Goal: Task Accomplishment & Management: Complete application form

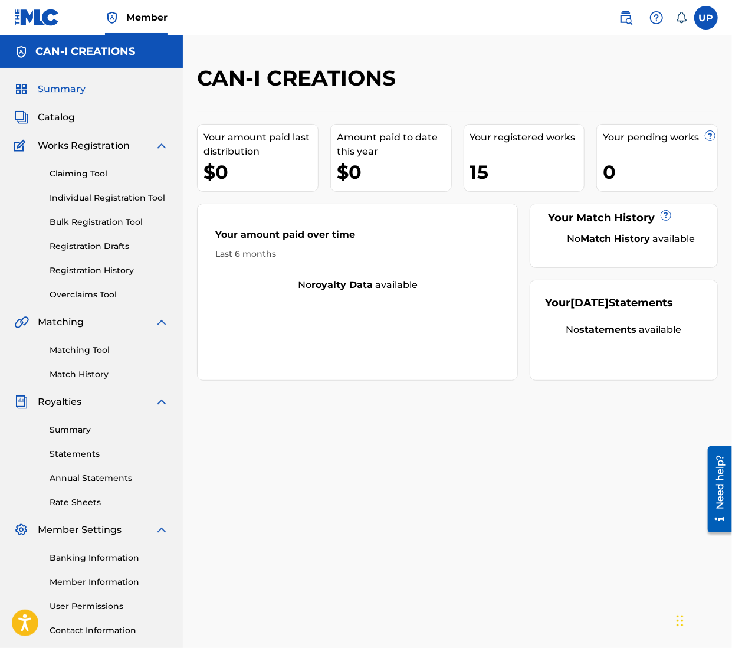
click at [534, 166] on div "15" at bounding box center [527, 172] width 114 height 27
click at [66, 88] on span "Summary" at bounding box center [62, 89] width 48 height 14
click at [60, 112] on span "Catalog" at bounding box center [56, 117] width 37 height 14
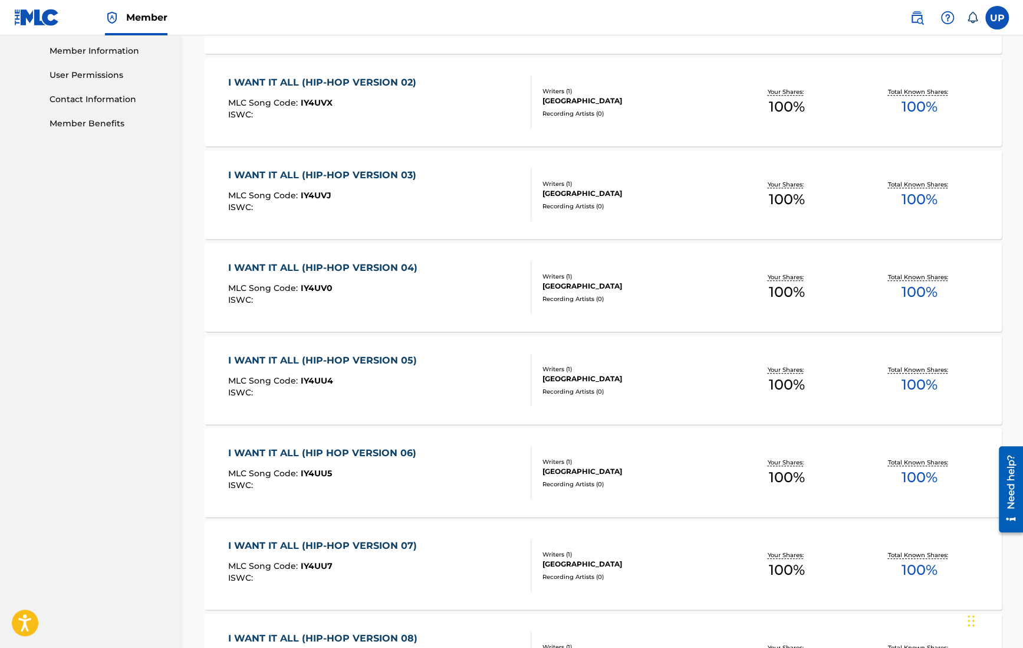
scroll to position [702, 0]
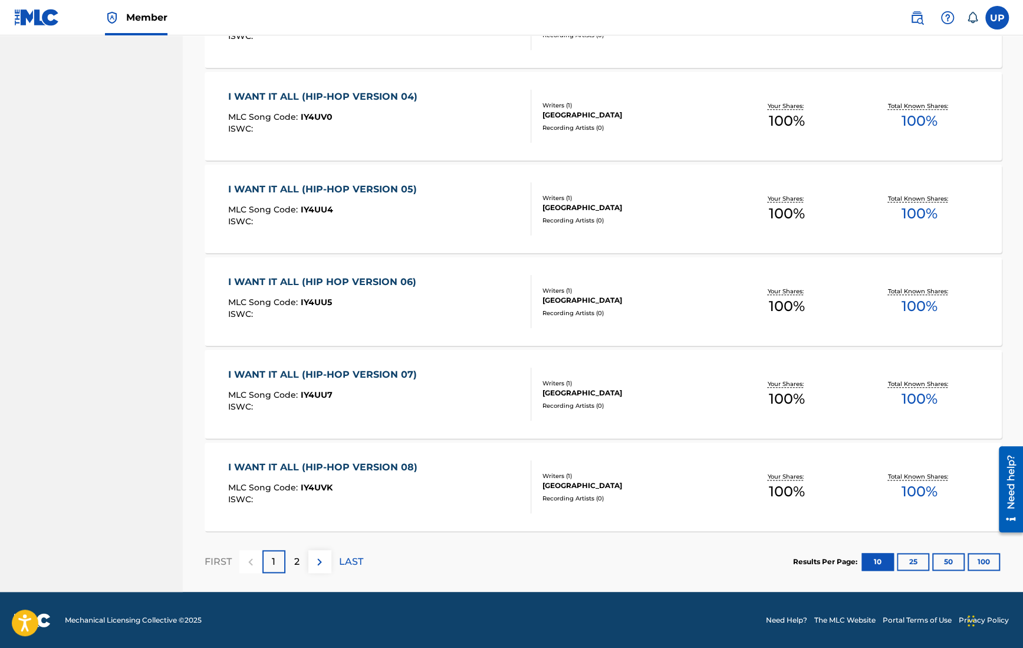
click at [299, 554] on p "2" at bounding box center [296, 561] width 5 height 14
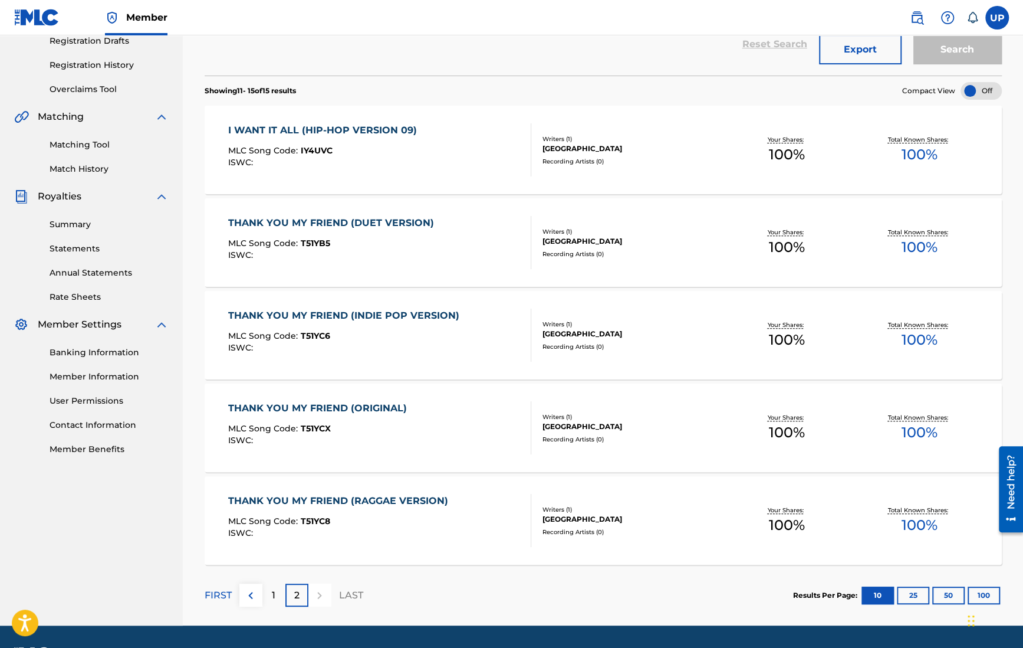
scroll to position [239, 0]
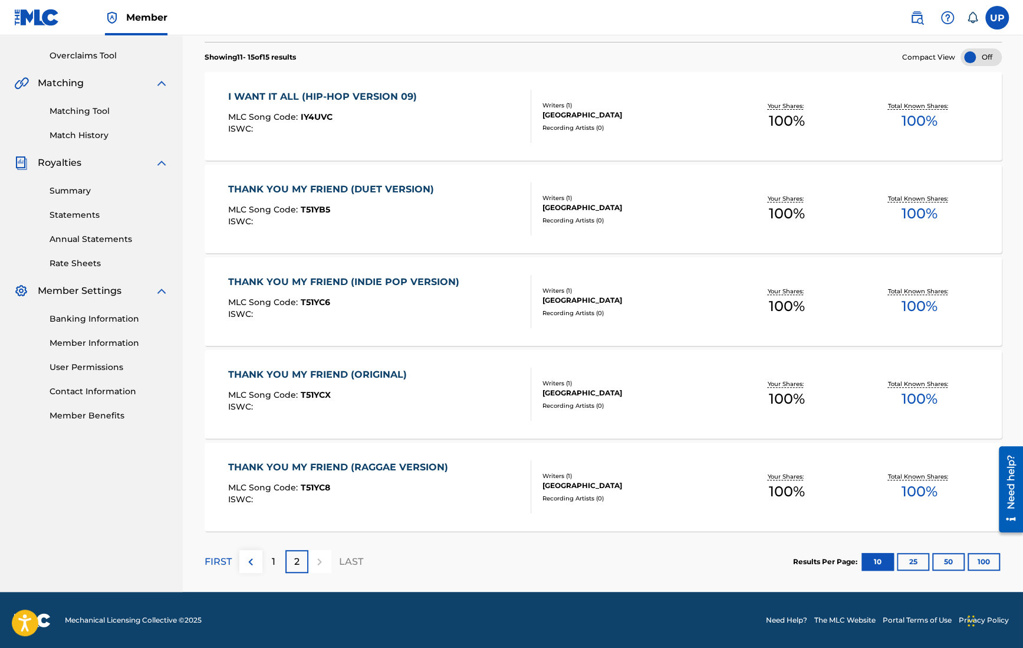
click at [277, 560] on div "1" at bounding box center [273, 561] width 23 height 23
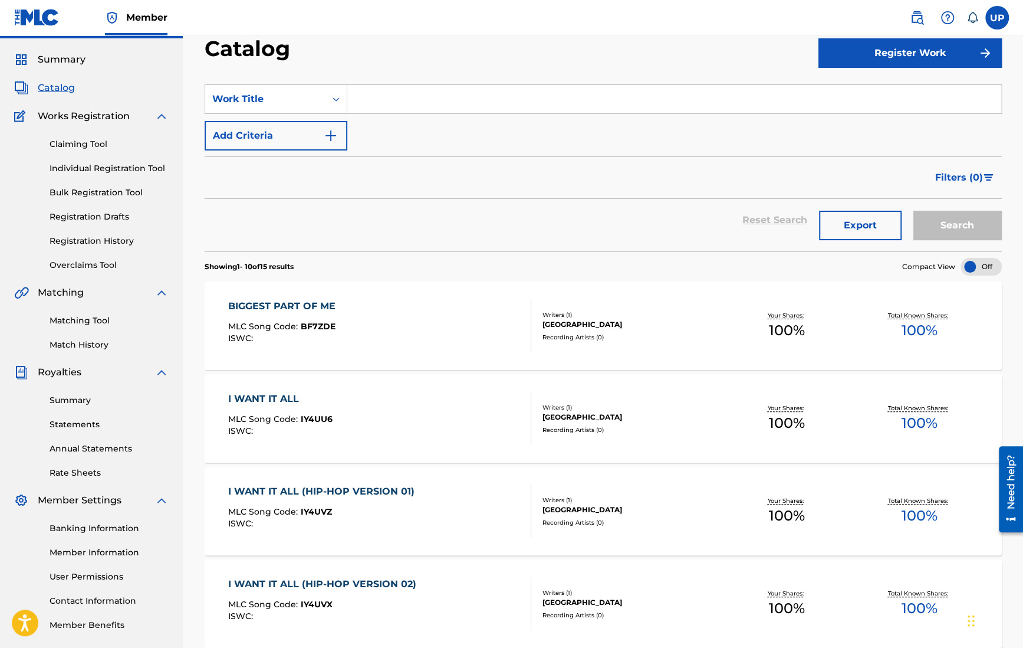
scroll to position [0, 0]
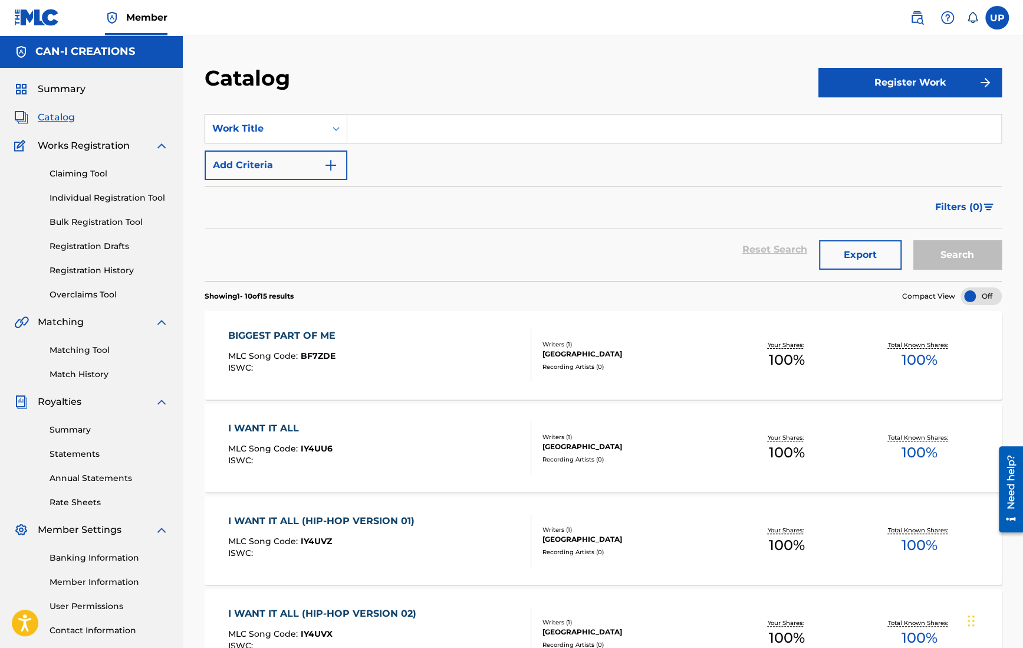
click at [96, 199] on link "Individual Registration Tool" at bounding box center [109, 198] width 119 height 12
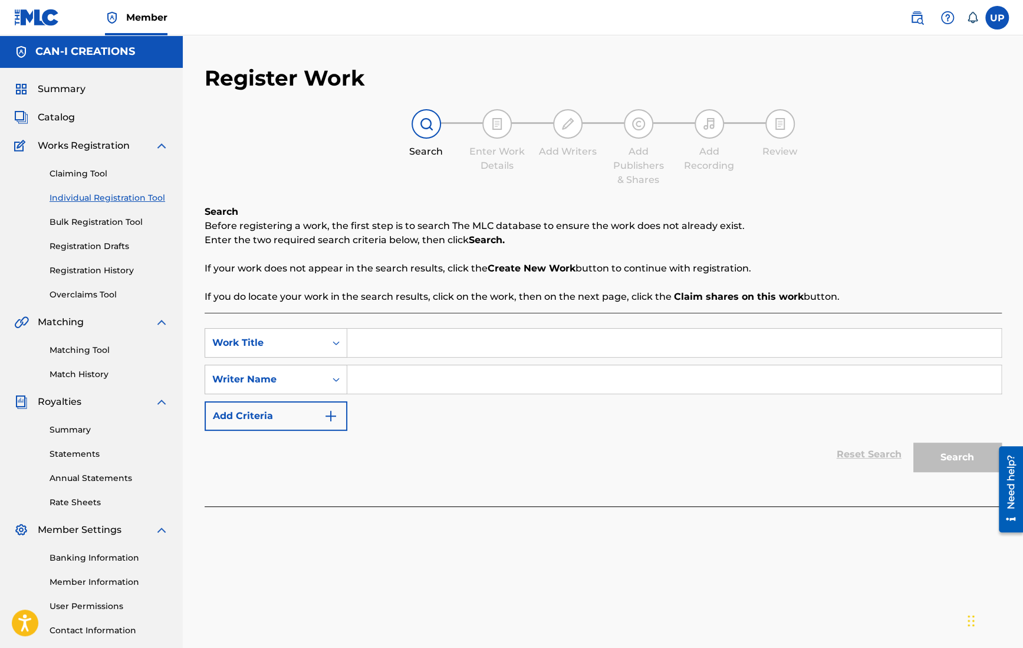
click at [389, 341] on input "Search Form" at bounding box center [674, 342] width 654 height 28
click at [376, 346] on input "Search Form" at bounding box center [674, 342] width 654 height 28
paste input "Could I Love You (R&B Version)"
type input "Could I Love You (R&B Version)"
click at [400, 384] on input "Search Form" at bounding box center [674, 379] width 654 height 28
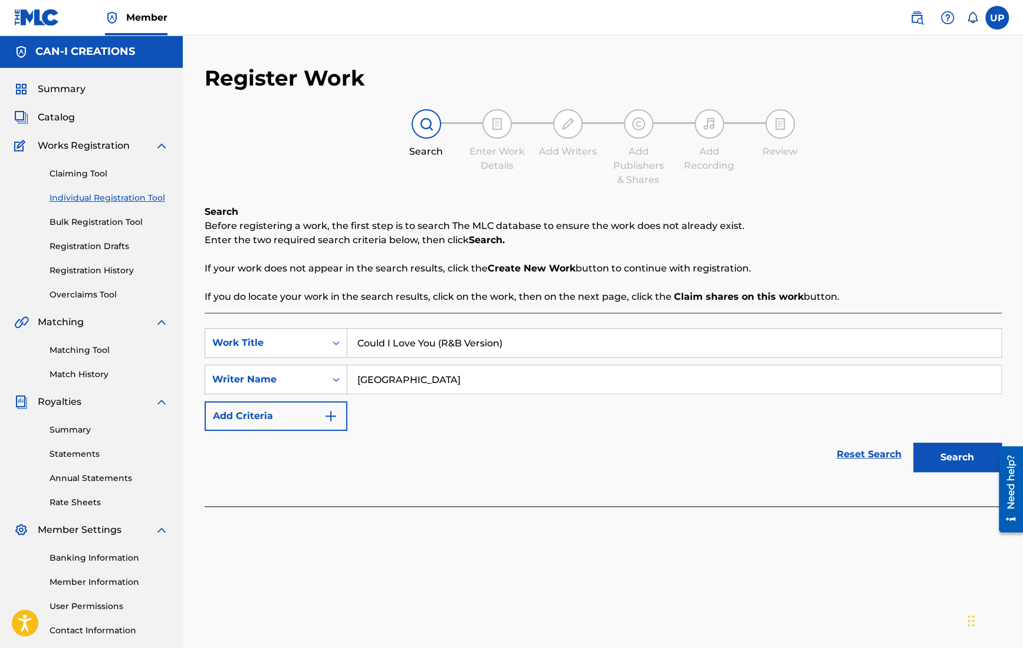
type input "[GEOGRAPHIC_DATA]"
click at [844, 457] on button "Search" at bounding box center [957, 456] width 88 height 29
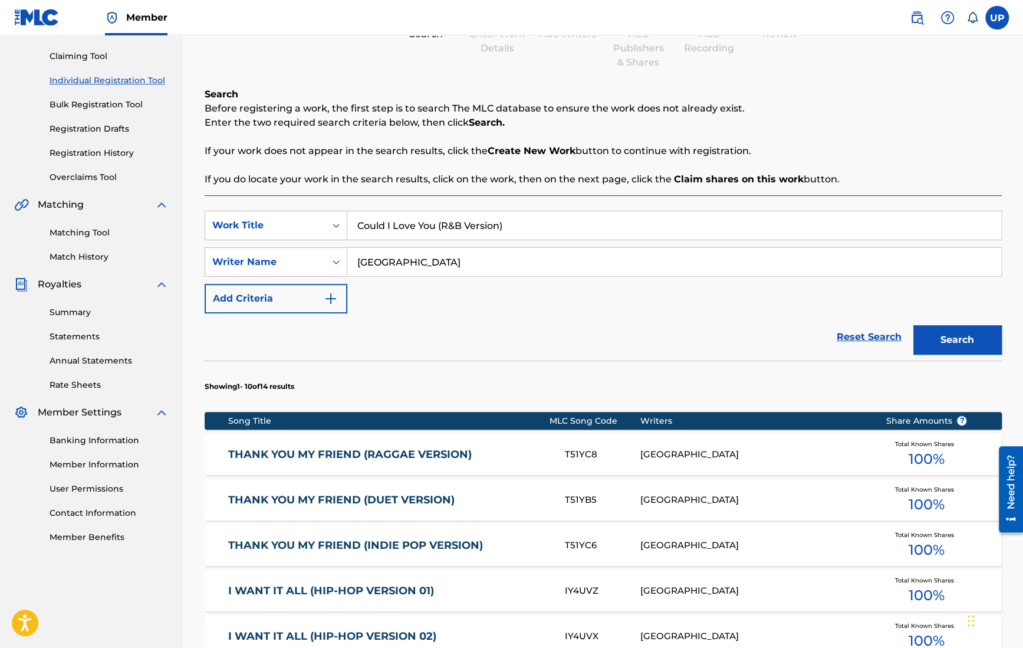
scroll to position [118, 0]
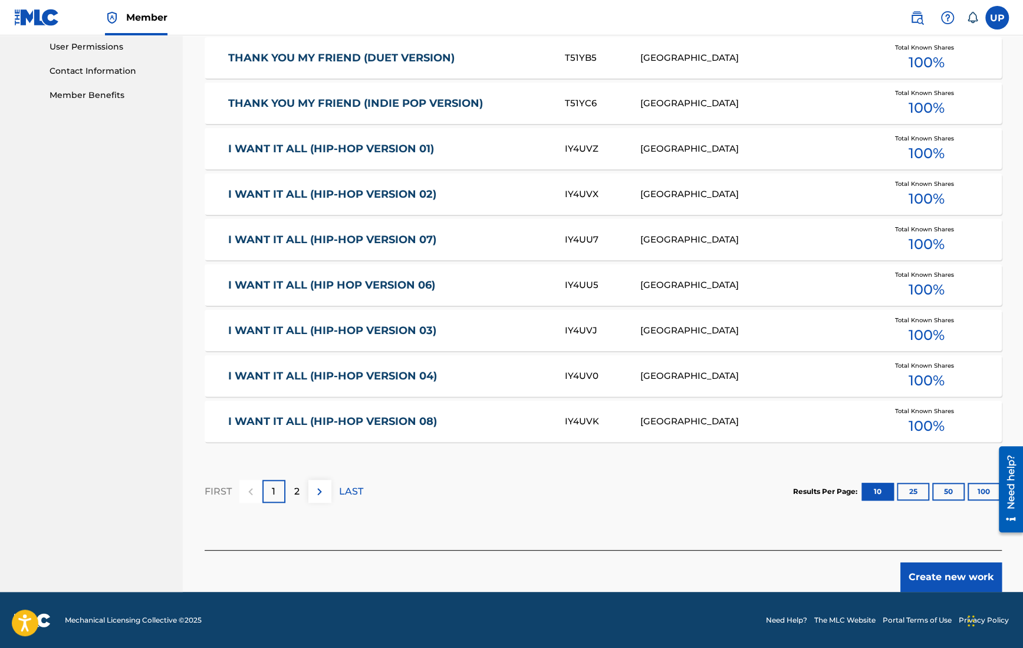
click at [287, 494] on div "2" at bounding box center [296, 490] width 23 height 23
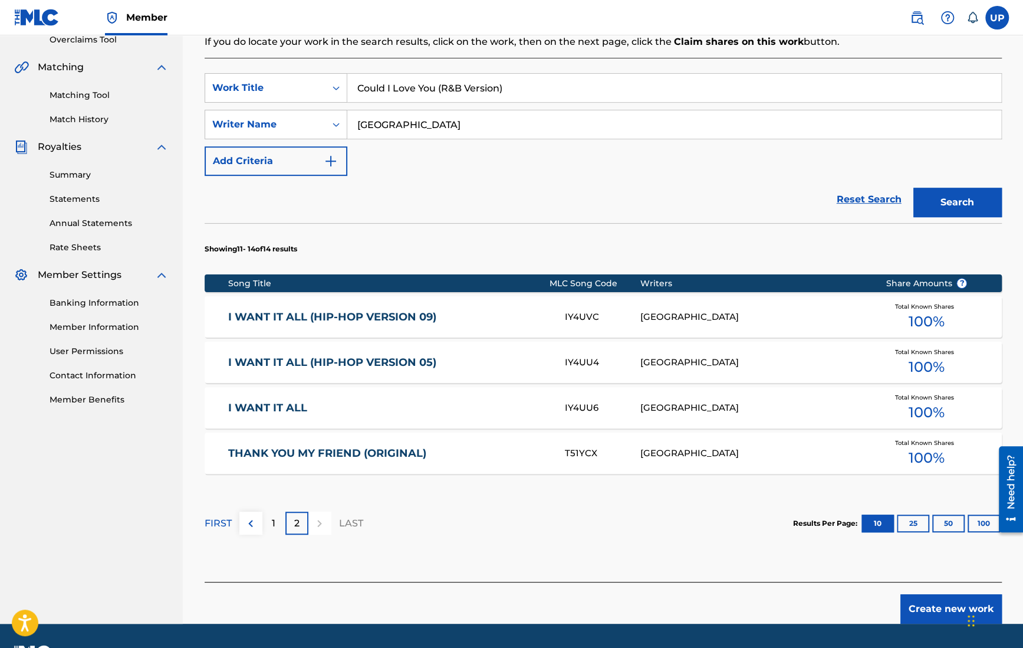
scroll to position [287, 0]
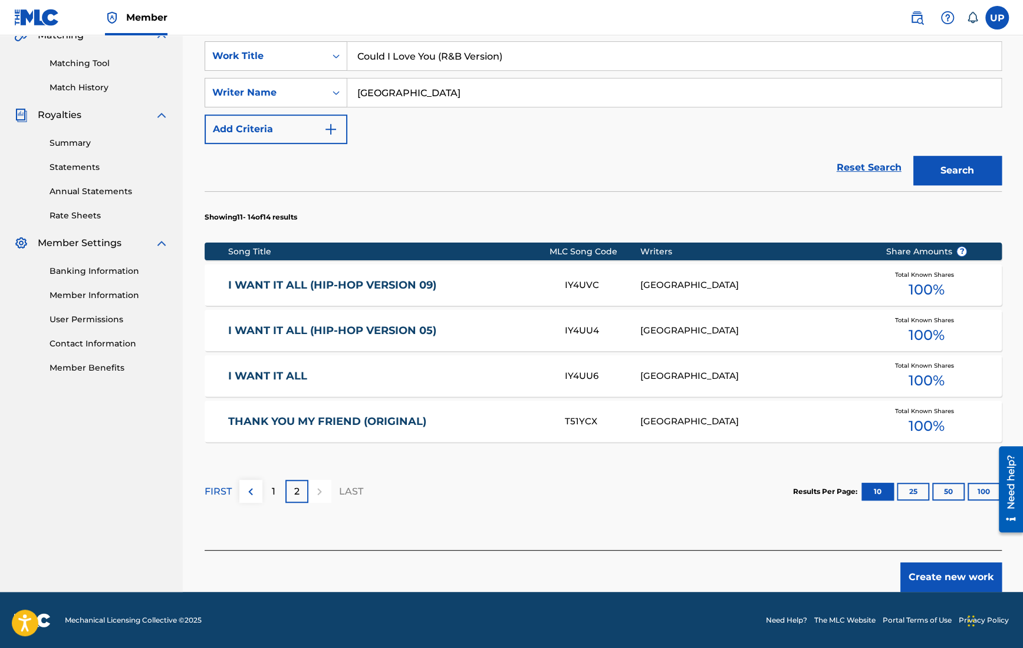
click at [844, 575] on button "Create new work" at bounding box center [951, 576] width 101 height 29
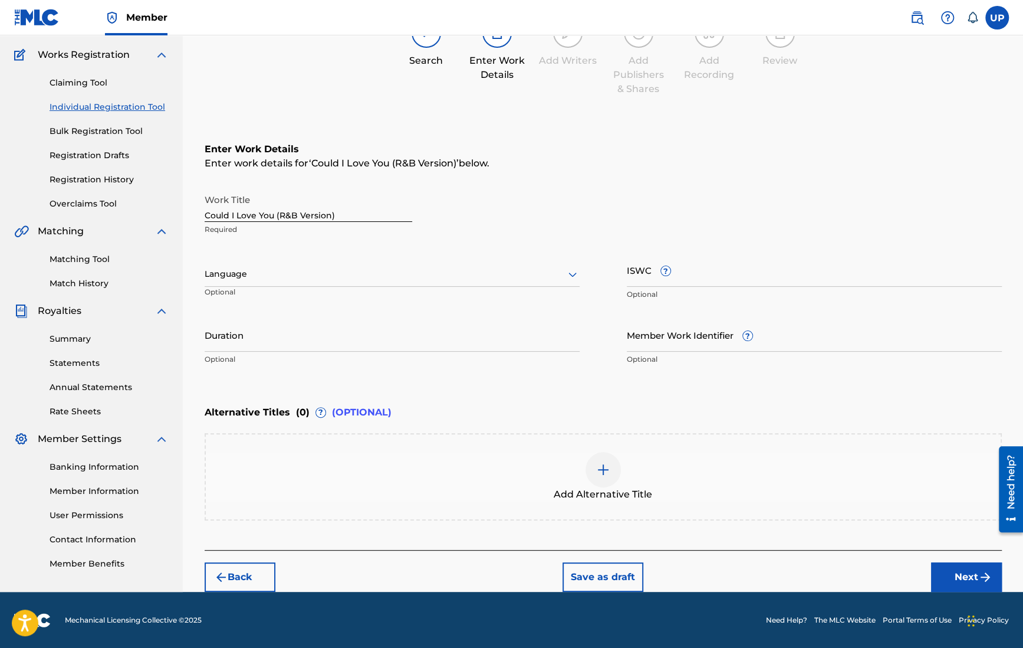
click at [295, 276] on div at bounding box center [392, 274] width 375 height 15
click at [268, 294] on div "English" at bounding box center [392, 300] width 374 height 27
click at [262, 336] on input "Duration" at bounding box center [392, 335] width 375 height 34
click at [288, 343] on input "Duration" at bounding box center [392, 335] width 375 height 34
type input "3"
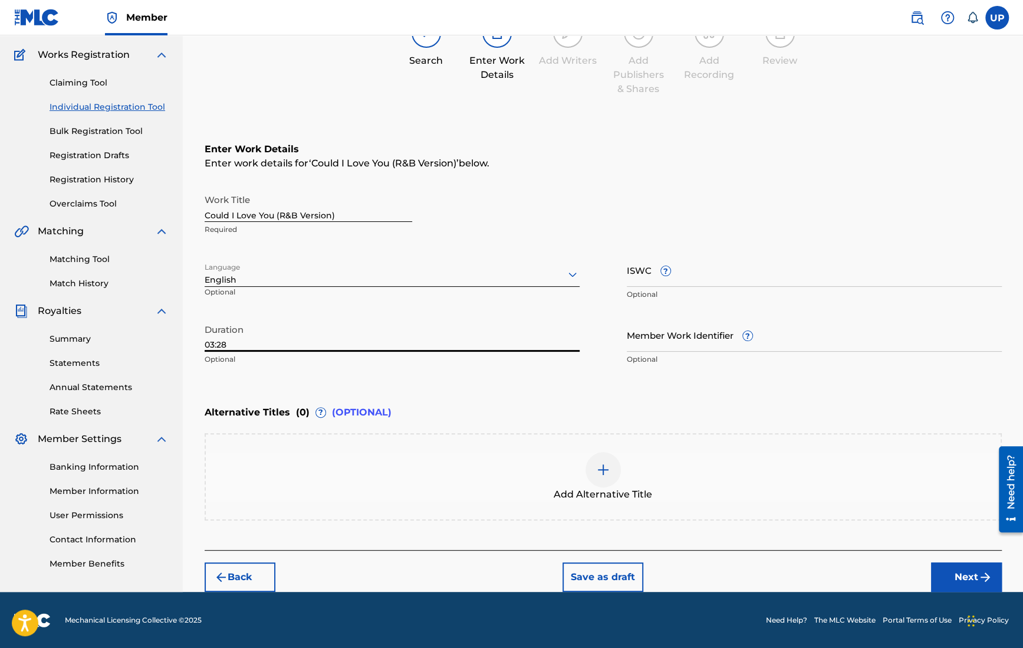
type input "03:28"
click at [844, 573] on img "submit" at bounding box center [985, 577] width 14 height 14
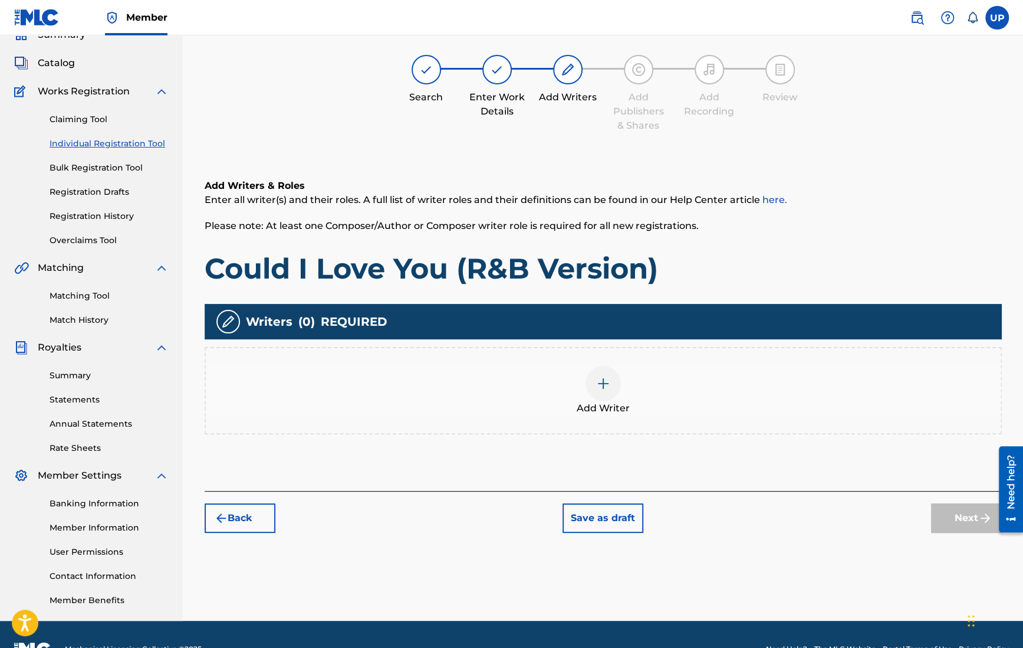
scroll to position [53, 0]
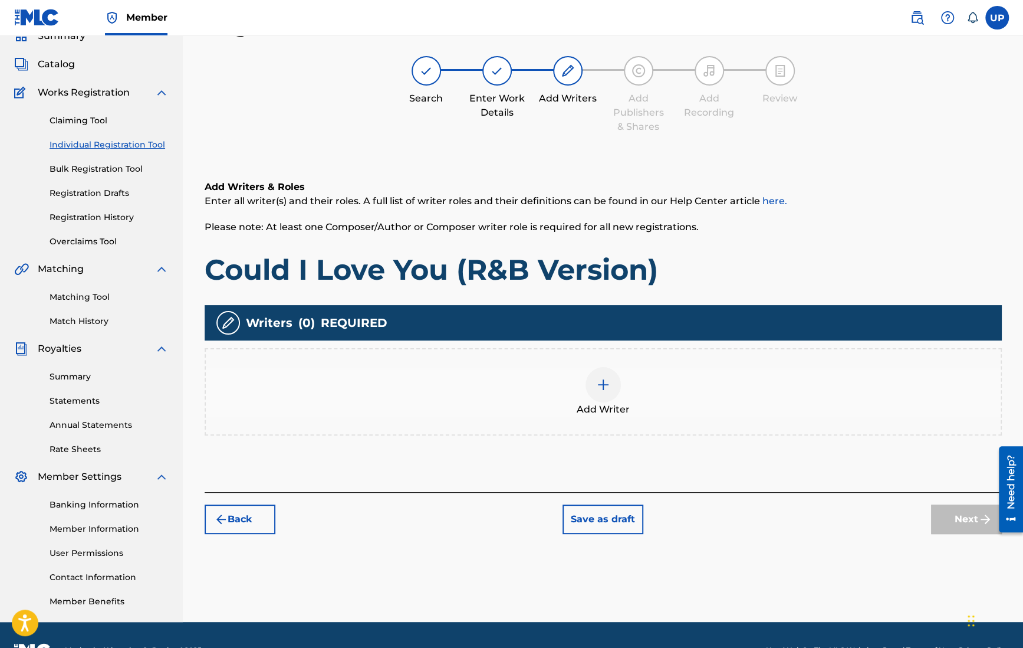
click at [602, 383] on img at bounding box center [603, 384] width 14 height 14
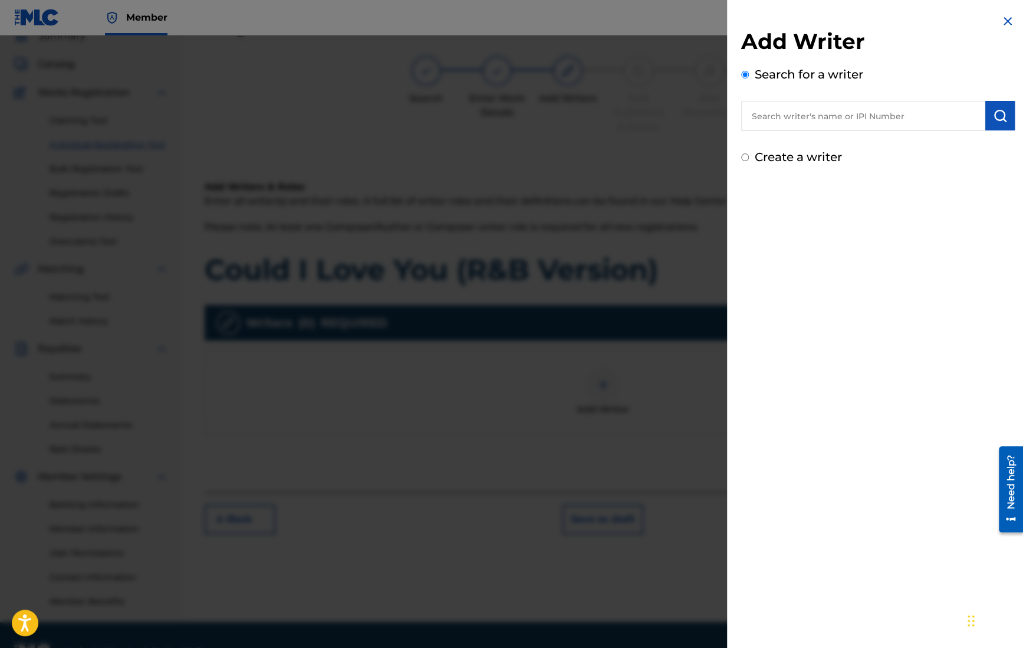
click at [804, 113] on input "text" at bounding box center [863, 115] width 244 height 29
type input "[GEOGRAPHIC_DATA]"
click at [844, 116] on img "submit" at bounding box center [1000, 116] width 14 height 14
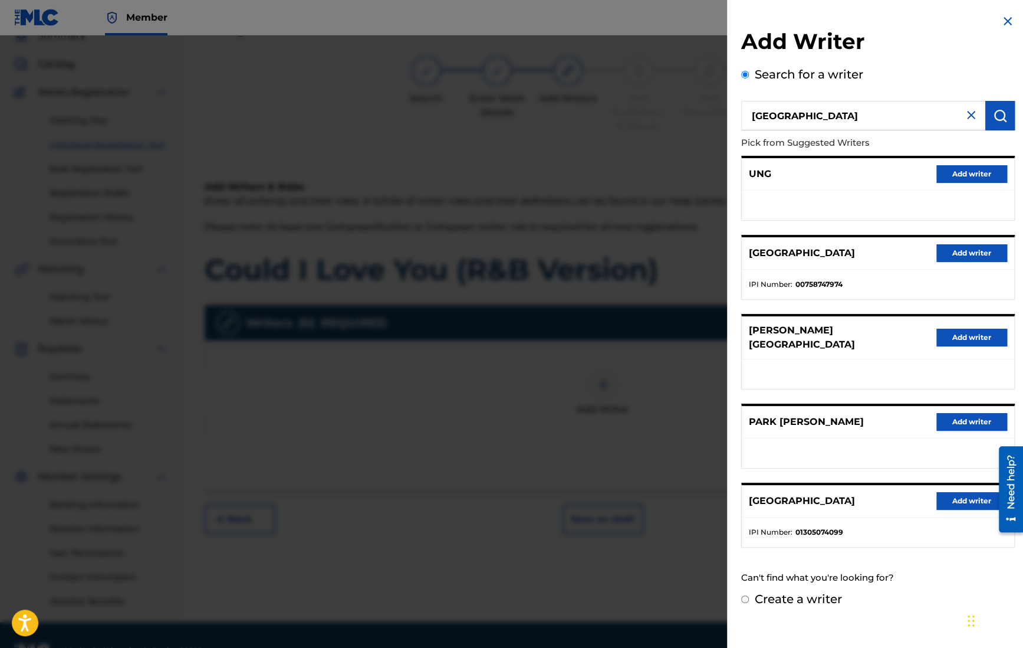
click at [844, 492] on button "Add writer" at bounding box center [971, 501] width 71 height 18
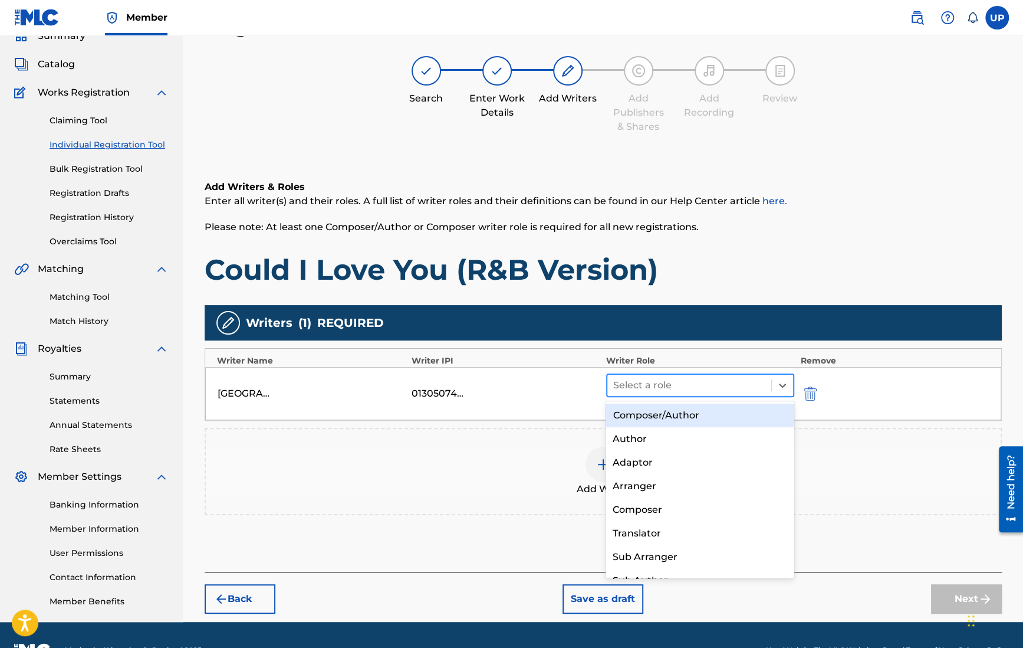
click at [729, 394] on div "Select a role" at bounding box center [689, 384] width 165 height 21
click at [701, 417] on div "Composer/Author" at bounding box center [700, 415] width 189 height 24
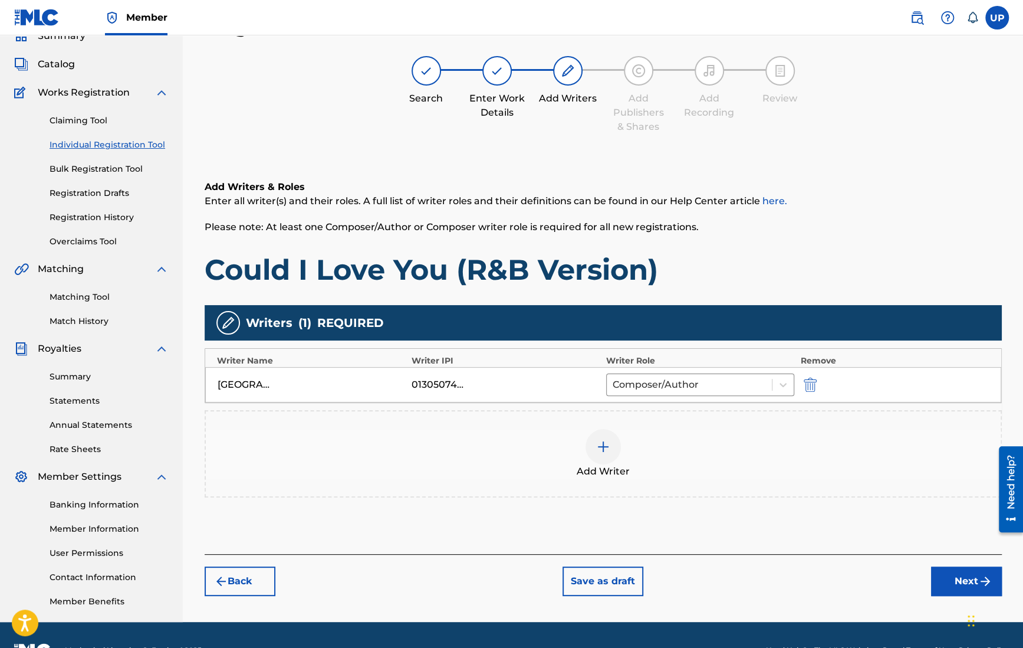
scroll to position [84, 0]
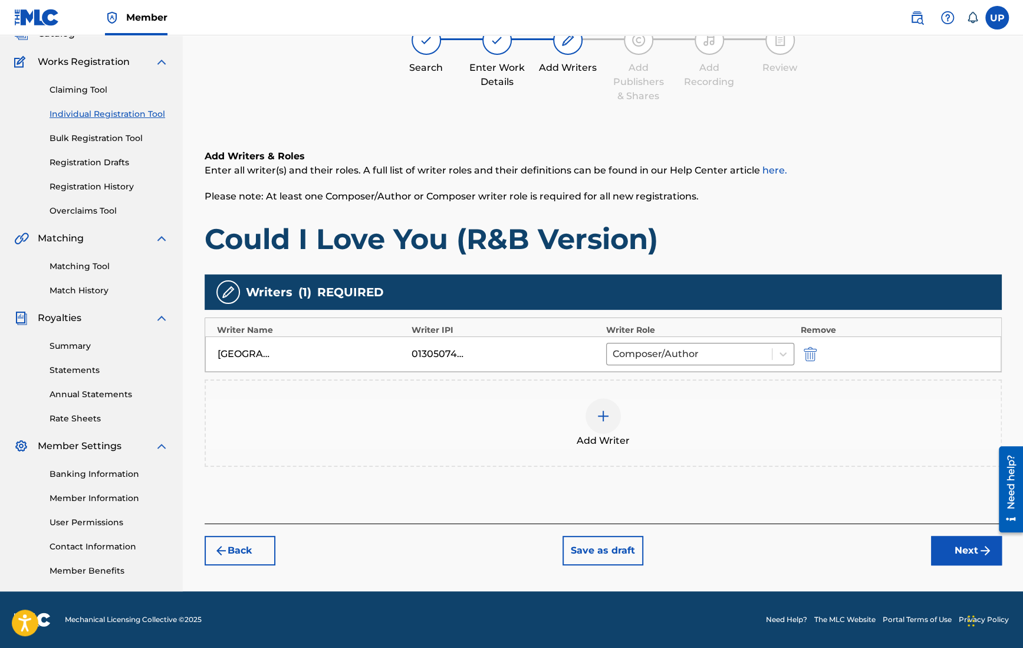
click at [844, 550] on button "Next" at bounding box center [966, 549] width 71 height 29
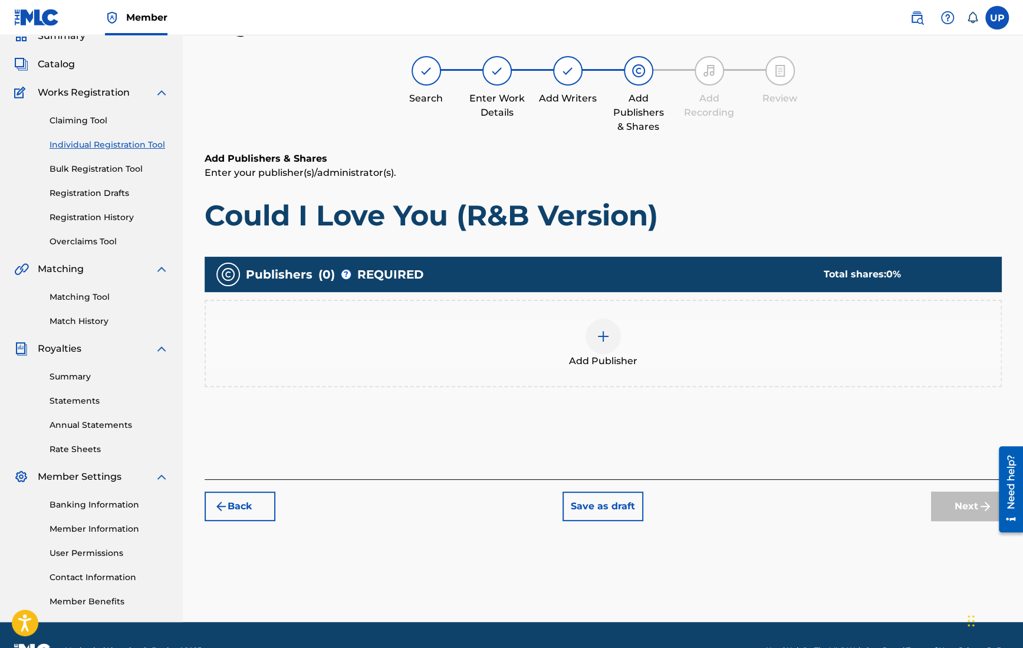
scroll to position [53, 0]
click at [614, 343] on div at bounding box center [603, 335] width 35 height 35
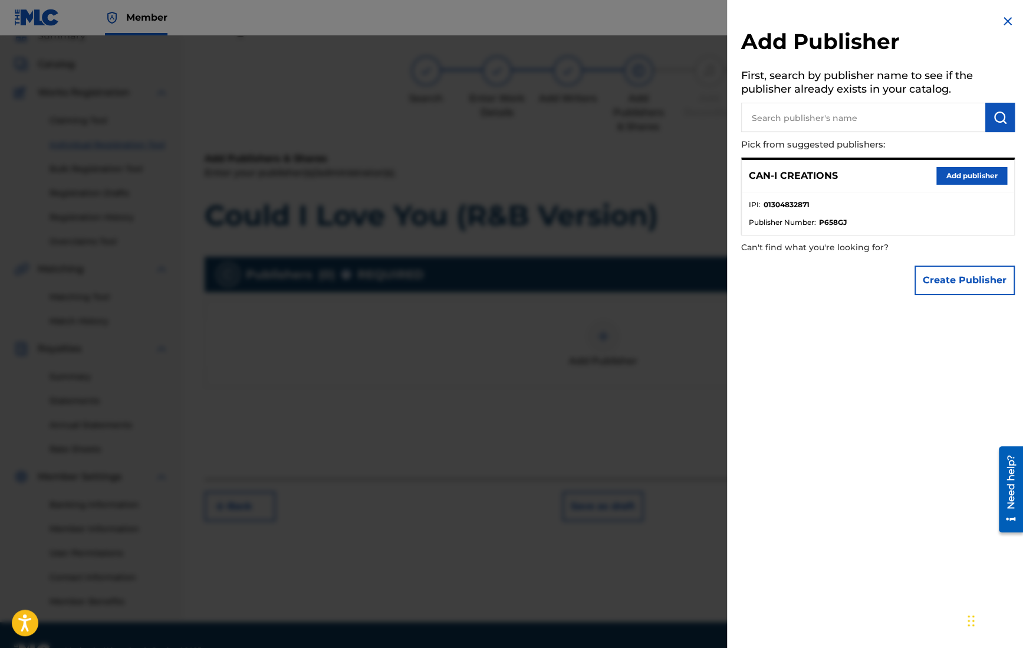
click at [844, 173] on button "Add publisher" at bounding box center [971, 176] width 71 height 18
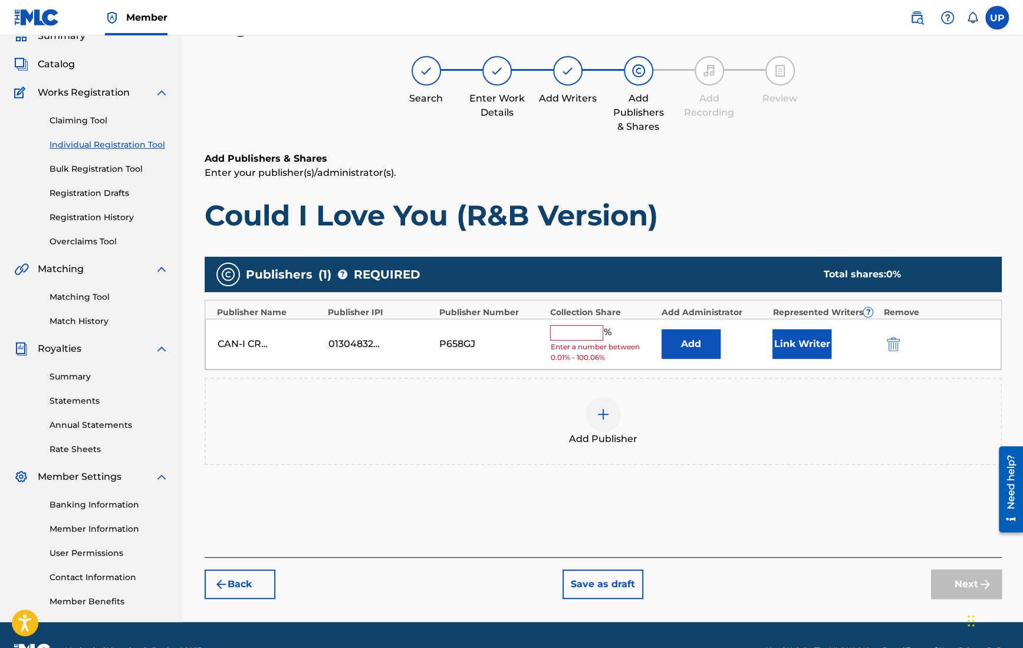
click at [557, 336] on input "text" at bounding box center [576, 332] width 53 height 15
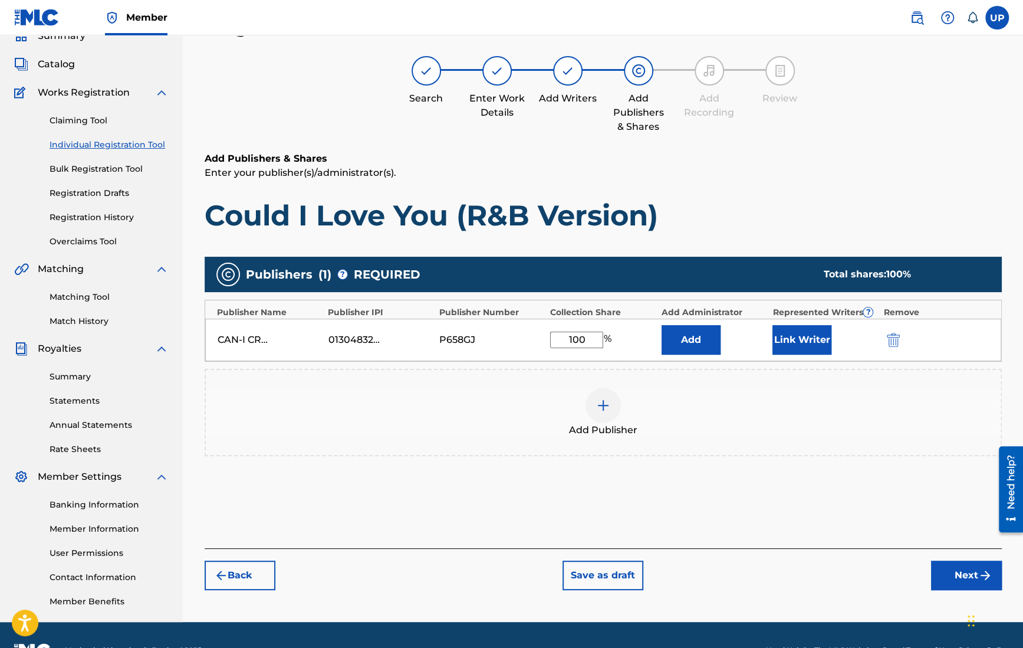
type input "100"
click at [814, 344] on button "Link Writer" at bounding box center [802, 339] width 59 height 29
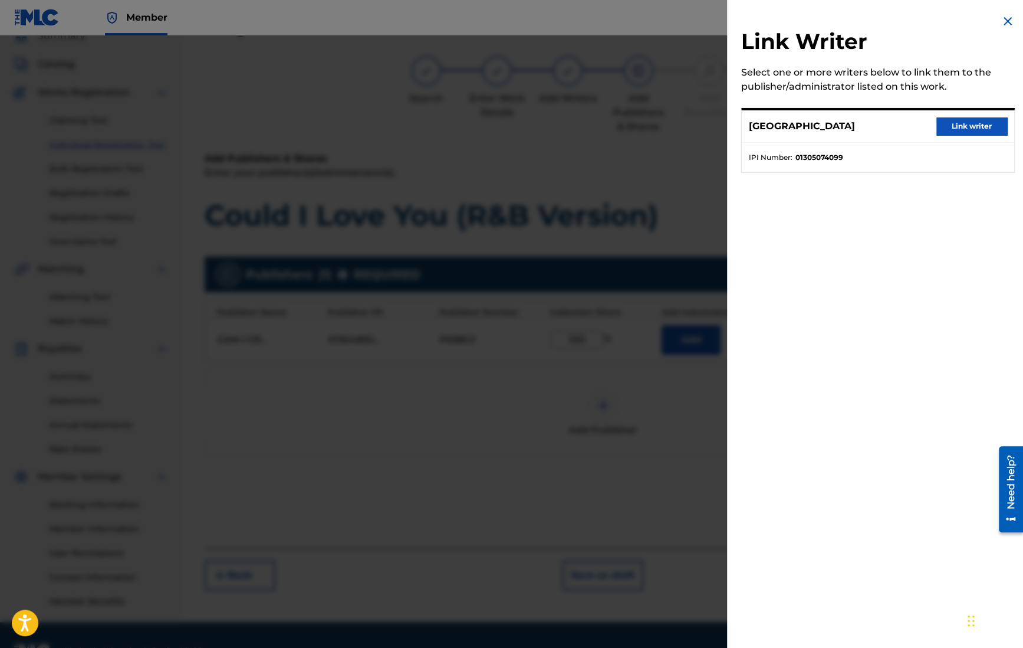
click at [844, 123] on button "Link writer" at bounding box center [971, 126] width 71 height 18
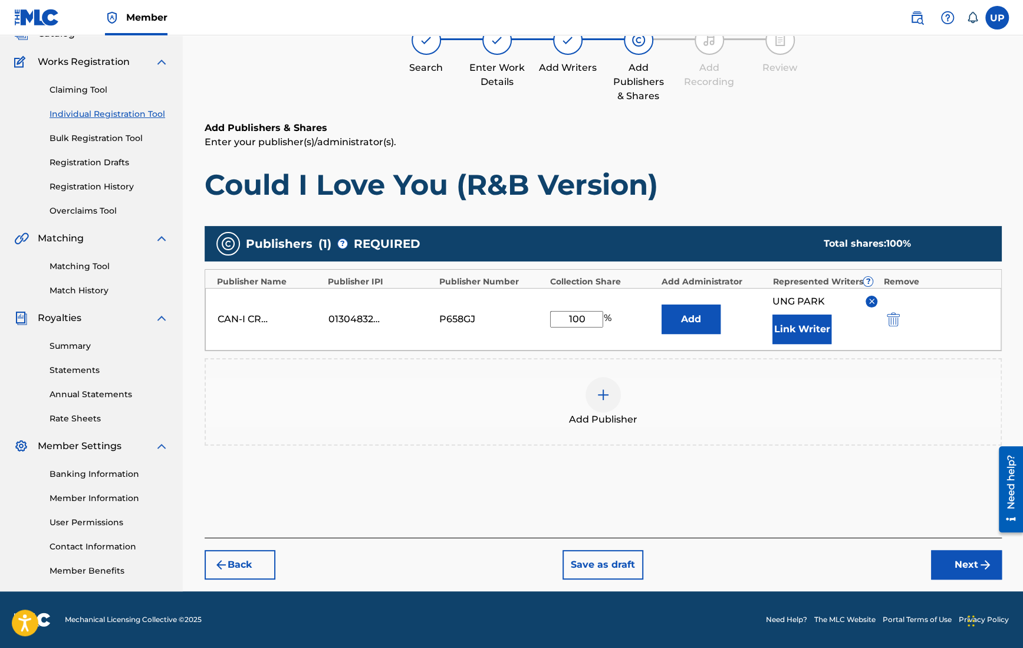
click at [844, 562] on button "Next" at bounding box center [966, 564] width 71 height 29
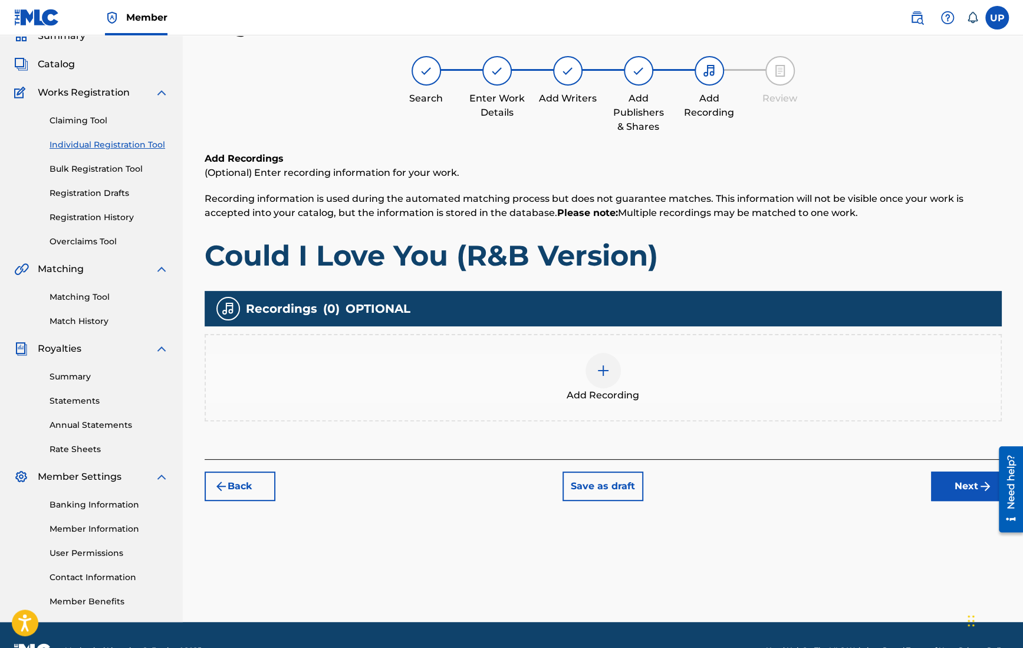
click at [599, 373] on img at bounding box center [603, 370] width 14 height 14
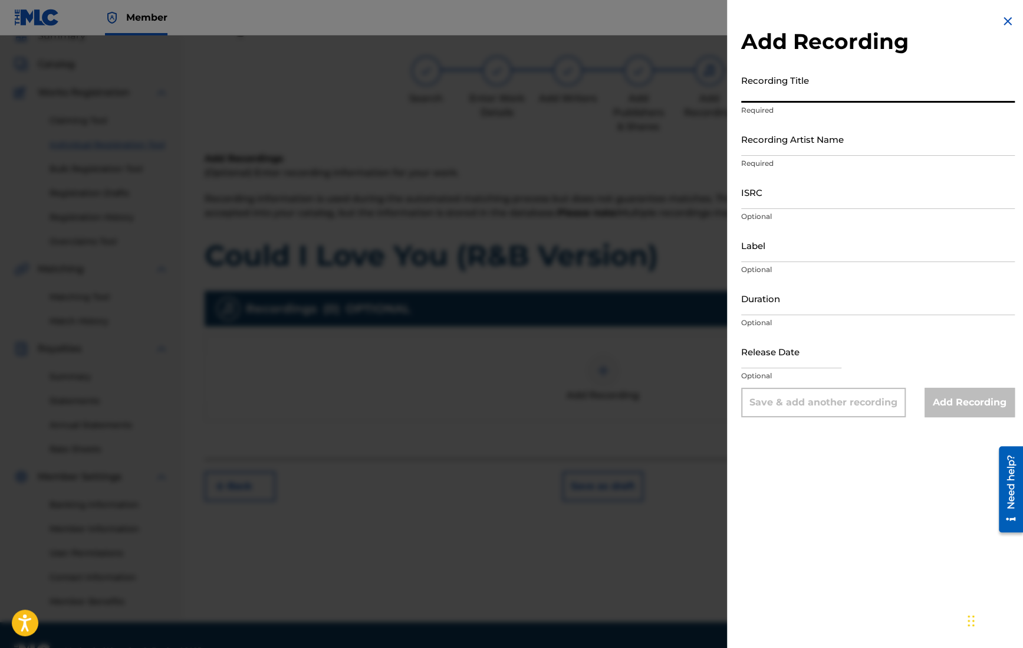
click at [839, 82] on input "Recording Title" at bounding box center [878, 86] width 274 height 34
paste input "Could I Love You (R&B Version)"
type input "Could I Love You (R&B Version)"
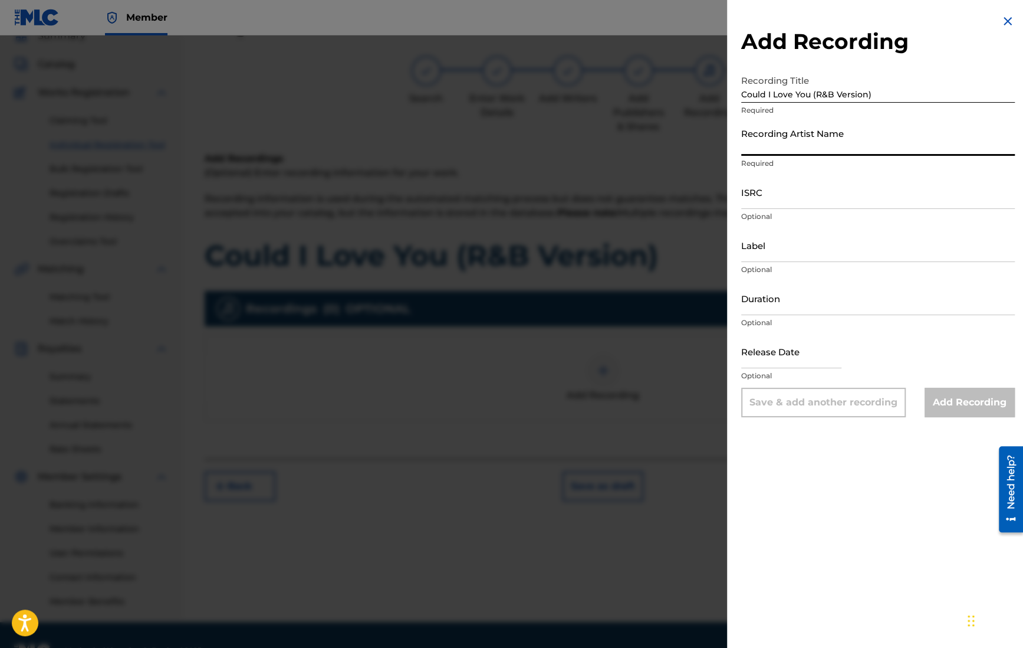
click at [844, 143] on input "Recording Artist Name" at bounding box center [878, 139] width 274 height 34
type input "CAN-I"
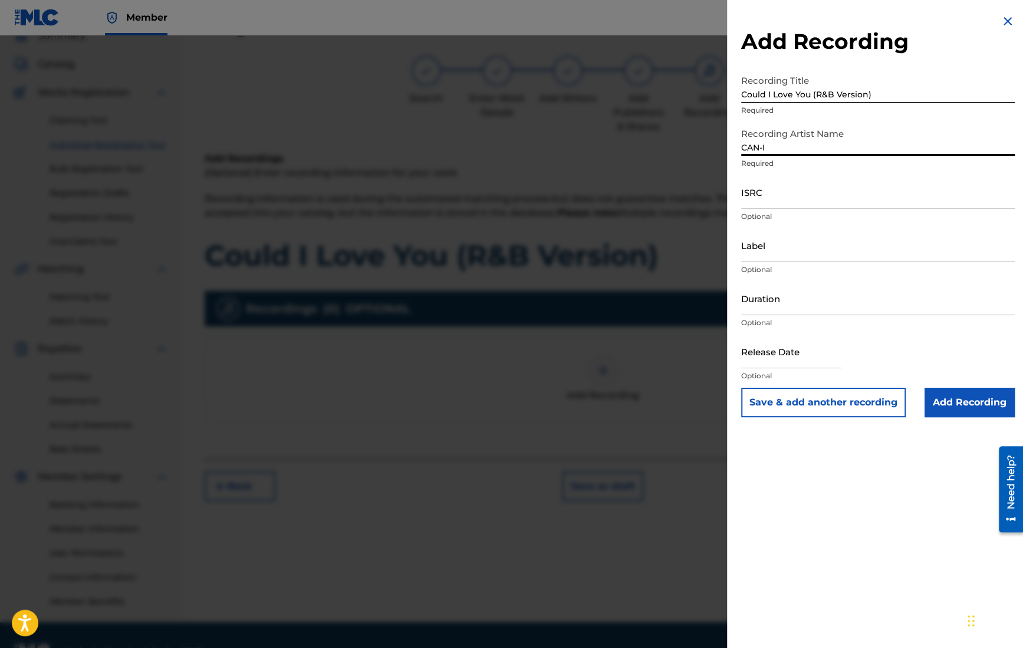
click at [803, 198] on input "ISRC" at bounding box center [878, 192] width 274 height 34
click at [784, 190] on input "ISRC" at bounding box center [878, 192] width 274 height 34
paste input "QZZ762500913"
type input "QZZ762500913"
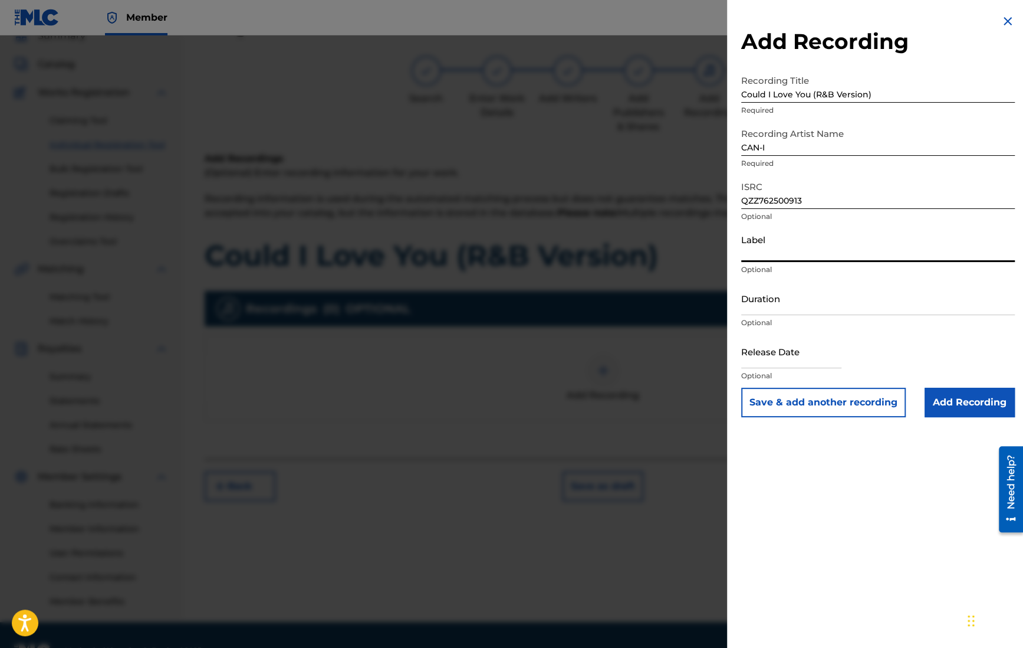
click at [778, 248] on input "Label" at bounding box center [878, 245] width 274 height 34
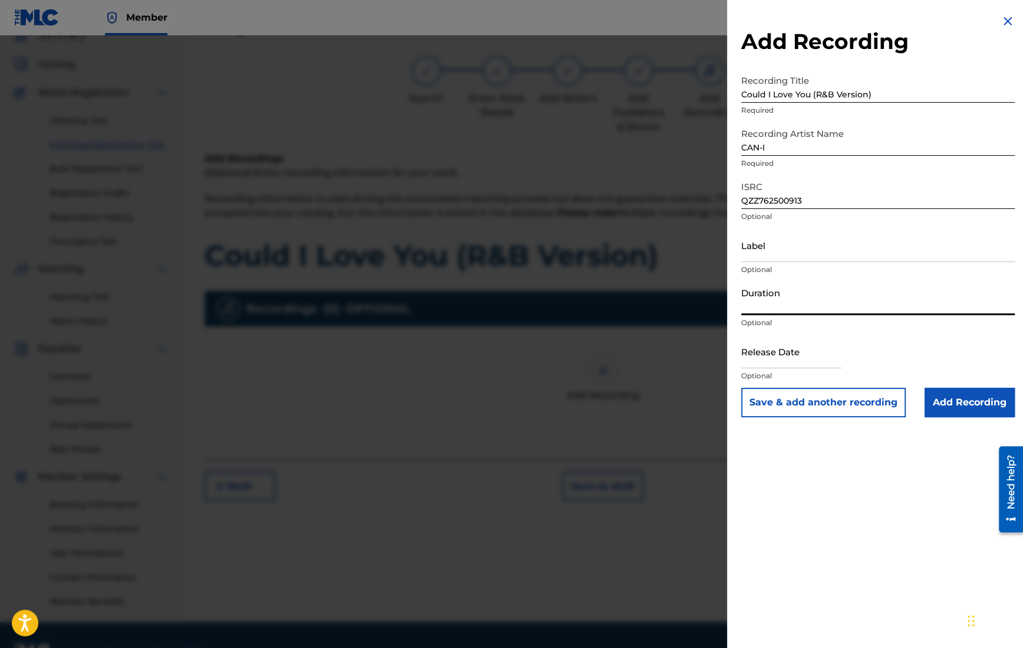
click at [797, 307] on input "Duration" at bounding box center [878, 298] width 274 height 34
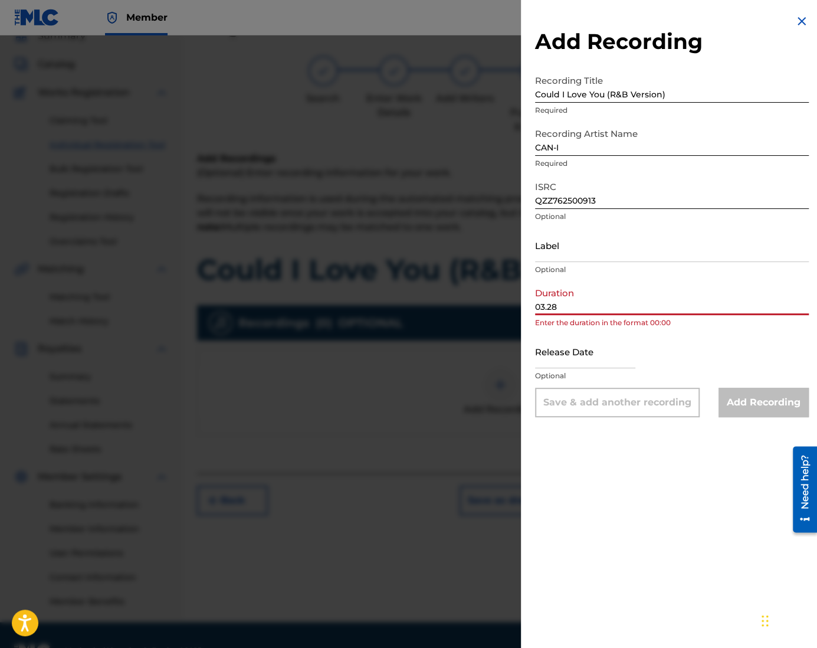
type input "03.28"
click at [650, 337] on div "Release Date Optional" at bounding box center [672, 360] width 274 height 53
select select "7"
select select "2025"
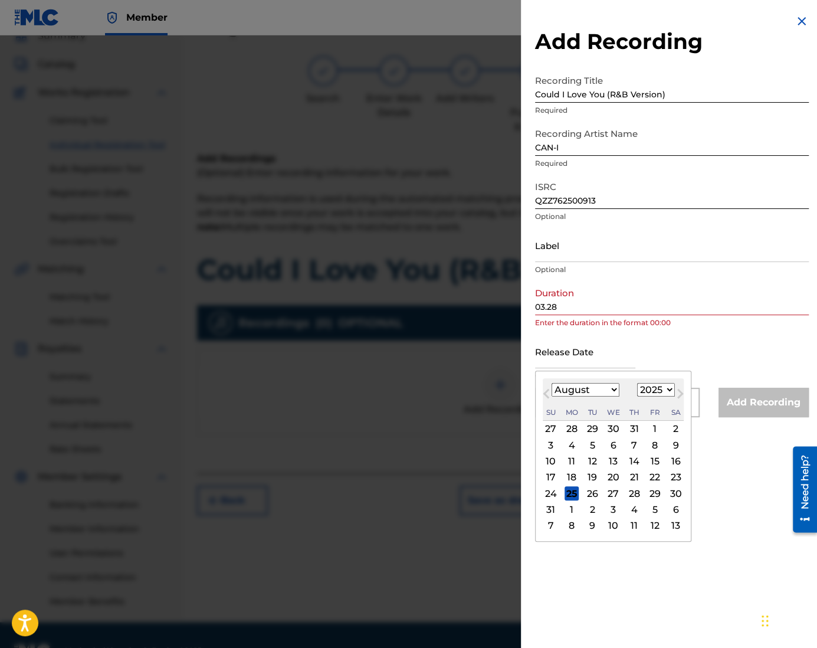
click at [611, 352] on input "text" at bounding box center [585, 351] width 100 height 34
click at [627, 459] on div "14" at bounding box center [634, 461] width 14 height 14
type input "[DATE]"
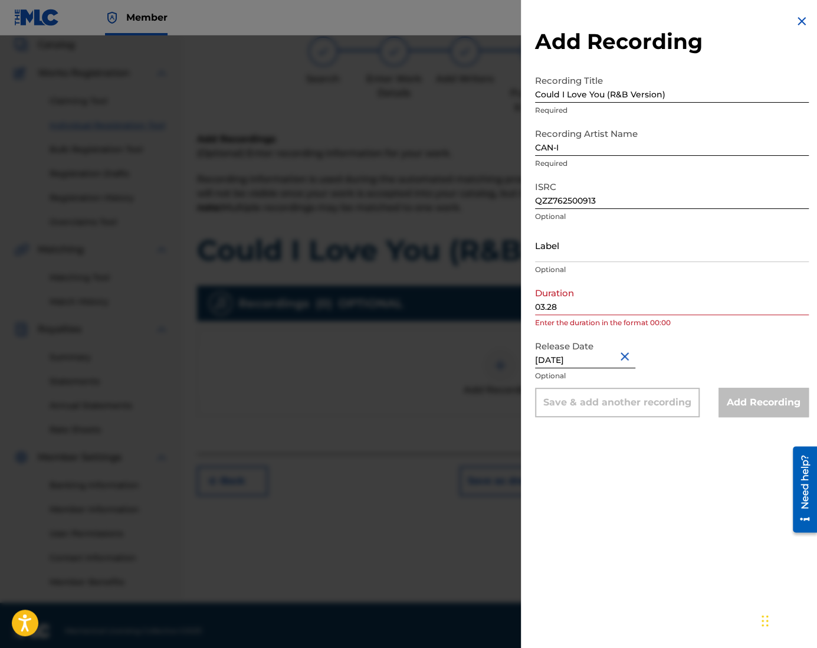
scroll to position [84, 0]
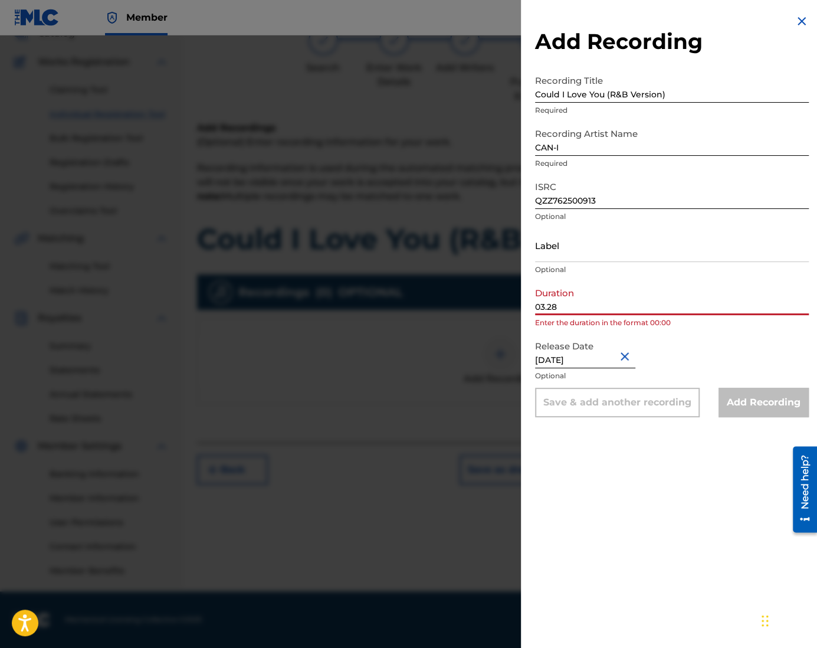
click at [597, 304] on input "03.28" at bounding box center [672, 298] width 274 height 34
type input "0"
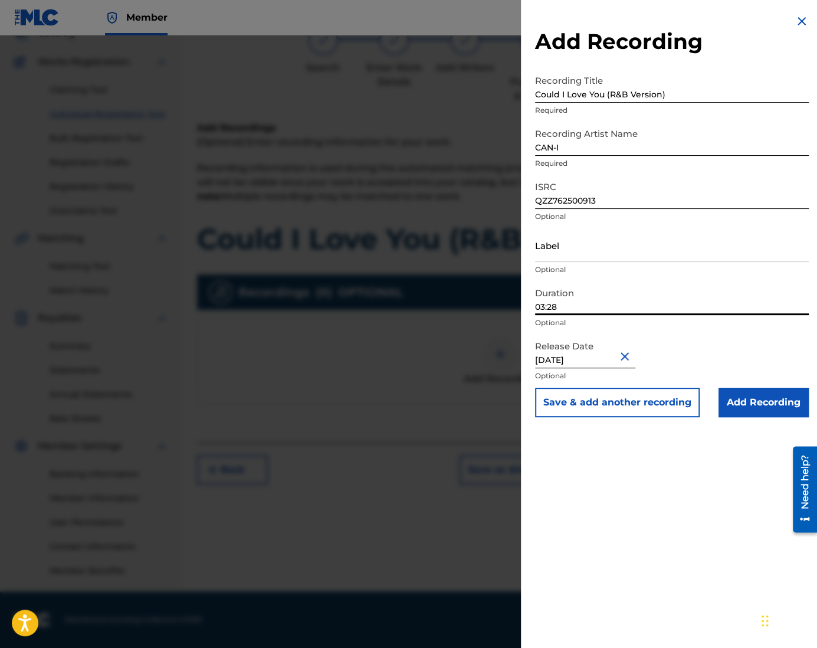
type input "03:28"
click at [768, 400] on input "Add Recording" at bounding box center [763, 401] width 90 height 29
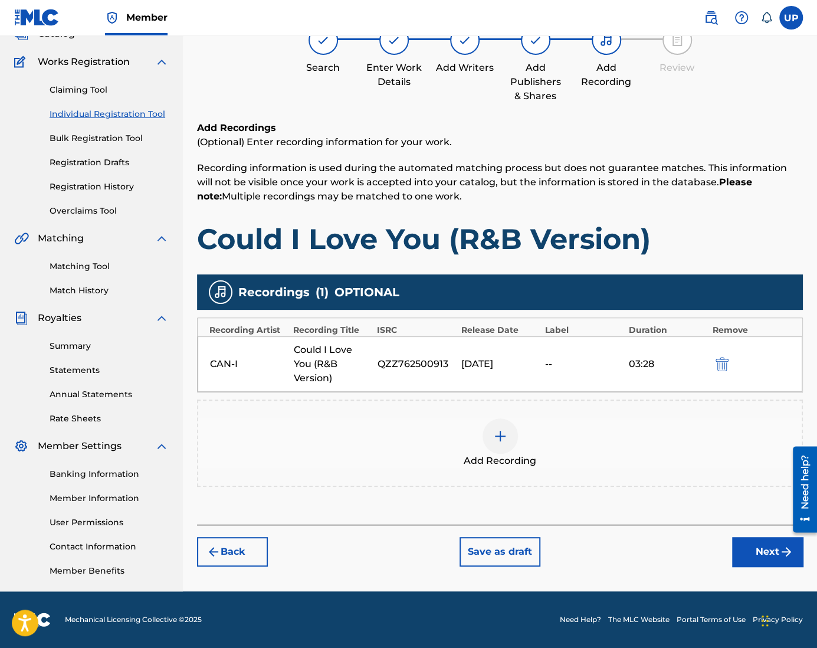
click at [757, 544] on button "Next" at bounding box center [767, 551] width 71 height 29
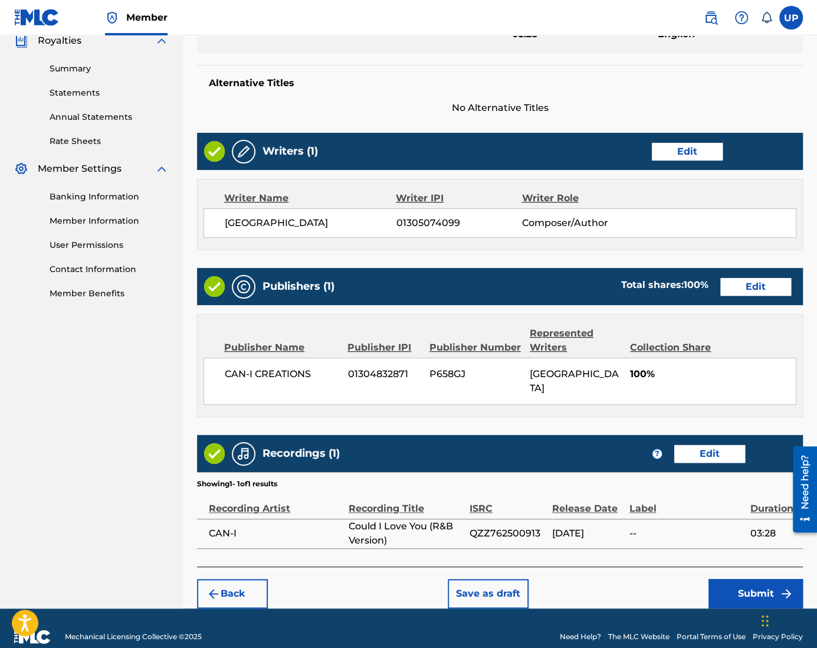
scroll to position [362, 0]
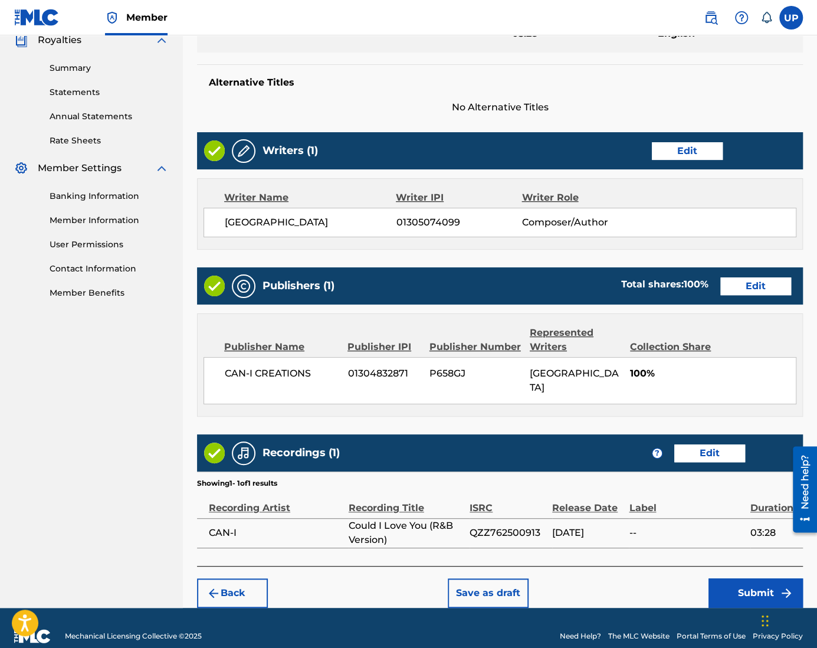
click at [754, 578] on button "Submit" at bounding box center [755, 592] width 94 height 29
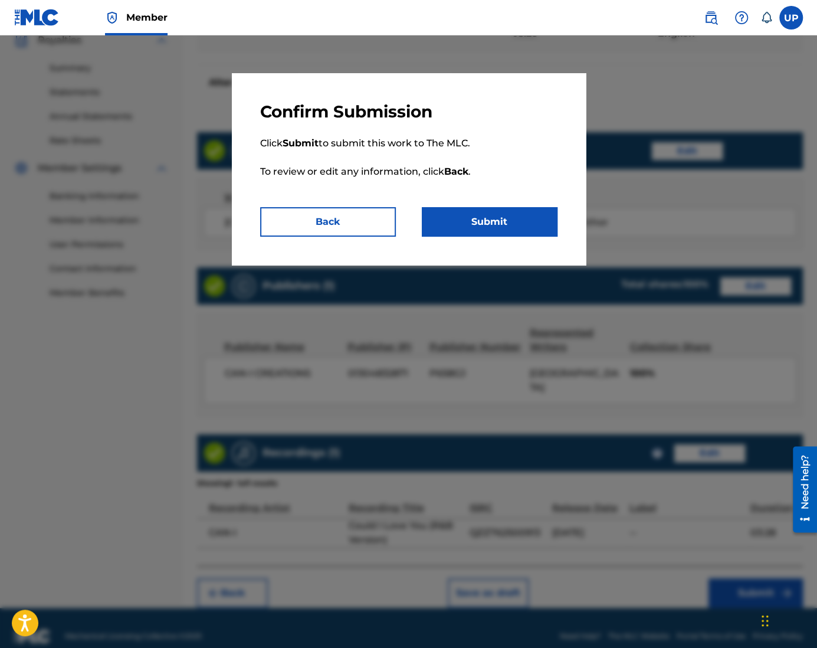
click at [493, 213] on button "Submit" at bounding box center [490, 221] width 136 height 29
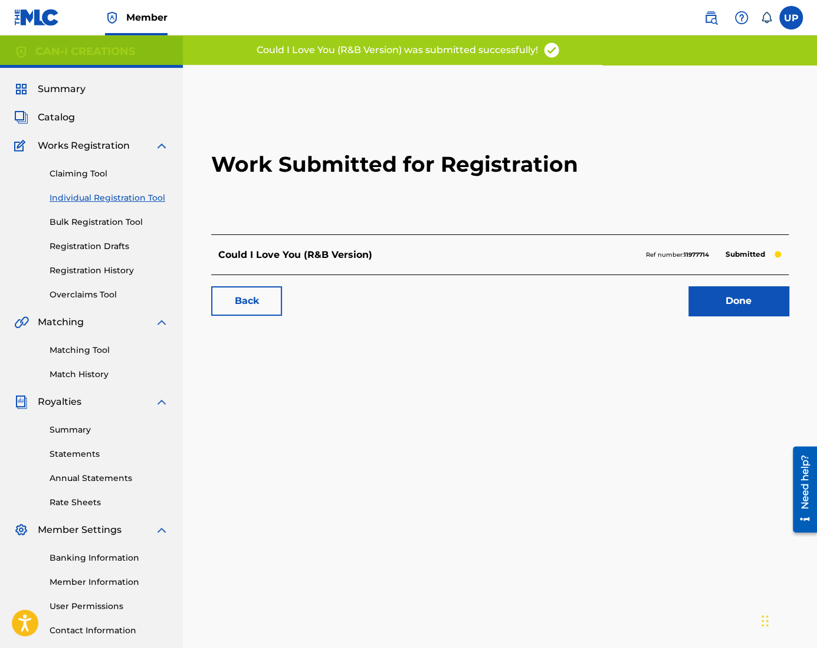
click at [91, 193] on link "Individual Registration Tool" at bounding box center [109, 198] width 119 height 12
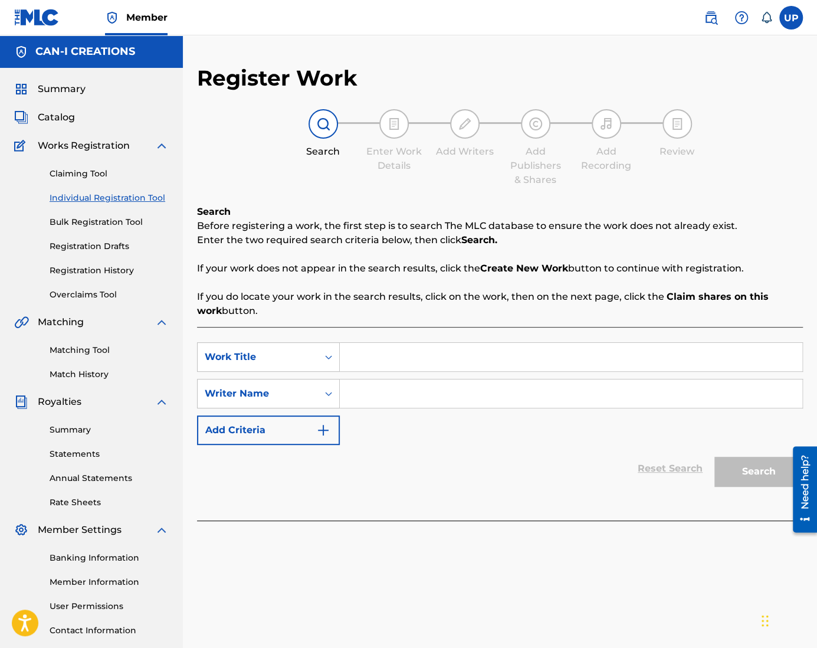
click at [389, 363] on input "Search Form" at bounding box center [571, 357] width 462 height 28
paste input "Could I Love You (Country Version)"
type input "Could I Love You (Country Version)"
click at [408, 402] on input "Search Form" at bounding box center [571, 393] width 462 height 28
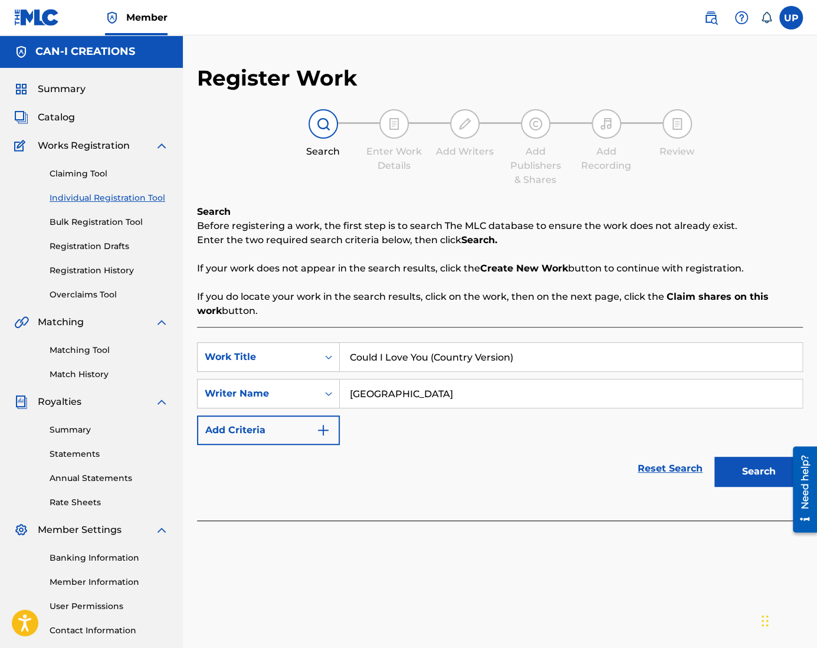
type input "[GEOGRAPHIC_DATA]"
click at [757, 481] on button "Search" at bounding box center [758, 470] width 88 height 29
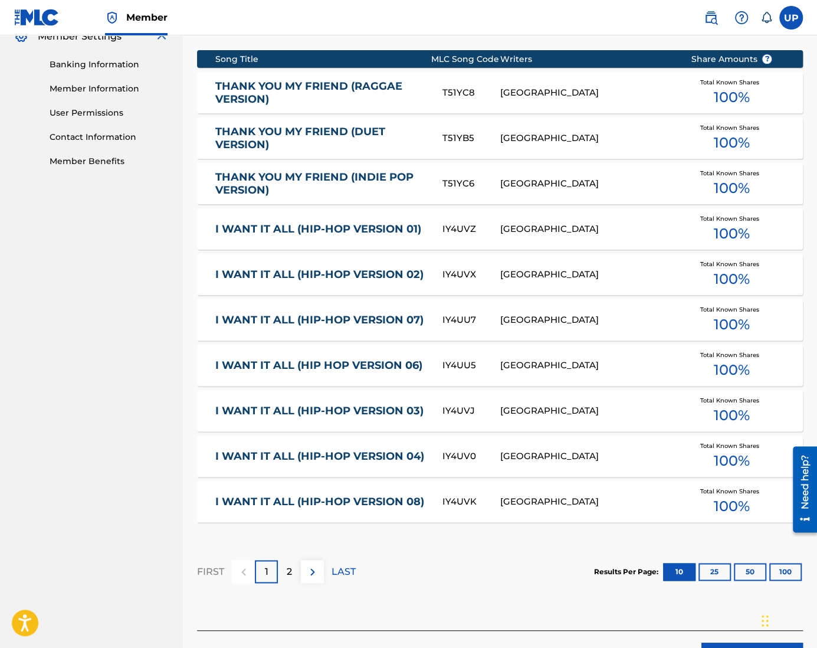
scroll to position [573, 0]
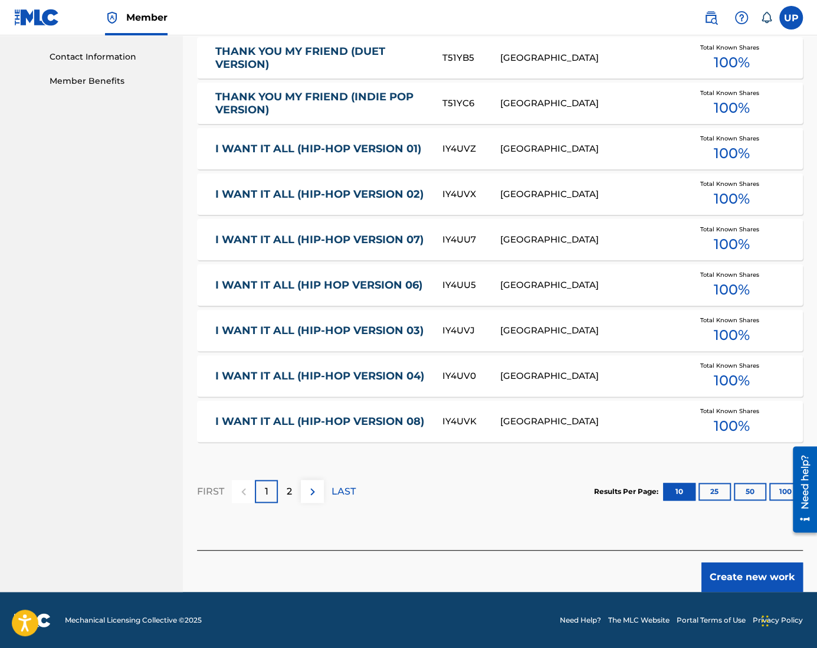
click at [769, 581] on button "Create new work" at bounding box center [751, 576] width 101 height 29
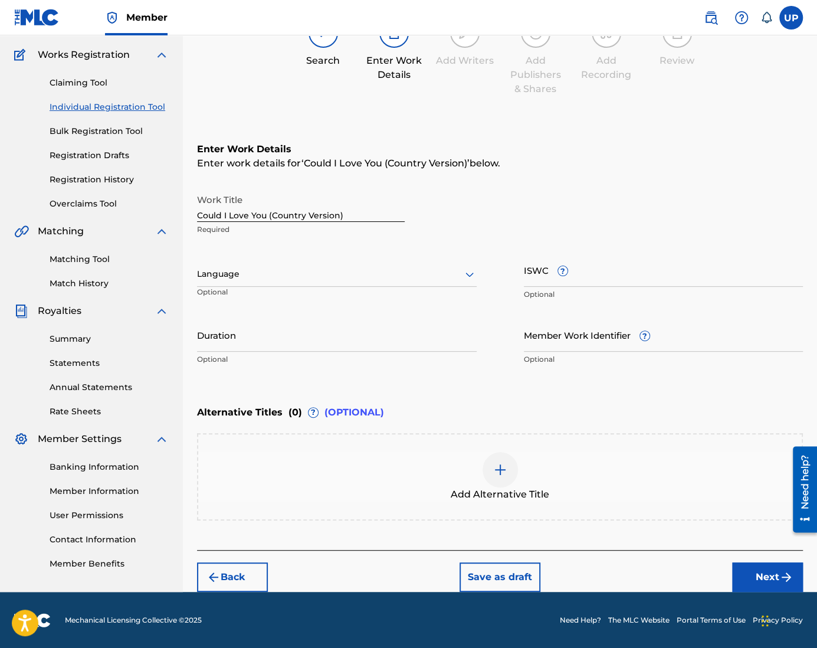
click at [238, 268] on div at bounding box center [337, 274] width 280 height 15
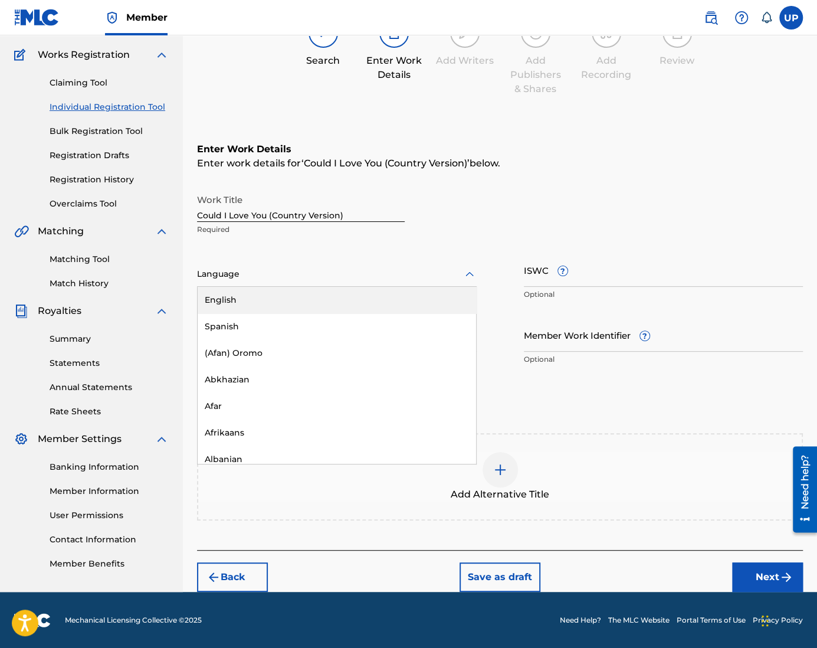
click at [249, 296] on div "English" at bounding box center [337, 300] width 278 height 27
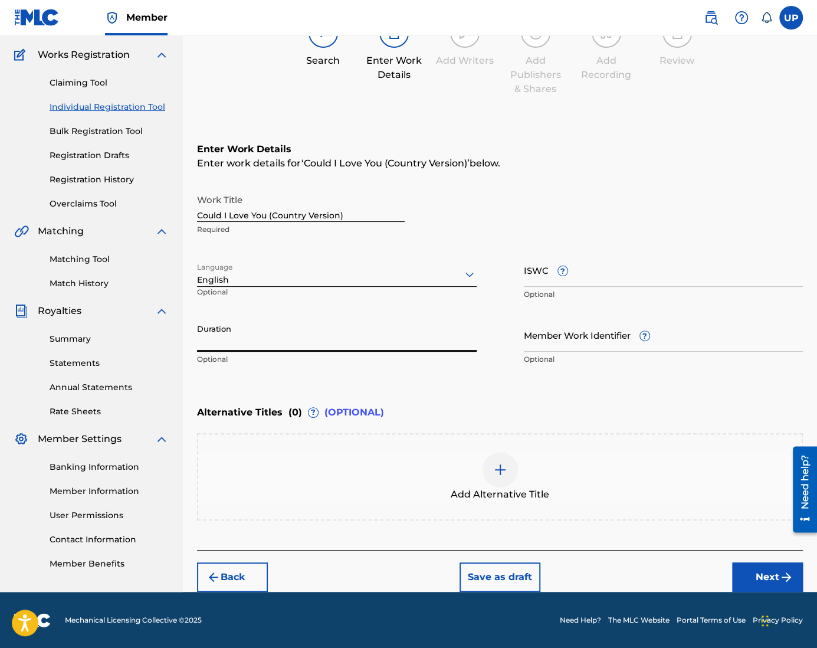
click at [248, 342] on input "Duration" at bounding box center [337, 335] width 280 height 34
type input "04:40"
click at [783, 581] on img "submit" at bounding box center [786, 577] width 14 height 14
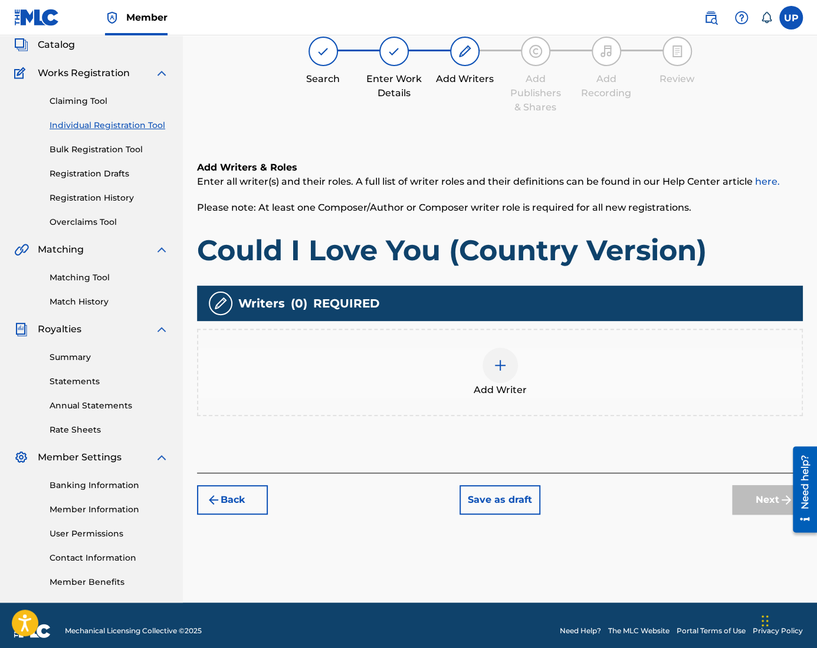
scroll to position [84, 0]
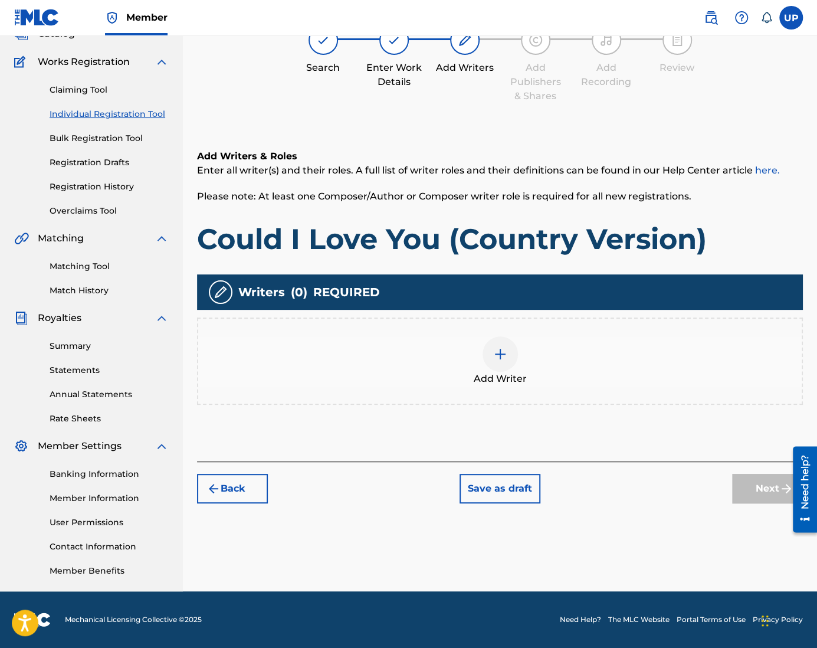
click at [491, 343] on div at bounding box center [499, 353] width 35 height 35
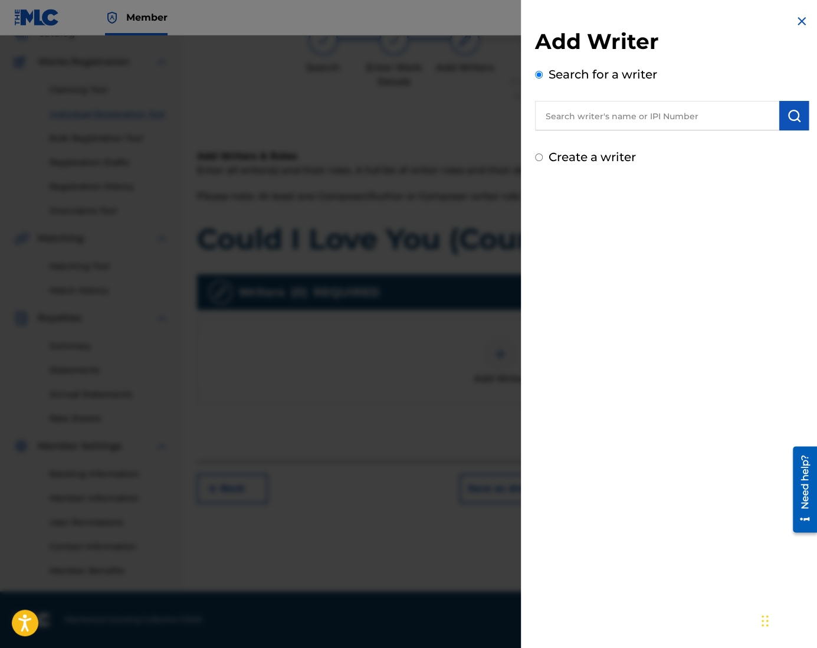
click at [636, 119] on input "text" at bounding box center [657, 115] width 244 height 29
type input "U"
click at [615, 108] on input "text" at bounding box center [657, 115] width 244 height 29
paste input "1305074099"
click at [787, 118] on img "submit" at bounding box center [794, 116] width 14 height 14
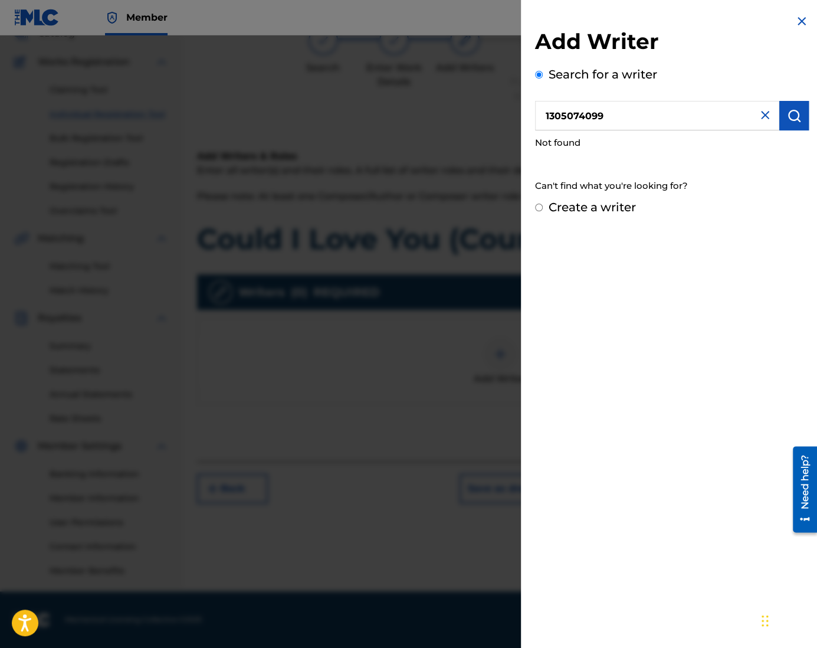
click at [543, 117] on input "1305074099" at bounding box center [657, 115] width 244 height 29
click at [798, 120] on button "submit" at bounding box center [793, 115] width 29 height 29
drag, startPoint x: 645, startPoint y: 117, endPoint x: 370, endPoint y: 126, distance: 274.9
click at [370, 126] on div "Add Writer Search for a writer 1305074099 Not found Can't find what you're look…" at bounding box center [408, 341] width 817 height 612
type input "[GEOGRAPHIC_DATA]"
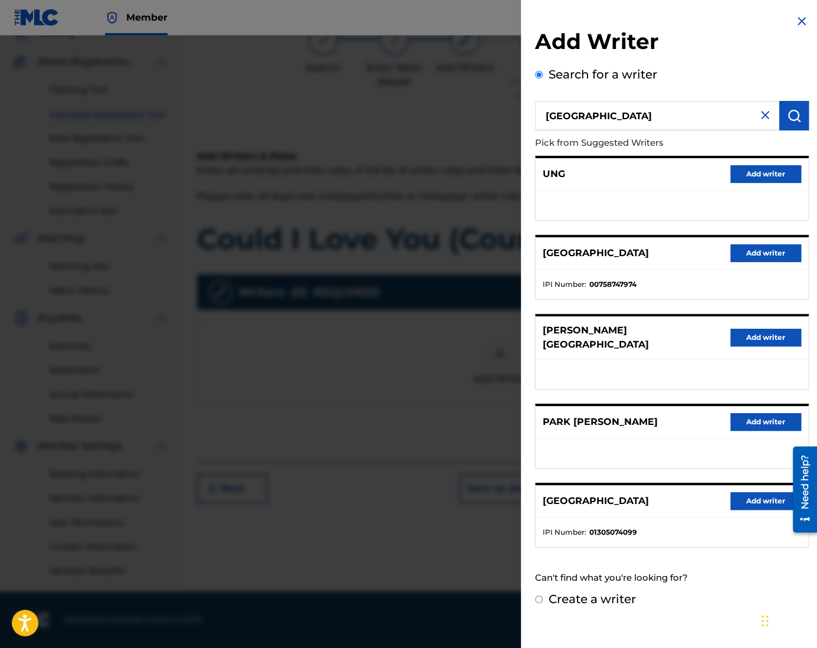
click at [763, 119] on img at bounding box center [765, 115] width 14 height 14
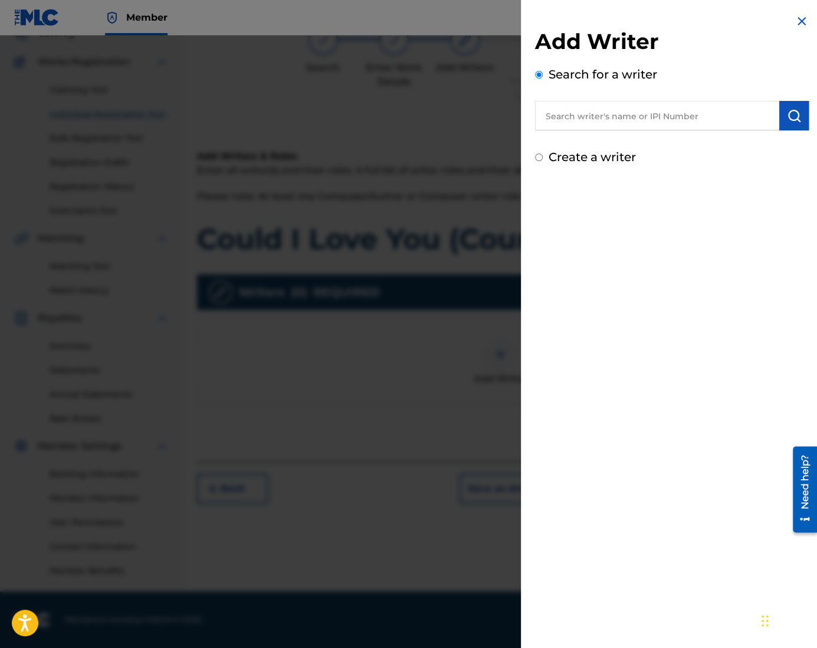
drag, startPoint x: 578, startPoint y: 167, endPoint x: 580, endPoint y: 161, distance: 6.9
click at [579, 167] on div "Add Writer Search for a writer Create a writer" at bounding box center [672, 90] width 302 height 180
click at [580, 161] on label "Create a writer" at bounding box center [591, 157] width 87 height 14
radio input "true"
click at [543, 161] on input "Create a writer" at bounding box center [539, 157] width 8 height 8
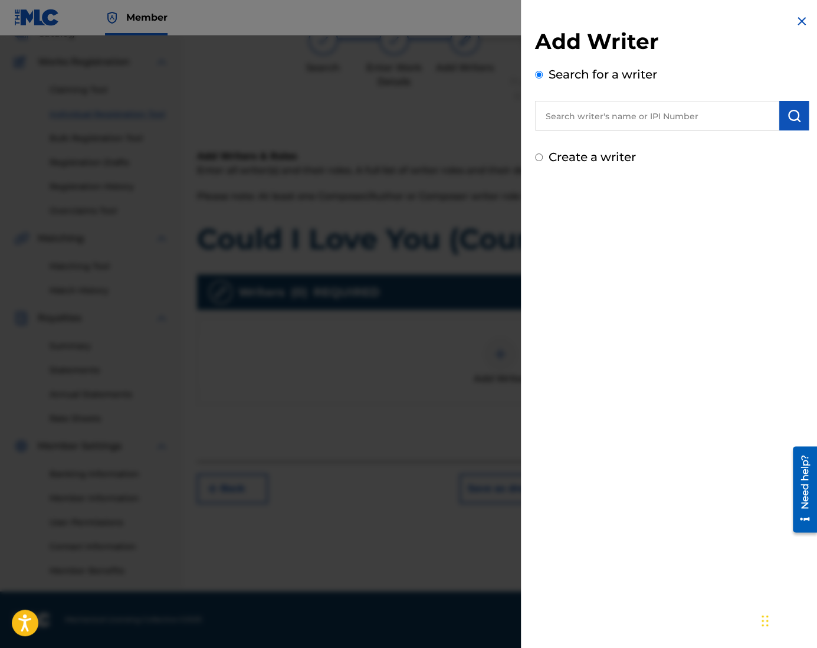
radio input "false"
radio input "true"
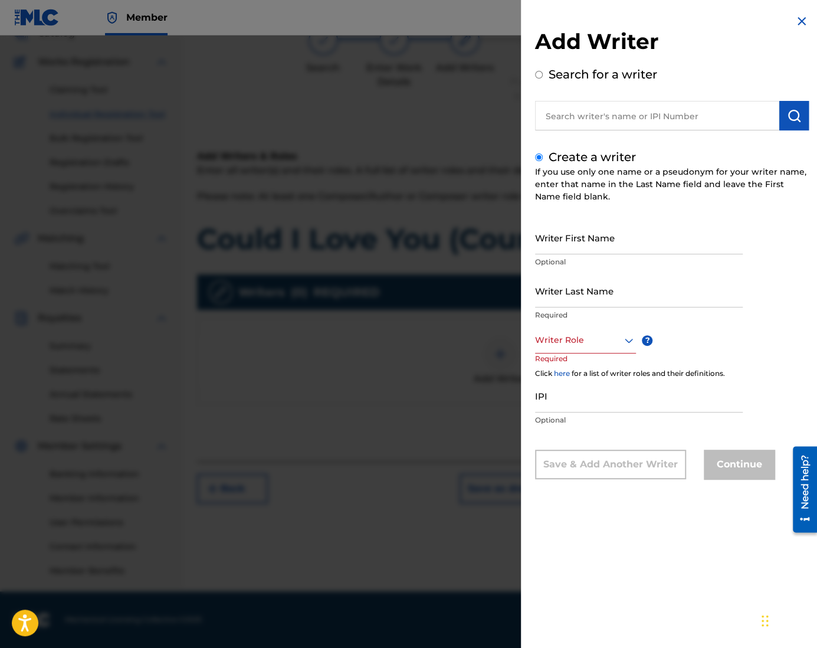
click at [585, 246] on input "Writer First Name" at bounding box center [639, 238] width 208 height 34
type input "Ung"
type input "Park"
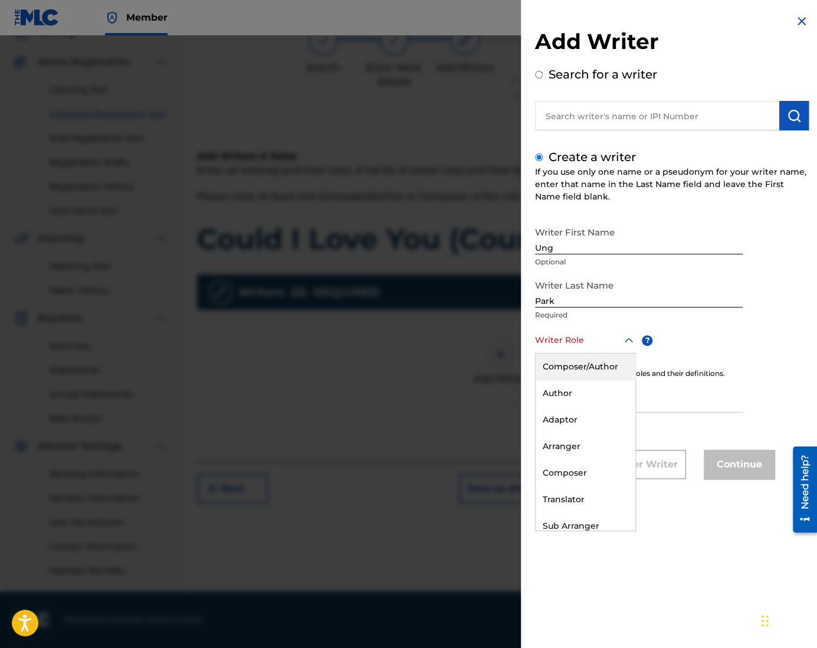
click at [614, 350] on div "Writer Role" at bounding box center [585, 340] width 101 height 27
click at [613, 369] on div "Composer/Author" at bounding box center [585, 366] width 100 height 27
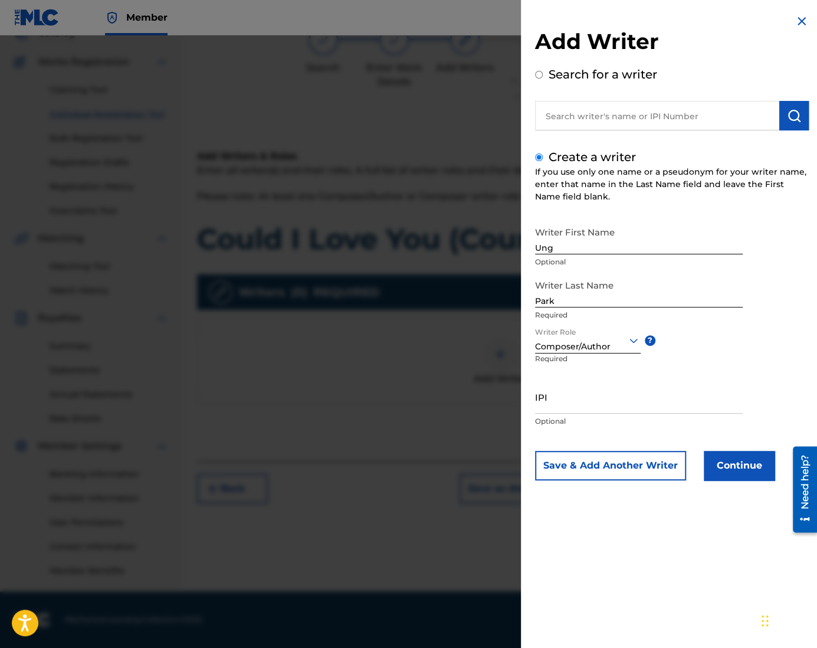
click at [598, 402] on input "IPI" at bounding box center [639, 397] width 208 height 34
paste input "1305074099"
type input "1305074099"
click at [533, 405] on div "Add Writer Search for a writer Create a writer If you use only one name or a ps…" at bounding box center [672, 256] width 302 height 512
click at [535, 406] on input "1305074099" at bounding box center [639, 397] width 208 height 34
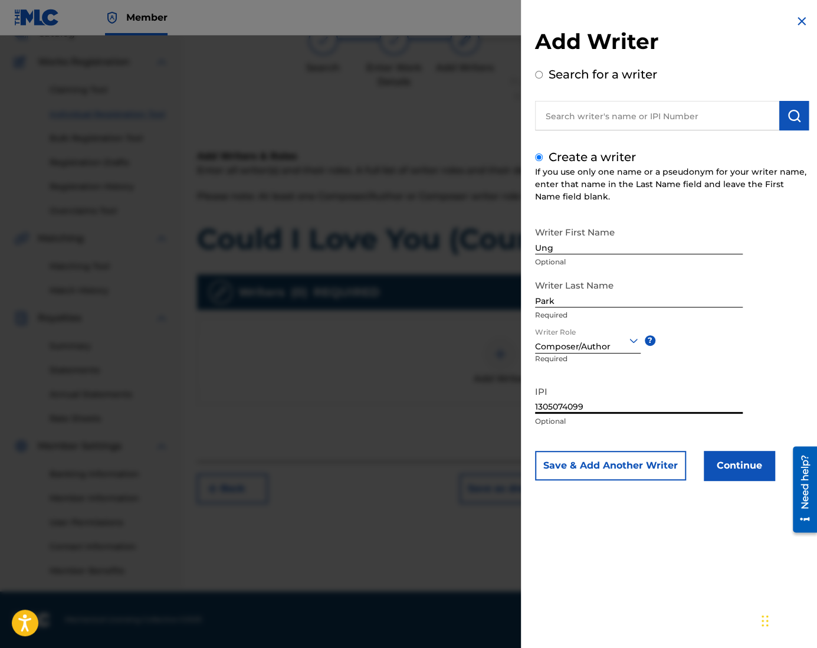
click at [731, 473] on button "Continue" at bounding box center [739, 465] width 71 height 29
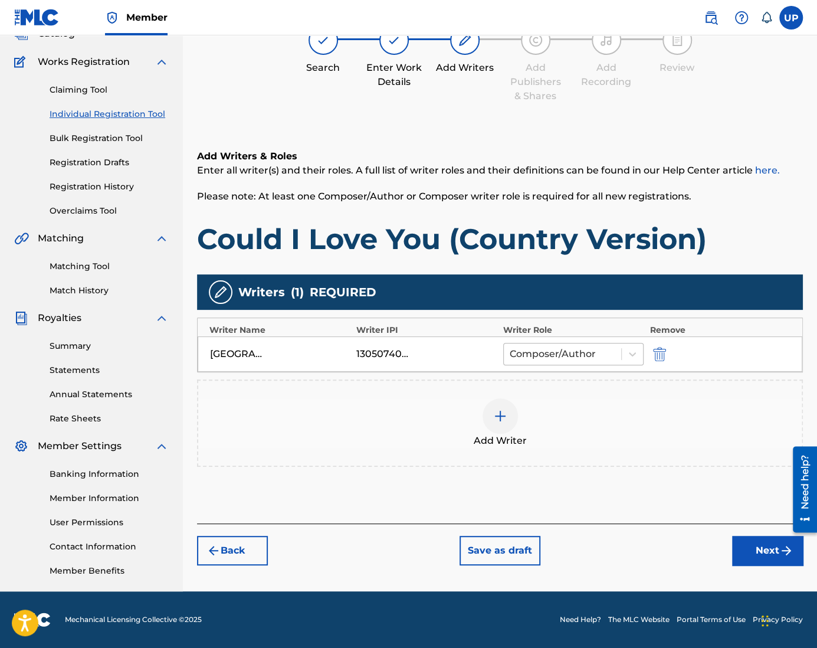
click at [569, 358] on div at bounding box center [563, 354] width 106 height 17
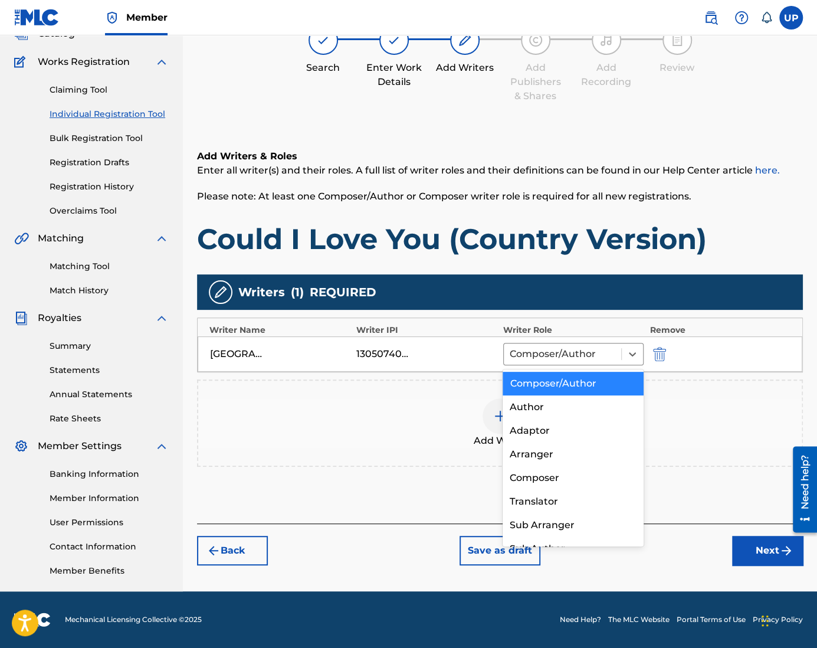
click at [728, 435] on div "Add Writer" at bounding box center [499, 423] width 603 height 50
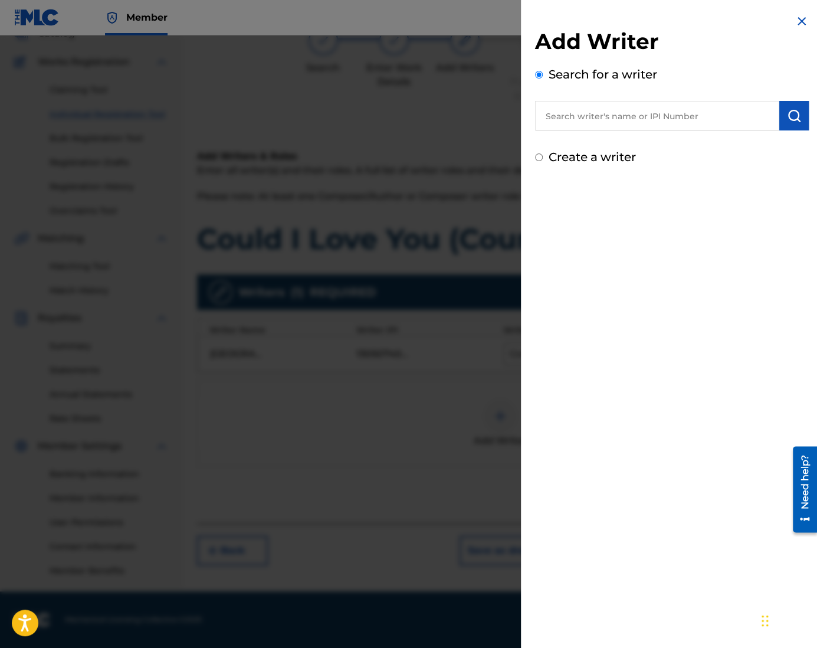
click at [423, 347] on div at bounding box center [408, 359] width 817 height 648
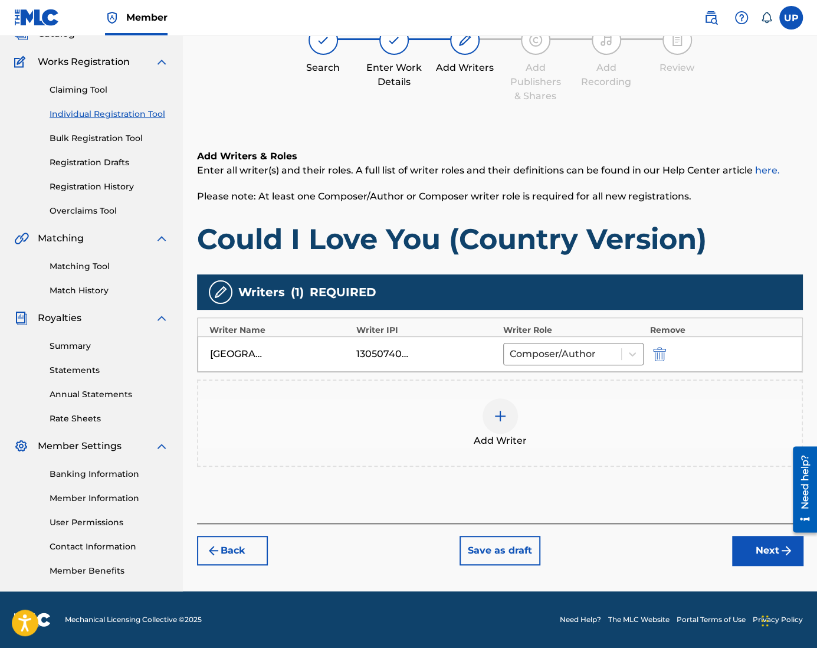
click at [758, 554] on button "Next" at bounding box center [767, 549] width 71 height 29
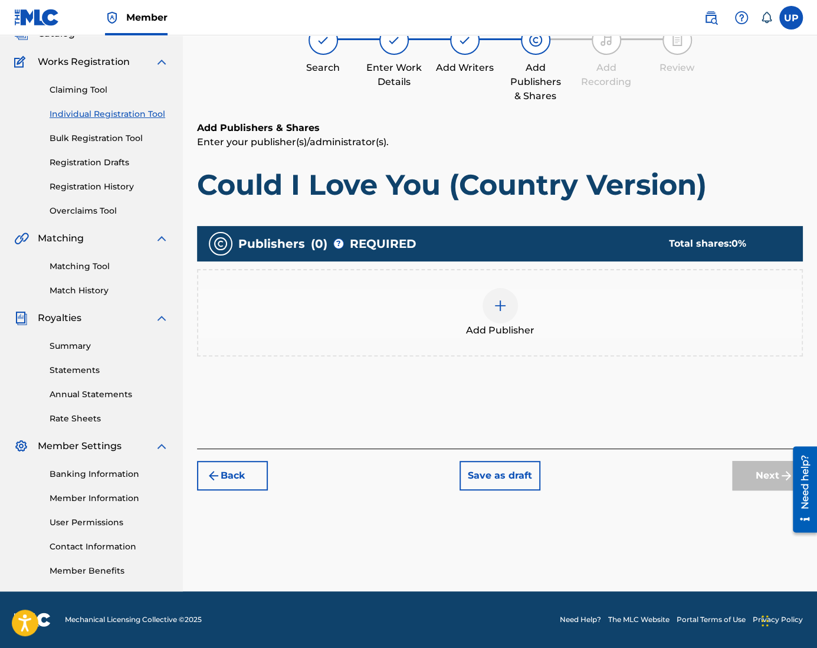
scroll to position [53, 0]
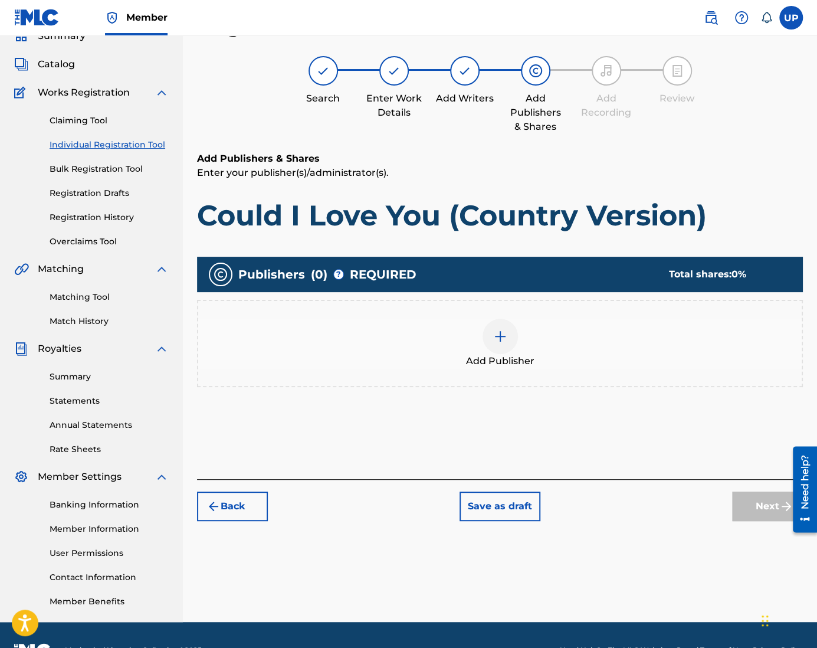
click at [505, 344] on div at bounding box center [499, 335] width 35 height 35
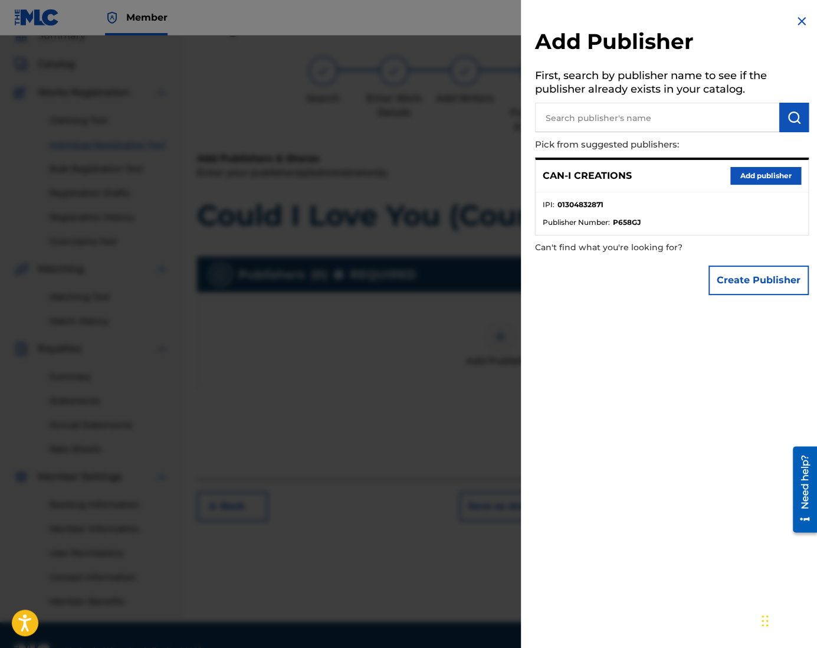
click at [763, 175] on button "Add publisher" at bounding box center [765, 176] width 71 height 18
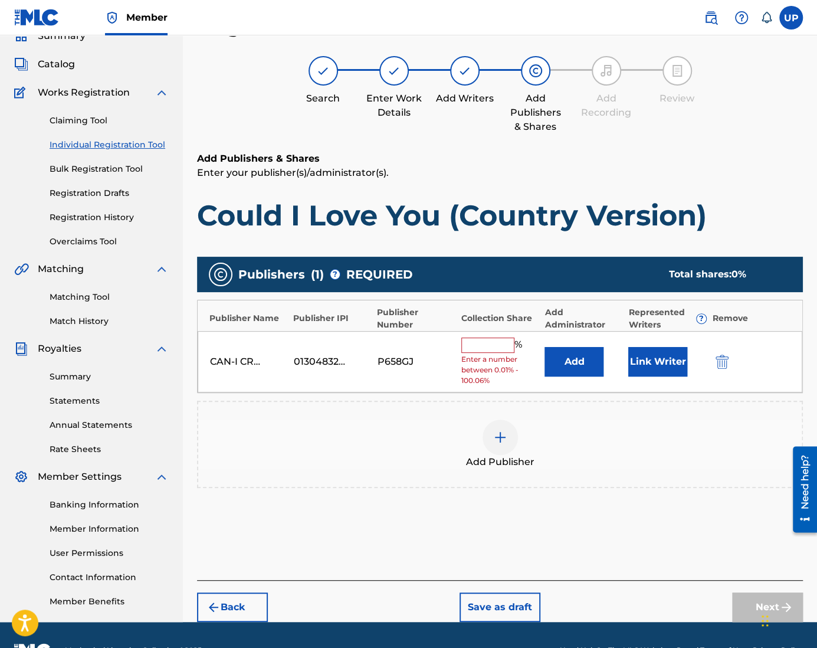
click at [499, 347] on input "text" at bounding box center [487, 344] width 53 height 15
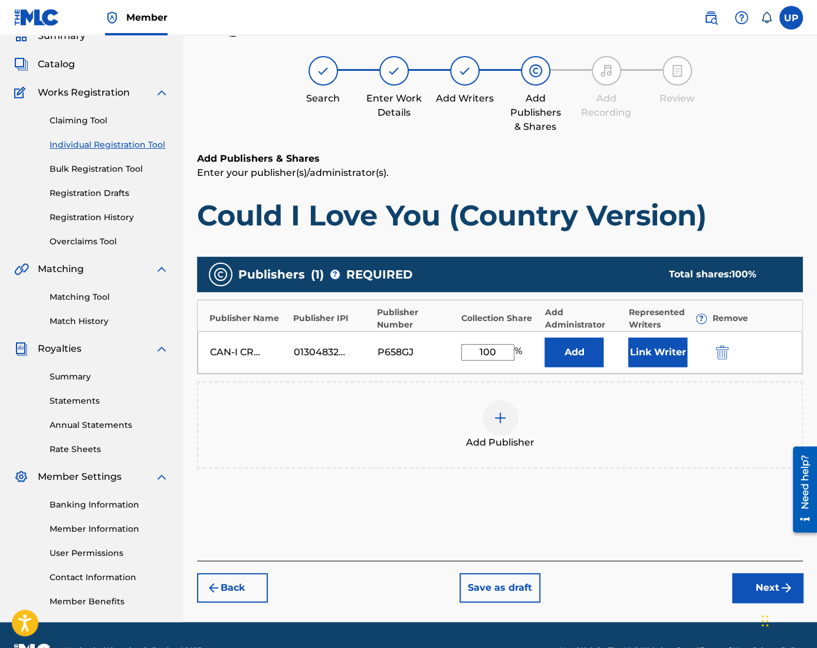
type input "100"
click at [668, 353] on button "Link Writer" at bounding box center [657, 351] width 59 height 29
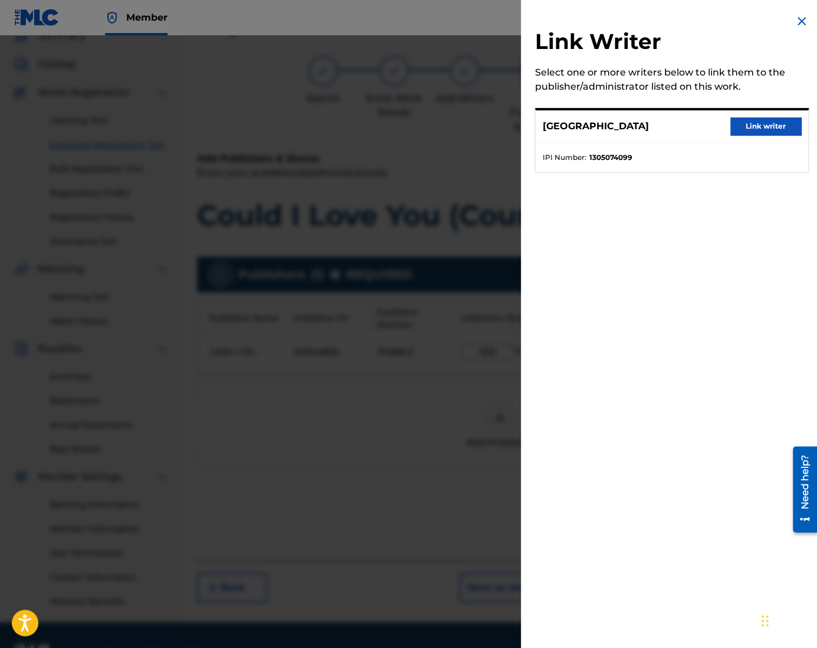
click at [755, 130] on button "Link writer" at bounding box center [765, 126] width 71 height 18
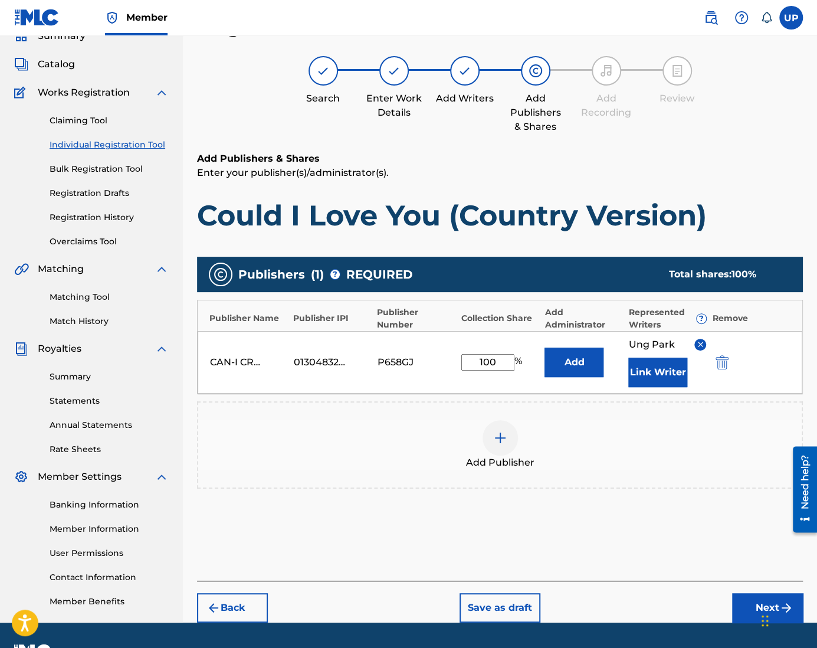
click at [765, 604] on div "Chat Widget" at bounding box center [787, 619] width 59 height 57
click at [754, 609] on button "Next" at bounding box center [767, 607] width 71 height 29
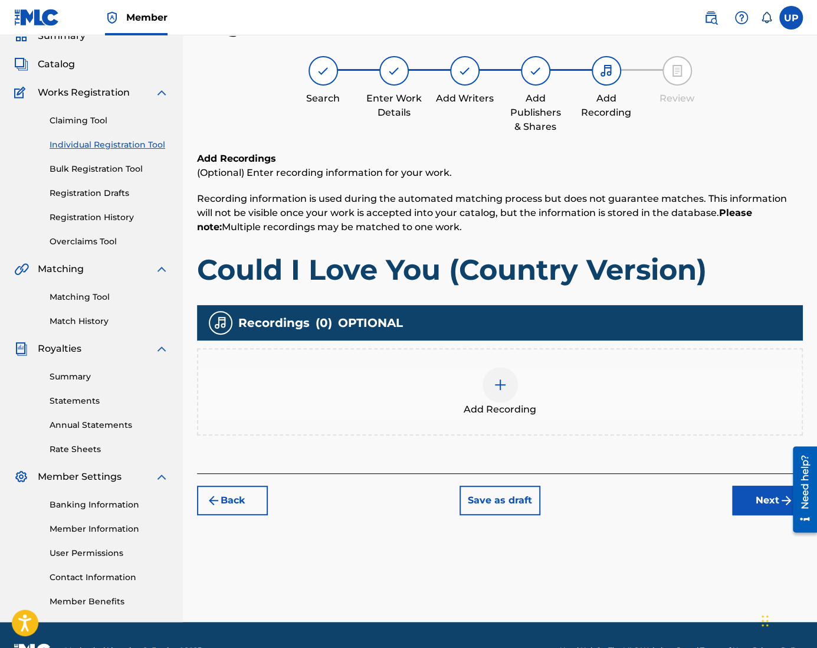
click at [499, 380] on img at bounding box center [500, 384] width 14 height 14
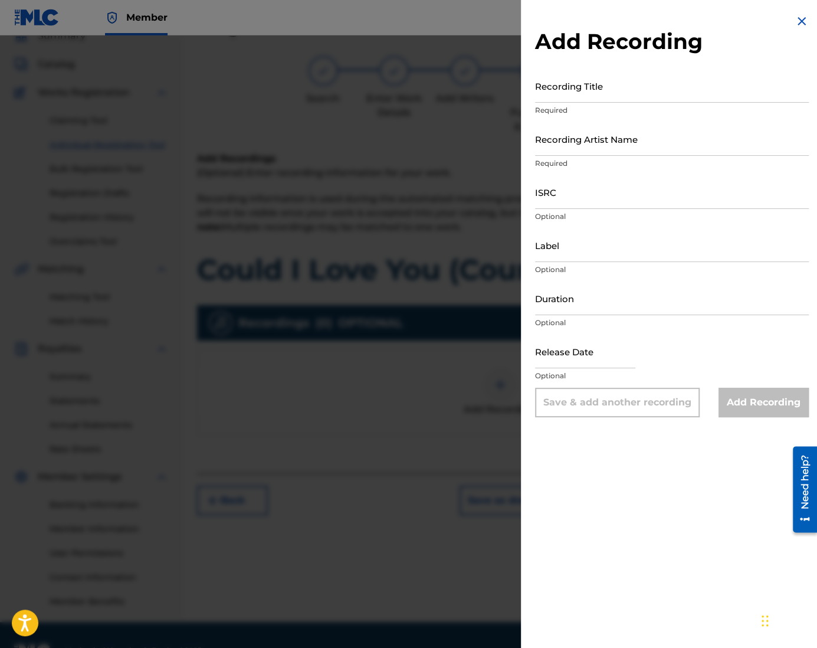
click at [580, 89] on input "Recording Title" at bounding box center [672, 86] width 274 height 34
paste input "1305074099"
type input "1305074099"
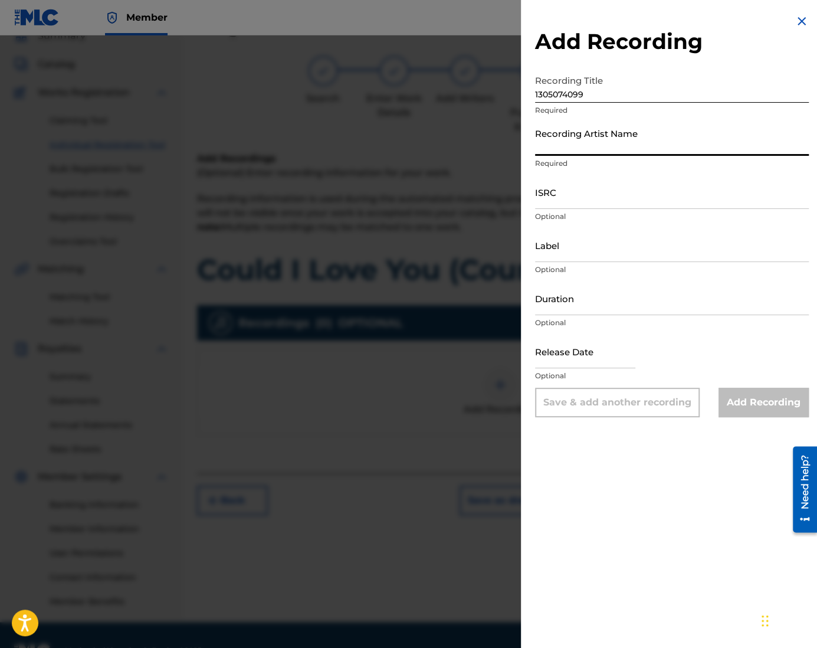
click at [587, 144] on input "Recording Artist Name" at bounding box center [672, 139] width 274 height 34
type input "CAN-I"
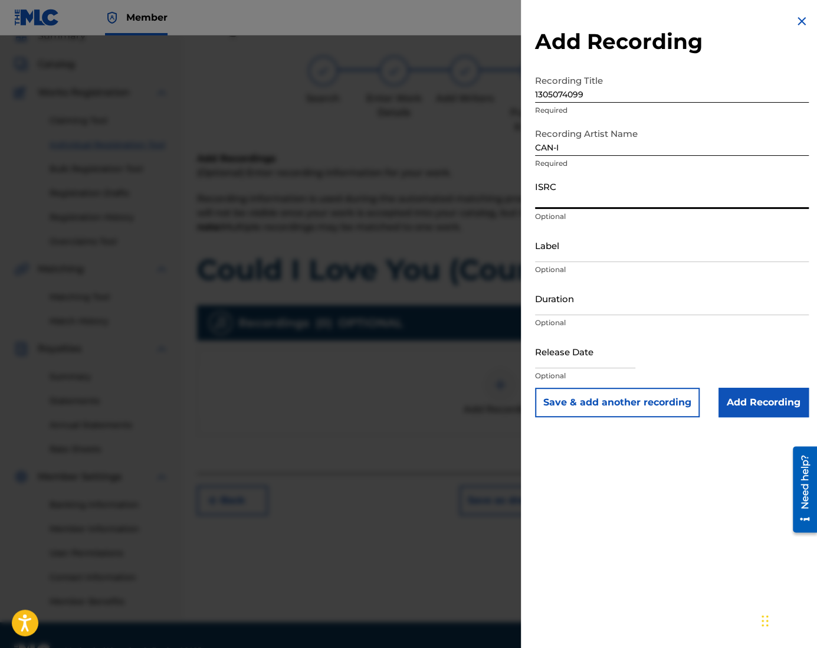
click at [579, 199] on input "ISRC" at bounding box center [672, 192] width 274 height 34
click at [568, 193] on input "ISRC" at bounding box center [672, 192] width 274 height 34
paste input "QZZ762500914"
type input "QZZ762500914"
click at [563, 304] on input "Duration" at bounding box center [672, 298] width 274 height 34
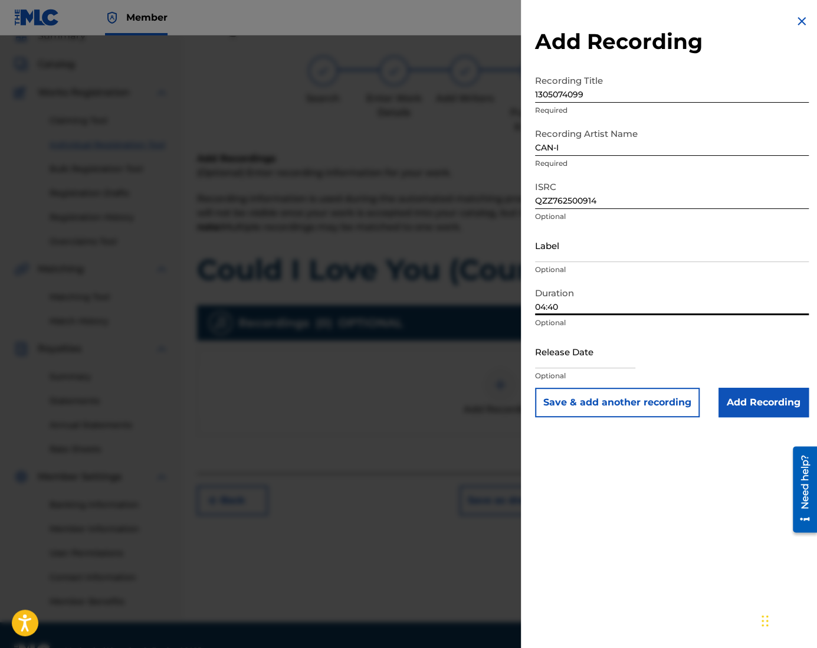
type input "04:40"
select select "7"
select select "2025"
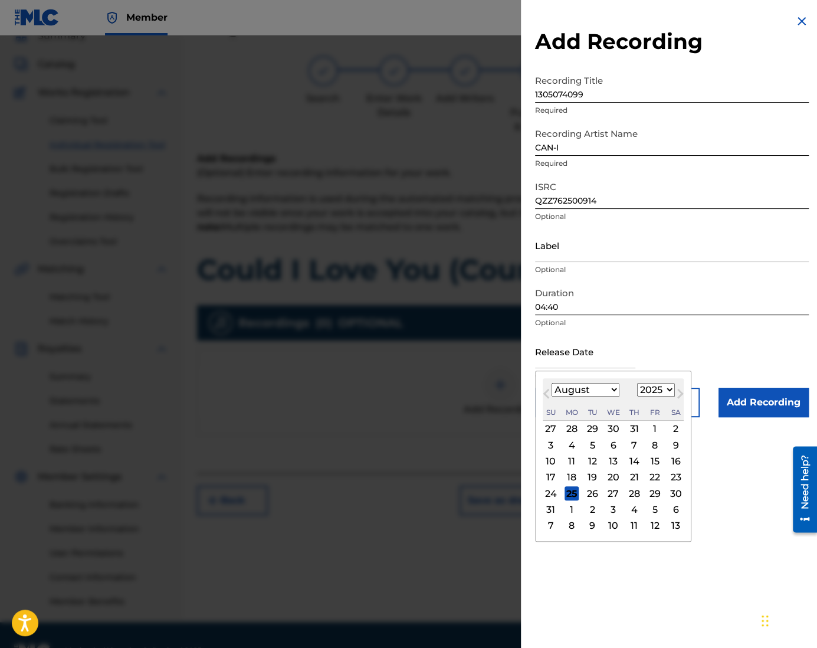
drag, startPoint x: 592, startPoint y: 356, endPoint x: 599, endPoint y: 356, distance: 6.5
click at [592, 356] on input "text" at bounding box center [585, 351] width 100 height 34
type input "[DATE]"
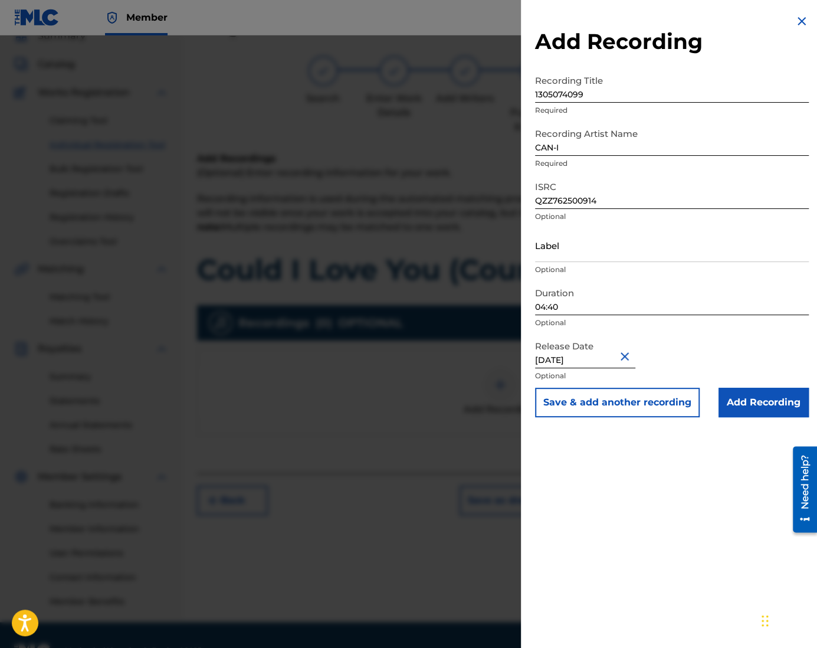
click at [745, 405] on input "Add Recording" at bounding box center [763, 401] width 90 height 29
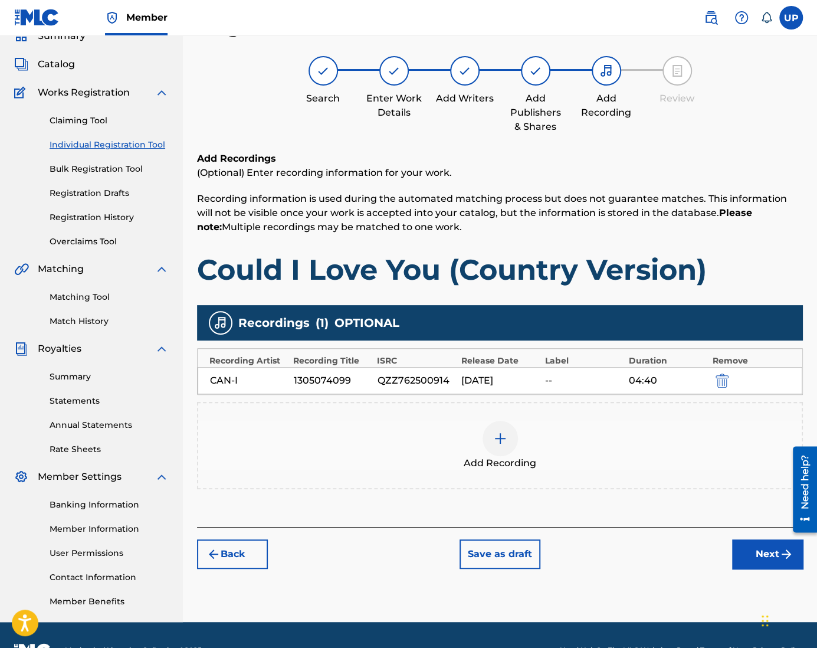
click at [767, 551] on button "Next" at bounding box center [767, 553] width 71 height 29
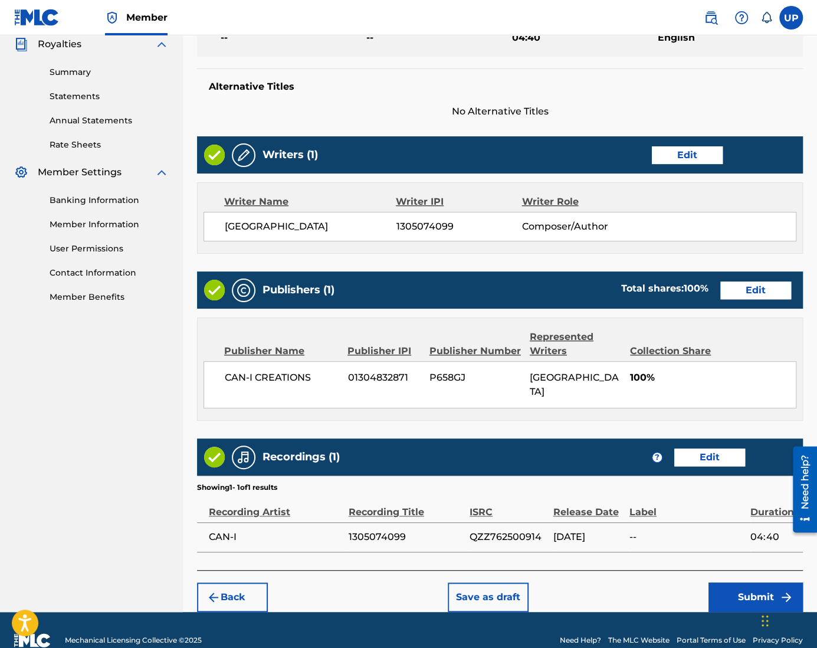
scroll to position [362, 0]
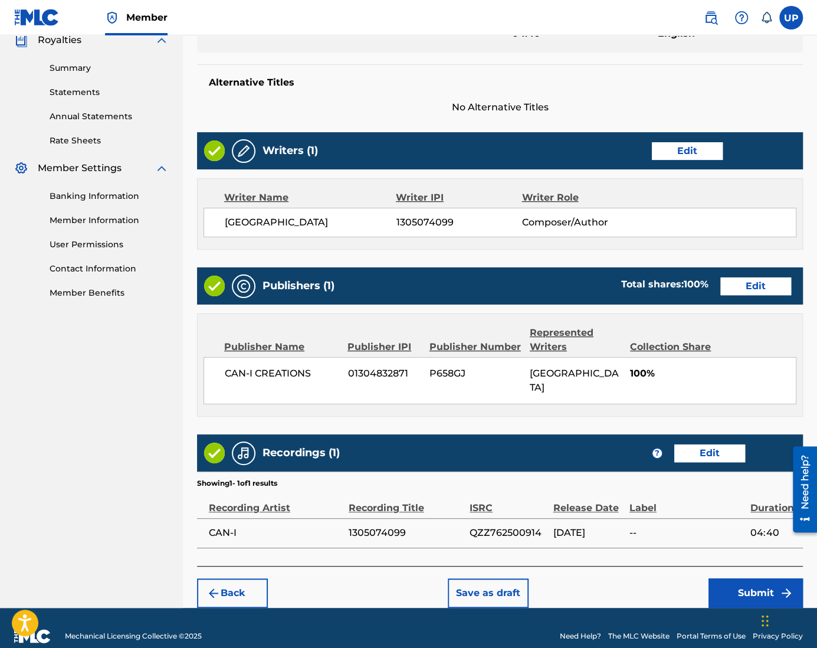
click at [747, 578] on button "Submit" at bounding box center [755, 592] width 94 height 29
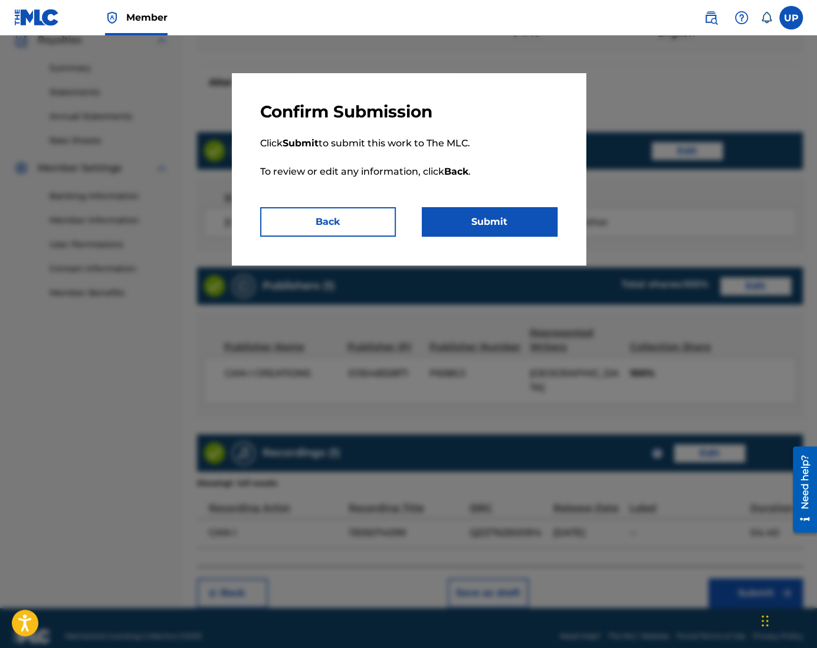
click at [490, 228] on button "Submit" at bounding box center [490, 221] width 136 height 29
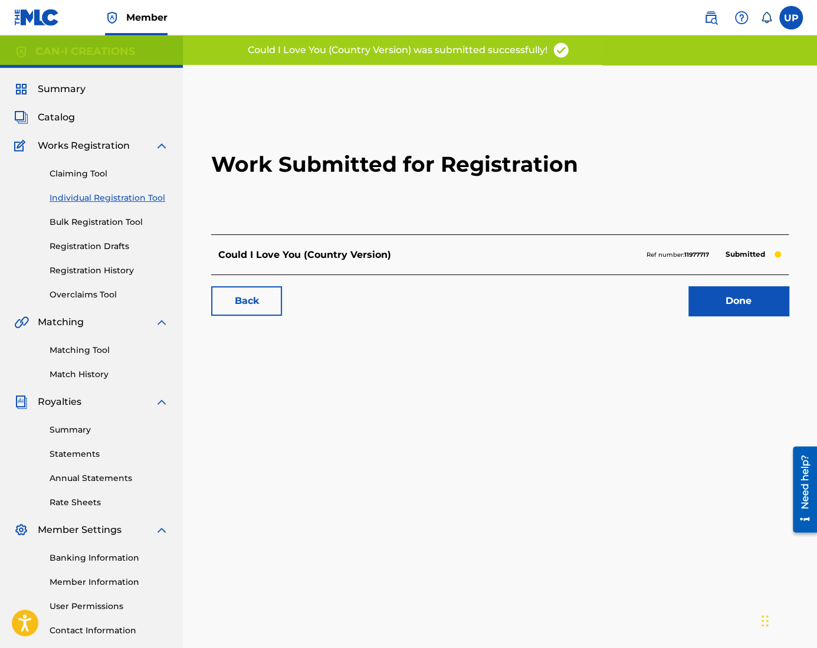
click at [124, 274] on link "Registration History" at bounding box center [109, 270] width 119 height 12
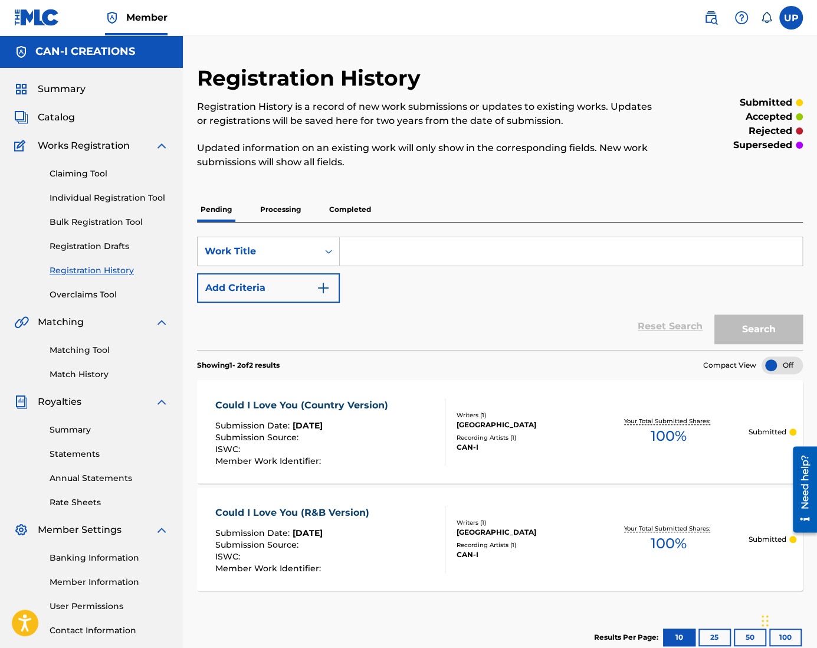
click at [353, 405] on div "Could I Love You (Country Version)" at bounding box center [304, 405] width 179 height 14
click at [314, 514] on div "Could I Love You (R&B Version)" at bounding box center [295, 512] width 160 height 14
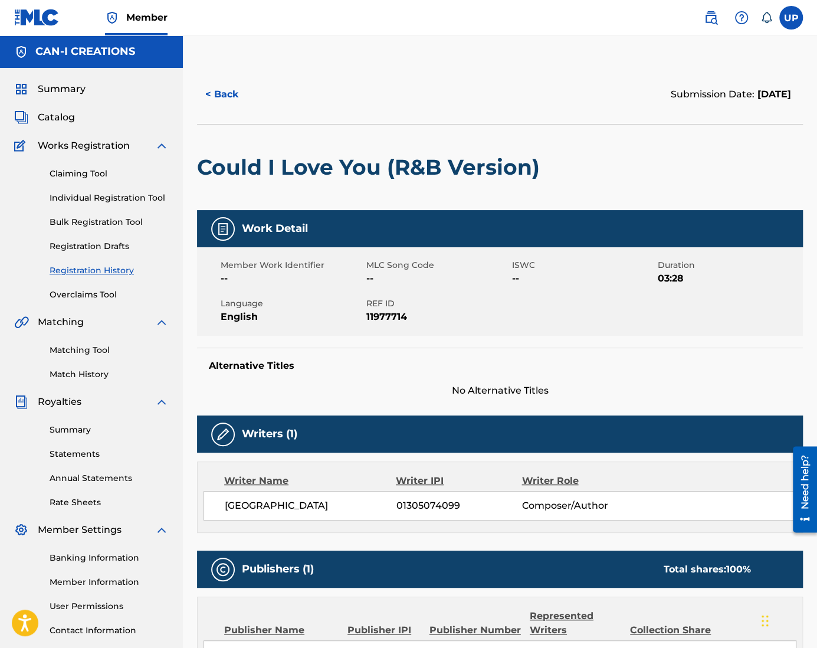
click at [110, 225] on link "Bulk Registration Tool" at bounding box center [109, 222] width 119 height 12
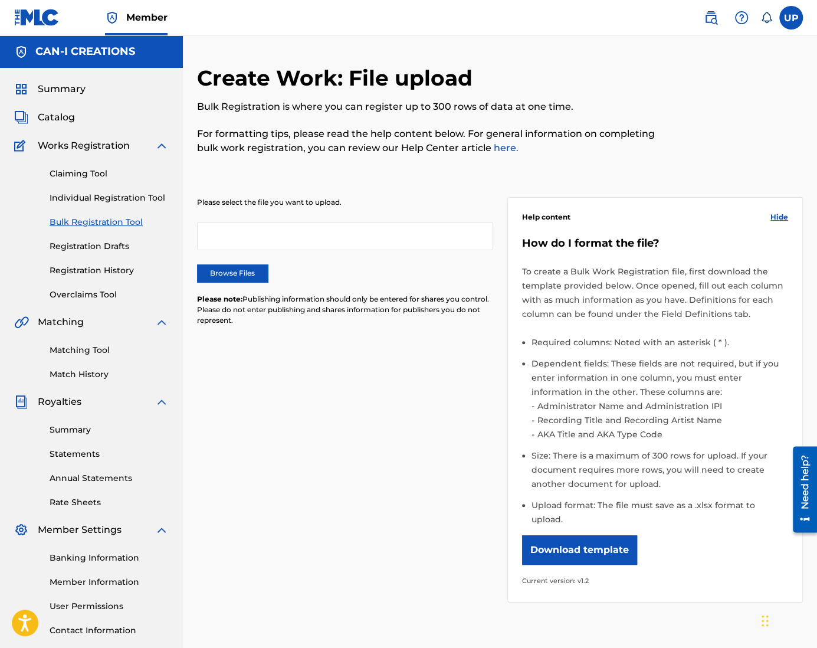
click at [102, 268] on link "Registration History" at bounding box center [109, 270] width 119 height 12
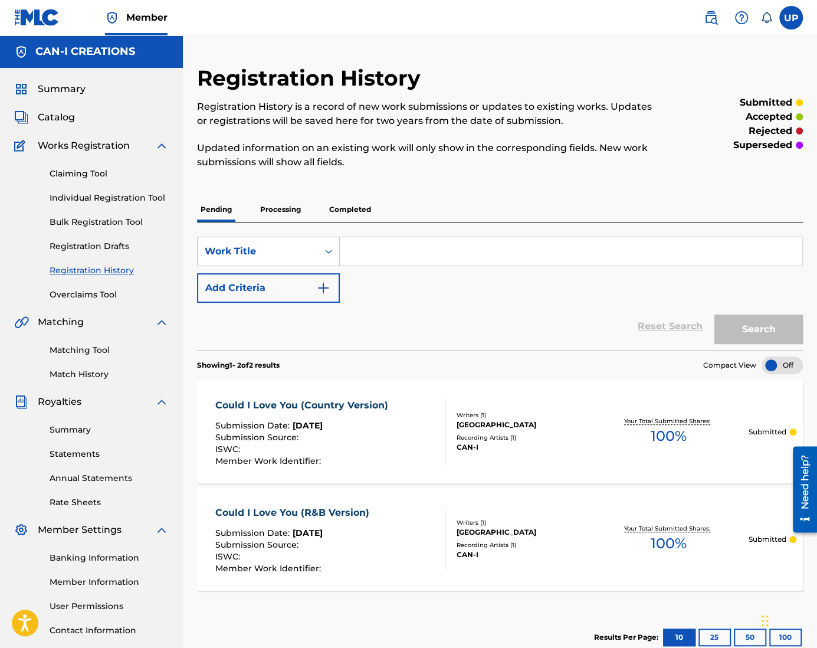
click at [71, 198] on link "Individual Registration Tool" at bounding box center [109, 198] width 119 height 12
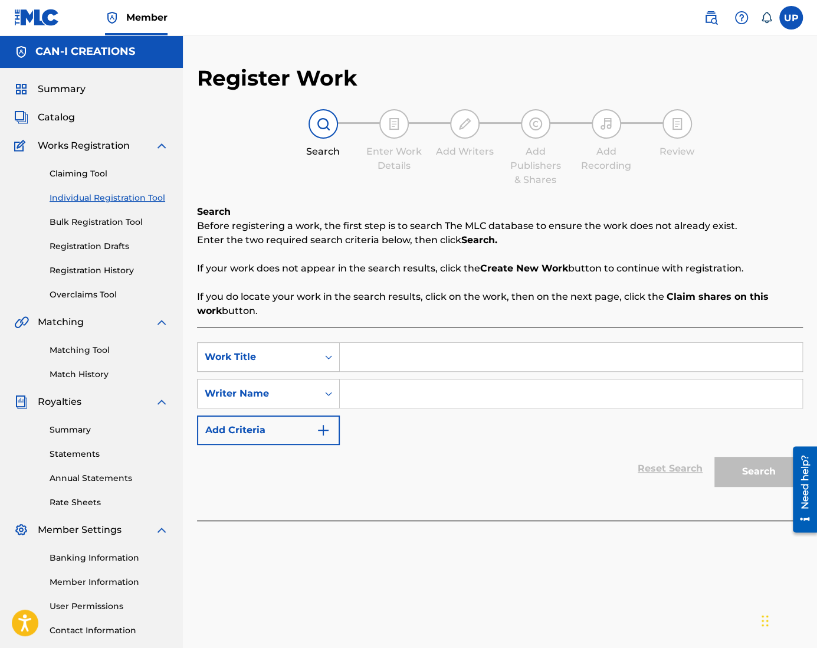
click at [372, 356] on input "Search Form" at bounding box center [571, 357] width 462 height 28
click at [397, 345] on input "Search Form" at bounding box center [571, 357] width 462 height 28
paste input "Could I Love You (Pop Version)"
type input "Could I Love You (Pop Version)"
click at [403, 403] on input "Search Form" at bounding box center [571, 393] width 462 height 28
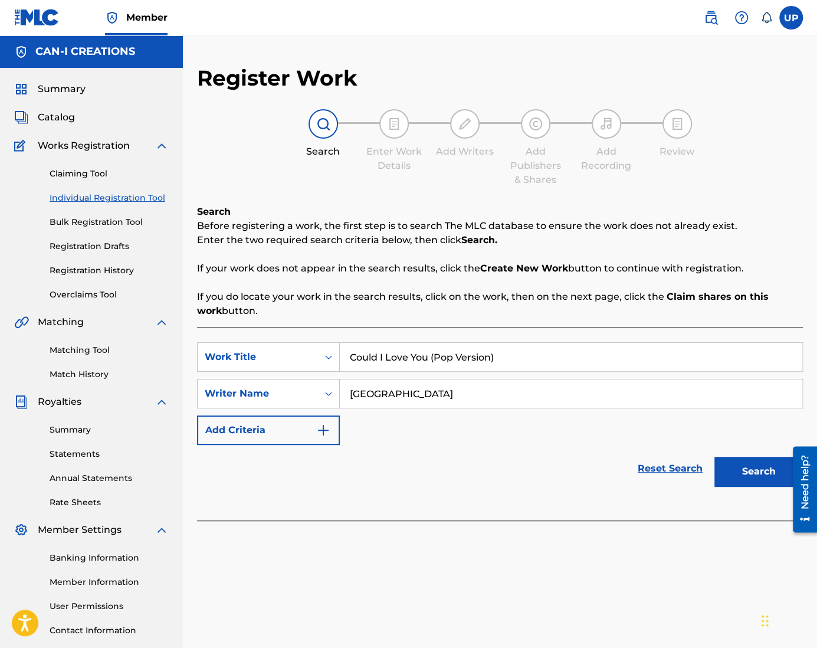
type input "[GEOGRAPHIC_DATA]"
click at [748, 466] on button "Search" at bounding box center [758, 470] width 88 height 29
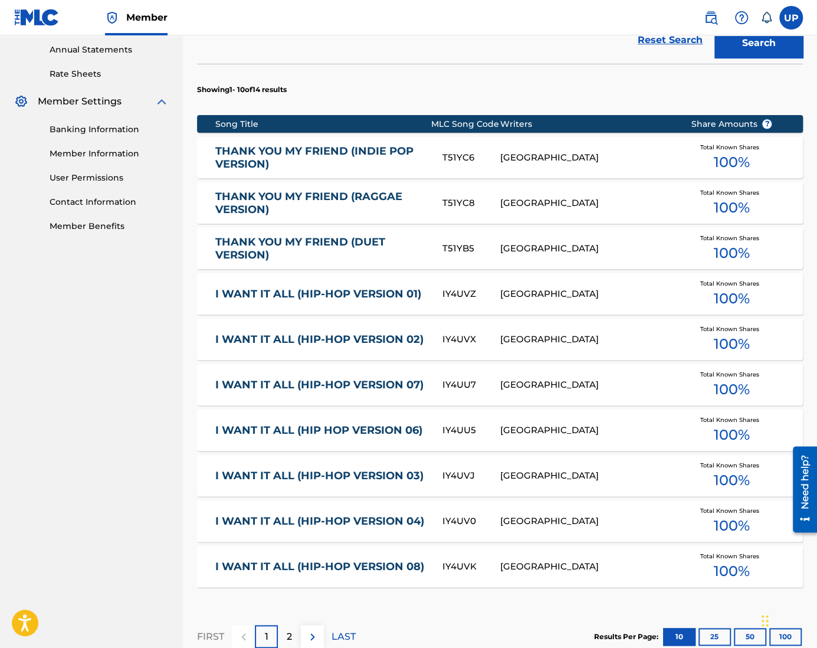
scroll to position [573, 0]
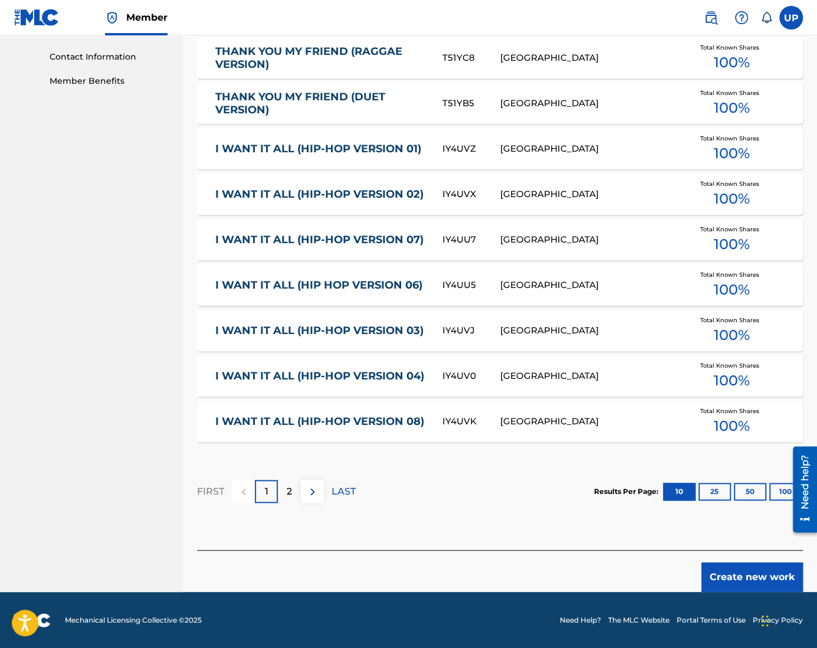
click at [777, 574] on button "Create new work" at bounding box center [751, 576] width 101 height 29
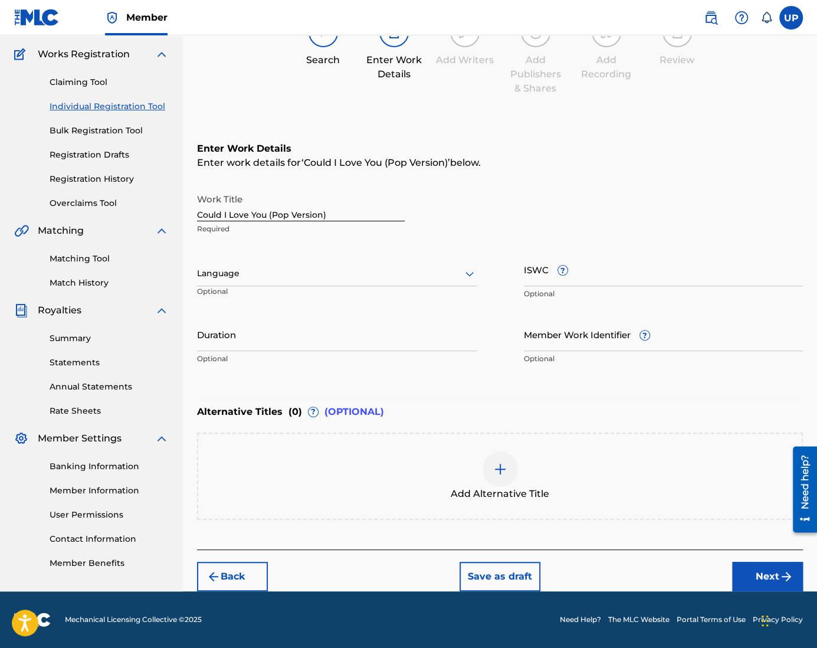
scroll to position [91, 0]
click at [217, 272] on div at bounding box center [337, 274] width 280 height 15
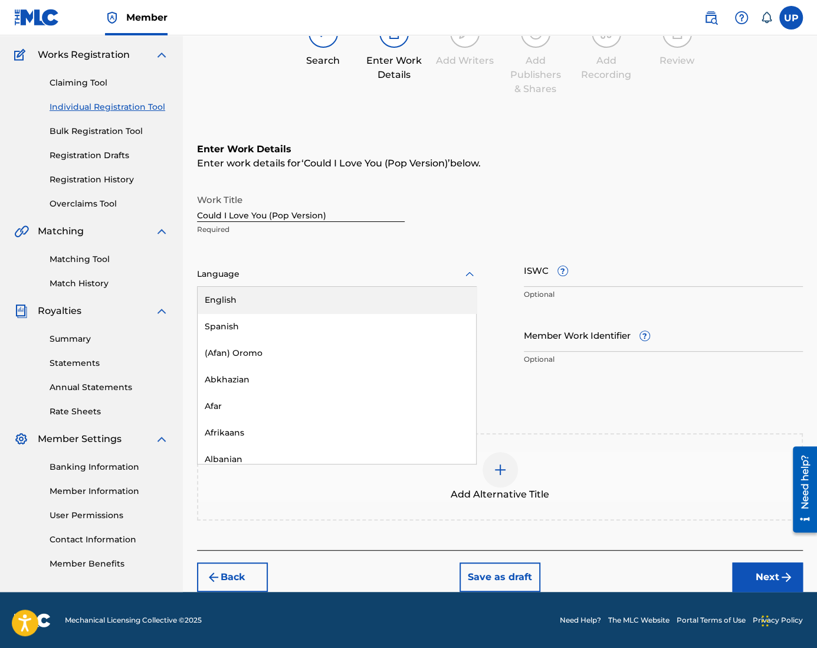
click at [248, 300] on div "English" at bounding box center [337, 300] width 278 height 27
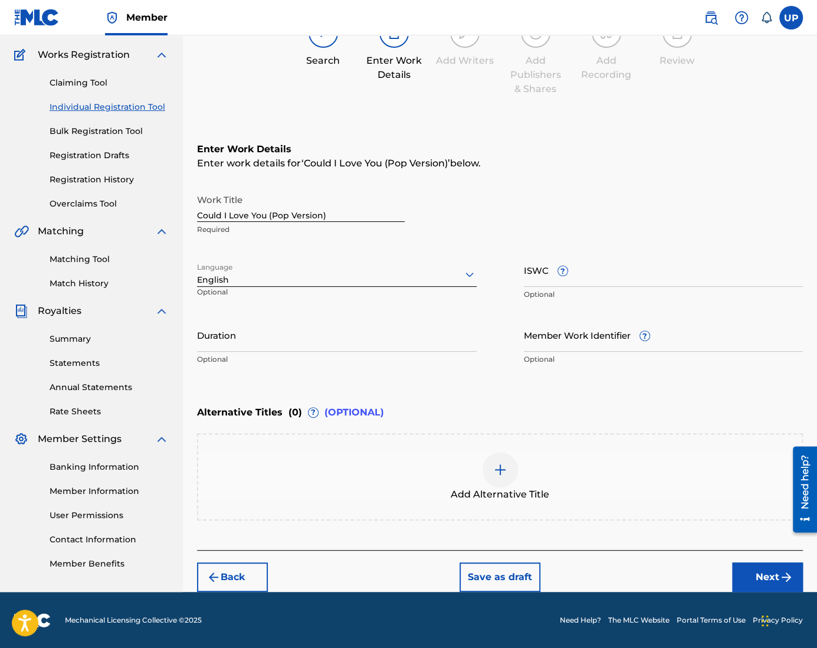
click at [238, 330] on input "Duration" at bounding box center [337, 335] width 280 height 34
type input "04:17"
click at [770, 570] on button "Next" at bounding box center [767, 576] width 71 height 29
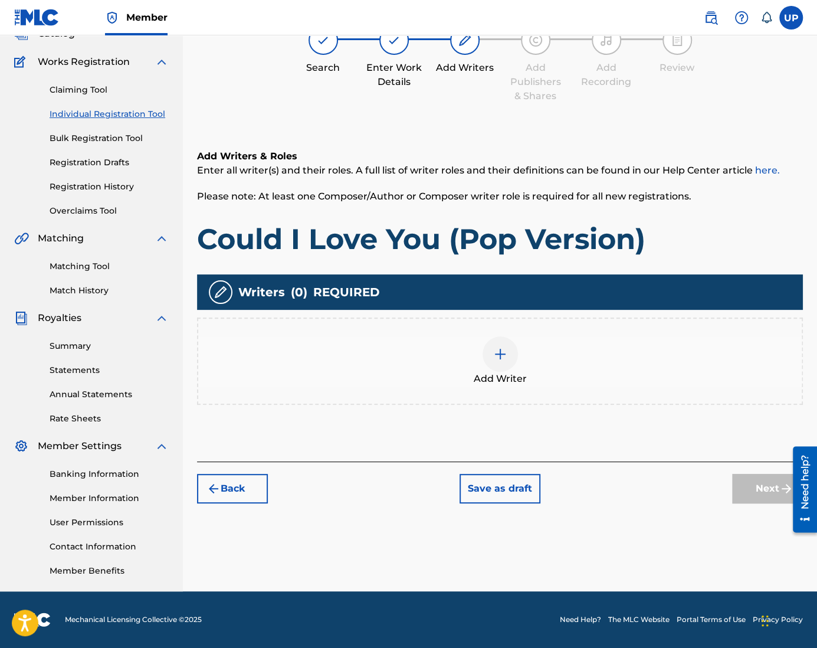
scroll to position [53, 0]
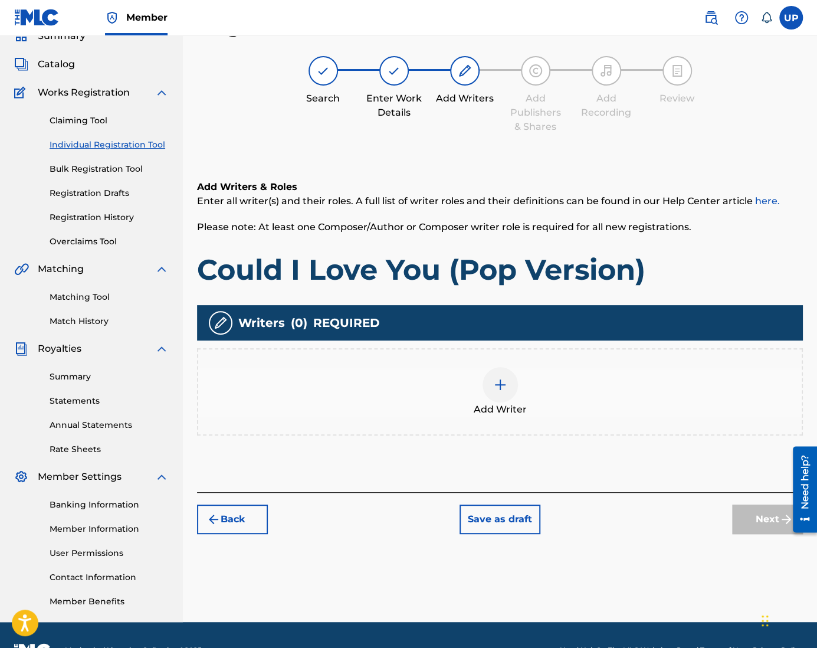
click at [494, 387] on img at bounding box center [500, 384] width 14 height 14
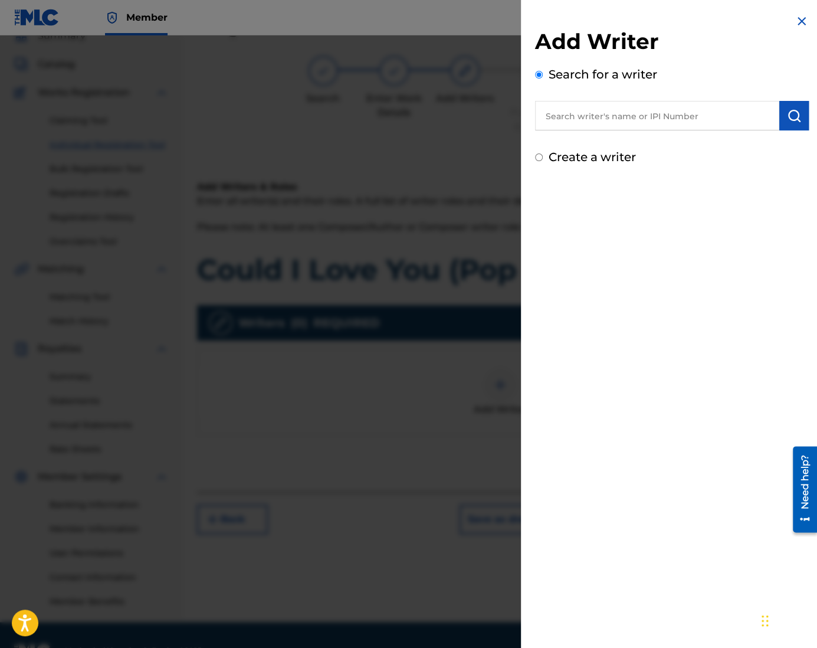
click at [567, 165] on div "Create a writer" at bounding box center [672, 157] width 274 height 18
click at [559, 158] on label "Create a writer" at bounding box center [591, 157] width 87 height 14
radio input "true"
click at [543, 158] on input "Create a writer" at bounding box center [539, 157] width 8 height 8
radio input "false"
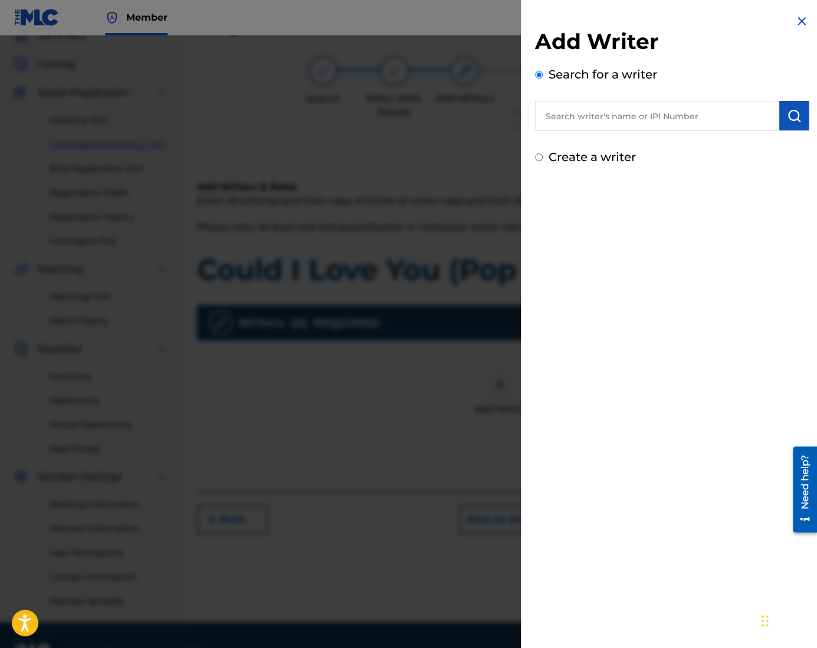
radio input "true"
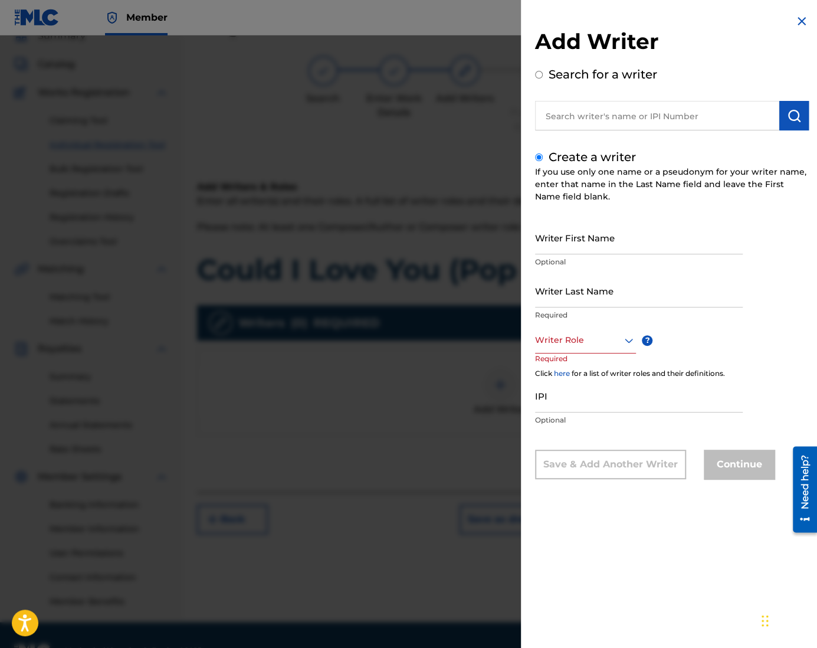
click at [589, 116] on input "text" at bounding box center [657, 115] width 244 height 29
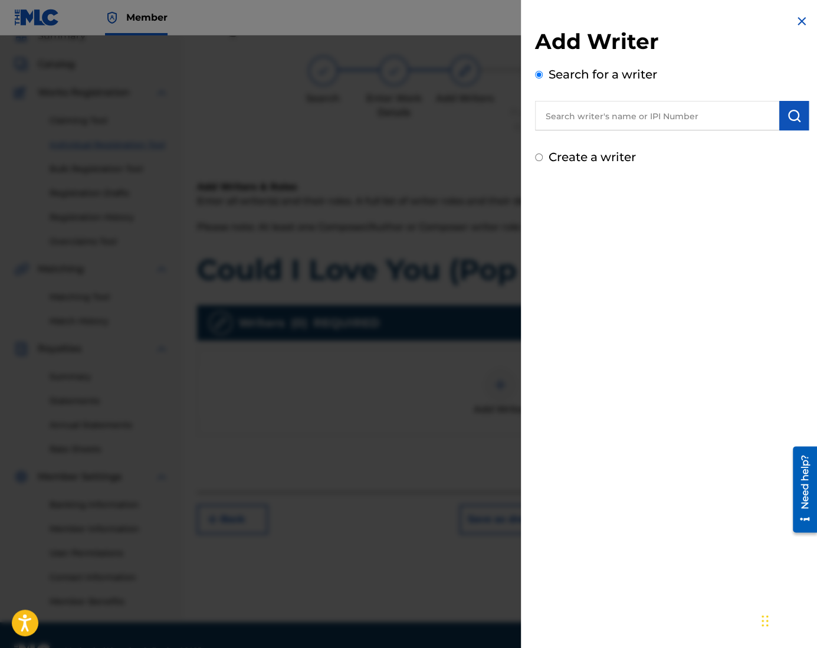
click at [545, 156] on div "Create a writer" at bounding box center [672, 157] width 274 height 18
click at [582, 119] on input "text" at bounding box center [657, 115] width 244 height 29
click at [548, 152] on div "Create a writer" at bounding box center [672, 157] width 274 height 18
drag, startPoint x: 546, startPoint y: 156, endPoint x: 537, endPoint y: 157, distance: 9.5
click at [538, 157] on div "Create a writer" at bounding box center [672, 157] width 274 height 18
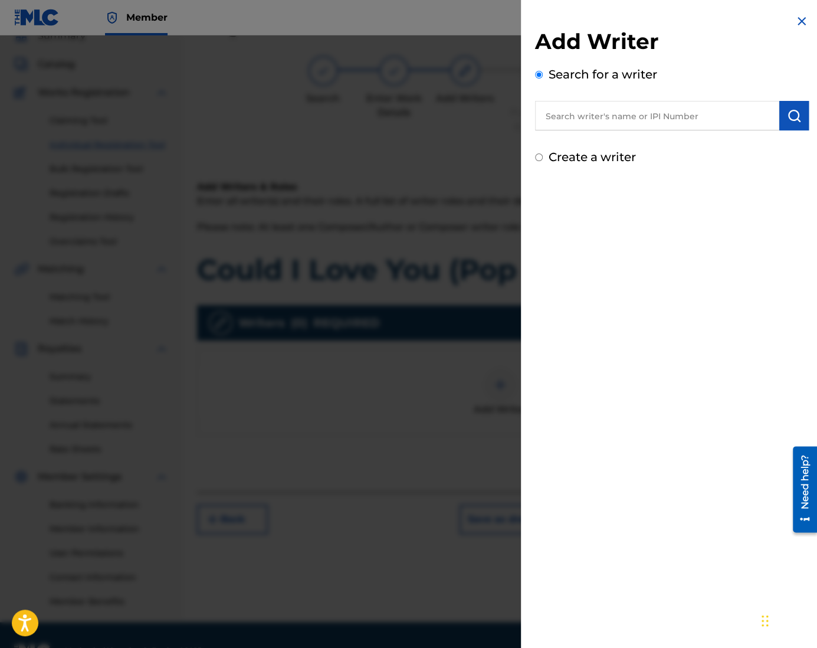
click at [537, 157] on input "Create a writer" at bounding box center [539, 157] width 8 height 8
radio input "false"
radio input "true"
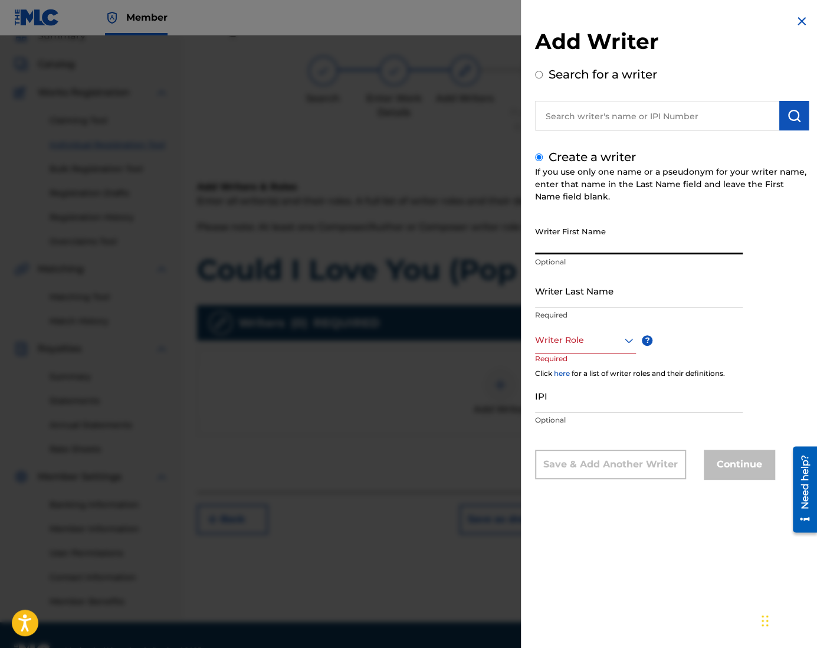
click at [611, 241] on input "Writer First Name" at bounding box center [639, 238] width 208 height 34
type input "Ung"
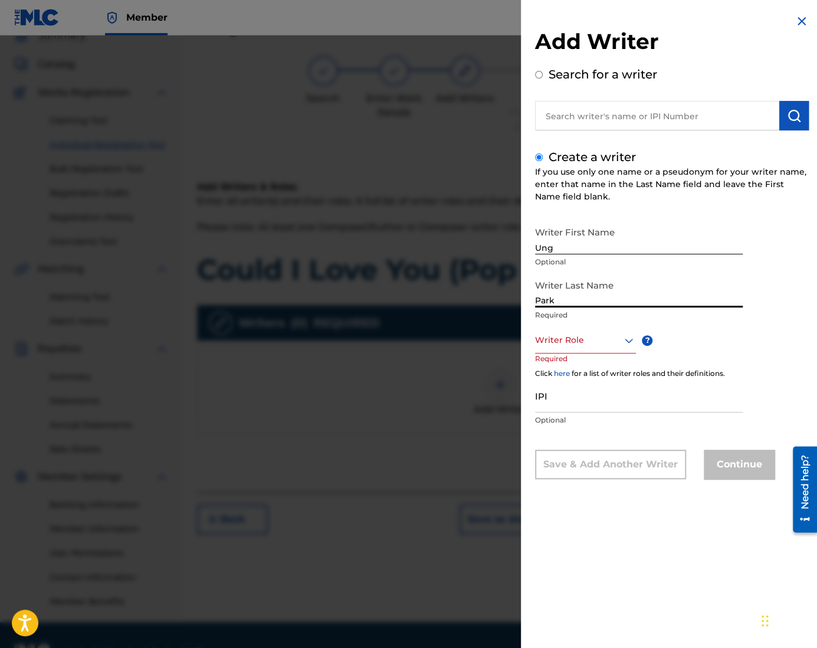
type input "Park"
click at [619, 346] on div at bounding box center [585, 340] width 101 height 15
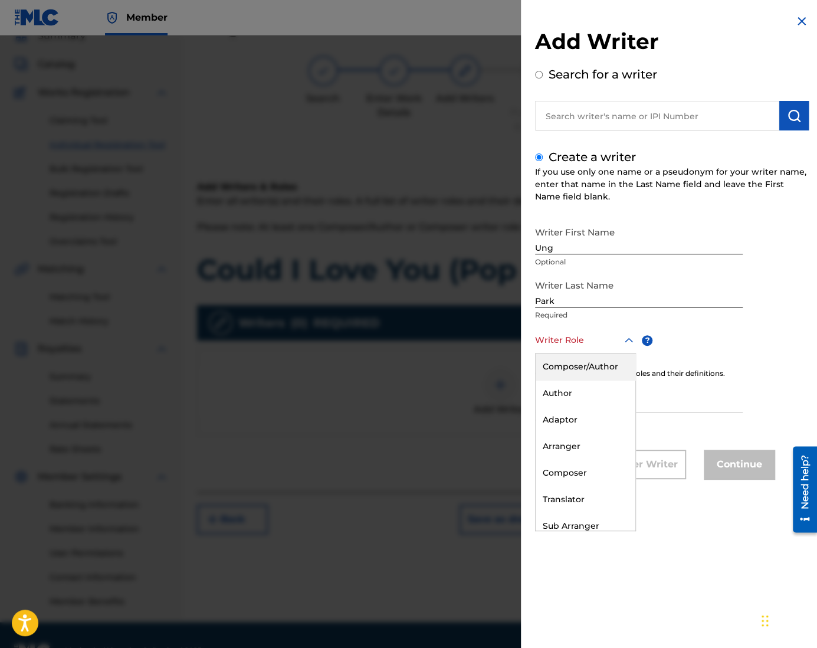
click at [593, 367] on div "Composer/Author" at bounding box center [585, 366] width 100 height 27
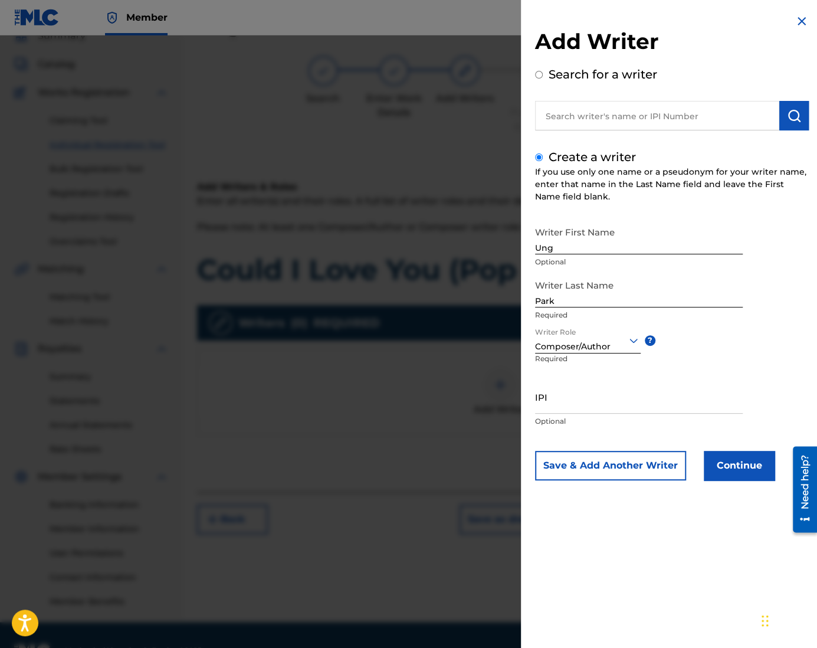
click at [636, 414] on div "IPI Optional" at bounding box center [639, 406] width 208 height 53
click at [624, 400] on input "IPI" at bounding box center [639, 397] width 208 height 34
paste input "1305074099"
type input "1305074099"
click at [736, 467] on button "Continue" at bounding box center [739, 465] width 71 height 29
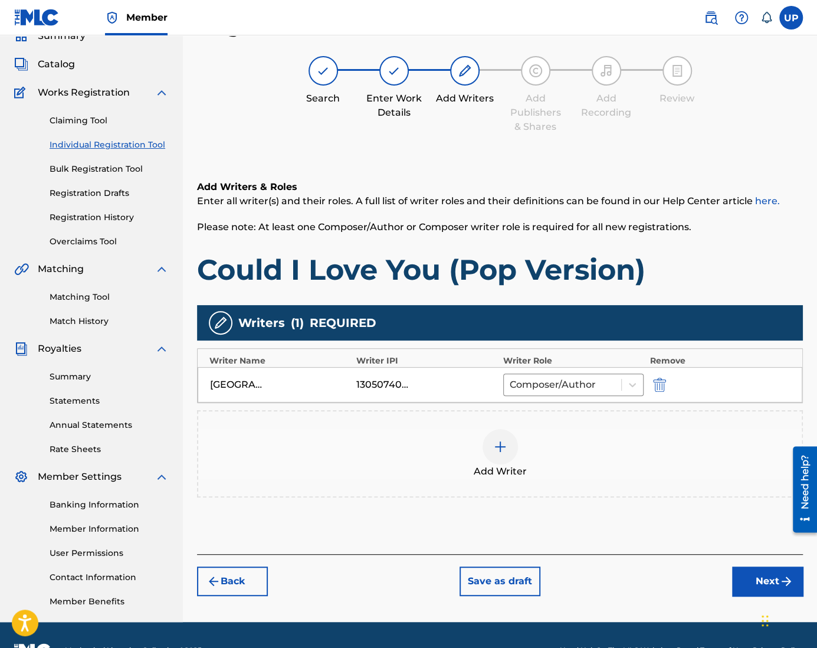
click at [765, 578] on button "Next" at bounding box center [767, 580] width 71 height 29
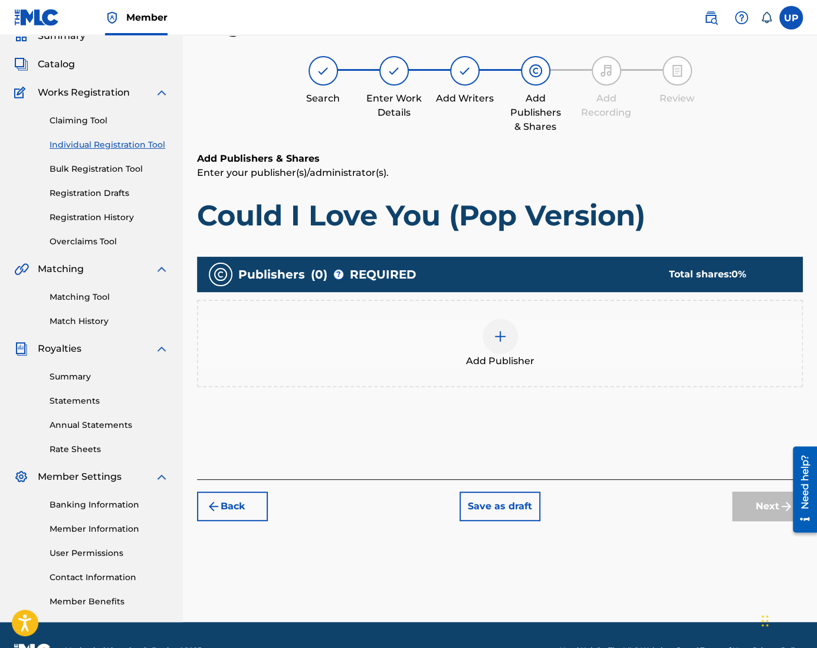
click at [492, 340] on div at bounding box center [499, 335] width 35 height 35
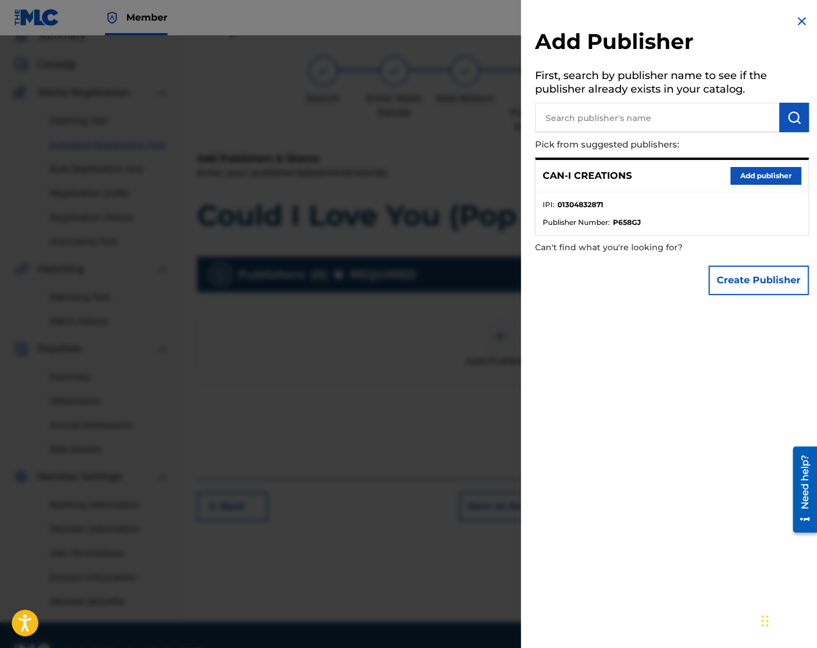
click at [740, 179] on button "Add publisher" at bounding box center [765, 176] width 71 height 18
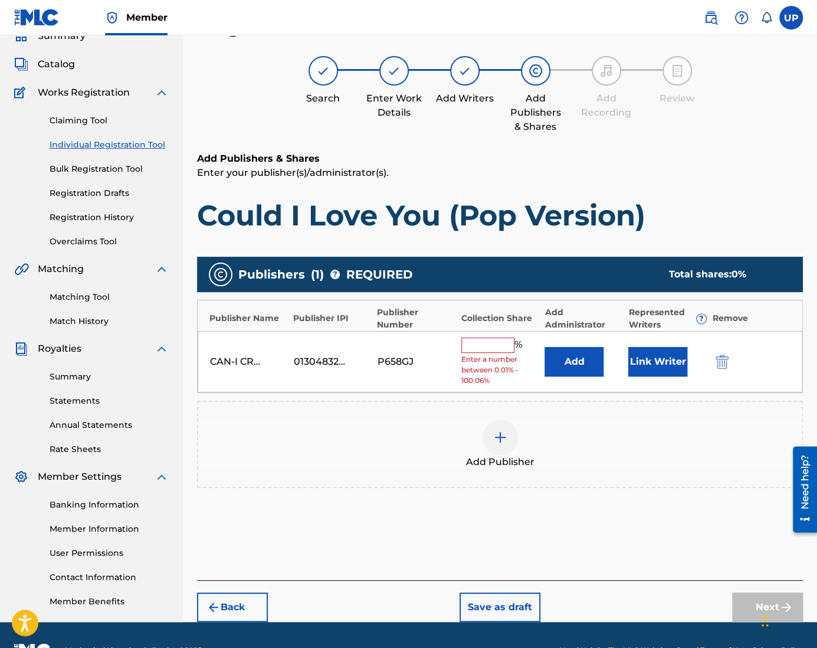
click at [459, 331] on div "CAN-I CREATIONS 01304832871 P658GJ % Enter a number between 0.01% - 100.06% Add…" at bounding box center [500, 362] width 604 height 62
click at [489, 338] on input "text" at bounding box center [487, 344] width 53 height 15
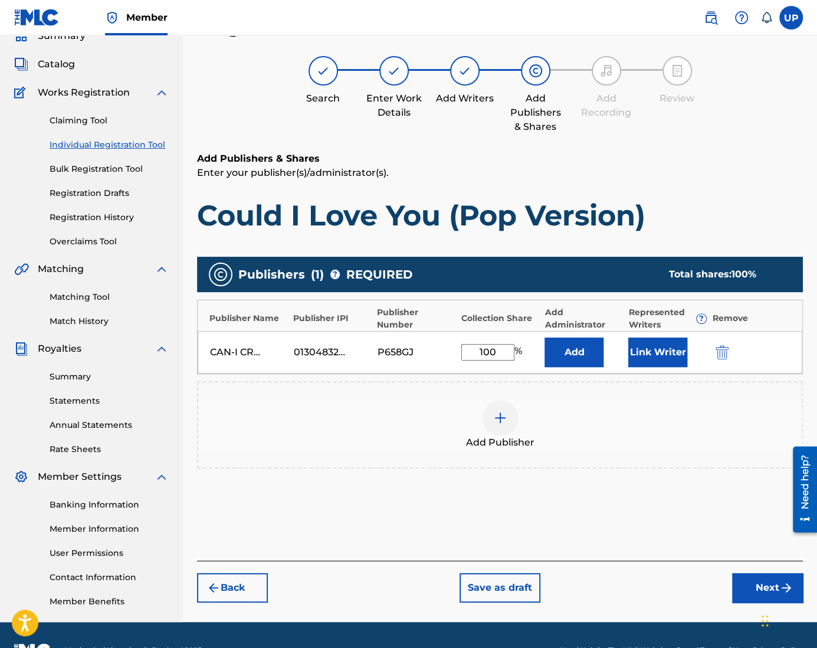
type input "100"
click at [650, 354] on button "Link Writer" at bounding box center [657, 351] width 59 height 29
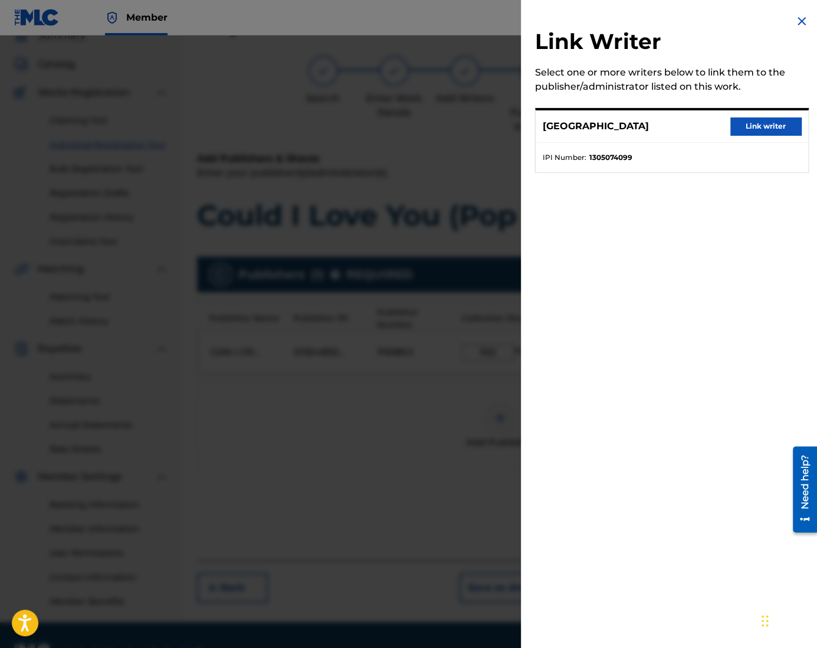
click at [769, 127] on button "Link writer" at bounding box center [765, 126] width 71 height 18
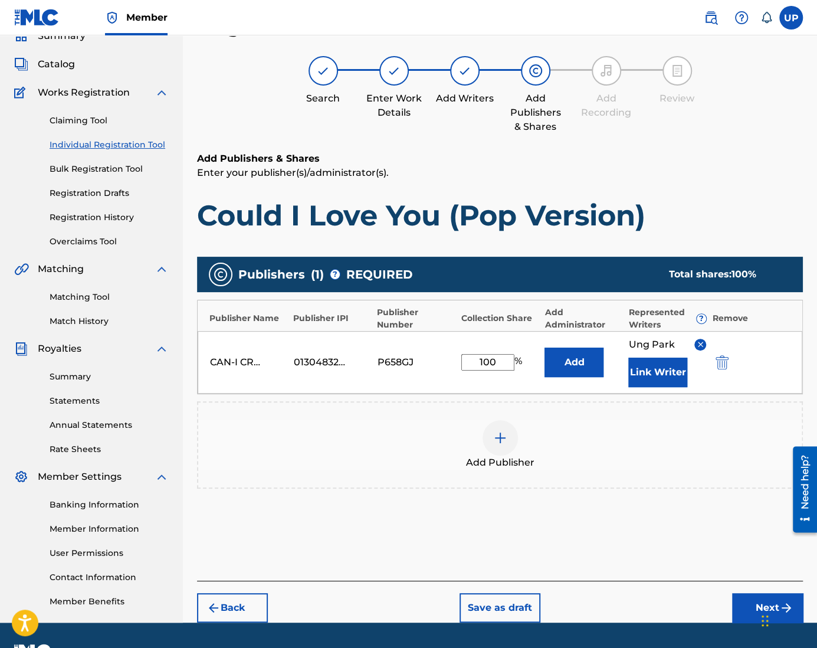
click at [766, 607] on div "Chat Widget" at bounding box center [787, 619] width 59 height 57
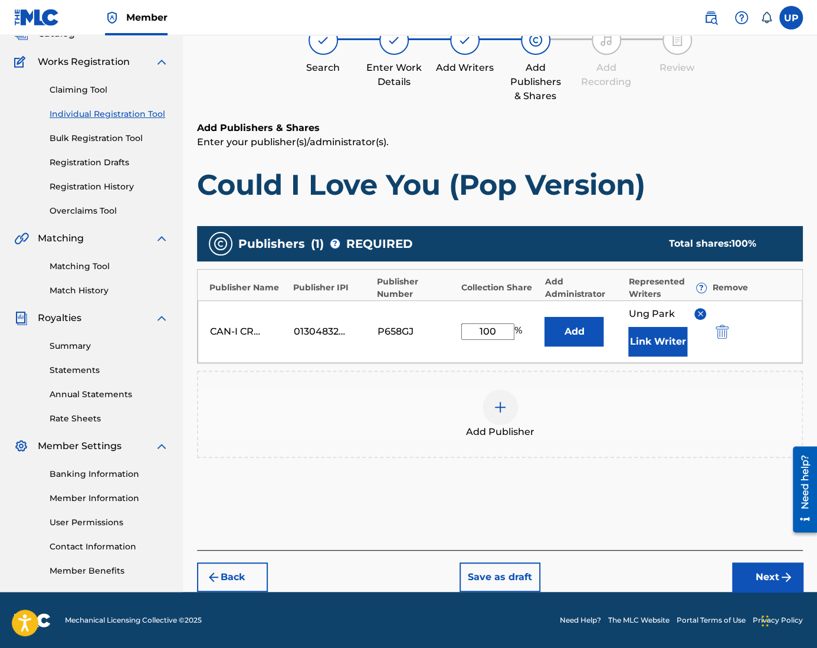
click at [771, 574] on button "Next" at bounding box center [767, 576] width 71 height 29
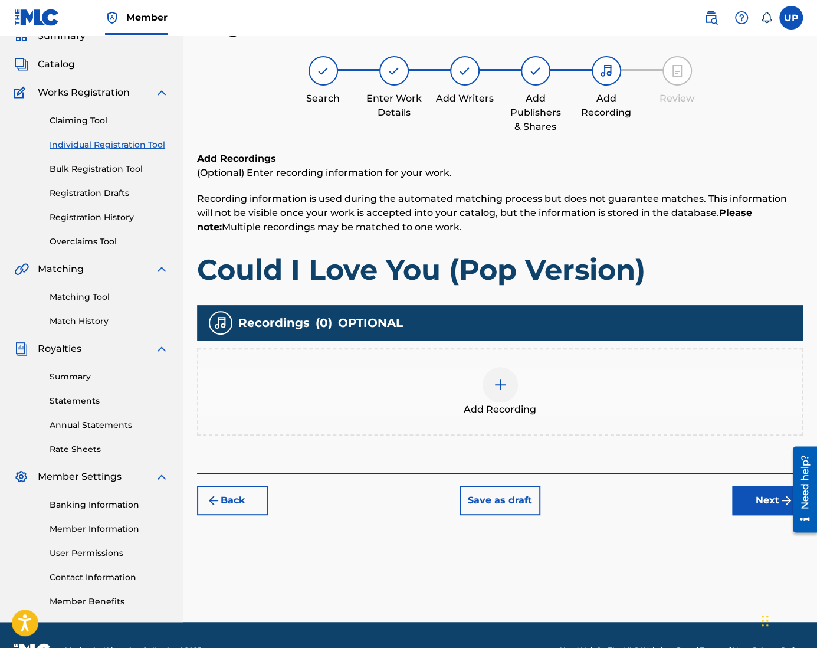
click at [506, 386] on img at bounding box center [500, 384] width 14 height 14
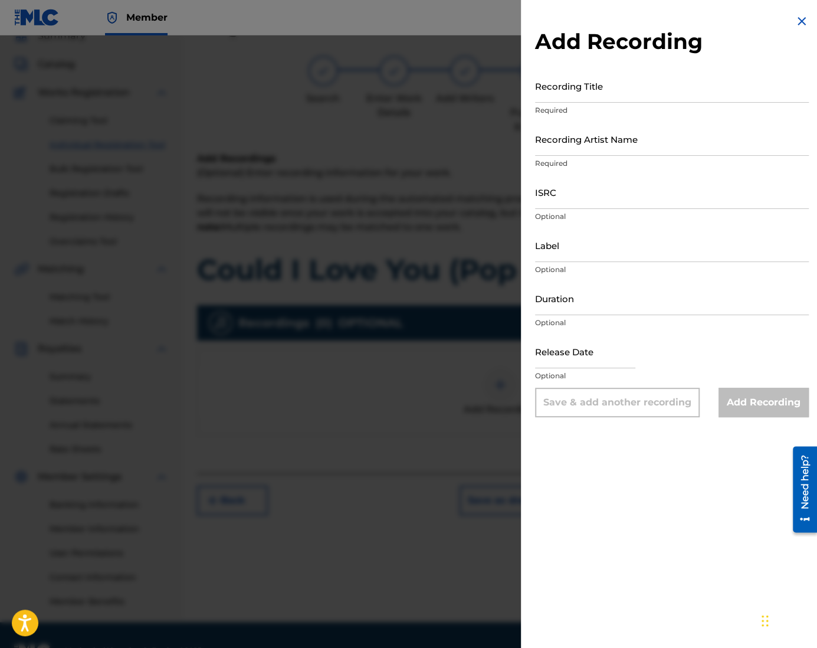
click at [579, 94] on input "Recording Title" at bounding box center [672, 86] width 274 height 34
paste input "1305074099"
drag, startPoint x: 607, startPoint y: 90, endPoint x: 497, endPoint y: 99, distance: 110.6
click at [497, 99] on div "Add Recording Recording Title 1305074099 Required Recording Artist Name Require…" at bounding box center [408, 341] width 817 height 612
paste input "Could I Love You (Pop Version)"
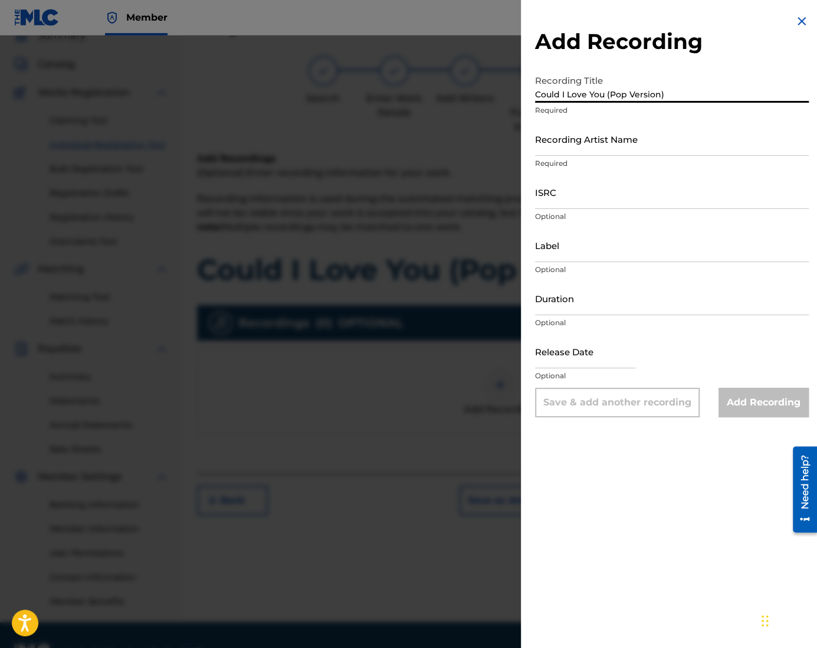
click at [536, 94] on input "Could I Love You (Pop Version)" at bounding box center [672, 86] width 274 height 34
type input "Could I Love You (Pop Version)"
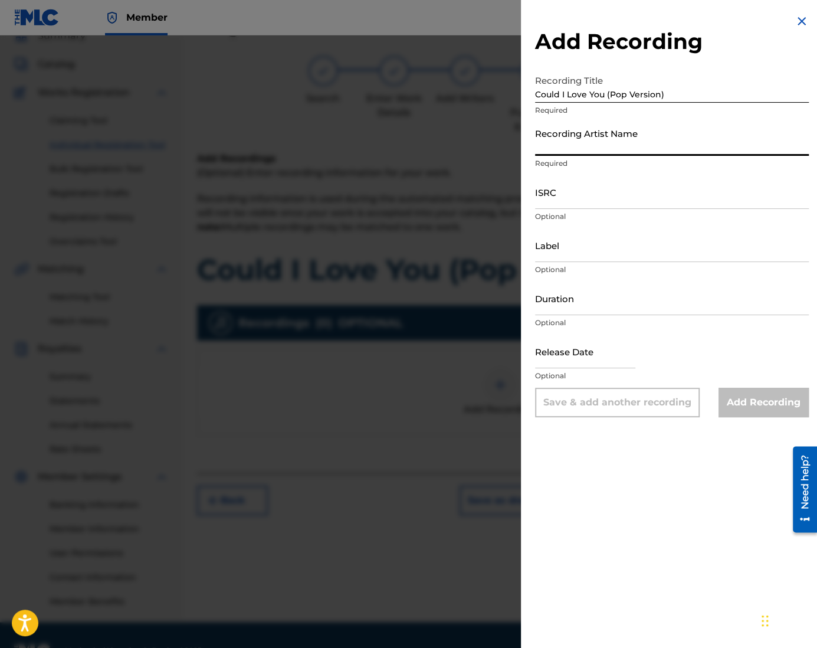
click at [609, 137] on input "Recording Artist Name" at bounding box center [672, 139] width 274 height 34
type input "CAN-I"
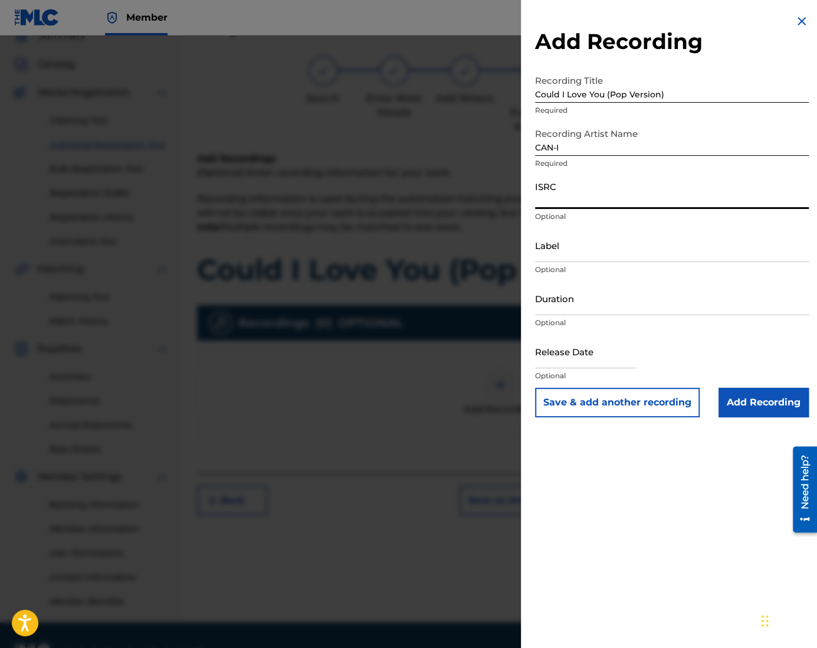
click at [625, 202] on input "ISRC" at bounding box center [672, 192] width 274 height 34
paste input "QZZ762500915"
type input "QZZ762500915"
click at [534, 270] on div "Add Recording Recording Title Could I Love You (Pop Version) Required Recording…" at bounding box center [672, 215] width 302 height 431
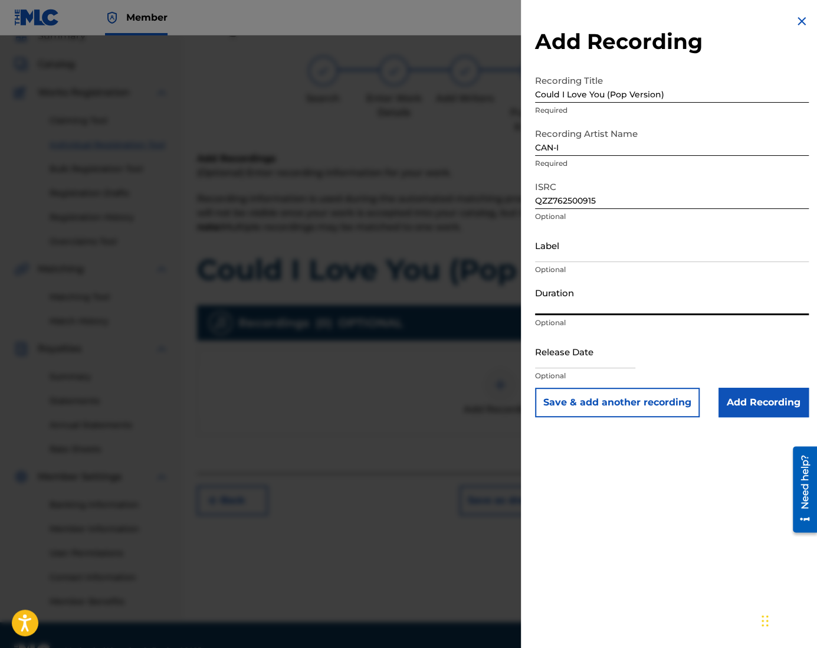
click at [570, 304] on input "Duration" at bounding box center [672, 298] width 274 height 34
type input "04:17"
click at [581, 354] on input "text" at bounding box center [585, 351] width 100 height 34
select select "7"
select select "2025"
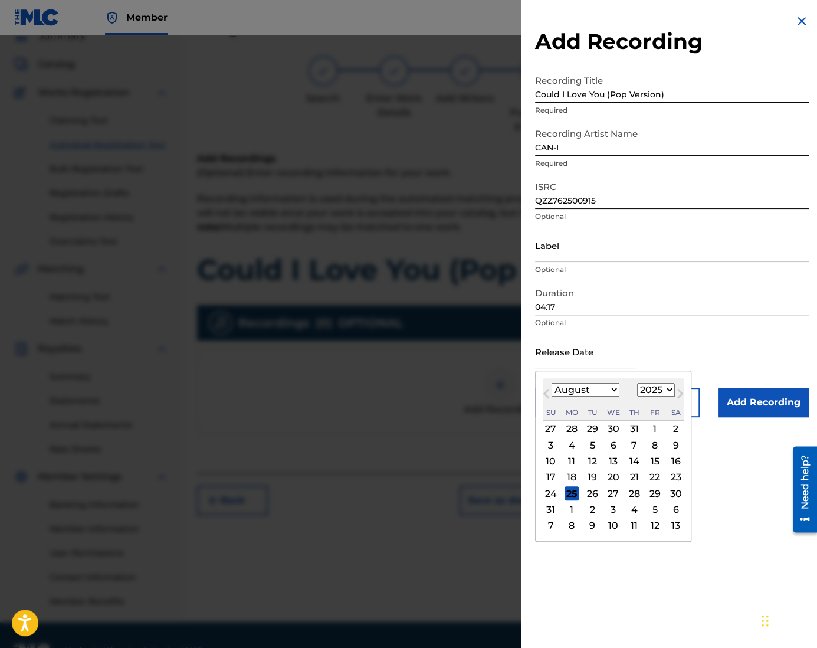
type input "[DATE]"
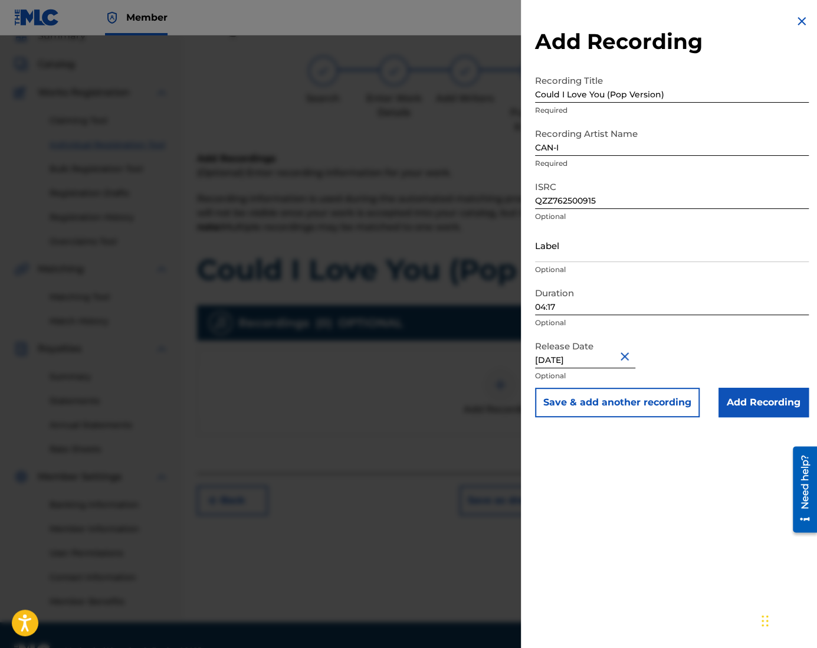
click at [757, 406] on input "Add Recording" at bounding box center [763, 401] width 90 height 29
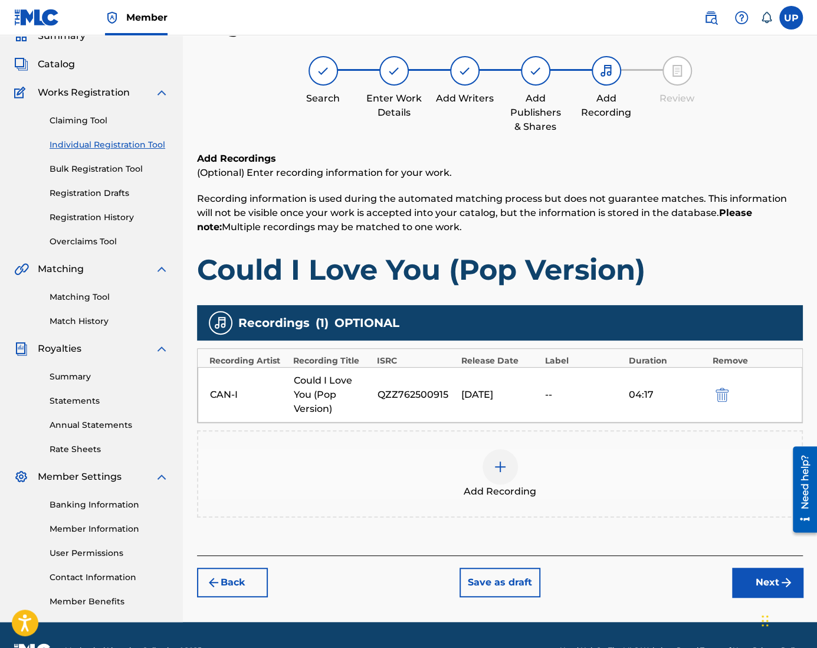
click at [764, 580] on button "Next" at bounding box center [767, 581] width 71 height 29
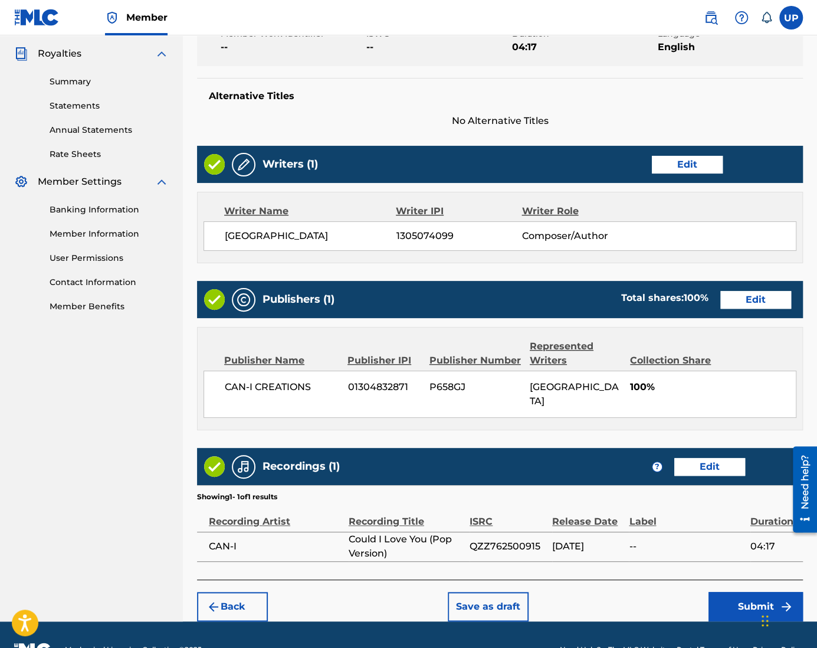
scroll to position [362, 0]
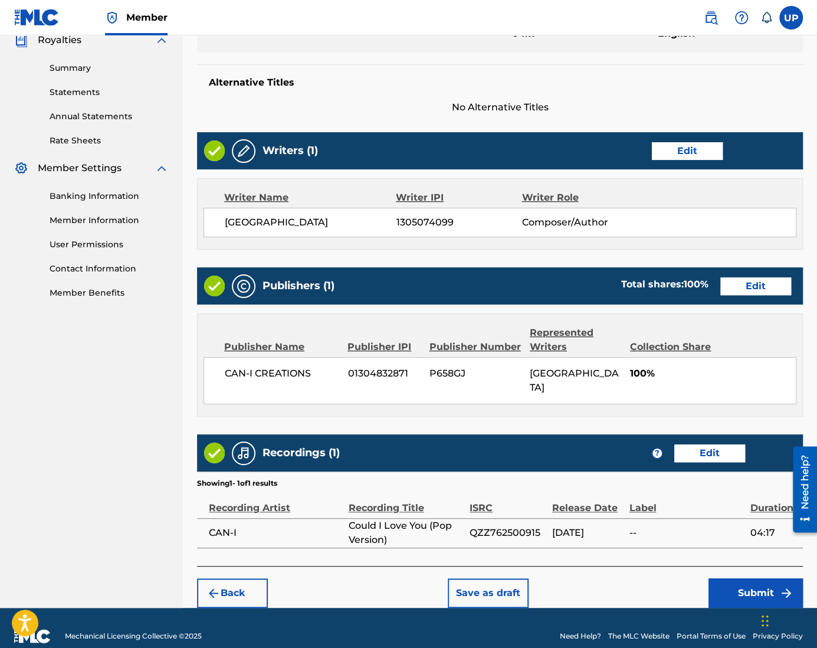
click at [741, 578] on button "Submit" at bounding box center [755, 592] width 94 height 29
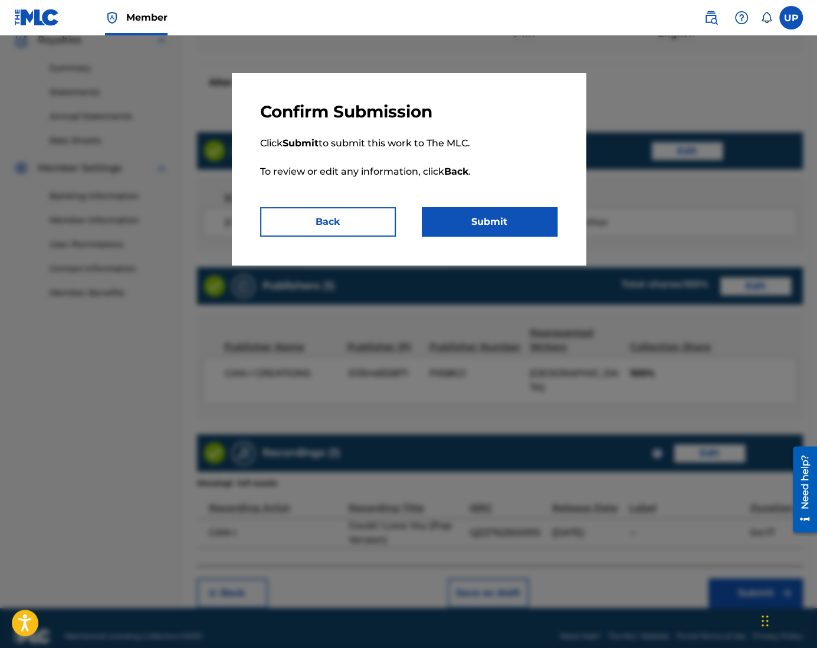
click at [491, 229] on button "Submit" at bounding box center [490, 221] width 136 height 29
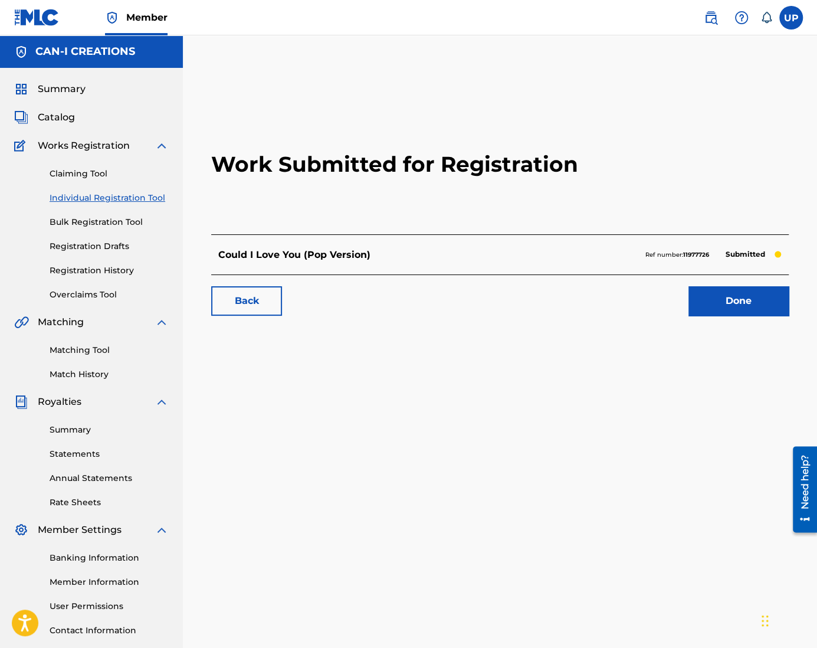
click at [739, 294] on link "Done" at bounding box center [738, 300] width 100 height 29
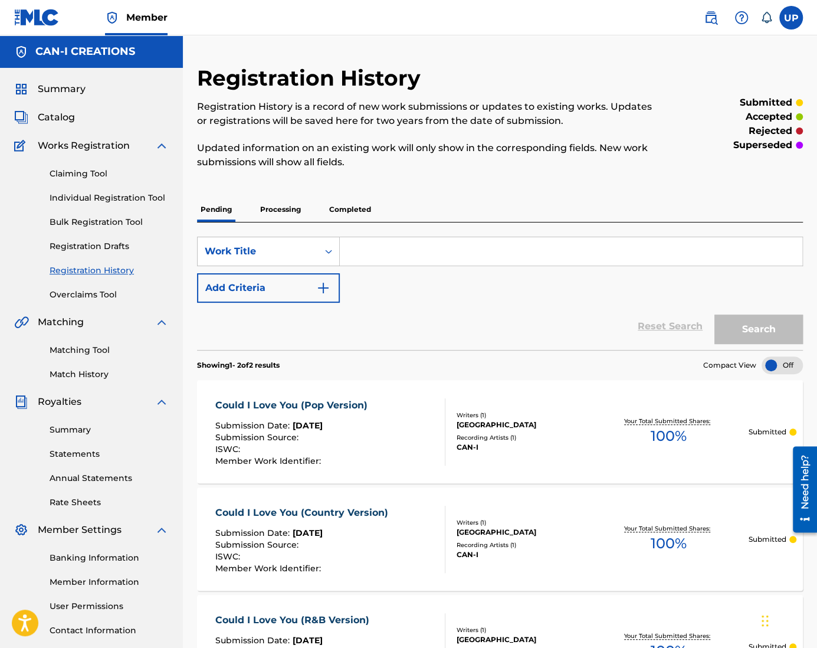
click at [94, 201] on link "Individual Registration Tool" at bounding box center [109, 198] width 119 height 12
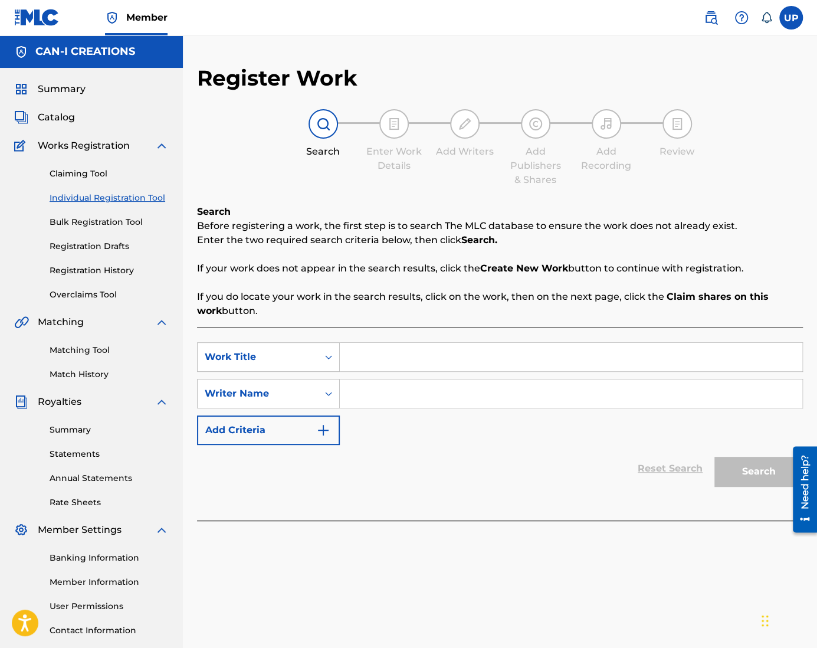
drag, startPoint x: 391, startPoint y: 337, endPoint x: 393, endPoint y: 343, distance: 6.2
click at [391, 339] on div "SearchWithCriteriaa9550974-2ca7-4d47-8ca1-e6254a932c23 Work Title SearchWithCri…" at bounding box center [500, 423] width 606 height 193
click at [394, 349] on input "Search Form" at bounding box center [571, 357] width 462 height 28
paste input "Could I Love You (Folk Version)"
type input "Could I Love You (Folk Version)"
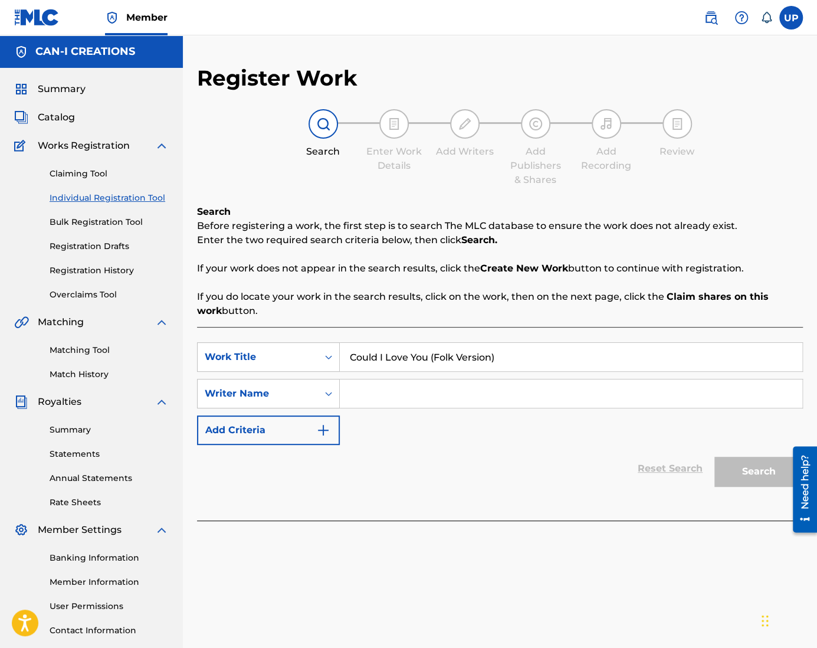
click at [399, 407] on input "Search Form" at bounding box center [571, 393] width 462 height 28
type input "[GEOGRAPHIC_DATA]"
click at [747, 451] on div "Search" at bounding box center [755, 468] width 94 height 47
click at [743, 468] on button "Search" at bounding box center [758, 470] width 88 height 29
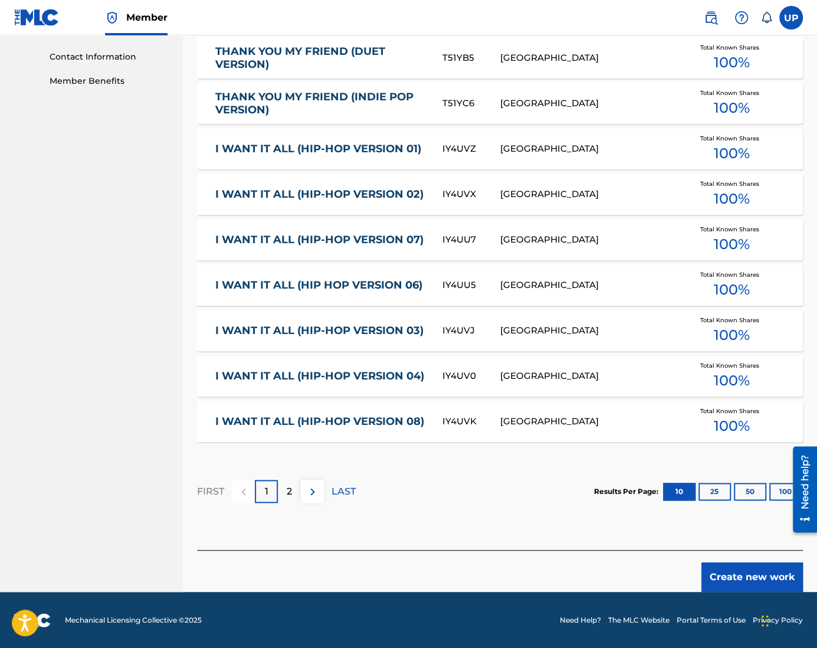
click at [770, 581] on button "Create new work" at bounding box center [751, 576] width 101 height 29
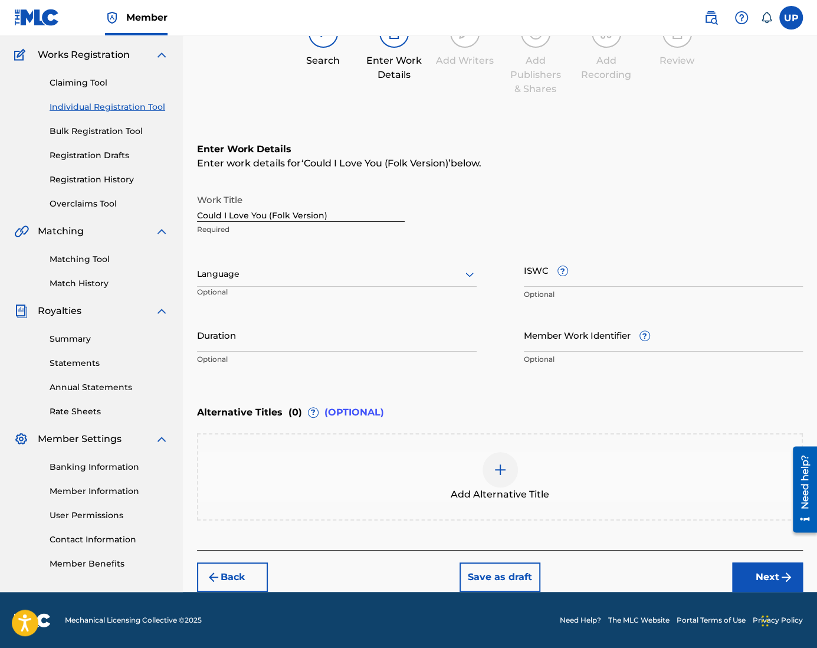
click at [229, 264] on div "Language" at bounding box center [337, 274] width 280 height 25
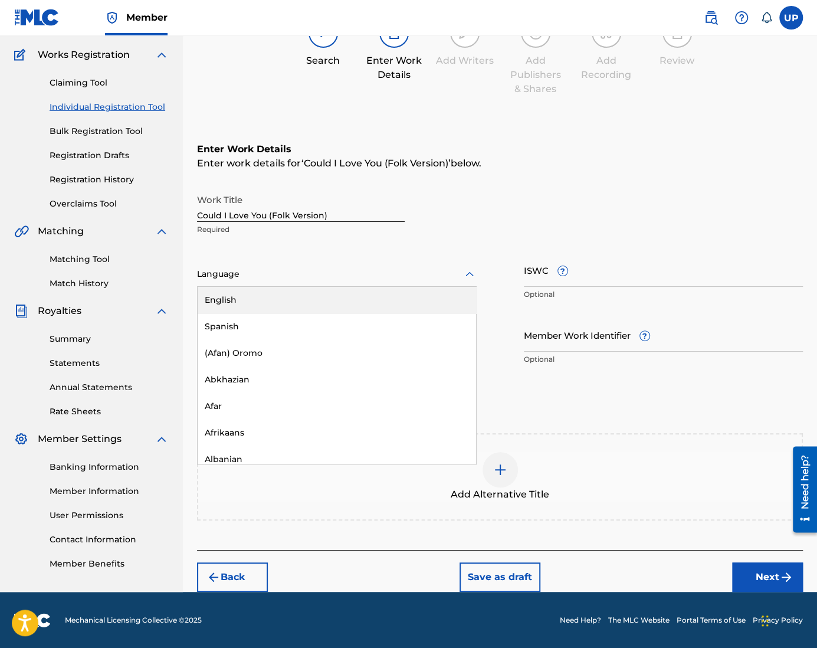
click at [243, 296] on div "English" at bounding box center [337, 300] width 278 height 27
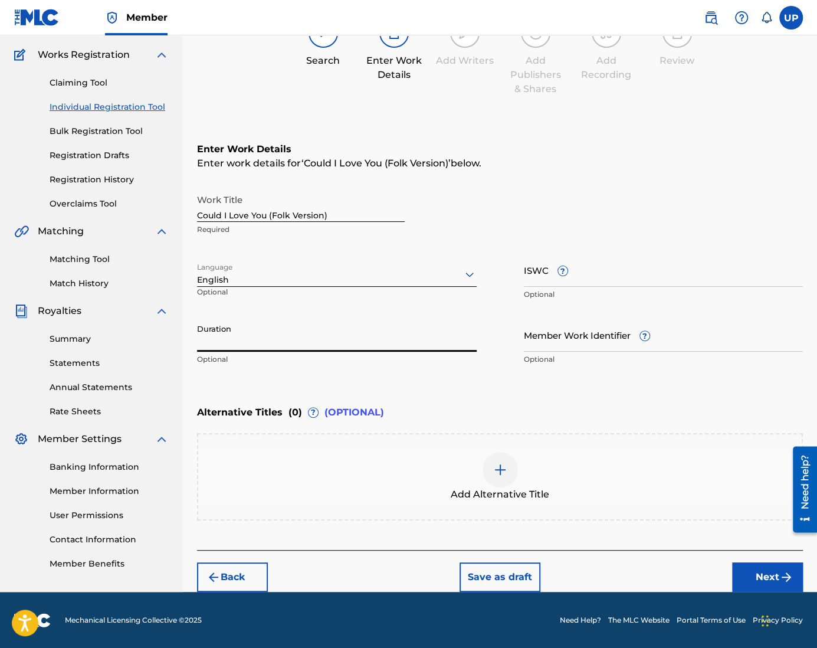
click at [225, 337] on input "Duration" at bounding box center [337, 335] width 280 height 34
type input "1"
type input "04:24"
click at [760, 579] on button "Next" at bounding box center [767, 576] width 71 height 29
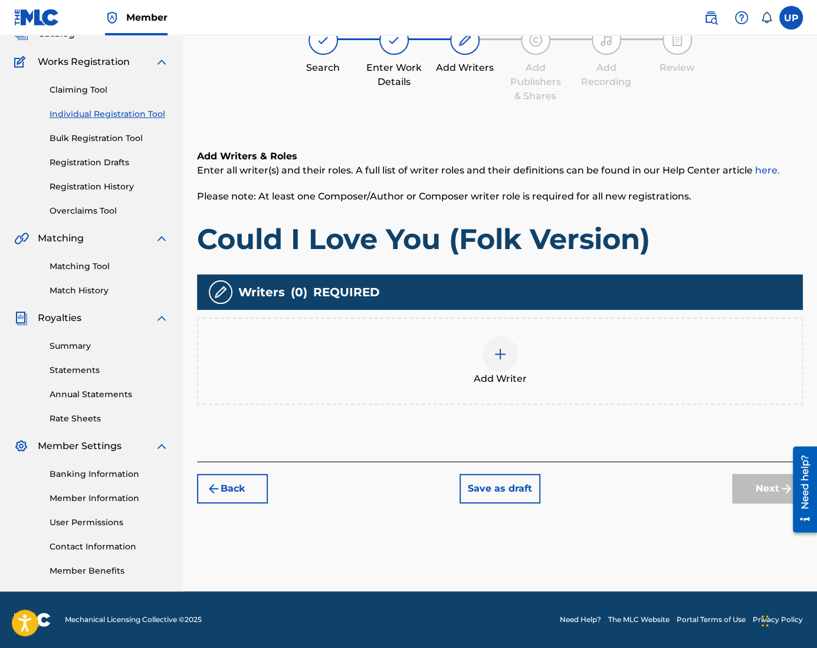
scroll to position [53, 0]
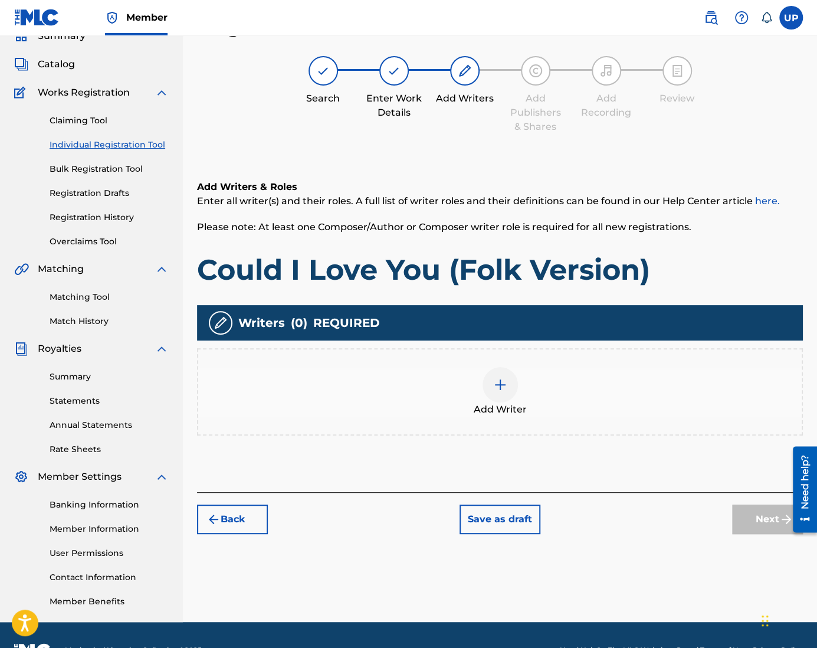
click at [502, 380] on img at bounding box center [500, 384] width 14 height 14
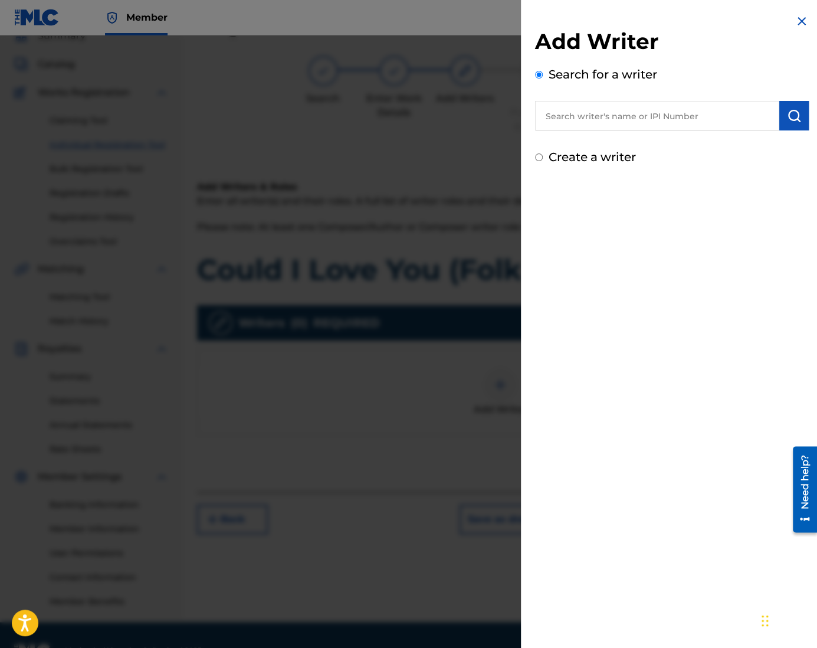
click at [570, 161] on label "Create a writer" at bounding box center [591, 157] width 87 height 14
radio input "true"
click at [543, 161] on input "Create a writer" at bounding box center [539, 157] width 8 height 8
radio input "false"
radio input "true"
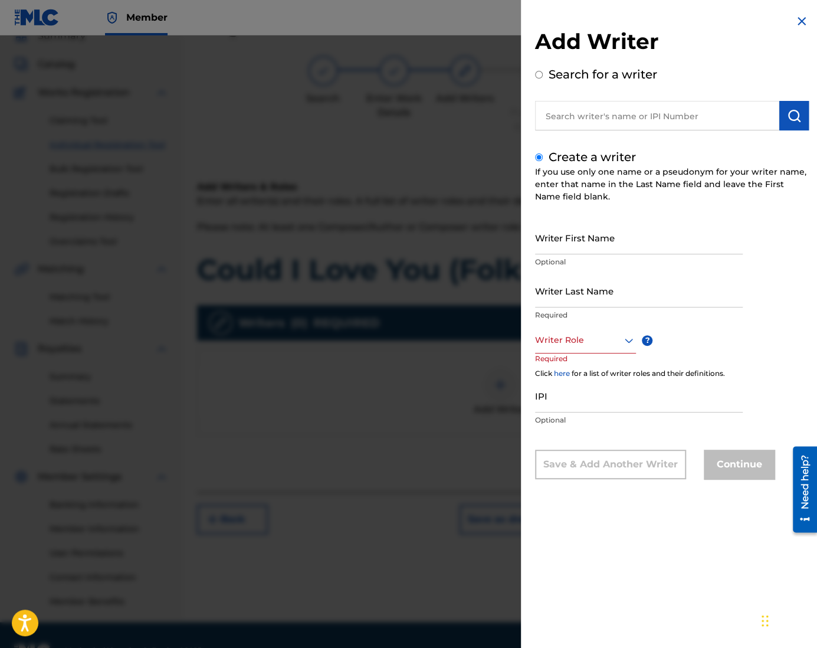
click at [575, 229] on input "Writer First Name" at bounding box center [639, 238] width 208 height 34
type input "Ung"
type input "Park"
click at [573, 354] on p "Required" at bounding box center [557, 366] width 45 height 27
click at [565, 339] on div at bounding box center [585, 340] width 101 height 15
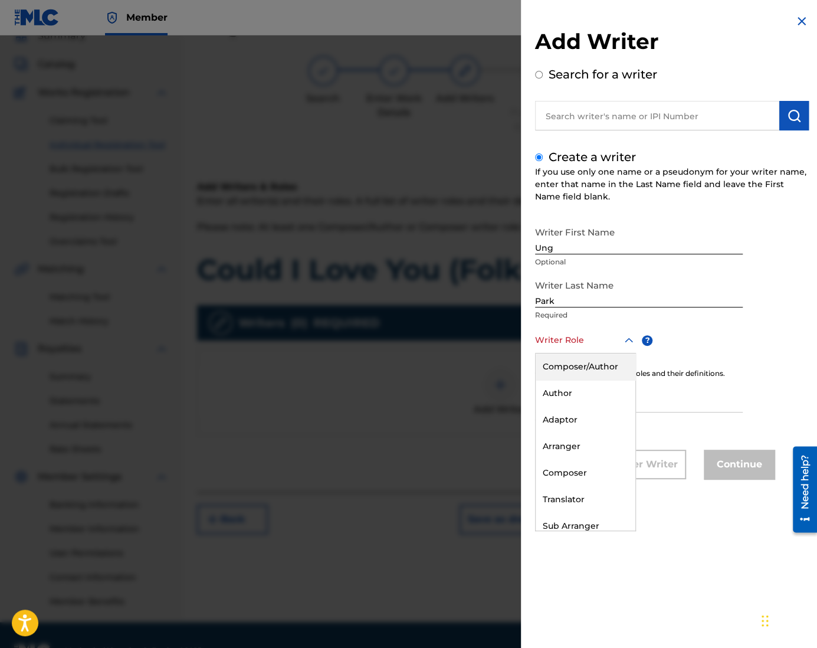
click at [613, 363] on div "Composer/Author" at bounding box center [585, 366] width 100 height 27
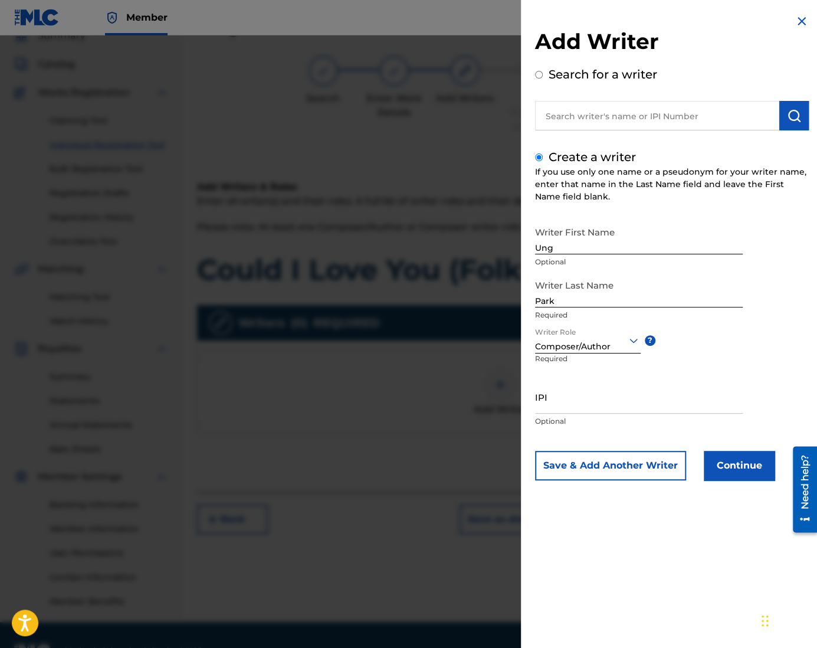
click at [560, 409] on input "IPI" at bounding box center [639, 397] width 208 height 34
click at [619, 396] on input "IPI" at bounding box center [639, 397] width 208 height 34
paste input "1305074099"
type input "1305074099"
click at [739, 466] on button "Continue" at bounding box center [739, 465] width 71 height 29
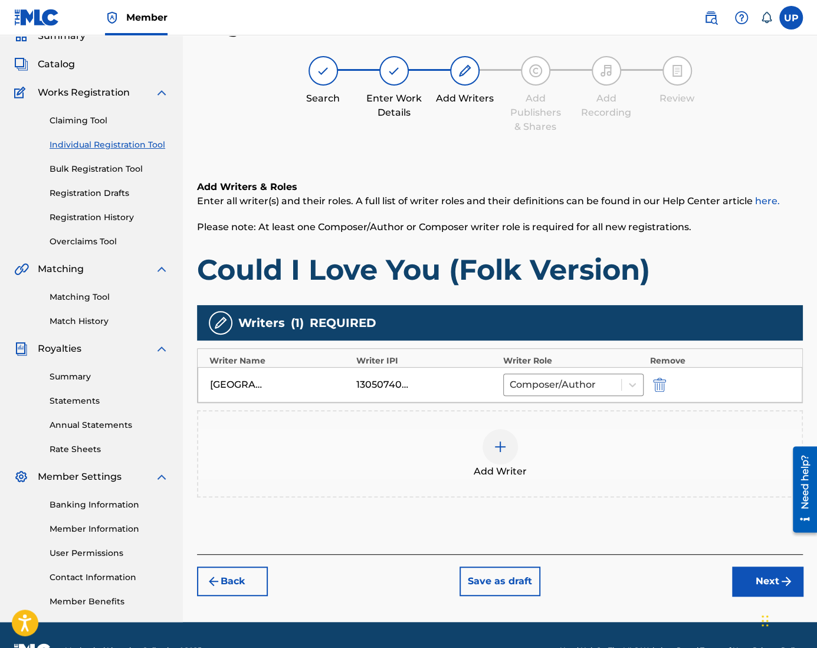
click at [760, 575] on button "Next" at bounding box center [767, 580] width 71 height 29
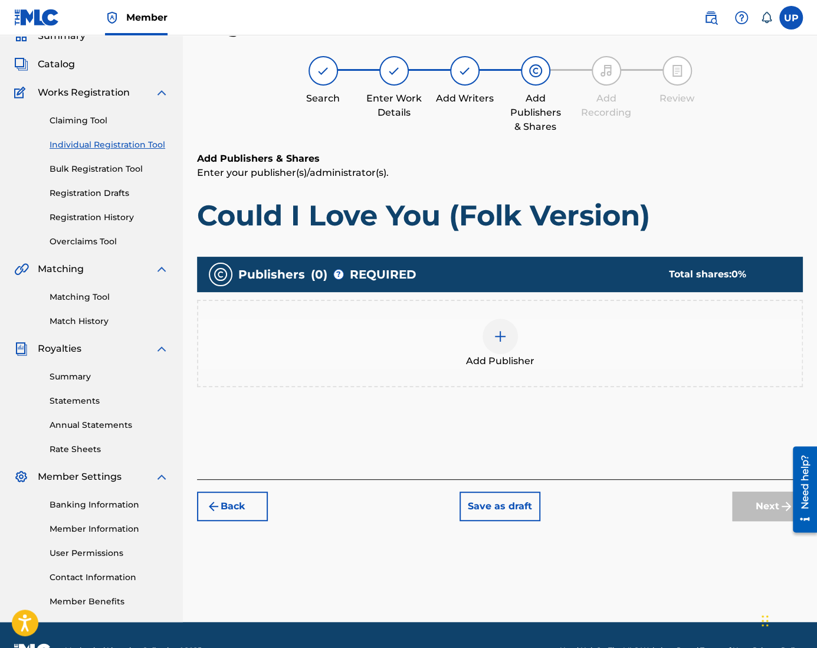
click at [263, 497] on button "Back" at bounding box center [232, 505] width 71 height 29
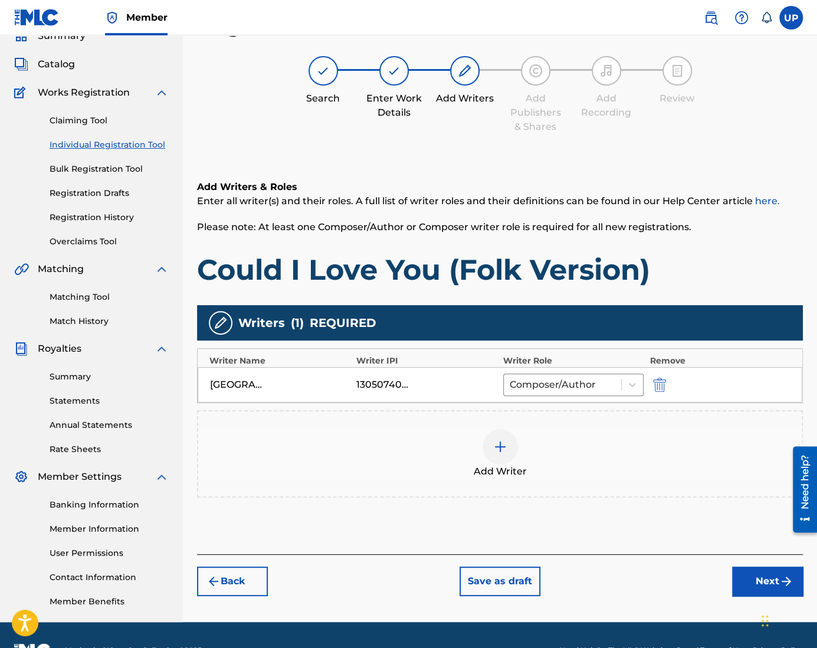
click at [767, 576] on button "Next" at bounding box center [767, 580] width 71 height 29
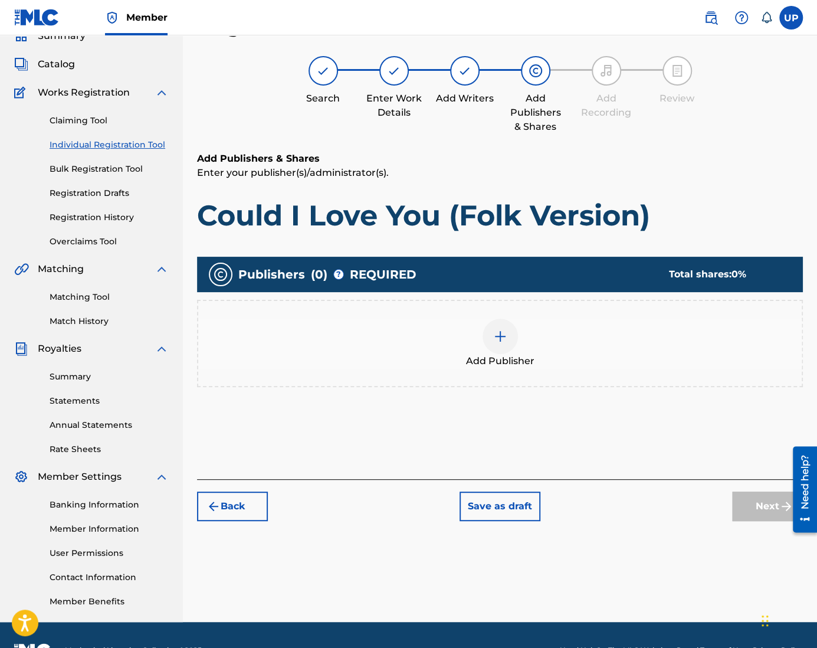
click at [520, 345] on div "Add Publisher" at bounding box center [499, 343] width 603 height 50
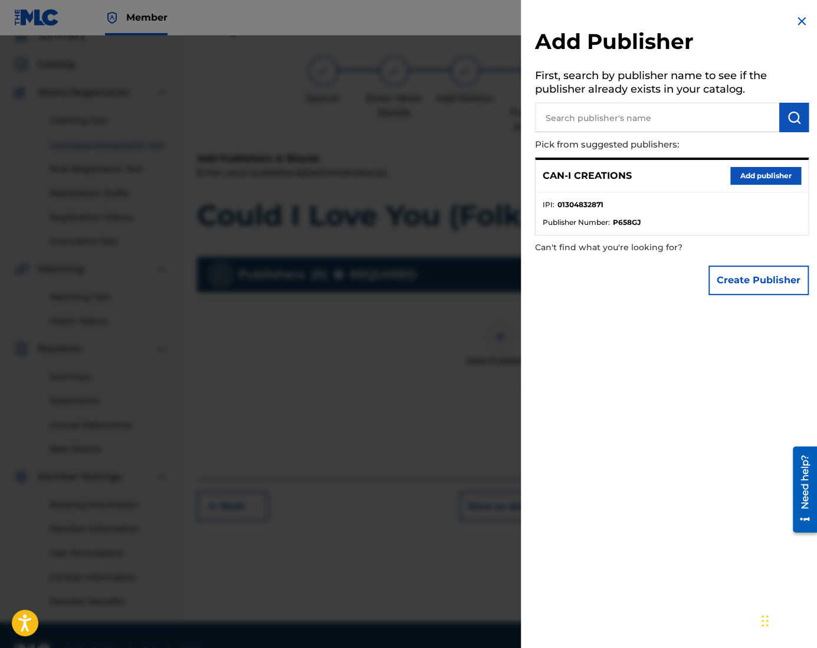
click at [763, 175] on button "Add publisher" at bounding box center [765, 176] width 71 height 18
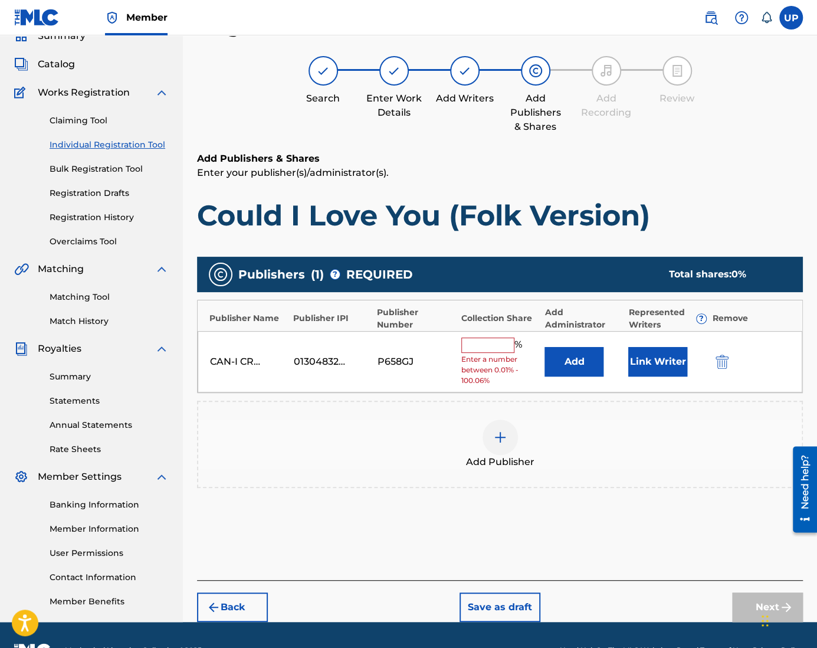
click at [500, 337] on input "text" at bounding box center [487, 344] width 53 height 15
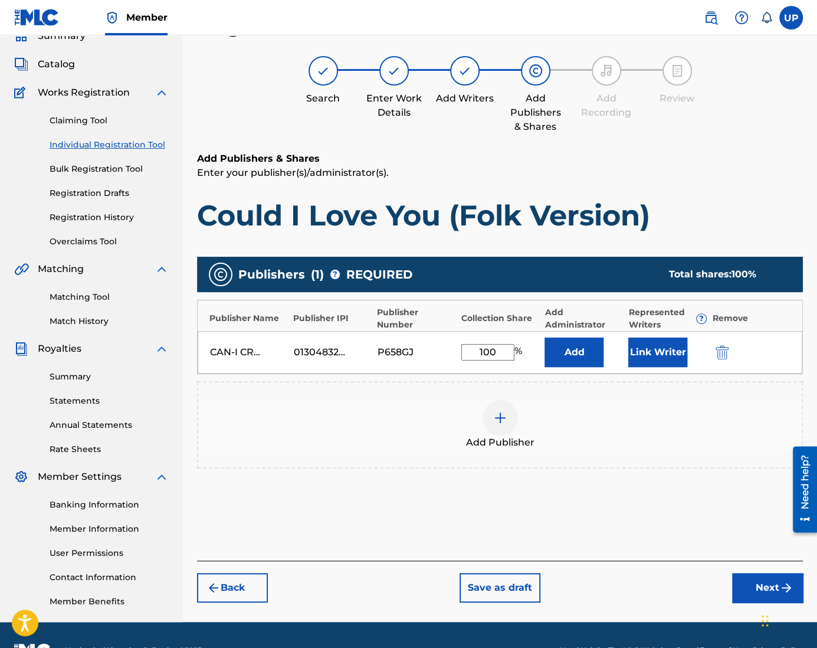
type input "100"
click at [657, 351] on button "Link Writer" at bounding box center [657, 351] width 59 height 29
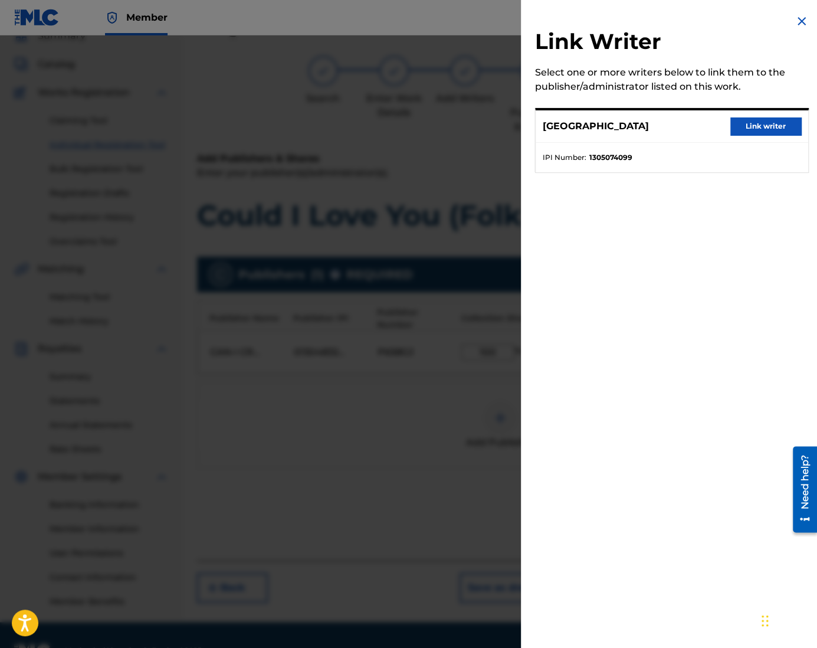
click at [585, 155] on span "IPI Number :" at bounding box center [565, 157] width 44 height 11
click at [775, 118] on button "Link writer" at bounding box center [765, 126] width 71 height 18
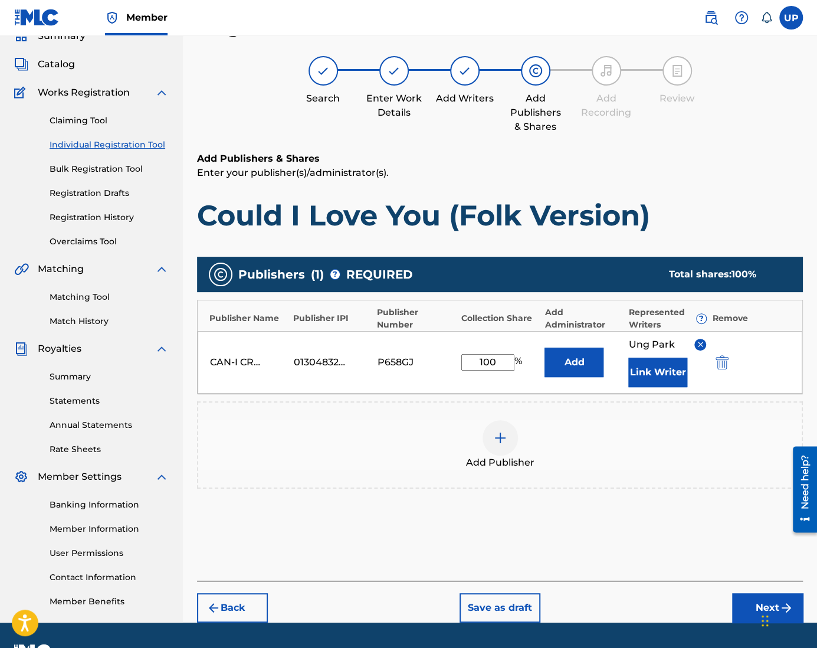
click at [763, 609] on div "Chat Widget" at bounding box center [787, 619] width 59 height 57
click at [749, 605] on button "Next" at bounding box center [767, 607] width 71 height 29
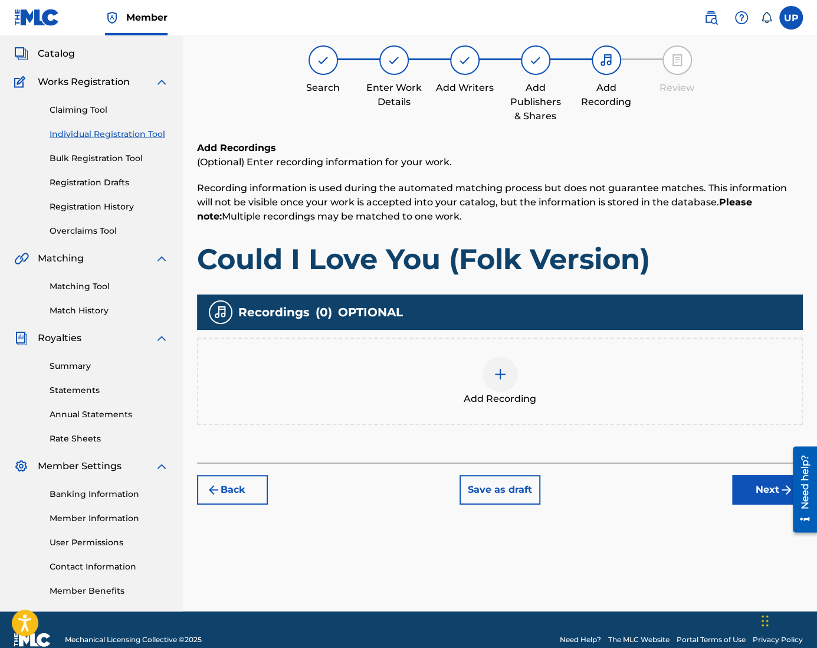
scroll to position [84, 0]
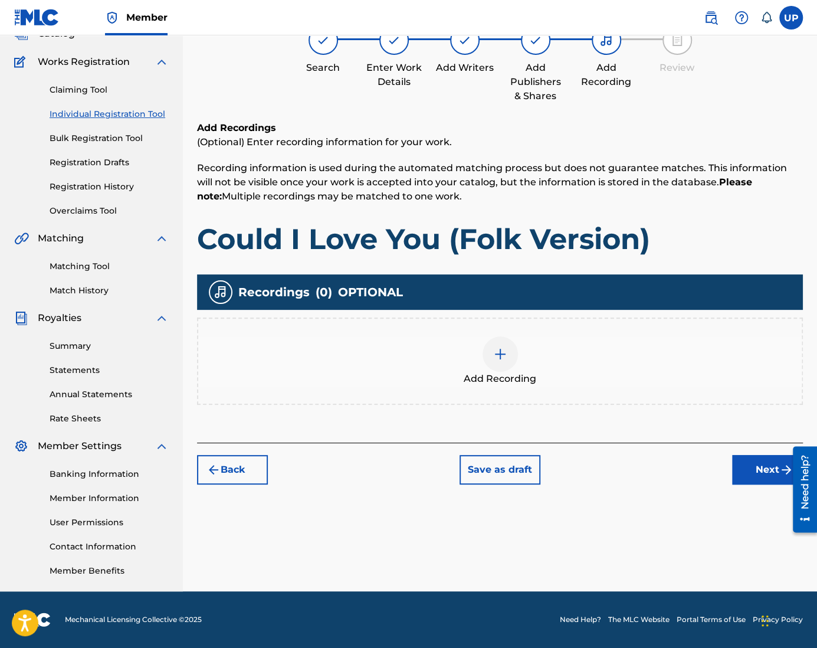
click at [494, 357] on img at bounding box center [500, 354] width 14 height 14
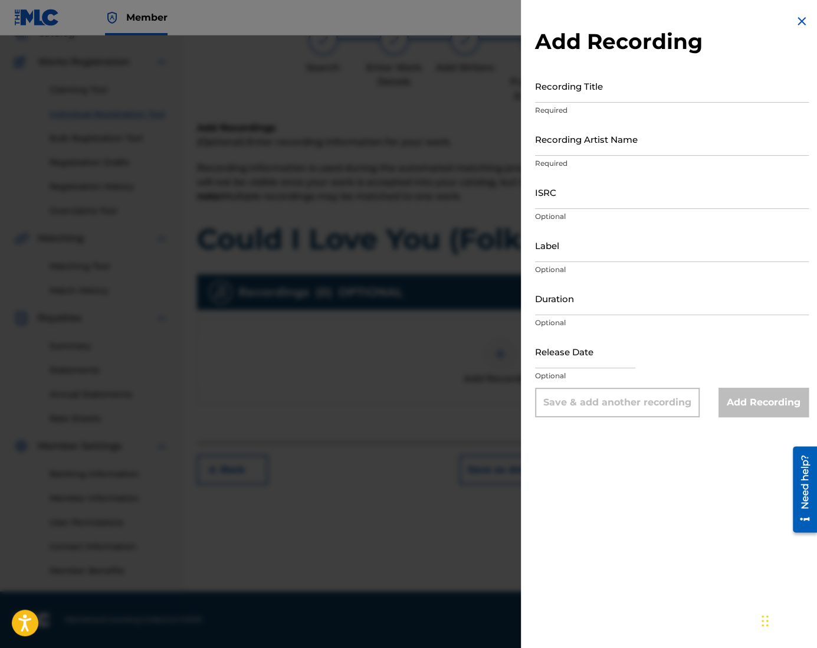
click at [573, 89] on input "Recording Title" at bounding box center [672, 86] width 274 height 34
paste input "Could I Love You (Folk Version)"
click at [538, 94] on input "Could I Love You (Folk Version)" at bounding box center [672, 86] width 274 height 34
type input "Could I Love You (Folk Version)"
click at [577, 142] on input "Recording Artist Name" at bounding box center [672, 139] width 274 height 34
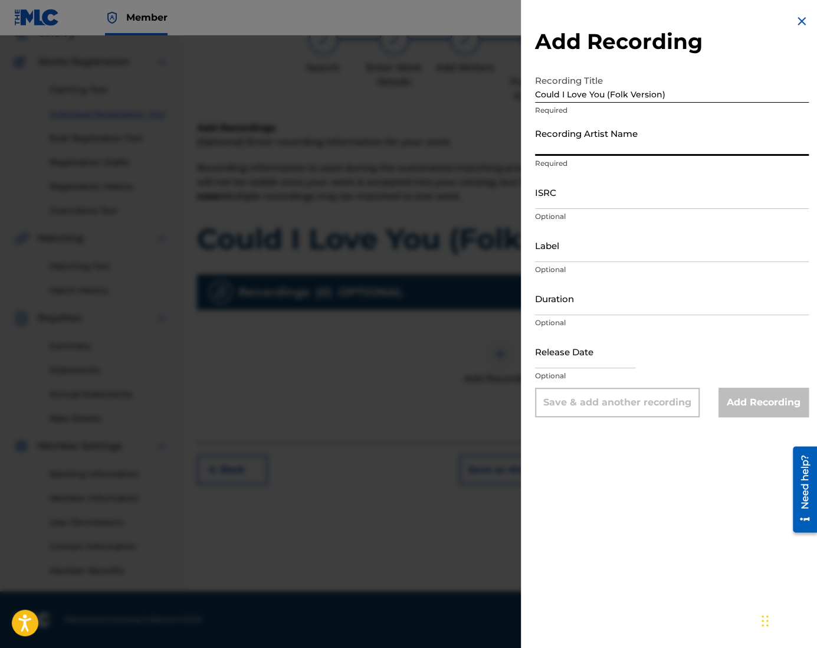
type input "CAN-I"
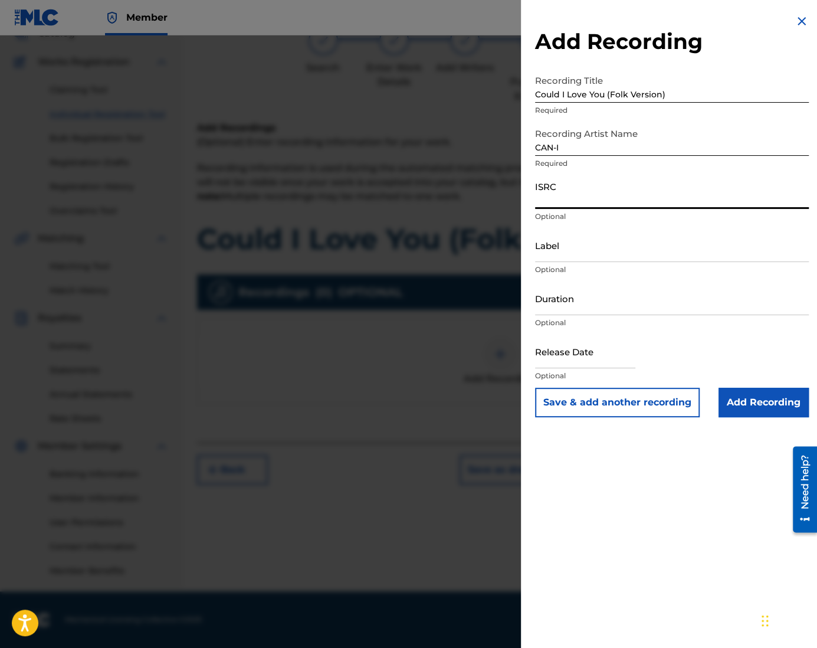
click at [570, 202] on input "ISRC" at bounding box center [672, 192] width 274 height 34
click at [598, 197] on input "ISRC" at bounding box center [672, 192] width 274 height 34
paste input "QZZ762500916"
type input "QZZ762500916"
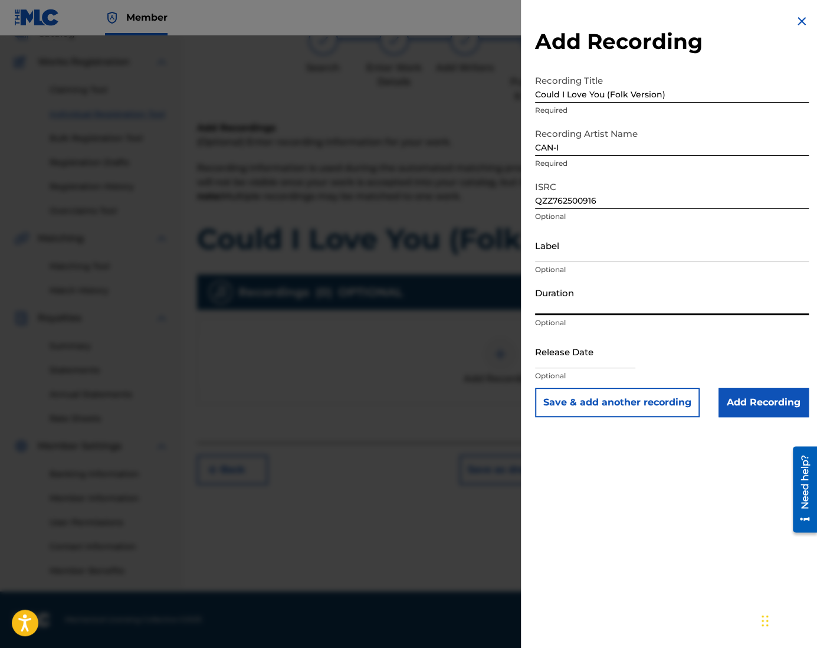
click at [584, 311] on input "Duration" at bounding box center [672, 298] width 274 height 34
type input "04:24"
click at [581, 357] on input "text" at bounding box center [585, 351] width 100 height 34
select select "7"
select select "2025"
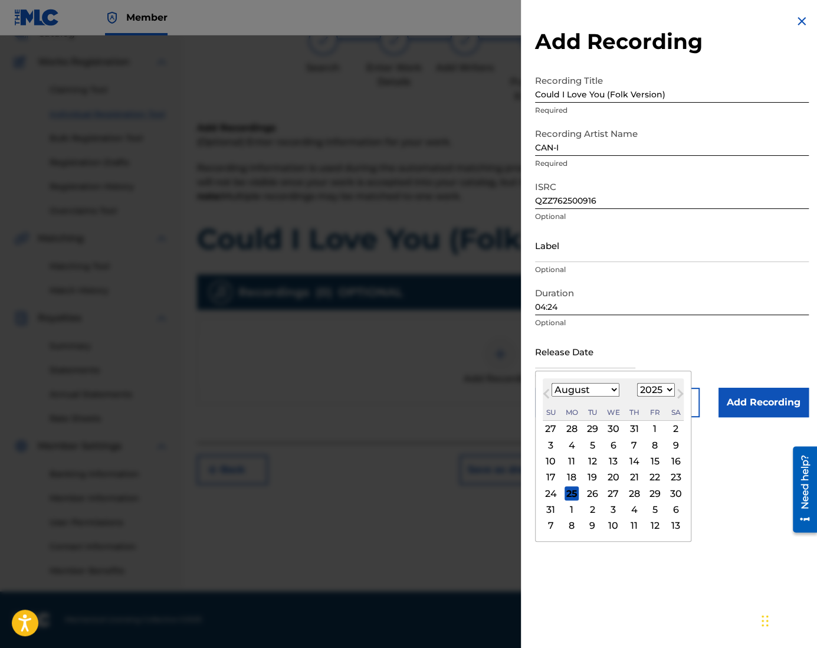
type input "[DATE]"
click at [632, 458] on div "14" at bounding box center [634, 461] width 14 height 14
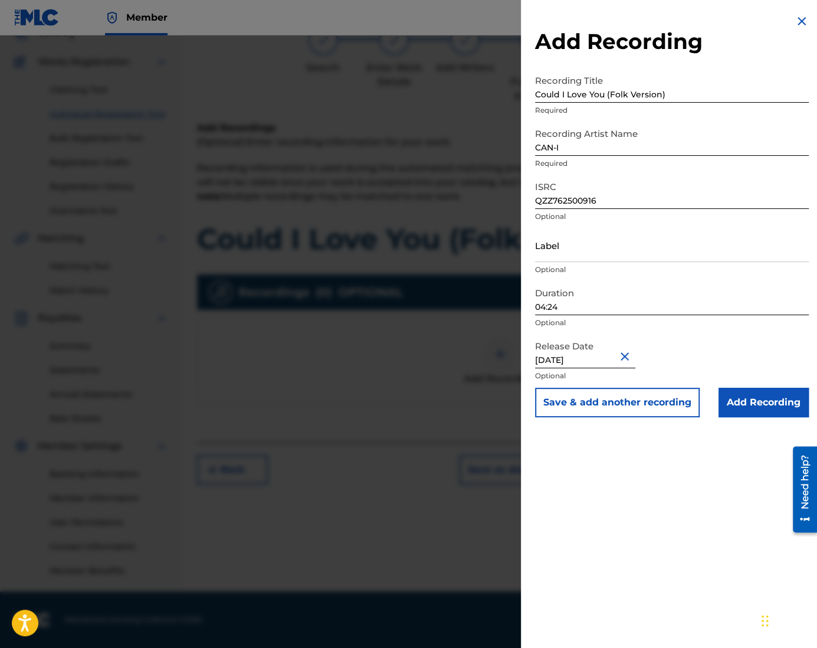
click at [777, 403] on input "Add Recording" at bounding box center [763, 401] width 90 height 29
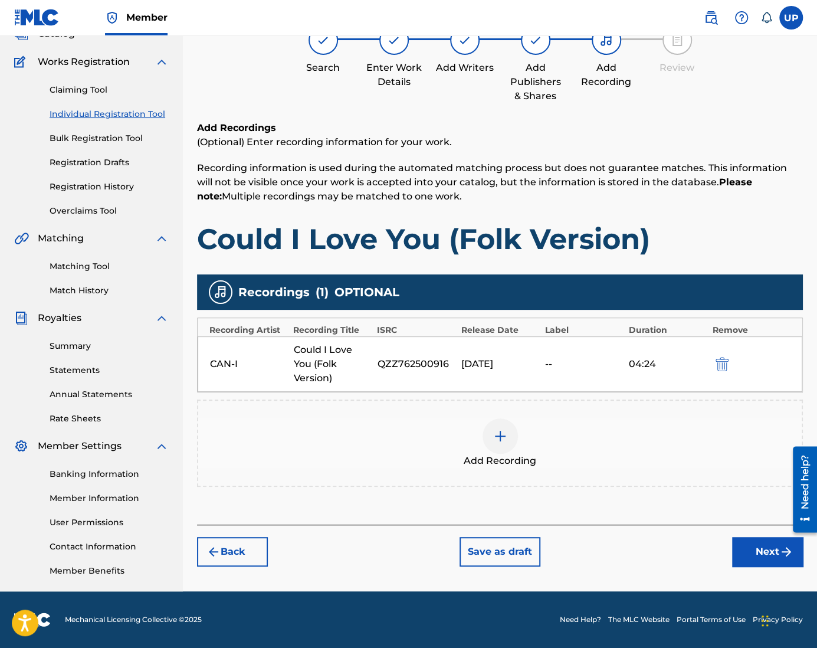
click at [777, 545] on button "Next" at bounding box center [767, 551] width 71 height 29
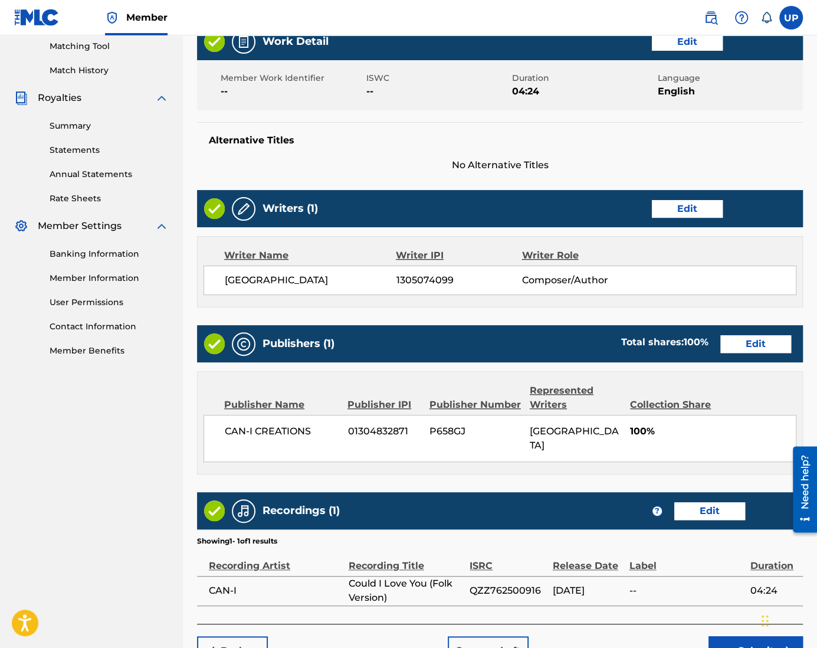
scroll to position [362, 0]
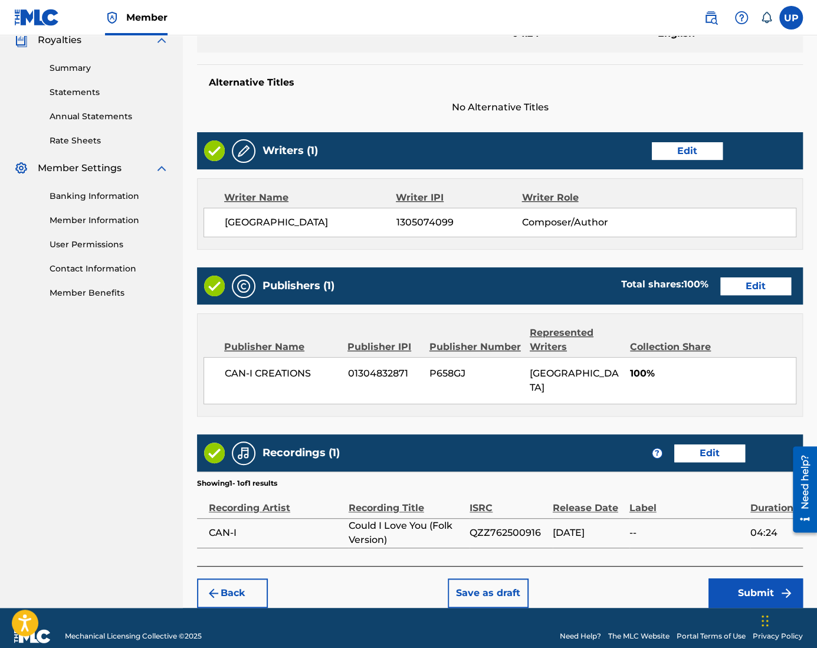
click at [747, 578] on button "Submit" at bounding box center [755, 592] width 94 height 29
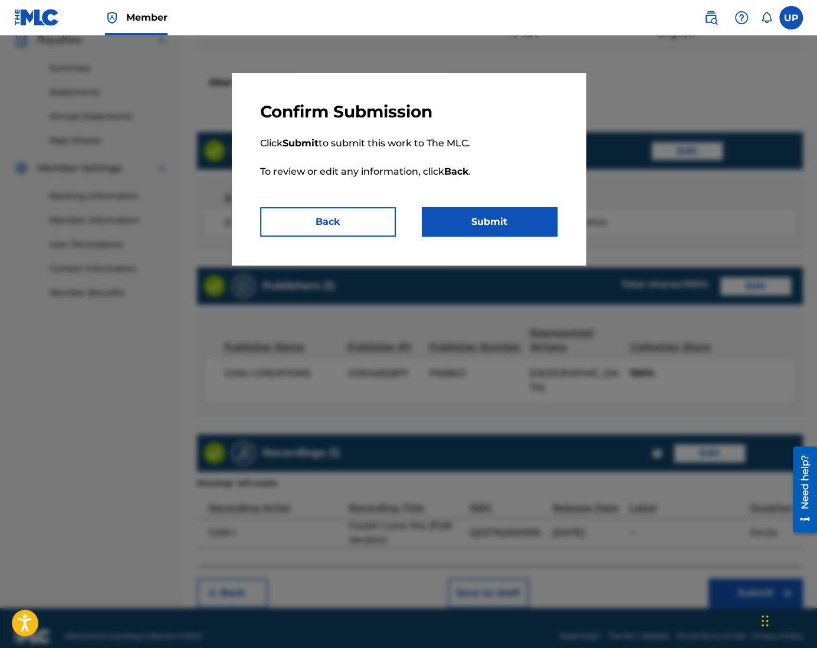
click at [493, 218] on button "Submit" at bounding box center [490, 221] width 136 height 29
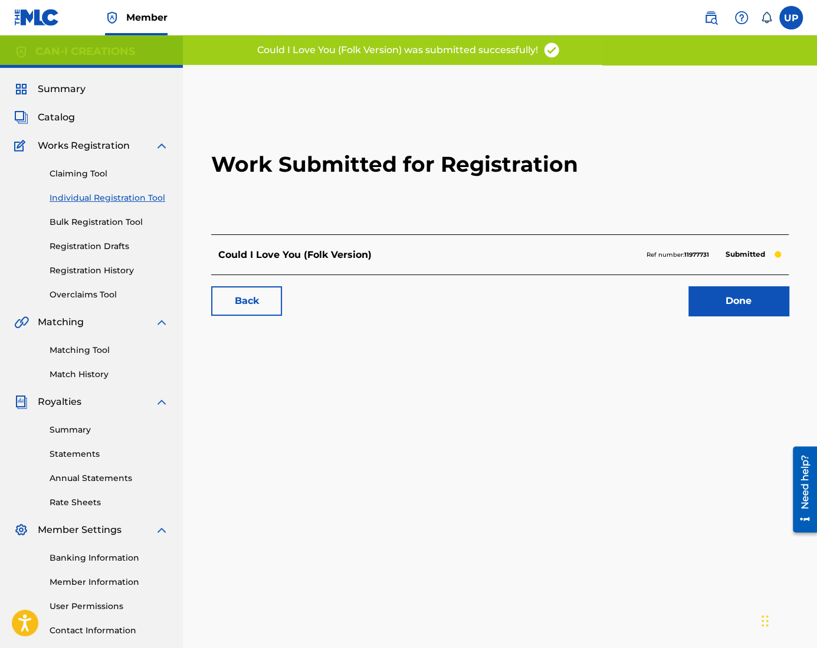
click at [744, 301] on link "Done" at bounding box center [738, 300] width 100 height 29
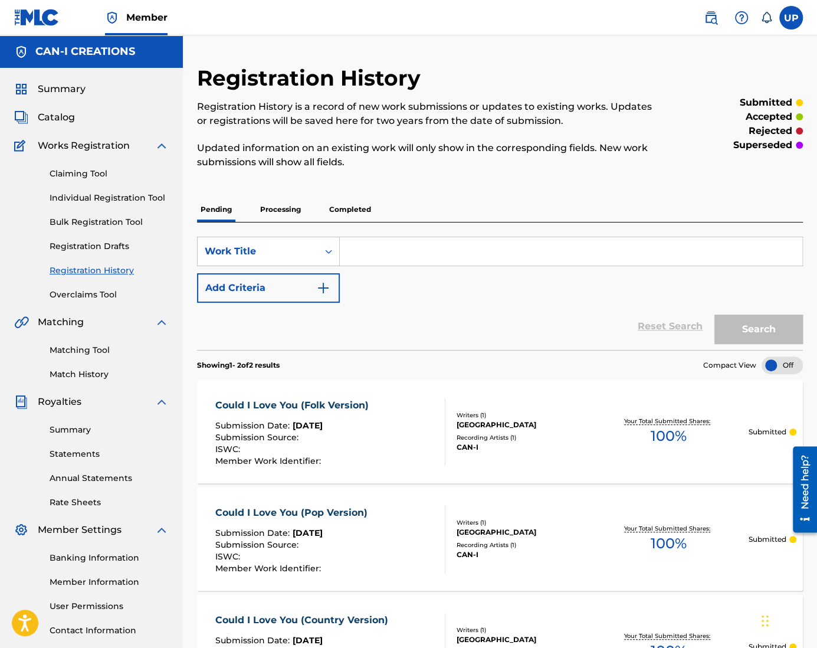
click at [389, 253] on input "Search Form" at bounding box center [571, 251] width 462 height 28
click at [94, 200] on link "Individual Registration Tool" at bounding box center [109, 198] width 119 height 12
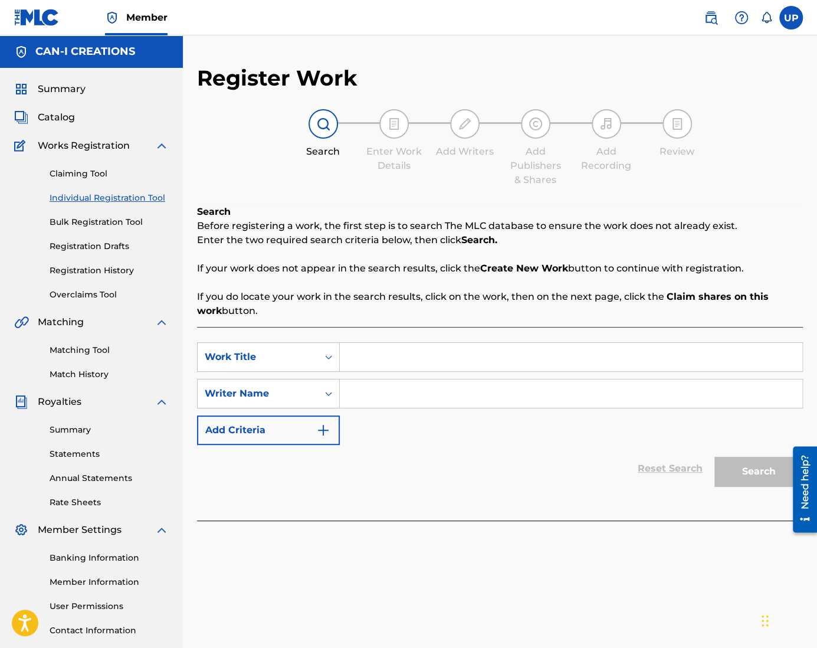
click at [392, 349] on input "Search Form" at bounding box center [571, 357] width 462 height 28
paste input "Could I Love You (Alternative Version)"
type input "Could I Love You (Alternative Version)"
click at [413, 398] on input "Search Form" at bounding box center [571, 393] width 462 height 28
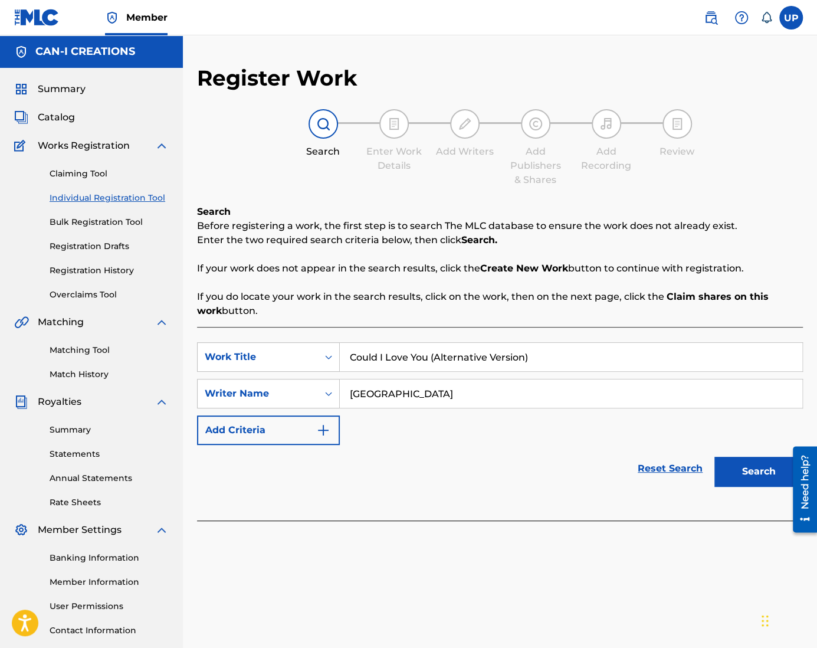
type input "[GEOGRAPHIC_DATA]"
click at [751, 465] on button "Search" at bounding box center [758, 470] width 88 height 29
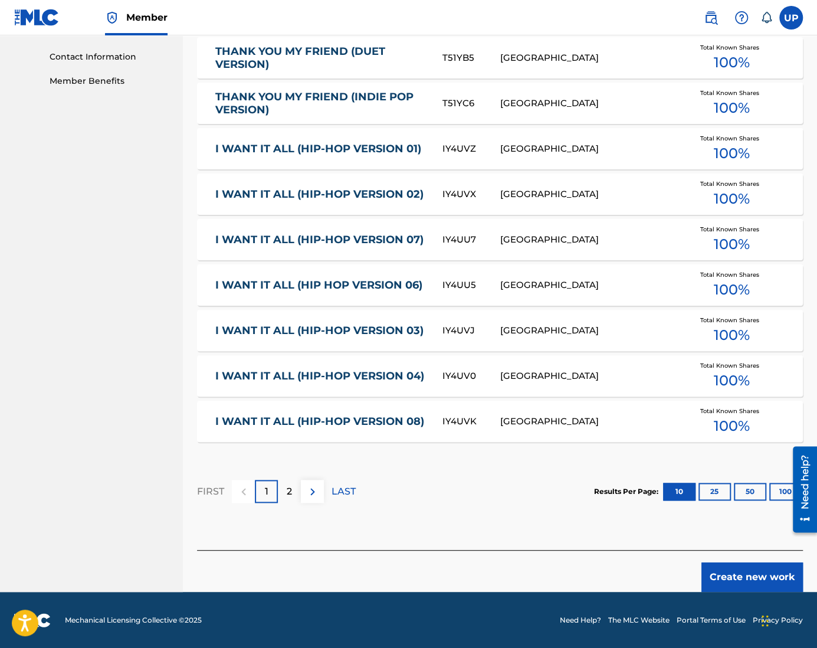
click at [755, 574] on button "Create new work" at bounding box center [751, 576] width 101 height 29
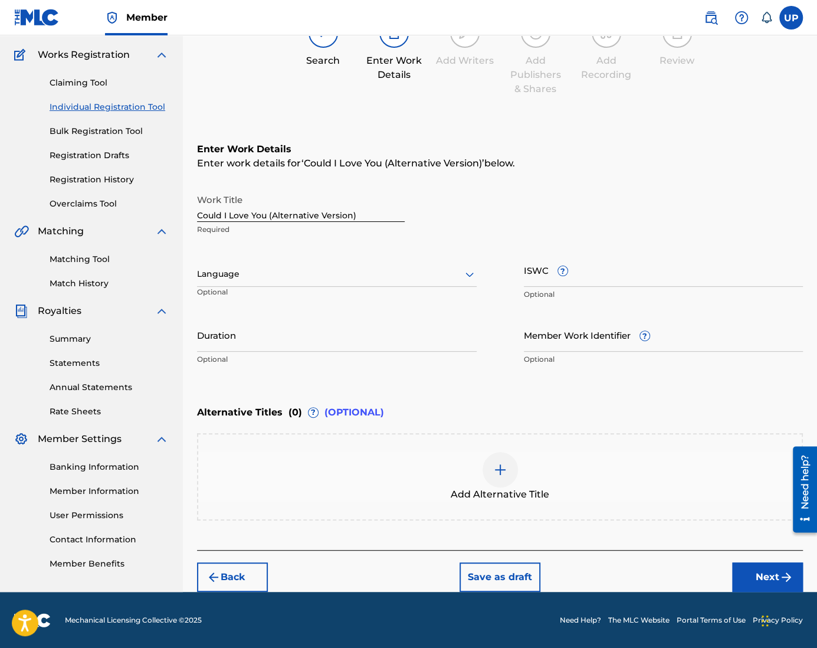
click at [246, 278] on div at bounding box center [337, 274] width 280 height 15
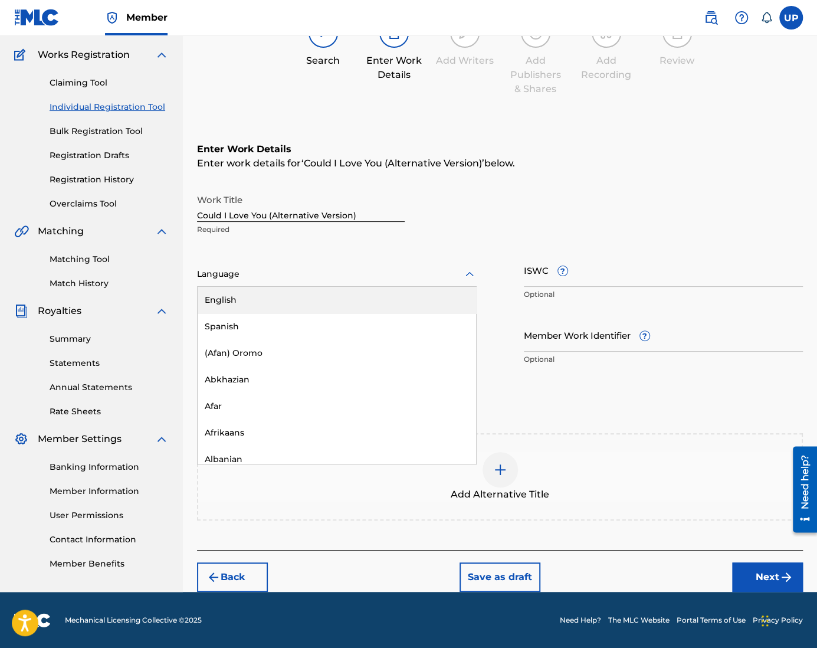
click at [261, 307] on div "English" at bounding box center [337, 300] width 278 height 27
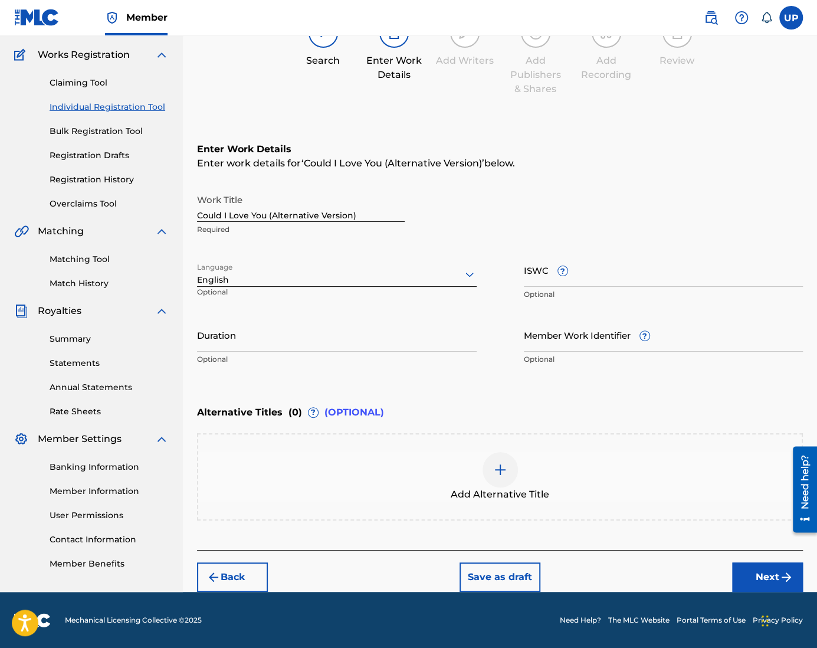
click at [259, 329] on input "Duration" at bounding box center [337, 335] width 280 height 34
type input "04:43"
click at [773, 570] on button "Next" at bounding box center [767, 576] width 71 height 29
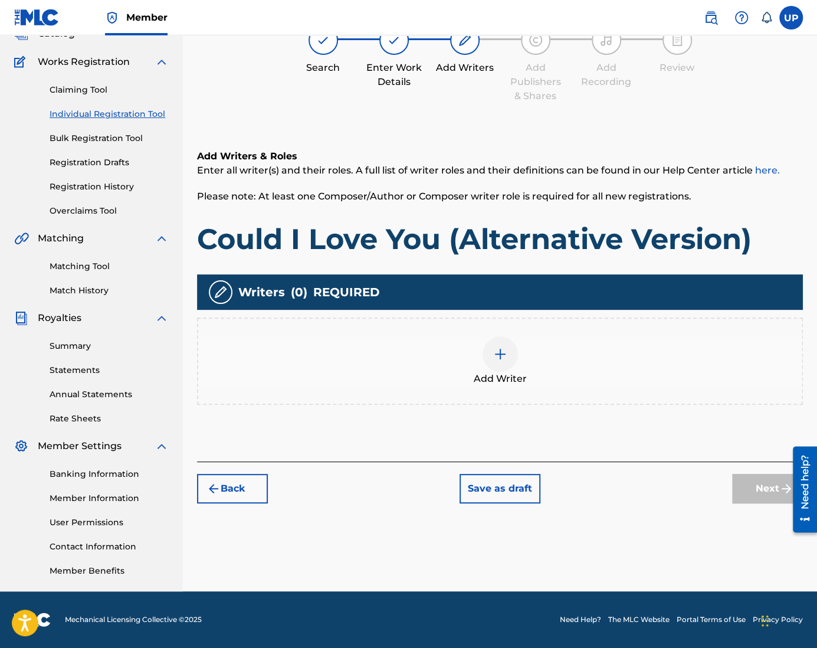
scroll to position [53, 0]
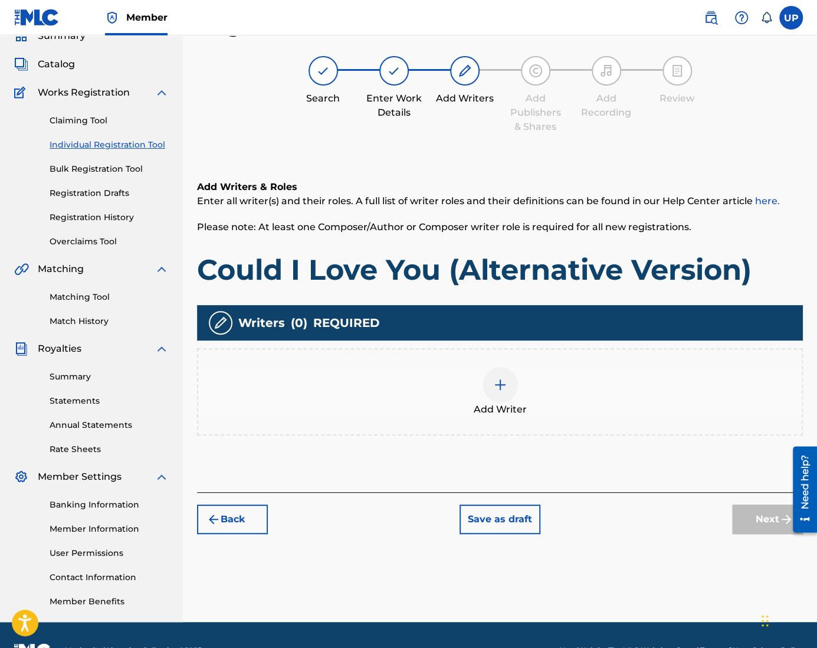
click at [505, 392] on div at bounding box center [499, 384] width 35 height 35
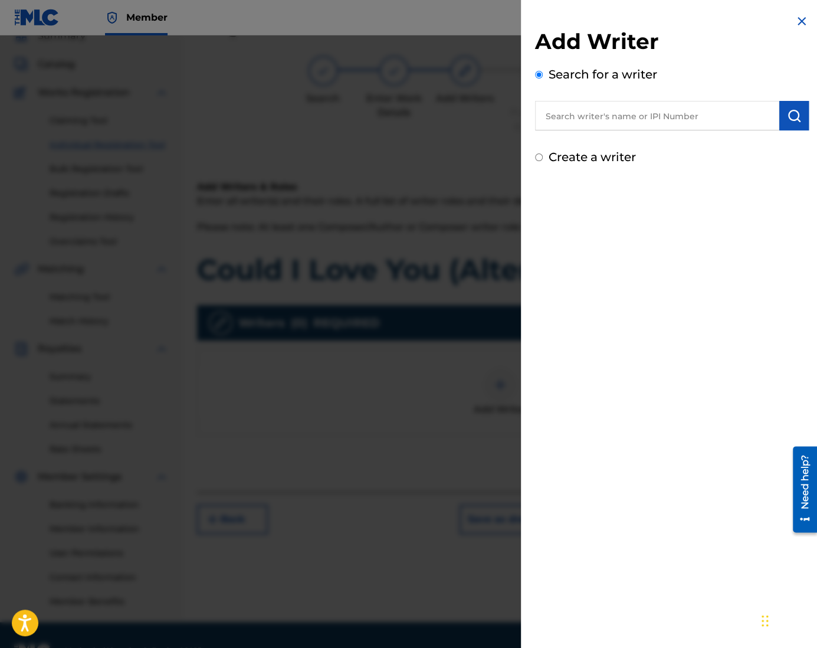
click at [542, 157] on input "Create a writer" at bounding box center [539, 157] width 8 height 8
radio input "false"
radio input "true"
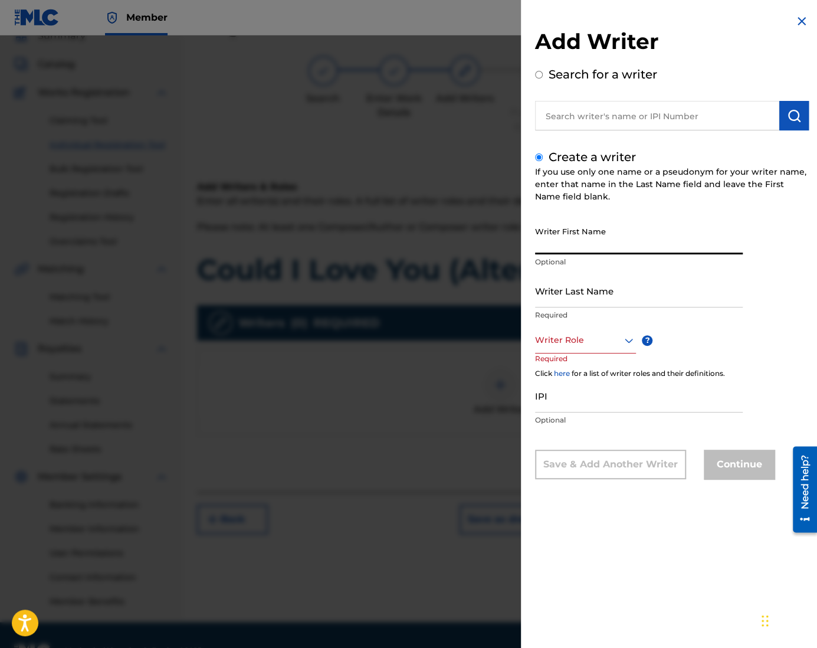
drag, startPoint x: 599, startPoint y: 227, endPoint x: 602, endPoint y: 235, distance: 8.2
click at [599, 230] on input "Writer First Name" at bounding box center [639, 238] width 208 height 34
type input "Ung"
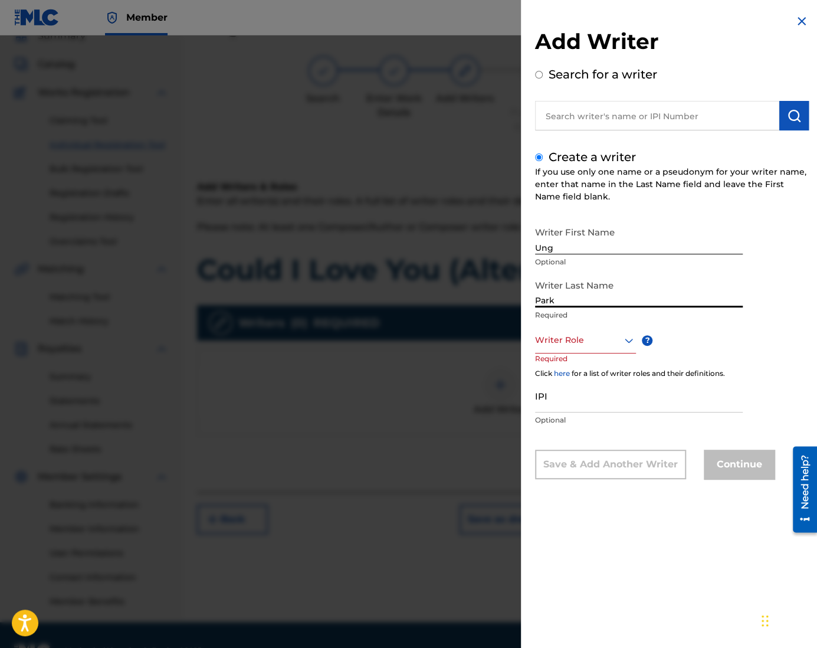
type input "Park"
click at [540, 339] on div at bounding box center [585, 340] width 101 height 15
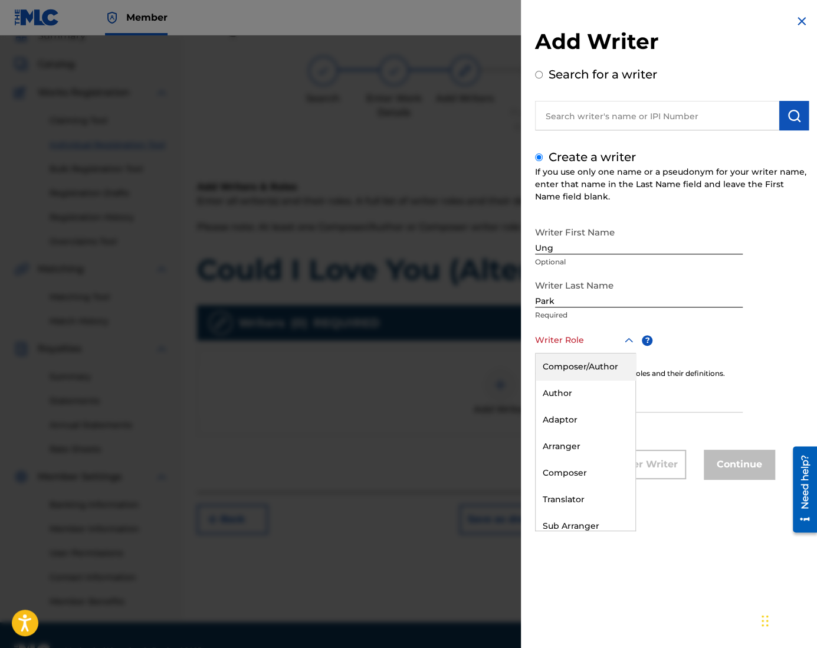
click at [597, 372] on div "Composer/Author" at bounding box center [585, 366] width 100 height 27
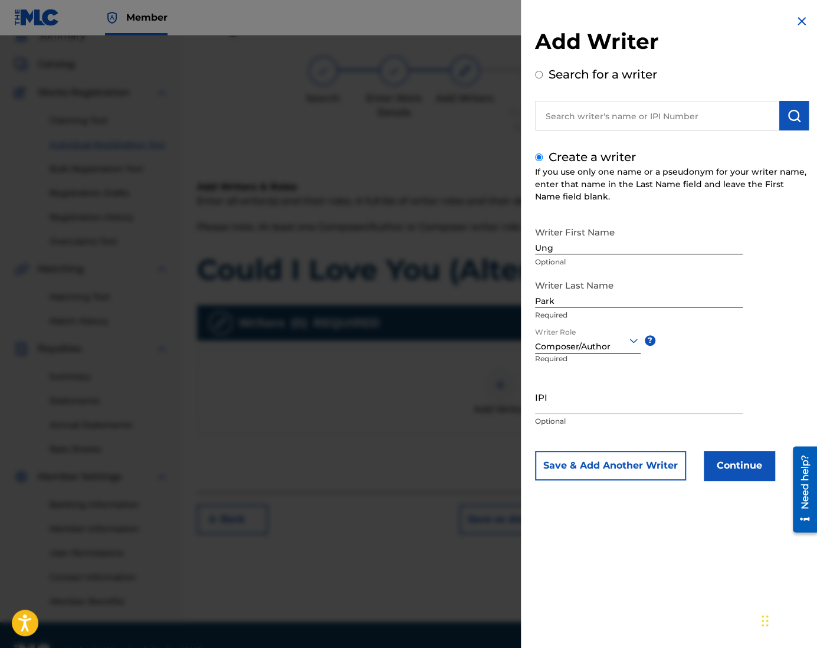
click at [606, 403] on input "IPI" at bounding box center [639, 397] width 208 height 34
click at [626, 397] on input "IPI" at bounding box center [639, 397] width 208 height 34
paste input "1305074099"
type input "1305074099"
click at [733, 464] on button "Continue" at bounding box center [739, 465] width 71 height 29
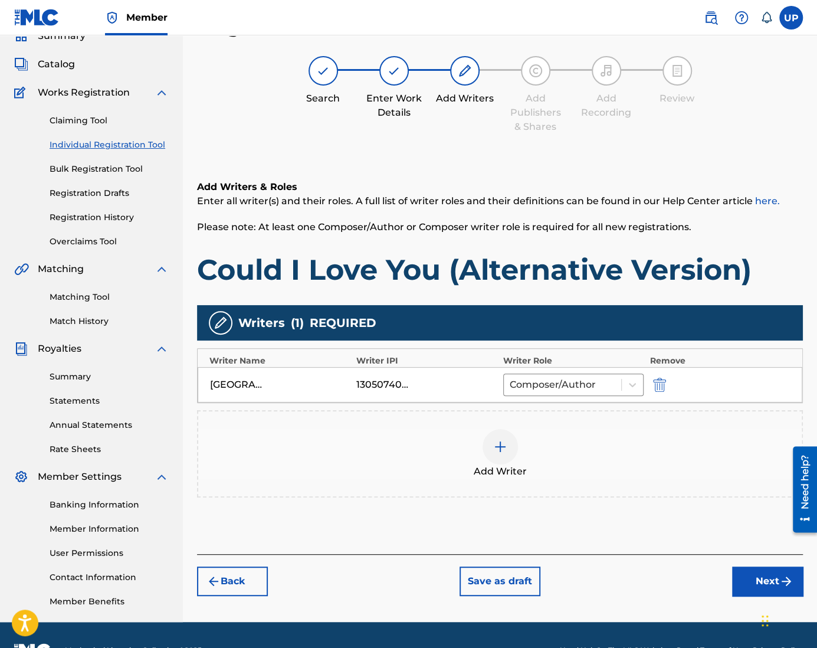
click at [779, 581] on img "submit" at bounding box center [786, 581] width 14 height 14
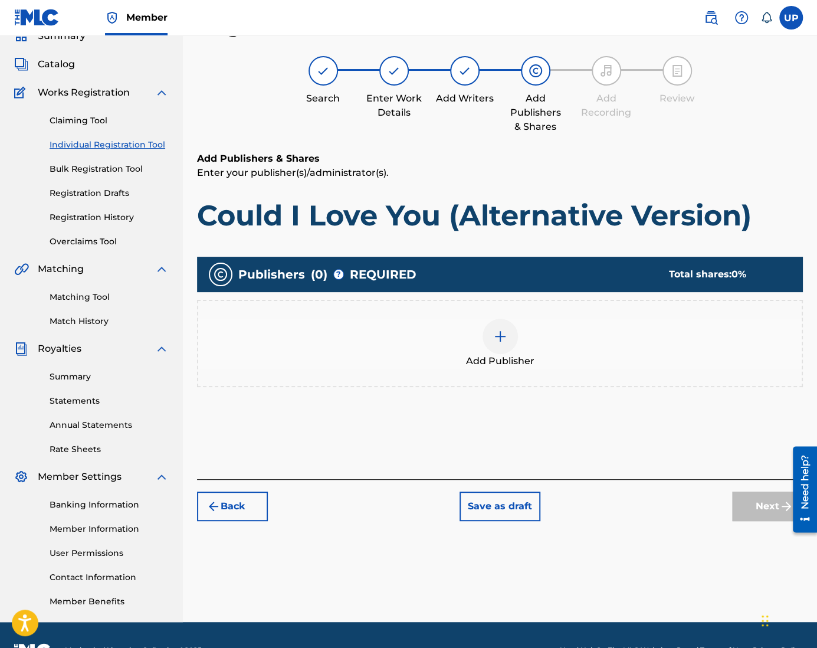
click at [494, 343] on div at bounding box center [499, 335] width 35 height 35
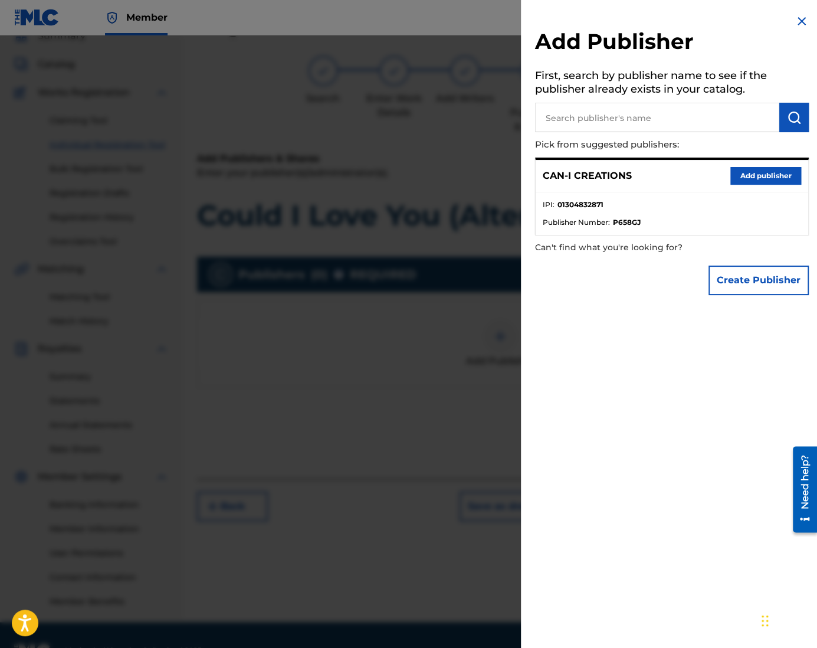
click at [777, 179] on button "Add publisher" at bounding box center [765, 176] width 71 height 18
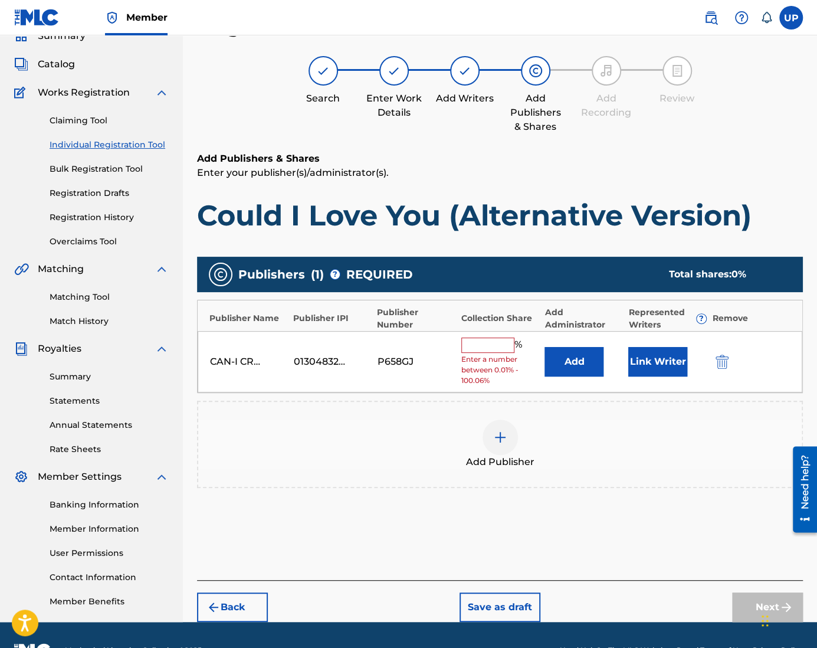
click at [482, 349] on input "text" at bounding box center [487, 344] width 53 height 15
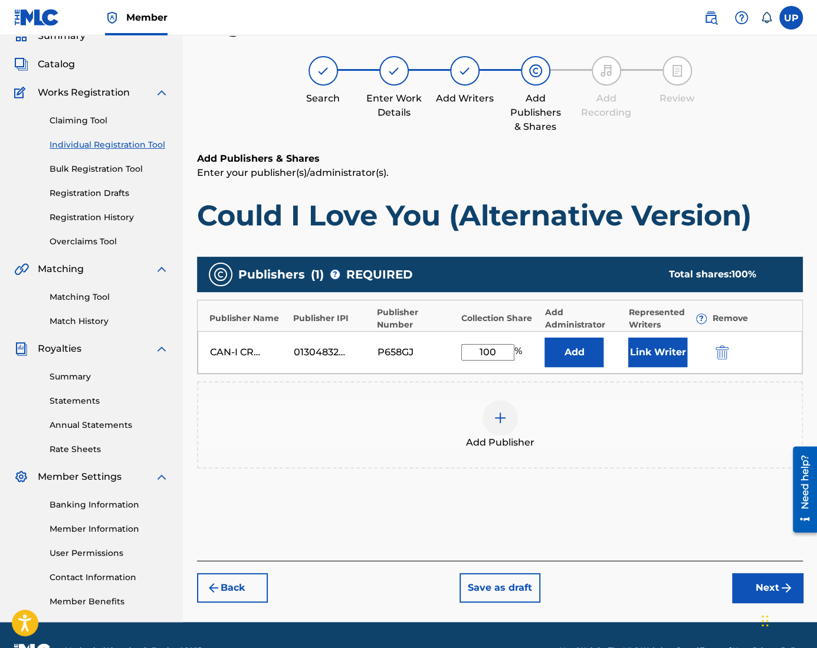
type input "100"
click at [659, 352] on button "Link Writer" at bounding box center [657, 351] width 59 height 29
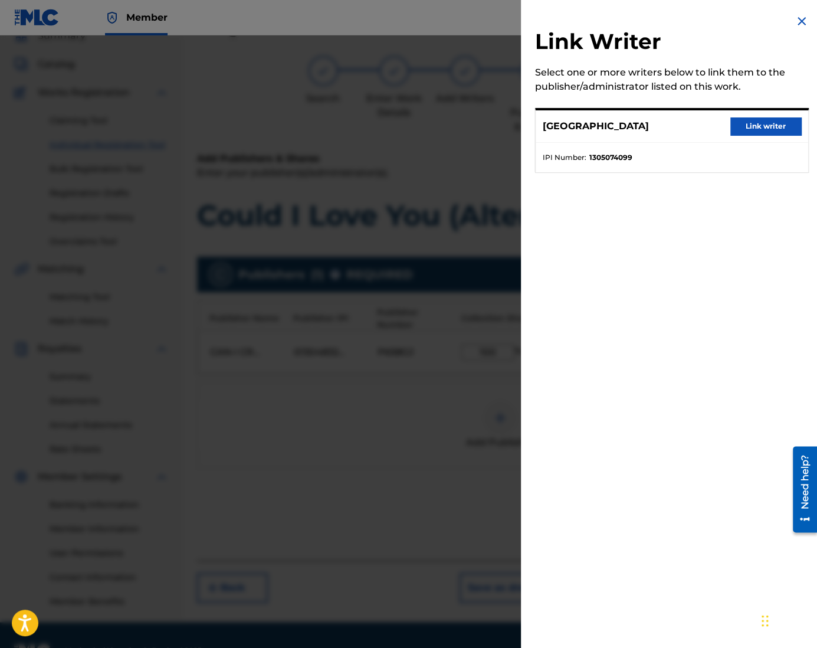
click at [765, 117] on button "Link writer" at bounding box center [765, 126] width 71 height 18
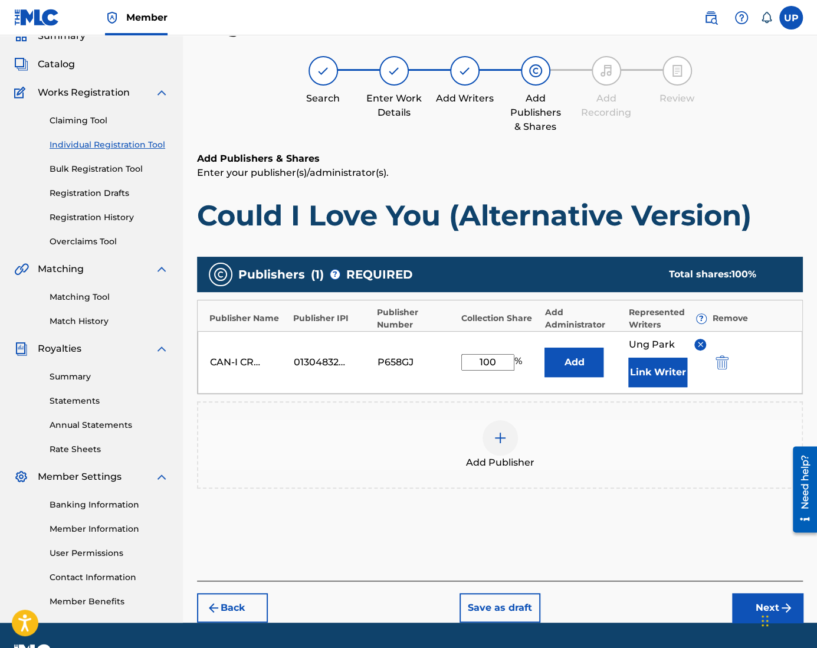
click at [750, 613] on button "Next" at bounding box center [767, 607] width 71 height 29
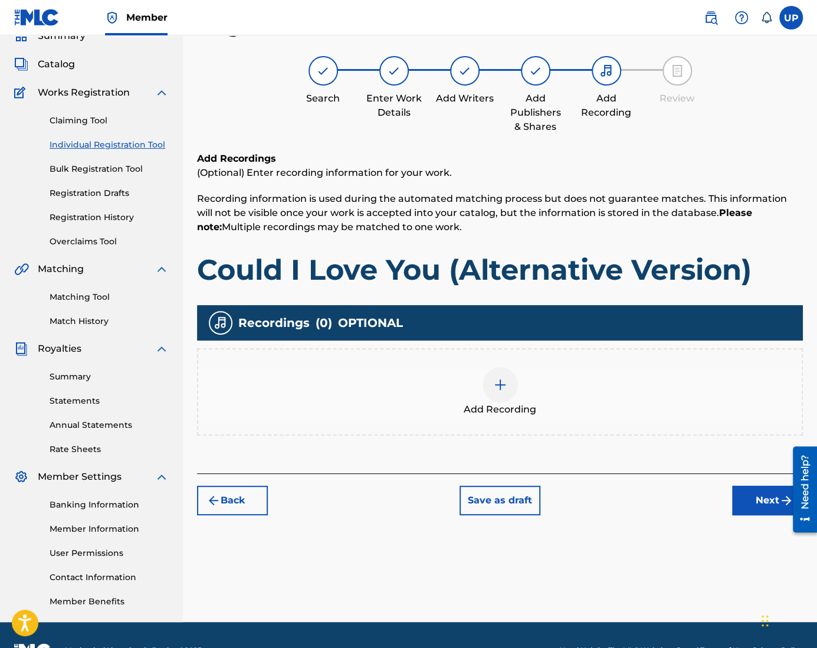
click at [496, 372] on div at bounding box center [499, 384] width 35 height 35
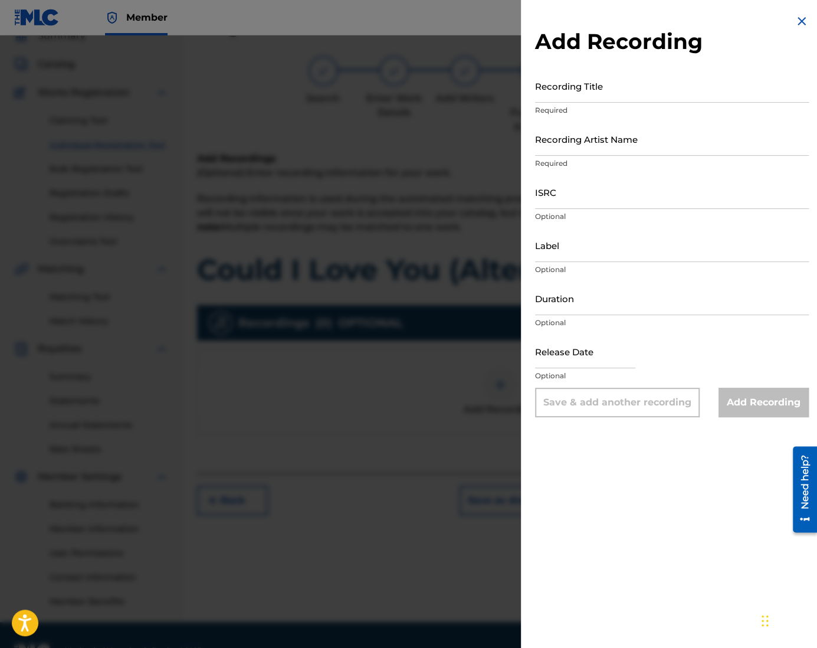
click at [581, 76] on input "Recording Title" at bounding box center [672, 86] width 274 height 34
paste input "Could I Love You (Alternative Version)"
type input "Could I Love You (Alternative Version)"
click at [577, 152] on input "Recording Artist Name" at bounding box center [672, 139] width 274 height 34
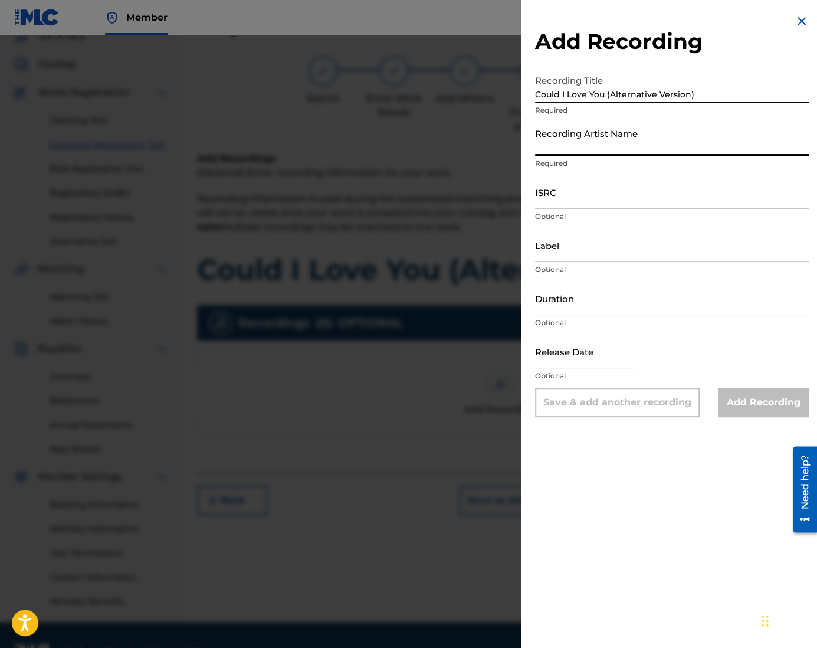
type input "CAN-I"
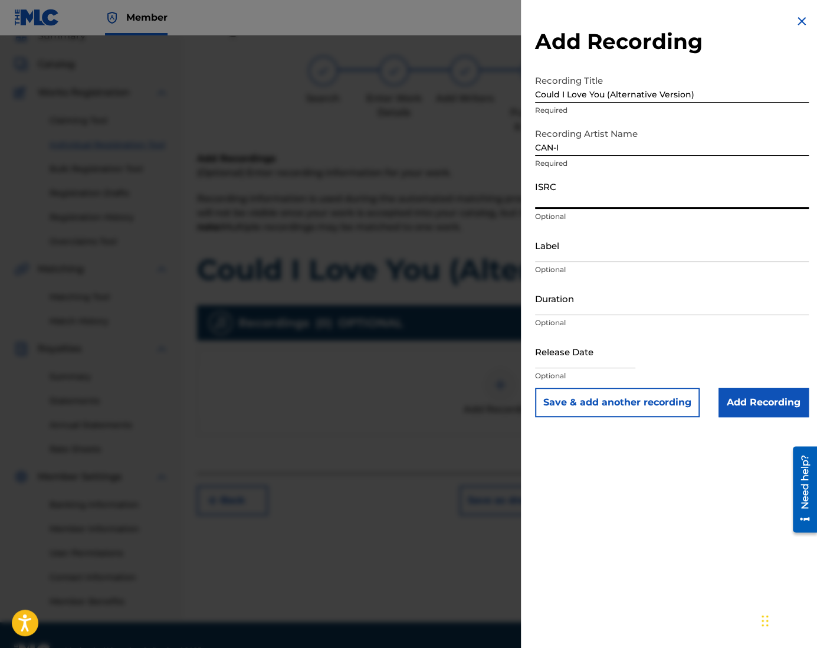
click at [576, 195] on input "ISRC" at bounding box center [672, 192] width 274 height 34
paste input "QZZ762500917"
type input "QZZ762500917"
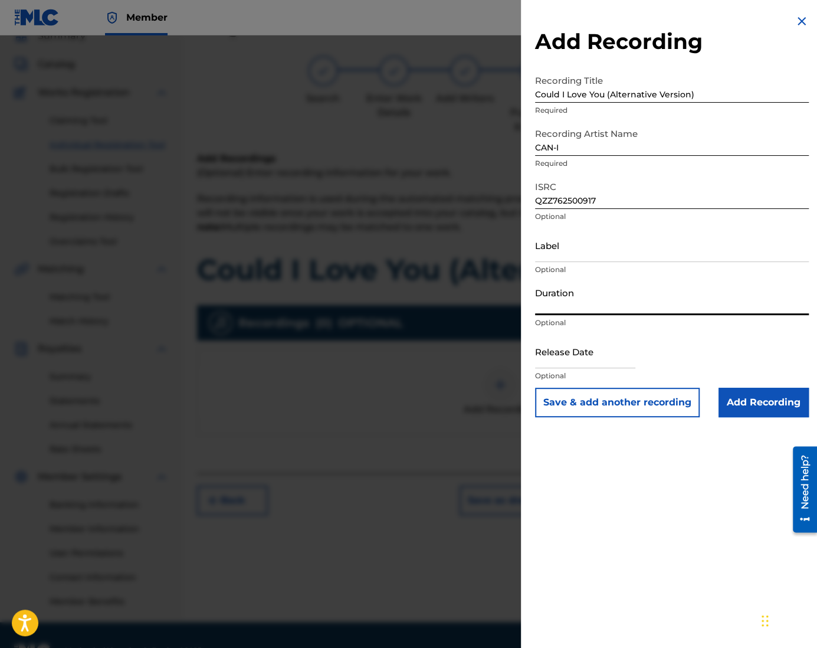
click at [599, 303] on input "Duration" at bounding box center [672, 298] width 274 height 34
type input "04:43"
click at [596, 344] on input "text" at bounding box center [585, 351] width 100 height 34
select select "7"
select select "2025"
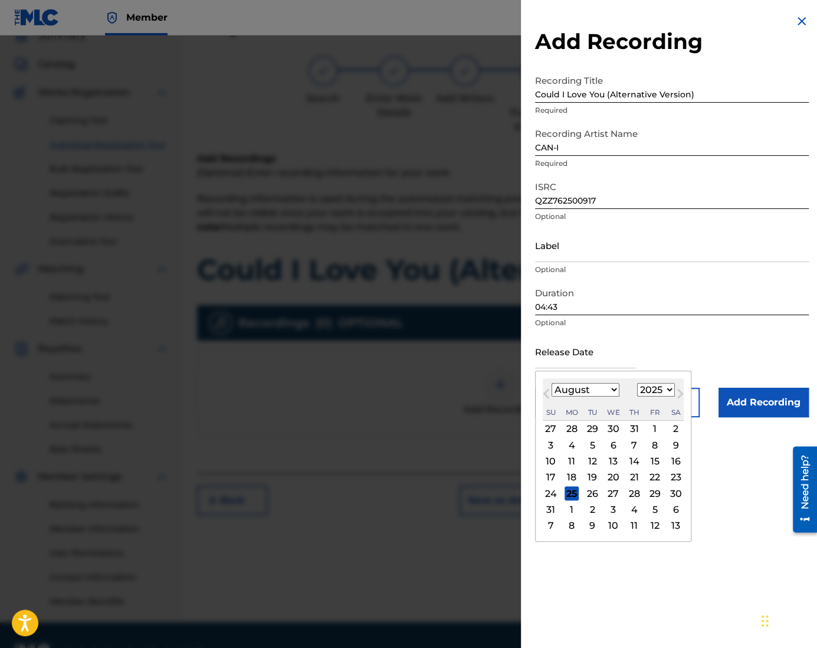
type input "[DATE]"
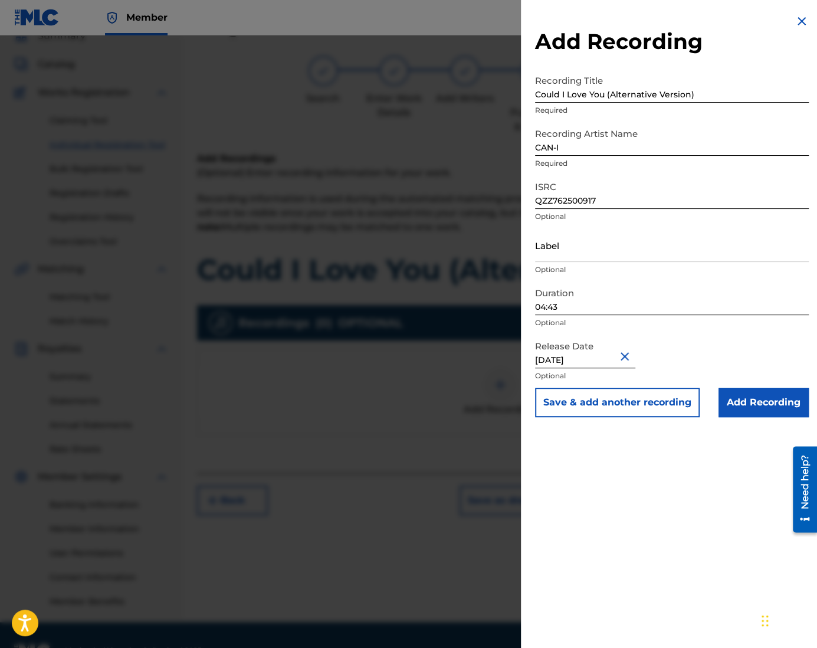
click at [762, 404] on input "Add Recording" at bounding box center [763, 401] width 90 height 29
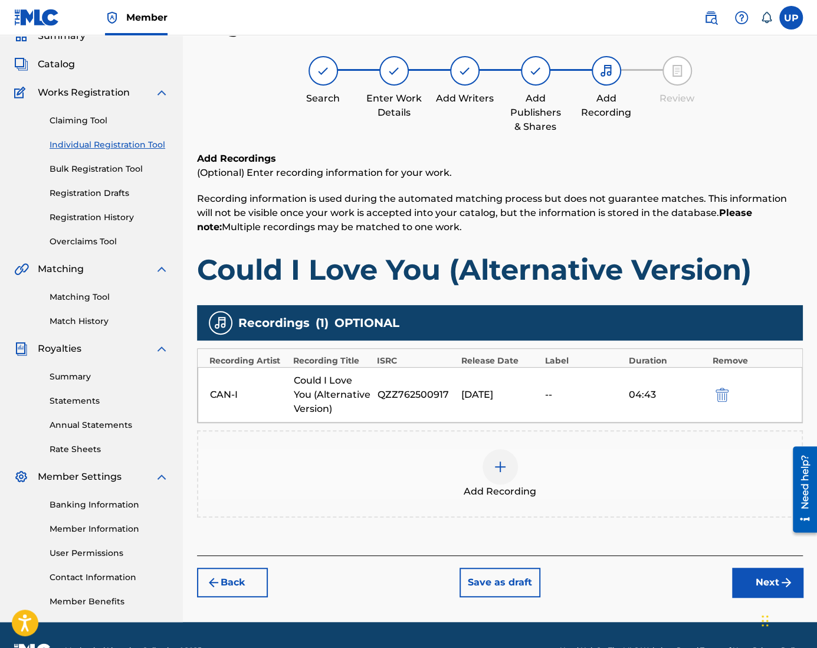
click at [768, 586] on button "Next" at bounding box center [767, 581] width 71 height 29
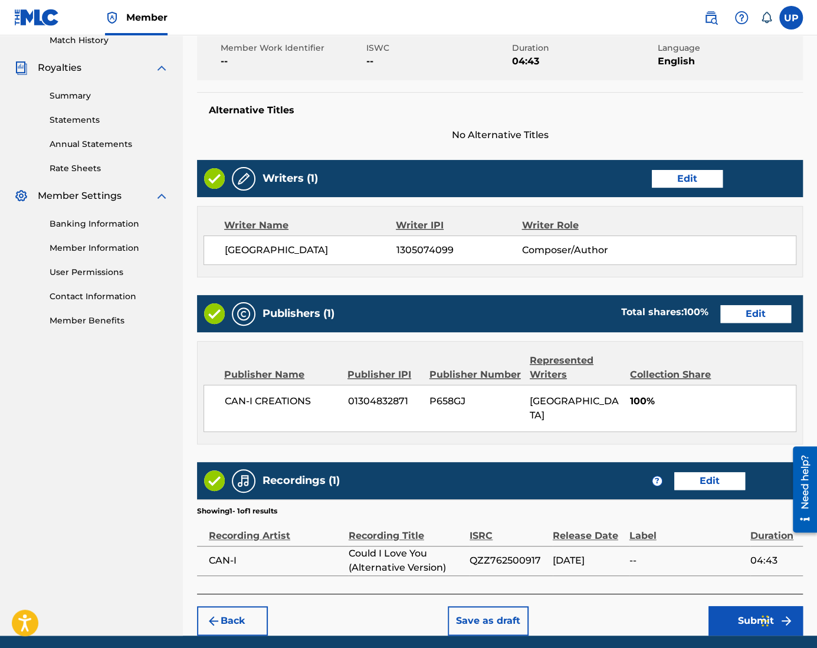
scroll to position [362, 0]
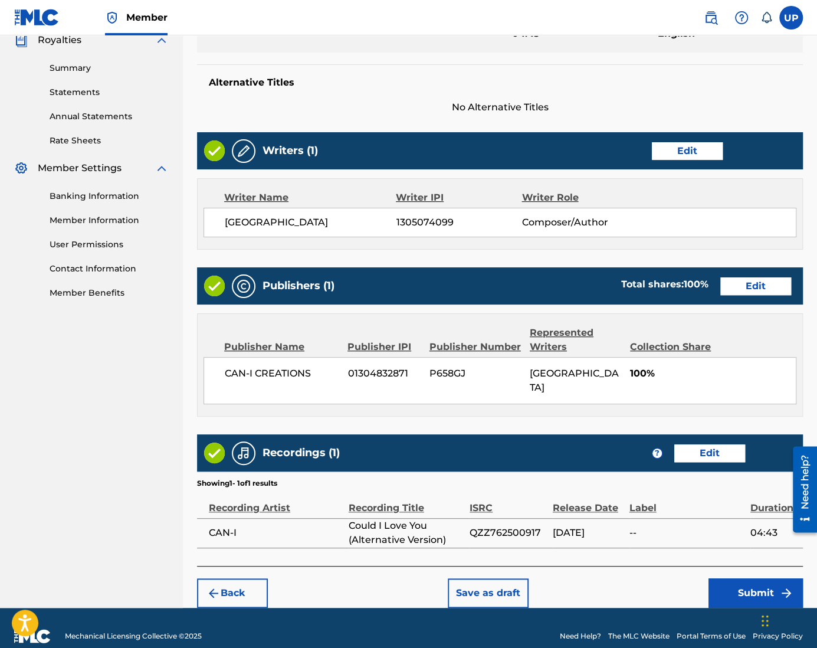
click at [752, 578] on button "Submit" at bounding box center [755, 592] width 94 height 29
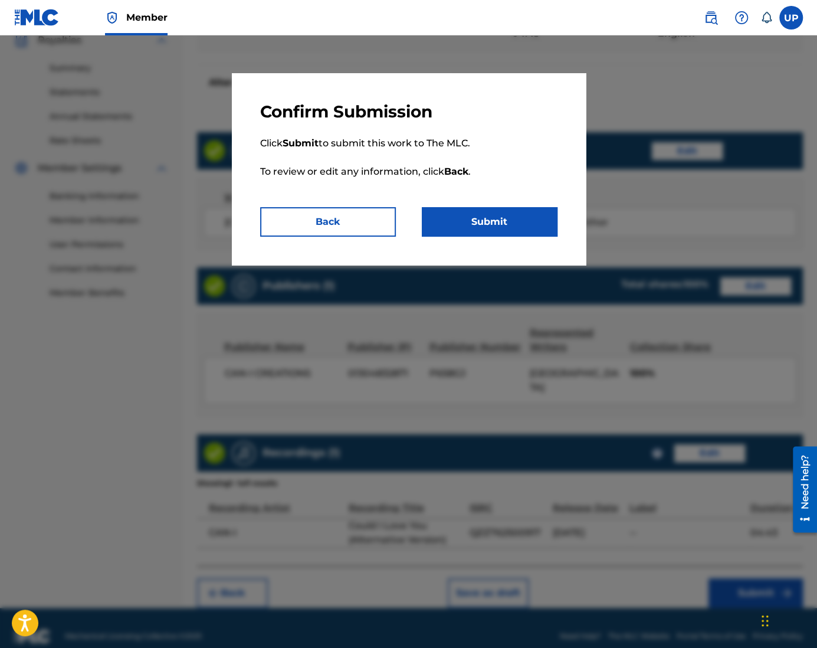
click at [524, 225] on button "Submit" at bounding box center [490, 221] width 136 height 29
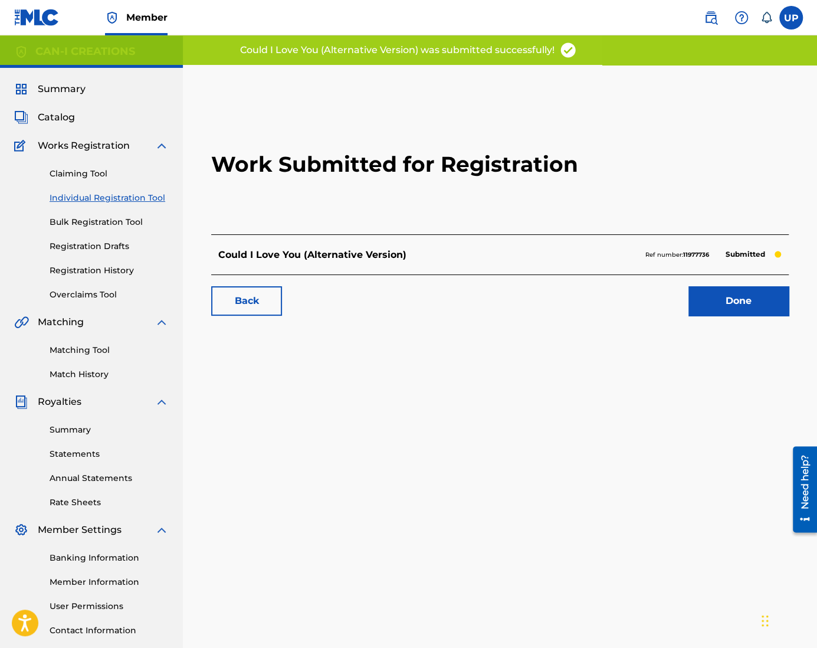
click at [743, 304] on link "Done" at bounding box center [738, 300] width 100 height 29
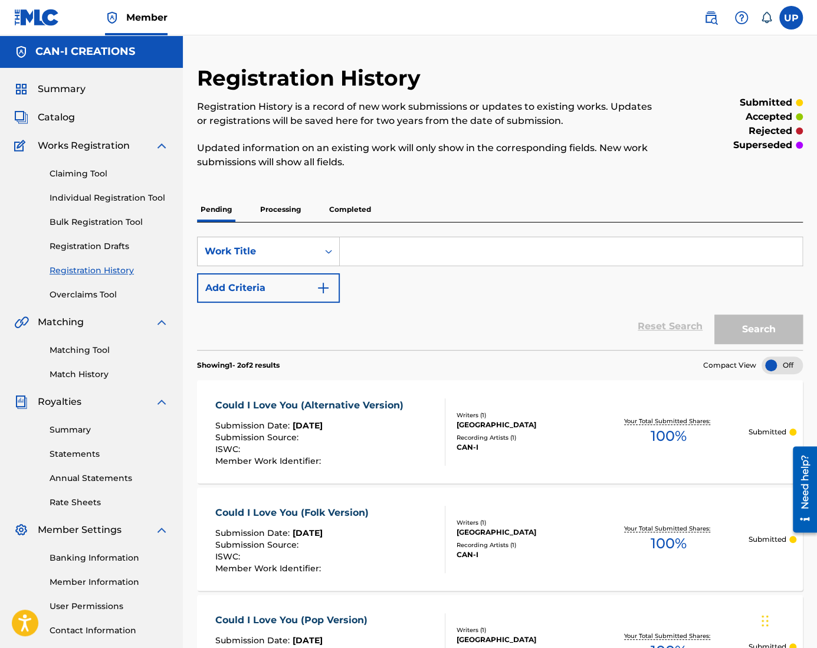
click at [77, 422] on div "Summary Statements Annual Statements Rate Sheets" at bounding box center [91, 459] width 155 height 100
click at [77, 428] on link "Summary" at bounding box center [109, 429] width 119 height 12
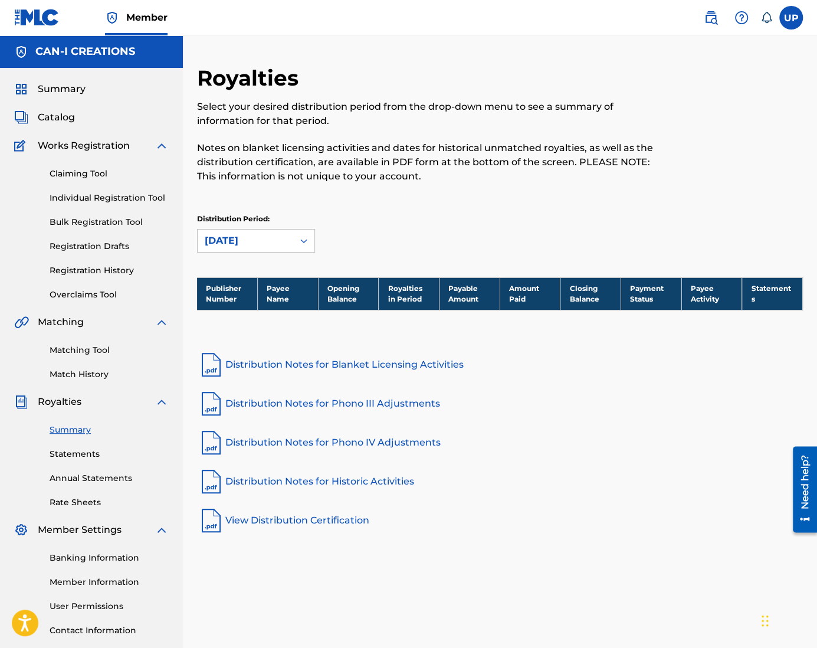
click at [334, 361] on link "Distribution Notes for Blanket Licensing Activities" at bounding box center [500, 364] width 606 height 28
click at [92, 176] on link "Claiming Tool" at bounding box center [109, 173] width 119 height 12
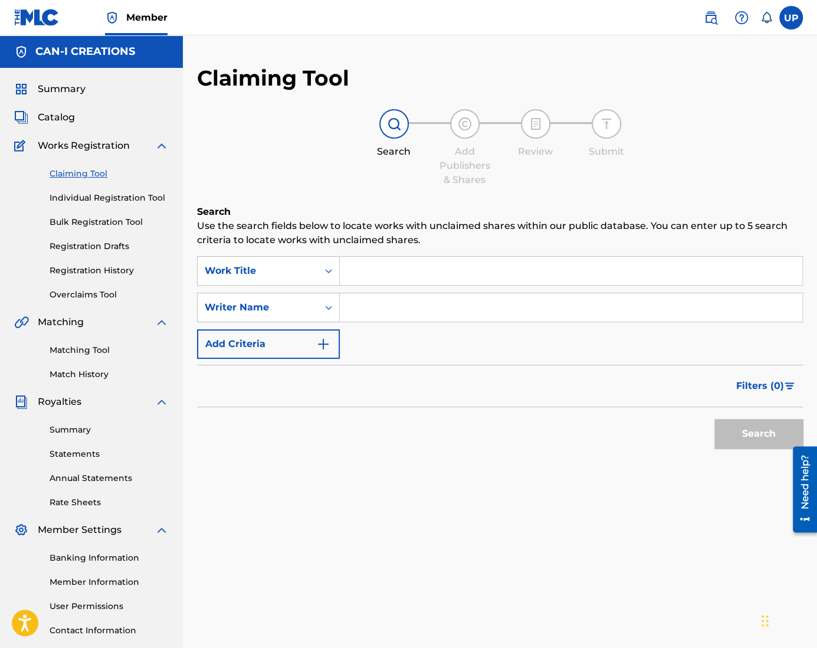
click at [91, 199] on link "Individual Registration Tool" at bounding box center [109, 198] width 119 height 12
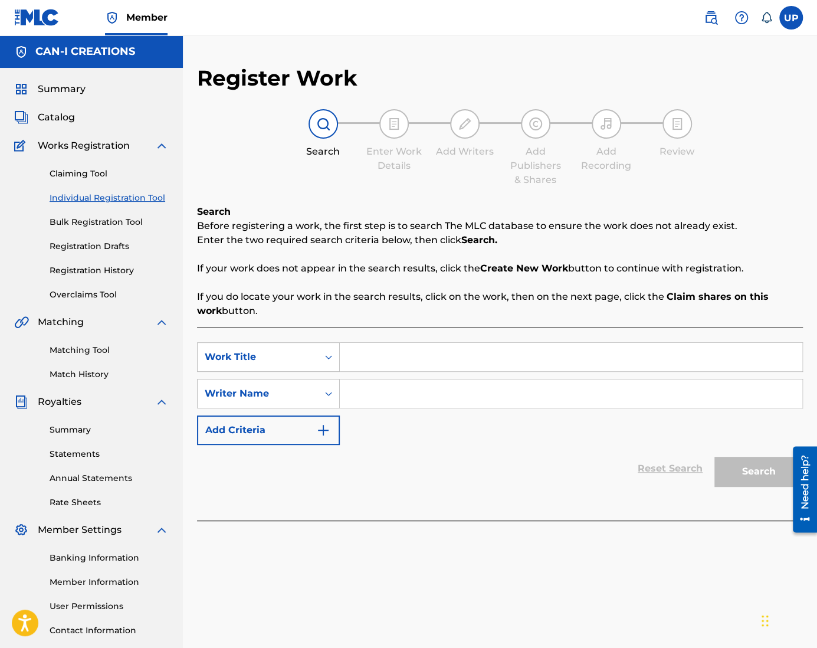
click at [98, 219] on link "Bulk Registration Tool" at bounding box center [109, 222] width 119 height 12
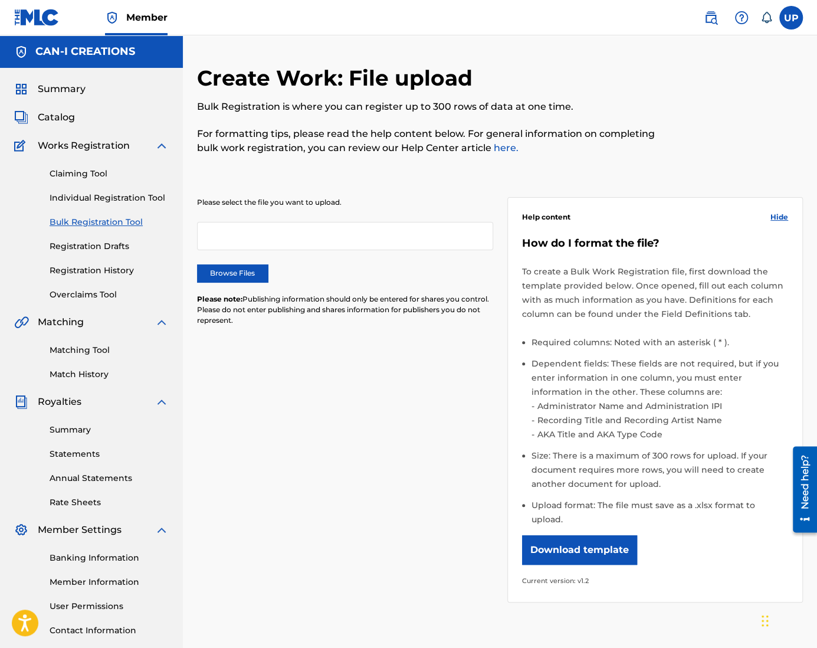
click at [53, 115] on span "Catalog" at bounding box center [56, 117] width 37 height 14
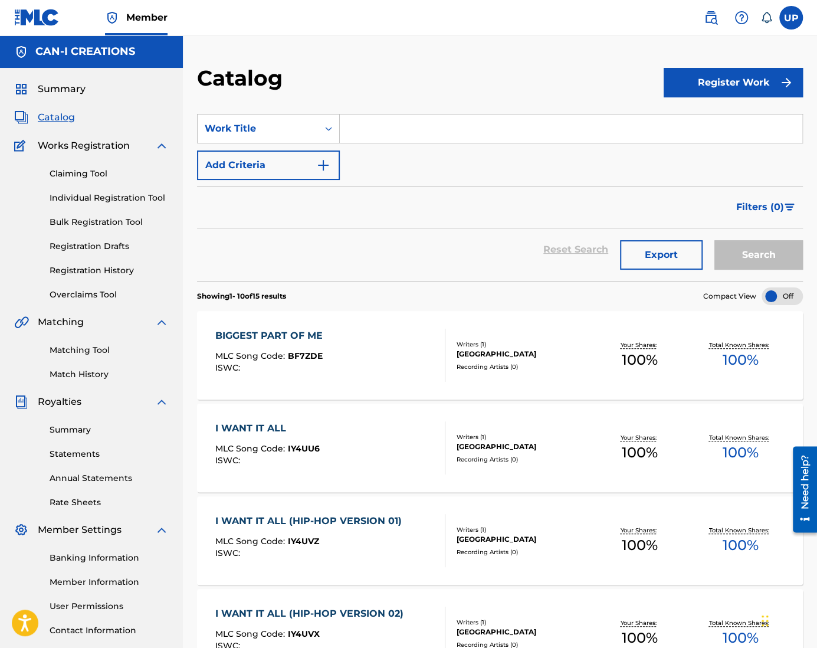
click at [61, 88] on span "Summary" at bounding box center [62, 89] width 48 height 14
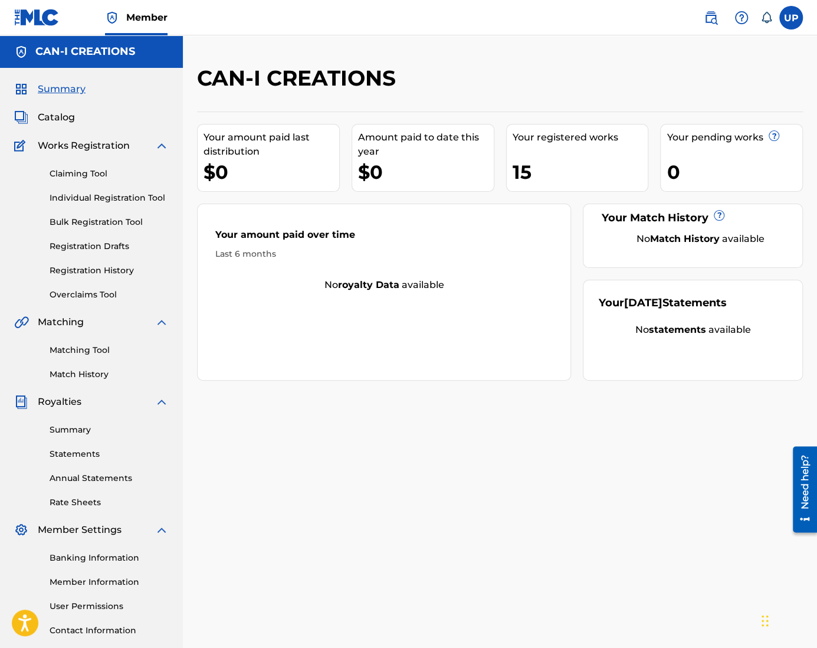
click at [98, 201] on link "Individual Registration Tool" at bounding box center [109, 198] width 119 height 12
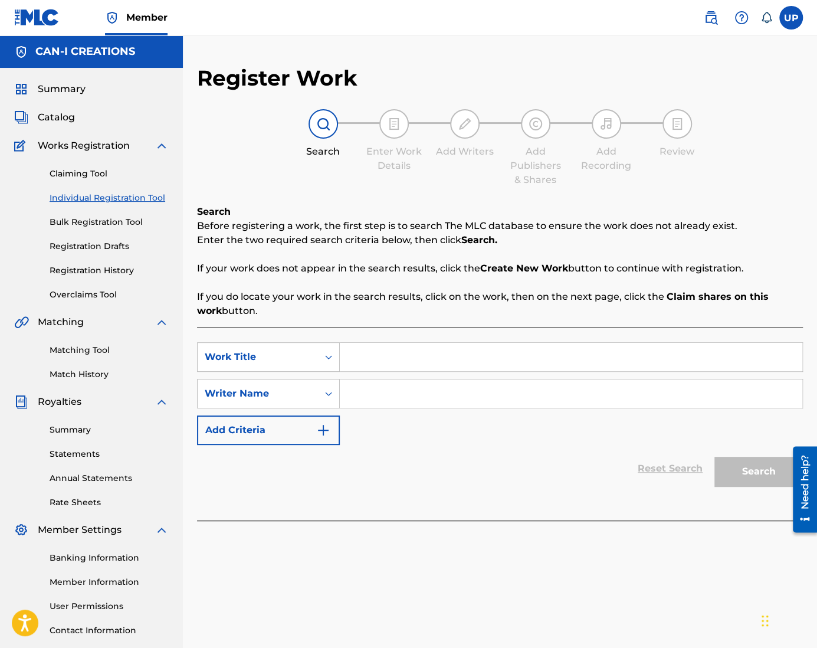
click at [60, 119] on span "Catalog" at bounding box center [56, 117] width 37 height 14
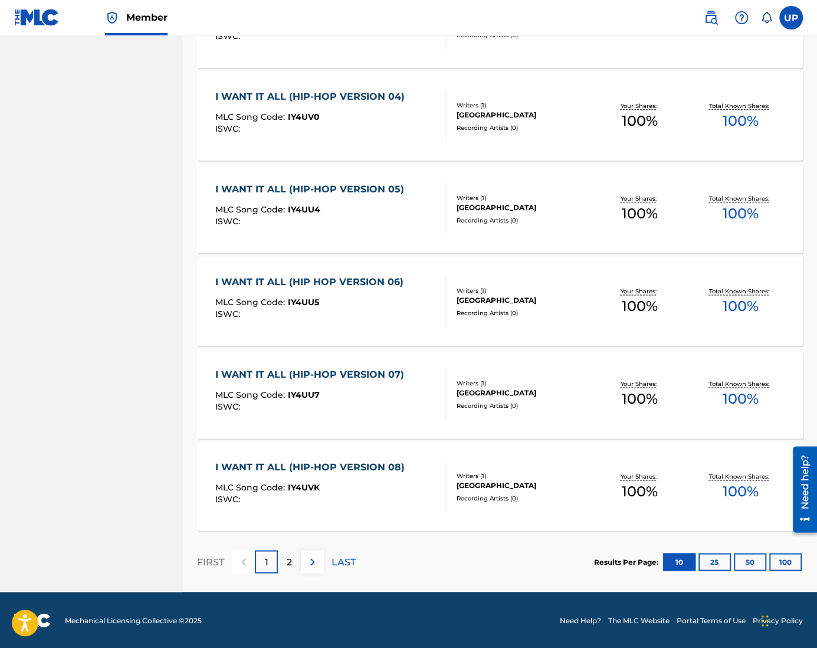
click at [287, 557] on p "2" at bounding box center [289, 561] width 5 height 14
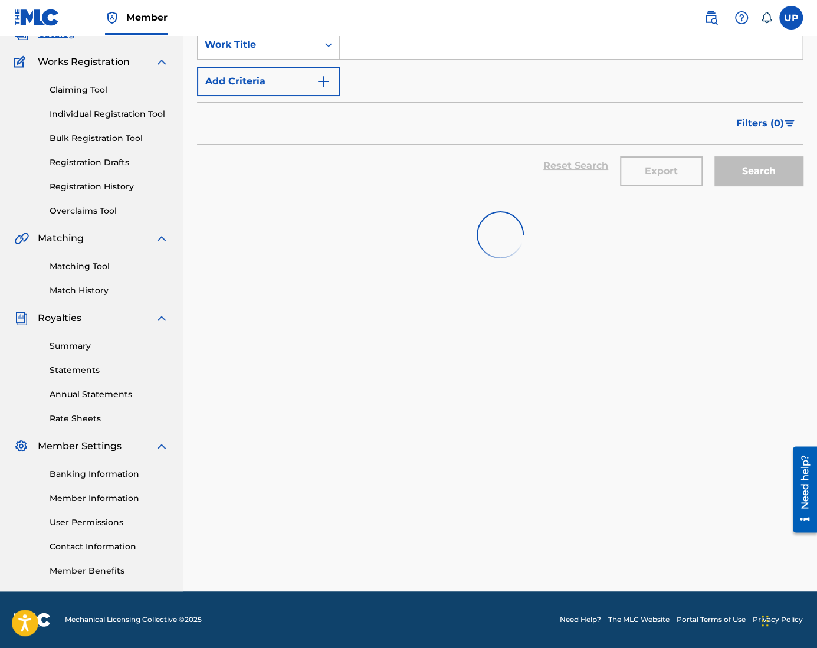
scroll to position [239, 0]
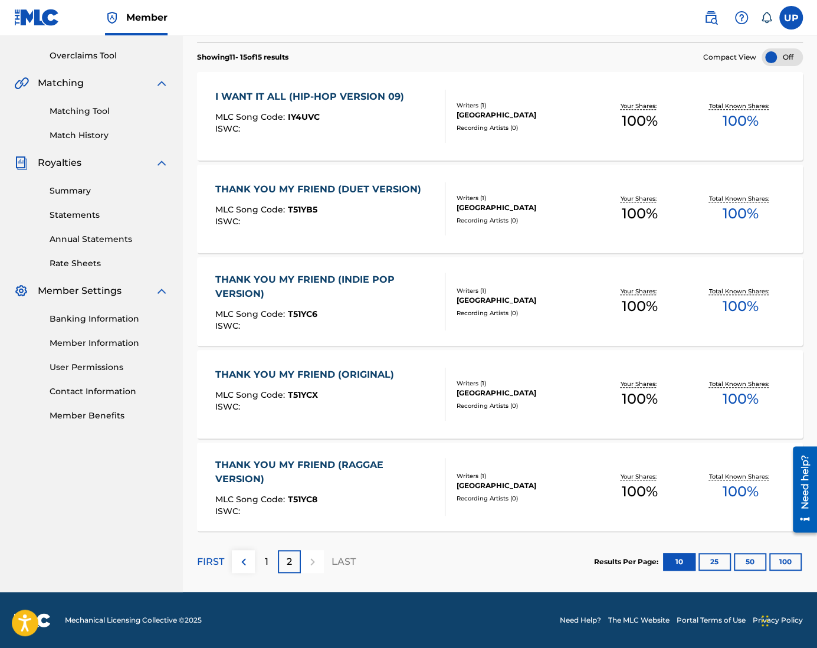
click at [332, 187] on div "THANK YOU MY FRIEND (DUET VERSION)" at bounding box center [321, 189] width 212 height 14
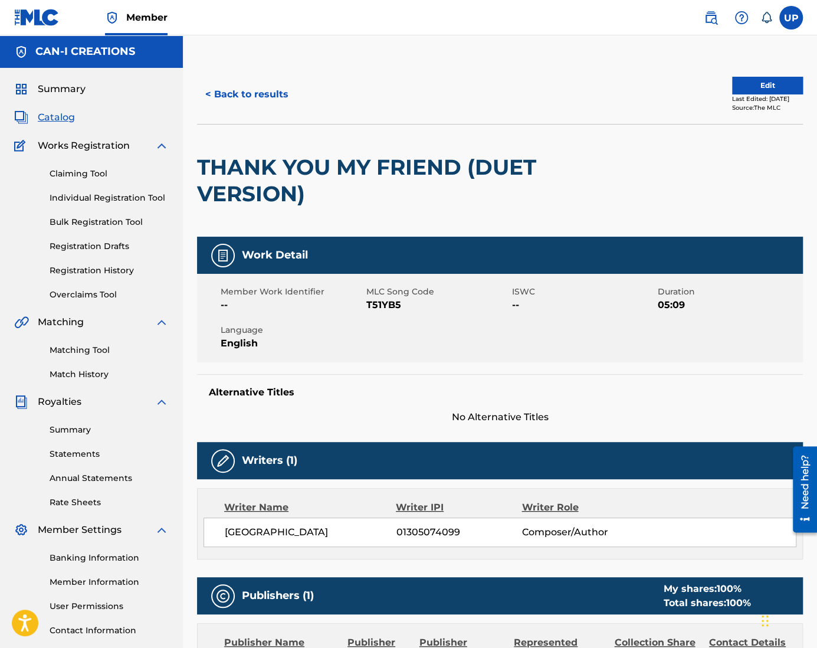
click at [101, 186] on div "Claiming Tool Individual Registration Tool Bulk Registration Tool Registration …" at bounding box center [91, 227] width 155 height 148
click at [107, 199] on link "Individual Registration Tool" at bounding box center [109, 198] width 119 height 12
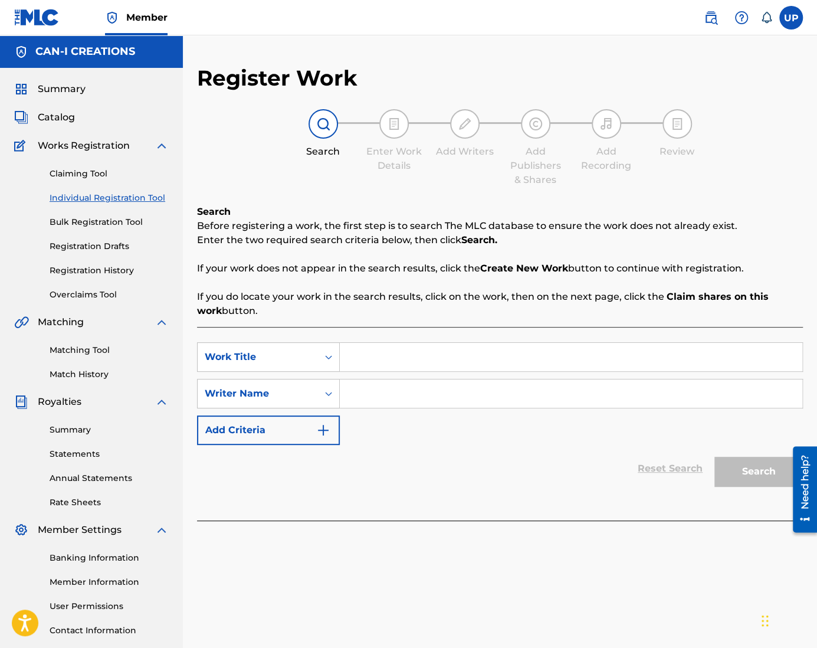
click at [378, 364] on input "Search Form" at bounding box center [571, 357] width 462 height 28
click at [409, 356] on input "Search Form" at bounding box center [571, 357] width 462 height 28
paste input "No Choice But to Love You (Ballad Version)"
type input "No Choice But to Love You (Ballad Version)"
click at [390, 393] on input "Search Form" at bounding box center [571, 393] width 462 height 28
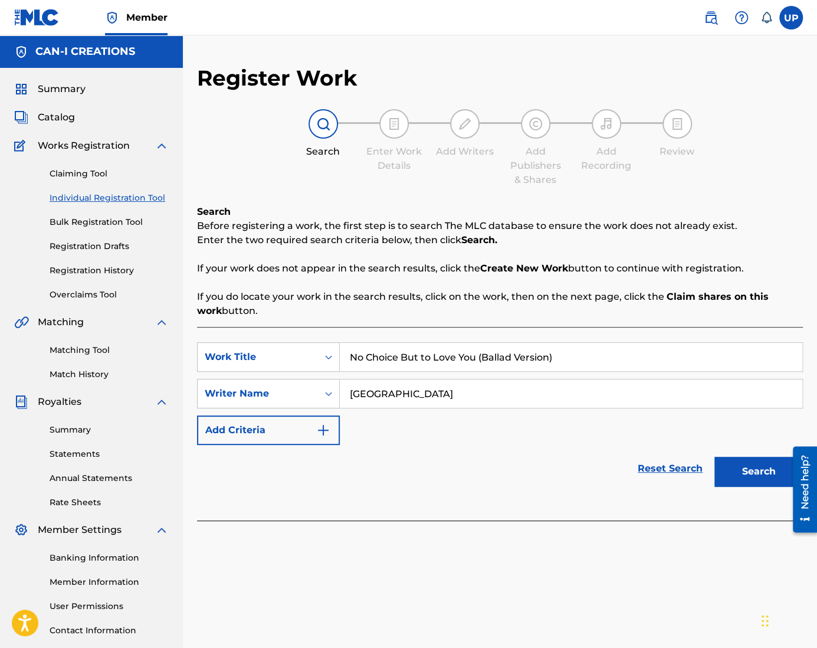
type input "[GEOGRAPHIC_DATA]"
click at [765, 470] on button "Search" at bounding box center [758, 470] width 88 height 29
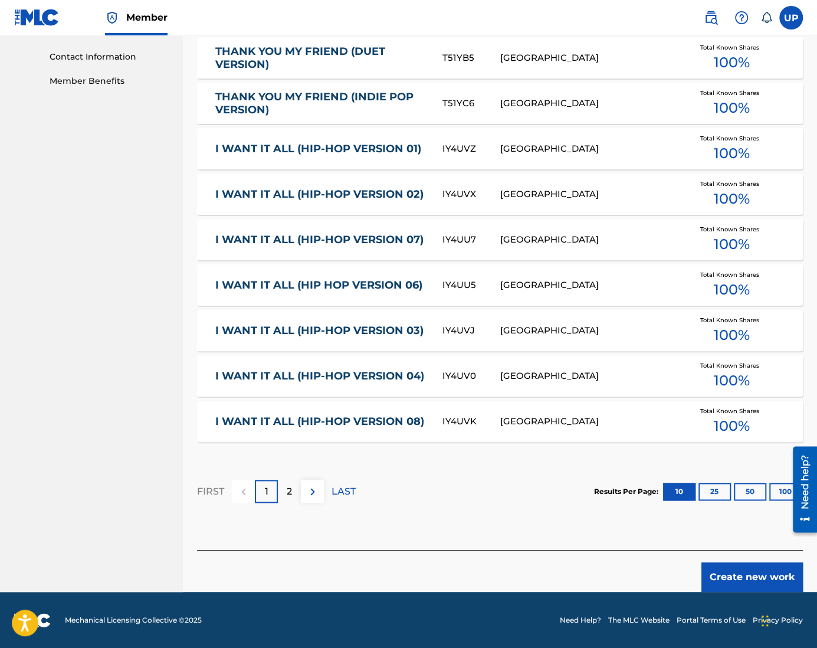
click at [736, 578] on button "Create new work" at bounding box center [751, 576] width 101 height 29
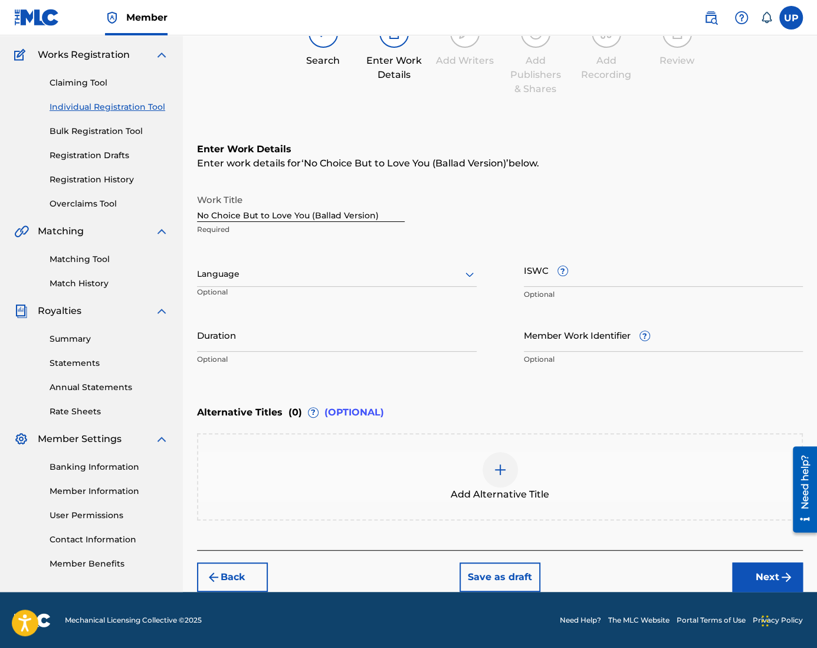
click at [277, 272] on div at bounding box center [337, 274] width 280 height 15
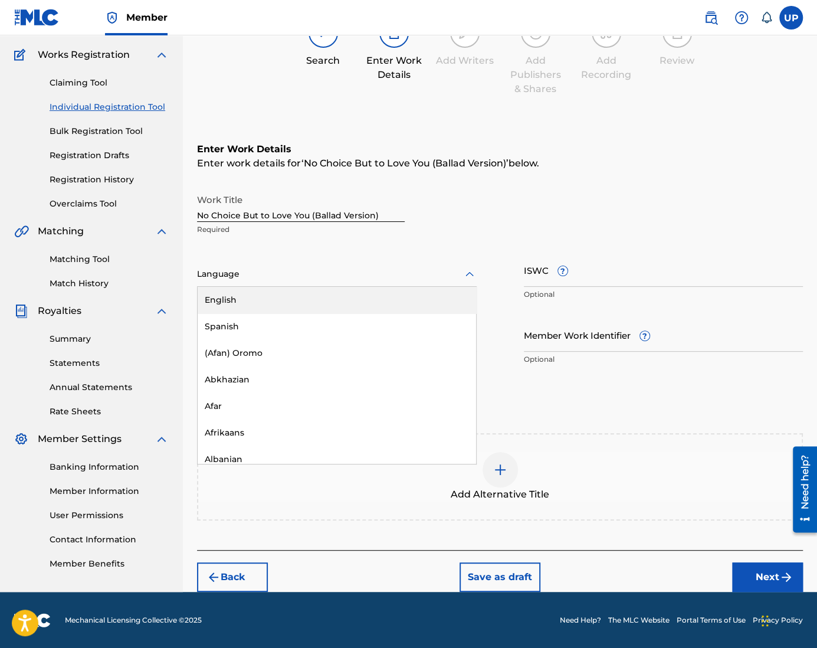
drag, startPoint x: 271, startPoint y: 305, endPoint x: 275, endPoint y: 313, distance: 9.2
click at [270, 305] on div "English" at bounding box center [337, 300] width 278 height 27
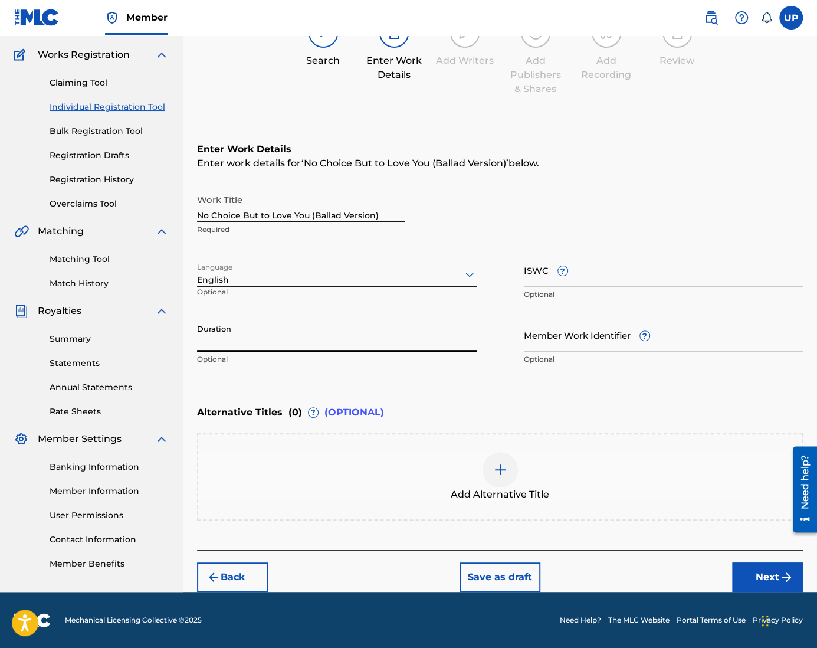
click at [266, 341] on input "Duration" at bounding box center [337, 335] width 280 height 34
click at [311, 336] on input "Duration" at bounding box center [337, 335] width 280 height 34
type input "04:29"
click at [775, 582] on button "Next" at bounding box center [767, 576] width 71 height 29
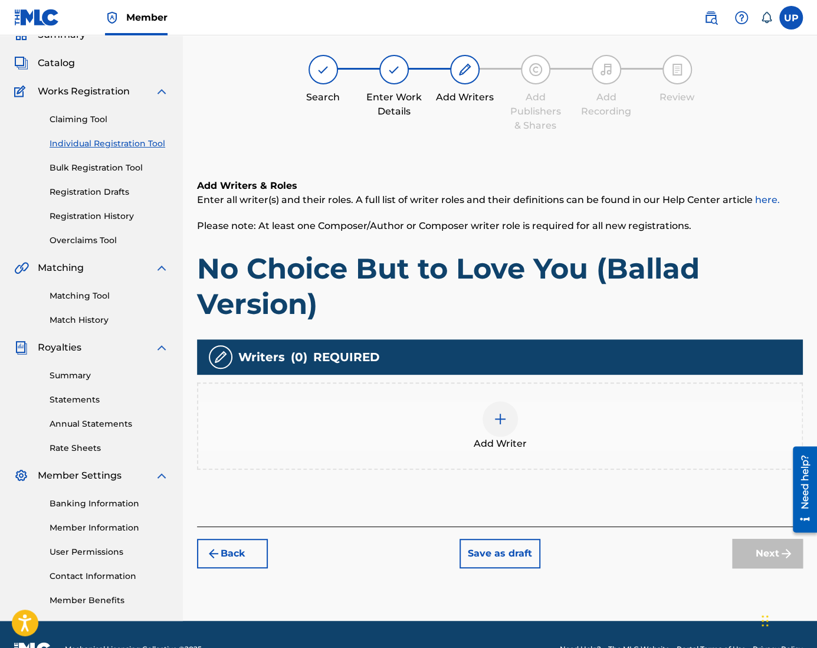
scroll to position [53, 0]
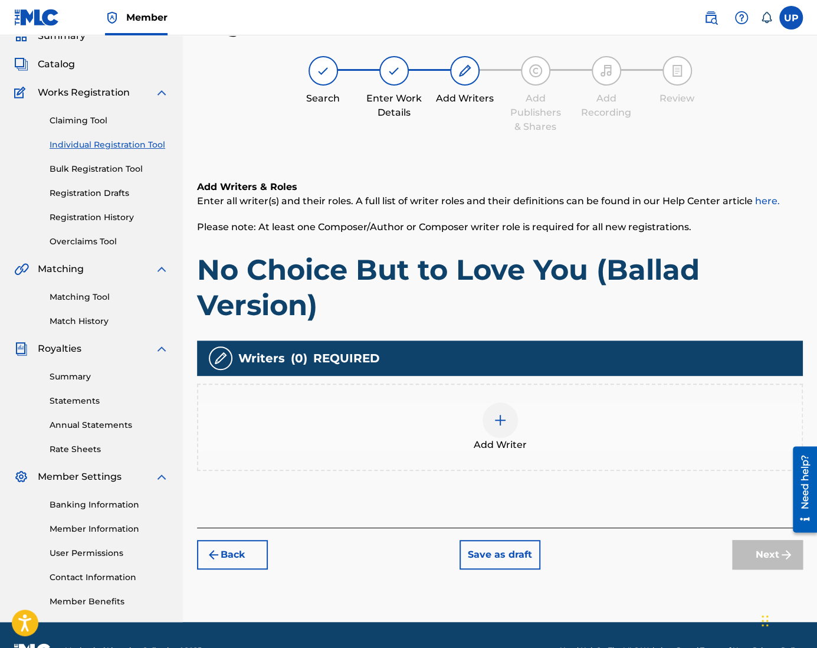
click at [508, 426] on div at bounding box center [499, 419] width 35 height 35
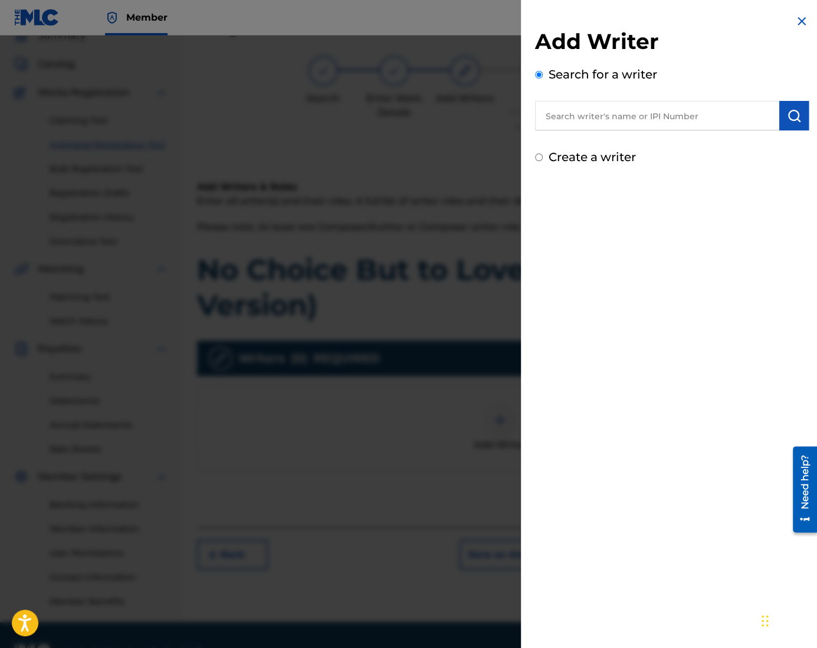
click at [561, 161] on label "Create a writer" at bounding box center [591, 157] width 87 height 14
radio input "true"
click at [543, 161] on input "Create a writer" at bounding box center [539, 157] width 8 height 8
radio input "false"
radio input "true"
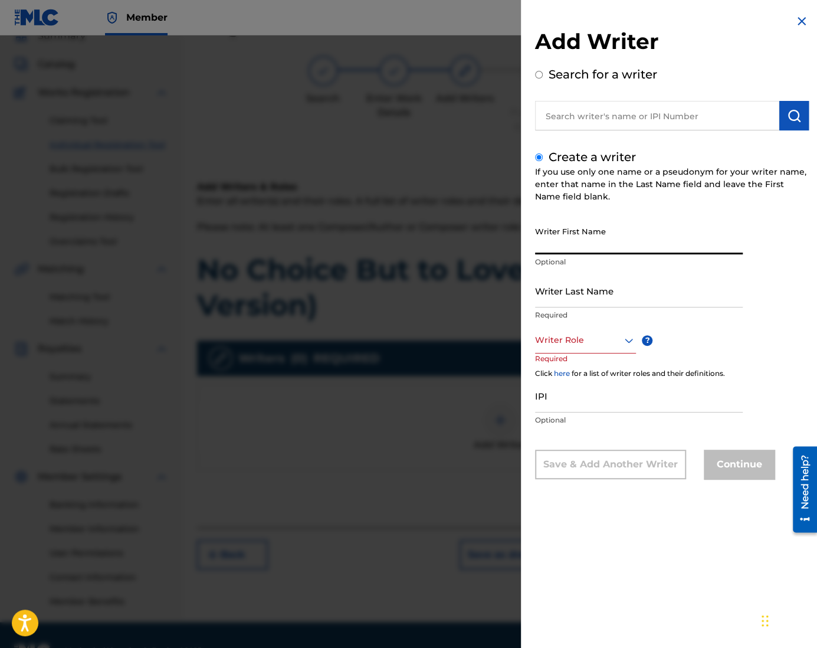
click at [586, 242] on input "Writer First Name" at bounding box center [639, 238] width 208 height 34
type input "Ung"
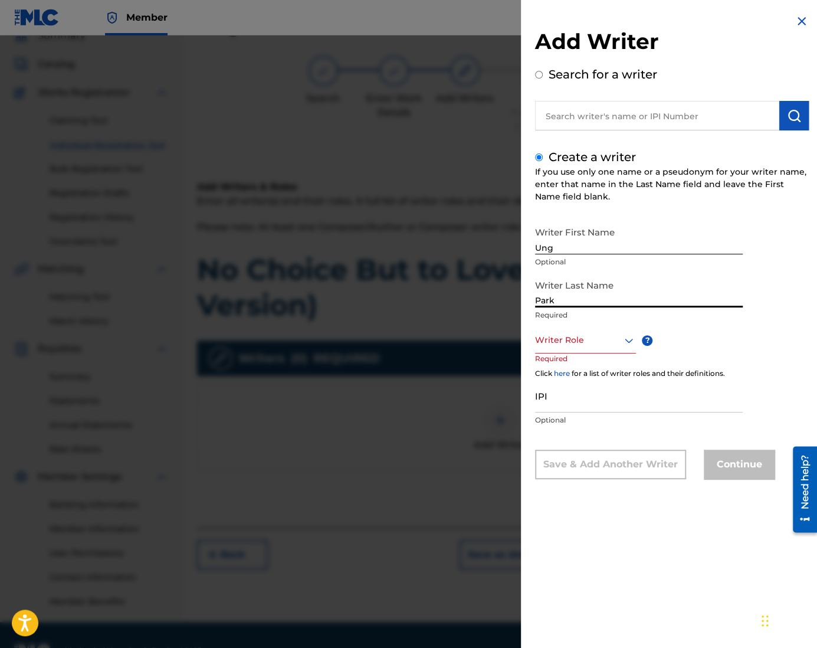
type input "Park"
click at [573, 356] on p "Required" at bounding box center [557, 366] width 45 height 27
click at [580, 345] on div at bounding box center [585, 340] width 101 height 15
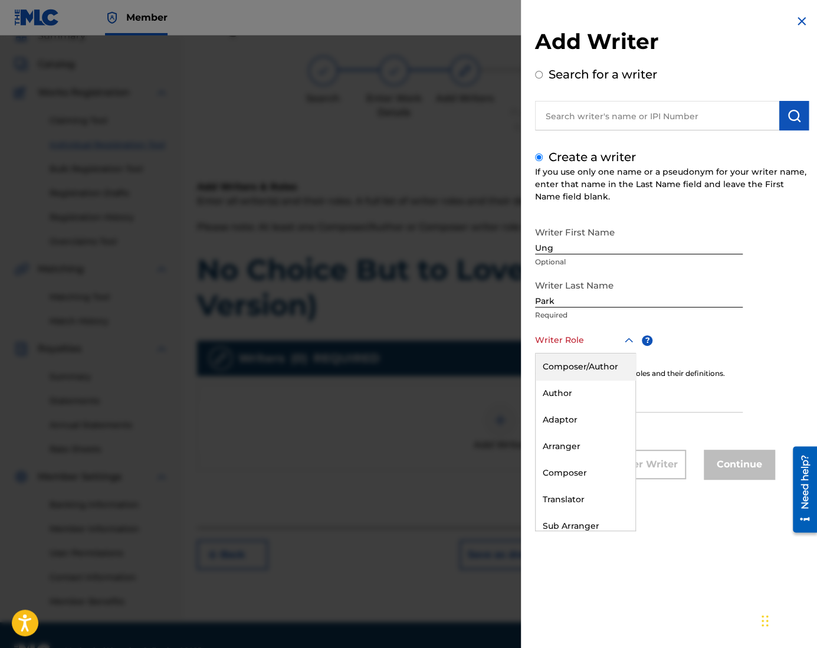
click at [599, 364] on div "Composer/Author" at bounding box center [585, 366] width 100 height 27
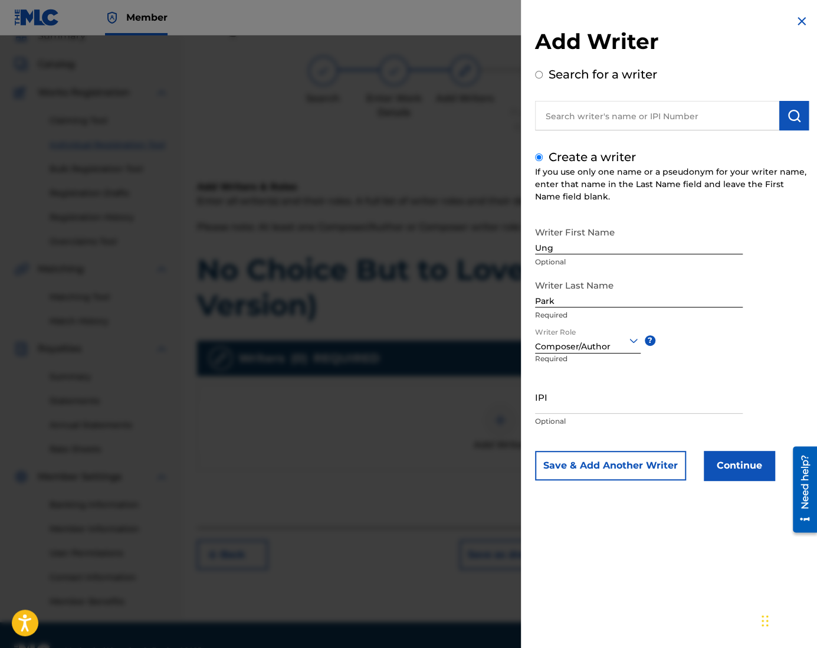
click at [637, 414] on div "IPI Optional" at bounding box center [639, 406] width 208 height 53
click at [633, 403] on input "IPI" at bounding box center [639, 397] width 208 height 34
paste input "1305074099"
type input "1305074099"
click at [740, 470] on button "Continue" at bounding box center [739, 465] width 71 height 29
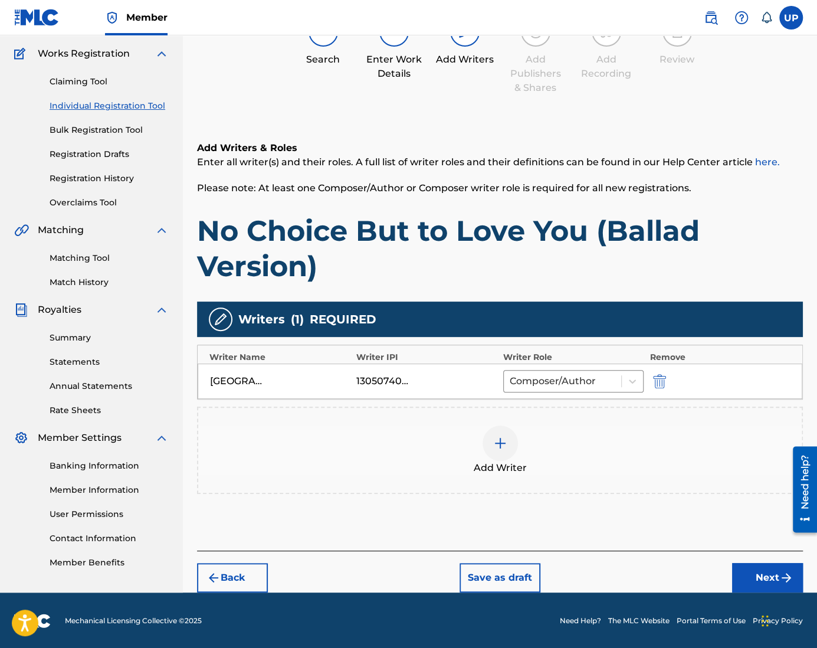
click at [765, 575] on button "Next" at bounding box center [767, 577] width 71 height 29
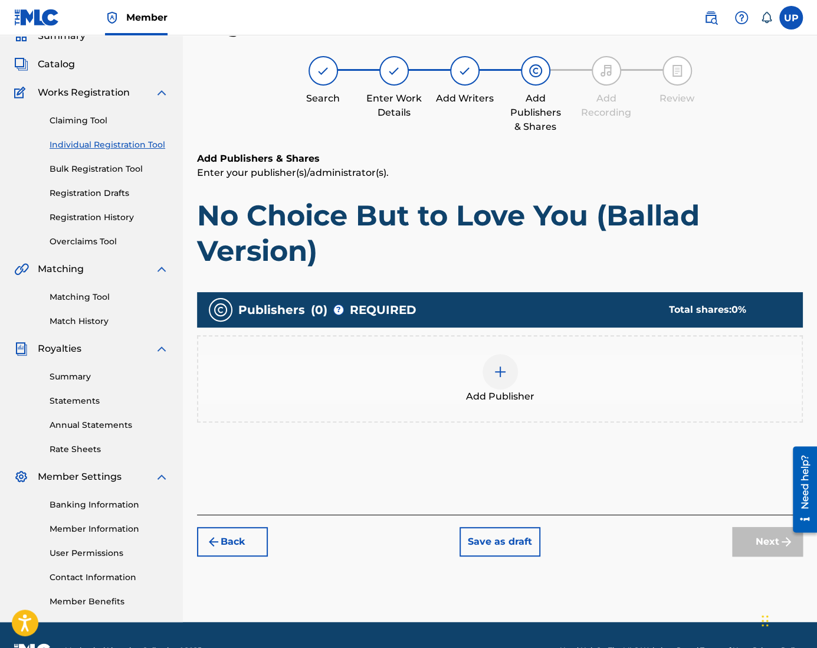
click at [504, 369] on img at bounding box center [500, 371] width 14 height 14
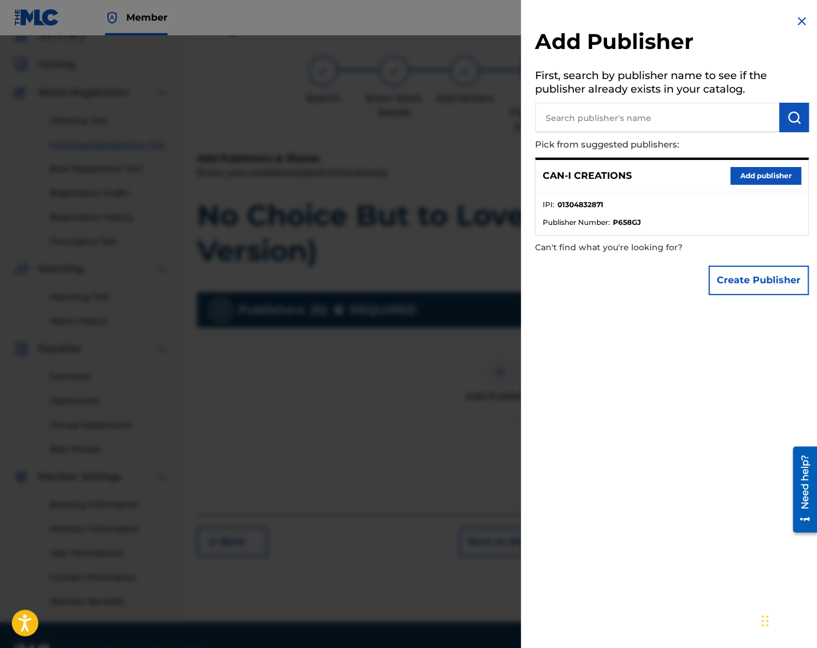
click at [737, 178] on button "Add publisher" at bounding box center [765, 176] width 71 height 18
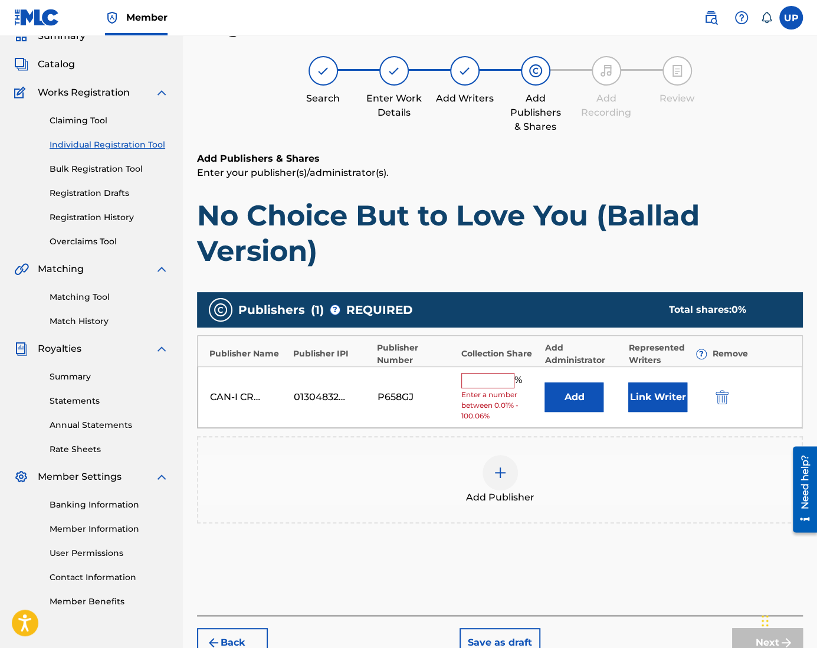
click at [462, 377] on input "text" at bounding box center [487, 380] width 53 height 15
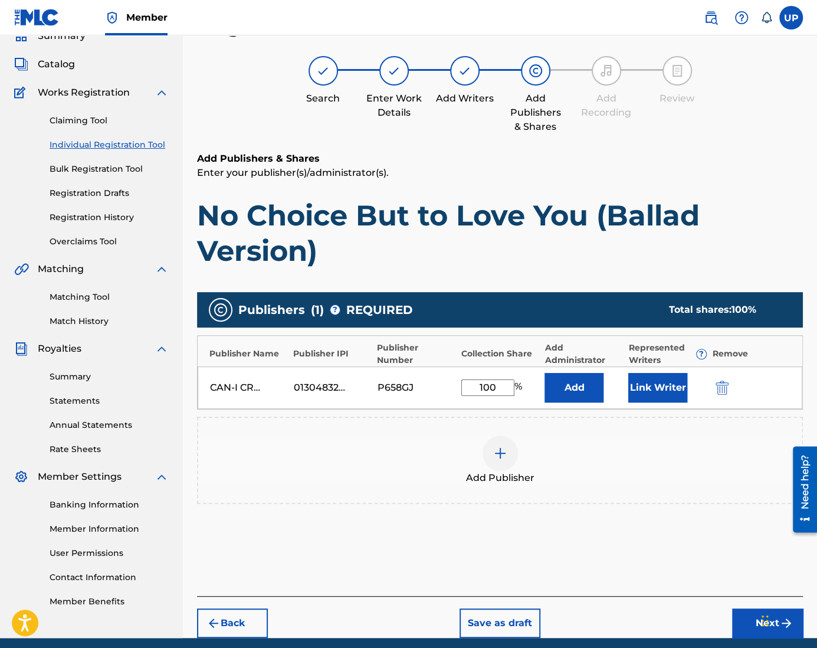
type input "100"
click at [665, 390] on button "Link Writer" at bounding box center [657, 387] width 59 height 29
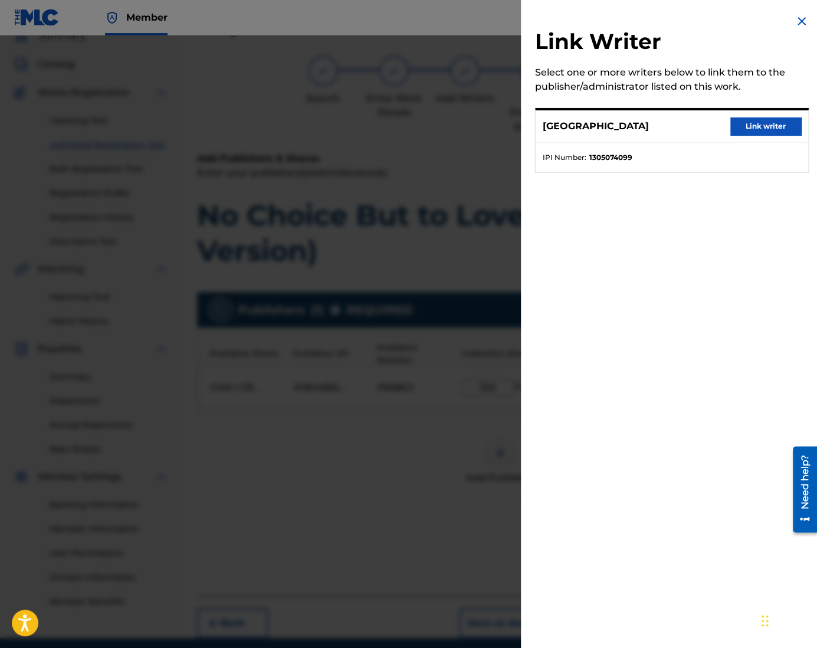
click at [746, 132] on button "Link writer" at bounding box center [765, 126] width 71 height 18
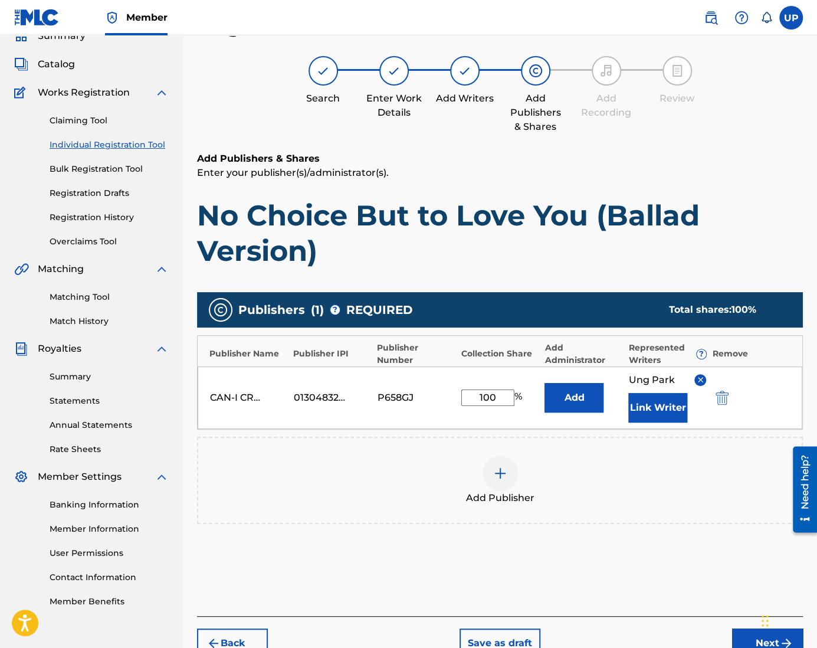
click at [747, 637] on button "Next" at bounding box center [767, 642] width 71 height 29
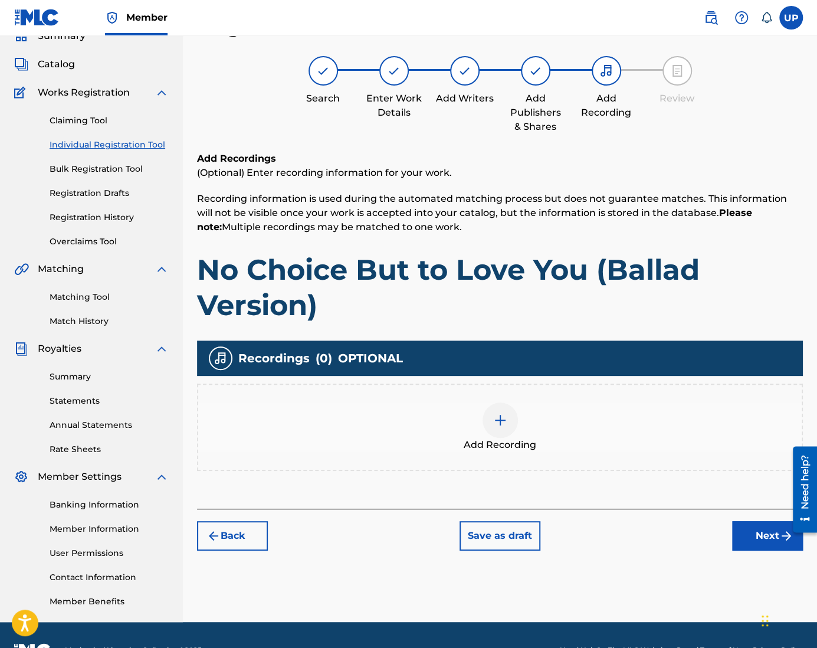
click at [231, 538] on button "Back" at bounding box center [232, 535] width 71 height 29
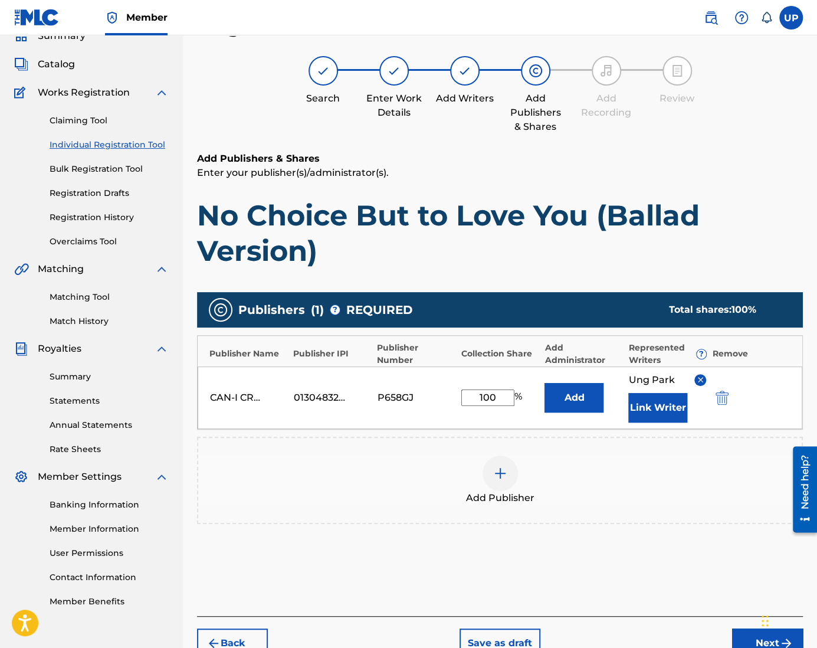
click at [754, 640] on button "Next" at bounding box center [767, 642] width 71 height 29
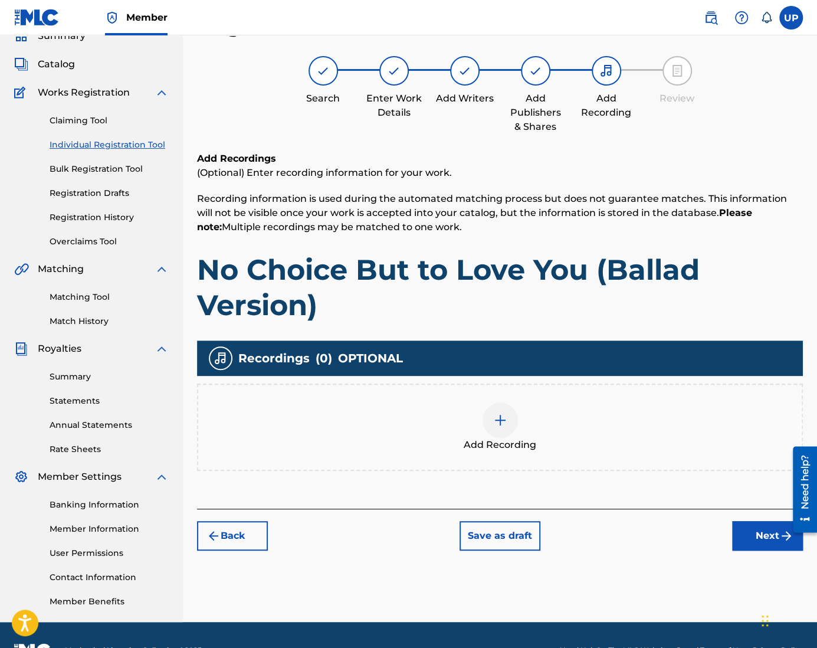
click at [504, 420] on img at bounding box center [500, 420] width 14 height 14
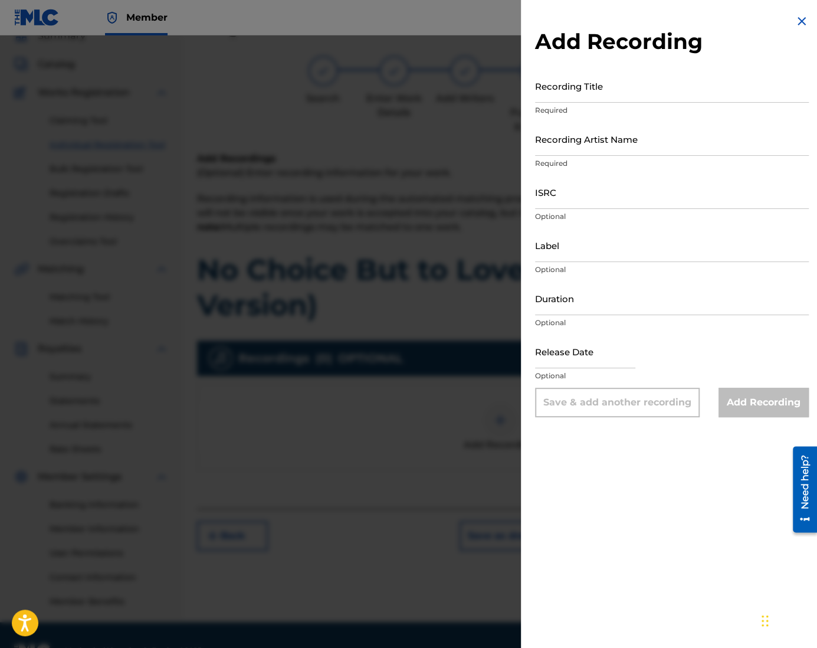
click at [589, 96] on input "Recording Title" at bounding box center [672, 86] width 274 height 34
click at [588, 89] on input "Recording Title" at bounding box center [672, 86] width 274 height 34
paste input "No Choice But to Love You (Ballad Version)"
type input "No Choice But to Love You (Ballad Version)"
click at [574, 147] on input "Recording Artist Name" at bounding box center [672, 139] width 274 height 34
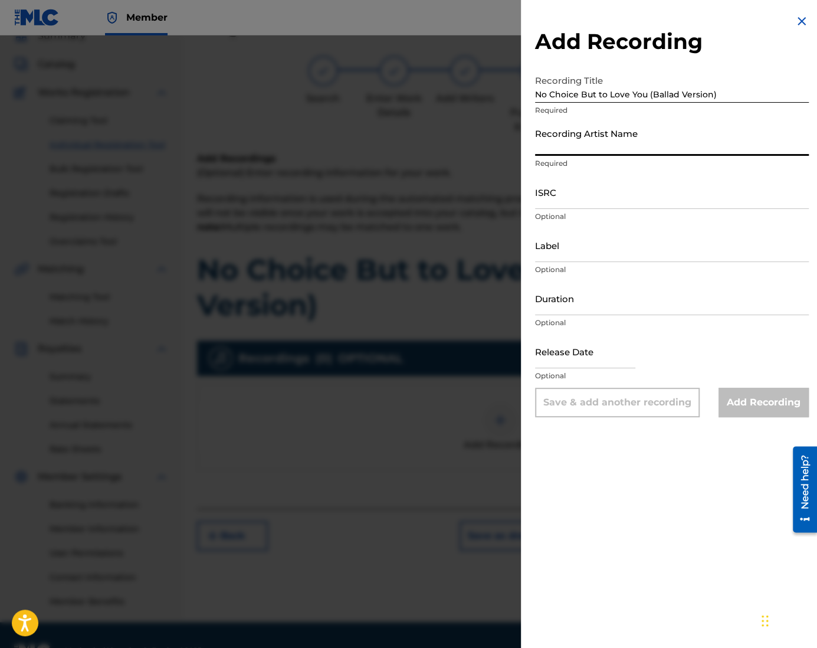
type input "CAN-I"
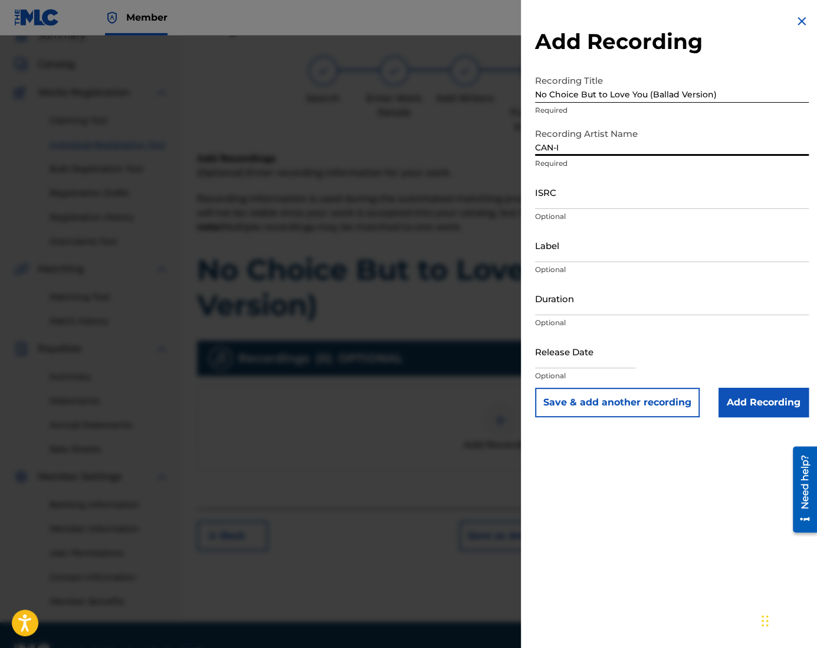
click at [579, 202] on input "ISRC" at bounding box center [672, 192] width 274 height 34
click at [547, 192] on input "ISRC" at bounding box center [672, 192] width 274 height 34
paste input "QZZ762505035"
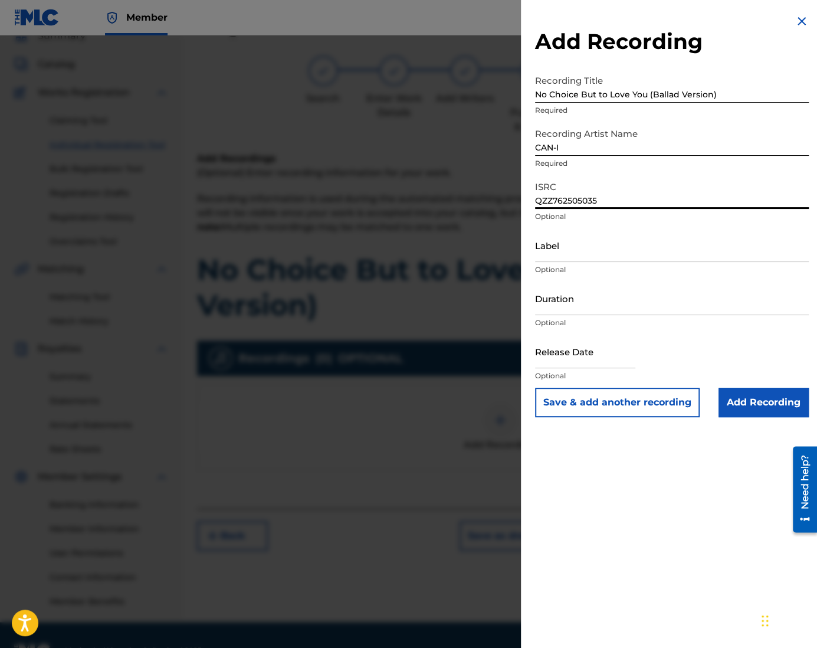
type input "QZZ762505035"
click at [558, 305] on input "Duration" at bounding box center [672, 298] width 274 height 34
type input "04:29"
click at [604, 354] on input "text" at bounding box center [585, 351] width 100 height 34
select select "7"
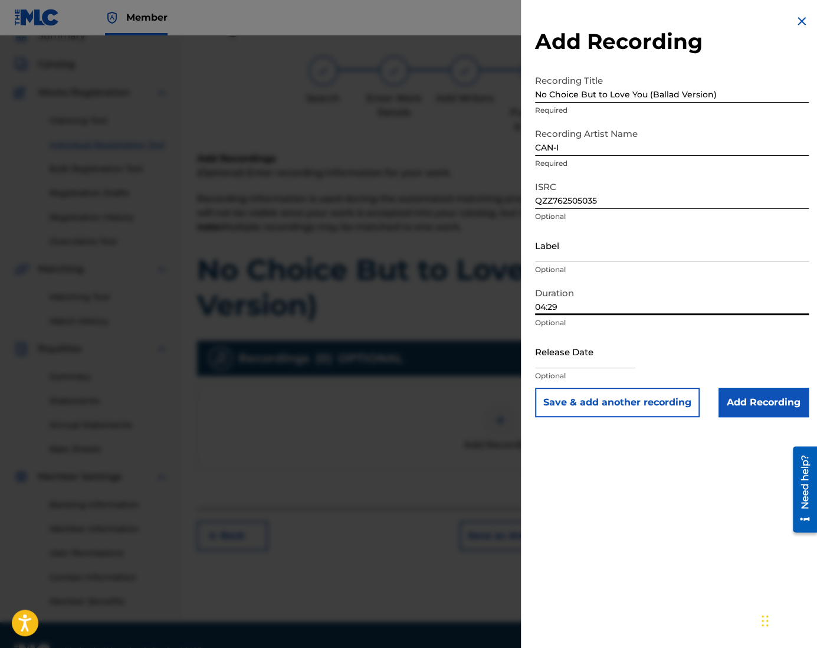
select select "2025"
click at [646, 396] on button "Save & add another recording" at bounding box center [617, 401] width 165 height 29
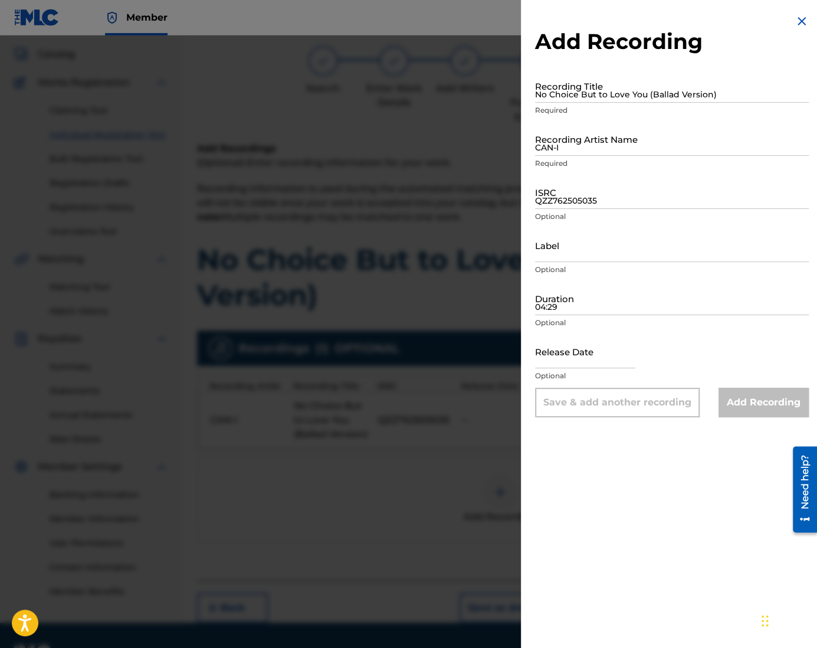
scroll to position [93, 0]
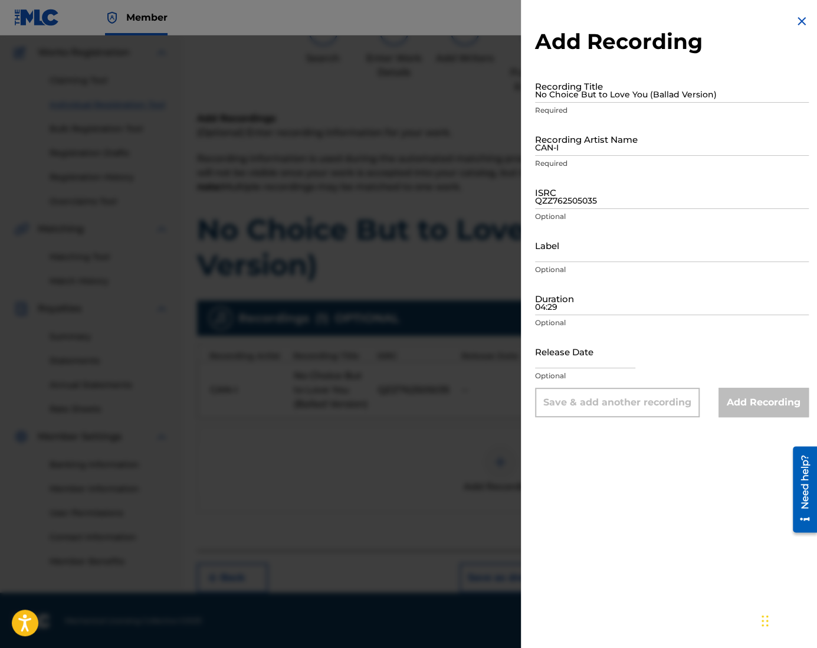
click at [794, 24] on img at bounding box center [801, 21] width 14 height 14
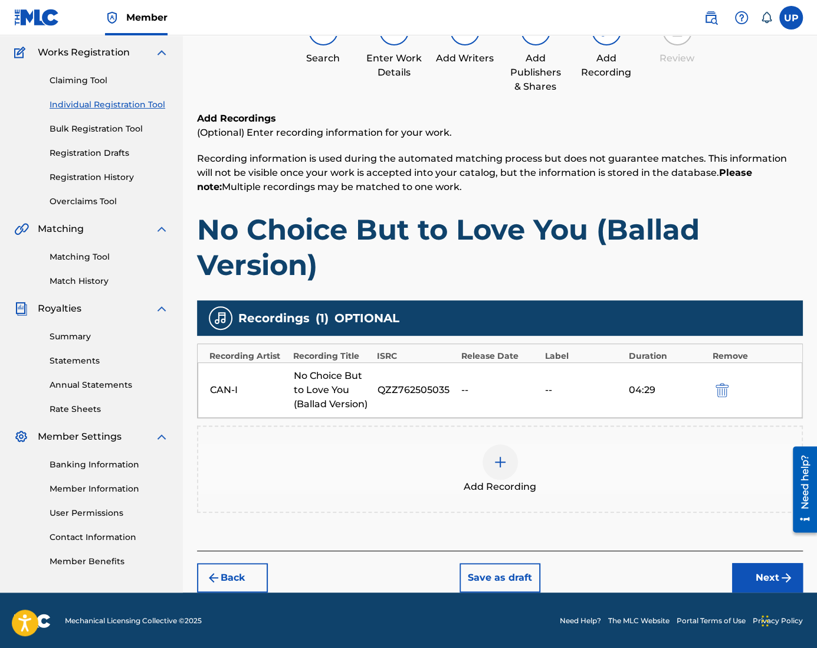
click at [217, 391] on div "CAN-I" at bounding box center [249, 390] width 78 height 14
drag, startPoint x: 249, startPoint y: 384, endPoint x: 308, endPoint y: 386, distance: 59.0
click at [295, 386] on div "CAN-I No Choice But to Love You (Ballad Version) QZZ762505035 -- -- 04:29" at bounding box center [500, 389] width 604 height 55
click at [316, 383] on div "No Choice But to Love You (Ballad Version)" at bounding box center [333, 390] width 78 height 42
click at [318, 382] on div "No Choice But to Love You (Ballad Version)" at bounding box center [333, 390] width 78 height 42
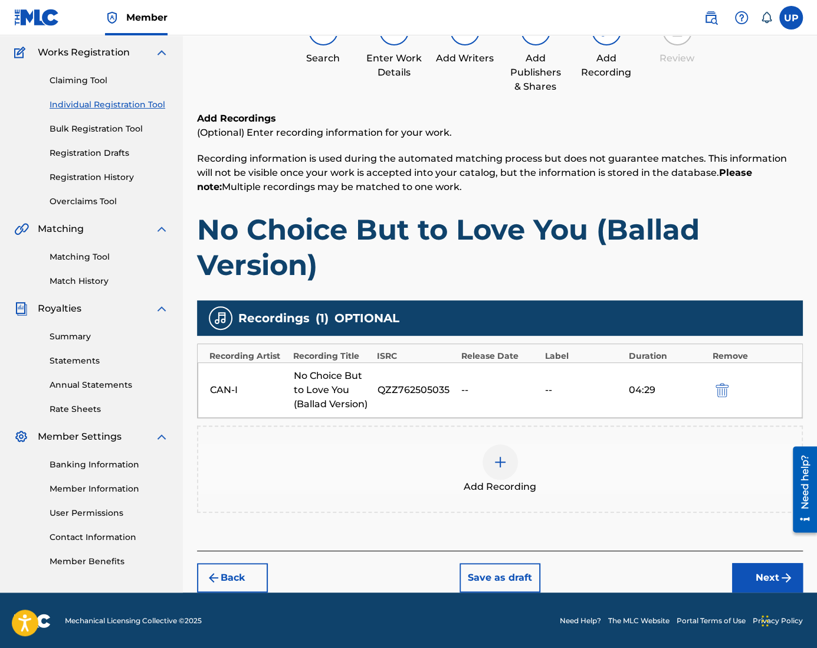
click at [320, 392] on div "No Choice But to Love You (Ballad Version)" at bounding box center [333, 390] width 78 height 42
drag, startPoint x: 320, startPoint y: 392, endPoint x: 346, endPoint y: 392, distance: 25.9
click at [320, 392] on div "No Choice But to Love You (Ballad Version)" at bounding box center [333, 390] width 78 height 42
click at [507, 387] on div "--" at bounding box center [500, 390] width 78 height 14
click at [454, 392] on div "QZZ762505035" at bounding box center [416, 390] width 78 height 14
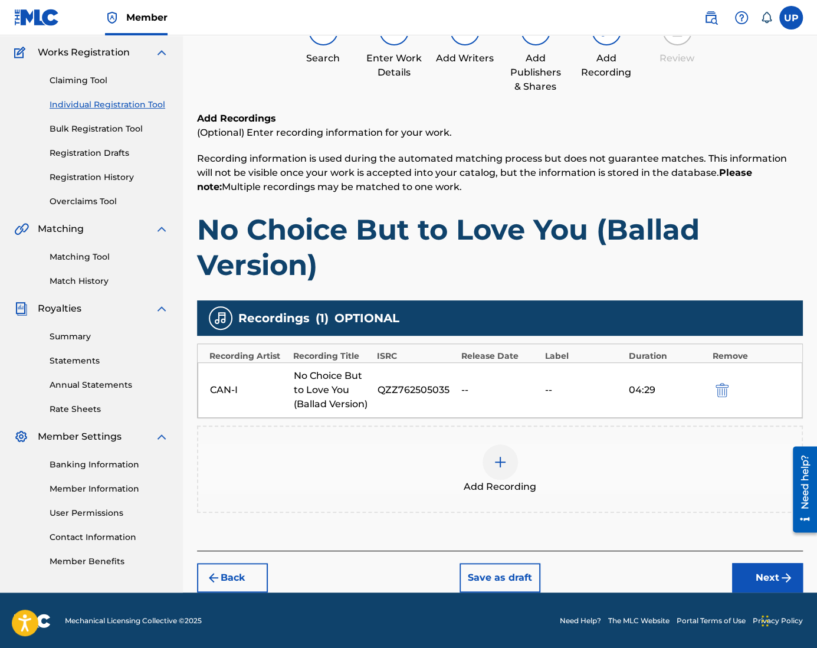
drag, startPoint x: 452, startPoint y: 391, endPoint x: 469, endPoint y: 383, distance: 18.5
click at [461, 385] on div "CAN-I No Choice But to Love You (Ballad Version) QZZ762505035 -- -- 04:29" at bounding box center [500, 389] width 604 height 55
click at [469, 383] on div "--" at bounding box center [500, 390] width 78 height 14
click at [469, 386] on div "--" at bounding box center [500, 390] width 78 height 14
click at [721, 392] on img "submit" at bounding box center [721, 390] width 13 height 14
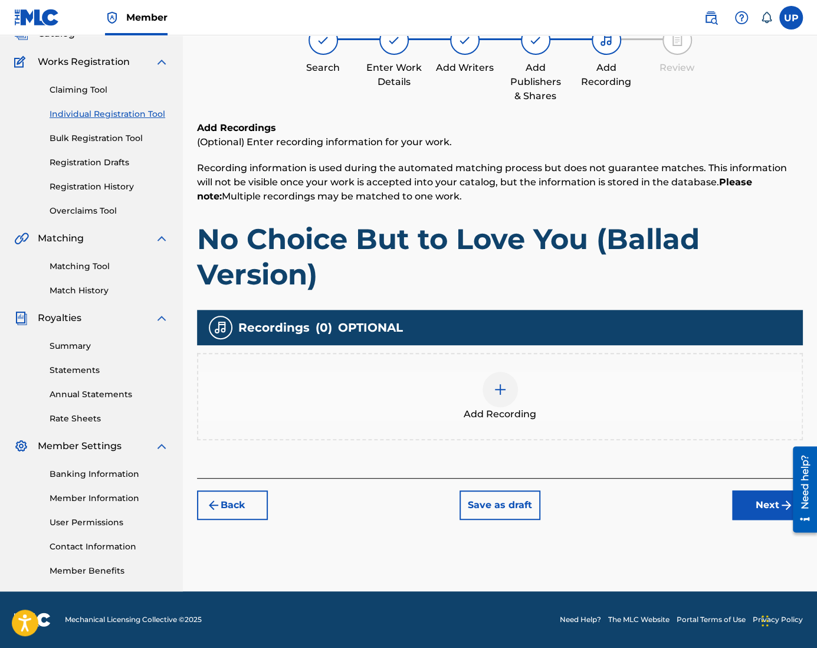
scroll to position [84, 0]
click at [510, 391] on div at bounding box center [499, 389] width 35 height 35
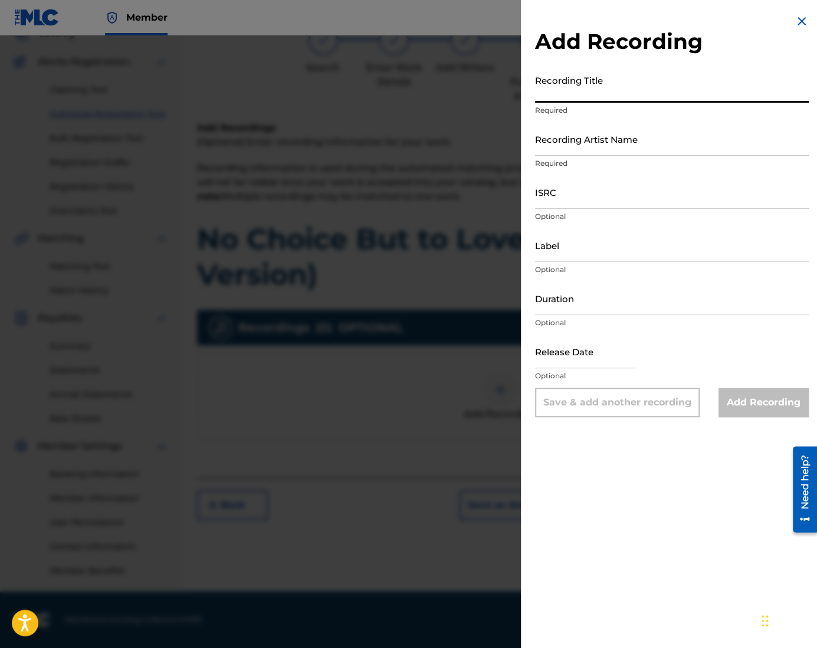
click at [584, 100] on input "Recording Title" at bounding box center [672, 86] width 274 height 34
paste input "QZZ762505035"
type input "QZZ762505035"
drag, startPoint x: 624, startPoint y: 98, endPoint x: 493, endPoint y: 104, distance: 131.1
click at [493, 104] on div "Add Recording Recording Title QZZ762505035 Required Recording Artist Name Requi…" at bounding box center [408, 341] width 817 height 612
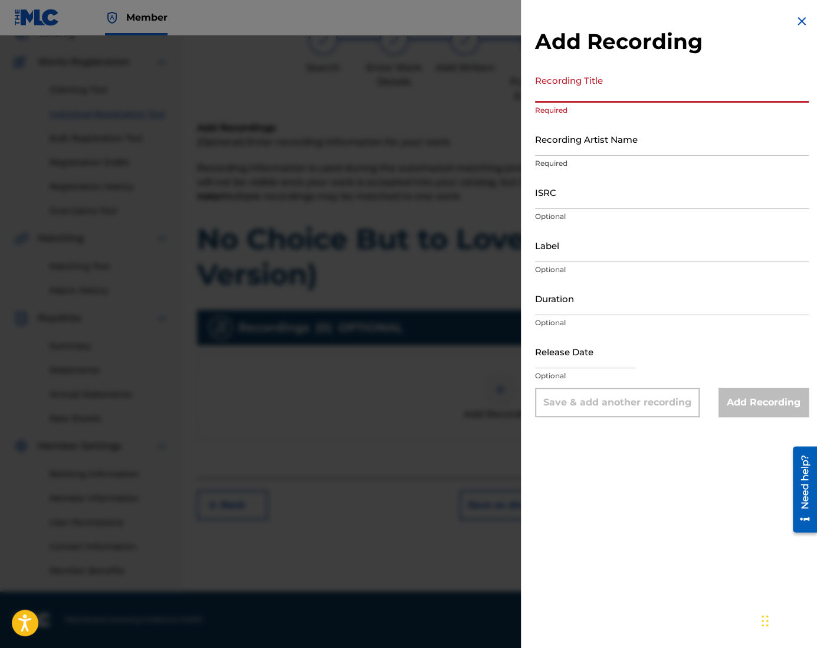
click at [565, 205] on input "ISRC" at bounding box center [672, 192] width 274 height 34
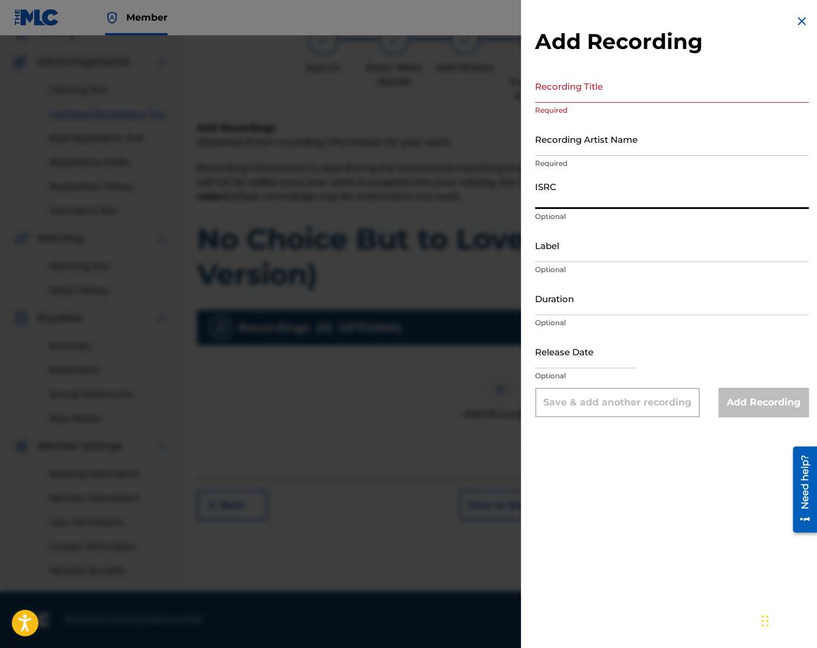
paste input "QZZ762505035"
type input "QZZ762505035"
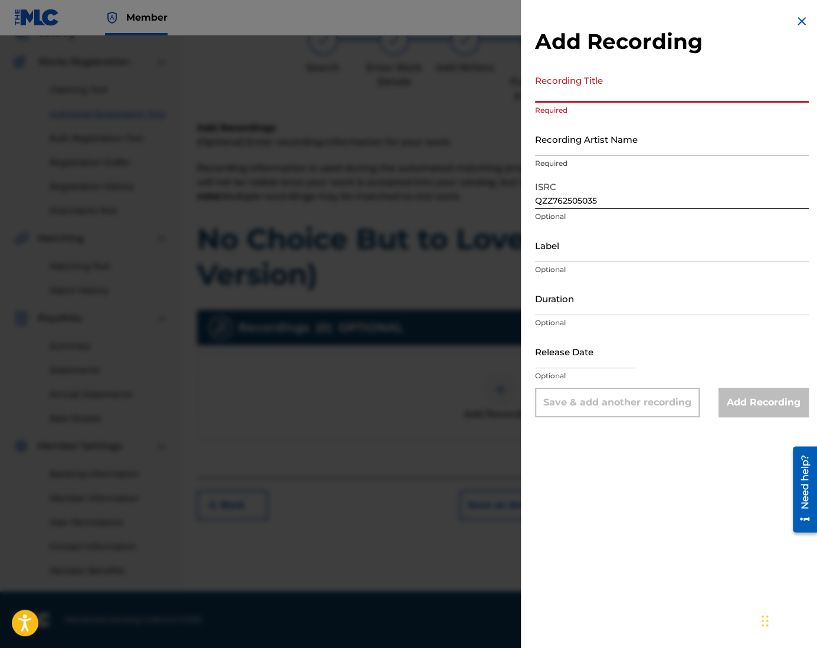
click at [563, 83] on input "Recording Title" at bounding box center [672, 86] width 274 height 34
paste input "No Choice But to Love You (Ballad Version)"
type input "No Choice But to Love You (Ballad Version)"
click at [591, 134] on input "Recording Artist Name" at bounding box center [672, 139] width 274 height 34
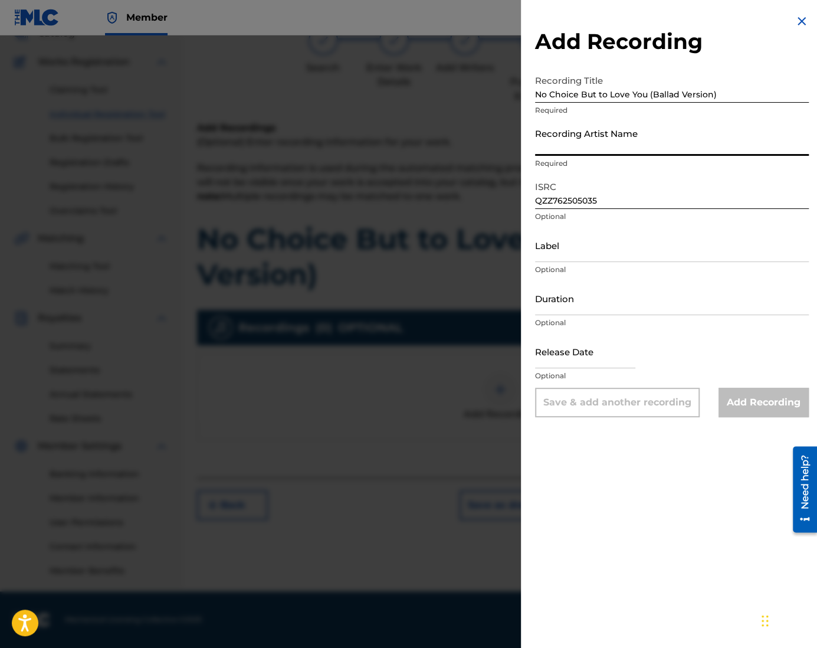
type input "CAN-I"
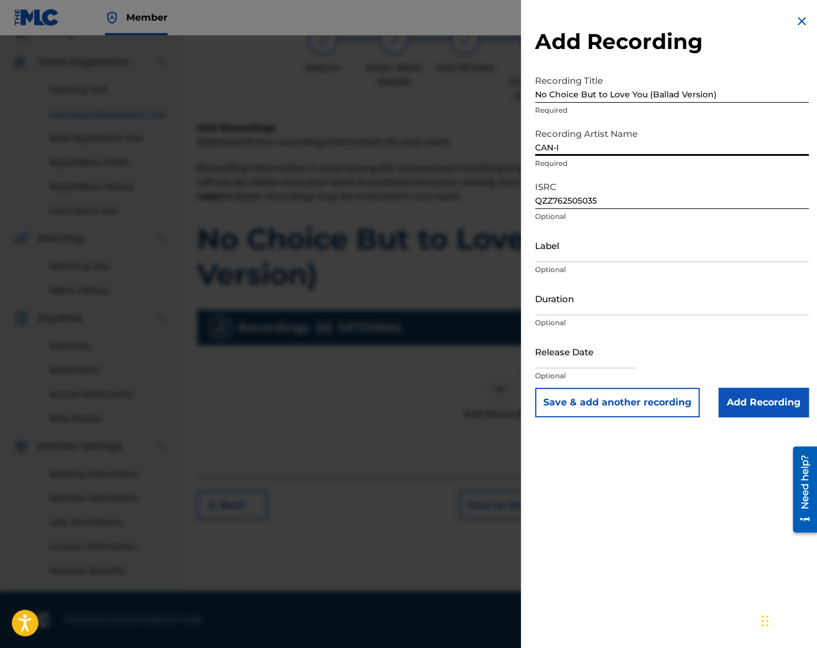
click at [582, 298] on input "Duration" at bounding box center [672, 298] width 274 height 34
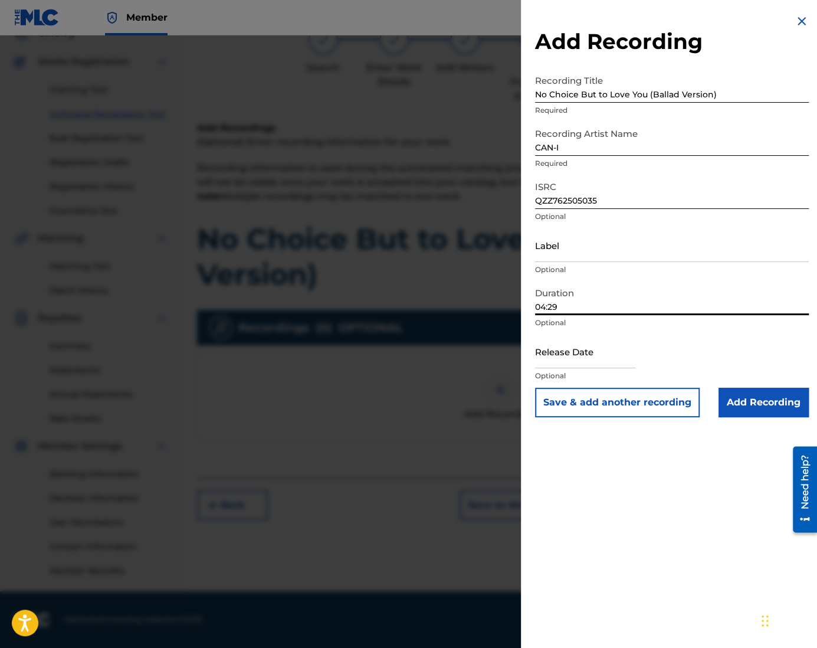
type input "04:29"
select select "7"
select select "2025"
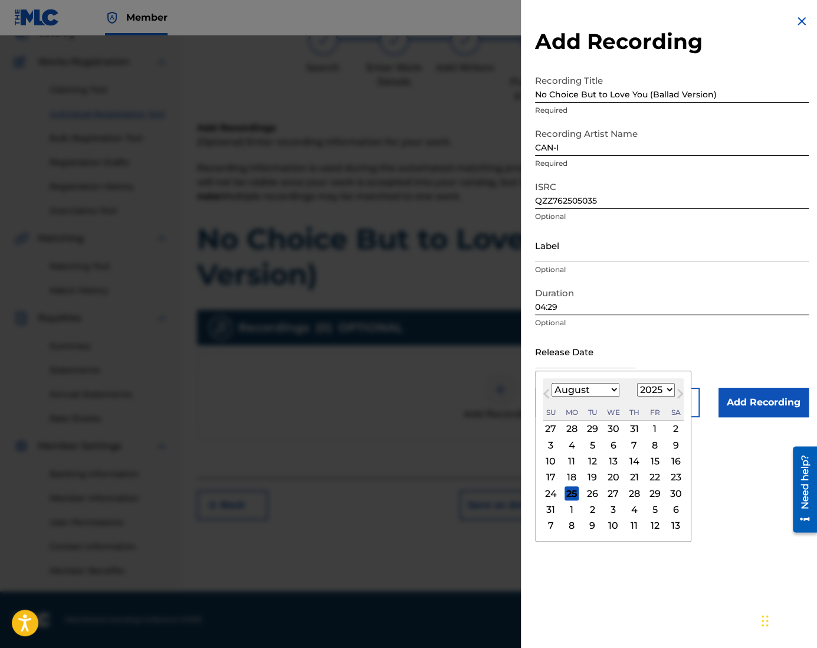
click at [596, 352] on input "text" at bounding box center [585, 351] width 100 height 34
click at [653, 459] on div "15" at bounding box center [655, 461] width 14 height 14
type input "[DATE]"
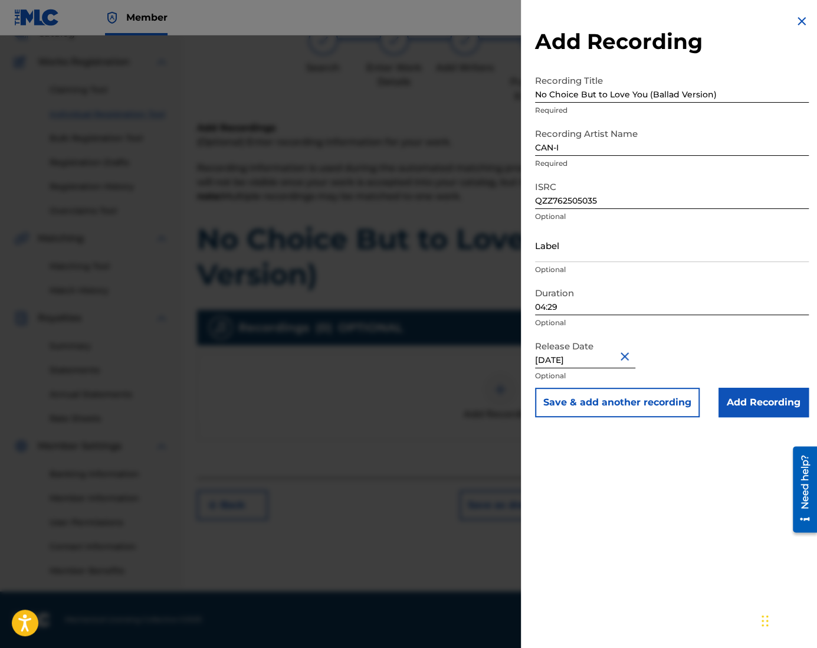
click at [767, 406] on input "Add Recording" at bounding box center [763, 401] width 90 height 29
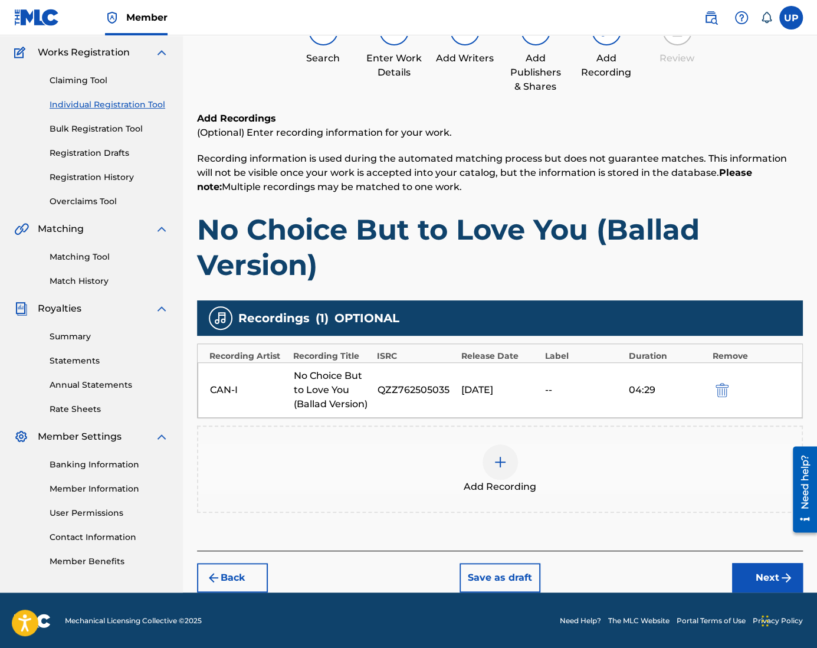
click at [764, 572] on button "Next" at bounding box center [767, 577] width 71 height 29
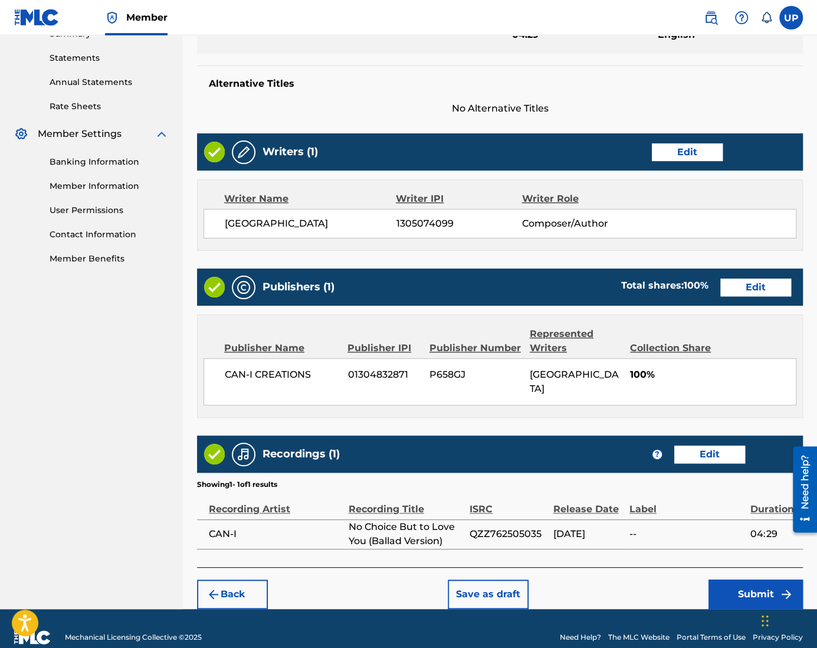
scroll to position [397, 0]
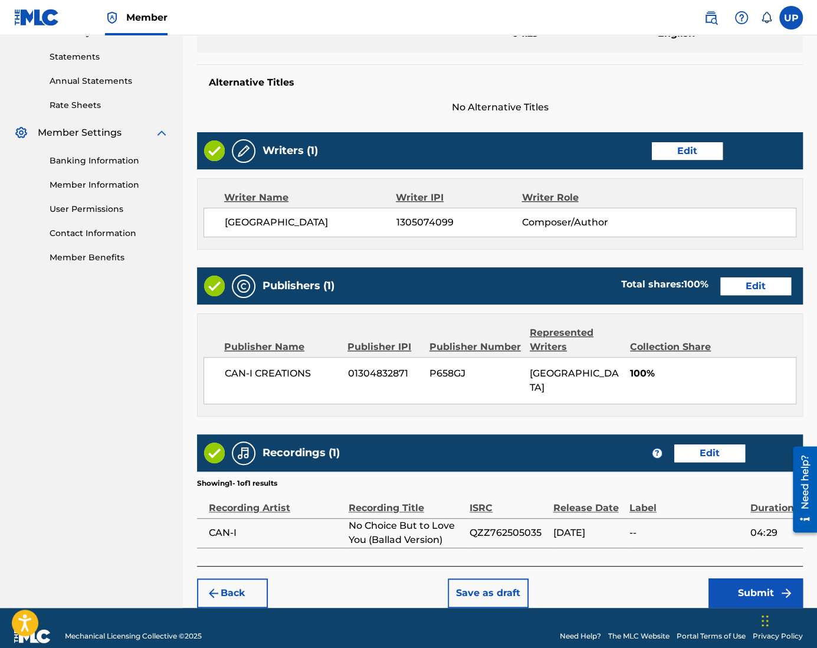
click at [768, 581] on button "Submit" at bounding box center [755, 592] width 94 height 29
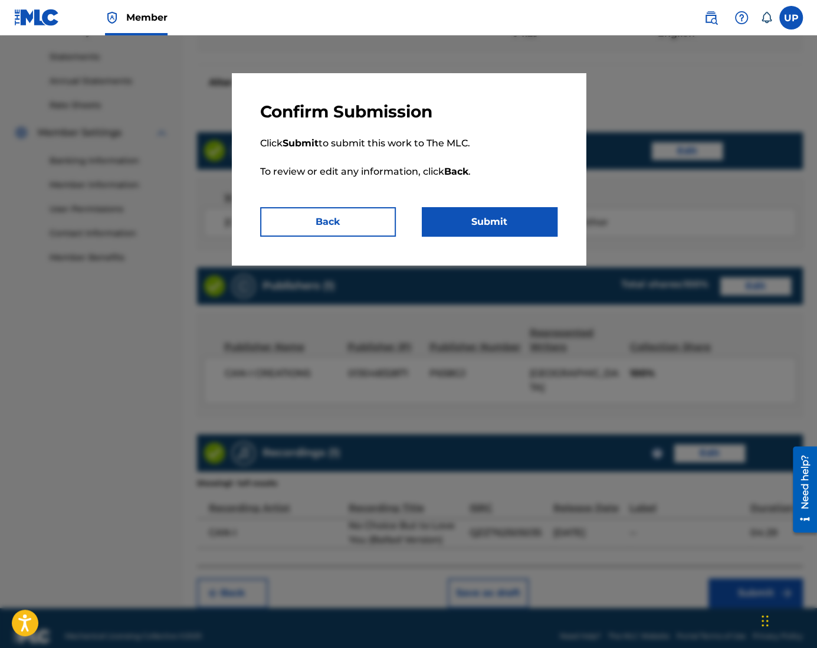
click at [494, 221] on button "Submit" at bounding box center [490, 221] width 136 height 29
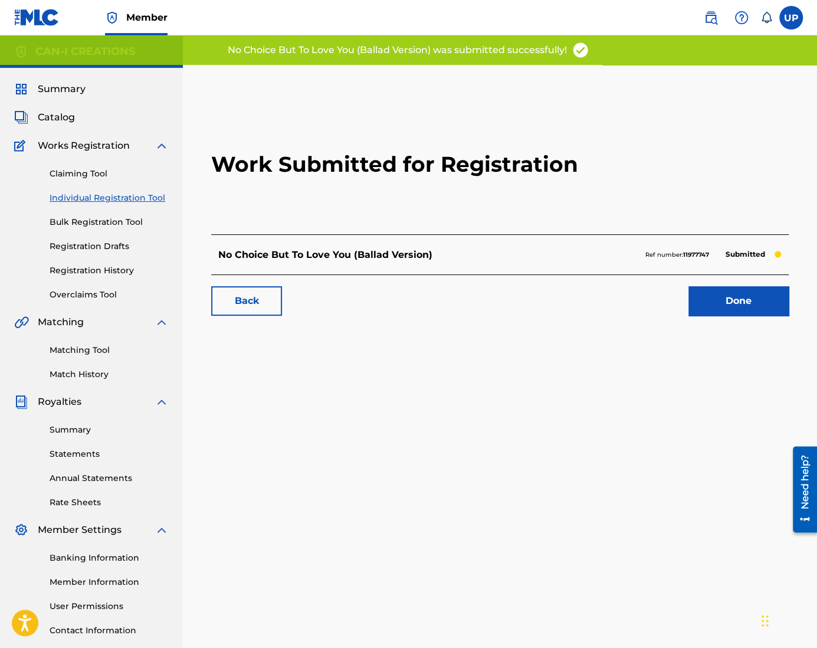
click at [763, 304] on link "Done" at bounding box center [738, 300] width 100 height 29
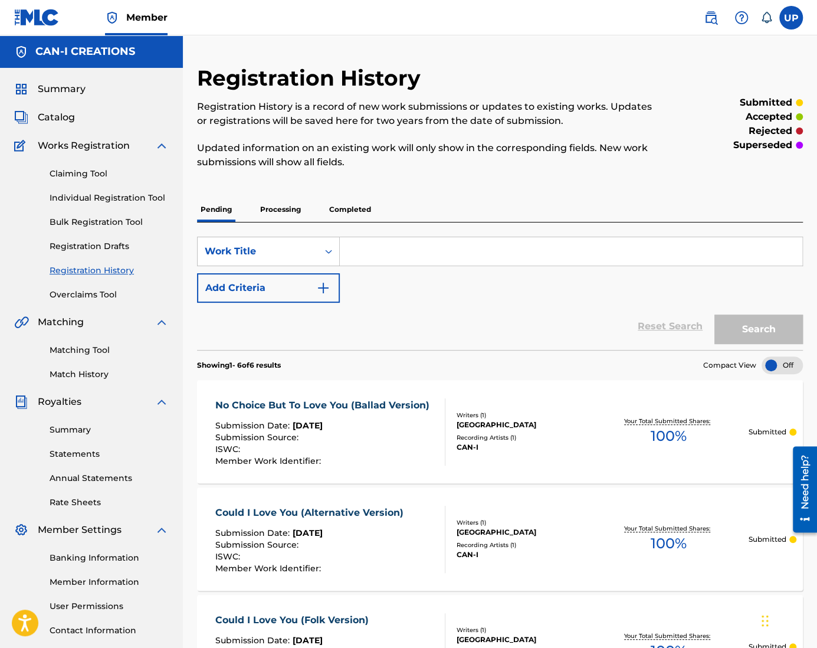
click at [106, 195] on link "Individual Registration Tool" at bounding box center [109, 198] width 119 height 12
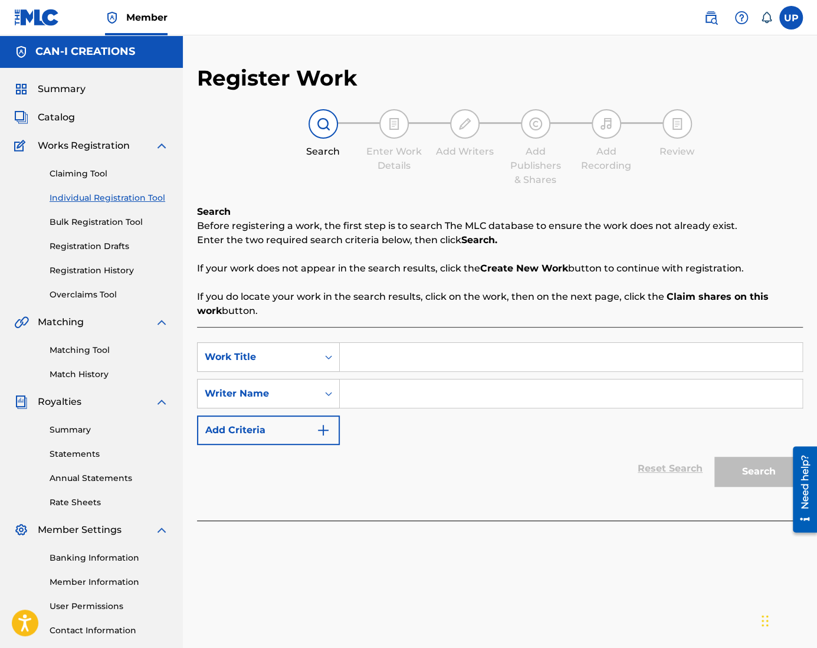
click at [385, 346] on input "Search Form" at bounding box center [571, 357] width 462 height 28
paste input "No Choice But to Love You (Ballad Version)"
click at [375, 402] on input "Search Form" at bounding box center [571, 393] width 462 height 28
drag, startPoint x: 573, startPoint y: 359, endPoint x: 342, endPoint y: 353, distance: 230.7
click at [342, 353] on input "No Choice But to Love You (Ballad Version)" at bounding box center [571, 357] width 462 height 28
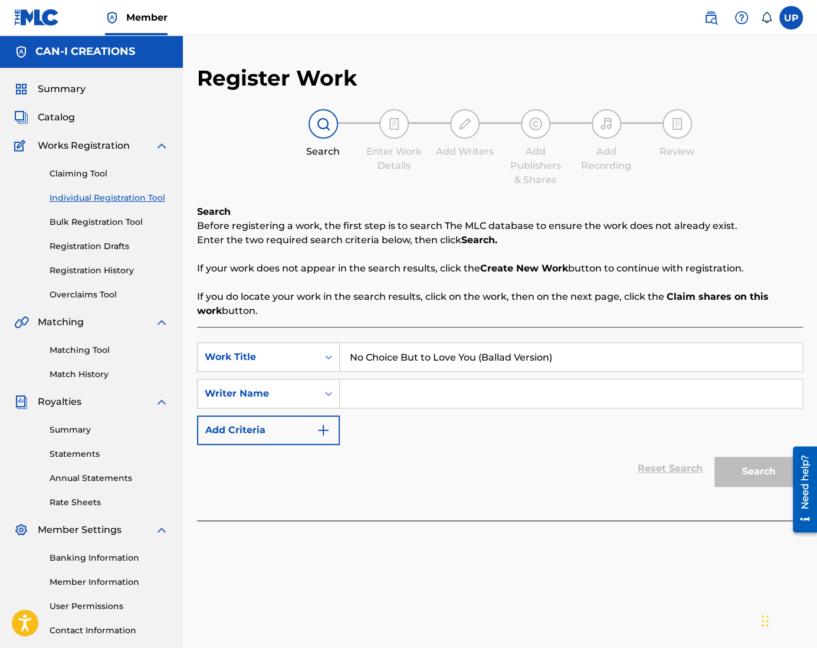
paste input "Counter Version 1"
type input "No Choice But to Love You (Counter Version 1)"
click at [382, 403] on input "Search Form" at bounding box center [571, 393] width 462 height 28
click at [448, 406] on input "Search Form" at bounding box center [571, 393] width 462 height 28
click at [440, 393] on input "Search Form" at bounding box center [571, 393] width 462 height 28
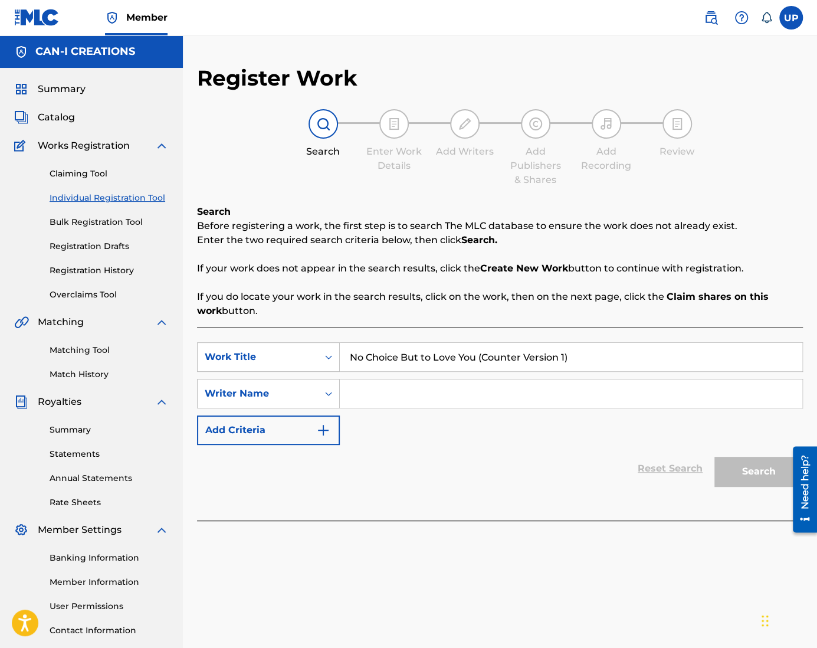
click at [395, 382] on input "Search Form" at bounding box center [571, 393] width 462 height 28
type input "[GEOGRAPHIC_DATA]"
click at [744, 464] on button "Search" at bounding box center [758, 470] width 88 height 29
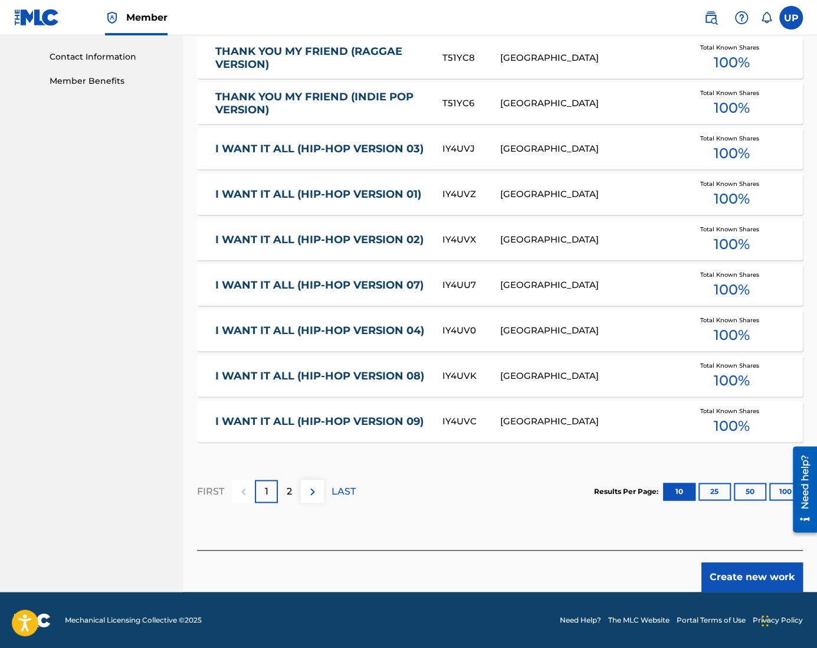
click at [764, 581] on button "Create new work" at bounding box center [751, 576] width 101 height 29
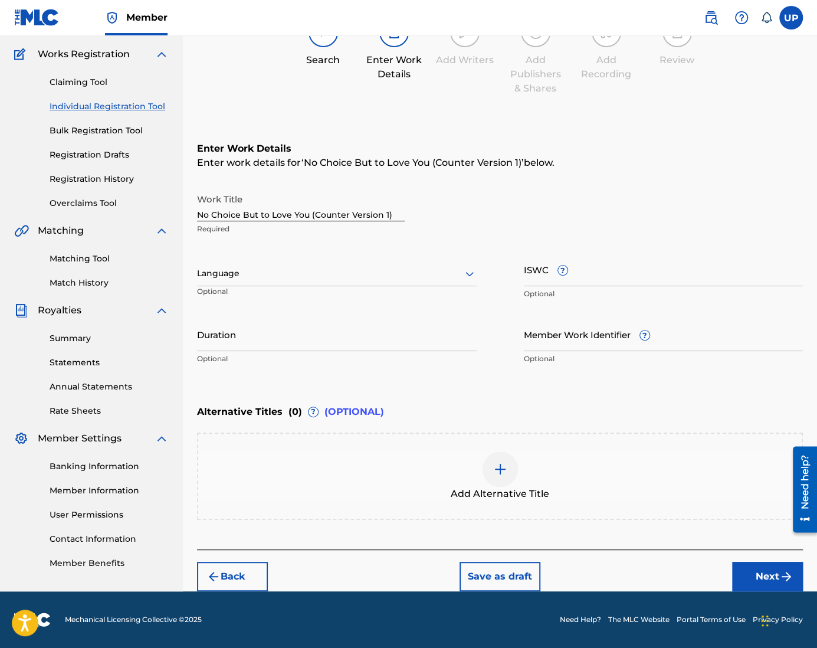
scroll to position [91, 0]
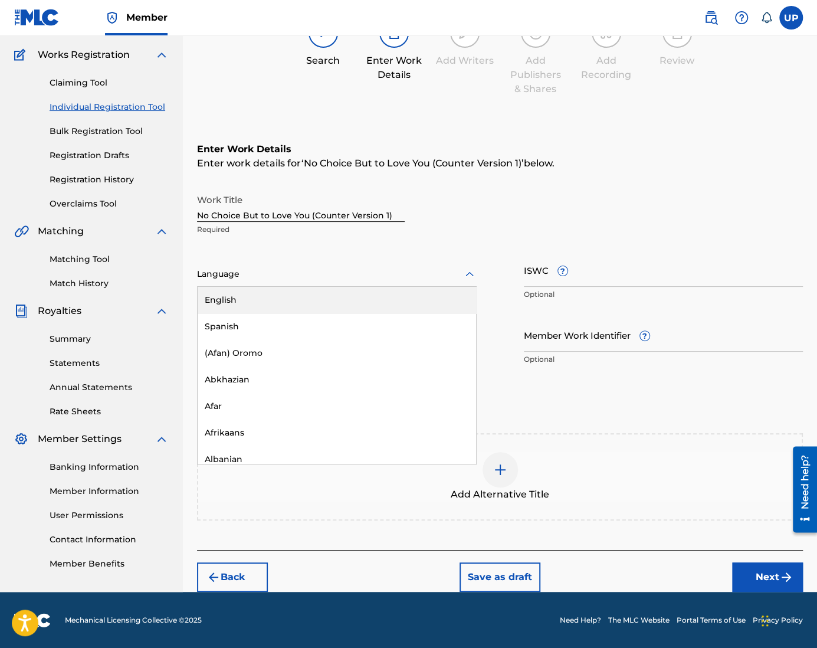
click at [278, 267] on div at bounding box center [337, 274] width 280 height 15
click at [265, 304] on div "English" at bounding box center [337, 300] width 278 height 27
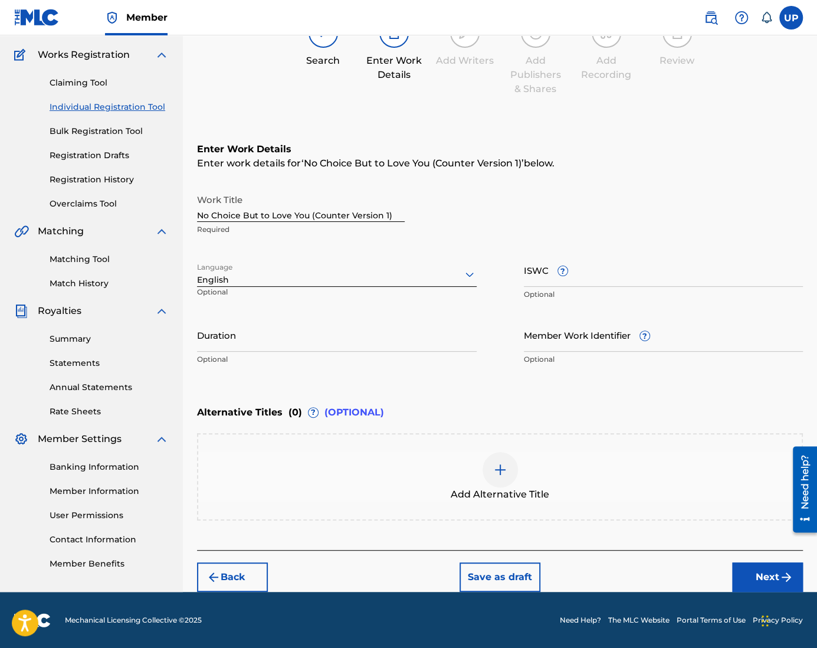
click at [262, 336] on input "Duration" at bounding box center [337, 335] width 280 height 34
type input "04:34"
click at [774, 573] on button "Next" at bounding box center [767, 576] width 71 height 29
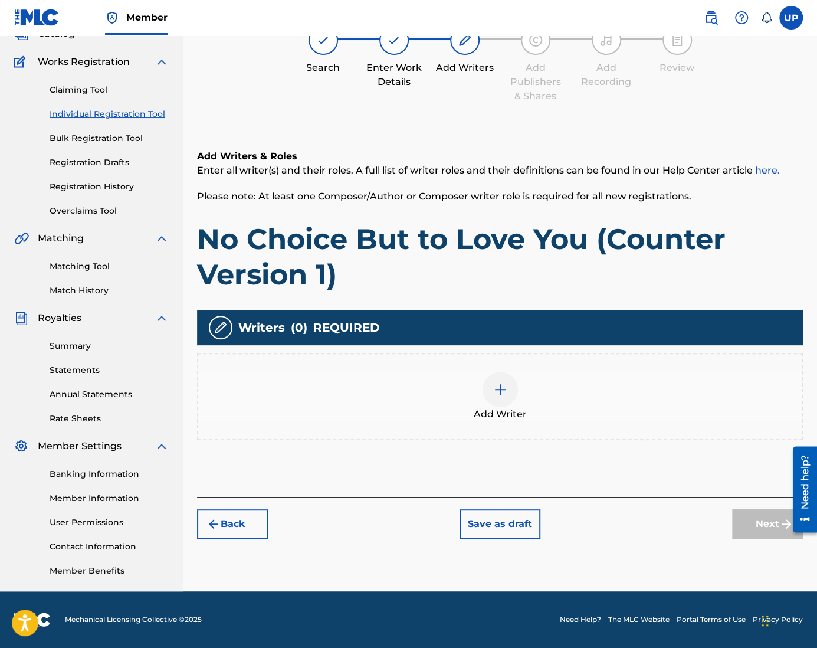
scroll to position [53, 0]
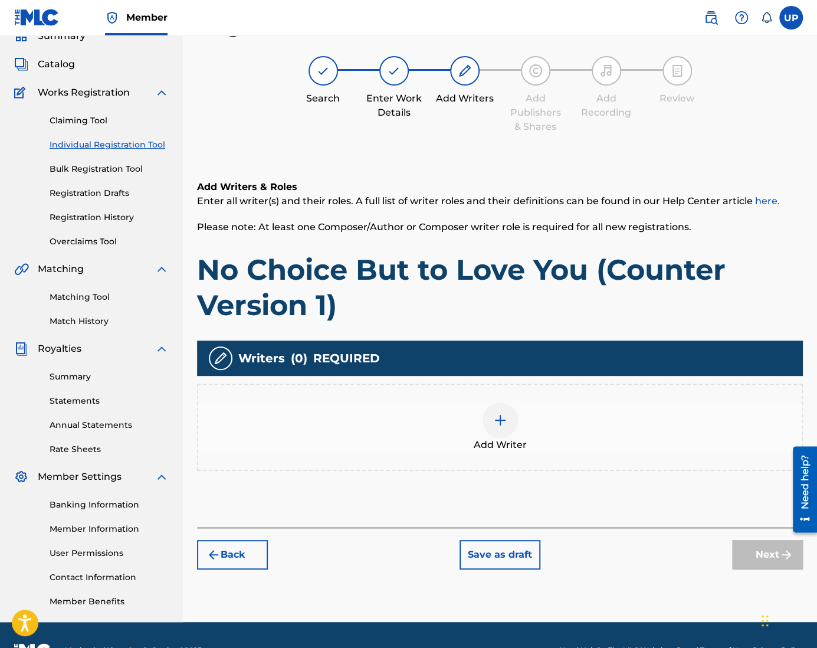
click at [488, 417] on div at bounding box center [499, 419] width 35 height 35
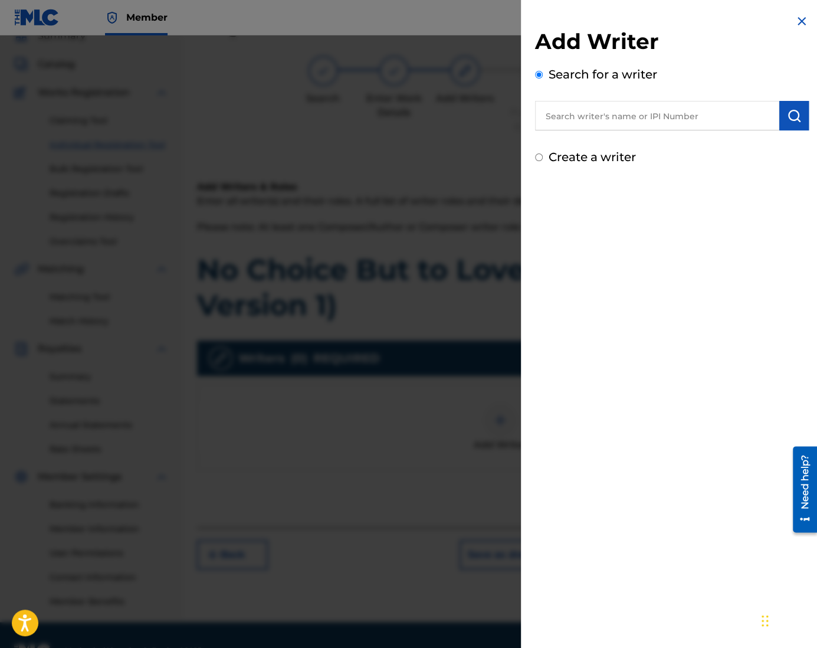
click at [591, 122] on input "text" at bounding box center [657, 115] width 244 height 29
click at [583, 154] on label "Create a writer" at bounding box center [591, 157] width 87 height 14
radio input "true"
click at [543, 154] on input "Create a writer" at bounding box center [539, 157] width 8 height 8
radio input "false"
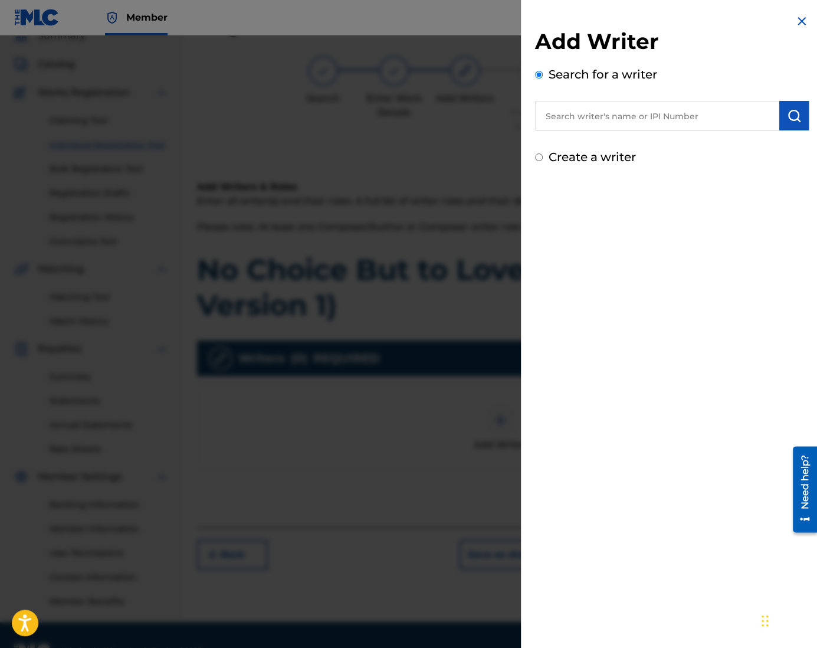
radio input "true"
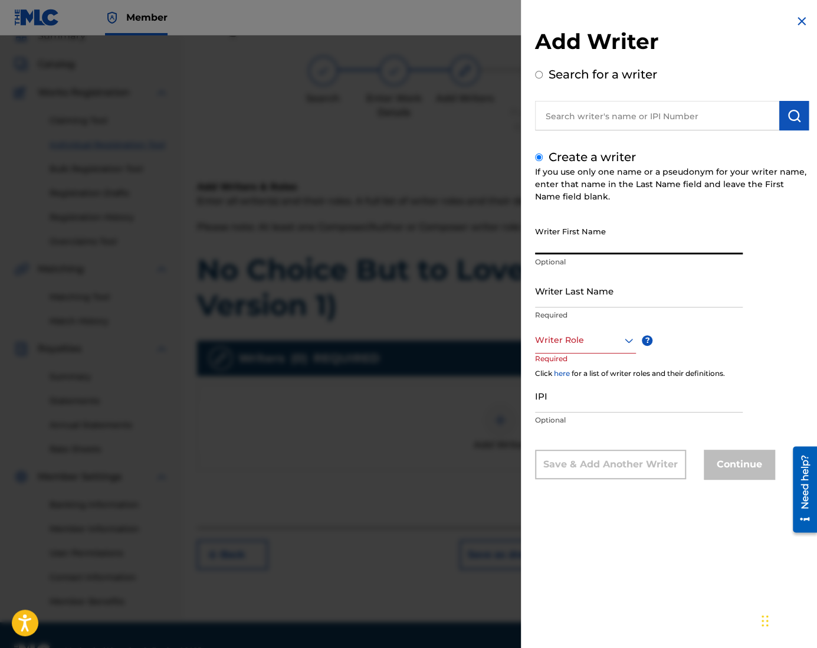
click at [587, 242] on input "Writer First Name" at bounding box center [639, 238] width 208 height 34
type input "Ung"
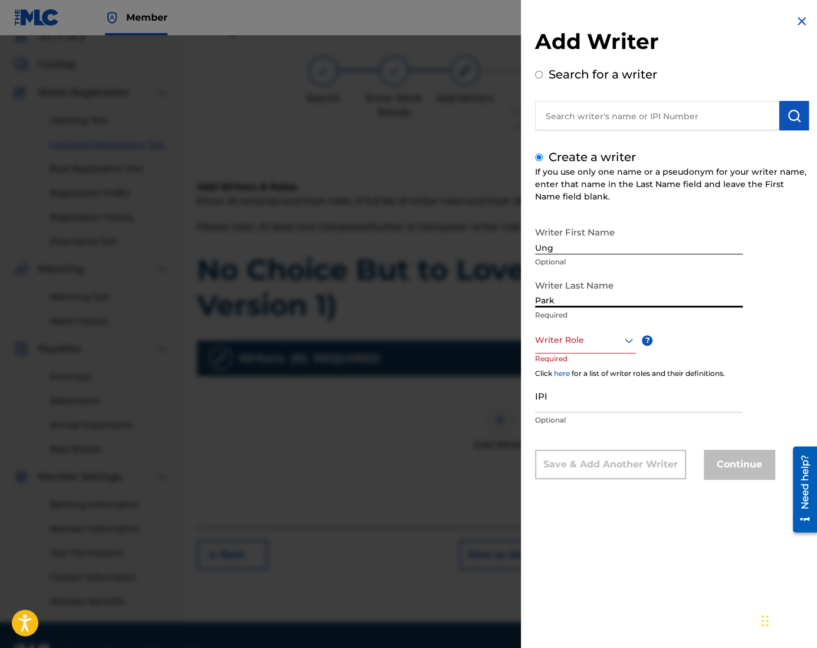
type input "Park"
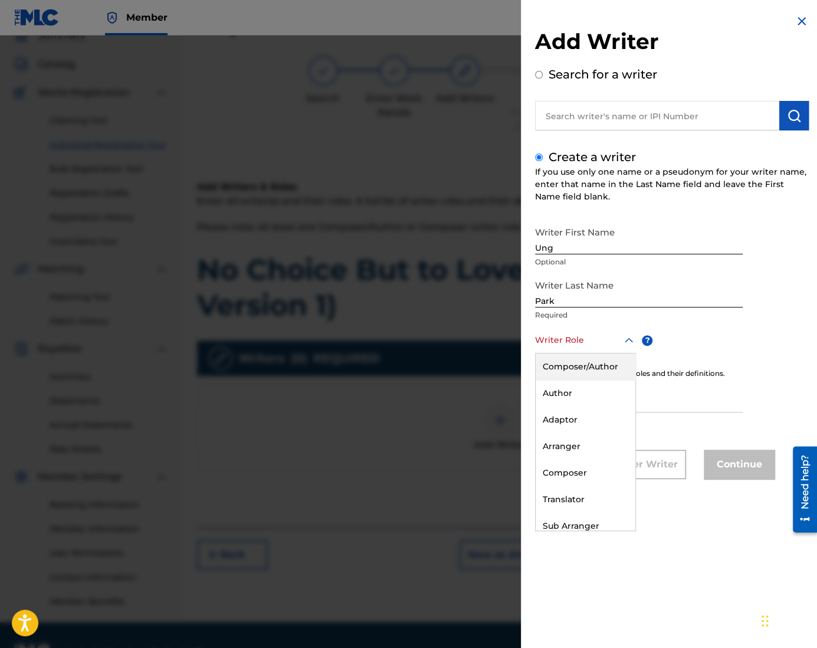
click at [574, 340] on div at bounding box center [585, 340] width 101 height 15
click at [585, 369] on div "Composer/Author" at bounding box center [585, 366] width 100 height 27
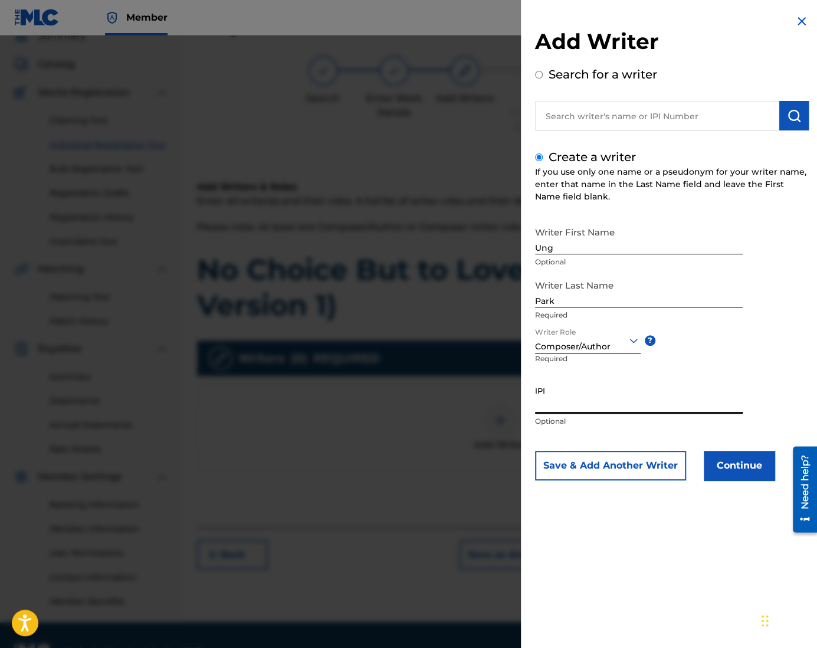
click at [639, 404] on input "IPI" at bounding box center [639, 397] width 208 height 34
paste input "1305074099"
type input "1305074099"
click at [735, 471] on button "Continue" at bounding box center [739, 465] width 71 height 29
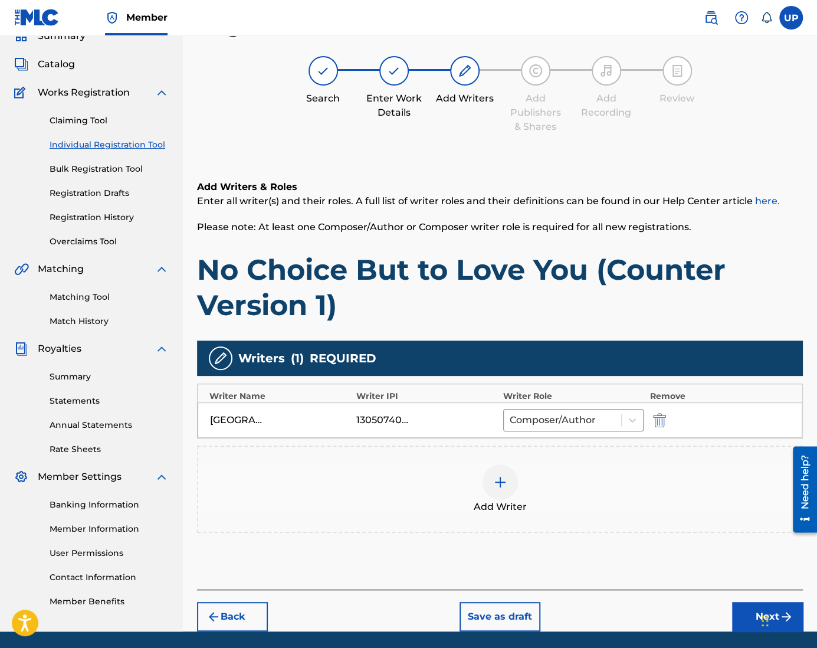
click at [743, 612] on button "Next" at bounding box center [767, 616] width 71 height 29
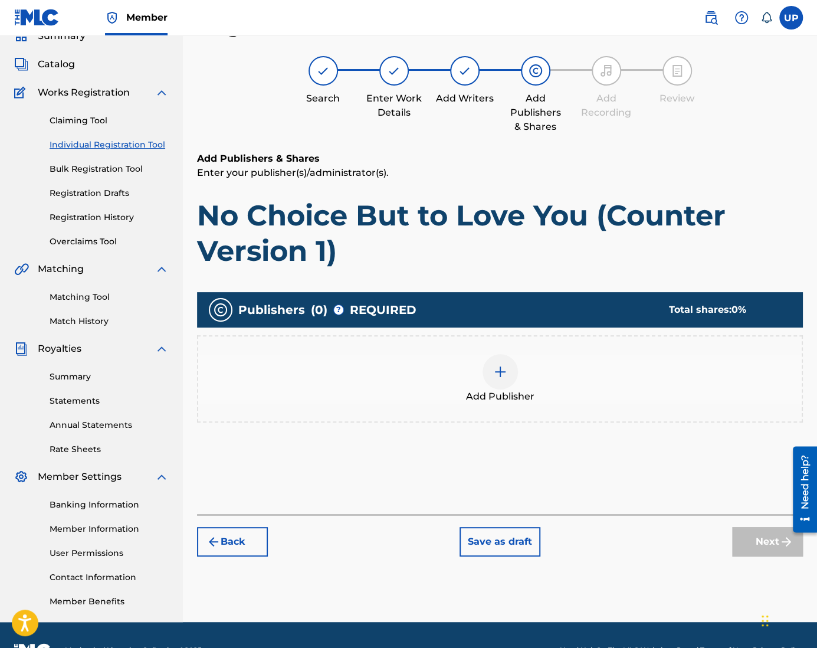
click at [498, 371] on img at bounding box center [500, 371] width 14 height 14
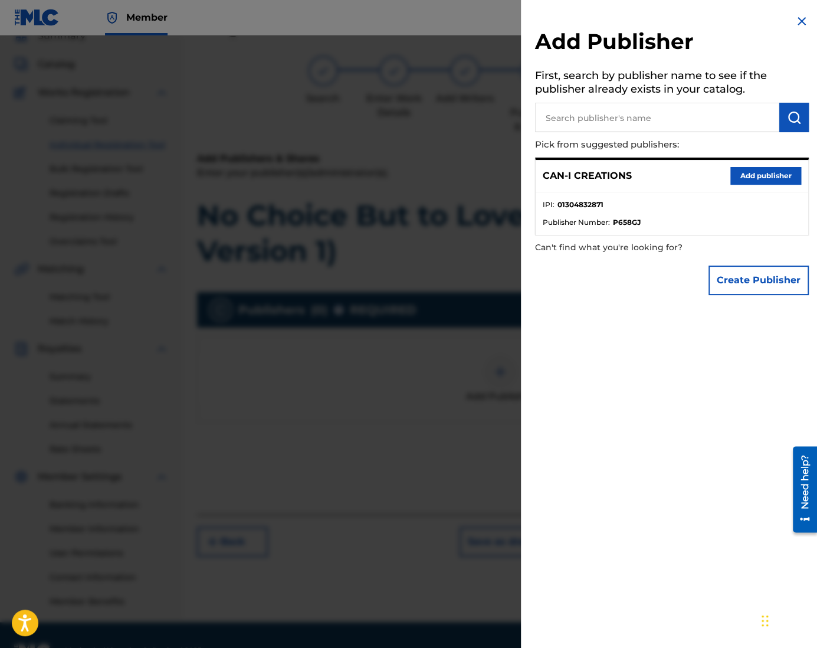
click at [762, 179] on button "Add publisher" at bounding box center [765, 176] width 71 height 18
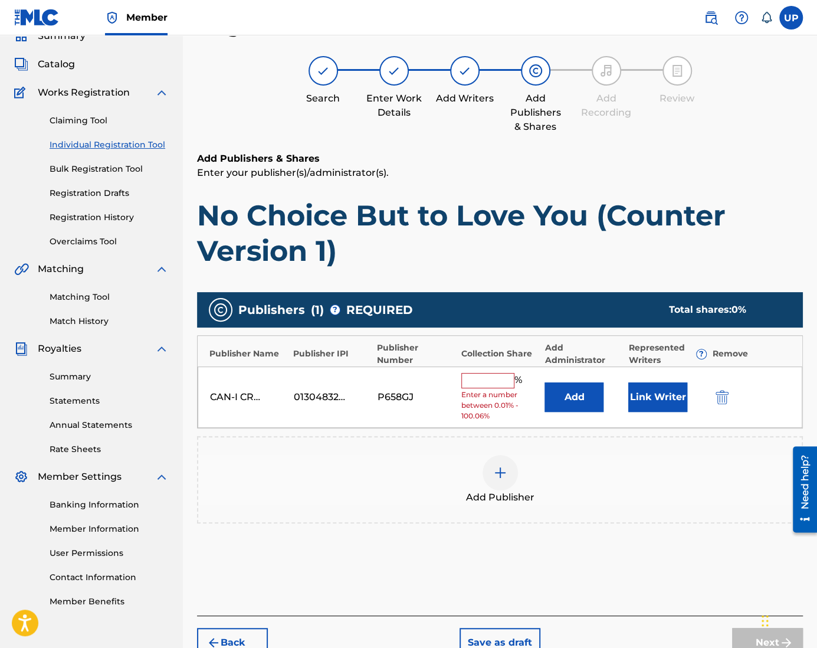
click at [495, 374] on input "text" at bounding box center [487, 380] width 53 height 15
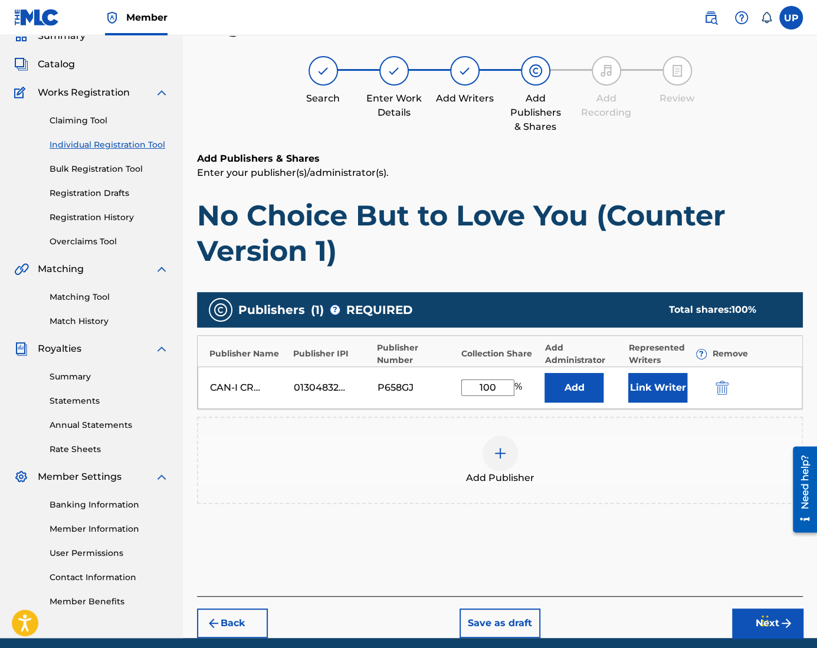
type input "100"
click at [676, 392] on button "Link Writer" at bounding box center [657, 387] width 59 height 29
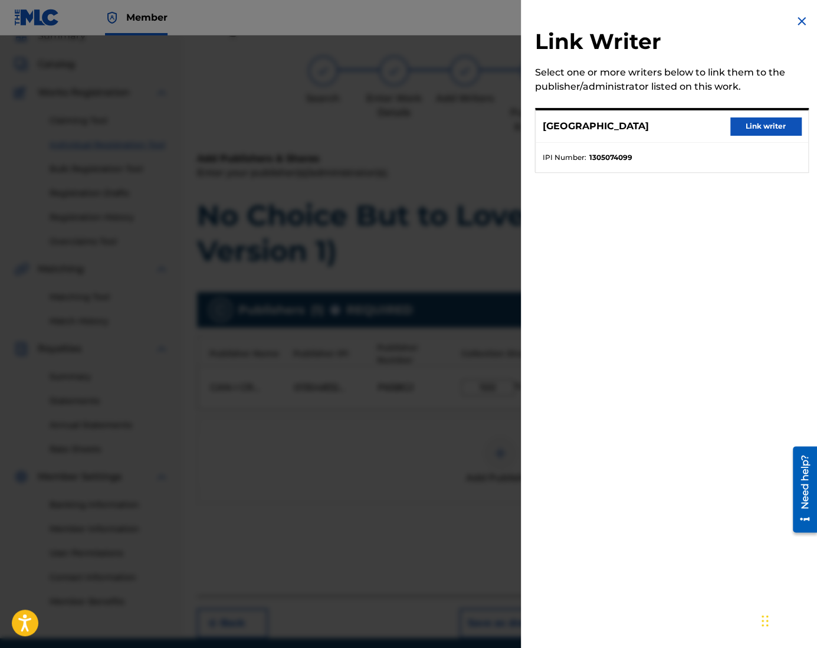
click at [750, 127] on button "Link writer" at bounding box center [765, 126] width 71 height 18
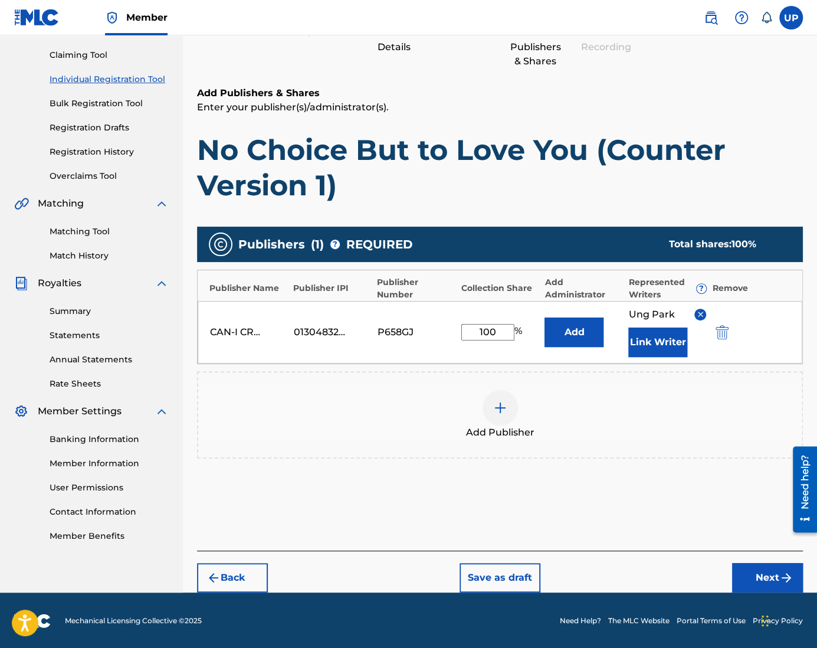
click at [752, 570] on button "Next" at bounding box center [767, 577] width 71 height 29
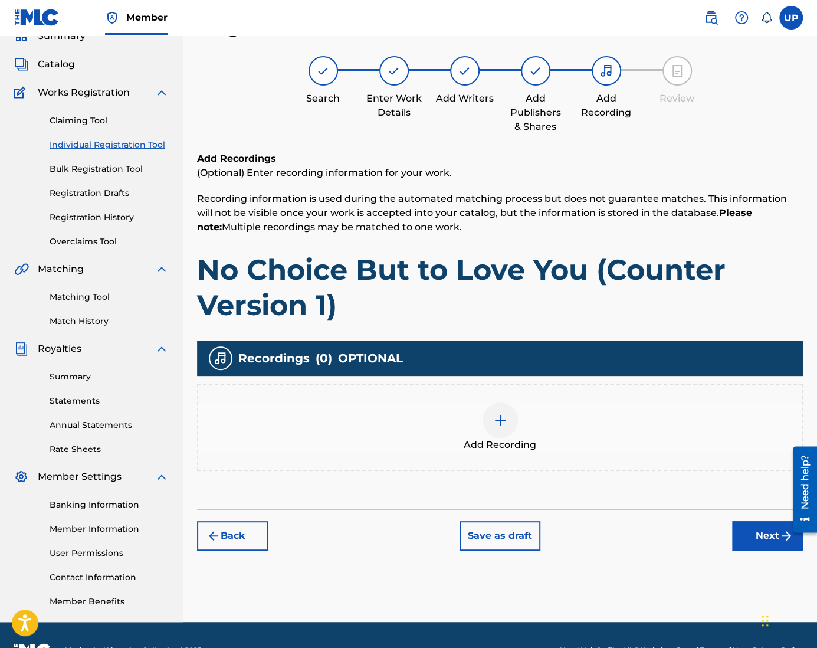
click at [510, 420] on div at bounding box center [499, 419] width 35 height 35
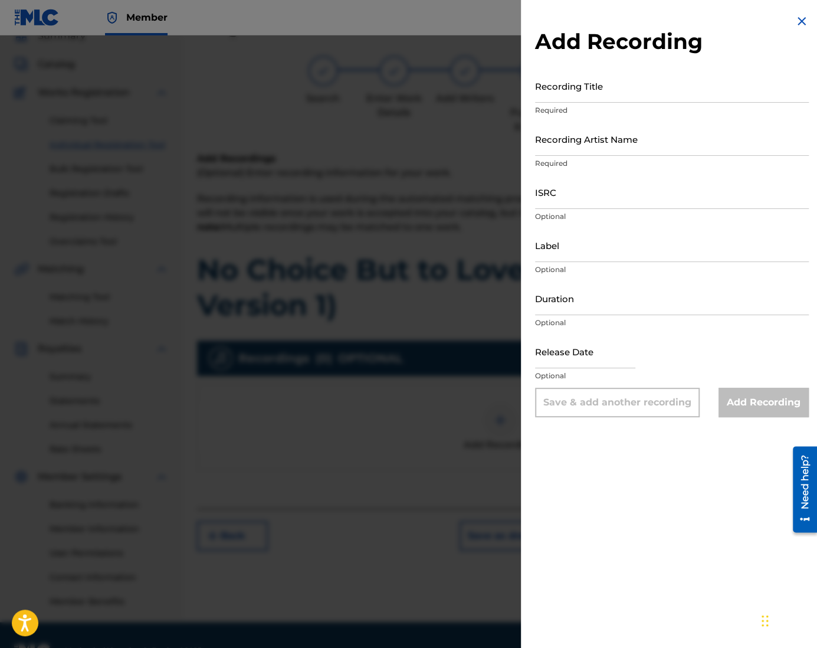
click at [578, 96] on input "Recording Title" at bounding box center [672, 86] width 274 height 34
paste input "No Choice But to Love You (Counter Version 1)"
type input "No Choice But to Love You (Counter Version 1)"
click at [587, 146] on input "Recording Artist Name" at bounding box center [672, 139] width 274 height 34
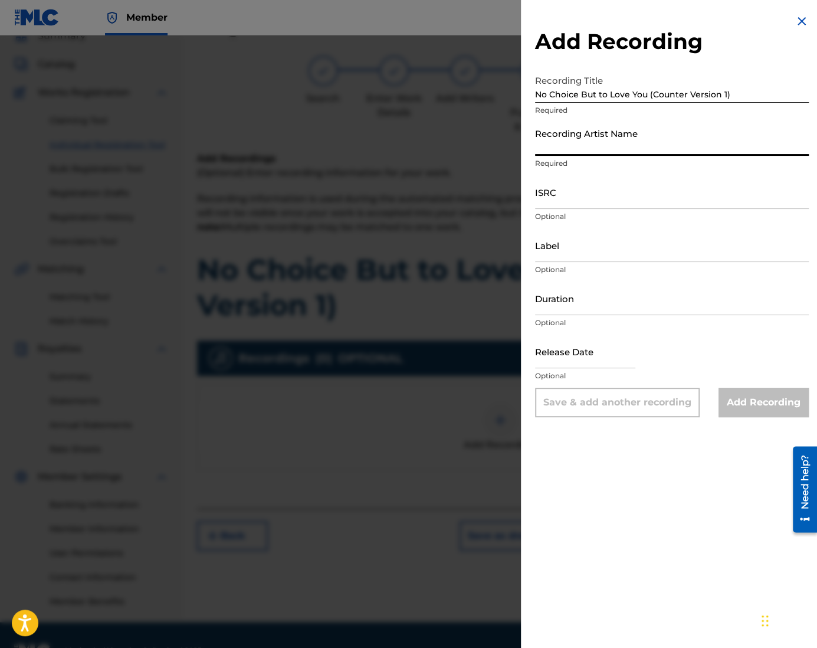
type input "CAN-I"
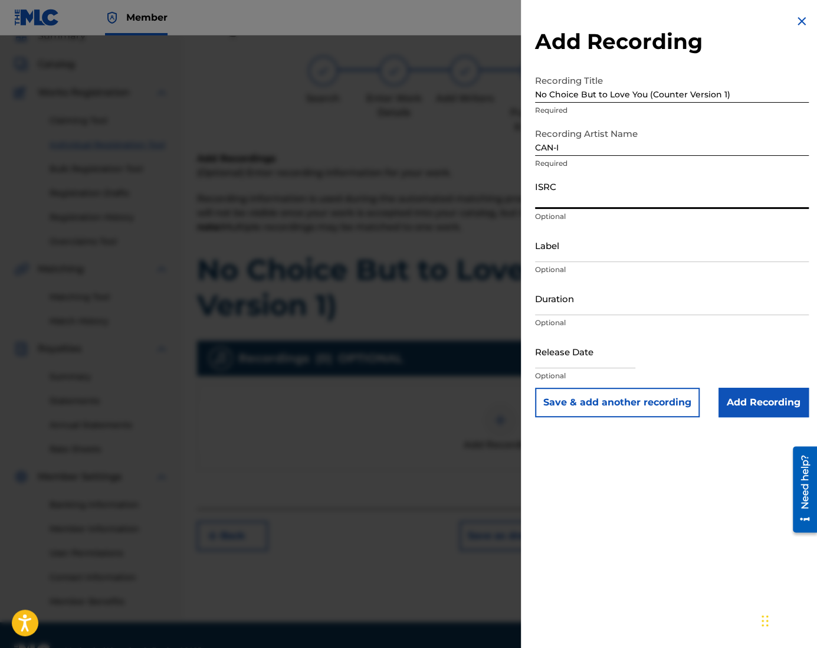
click at [573, 196] on input "ISRC" at bounding box center [672, 192] width 274 height 34
click at [581, 205] on input "ISRC" at bounding box center [672, 192] width 274 height 34
paste input "QZZ762505036"
type input "QZZ762505036"
click at [571, 301] on input "Duration" at bounding box center [672, 298] width 274 height 34
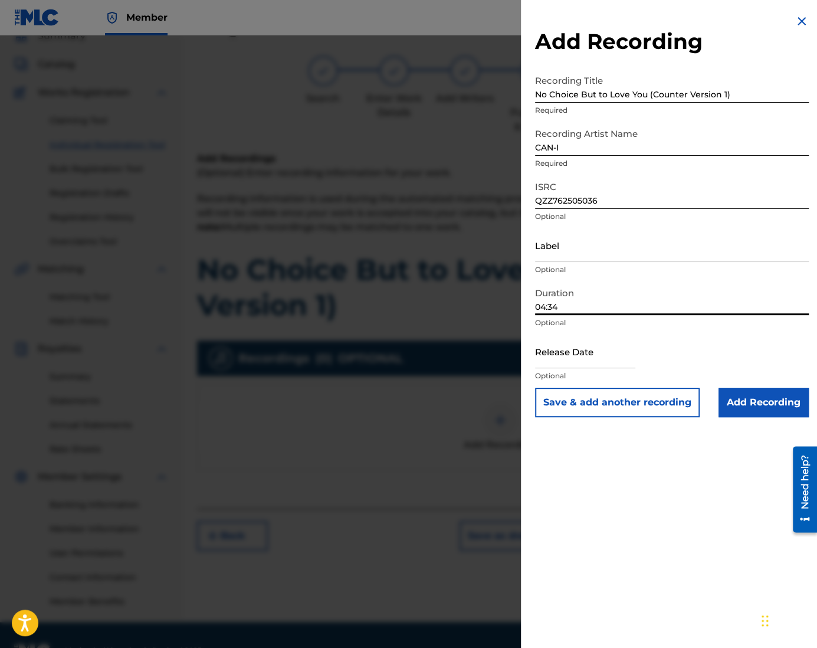
type input "04:34"
drag, startPoint x: 585, startPoint y: 353, endPoint x: 588, endPoint y: 358, distance: 6.1
click at [585, 353] on input "text" at bounding box center [585, 351] width 100 height 34
select select "7"
select select "2025"
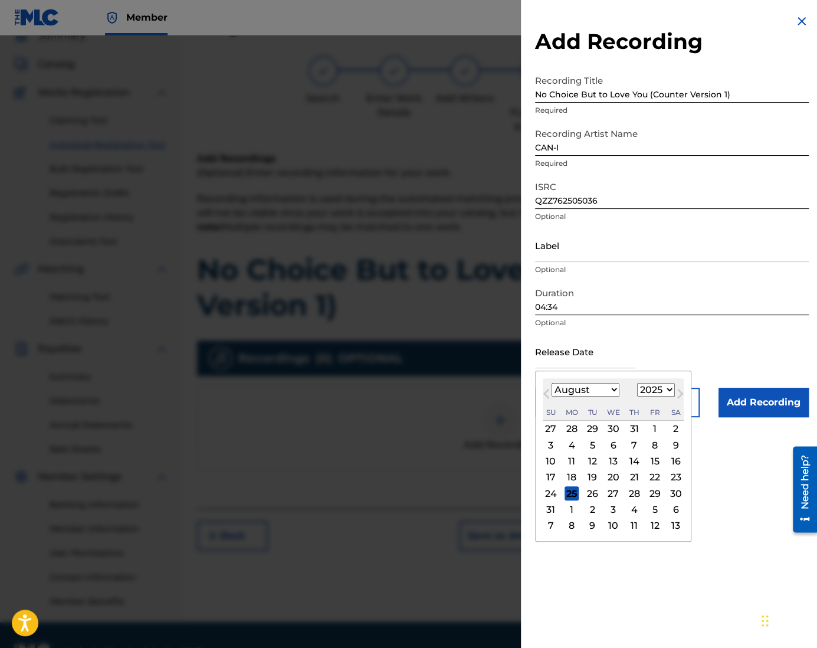
type input "[DATE]"
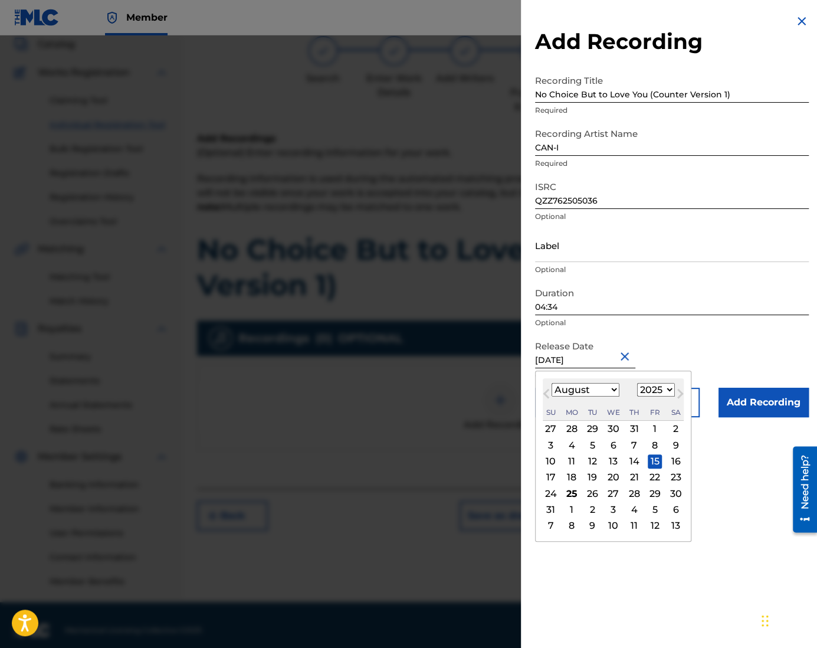
scroll to position [84, 0]
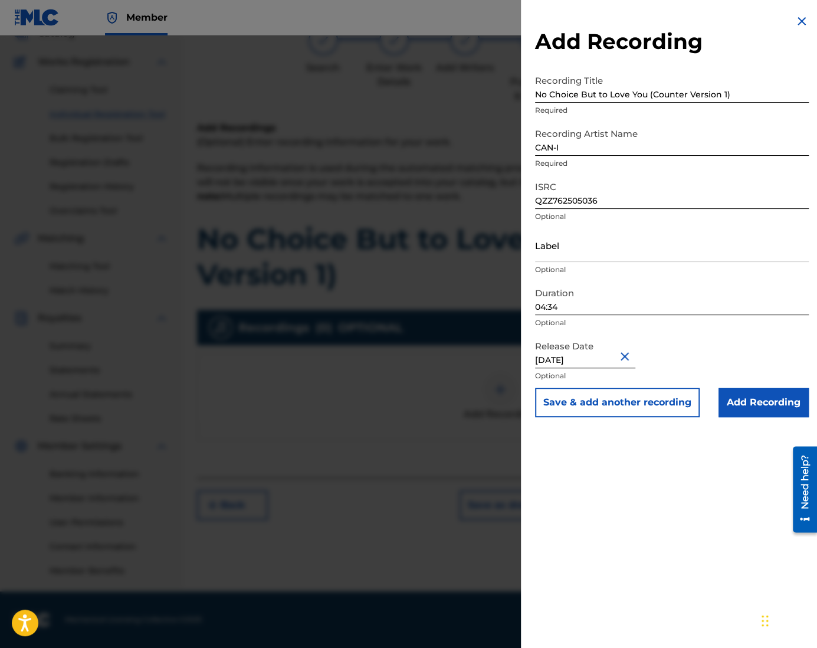
click at [760, 405] on input "Add Recording" at bounding box center [763, 401] width 90 height 29
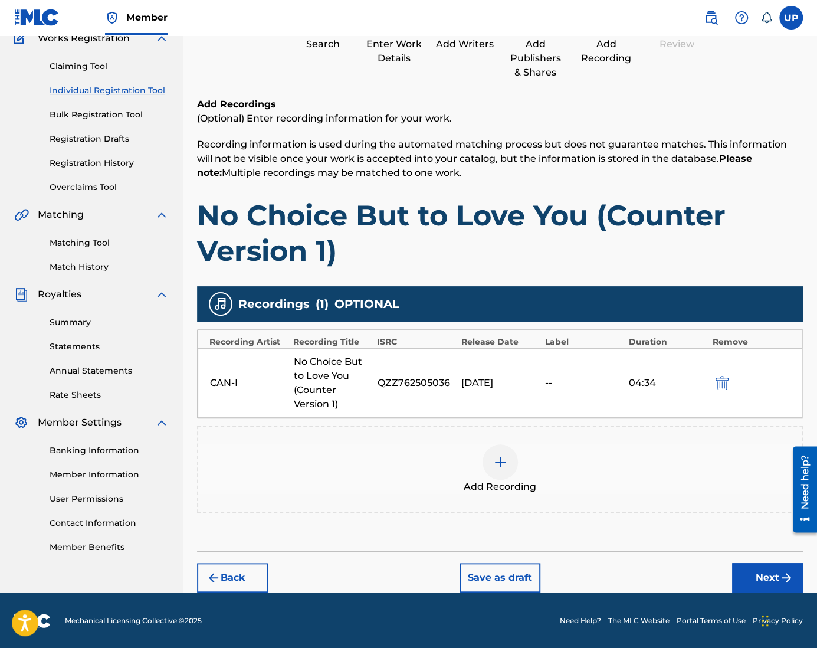
click at [768, 570] on button "Next" at bounding box center [767, 577] width 71 height 29
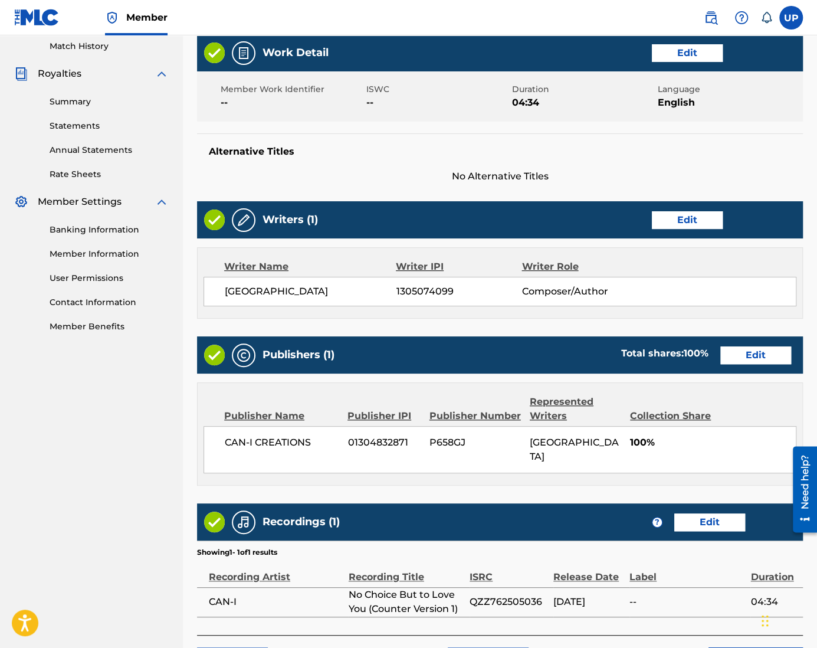
scroll to position [397, 0]
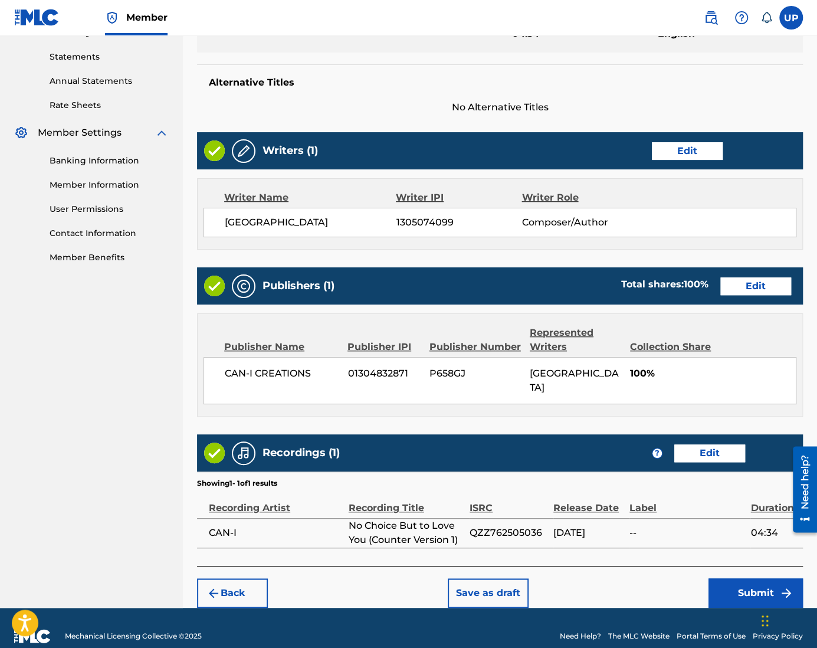
click at [745, 579] on button "Submit" at bounding box center [755, 592] width 94 height 29
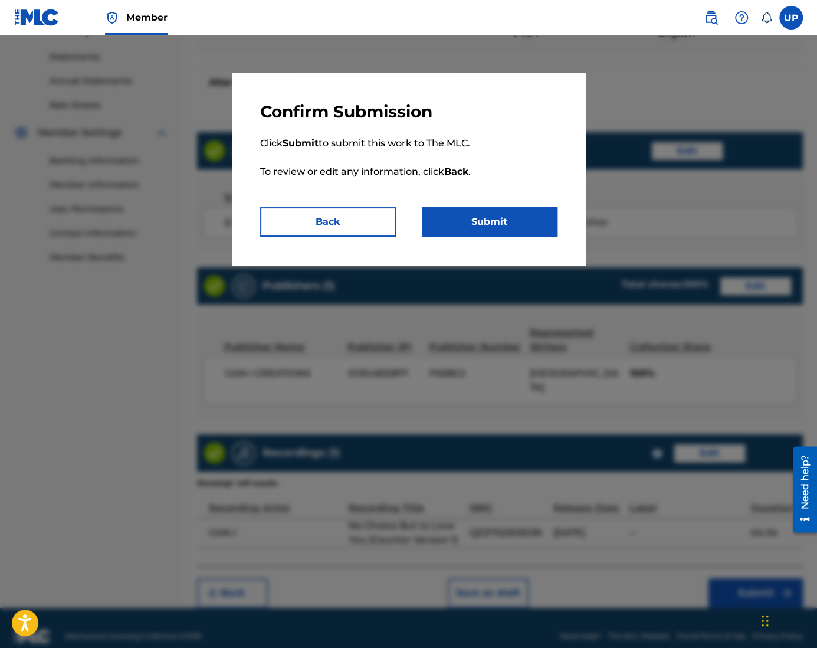
click at [510, 219] on button "Submit" at bounding box center [490, 221] width 136 height 29
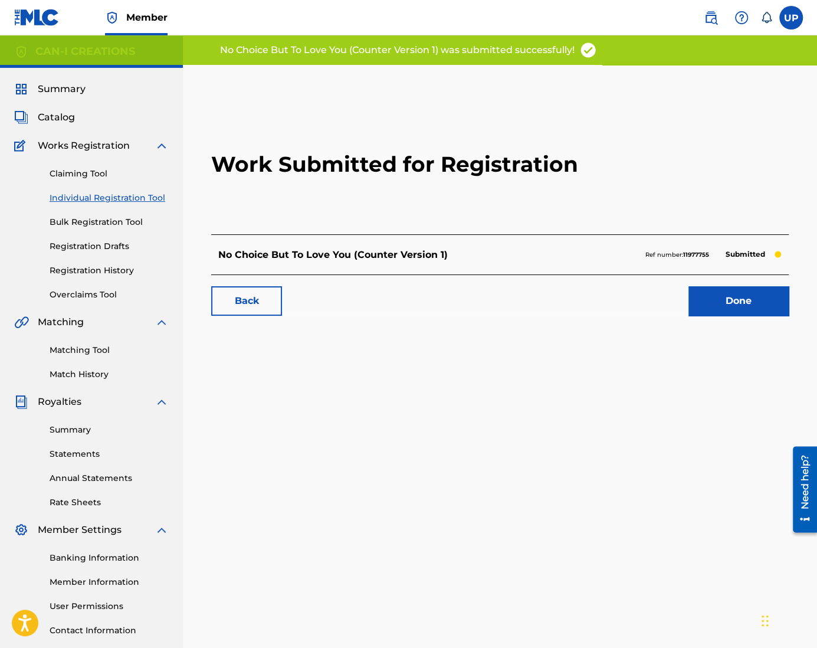
click at [752, 293] on link "Done" at bounding box center [738, 300] width 100 height 29
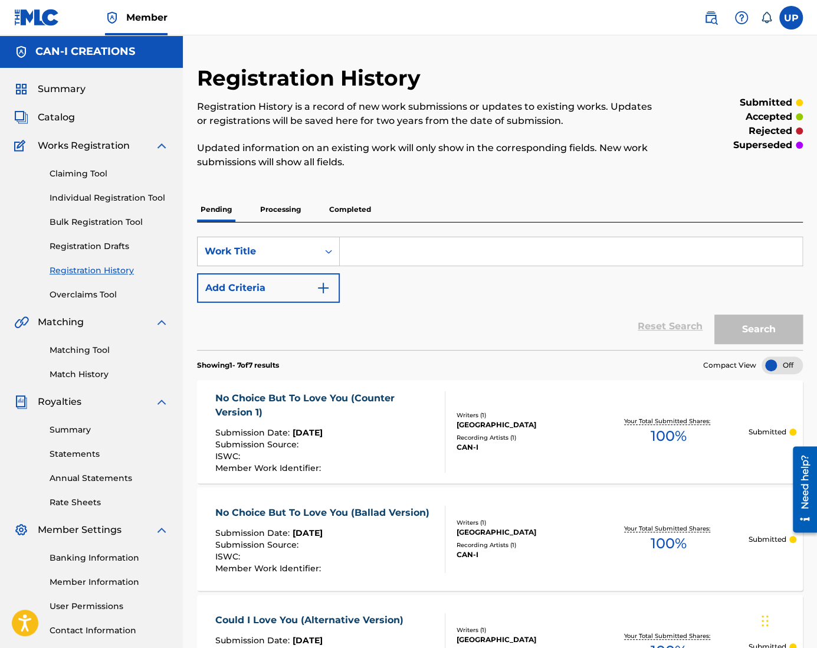
click at [287, 206] on p "Processing" at bounding box center [281, 209] width 48 height 25
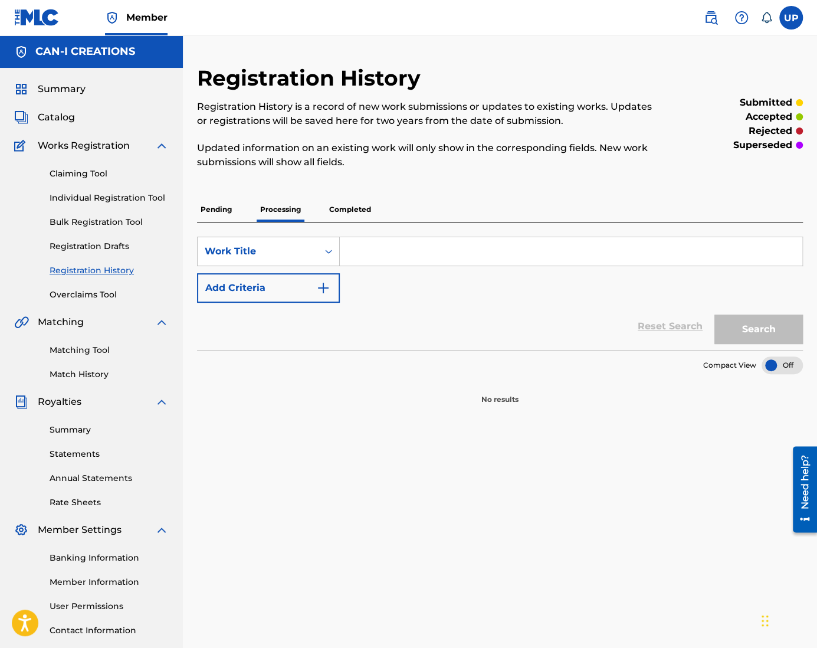
click at [347, 209] on p "Completed" at bounding box center [350, 209] width 49 height 25
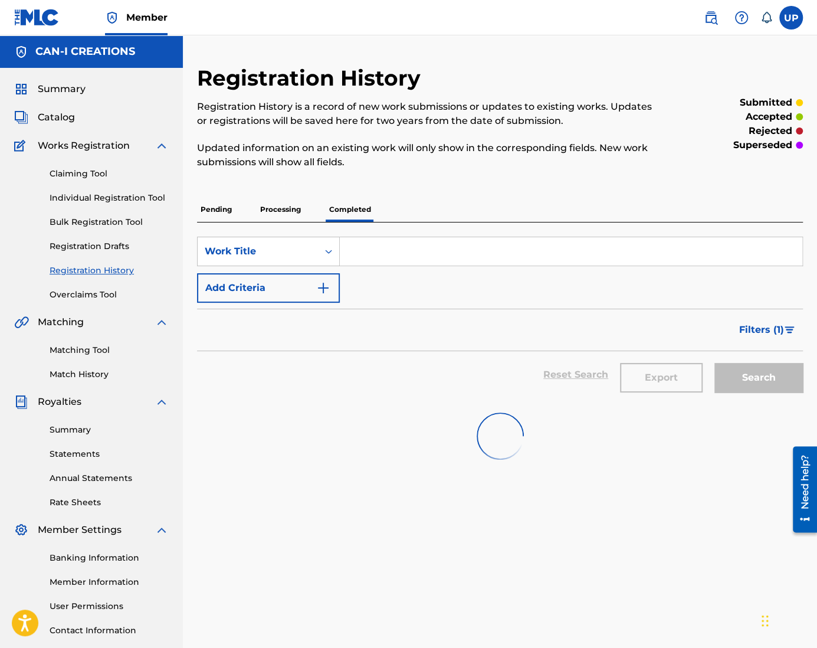
click at [95, 246] on link "Registration Drafts" at bounding box center [109, 246] width 119 height 12
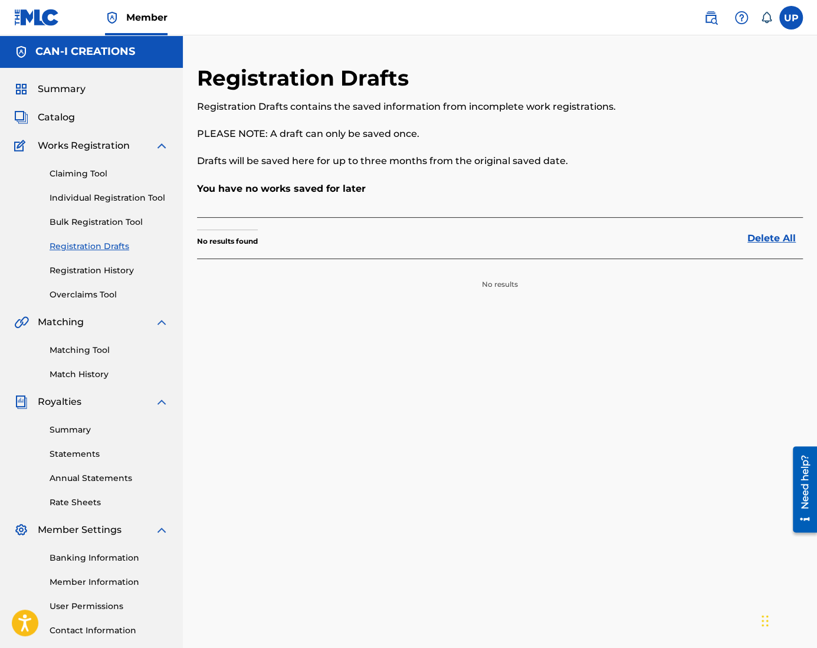
click at [96, 271] on link "Registration History" at bounding box center [109, 270] width 119 height 12
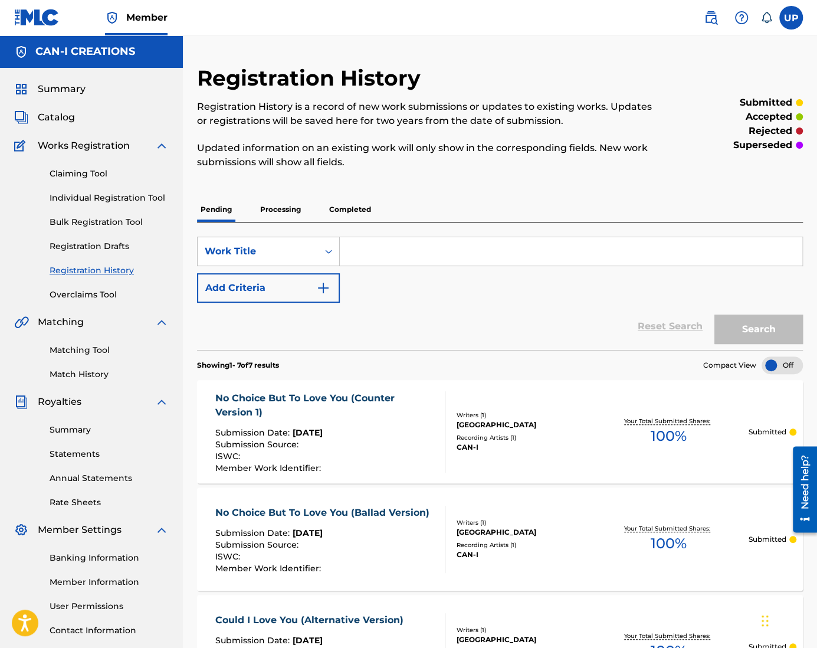
click at [354, 211] on p "Completed" at bounding box center [350, 209] width 49 height 25
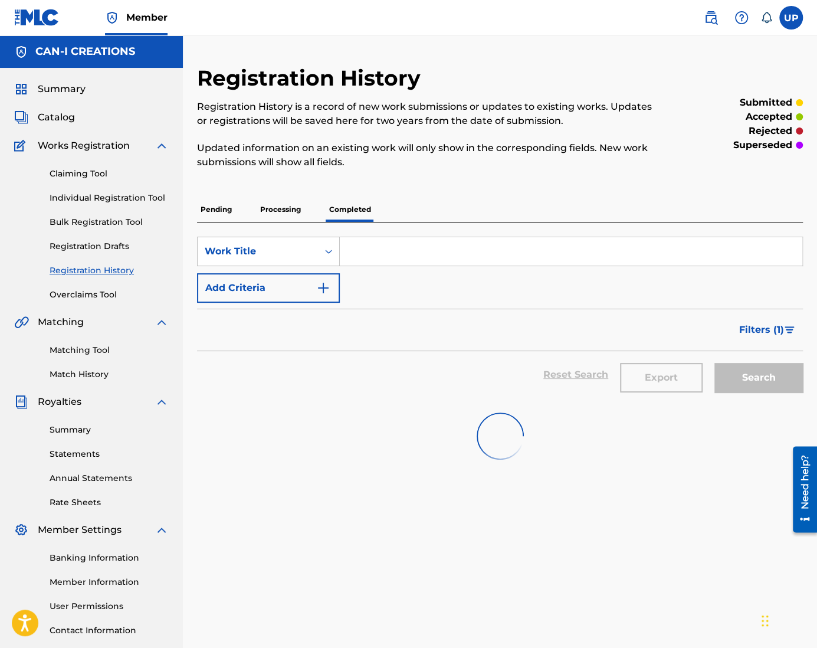
click at [104, 203] on link "Individual Registration Tool" at bounding box center [109, 198] width 119 height 12
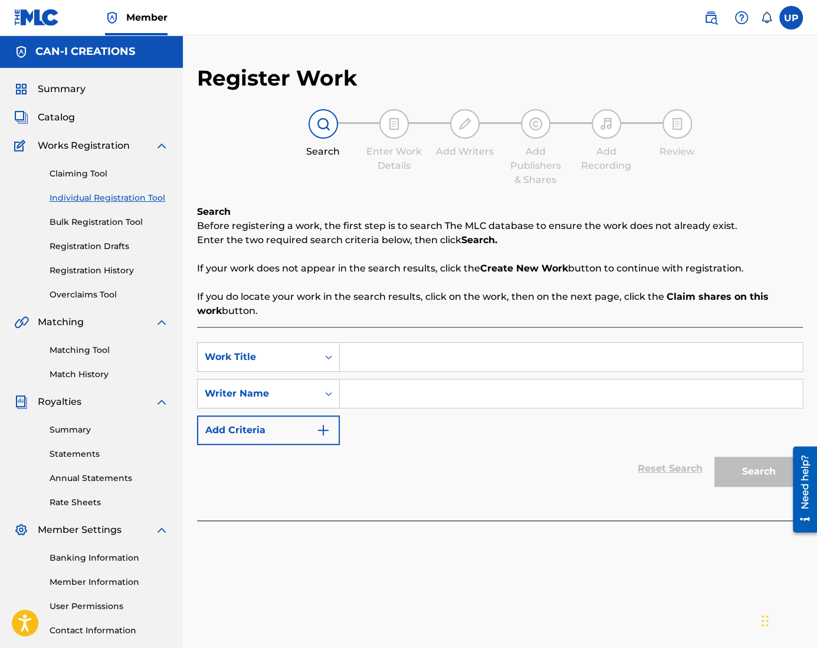
click at [391, 355] on input "Search Form" at bounding box center [571, 357] width 462 height 28
paste input "No Choice But to Love You (Indie-Folk Version)"
type input "No Choice But to Love You (Indie-Folk Version)"
click at [384, 395] on input "Search Form" at bounding box center [571, 393] width 462 height 28
click at [348, 357] on input "No Choice But to Love You (Indie-Folk Version)" at bounding box center [571, 357] width 462 height 28
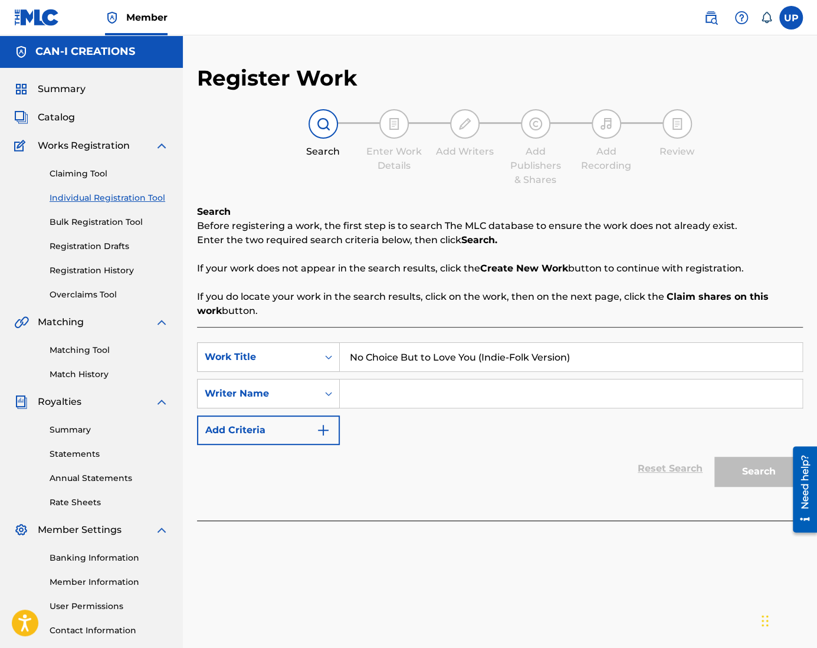
click at [373, 399] on input "Search Form" at bounding box center [571, 393] width 462 height 28
type input "[GEOGRAPHIC_DATA]"
click at [757, 473] on button "Search" at bounding box center [758, 470] width 88 height 29
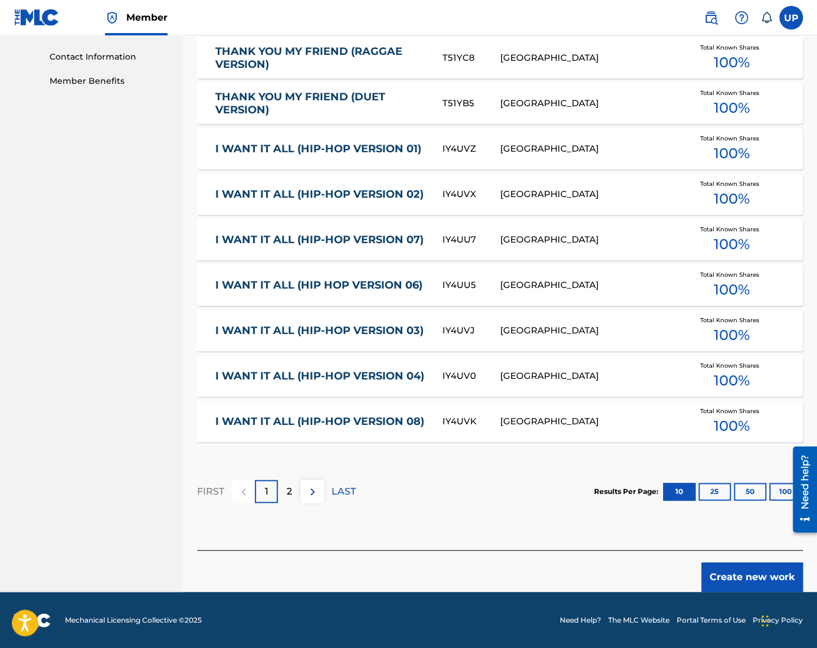
click at [755, 577] on button "Create new work" at bounding box center [751, 576] width 101 height 29
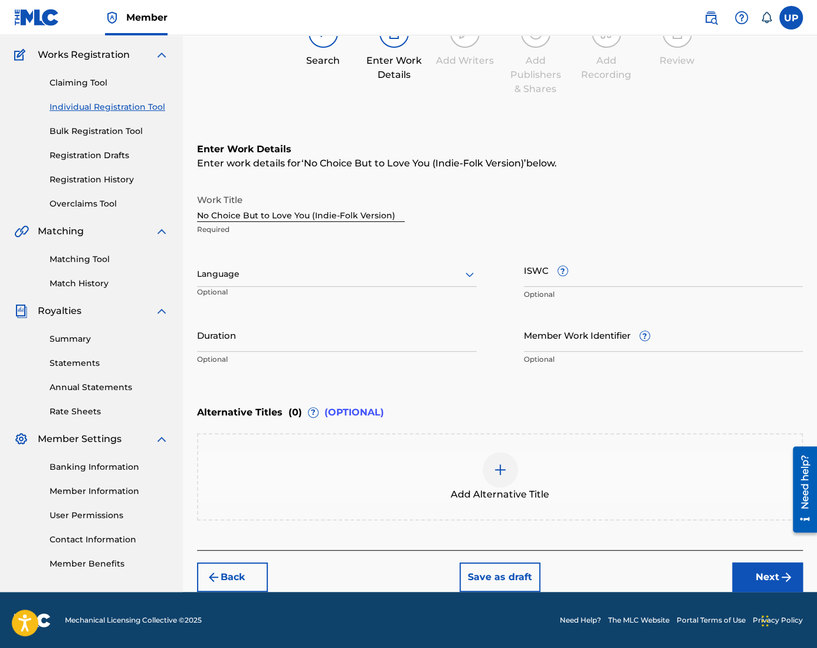
click at [272, 265] on div "Language" at bounding box center [337, 274] width 280 height 25
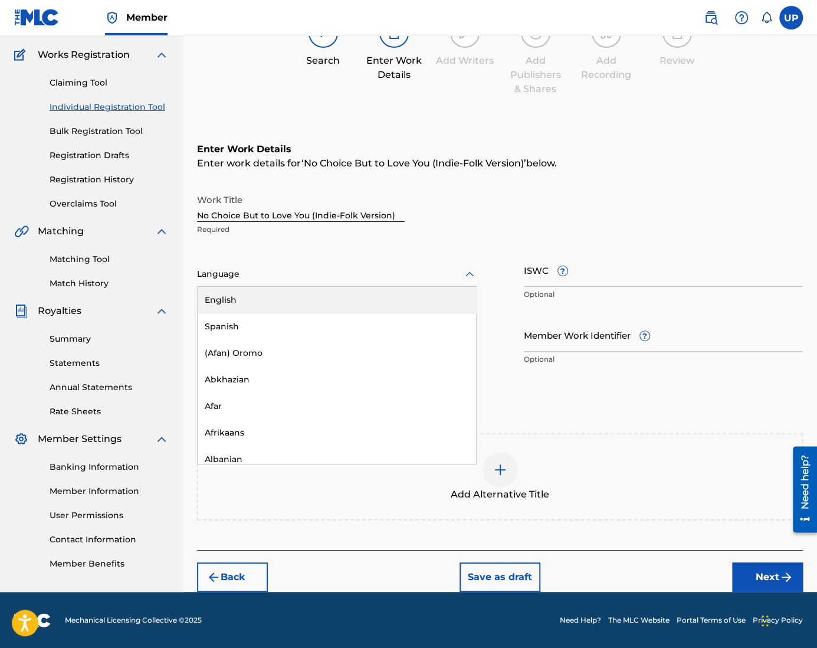
click at [277, 311] on div "English" at bounding box center [337, 300] width 278 height 27
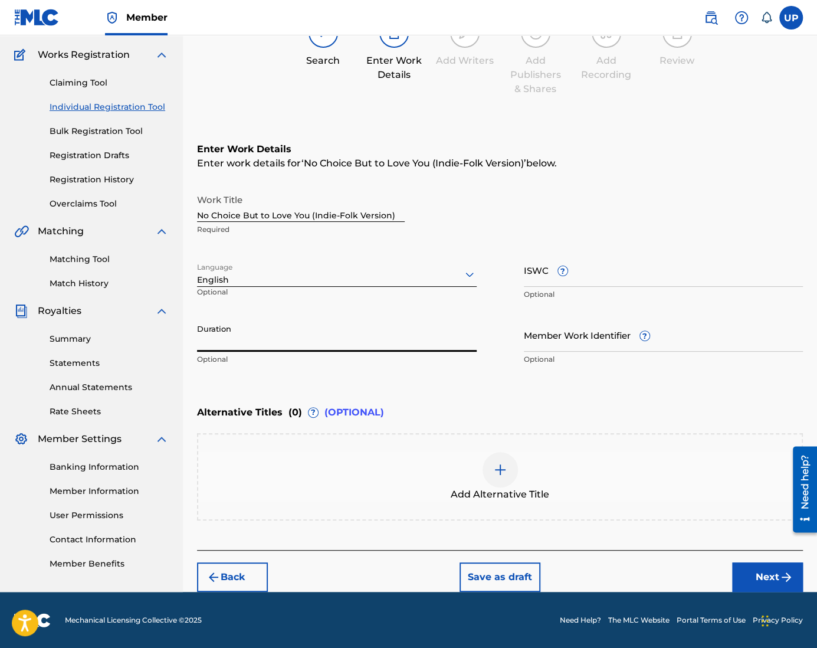
click at [251, 339] on input "Duration" at bounding box center [337, 335] width 280 height 34
type input "04:26"
click at [769, 580] on button "Next" at bounding box center [767, 576] width 71 height 29
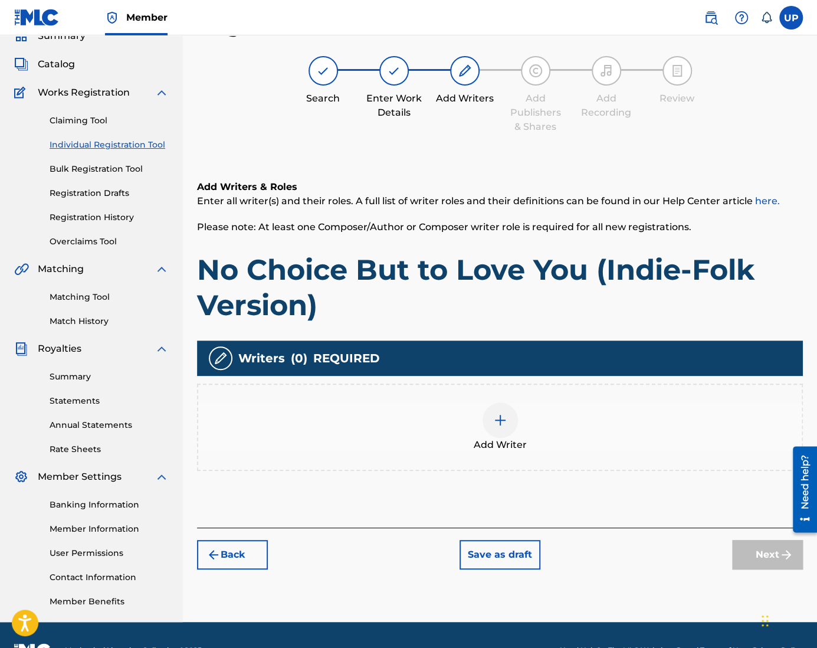
scroll to position [53, 0]
click at [493, 410] on div at bounding box center [499, 419] width 35 height 35
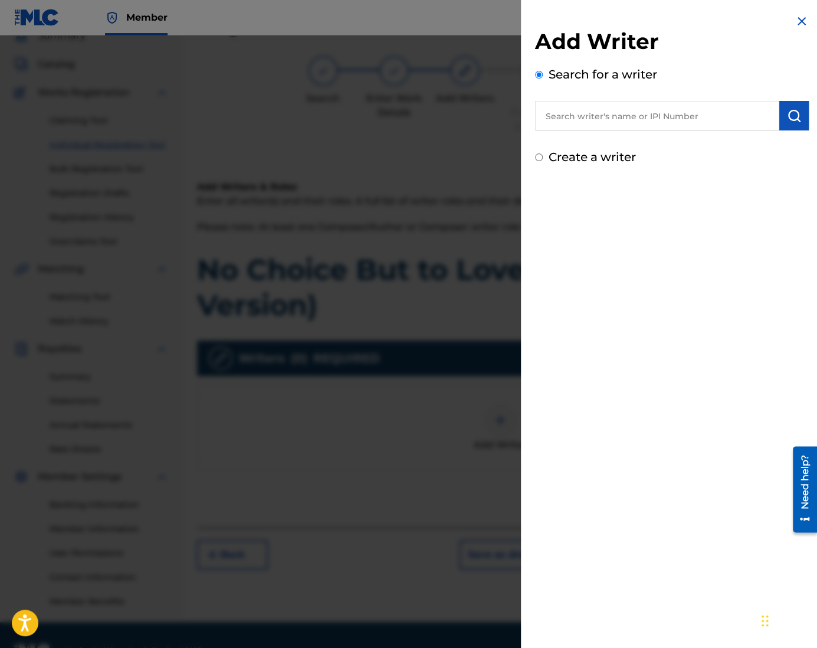
click at [612, 161] on label "Create a writer" at bounding box center [591, 157] width 87 height 14
radio input "true"
click at [543, 161] on input "Create a writer" at bounding box center [539, 157] width 8 height 8
radio input "false"
radio input "true"
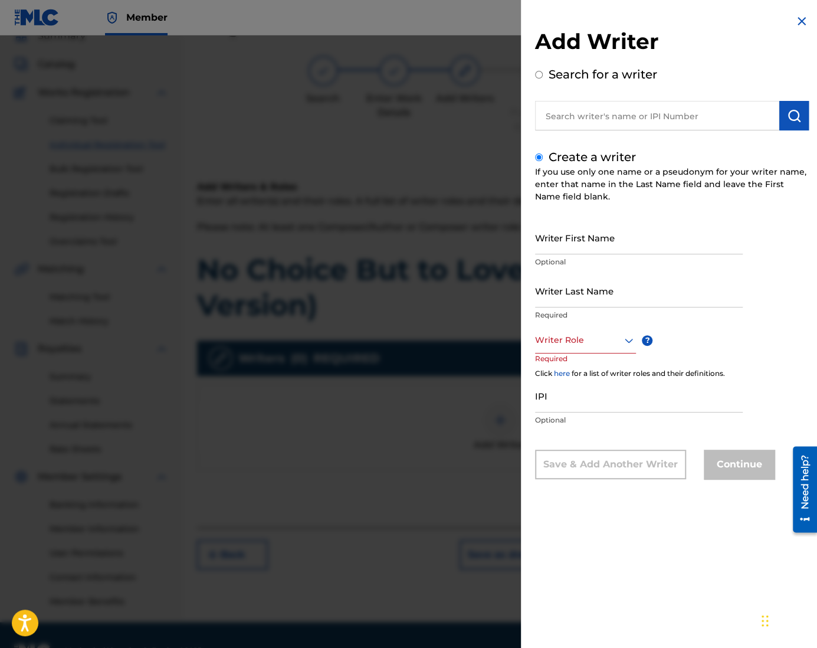
click at [622, 245] on input "Writer First Name" at bounding box center [639, 238] width 208 height 34
type input "Ung"
type input "Park"
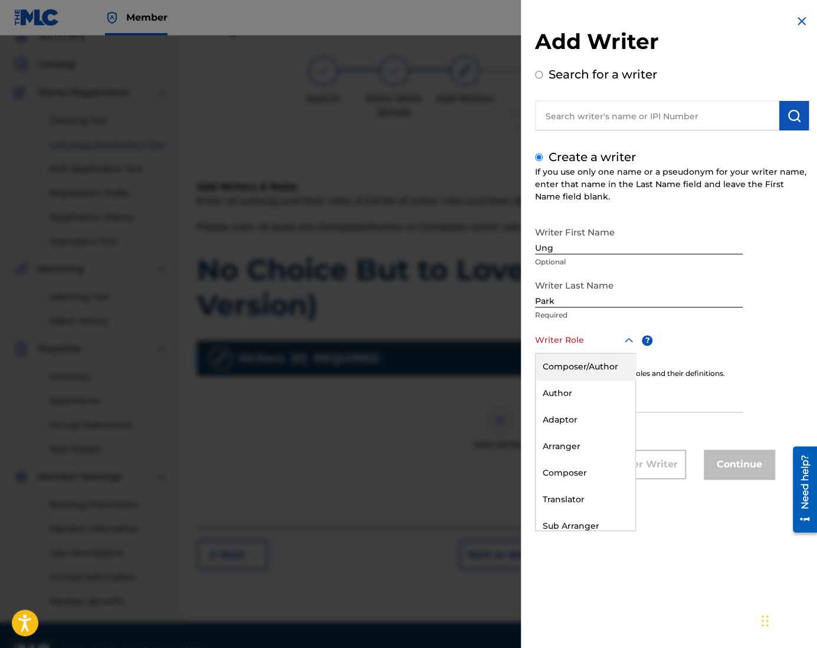
click at [578, 344] on div at bounding box center [585, 340] width 101 height 15
click at [607, 364] on div "Composer/Author" at bounding box center [585, 366] width 100 height 27
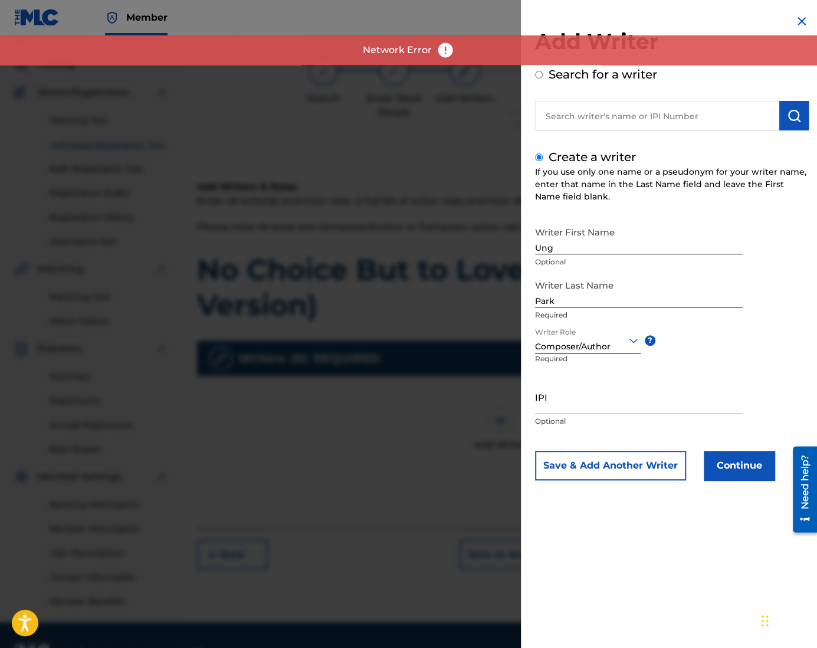
click at [609, 393] on input "IPI" at bounding box center [639, 397] width 208 height 34
paste input "1305074099"
type input "1305074099"
click at [730, 469] on button "Continue" at bounding box center [739, 465] width 71 height 29
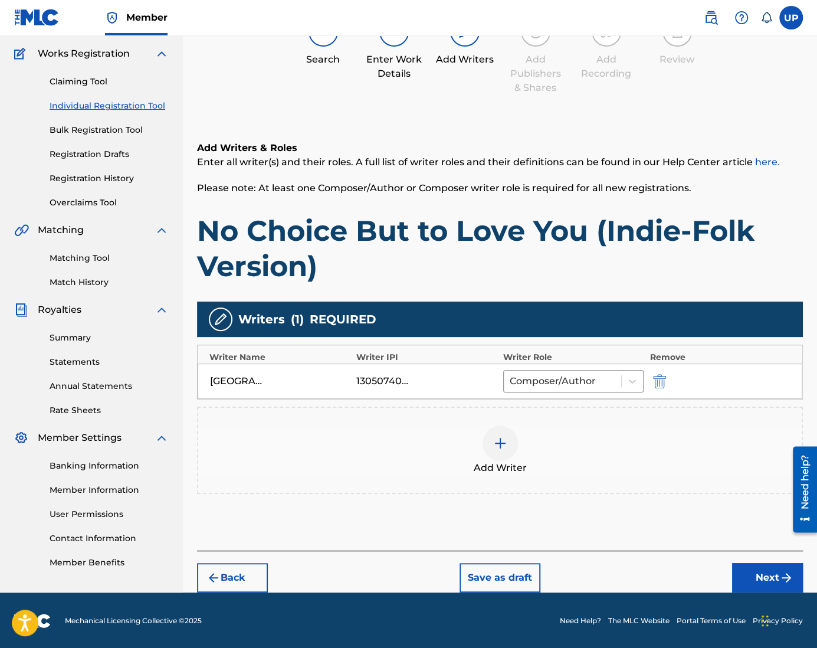
click at [760, 570] on button "Next" at bounding box center [767, 577] width 71 height 29
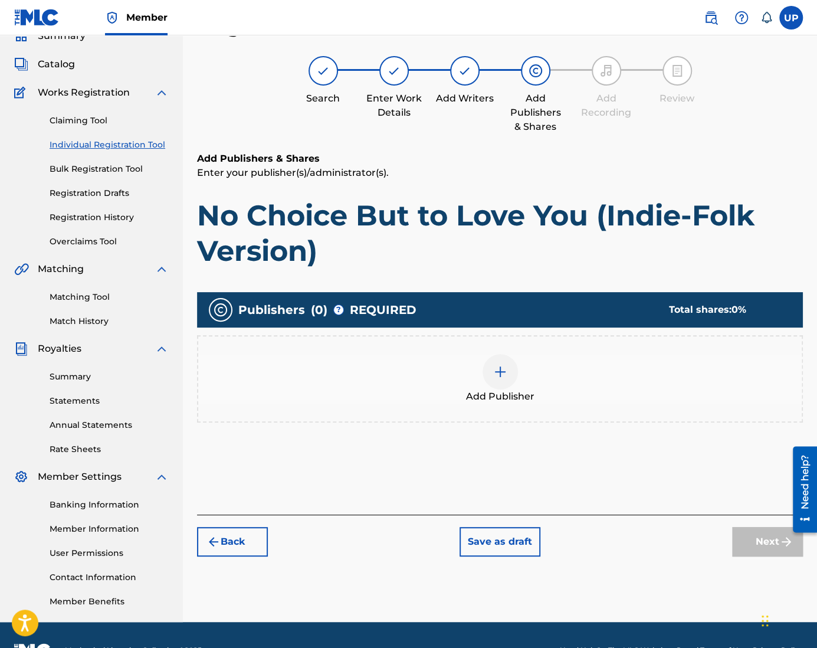
click at [513, 369] on div at bounding box center [499, 371] width 35 height 35
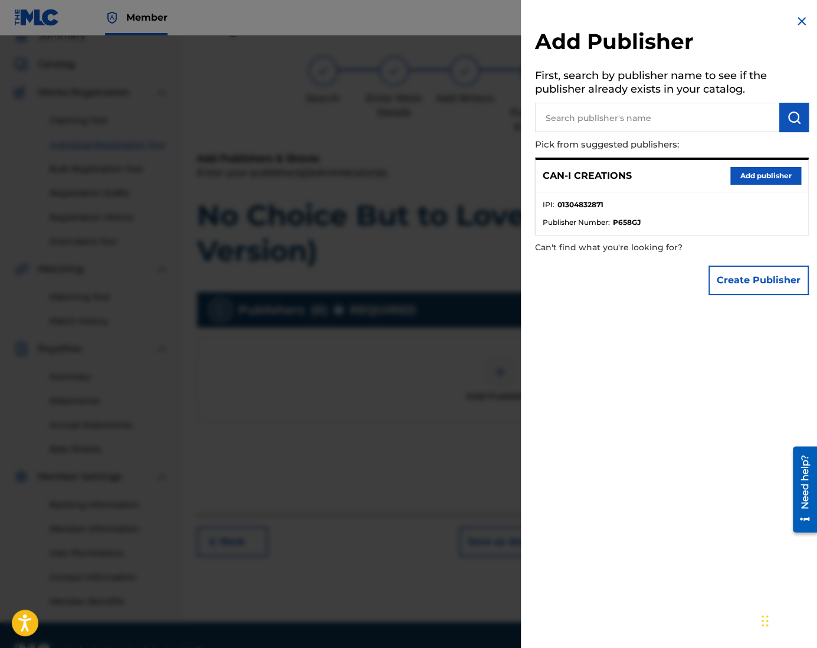
click at [758, 171] on button "Add publisher" at bounding box center [765, 176] width 71 height 18
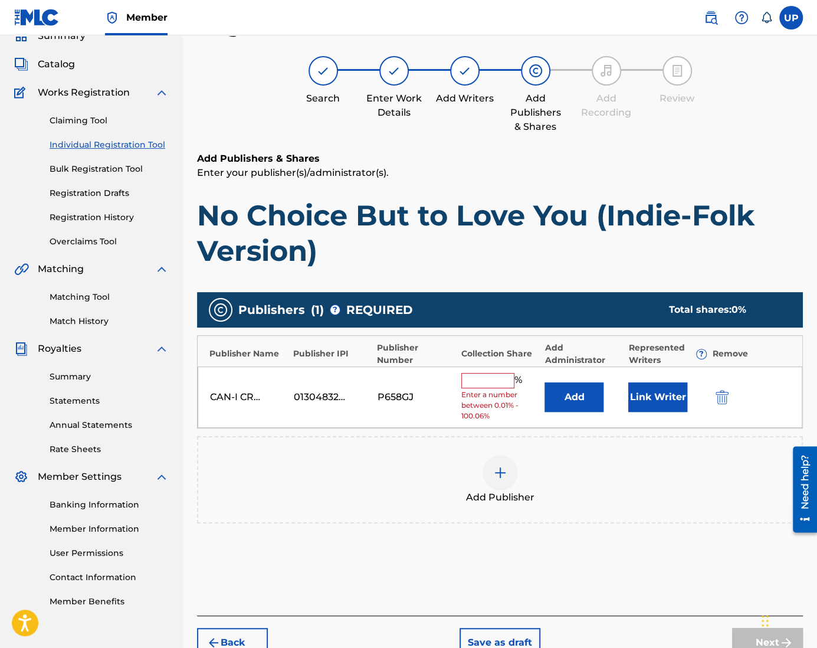
click at [490, 383] on input "text" at bounding box center [487, 380] width 53 height 15
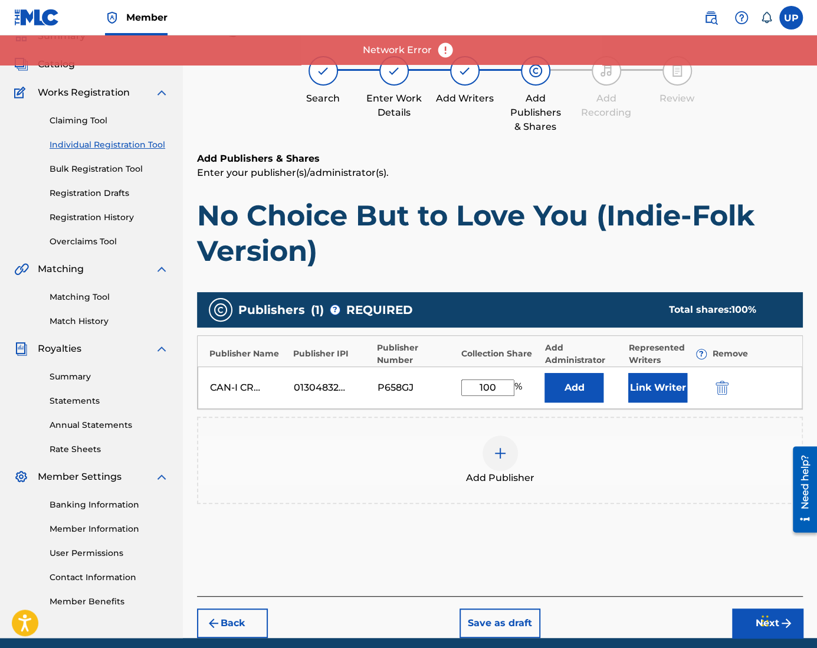
type input "100"
click at [663, 389] on button "Link Writer" at bounding box center [657, 387] width 59 height 29
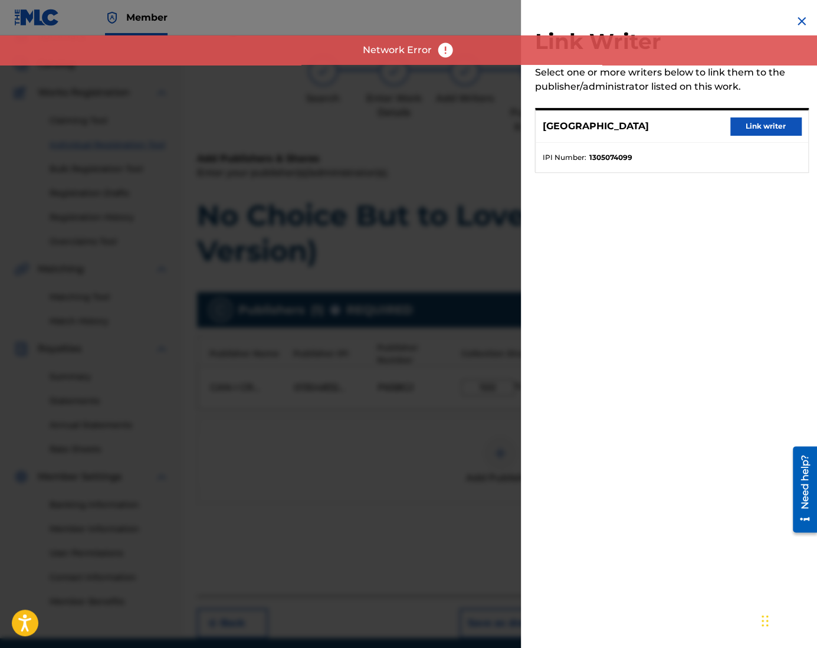
click at [775, 120] on button "Link writer" at bounding box center [765, 126] width 71 height 18
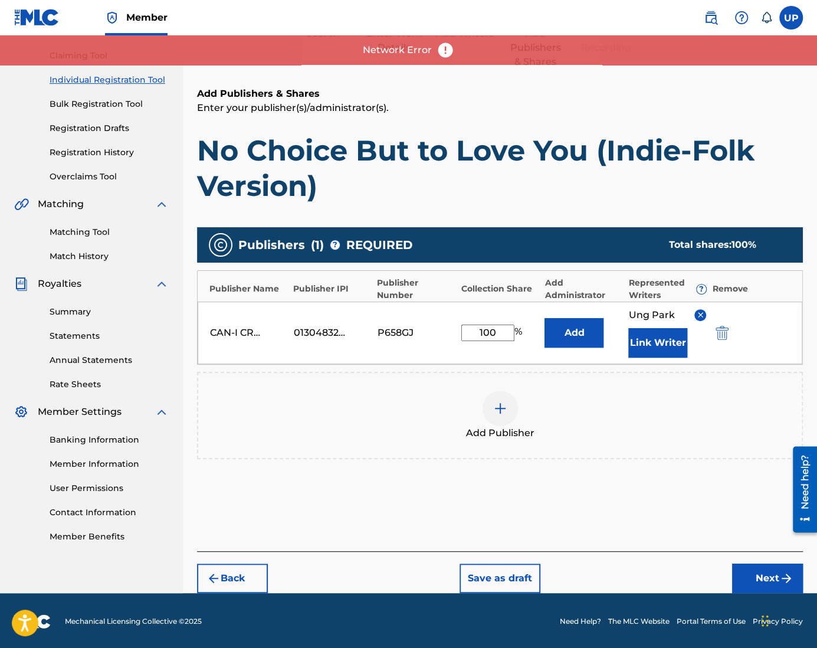
scroll to position [119, 0]
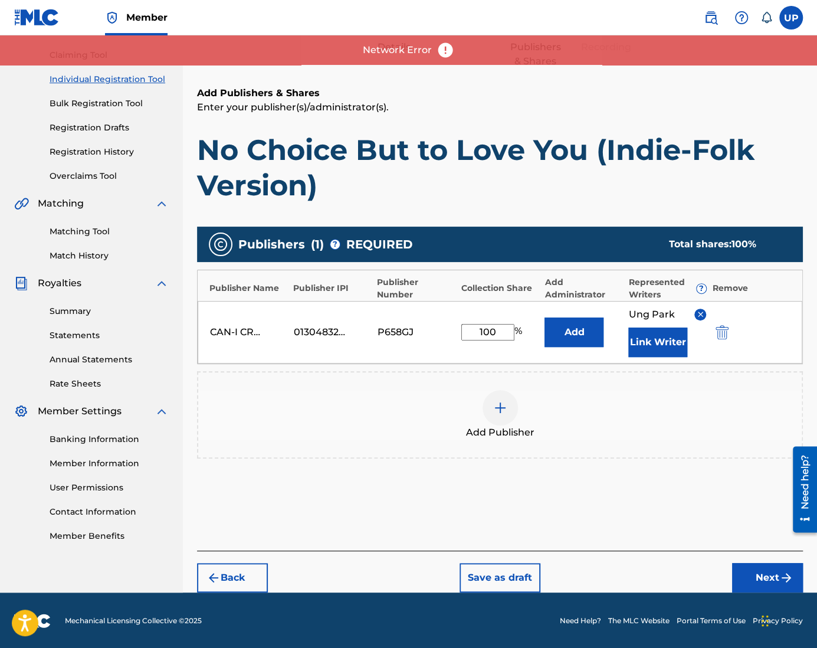
click at [756, 574] on button "Next" at bounding box center [767, 577] width 71 height 29
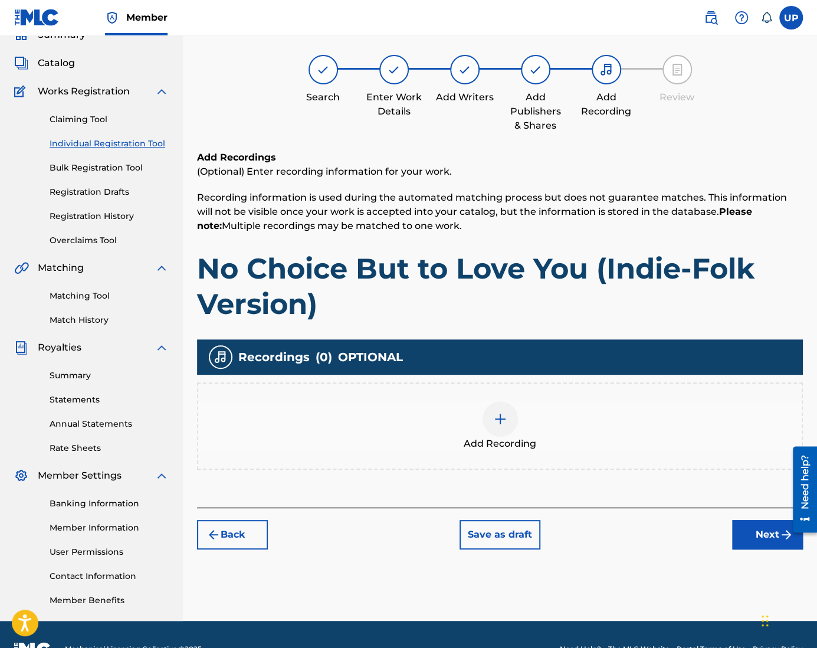
scroll to position [53, 0]
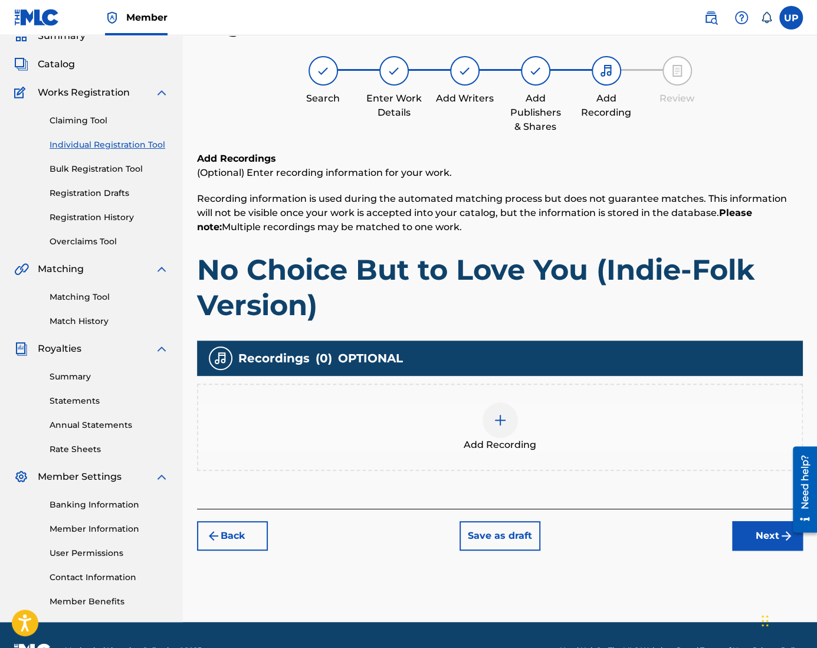
click at [235, 537] on button "Back" at bounding box center [232, 535] width 71 height 29
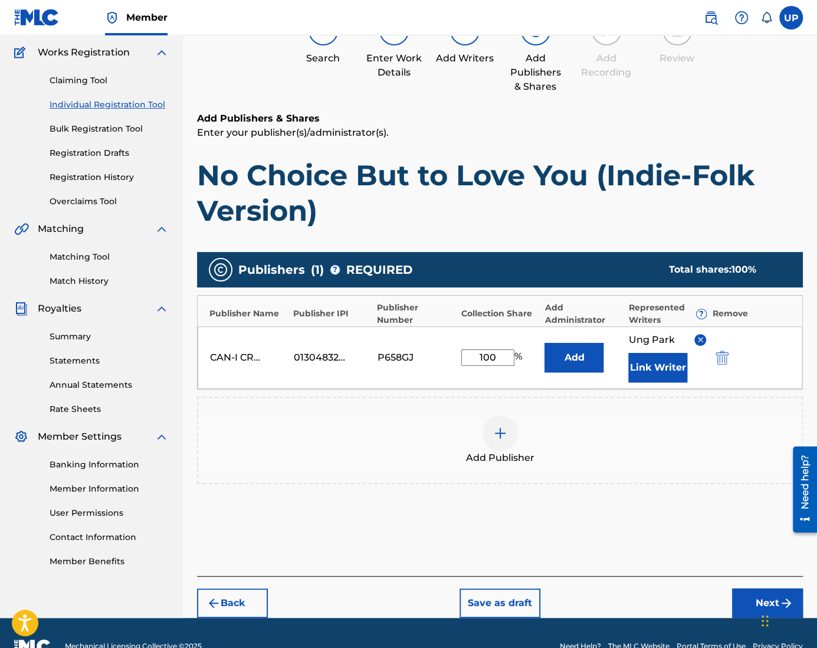
scroll to position [119, 0]
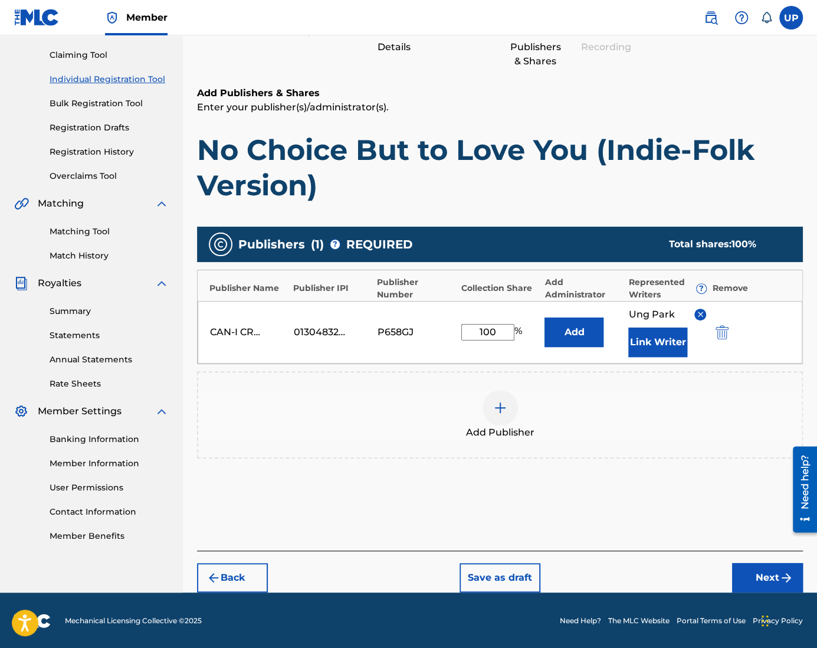
click at [761, 575] on button "Next" at bounding box center [767, 577] width 71 height 29
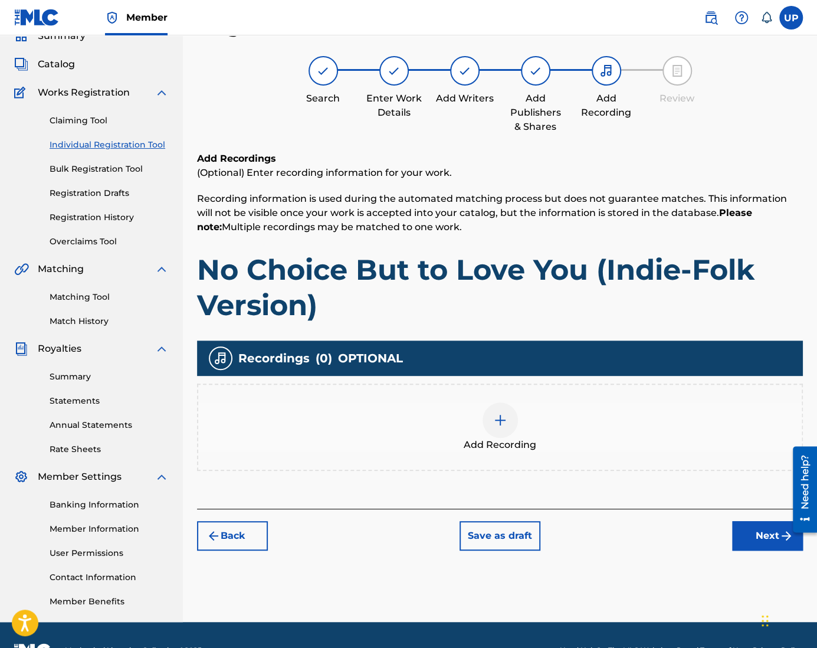
scroll to position [53, 0]
click at [494, 424] on img at bounding box center [500, 420] width 14 height 14
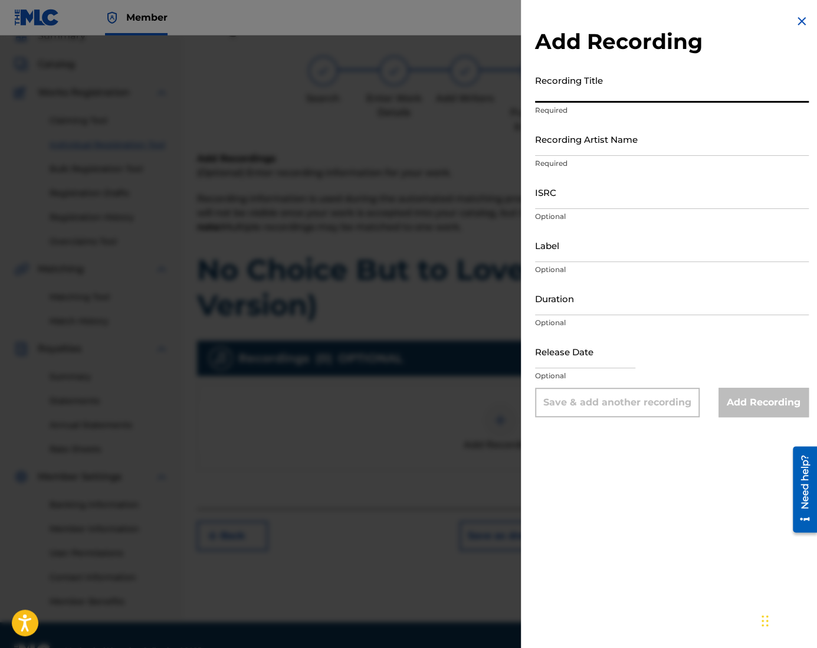
click at [566, 91] on input "Recording Title" at bounding box center [672, 86] width 274 height 34
click at [626, 89] on input "Recording Title" at bounding box center [672, 86] width 274 height 34
paste input "No Choice But to Love You (Indie-Folk Version)"
type input "No Choice But to Love You (Indie-Folk Version)"
click at [561, 153] on input "Recording Artist Name" at bounding box center [672, 139] width 274 height 34
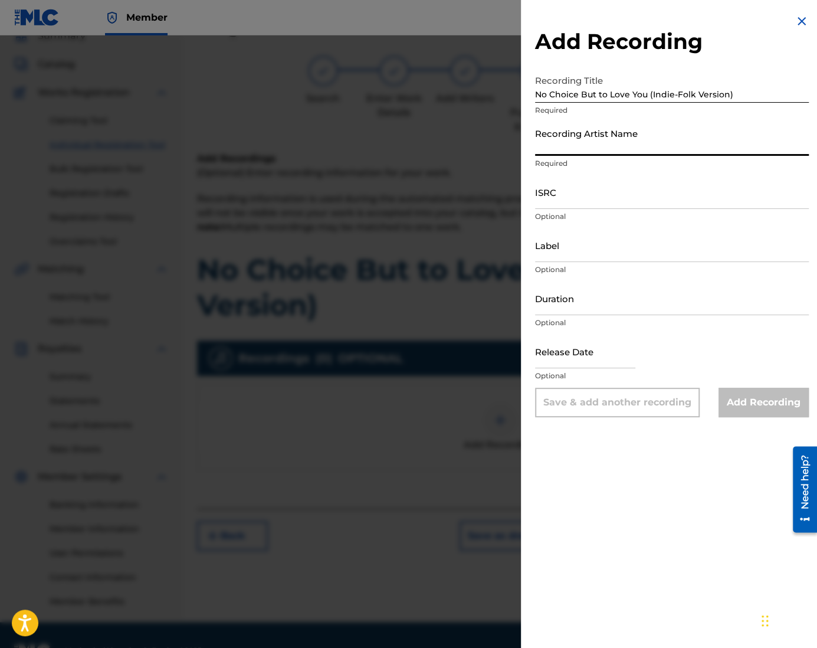
type input "CAN-I"
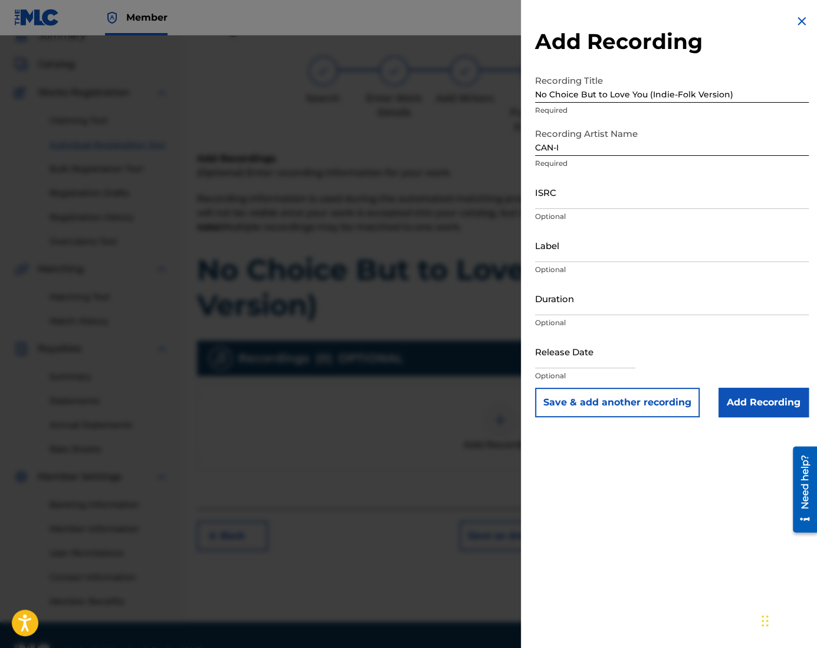
click at [572, 198] on input "ISRC" at bounding box center [672, 192] width 274 height 34
paste input "QZZ762505037"
type input "QZZ762505037"
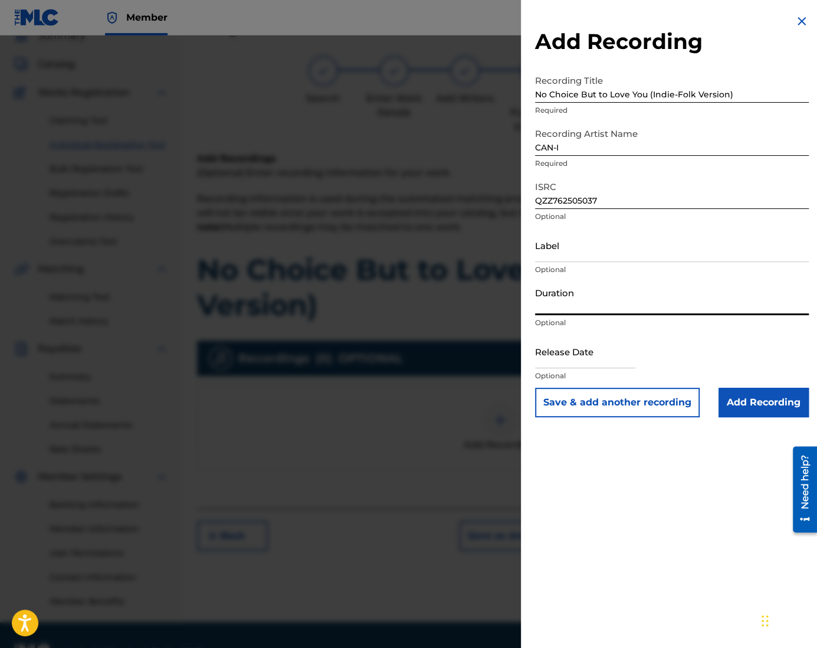
click at [564, 307] on input "Duration" at bounding box center [672, 298] width 274 height 34
type input "04:26"
select select "7"
select select "2025"
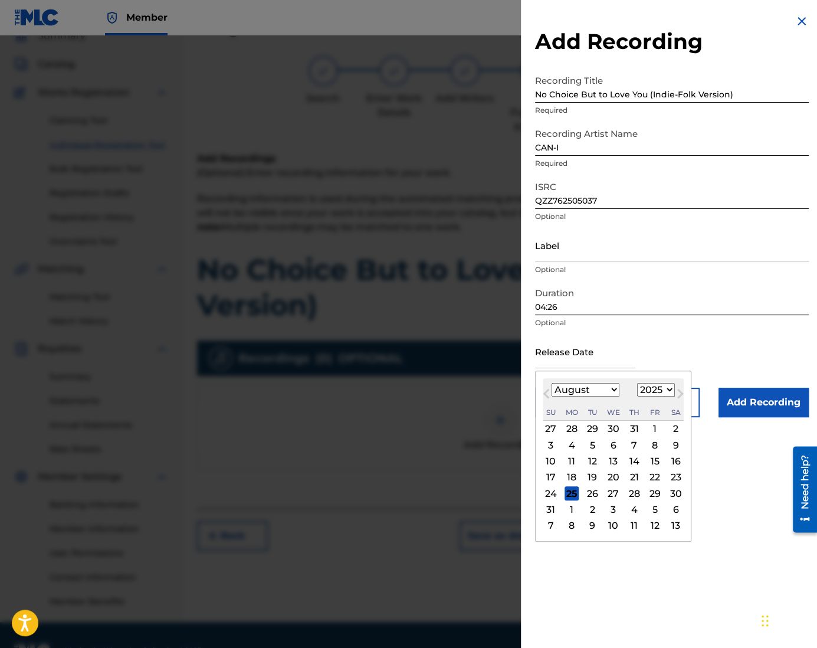
drag, startPoint x: 607, startPoint y: 344, endPoint x: 611, endPoint y: 357, distance: 12.9
click at [607, 344] on input "text" at bounding box center [585, 351] width 100 height 34
type input "[DATE]"
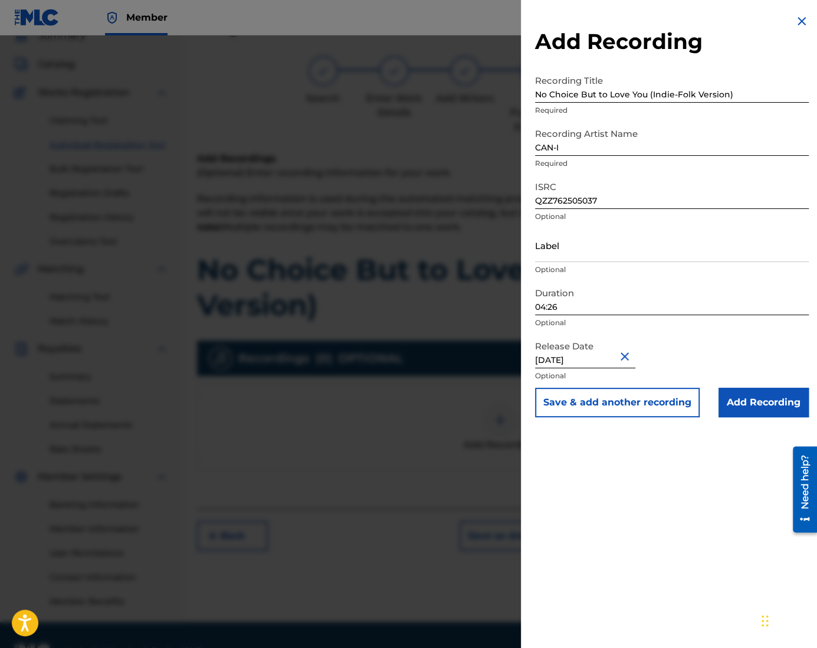
click at [772, 402] on input "Add Recording" at bounding box center [763, 401] width 90 height 29
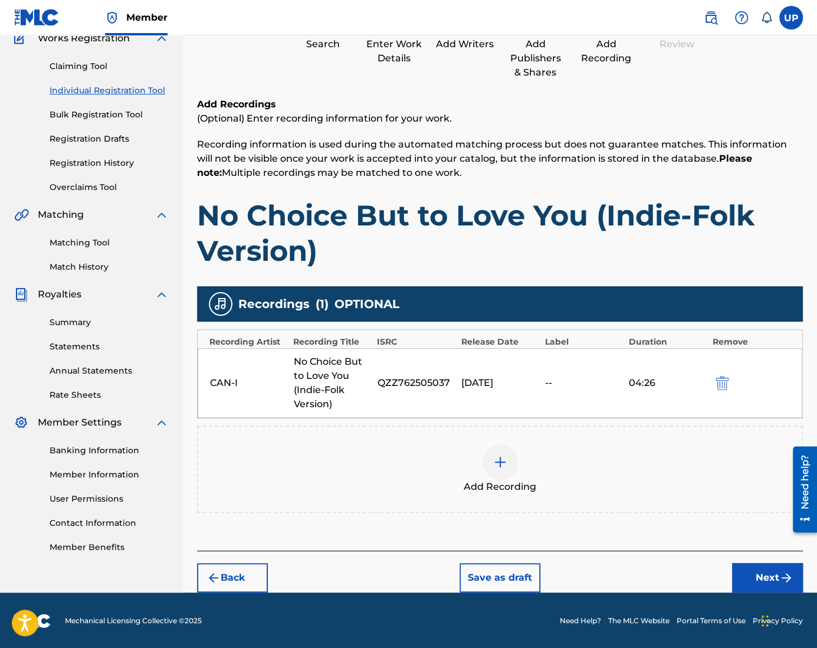
click at [761, 571] on button "Next" at bounding box center [767, 577] width 71 height 29
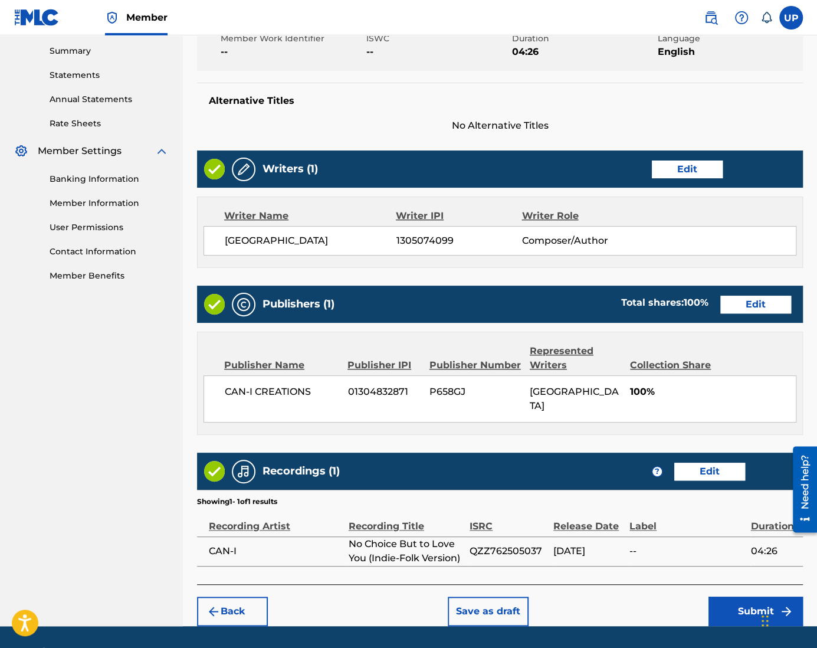
scroll to position [397, 0]
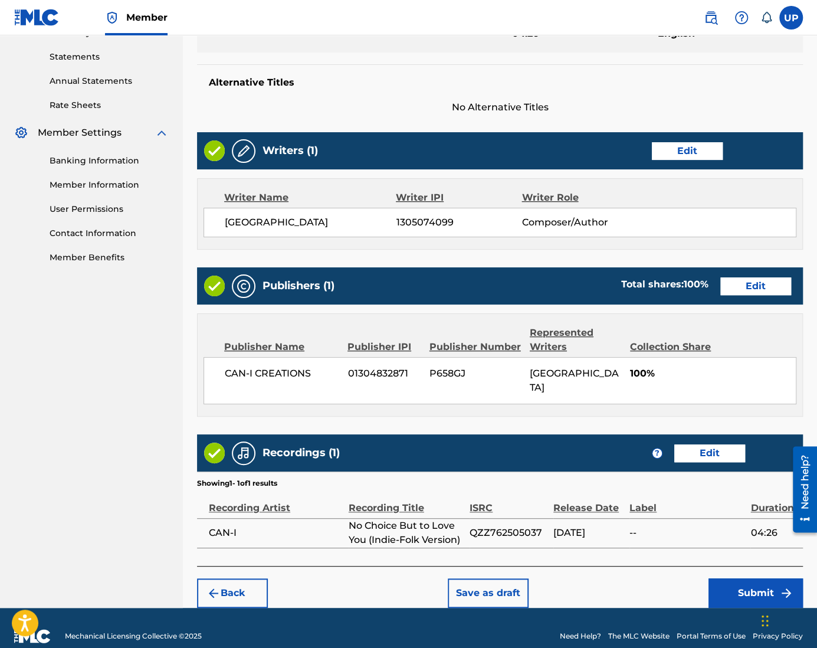
click at [761, 578] on button "Submit" at bounding box center [755, 592] width 94 height 29
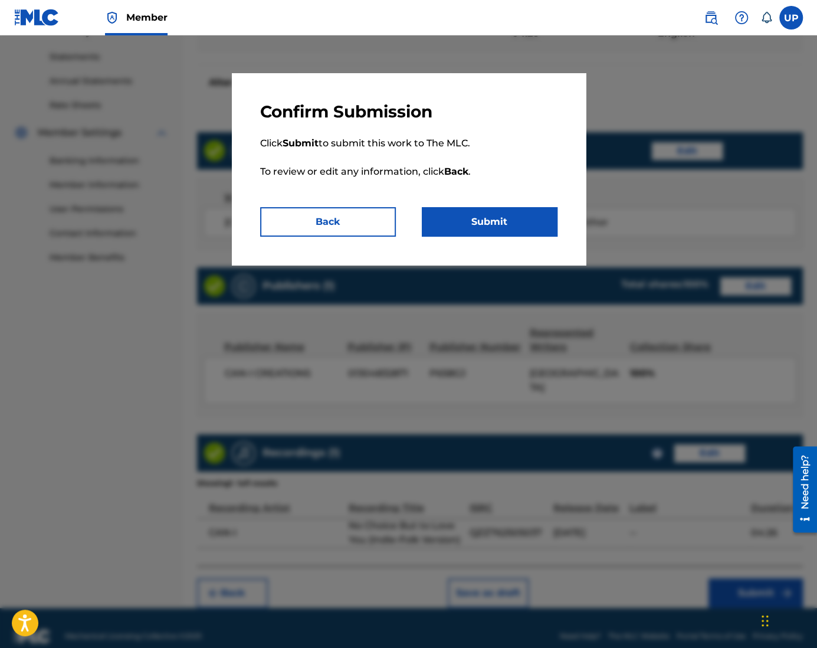
click at [522, 218] on button "Submit" at bounding box center [490, 221] width 136 height 29
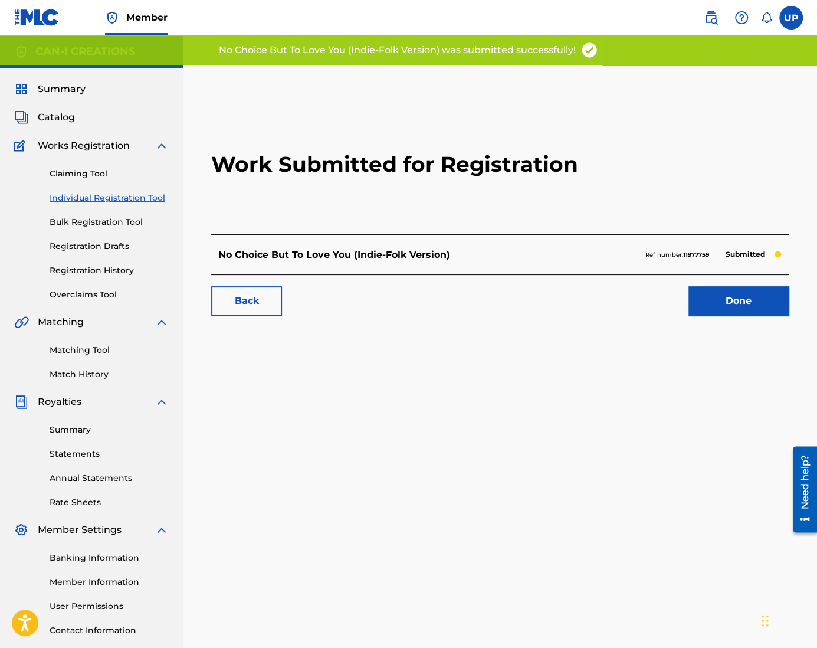
click at [760, 301] on link "Done" at bounding box center [738, 300] width 100 height 29
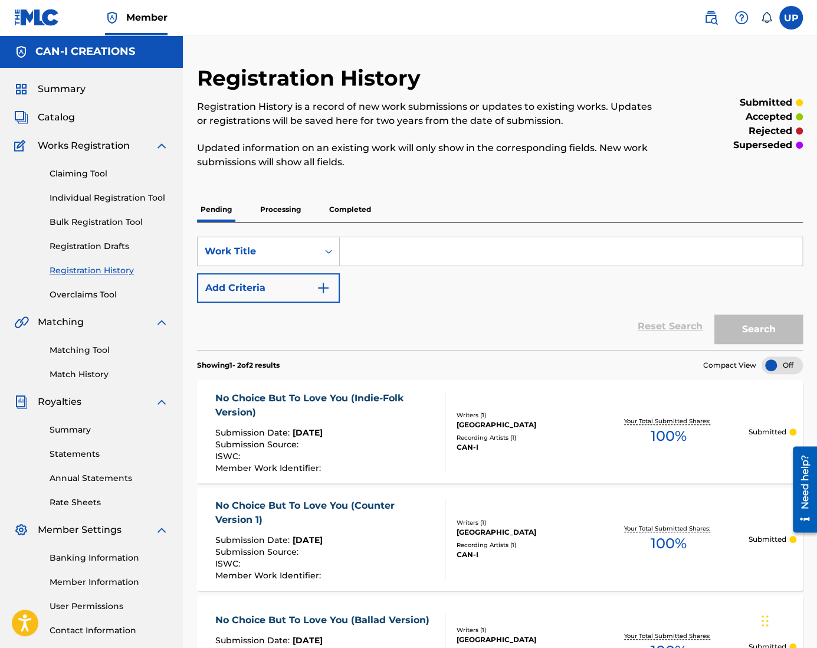
click at [350, 211] on p "Completed" at bounding box center [350, 209] width 49 height 25
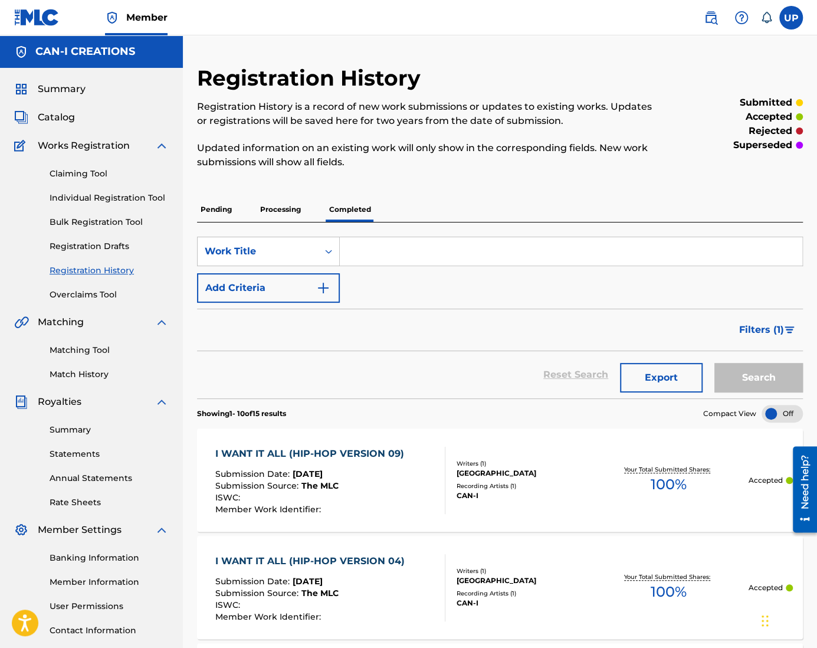
click at [106, 195] on link "Individual Registration Tool" at bounding box center [109, 198] width 119 height 12
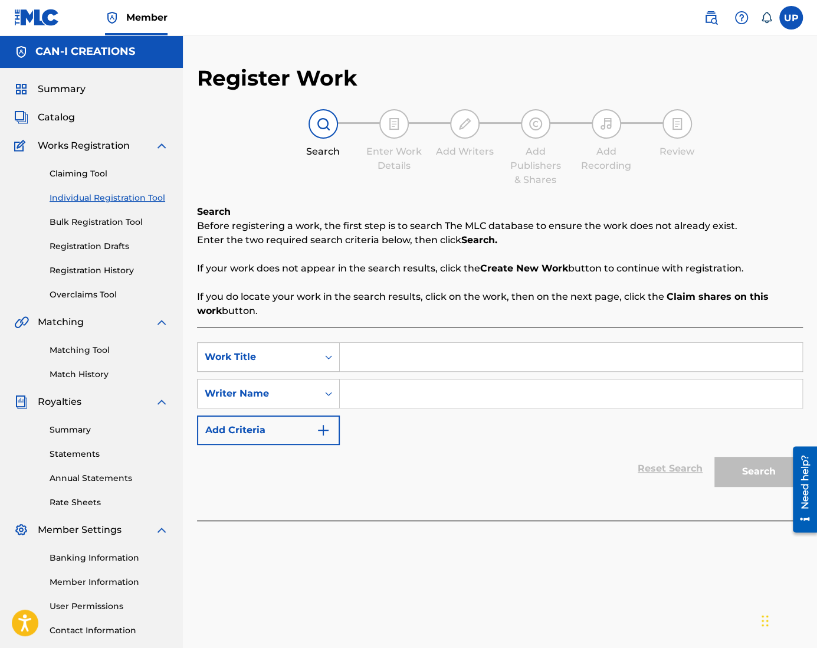
click at [408, 357] on input "Search Form" at bounding box center [571, 357] width 462 height 28
paste input "No Choice But to Love You (Pop Ballad Version)"
type input "No Choice But to Love You (Pop Ballad Version)"
click at [405, 408] on div "Search Form" at bounding box center [571, 393] width 463 height 29
click at [405, 400] on input "Search Form" at bounding box center [571, 393] width 462 height 28
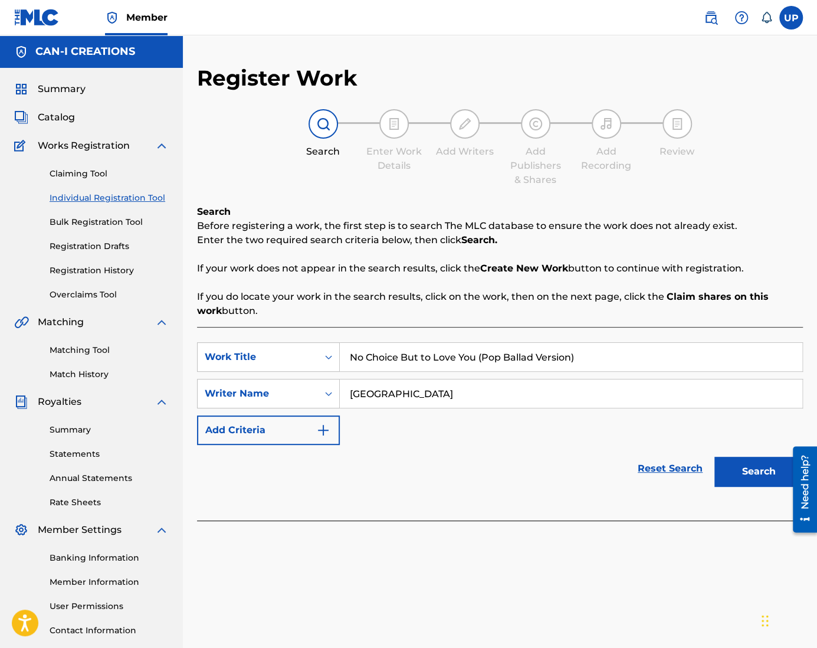
type input "[GEOGRAPHIC_DATA]"
click at [749, 472] on button "Search" at bounding box center [758, 470] width 88 height 29
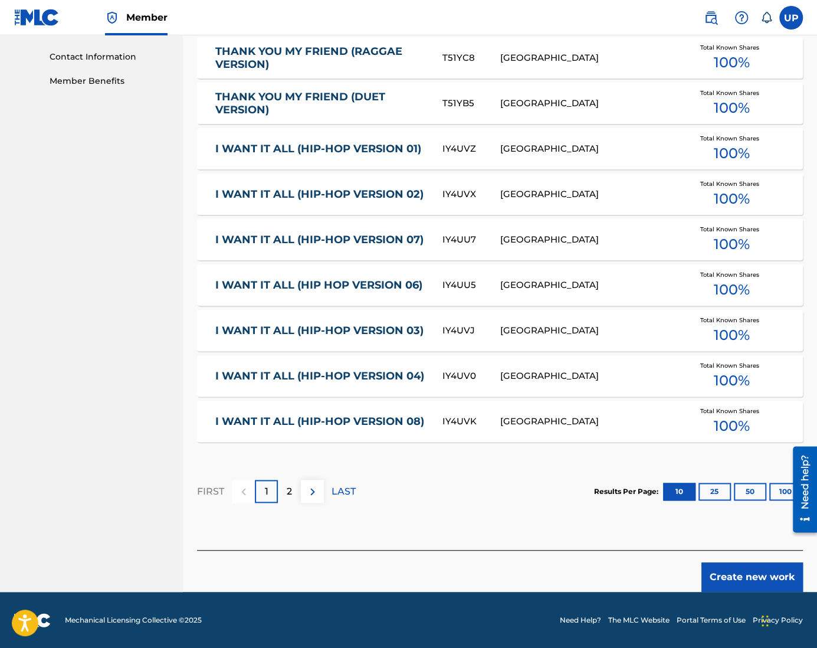
click at [750, 578] on button "Create new work" at bounding box center [751, 576] width 101 height 29
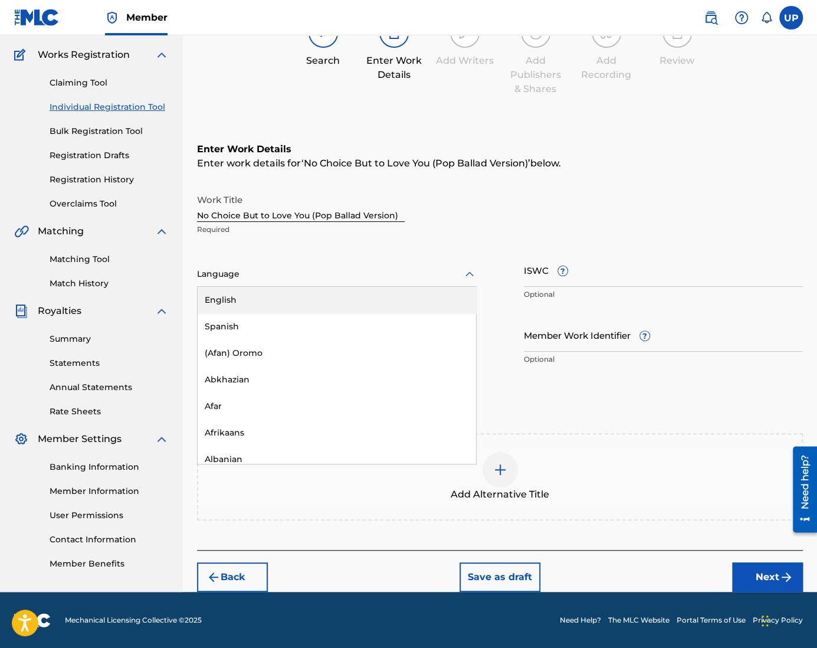
click at [277, 283] on div "Language" at bounding box center [337, 274] width 280 height 25
click at [271, 298] on div "English" at bounding box center [337, 300] width 278 height 27
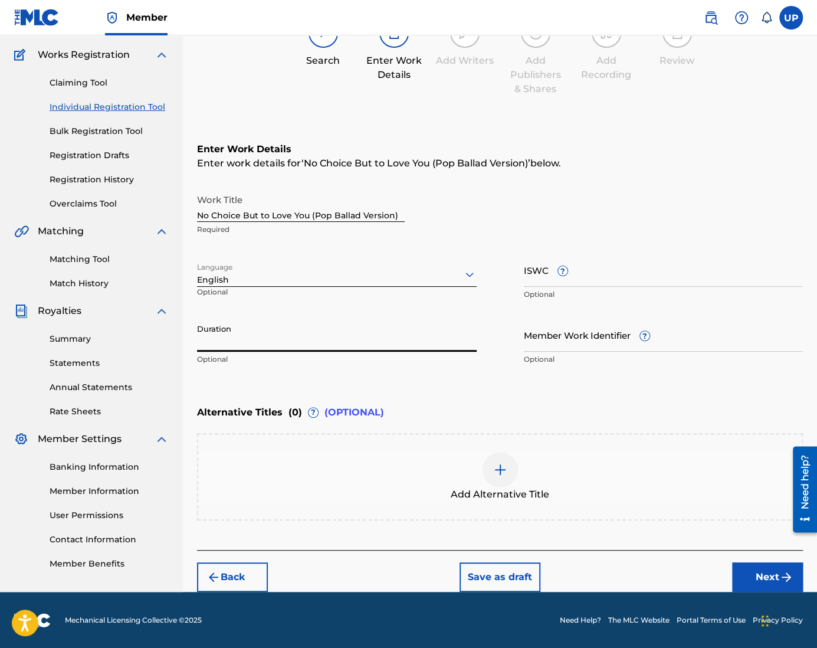
click at [264, 336] on input "Duration" at bounding box center [337, 335] width 280 height 34
type input "04:39"
click at [783, 576] on img "submit" at bounding box center [786, 577] width 14 height 14
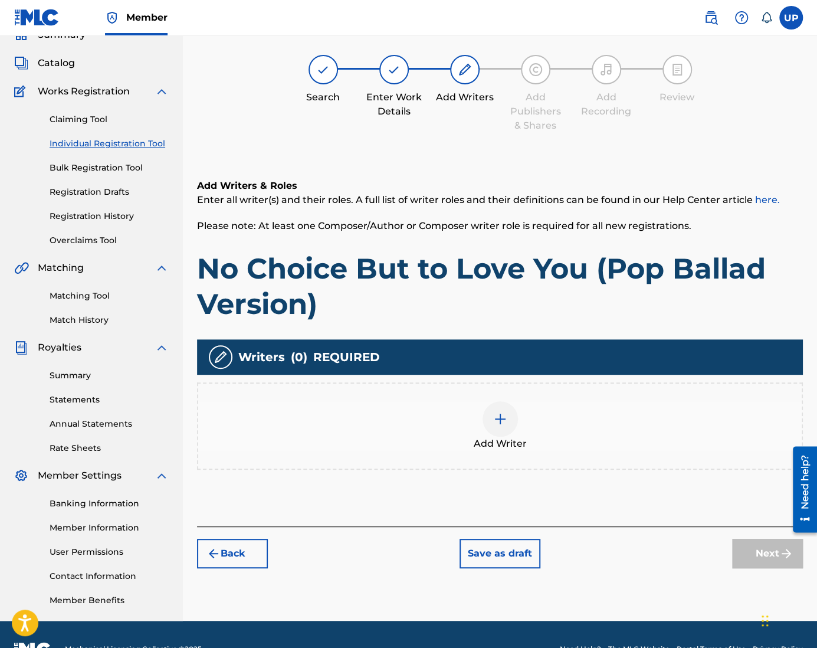
scroll to position [53, 0]
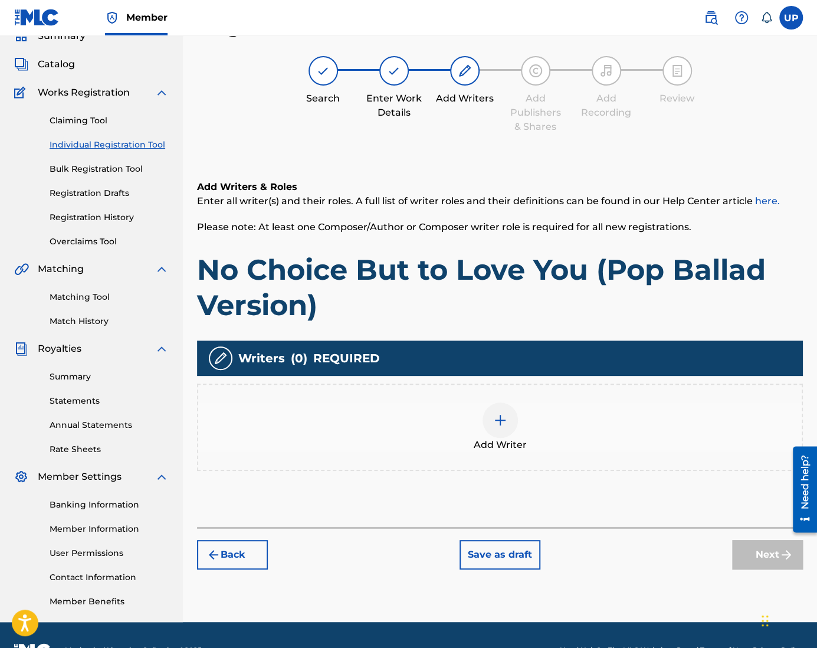
click at [497, 430] on div at bounding box center [499, 419] width 35 height 35
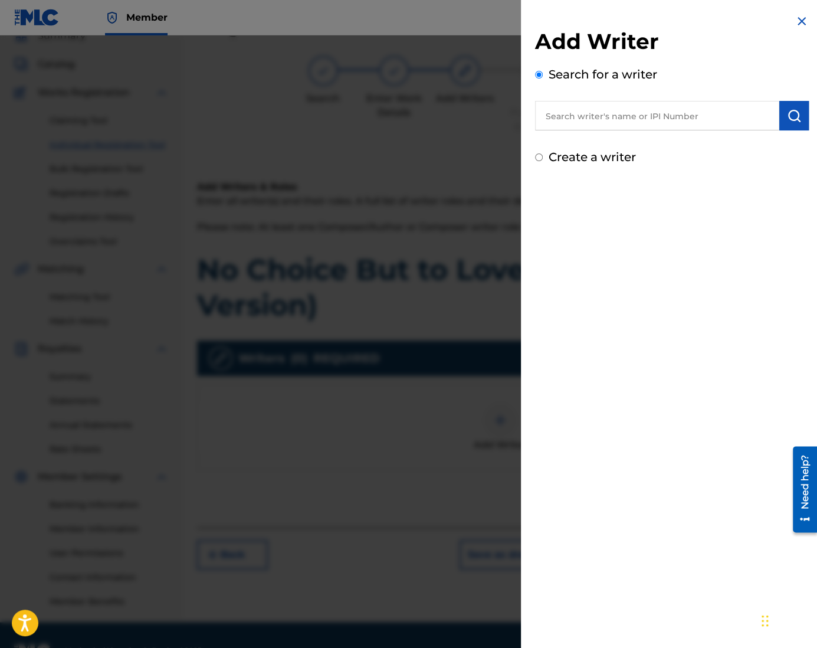
click at [563, 163] on label "Create a writer" at bounding box center [591, 157] width 87 height 14
radio input "true"
click at [543, 161] on input "Create a writer" at bounding box center [539, 157] width 8 height 8
radio input "false"
radio input "true"
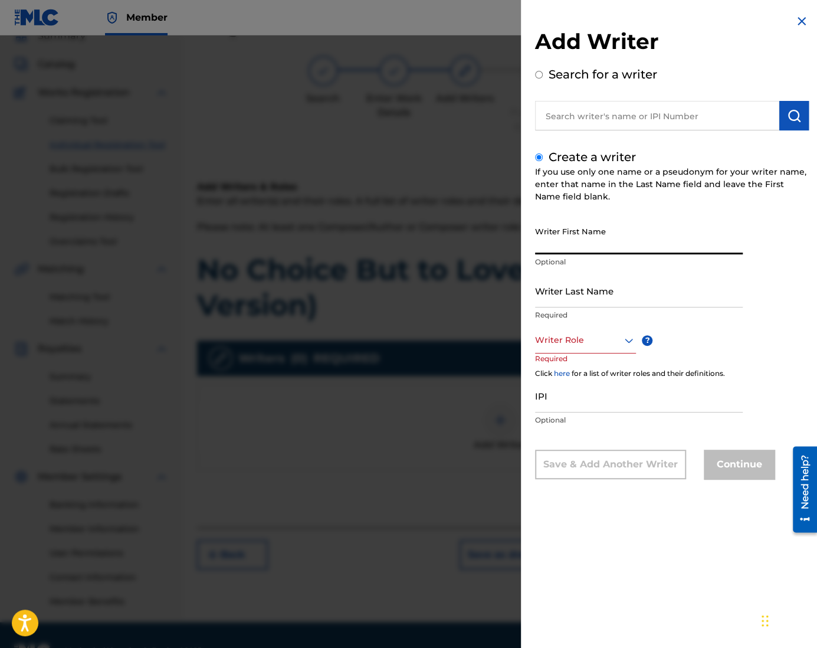
click at [608, 247] on input "Writer First Name" at bounding box center [639, 238] width 208 height 34
type input "Ung"
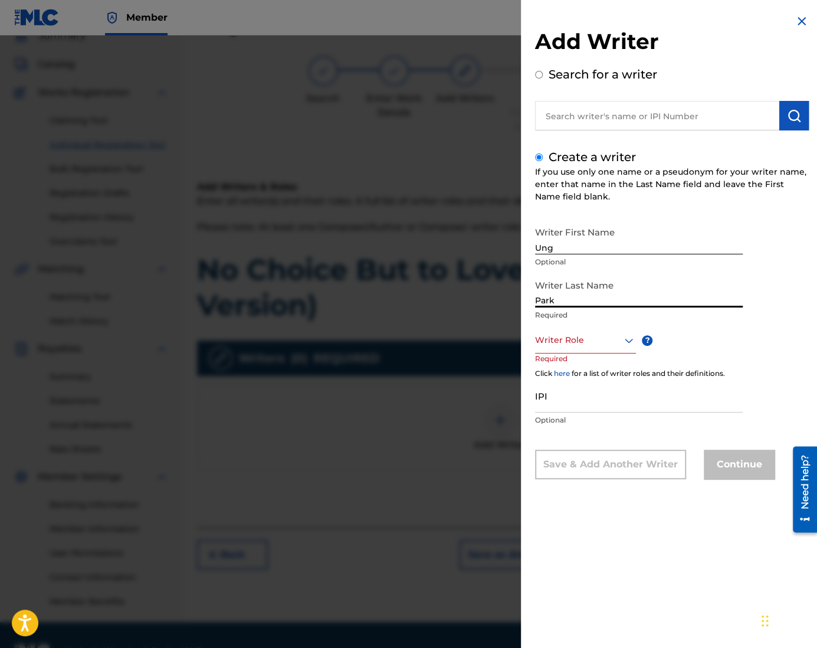
type input "Park"
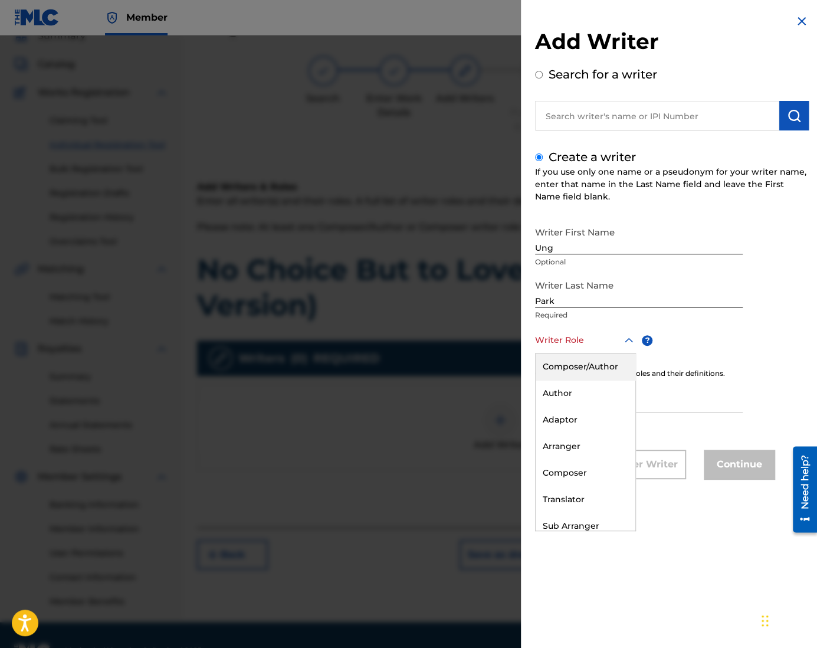
click at [574, 337] on div at bounding box center [585, 340] width 101 height 15
click at [586, 359] on div "Composer/Author" at bounding box center [585, 366] width 100 height 27
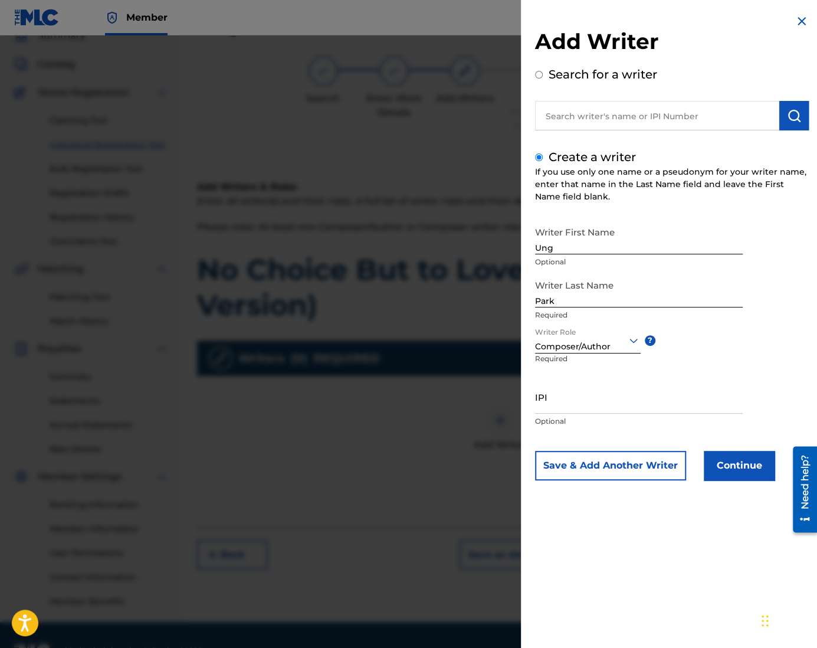
click at [574, 409] on input "IPI" at bounding box center [639, 397] width 208 height 34
click at [631, 404] on input "IPI" at bounding box center [639, 397] width 208 height 34
paste input "1305074099"
type input "1305074099"
click at [748, 469] on button "Continue" at bounding box center [739, 465] width 71 height 29
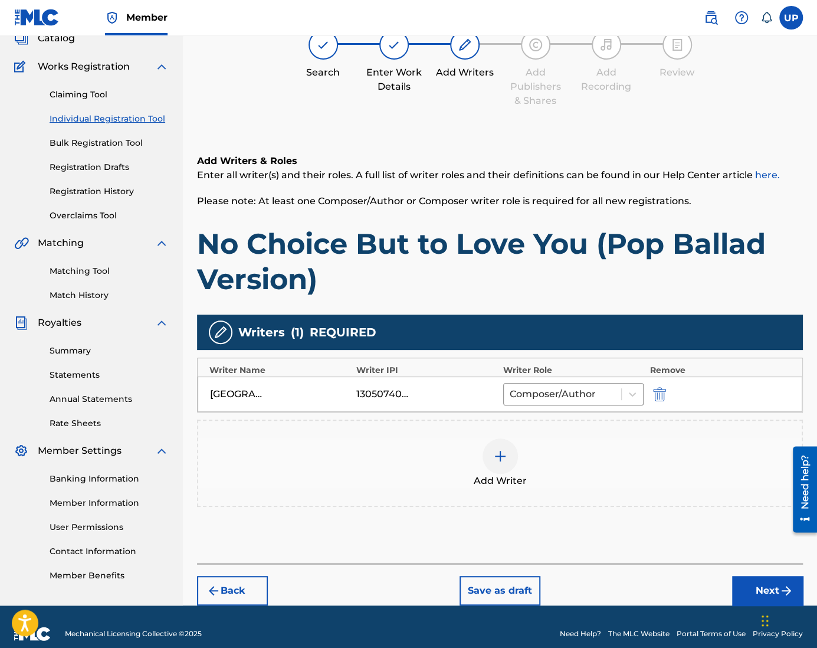
scroll to position [92, 0]
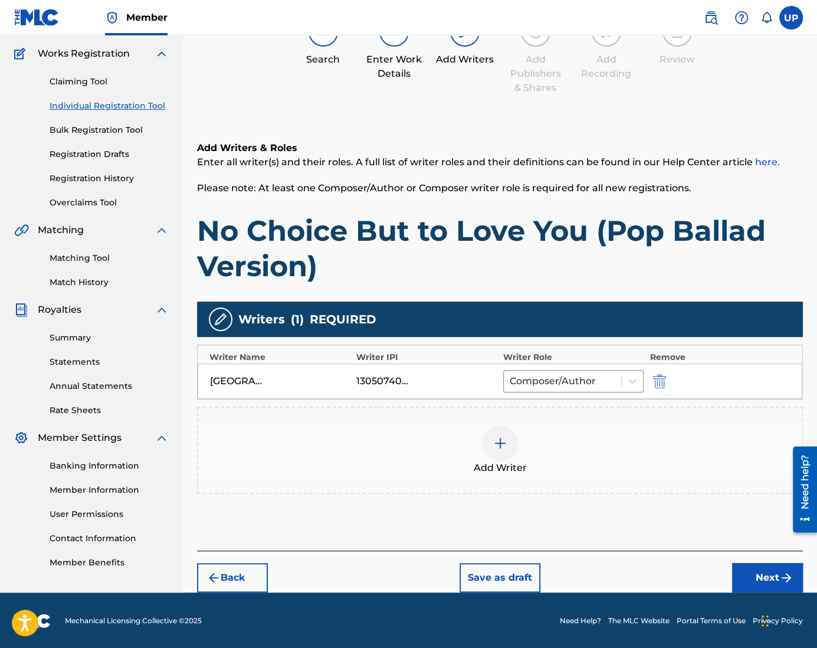
click at [760, 570] on button "Next" at bounding box center [767, 577] width 71 height 29
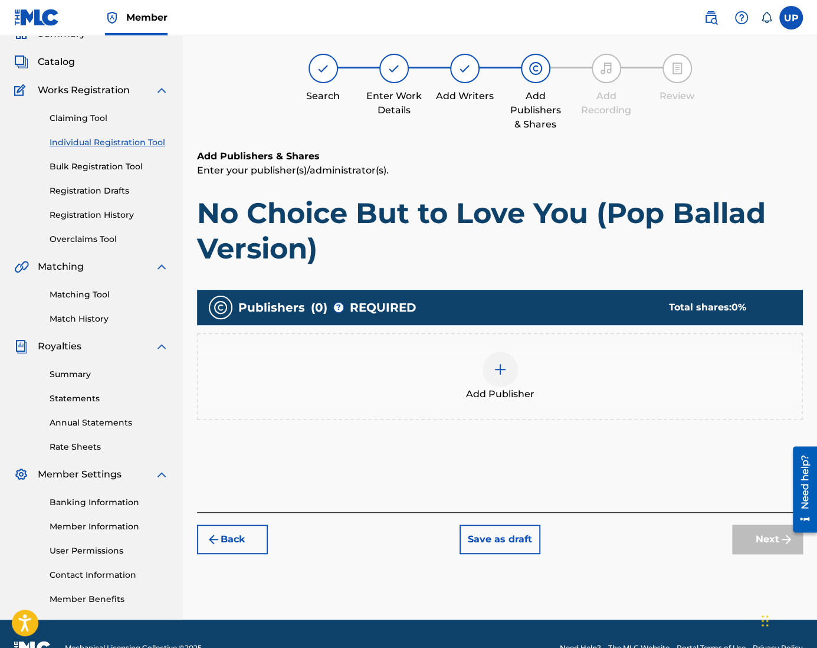
scroll to position [53, 0]
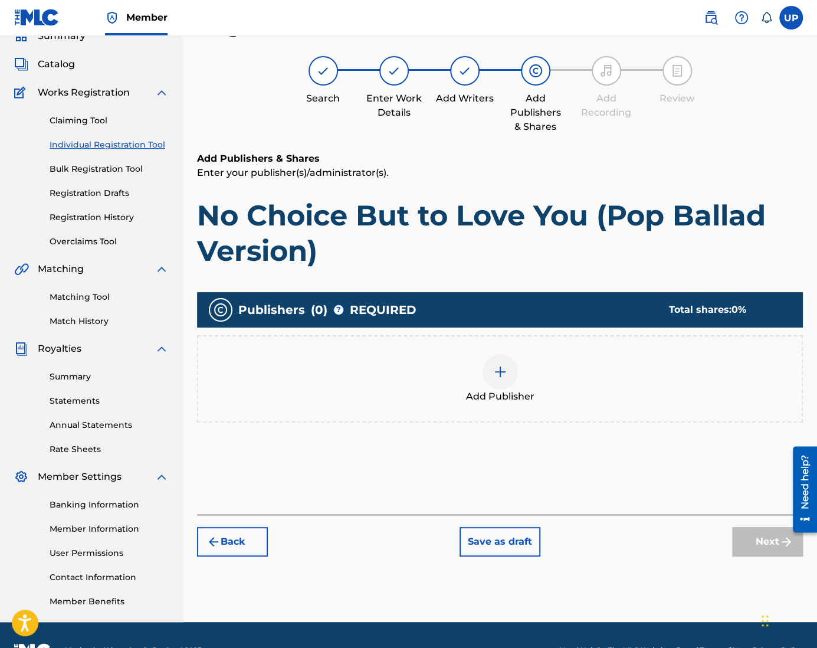
click at [494, 375] on img at bounding box center [500, 371] width 14 height 14
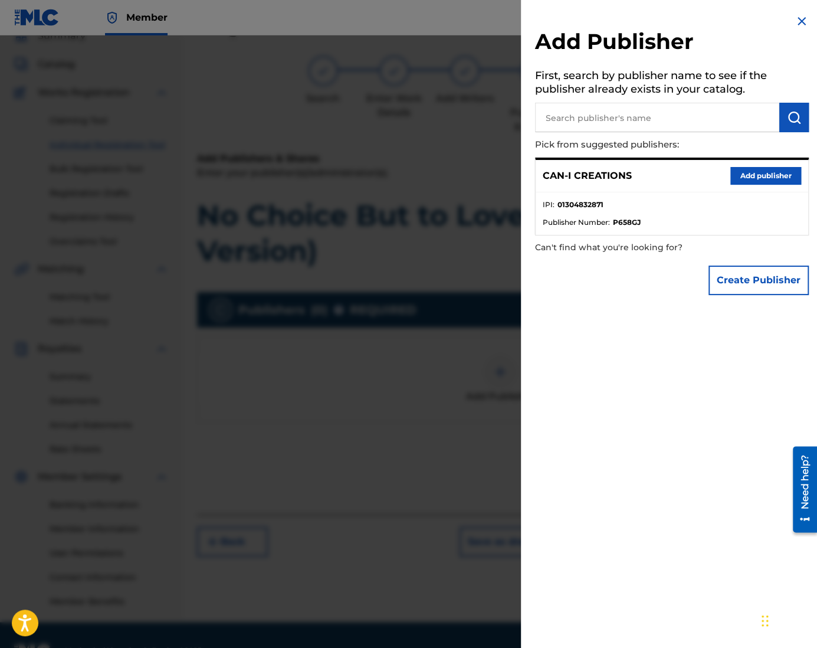
click at [761, 175] on button "Add publisher" at bounding box center [765, 176] width 71 height 18
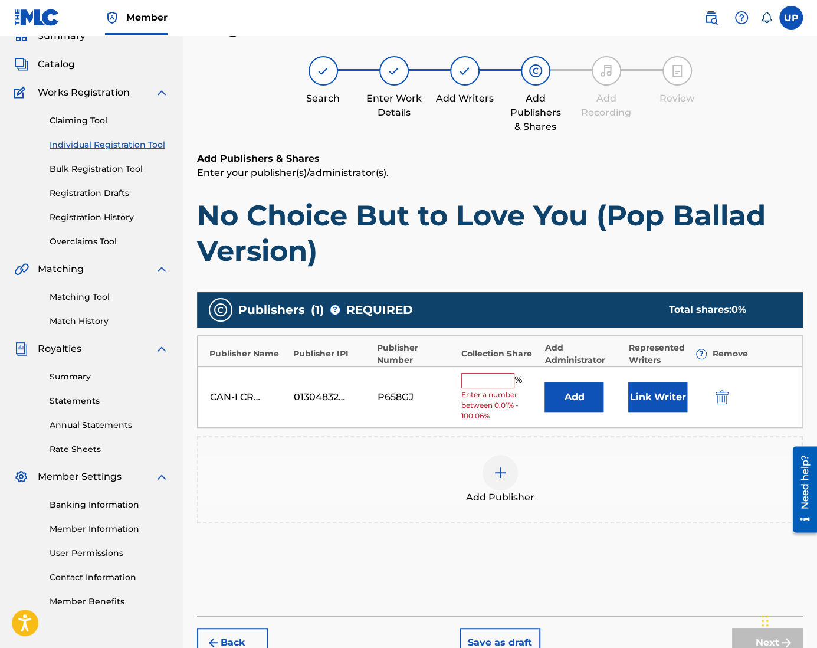
click at [471, 381] on input "text" at bounding box center [487, 380] width 53 height 15
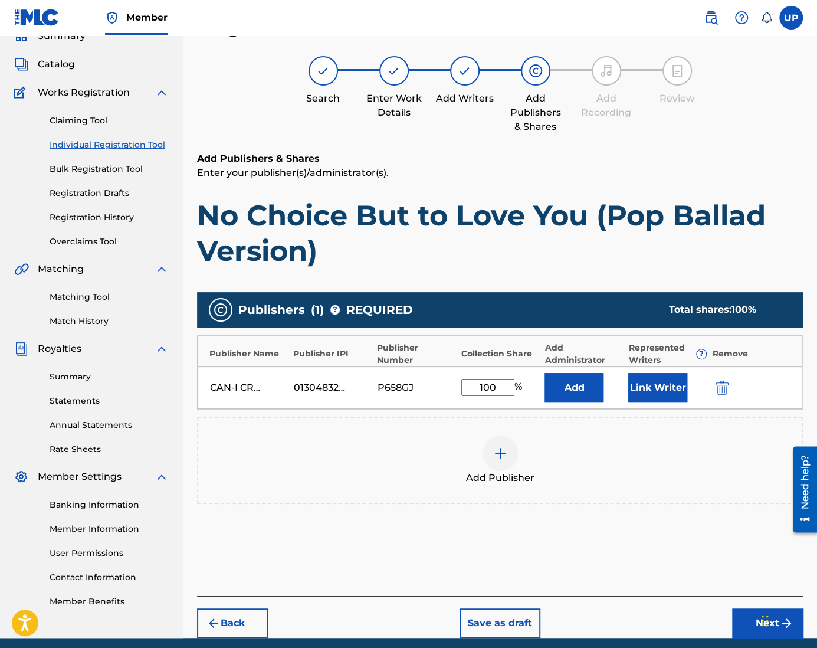
type input "100"
click at [664, 396] on button "Link Writer" at bounding box center [657, 387] width 59 height 29
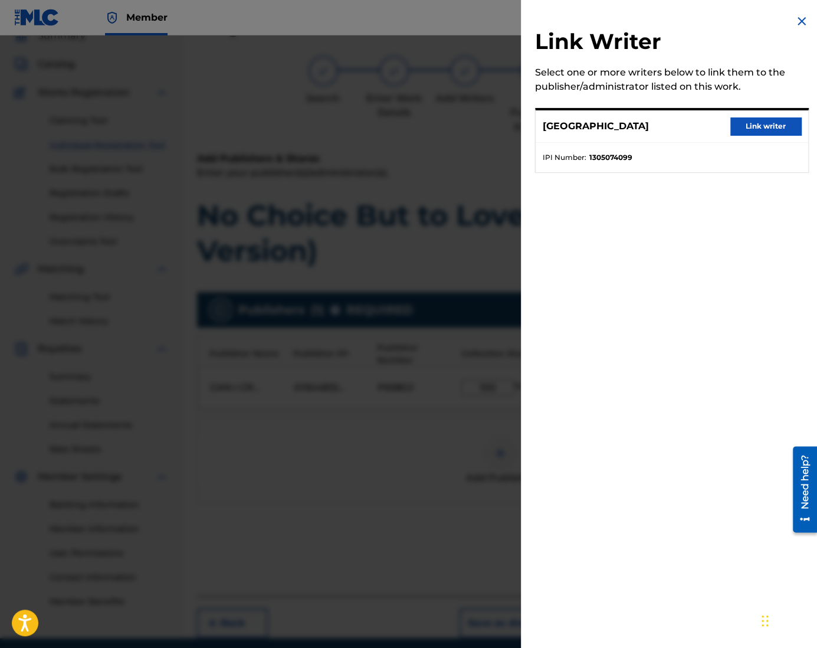
click at [769, 129] on button "Link writer" at bounding box center [765, 126] width 71 height 18
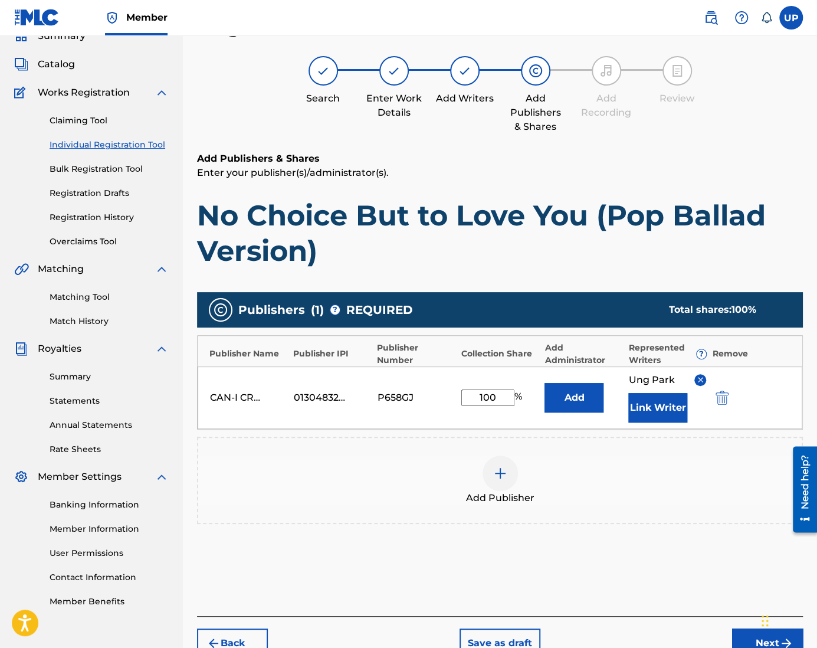
click at [755, 642] on button "Next" at bounding box center [767, 642] width 71 height 29
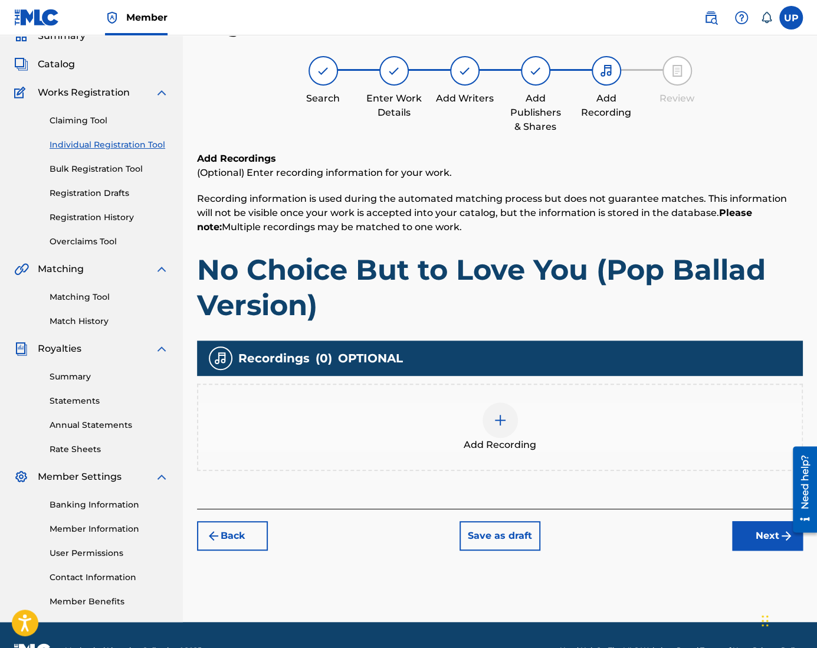
click at [493, 419] on img at bounding box center [500, 420] width 14 height 14
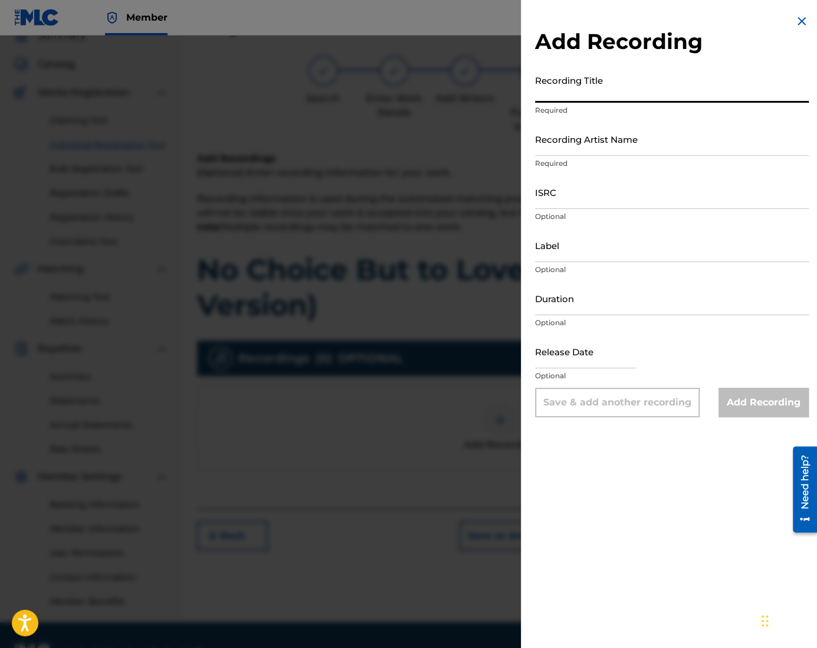
click at [603, 91] on input "Recording Title" at bounding box center [672, 86] width 274 height 34
paste input "No Choice But to Love You (Pop Ballad Version)"
type input "No Choice But to Love You (Pop Ballad Version)"
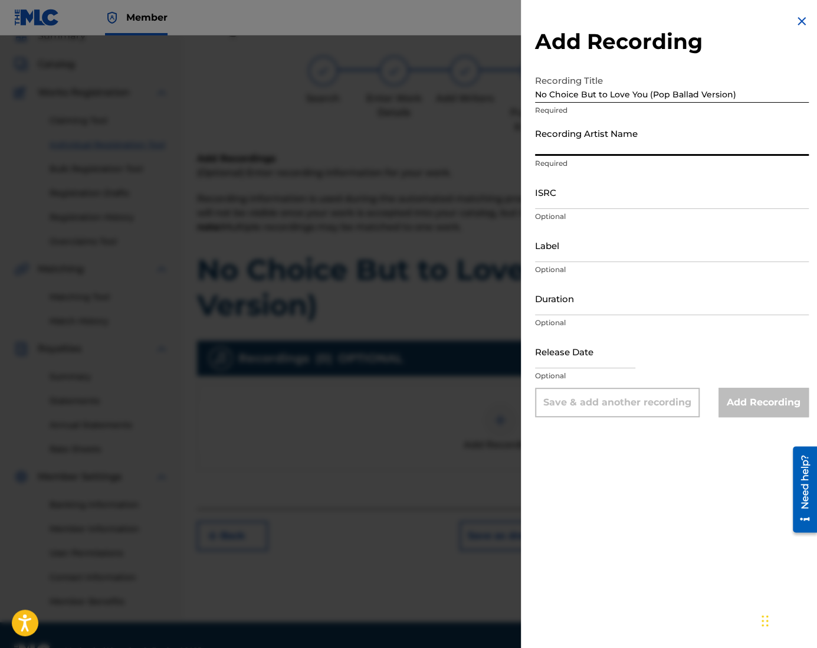
click at [588, 140] on input "Recording Artist Name" at bounding box center [672, 139] width 274 height 34
type input "CAN-I"
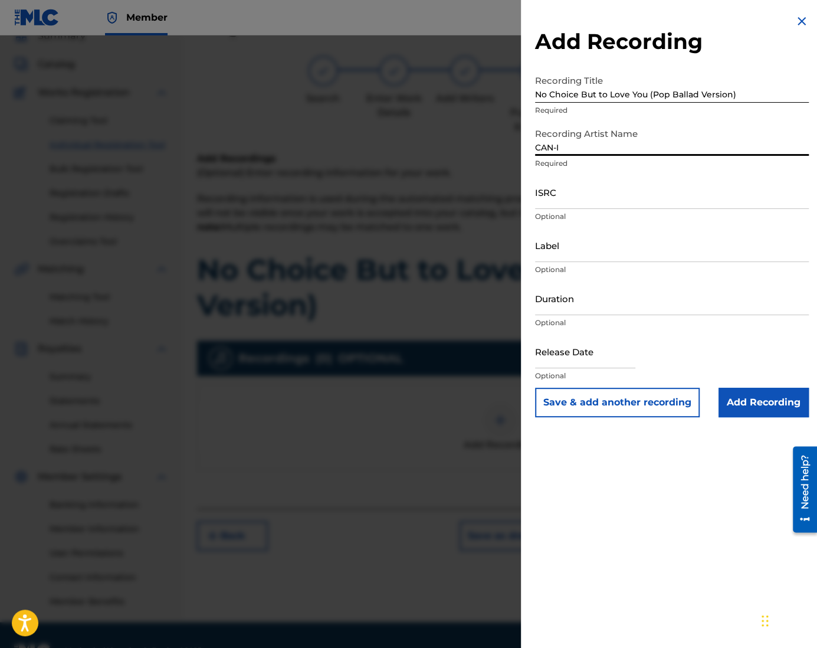
click at [571, 189] on input "ISRC" at bounding box center [672, 192] width 274 height 34
click at [353, 432] on div at bounding box center [408, 359] width 817 height 648
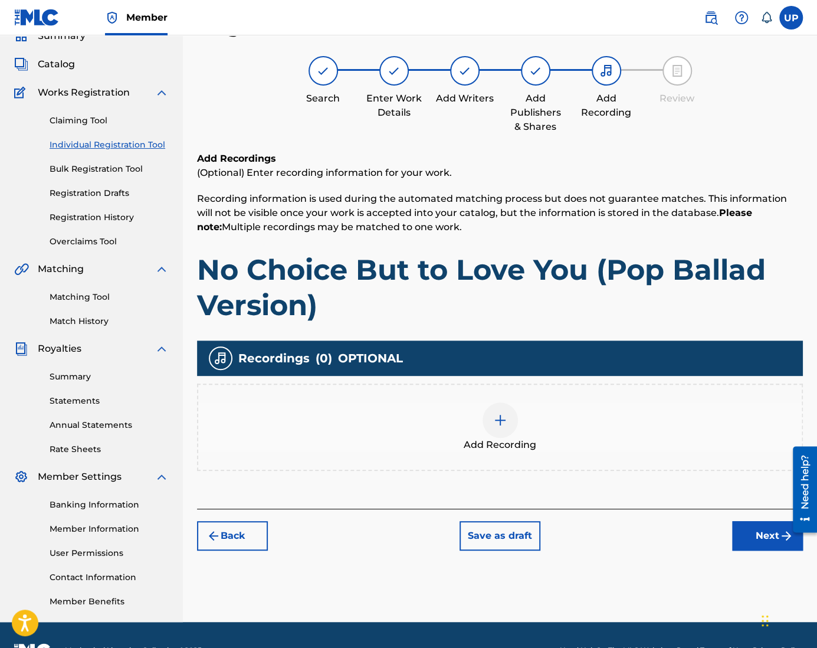
click at [497, 424] on img at bounding box center [500, 420] width 14 height 14
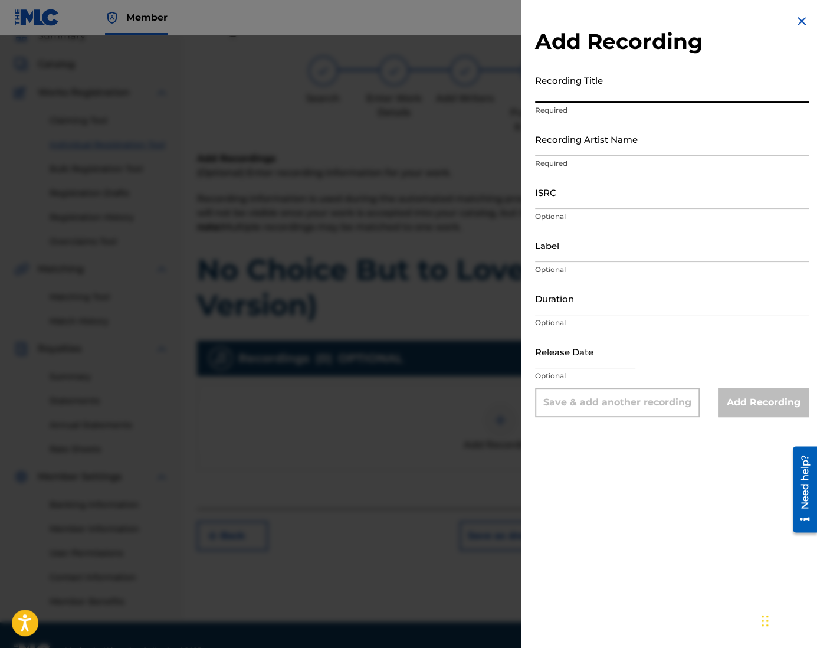
click at [565, 88] on input "Recording Title" at bounding box center [672, 86] width 274 height 34
paste input "QZZ762505038"
type input "QZZ762505038"
click at [563, 193] on input "ISRC" at bounding box center [672, 192] width 274 height 34
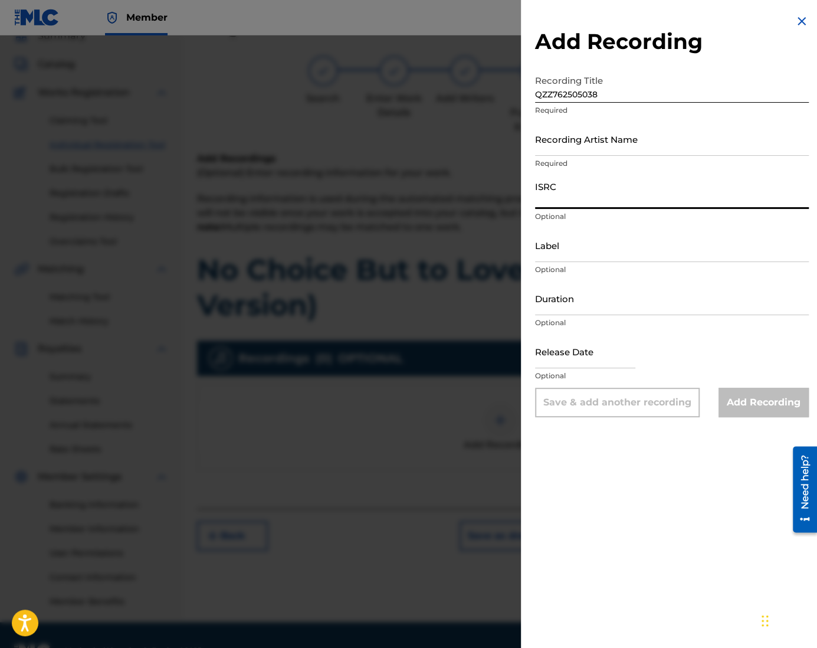
paste input "QZZ762505038"
type input "QZZ762505038"
click at [616, 94] on input "QZZ762505038" at bounding box center [672, 86] width 274 height 34
drag, startPoint x: 614, startPoint y: 94, endPoint x: 482, endPoint y: 100, distance: 132.2
click at [482, 100] on div "Add Recording Recording Title QZZ762505038 Required Recording Artist Name Requi…" at bounding box center [408, 341] width 817 height 612
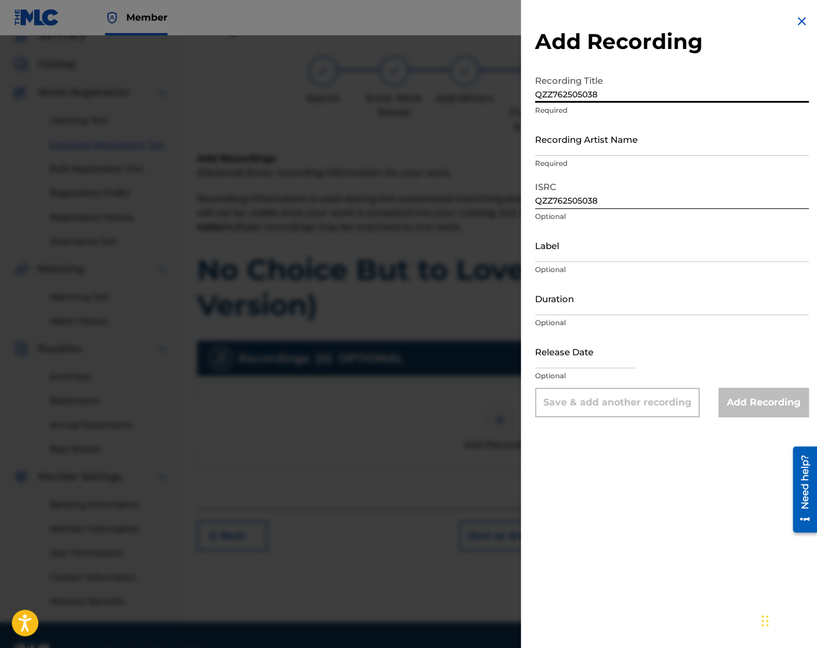
paste input "No Choice But to Love You (Pop Ballad Version)"
type input "No Choice But to Love You (Pop Ballad Version)"
drag, startPoint x: 612, startPoint y: 156, endPoint x: 602, endPoint y: 153, distance: 10.6
click at [610, 155] on div "Recording Artist Name Required" at bounding box center [672, 148] width 274 height 53
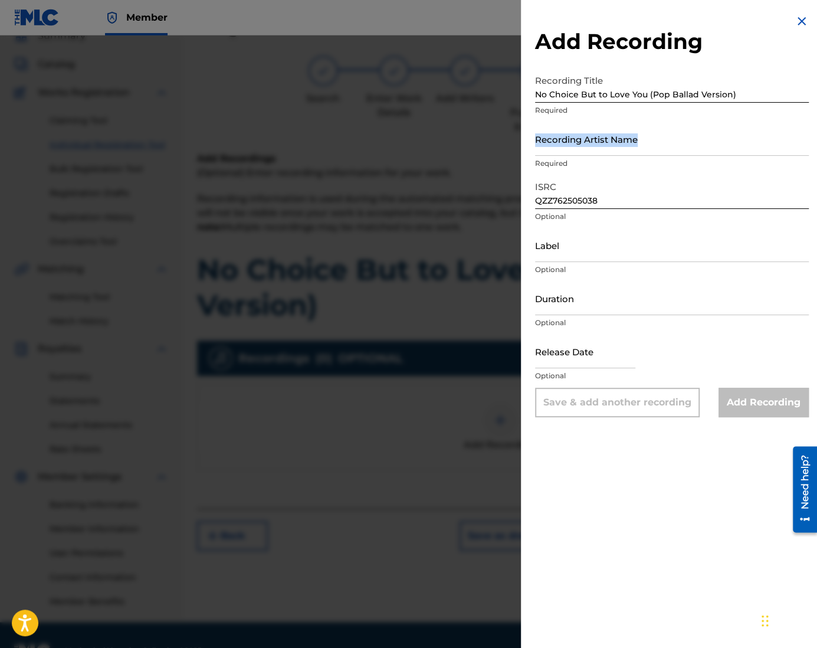
click at [594, 144] on input "Recording Artist Name" at bounding box center [672, 139] width 274 height 34
type input "CAN-I"
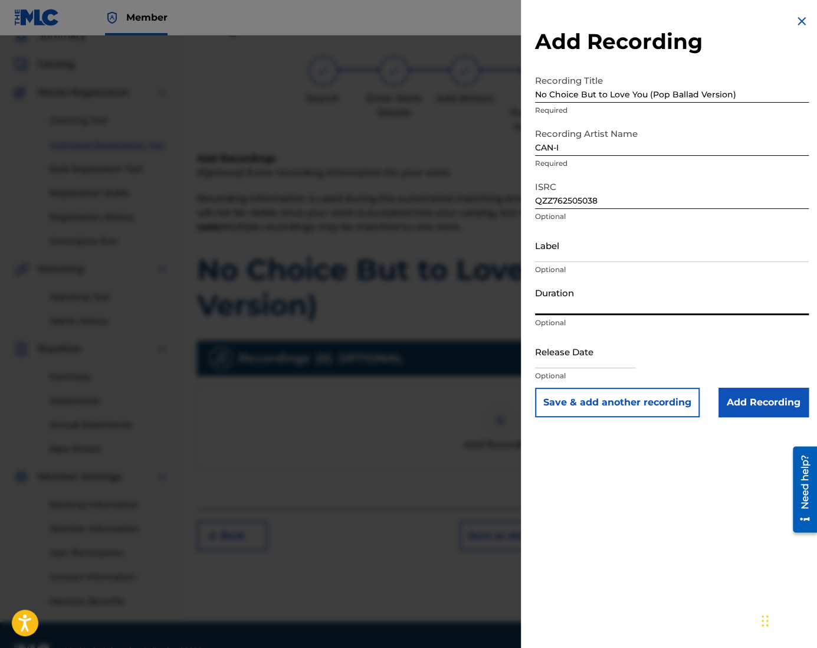
click at [574, 308] on input "Duration" at bounding box center [672, 298] width 274 height 34
type input "04:39"
select select "7"
select select "2025"
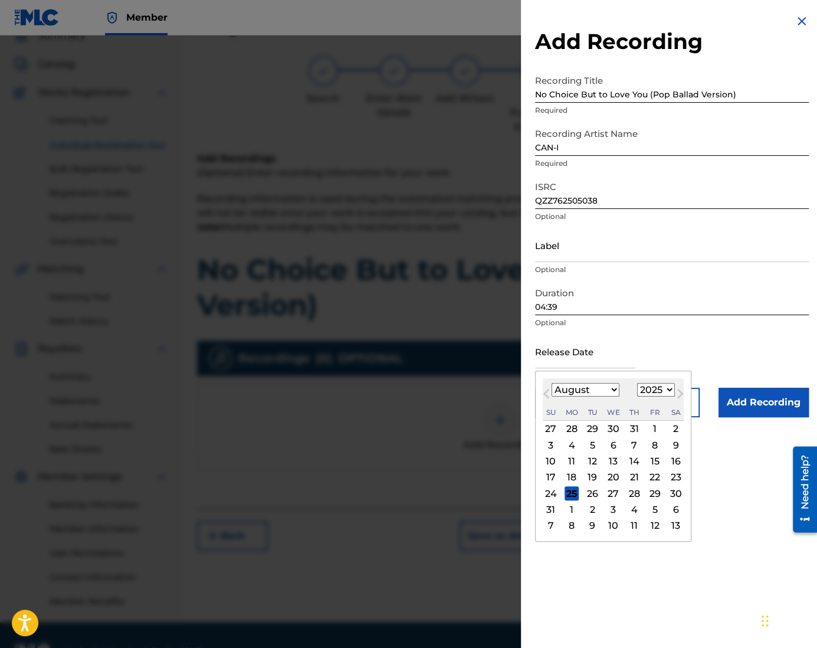
click at [584, 349] on input "text" at bounding box center [585, 351] width 100 height 34
type input "[DATE]"
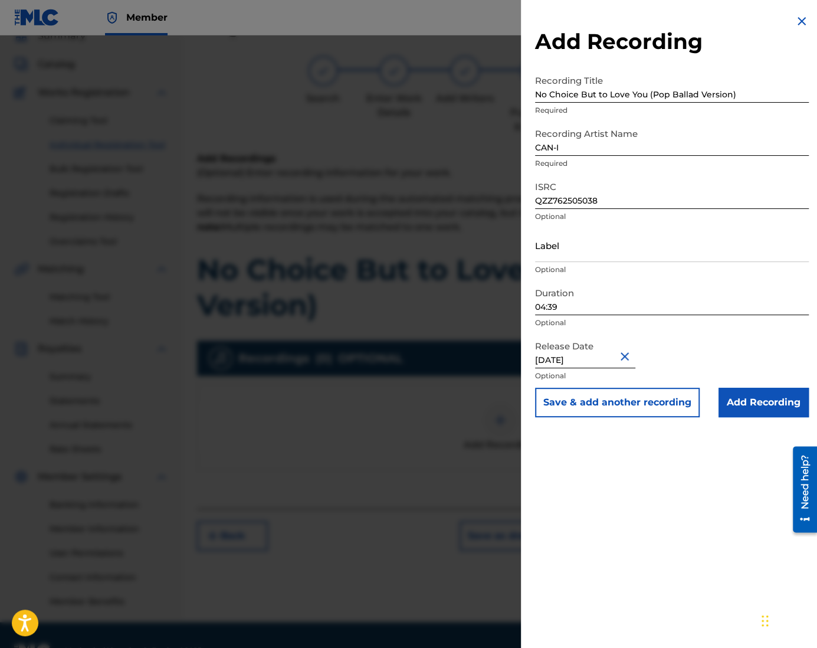
click at [745, 405] on input "Add Recording" at bounding box center [763, 401] width 90 height 29
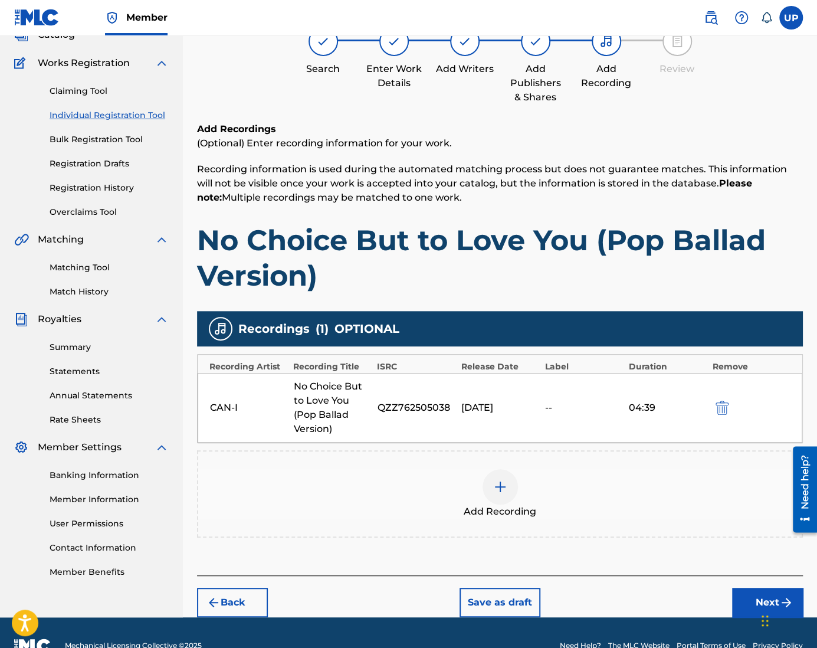
scroll to position [107, 0]
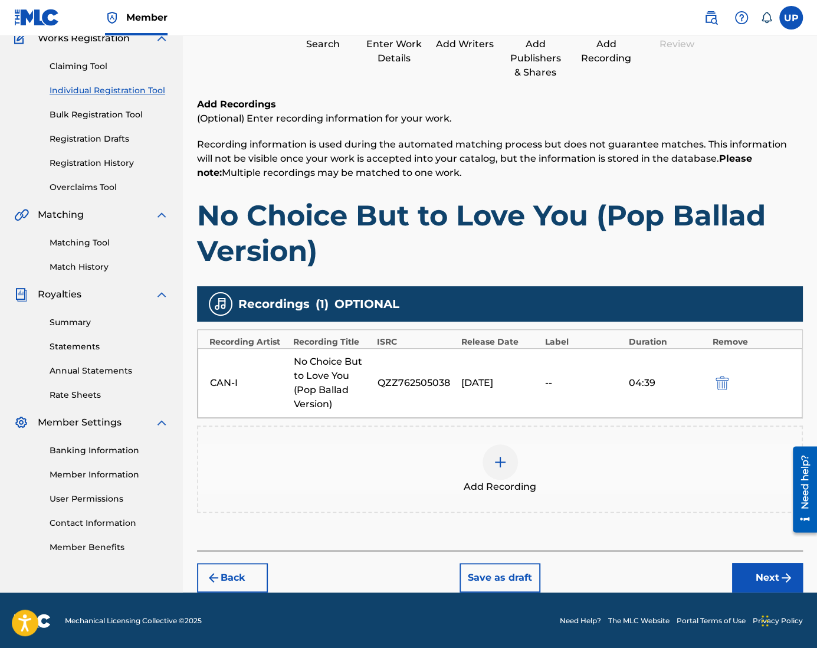
click at [787, 570] on img "submit" at bounding box center [786, 577] width 14 height 14
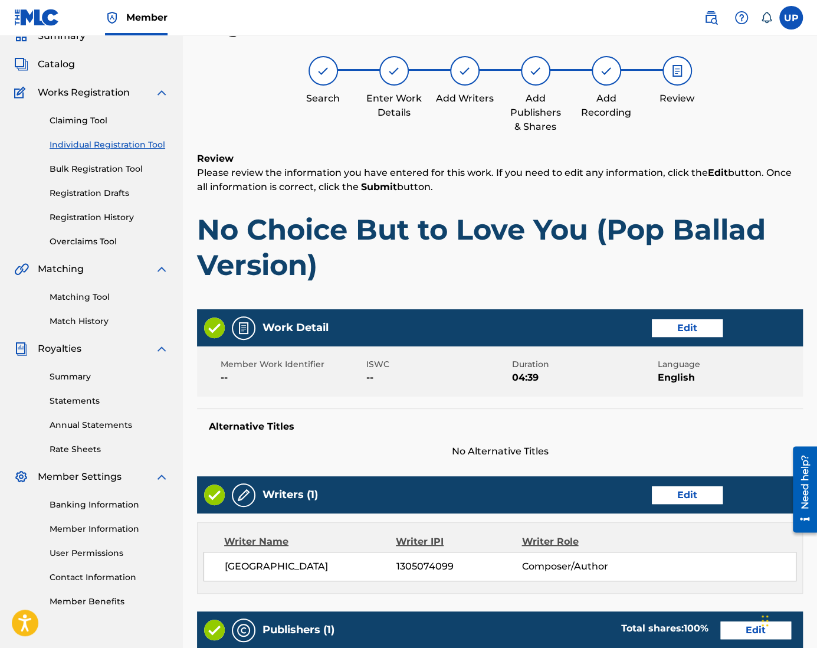
scroll to position [171, 0]
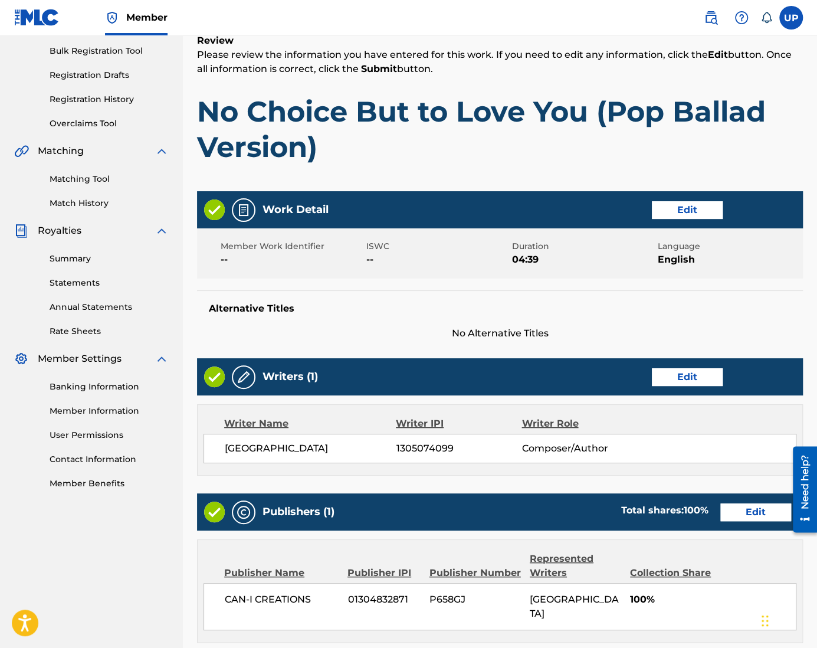
click at [672, 212] on button "Edit" at bounding box center [687, 210] width 71 height 18
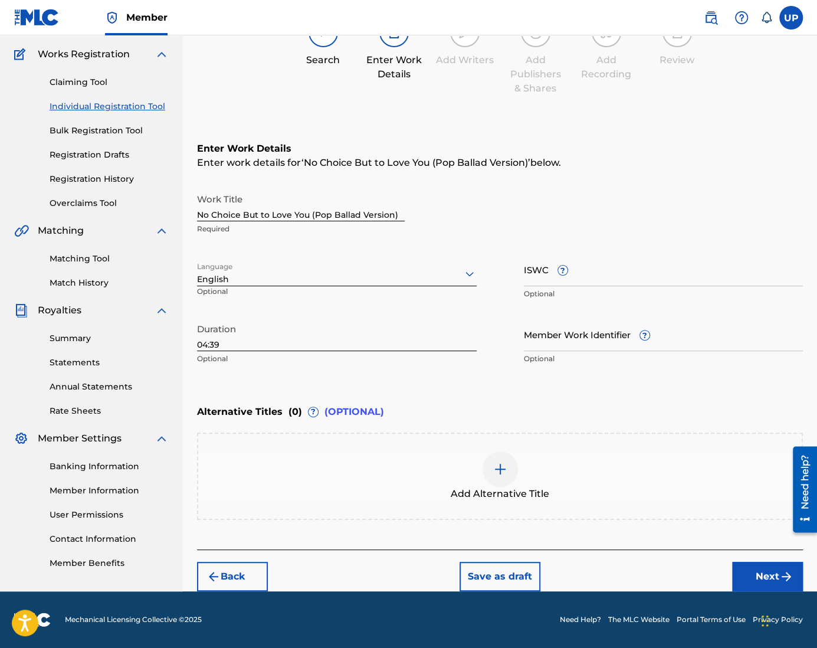
scroll to position [91, 0]
click at [766, 571] on button "Next" at bounding box center [767, 576] width 71 height 29
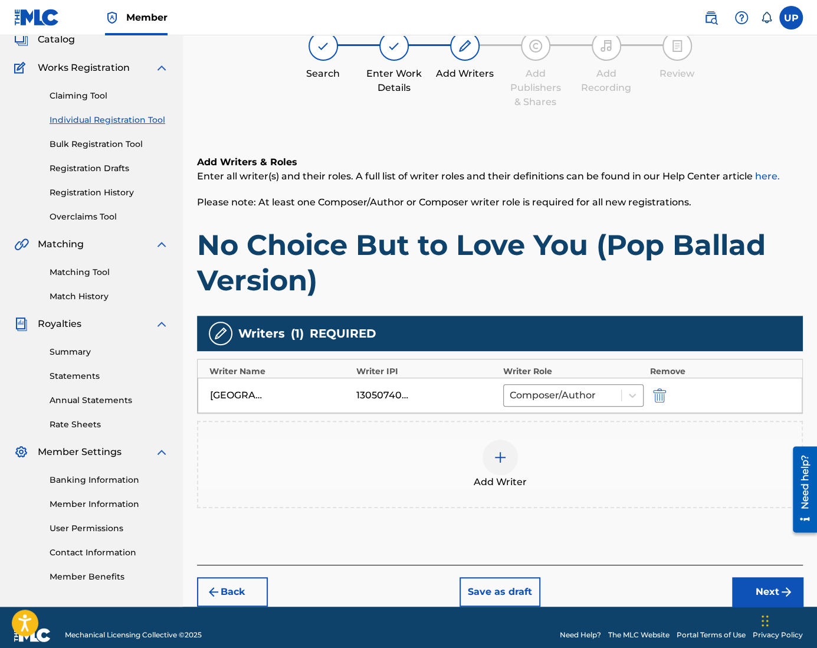
scroll to position [92, 0]
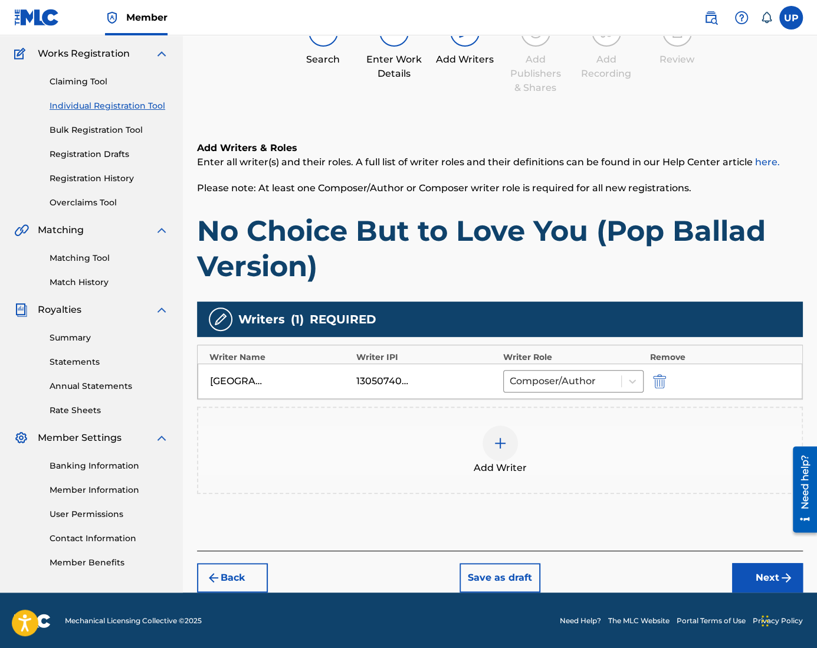
click at [759, 576] on button "Next" at bounding box center [767, 577] width 71 height 29
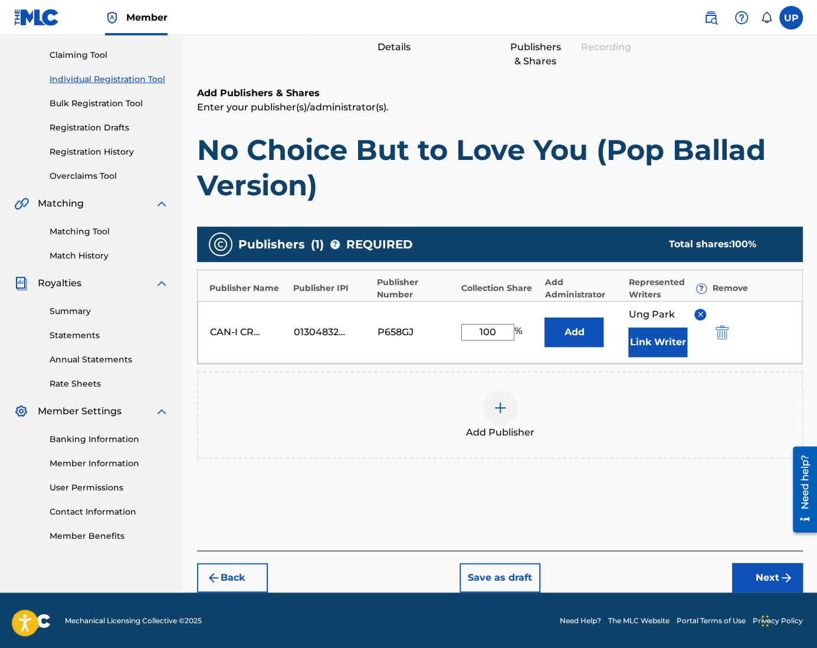
click at [763, 572] on button "Next" at bounding box center [767, 577] width 71 height 29
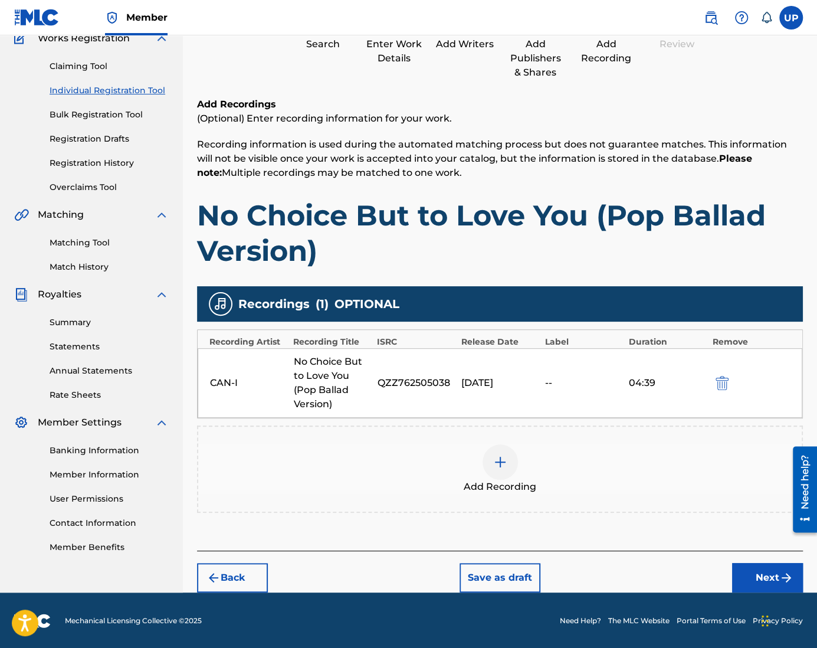
click at [770, 577] on button "Next" at bounding box center [767, 577] width 71 height 29
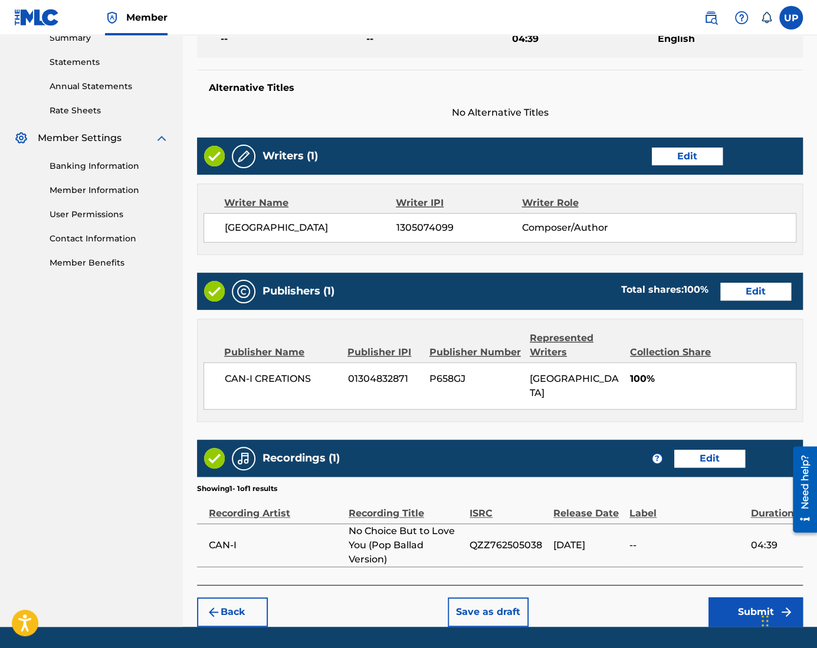
scroll to position [410, 0]
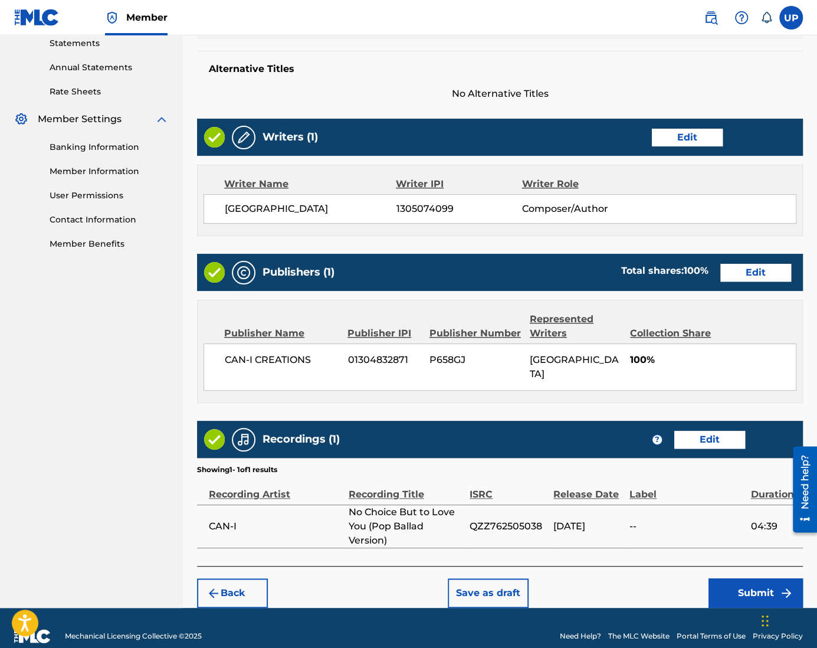
click at [742, 580] on button "Submit" at bounding box center [755, 592] width 94 height 29
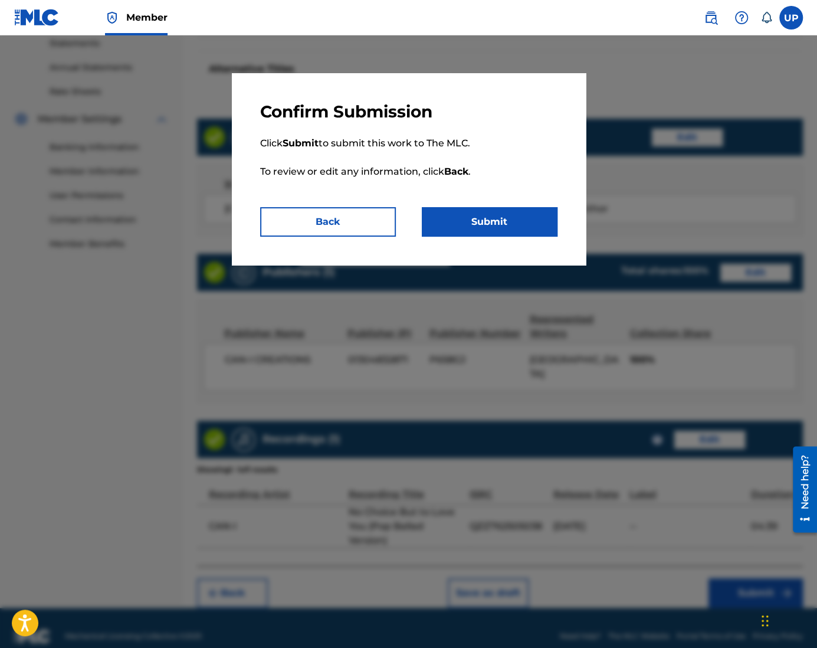
click at [504, 219] on button "Submit" at bounding box center [490, 221] width 136 height 29
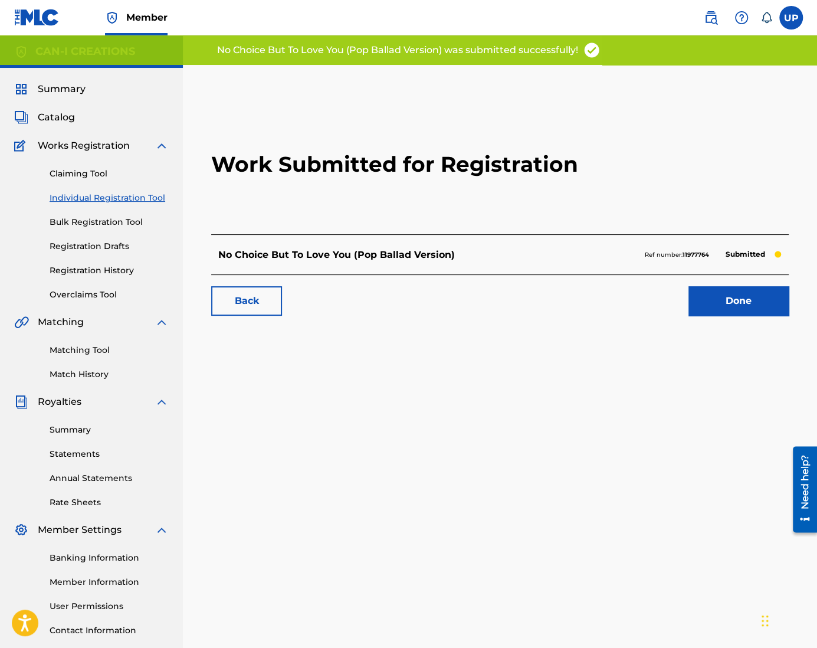
click at [741, 298] on link "Done" at bounding box center [738, 300] width 100 height 29
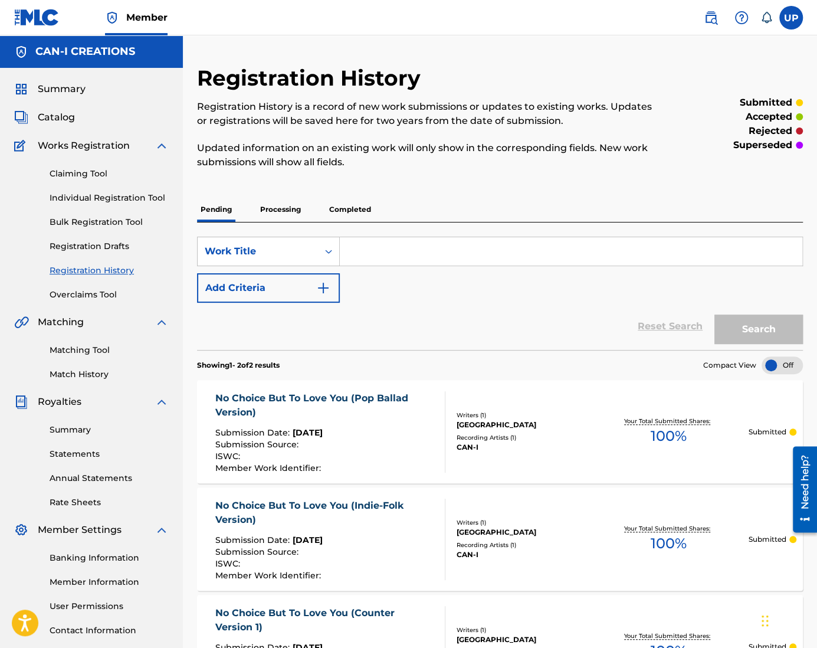
click at [373, 253] on input "Search Form" at bounding box center [571, 251] width 462 height 28
paste input "No Choice But to Love You (Pop-Rock Version)"
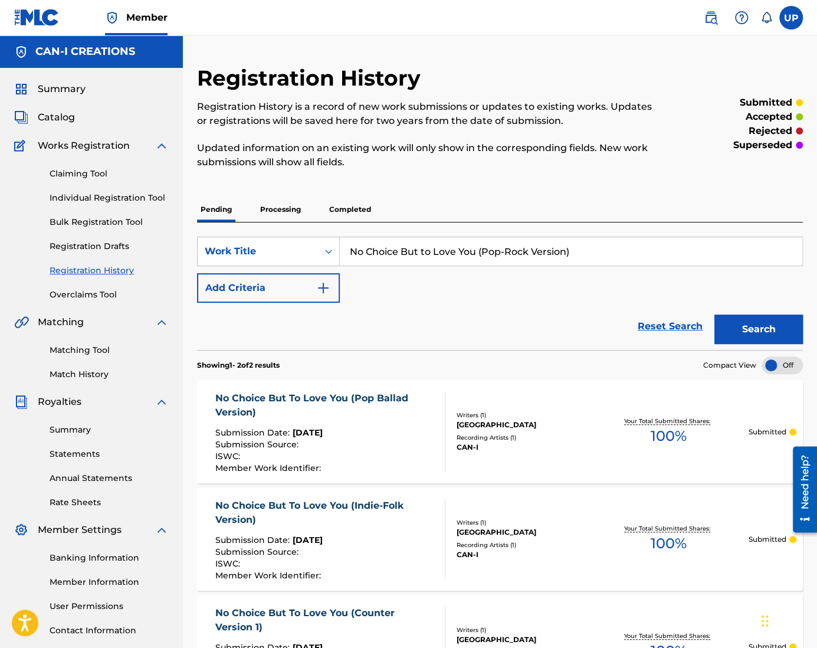
type input "No Choice But to Love You (Pop-Rock Version)"
click at [91, 196] on link "Individual Registration Tool" at bounding box center [109, 198] width 119 height 12
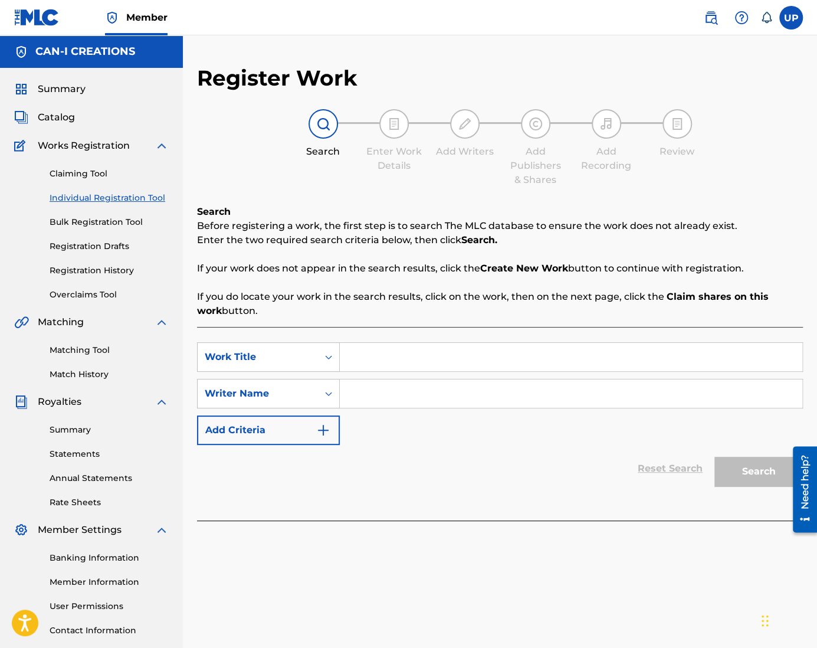
click at [410, 343] on input "Search Form" at bounding box center [571, 357] width 462 height 28
paste input "No Choice But to Love You (Pop-Rock Version)"
type input "No Choice But to Love You (Pop-Rock Version)"
click at [378, 400] on input "Search Form" at bounding box center [571, 393] width 462 height 28
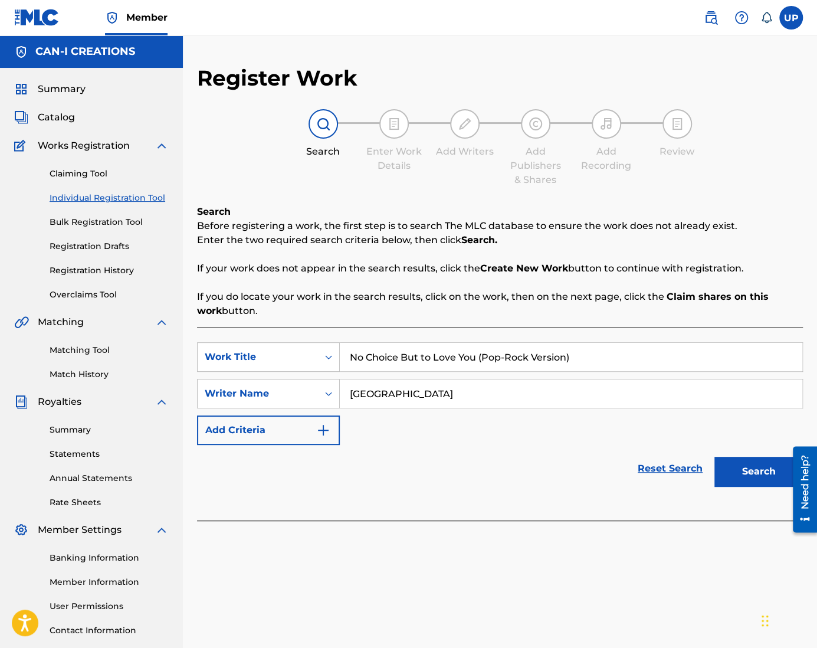
type input "[GEOGRAPHIC_DATA]"
click at [744, 469] on button "Search" at bounding box center [758, 470] width 88 height 29
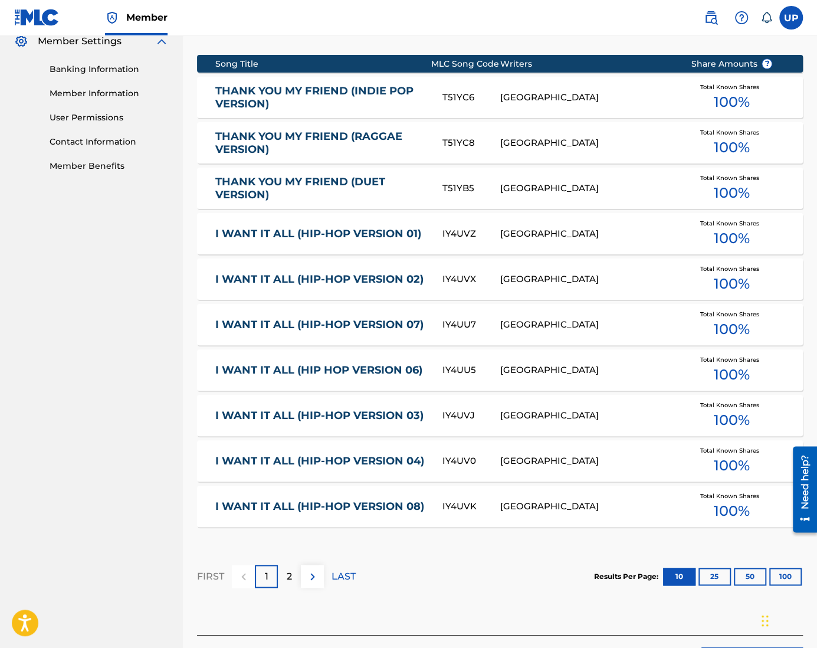
scroll to position [573, 0]
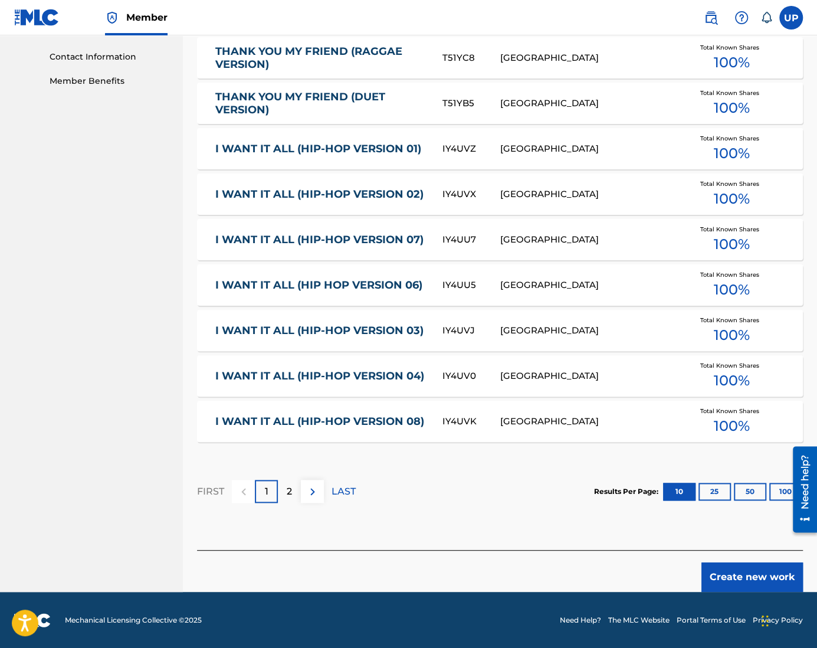
click at [754, 574] on button "Create new work" at bounding box center [751, 576] width 101 height 29
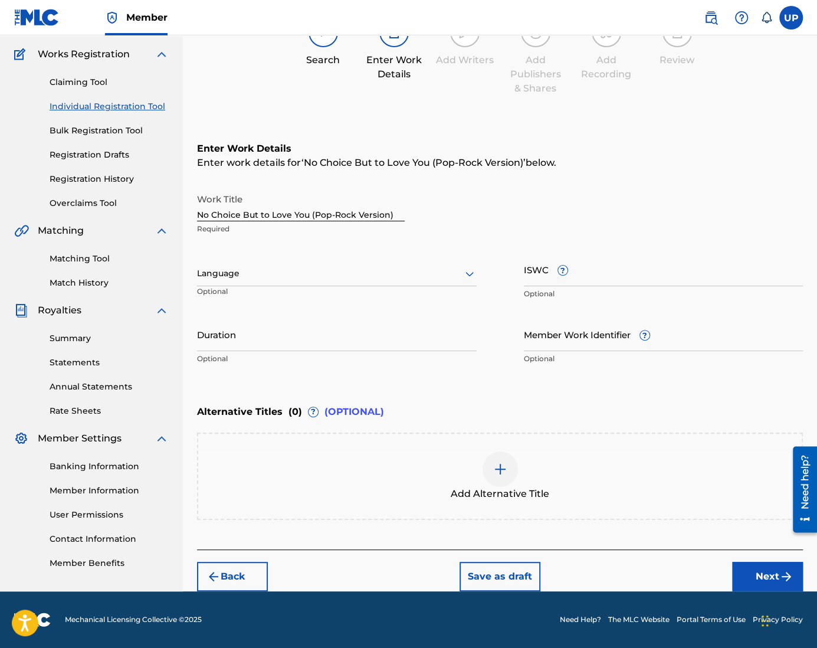
scroll to position [91, 0]
click at [304, 262] on div "Language" at bounding box center [337, 274] width 280 height 25
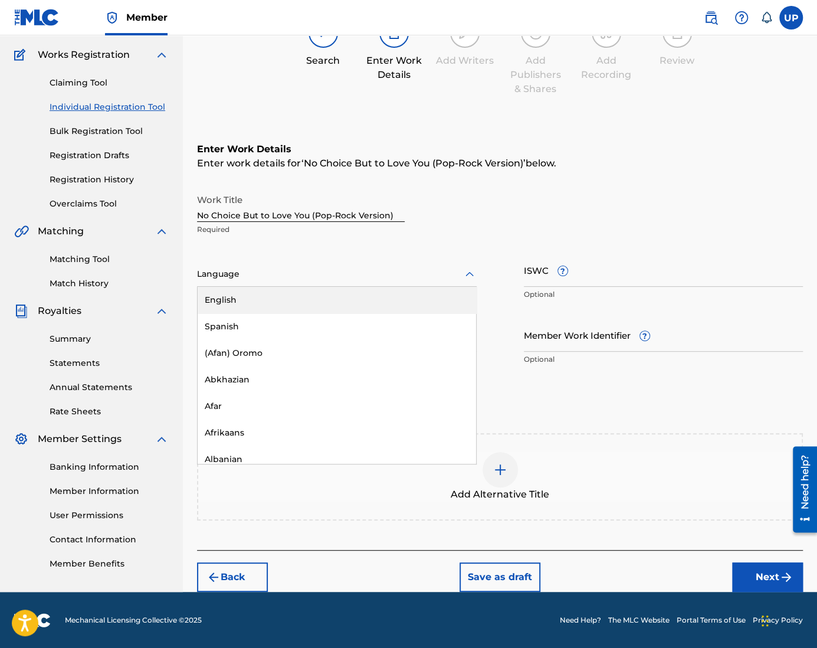
drag, startPoint x: 291, startPoint y: 297, endPoint x: 291, endPoint y: 315, distance: 17.7
click at [291, 297] on div "English" at bounding box center [337, 300] width 278 height 27
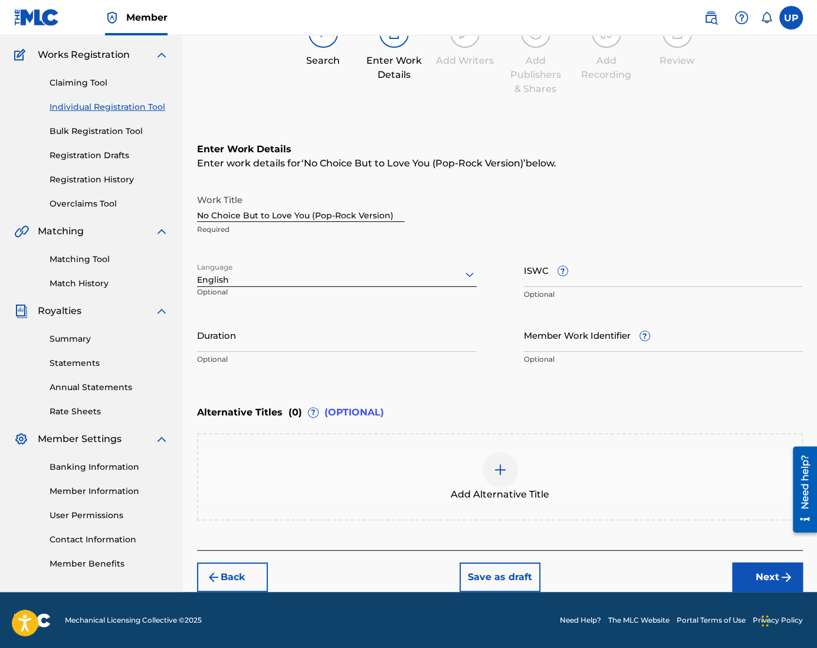
click at [281, 339] on input "Duration" at bounding box center [337, 335] width 280 height 34
type input "04:24"
click at [776, 575] on button "Next" at bounding box center [767, 576] width 71 height 29
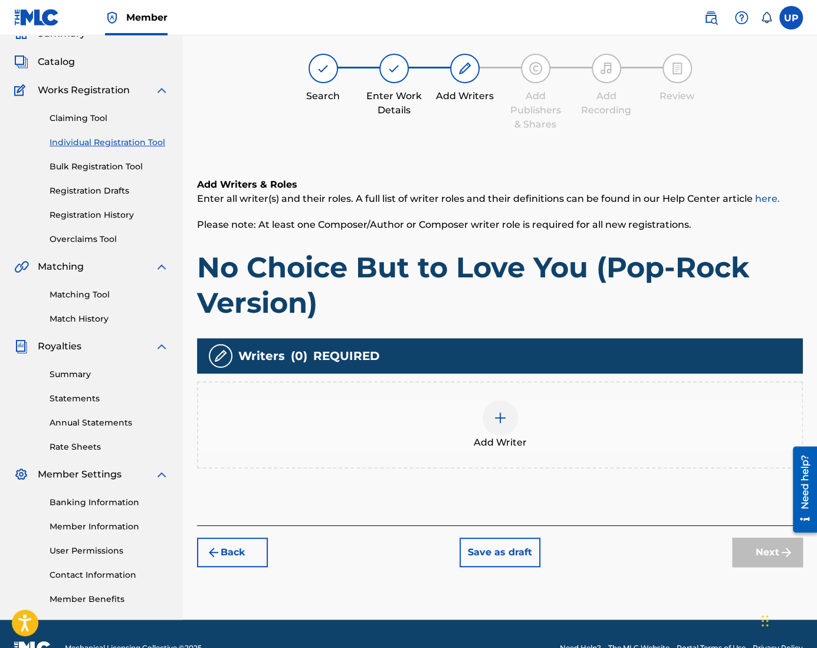
scroll to position [53, 0]
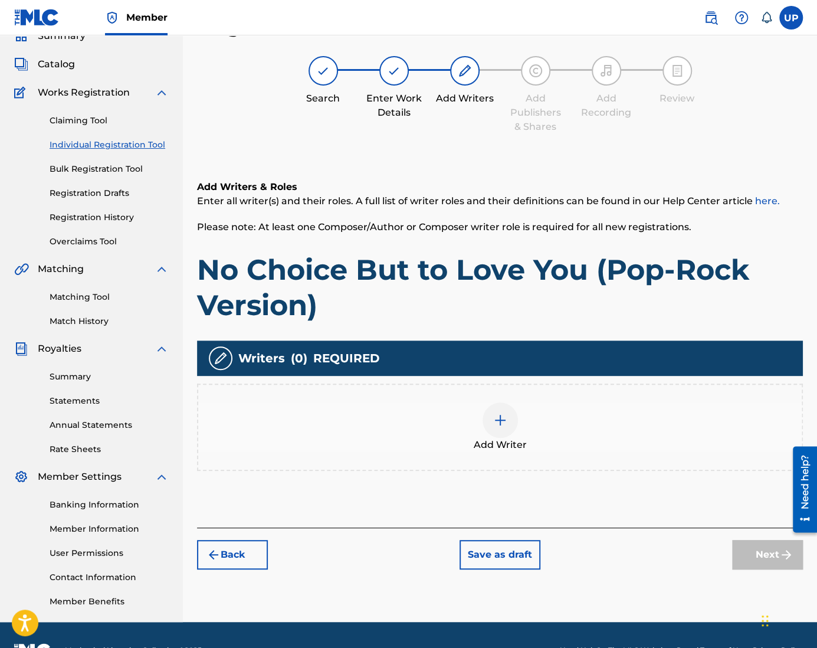
click at [508, 425] on div at bounding box center [499, 419] width 35 height 35
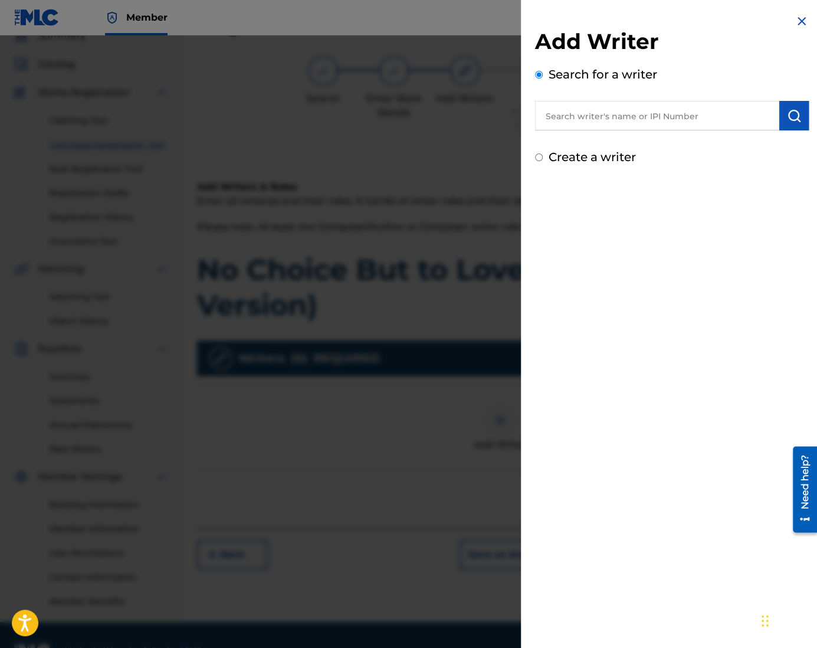
click at [592, 172] on div "Add Writer Search for a writer Create a writer" at bounding box center [672, 90] width 302 height 180
click at [587, 162] on label "Create a writer" at bounding box center [591, 157] width 87 height 14
radio input "true"
click at [543, 161] on input "Create a writer" at bounding box center [539, 157] width 8 height 8
radio input "false"
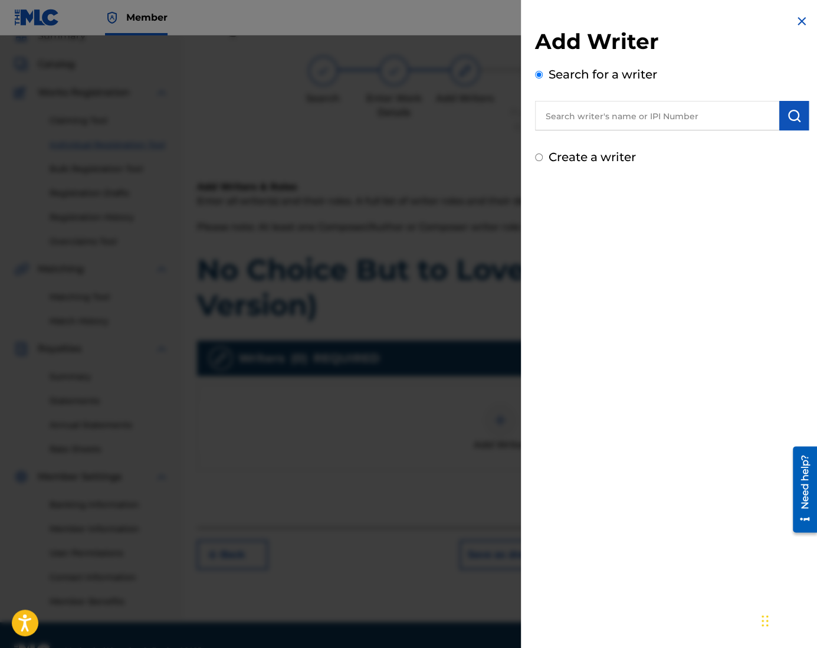
radio input "true"
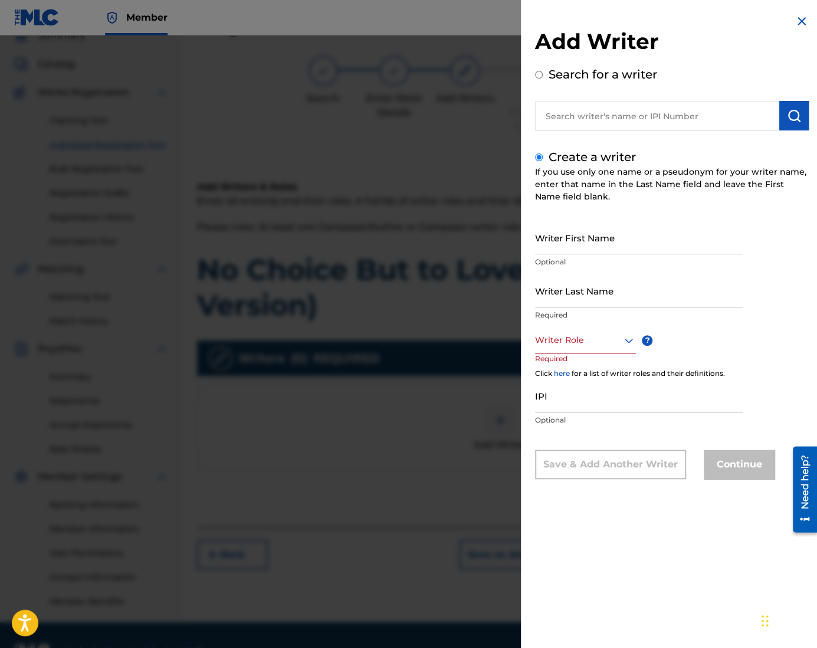
click at [603, 238] on input "Writer First Name" at bounding box center [639, 238] width 208 height 34
type input "Ung"
type input "Park"
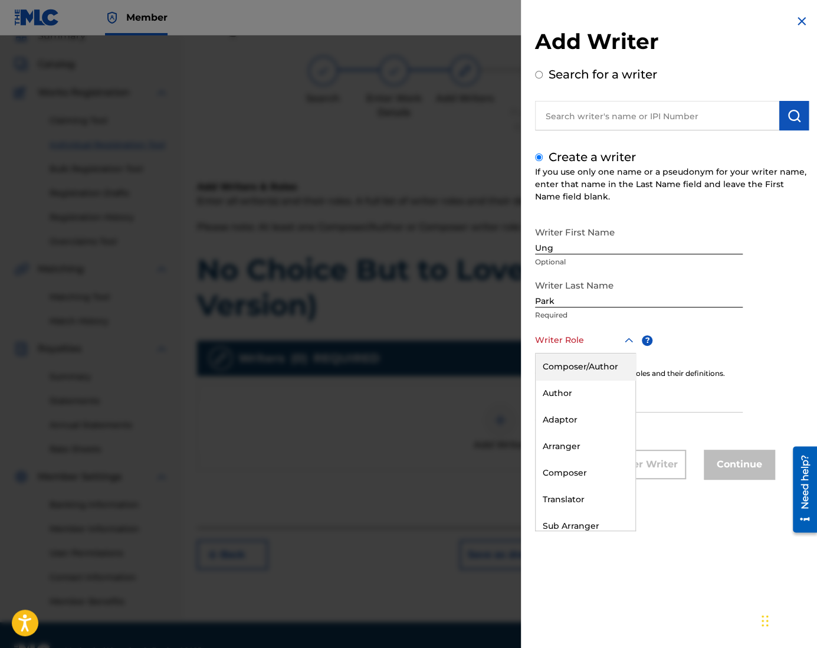
click at [572, 341] on div at bounding box center [585, 340] width 101 height 15
click at [587, 365] on div "Composer/Author" at bounding box center [585, 366] width 100 height 27
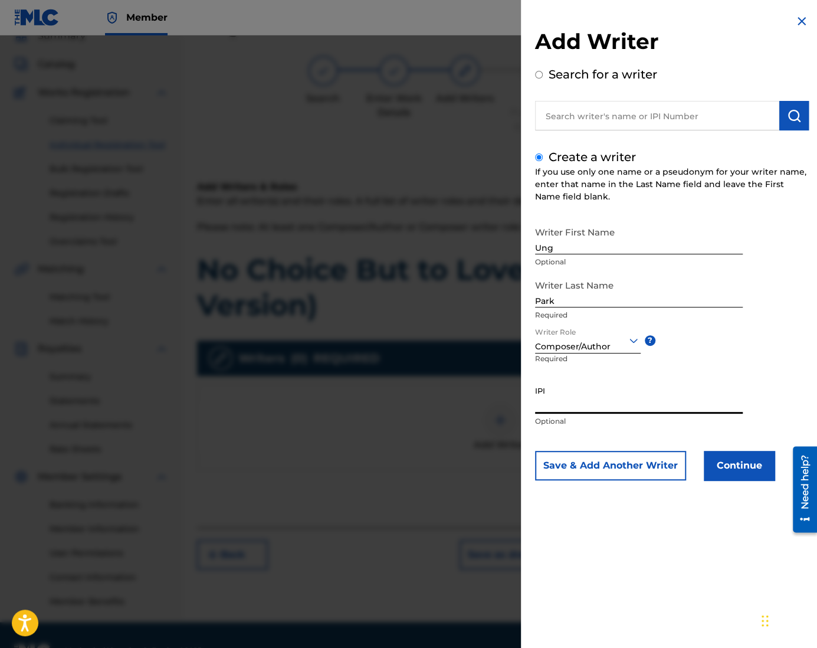
click at [578, 408] on input "IPI" at bounding box center [639, 397] width 208 height 34
paste input "1305074099"
type input "1305074099"
click at [743, 472] on button "Continue" at bounding box center [739, 465] width 71 height 29
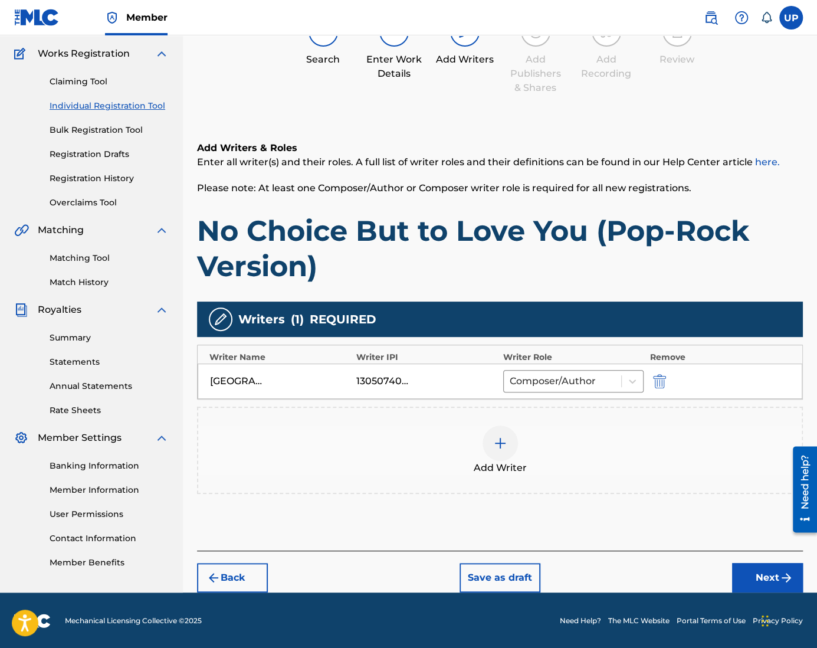
click at [756, 568] on button "Next" at bounding box center [767, 577] width 71 height 29
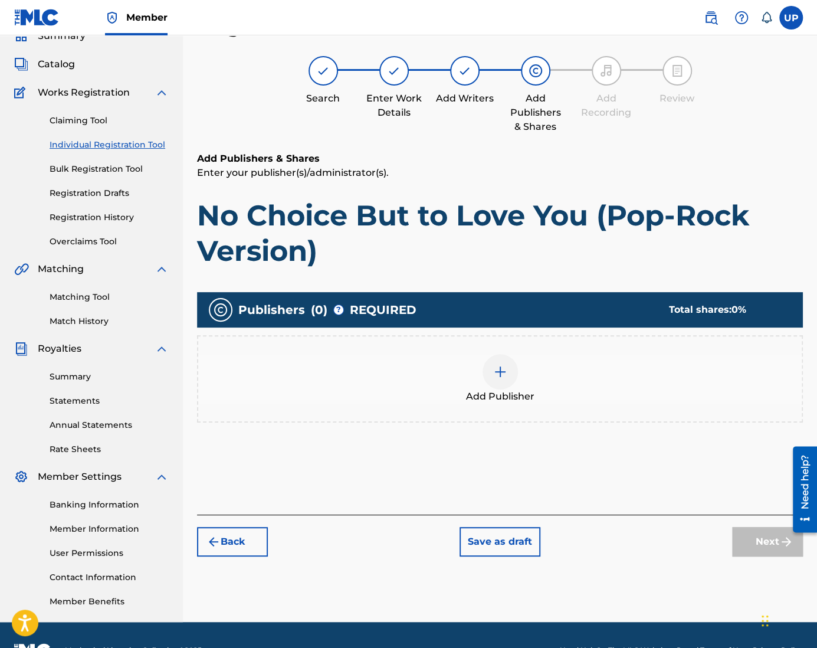
click at [514, 366] on div at bounding box center [499, 371] width 35 height 35
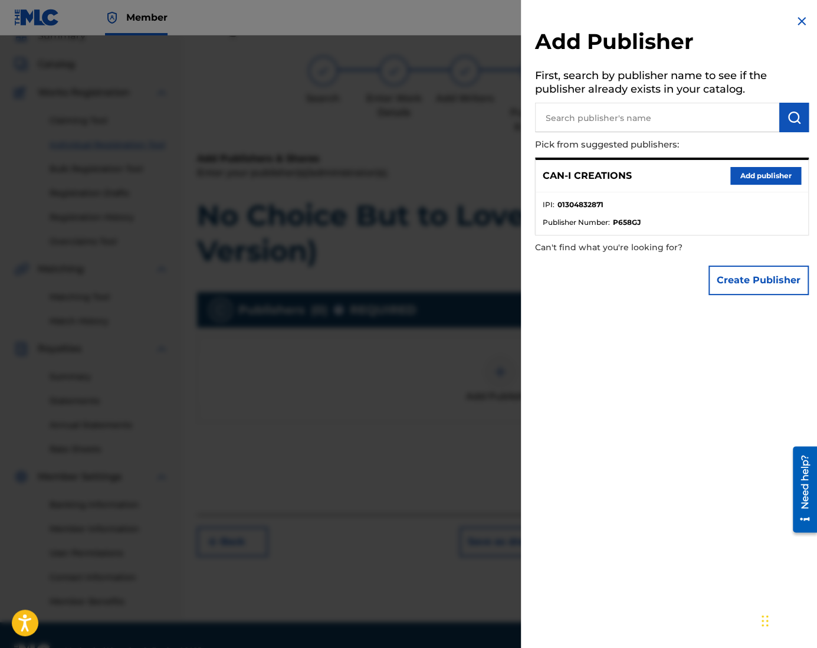
click at [771, 169] on button "Add publisher" at bounding box center [765, 176] width 71 height 18
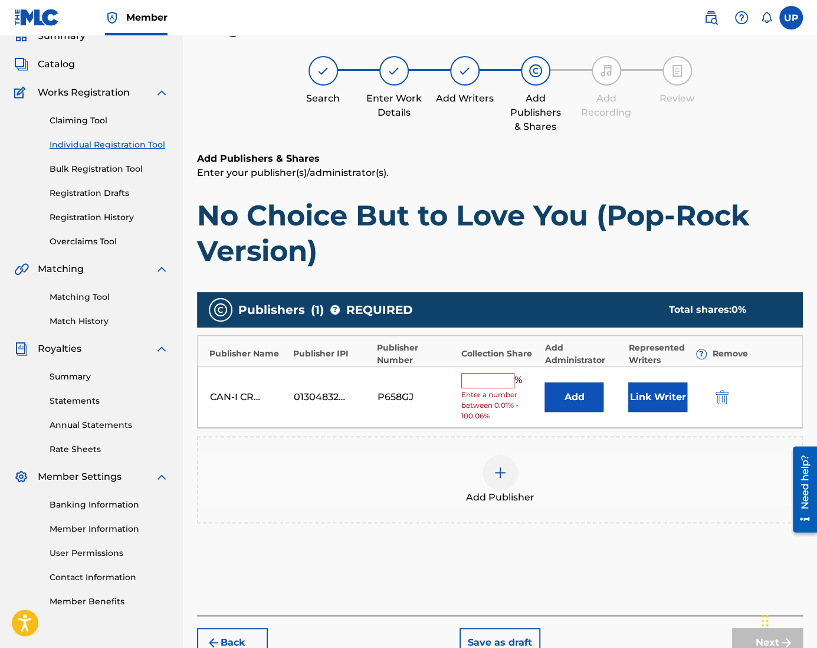
click at [478, 374] on input "text" at bounding box center [487, 380] width 53 height 15
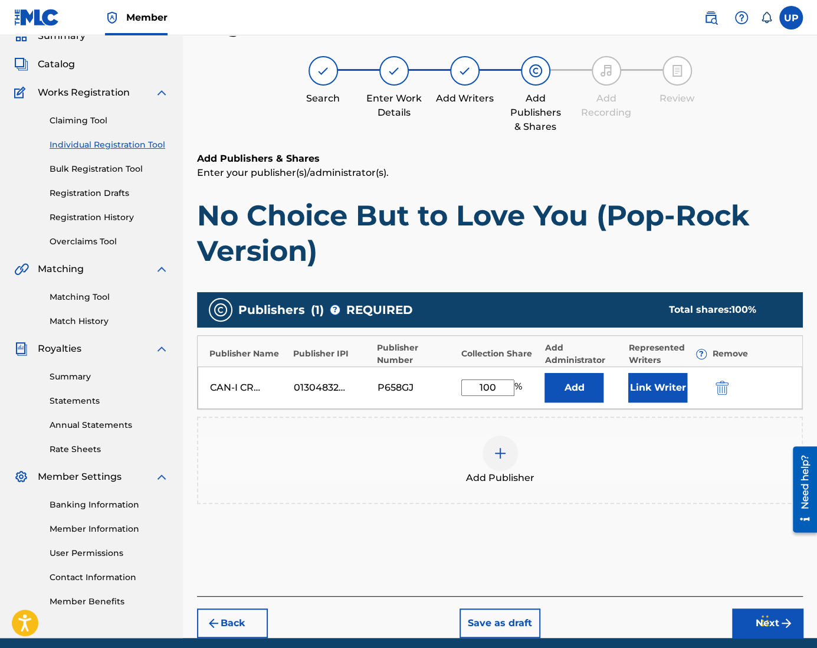
type input "100"
click at [678, 387] on button "Link Writer" at bounding box center [657, 387] width 59 height 29
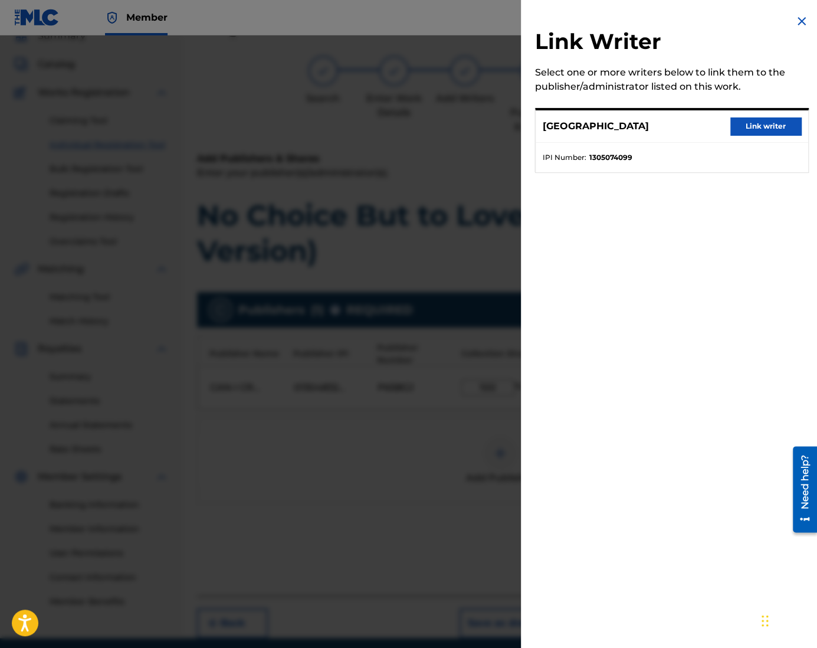
click at [609, 149] on ul "IPI Number : 1305074099" at bounding box center [671, 157] width 272 height 29
click at [774, 127] on button "Link writer" at bounding box center [765, 126] width 71 height 18
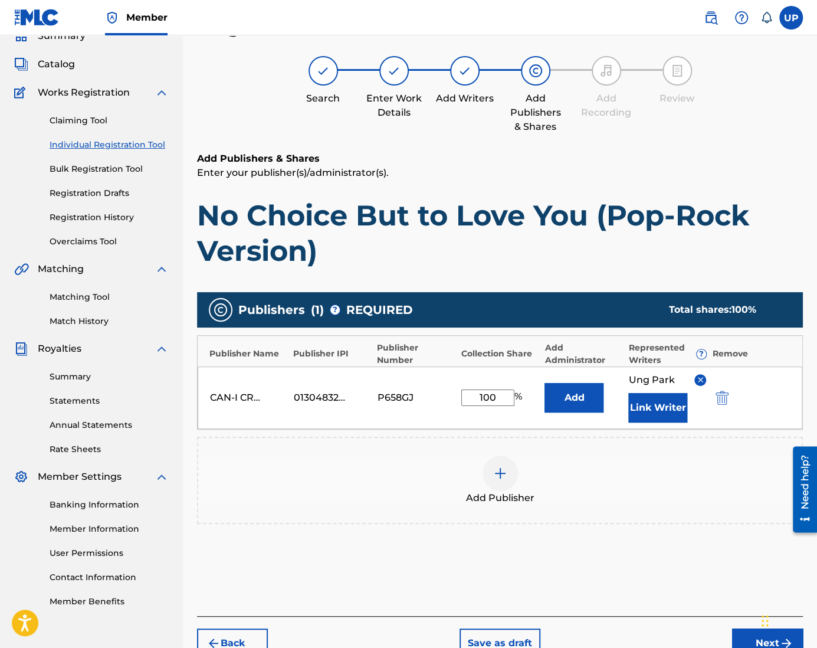
click at [764, 637] on div "Chat Widget" at bounding box center [787, 619] width 59 height 57
click at [750, 639] on button "Next" at bounding box center [767, 642] width 71 height 29
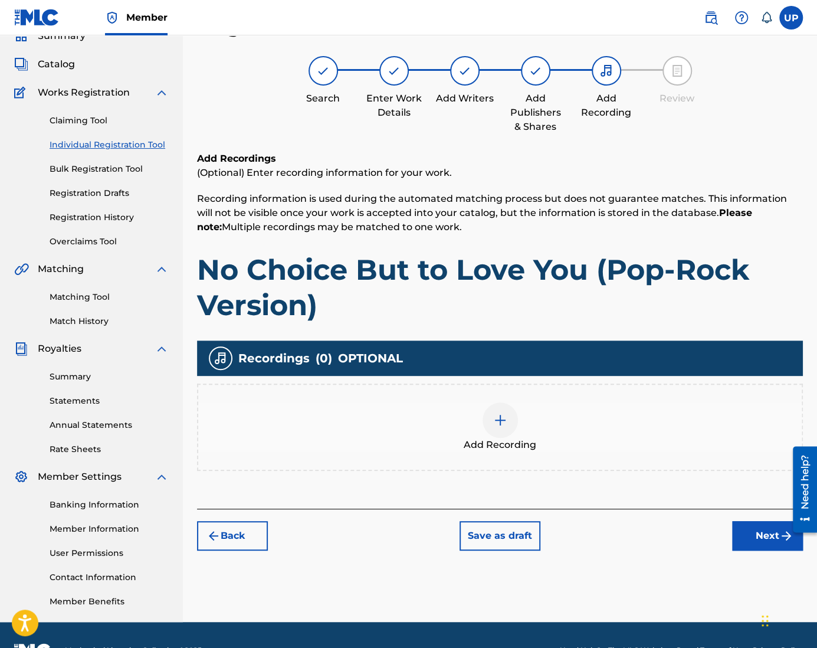
click at [498, 418] on img at bounding box center [500, 420] width 14 height 14
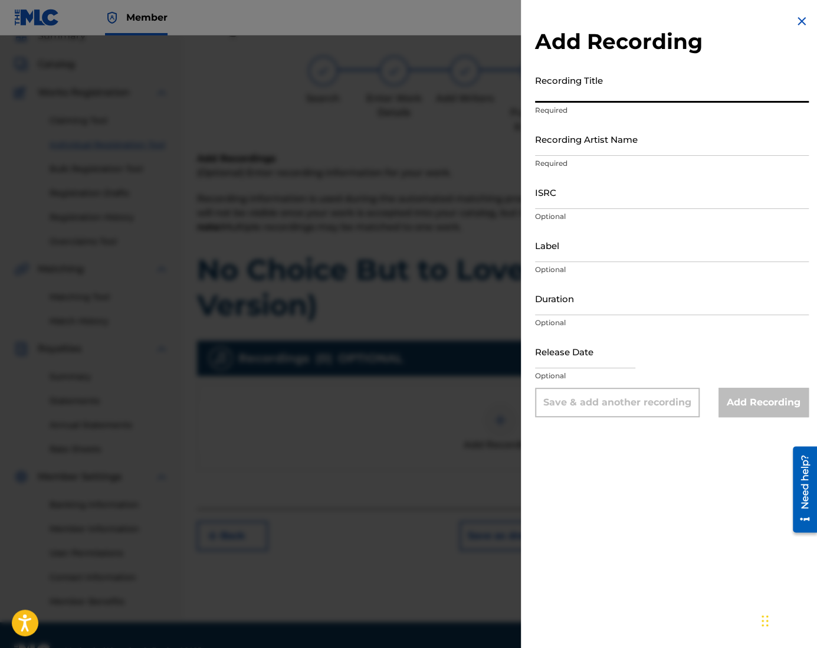
click at [593, 95] on input "Recording Title" at bounding box center [672, 86] width 274 height 34
paste input "No Choice But to Love You (Pop-Rock Version)"
type input "No Choice But to Love You (Pop-Rock Version)"
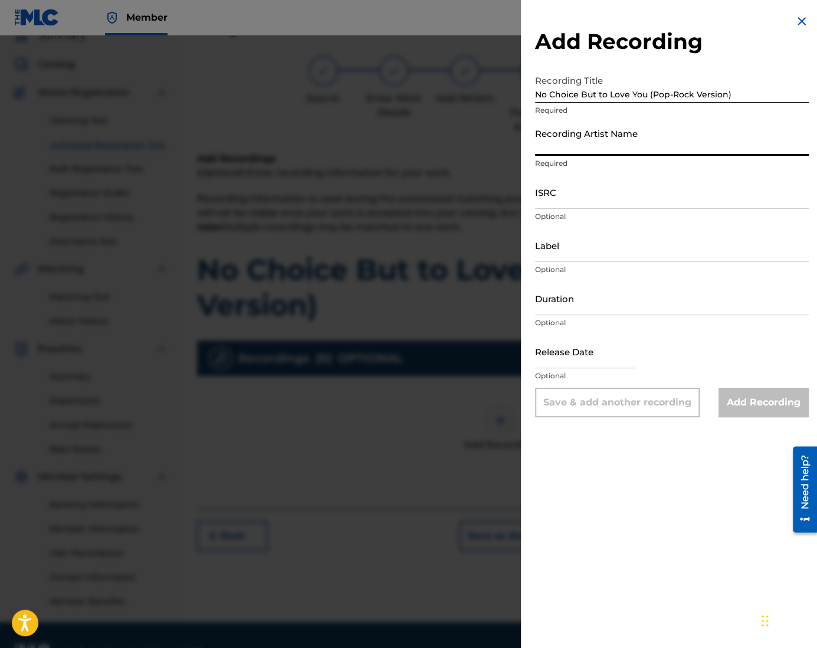
click at [580, 147] on input "Recording Artist Name" at bounding box center [672, 139] width 274 height 34
type input "CAN-I"
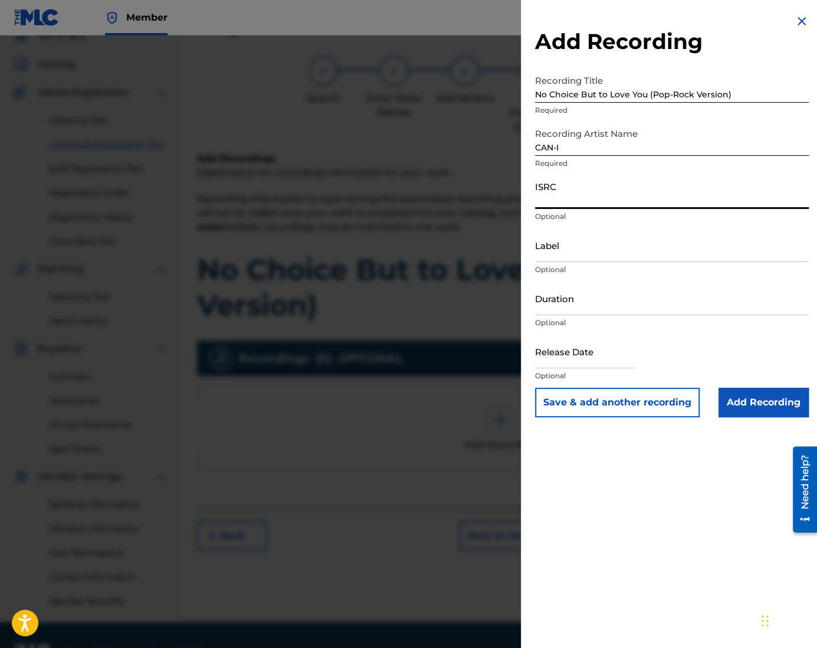
click at [600, 196] on input "ISRC" at bounding box center [672, 192] width 274 height 34
paste input "QZZ762505039"
type input "QZZ762505039"
click at [577, 304] on input "Duration" at bounding box center [672, 298] width 274 height 34
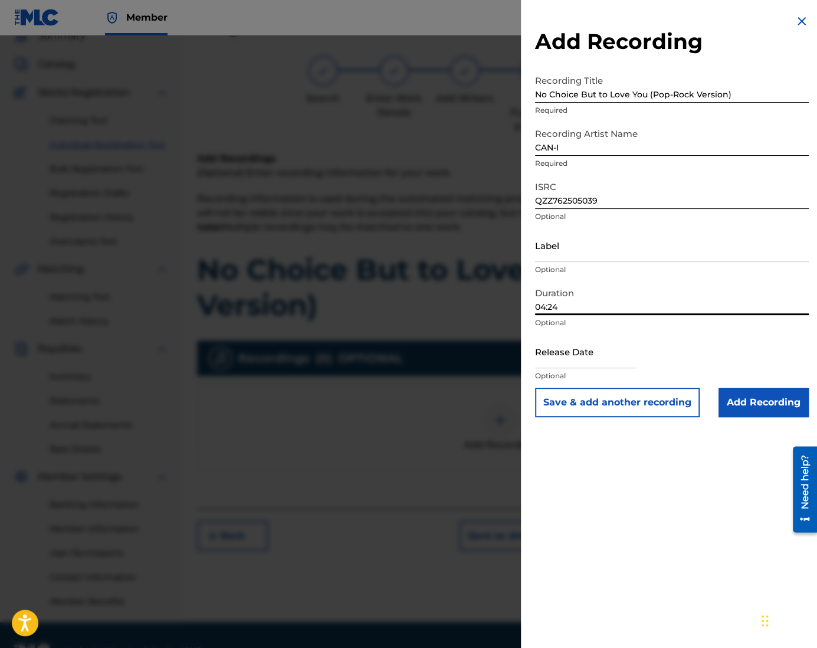
type input "04:24"
select select "7"
select select "2025"
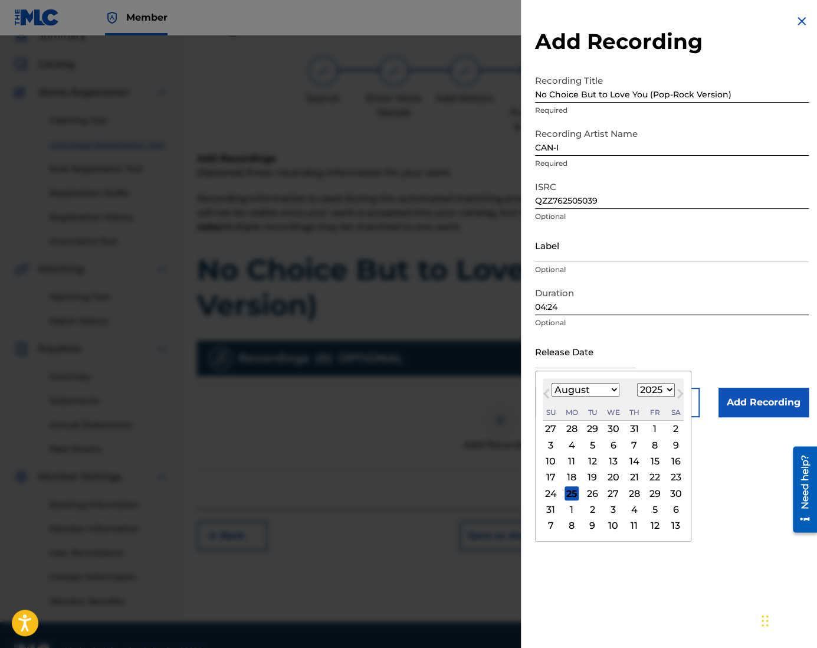
click at [585, 351] on input "text" at bounding box center [585, 351] width 100 height 34
type input "[DATE]"
click at [652, 462] on div "15" at bounding box center [655, 461] width 14 height 14
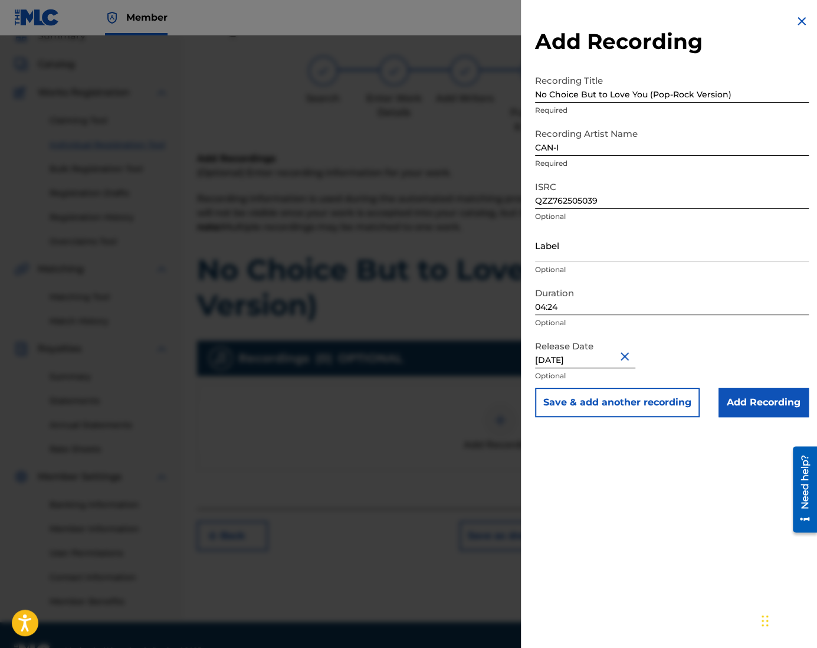
click at [751, 400] on input "Add Recording" at bounding box center [763, 401] width 90 height 29
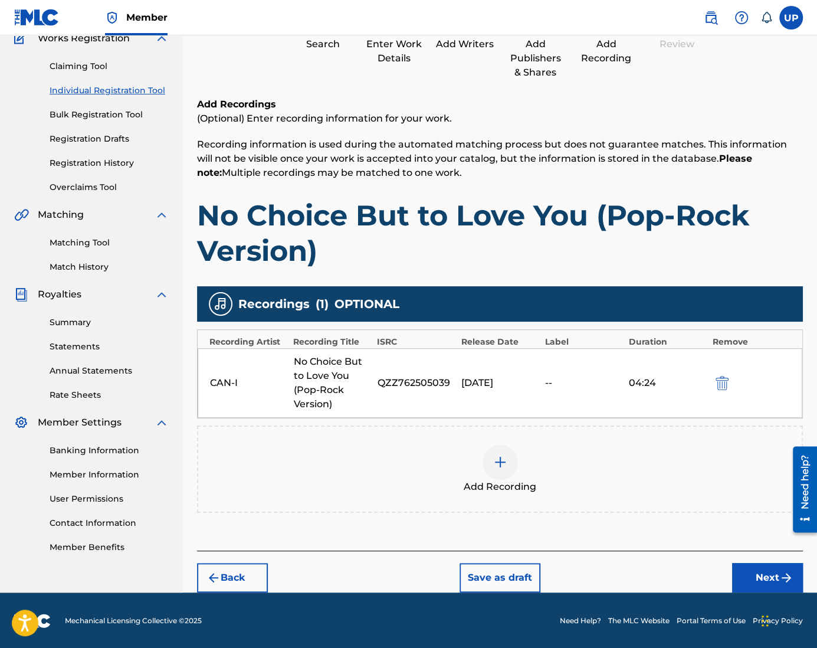
click at [760, 578] on button "Next" at bounding box center [767, 577] width 71 height 29
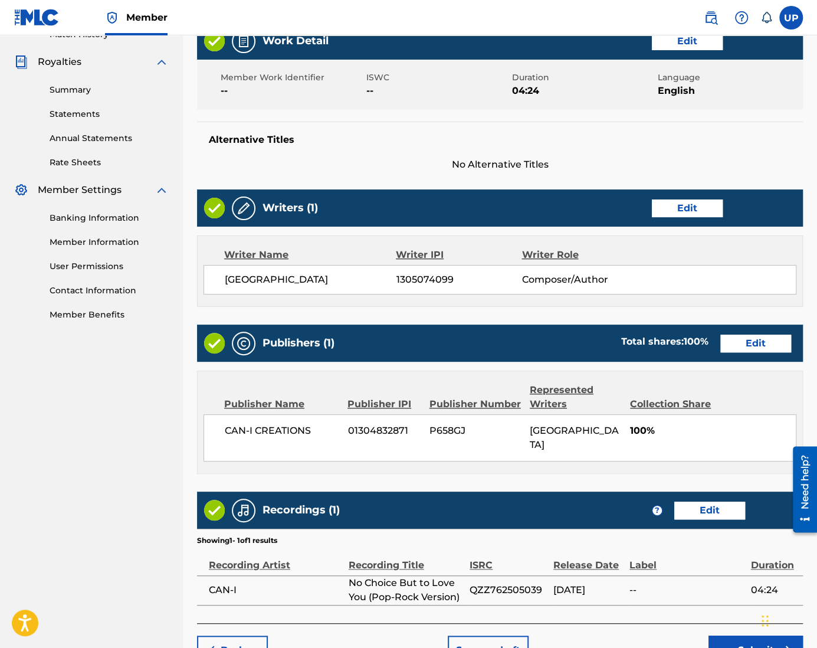
scroll to position [397, 0]
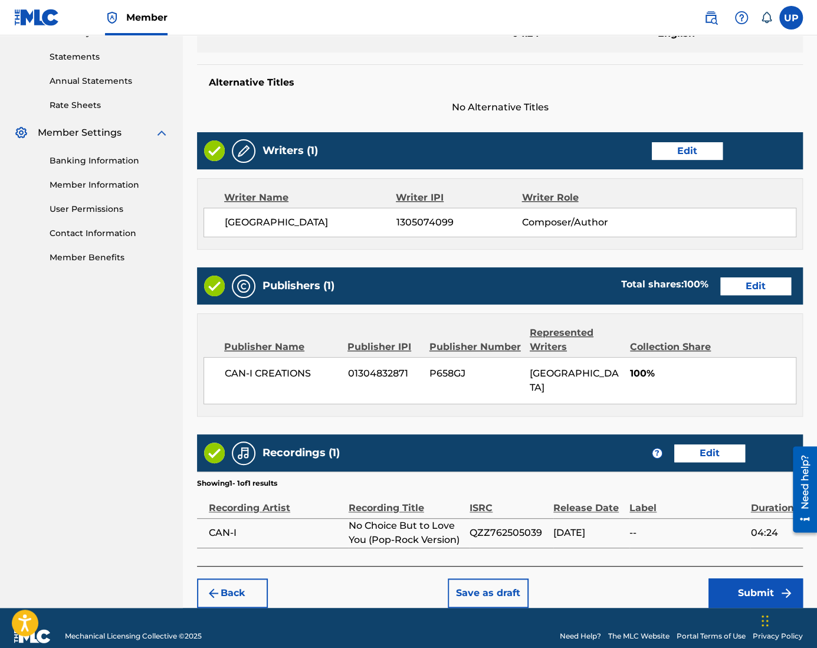
click at [764, 579] on button "Submit" at bounding box center [755, 592] width 94 height 29
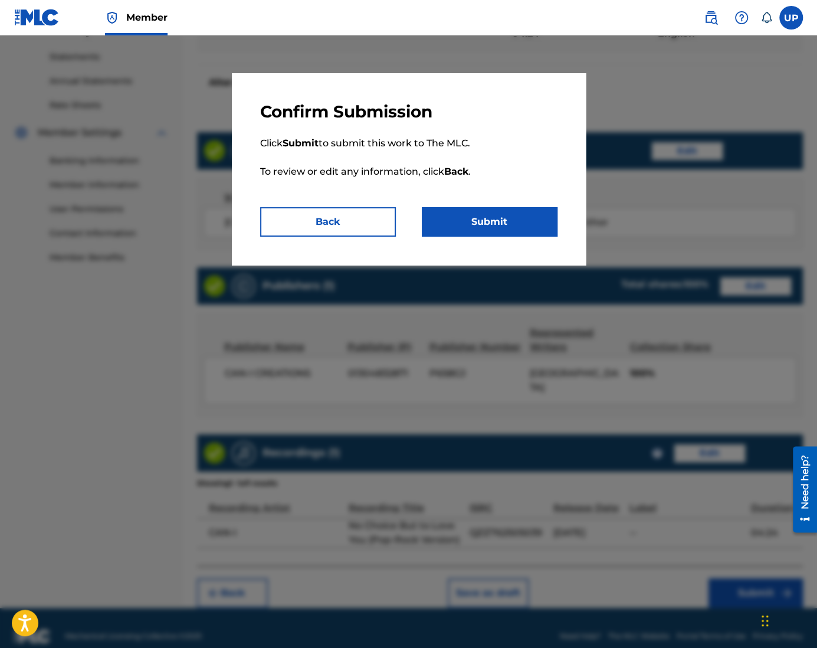
click at [511, 220] on button "Submit" at bounding box center [490, 221] width 136 height 29
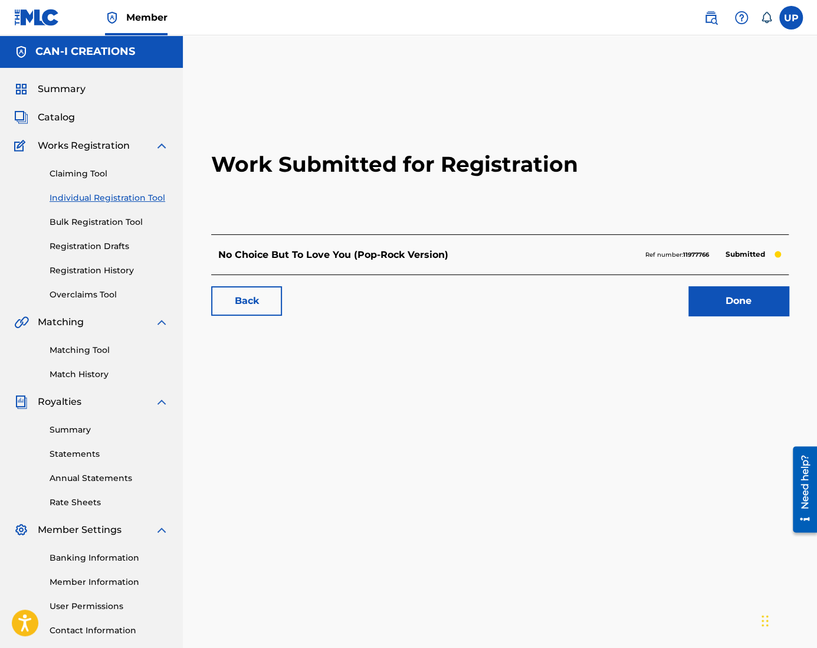
click at [749, 298] on link "Done" at bounding box center [738, 300] width 100 height 29
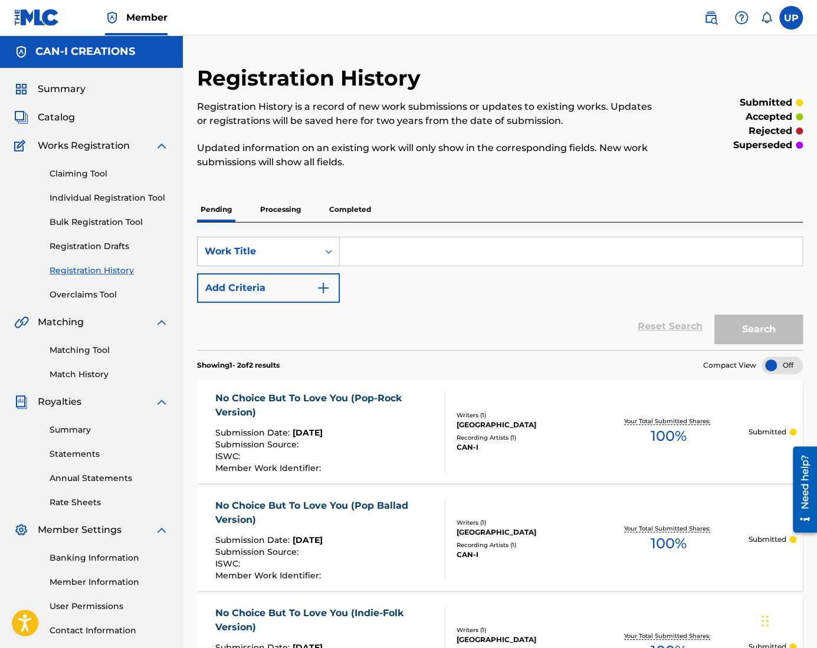
click at [145, 193] on link "Individual Registration Tool" at bounding box center [109, 198] width 119 height 12
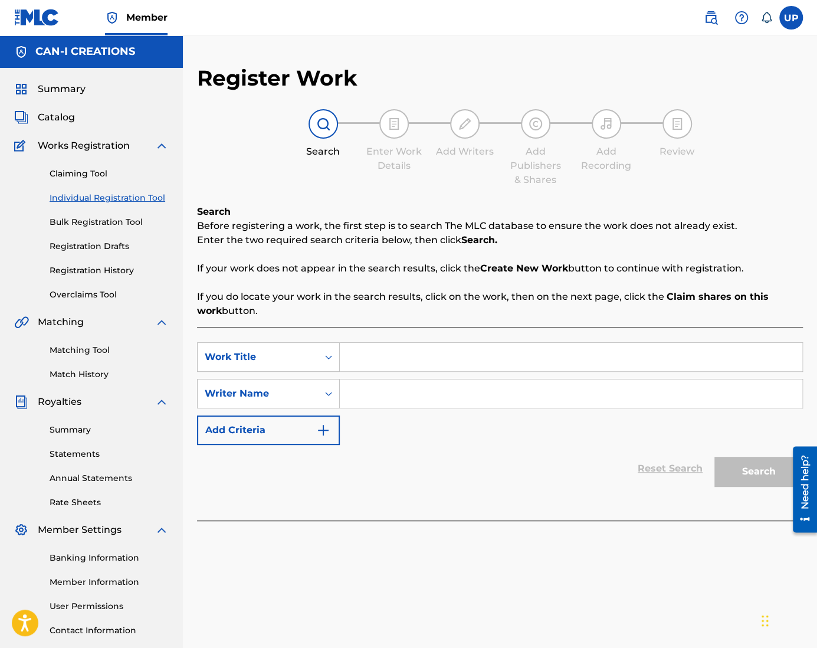
click at [377, 360] on input "Search Form" at bounding box center [571, 357] width 462 height 28
paste input "No Choice But to Love You (Movie Soundtrack)"
type input "No Choice But to Love You (Movie Soundtrack)"
click at [386, 397] on input "Search Form" at bounding box center [571, 393] width 462 height 28
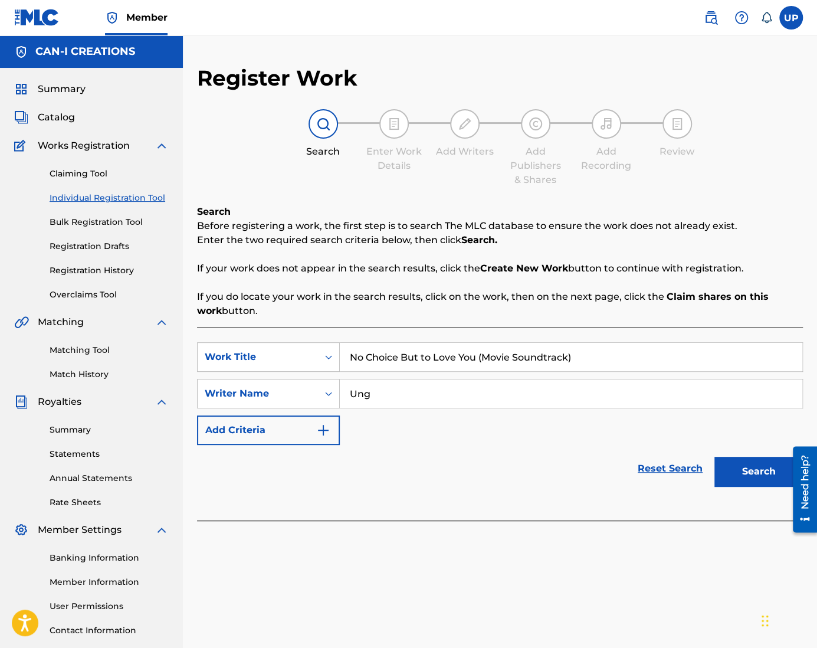
type input "Ung"
click at [386, 394] on input "Ung" at bounding box center [571, 393] width 462 height 28
type input "[GEOGRAPHIC_DATA]"
click at [743, 472] on button "Search" at bounding box center [758, 470] width 88 height 29
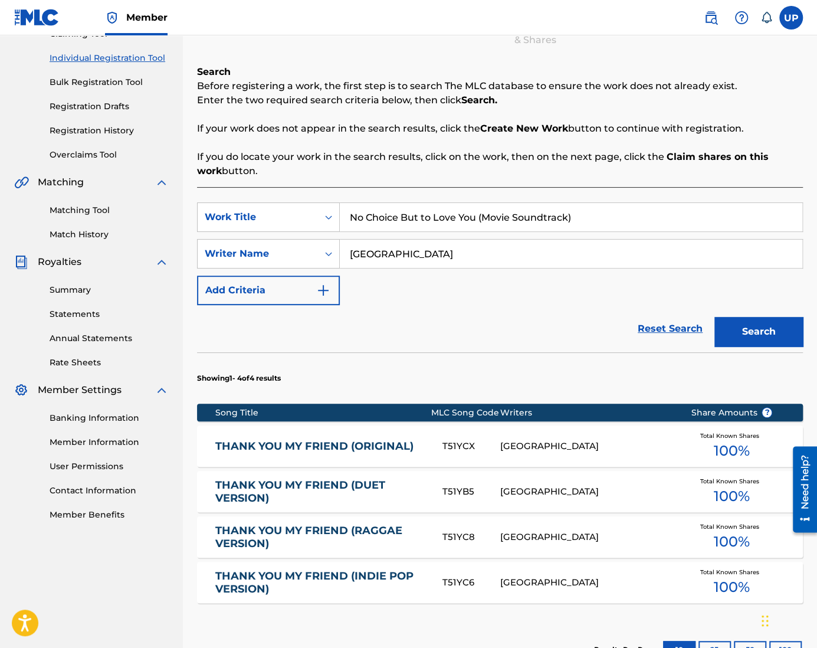
scroll to position [295, 0]
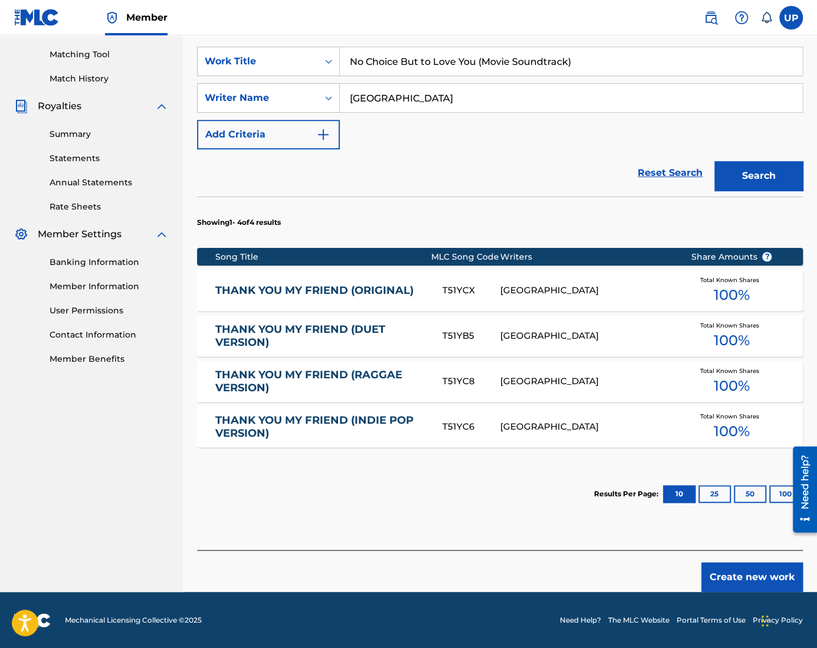
click at [754, 580] on button "Create new work" at bounding box center [751, 576] width 101 height 29
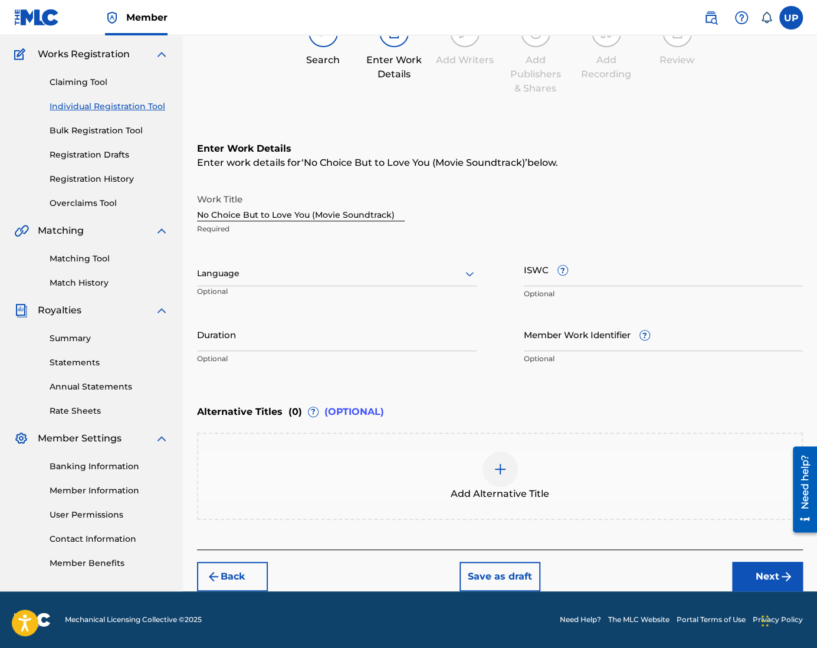
scroll to position [91, 0]
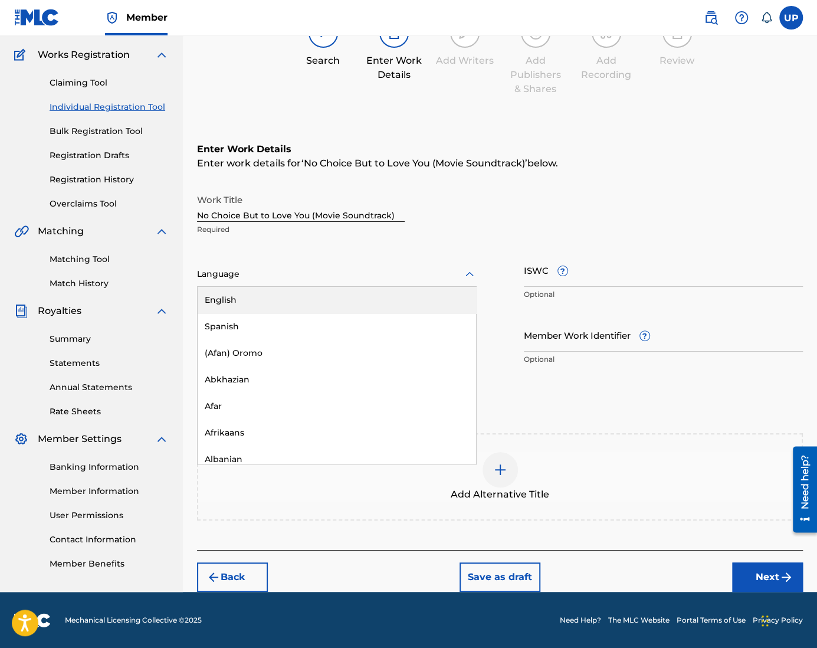
click at [274, 268] on div at bounding box center [337, 274] width 280 height 15
click at [265, 301] on div "English" at bounding box center [337, 300] width 278 height 27
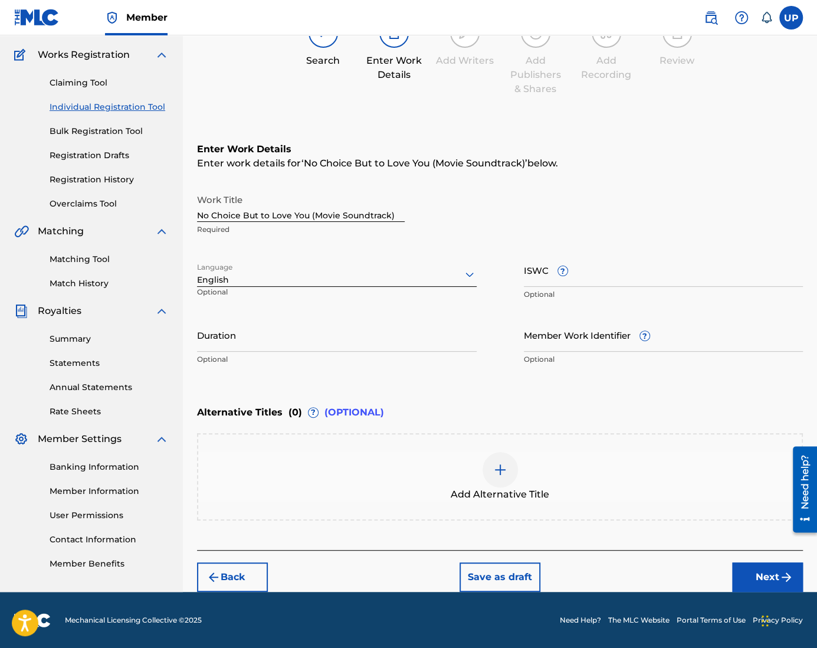
click at [274, 343] on input "Duration" at bounding box center [337, 335] width 280 height 34
type input "05:08"
click at [751, 570] on button "Next" at bounding box center [767, 576] width 71 height 29
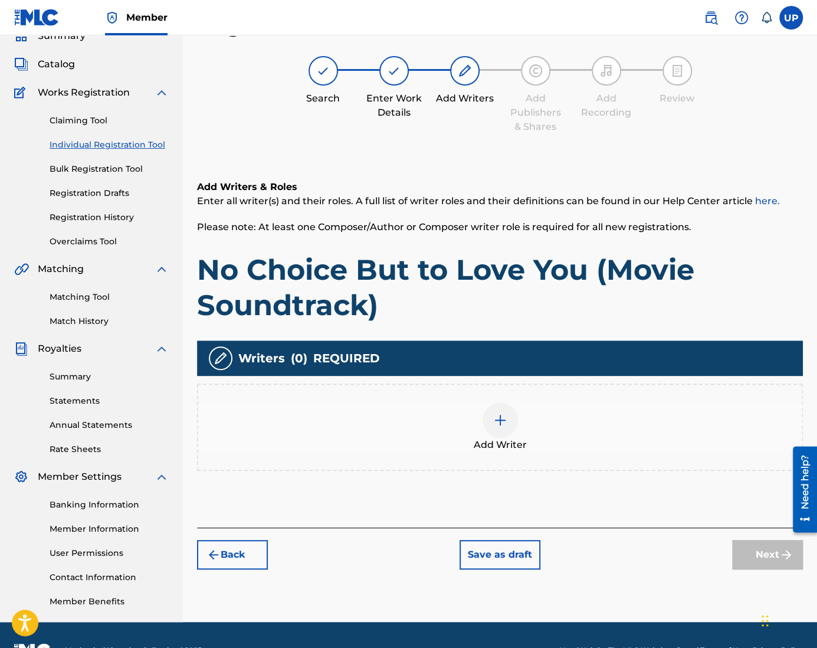
scroll to position [53, 0]
click at [485, 416] on div at bounding box center [499, 419] width 35 height 35
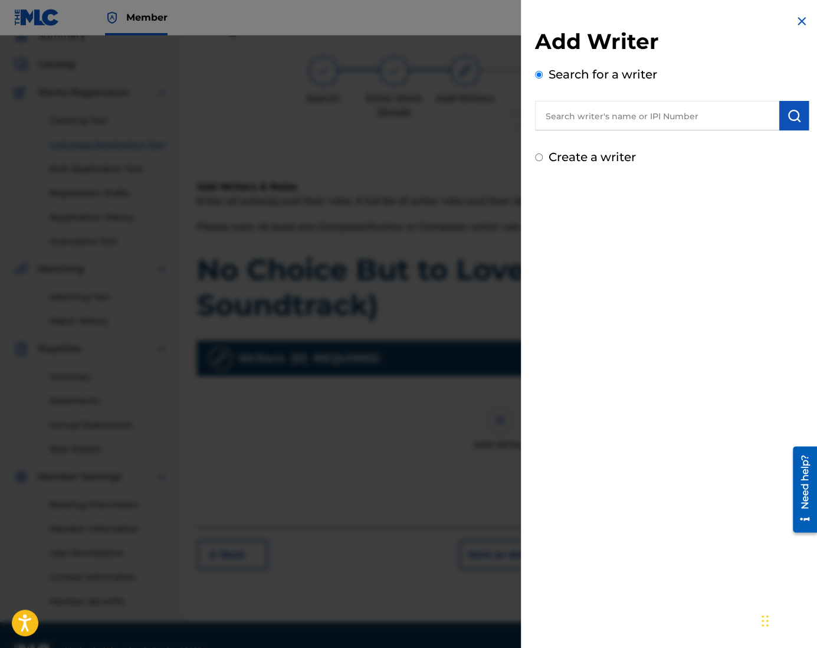
click at [583, 153] on label "Create a writer" at bounding box center [591, 157] width 87 height 14
radio input "true"
click at [543, 153] on input "Create a writer" at bounding box center [539, 157] width 8 height 8
radio input "false"
radio input "true"
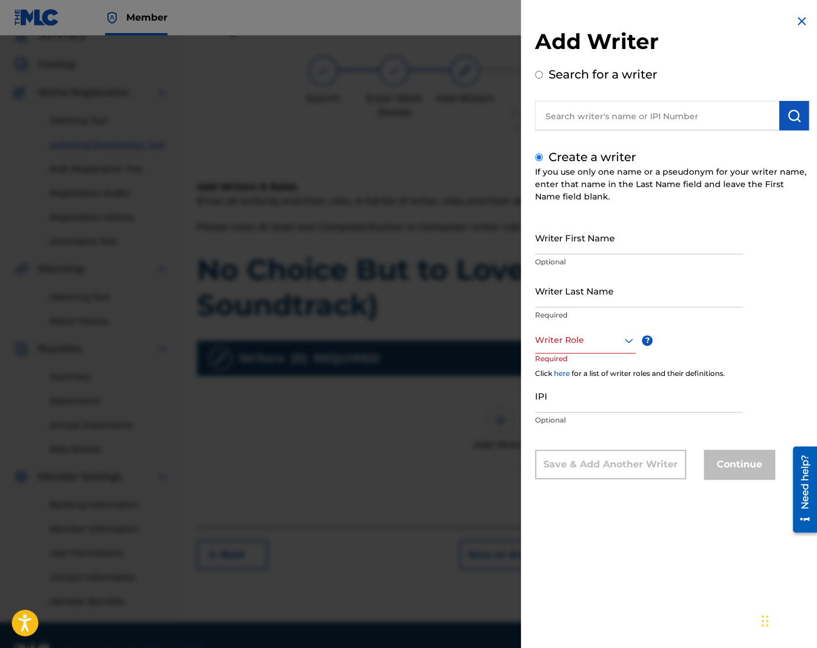
click at [586, 247] on input "Writer First Name" at bounding box center [639, 238] width 208 height 34
type input "Ung"
type input "Park"
click at [592, 340] on div at bounding box center [585, 340] width 101 height 15
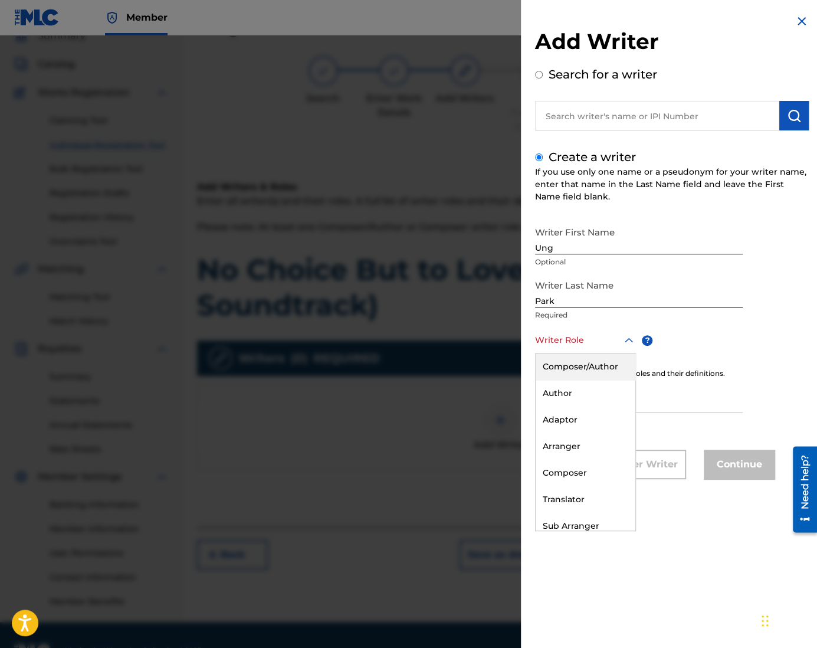
click at [594, 362] on div "Composer/Author" at bounding box center [585, 366] width 100 height 27
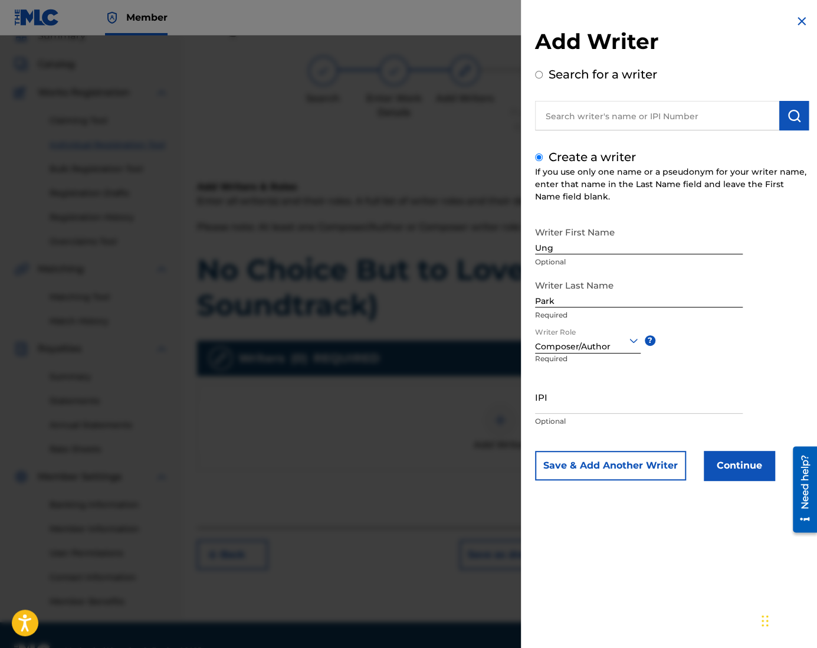
click at [614, 408] on input "IPI" at bounding box center [639, 397] width 208 height 34
paste input "1305074099"
type input "1305074099"
click at [747, 467] on button "Continue" at bounding box center [739, 465] width 71 height 29
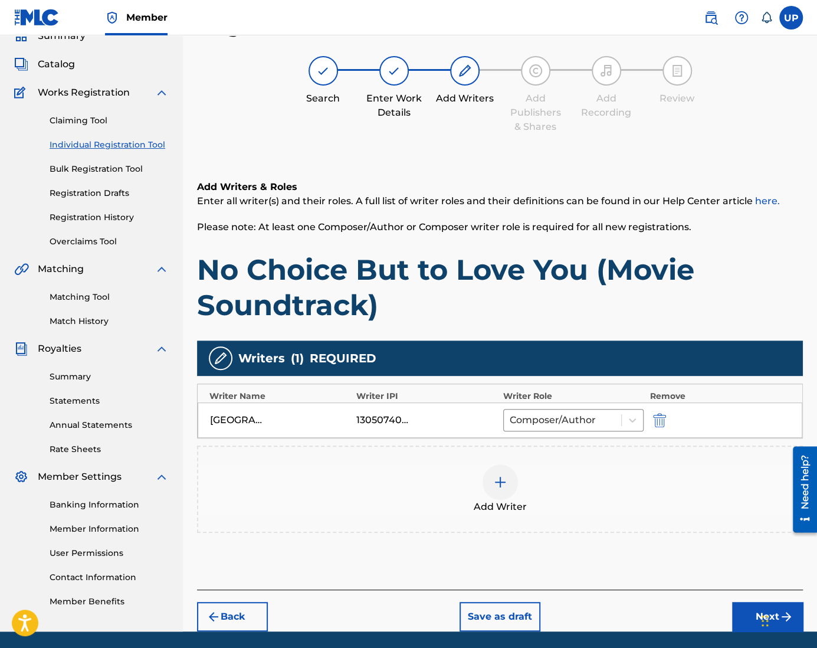
click at [748, 615] on button "Next" at bounding box center [767, 616] width 71 height 29
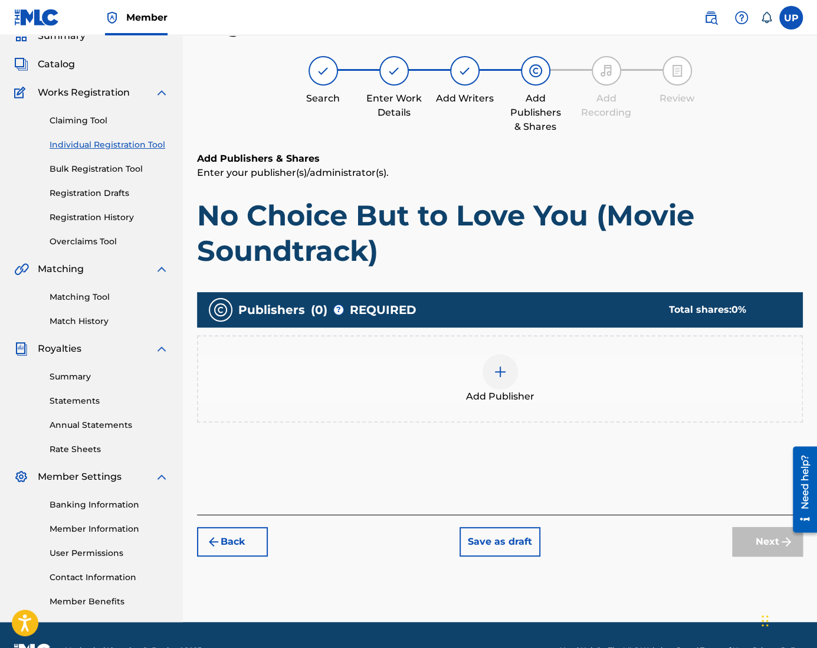
click at [502, 373] on img at bounding box center [500, 371] width 14 height 14
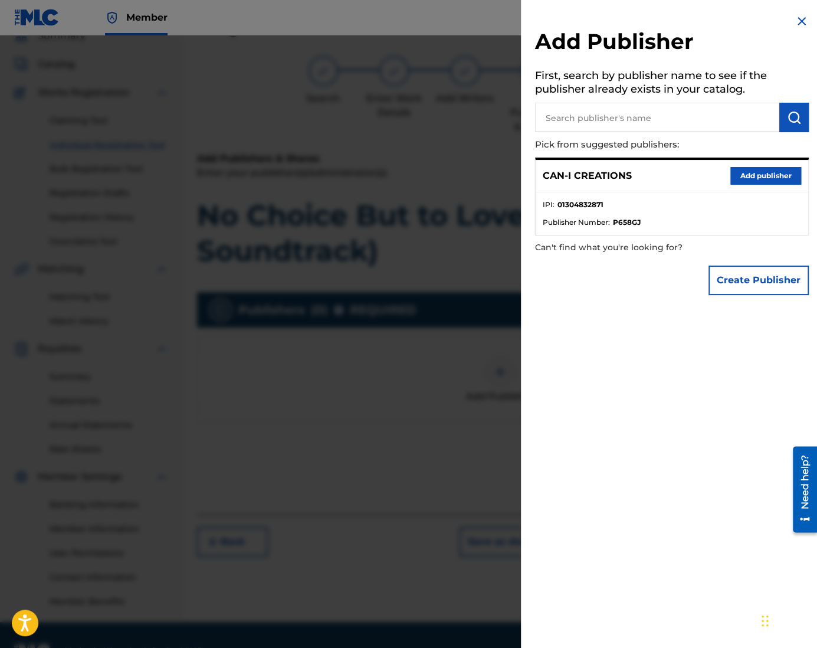
click at [764, 173] on button "Add publisher" at bounding box center [765, 176] width 71 height 18
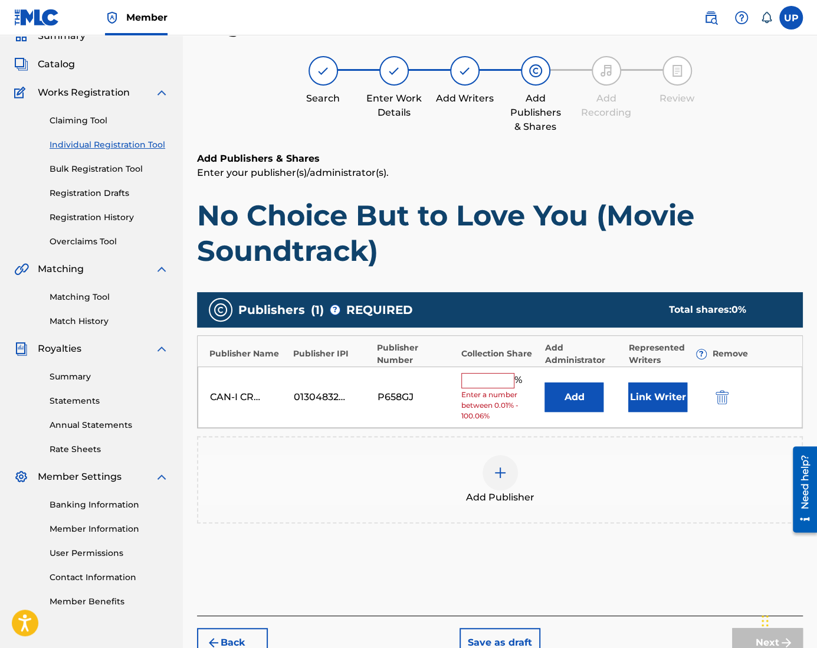
click at [502, 377] on input "text" at bounding box center [487, 380] width 53 height 15
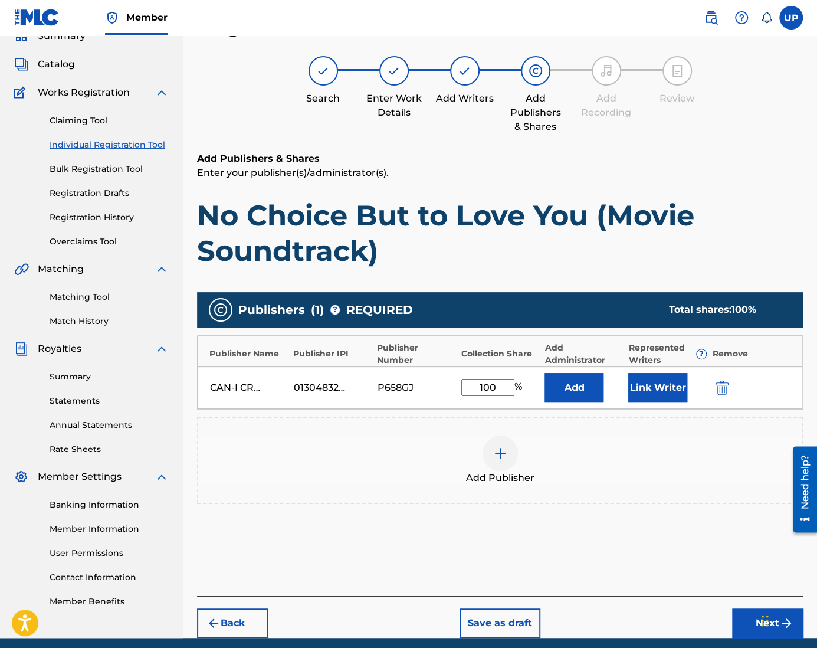
type input "100"
click at [662, 385] on button "Link Writer" at bounding box center [657, 387] width 59 height 29
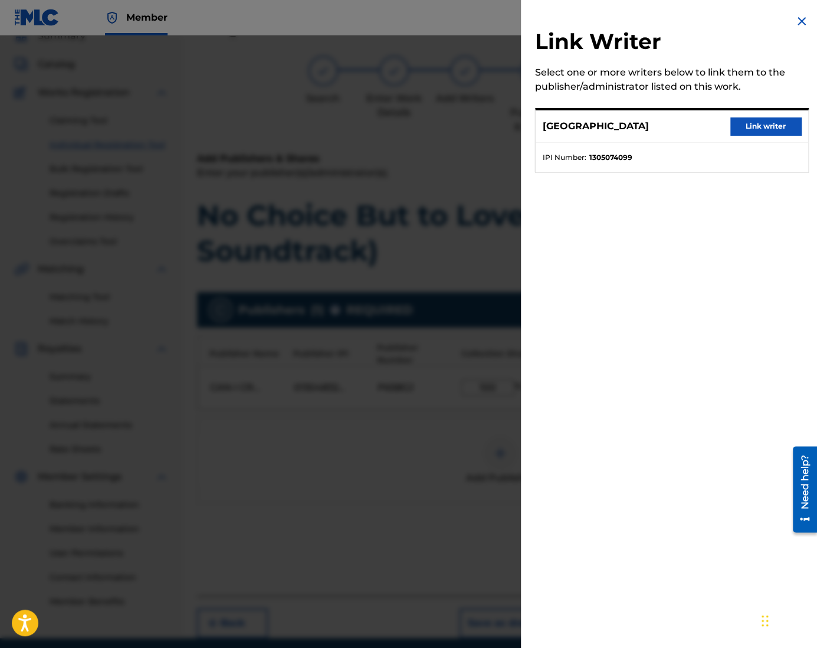
click at [781, 129] on button "Link writer" at bounding box center [765, 126] width 71 height 18
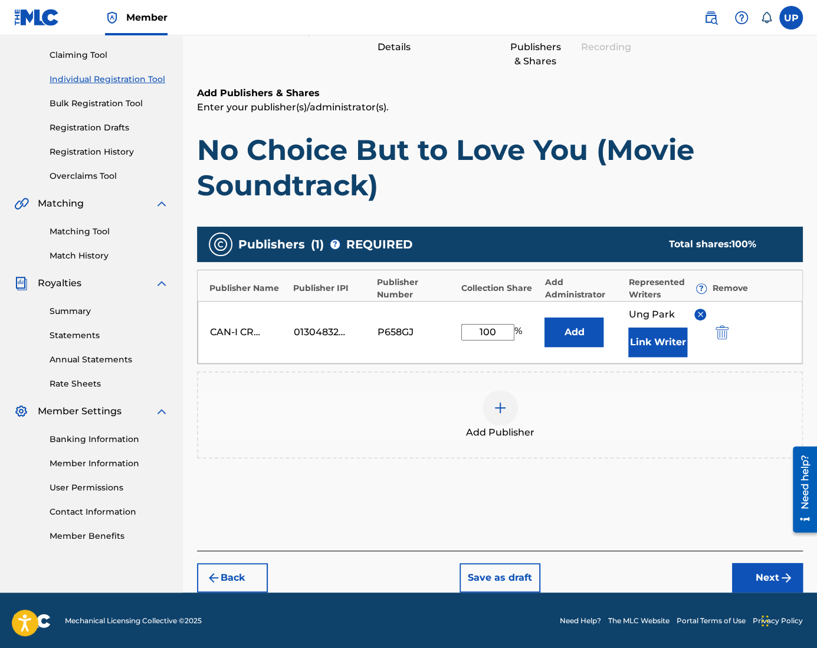
click at [759, 574] on button "Next" at bounding box center [767, 577] width 71 height 29
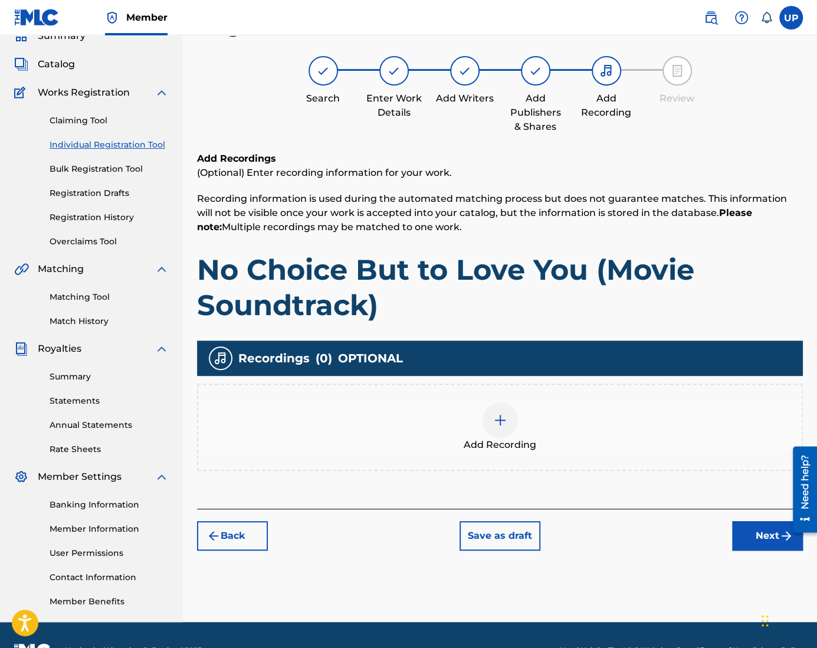
click at [507, 422] on div at bounding box center [499, 419] width 35 height 35
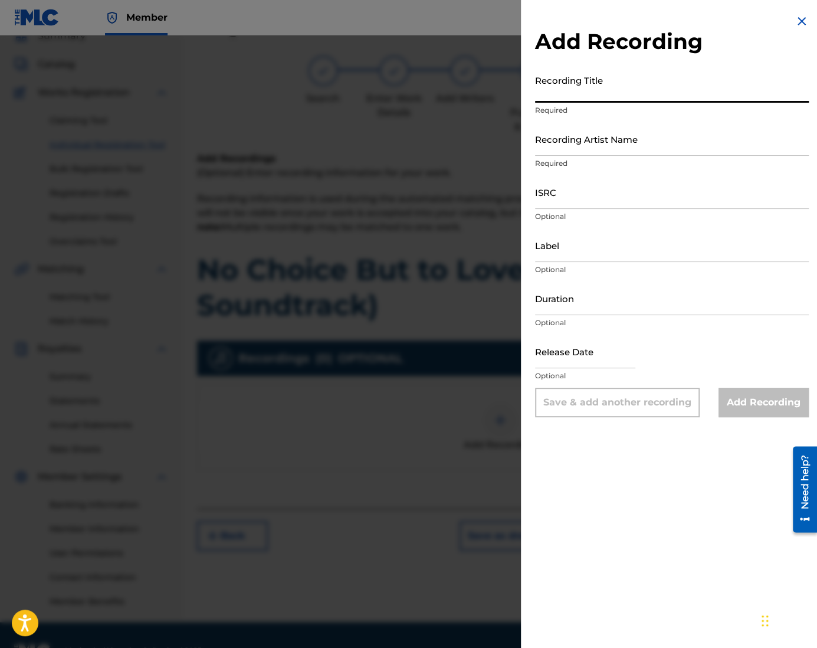
click at [595, 93] on input "Recording Title" at bounding box center [672, 86] width 274 height 34
paste input "No Choice But to Love You (Movie Soundtrack)"
type input "No Choice But to Love You (Movie Soundtrack)"
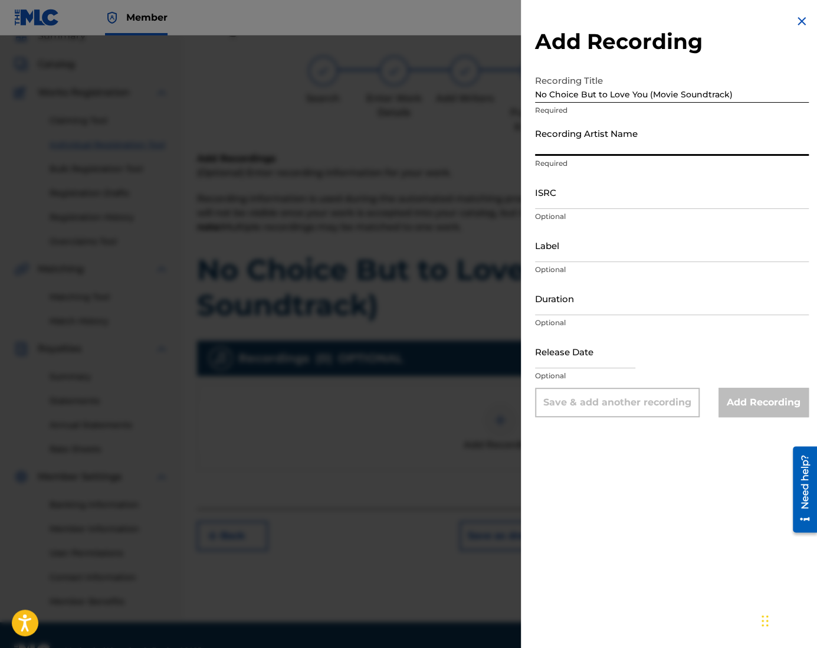
click at [585, 146] on input "Recording Artist Name" at bounding box center [672, 139] width 274 height 34
type input "CAN-I"
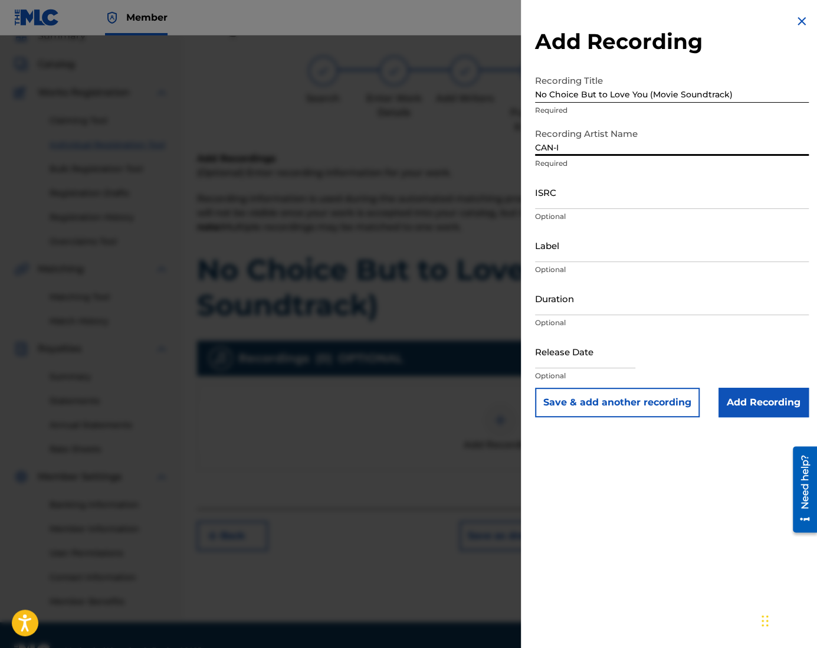
click at [581, 202] on input "ISRC" at bounding box center [672, 192] width 274 height 34
click at [588, 201] on input "ISRC" at bounding box center [672, 192] width 274 height 34
paste input "QZZ762505040"
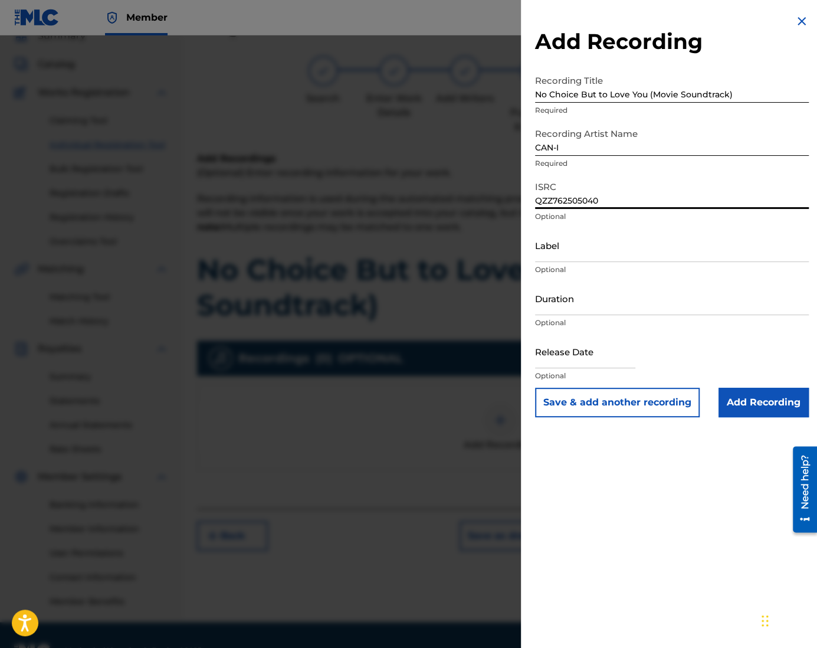
type input "QZZ762505040"
click at [570, 316] on div "Duration Optional" at bounding box center [672, 307] width 274 height 53
click at [567, 308] on input "Duration" at bounding box center [672, 298] width 274 height 34
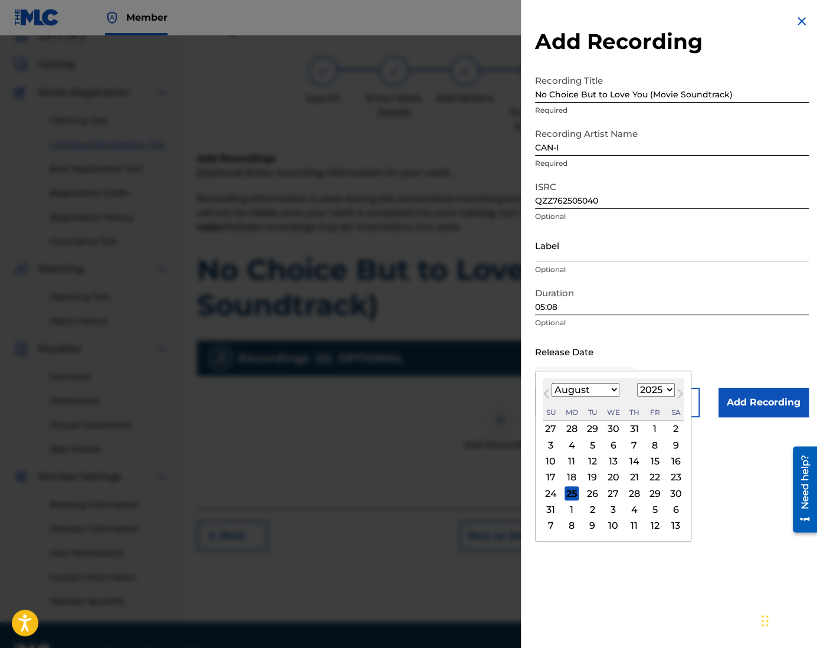
click at [586, 366] on input "text" at bounding box center [585, 351] width 100 height 34
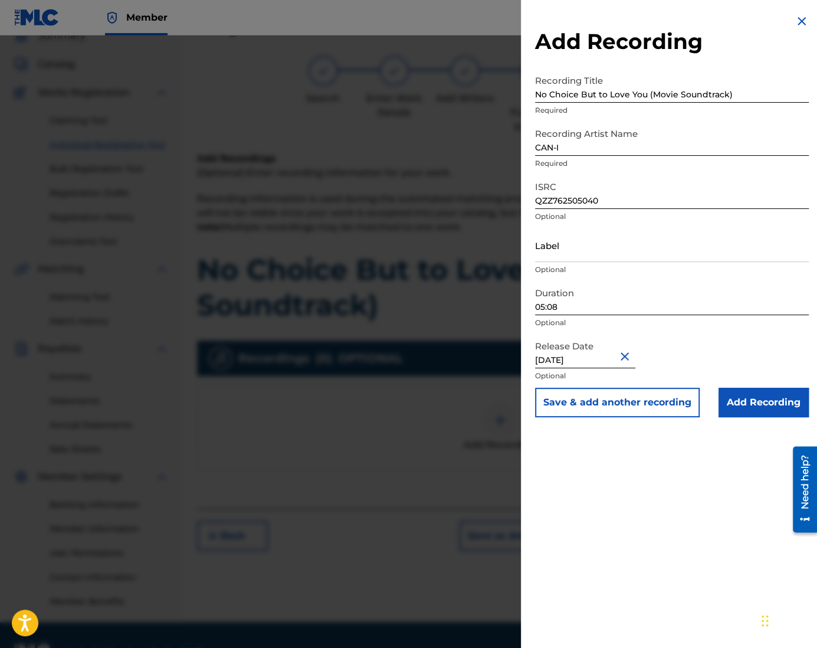
click at [757, 407] on input "Add Recording" at bounding box center [763, 401] width 90 height 29
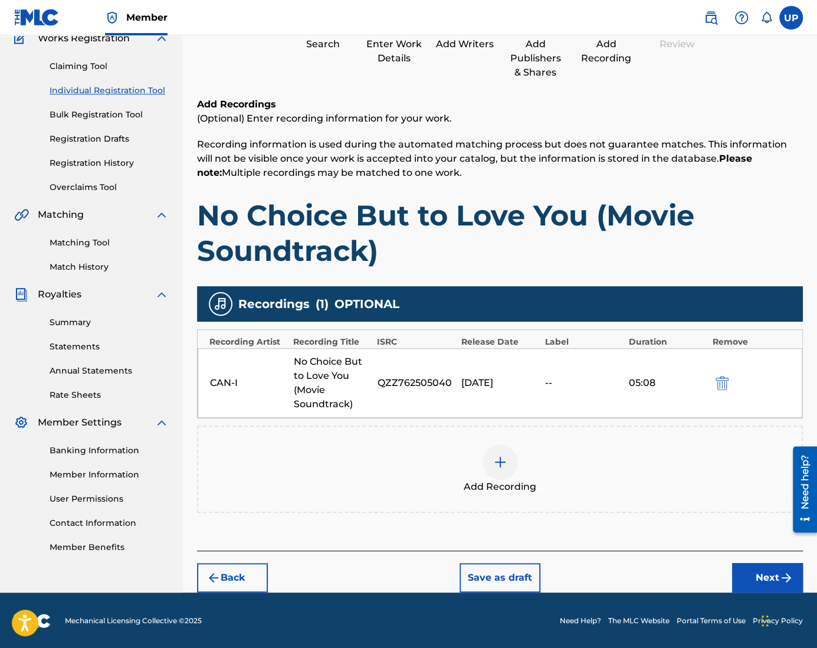
click at [751, 577] on button "Next" at bounding box center [767, 577] width 71 height 29
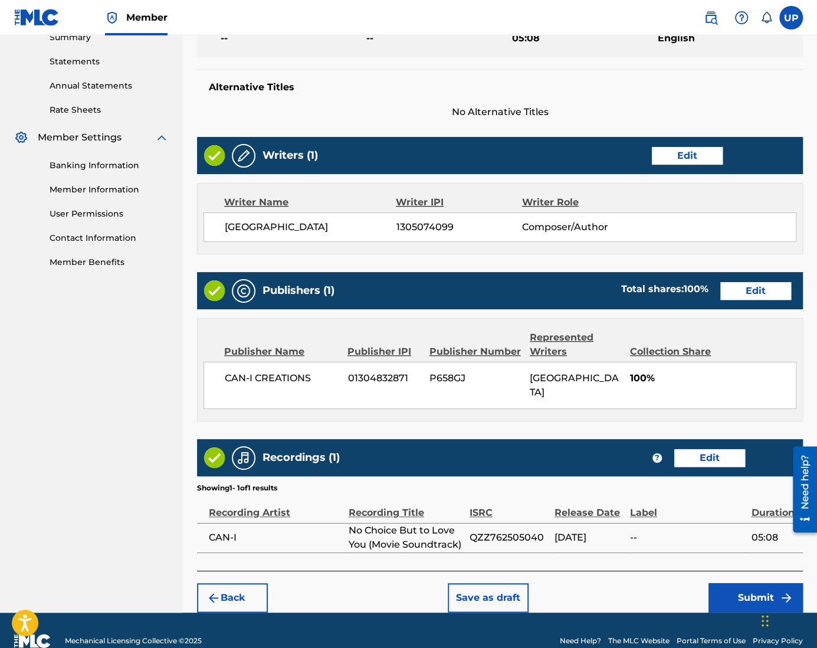
scroll to position [397, 0]
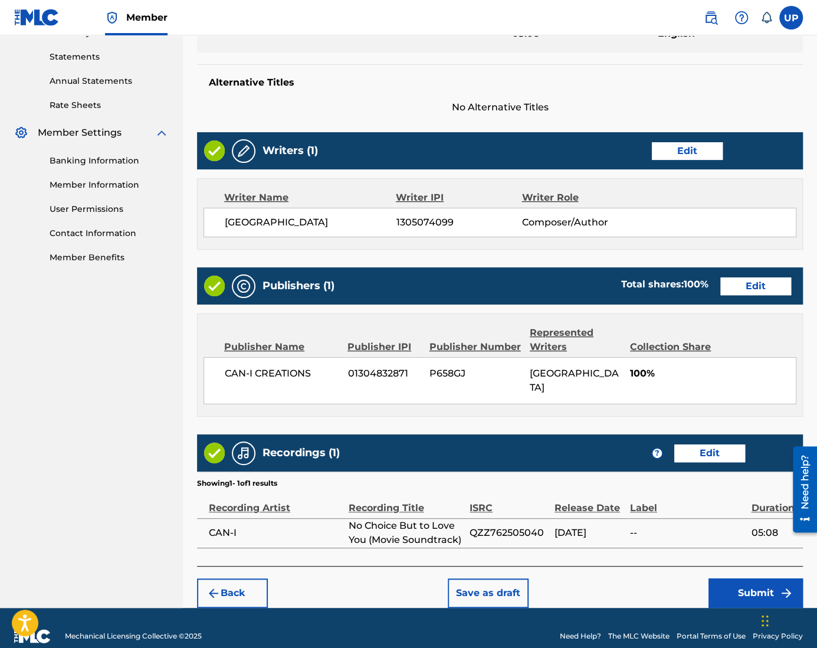
click at [749, 581] on button "Submit" at bounding box center [755, 592] width 94 height 29
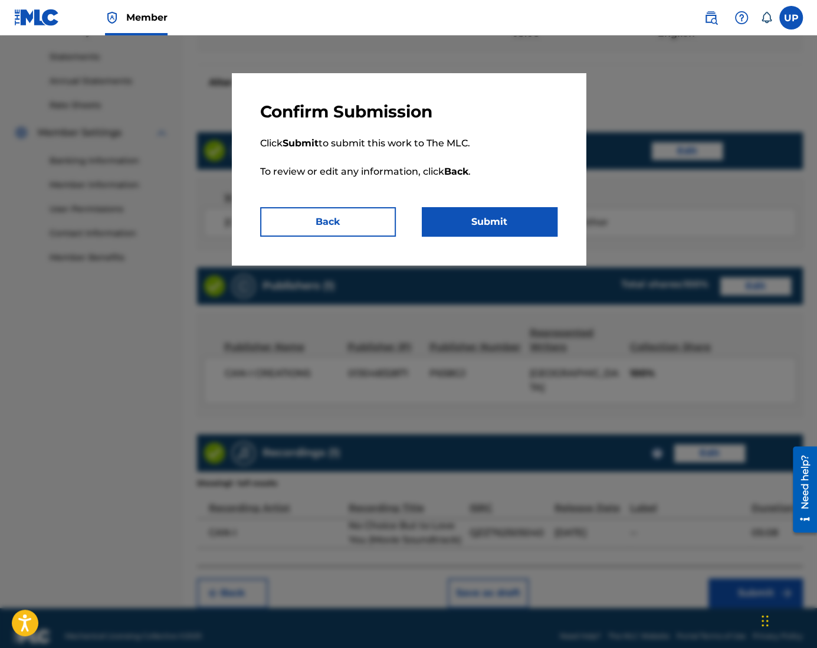
click at [485, 224] on button "Submit" at bounding box center [490, 221] width 136 height 29
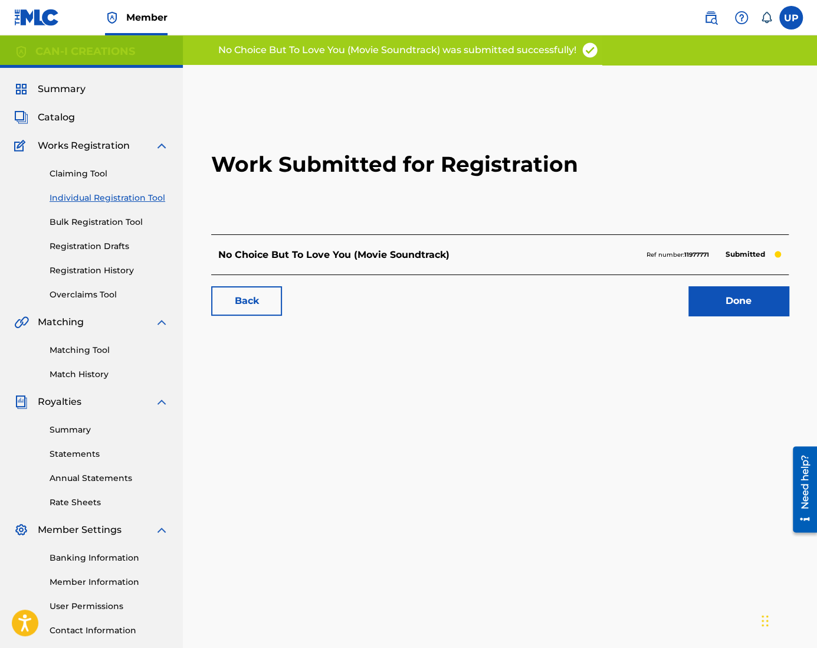
click at [752, 300] on link "Done" at bounding box center [738, 300] width 100 height 29
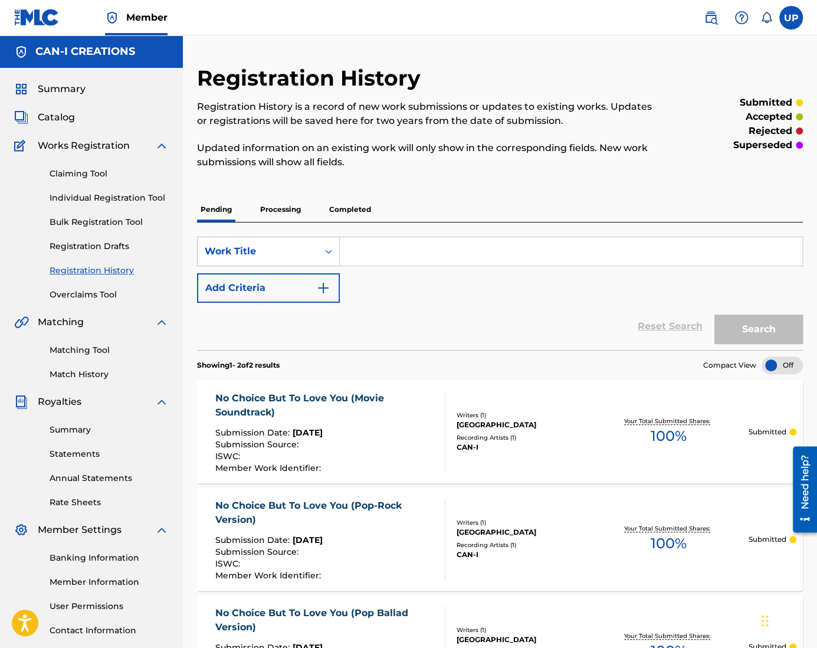
click at [112, 199] on link "Individual Registration Tool" at bounding box center [109, 198] width 119 height 12
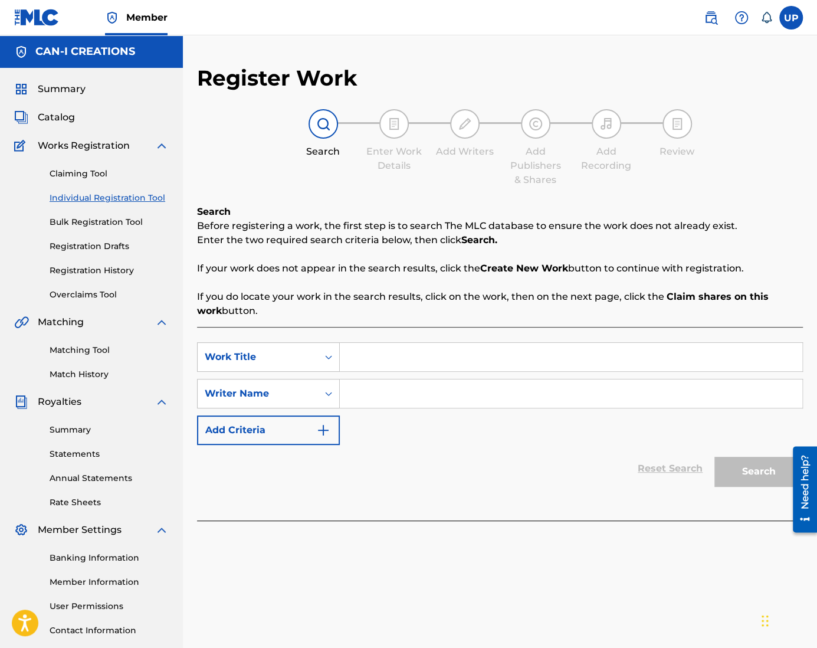
click at [391, 357] on input "Search Form" at bounding box center [571, 357] width 462 height 28
paste input "No Choice But to Love You (Counter Version 2)"
click at [387, 406] on input "Search Form" at bounding box center [571, 393] width 462 height 28
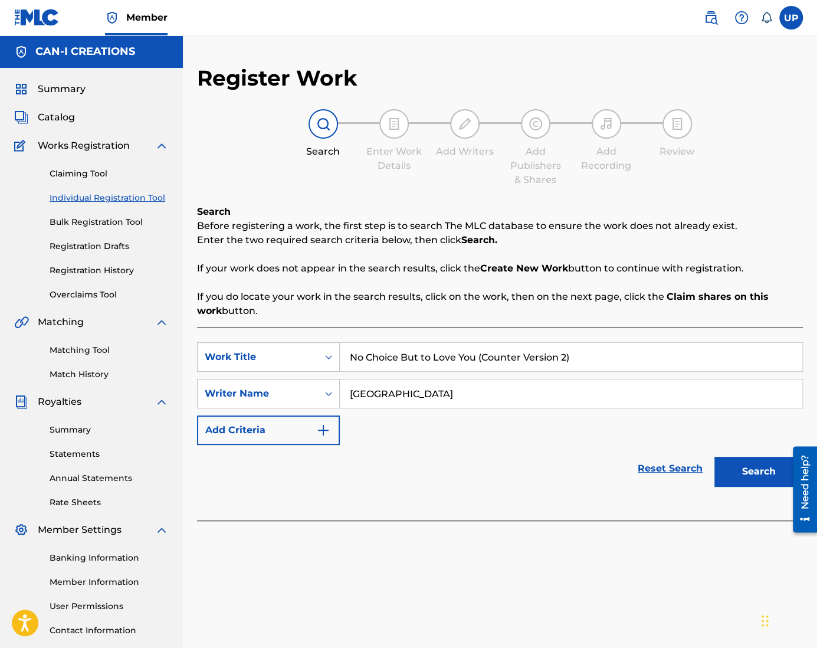
click at [750, 468] on button "Search" at bounding box center [758, 470] width 88 height 29
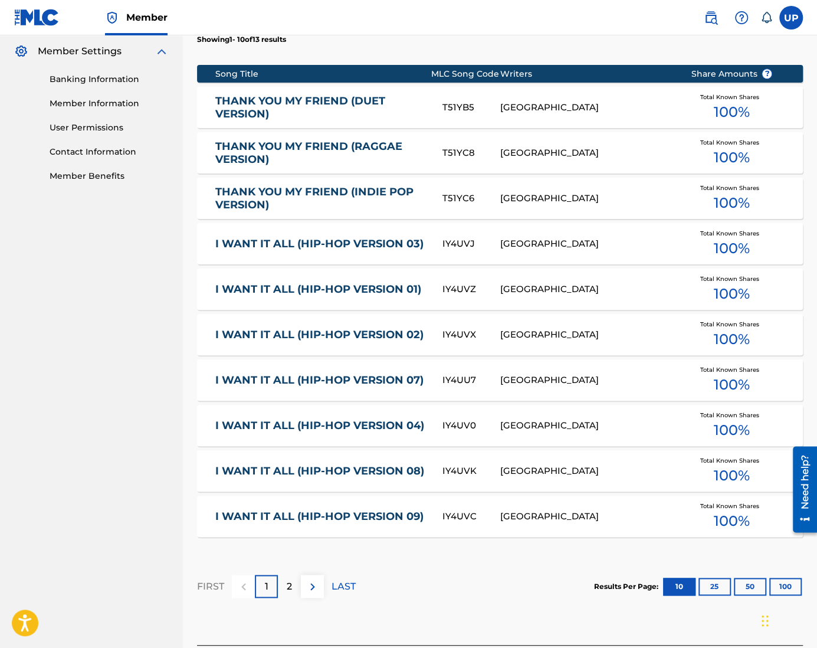
scroll to position [531, 0]
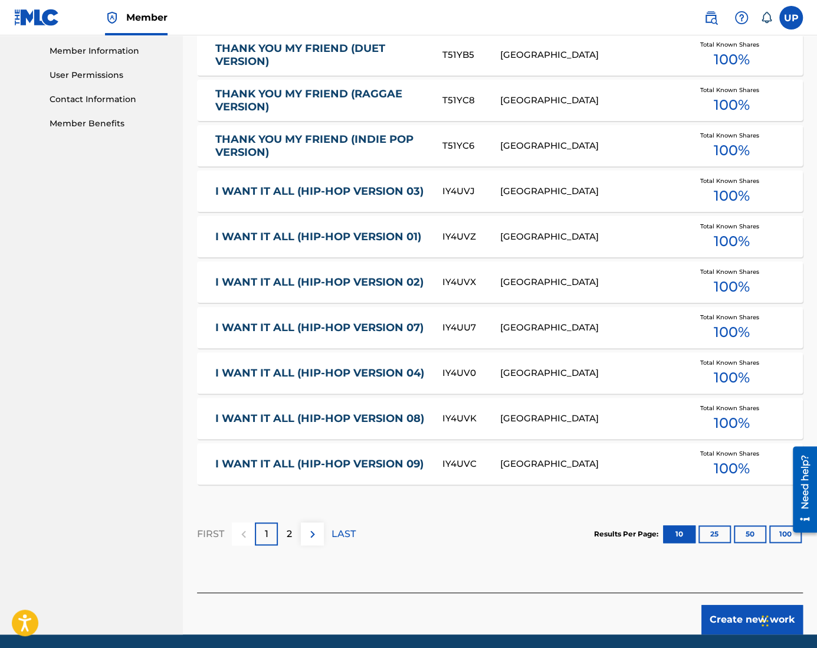
click at [296, 535] on div "2" at bounding box center [289, 533] width 23 height 23
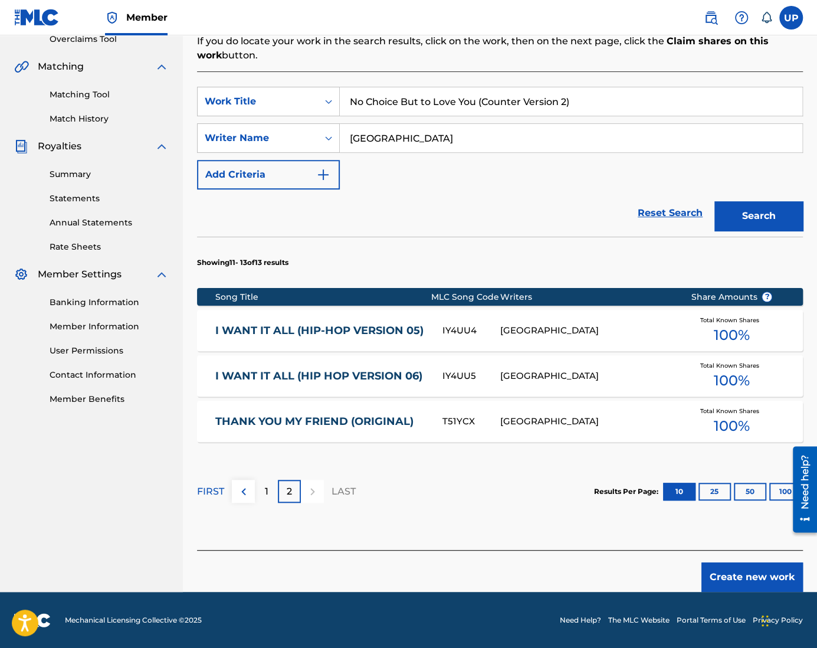
click at [719, 577] on button "Create new work" at bounding box center [751, 576] width 101 height 29
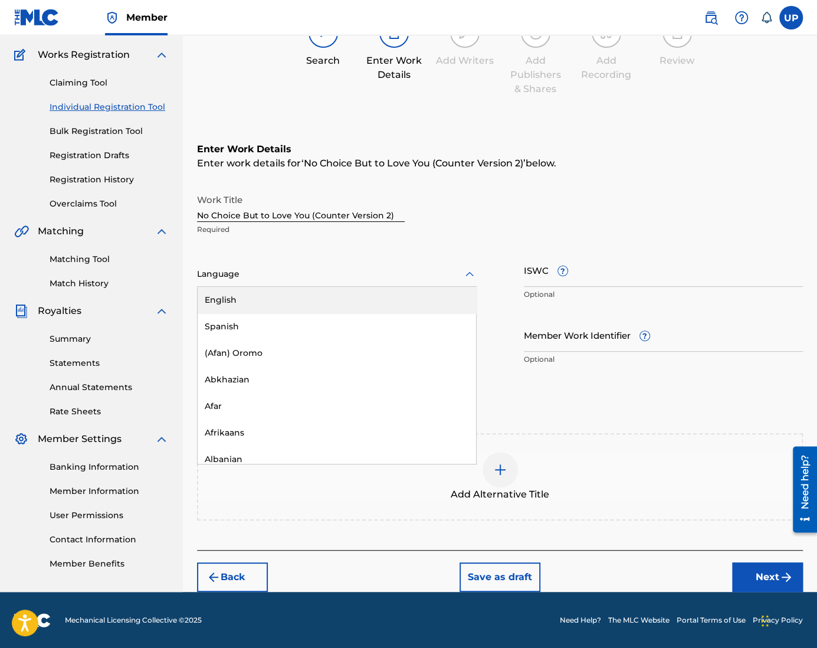
click at [261, 280] on div at bounding box center [337, 274] width 280 height 15
click at [265, 300] on div "English" at bounding box center [337, 300] width 278 height 27
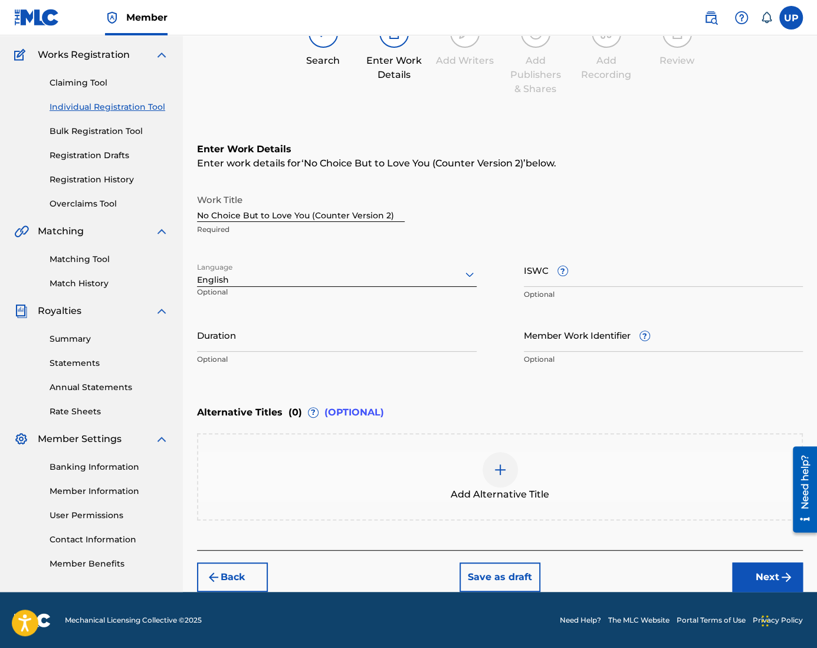
click at [262, 345] on input "Duration" at bounding box center [337, 335] width 280 height 34
click at [763, 579] on button "Next" at bounding box center [767, 576] width 71 height 29
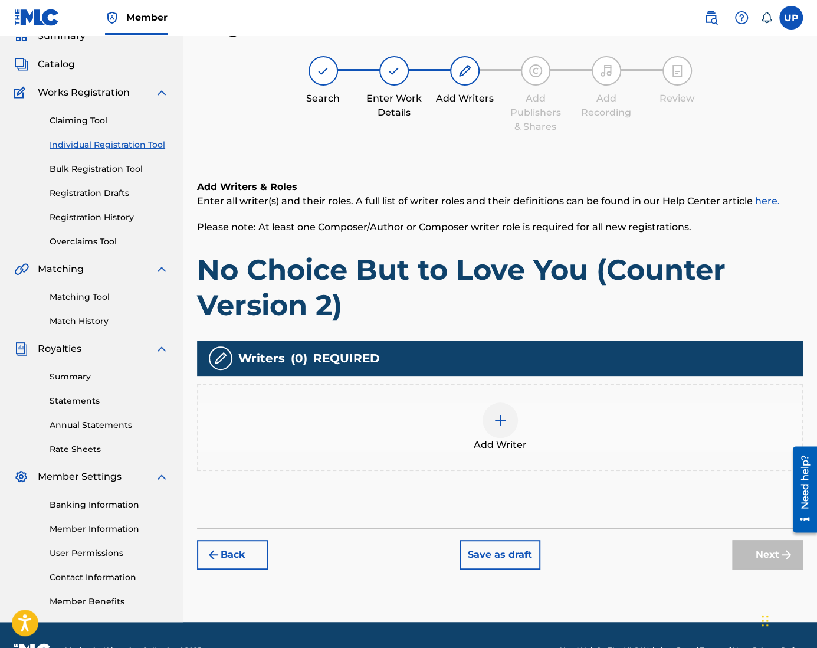
scroll to position [53, 0]
click at [497, 417] on img at bounding box center [500, 420] width 14 height 14
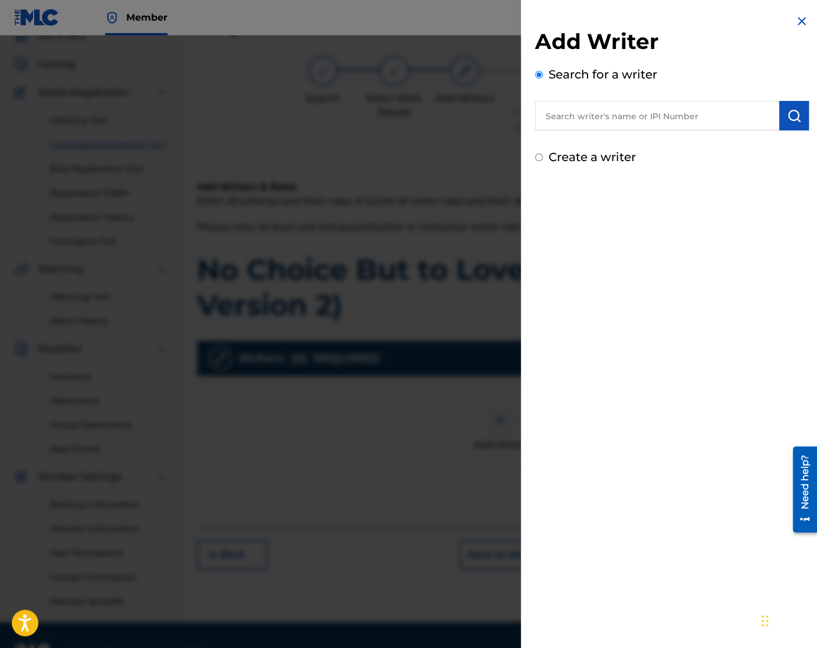
click at [596, 160] on label "Create a writer" at bounding box center [591, 157] width 87 height 14
click at [543, 160] on input "Create a writer" at bounding box center [539, 157] width 8 height 8
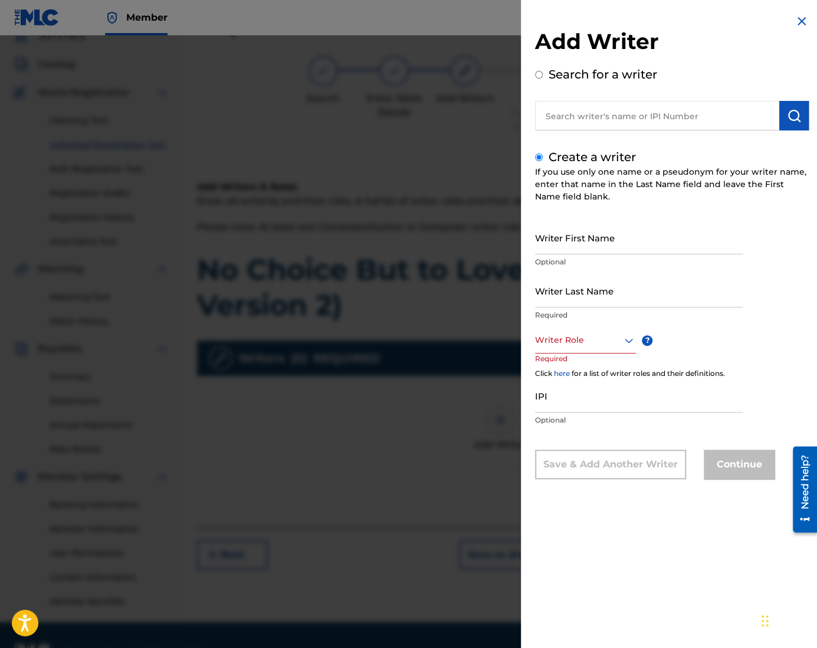
click at [600, 249] on input "Writer First Name" at bounding box center [639, 238] width 208 height 34
click at [600, 345] on div at bounding box center [585, 340] width 101 height 15
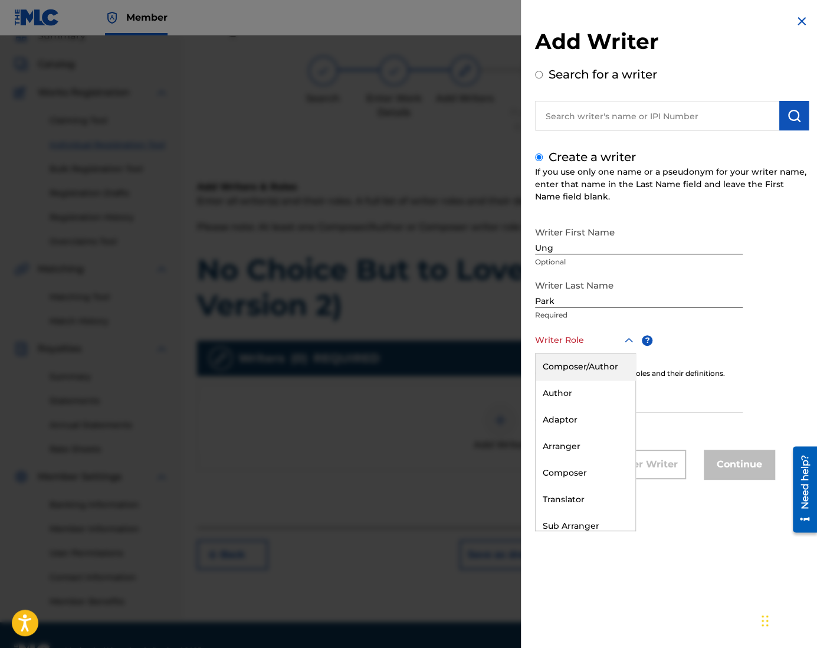
click at [591, 365] on div "Composer/Author" at bounding box center [585, 366] width 100 height 27
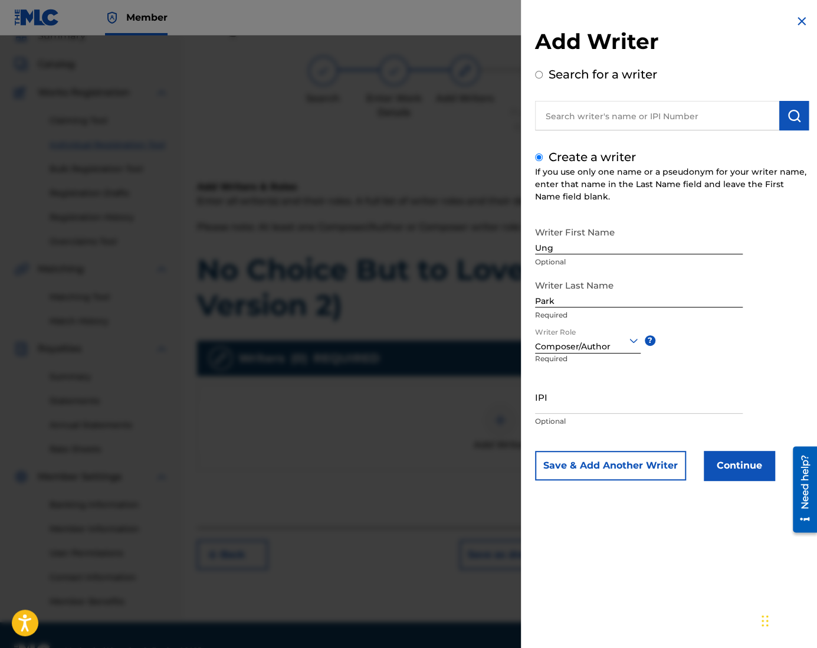
click at [579, 410] on input "IPI" at bounding box center [639, 397] width 208 height 34
click at [629, 406] on input "IPI" at bounding box center [639, 397] width 208 height 34
paste input "1305074099"
click at [737, 471] on button "Continue" at bounding box center [739, 465] width 71 height 29
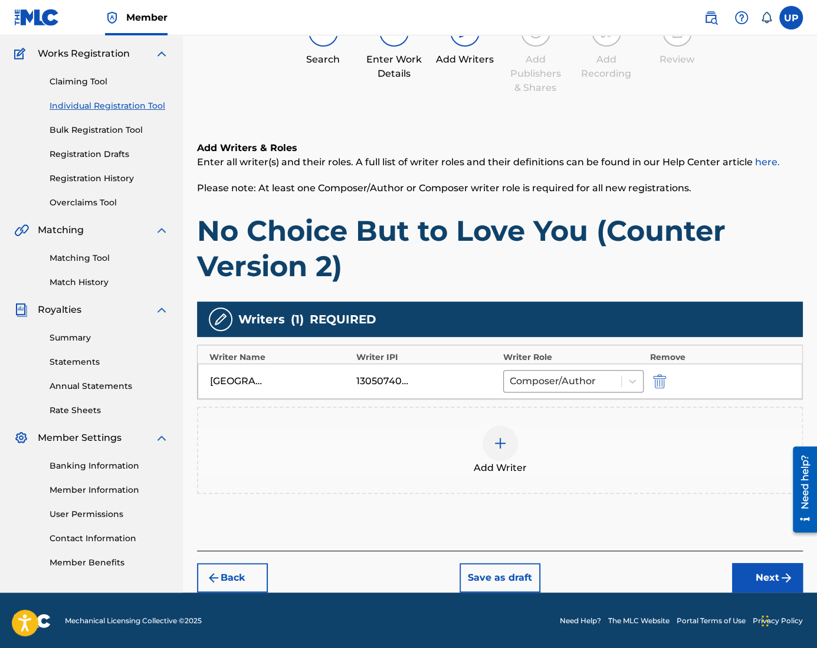
click at [751, 573] on button "Next" at bounding box center [767, 577] width 71 height 29
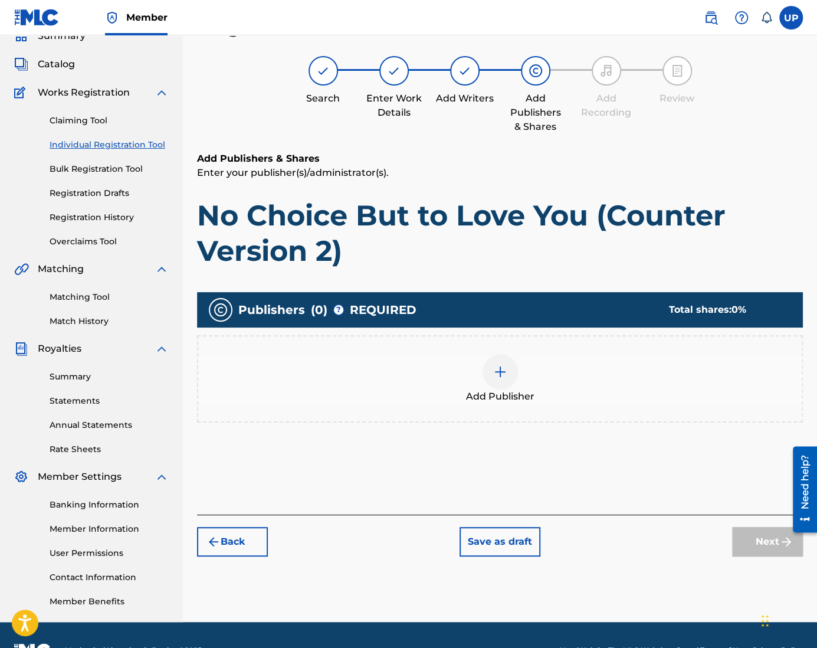
click at [507, 374] on div at bounding box center [499, 371] width 35 height 35
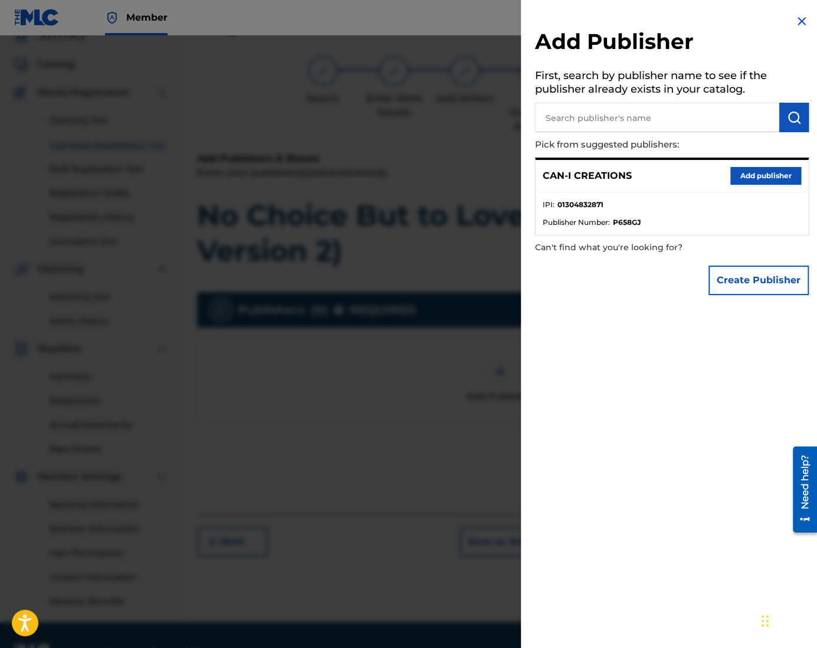
click at [748, 176] on button "Add publisher" at bounding box center [765, 176] width 71 height 18
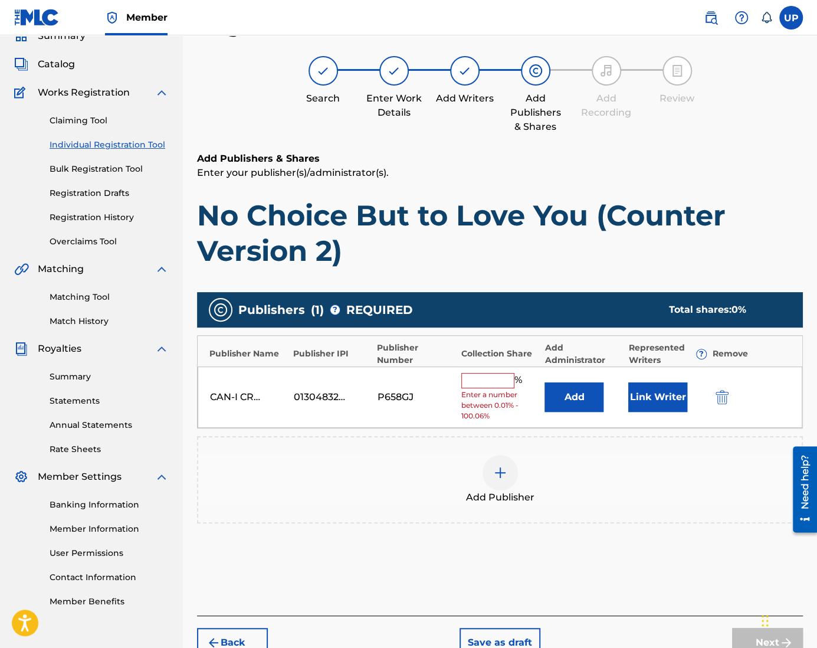
click at [481, 374] on input "text" at bounding box center [487, 380] width 53 height 15
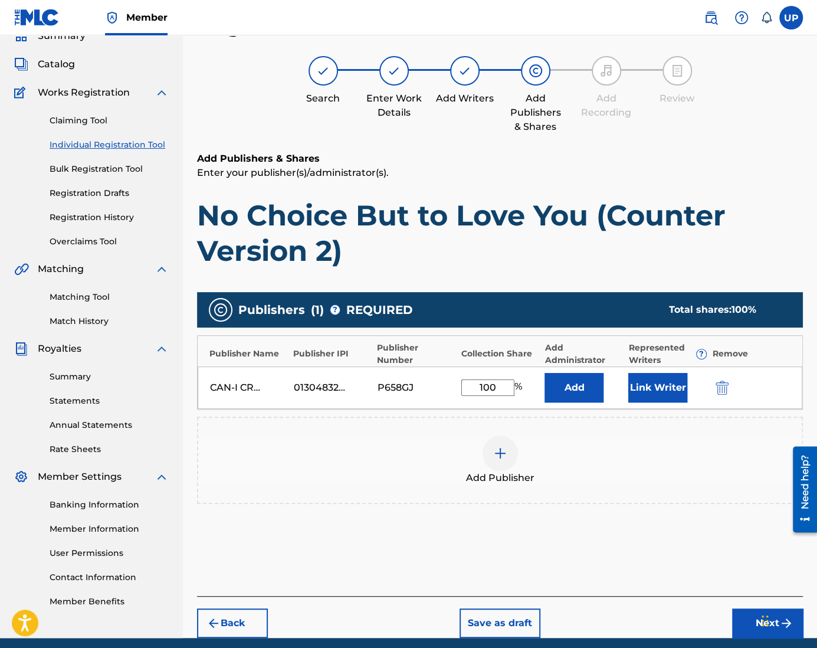
click at [673, 379] on button "Link Writer" at bounding box center [657, 387] width 59 height 29
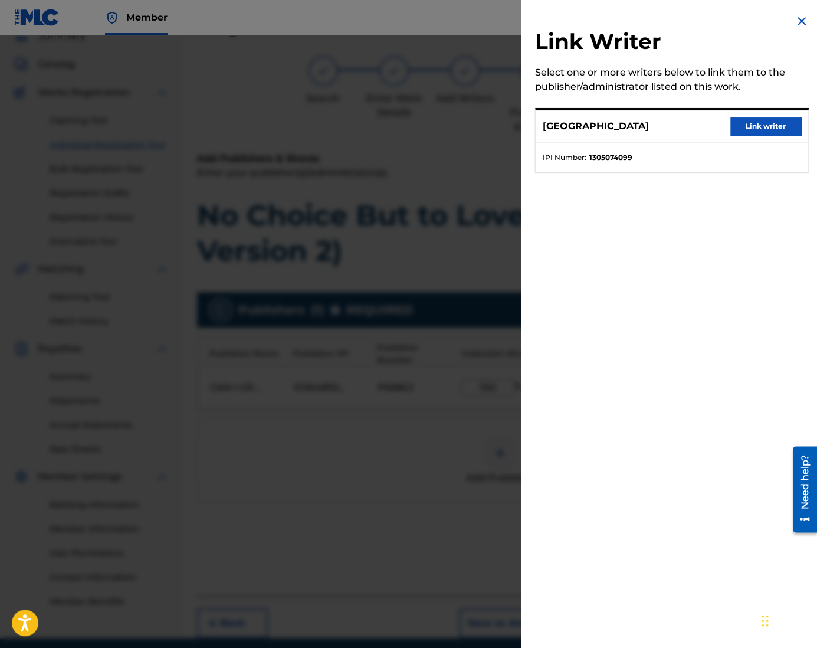
click at [744, 123] on button "Link writer" at bounding box center [765, 126] width 71 height 18
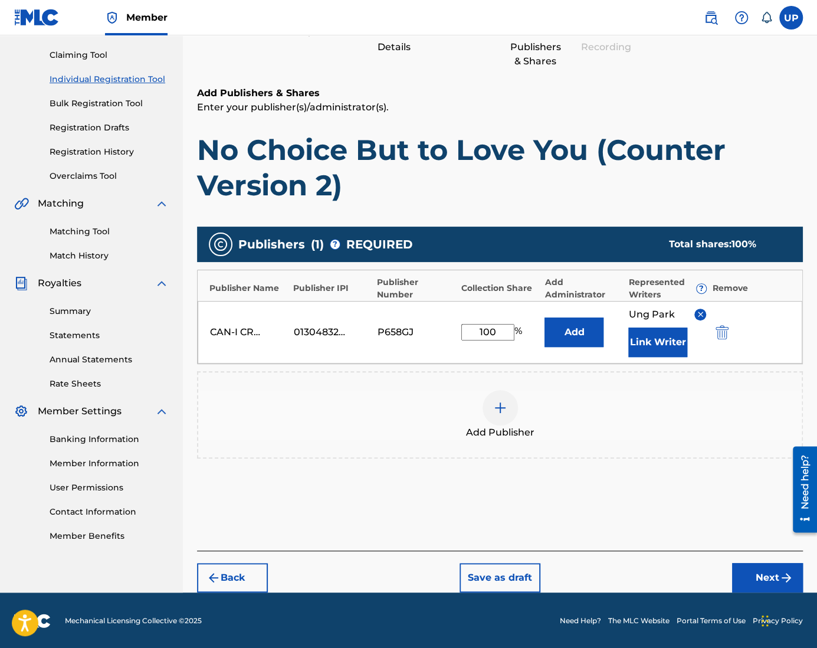
click at [757, 579] on button "Next" at bounding box center [767, 577] width 71 height 29
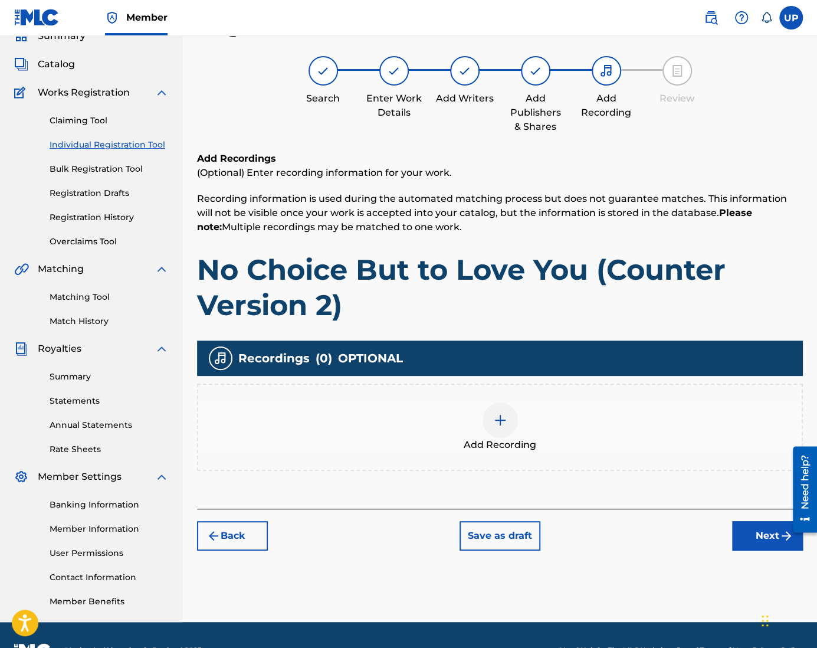
click at [499, 424] on img at bounding box center [500, 420] width 14 height 14
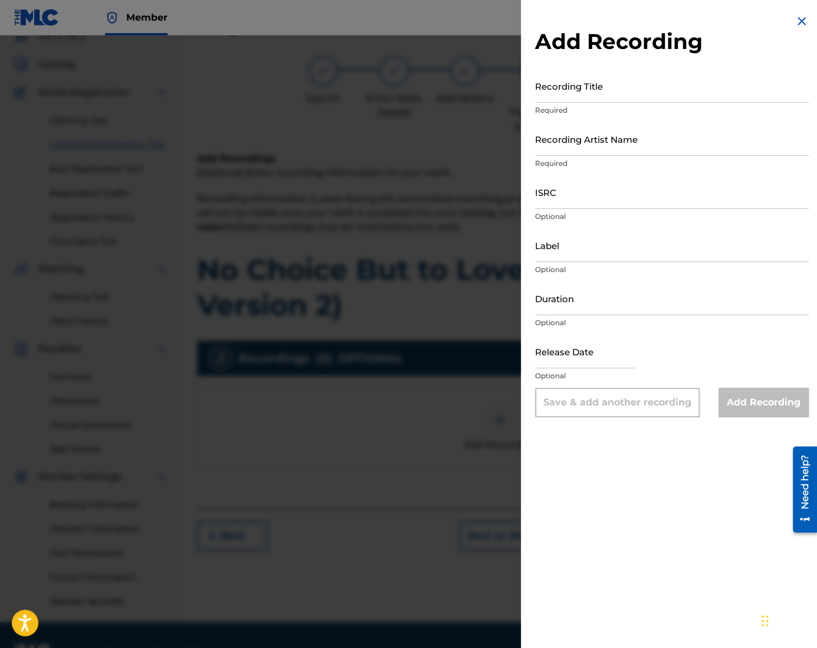
click at [631, 90] on input "Recording Title" at bounding box center [672, 86] width 274 height 34
paste input "No Choice But to Love You (Counter Version 2)"
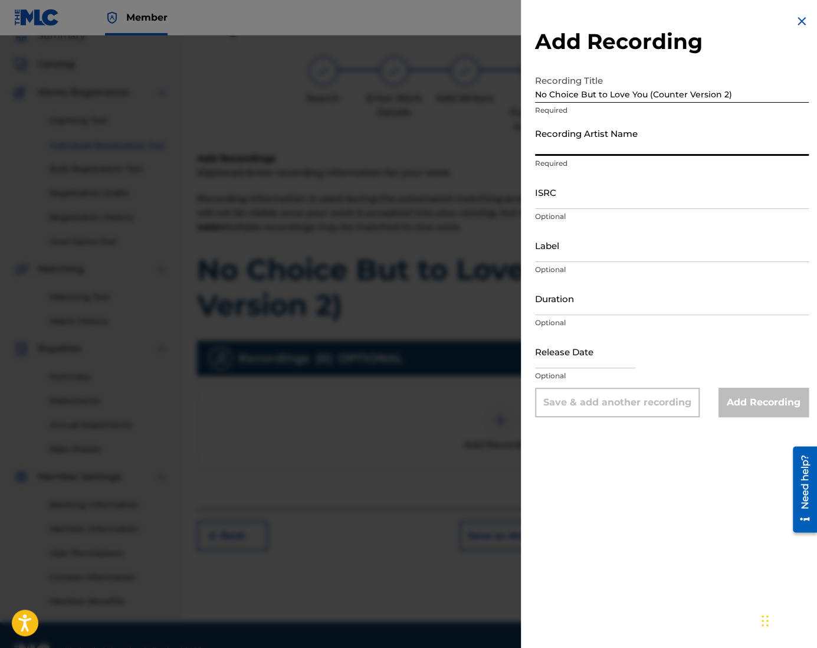
click at [603, 151] on input "Recording Artist Name" at bounding box center [672, 139] width 274 height 34
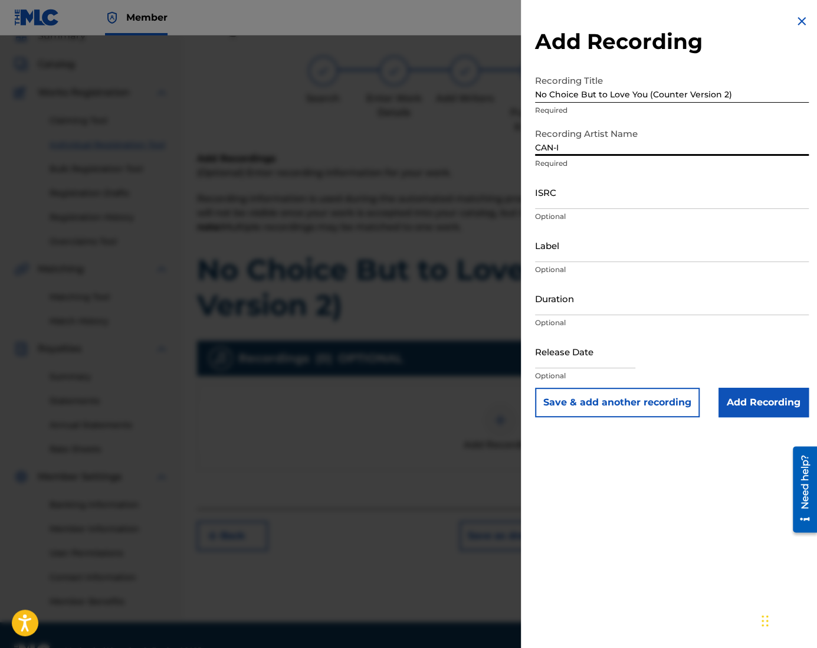
click at [577, 200] on input "ISRC" at bounding box center [672, 192] width 274 height 34
drag, startPoint x: 614, startPoint y: 243, endPoint x: 613, endPoint y: 236, distance: 6.6
click at [614, 243] on input "Label" at bounding box center [672, 245] width 274 height 34
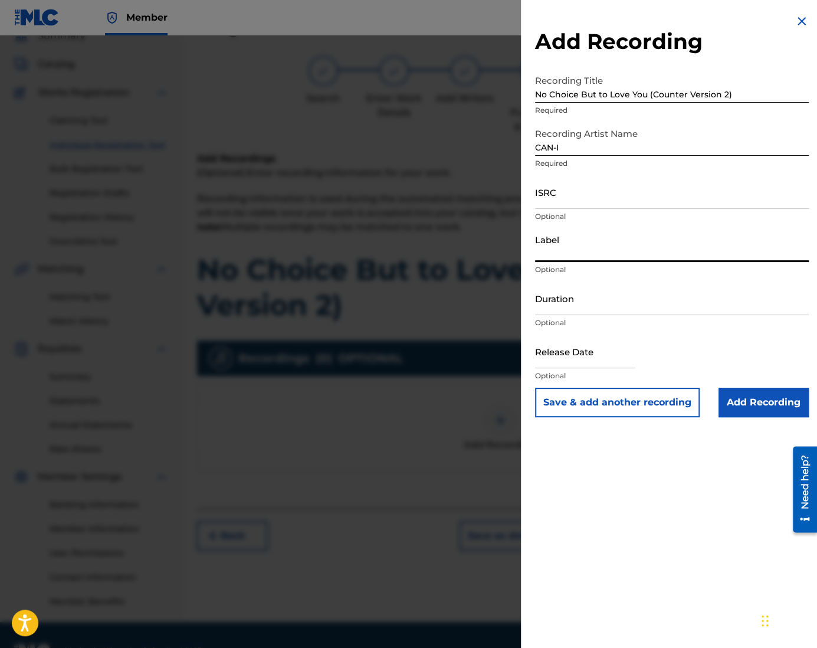
click at [601, 199] on input "ISRC" at bounding box center [672, 192] width 274 height 34
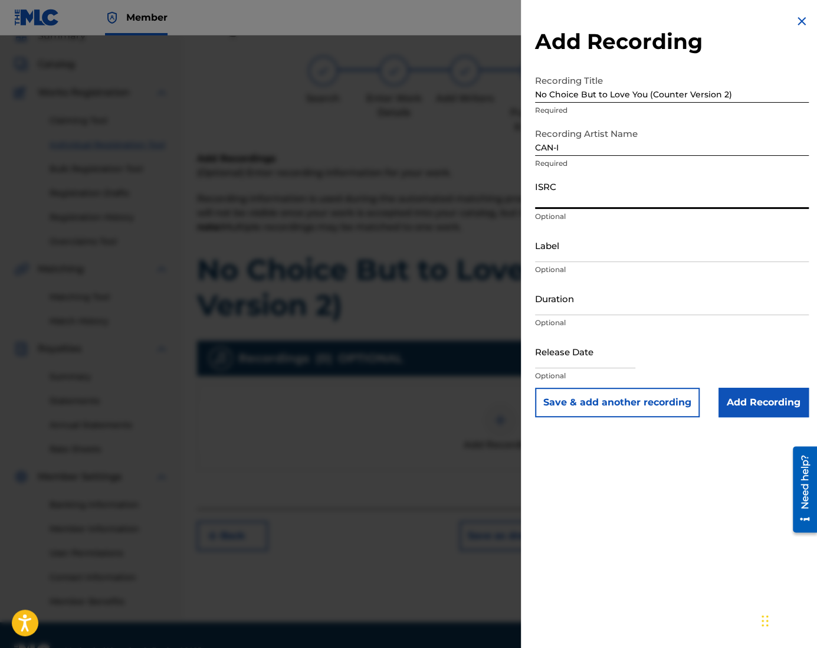
paste input "QZZ762505041"
click at [574, 310] on input "Duration" at bounding box center [672, 298] width 274 height 34
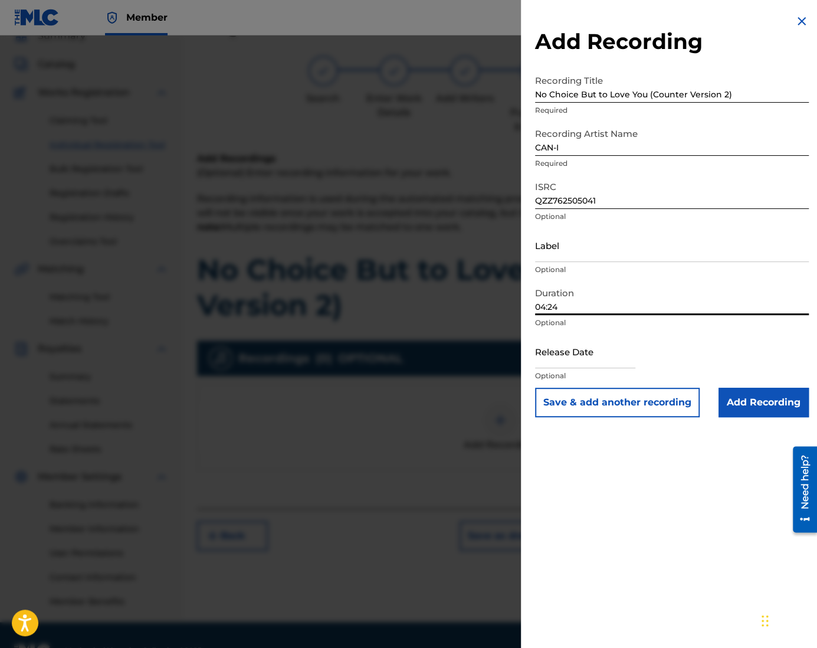
click at [597, 362] on input "text" at bounding box center [585, 351] width 100 height 34
click at [774, 406] on input "Add Recording" at bounding box center [763, 401] width 90 height 29
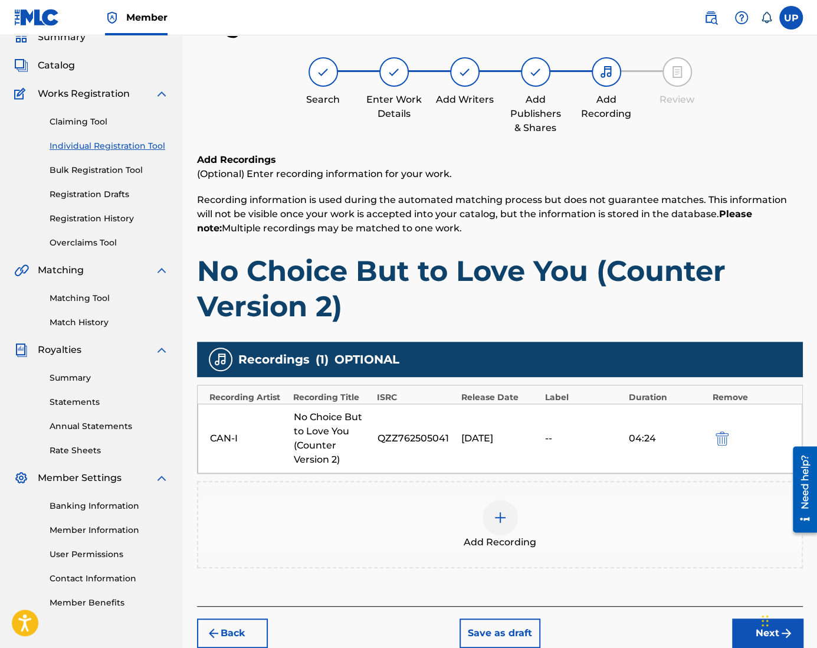
scroll to position [0, 0]
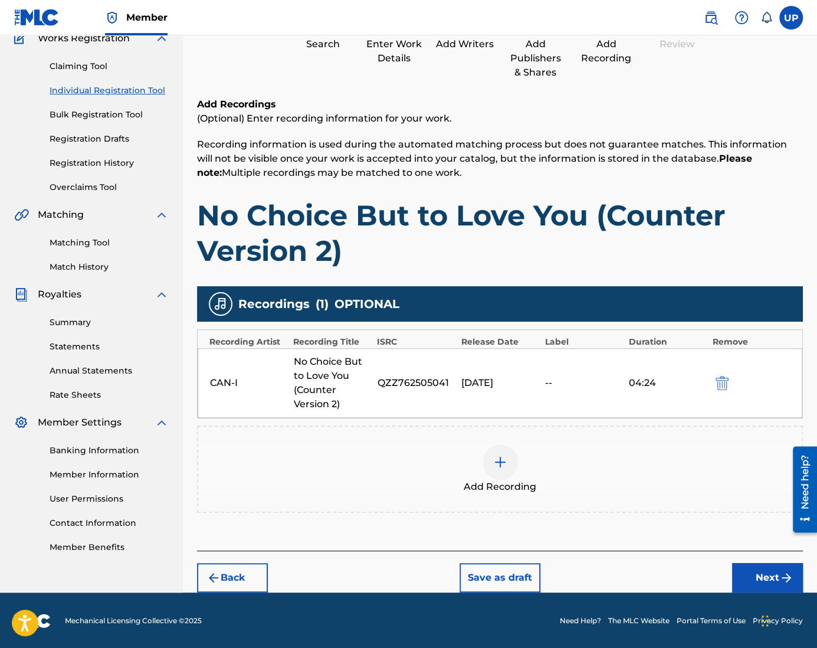
click at [758, 565] on button "Next" at bounding box center [767, 577] width 71 height 29
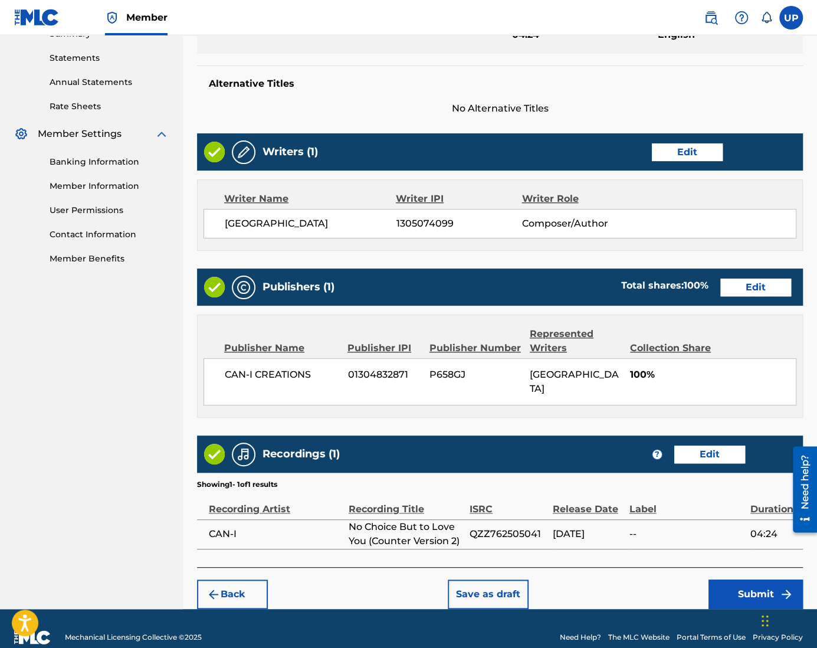
scroll to position [397, 0]
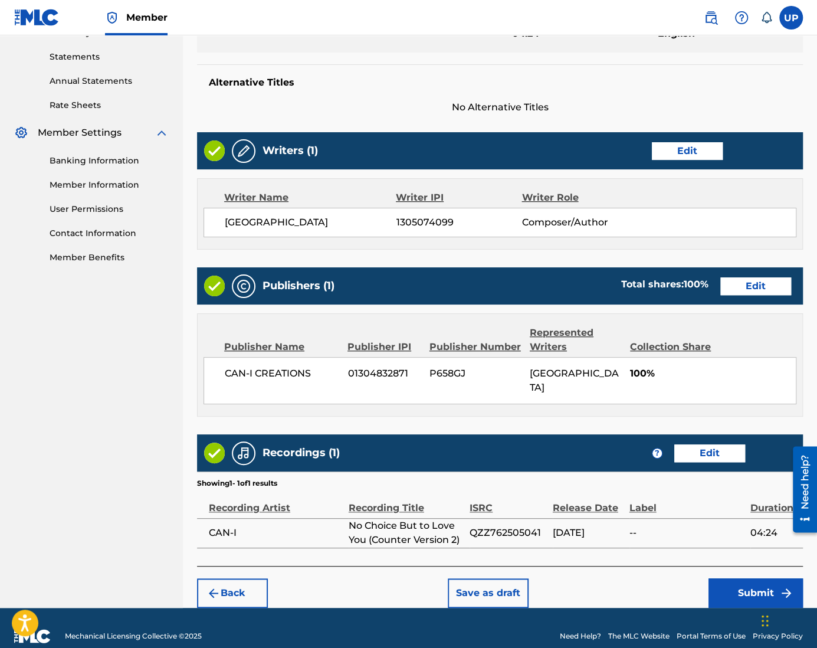
click at [748, 581] on button "Submit" at bounding box center [755, 592] width 94 height 29
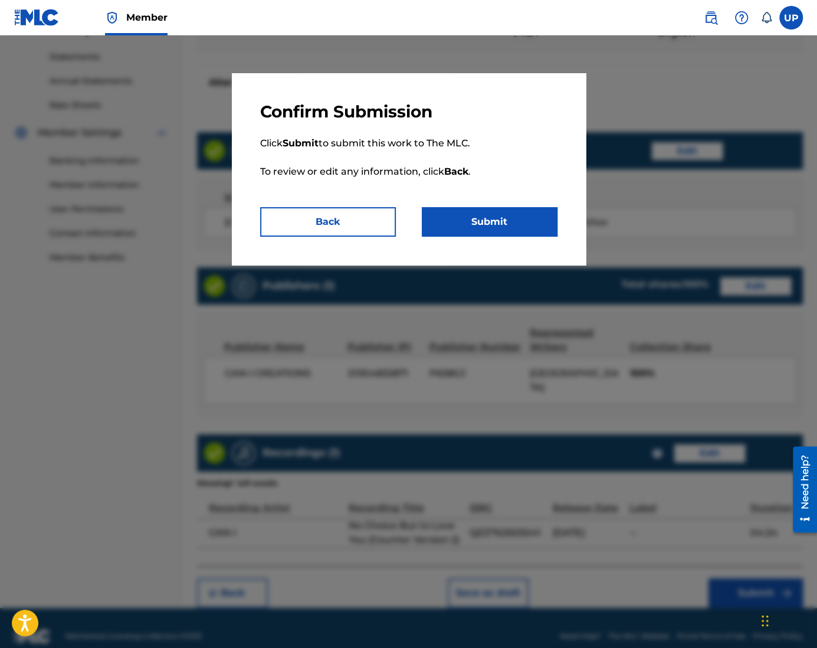
click at [505, 222] on button "Submit" at bounding box center [490, 221] width 136 height 29
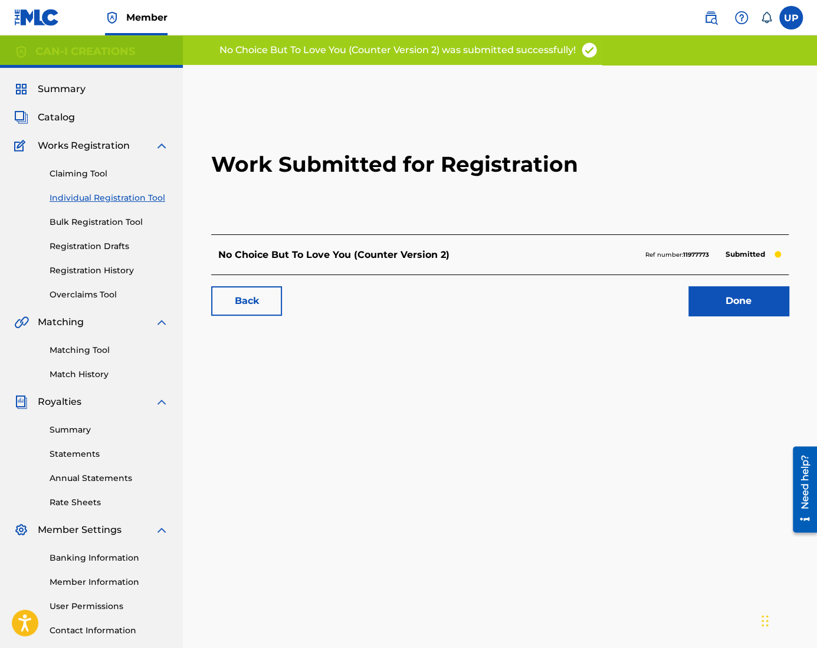
click at [736, 306] on link "Done" at bounding box center [738, 300] width 100 height 29
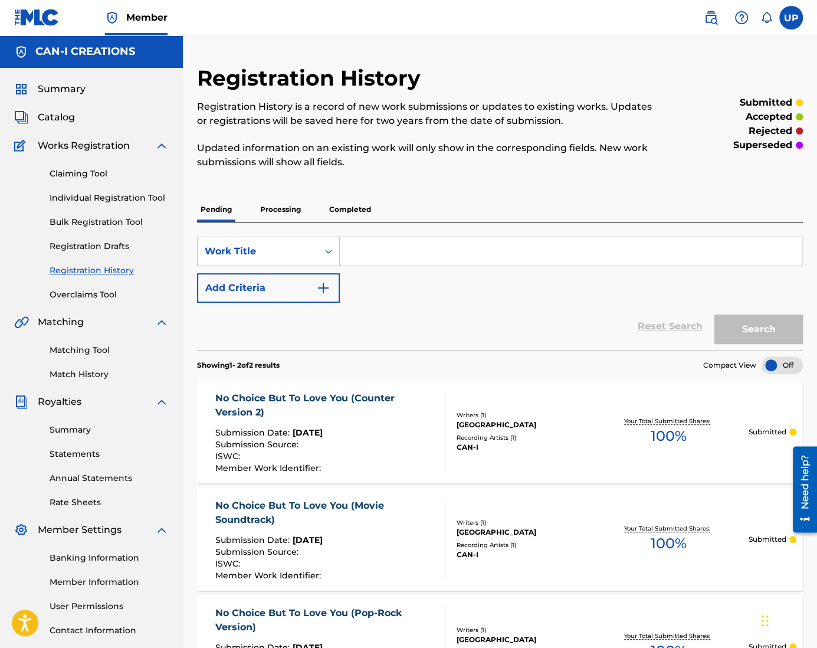
click at [88, 203] on link "Individual Registration Tool" at bounding box center [109, 198] width 119 height 12
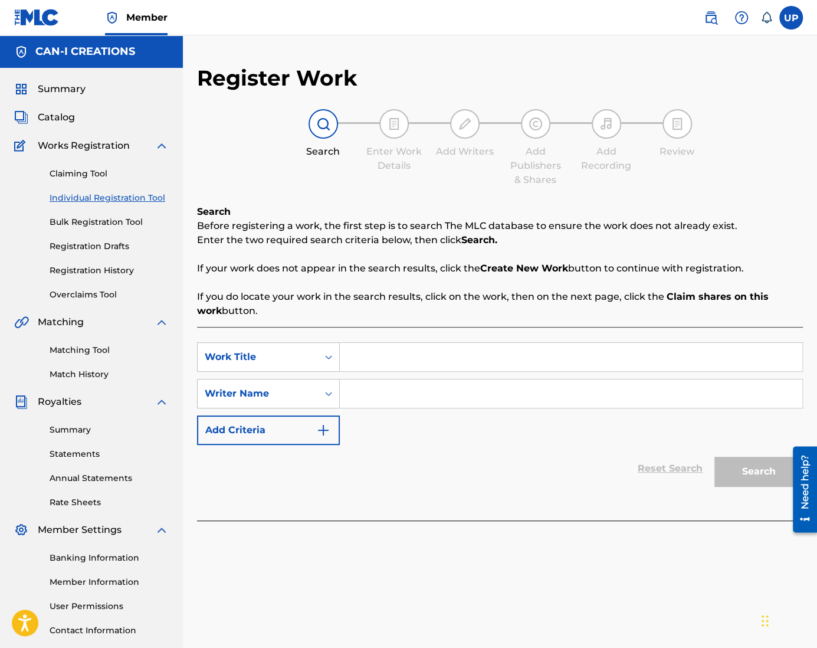
click at [374, 346] on input "Search Form" at bounding box center [571, 357] width 462 height 28
paste input "What's for Dinner"
click at [374, 400] on input "Search Form" at bounding box center [571, 393] width 462 height 28
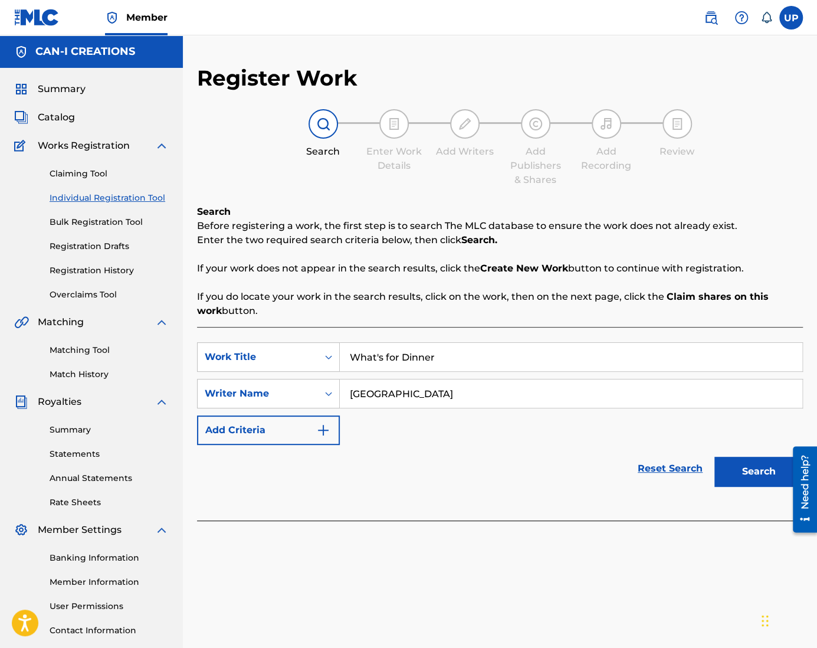
click at [751, 466] on button "Search" at bounding box center [758, 470] width 88 height 29
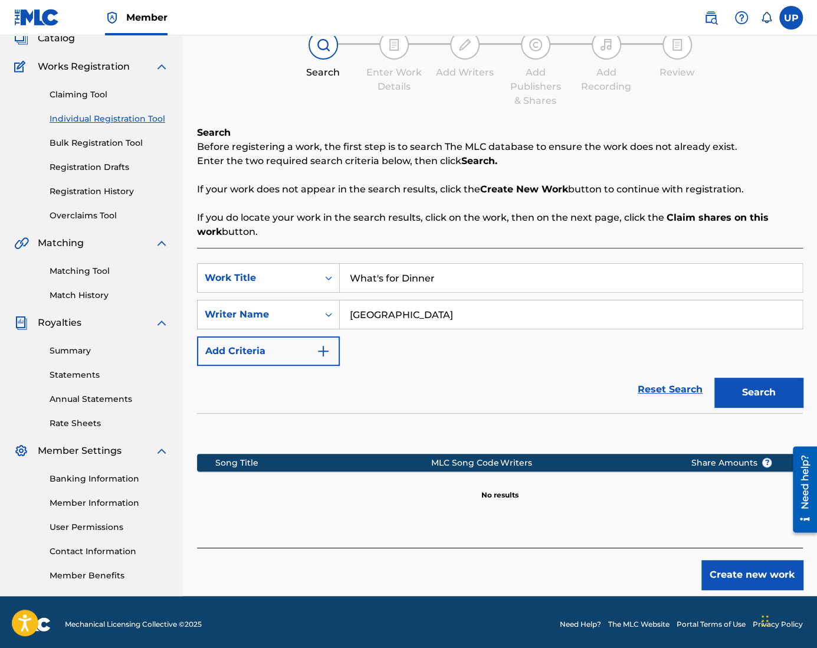
scroll to position [84, 0]
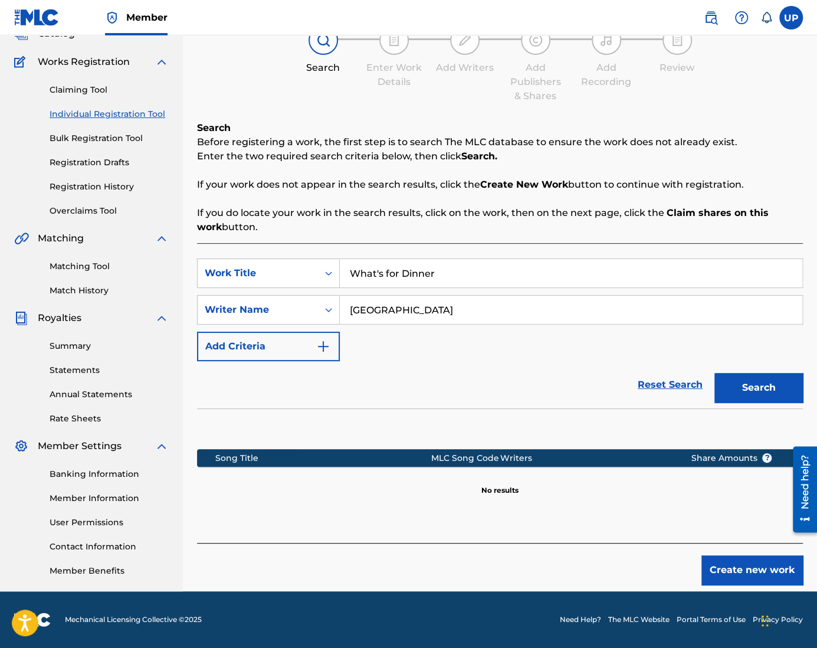
click at [757, 575] on button "Create new work" at bounding box center [751, 569] width 101 height 29
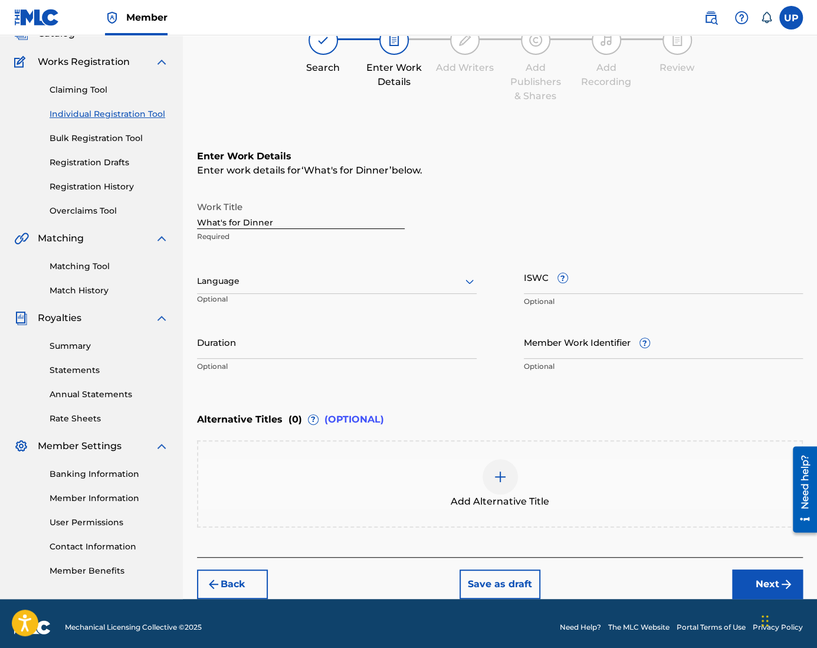
click at [267, 286] on div at bounding box center [337, 281] width 280 height 15
click at [262, 303] on div "English" at bounding box center [337, 307] width 278 height 27
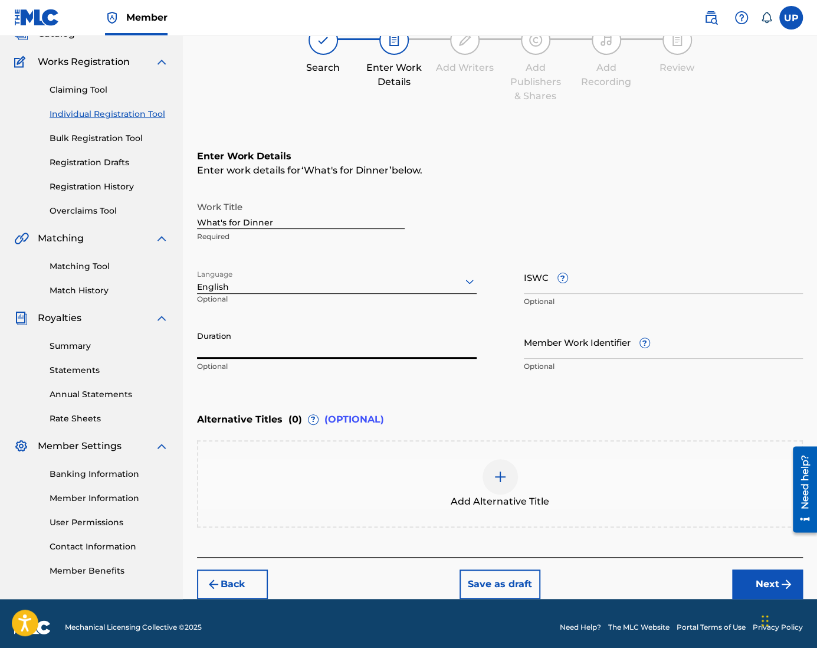
click at [229, 353] on input "Duration" at bounding box center [337, 342] width 280 height 34
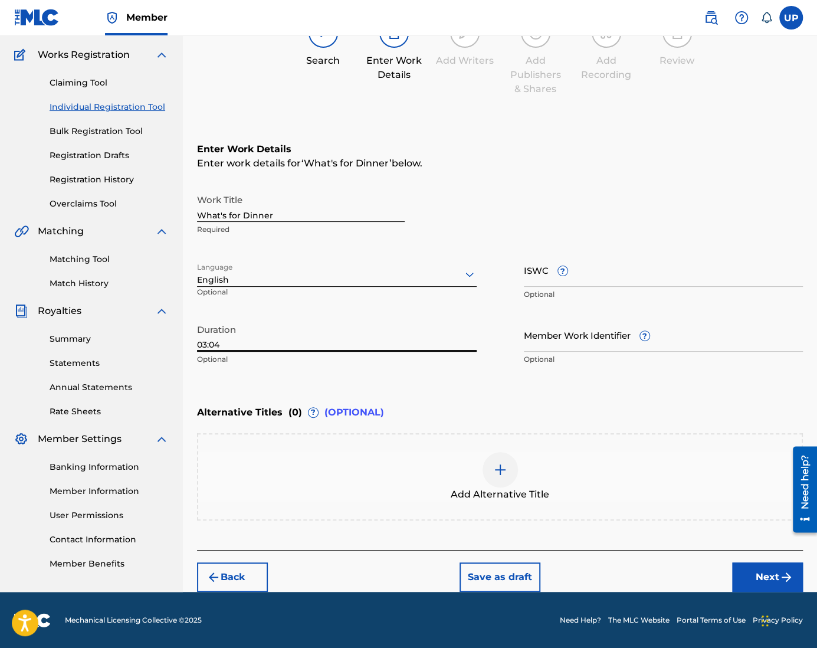
click at [779, 579] on img "submit" at bounding box center [786, 577] width 14 height 14
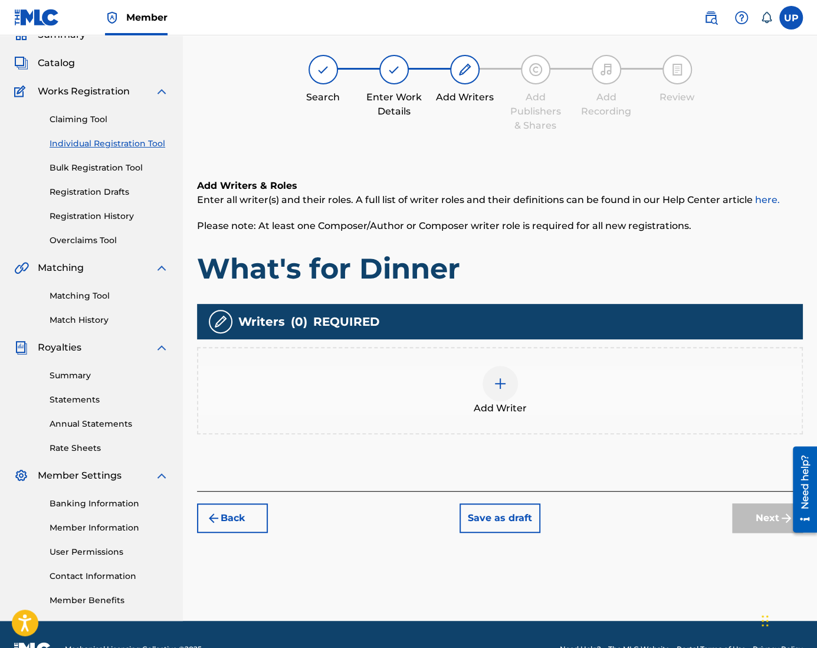
scroll to position [53, 0]
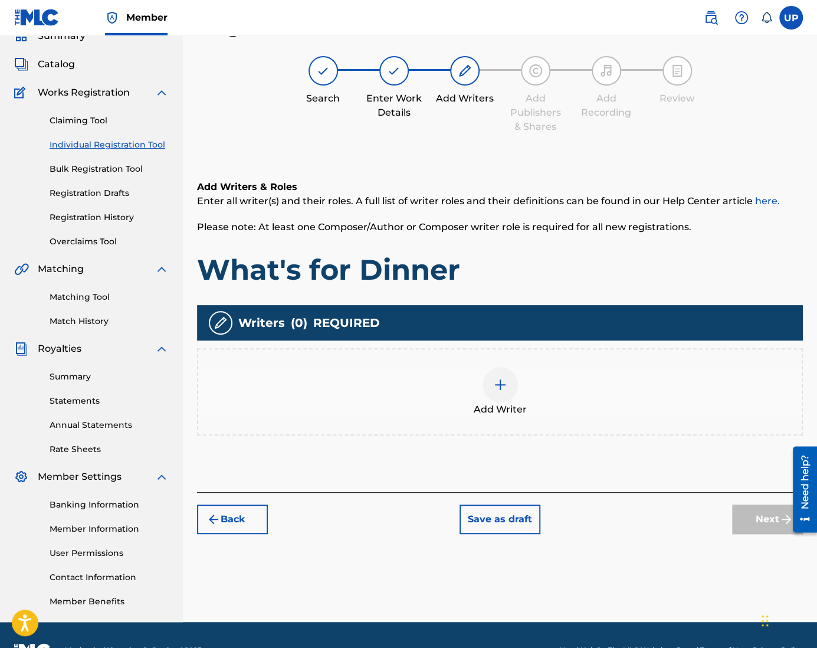
click at [501, 380] on img at bounding box center [500, 384] width 14 height 14
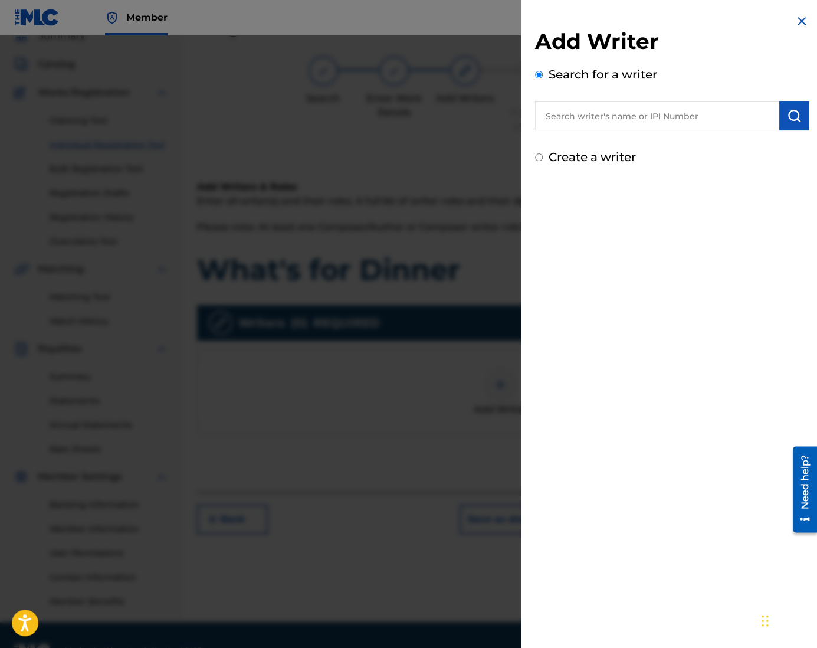
click at [564, 159] on label "Create a writer" at bounding box center [591, 157] width 87 height 14
click at [543, 159] on input "Create a writer" at bounding box center [539, 157] width 8 height 8
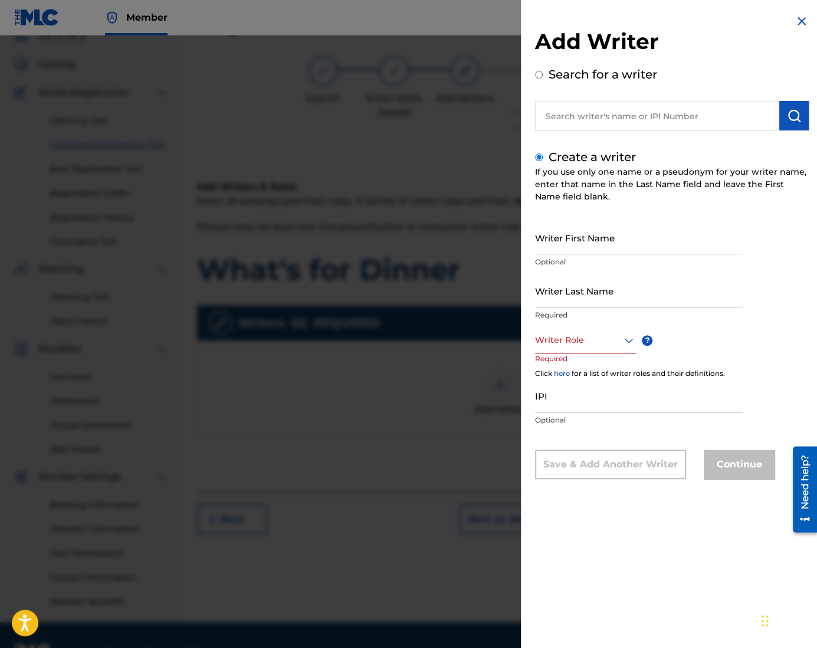
click at [593, 242] on input "Writer First Name" at bounding box center [639, 238] width 208 height 34
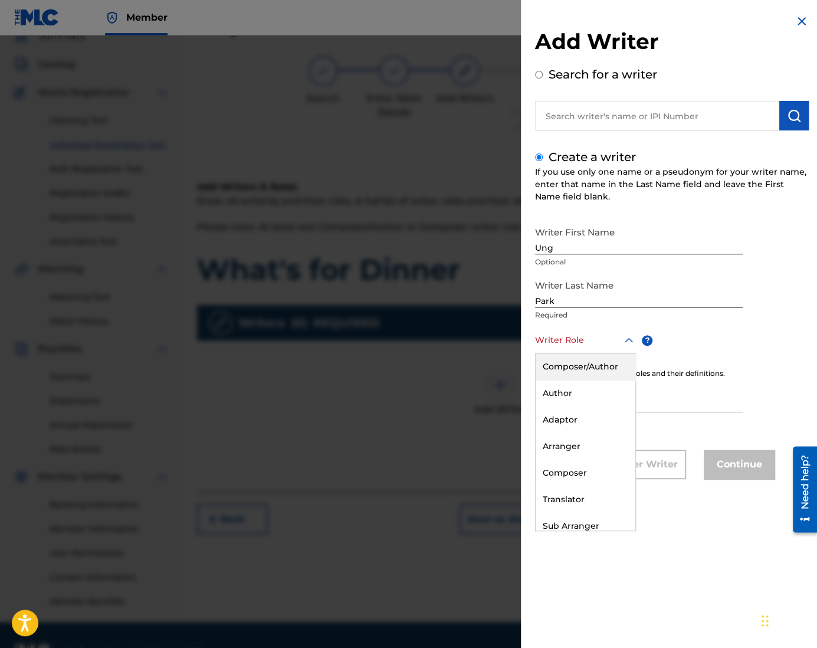
click at [574, 347] on div "Writer Role" at bounding box center [585, 340] width 101 height 27
click at [575, 364] on div "Composer/Author" at bounding box center [585, 366] width 100 height 27
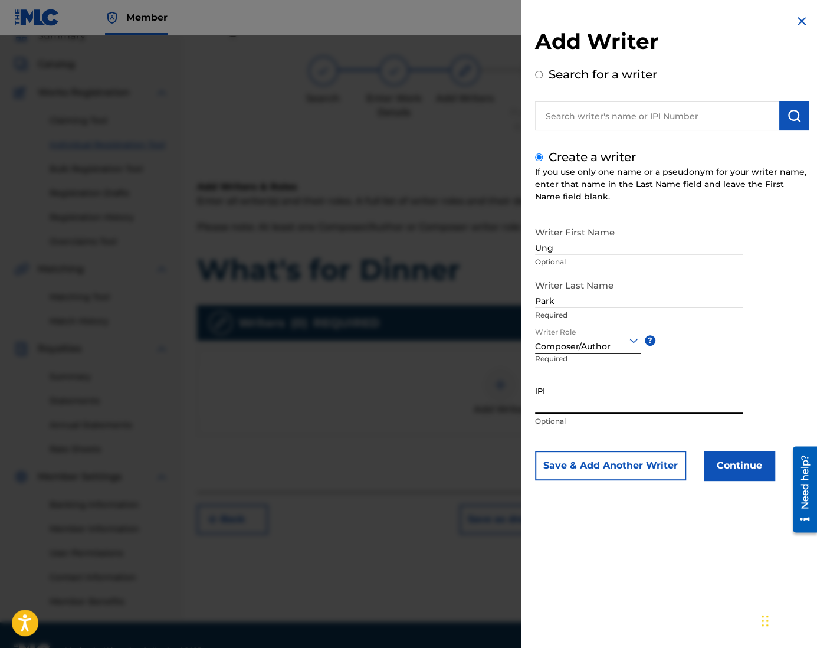
click at [616, 403] on input "IPI" at bounding box center [639, 397] width 208 height 34
paste input "1305074099"
click at [734, 468] on button "Continue" at bounding box center [739, 465] width 71 height 29
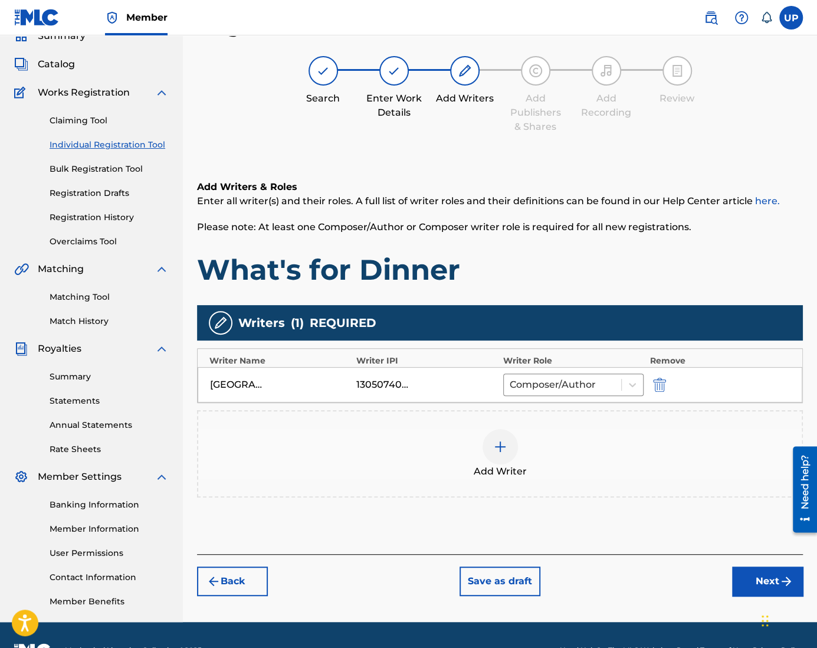
click at [786, 579] on img "submit" at bounding box center [786, 581] width 14 height 14
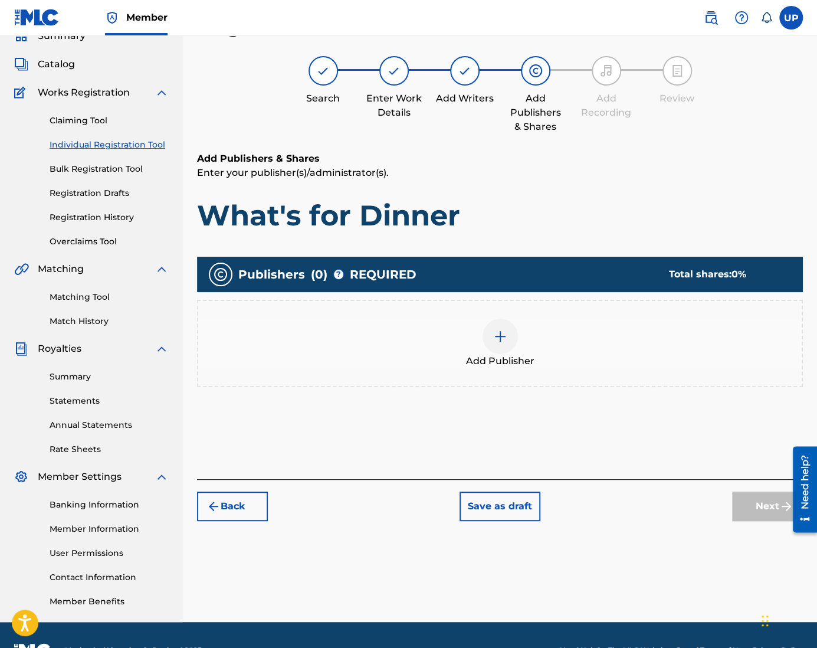
click at [488, 336] on div at bounding box center [499, 335] width 35 height 35
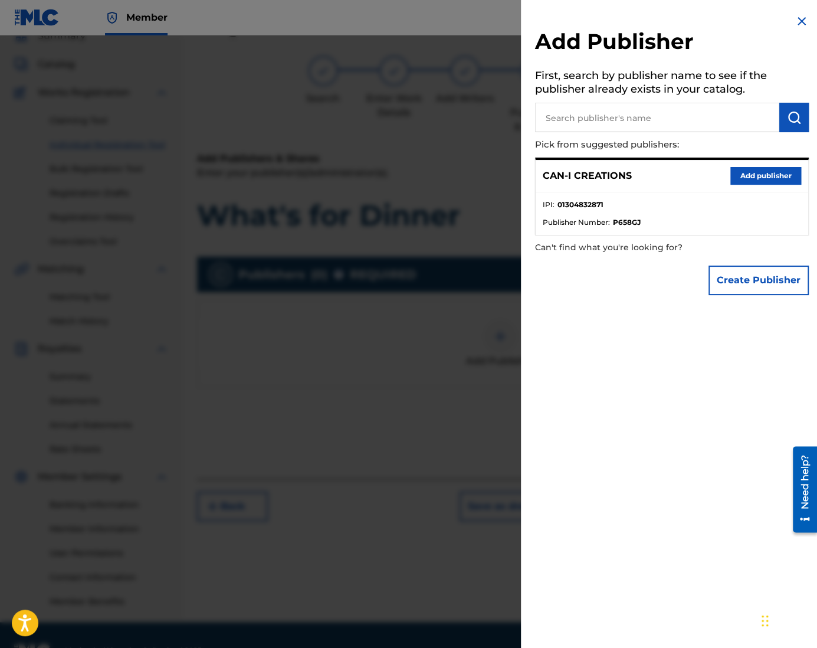
click at [743, 178] on button "Add publisher" at bounding box center [765, 176] width 71 height 18
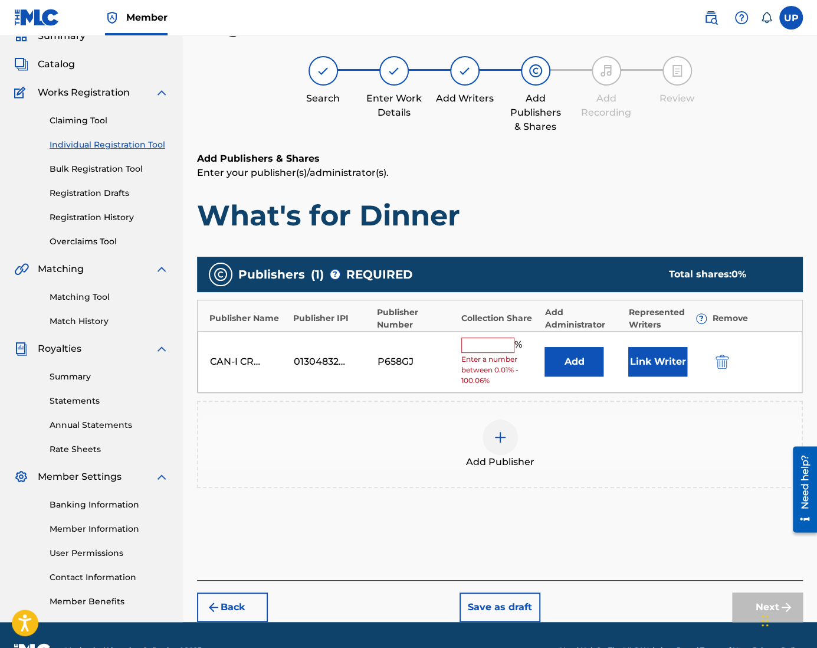
click at [497, 346] on input "text" at bounding box center [487, 344] width 53 height 15
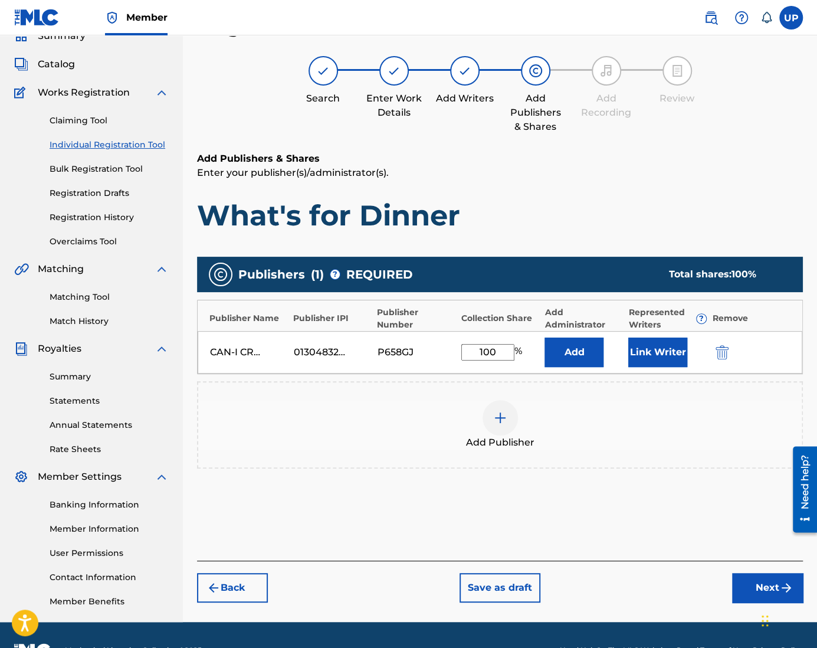
click at [673, 361] on button "Link Writer" at bounding box center [657, 351] width 59 height 29
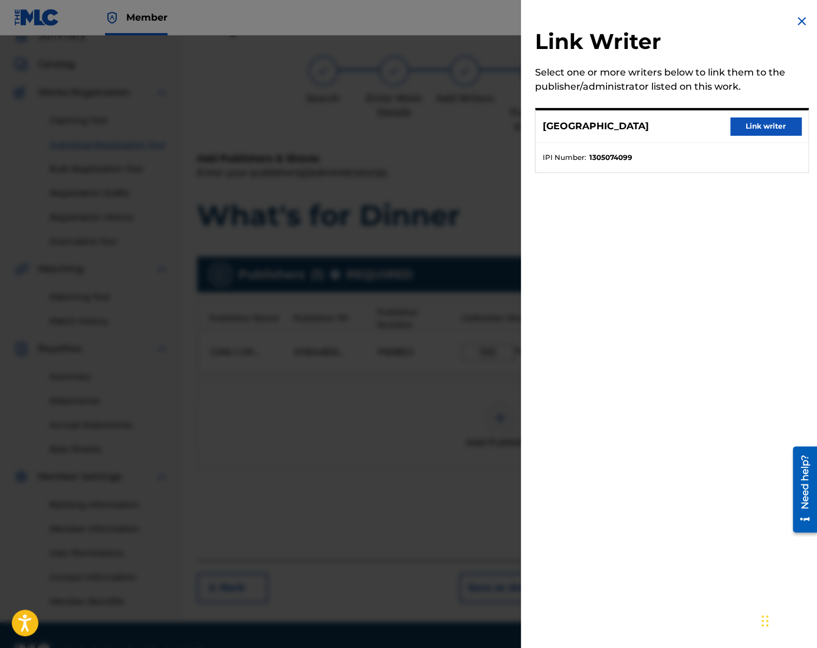
click at [737, 124] on button "Link writer" at bounding box center [765, 126] width 71 height 18
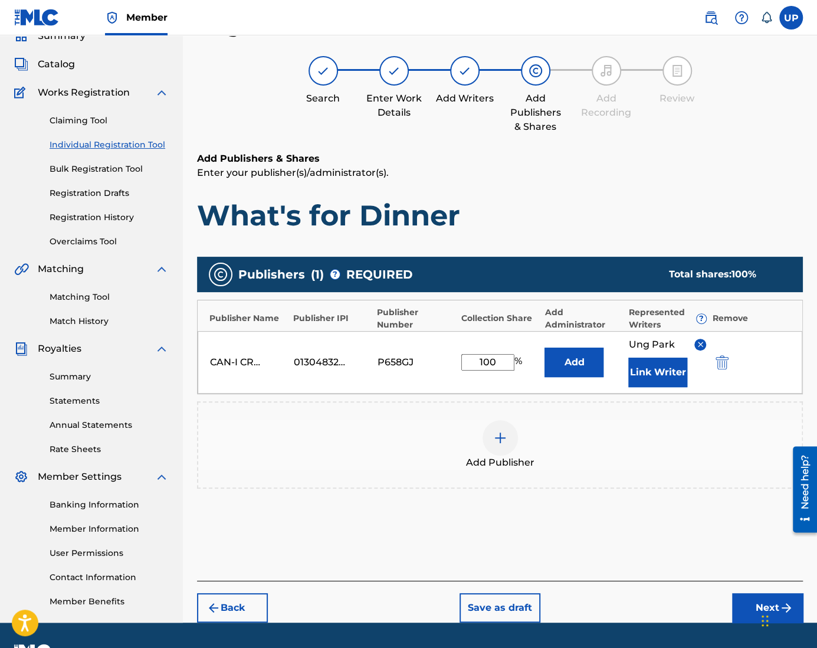
click at [752, 609] on button "Next" at bounding box center [767, 607] width 71 height 29
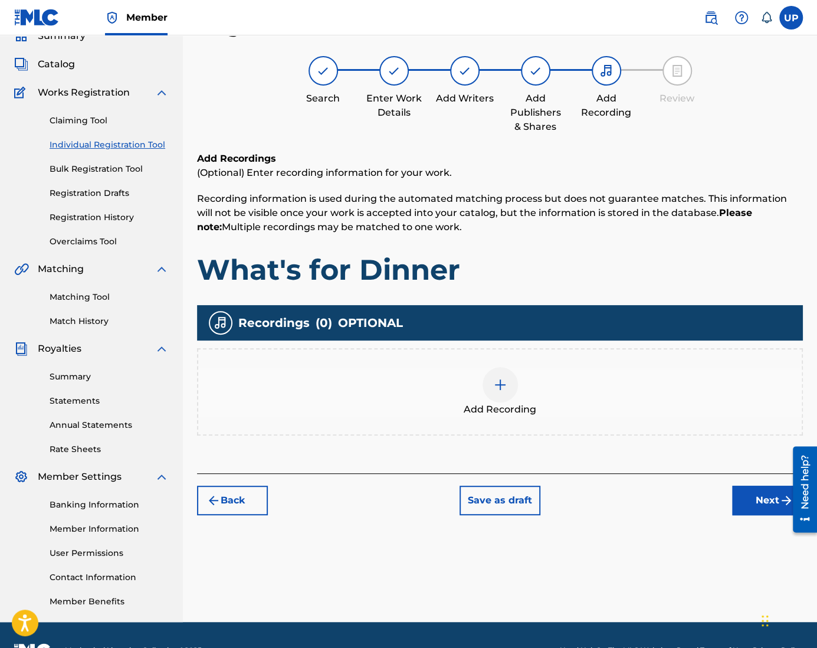
click at [499, 387] on img at bounding box center [500, 384] width 14 height 14
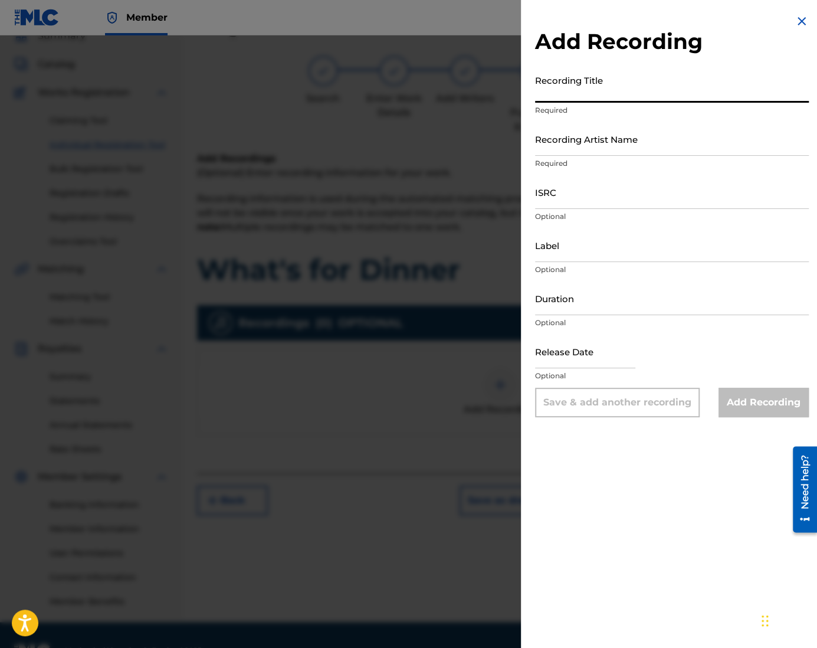
click at [553, 91] on input "Recording Title" at bounding box center [672, 86] width 274 height 34
paste input "What's for Dinner"
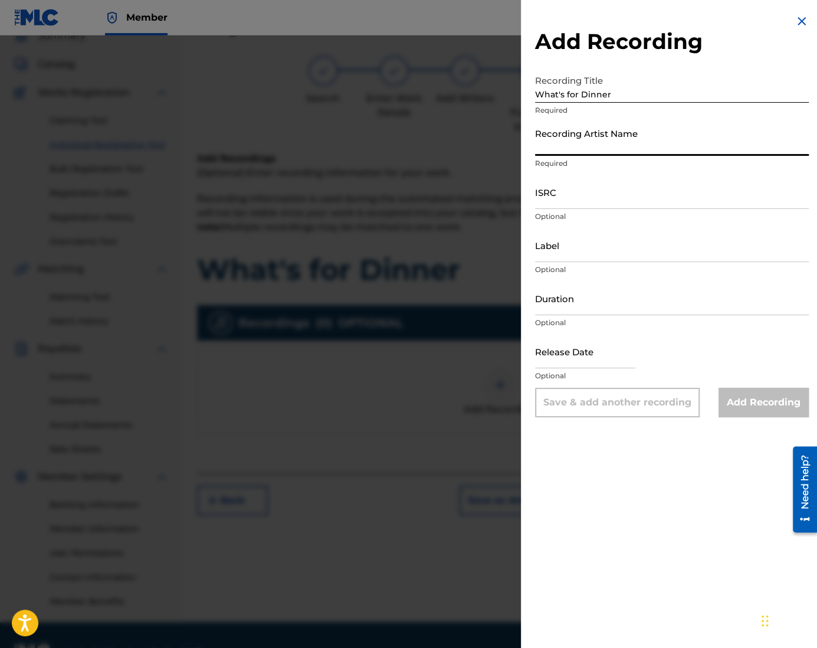
click at [564, 148] on input "Recording Artist Name" at bounding box center [672, 139] width 274 height 34
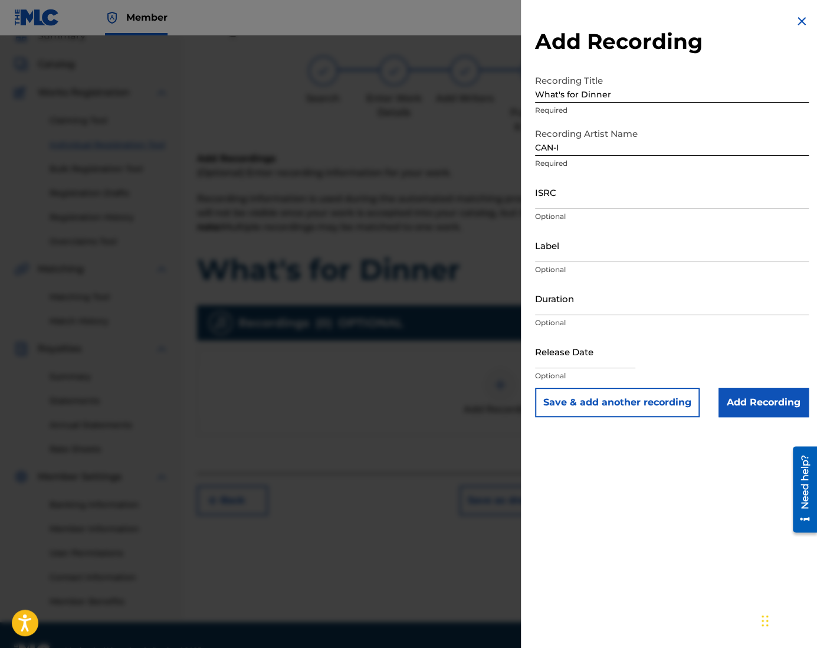
click at [613, 201] on input "ISRC" at bounding box center [672, 192] width 274 height 34
paste input "QZZ772513207"
click at [579, 303] on input "Duration" at bounding box center [672, 298] width 274 height 34
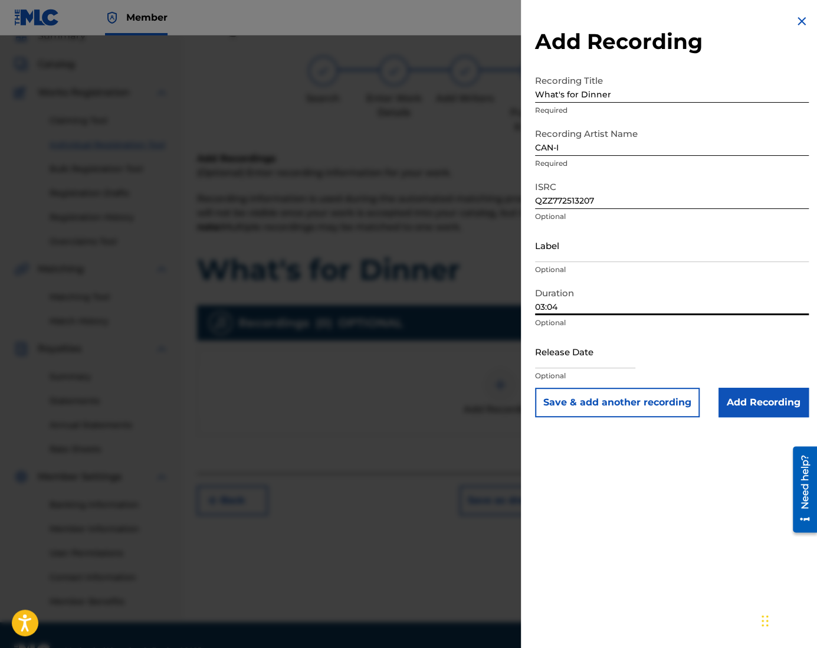
click at [589, 358] on input "text" at bounding box center [585, 351] width 100 height 34
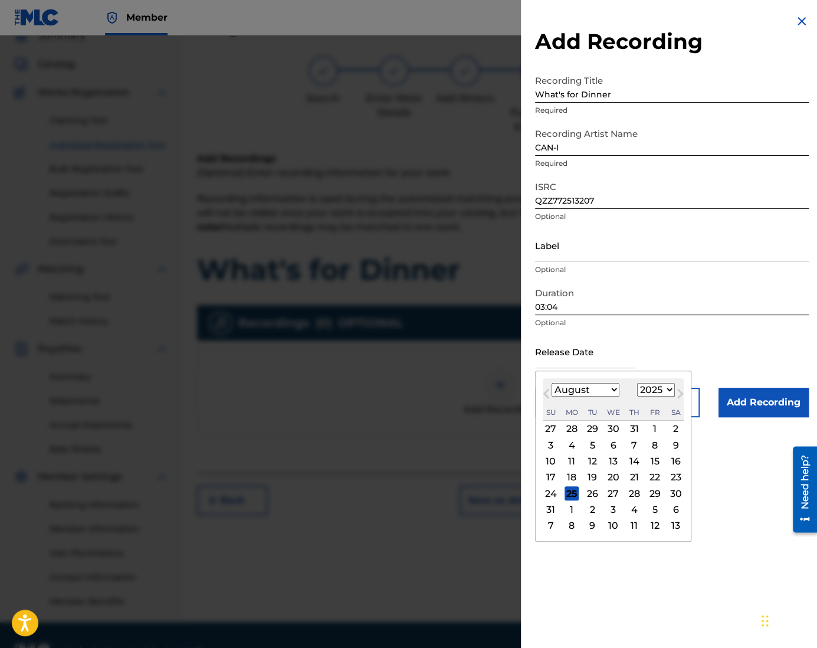
click at [548, 475] on div "17" at bounding box center [551, 477] width 14 height 14
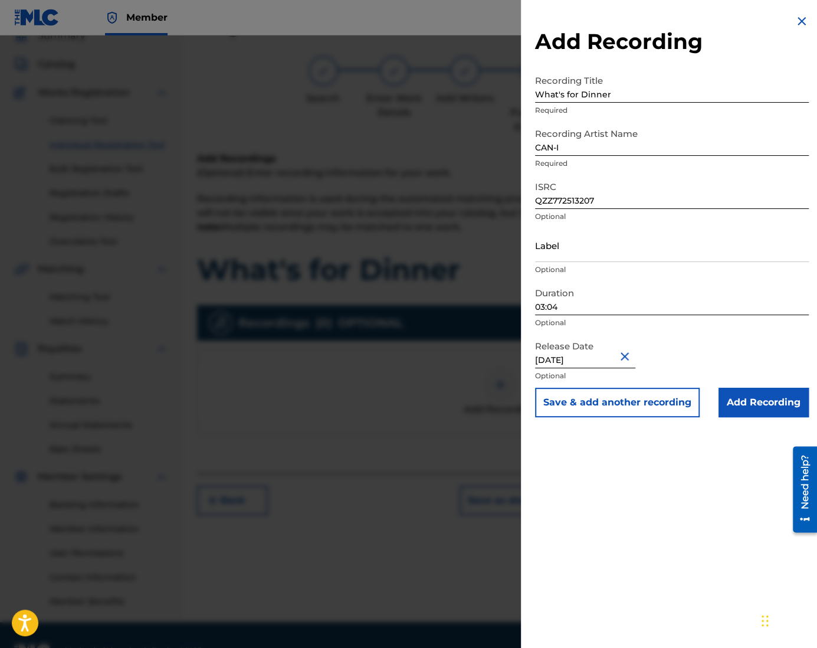
click at [765, 400] on input "Add Recording" at bounding box center [763, 401] width 90 height 29
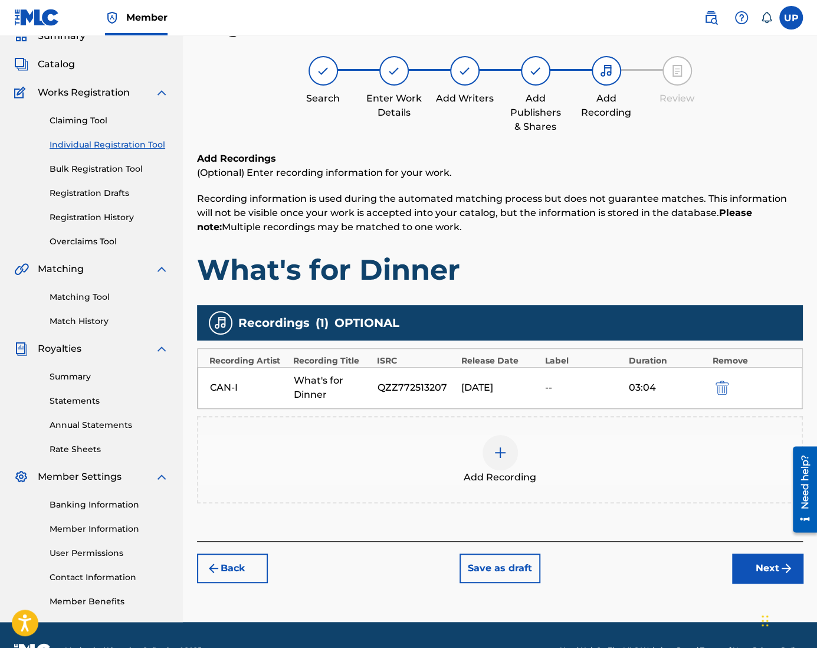
click at [760, 567] on button "Next" at bounding box center [767, 567] width 71 height 29
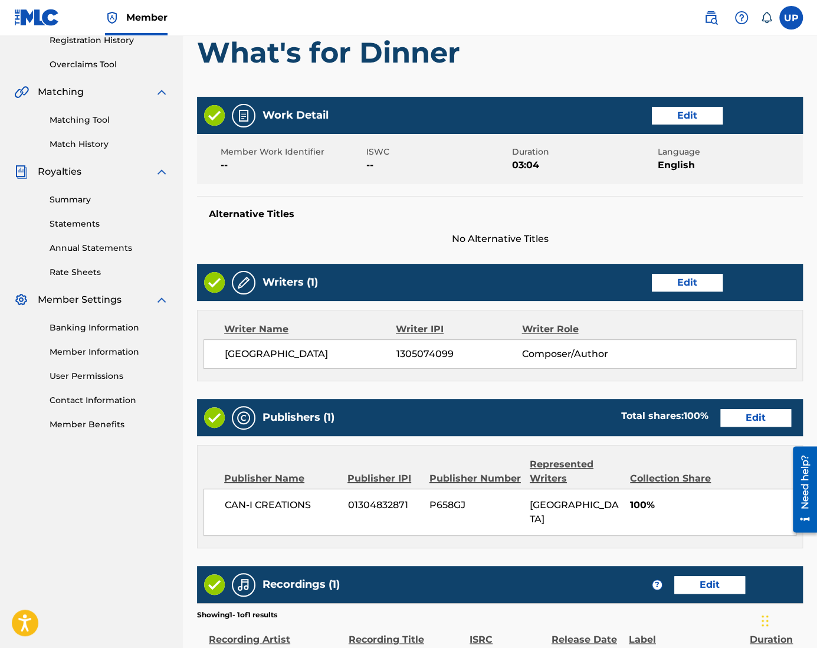
scroll to position [362, 0]
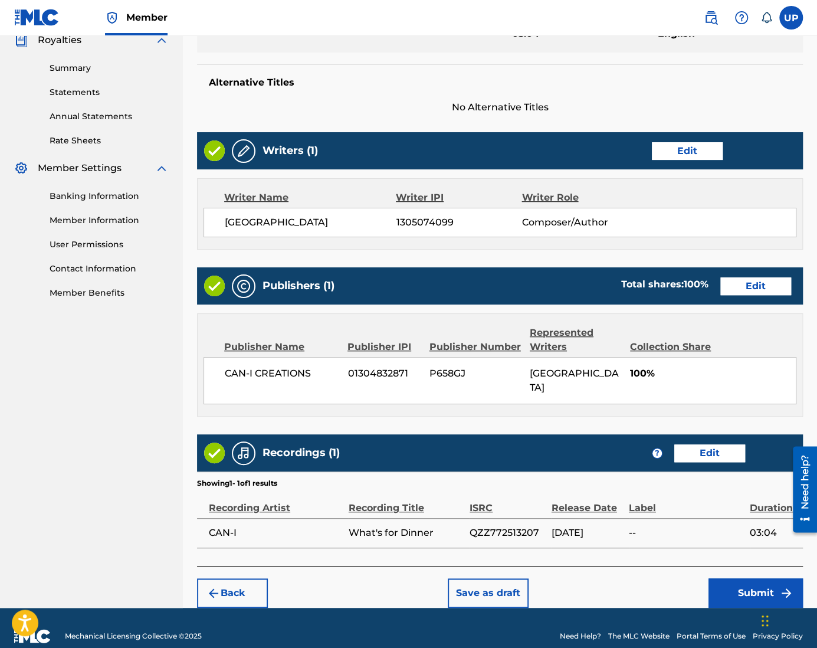
click at [750, 589] on button "Submit" at bounding box center [755, 592] width 94 height 29
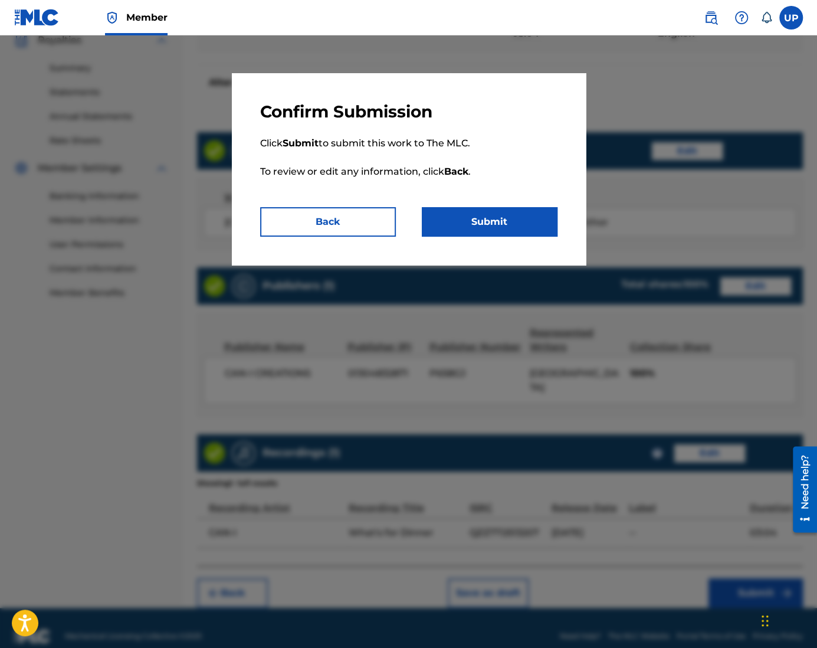
click at [501, 207] on button "Submit" at bounding box center [490, 221] width 136 height 29
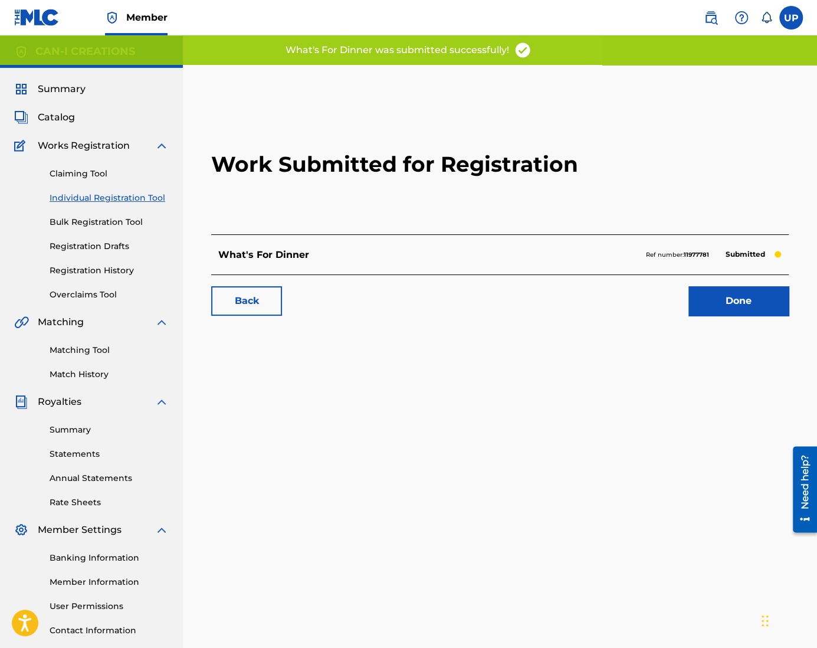
click at [737, 297] on link "Done" at bounding box center [738, 300] width 100 height 29
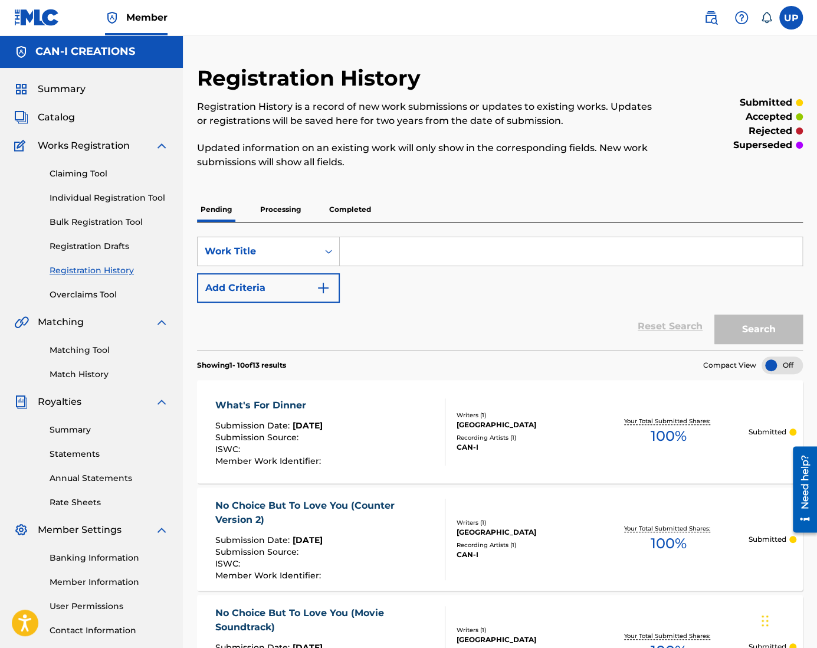
click at [86, 199] on link "Individual Registration Tool" at bounding box center [109, 198] width 119 height 12
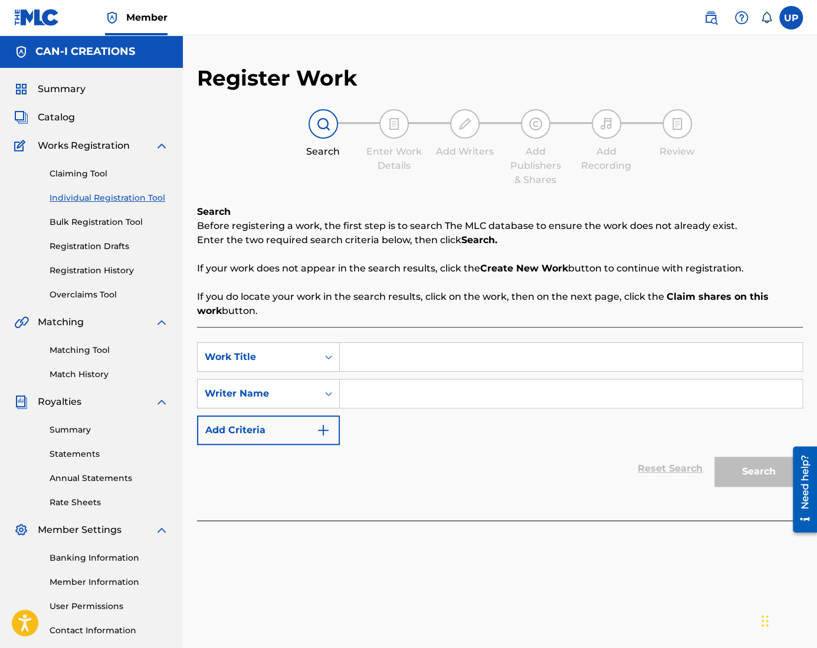
click at [373, 356] on input "Search Form" at bounding box center [571, 357] width 462 height 28
paste input "La Boo Boo"
click at [394, 407] on input "Search Form" at bounding box center [571, 393] width 462 height 28
click at [762, 459] on button "Search" at bounding box center [758, 470] width 88 height 29
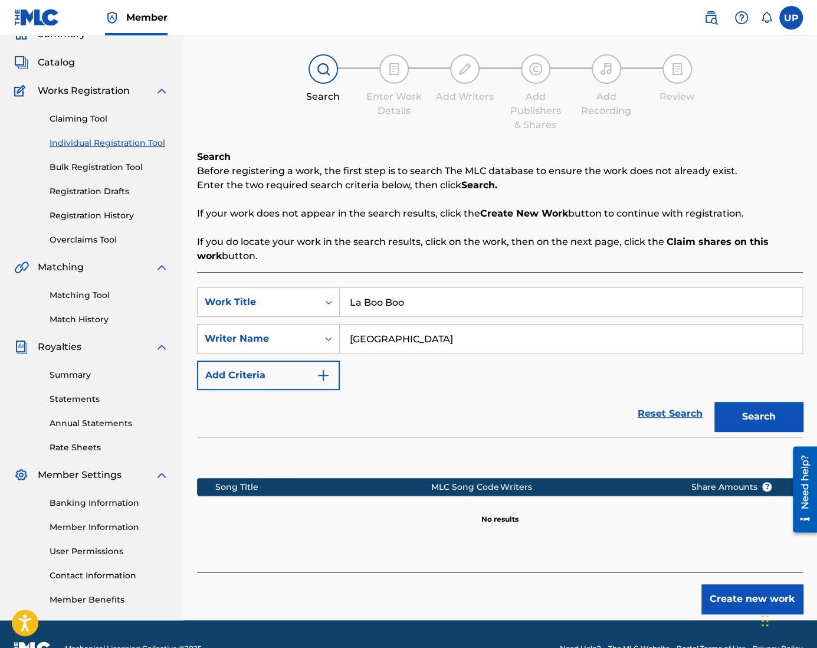
scroll to position [84, 0]
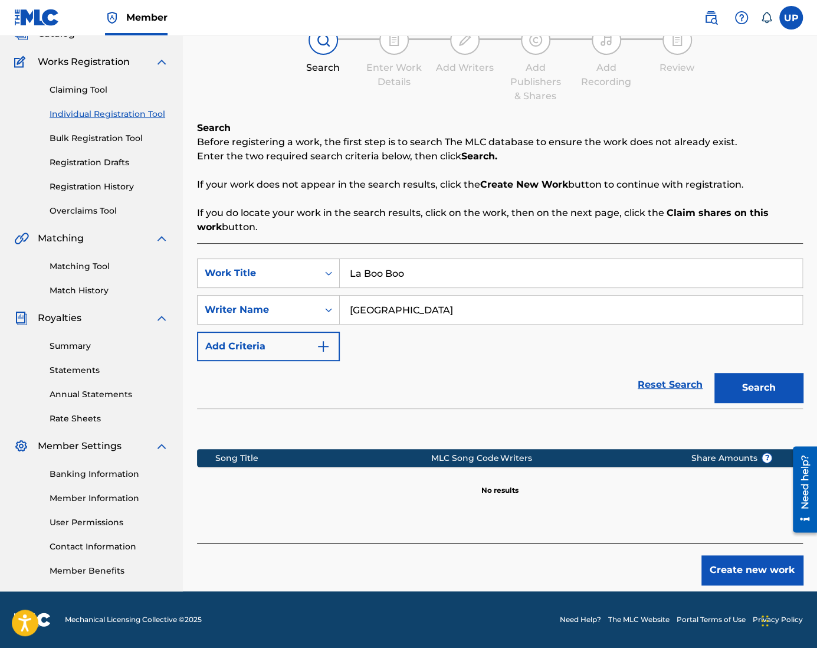
click at [741, 573] on button "Create new work" at bounding box center [751, 569] width 101 height 29
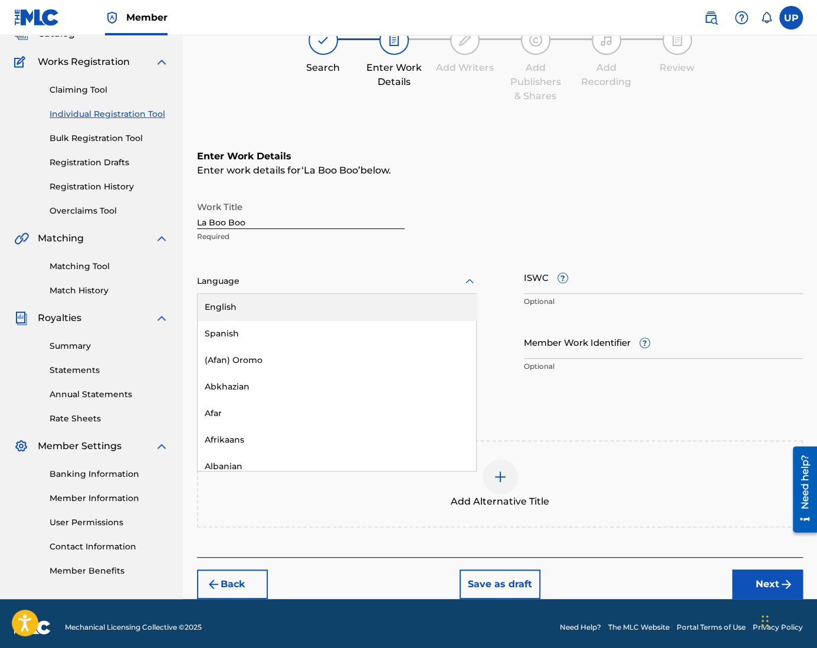
click at [241, 285] on div at bounding box center [337, 281] width 280 height 15
click at [242, 307] on div "English" at bounding box center [337, 307] width 278 height 27
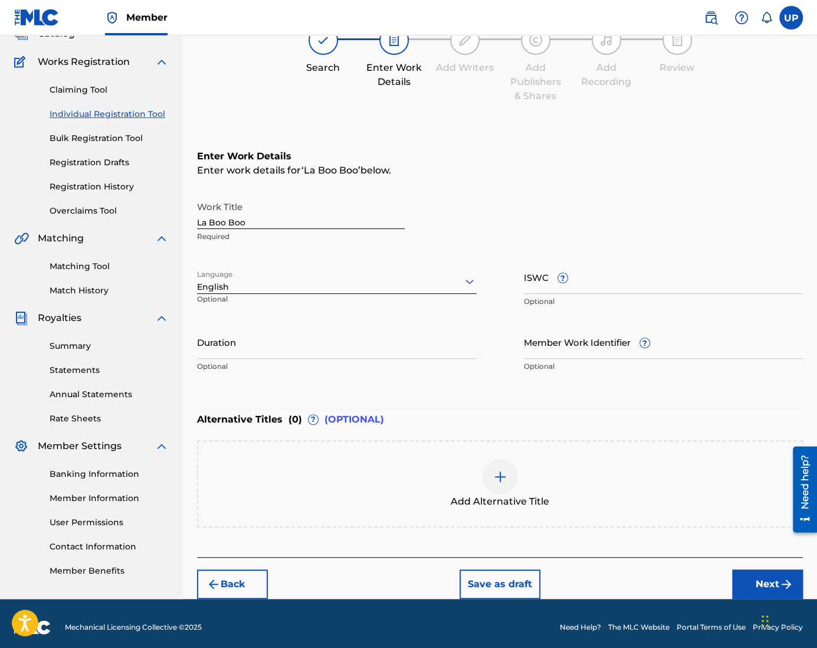
click at [247, 350] on input "Duration" at bounding box center [337, 342] width 280 height 34
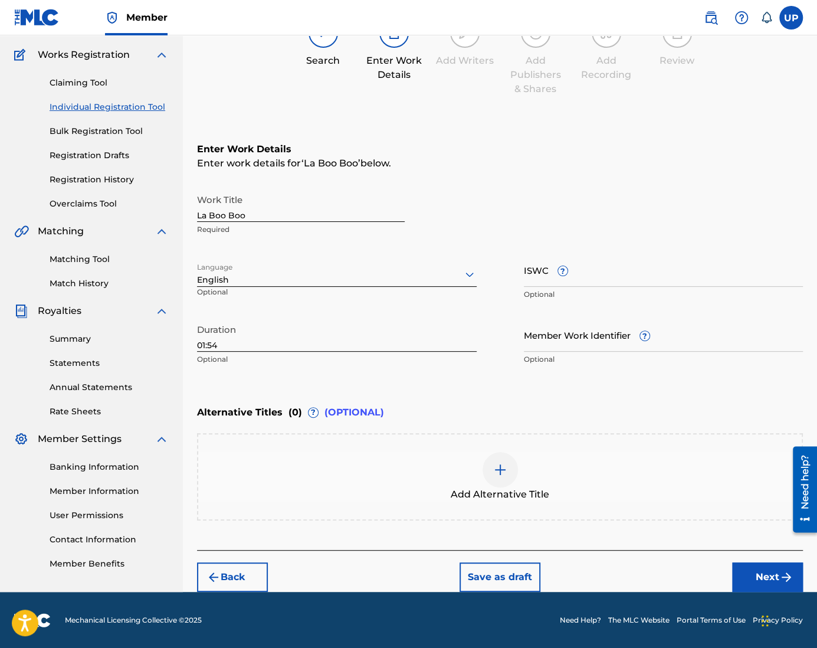
click at [763, 570] on button "Next" at bounding box center [767, 576] width 71 height 29
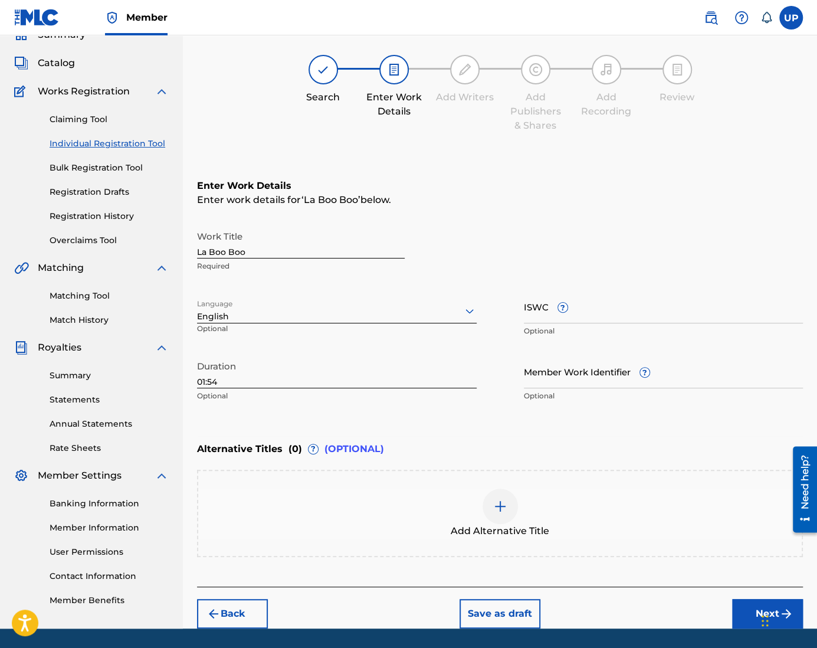
scroll to position [53, 0]
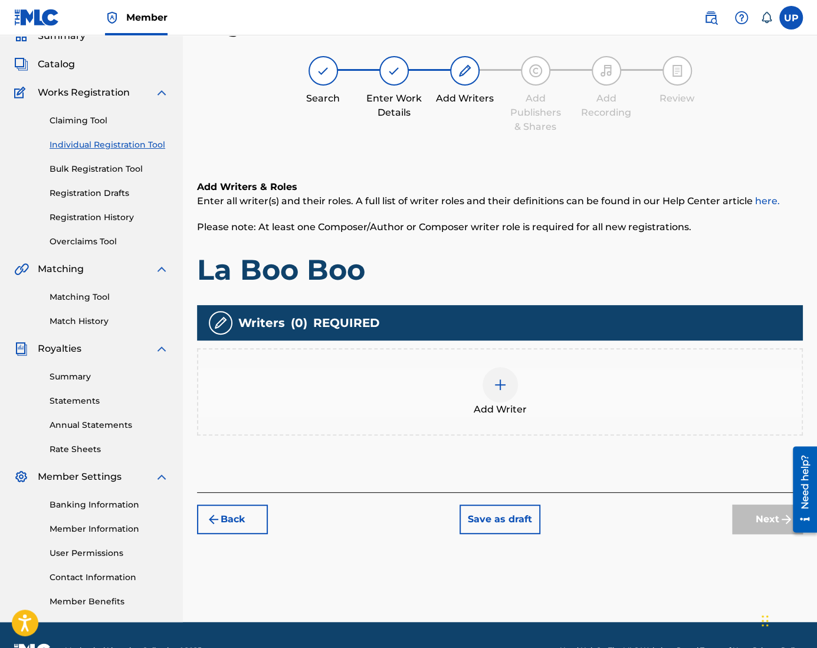
click at [489, 383] on div at bounding box center [499, 384] width 35 height 35
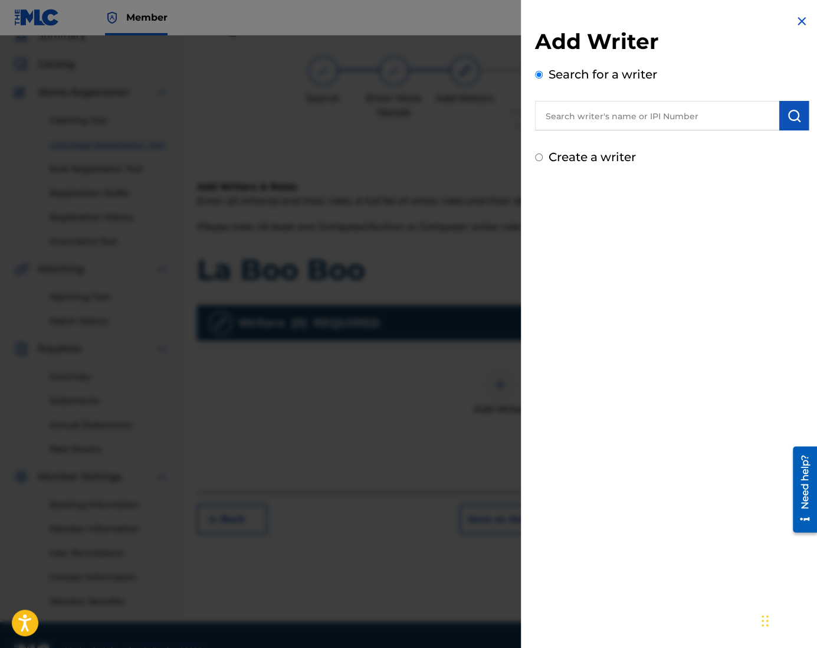
click at [587, 169] on div "Add Writer Search for a writer Create a writer" at bounding box center [672, 90] width 302 height 180
click at [583, 159] on label "Create a writer" at bounding box center [591, 157] width 87 height 14
click at [543, 159] on input "Create a writer" at bounding box center [539, 157] width 8 height 8
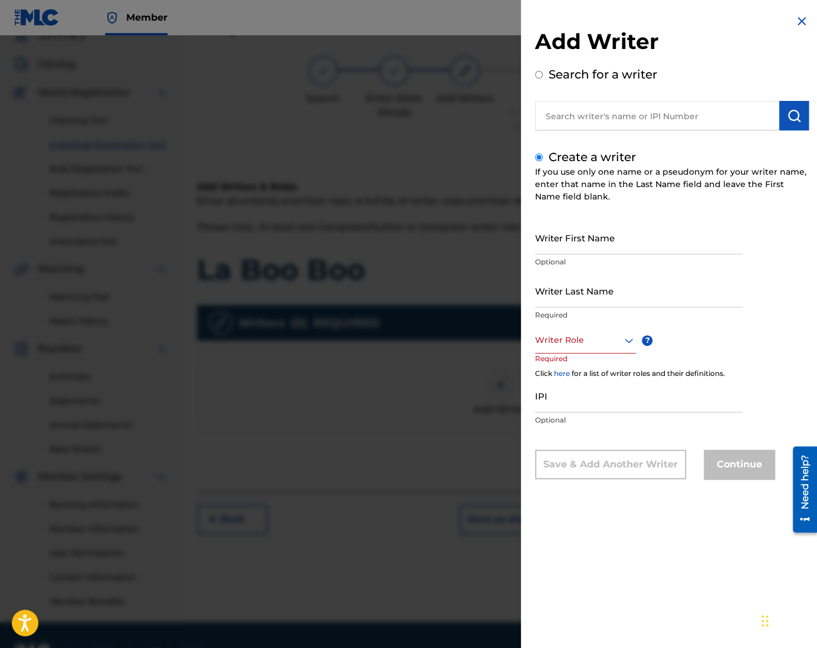
click at [544, 244] on input "Writer First Name" at bounding box center [639, 238] width 208 height 34
click at [573, 349] on div "Writer Role" at bounding box center [585, 340] width 101 height 27
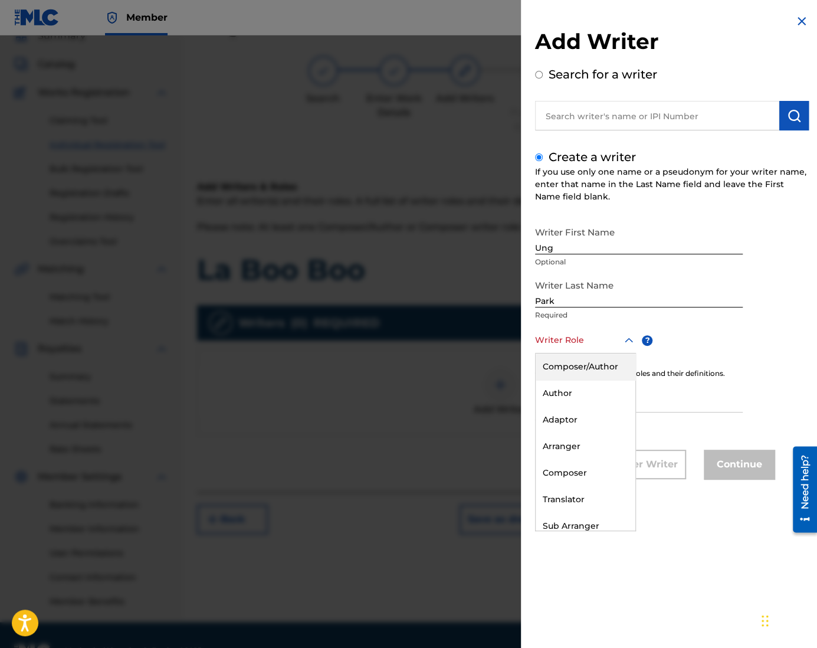
click at [580, 362] on div "Composer/Author" at bounding box center [585, 366] width 100 height 27
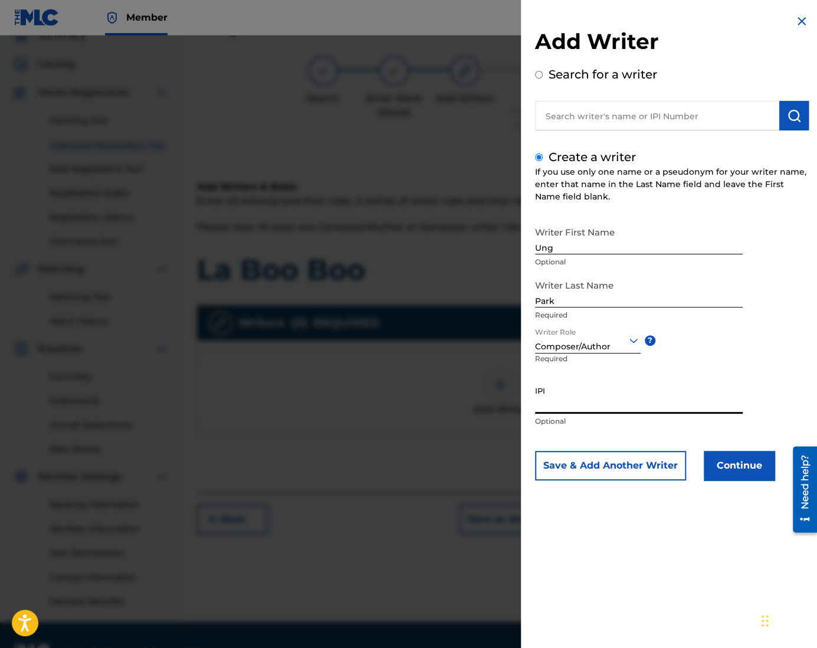
click at [597, 405] on input "IPI" at bounding box center [639, 397] width 208 height 34
click at [643, 406] on input "IPI" at bounding box center [639, 397] width 208 height 34
paste input "1305074099"
click at [721, 464] on button "Continue" at bounding box center [739, 465] width 71 height 29
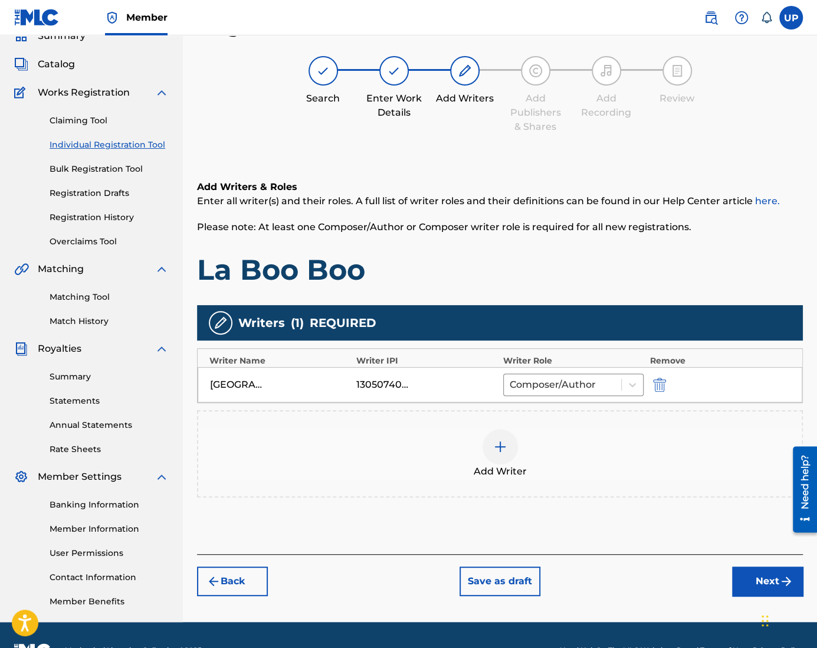
click at [770, 580] on button "Next" at bounding box center [767, 580] width 71 height 29
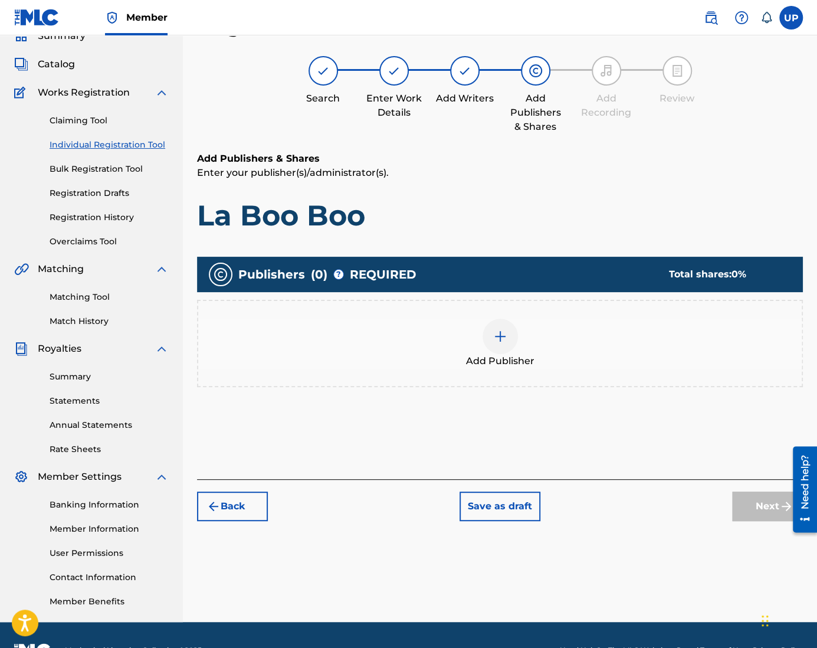
click at [514, 331] on div at bounding box center [499, 335] width 35 height 35
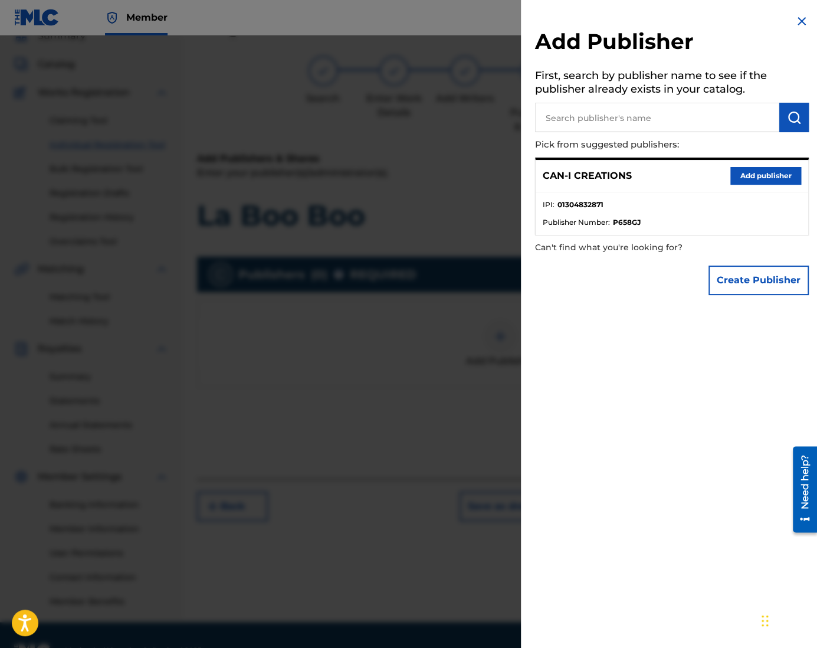
click at [746, 164] on div "CAN-I CREATIONS Add publisher" at bounding box center [671, 176] width 272 height 32
click at [749, 171] on button "Add publisher" at bounding box center [765, 176] width 71 height 18
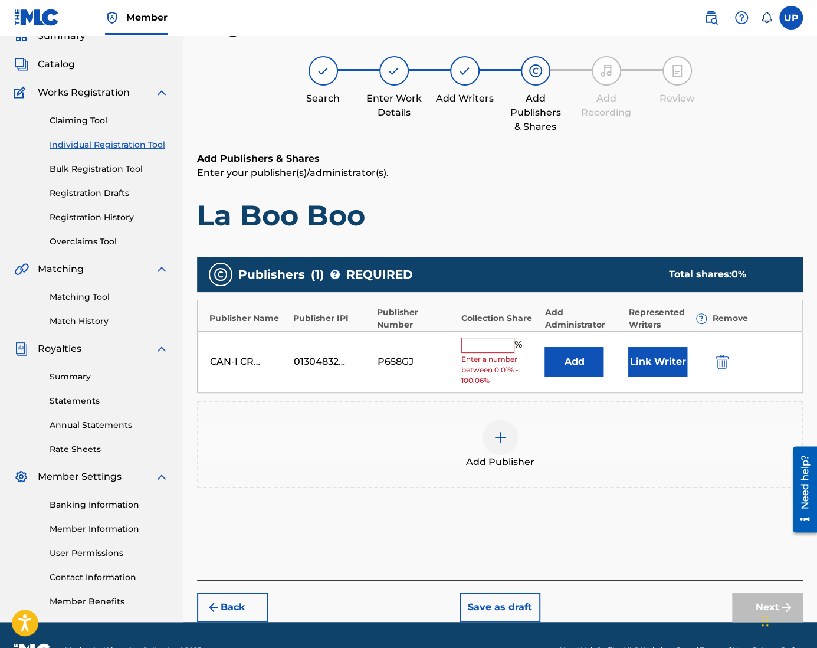
click at [491, 339] on input "text" at bounding box center [487, 344] width 53 height 15
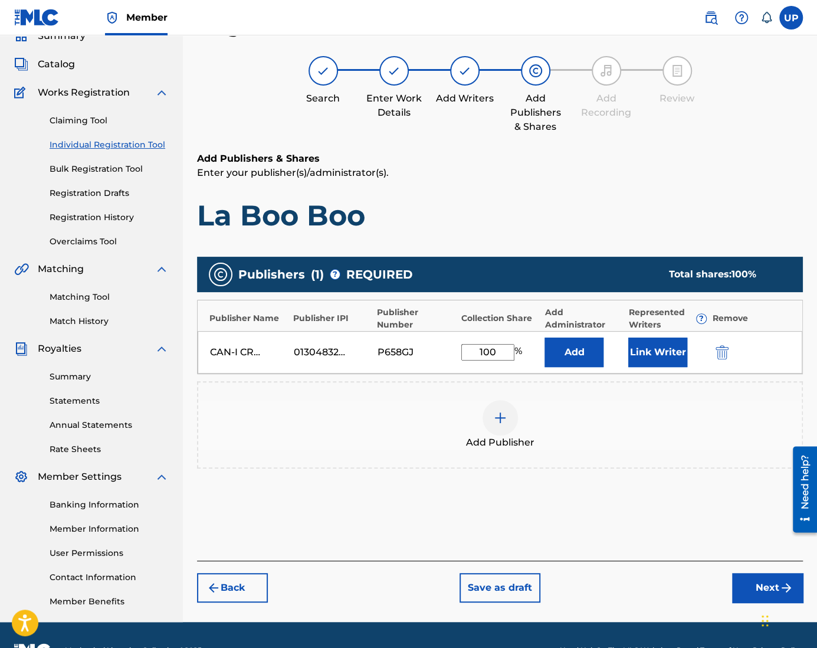
click at [666, 345] on button "Link Writer" at bounding box center [657, 351] width 59 height 29
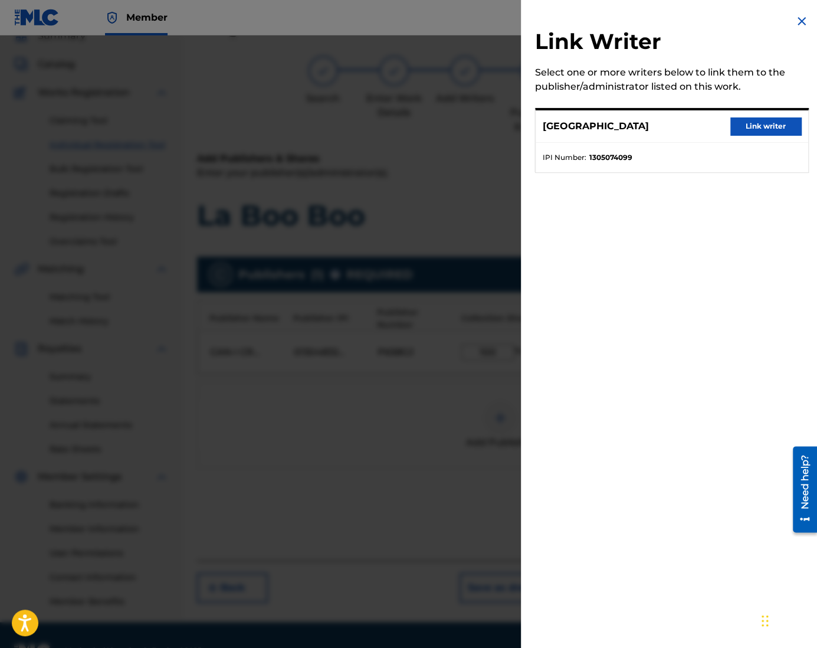
click at [761, 123] on button "Link writer" at bounding box center [765, 126] width 71 height 18
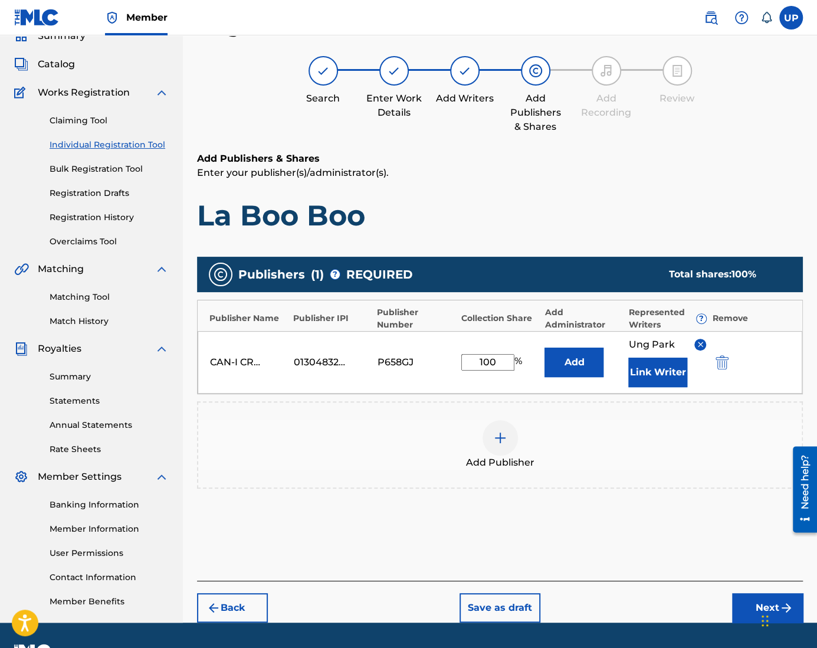
click at [765, 607] on div "Chat Widget" at bounding box center [787, 619] width 59 height 57
click at [752, 600] on button "Next" at bounding box center [767, 607] width 71 height 29
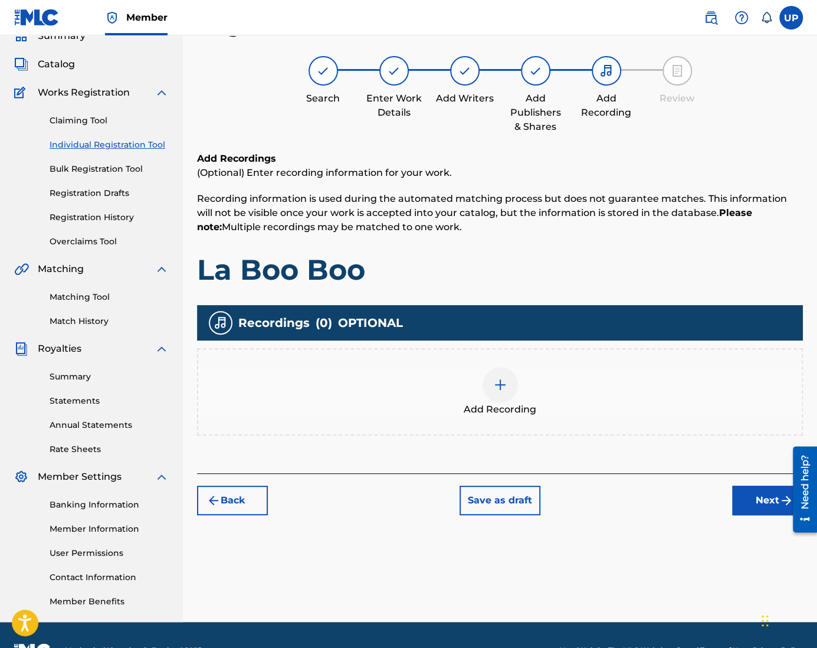
click at [506, 383] on img at bounding box center [500, 384] width 14 height 14
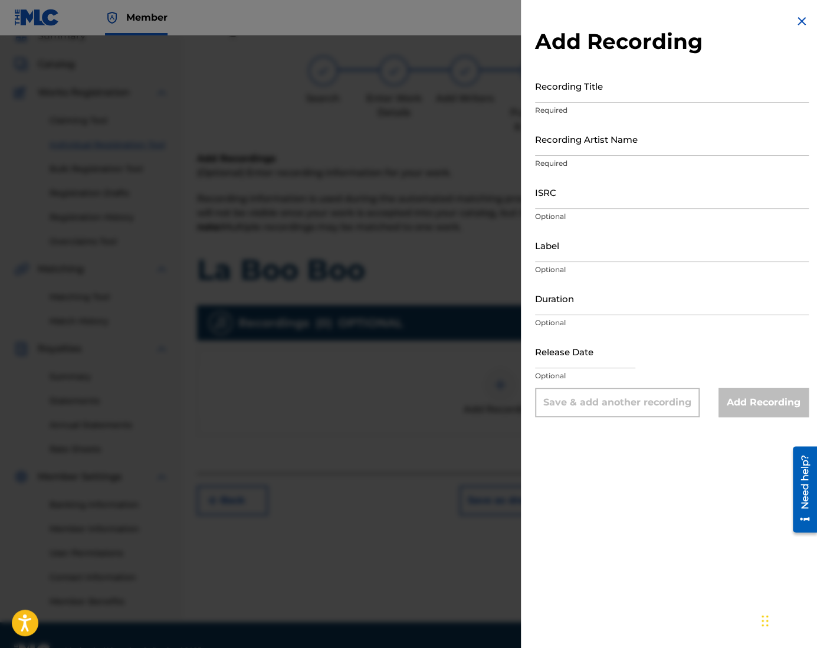
click at [633, 90] on input "Recording Title" at bounding box center [672, 86] width 274 height 34
paste input "La Boo Boo"
click at [593, 149] on input "Recording Artist Name" at bounding box center [672, 139] width 274 height 34
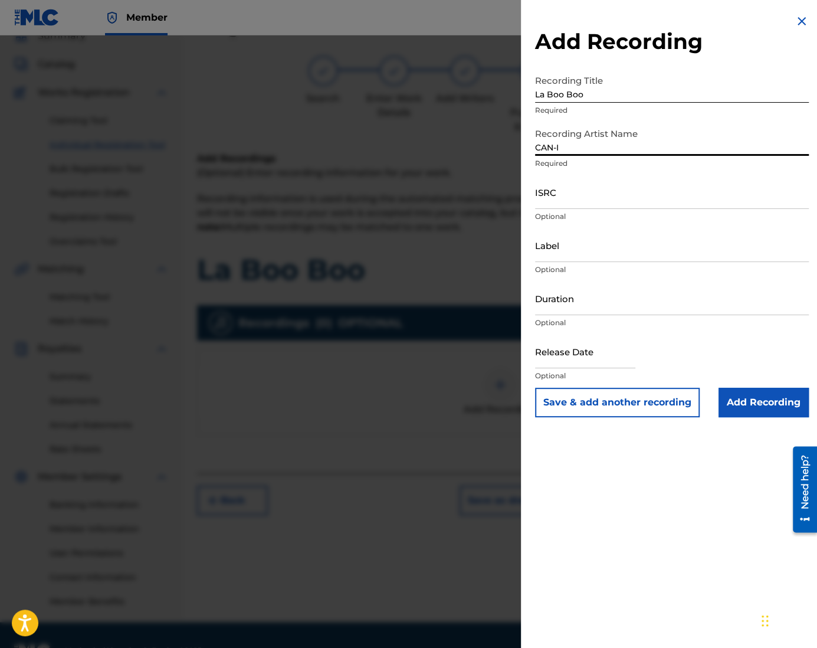
click at [579, 197] on input "ISRC" at bounding box center [672, 192] width 274 height 34
click at [555, 201] on input "ISRC" at bounding box center [672, 192] width 274 height 34
paste input "1305074099"
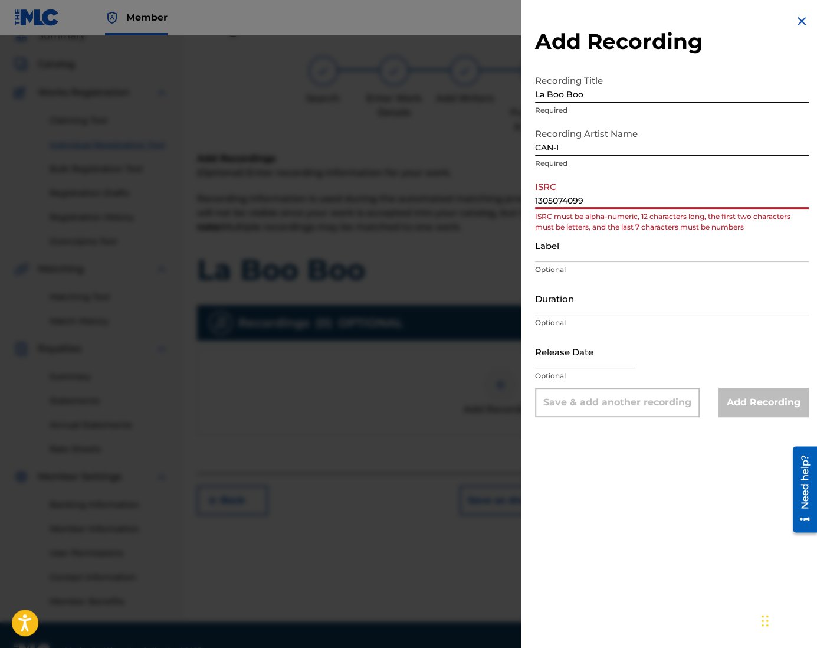
drag, startPoint x: 606, startPoint y: 208, endPoint x: 498, endPoint y: 207, distance: 107.9
click at [498, 207] on div "Add Recording Recording Title La Boo Boo Required Recording Artist Name CAN-I R…" at bounding box center [408, 341] width 817 height 612
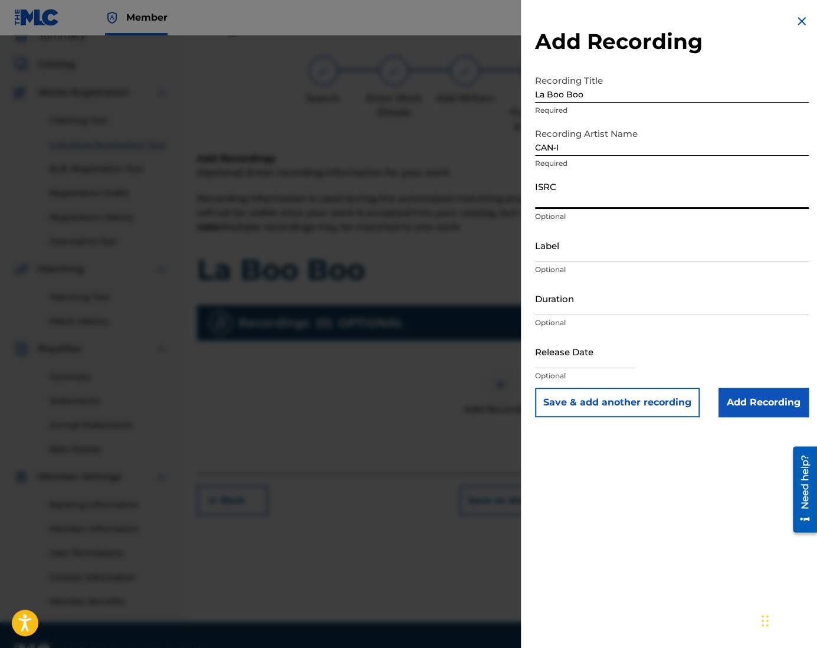
click at [644, 206] on input "ISRC" at bounding box center [672, 192] width 274 height 34
paste input "QZZ772515266"
click at [583, 304] on input "Duration" at bounding box center [672, 298] width 274 height 34
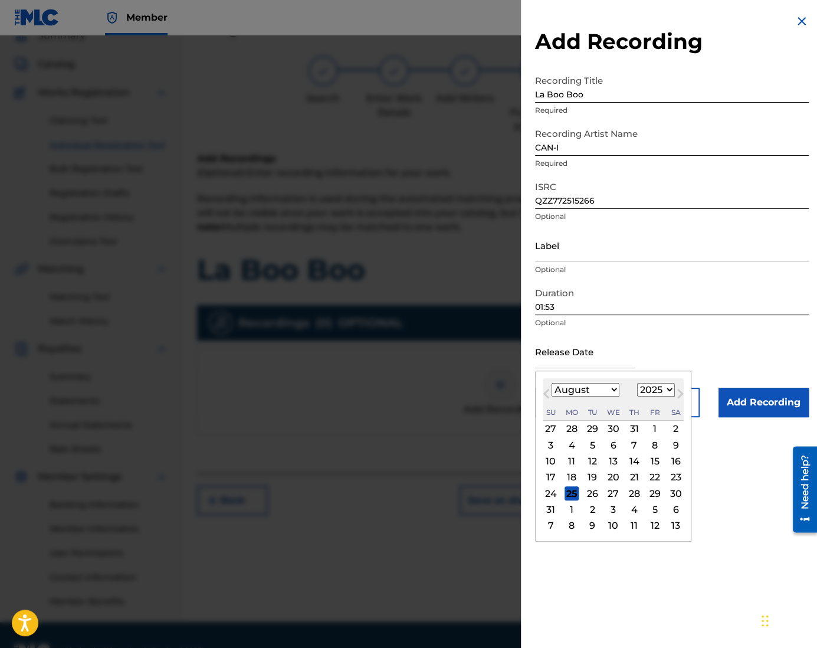
click at [630, 354] on input "text" at bounding box center [585, 351] width 100 height 34
click at [572, 476] on div "18" at bounding box center [571, 477] width 14 height 14
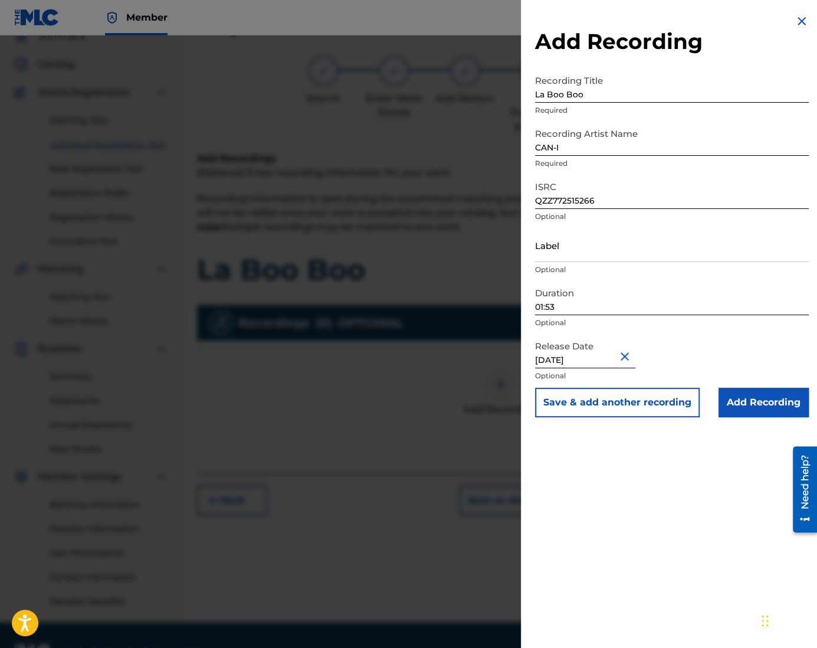
click at [749, 402] on input "Add Recording" at bounding box center [763, 401] width 90 height 29
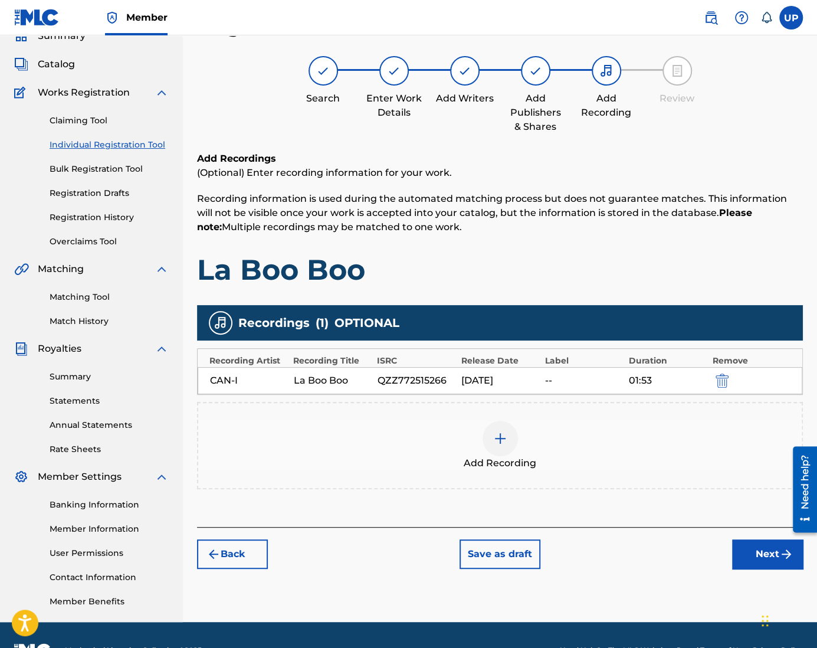
click at [770, 554] on button "Next" at bounding box center [767, 553] width 71 height 29
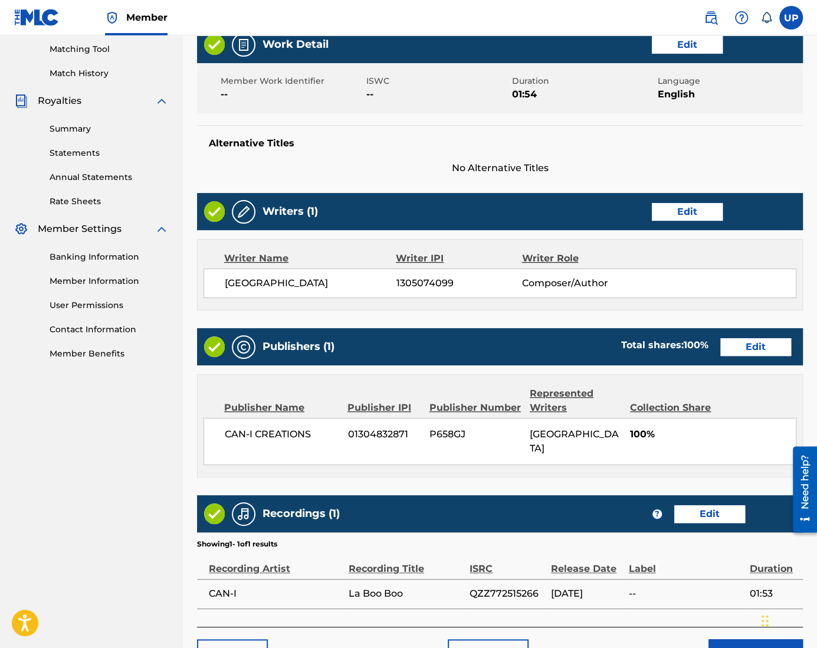
scroll to position [362, 0]
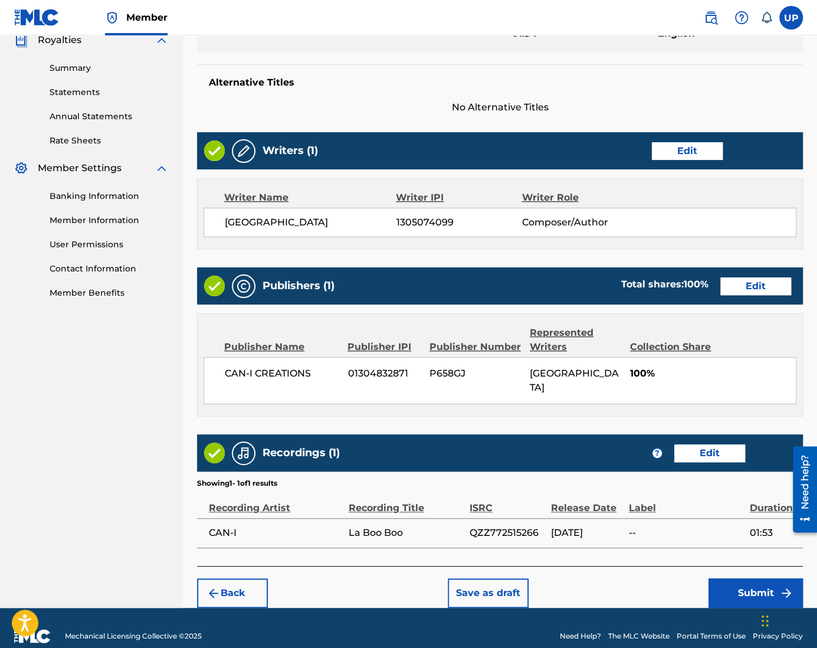
click at [741, 582] on button "Submit" at bounding box center [755, 592] width 94 height 29
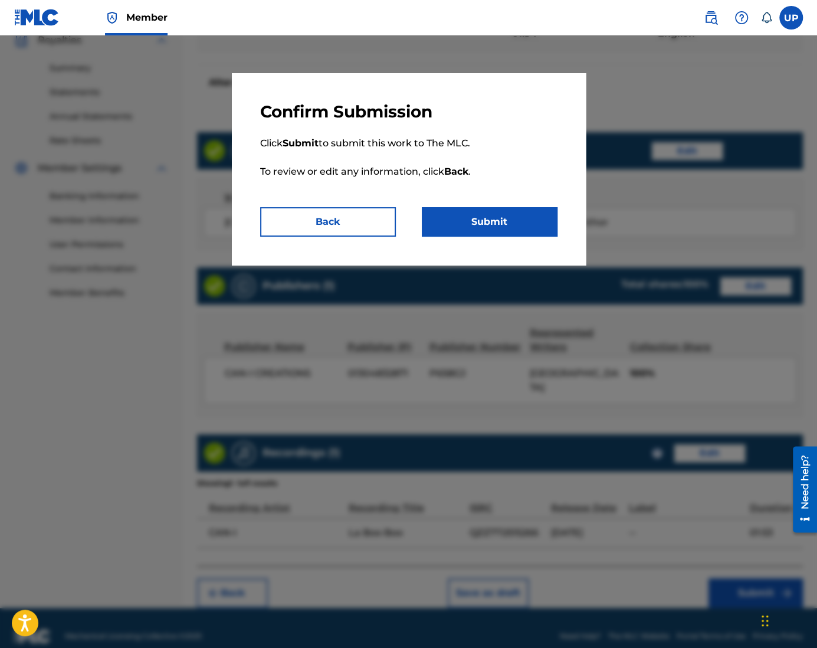
click at [316, 228] on button "Back" at bounding box center [328, 221] width 136 height 29
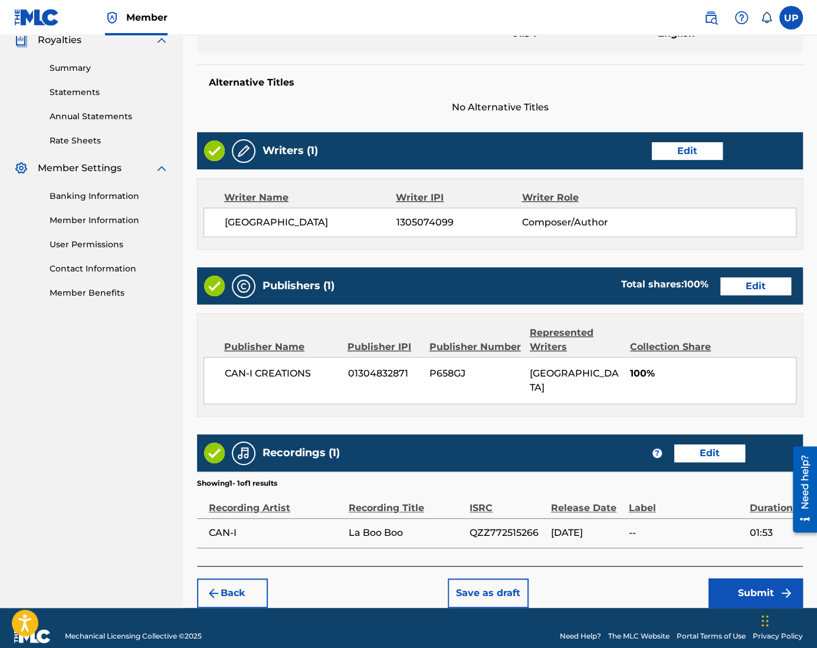
click at [715, 444] on button "Edit" at bounding box center [709, 453] width 71 height 18
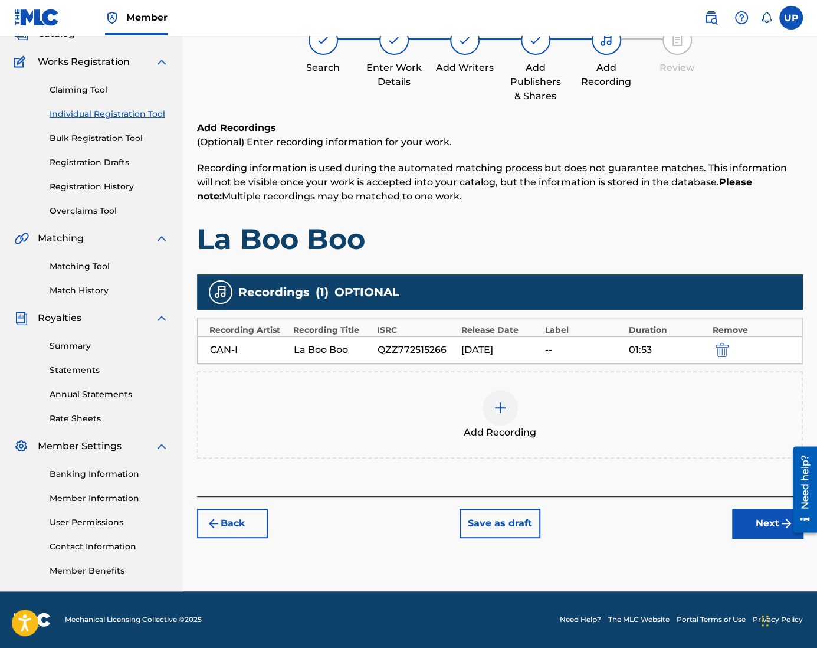
click at [642, 346] on div "01:53" at bounding box center [667, 350] width 78 height 14
click at [728, 353] on img "submit" at bounding box center [721, 350] width 13 height 14
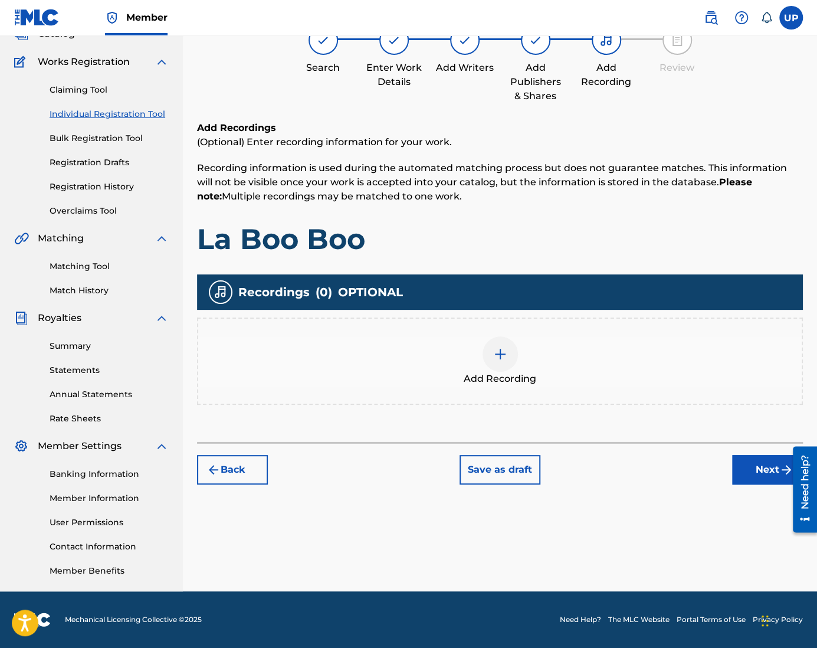
click at [501, 357] on img at bounding box center [500, 354] width 14 height 14
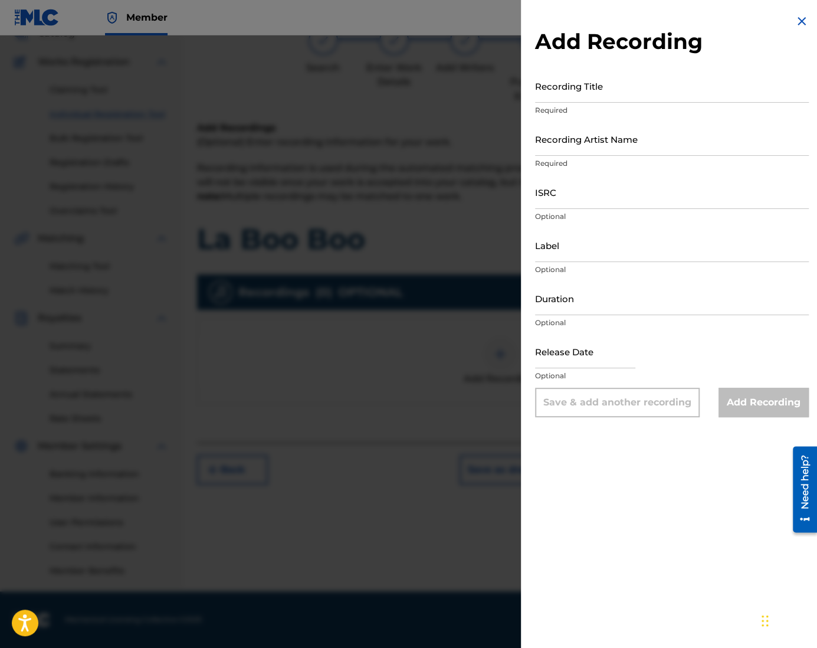
click at [601, 100] on input "Recording Title" at bounding box center [672, 86] width 274 height 34
paste input "QZZ772515266"
click at [576, 201] on input "ISRC" at bounding box center [672, 192] width 274 height 34
paste input "QZZ772515266"
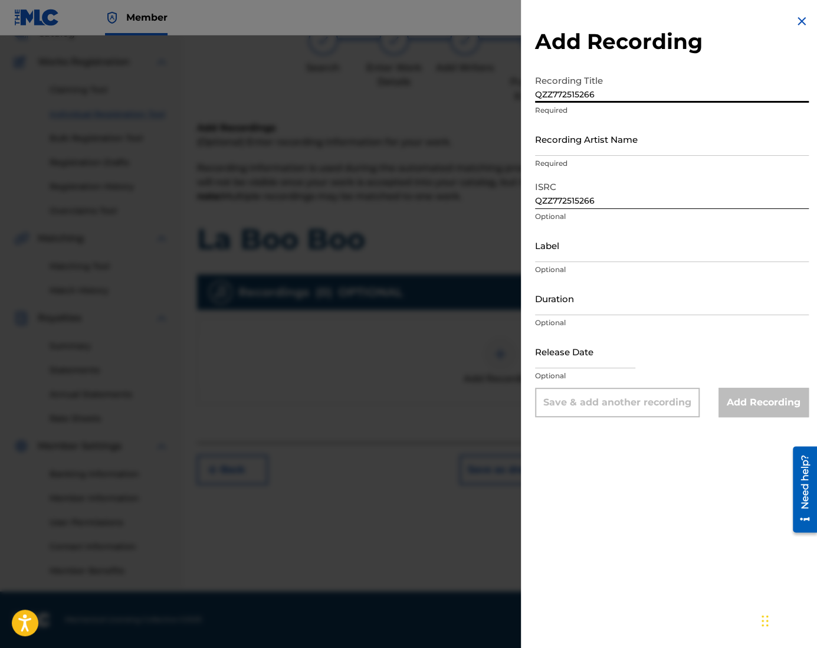
drag, startPoint x: 611, startPoint y: 89, endPoint x: 513, endPoint y: 96, distance: 98.2
click at [517, 97] on div "Add Recording Recording Title QZZ772515266 Required Recording Artist Name Requi…" at bounding box center [408, 341] width 817 height 612
paste input "La Boo Boo"
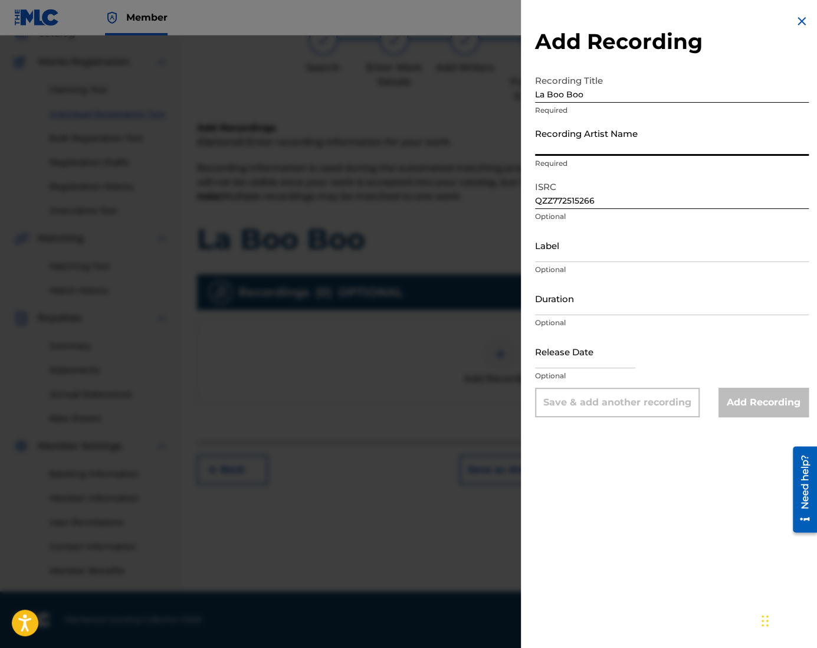
click at [573, 144] on input "Recording Artist Name" at bounding box center [672, 139] width 274 height 34
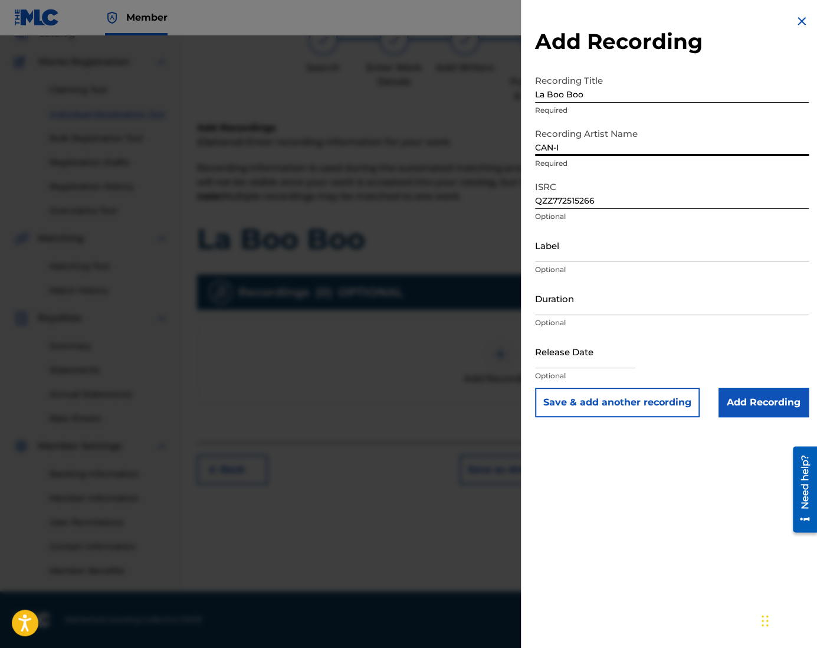
click at [574, 306] on input "Duration" at bounding box center [672, 298] width 274 height 34
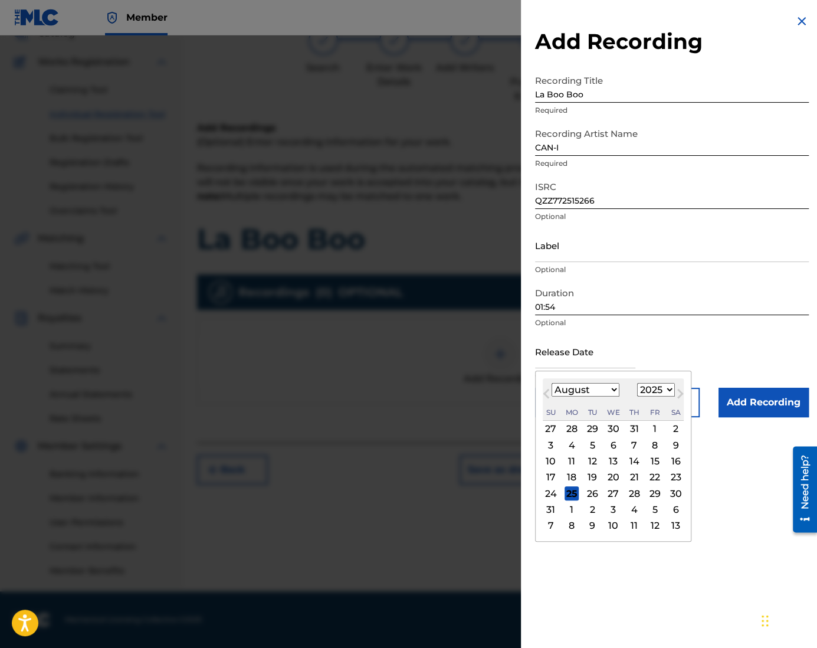
click at [590, 347] on input "text" at bounding box center [585, 351] width 100 height 34
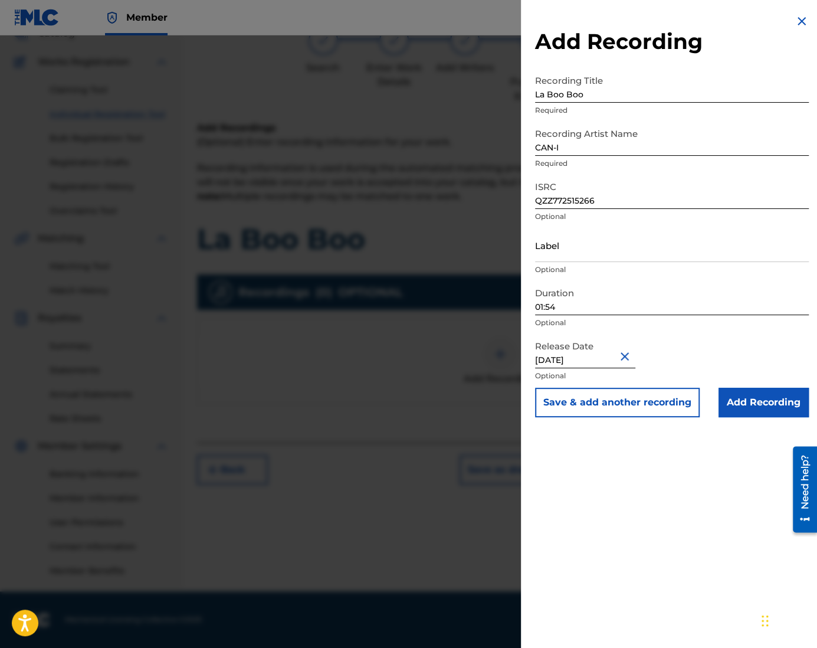
drag, startPoint x: 628, startPoint y: 354, endPoint x: 743, endPoint y: 369, distance: 115.9
click at [709, 352] on div "Release Date [DATE] Optional" at bounding box center [672, 360] width 274 height 53
click at [751, 403] on input "Add Recording" at bounding box center [763, 401] width 90 height 29
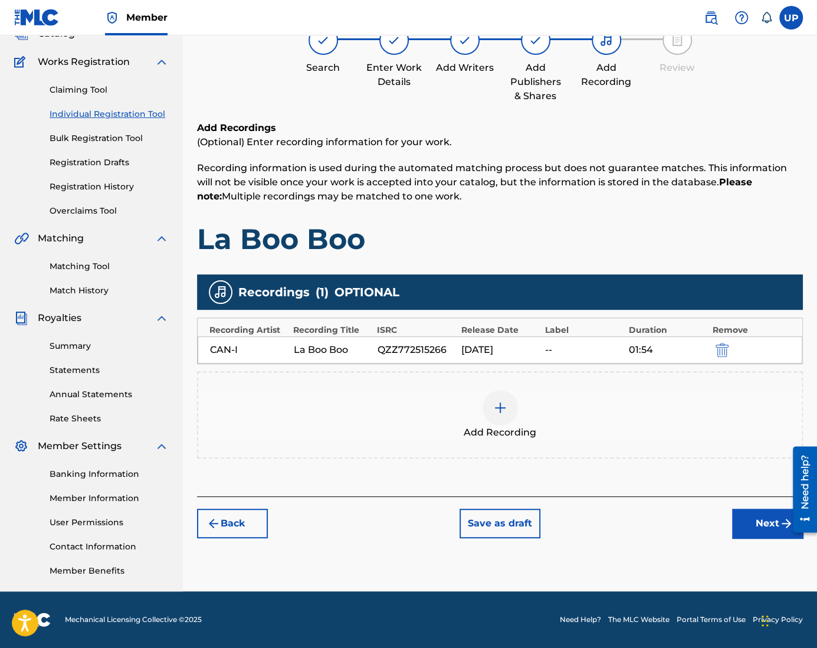
click at [762, 524] on button "Next" at bounding box center [767, 522] width 71 height 29
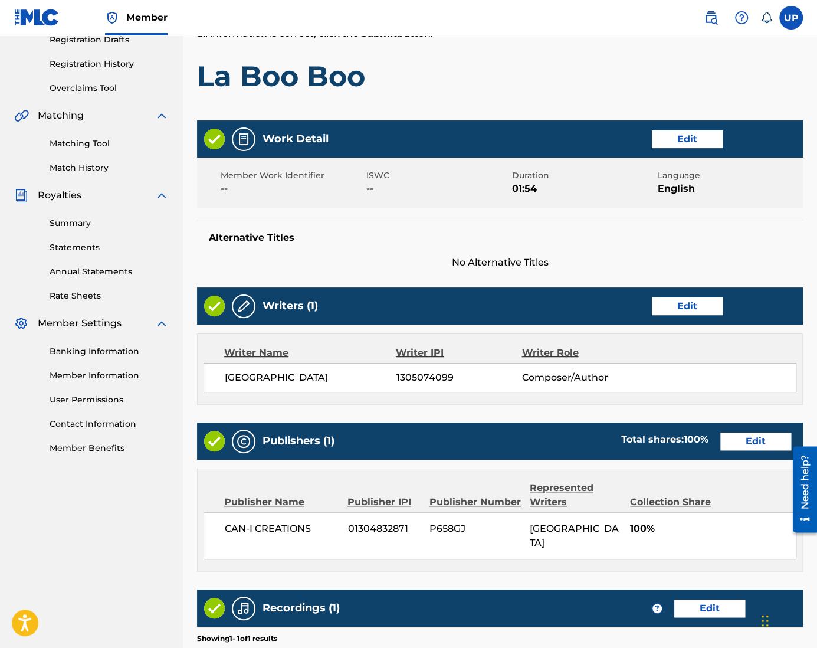
scroll to position [362, 0]
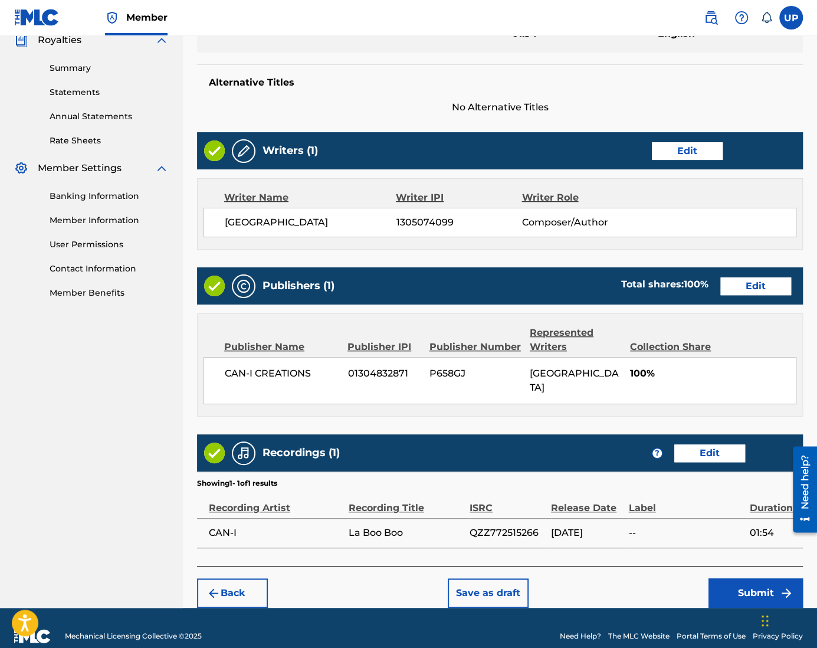
click at [761, 578] on button "Submit" at bounding box center [755, 592] width 94 height 29
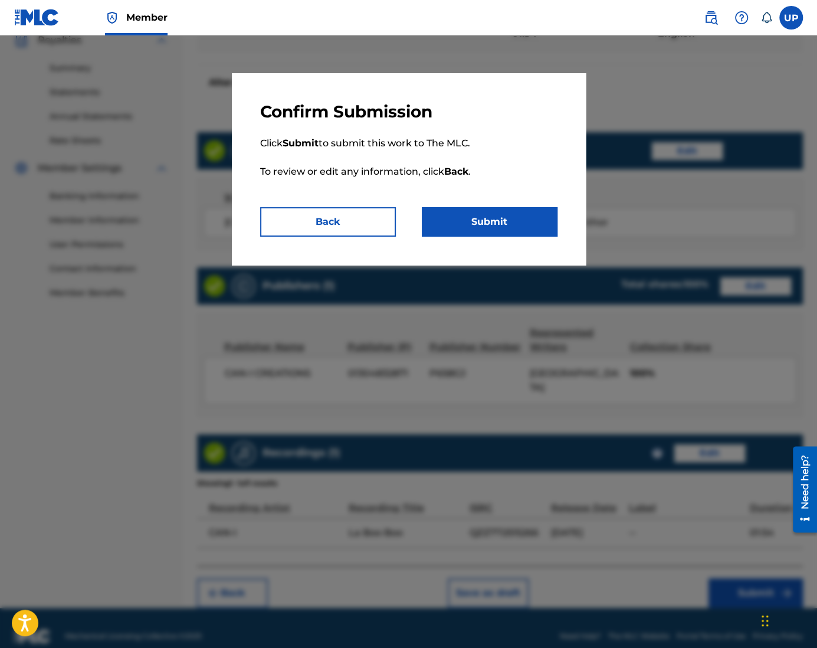
click at [488, 226] on button "Submit" at bounding box center [490, 221] width 136 height 29
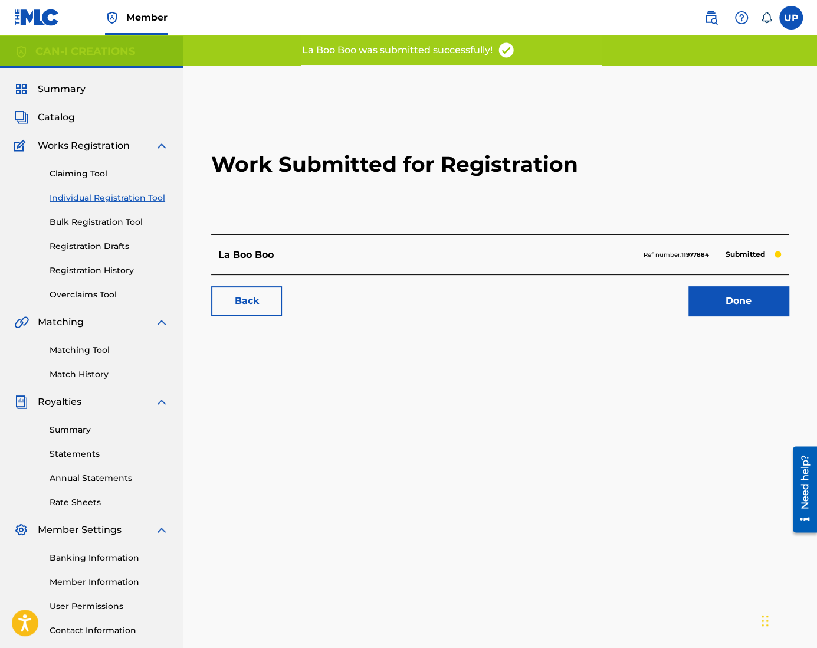
click at [750, 295] on link "Done" at bounding box center [738, 300] width 100 height 29
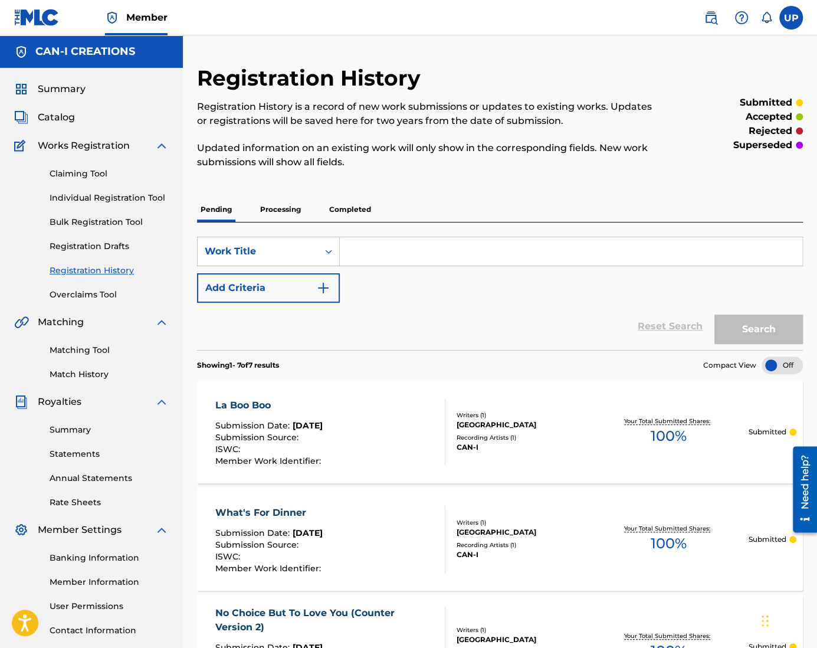
click at [93, 195] on link "Individual Registration Tool" at bounding box center [109, 198] width 119 height 12
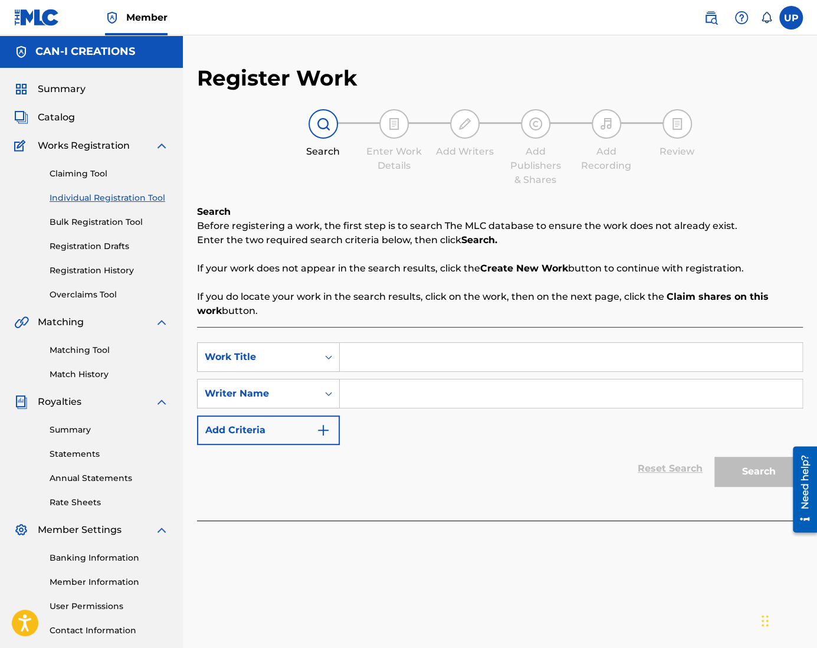
click at [392, 360] on input "Search Form" at bounding box center [571, 357] width 462 height 28
click at [386, 361] on input "Search Form" at bounding box center [571, 357] width 462 height 28
paste input "10 More Minutes"
click at [379, 397] on input "Search Form" at bounding box center [571, 393] width 462 height 28
click at [383, 399] on input "Ung" at bounding box center [571, 393] width 462 height 28
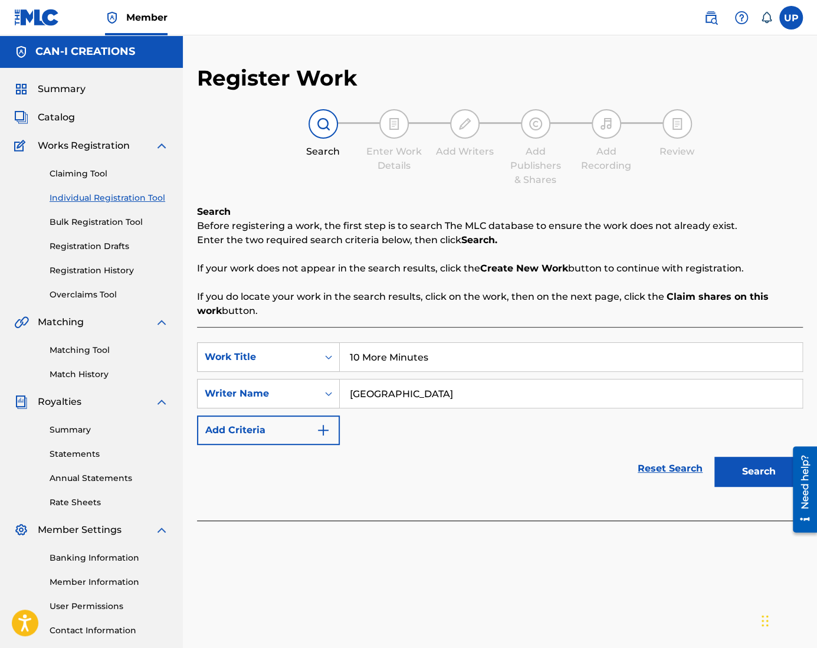
click at [752, 473] on button "Search" at bounding box center [758, 470] width 88 height 29
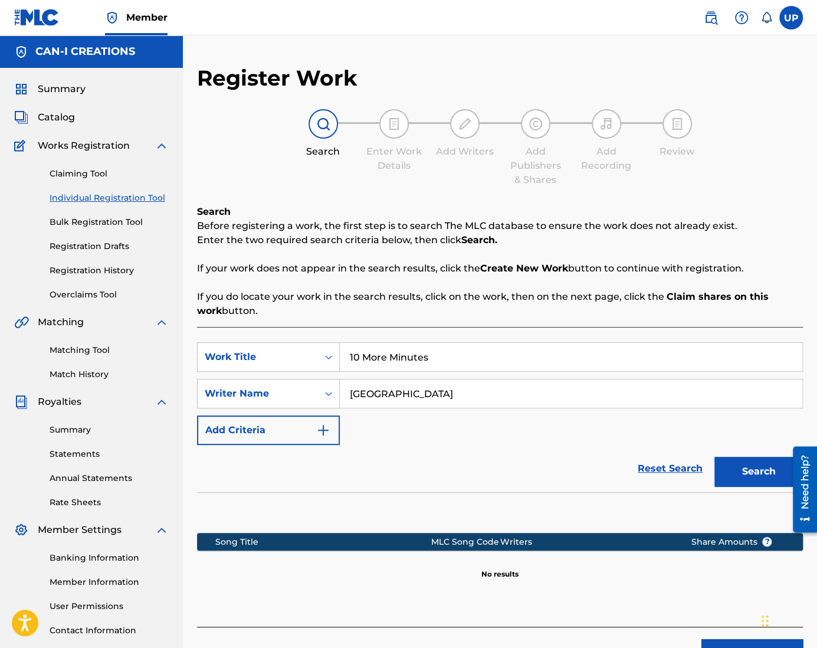
scroll to position [84, 0]
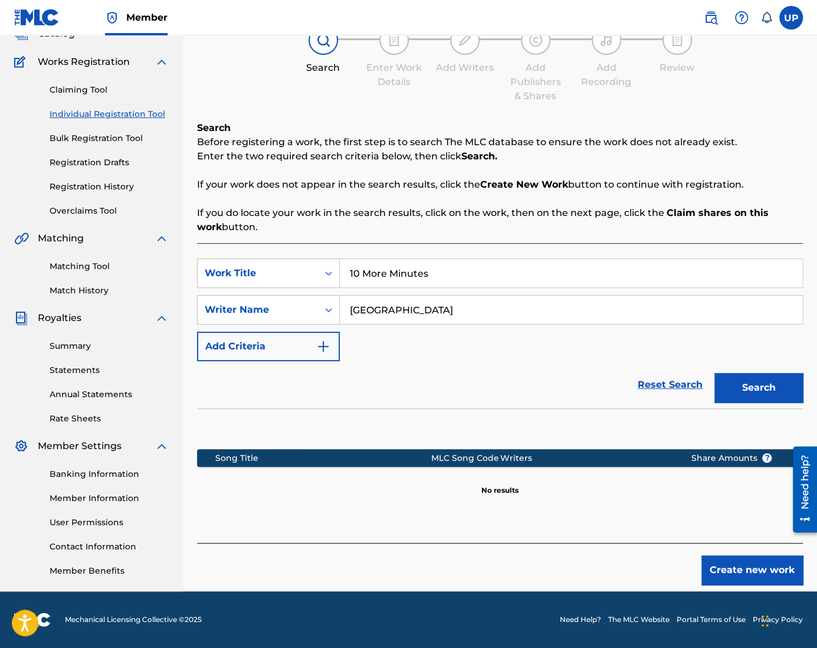
click at [736, 569] on button "Create new work" at bounding box center [751, 569] width 101 height 29
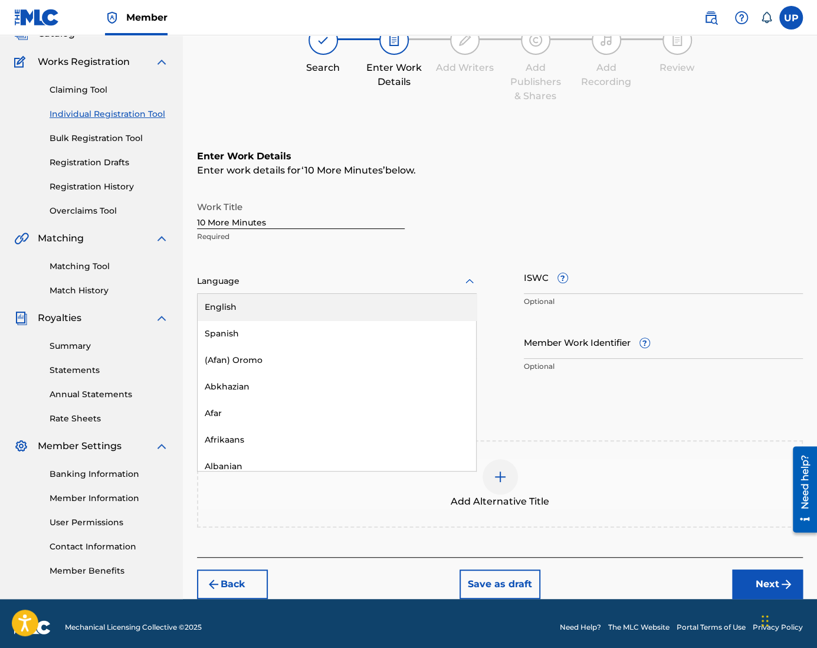
click at [282, 281] on div at bounding box center [337, 281] width 280 height 15
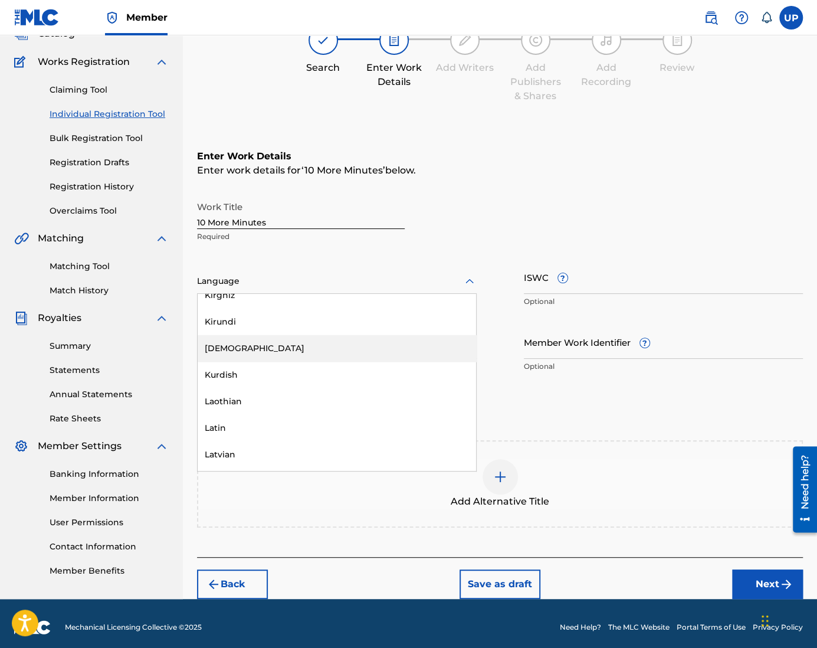
click at [230, 344] on div "[DEMOGRAPHIC_DATA]" at bounding box center [337, 348] width 278 height 27
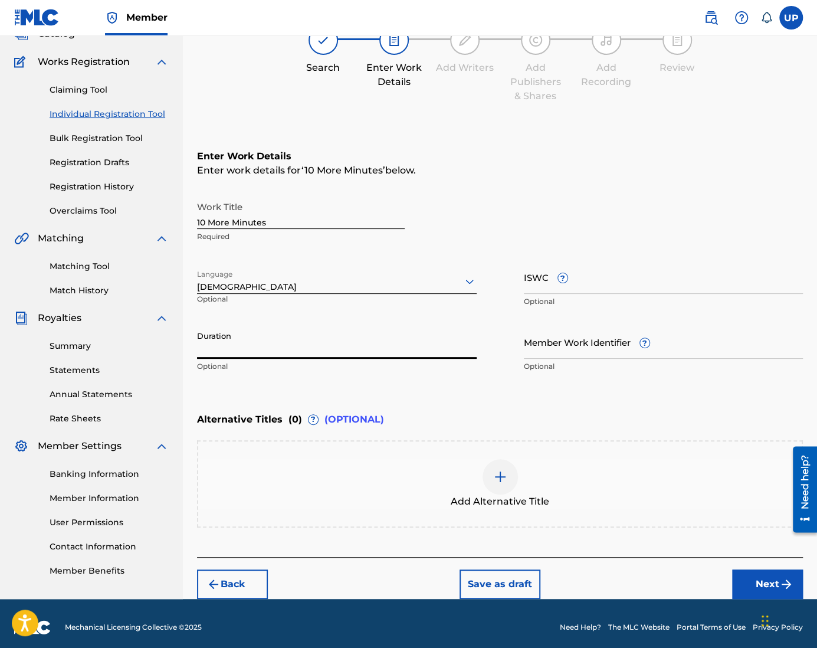
click at [305, 354] on input "Duration" at bounding box center [337, 342] width 280 height 34
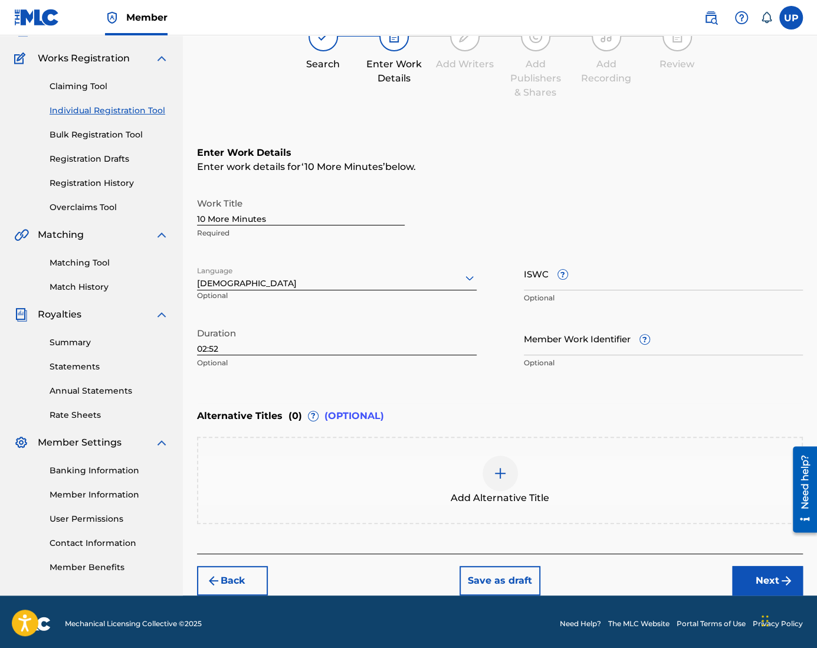
scroll to position [91, 0]
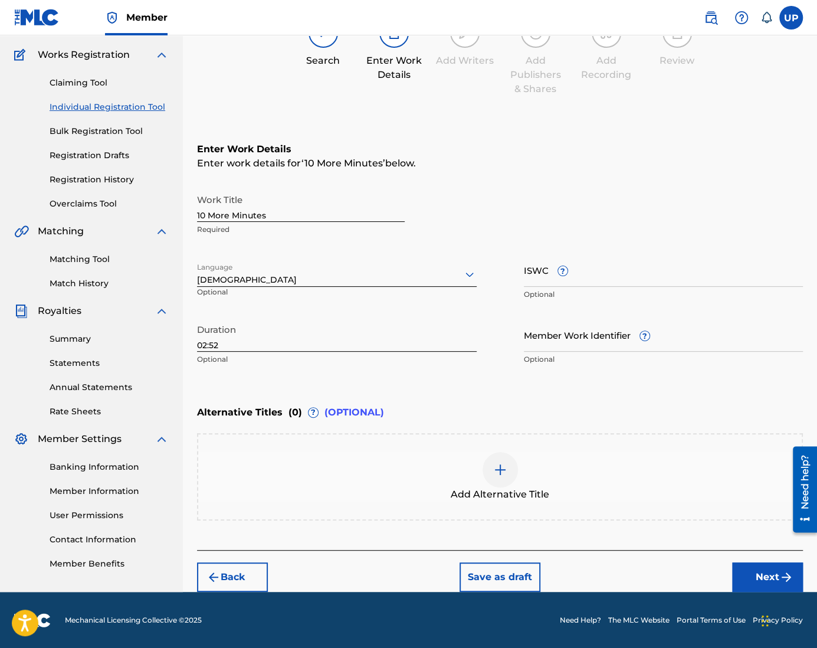
click at [770, 569] on button "Next" at bounding box center [767, 576] width 71 height 29
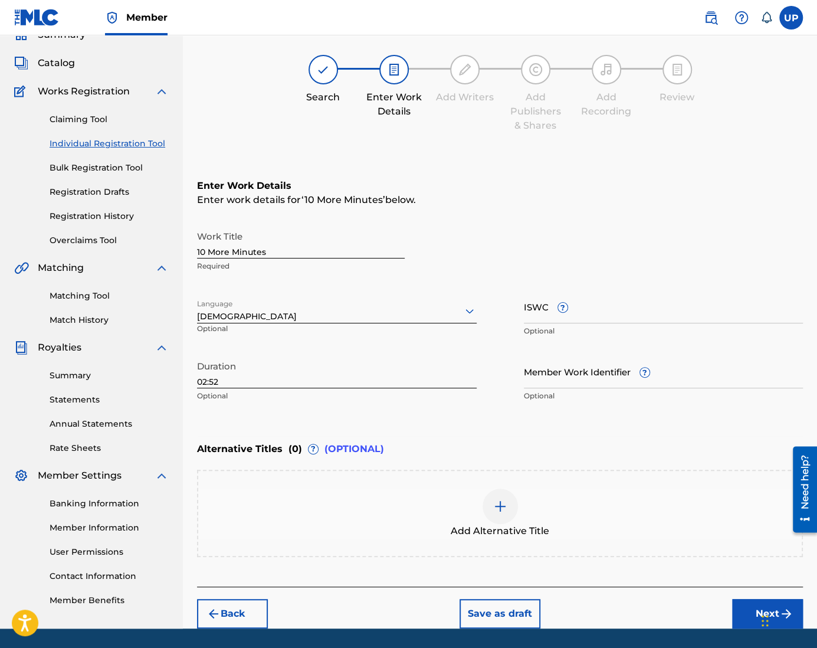
scroll to position [53, 0]
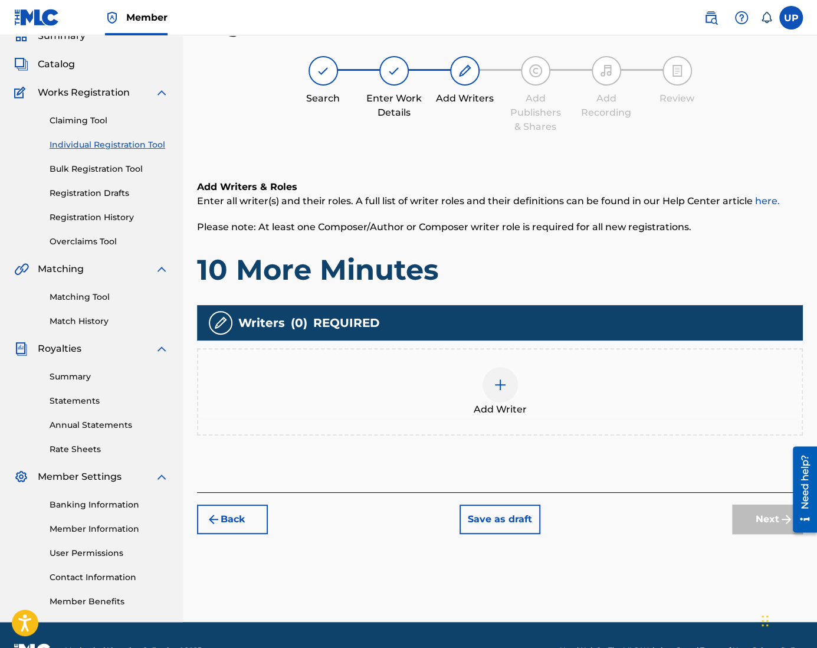
click at [502, 374] on div at bounding box center [499, 384] width 35 height 35
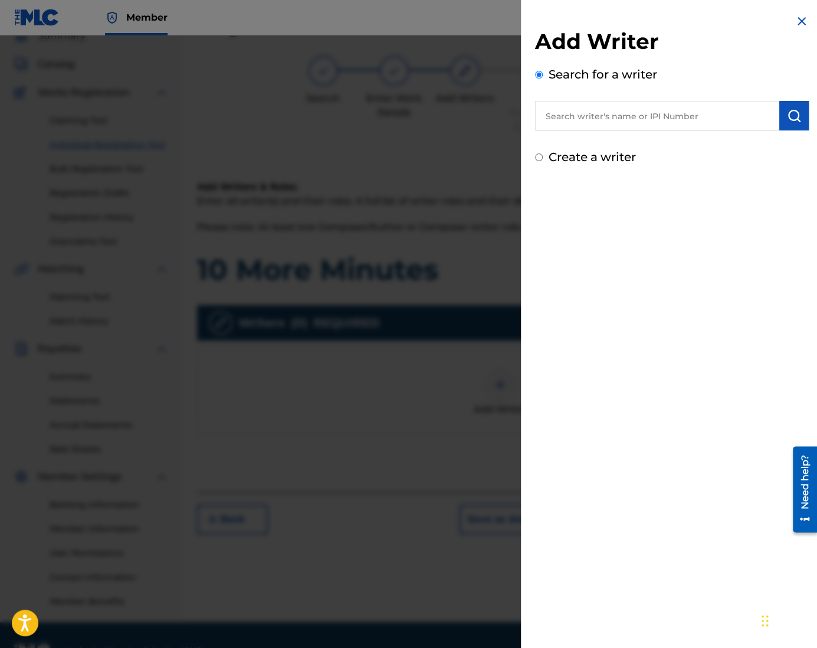
click at [637, 116] on input "text" at bounding box center [657, 115] width 244 height 29
click at [622, 163] on label "Create a writer" at bounding box center [591, 157] width 87 height 14
click at [543, 161] on input "Create a writer" at bounding box center [539, 157] width 8 height 8
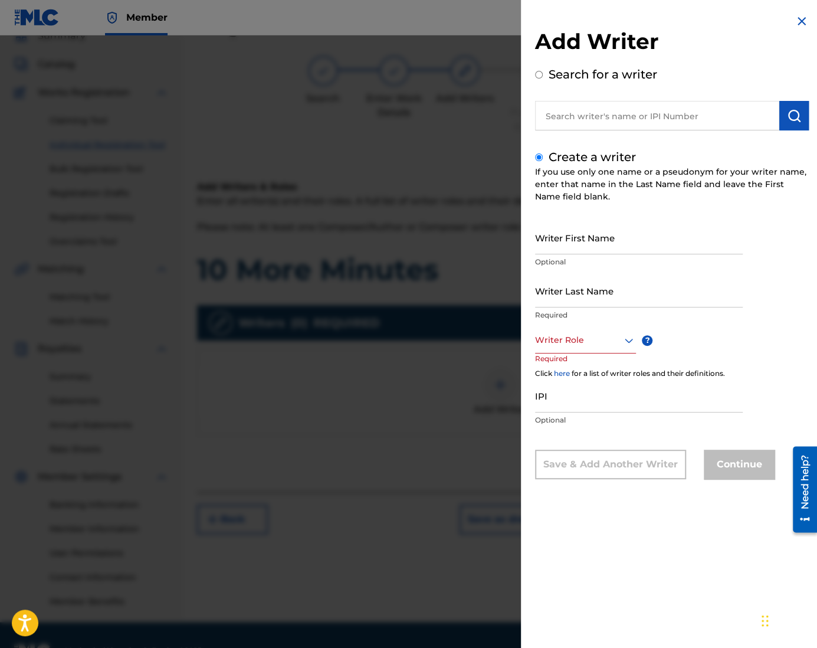
click at [595, 247] on input "Writer First Name" at bounding box center [639, 238] width 208 height 34
click at [561, 343] on div at bounding box center [585, 340] width 101 height 15
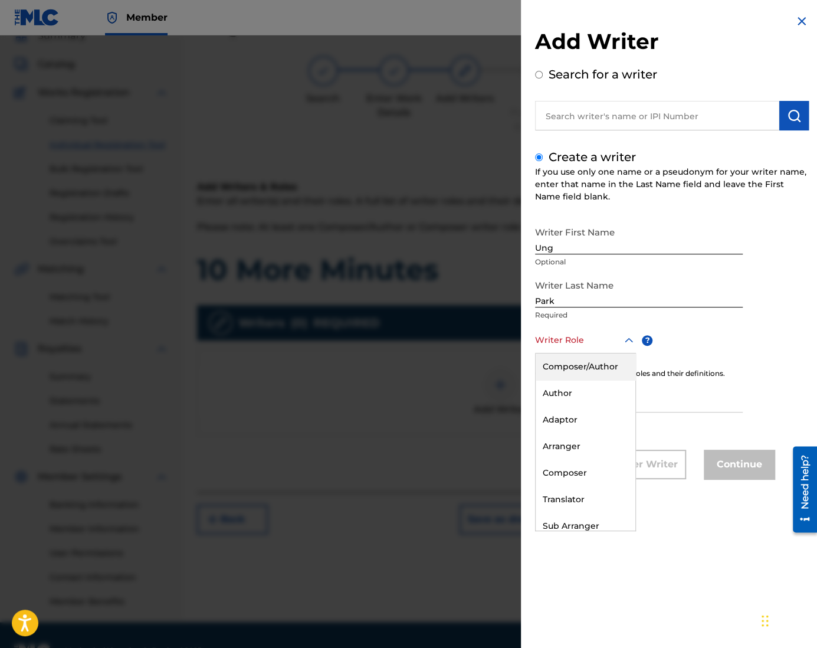
click at [603, 368] on div "Composer/Author" at bounding box center [585, 366] width 100 height 27
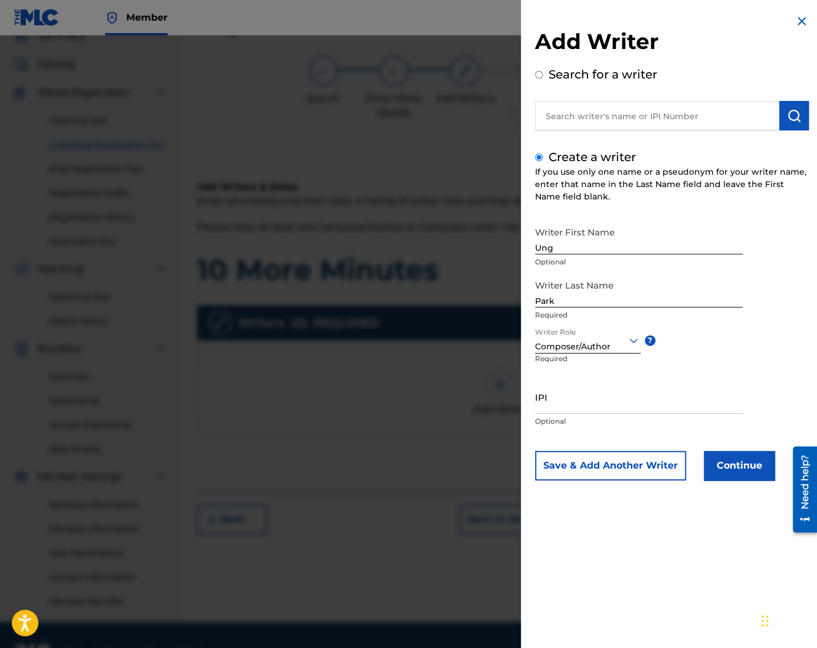
click at [577, 410] on input "IPI" at bounding box center [639, 397] width 208 height 34
click at [640, 397] on input "IPI" at bounding box center [639, 397] width 208 height 34
paste input "1305074099"
click at [731, 465] on button "Continue" at bounding box center [739, 465] width 71 height 29
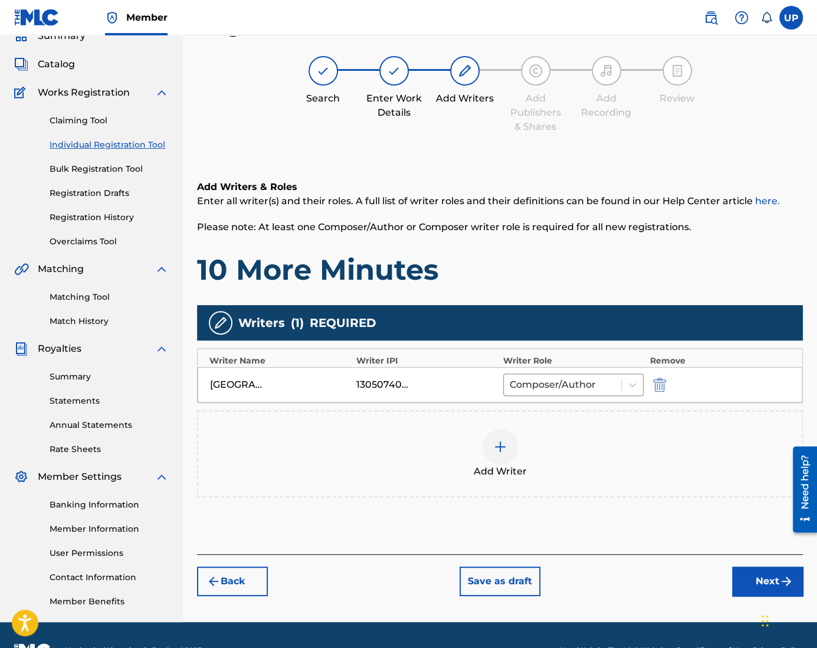
click at [763, 573] on button "Next" at bounding box center [767, 580] width 71 height 29
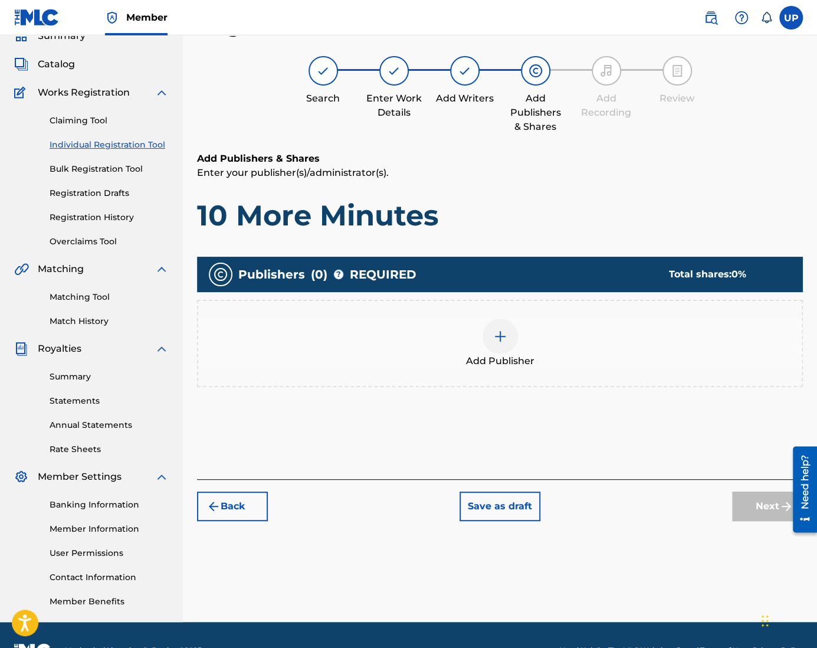
click at [503, 334] on img at bounding box center [500, 336] width 14 height 14
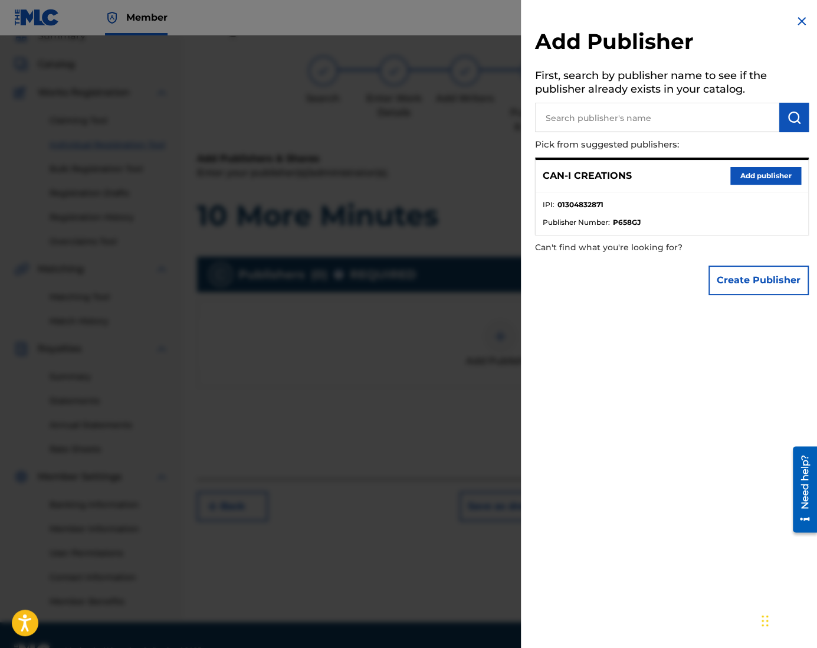
click at [791, 172] on button "Add publisher" at bounding box center [765, 176] width 71 height 18
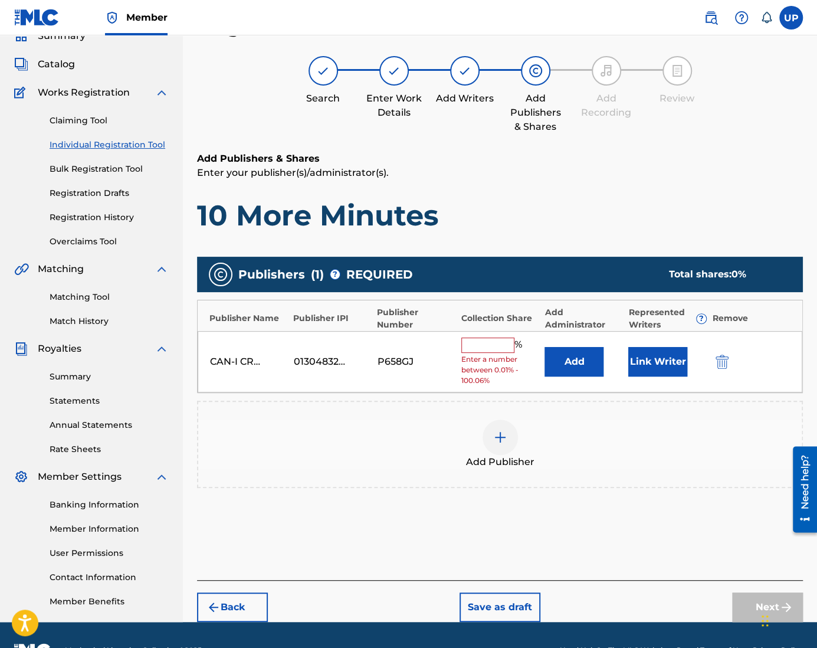
click at [505, 343] on input "text" at bounding box center [487, 344] width 53 height 15
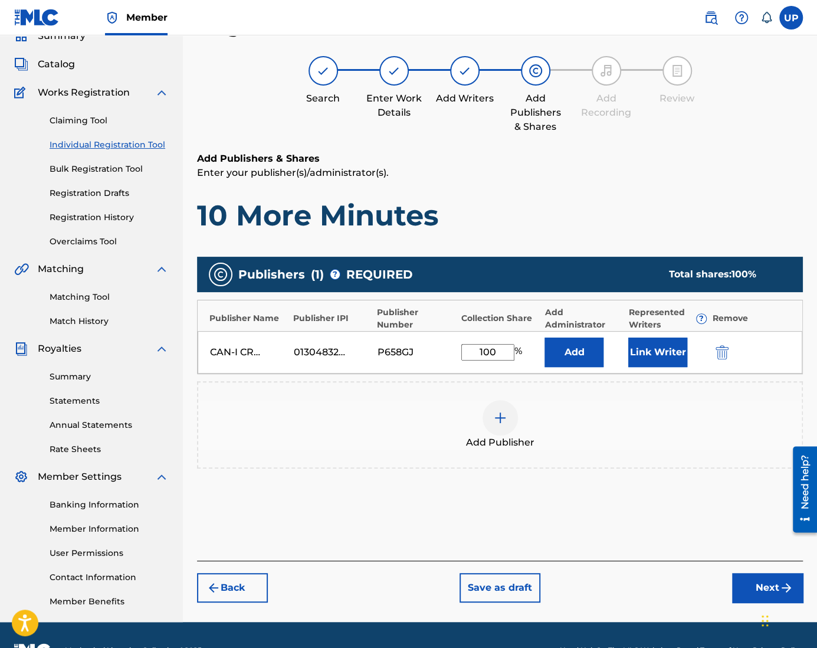
click at [656, 350] on button "Link Writer" at bounding box center [657, 351] width 59 height 29
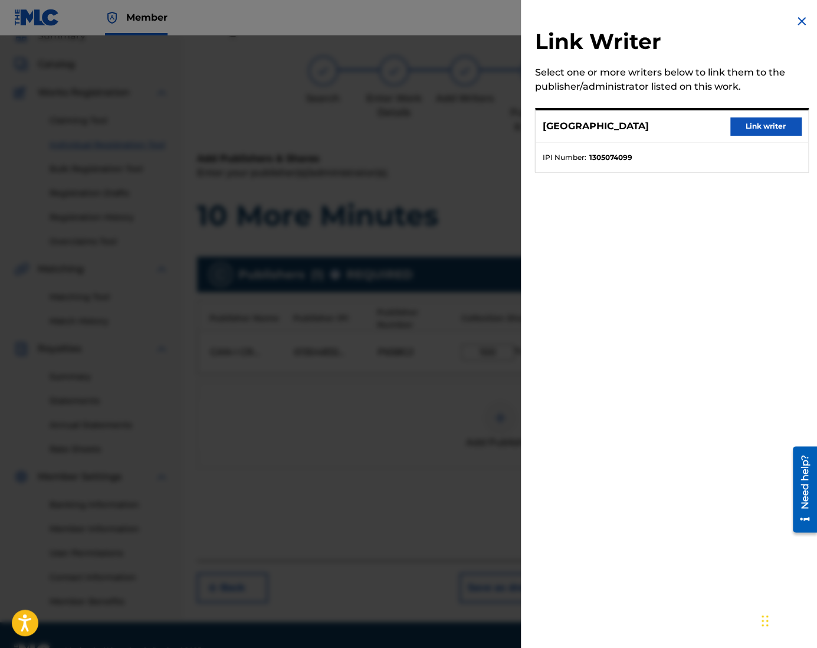
click at [755, 125] on button "Link writer" at bounding box center [765, 126] width 71 height 18
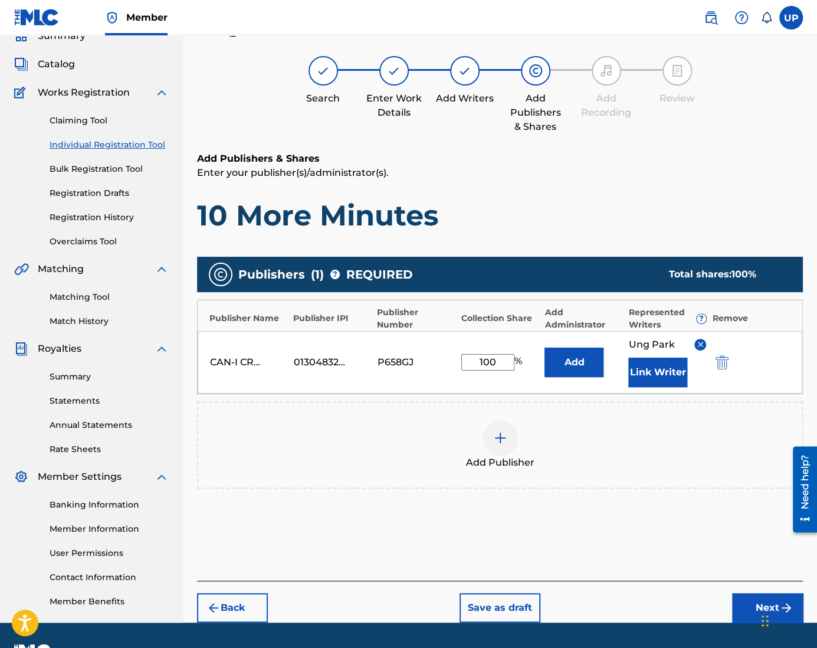
click at [765, 609] on div "Chat Widget" at bounding box center [787, 619] width 59 height 57
click at [755, 607] on button "Next" at bounding box center [767, 607] width 71 height 29
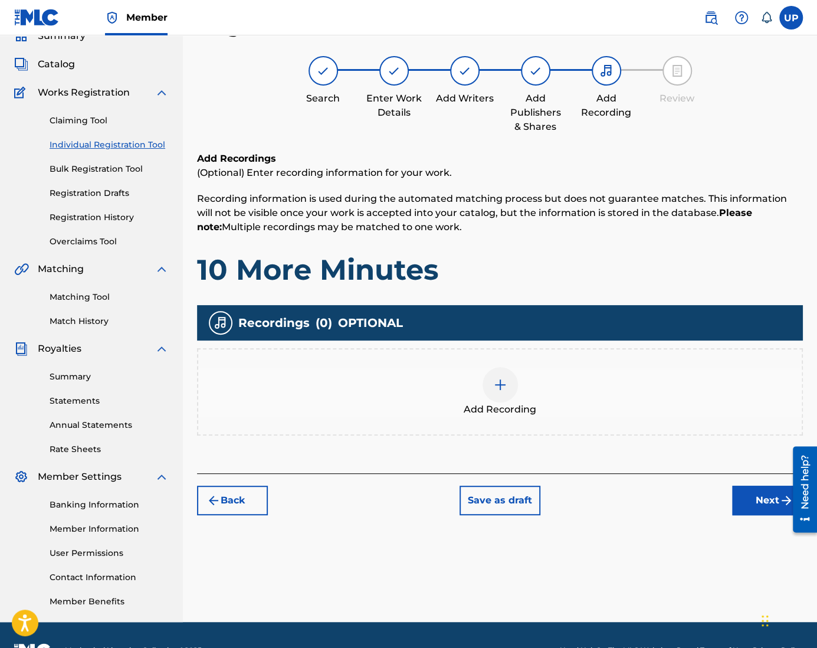
click at [497, 382] on img at bounding box center [500, 384] width 14 height 14
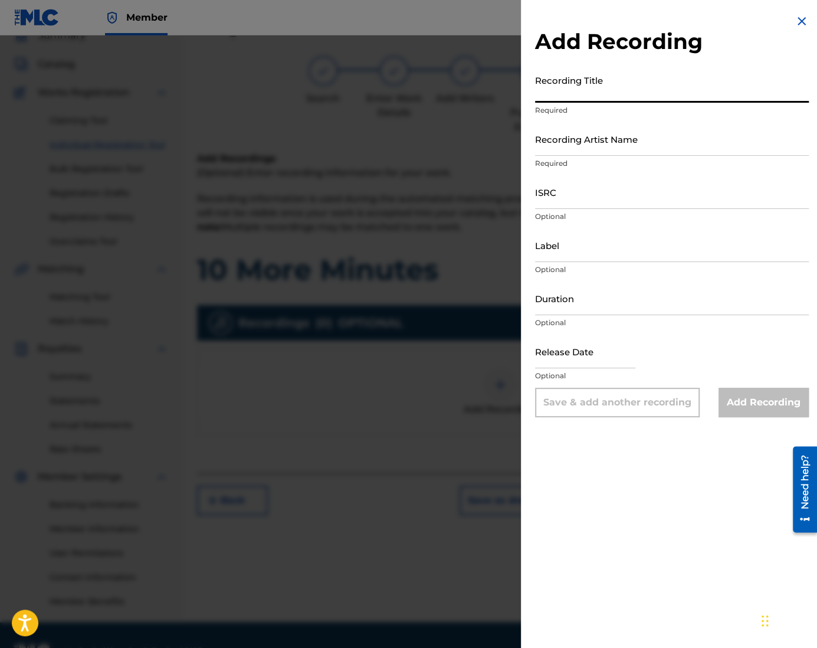
click at [543, 100] on input "Recording Title" at bounding box center [672, 86] width 274 height 34
paste input "10 More Minutes"
click at [561, 151] on input "Recording Artist Name" at bounding box center [672, 139] width 274 height 34
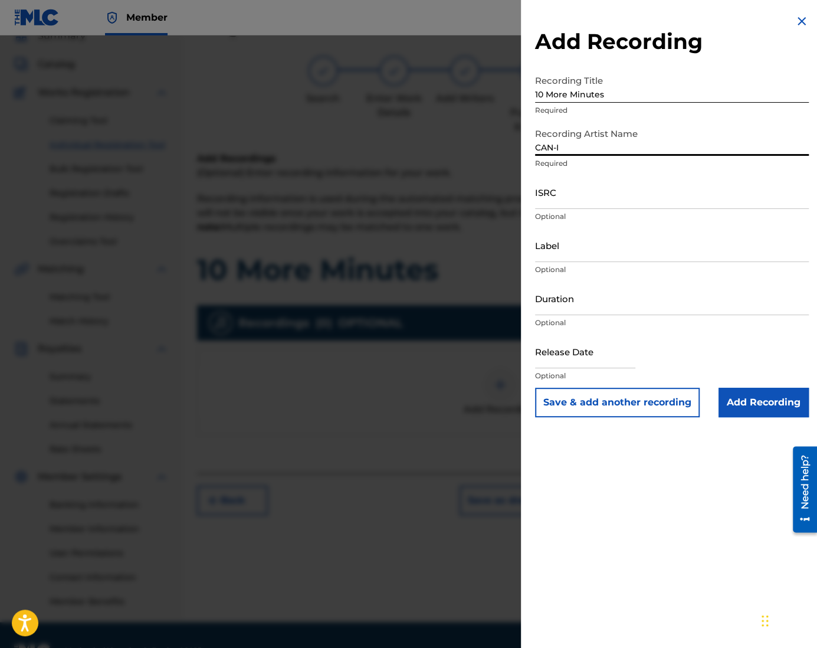
click at [573, 205] on input "ISRC" at bounding box center [672, 192] width 274 height 34
click at [551, 205] on input "ISRC" at bounding box center [672, 192] width 274 height 34
paste input "QZZ772515268"
click at [571, 307] on input "Duration" at bounding box center [672, 298] width 274 height 34
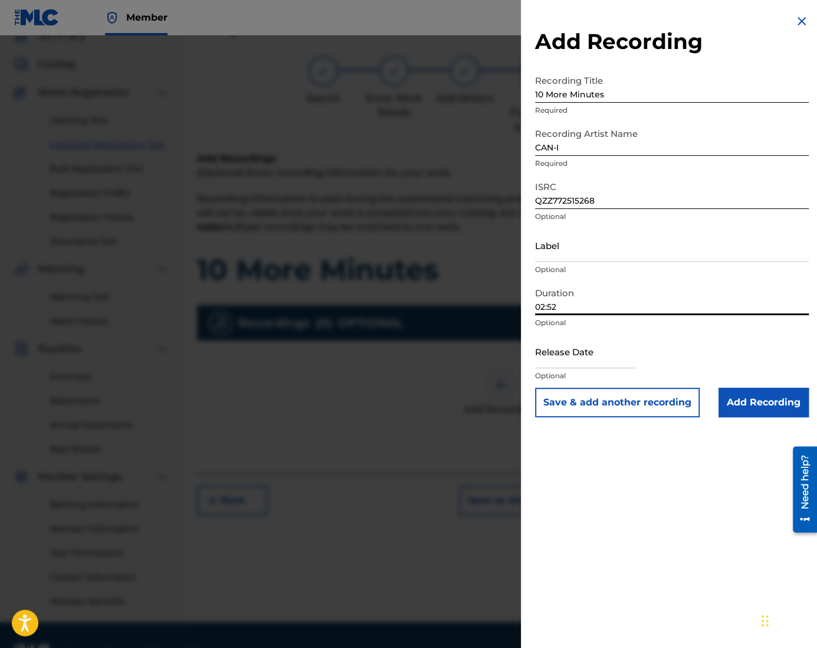
click at [625, 357] on input "text" at bounding box center [585, 351] width 100 height 34
click at [755, 405] on input "Add Recording" at bounding box center [763, 401] width 90 height 29
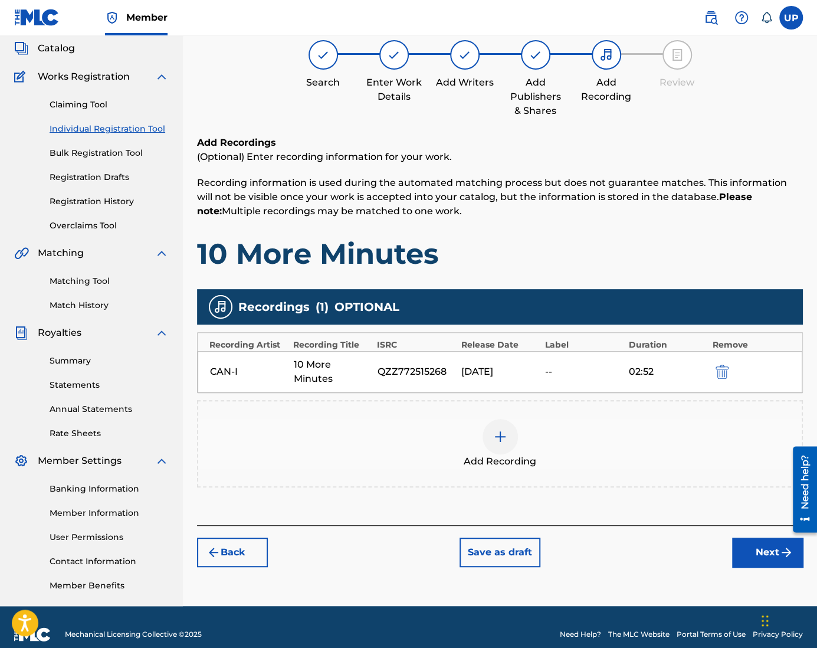
scroll to position [84, 0]
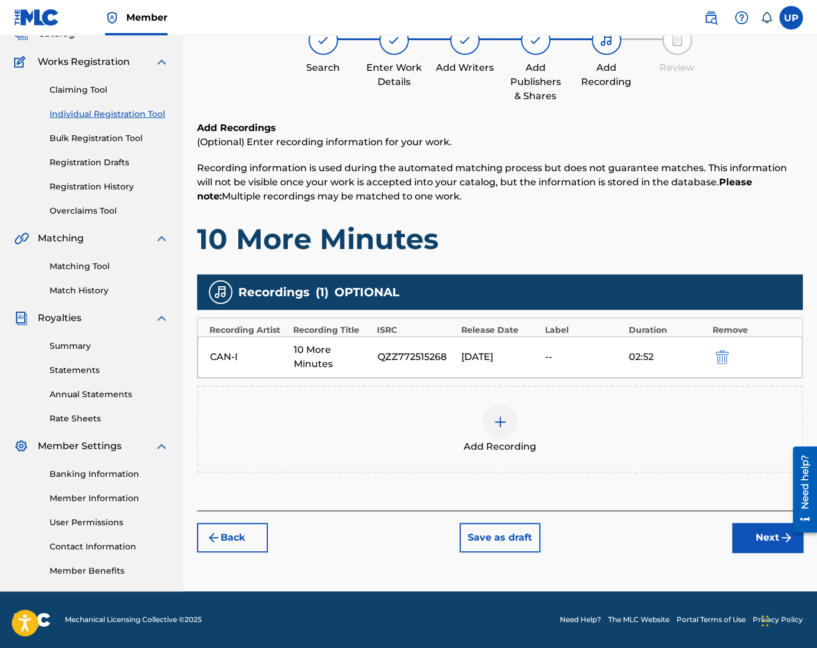
click at [775, 541] on button "Next" at bounding box center [767, 536] width 71 height 29
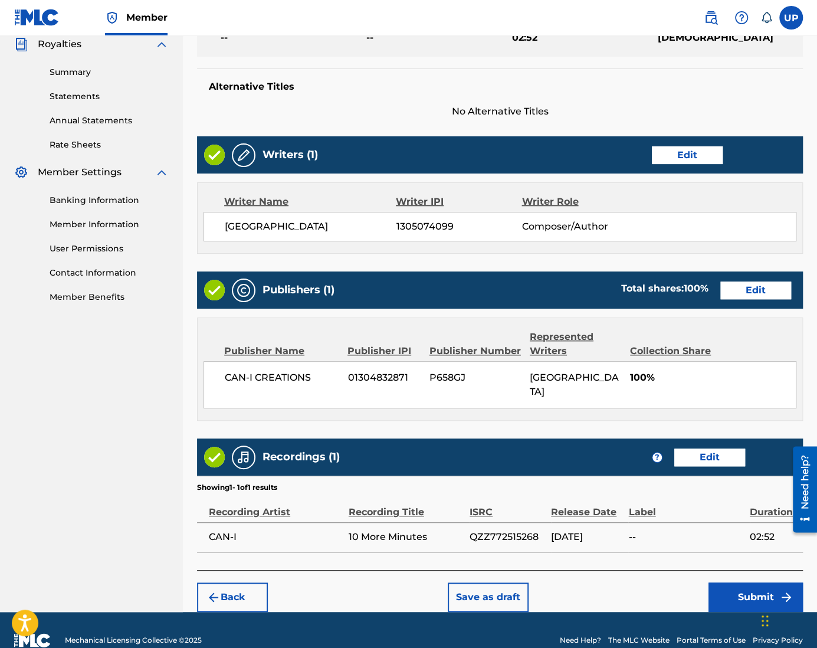
scroll to position [362, 0]
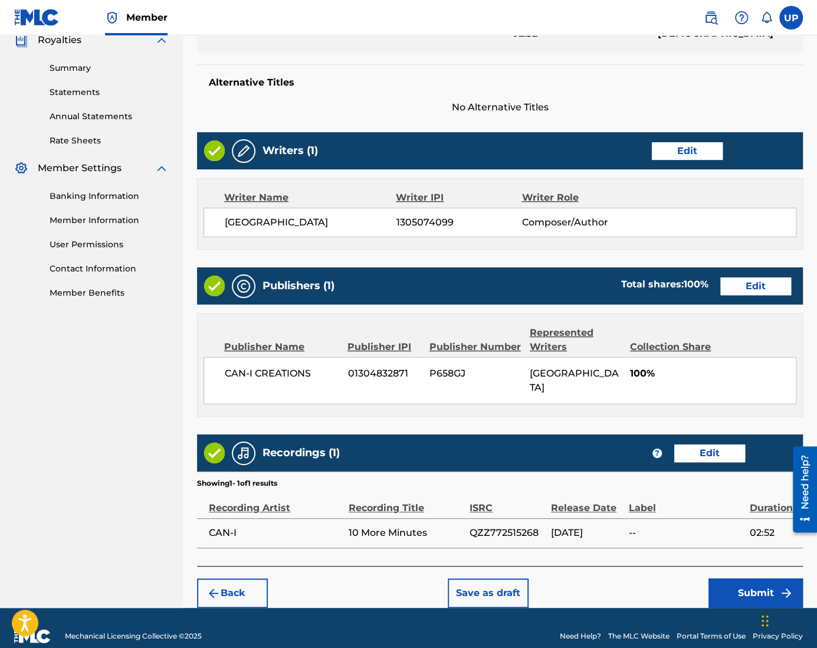
click at [735, 578] on button "Submit" at bounding box center [755, 592] width 94 height 29
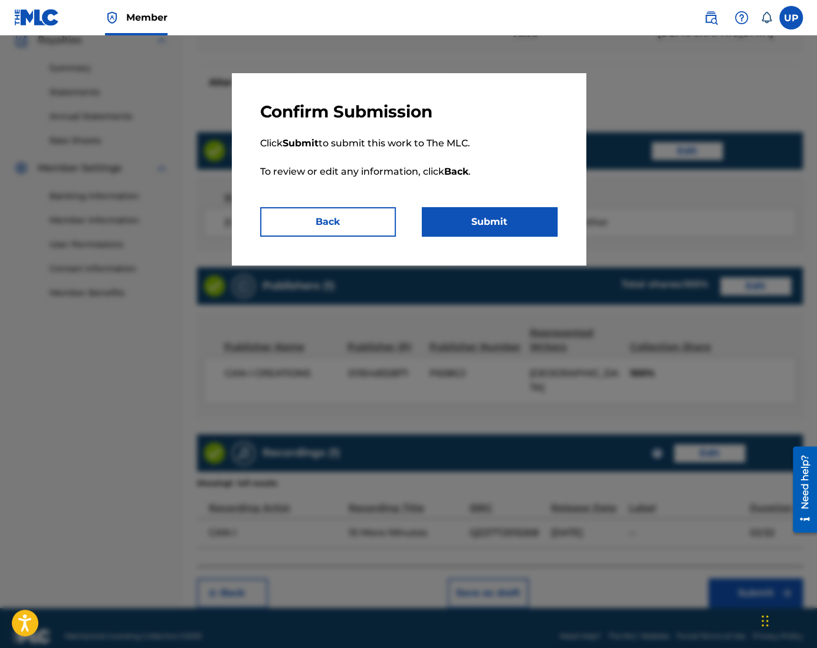
click at [485, 228] on button "Submit" at bounding box center [490, 221] width 136 height 29
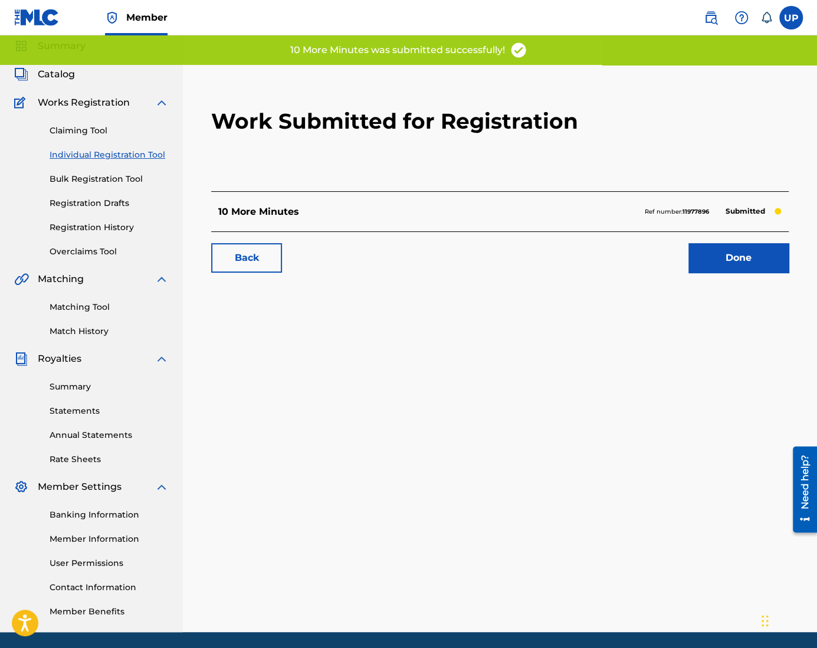
scroll to position [84, 0]
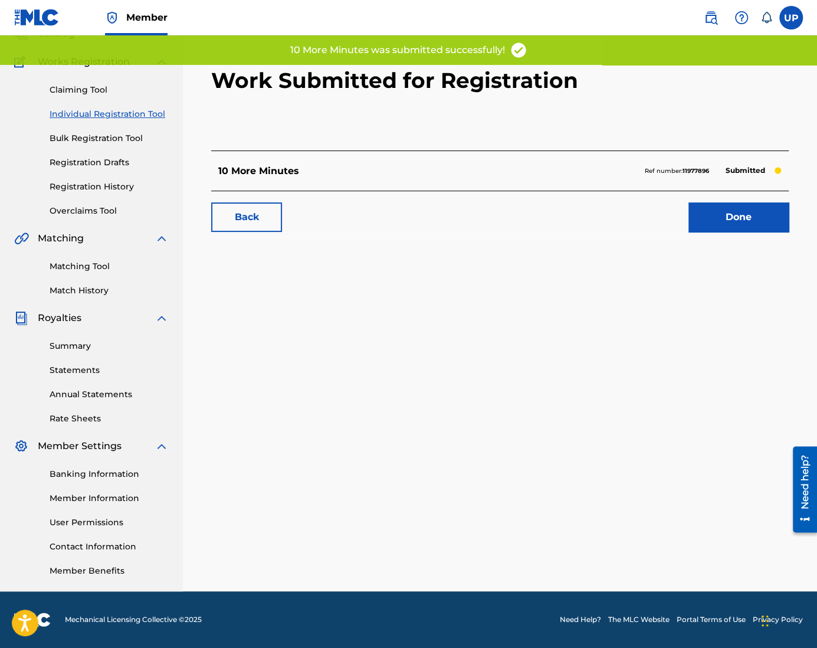
click at [729, 216] on link "Done" at bounding box center [738, 216] width 100 height 29
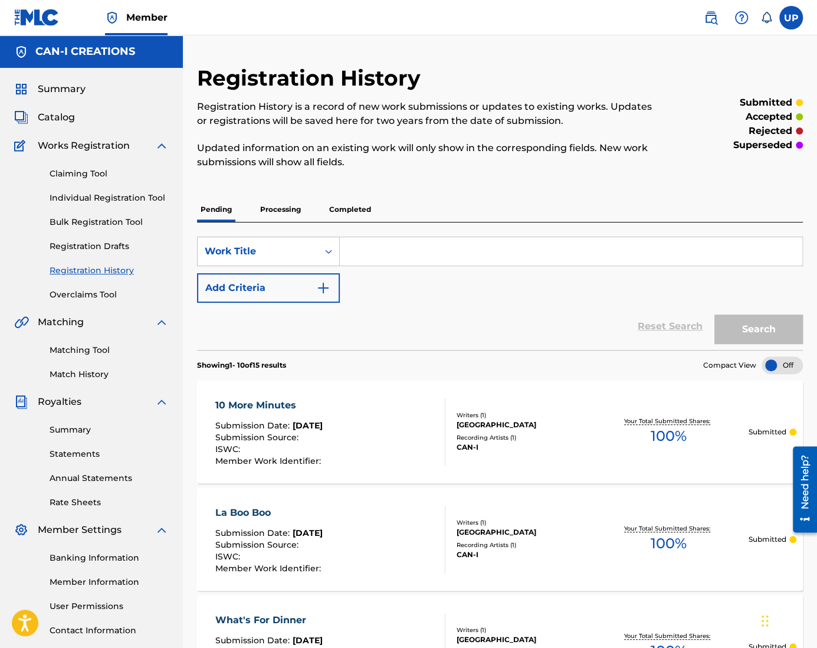
click at [106, 200] on link "Individual Registration Tool" at bounding box center [109, 198] width 119 height 12
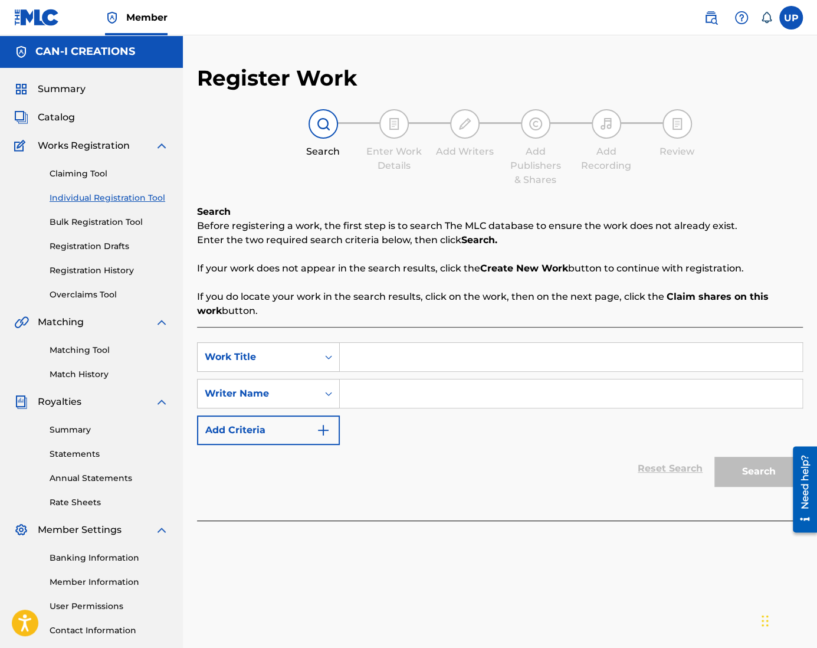
click at [370, 350] on input "Search Form" at bounding box center [571, 357] width 462 height 28
paste input "Struck by Luck (Original Version)"
click at [377, 404] on input "Search Form" at bounding box center [571, 393] width 462 height 28
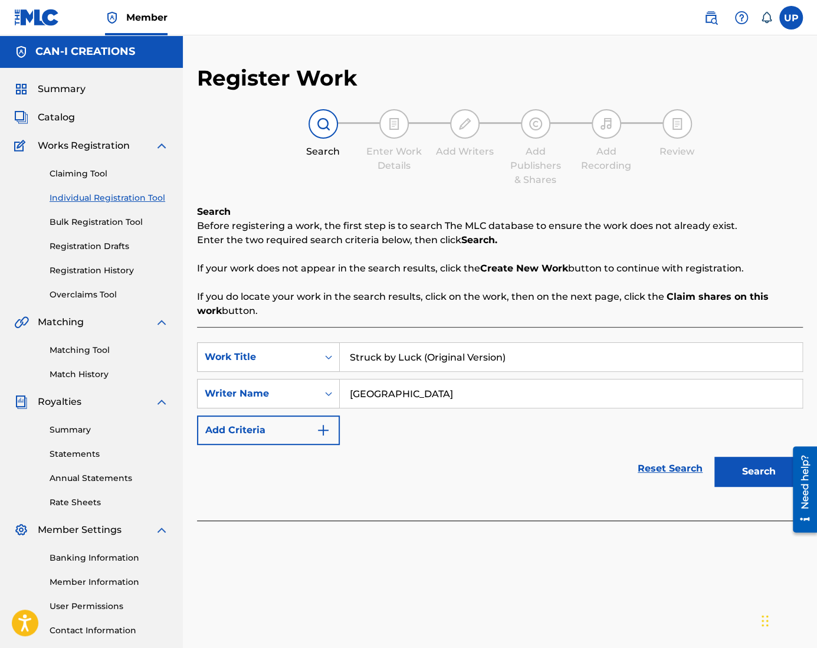
click at [744, 471] on button "Search" at bounding box center [758, 470] width 88 height 29
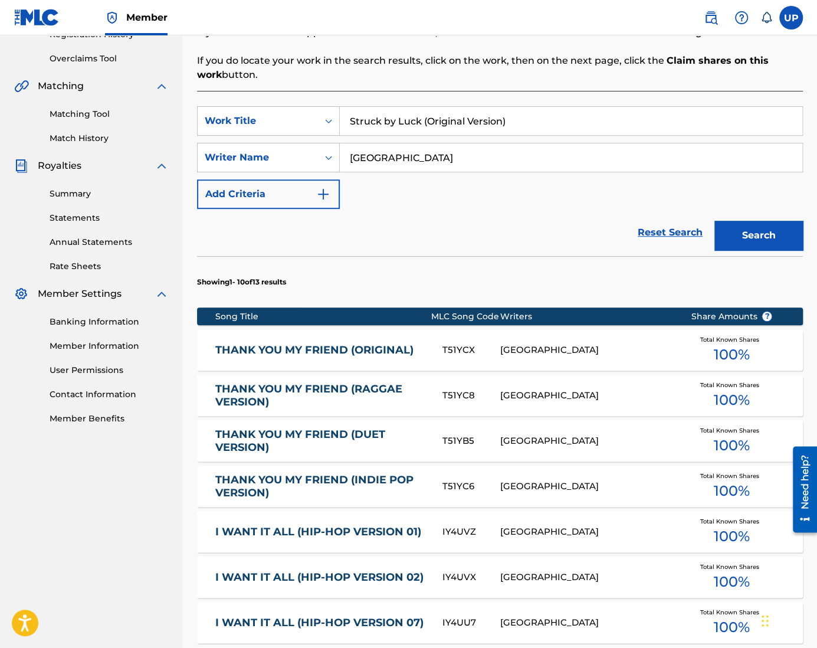
scroll to position [573, 0]
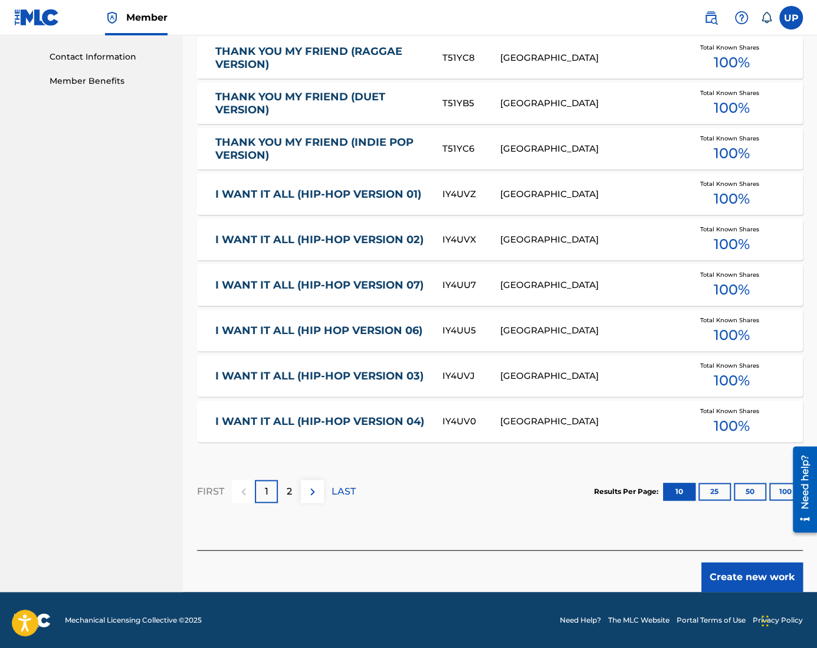
click at [748, 576] on button "Create new work" at bounding box center [751, 576] width 101 height 29
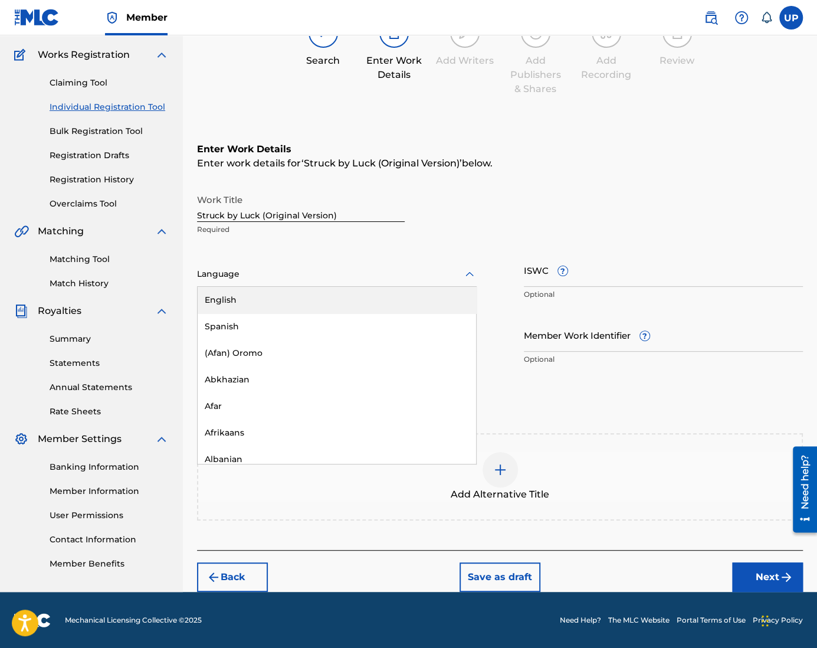
click at [280, 282] on div "Language" at bounding box center [337, 274] width 280 height 25
click at [269, 303] on div "English" at bounding box center [337, 300] width 278 height 27
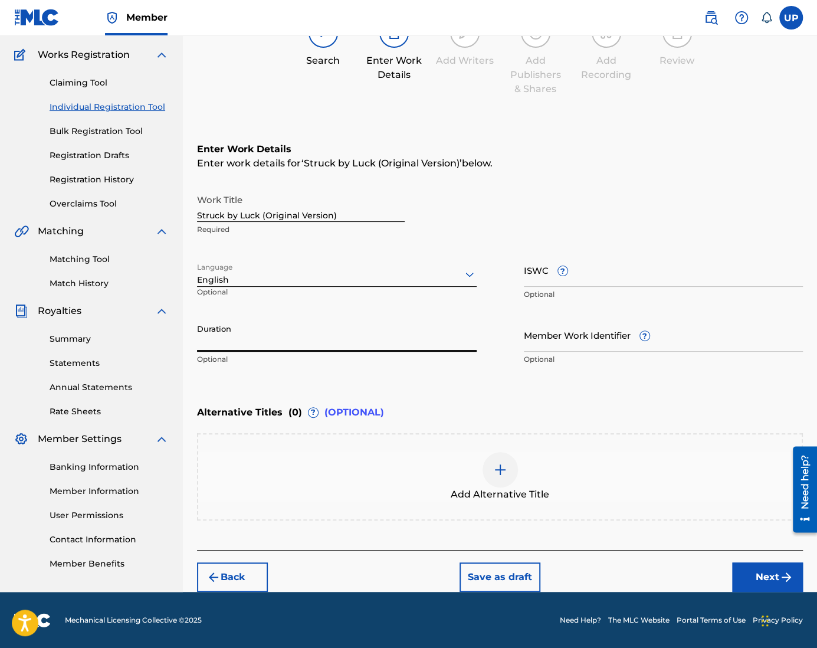
click at [262, 337] on input "Duration" at bounding box center [337, 335] width 280 height 34
click at [764, 572] on button "Next" at bounding box center [767, 576] width 71 height 29
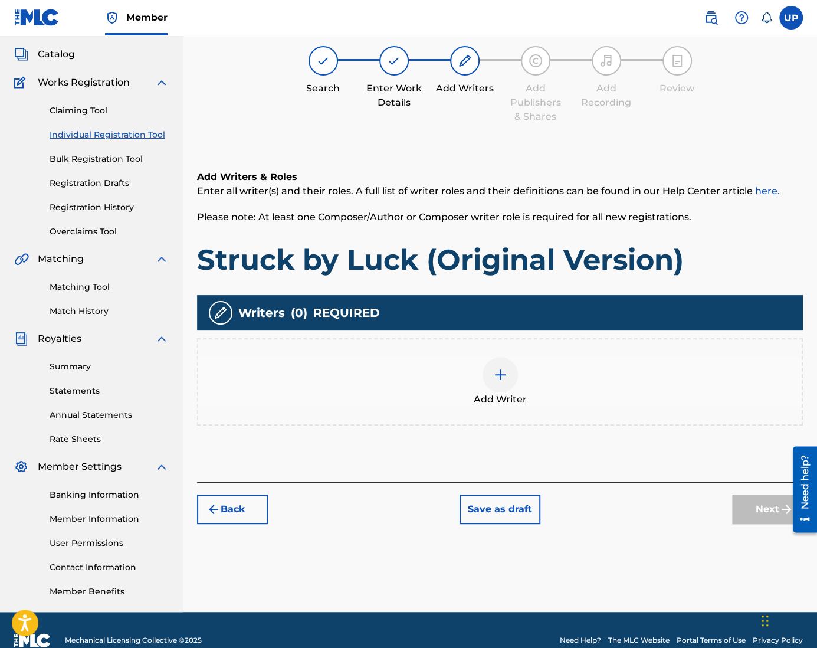
scroll to position [53, 0]
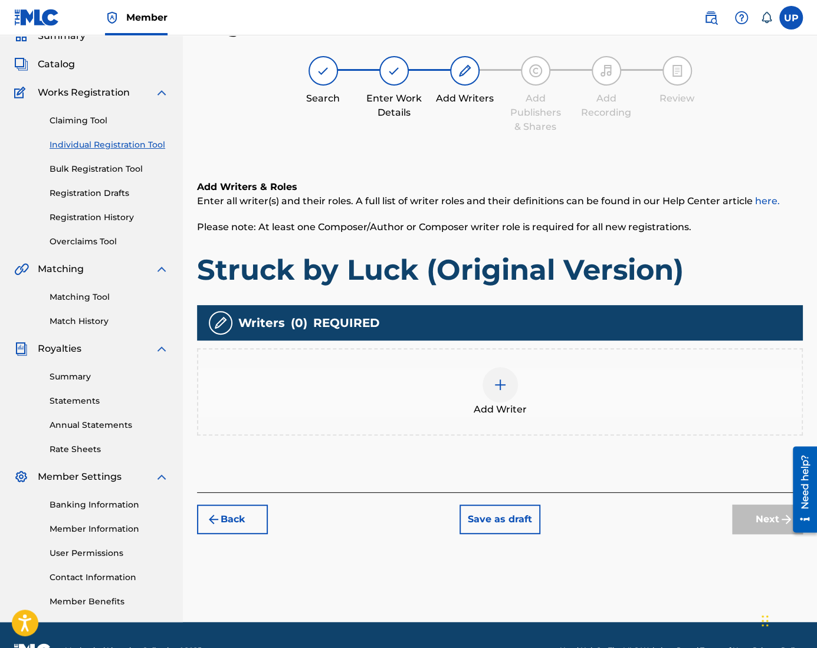
click at [497, 390] on img at bounding box center [500, 384] width 14 height 14
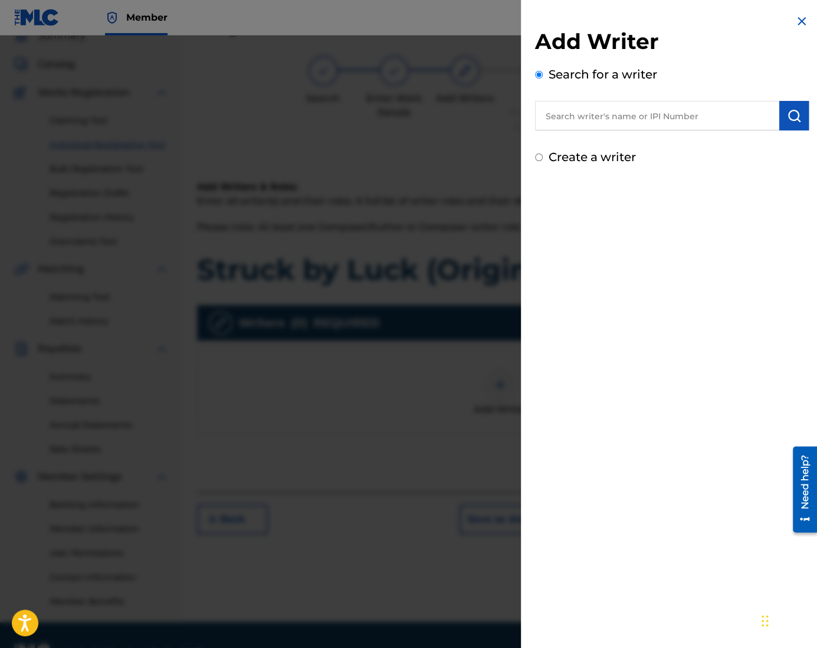
click at [632, 159] on label "Create a writer" at bounding box center [591, 157] width 87 height 14
click at [543, 159] on input "Create a writer" at bounding box center [539, 157] width 8 height 8
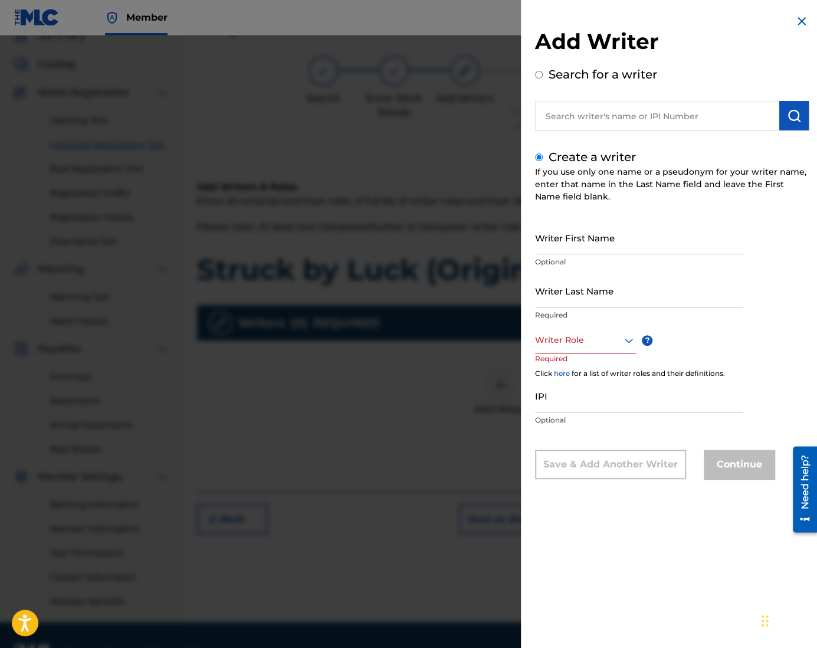
click at [578, 231] on input "Writer First Name" at bounding box center [639, 238] width 208 height 34
click at [551, 344] on div at bounding box center [585, 340] width 101 height 15
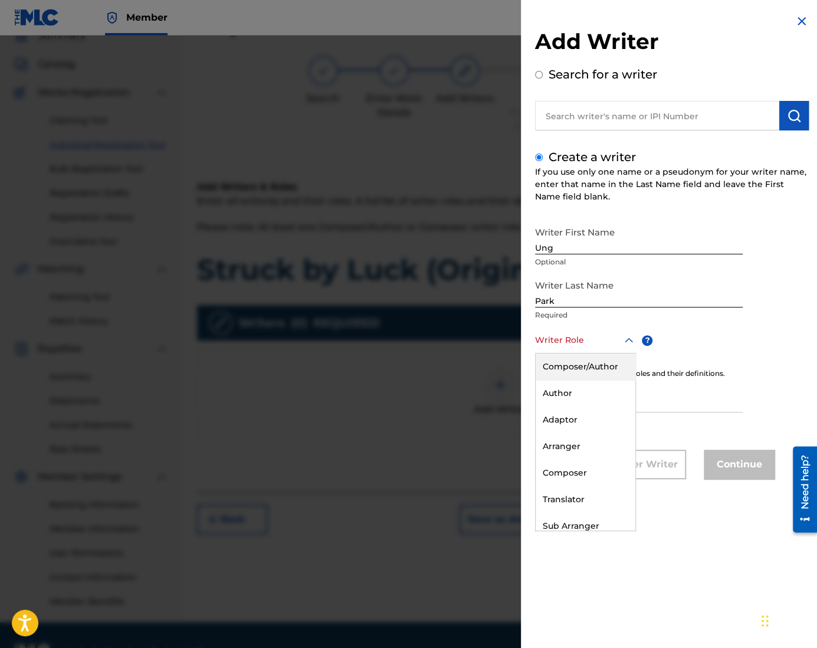
click at [583, 374] on div "Composer/Author" at bounding box center [585, 366] width 100 height 27
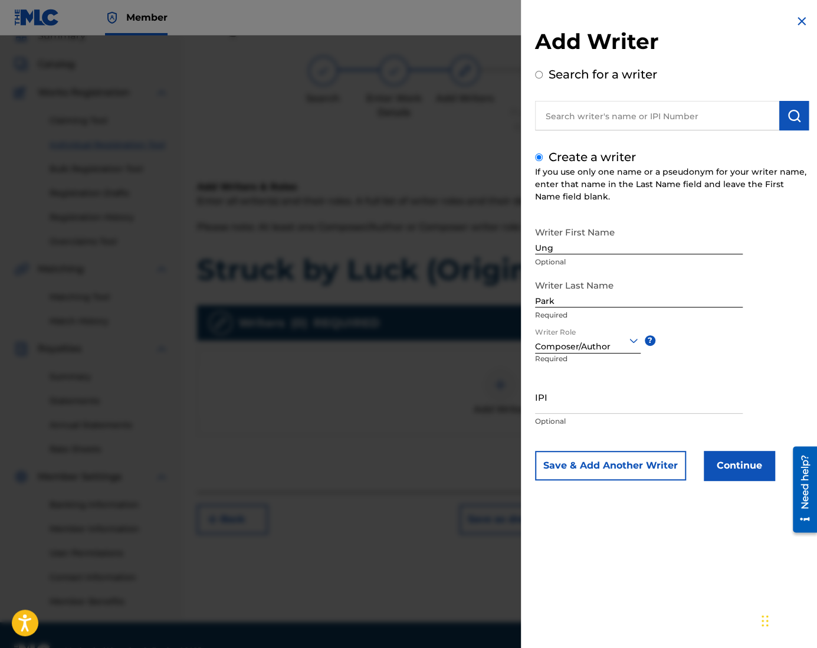
click at [600, 403] on input "IPI" at bounding box center [639, 397] width 208 height 34
click at [613, 396] on input "IPI" at bounding box center [639, 397] width 208 height 34
paste input "1305074099"
click at [729, 458] on button "Continue" at bounding box center [739, 465] width 71 height 29
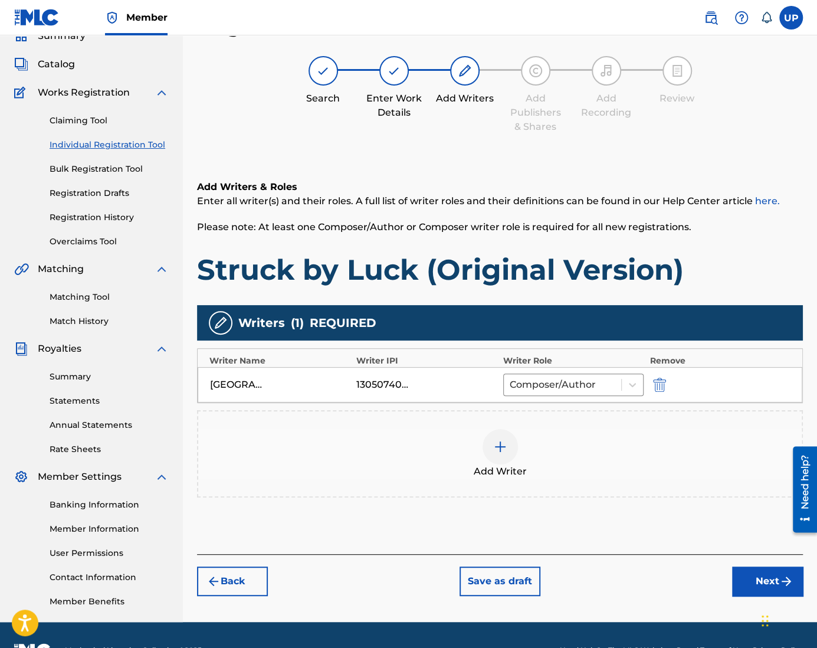
click at [760, 577] on button "Next" at bounding box center [767, 580] width 71 height 29
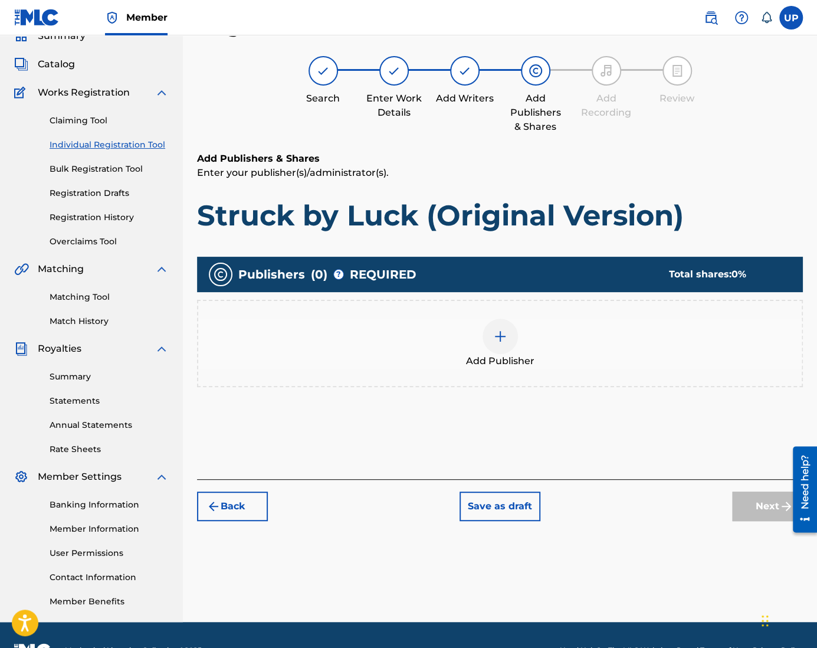
click at [486, 342] on div at bounding box center [499, 335] width 35 height 35
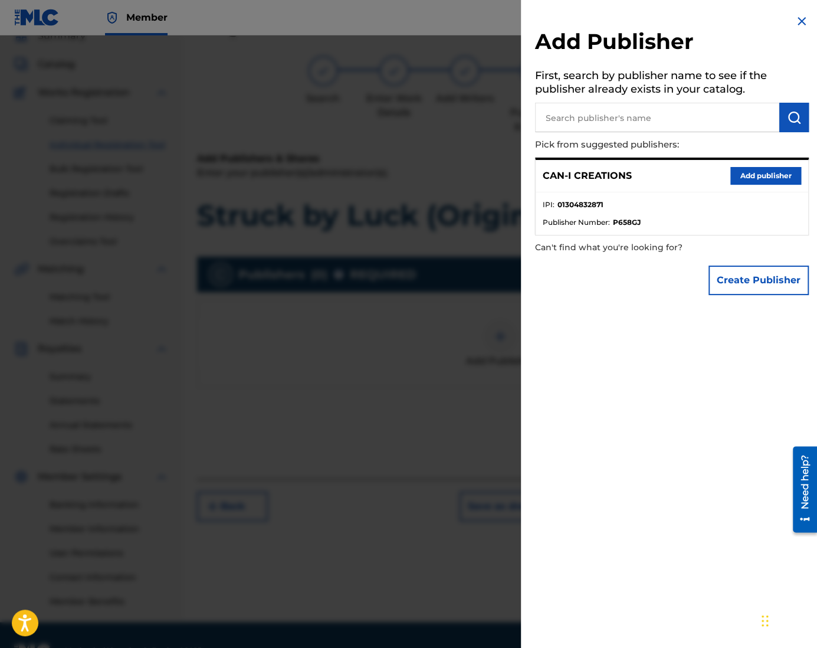
click at [755, 169] on button "Add publisher" at bounding box center [765, 176] width 71 height 18
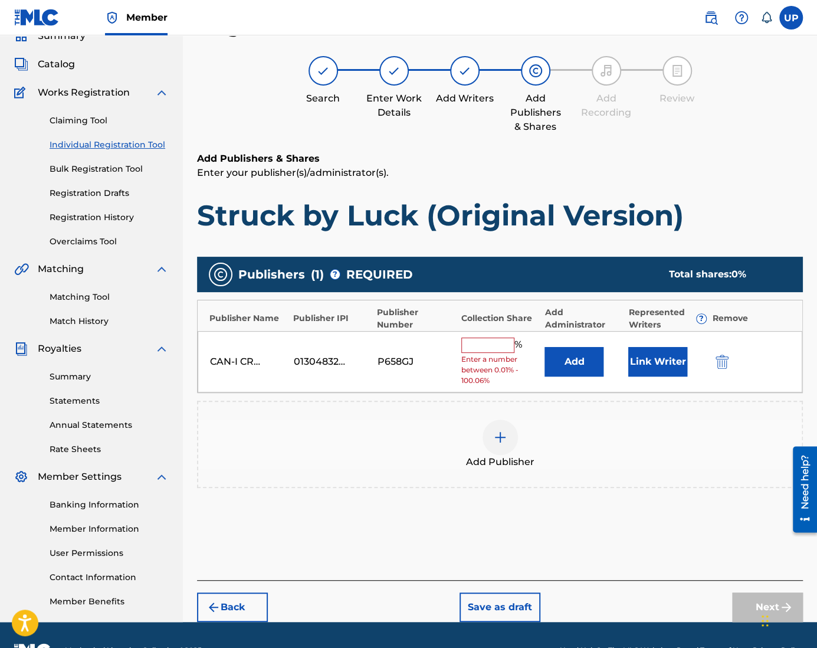
click at [468, 346] on input "text" at bounding box center [487, 344] width 53 height 15
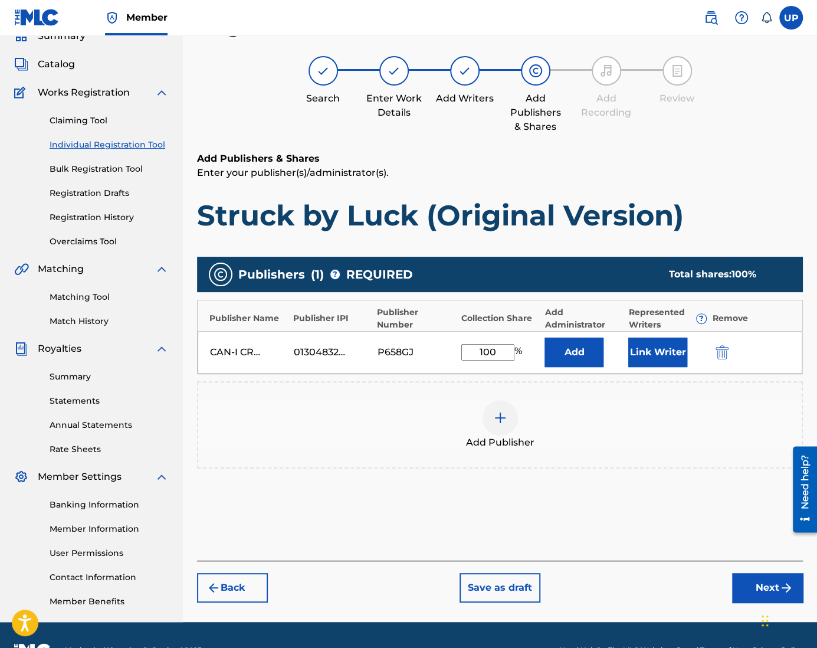
click at [666, 352] on button "Link Writer" at bounding box center [657, 351] width 59 height 29
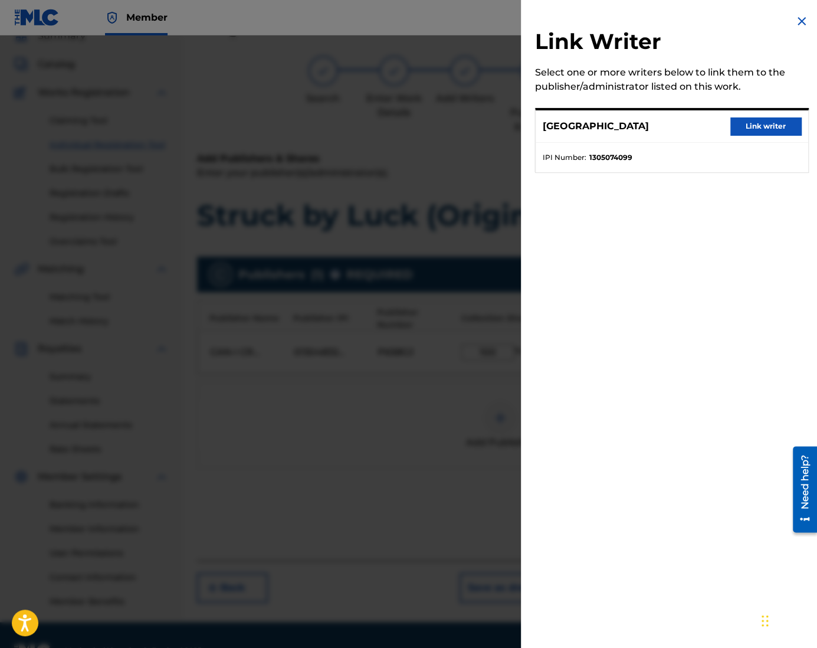
click at [740, 131] on button "Link writer" at bounding box center [765, 126] width 71 height 18
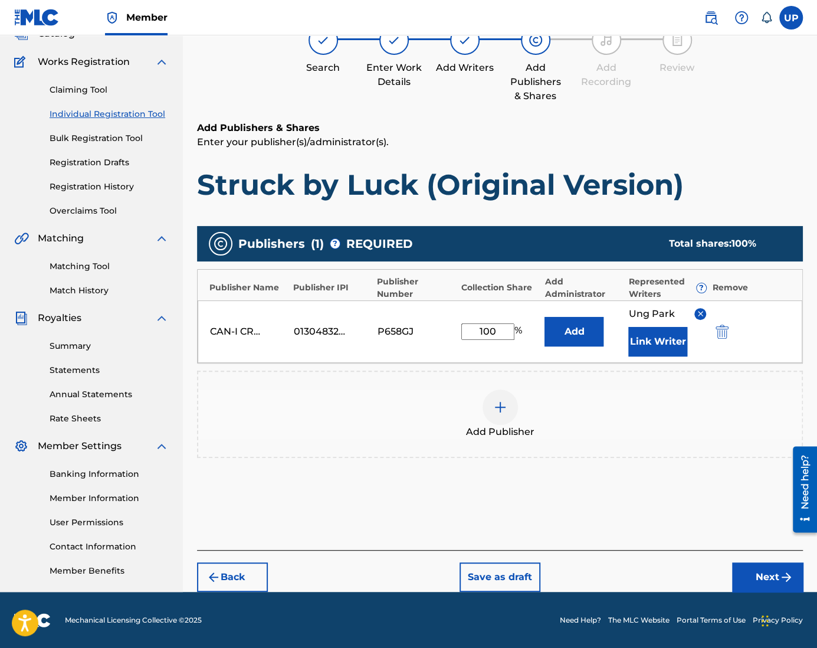
click at [755, 577] on button "Next" at bounding box center [767, 576] width 71 height 29
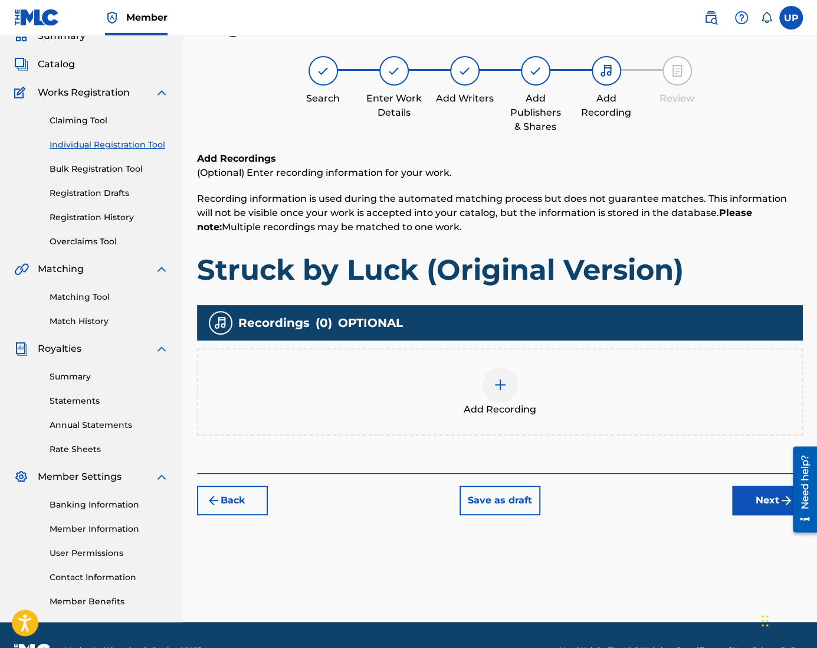
click at [501, 376] on div at bounding box center [499, 384] width 35 height 35
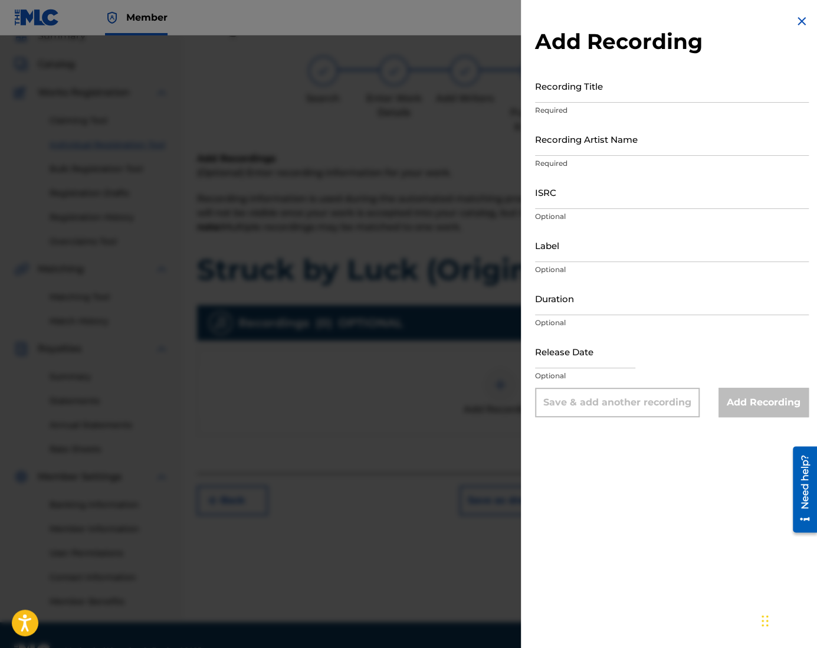
drag, startPoint x: 618, startPoint y: 104, endPoint x: 612, endPoint y: 96, distance: 10.1
click at [618, 104] on div "Recording Title Required" at bounding box center [672, 95] width 274 height 53
click at [610, 91] on input "Recording Title" at bounding box center [672, 86] width 274 height 34
paste input "Struck by Luck (Original Version)"
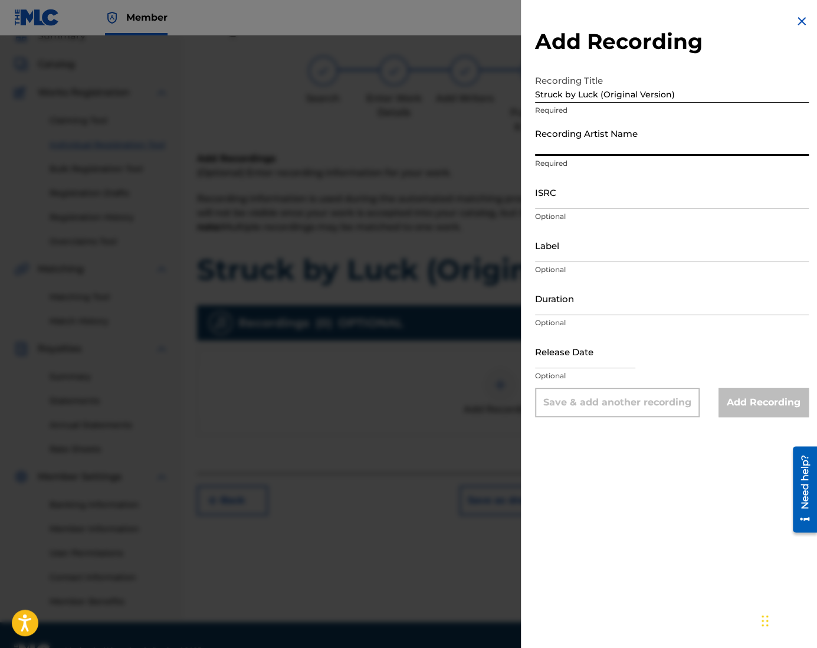
click at [598, 149] on input "Recording Artist Name" at bounding box center [672, 139] width 274 height 34
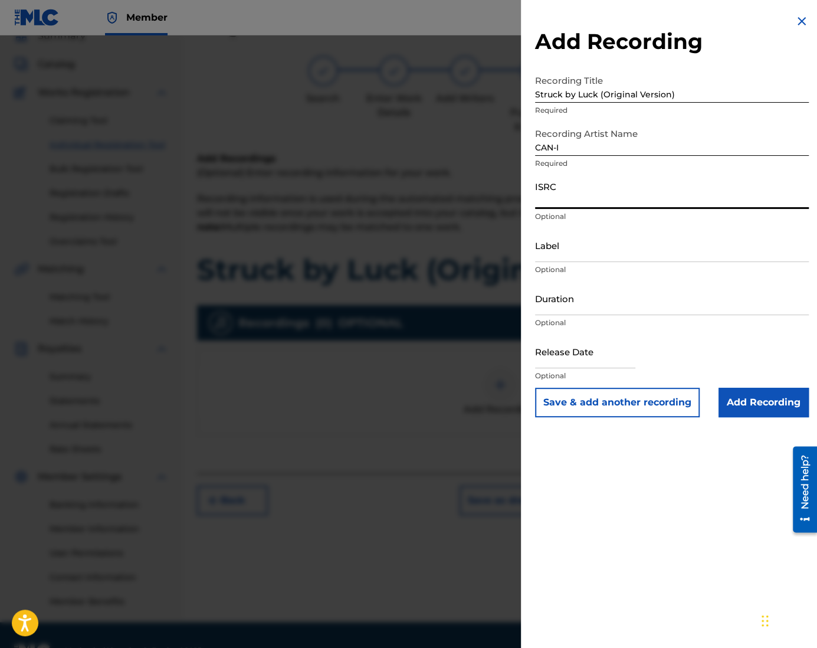
drag, startPoint x: 577, startPoint y: 196, endPoint x: 542, endPoint y: 214, distance: 39.0
click at [577, 196] on input "ISRC" at bounding box center [672, 192] width 274 height 34
click at [611, 206] on input "ISRC" at bounding box center [672, 192] width 274 height 34
paste input "QZZ772515321"
click at [563, 257] on input "Label" at bounding box center [672, 245] width 274 height 34
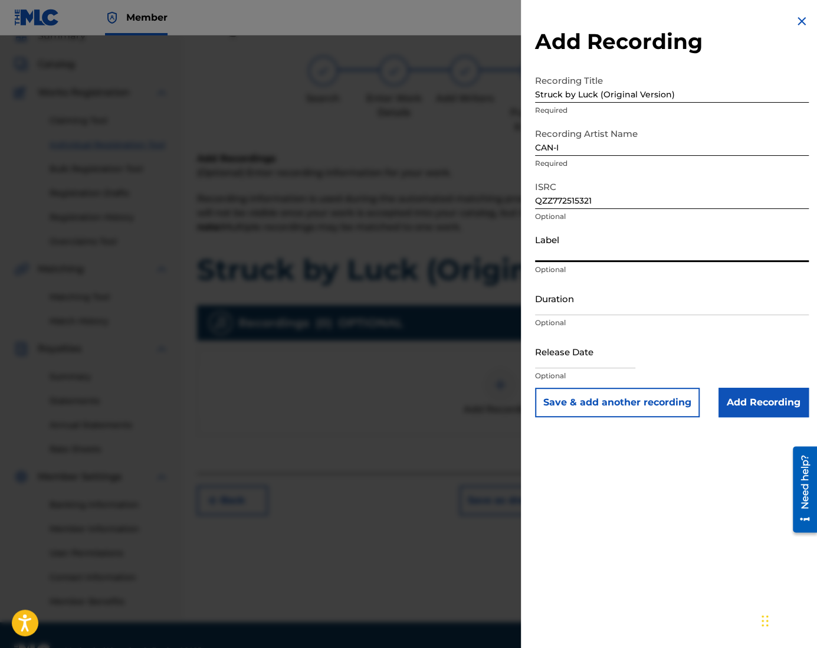
click at [567, 306] on input "Duration" at bounding box center [672, 298] width 274 height 34
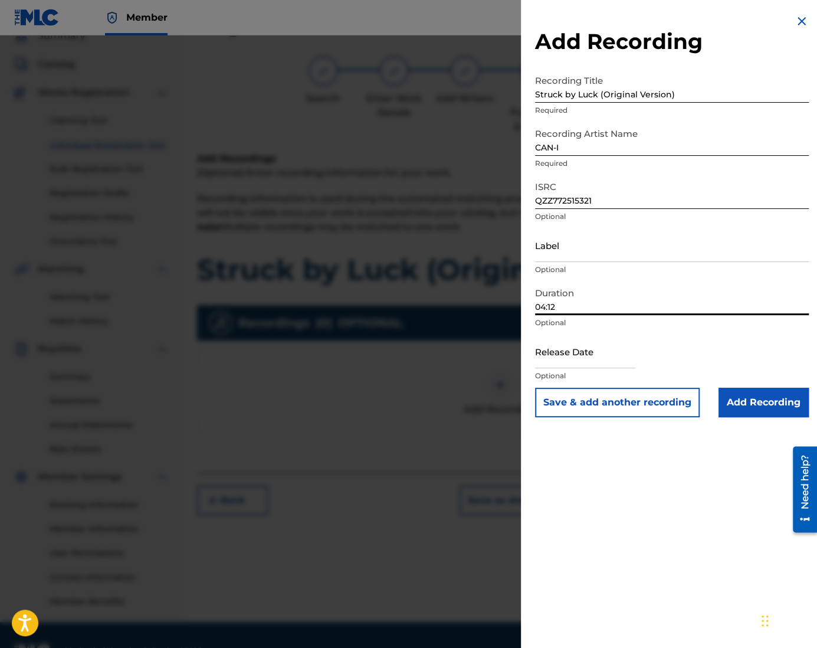
click at [600, 356] on input "text" at bounding box center [585, 351] width 100 height 34
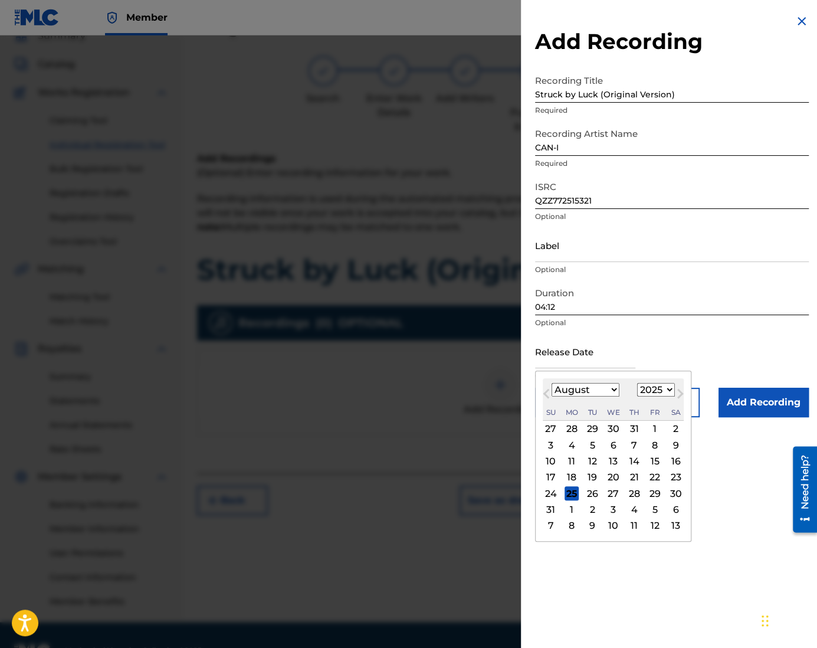
click at [594, 479] on div "19" at bounding box center [592, 477] width 14 height 14
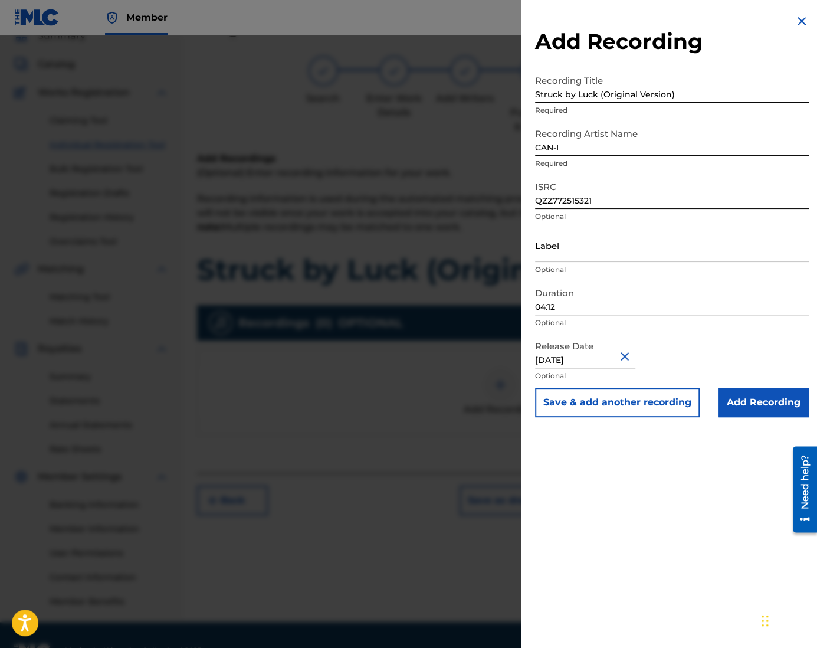
click at [774, 402] on input "Add Recording" at bounding box center [763, 401] width 90 height 29
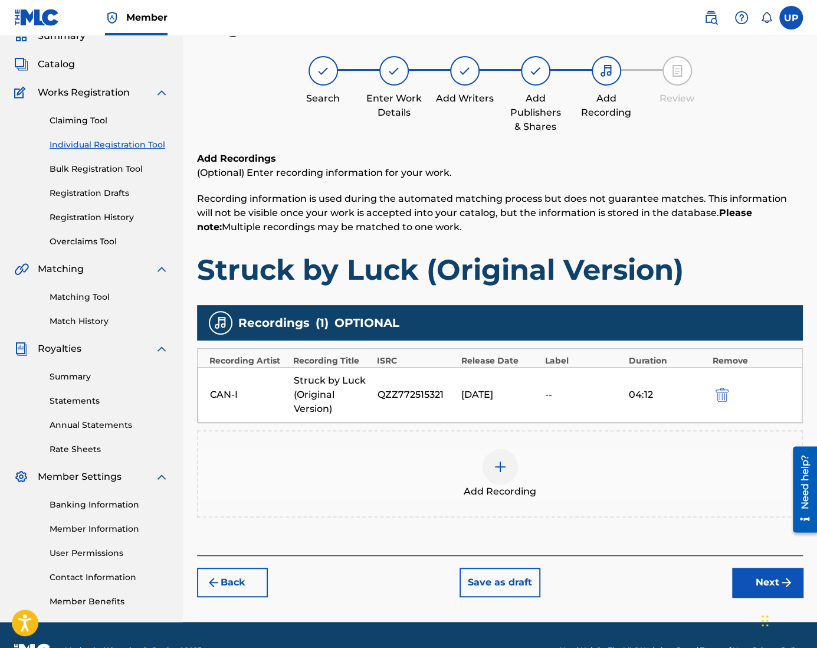
click at [773, 580] on button "Next" at bounding box center [767, 581] width 71 height 29
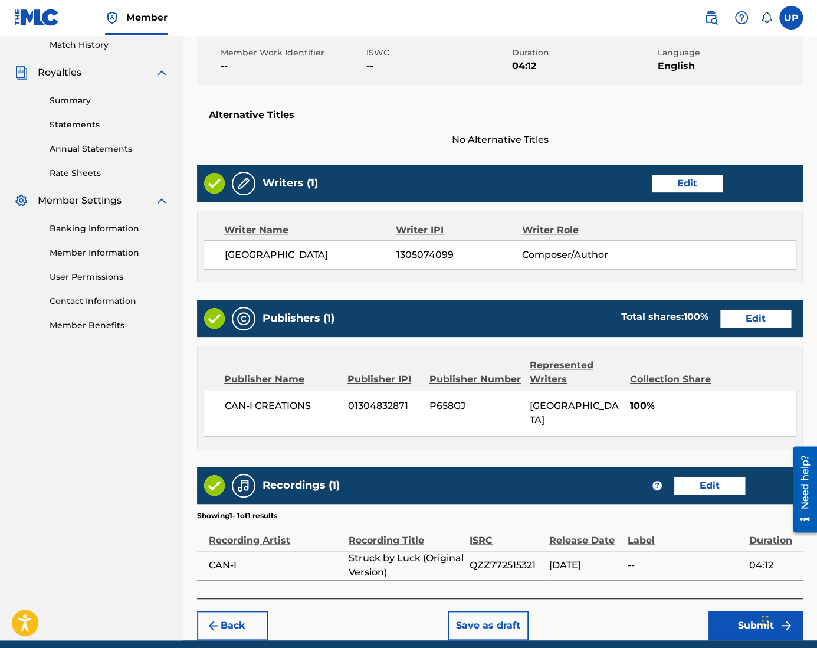
scroll to position [362, 0]
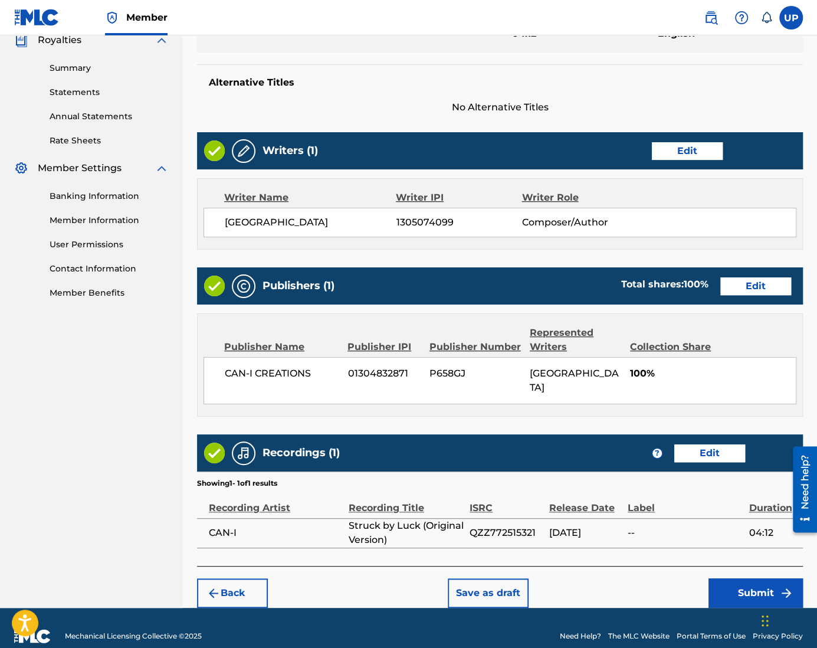
click at [761, 581] on button "Submit" at bounding box center [755, 592] width 94 height 29
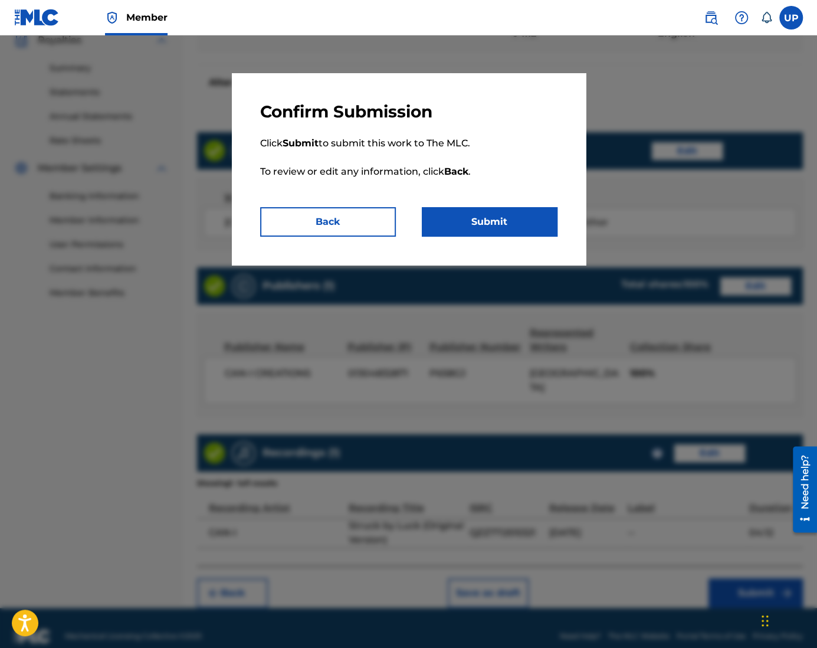
click at [524, 231] on button "Submit" at bounding box center [490, 221] width 136 height 29
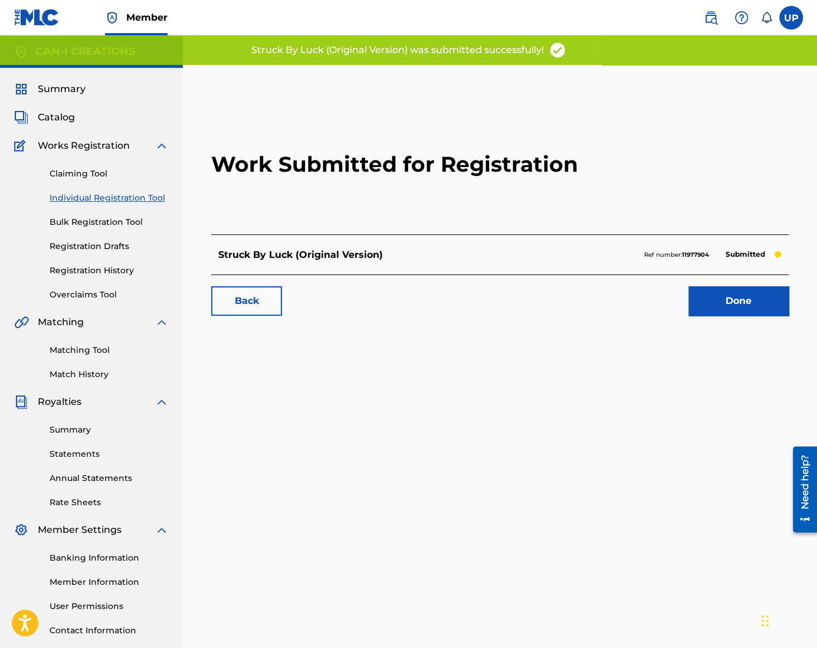
click at [747, 304] on link "Done" at bounding box center [738, 300] width 100 height 29
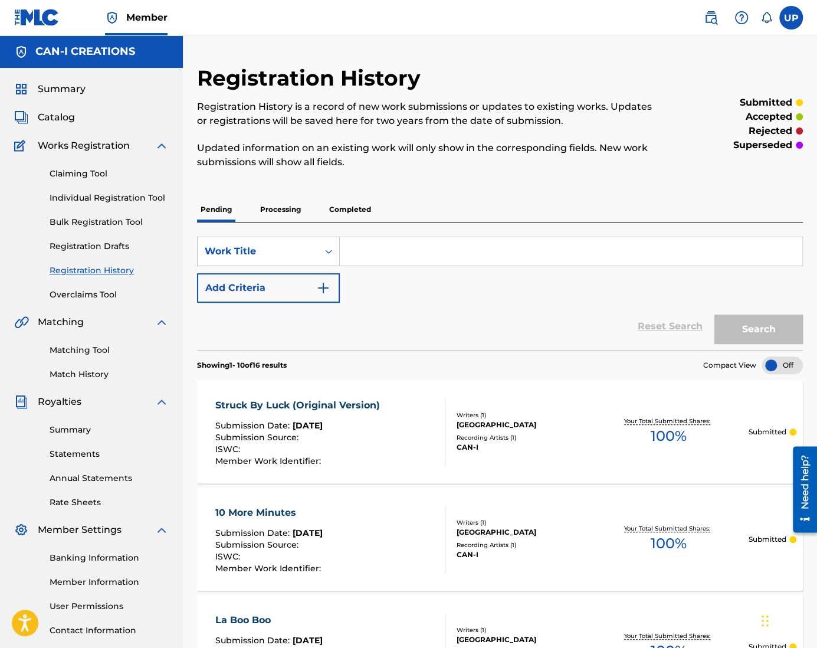
click at [126, 201] on link "Individual Registration Tool" at bounding box center [109, 198] width 119 height 12
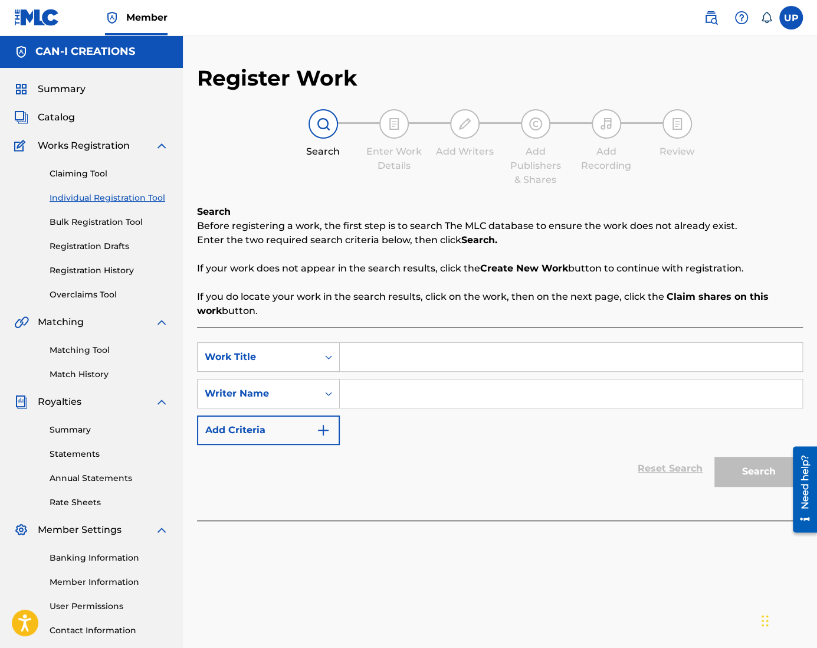
click at [383, 342] on div "Search Form" at bounding box center [571, 356] width 463 height 29
click at [383, 356] on input "Search Form" at bounding box center [571, 357] width 462 height 28
paste input "Struck by Luck (Pop-Rock Version)"
click at [385, 390] on input "Search Form" at bounding box center [571, 393] width 462 height 28
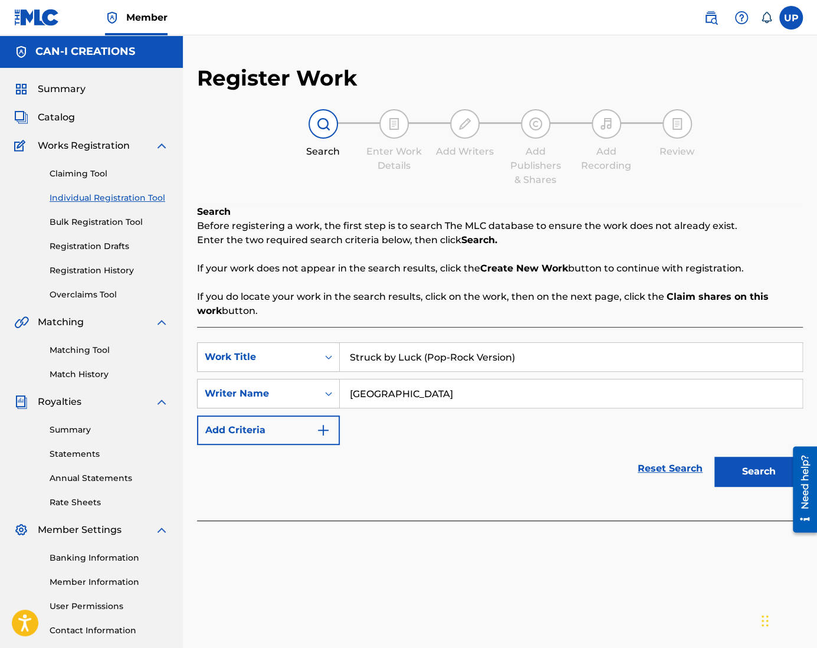
click at [780, 476] on button "Search" at bounding box center [758, 470] width 88 height 29
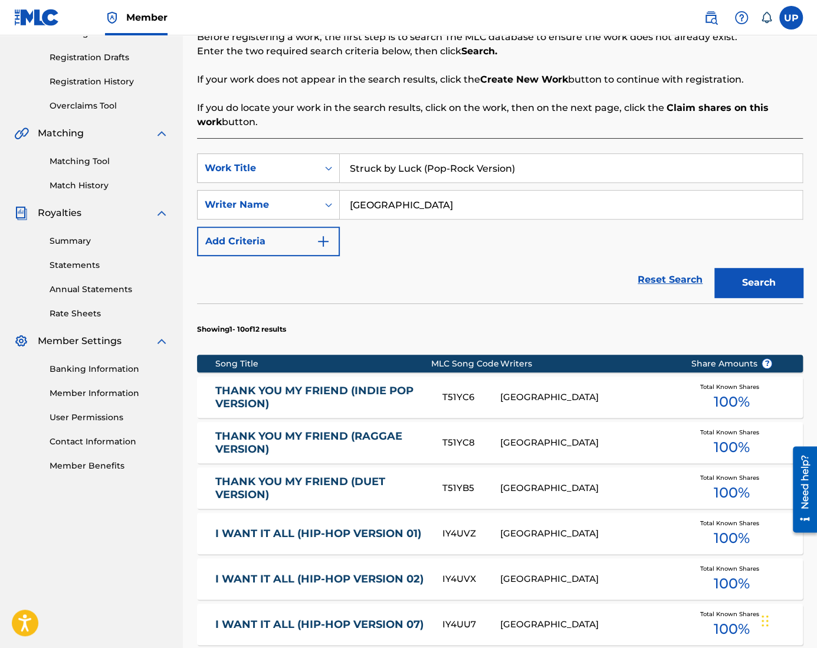
scroll to position [118, 0]
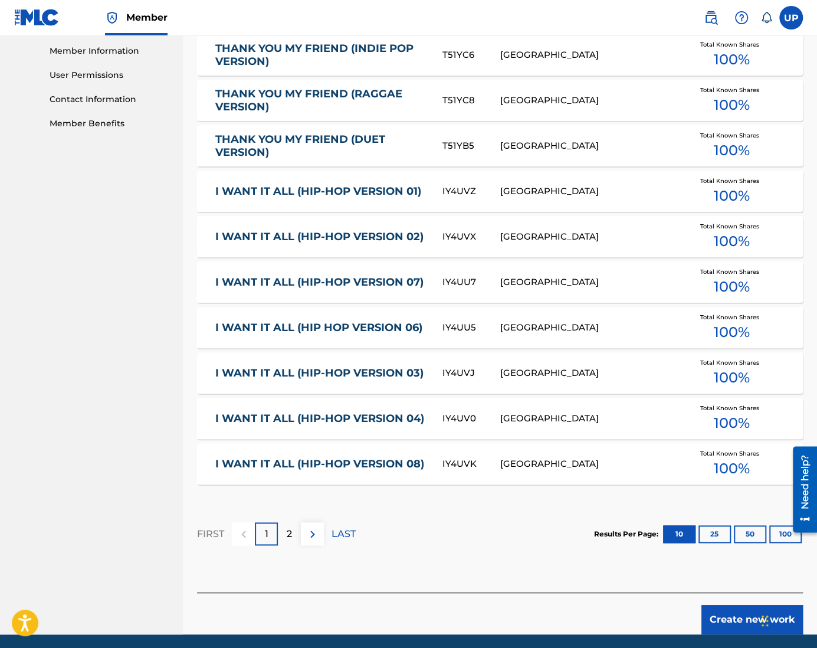
click at [735, 616] on button "Create new work" at bounding box center [751, 618] width 101 height 29
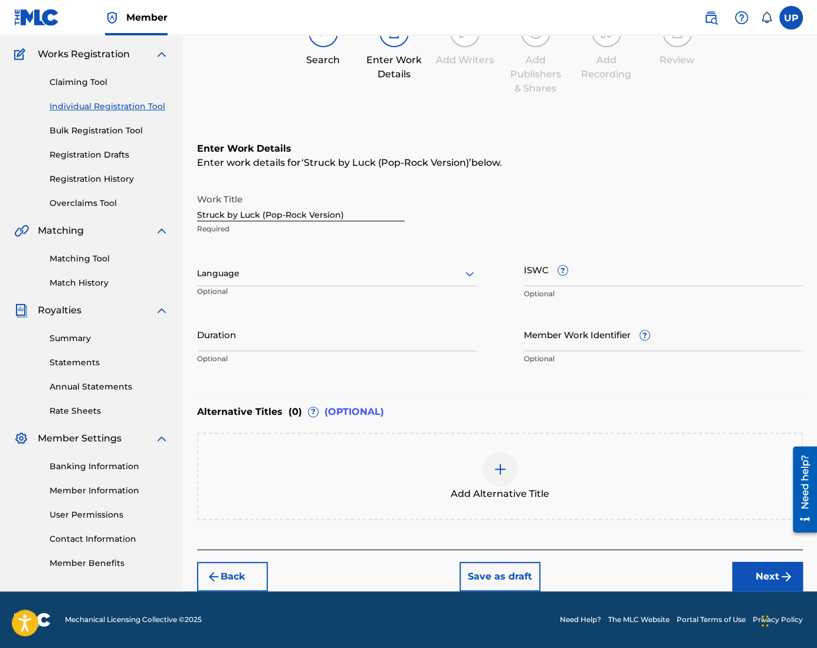
scroll to position [91, 0]
click at [311, 286] on div "Language" at bounding box center [337, 274] width 280 height 25
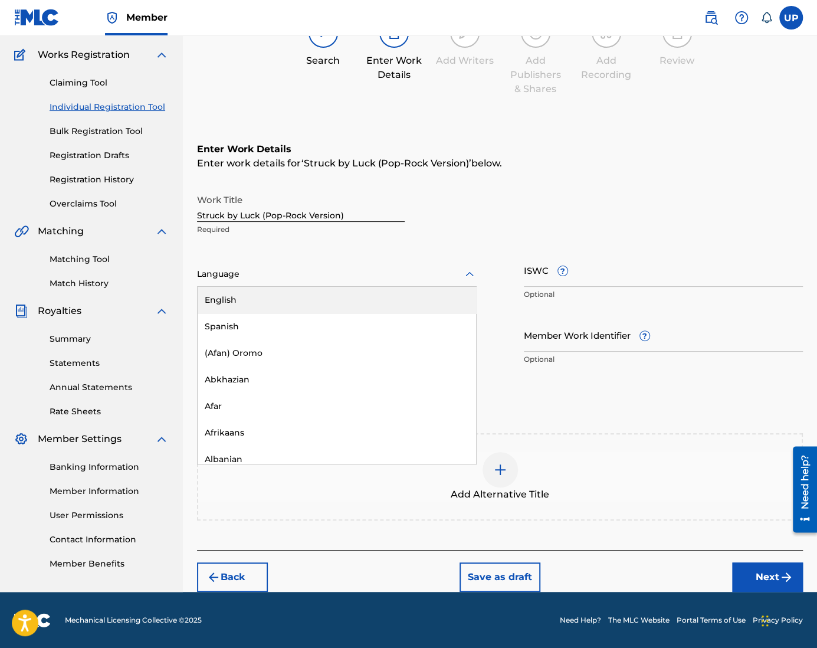
click at [285, 306] on div "English" at bounding box center [337, 300] width 278 height 27
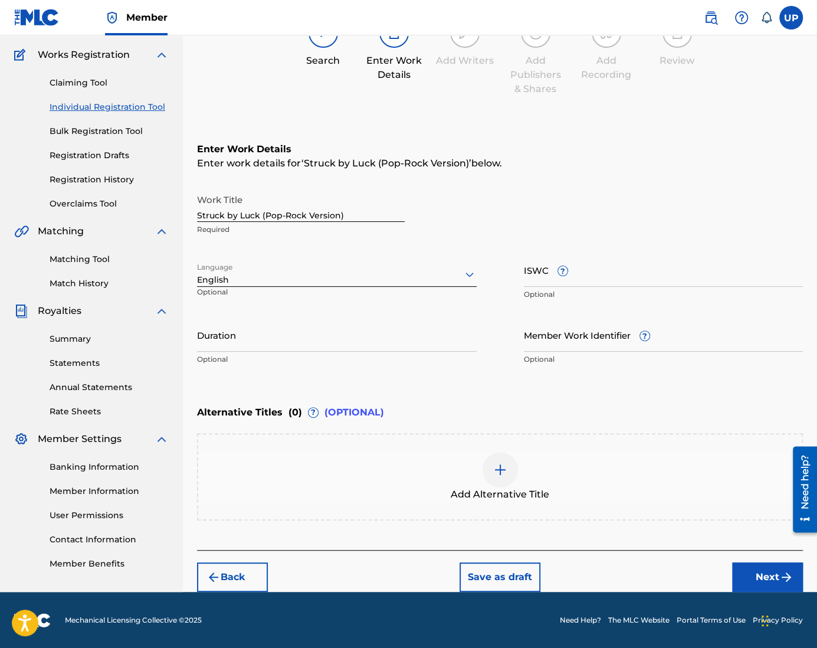
click at [254, 339] on input "Duration" at bounding box center [337, 335] width 280 height 34
click at [752, 572] on button "Next" at bounding box center [767, 576] width 71 height 29
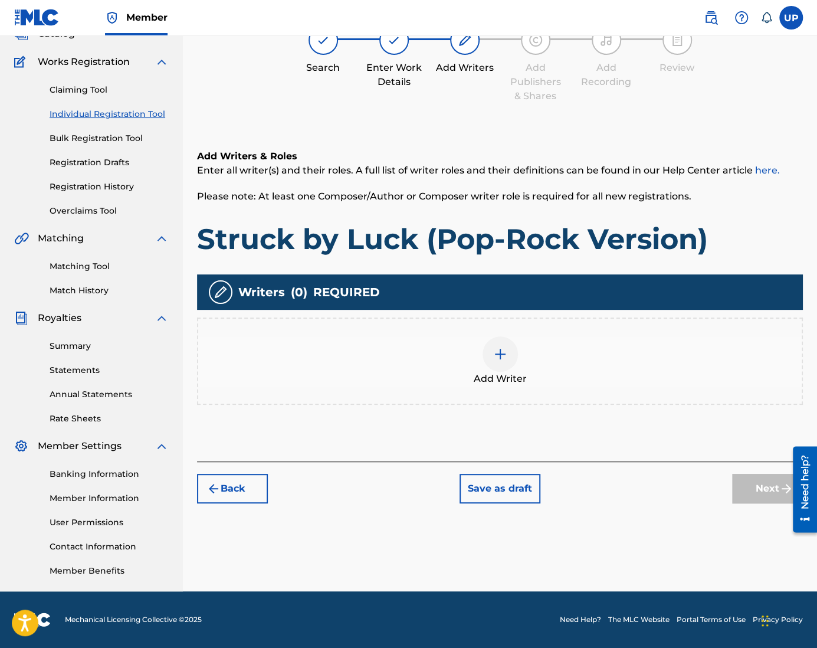
scroll to position [53, 0]
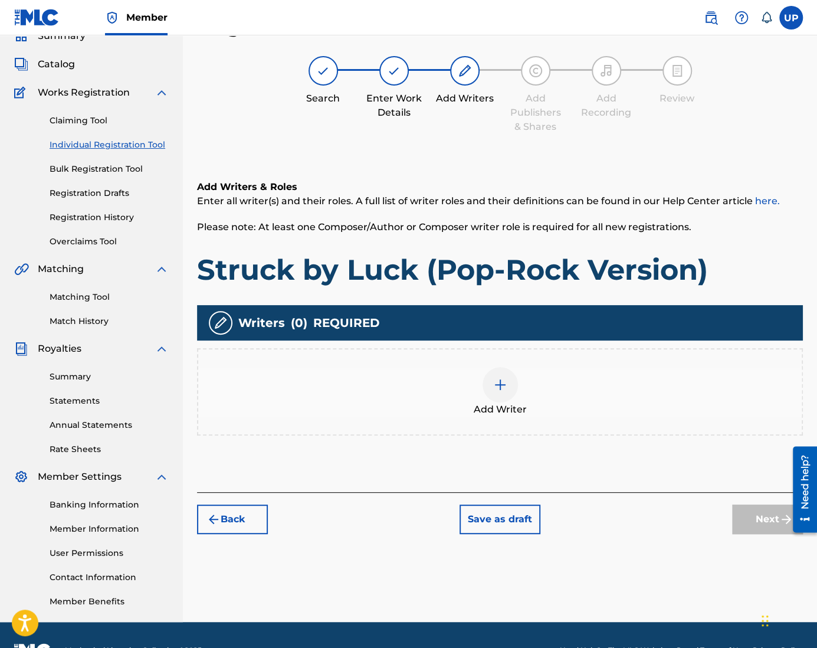
click at [510, 387] on div at bounding box center [499, 384] width 35 height 35
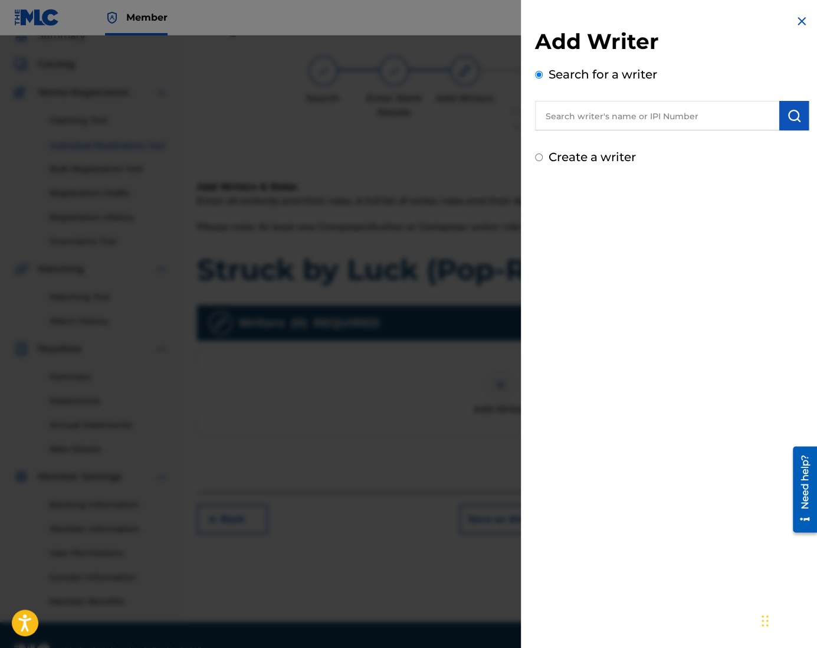
click at [566, 167] on div "Add Writer Search for a writer Create a writer" at bounding box center [672, 90] width 302 height 180
click at [563, 160] on label "Create a writer" at bounding box center [591, 157] width 87 height 14
click at [543, 160] on input "Create a writer" at bounding box center [539, 157] width 8 height 8
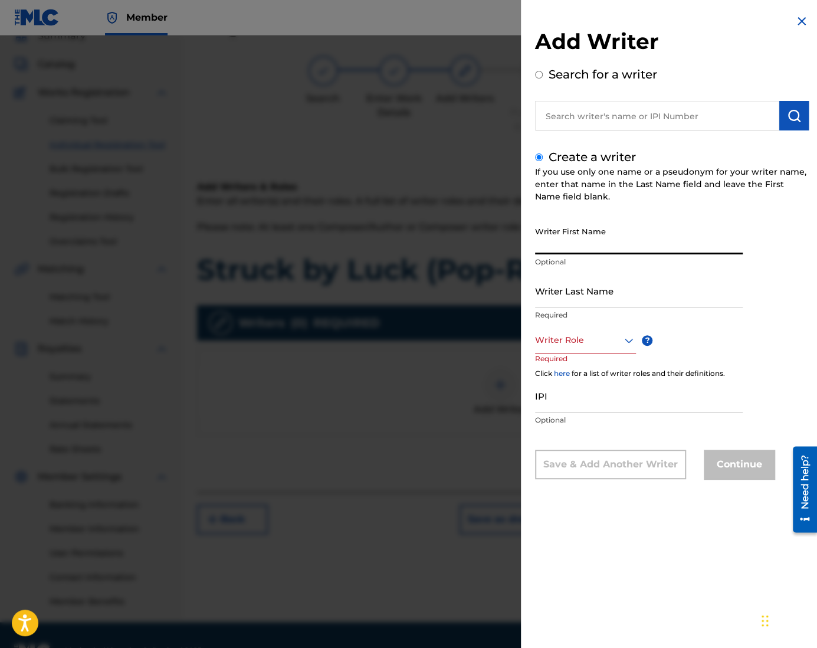
click at [584, 251] on input "Writer First Name" at bounding box center [639, 238] width 208 height 34
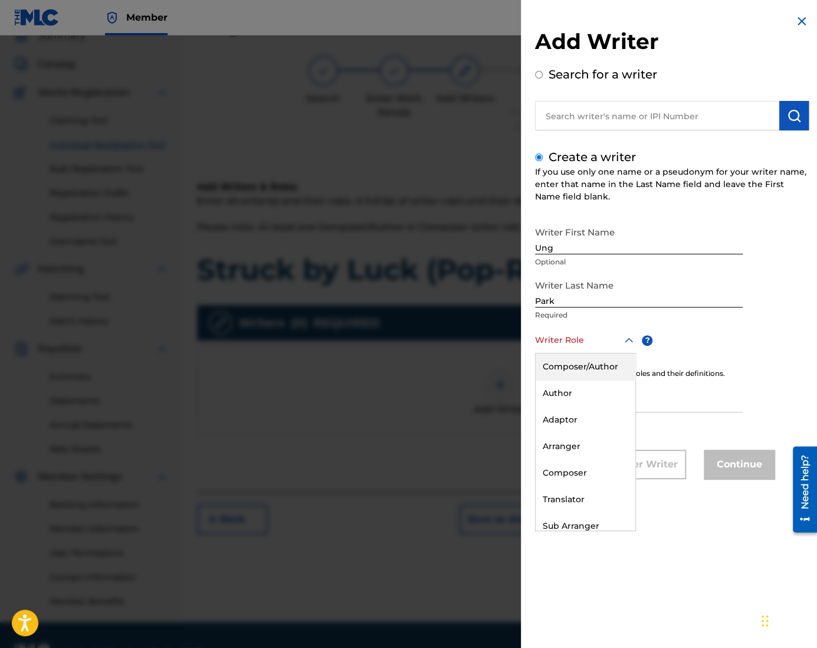
click at [597, 346] on div at bounding box center [585, 340] width 101 height 15
click at [587, 366] on div "Composer/Author" at bounding box center [585, 366] width 100 height 27
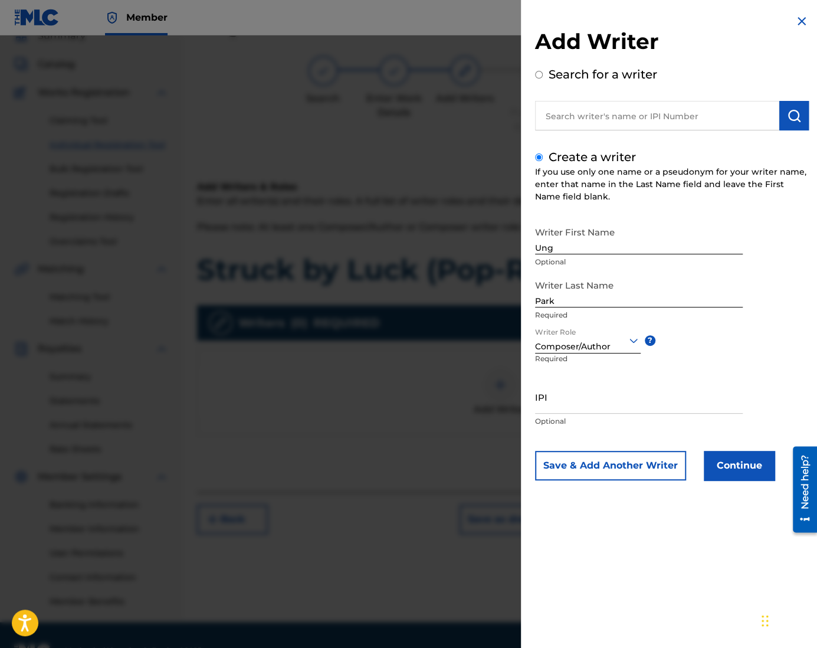
click at [570, 407] on input "IPI" at bounding box center [639, 397] width 208 height 34
click at [548, 404] on input "IPI" at bounding box center [639, 397] width 208 height 34
paste input "1305074099"
click at [740, 471] on button "Continue" at bounding box center [739, 465] width 71 height 29
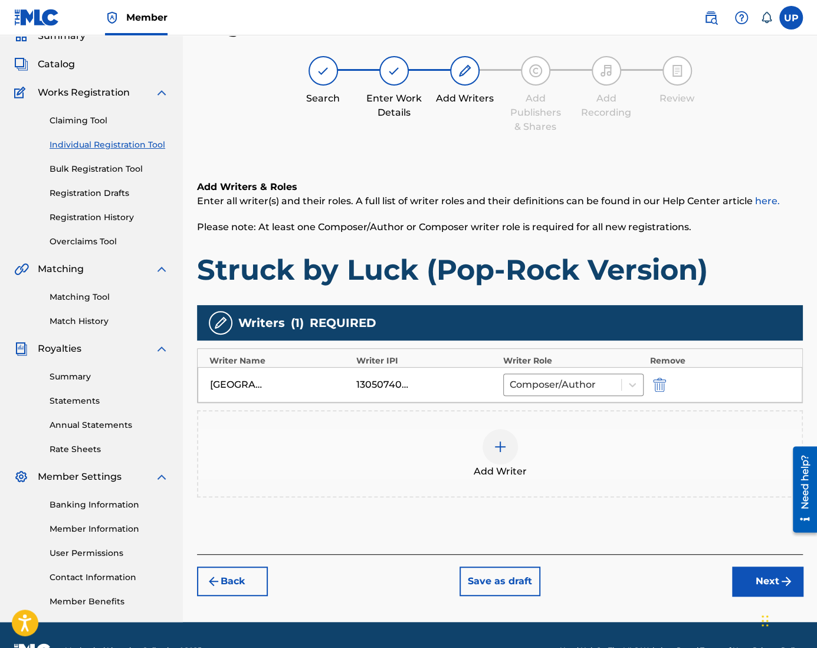
click at [758, 576] on button "Next" at bounding box center [767, 580] width 71 height 29
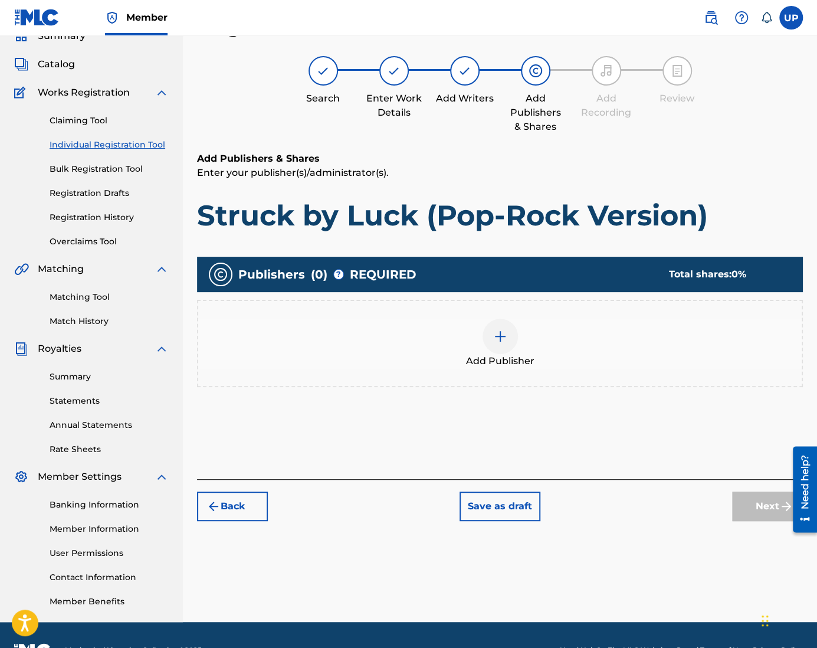
click at [507, 339] on div at bounding box center [499, 335] width 35 height 35
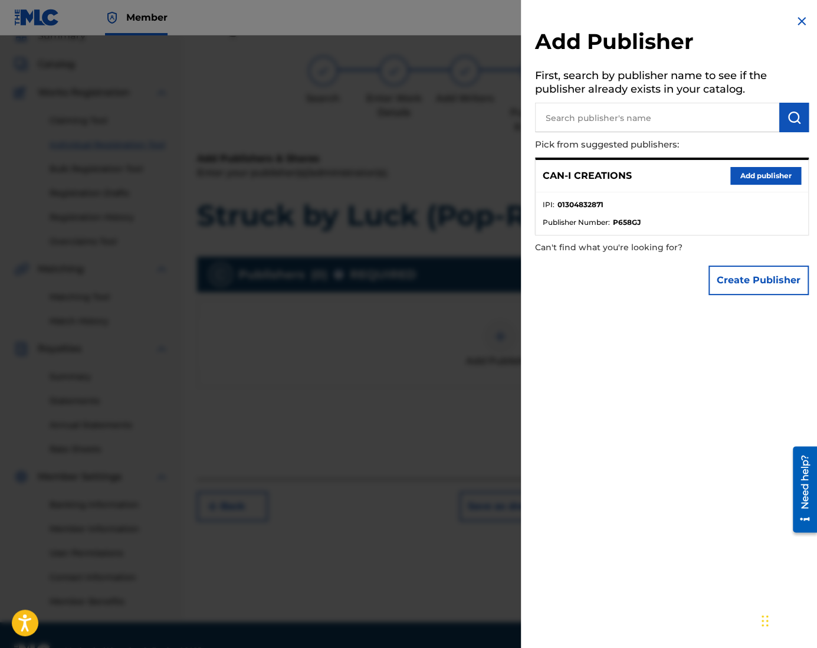
click at [741, 177] on button "Add publisher" at bounding box center [765, 176] width 71 height 18
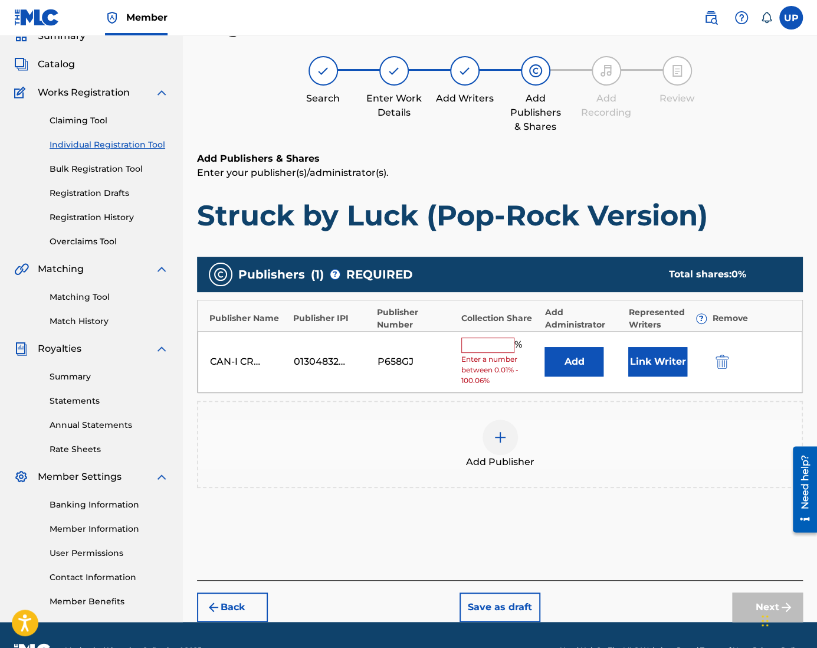
click at [499, 337] on input "text" at bounding box center [487, 344] width 53 height 15
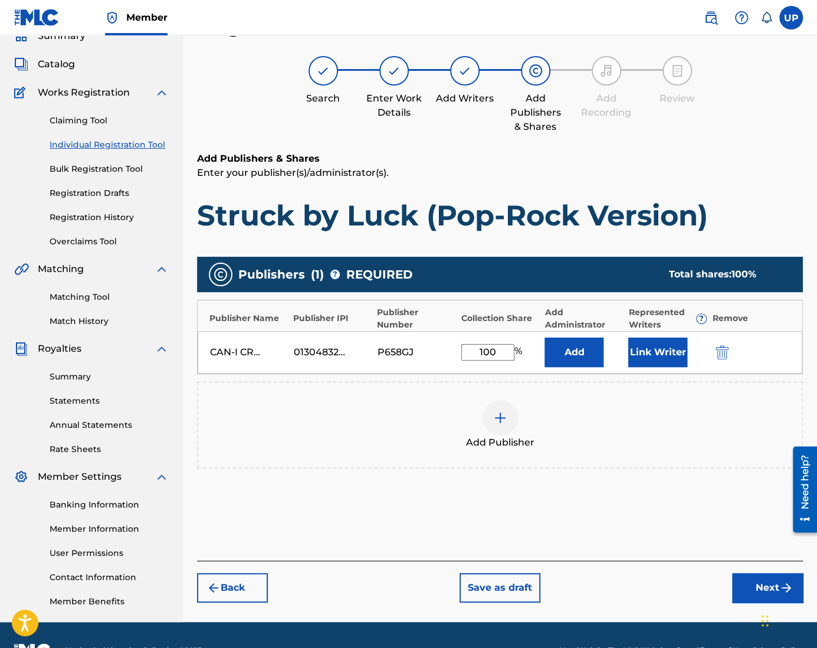
click at [662, 347] on button "Link Writer" at bounding box center [657, 351] width 59 height 29
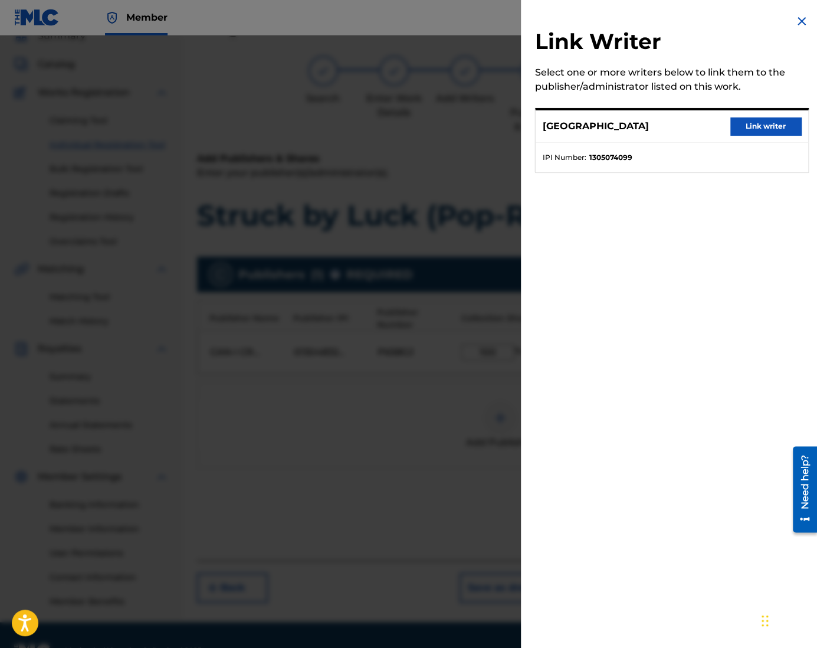
click at [746, 122] on button "Link writer" at bounding box center [765, 126] width 71 height 18
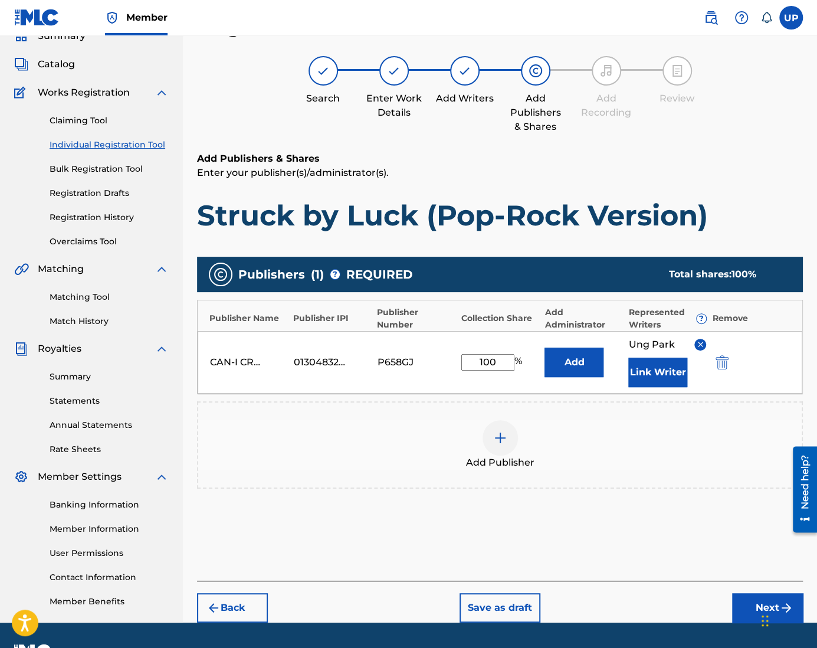
click at [748, 606] on button "Next" at bounding box center [767, 607] width 71 height 29
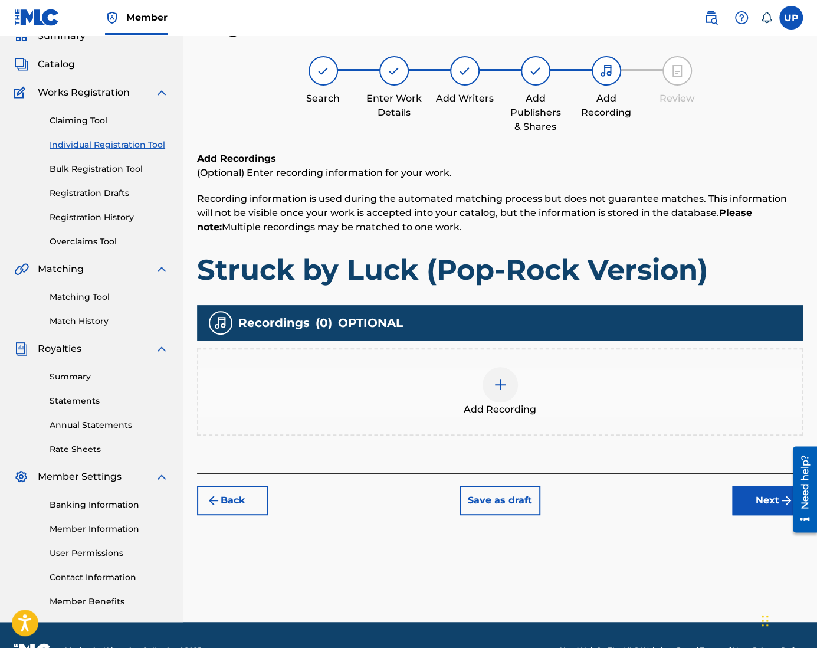
click at [514, 391] on div at bounding box center [499, 384] width 35 height 35
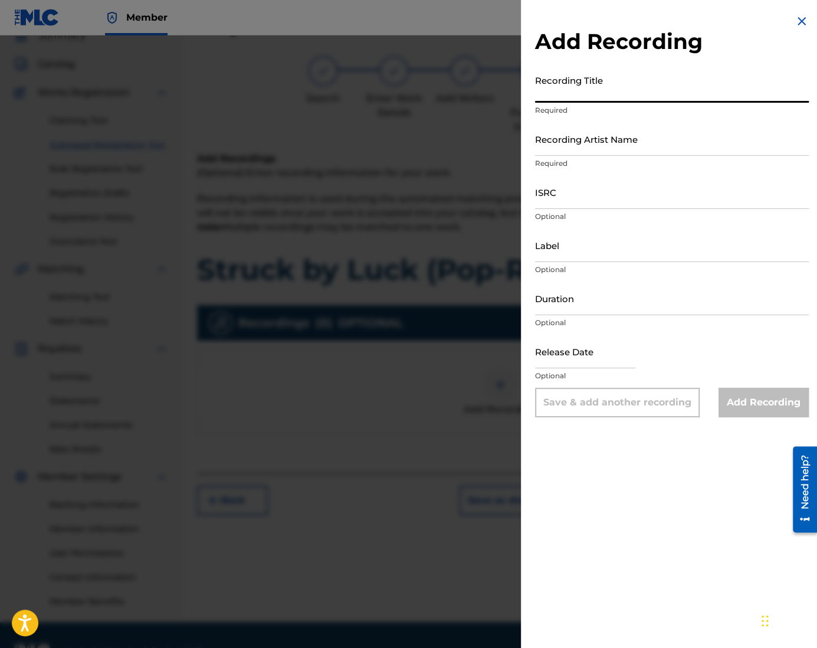
click at [604, 88] on input "Recording Title" at bounding box center [672, 86] width 274 height 34
paste input "1305074099"
drag, startPoint x: 593, startPoint y: 97, endPoint x: 481, endPoint y: 97, distance: 112.0
click at [481, 97] on div "Add Recording Recording Title 1305074099 Required Recording Artist Name Require…" at bounding box center [408, 341] width 817 height 612
paste input "Struck by Luck (Pop-Rock Version)"
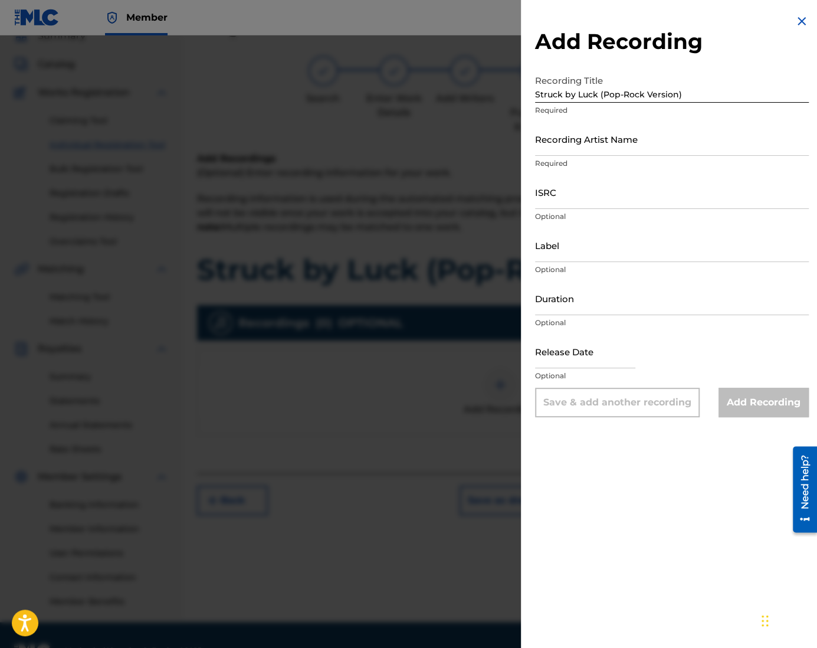
click at [598, 140] on input "Recording Artist Name" at bounding box center [672, 139] width 274 height 34
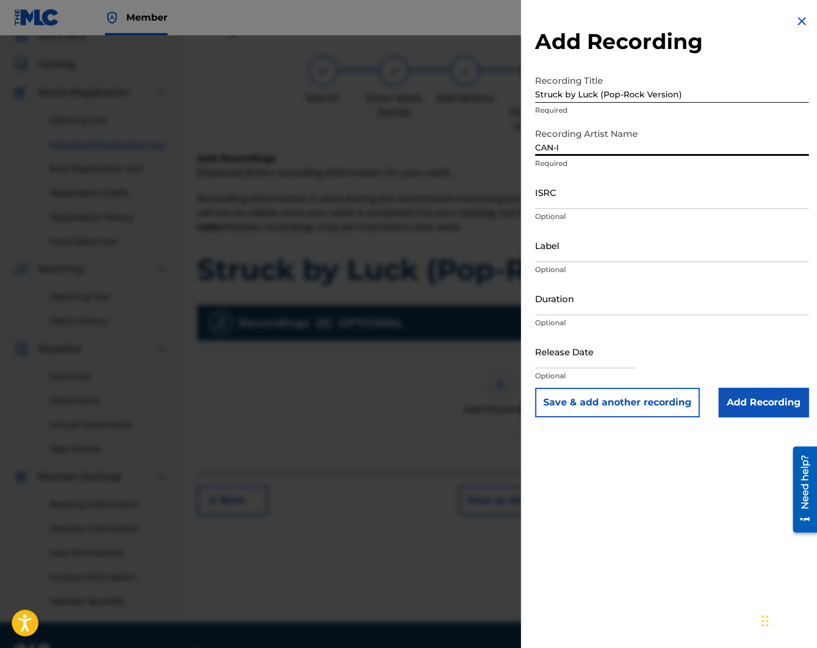
click at [565, 205] on input "ISRC" at bounding box center [672, 192] width 274 height 34
click at [551, 196] on input "ISRC" at bounding box center [672, 192] width 274 height 34
paste input "QZZ772515322"
click at [577, 304] on input "Duration" at bounding box center [672, 298] width 274 height 34
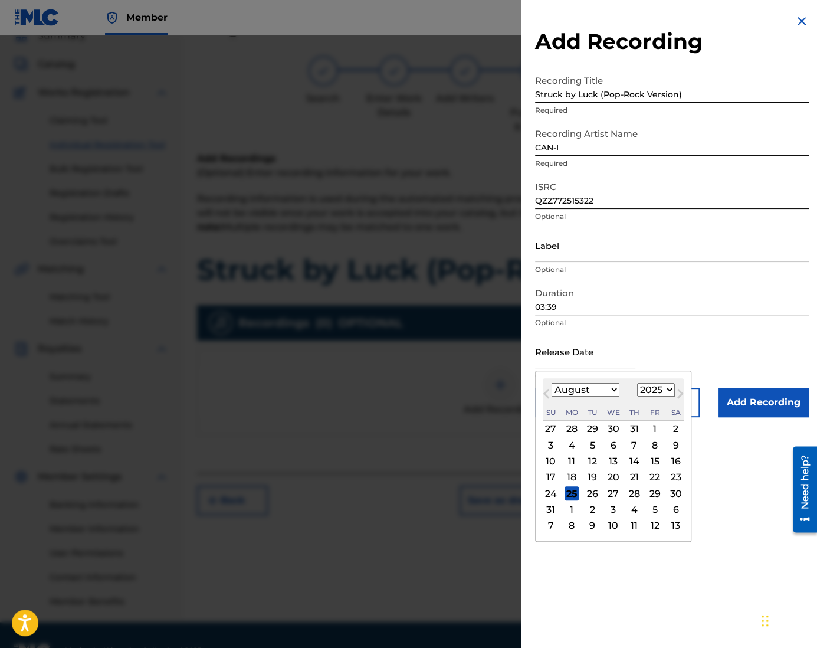
click at [580, 351] on input "text" at bounding box center [585, 351] width 100 height 34
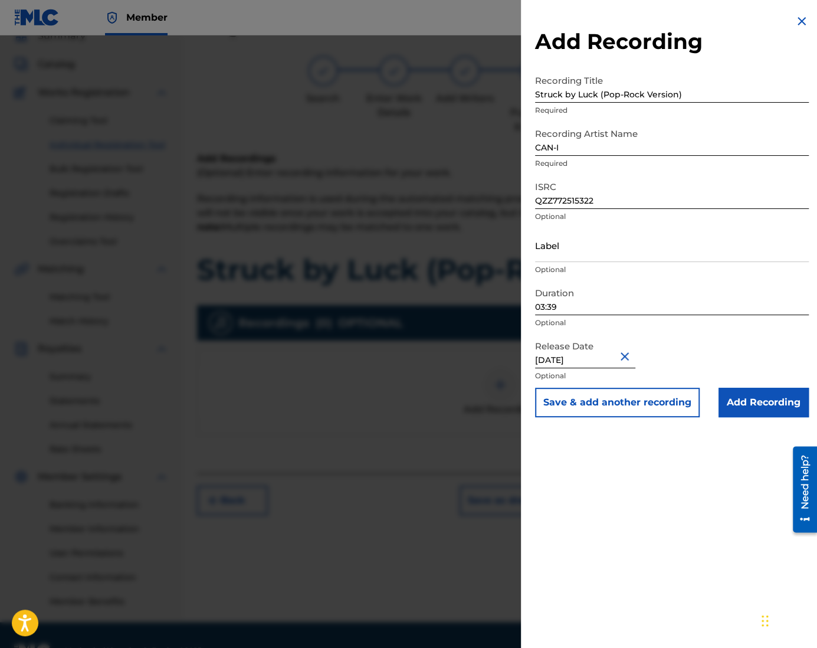
click at [757, 405] on input "Add Recording" at bounding box center [763, 401] width 90 height 29
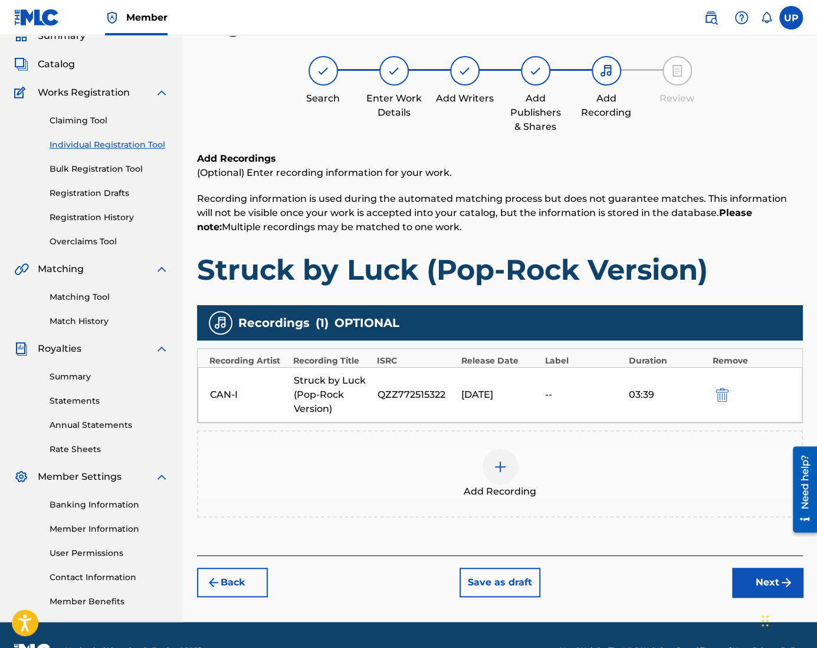
click at [750, 586] on button "Next" at bounding box center [767, 581] width 71 height 29
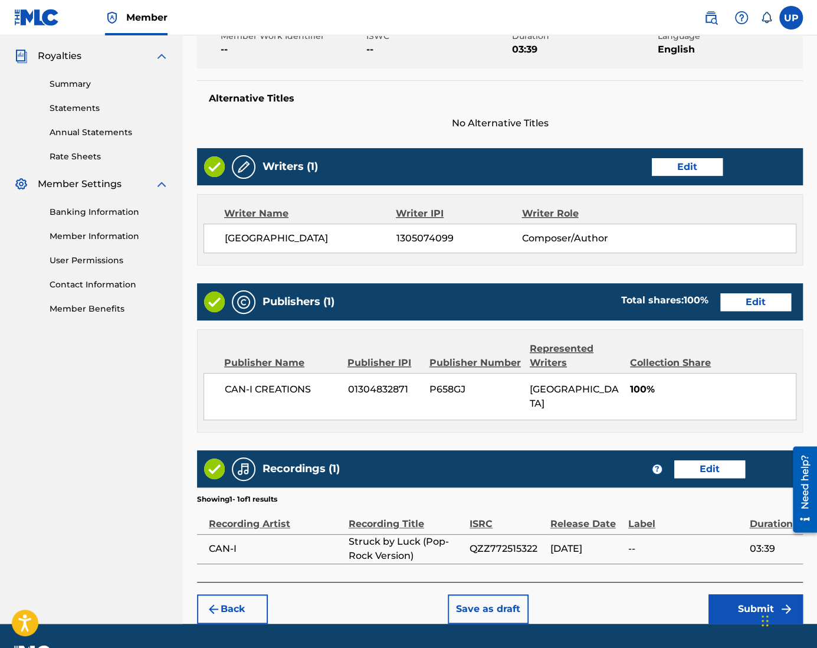
scroll to position [362, 0]
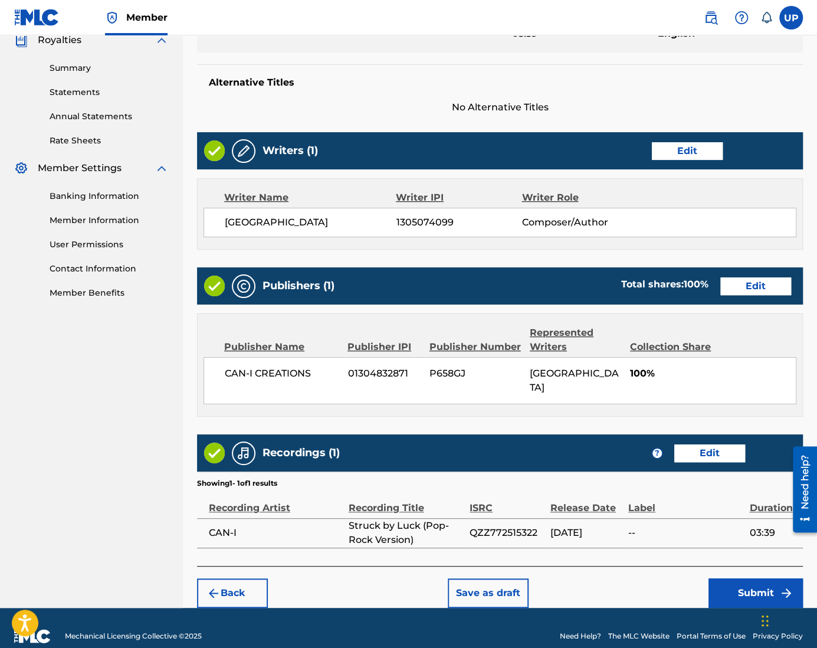
click at [738, 578] on button "Submit" at bounding box center [755, 592] width 94 height 29
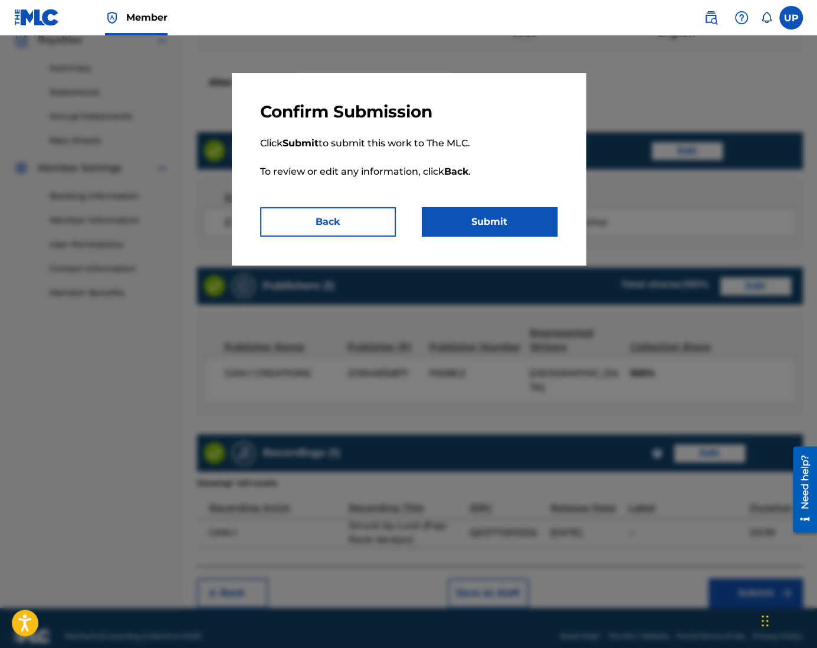
click at [482, 229] on button "Submit" at bounding box center [490, 221] width 136 height 29
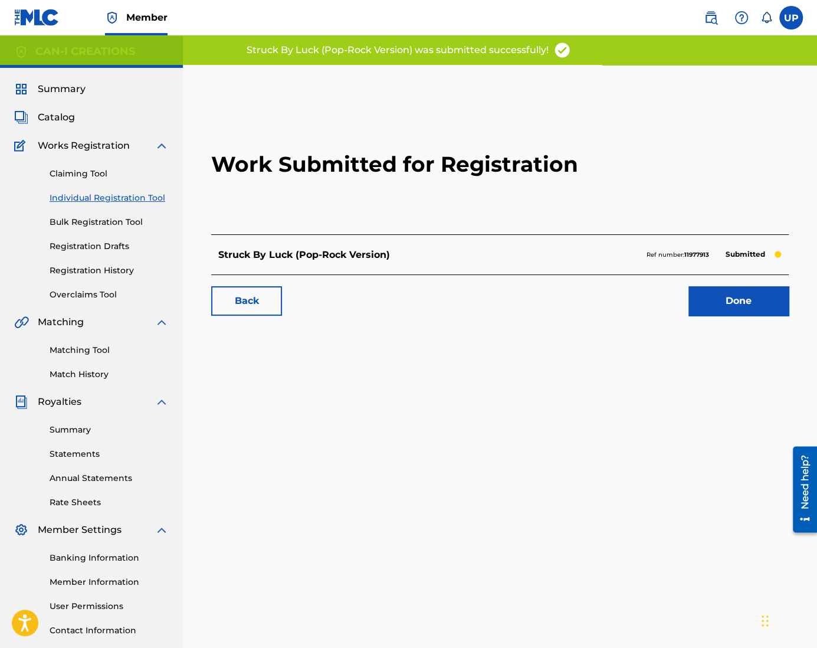
click at [735, 297] on link "Done" at bounding box center [738, 300] width 100 height 29
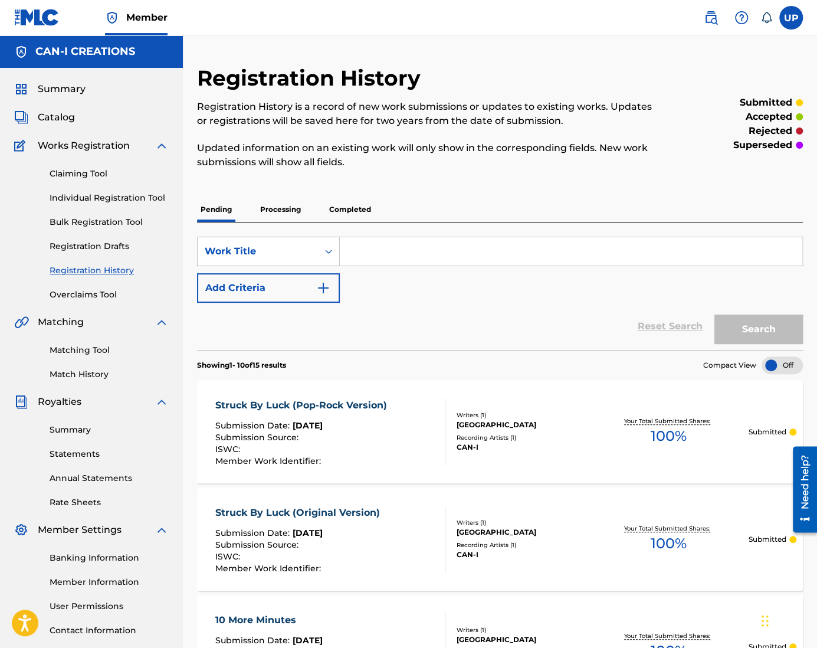
click at [88, 201] on link "Individual Registration Tool" at bounding box center [109, 198] width 119 height 12
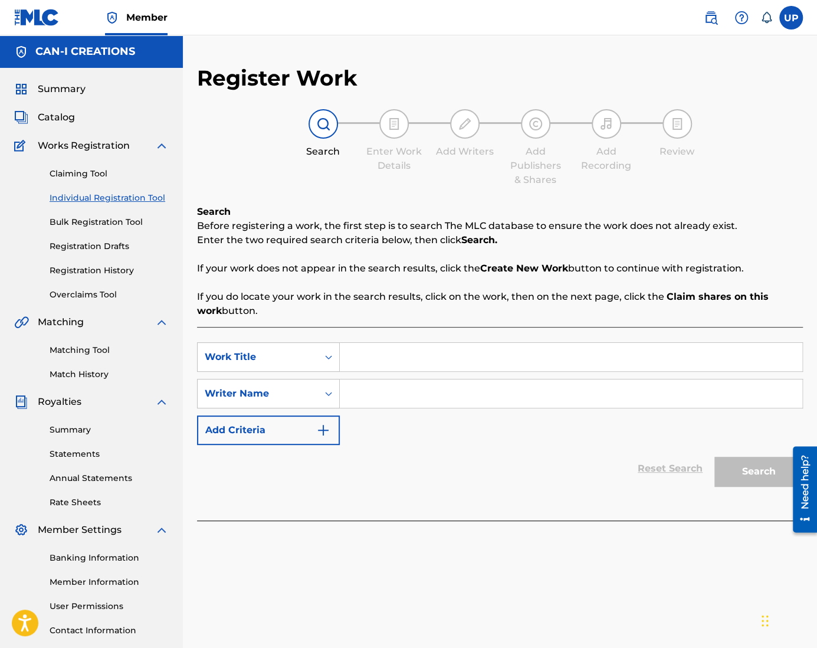
click at [394, 347] on input "Search Form" at bounding box center [571, 357] width 462 height 28
paste input "Struck by Luck (Alternative Rock Version 1)"
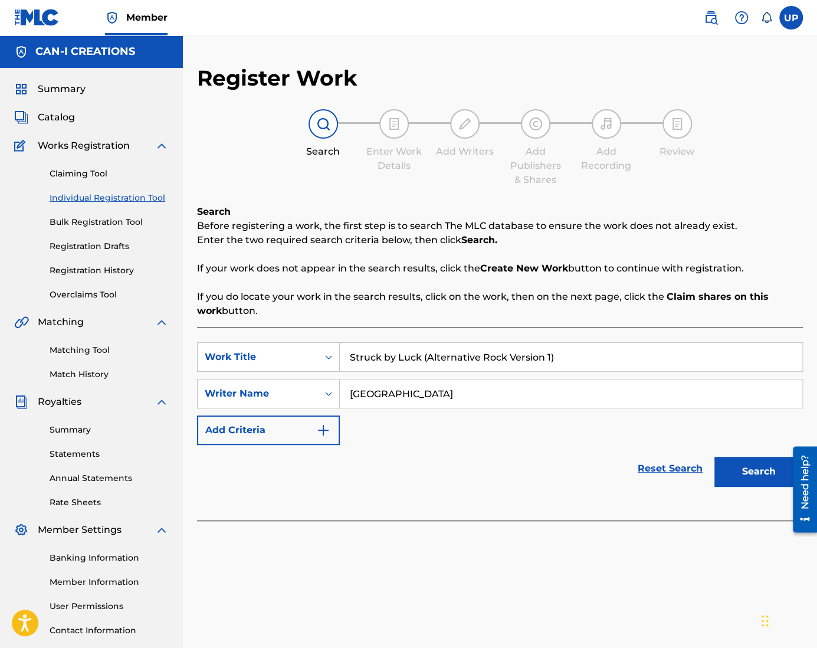
click at [738, 479] on button "Search" at bounding box center [758, 470] width 88 height 29
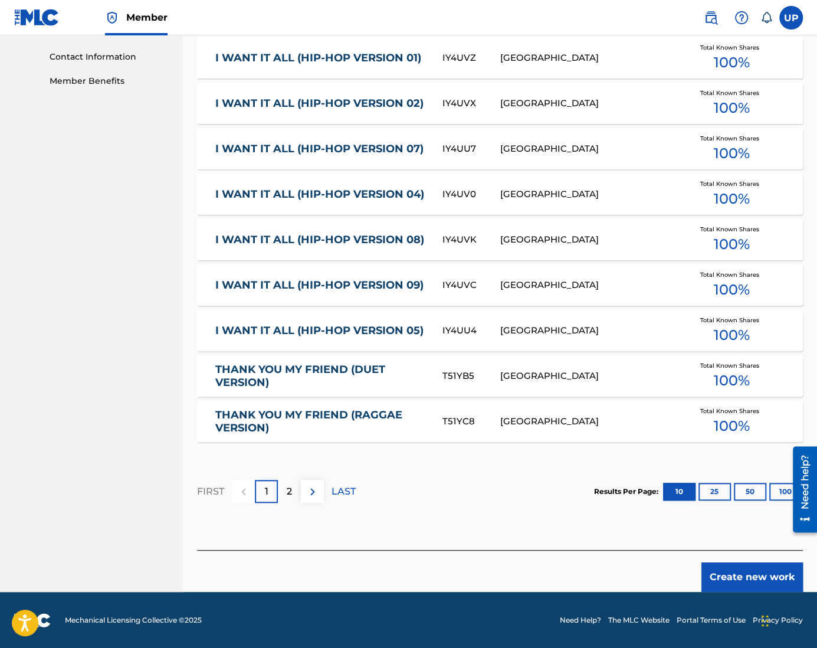
click at [740, 574] on button "Create new work" at bounding box center [751, 576] width 101 height 29
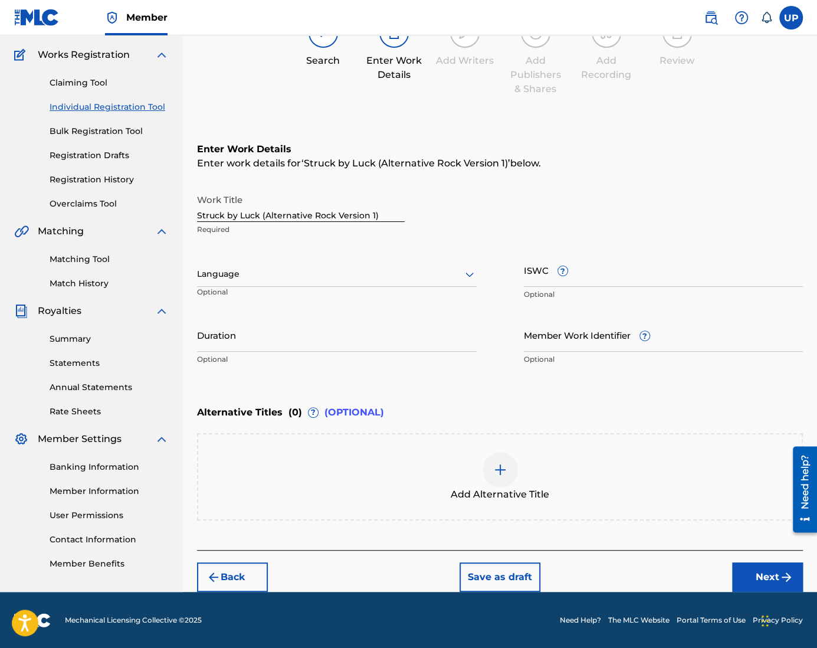
click at [265, 271] on div at bounding box center [337, 274] width 280 height 15
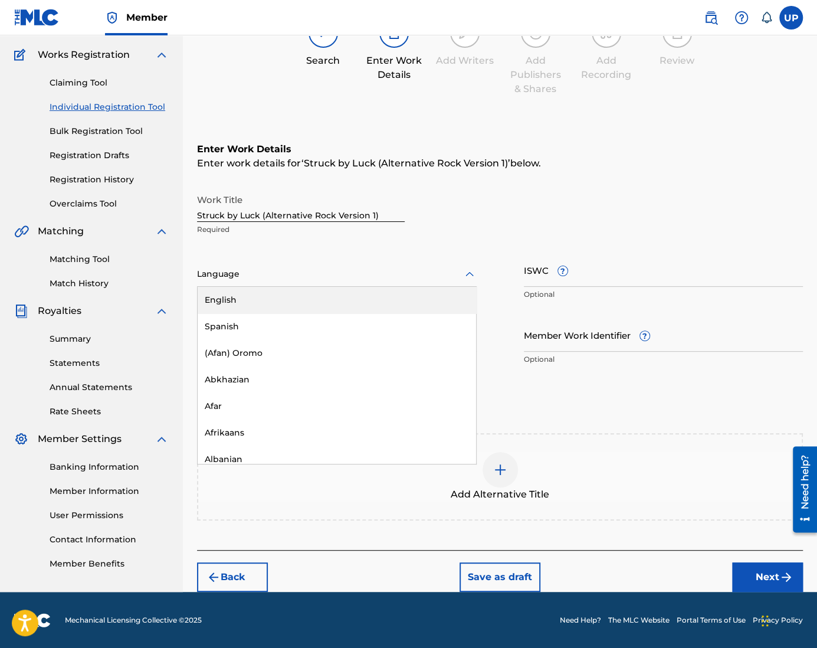
click at [270, 298] on div "English" at bounding box center [337, 300] width 278 height 27
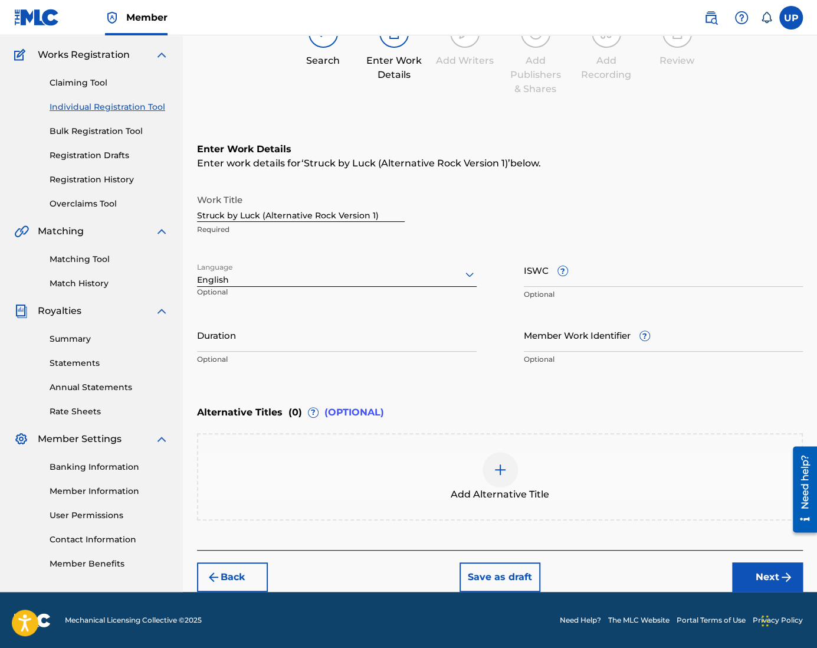
click at [262, 343] on input "Duration" at bounding box center [337, 335] width 280 height 34
click at [766, 566] on button "Next" at bounding box center [767, 576] width 71 height 29
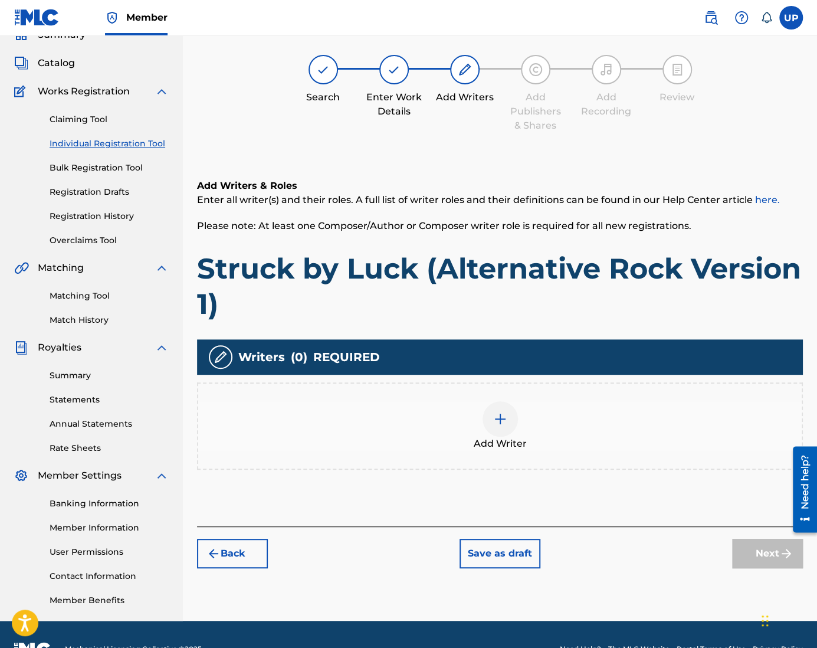
scroll to position [53, 0]
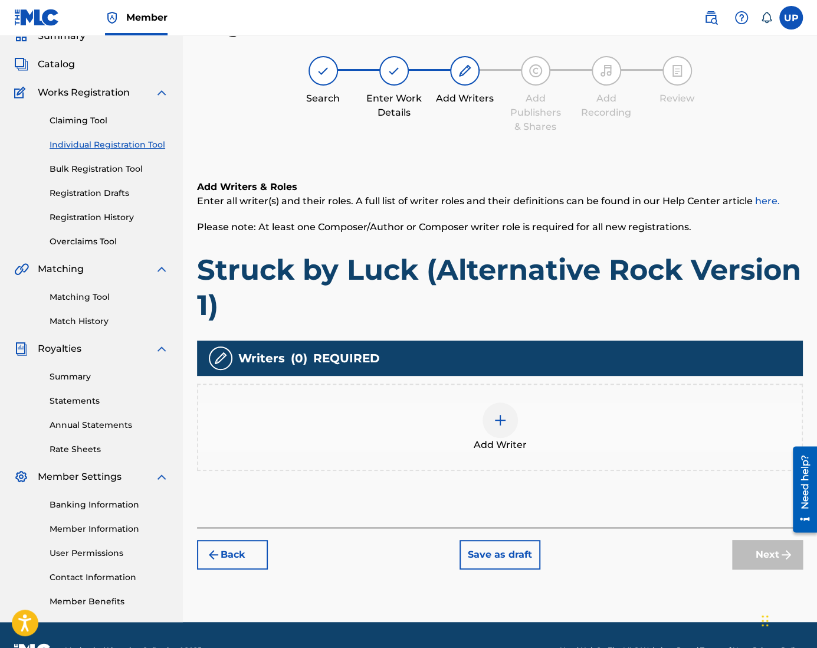
click at [493, 422] on img at bounding box center [500, 420] width 14 height 14
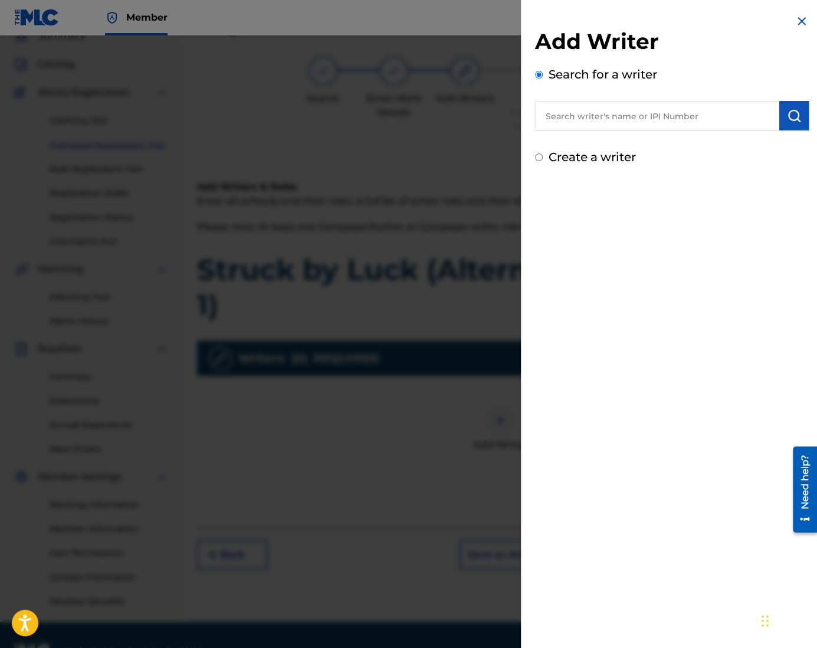
click at [613, 147] on div "Add Writer Search for a writer Create a writer" at bounding box center [672, 96] width 274 height 137
click at [612, 155] on label "Create a writer" at bounding box center [591, 157] width 87 height 14
click at [543, 155] on input "Create a writer" at bounding box center [539, 157] width 8 height 8
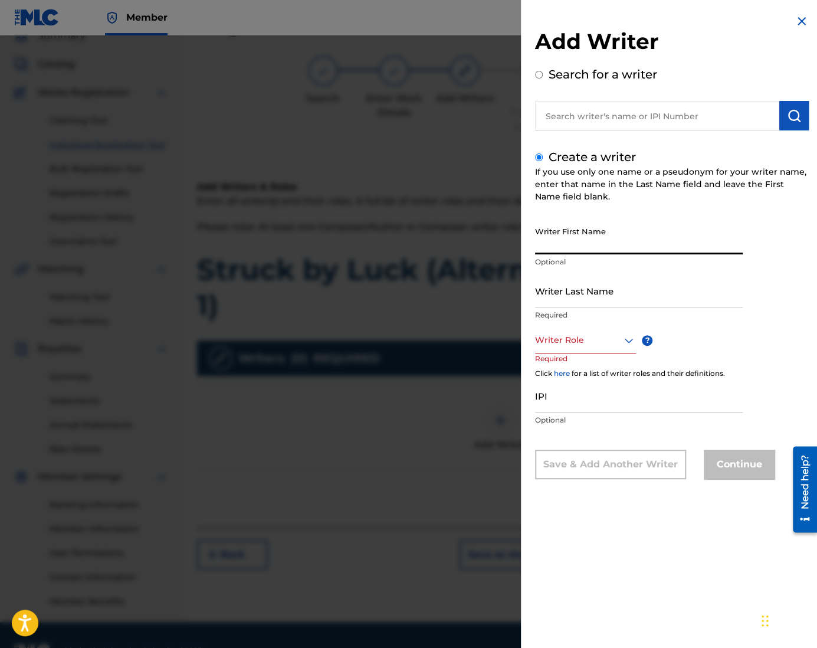
click at [598, 244] on input "Writer First Name" at bounding box center [639, 238] width 208 height 34
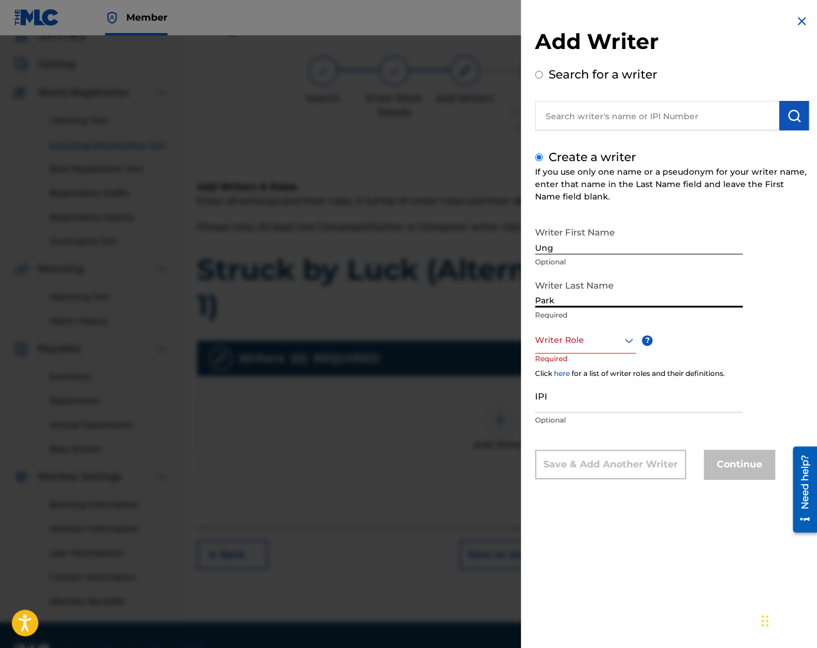
click at [580, 343] on div at bounding box center [585, 340] width 101 height 15
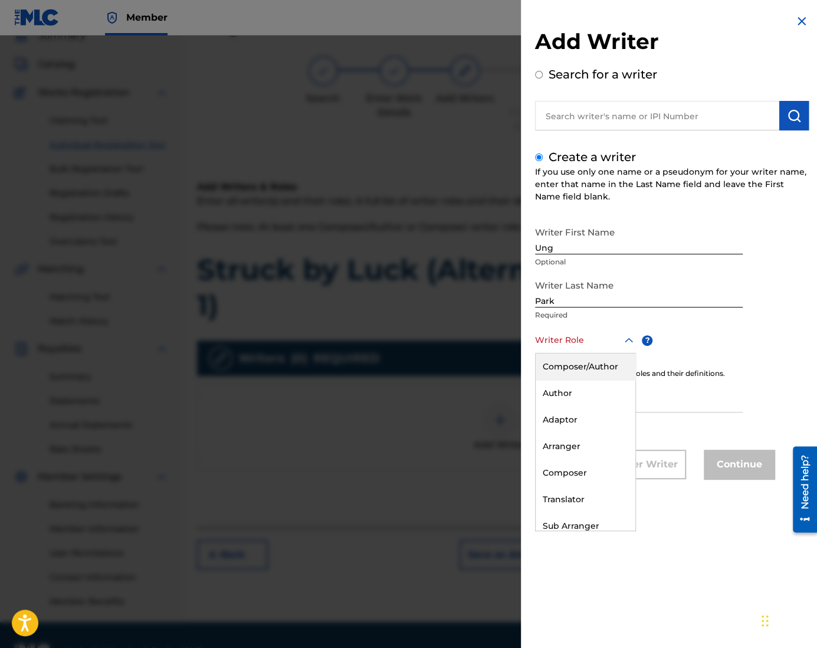
click at [580, 368] on div "Composer/Author" at bounding box center [585, 366] width 100 height 27
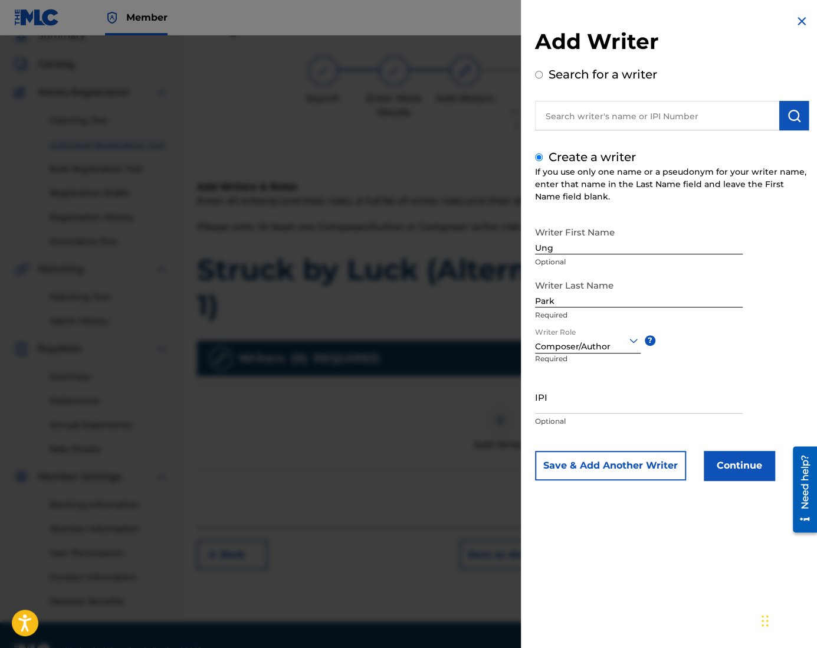
click at [583, 406] on input "IPI" at bounding box center [639, 397] width 208 height 34
click at [601, 413] on div "IPI Optional" at bounding box center [639, 406] width 208 height 53
paste input "1305074099"
click at [731, 464] on button "Continue" at bounding box center [739, 465] width 71 height 29
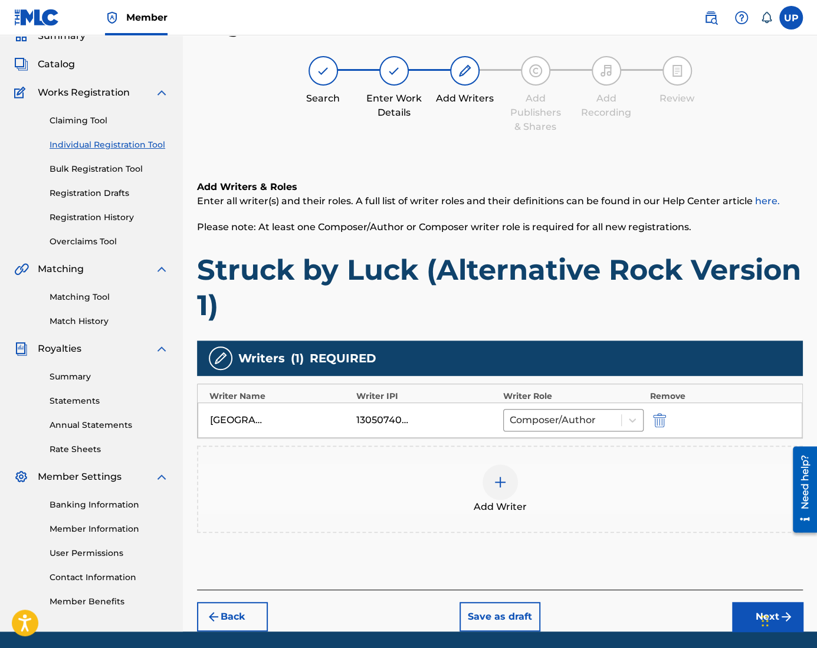
click at [744, 616] on button "Next" at bounding box center [767, 616] width 71 height 29
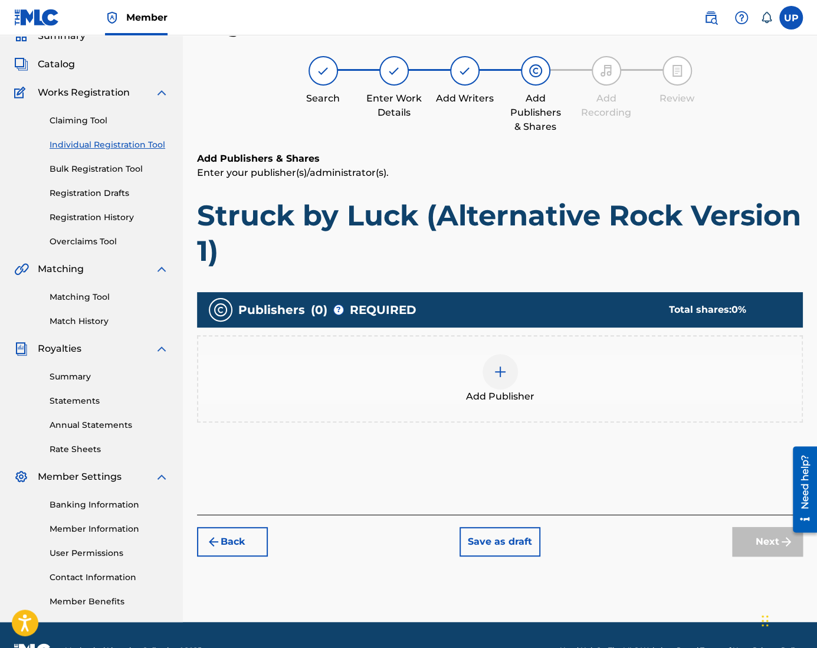
click at [506, 378] on div at bounding box center [499, 371] width 35 height 35
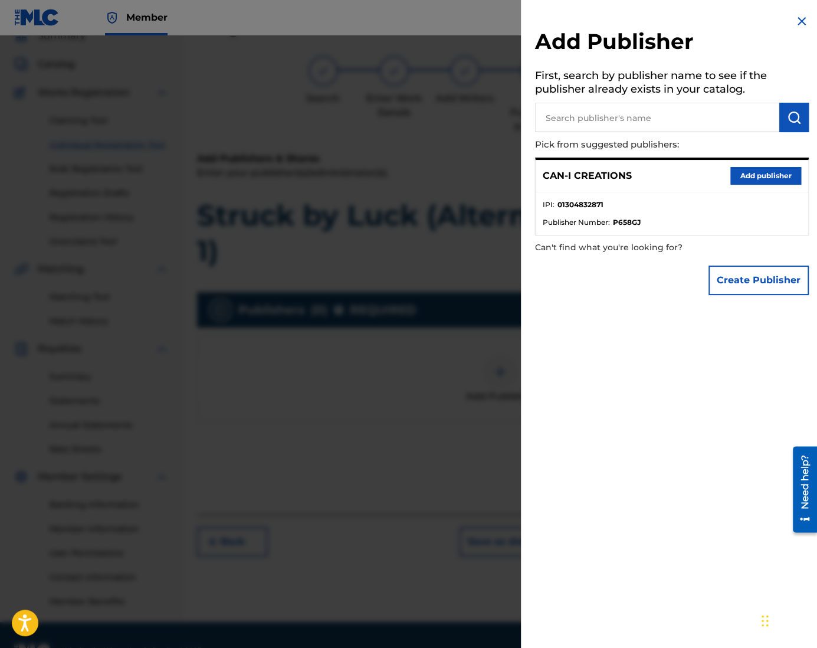
click at [741, 182] on button "Add publisher" at bounding box center [765, 176] width 71 height 18
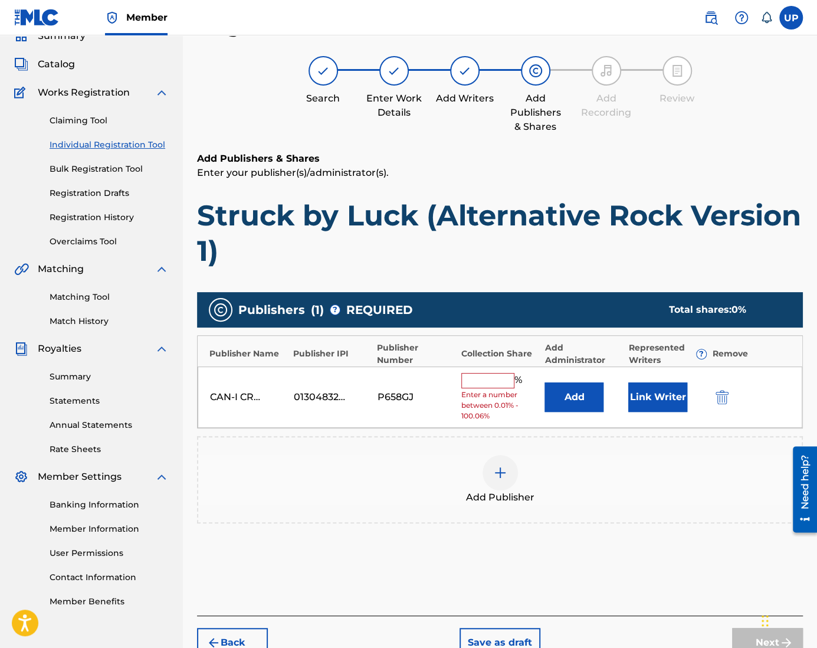
click at [499, 371] on div "CAN-I CREATIONS 01304832871 P658GJ % Enter a number between 0.01% - 100.06% Add…" at bounding box center [500, 397] width 604 height 62
click at [501, 373] on input "text" at bounding box center [487, 380] width 53 height 15
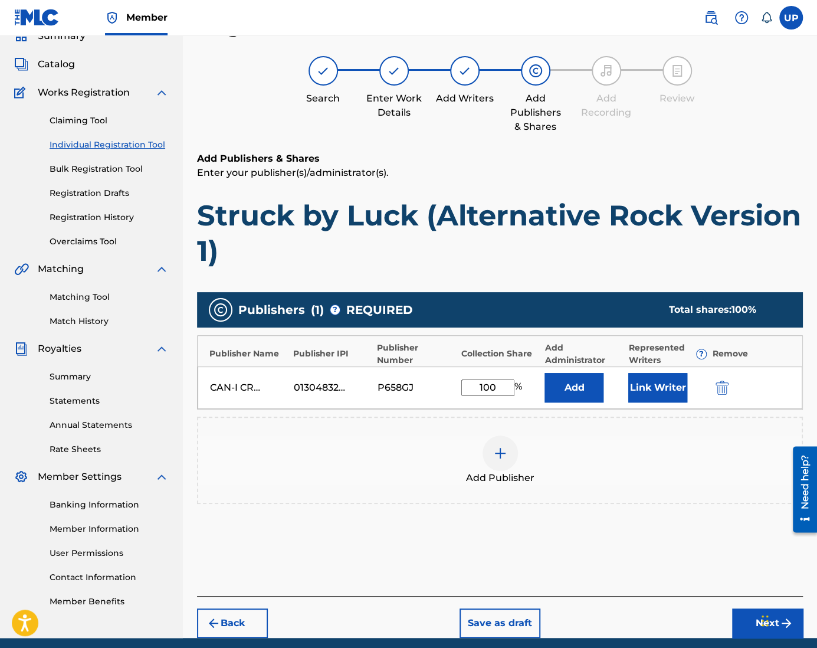
click at [642, 380] on button "Link Writer" at bounding box center [657, 387] width 59 height 29
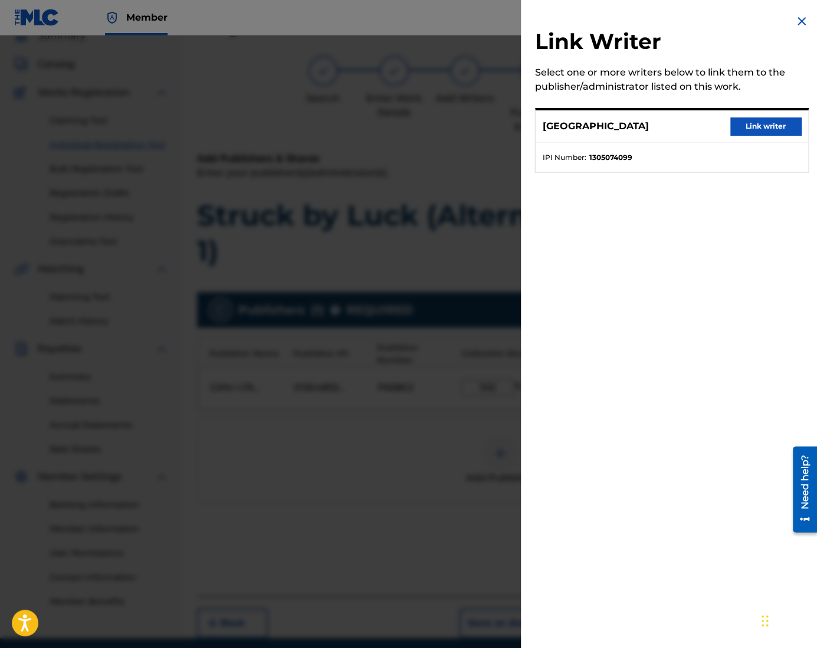
click at [737, 124] on button "Link writer" at bounding box center [765, 126] width 71 height 18
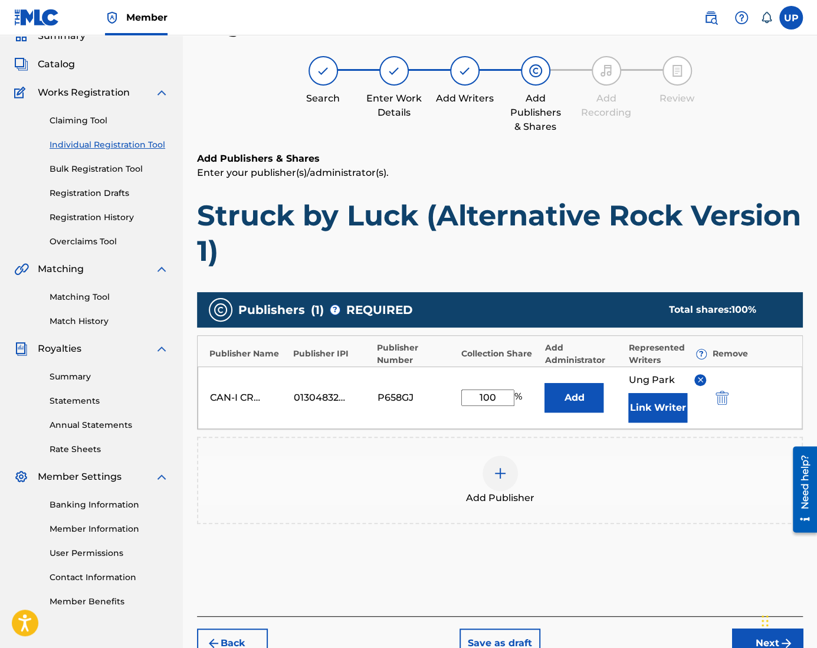
click at [747, 633] on button "Next" at bounding box center [767, 642] width 71 height 29
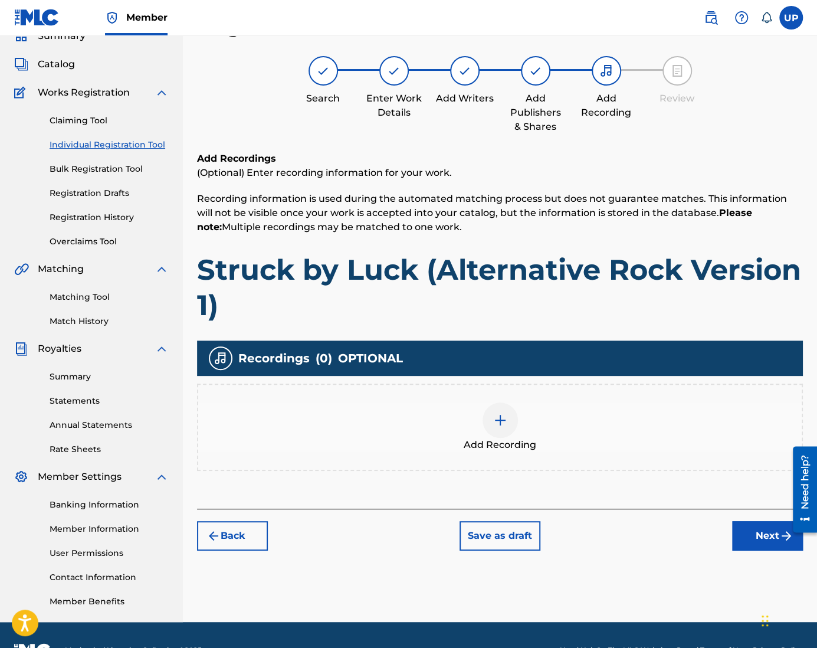
click at [494, 416] on img at bounding box center [500, 420] width 14 height 14
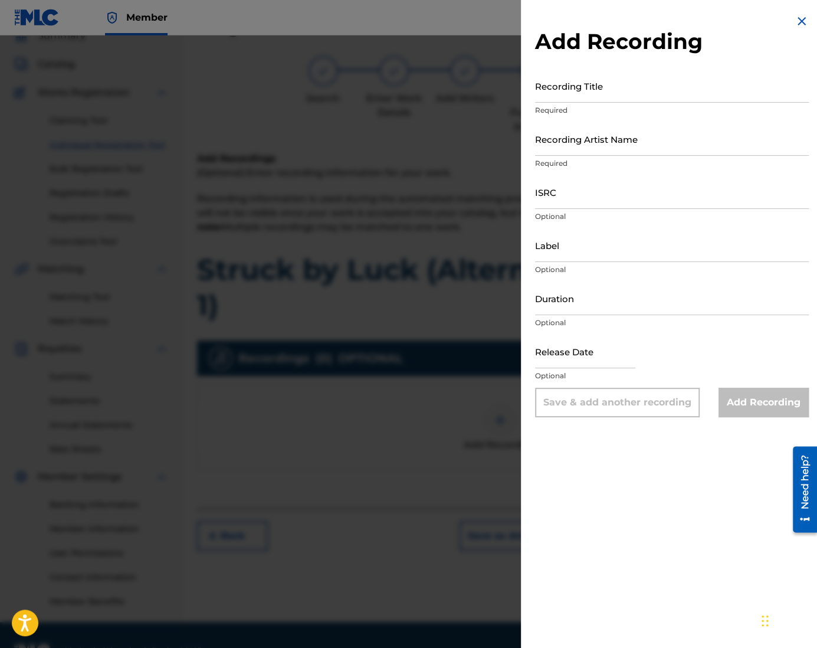
click at [618, 100] on input "Recording Title" at bounding box center [672, 86] width 274 height 34
paste input "Struck by Luck (Alternative Rock Version 1)"
click at [583, 150] on input "Recording Artist Name" at bounding box center [672, 139] width 274 height 34
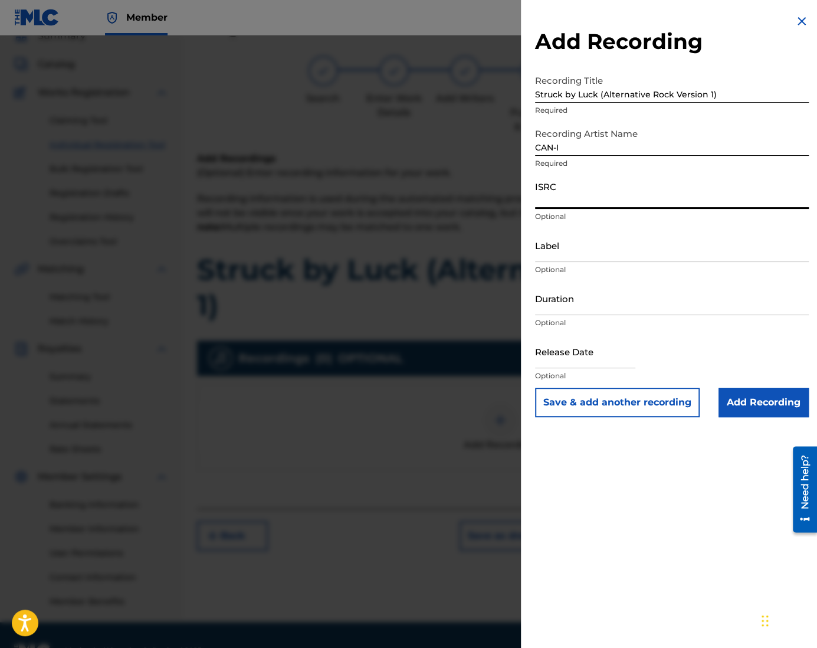
click at [579, 204] on input "ISRC" at bounding box center [672, 192] width 274 height 34
paste input "QZZ772515323"
click at [561, 312] on input "Duration" at bounding box center [672, 298] width 274 height 34
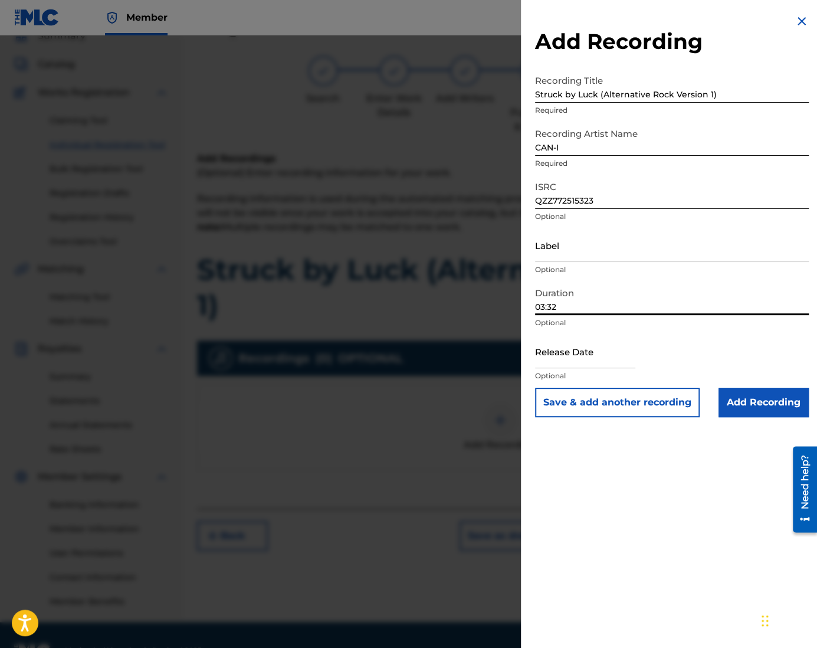
click at [604, 359] on input "text" at bounding box center [585, 351] width 100 height 34
click at [762, 403] on input "Add Recording" at bounding box center [763, 401] width 90 height 29
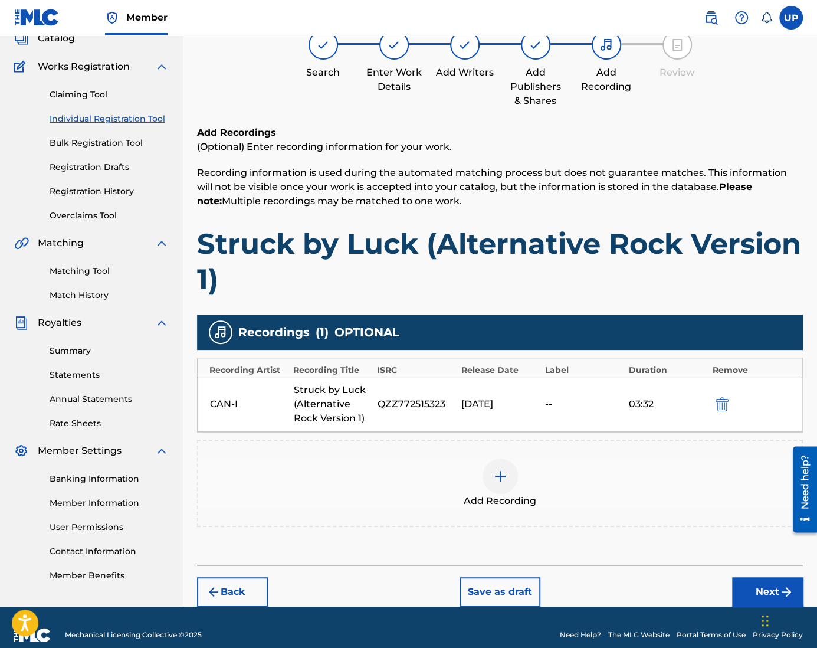
scroll to position [93, 0]
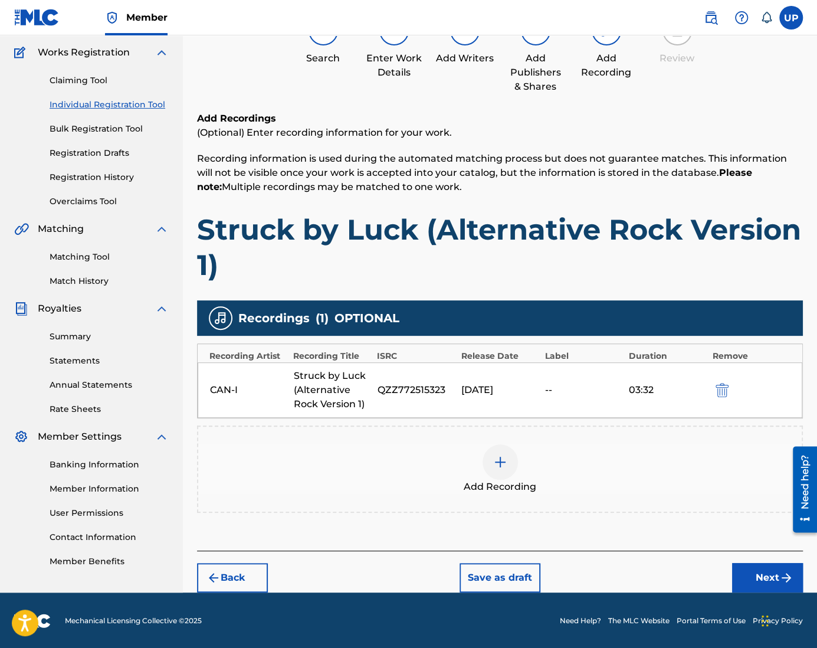
click at [765, 570] on button "Next" at bounding box center [767, 577] width 71 height 29
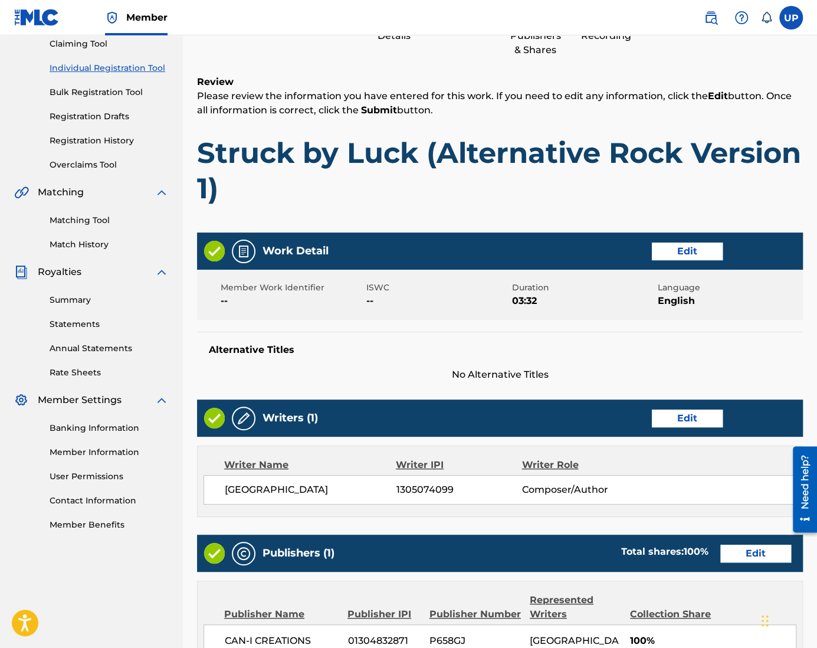
scroll to position [410, 0]
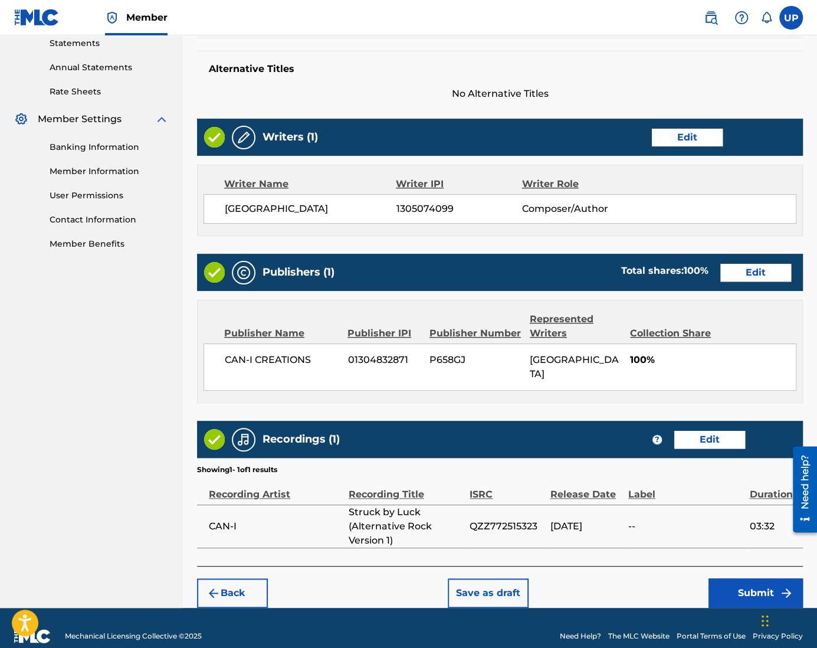
click at [741, 578] on button "Submit" at bounding box center [755, 592] width 94 height 29
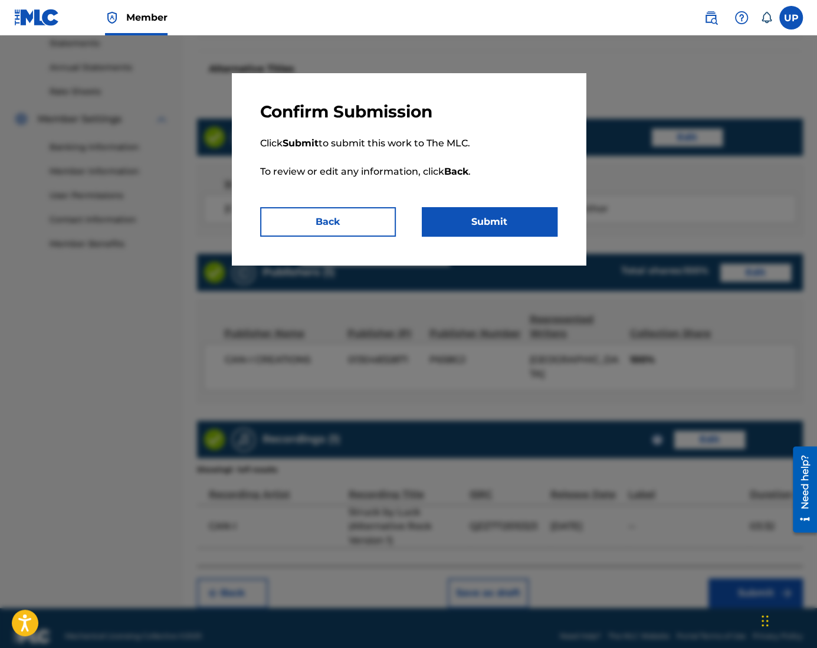
click at [497, 214] on button "Submit" at bounding box center [490, 221] width 136 height 29
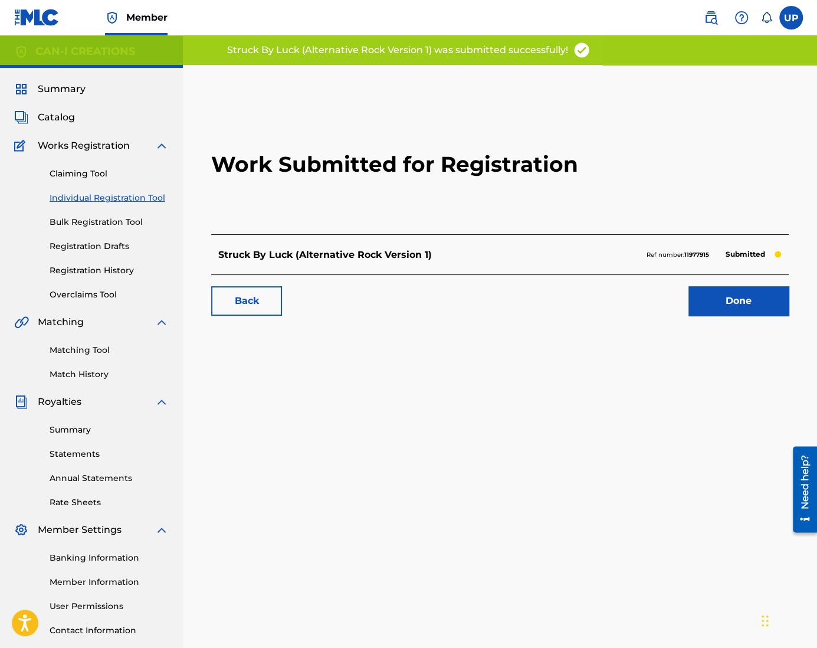
click at [737, 306] on link "Done" at bounding box center [738, 300] width 100 height 29
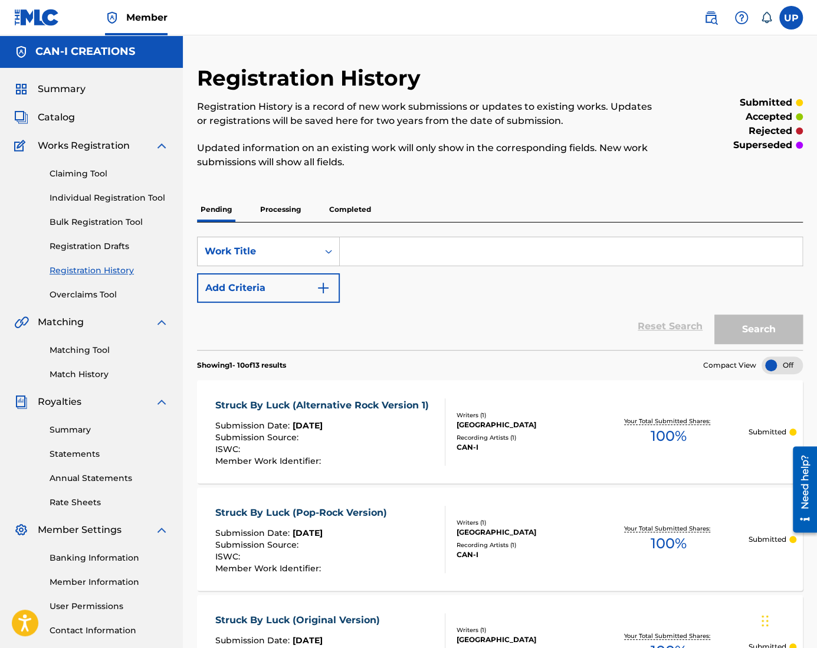
click at [85, 208] on div "Claiming Tool Individual Registration Tool Bulk Registration Tool Registration …" at bounding box center [91, 227] width 155 height 148
click at [85, 205] on div "Claiming Tool Individual Registration Tool Bulk Registration Tool Registration …" at bounding box center [91, 227] width 155 height 148
click at [85, 200] on link "Individual Registration Tool" at bounding box center [109, 198] width 119 height 12
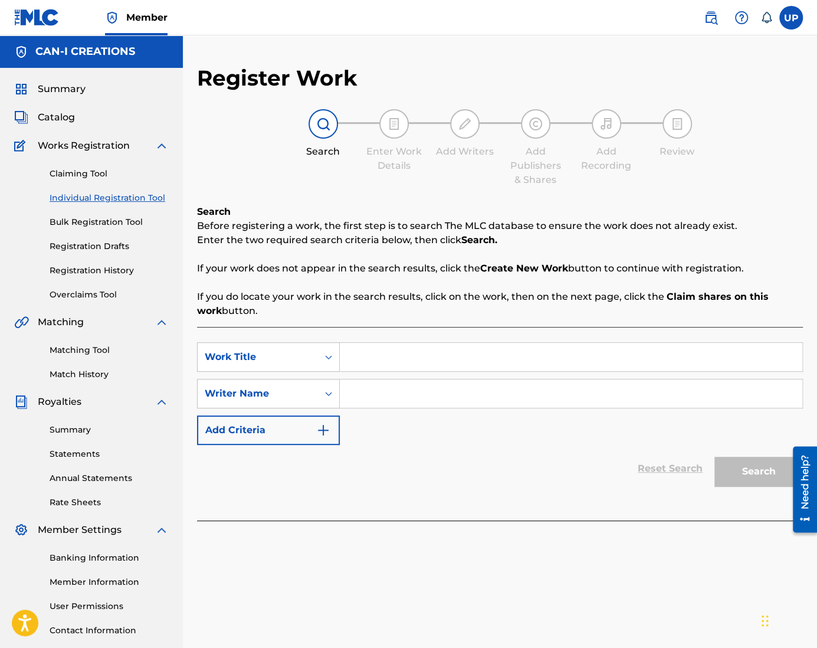
click at [382, 360] on input "Search Form" at bounding box center [571, 357] width 462 height 28
paste input "Struck by Luck (Punk Rock Version)"
click at [416, 392] on input "Search Form" at bounding box center [571, 393] width 462 height 28
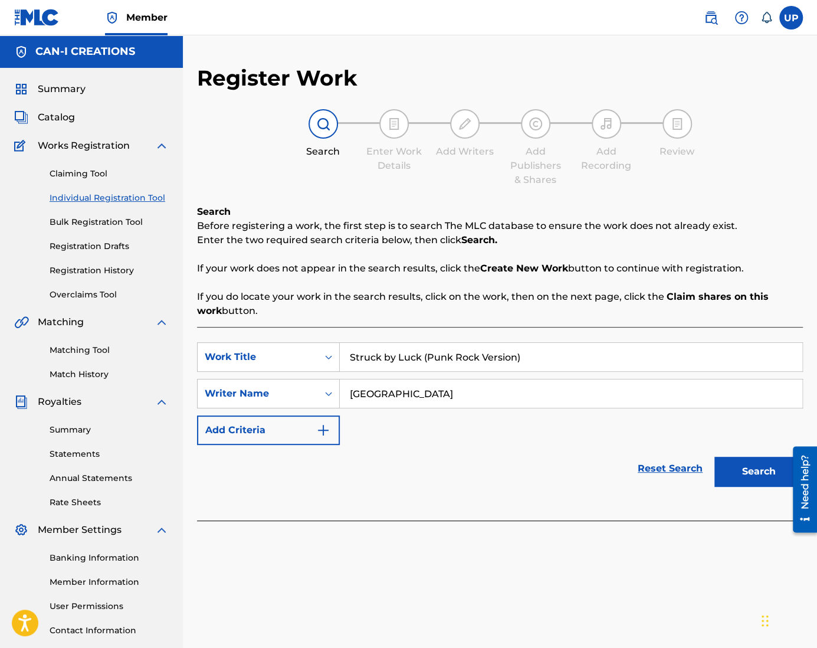
click at [732, 474] on button "Search" at bounding box center [758, 470] width 88 height 29
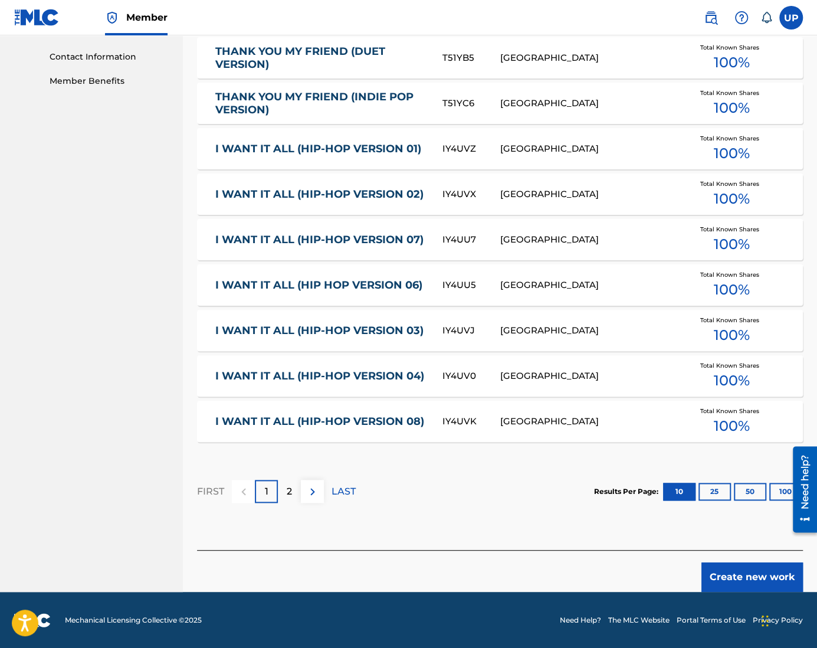
click at [282, 497] on div "2" at bounding box center [289, 490] width 23 height 23
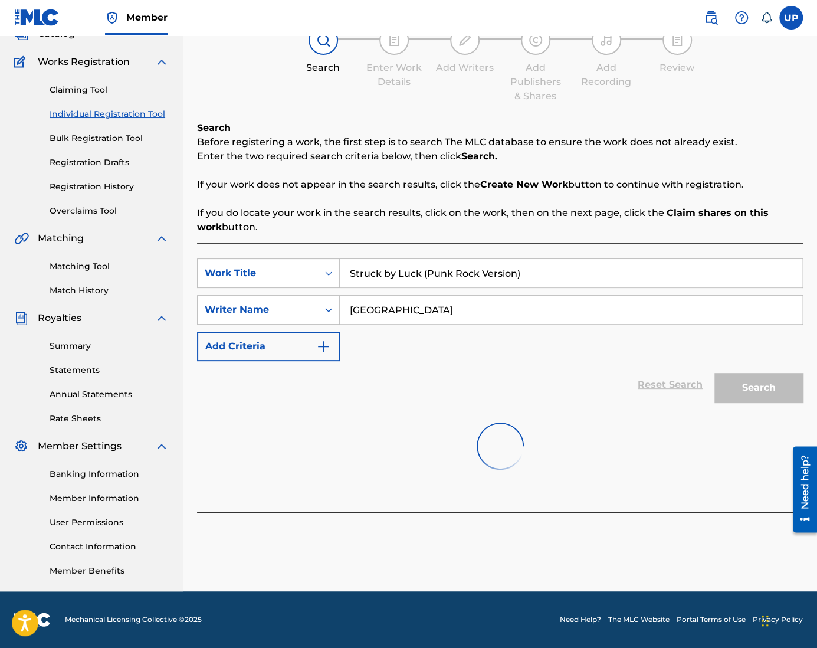
scroll to position [210, 0]
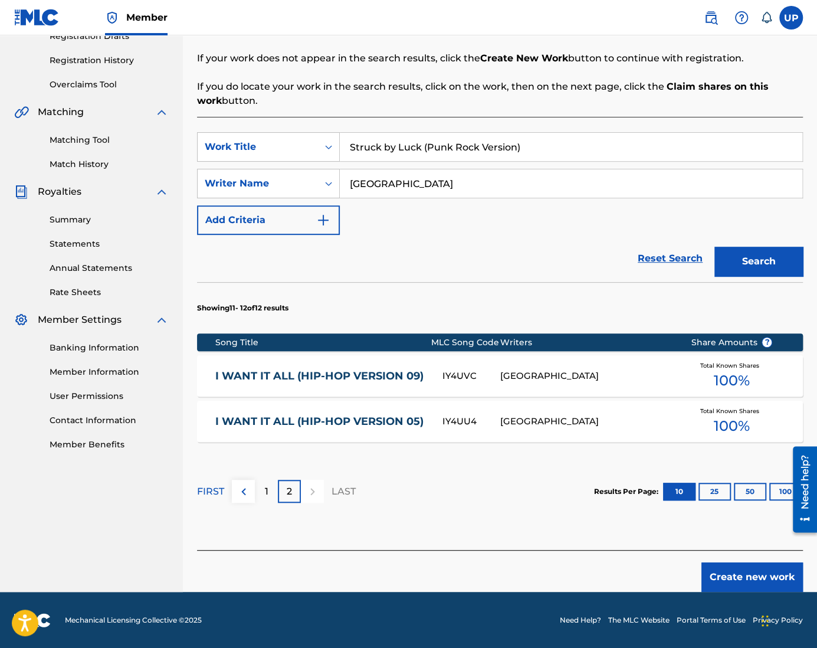
click at [748, 573] on button "Create new work" at bounding box center [751, 576] width 101 height 29
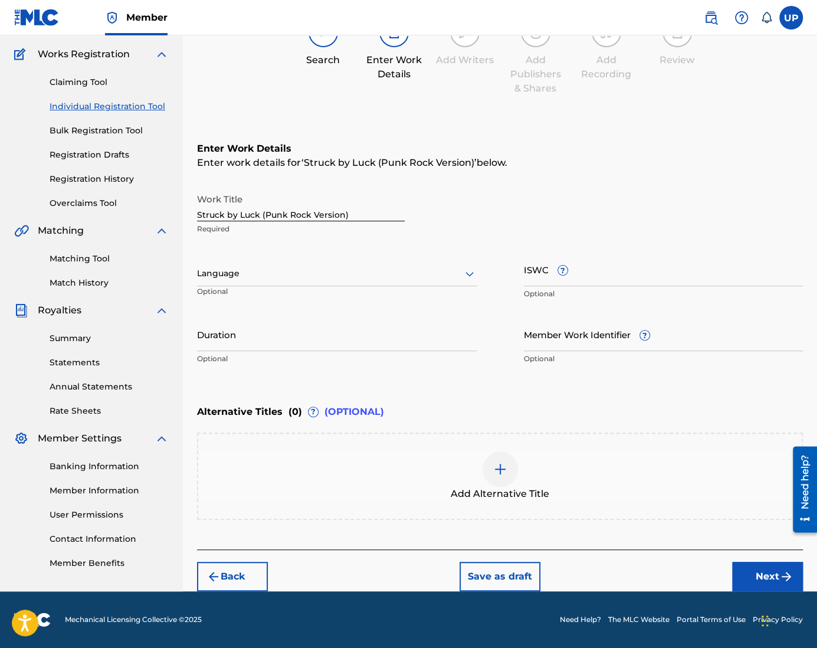
scroll to position [91, 0]
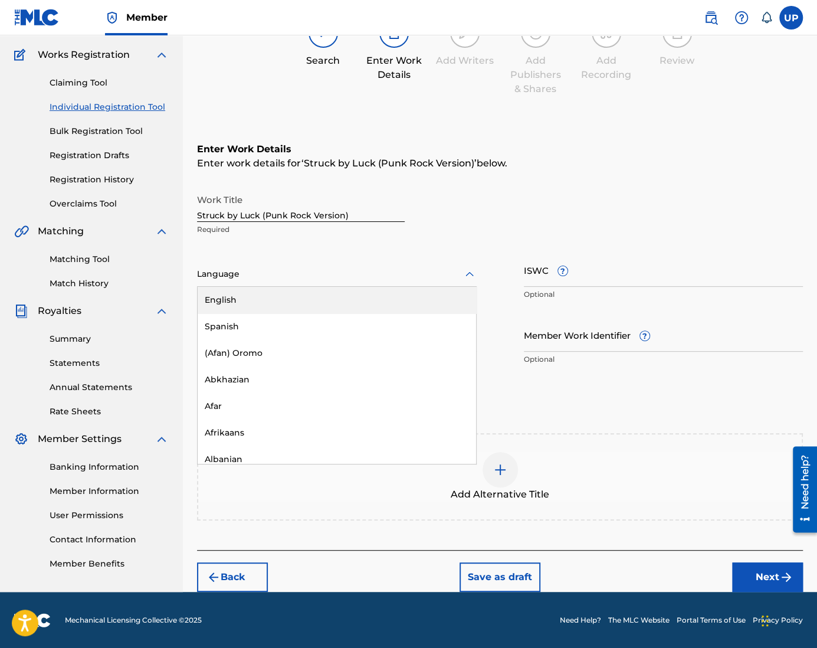
click at [252, 264] on div "Language" at bounding box center [337, 274] width 280 height 25
click at [266, 304] on div "English" at bounding box center [337, 300] width 278 height 27
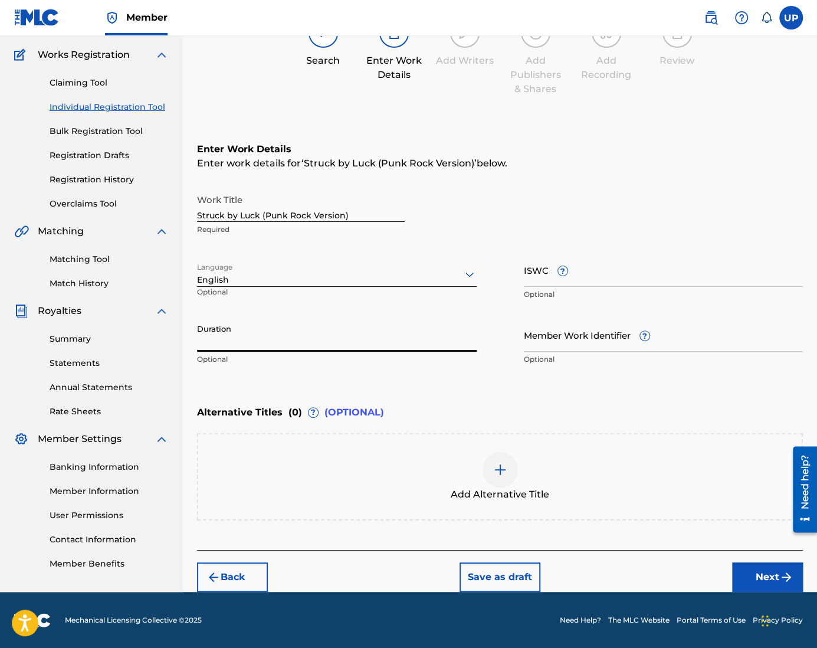
click at [264, 328] on input "Duration" at bounding box center [337, 335] width 280 height 34
click at [758, 571] on button "Next" at bounding box center [767, 576] width 71 height 29
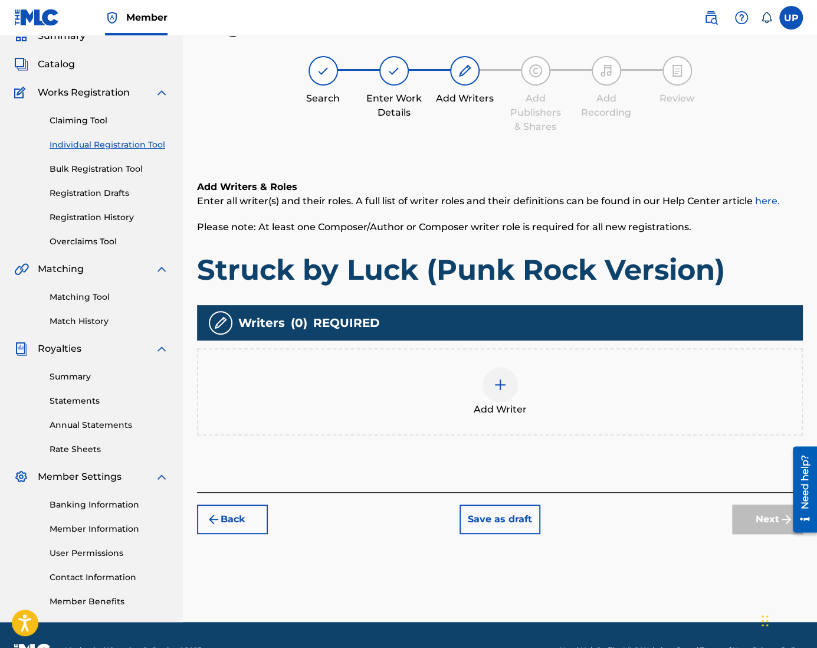
scroll to position [53, 0]
click at [494, 400] on div at bounding box center [499, 384] width 35 height 35
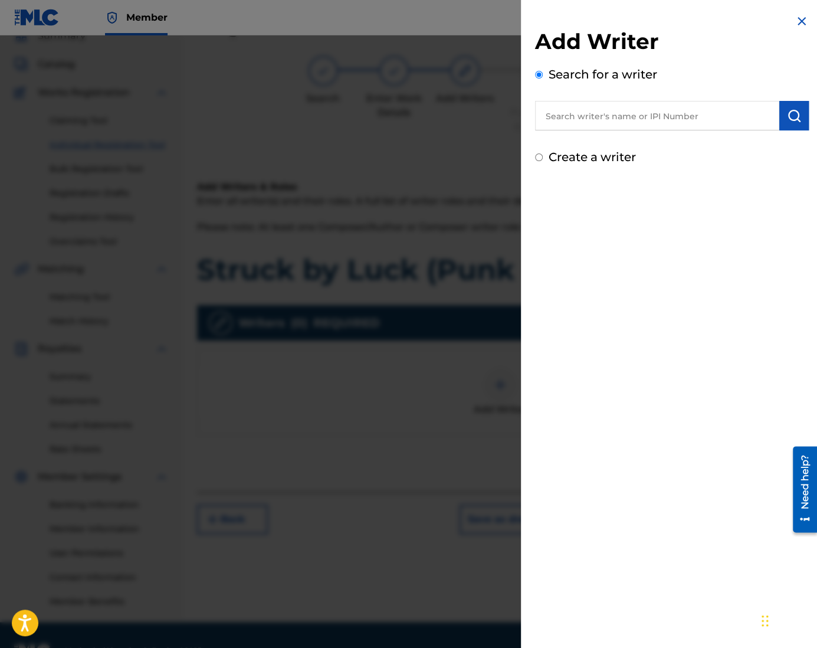
click at [576, 166] on div "Add Writer Search for a writer Create a writer" at bounding box center [672, 90] width 302 height 180
click at [573, 161] on label "Create a writer" at bounding box center [591, 157] width 87 height 14
click at [543, 161] on input "Create a writer" at bounding box center [539, 157] width 8 height 8
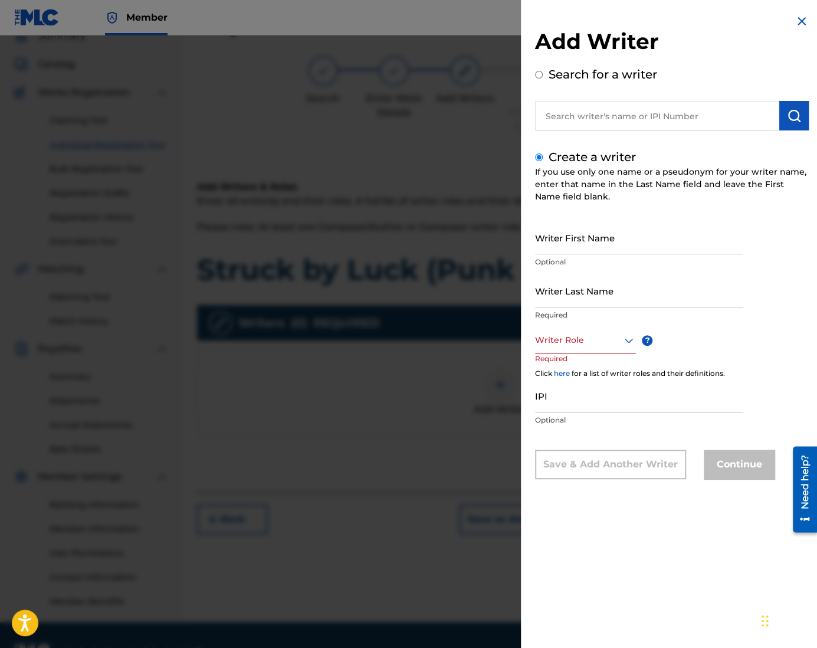
click at [578, 250] on input "Writer First Name" at bounding box center [639, 238] width 208 height 34
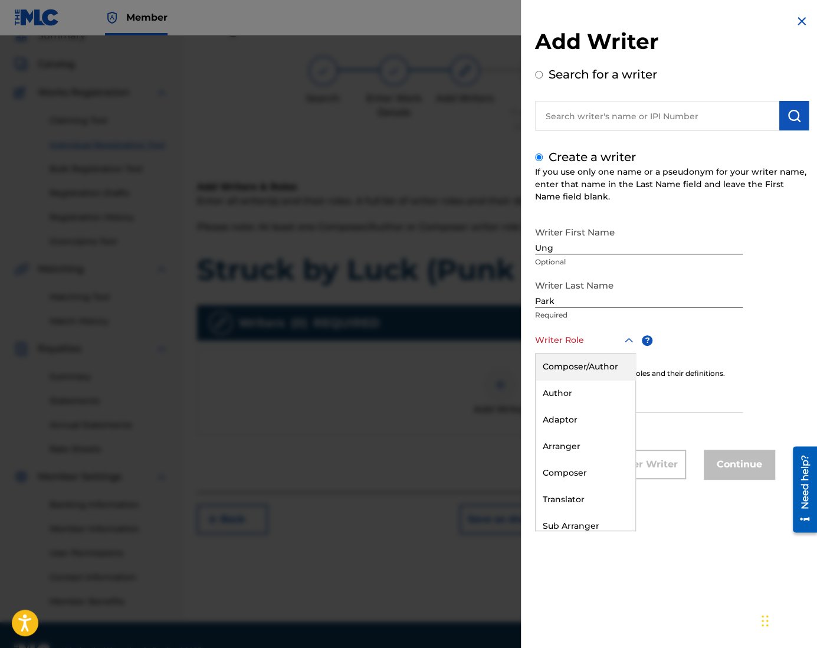
click at [552, 338] on div at bounding box center [585, 340] width 101 height 15
click at [578, 363] on div "Composer/Author" at bounding box center [585, 366] width 100 height 27
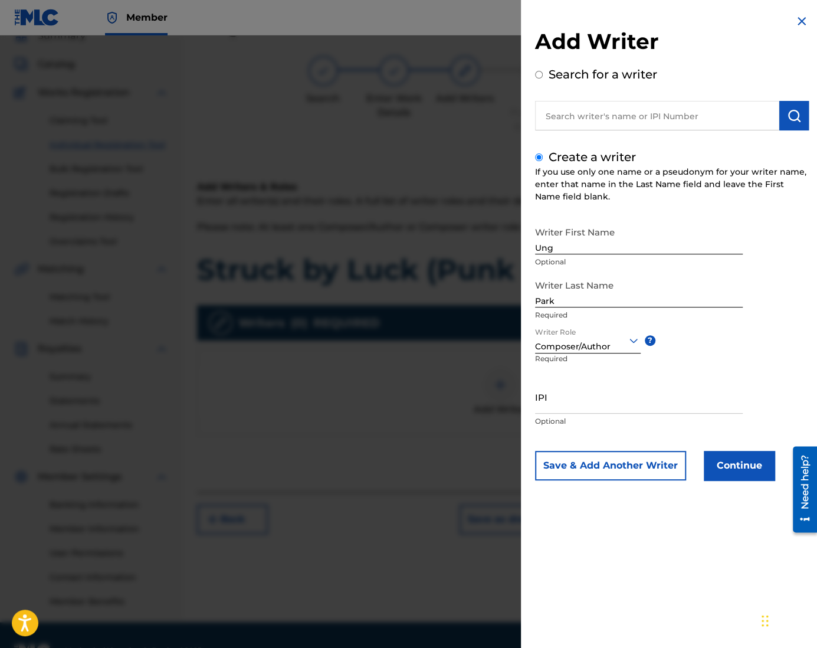
click at [638, 395] on input "IPI" at bounding box center [639, 397] width 208 height 34
paste input "1305074099"
click at [722, 459] on button "Continue" at bounding box center [739, 465] width 71 height 29
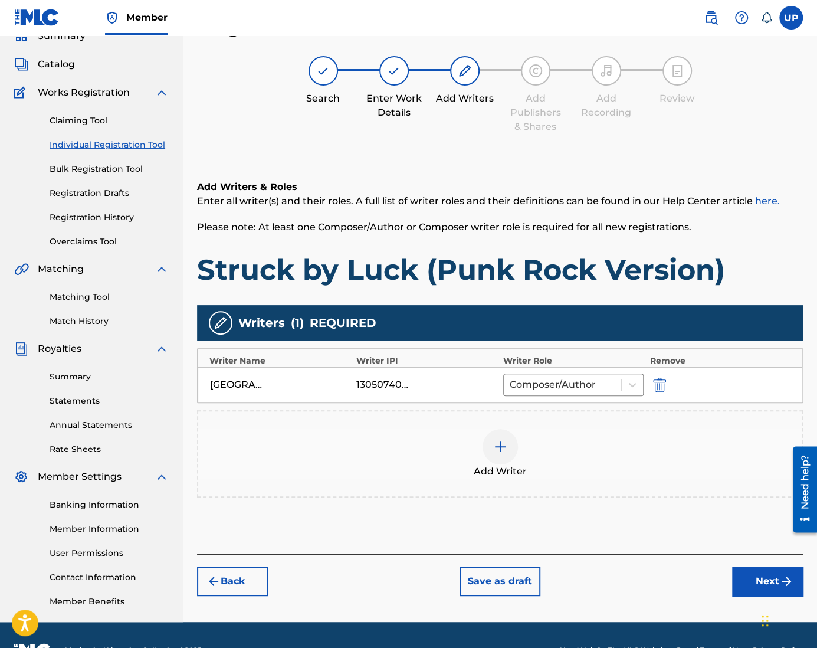
click at [764, 577] on button "Next" at bounding box center [767, 580] width 71 height 29
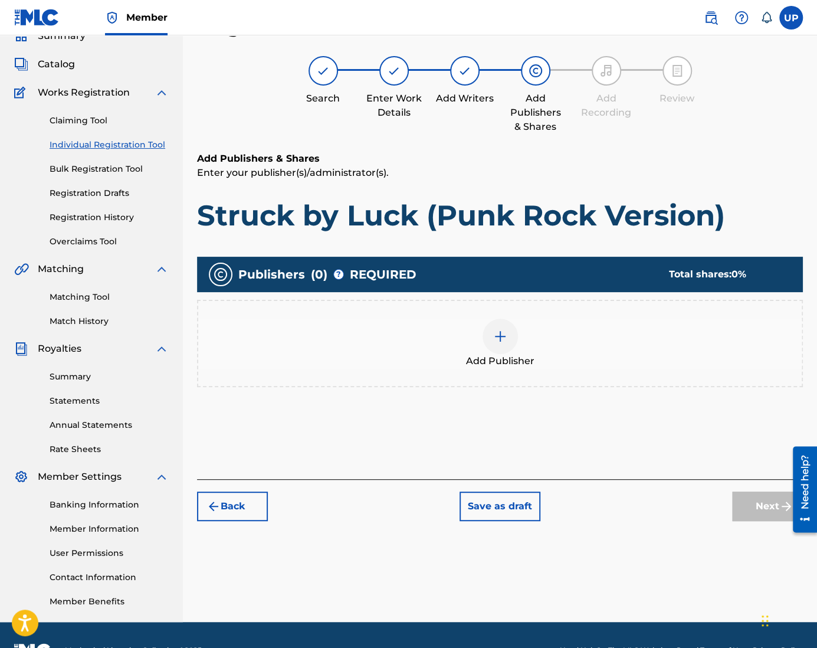
click at [493, 334] on img at bounding box center [500, 336] width 14 height 14
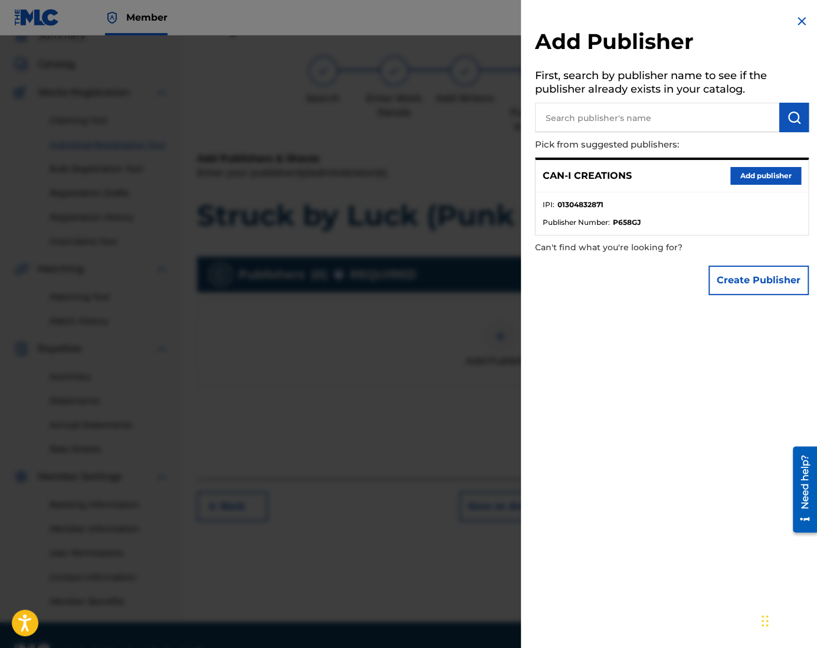
click at [750, 170] on button "Add publisher" at bounding box center [765, 176] width 71 height 18
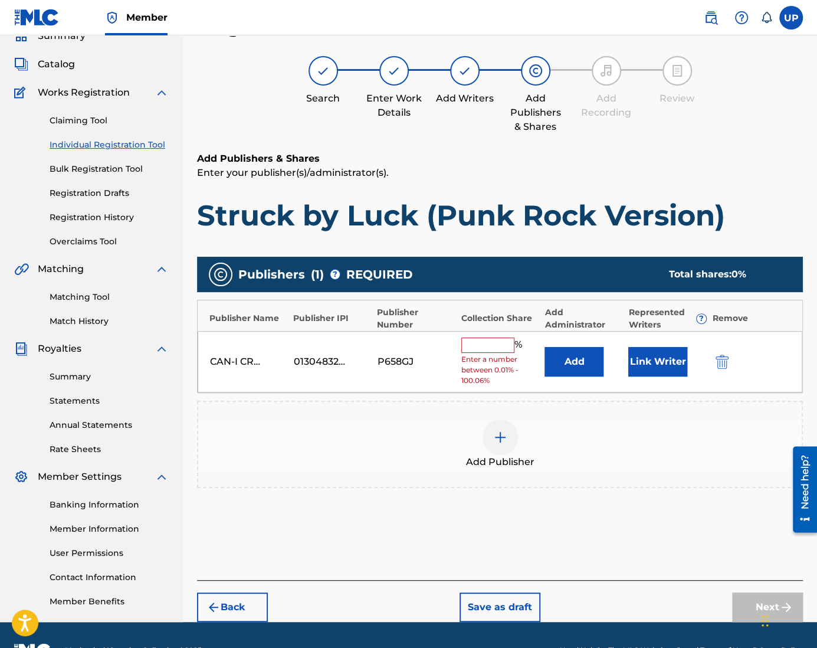
click at [478, 334] on div "CAN-I CREATIONS 01304832871 P658GJ % Enter a number between 0.01% - 100.06% Add…" at bounding box center [500, 362] width 604 height 62
click at [500, 348] on input "text" at bounding box center [487, 344] width 53 height 15
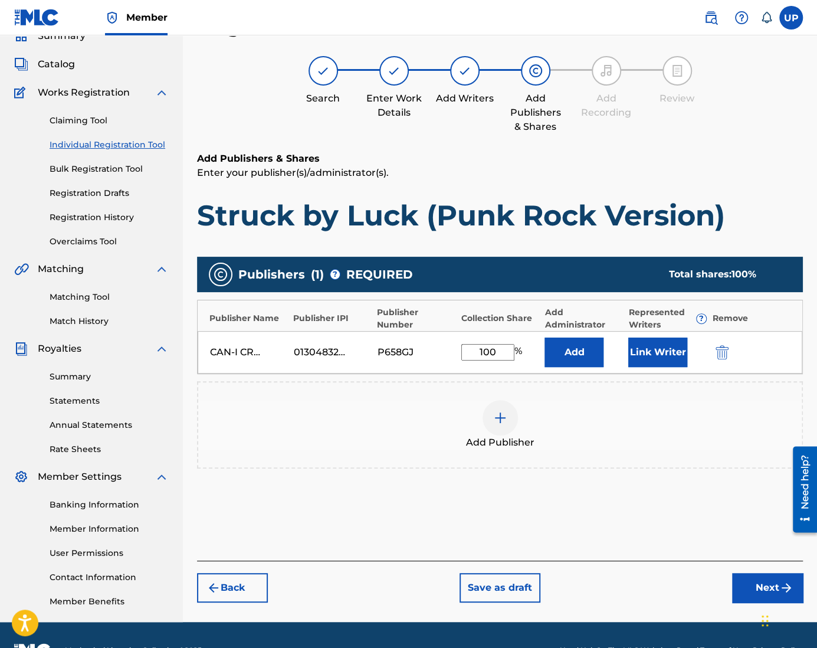
click at [639, 351] on button "Link Writer" at bounding box center [657, 351] width 59 height 29
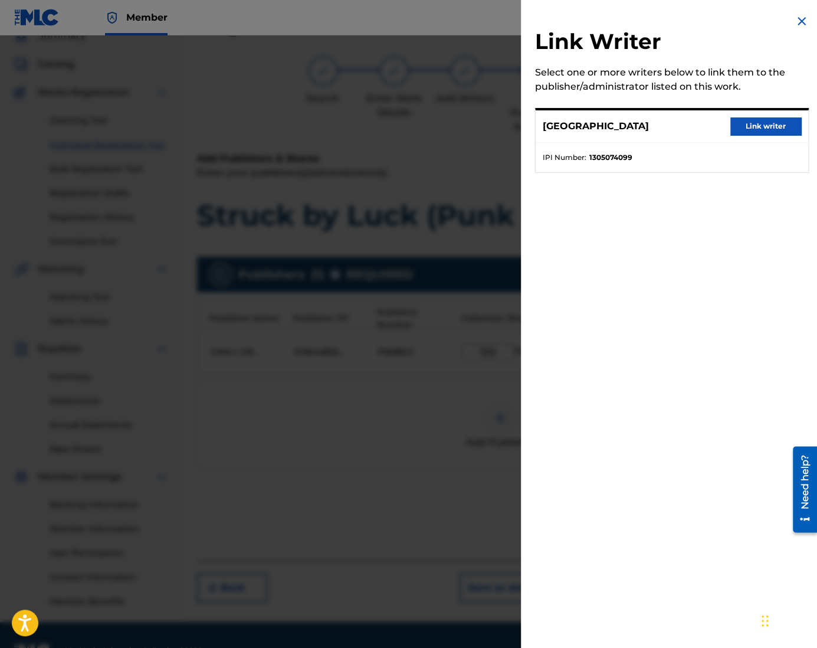
click at [750, 119] on button "Link writer" at bounding box center [765, 126] width 71 height 18
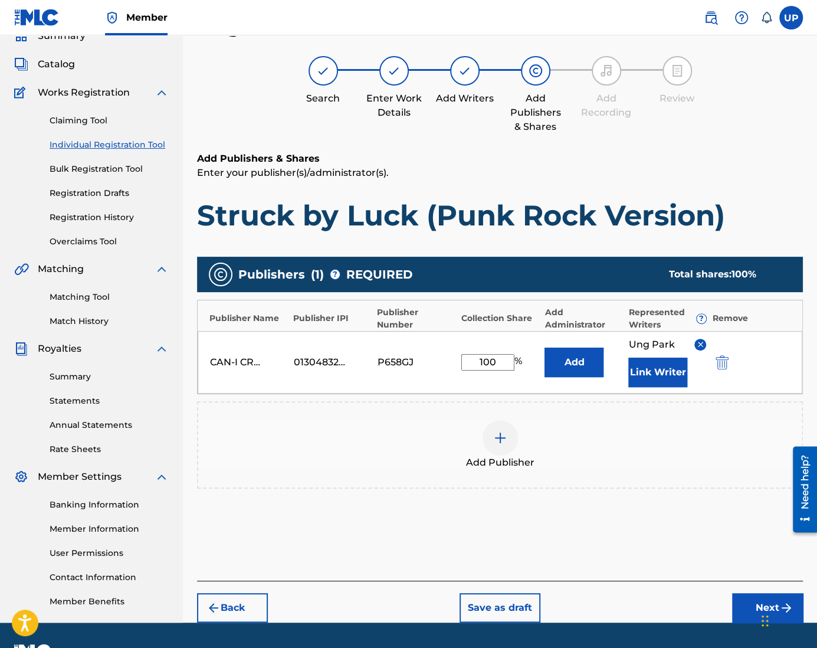
click at [745, 609] on button "Next" at bounding box center [767, 607] width 71 height 29
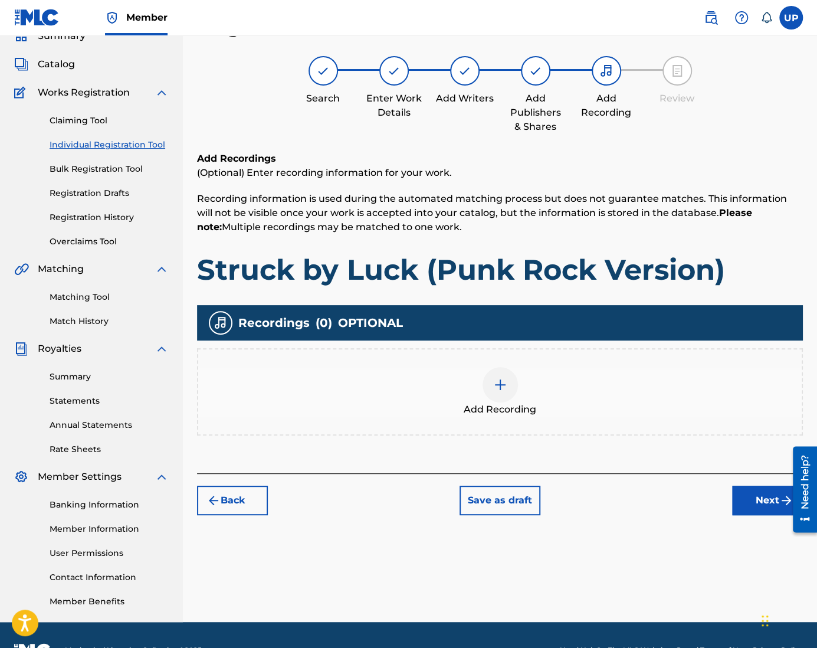
click at [502, 385] on img at bounding box center [500, 384] width 14 height 14
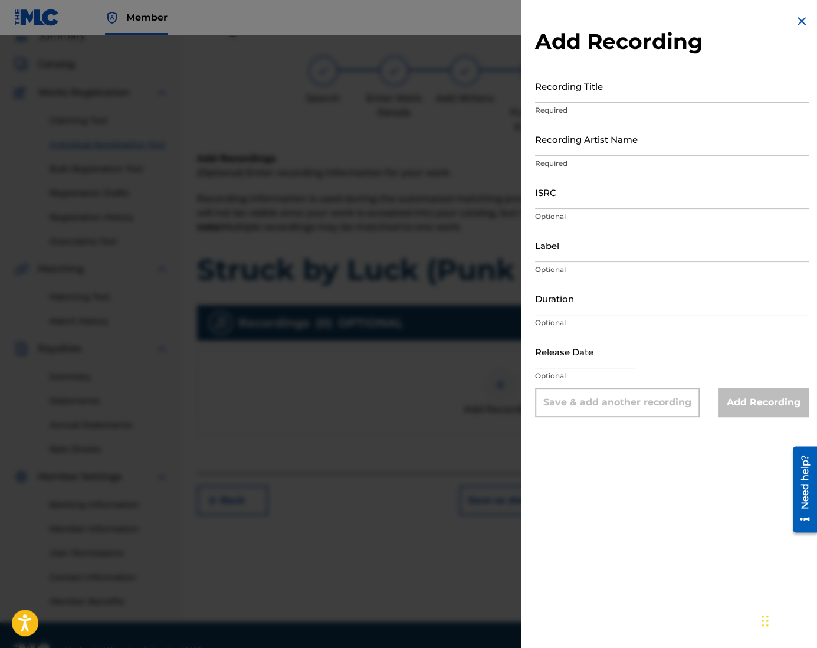
click at [596, 92] on input "Recording Title" at bounding box center [672, 86] width 274 height 34
paste input "Struck by Luck (Punk Rock Version)"
click at [583, 147] on input "Recording Artist Name" at bounding box center [672, 139] width 274 height 34
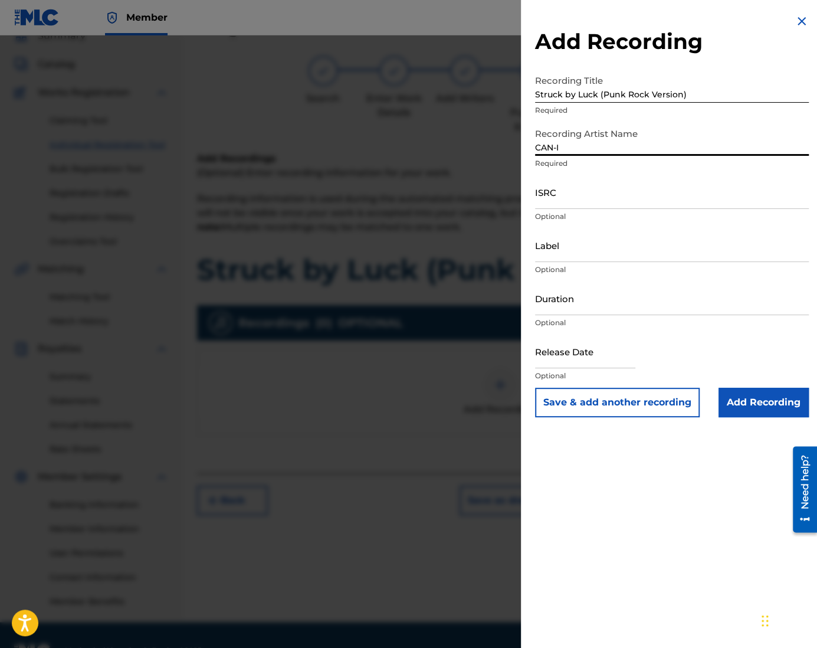
click at [570, 201] on input "ISRC" at bounding box center [672, 192] width 274 height 34
click at [580, 193] on input "ISRC" at bounding box center [672, 192] width 274 height 34
paste input "QZZ772515324"
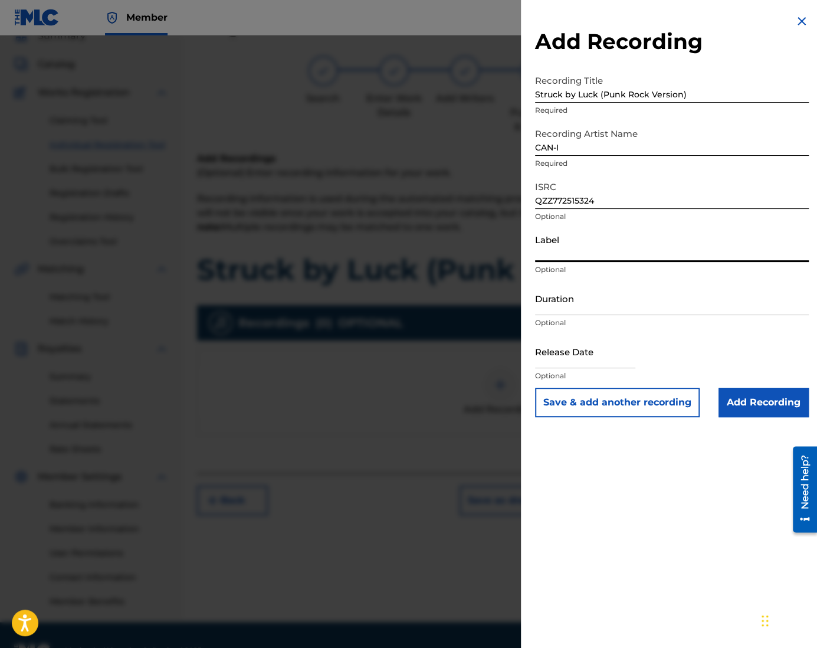
click at [567, 251] on input "Label" at bounding box center [672, 245] width 274 height 34
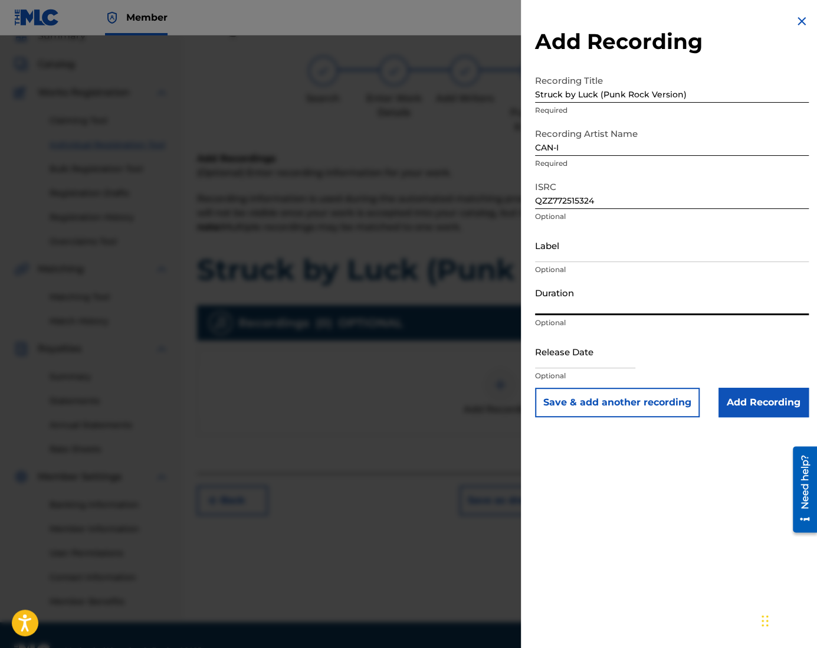
click at [578, 304] on input "Duration" at bounding box center [672, 298] width 274 height 34
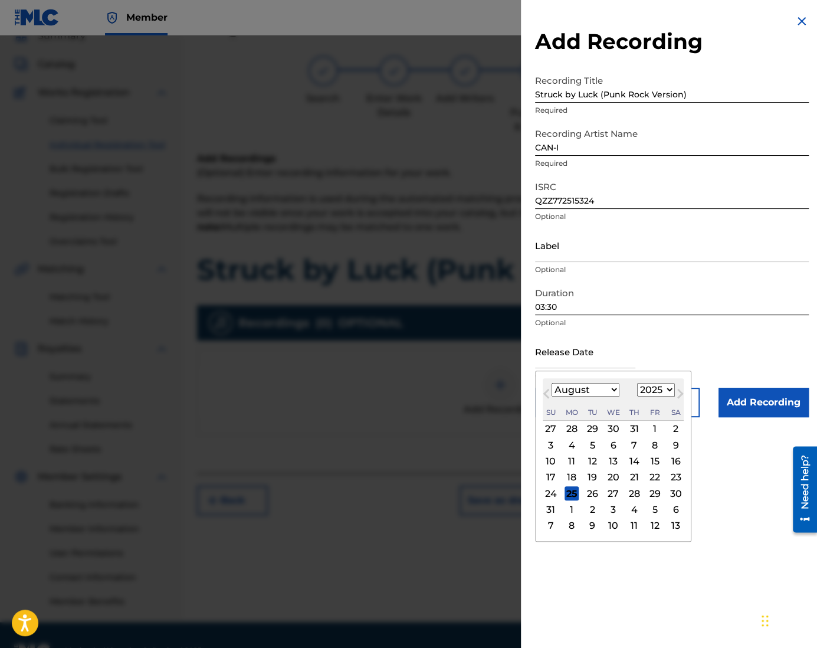
click at [598, 353] on input "text" at bounding box center [585, 351] width 100 height 34
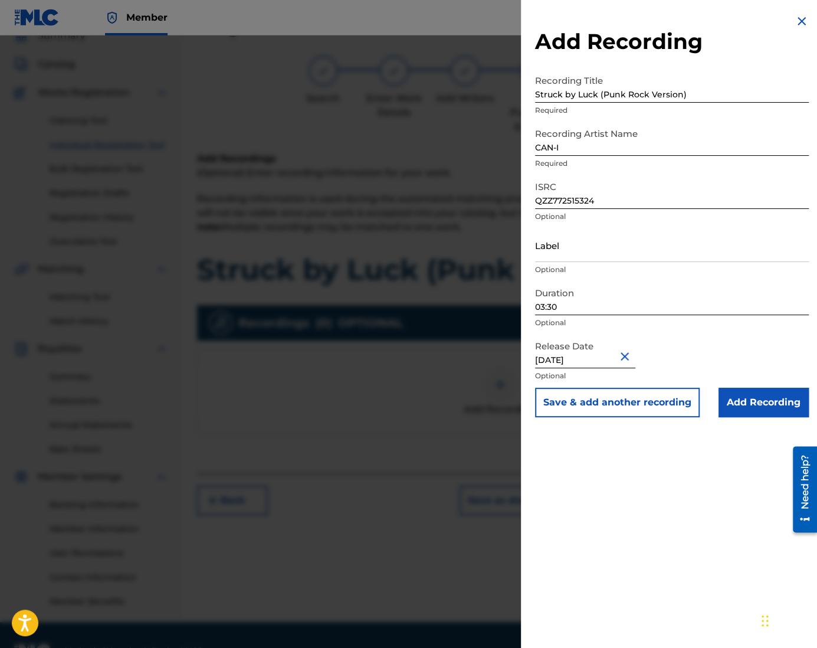
click at [778, 404] on input "Add Recording" at bounding box center [763, 401] width 90 height 29
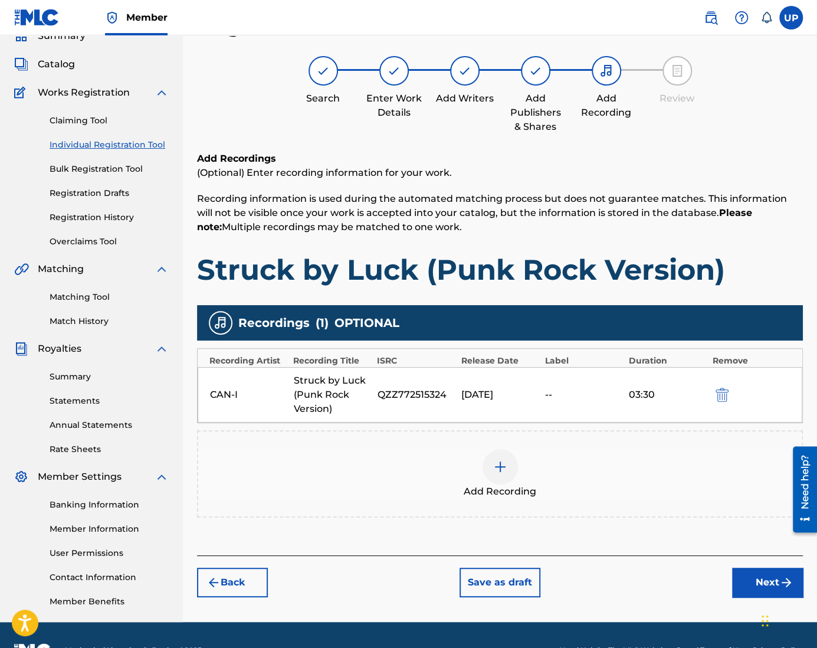
click at [788, 587] on img "submit" at bounding box center [786, 582] width 14 height 14
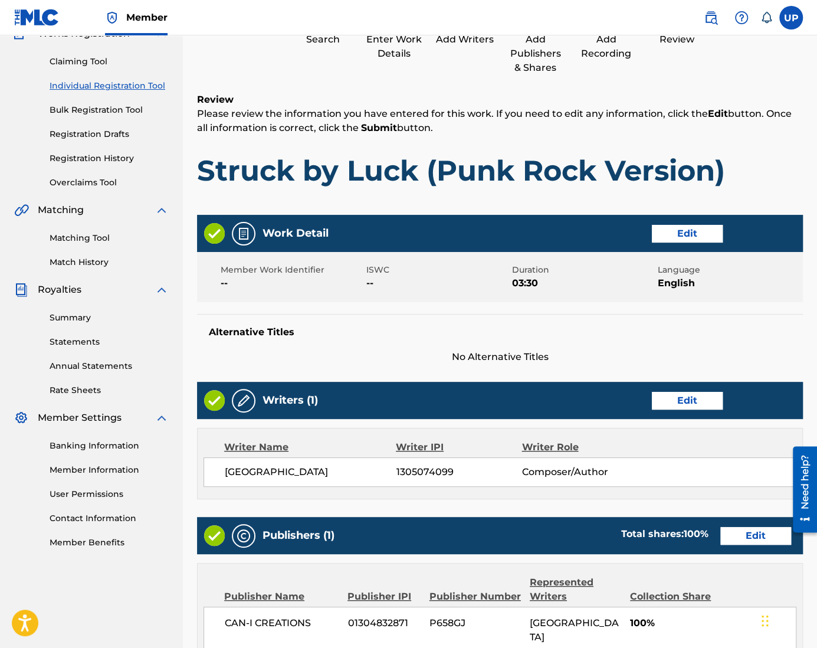
scroll to position [362, 0]
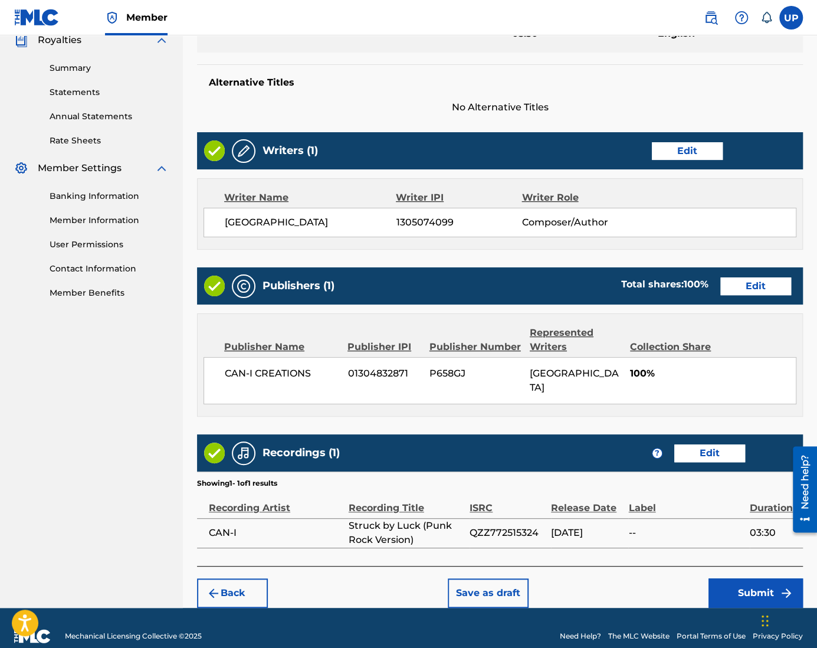
click at [755, 578] on button "Submit" at bounding box center [755, 592] width 94 height 29
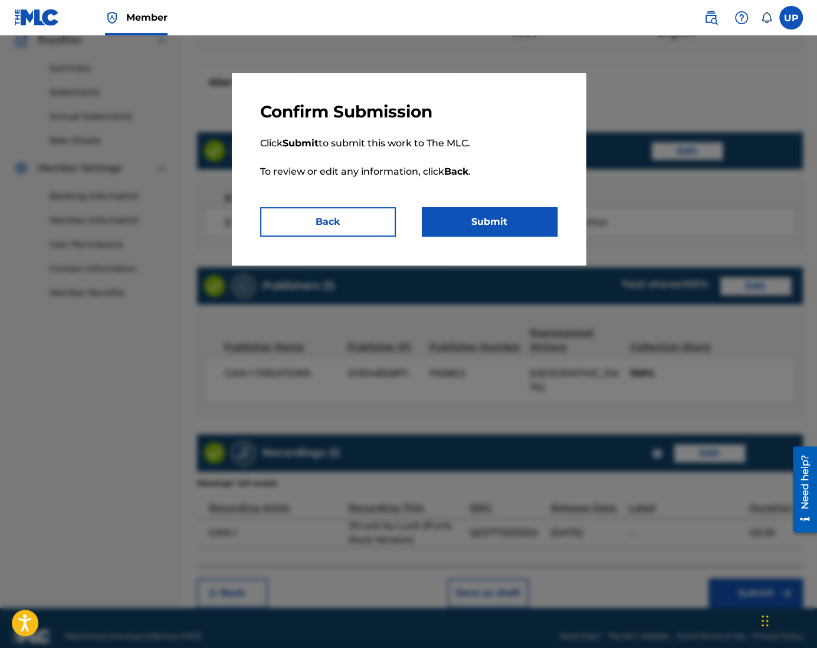
click at [514, 218] on button "Submit" at bounding box center [490, 221] width 136 height 29
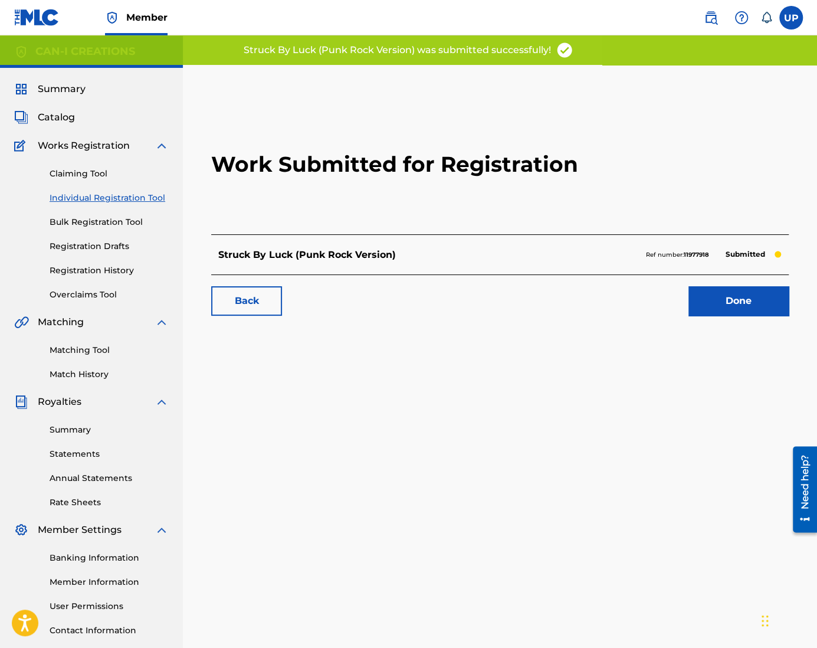
click at [728, 301] on link "Done" at bounding box center [738, 300] width 100 height 29
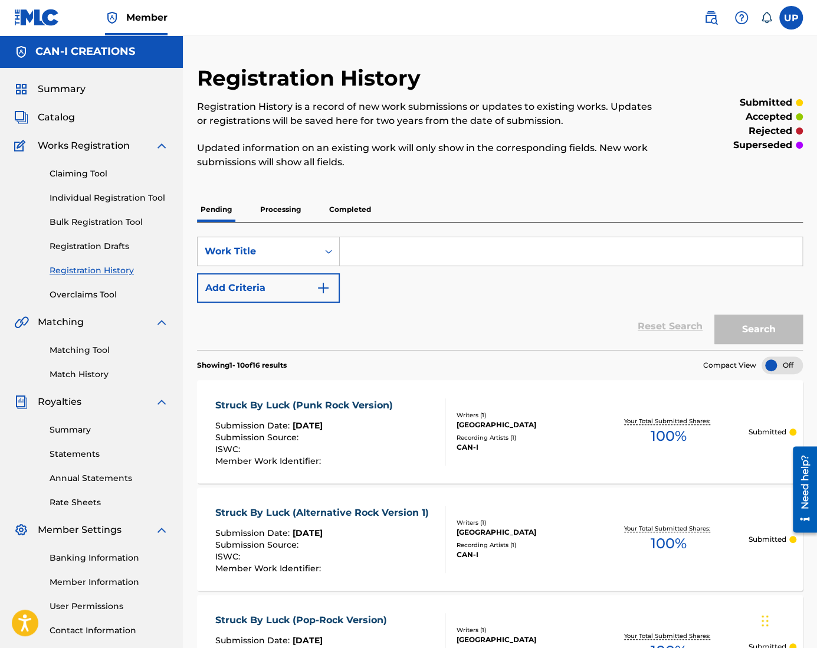
click at [101, 202] on link "Individual Registration Tool" at bounding box center [109, 198] width 119 height 12
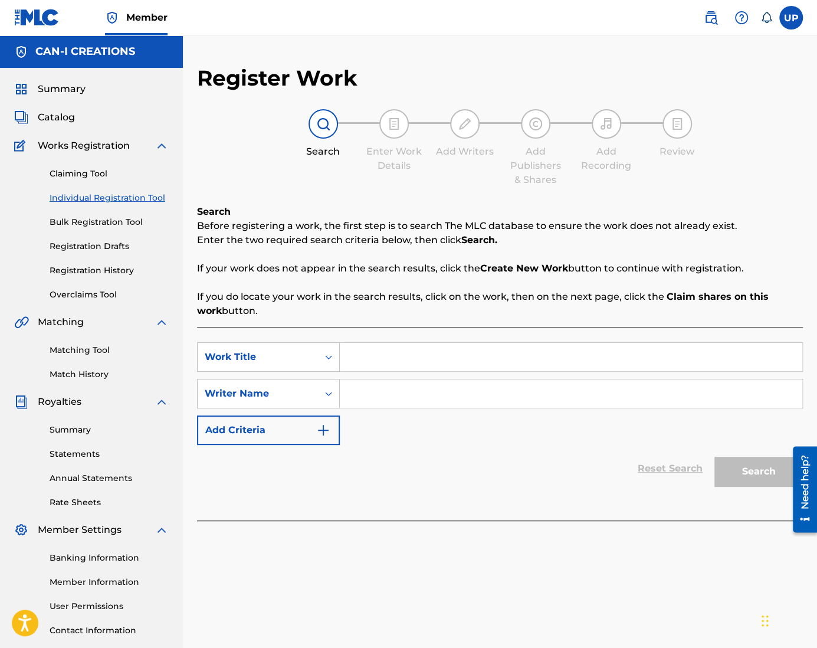
click at [353, 354] on input "Search Form" at bounding box center [571, 357] width 462 height 28
paste input "Struck by Luck (Alternative Rock Version 2)"
click at [395, 405] on input "Search Form" at bounding box center [571, 393] width 462 height 28
click at [392, 392] on input "Search Form" at bounding box center [571, 393] width 462 height 28
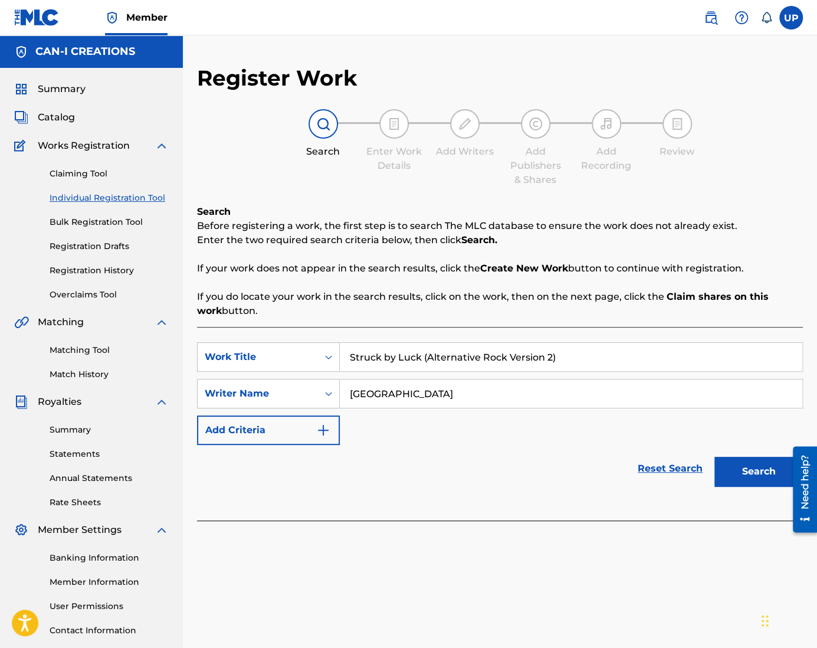
click at [748, 476] on button "Search" at bounding box center [758, 470] width 88 height 29
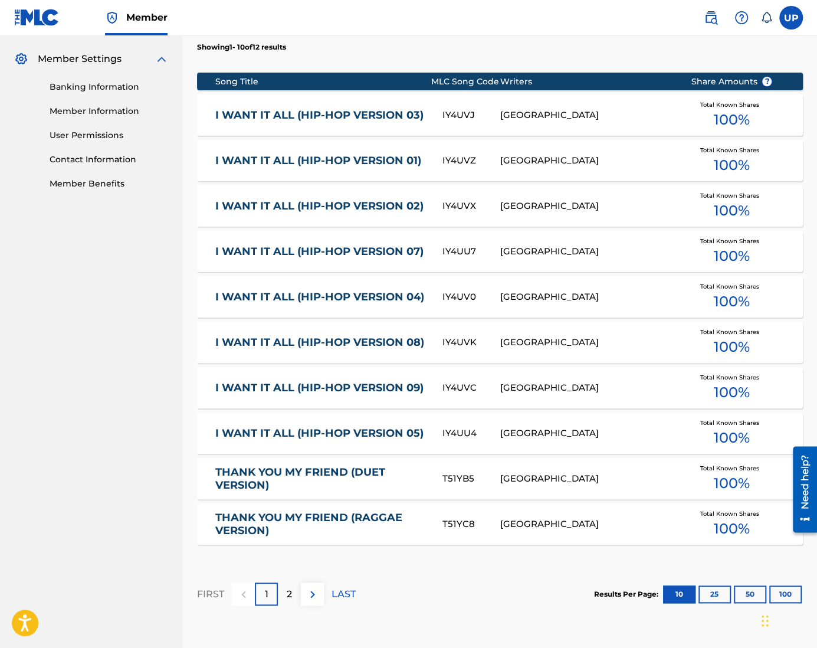
scroll to position [573, 0]
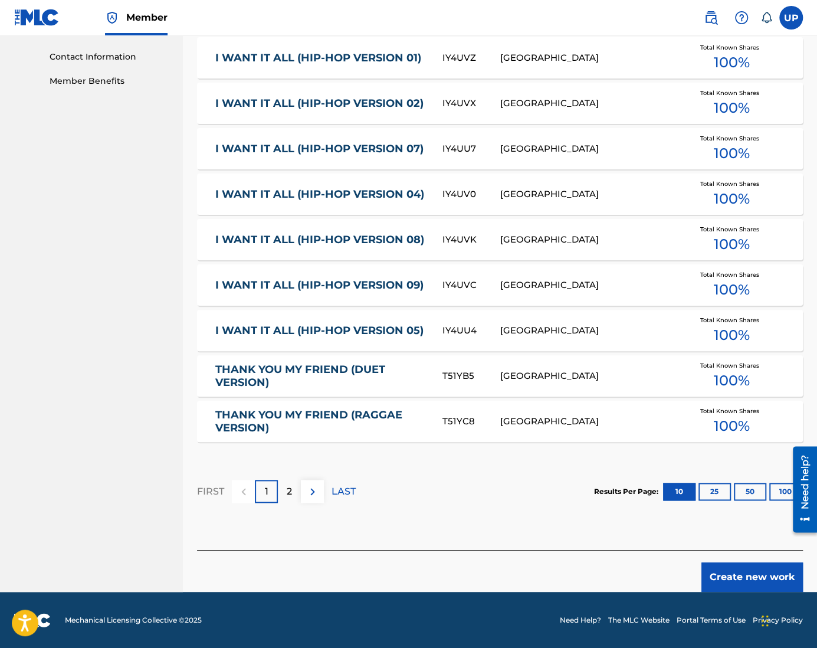
click at [741, 573] on button "Create new work" at bounding box center [751, 576] width 101 height 29
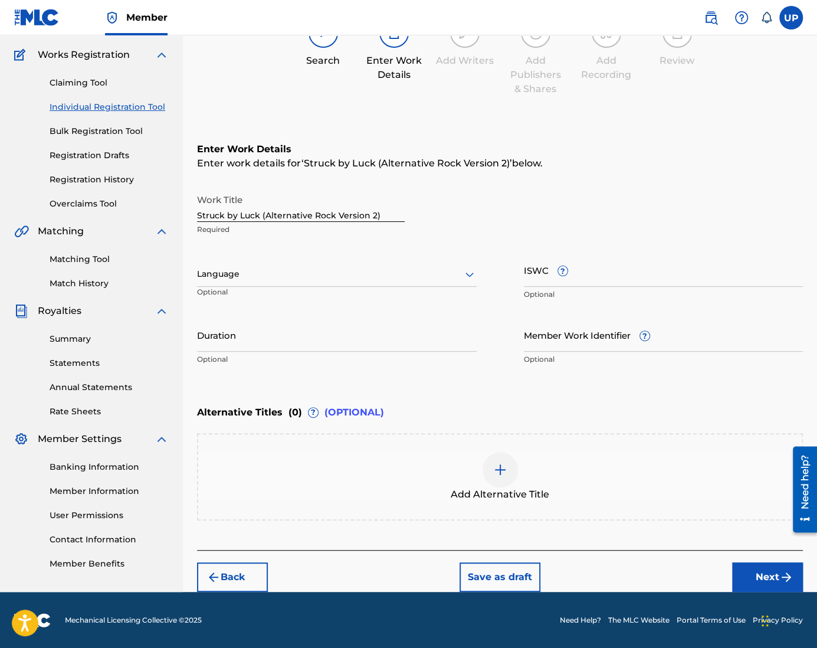
click at [274, 273] on div at bounding box center [337, 274] width 280 height 15
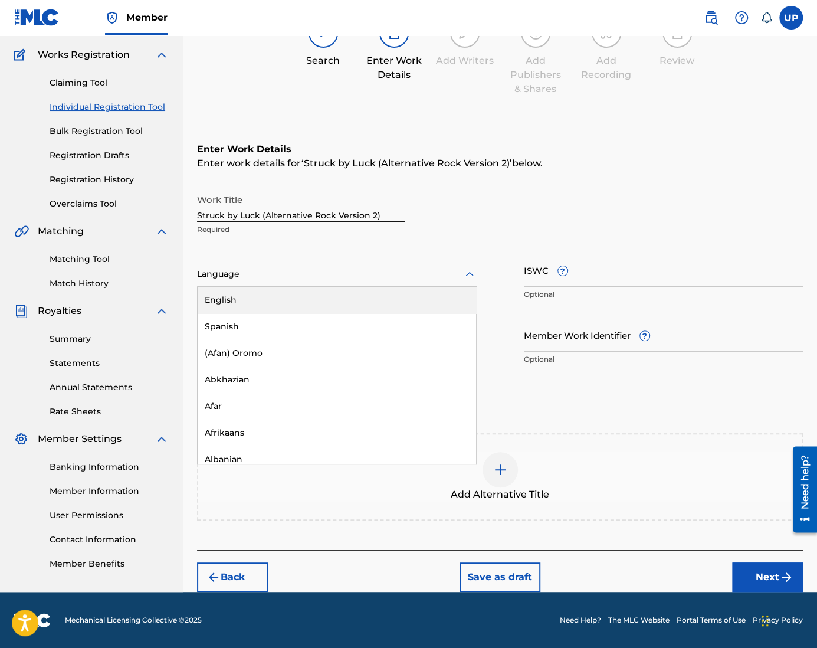
click at [272, 295] on div "English" at bounding box center [337, 300] width 278 height 27
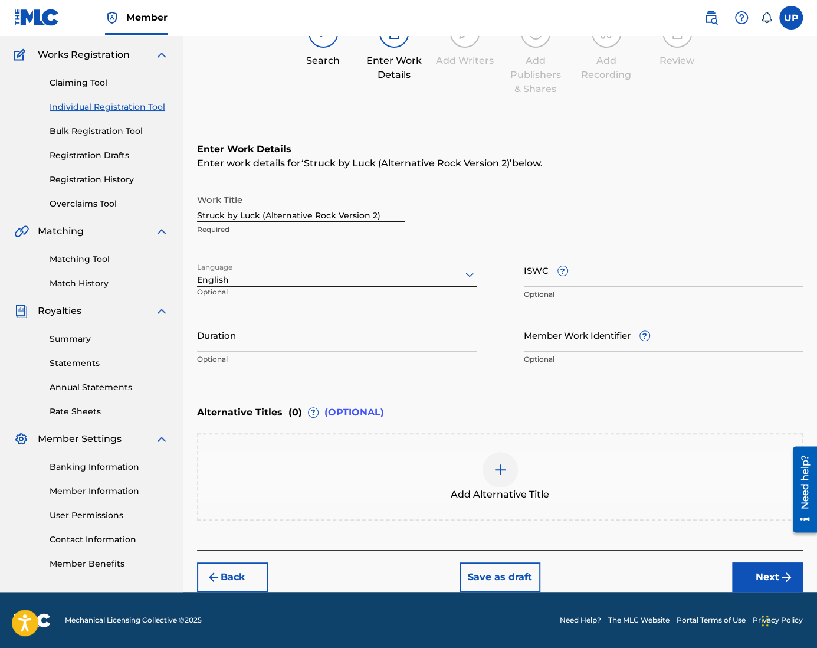
click at [268, 338] on input "Duration" at bounding box center [337, 335] width 280 height 34
click at [755, 577] on button "Next" at bounding box center [767, 576] width 71 height 29
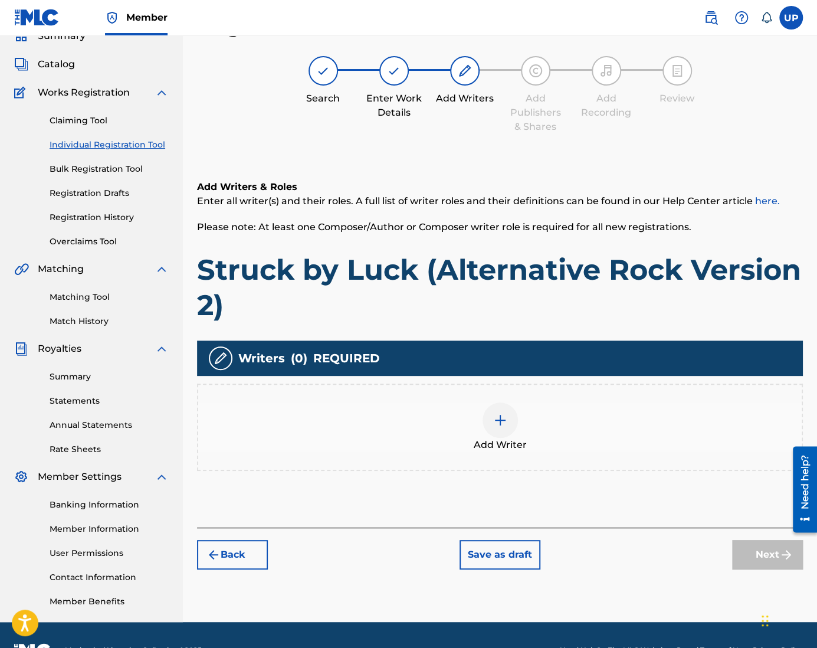
scroll to position [53, 0]
click at [508, 428] on div at bounding box center [499, 419] width 35 height 35
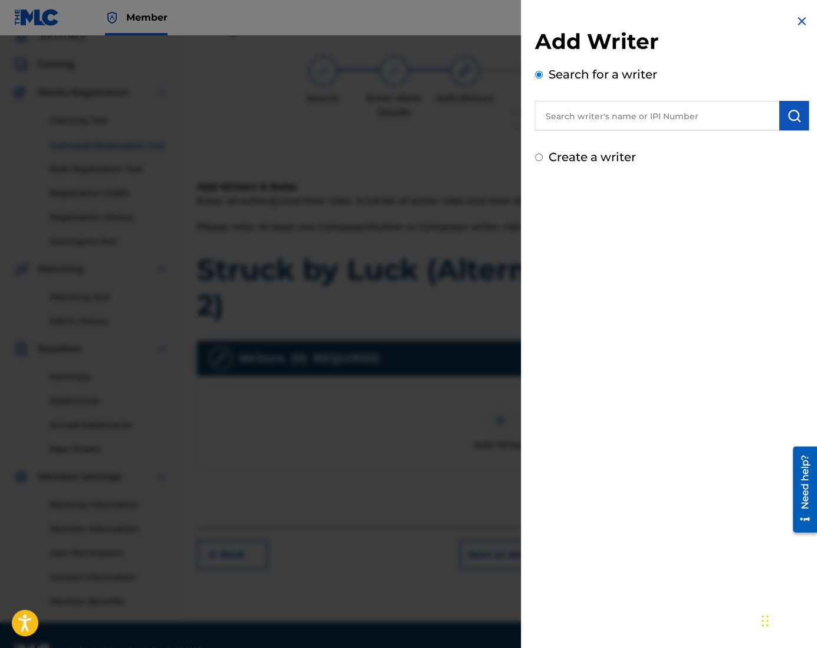
click at [585, 157] on label "Create a writer" at bounding box center [591, 157] width 87 height 14
click at [543, 157] on input "Create a writer" at bounding box center [539, 157] width 8 height 8
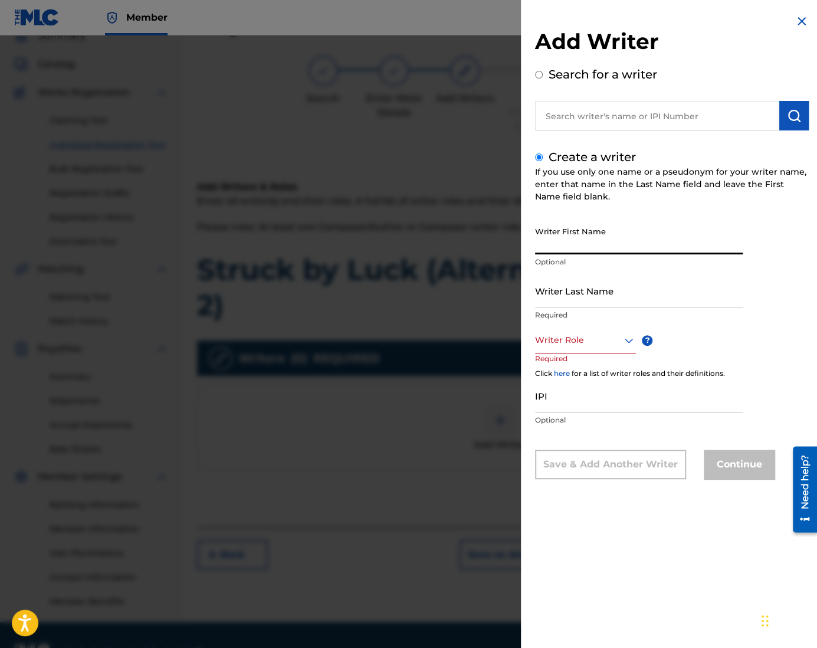
click at [598, 249] on input "Writer First Name" at bounding box center [639, 238] width 208 height 34
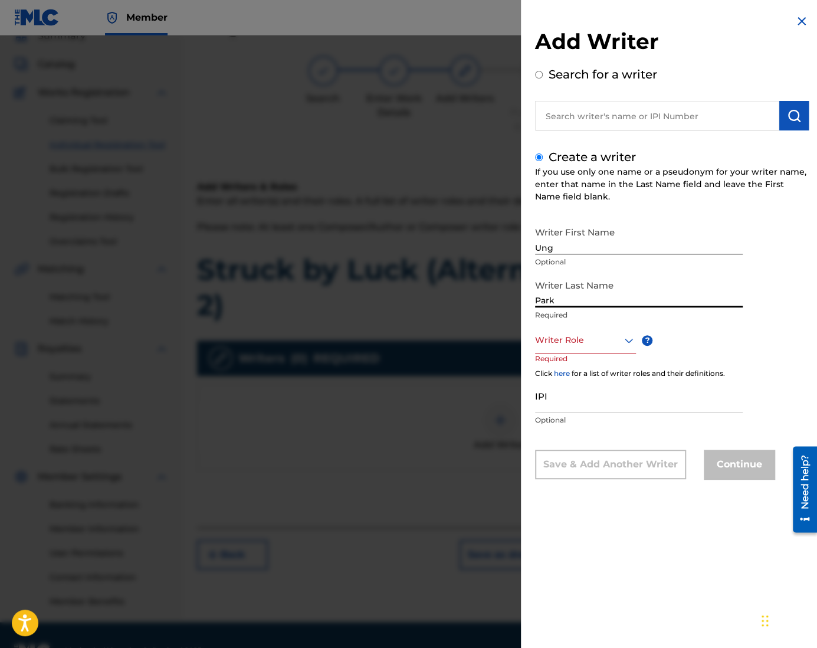
click at [583, 352] on div "Writer Role" at bounding box center [585, 340] width 101 height 27
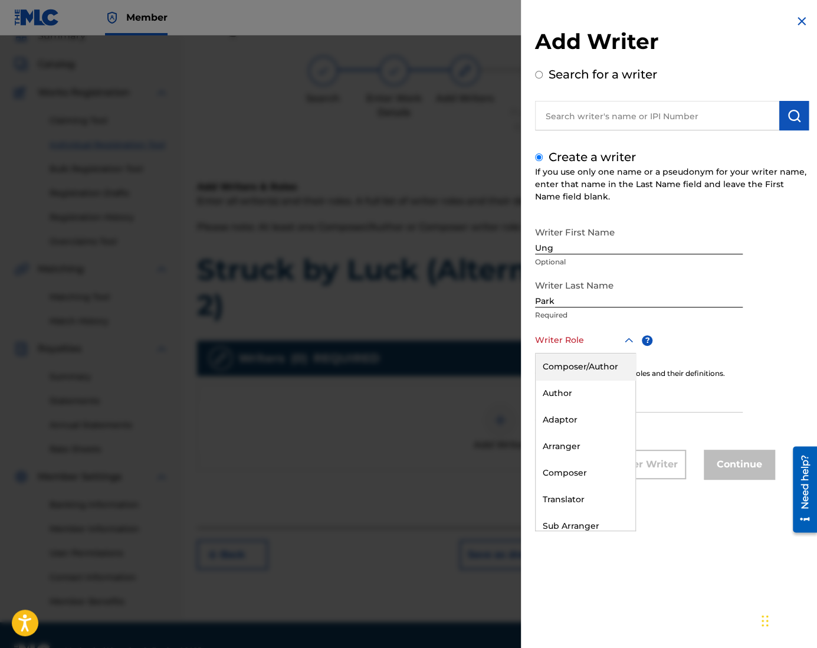
click at [576, 362] on div "Composer/Author" at bounding box center [585, 366] width 100 height 27
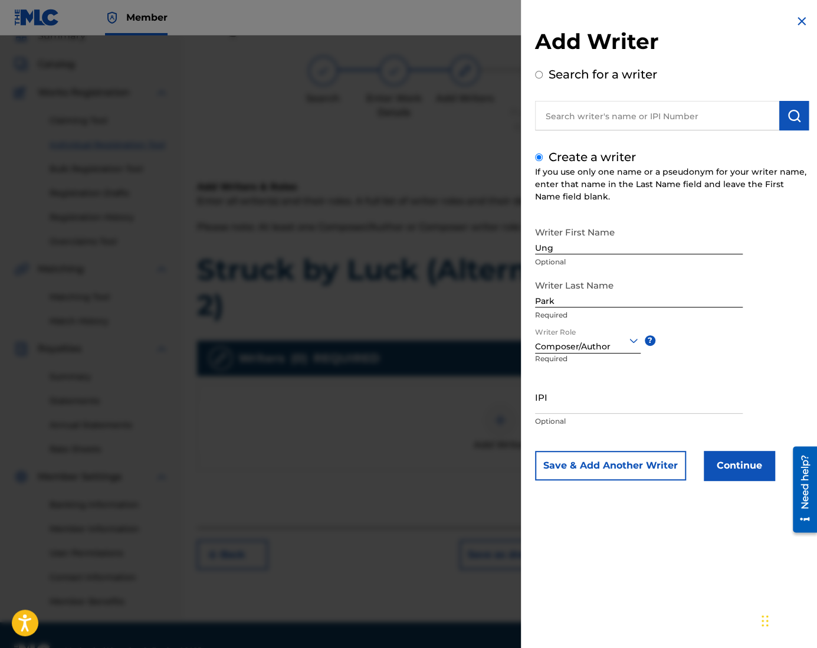
click at [590, 405] on input "IPI" at bounding box center [639, 397] width 208 height 34
paste input "1305074099"
click at [744, 464] on button "Continue" at bounding box center [739, 465] width 71 height 29
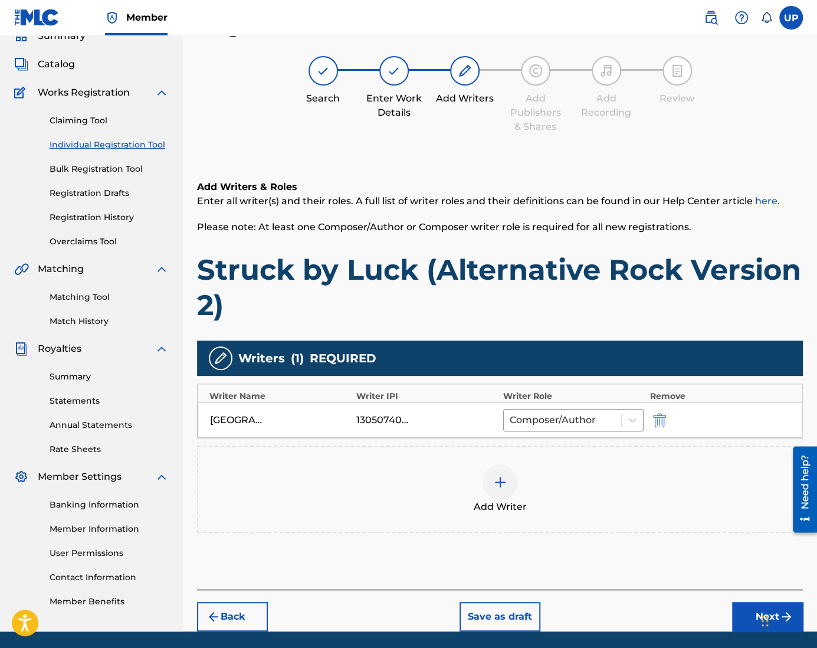
click at [740, 614] on button "Next" at bounding box center [767, 616] width 71 height 29
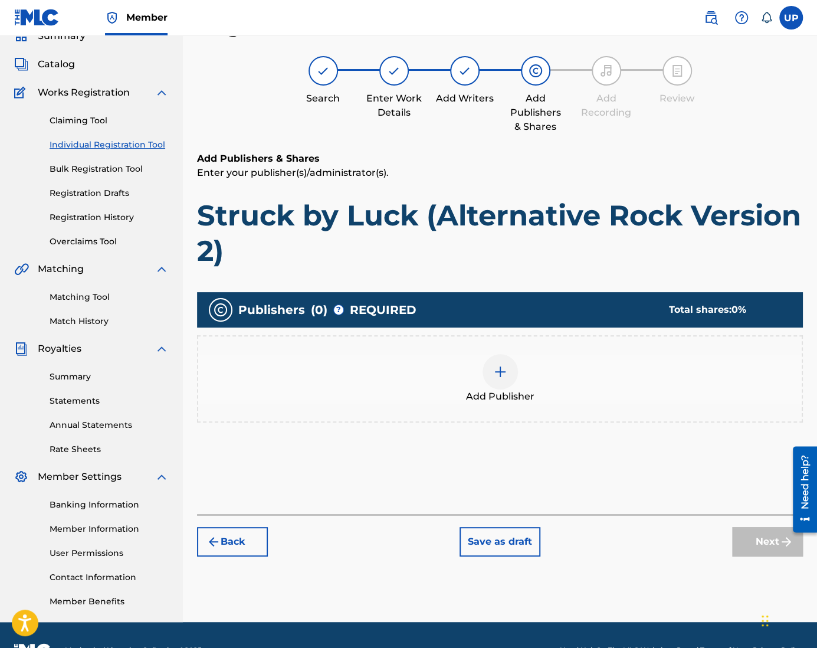
click at [501, 370] on img at bounding box center [500, 371] width 14 height 14
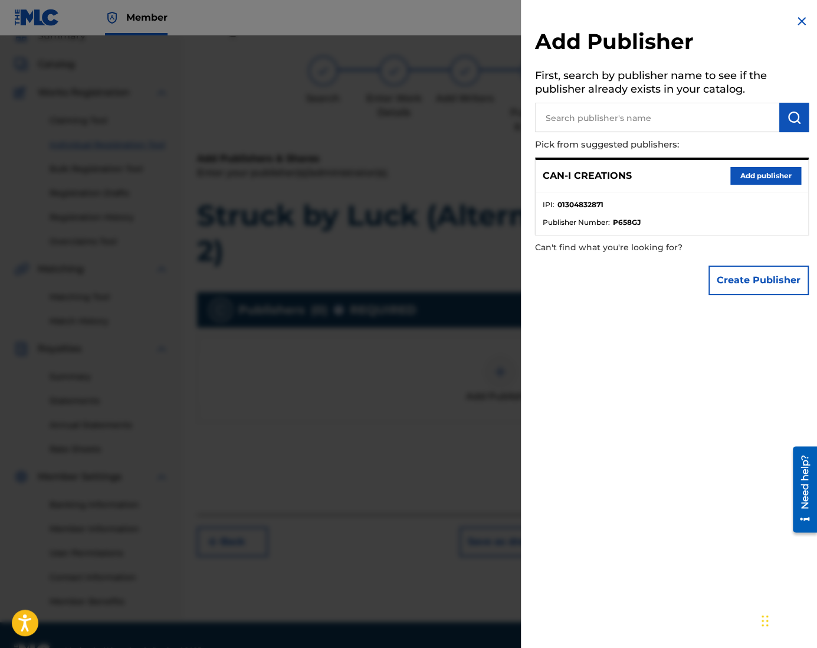
click at [768, 179] on button "Add publisher" at bounding box center [765, 176] width 71 height 18
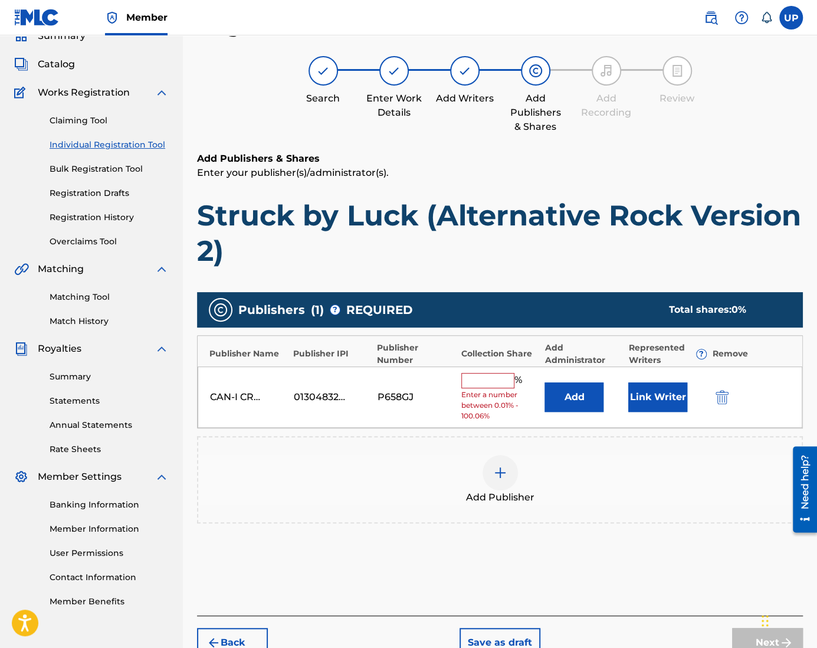
click at [491, 376] on input "text" at bounding box center [487, 380] width 53 height 15
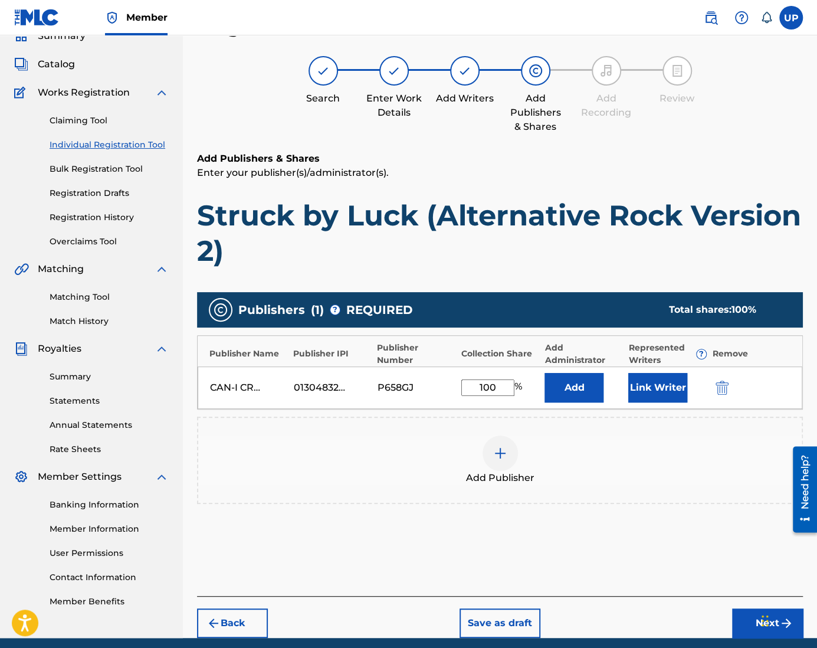
click at [648, 387] on button "Link Writer" at bounding box center [657, 387] width 59 height 29
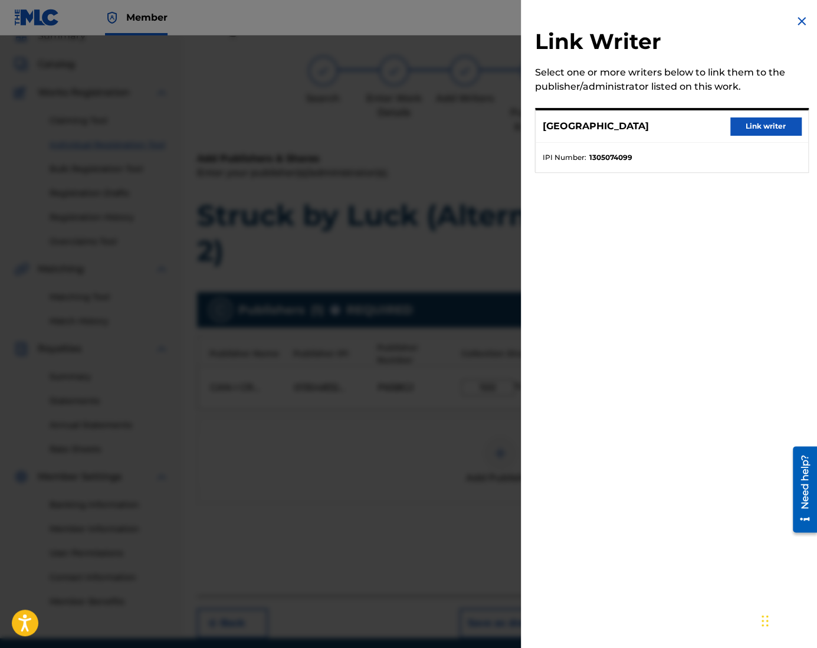
click at [747, 126] on button "Link writer" at bounding box center [765, 126] width 71 height 18
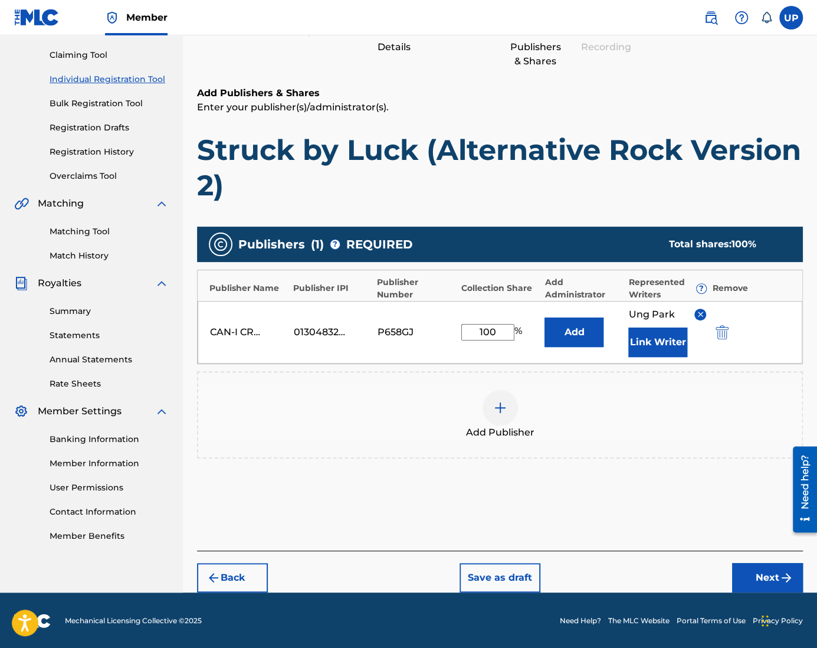
click at [745, 579] on button "Next" at bounding box center [767, 577] width 71 height 29
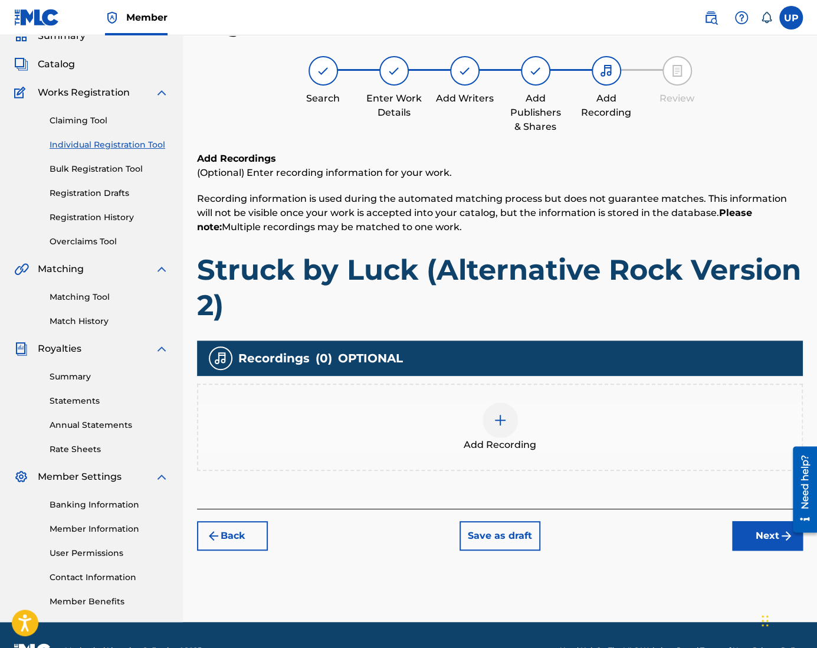
click at [490, 425] on div at bounding box center [499, 419] width 35 height 35
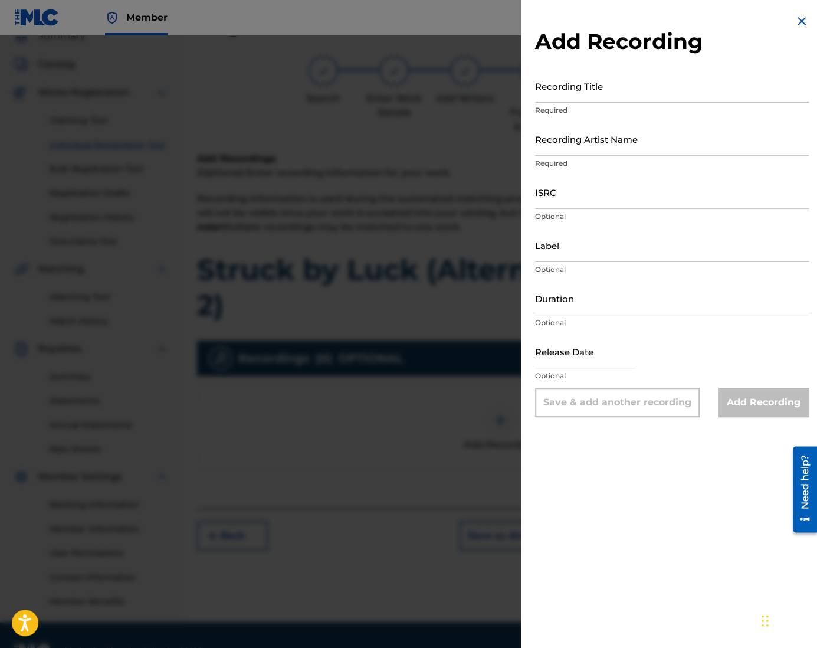
click at [592, 89] on input "Recording Title" at bounding box center [672, 86] width 274 height 34
paste input "Struck by Luck (Alternative Rock Version 2)"
click at [581, 149] on input "Recording Artist Name" at bounding box center [672, 139] width 274 height 34
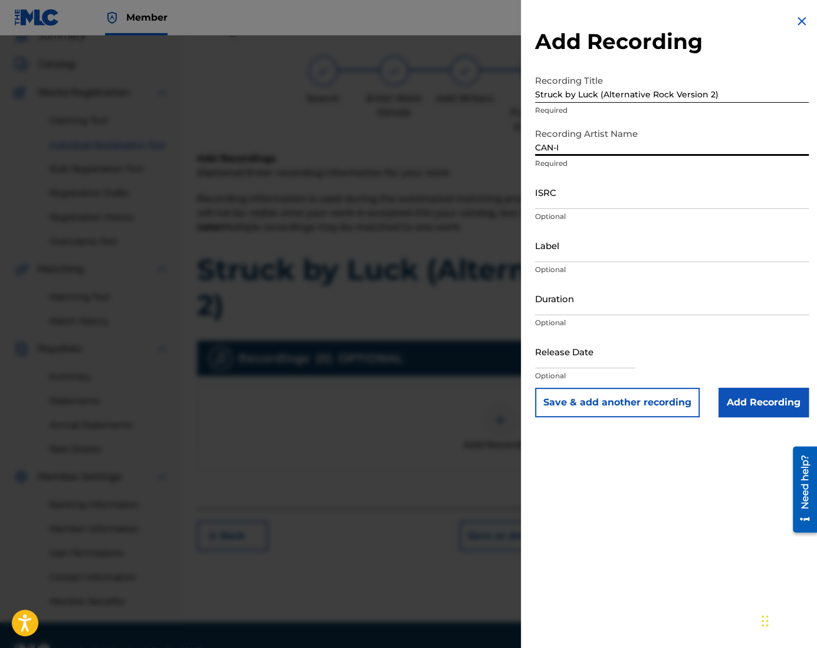
click at [581, 197] on input "ISRC" at bounding box center [672, 192] width 274 height 34
click at [581, 198] on input "ISRC" at bounding box center [672, 192] width 274 height 34
paste input "QZZ772515325"
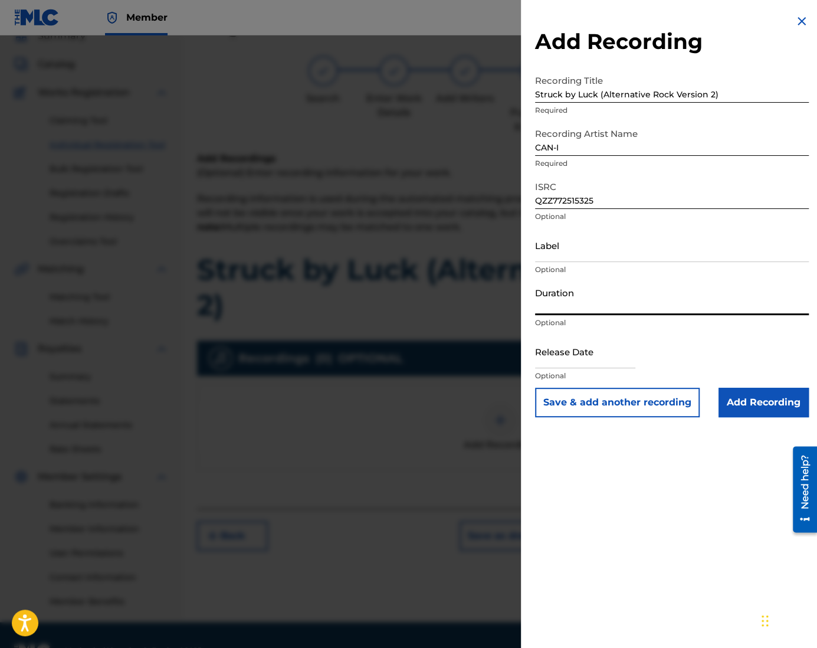
click at [581, 309] on input "Duration" at bounding box center [672, 298] width 274 height 34
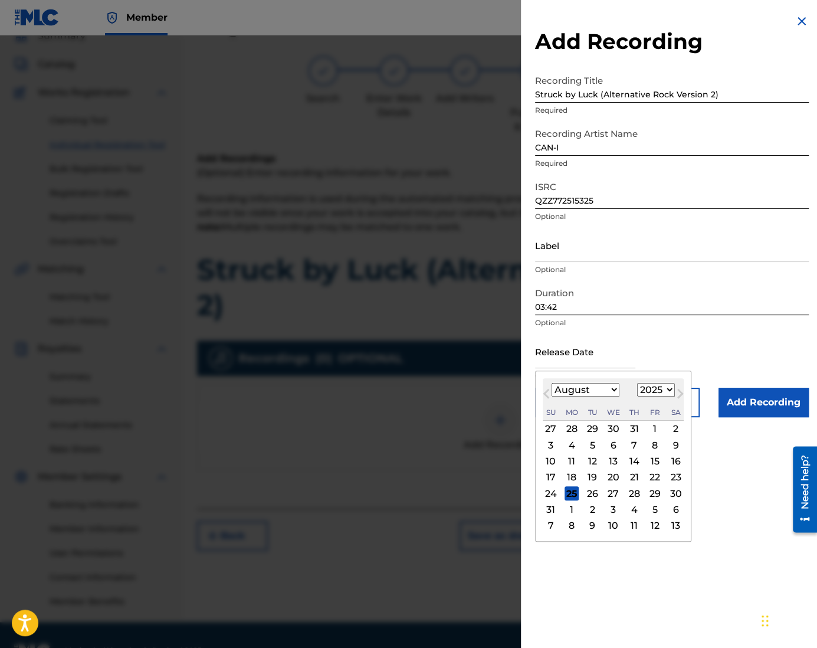
click at [571, 363] on input "text" at bounding box center [585, 351] width 100 height 34
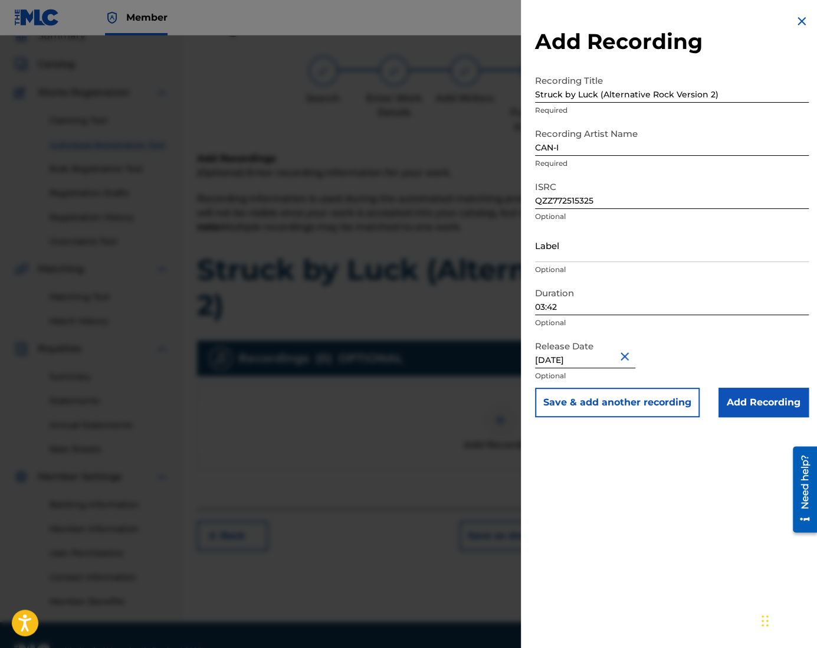
click at [759, 406] on input "Add Recording" at bounding box center [763, 401] width 90 height 29
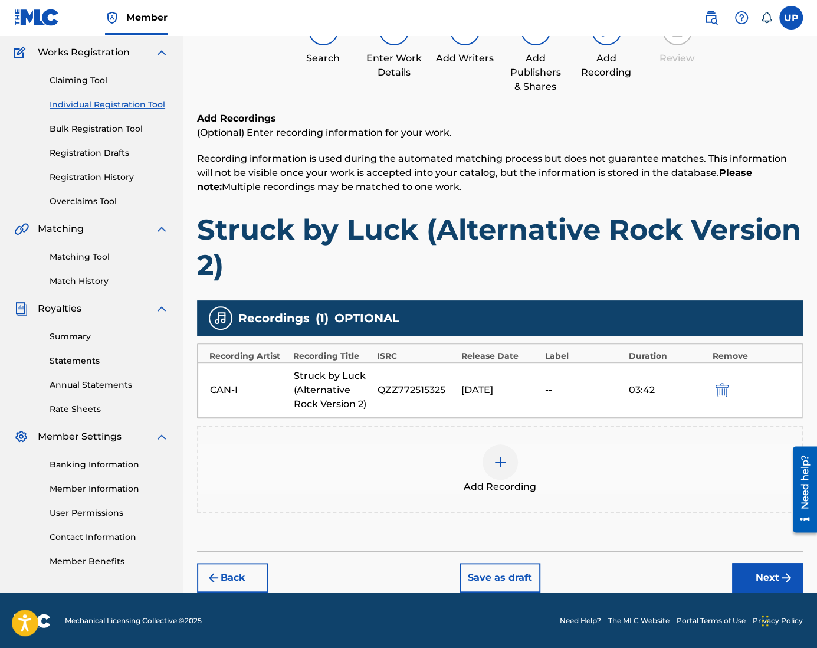
click at [752, 570] on button "Next" at bounding box center [767, 577] width 71 height 29
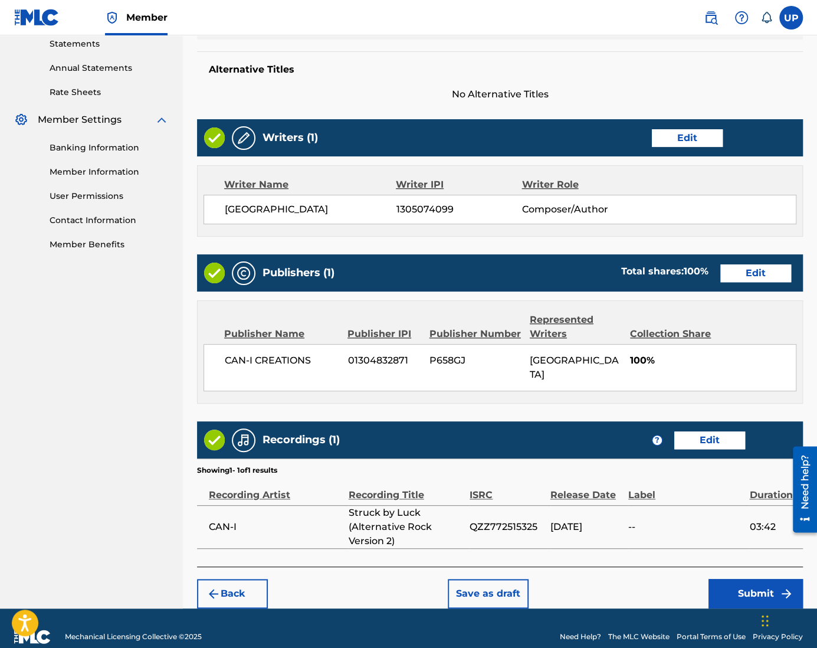
scroll to position [410, 0]
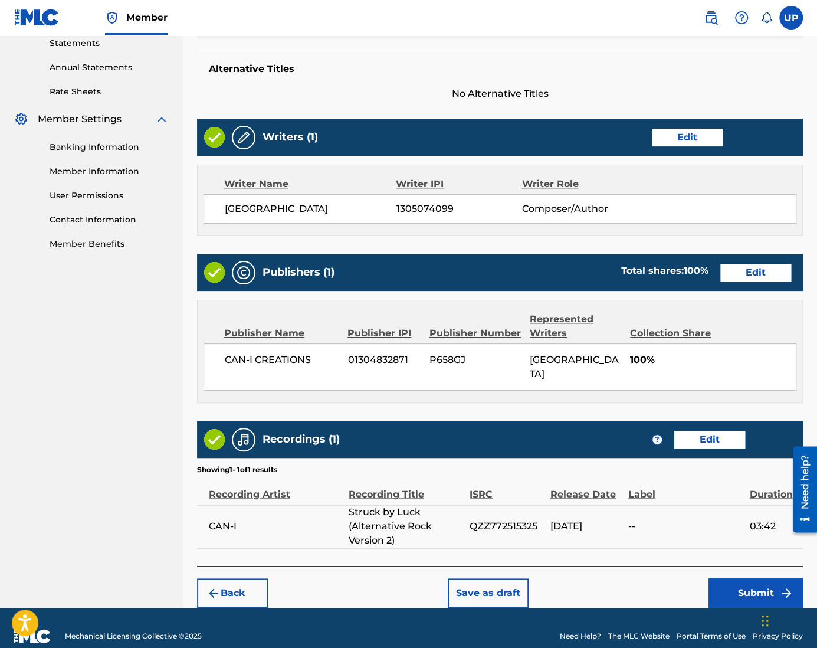
click at [765, 580] on button "Submit" at bounding box center [755, 592] width 94 height 29
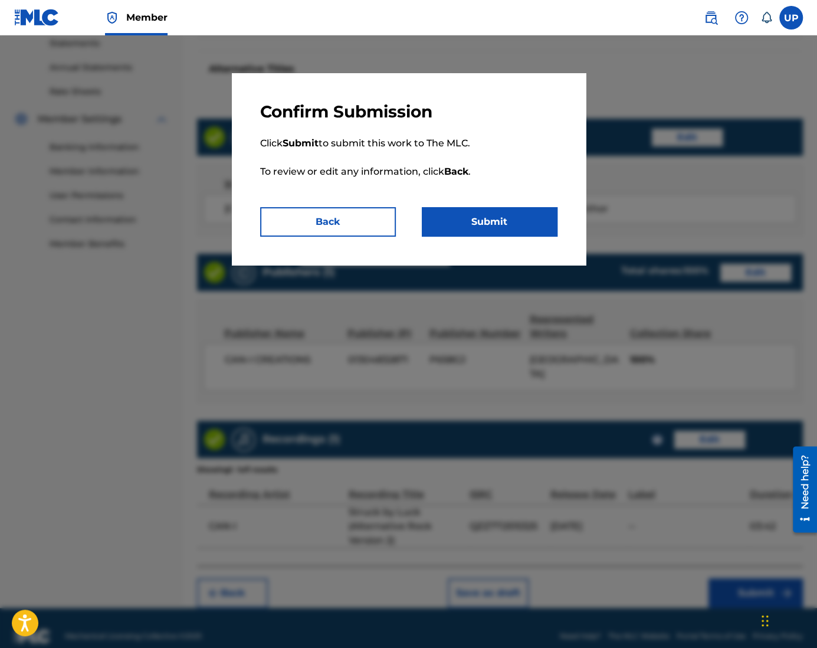
click at [488, 211] on button "Submit" at bounding box center [490, 221] width 136 height 29
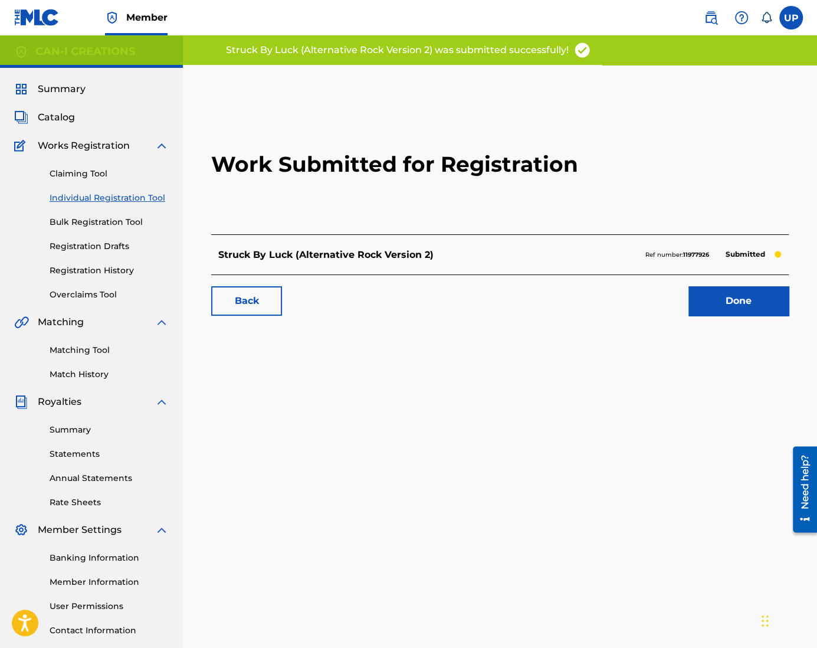
click at [732, 297] on link "Done" at bounding box center [738, 300] width 100 height 29
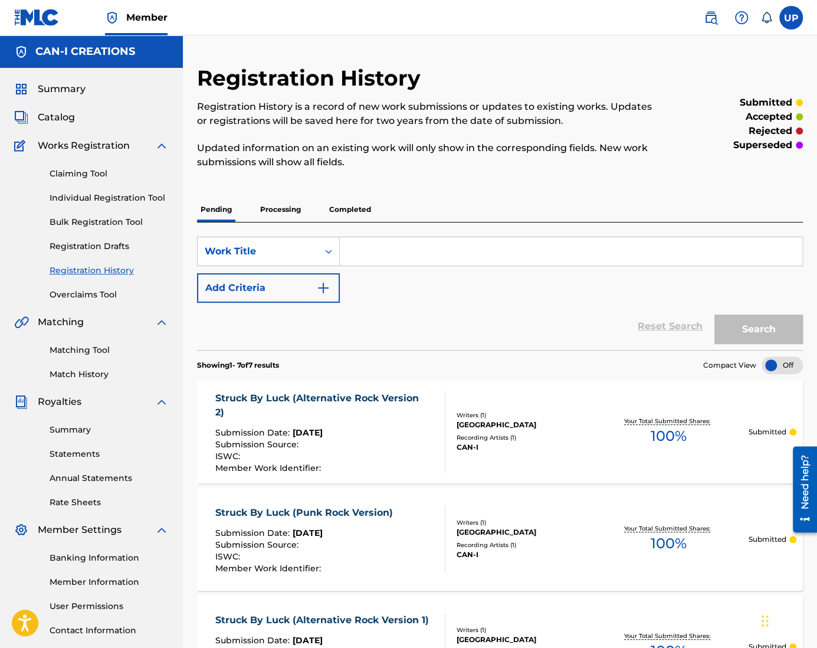
click at [114, 203] on link "Individual Registration Tool" at bounding box center [109, 198] width 119 height 12
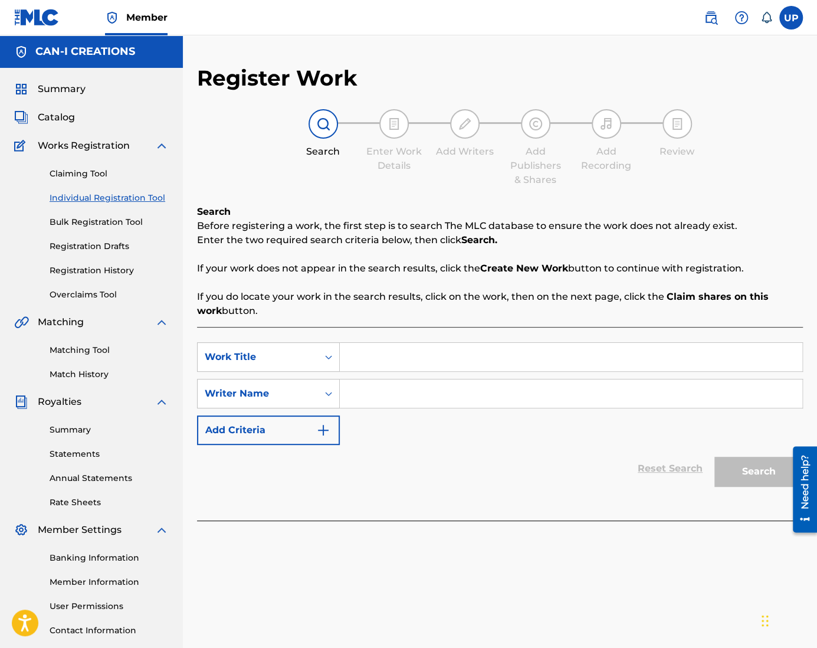
click at [390, 365] on input "Search Form" at bounding box center [571, 357] width 462 height 28
paste input "Biggest Part of Me (Alternative Rock Version)"
click at [390, 400] on input "Search Form" at bounding box center [571, 393] width 462 height 28
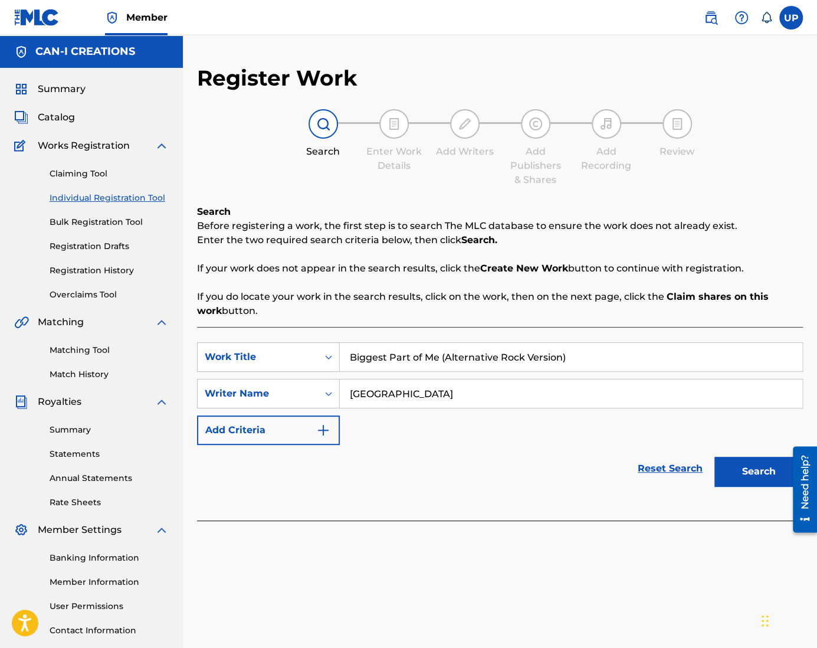
click at [748, 466] on button "Search" at bounding box center [758, 470] width 88 height 29
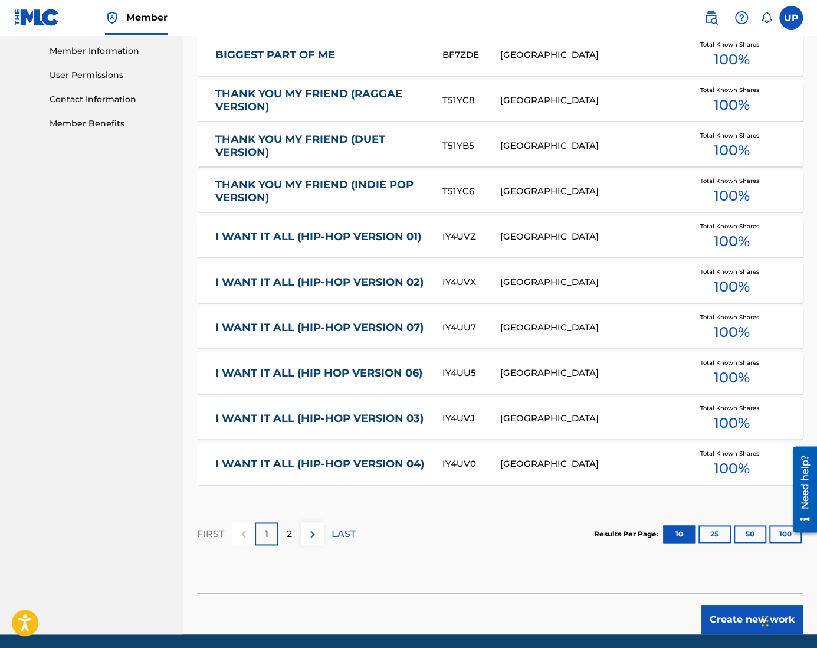
scroll to position [573, 0]
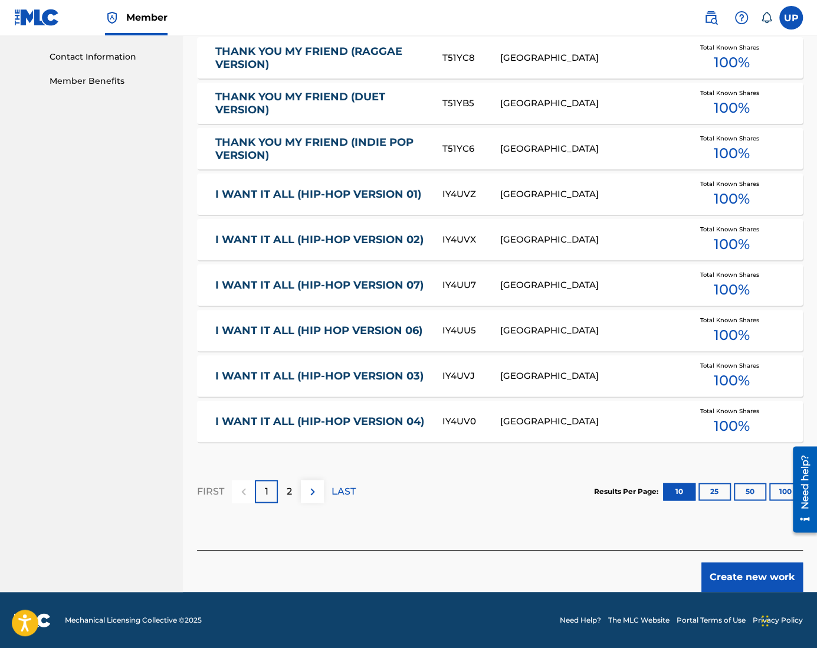
click at [288, 487] on p "2" at bounding box center [289, 491] width 5 height 14
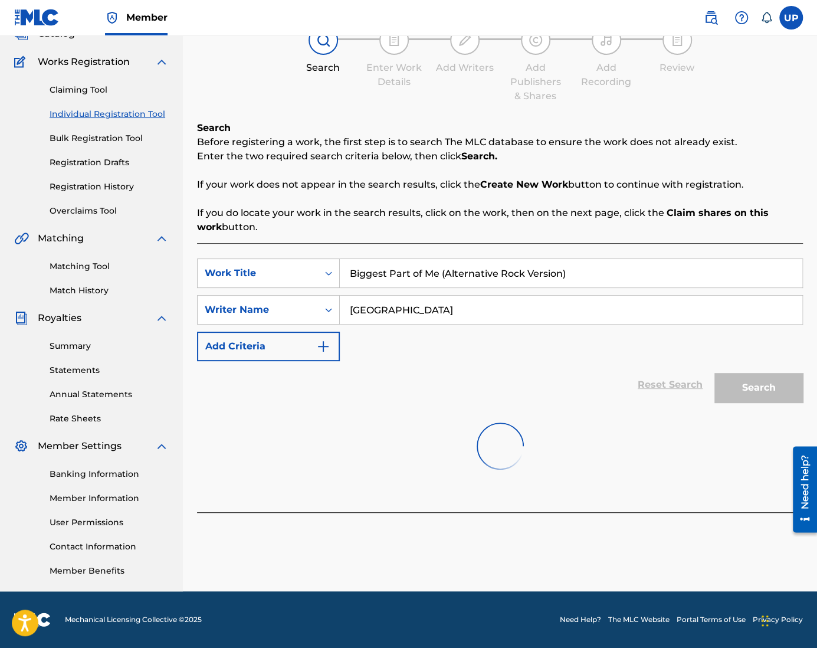
scroll to position [255, 0]
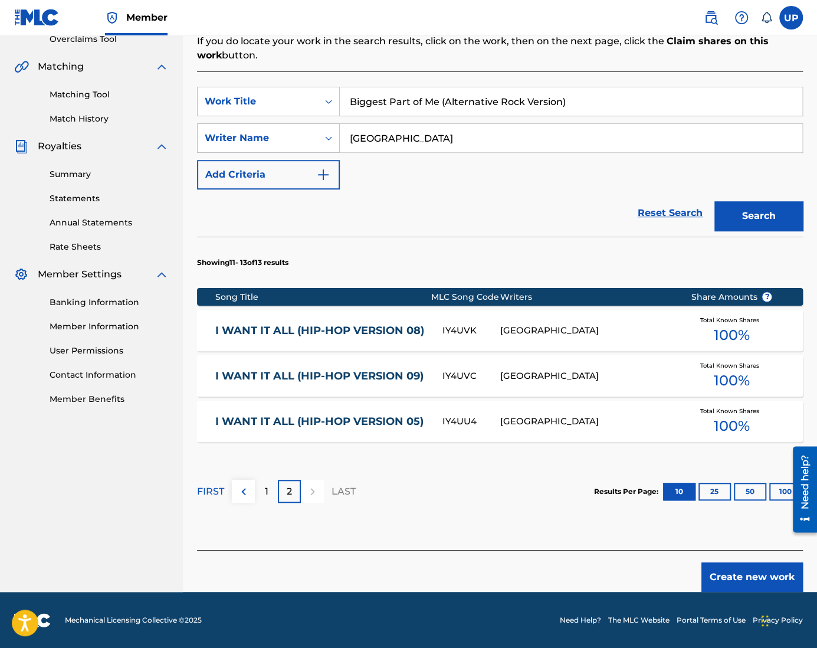
click at [755, 569] on button "Create new work" at bounding box center [751, 576] width 101 height 29
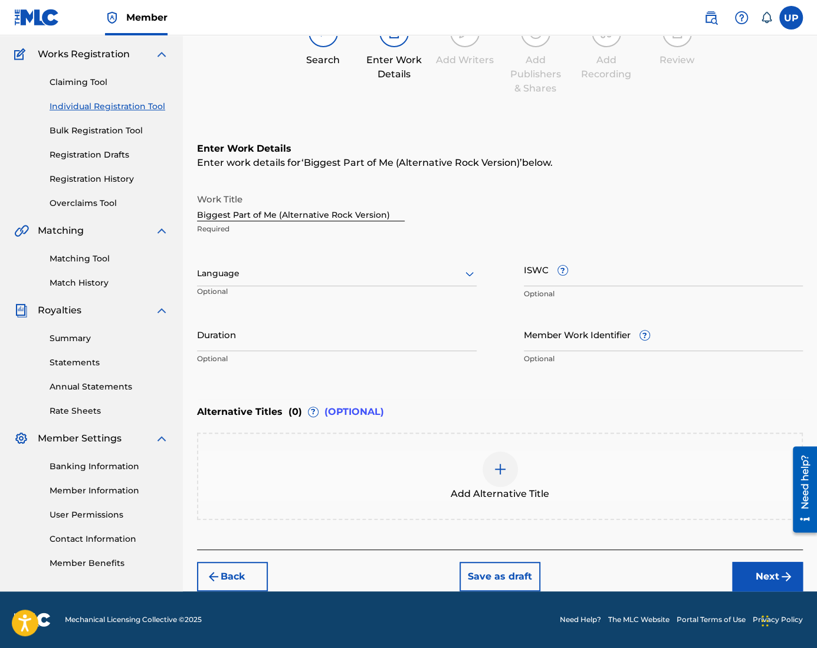
scroll to position [91, 0]
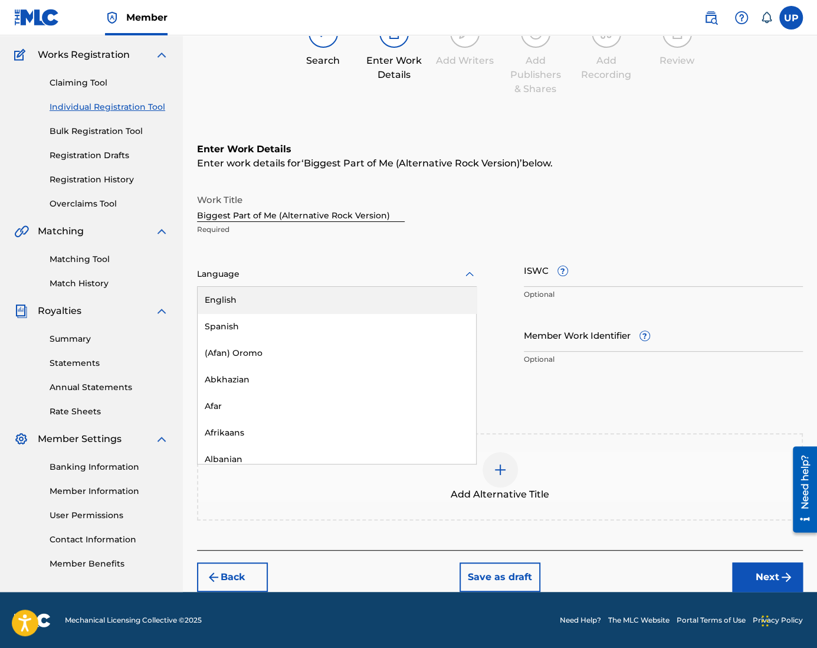
click at [317, 271] on div at bounding box center [337, 274] width 280 height 15
click at [305, 303] on div "English" at bounding box center [337, 300] width 278 height 27
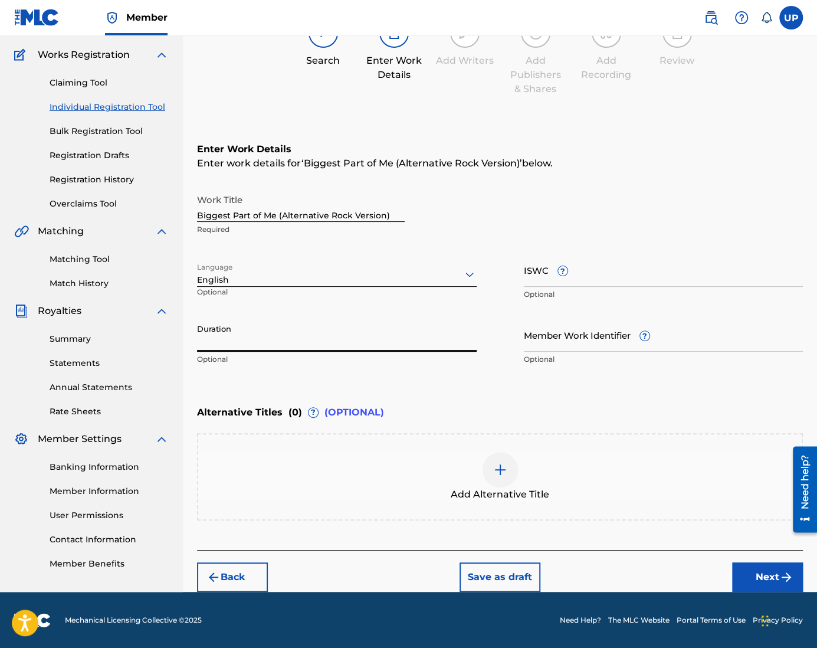
click at [275, 346] on input "Duration" at bounding box center [337, 335] width 280 height 34
click at [737, 573] on button "Next" at bounding box center [767, 576] width 71 height 29
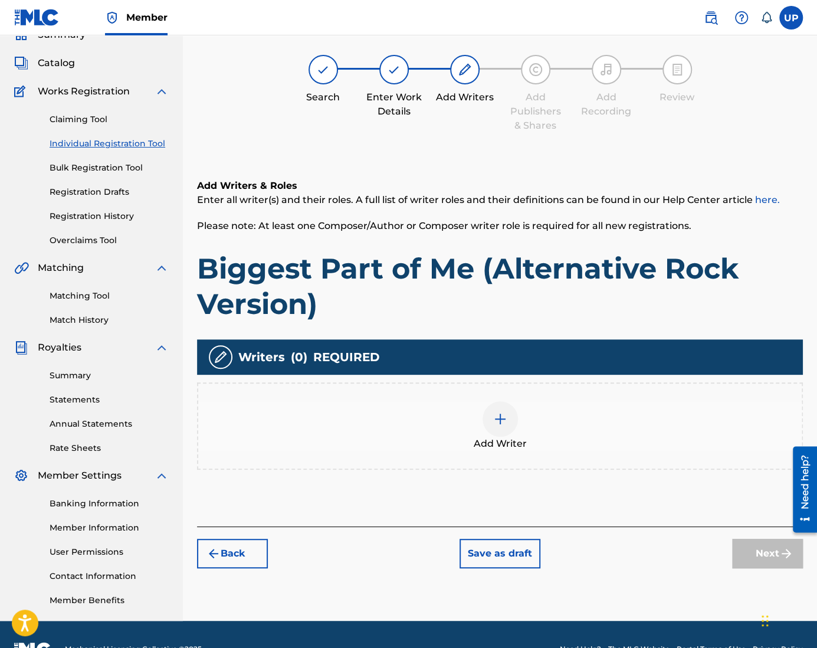
scroll to position [53, 0]
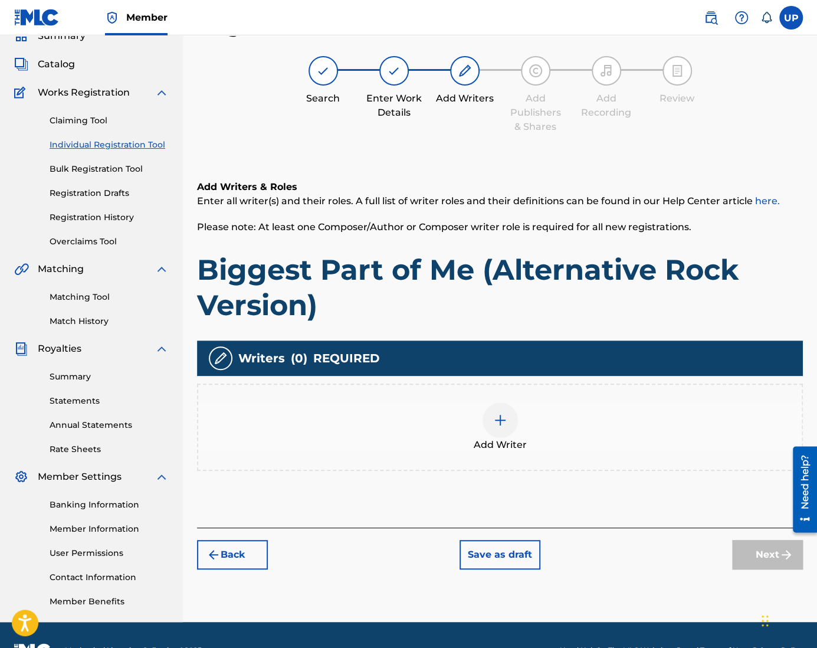
click at [502, 415] on img at bounding box center [500, 420] width 14 height 14
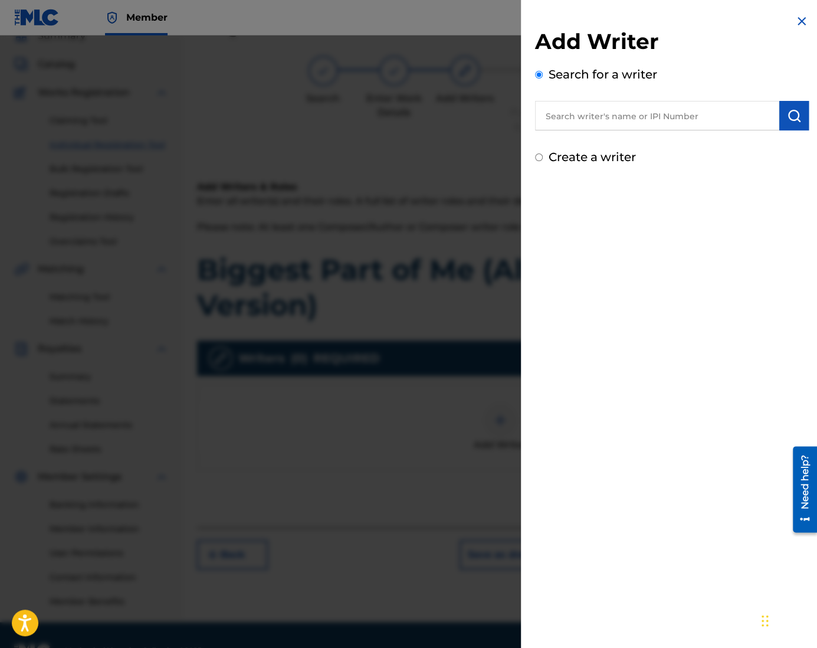
click at [604, 161] on label "Create a writer" at bounding box center [591, 157] width 87 height 14
click at [543, 161] on input "Create a writer" at bounding box center [539, 157] width 8 height 8
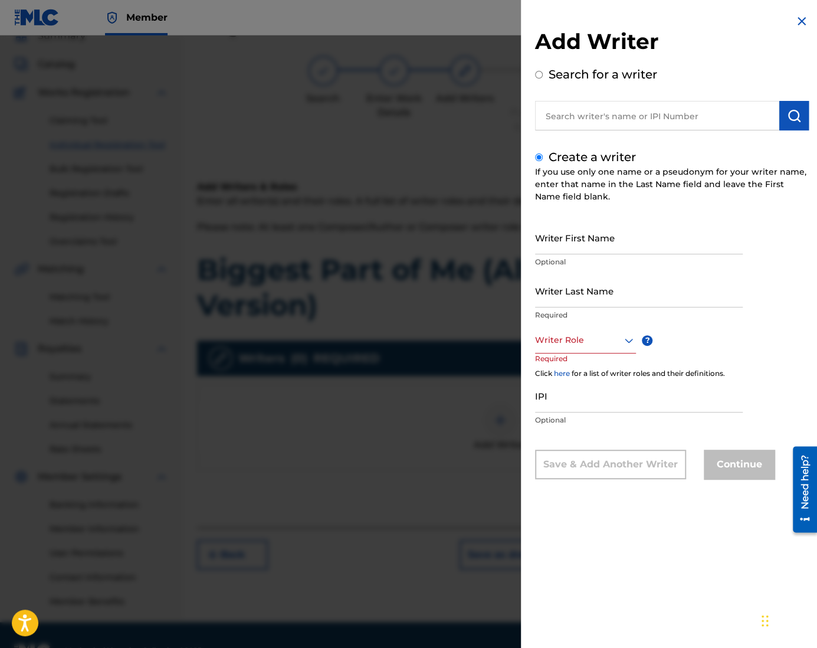
click at [596, 236] on input "Writer First Name" at bounding box center [639, 238] width 208 height 34
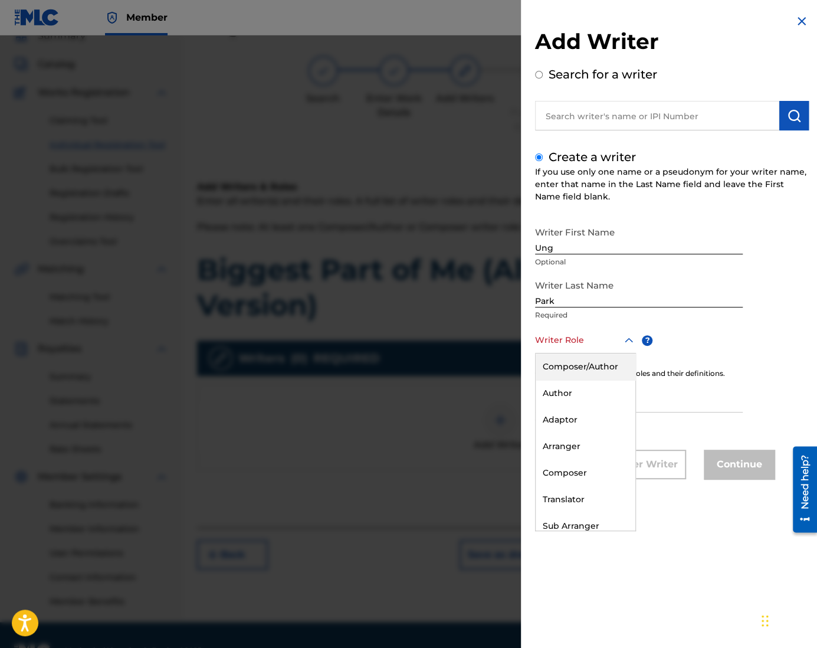
click at [574, 343] on div at bounding box center [585, 340] width 101 height 15
click at [589, 370] on div "Composer/Author" at bounding box center [585, 366] width 100 height 27
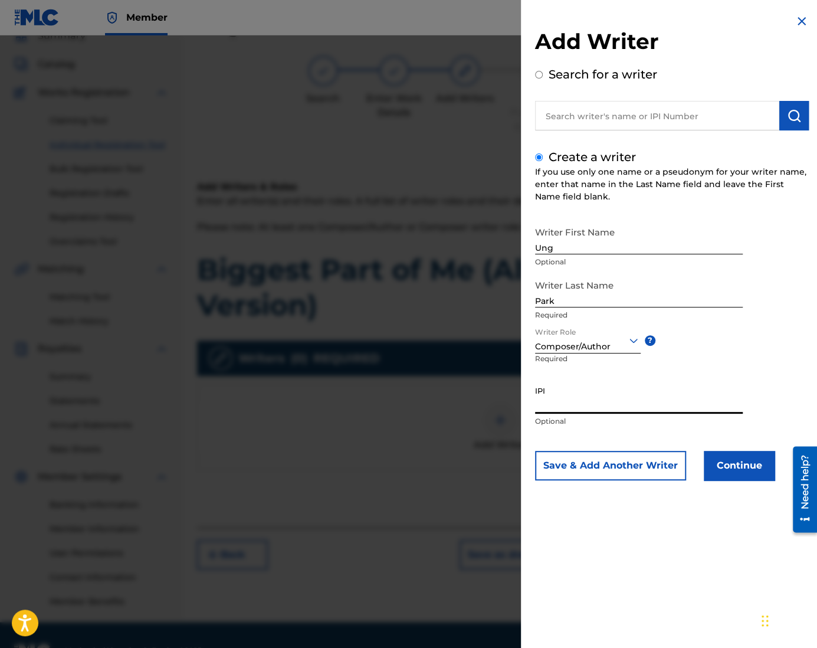
click at [590, 407] on input "IPI" at bounding box center [639, 397] width 208 height 34
click at [577, 399] on input "IPI" at bounding box center [639, 397] width 208 height 34
paste input "1305074099"
click at [744, 482] on div "Add Writer Search for a writer Create a writer If you use only one name or a ps…" at bounding box center [672, 256] width 302 height 512
click at [737, 465] on button "Continue" at bounding box center [739, 465] width 71 height 29
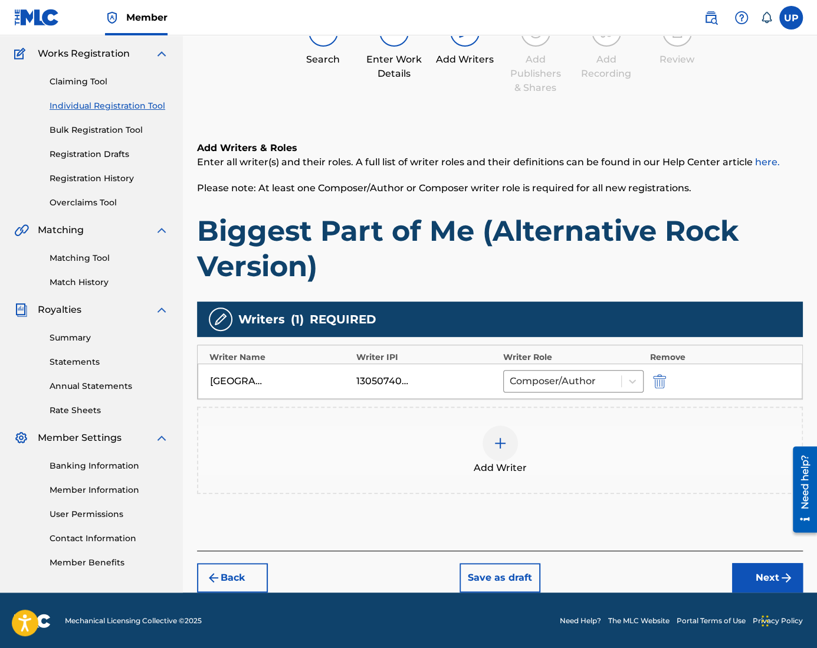
click at [765, 571] on button "Next" at bounding box center [767, 577] width 71 height 29
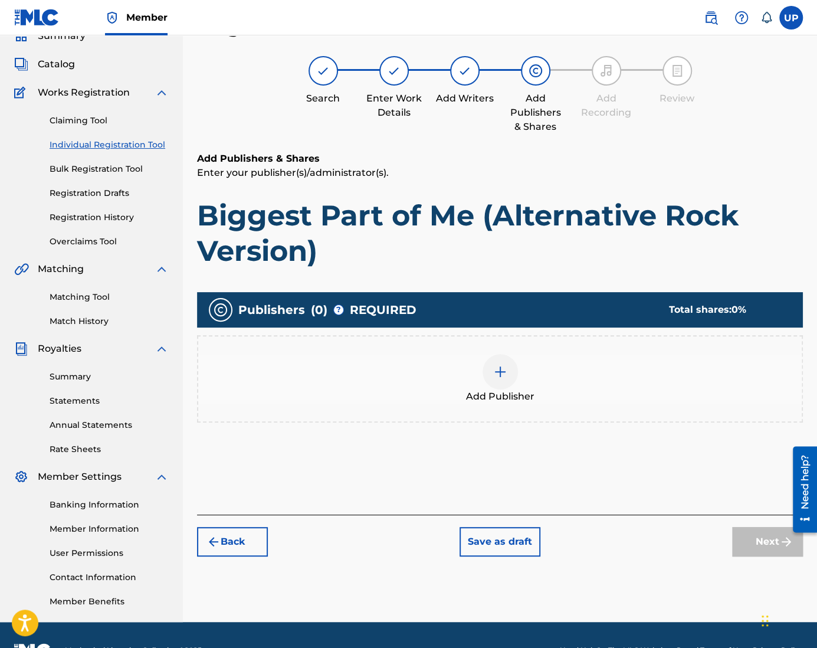
click at [507, 381] on div at bounding box center [499, 371] width 35 height 35
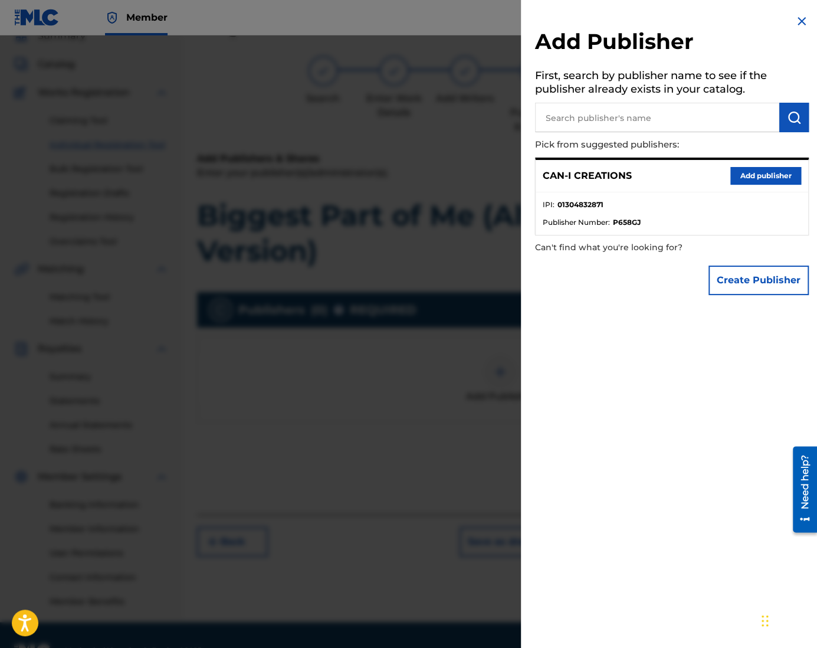
click at [768, 171] on button "Add publisher" at bounding box center [765, 176] width 71 height 18
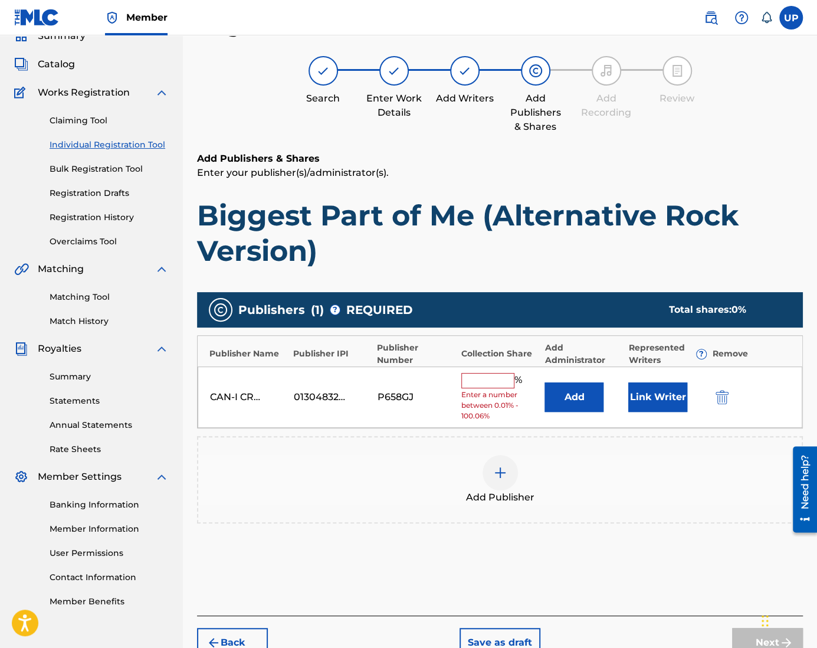
click at [469, 373] on input "text" at bounding box center [487, 380] width 53 height 15
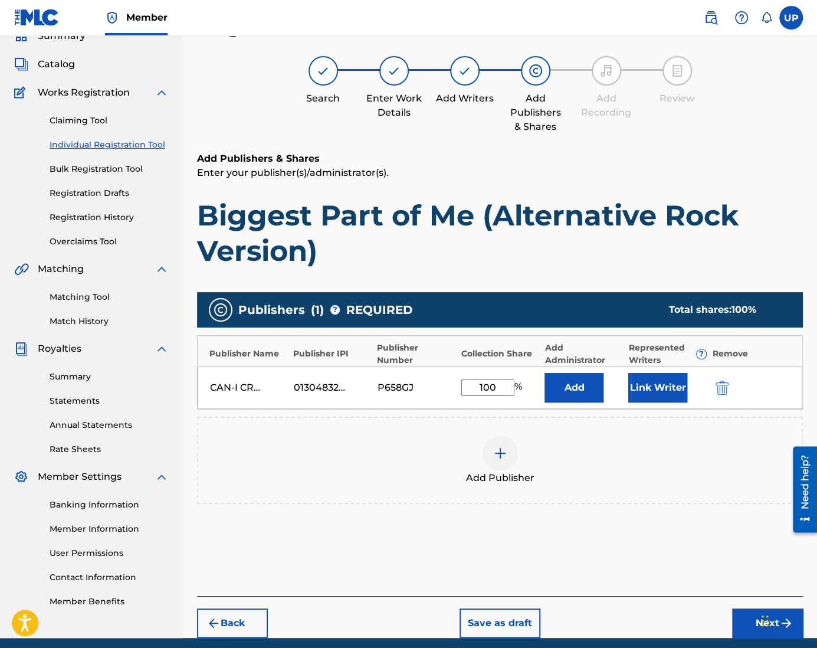
click at [650, 383] on button "Link Writer" at bounding box center [657, 387] width 59 height 29
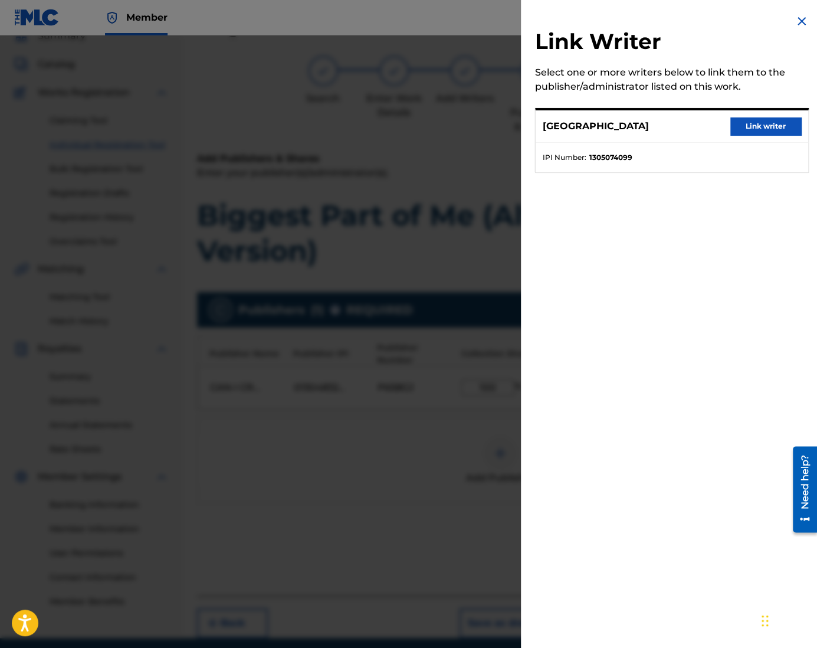
click at [591, 142] on div "Ung Park Link writer" at bounding box center [671, 126] width 272 height 32
click at [767, 126] on button "Link writer" at bounding box center [765, 126] width 71 height 18
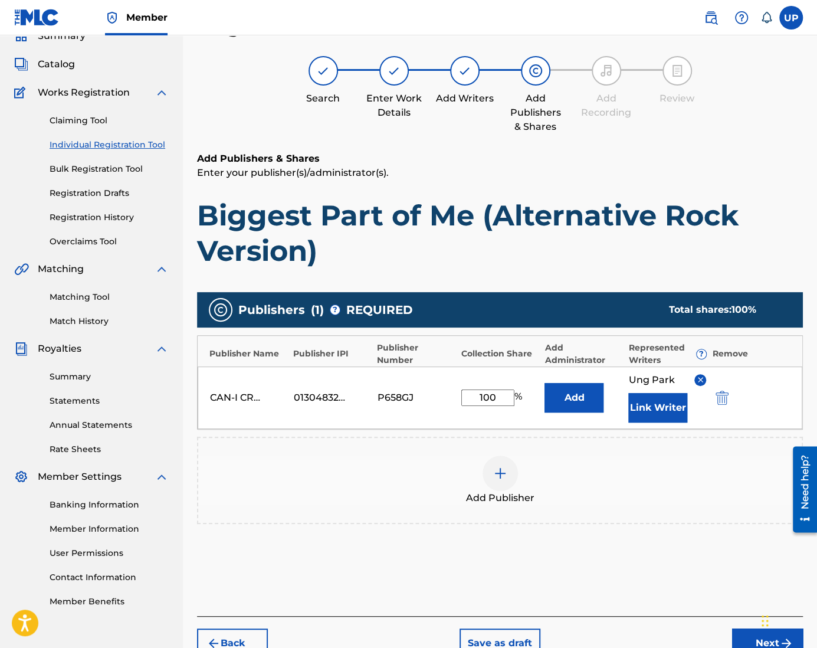
click at [749, 632] on button "Next" at bounding box center [767, 642] width 71 height 29
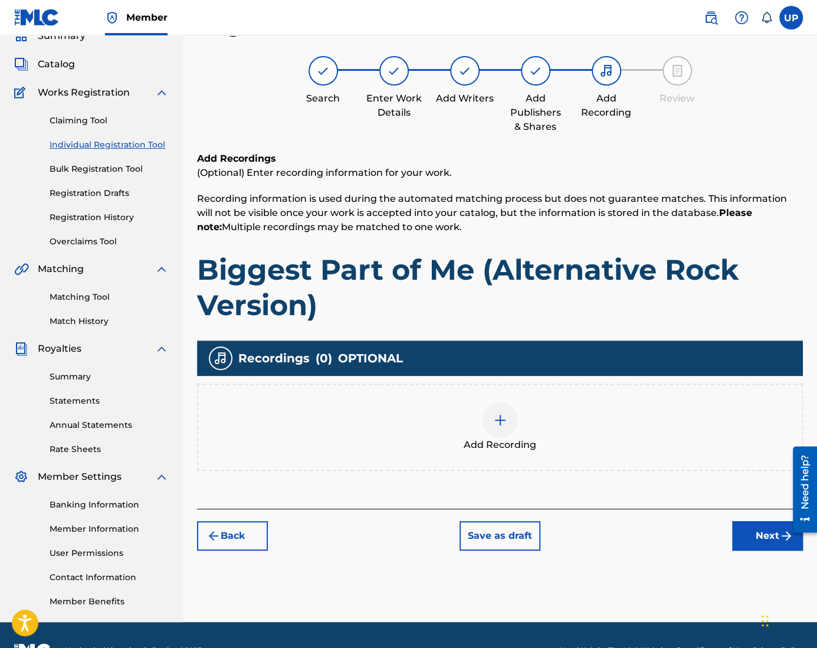
click at [501, 430] on div at bounding box center [499, 419] width 35 height 35
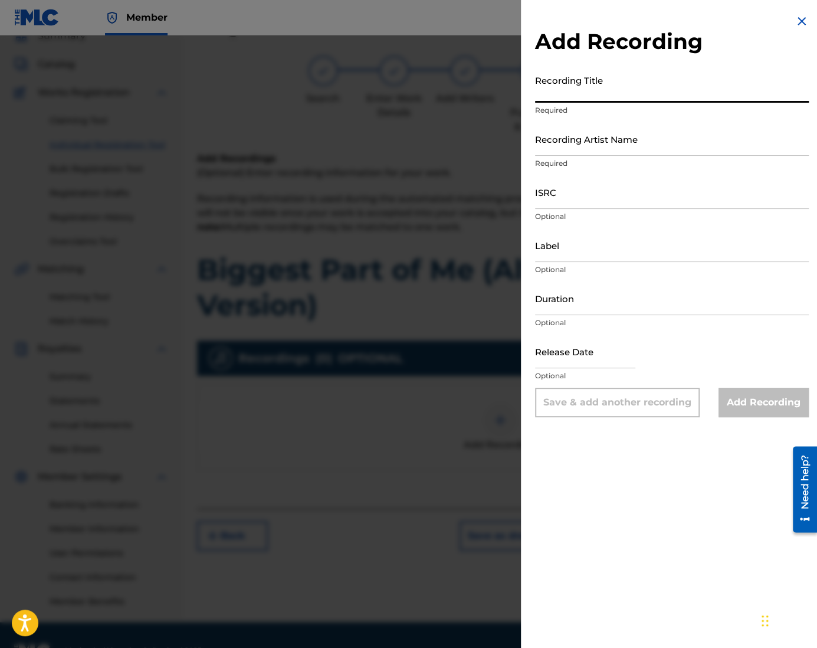
click at [659, 75] on input "Recording Title" at bounding box center [672, 86] width 274 height 34
paste input "Biggest Part of Me (Alternative Rock Version)"
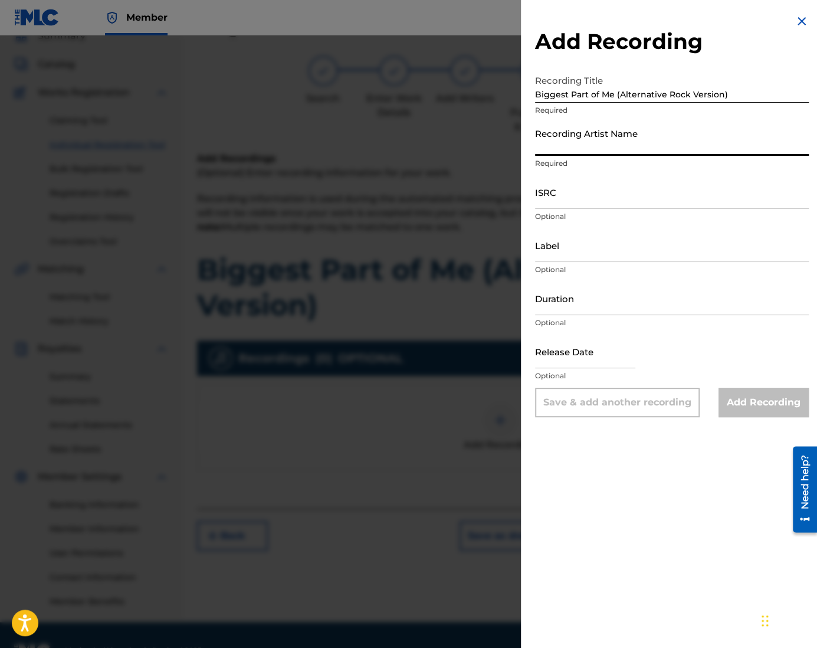
click at [581, 149] on input "Recording Artist Name" at bounding box center [672, 139] width 274 height 34
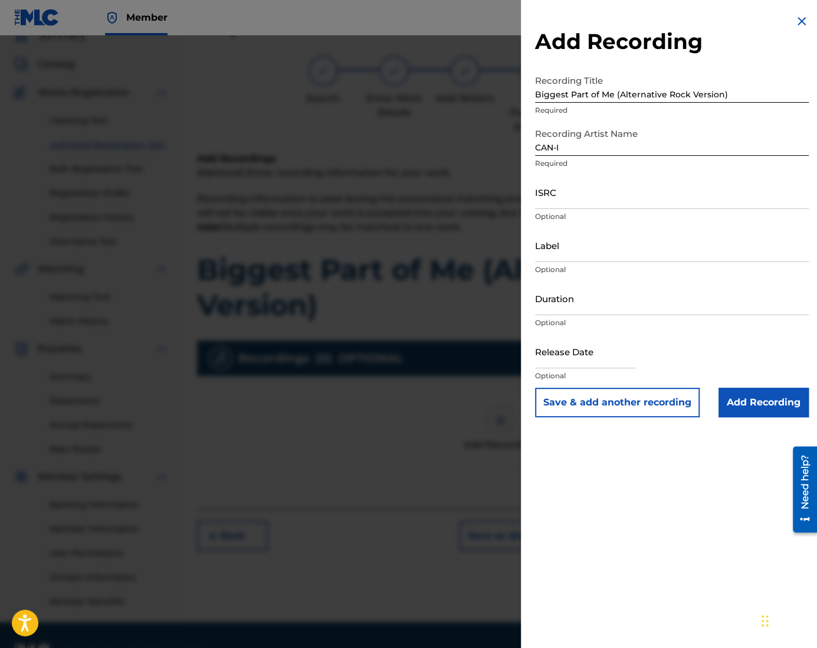
click at [592, 188] on input "ISRC" at bounding box center [672, 192] width 274 height 34
paste input "QZZ772515326"
click at [594, 252] on input "Label" at bounding box center [672, 245] width 274 height 34
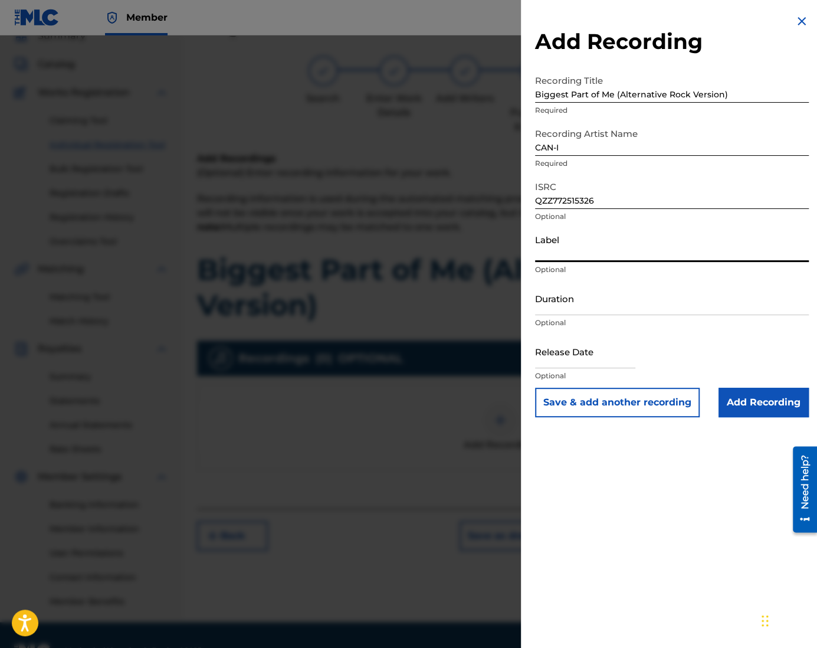
click at [590, 305] on input "Duration" at bounding box center [672, 298] width 274 height 34
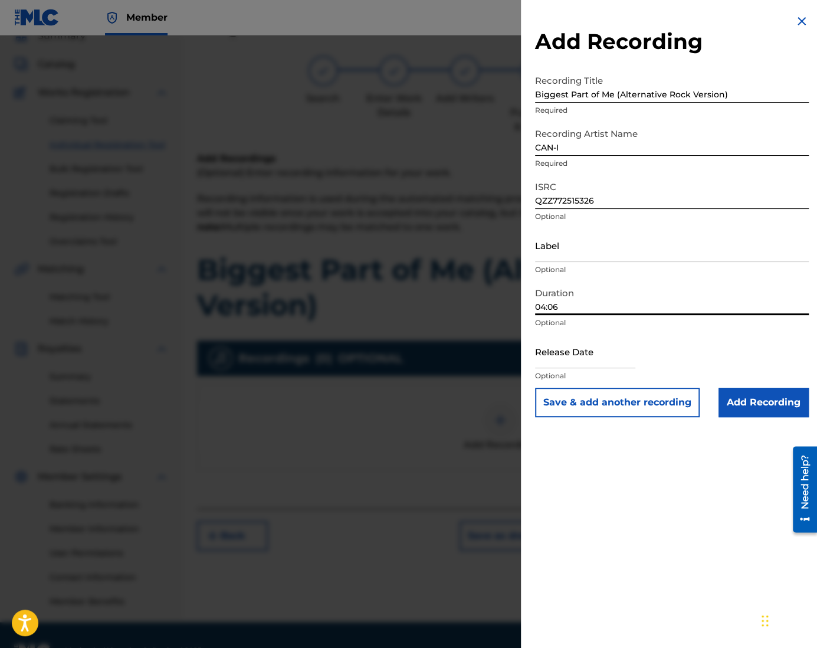
click at [606, 362] on input "text" at bounding box center [585, 351] width 100 height 34
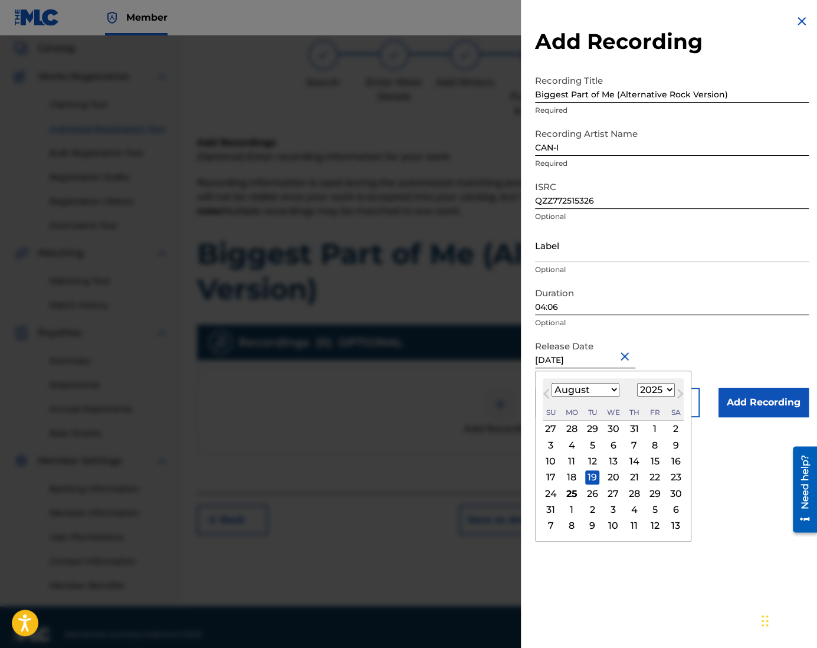
scroll to position [84, 0]
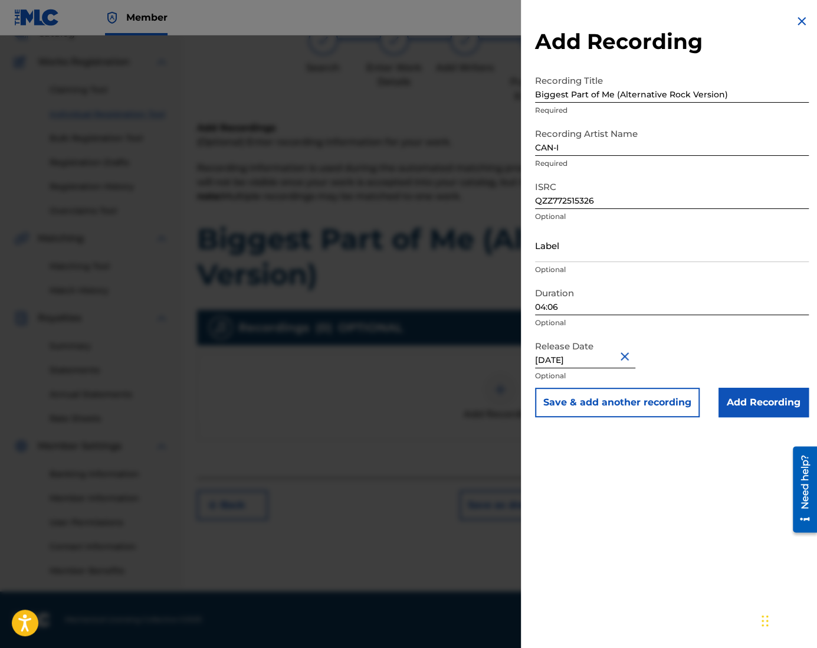
click at [757, 404] on input "Add Recording" at bounding box center [763, 401] width 90 height 29
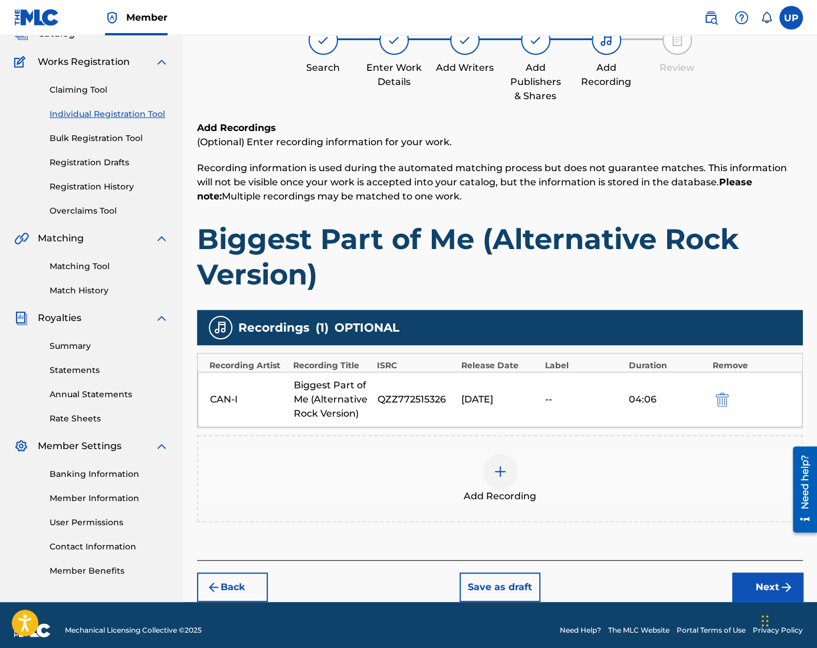
click at [751, 587] on button "Next" at bounding box center [767, 586] width 71 height 29
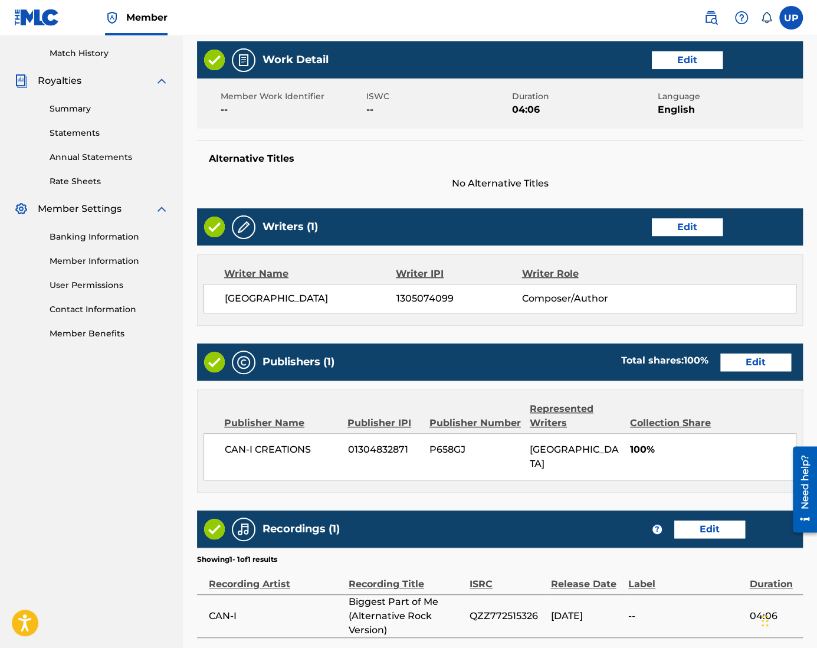
scroll to position [410, 0]
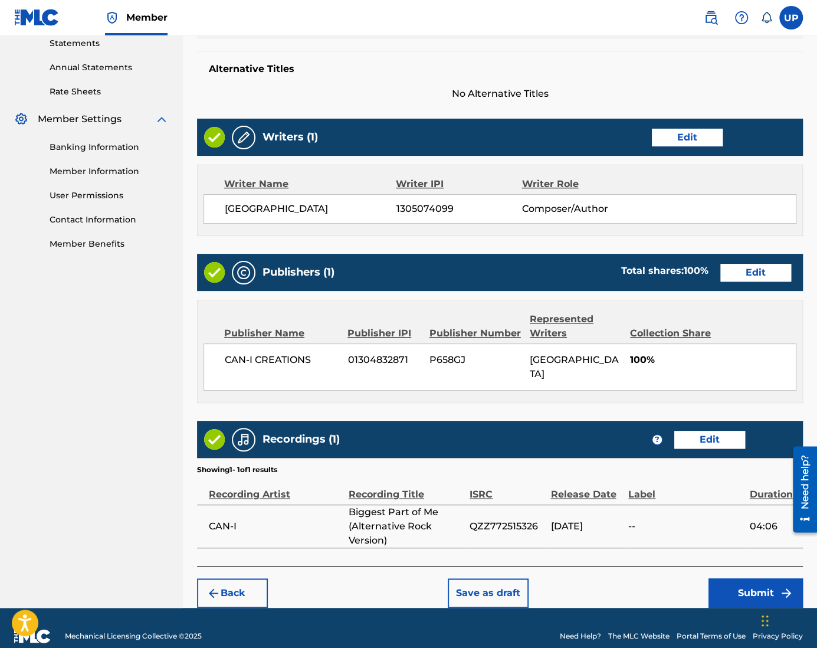
click at [743, 583] on button "Submit" at bounding box center [755, 592] width 94 height 29
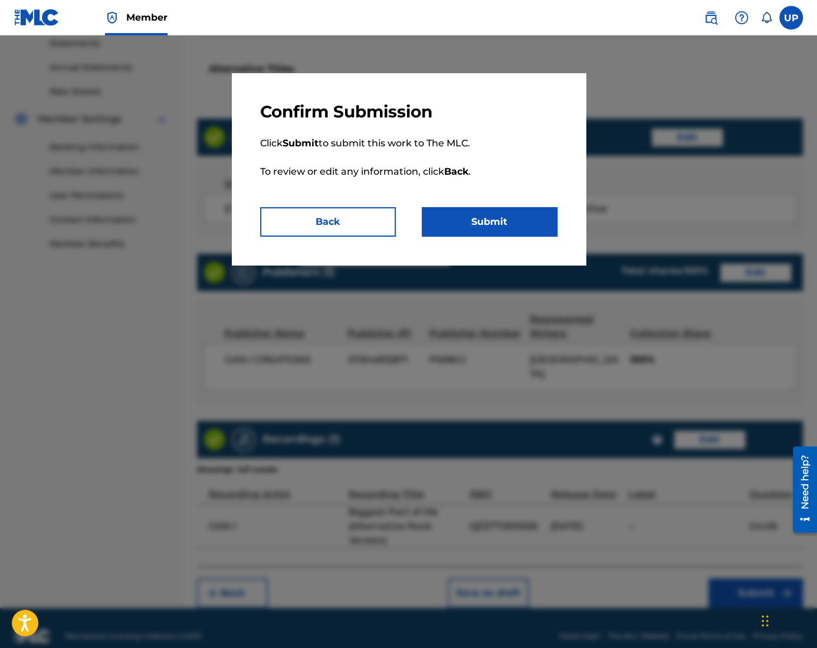
click at [473, 224] on button "Submit" at bounding box center [490, 221] width 136 height 29
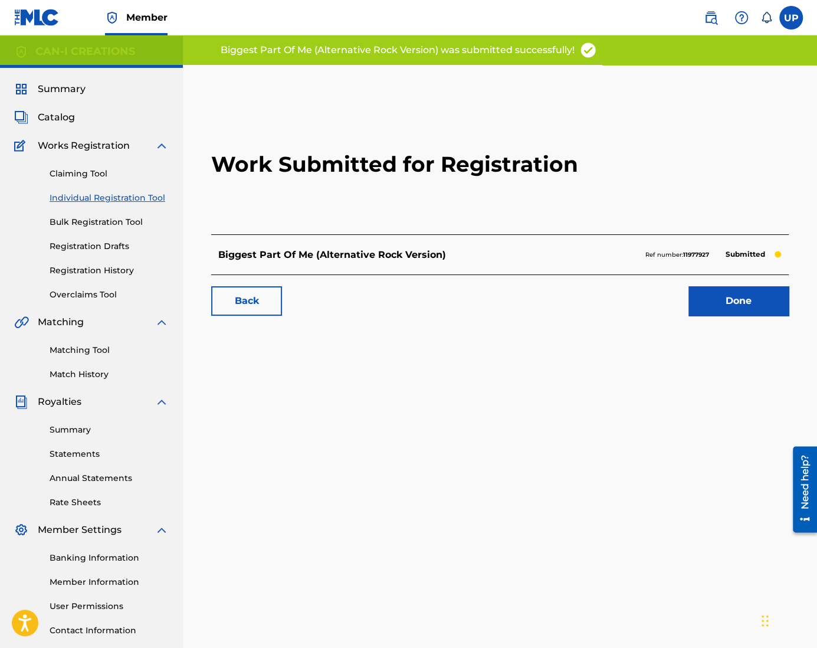
click at [709, 304] on link "Done" at bounding box center [738, 300] width 100 height 29
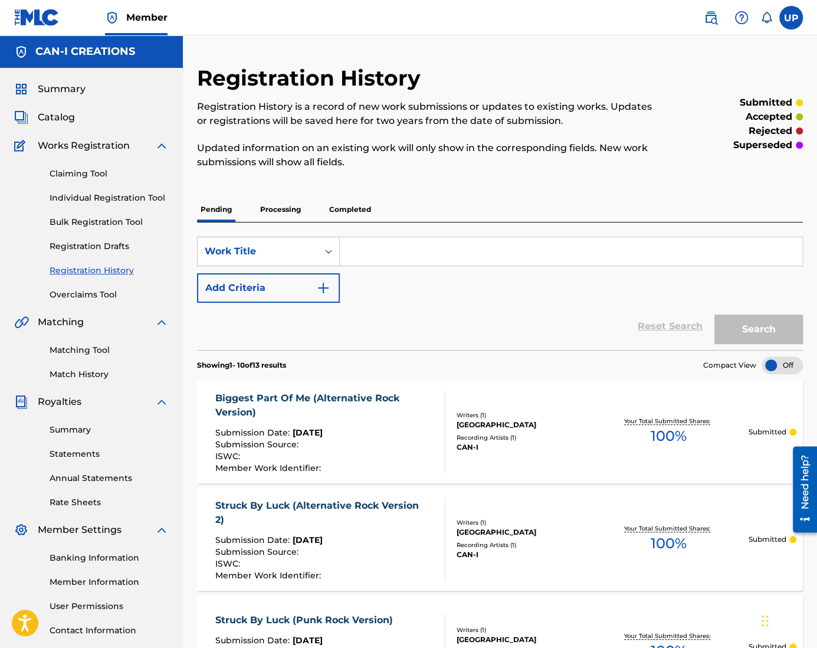
click at [91, 199] on link "Individual Registration Tool" at bounding box center [109, 198] width 119 height 12
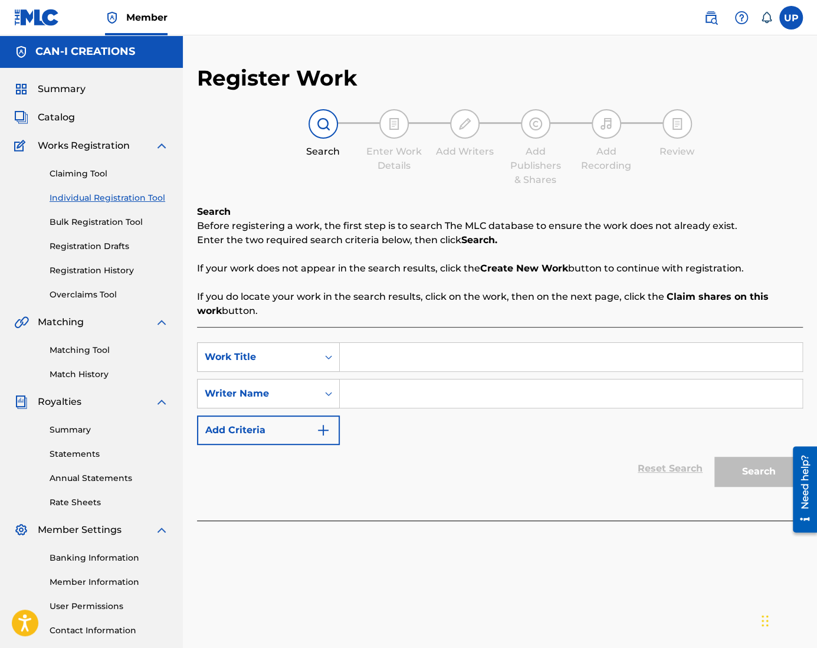
click at [413, 353] on input "Search Form" at bounding box center [571, 357] width 462 height 28
paste input "What Was So Obvious (Original Version)"
click at [427, 386] on input "Search Form" at bounding box center [571, 393] width 462 height 28
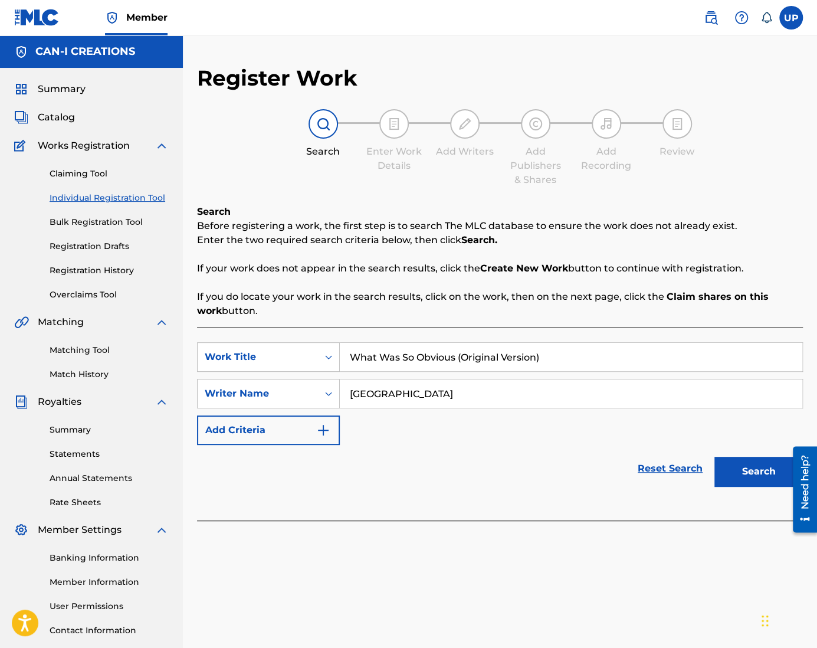
click at [734, 477] on button "Search" at bounding box center [758, 470] width 88 height 29
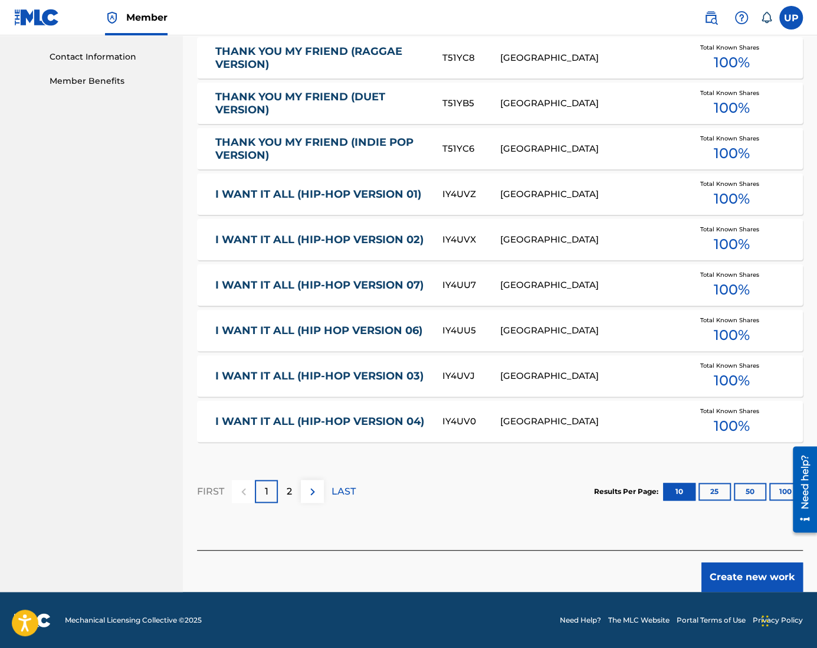
click at [751, 571] on button "Create new work" at bounding box center [751, 576] width 101 height 29
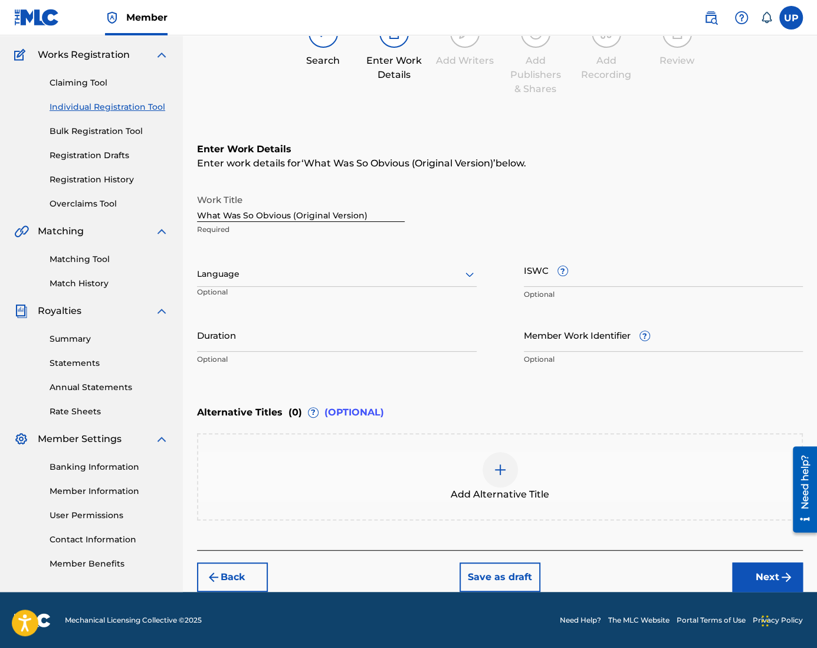
click at [270, 277] on div at bounding box center [337, 274] width 280 height 15
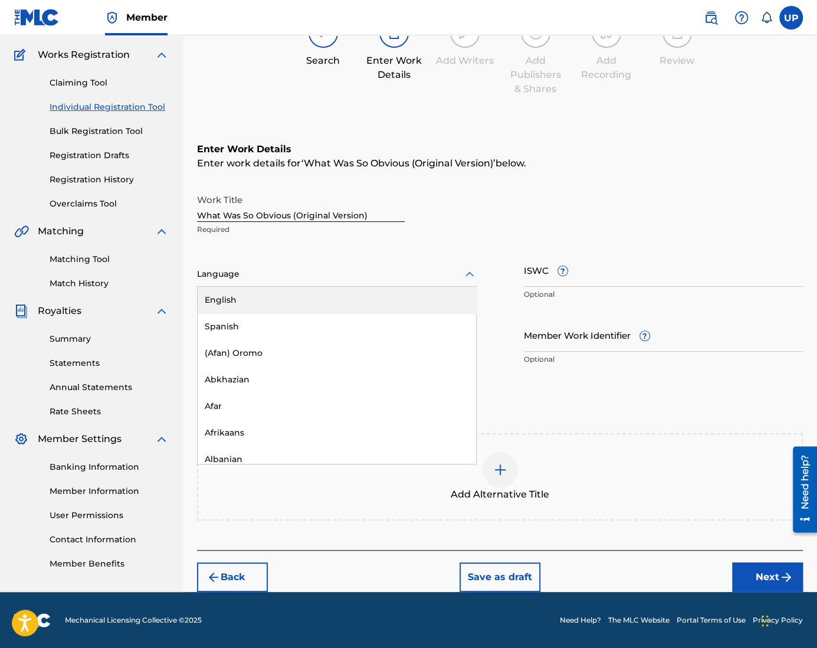
click at [262, 304] on div "English" at bounding box center [337, 300] width 278 height 27
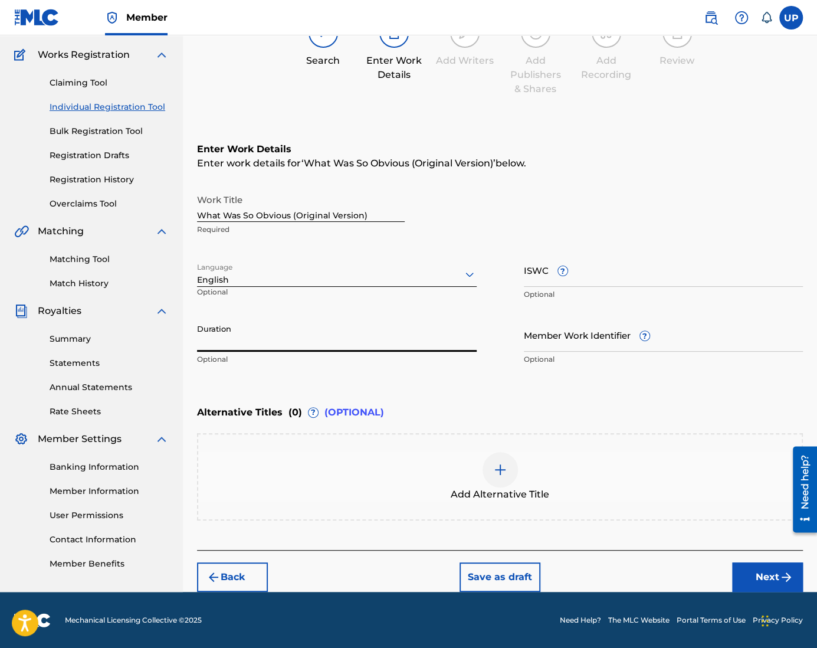
click at [236, 335] on input "Duration" at bounding box center [337, 335] width 280 height 34
click at [757, 575] on button "Next" at bounding box center [767, 576] width 71 height 29
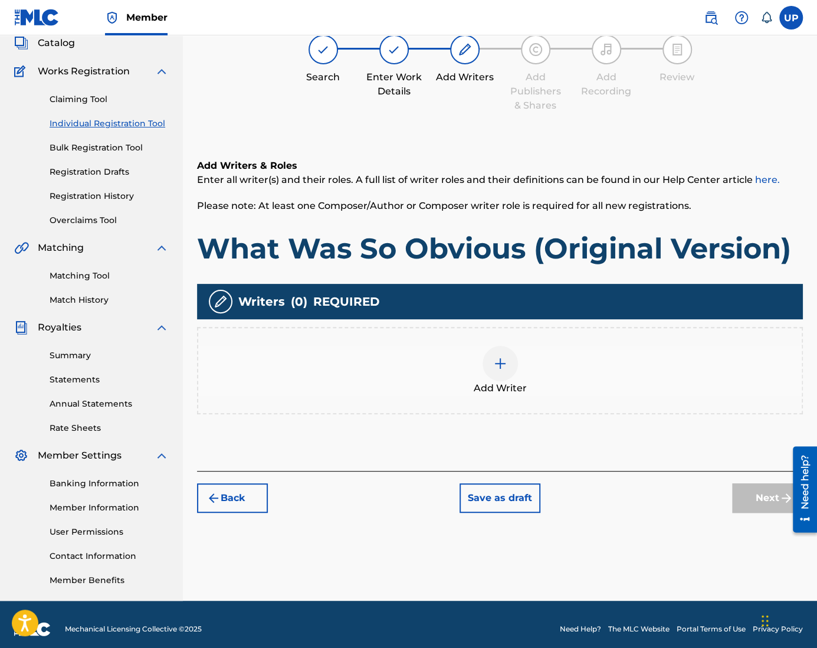
scroll to position [53, 0]
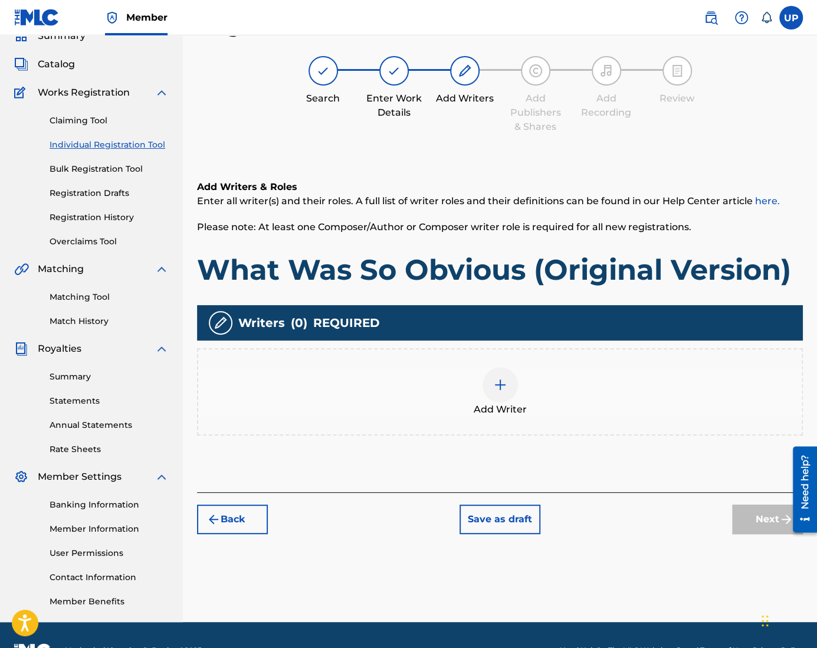
click at [460, 376] on div "Add Writer" at bounding box center [499, 392] width 603 height 50
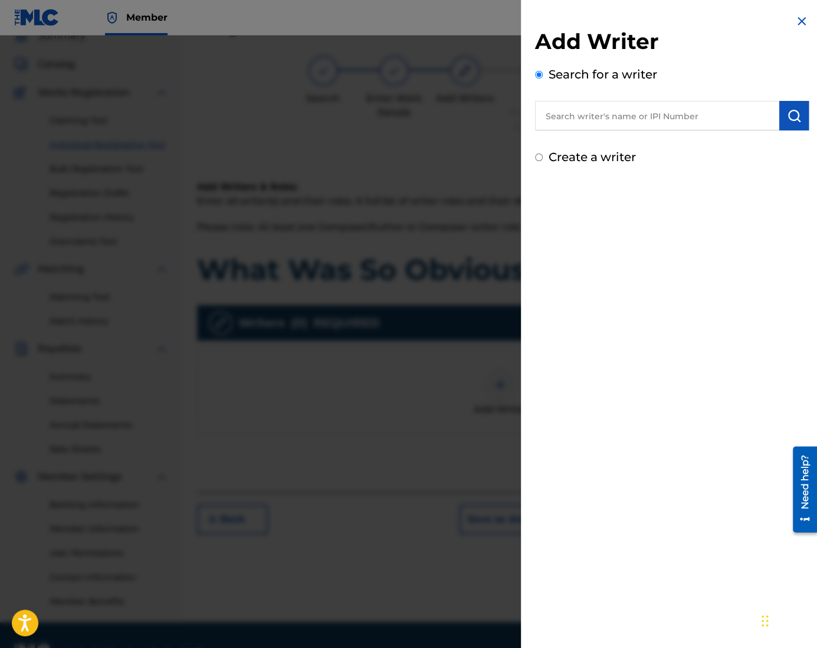
click at [580, 155] on label "Create a writer" at bounding box center [591, 157] width 87 height 14
click at [543, 155] on input "Create a writer" at bounding box center [539, 157] width 8 height 8
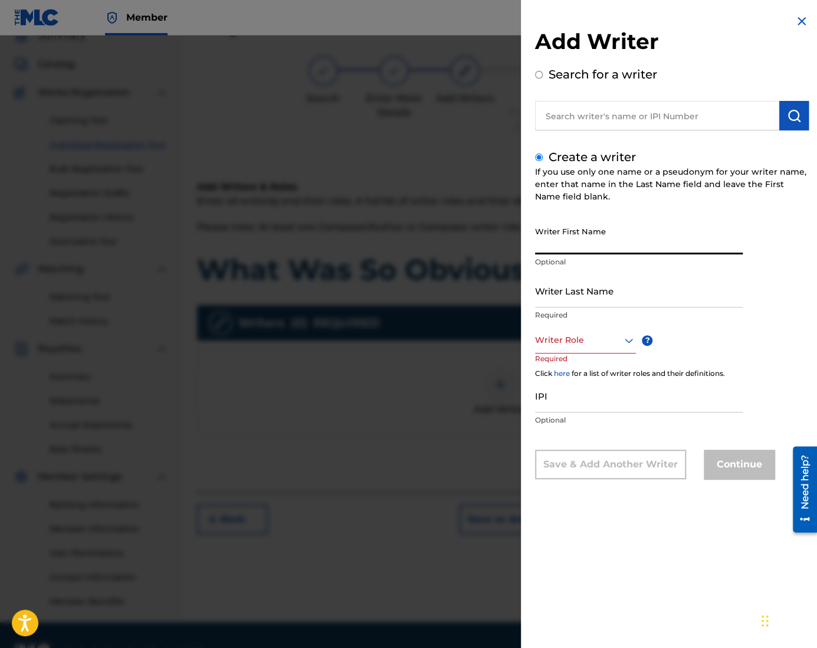
click at [588, 244] on input "Writer First Name" at bounding box center [639, 238] width 208 height 34
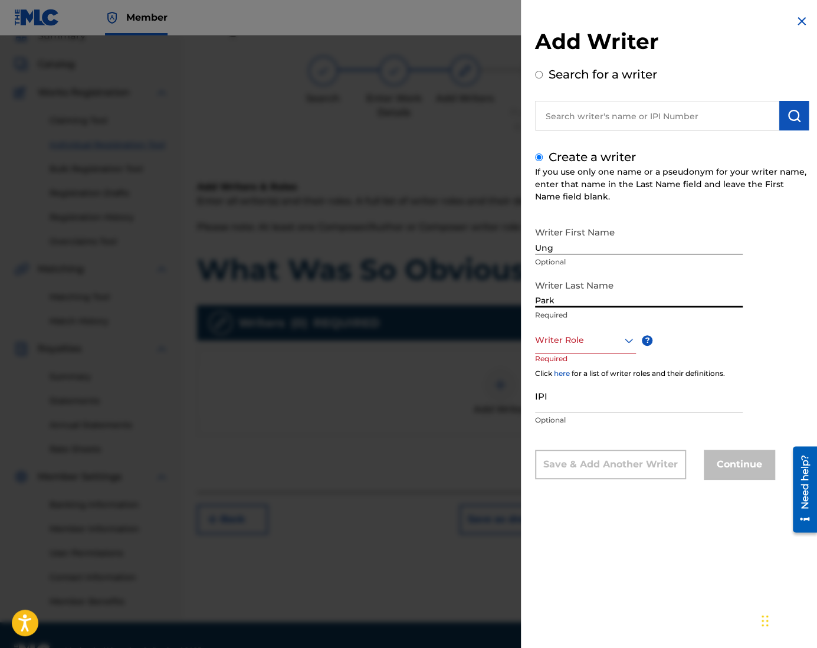
click at [580, 336] on div at bounding box center [585, 340] width 101 height 15
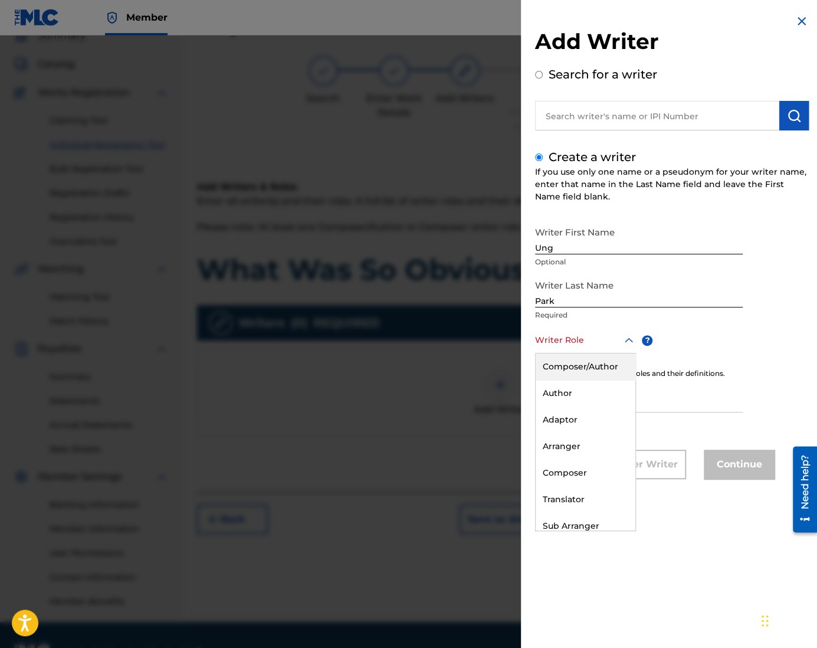
click at [573, 369] on div "Composer/Author" at bounding box center [585, 366] width 100 height 27
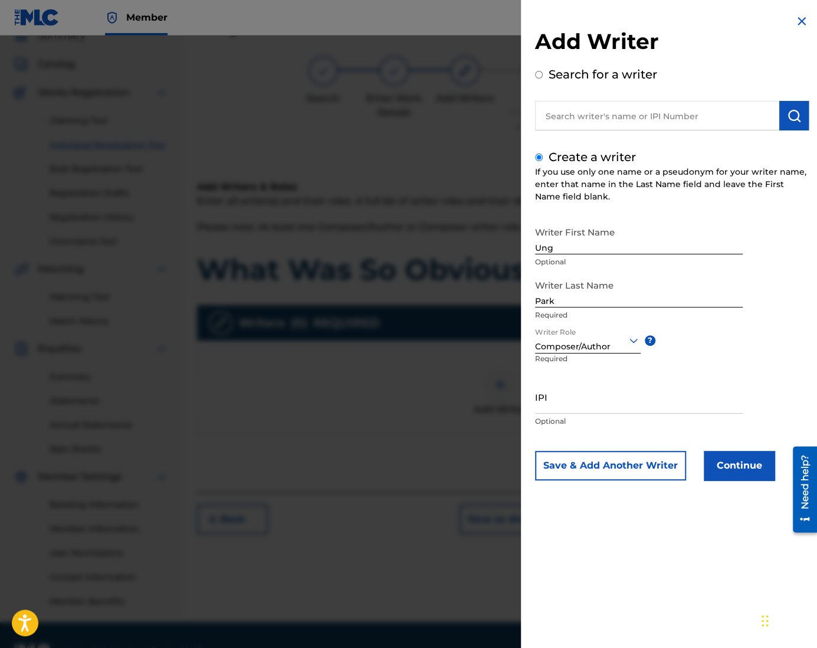
click at [576, 416] on p "Optional" at bounding box center [639, 421] width 208 height 11
click at [573, 406] on input "IPI" at bounding box center [639, 397] width 208 height 34
paste input "1305074099"
click at [747, 468] on button "Continue" at bounding box center [739, 465] width 71 height 29
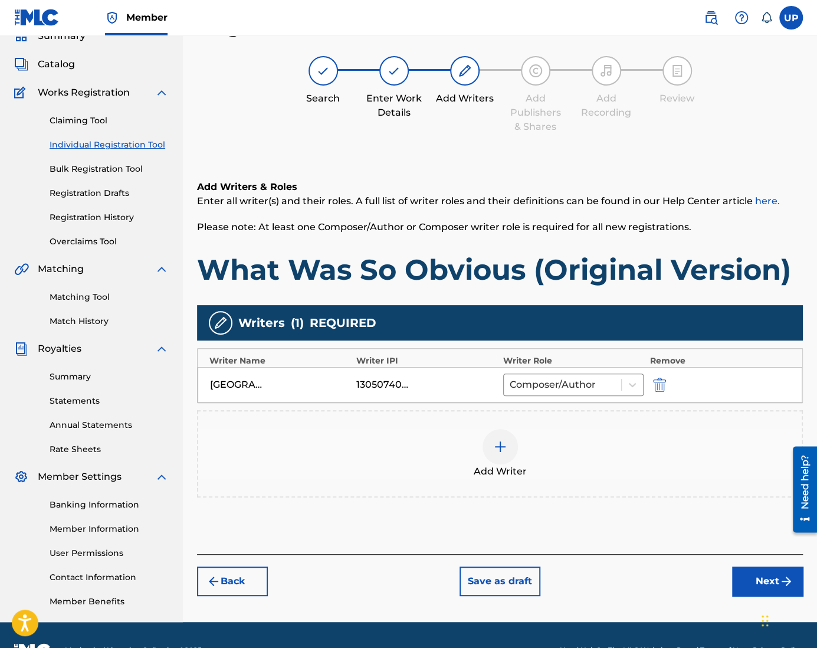
click at [744, 580] on button "Next" at bounding box center [767, 580] width 71 height 29
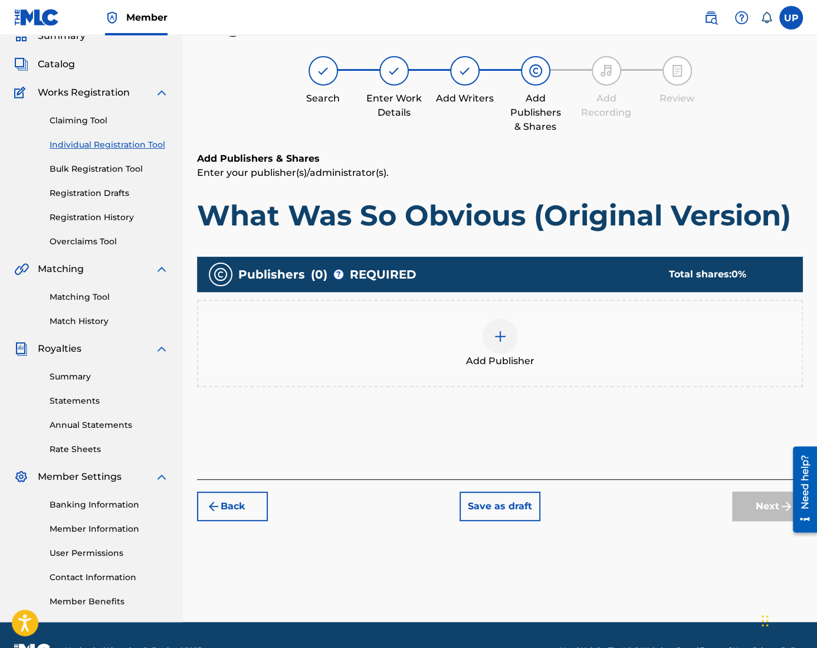
click at [494, 341] on img at bounding box center [500, 336] width 14 height 14
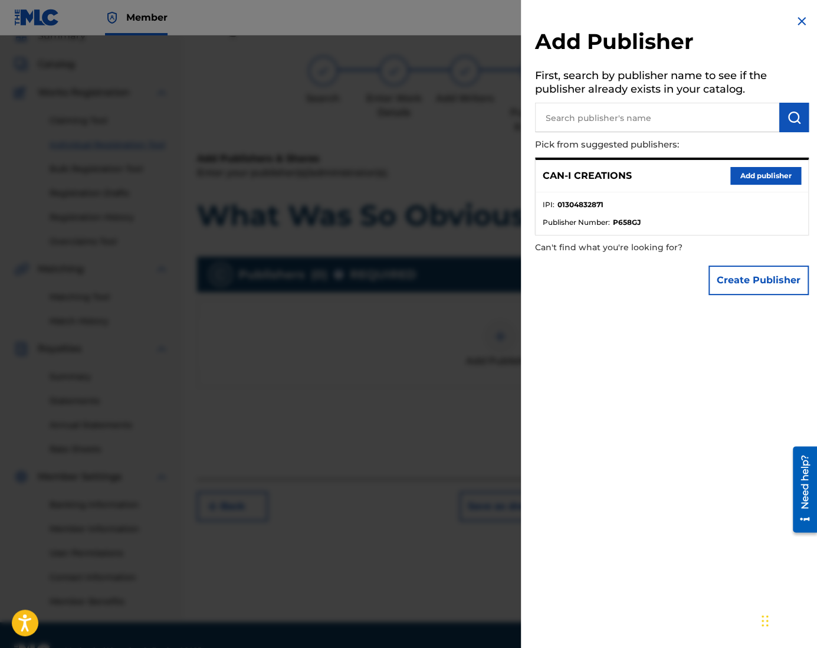
click at [770, 175] on button "Add publisher" at bounding box center [765, 176] width 71 height 18
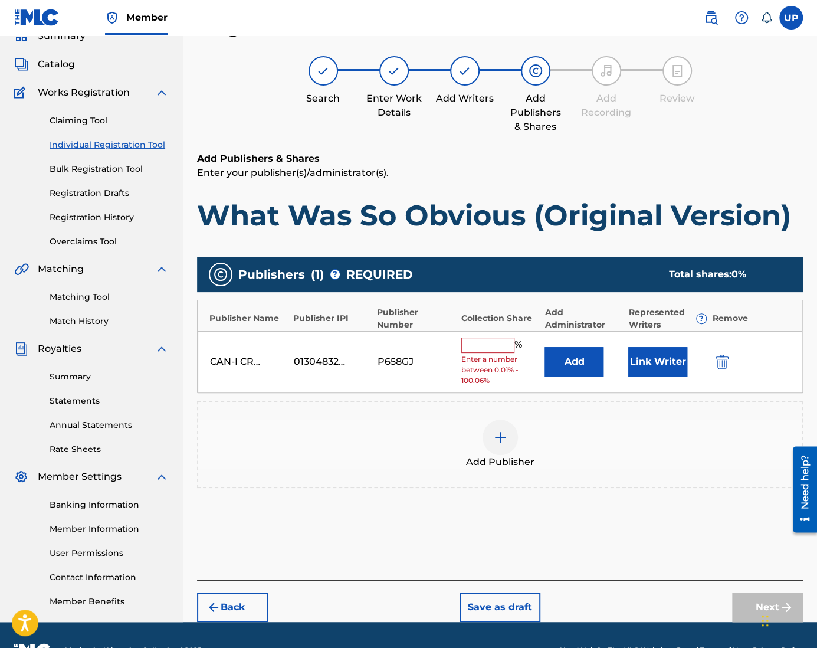
drag, startPoint x: 498, startPoint y: 342, endPoint x: 492, endPoint y: 343, distance: 5.9
click at [498, 342] on input "text" at bounding box center [487, 344] width 53 height 15
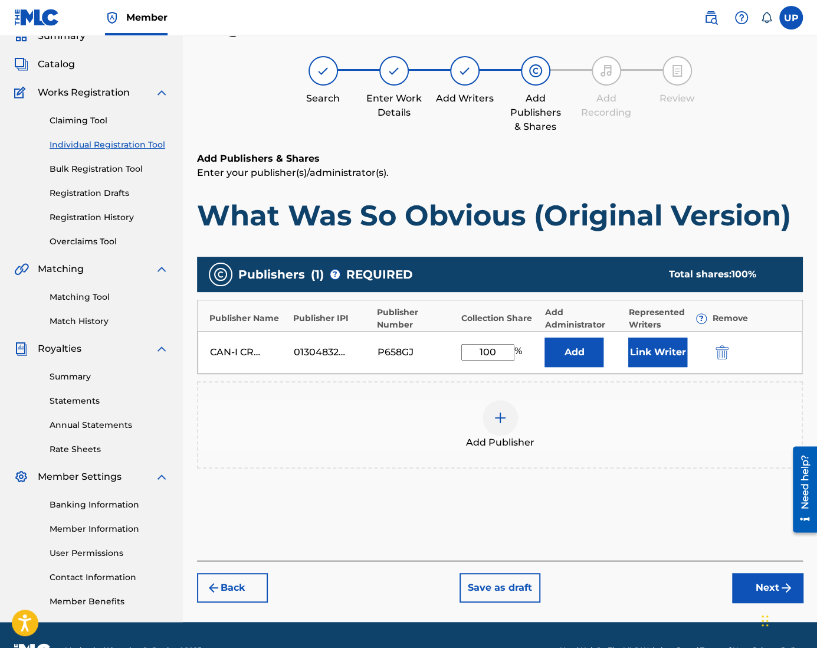
click at [671, 339] on button "Link Writer" at bounding box center [657, 351] width 59 height 29
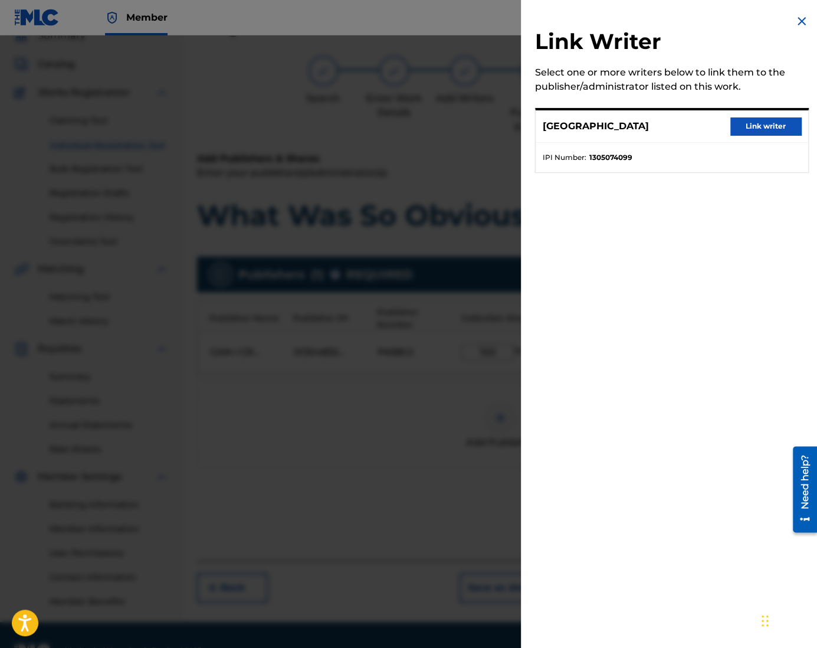
click at [749, 129] on button "Link writer" at bounding box center [765, 126] width 71 height 18
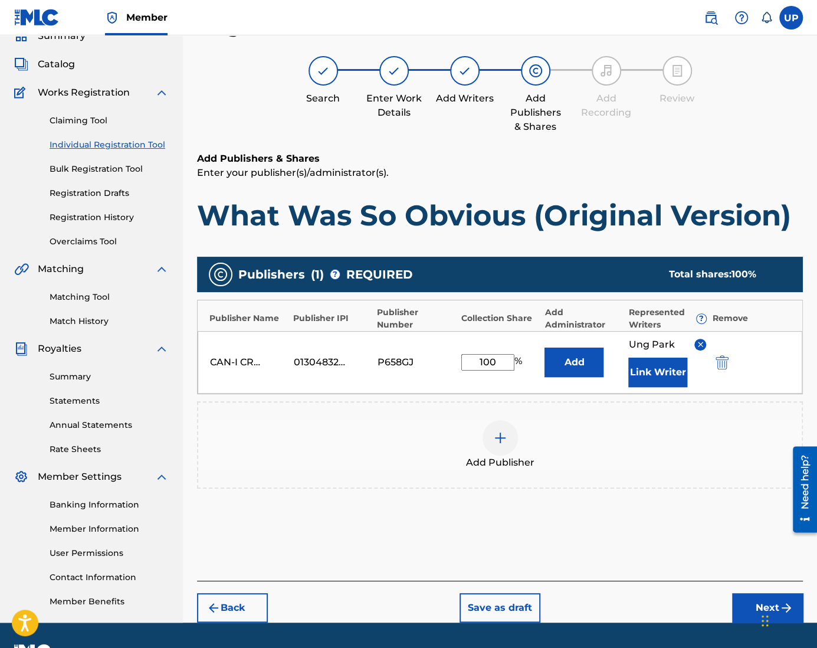
click at [743, 599] on button "Next" at bounding box center [767, 607] width 71 height 29
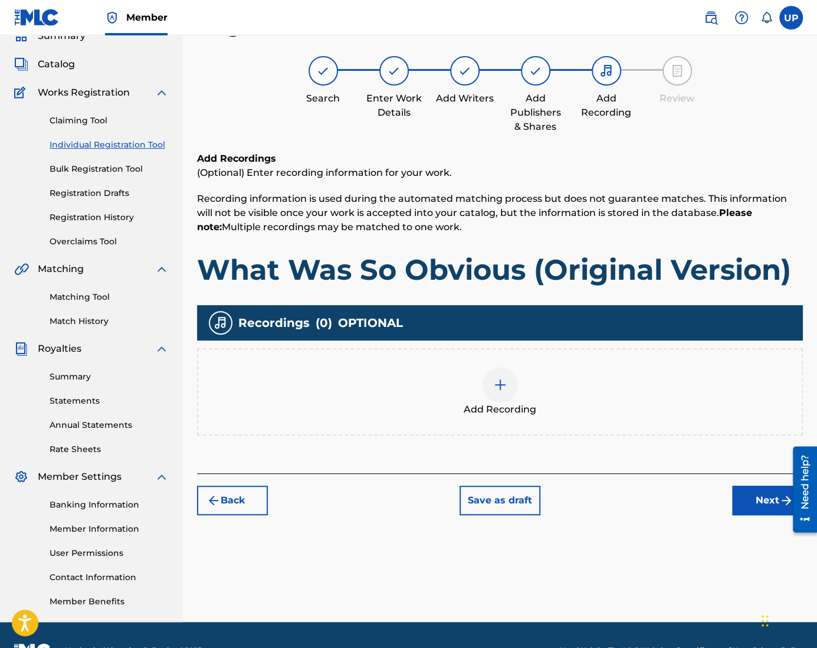
click at [500, 390] on img at bounding box center [500, 384] width 14 height 14
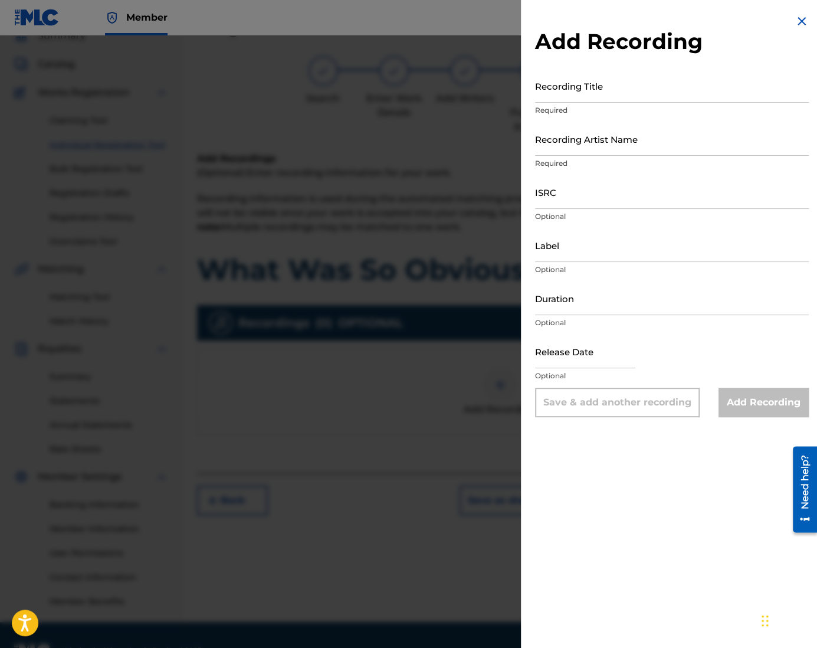
click at [573, 99] on input "Recording Title" at bounding box center [672, 86] width 274 height 34
paste input "What Was So Obvious (Original Version)"
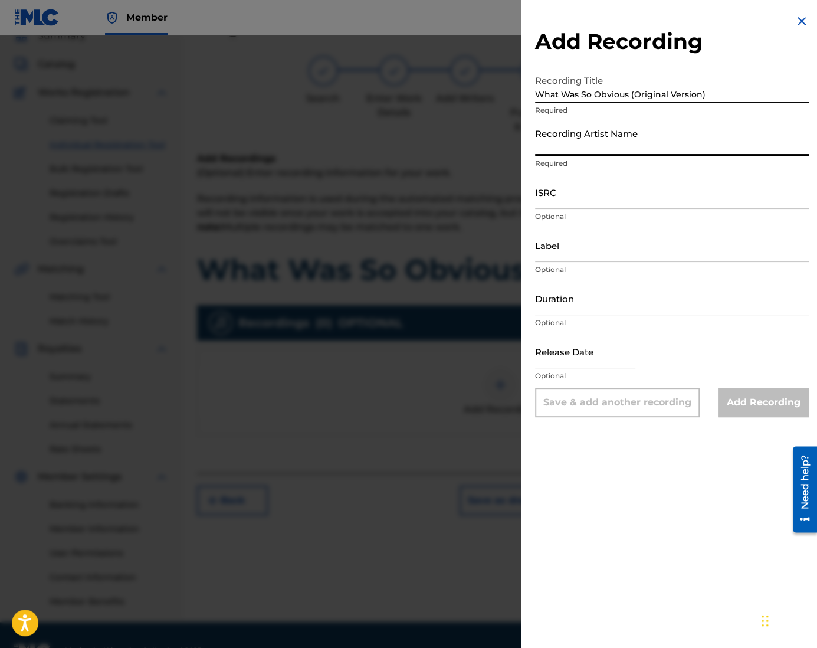
click at [544, 153] on input "Recording Artist Name" at bounding box center [672, 139] width 274 height 34
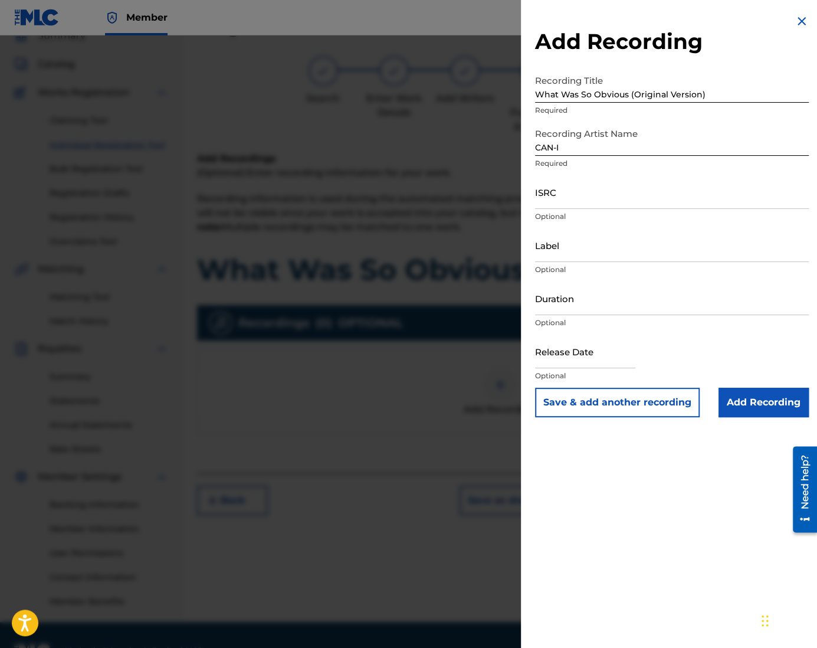
click at [564, 195] on input "ISRC" at bounding box center [672, 192] width 274 height 34
paste
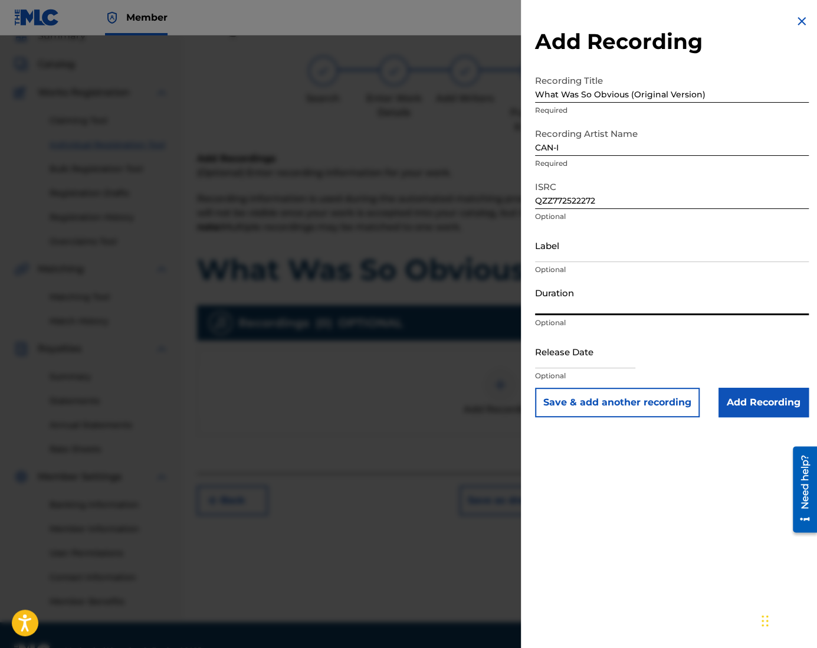
click at [567, 307] on input "Duration" at bounding box center [672, 298] width 274 height 34
click at [643, 366] on div "Release Date Optional" at bounding box center [672, 360] width 274 height 53
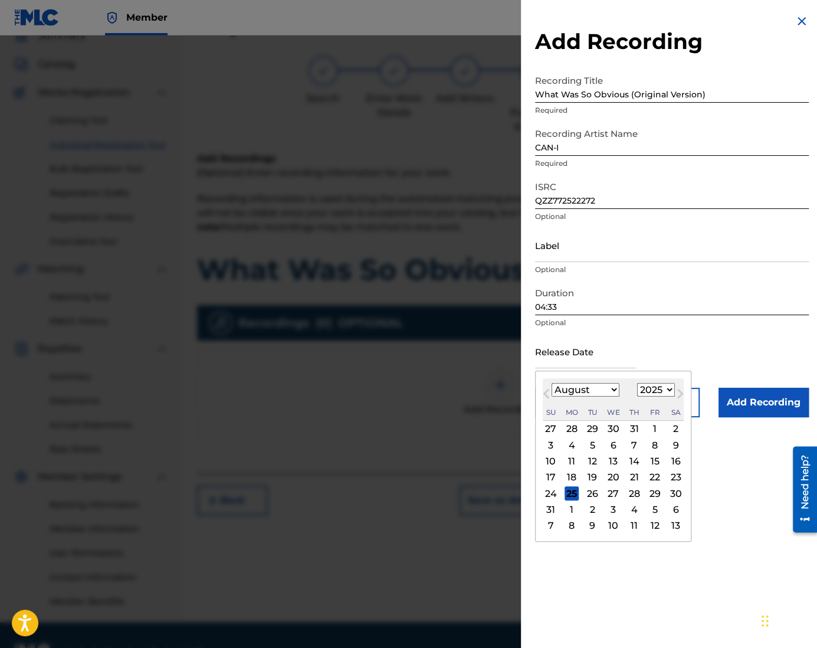
click at [609, 358] on input "text" at bounding box center [585, 351] width 100 height 34
click at [610, 476] on div "20" at bounding box center [613, 477] width 14 height 14
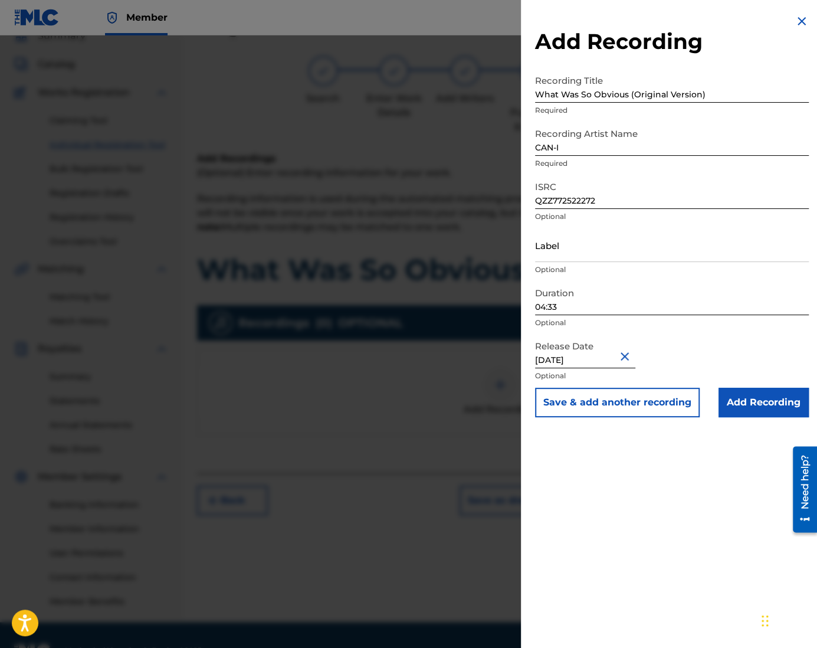
click at [767, 405] on input "Add Recording" at bounding box center [763, 401] width 90 height 29
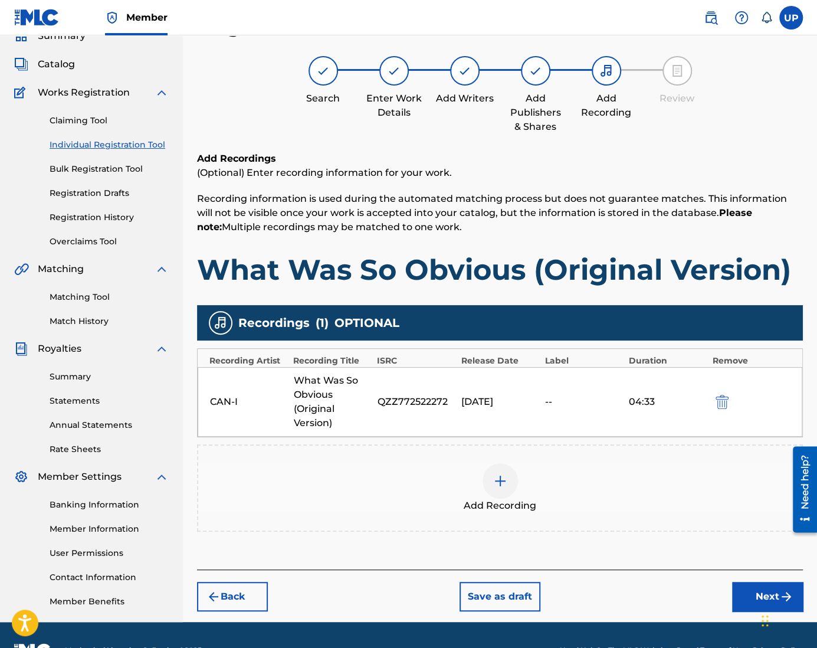
click at [756, 600] on button "Next" at bounding box center [767, 595] width 71 height 29
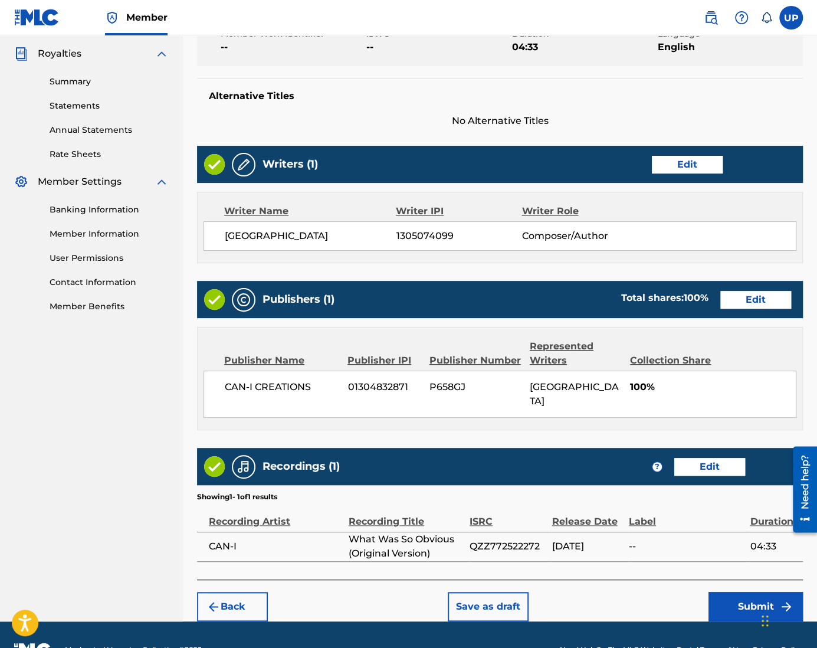
scroll to position [362, 0]
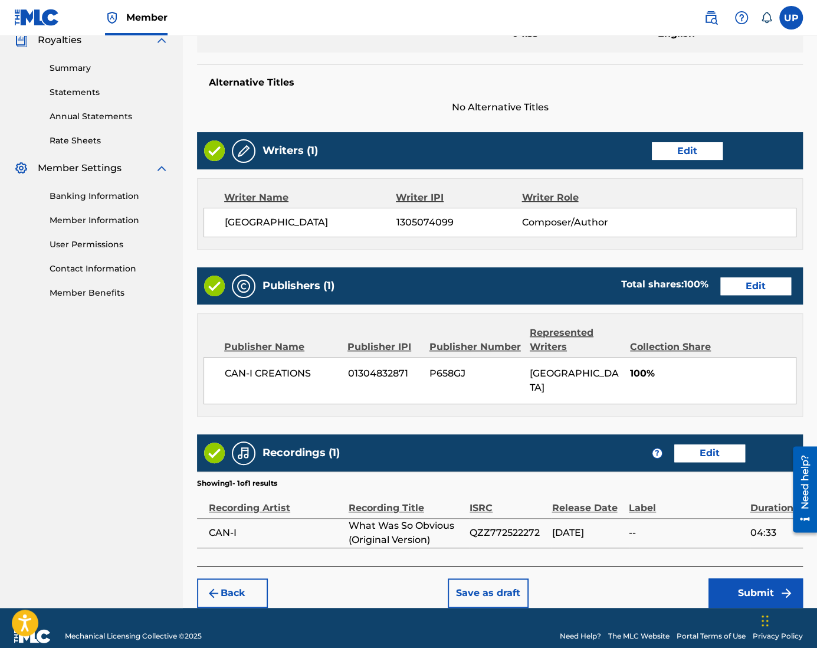
click at [728, 582] on button "Submit" at bounding box center [755, 592] width 94 height 29
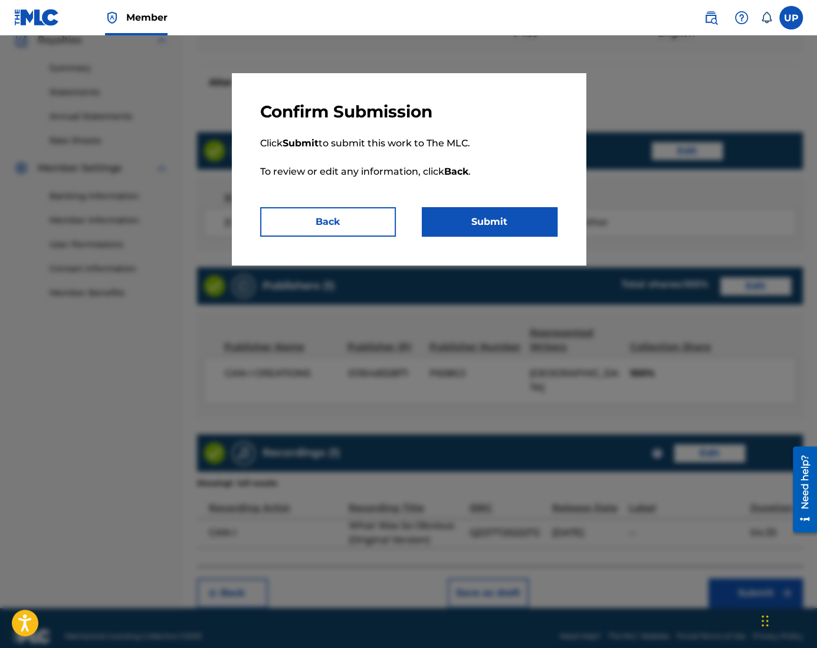
click at [499, 227] on button "Submit" at bounding box center [490, 221] width 136 height 29
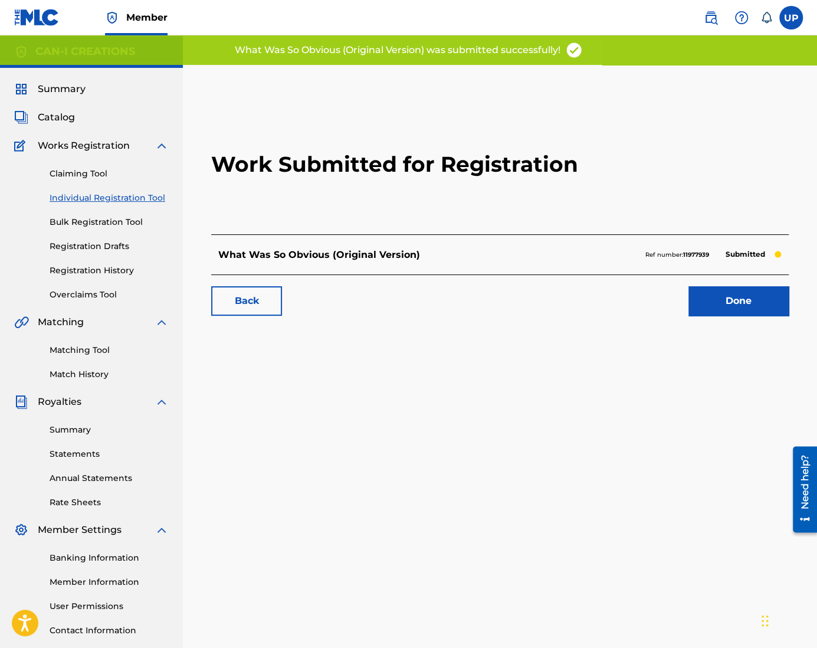
click at [724, 291] on link "Done" at bounding box center [738, 300] width 100 height 29
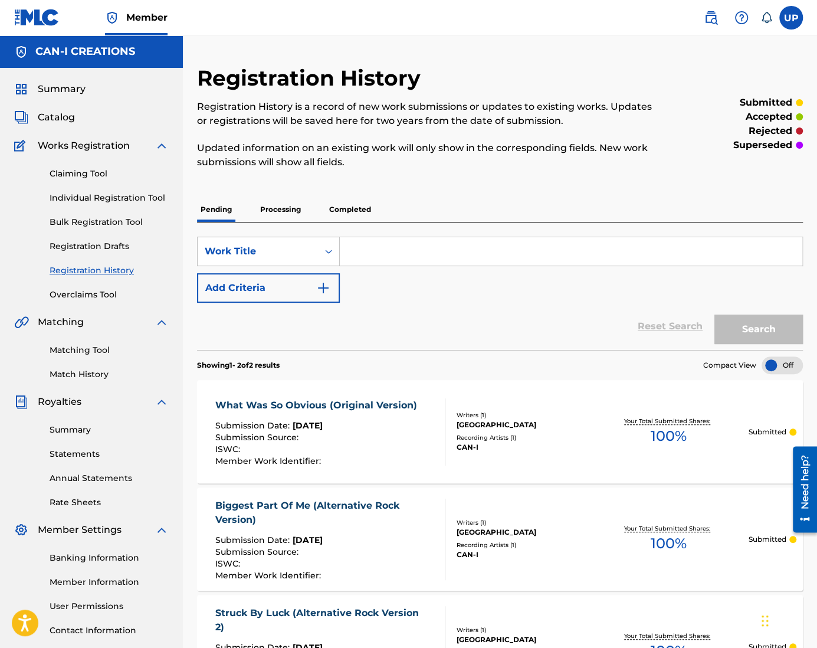
click at [111, 198] on link "Individual Registration Tool" at bounding box center [109, 198] width 119 height 12
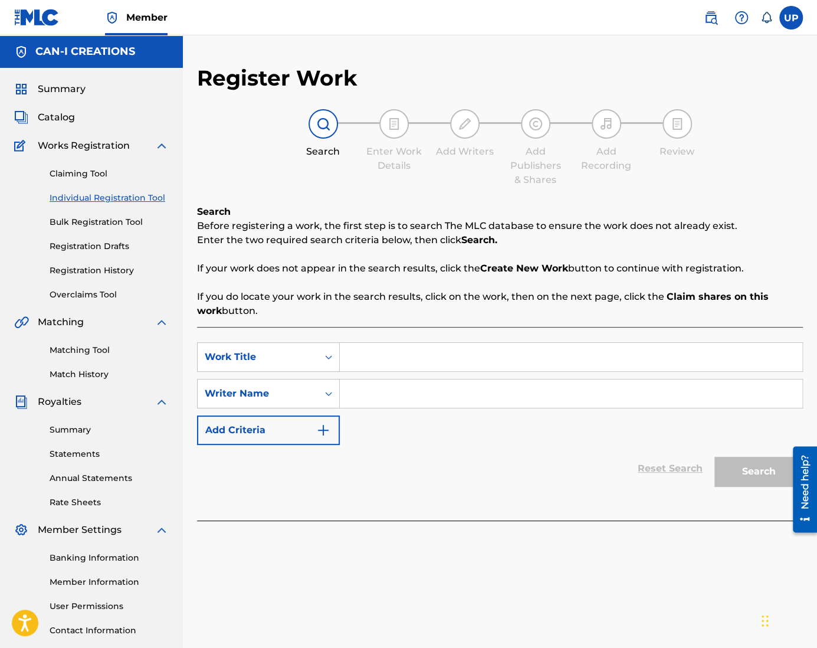
click at [397, 349] on input "Search Form" at bounding box center [571, 357] width 462 height 28
click at [402, 392] on input "Search Form" at bounding box center [571, 393] width 462 height 28
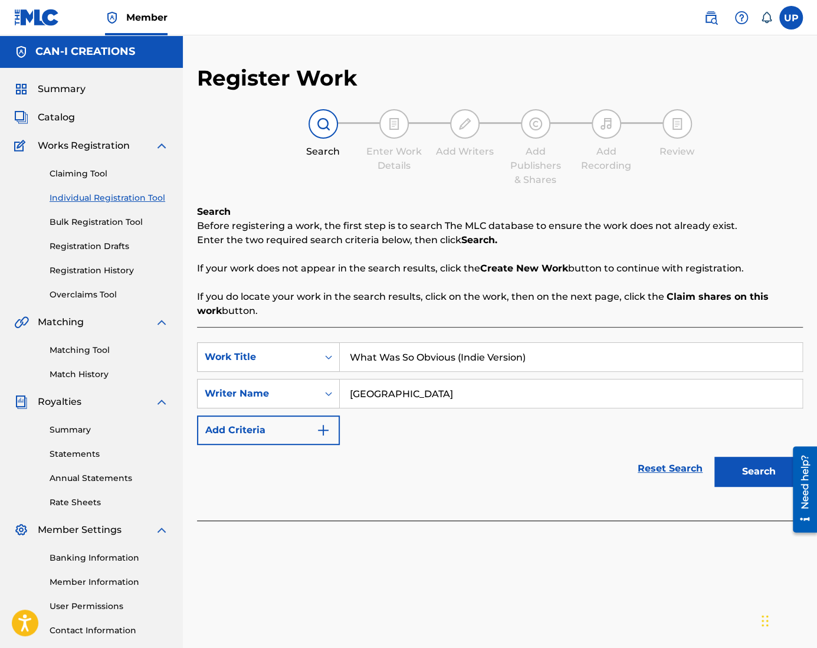
click at [727, 475] on button "Search" at bounding box center [758, 470] width 88 height 29
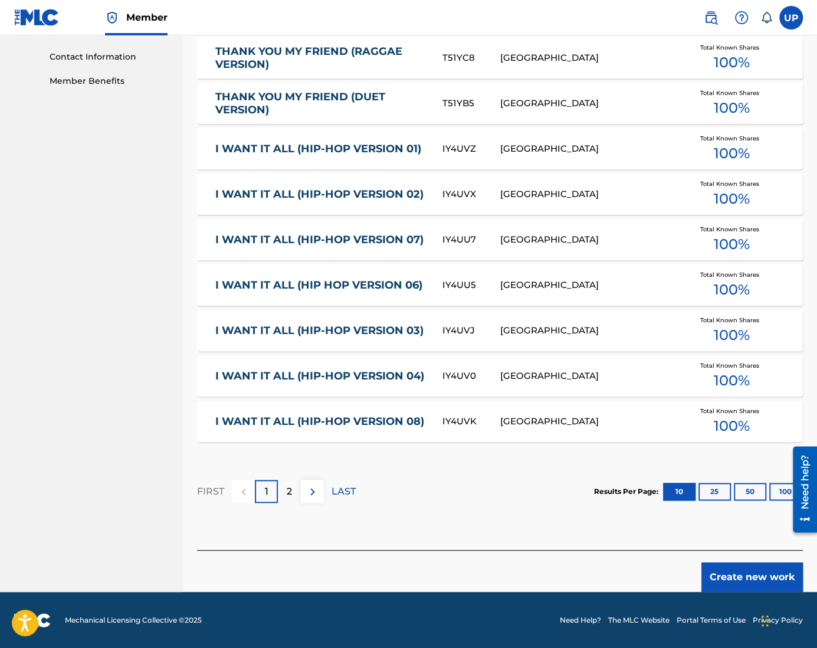
click at [749, 579] on button "Create new work" at bounding box center [751, 576] width 101 height 29
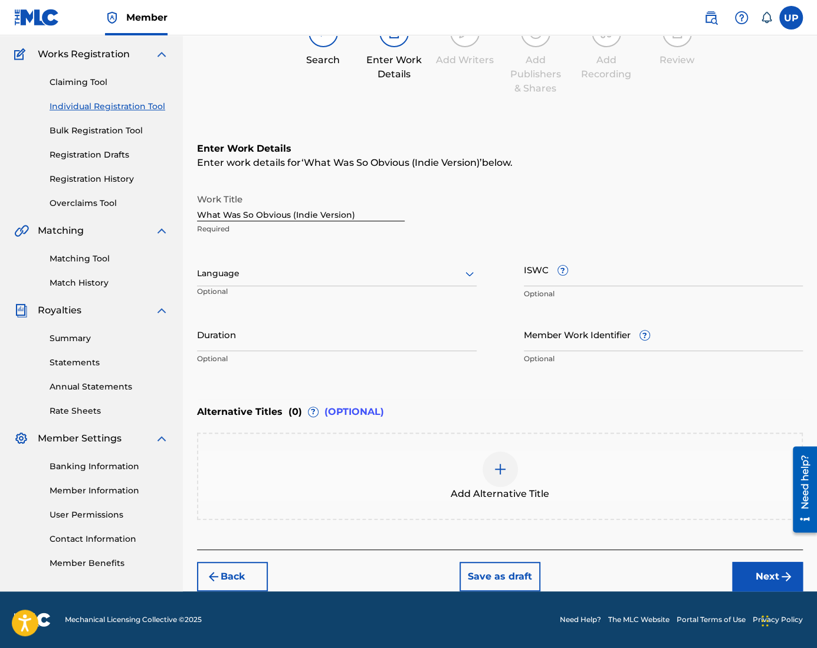
scroll to position [91, 0]
click at [292, 282] on div "Language" at bounding box center [337, 274] width 280 height 25
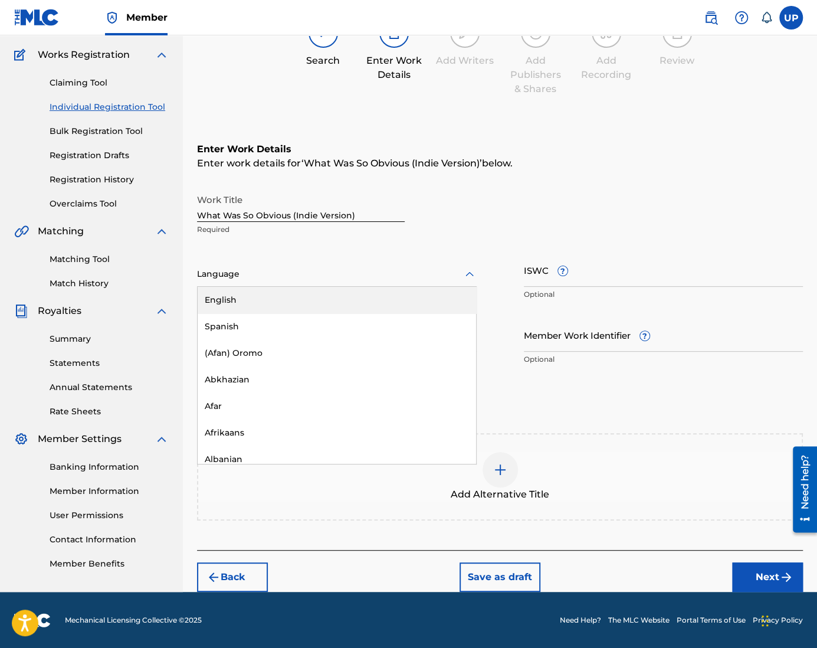
click at [288, 298] on div "English" at bounding box center [337, 300] width 278 height 27
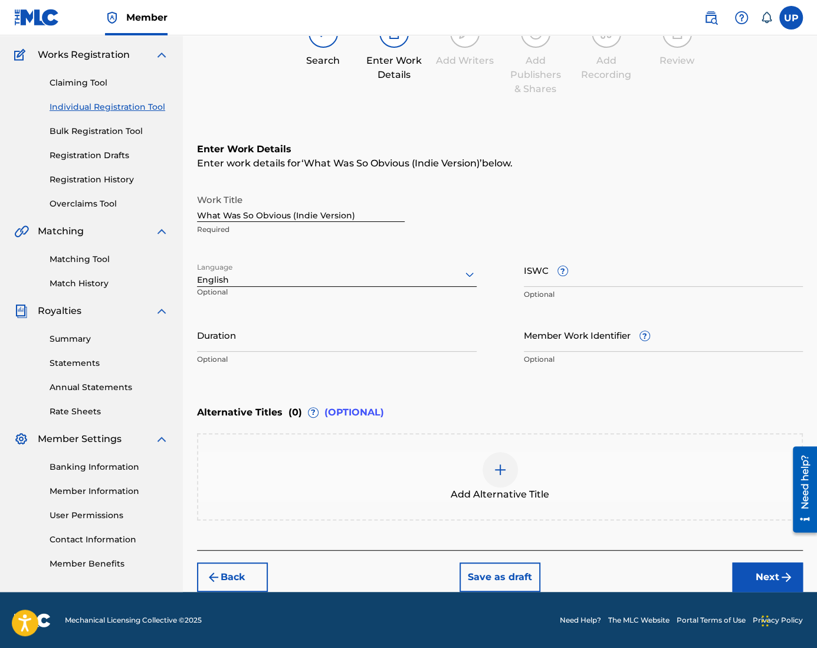
click at [265, 342] on input "Duration" at bounding box center [337, 335] width 280 height 34
click at [771, 574] on button "Next" at bounding box center [767, 576] width 71 height 29
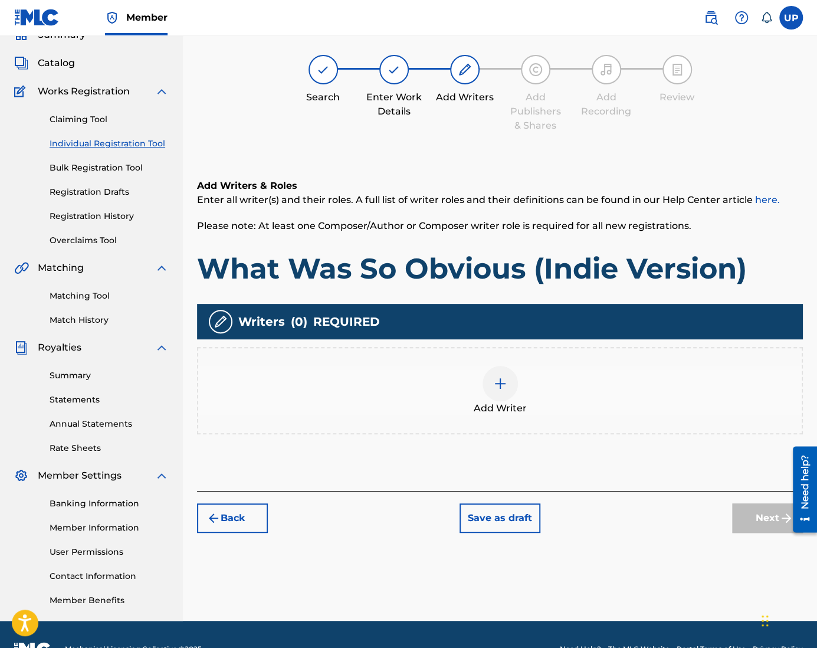
scroll to position [53, 0]
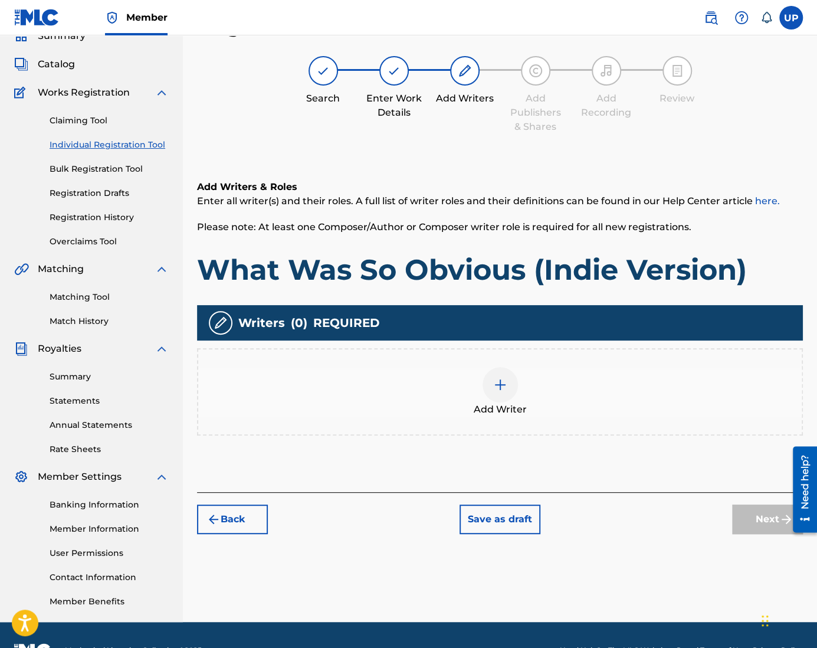
click at [504, 389] on img at bounding box center [500, 384] width 14 height 14
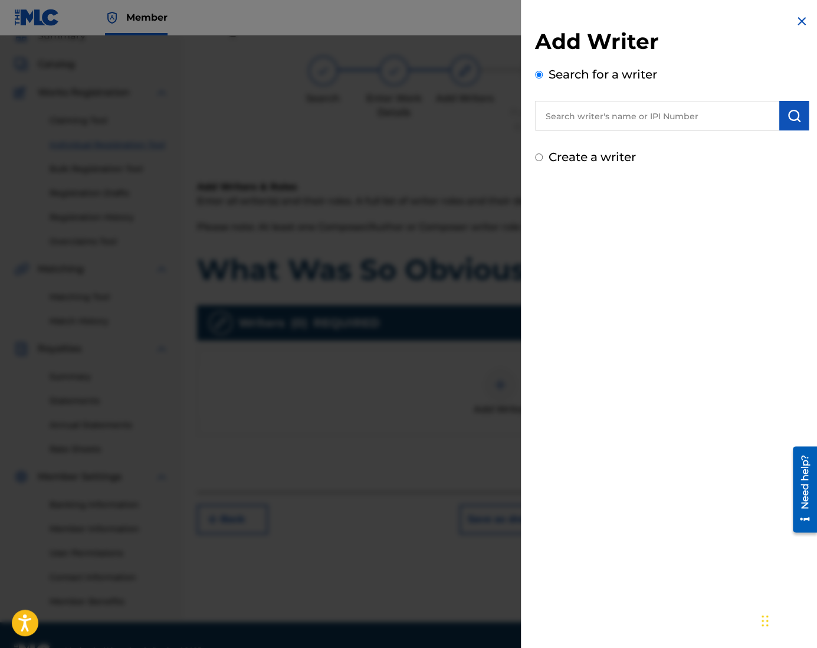
click at [578, 159] on label "Create a writer" at bounding box center [591, 157] width 87 height 14
click at [543, 159] on input "Create a writer" at bounding box center [539, 157] width 8 height 8
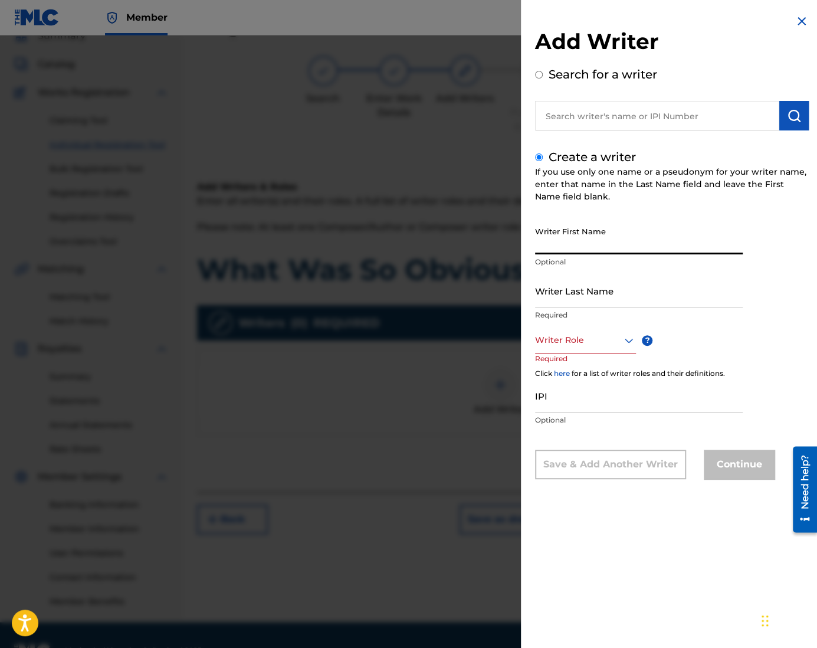
click at [576, 238] on input "Writer First Name" at bounding box center [639, 238] width 208 height 34
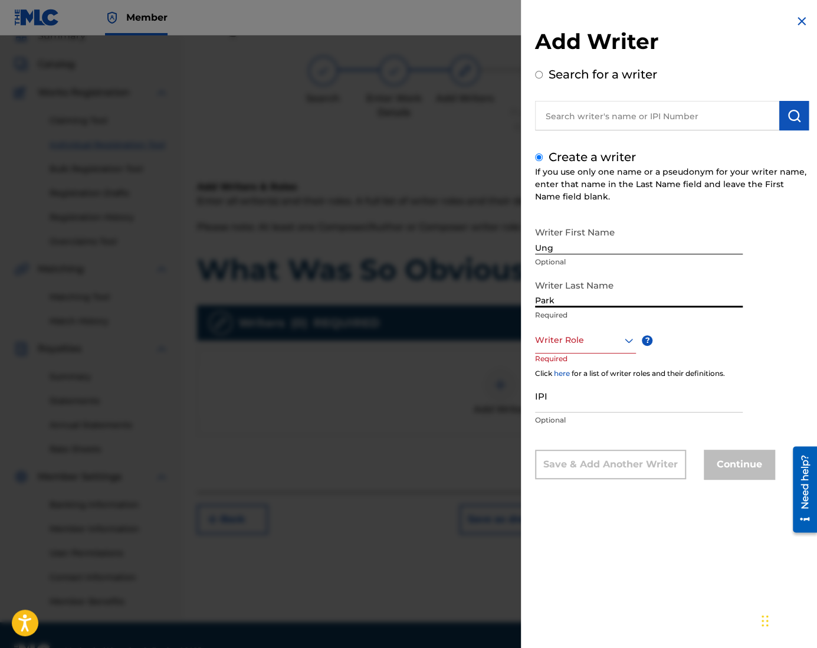
click at [594, 338] on div at bounding box center [585, 340] width 101 height 15
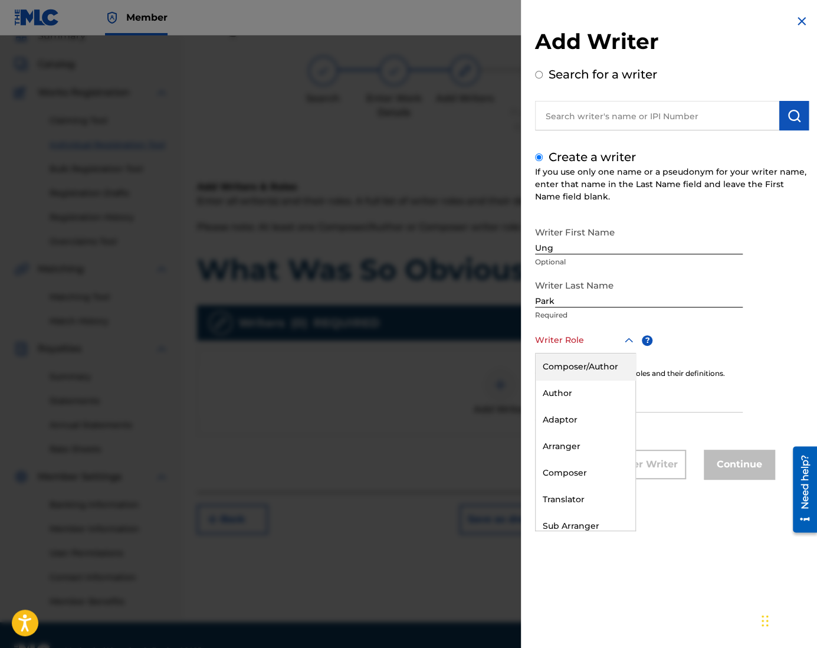
click at [597, 363] on div "Composer/Author" at bounding box center [585, 366] width 100 height 27
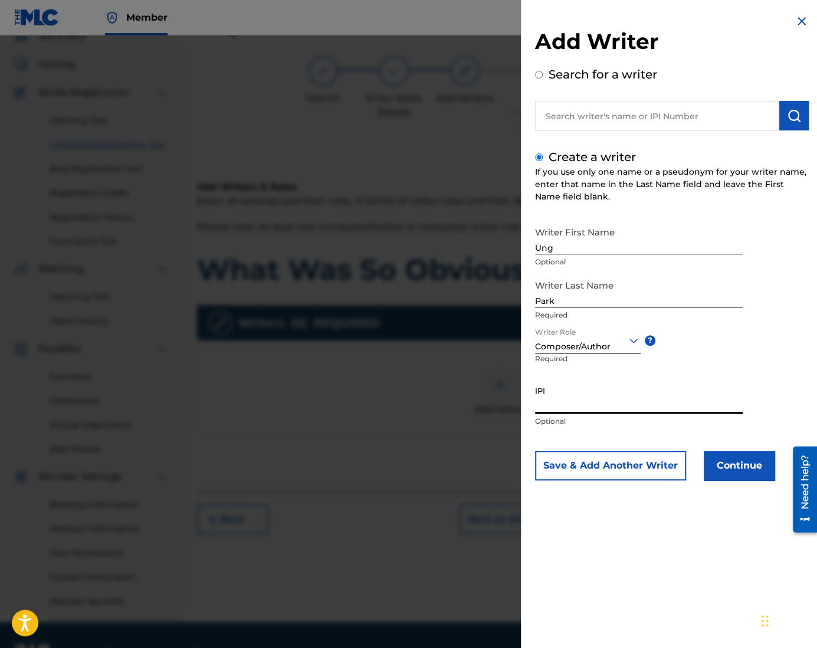
click at [592, 401] on input "IPI" at bounding box center [639, 397] width 208 height 34
click at [622, 406] on input "IPI" at bounding box center [639, 397] width 208 height 34
click at [746, 467] on button "Continue" at bounding box center [739, 465] width 71 height 29
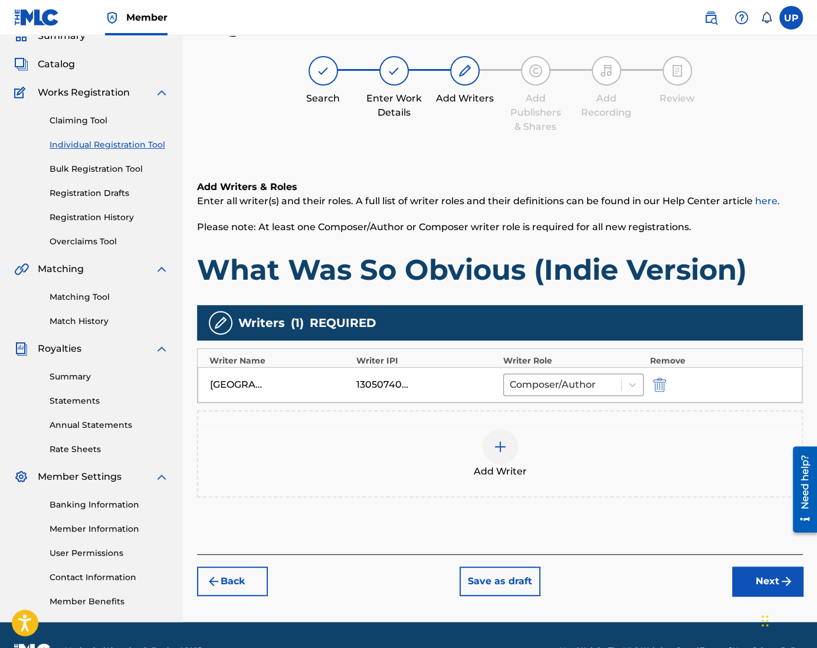
click at [764, 580] on button "Next" at bounding box center [767, 580] width 71 height 29
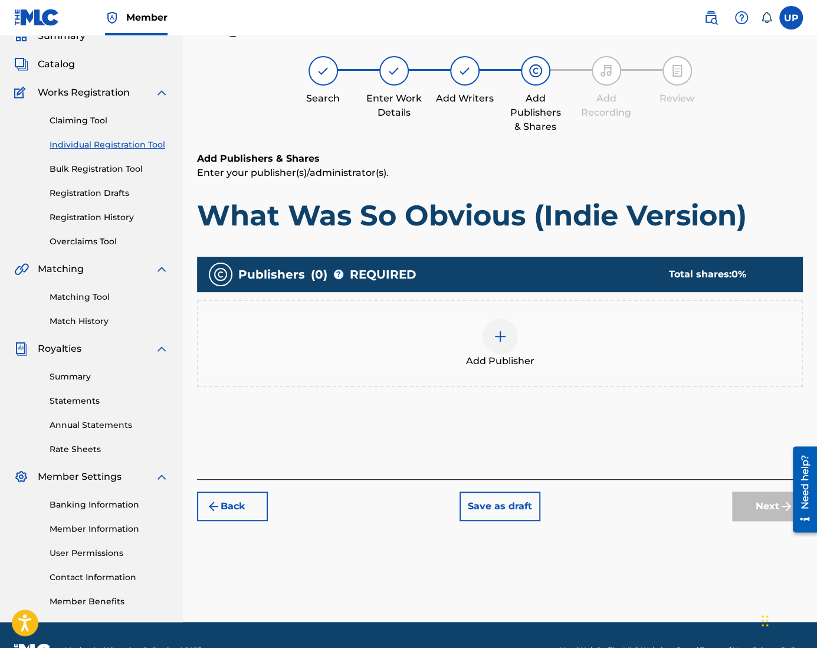
click at [502, 344] on div at bounding box center [499, 335] width 35 height 35
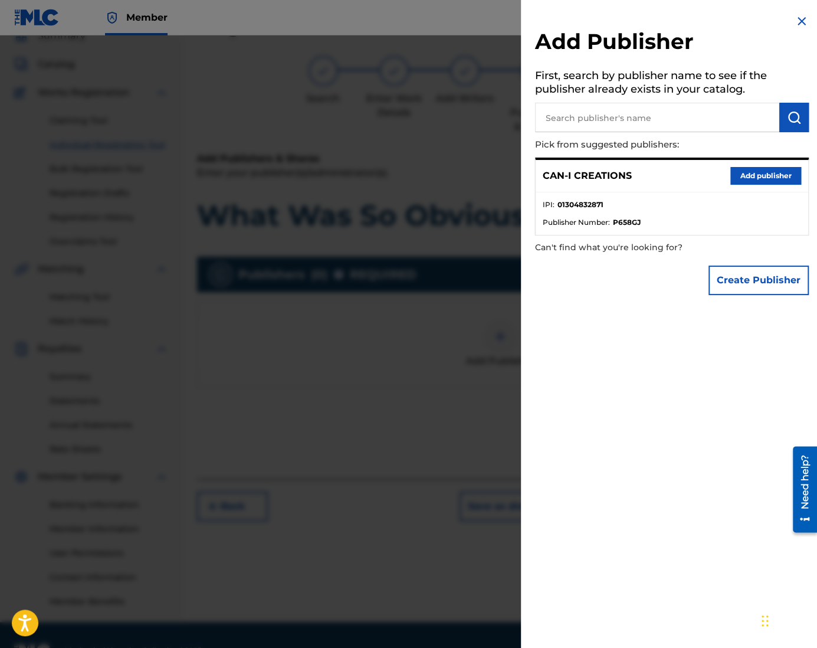
click at [748, 172] on button "Add publisher" at bounding box center [765, 176] width 71 height 18
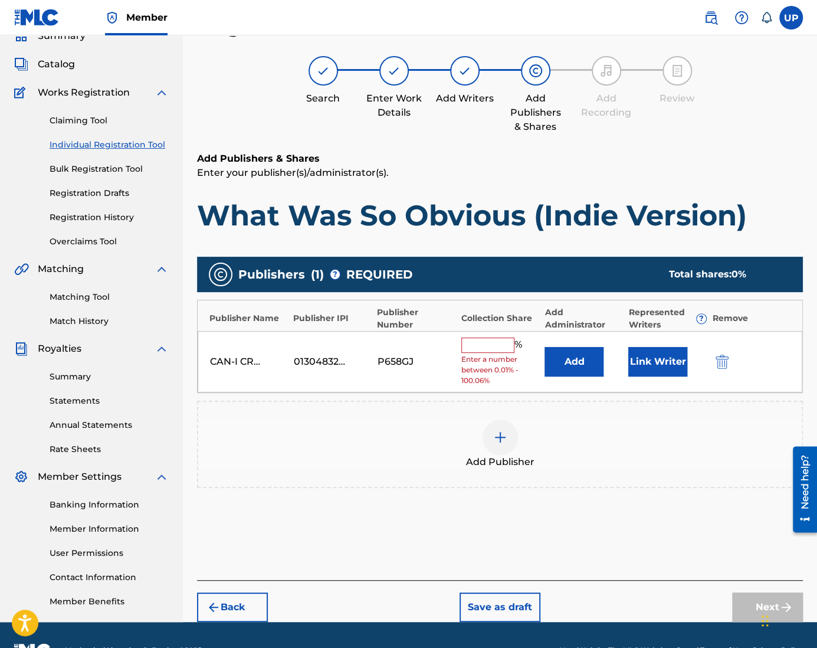
click at [500, 347] on input "text" at bounding box center [487, 344] width 53 height 15
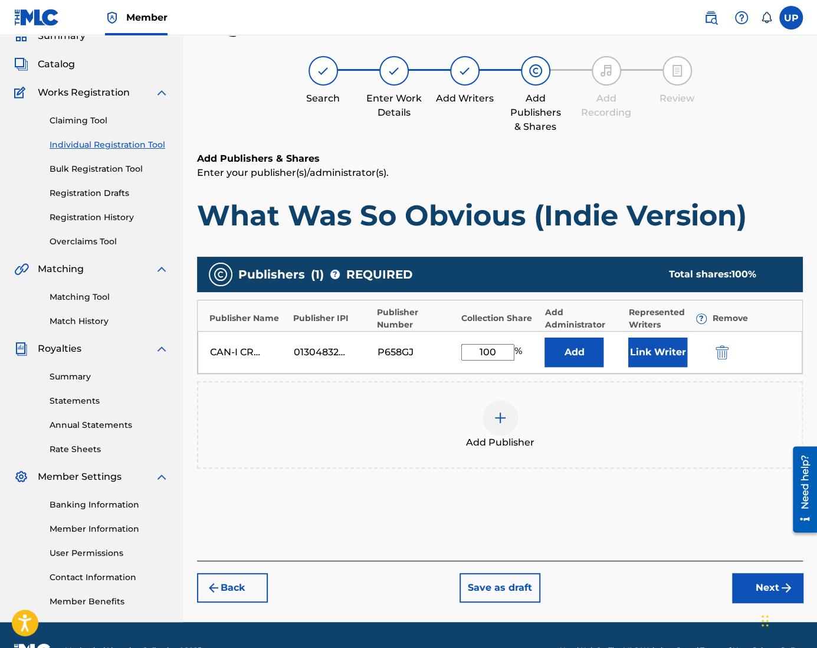
click at [673, 350] on button "Link Writer" at bounding box center [657, 351] width 59 height 29
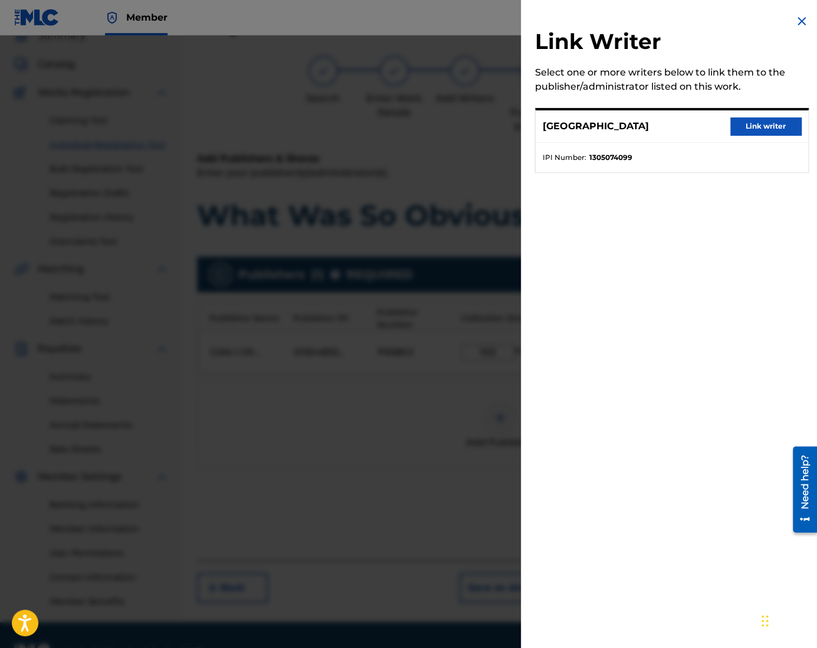
click at [715, 127] on div "Ung Park Link writer" at bounding box center [671, 126] width 272 height 32
click at [735, 128] on button "Link writer" at bounding box center [765, 126] width 71 height 18
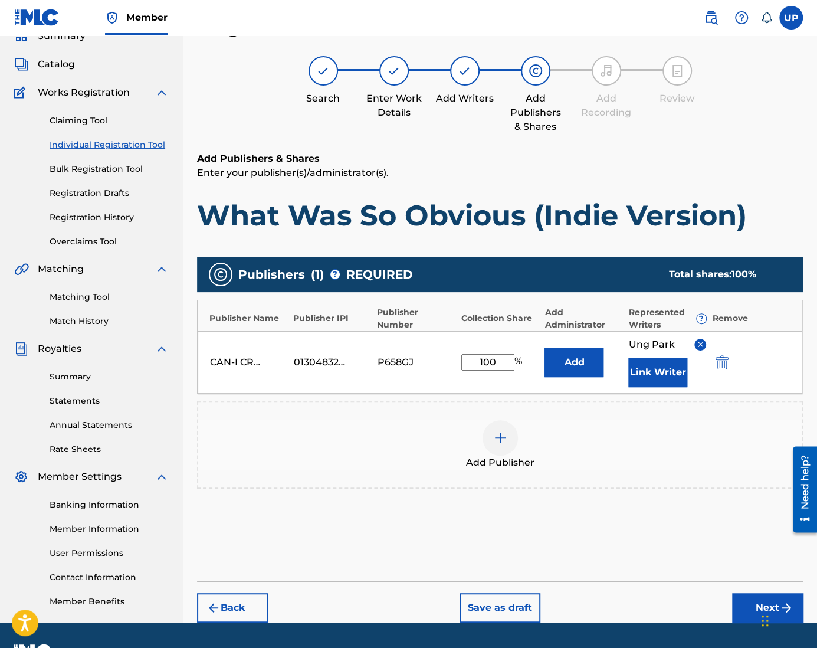
click at [744, 605] on button "Next" at bounding box center [767, 607] width 71 height 29
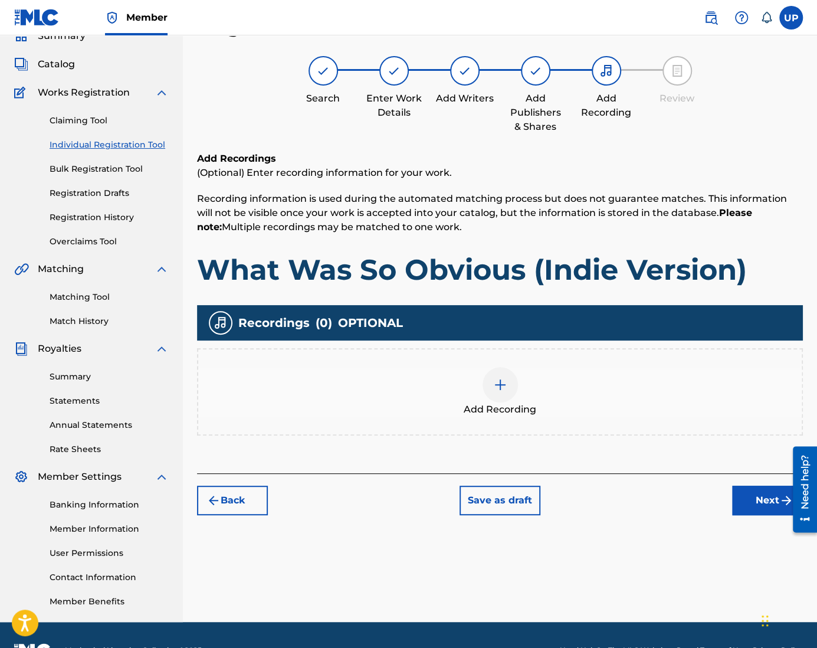
click at [494, 394] on div at bounding box center [499, 384] width 35 height 35
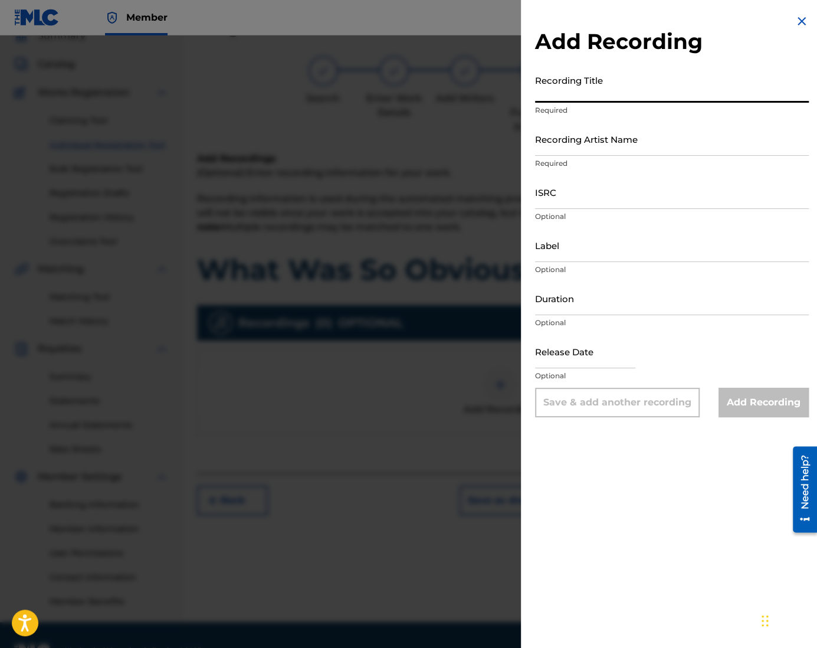
click at [596, 94] on input "Recording Title" at bounding box center [672, 86] width 274 height 34
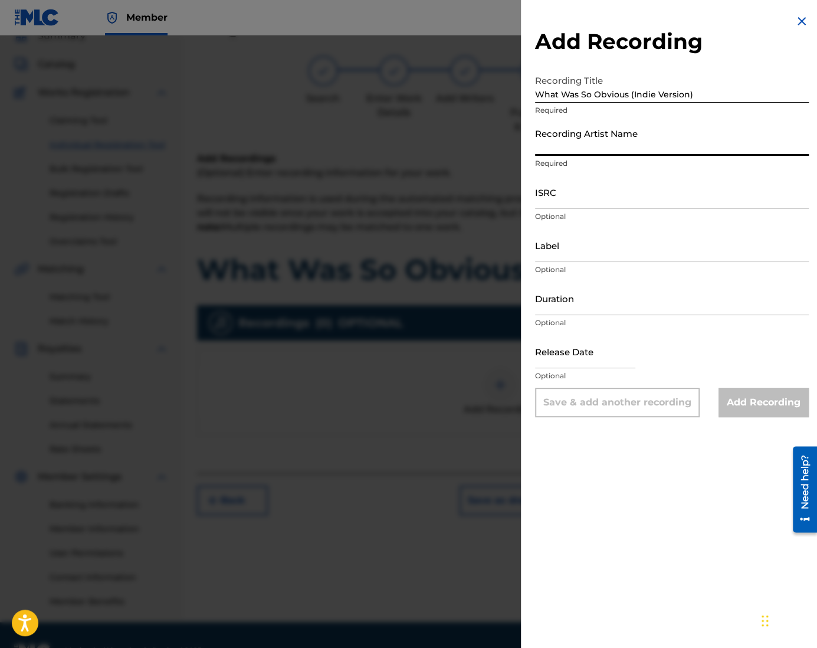
click at [593, 149] on input "Recording Artist Name" at bounding box center [672, 139] width 274 height 34
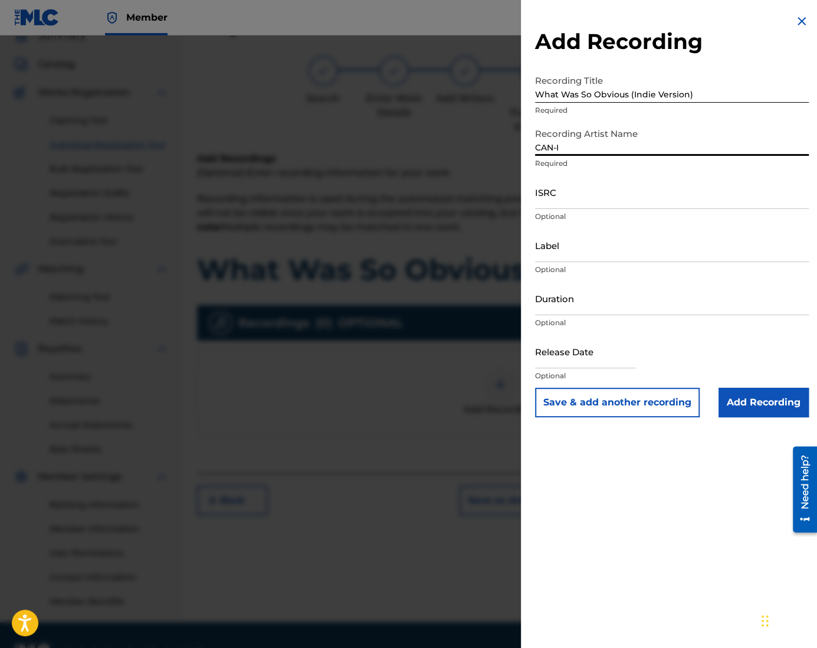
click at [566, 203] on input "ISRC" at bounding box center [672, 192] width 274 height 34
click at [579, 201] on input "ISRC" at bounding box center [672, 192] width 274 height 34
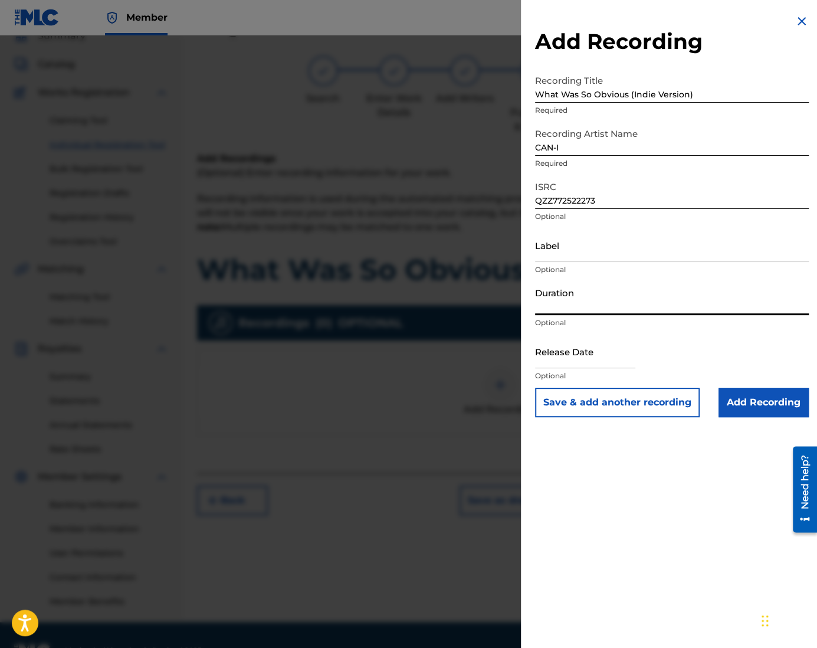
click at [573, 307] on input "Duration" at bounding box center [672, 298] width 274 height 34
click at [595, 358] on input "text" at bounding box center [585, 351] width 100 height 34
click at [751, 399] on input "Add Recording" at bounding box center [763, 401] width 90 height 29
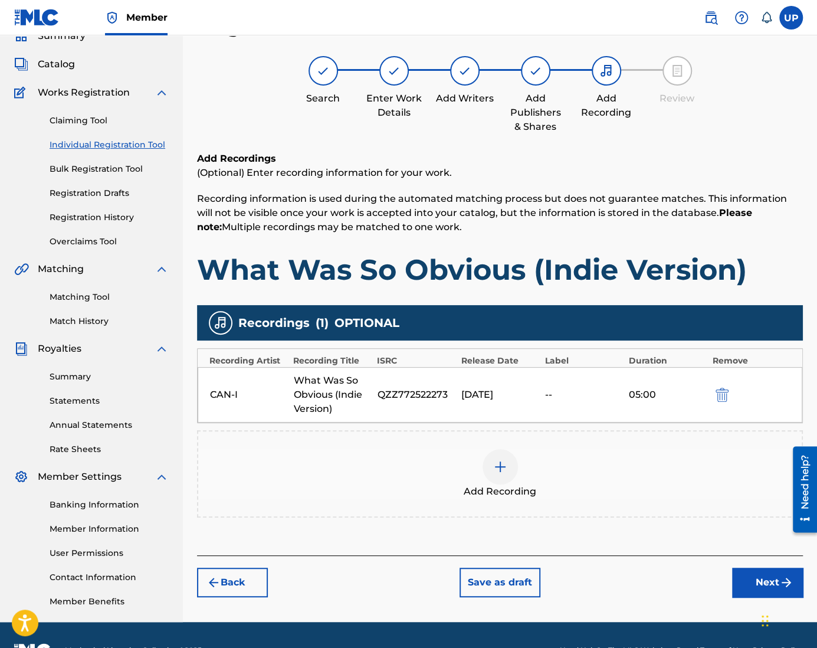
click at [743, 577] on button "Next" at bounding box center [767, 581] width 71 height 29
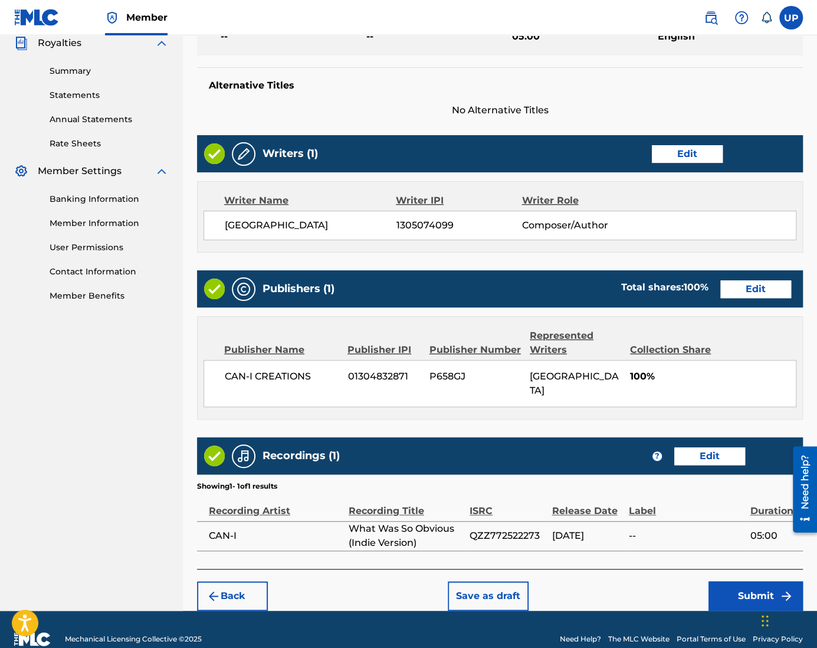
scroll to position [362, 0]
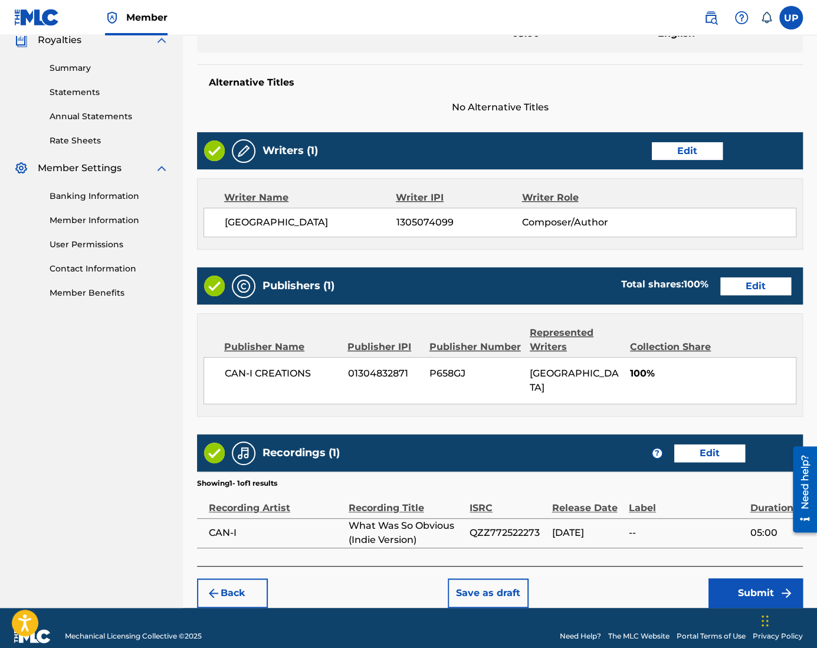
click at [742, 578] on button "Submit" at bounding box center [755, 592] width 94 height 29
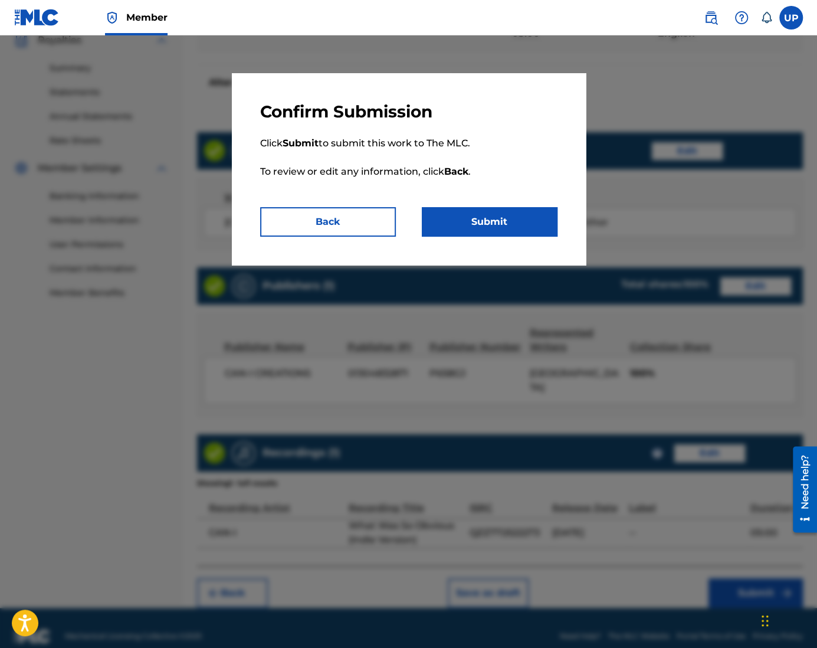
click at [501, 213] on button "Submit" at bounding box center [490, 221] width 136 height 29
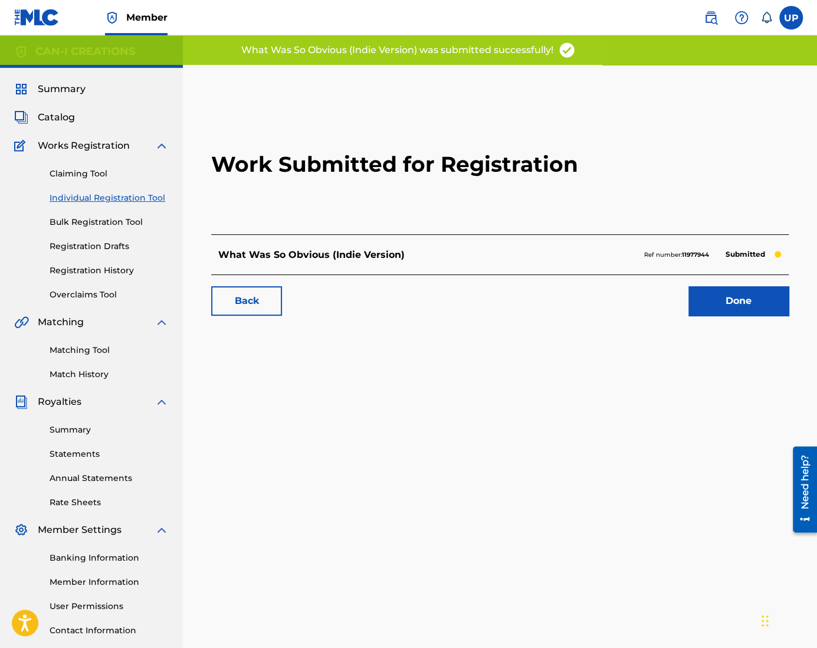
click at [747, 306] on link "Done" at bounding box center [738, 300] width 100 height 29
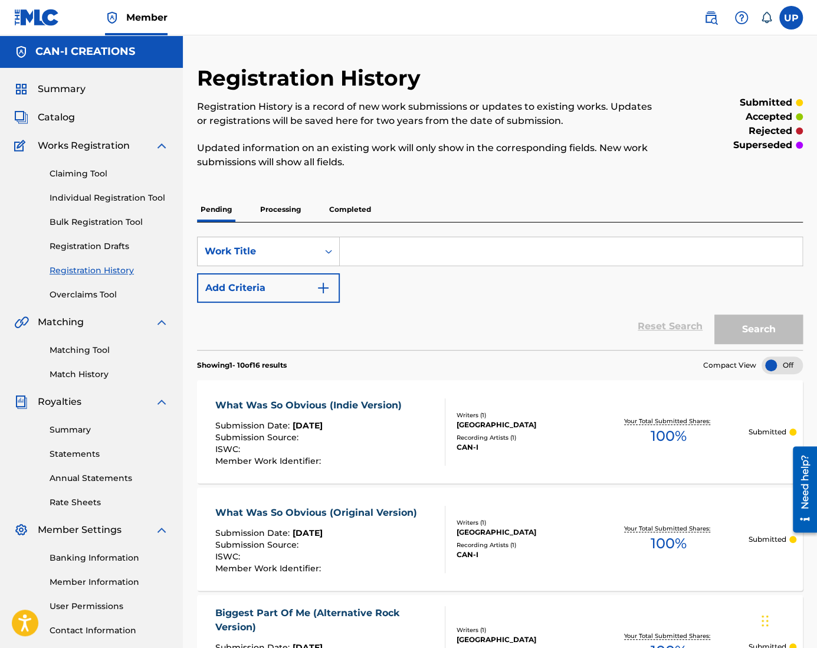
click at [136, 206] on div "Claiming Tool Individual Registration Tool Bulk Registration Tool Registration …" at bounding box center [91, 227] width 155 height 148
click at [136, 205] on div "Claiming Tool Individual Registration Tool Bulk Registration Tool Registration …" at bounding box center [91, 227] width 155 height 148
click at [136, 202] on link "Individual Registration Tool" at bounding box center [109, 198] width 119 height 12
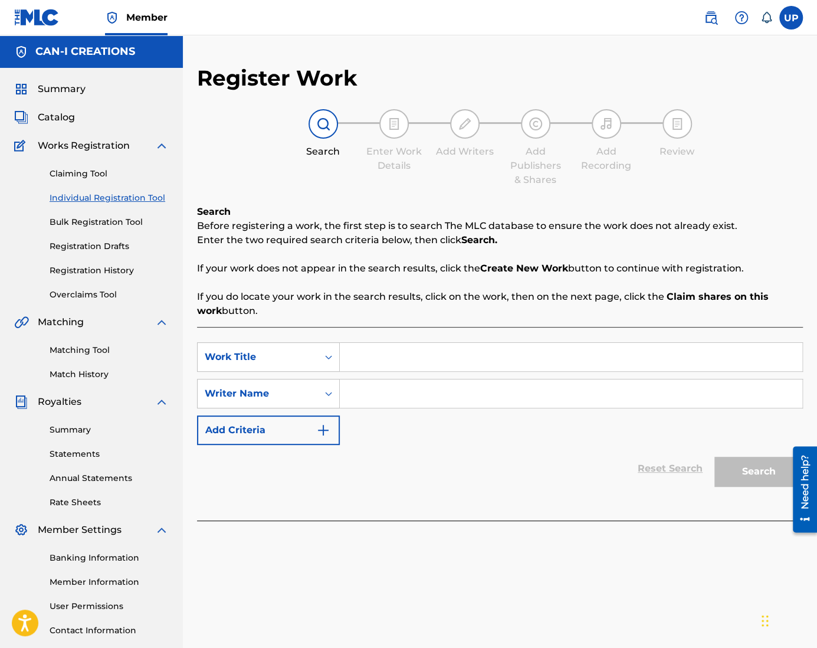
click at [384, 345] on input "Search Form" at bounding box center [571, 357] width 462 height 28
click at [405, 399] on input "Search Form" at bounding box center [571, 393] width 462 height 28
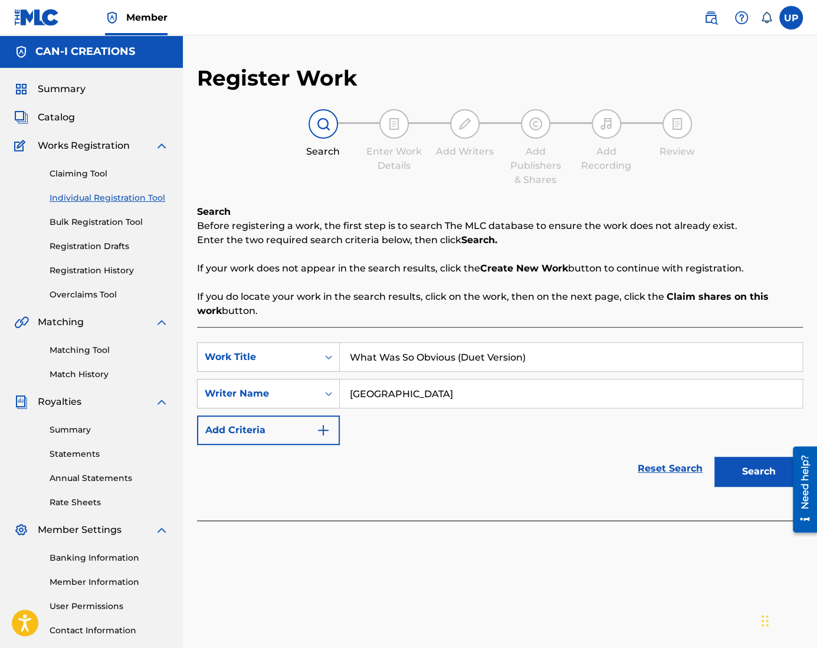
click at [748, 471] on button "Search" at bounding box center [758, 470] width 88 height 29
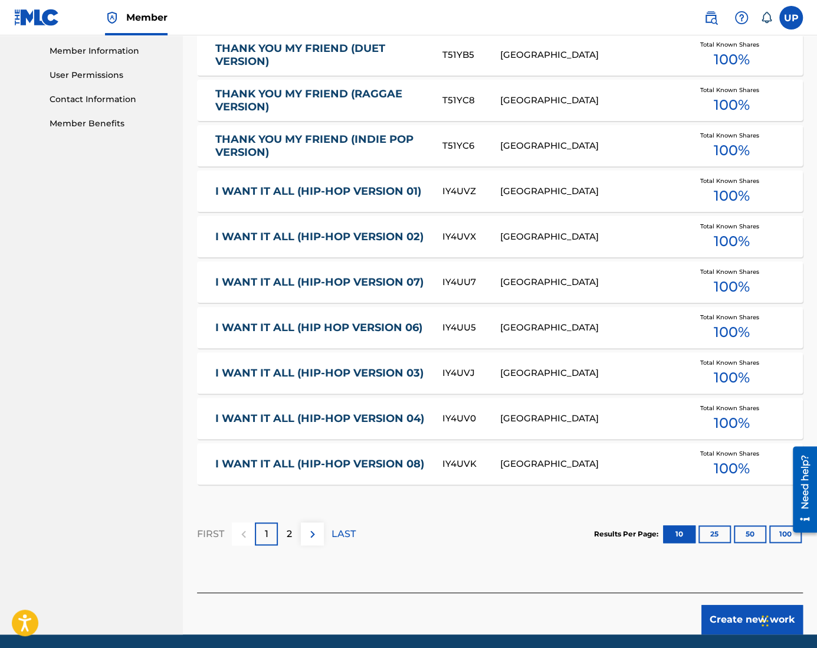
click at [727, 623] on button "Create new work" at bounding box center [751, 618] width 101 height 29
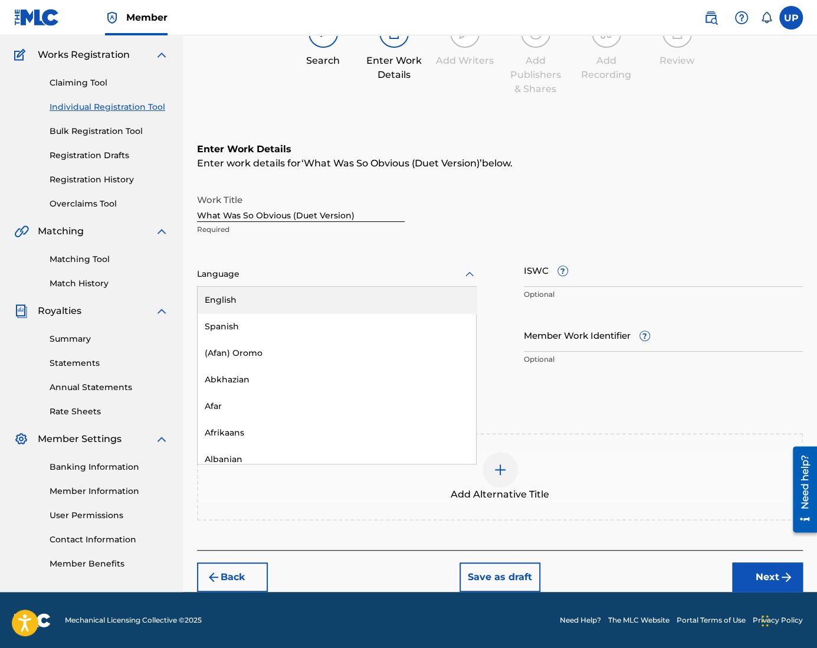
click at [264, 262] on div "Language" at bounding box center [337, 274] width 280 height 25
click at [267, 297] on div "English" at bounding box center [337, 300] width 278 height 27
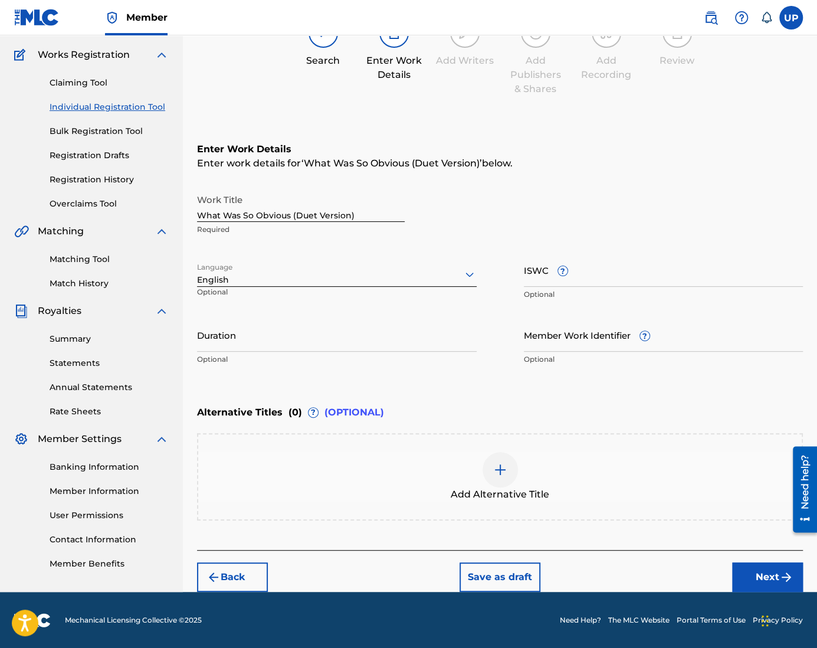
click at [254, 338] on input "Duration" at bounding box center [337, 335] width 280 height 34
click at [756, 569] on button "Next" at bounding box center [767, 576] width 71 height 29
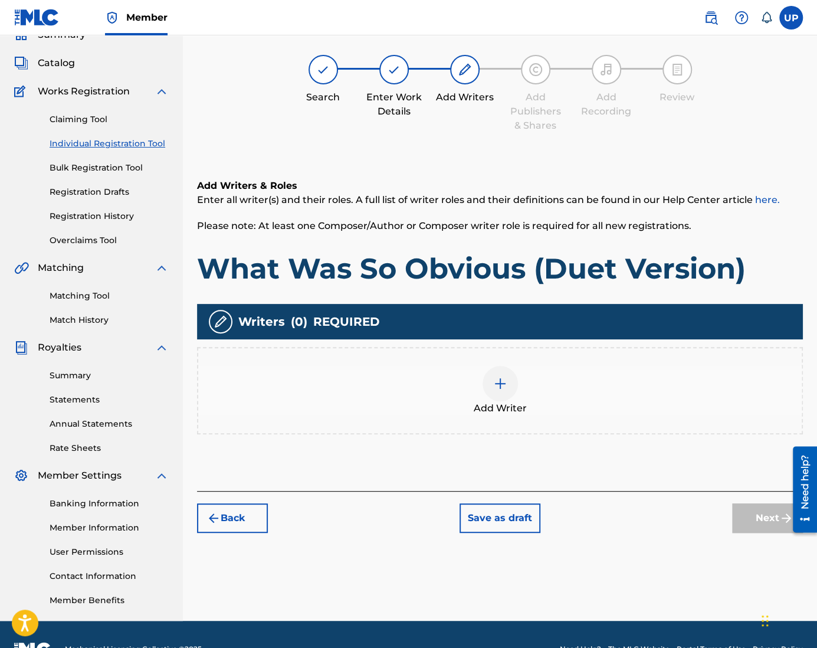
scroll to position [53, 0]
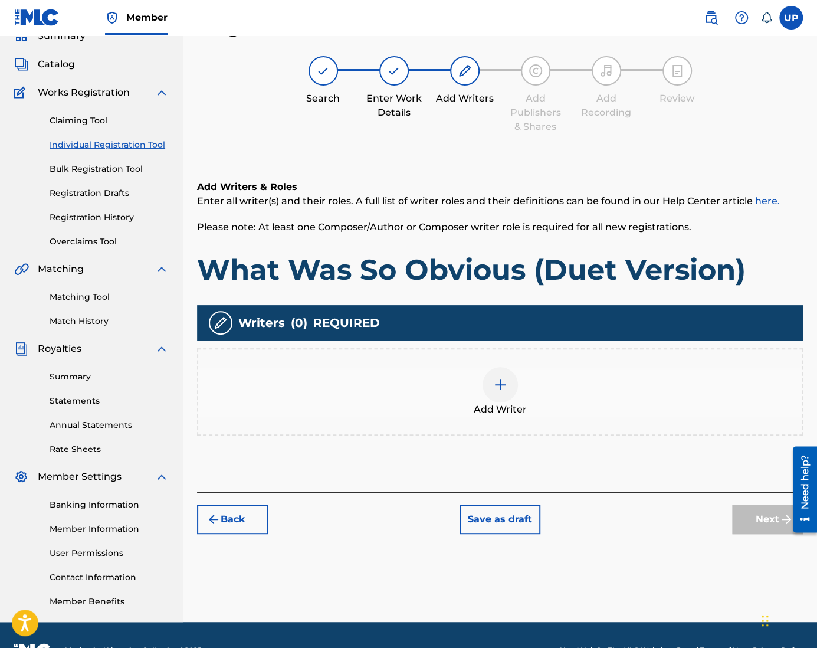
click at [506, 382] on img at bounding box center [500, 384] width 14 height 14
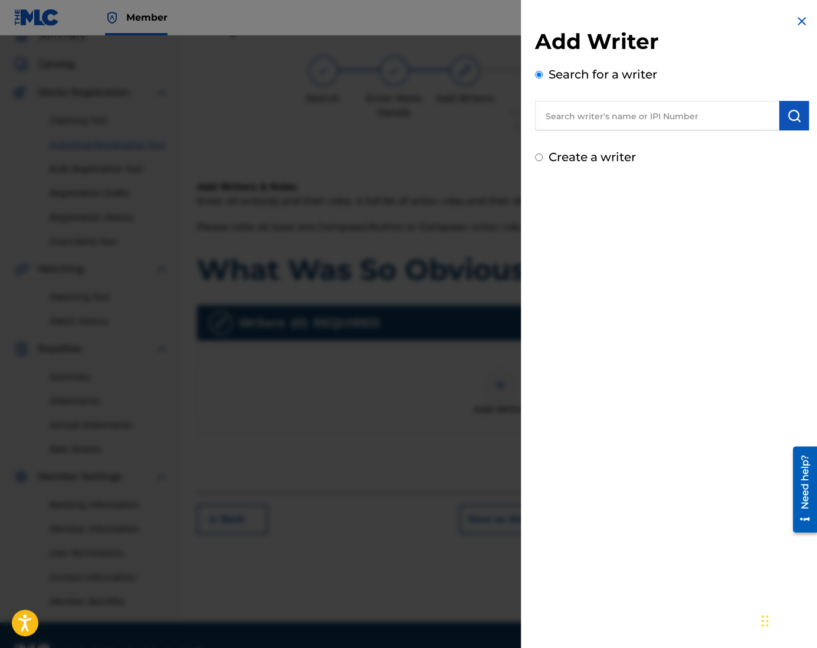
click at [595, 161] on label "Create a writer" at bounding box center [591, 157] width 87 height 14
click at [543, 161] on input "Create a writer" at bounding box center [539, 157] width 8 height 8
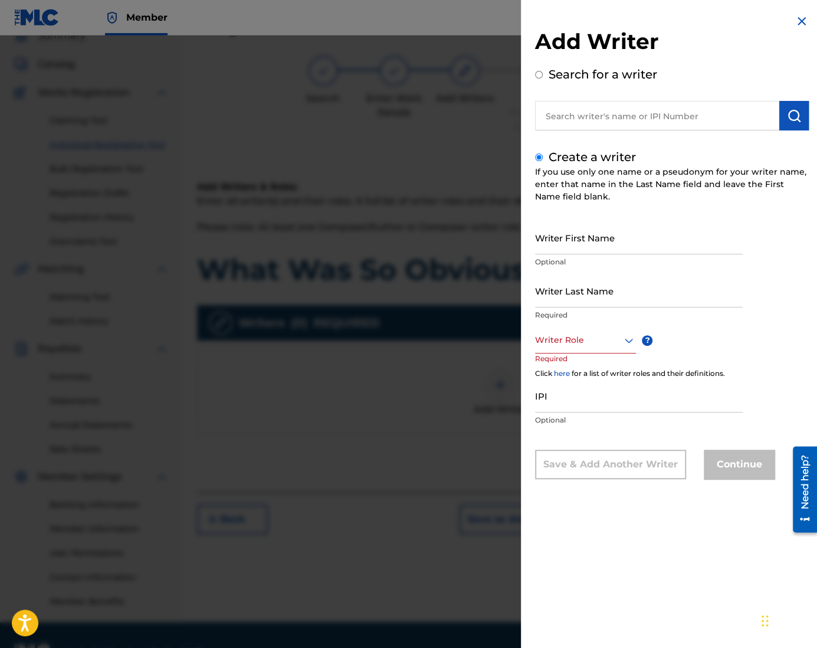
click at [597, 252] on input "Writer First Name" at bounding box center [639, 238] width 208 height 34
click at [596, 333] on div at bounding box center [585, 340] width 101 height 15
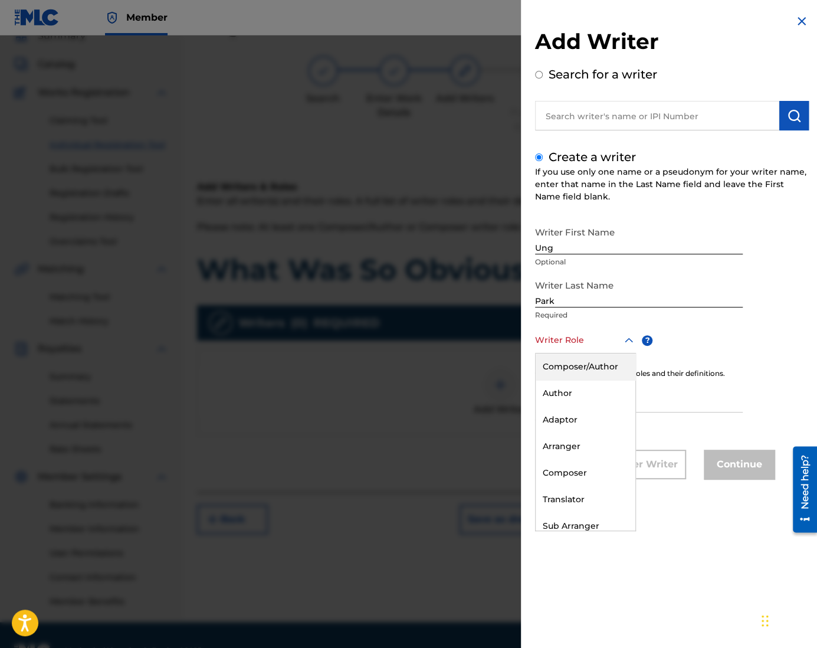
click at [596, 360] on div "Composer/Author" at bounding box center [585, 366] width 100 height 27
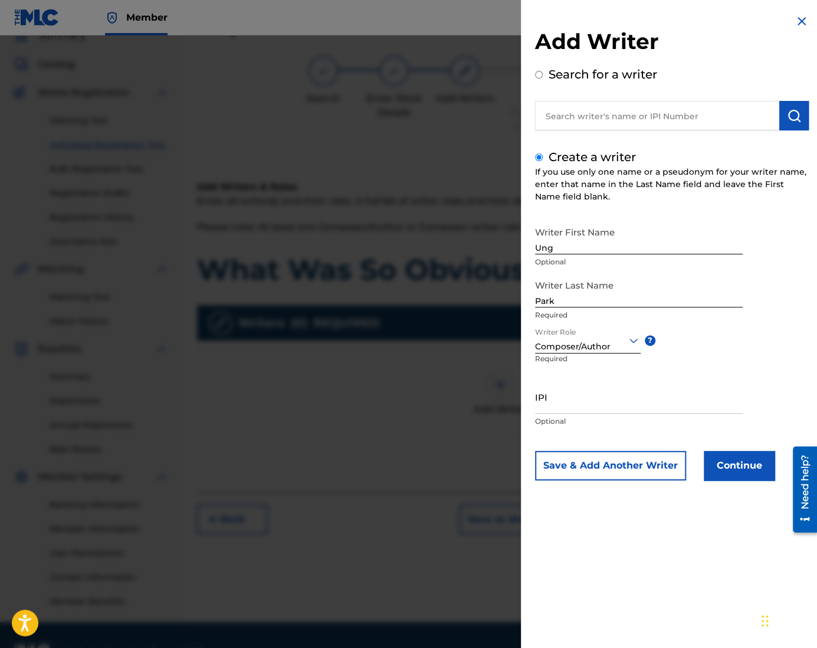
click at [596, 398] on input "IPI" at bounding box center [639, 397] width 208 height 34
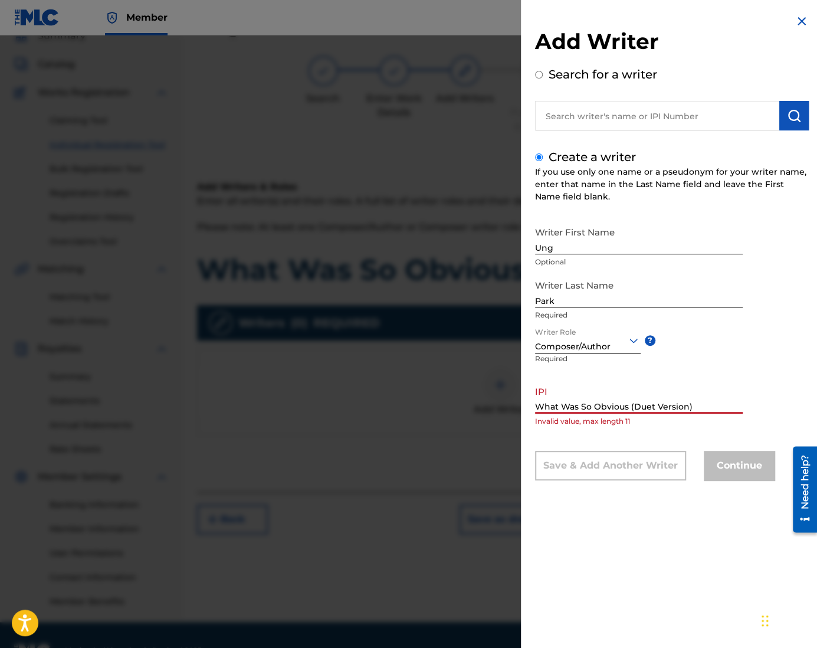
drag, startPoint x: 699, startPoint y: 409, endPoint x: 499, endPoint y: 420, distance: 200.3
click at [499, 420] on div "Add Writer Search for a writer Create a writer If you use only one name or a ps…" at bounding box center [408, 341] width 817 height 612
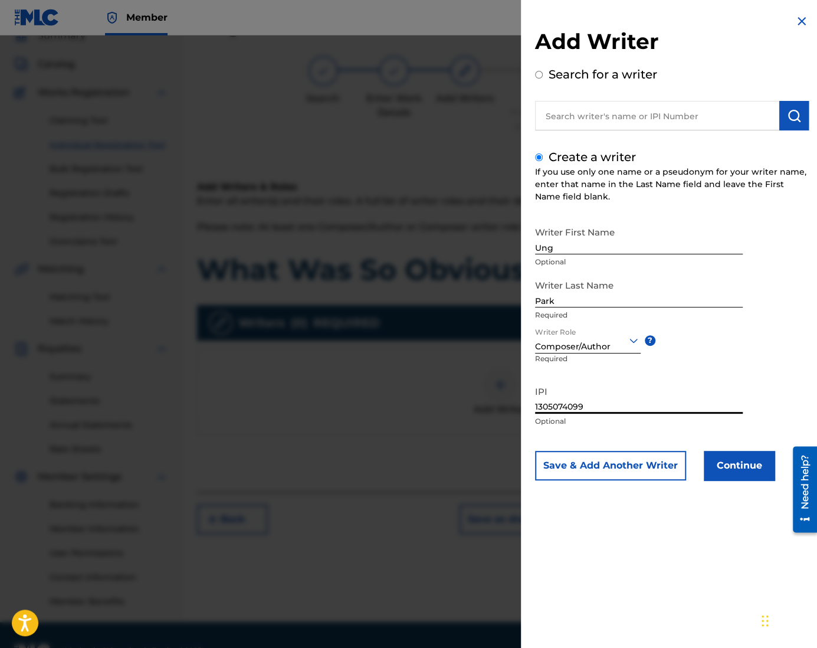
click at [762, 468] on button "Continue" at bounding box center [739, 465] width 71 height 29
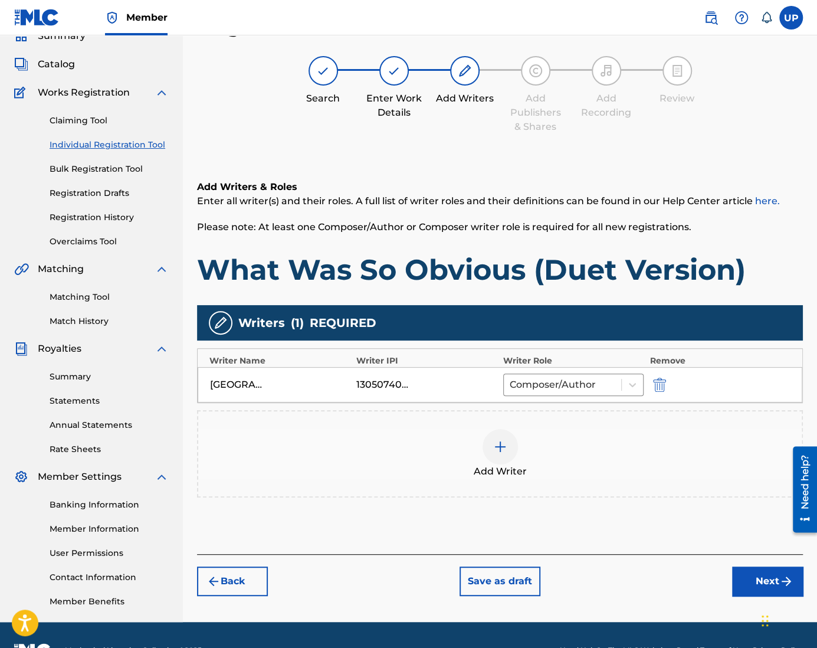
click at [750, 572] on button "Next" at bounding box center [767, 580] width 71 height 29
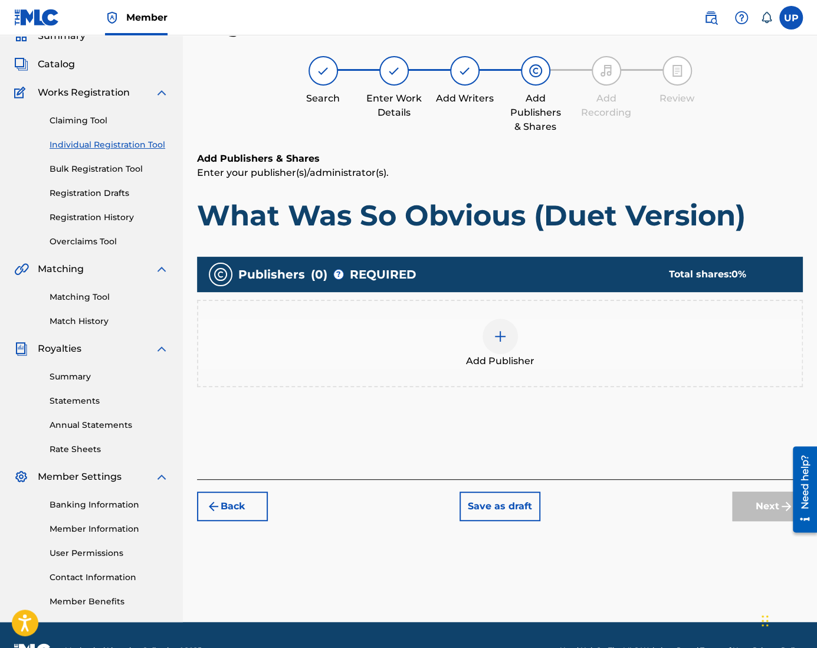
click at [513, 341] on div at bounding box center [499, 335] width 35 height 35
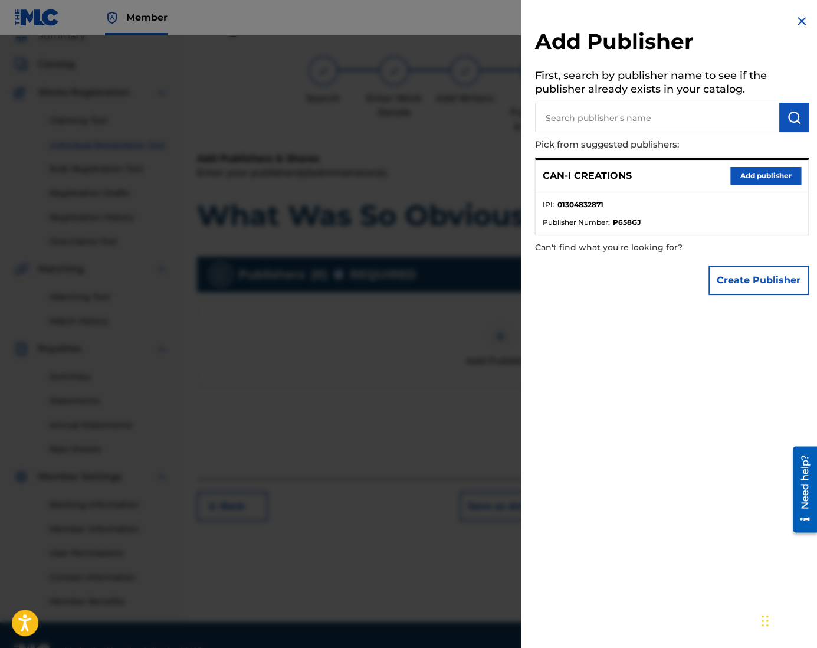
click at [742, 177] on button "Add publisher" at bounding box center [765, 176] width 71 height 18
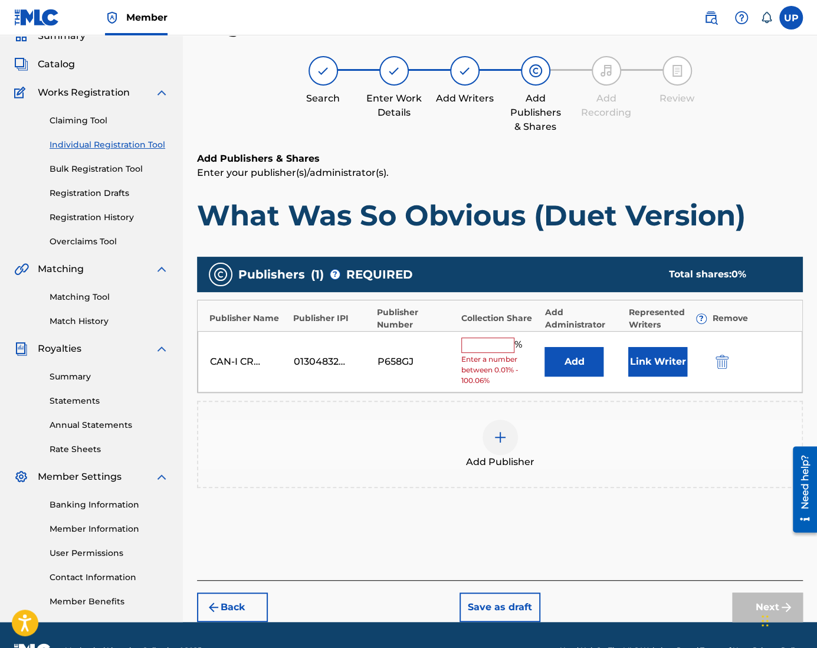
click at [498, 351] on div "% Enter a number between 0.01% - 100.06%" at bounding box center [500, 361] width 78 height 49
click at [498, 347] on input "text" at bounding box center [487, 344] width 53 height 15
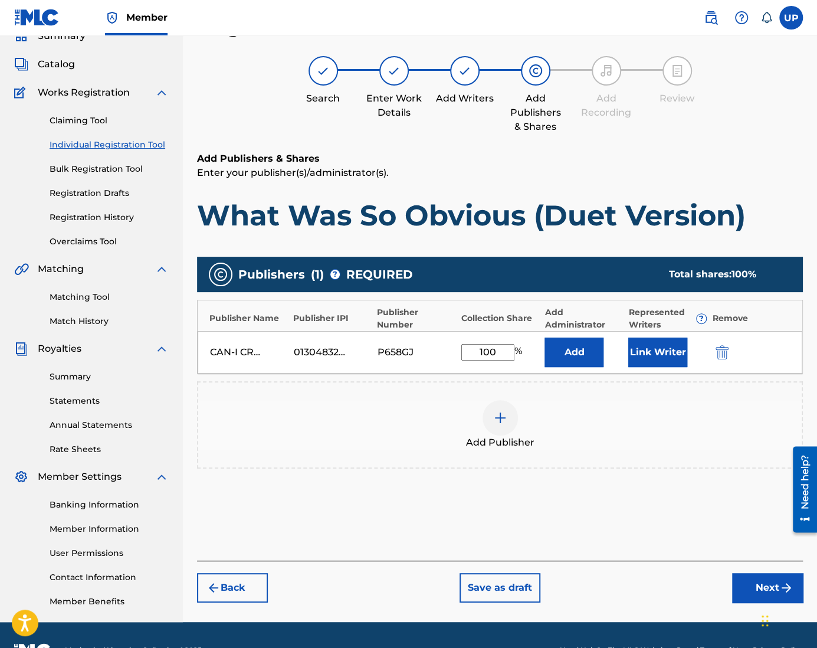
click at [656, 347] on button "Link Writer" at bounding box center [657, 351] width 59 height 29
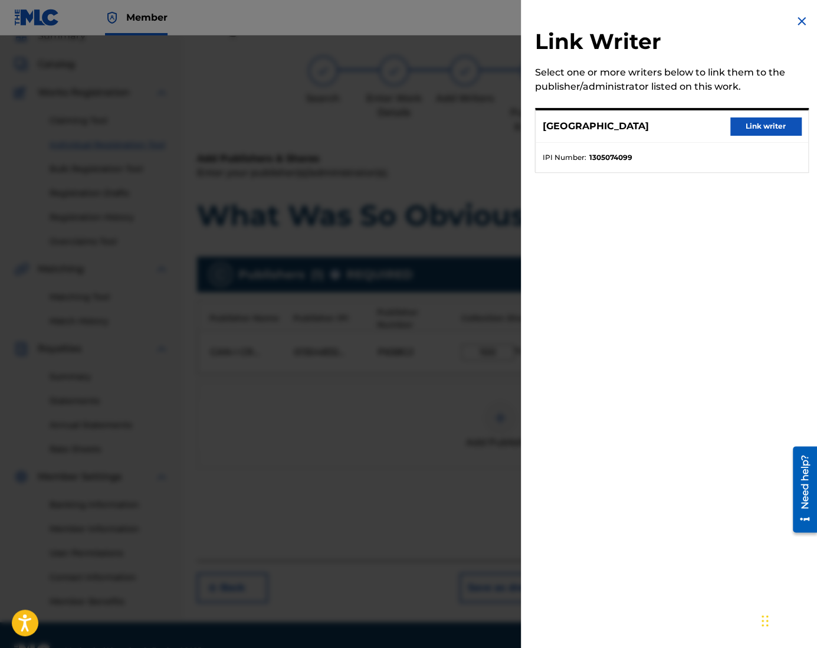
click at [765, 123] on button "Link writer" at bounding box center [765, 126] width 71 height 18
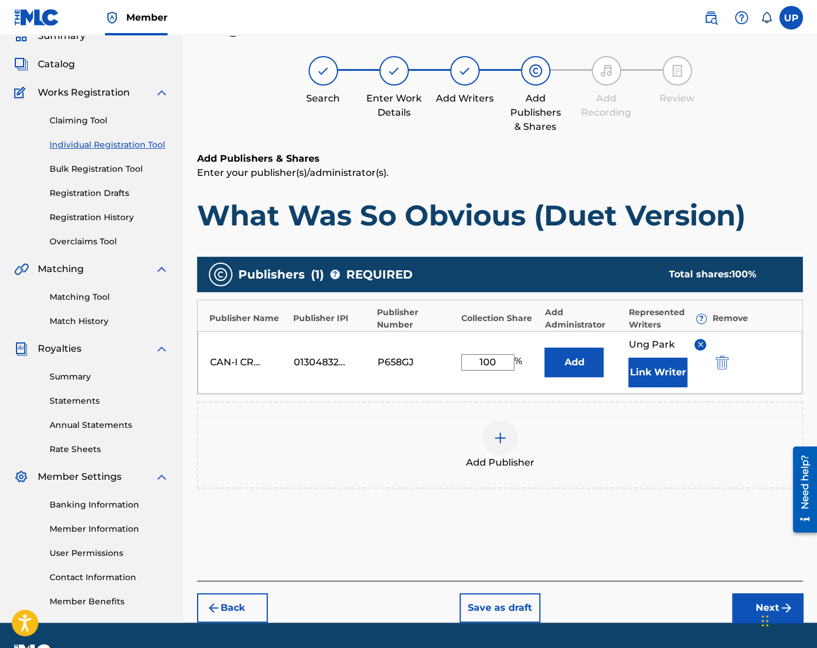
click at [749, 610] on button "Next" at bounding box center [767, 607] width 71 height 29
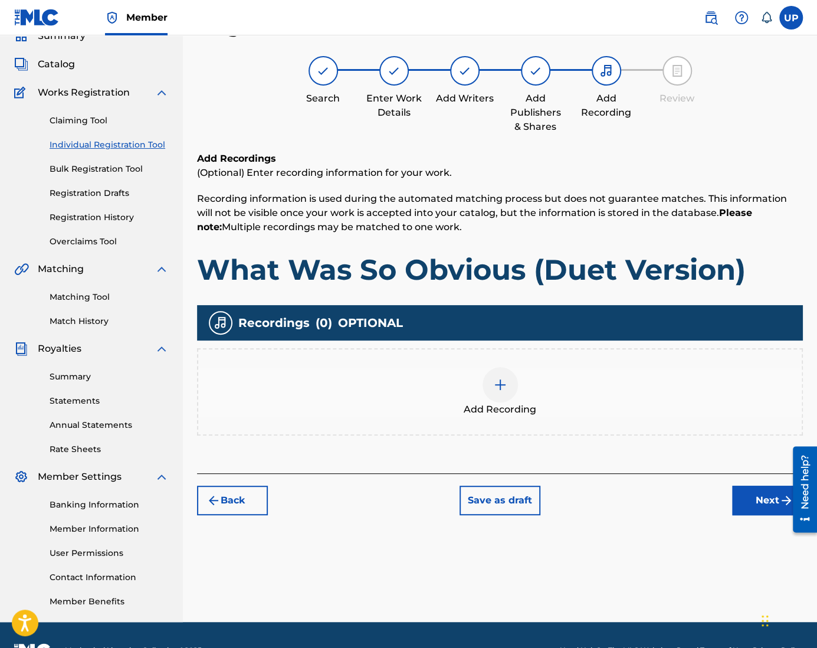
click at [498, 386] on img at bounding box center [500, 384] width 14 height 14
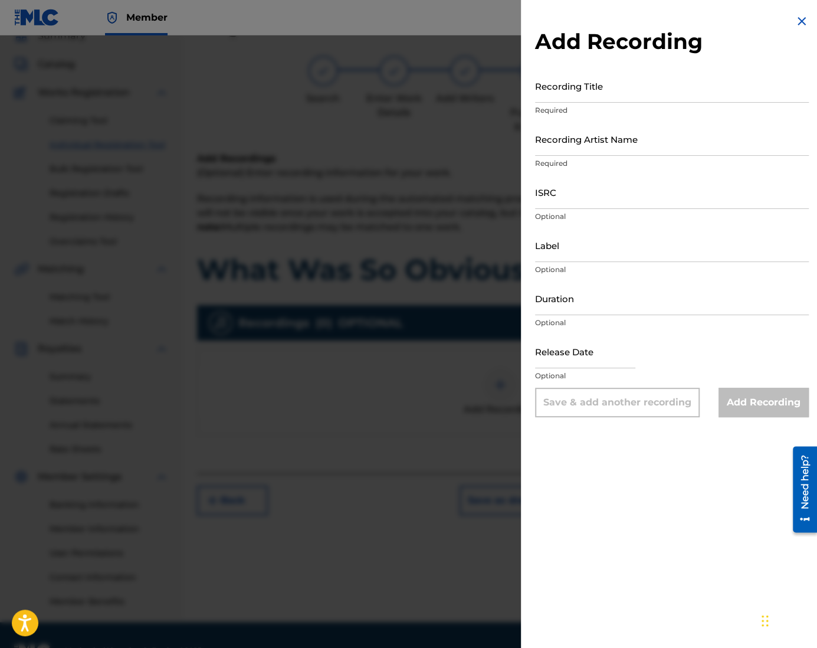
click at [617, 91] on input "Recording Title" at bounding box center [672, 86] width 274 height 34
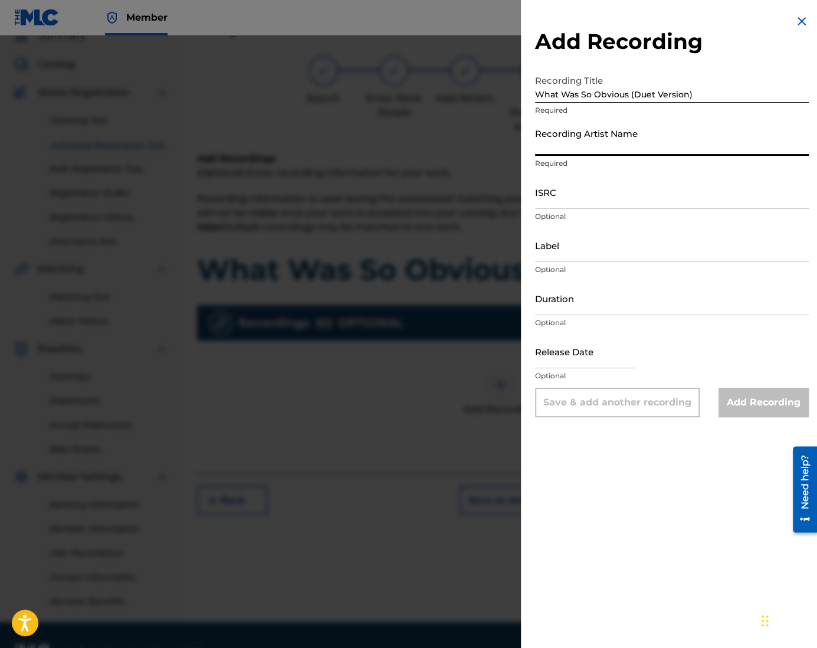
click at [602, 149] on input "Recording Artist Name" at bounding box center [672, 139] width 274 height 34
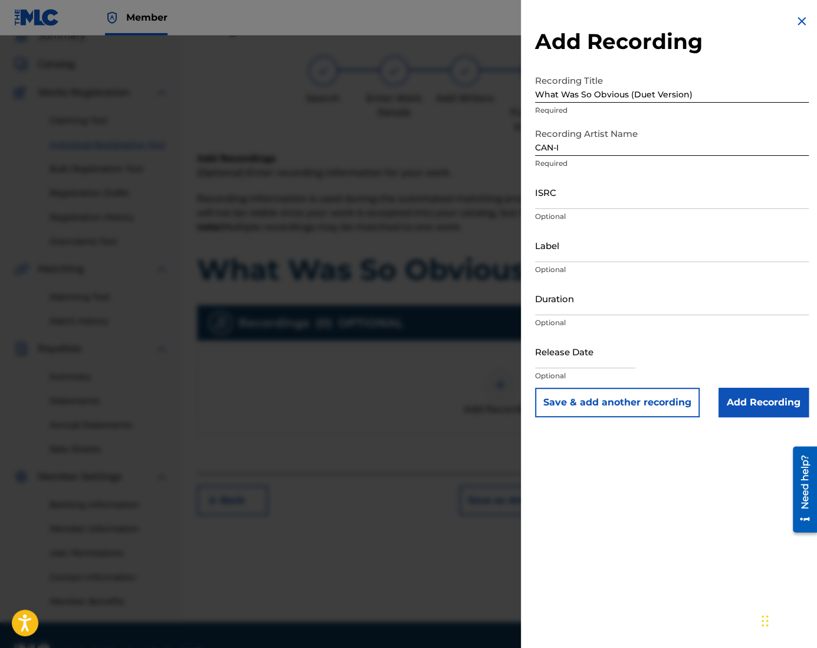
click at [566, 193] on input "ISRC" at bounding box center [672, 192] width 274 height 34
click at [581, 304] on input "Duration" at bounding box center [672, 298] width 274 height 34
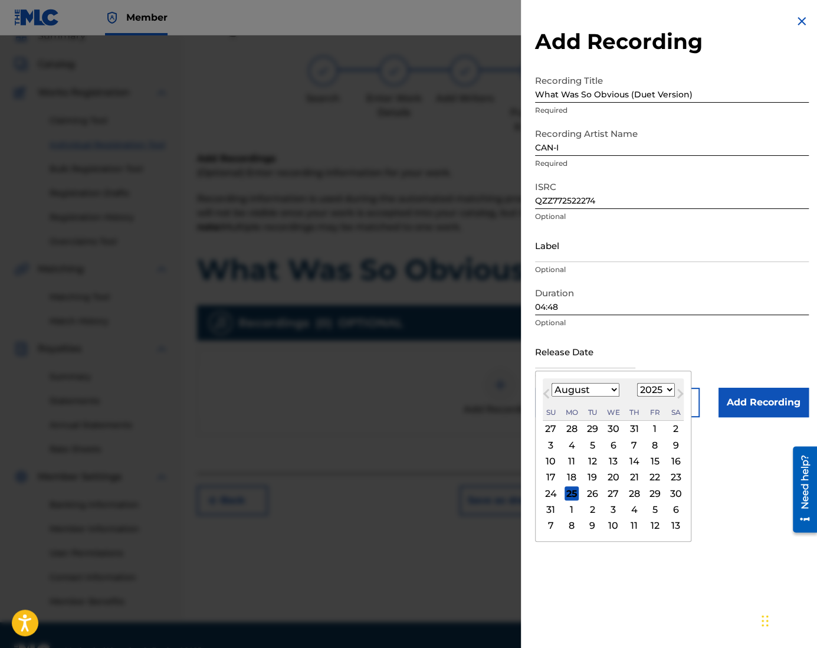
click at [619, 347] on input "text" at bounding box center [585, 351] width 100 height 34
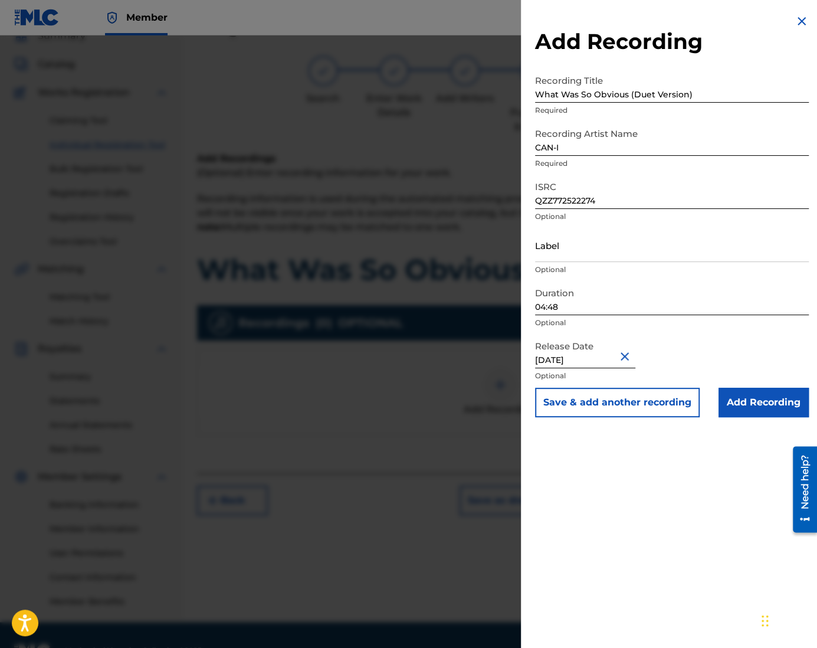
click at [763, 402] on input "Add Recording" at bounding box center [763, 401] width 90 height 29
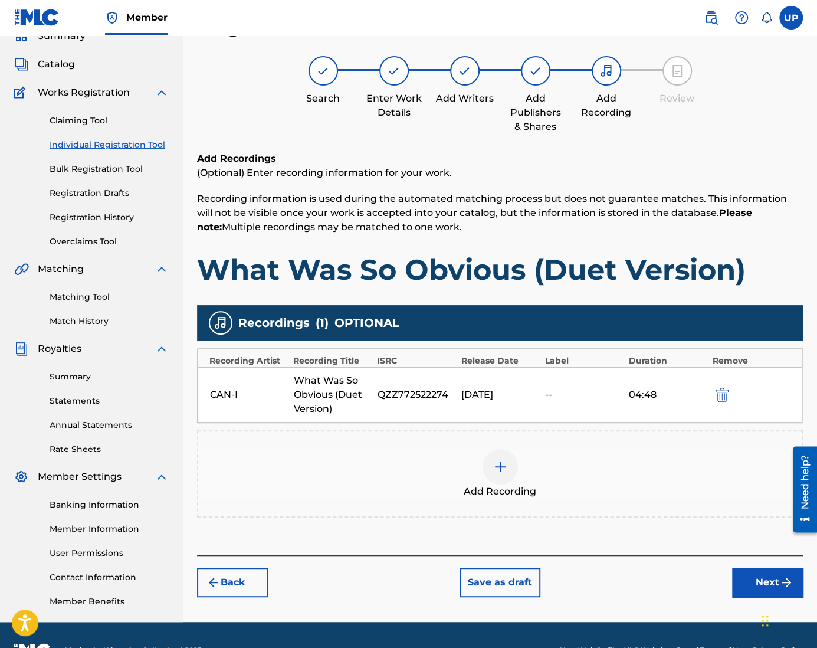
click at [769, 574] on button "Next" at bounding box center [767, 581] width 71 height 29
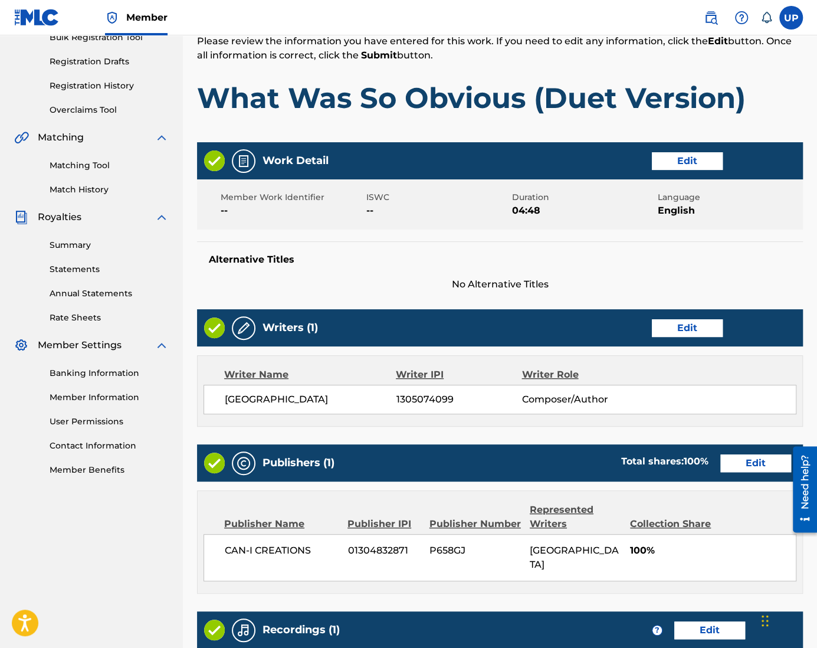
scroll to position [362, 0]
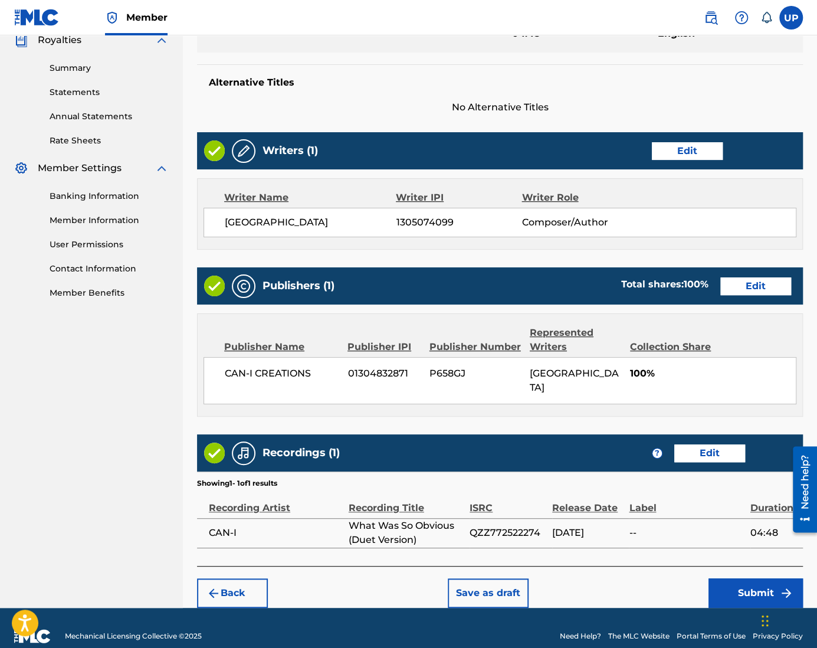
click at [736, 581] on button "Submit" at bounding box center [755, 592] width 94 height 29
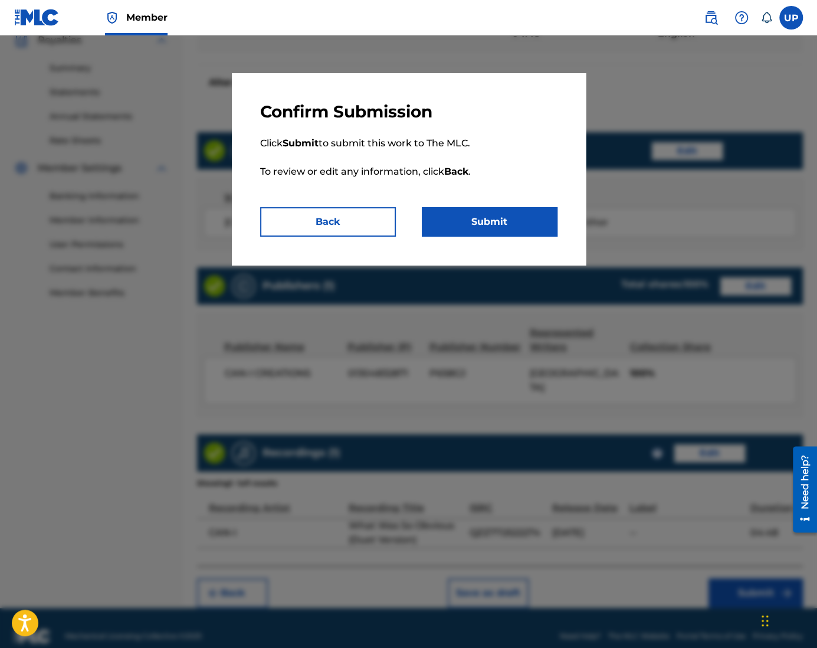
click at [490, 224] on button "Submit" at bounding box center [490, 221] width 136 height 29
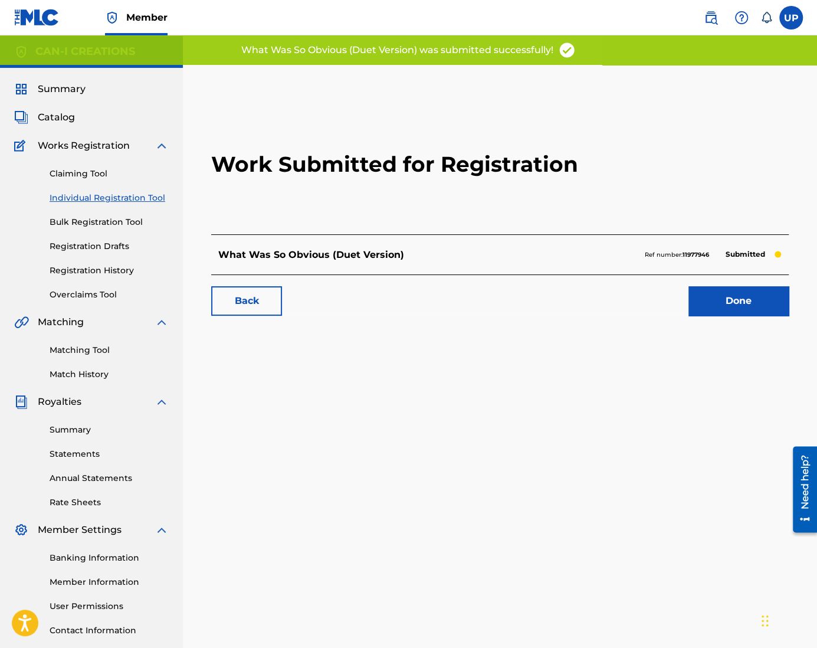
click at [724, 291] on link "Done" at bounding box center [738, 300] width 100 height 29
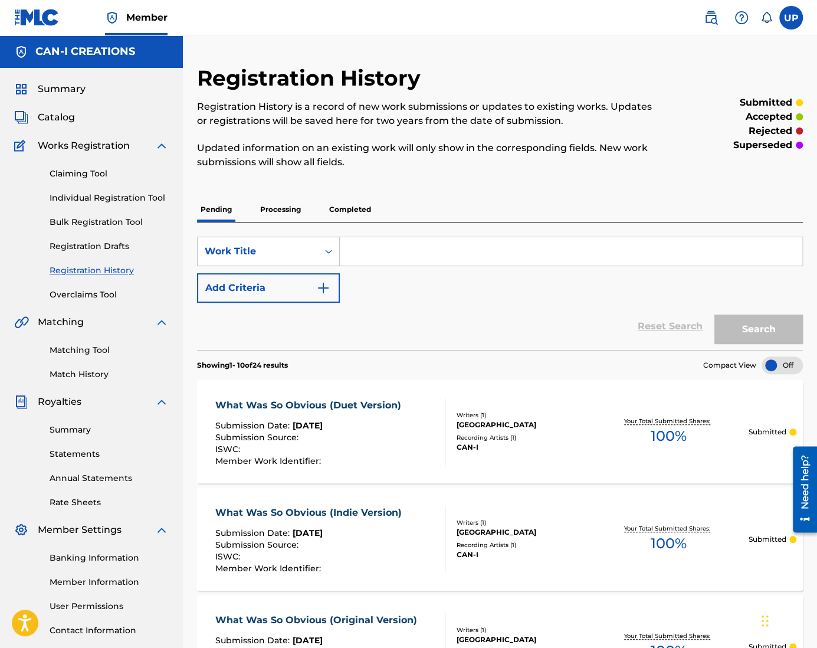
click at [117, 199] on link "Individual Registration Tool" at bounding box center [109, 198] width 119 height 12
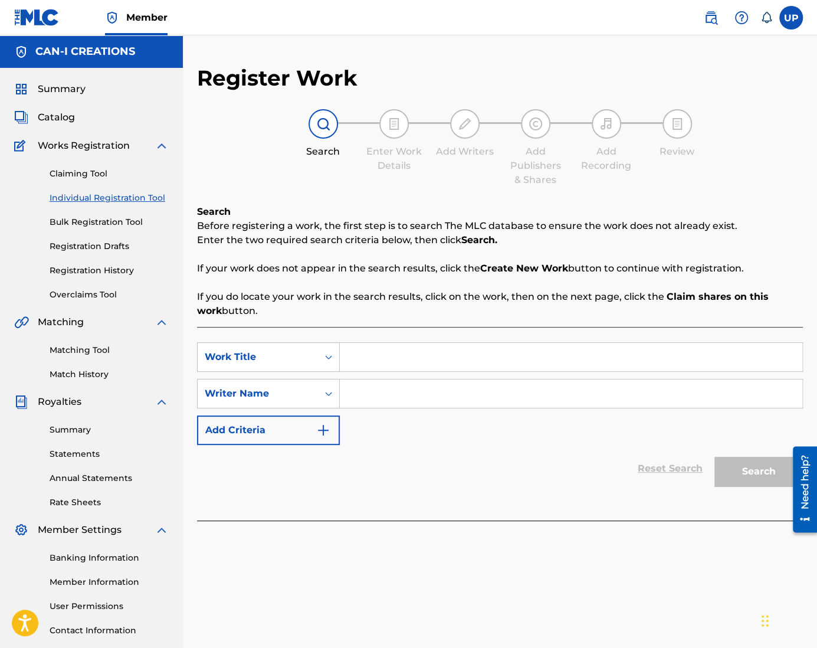
click at [387, 349] on input "Search Form" at bounding box center [571, 357] width 462 height 28
click at [385, 400] on input "Search Form" at bounding box center [571, 393] width 462 height 28
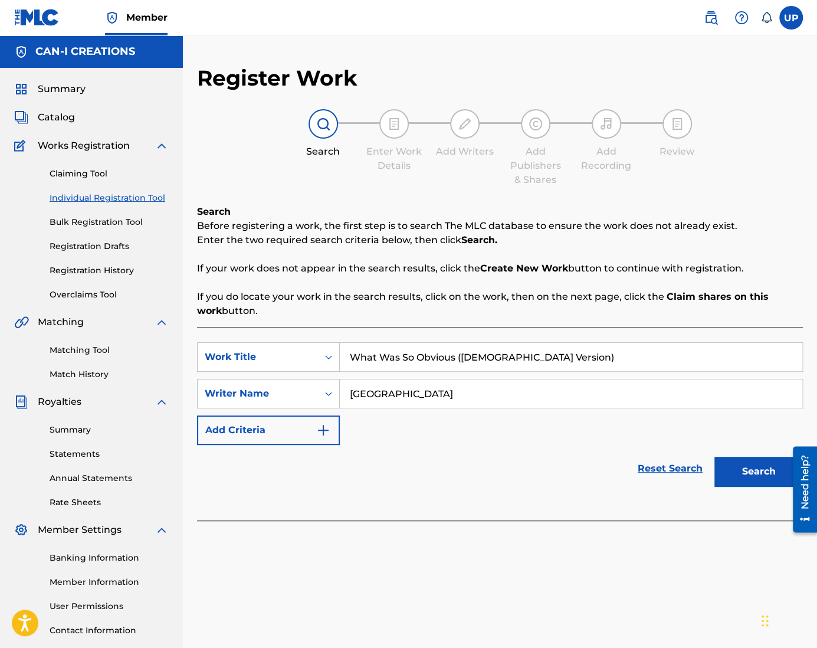
click at [751, 473] on button "Search" at bounding box center [758, 470] width 88 height 29
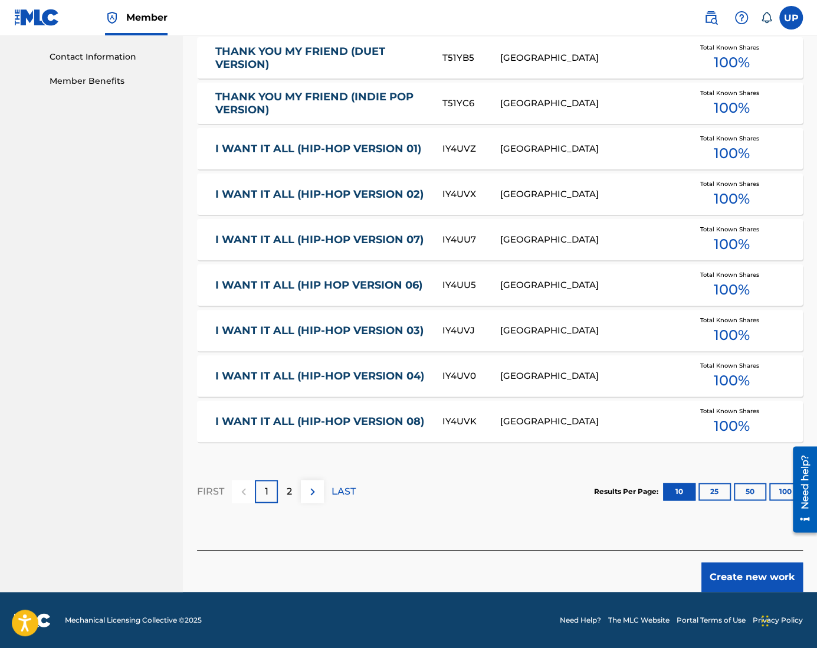
click at [742, 567] on button "Create new work" at bounding box center [751, 576] width 101 height 29
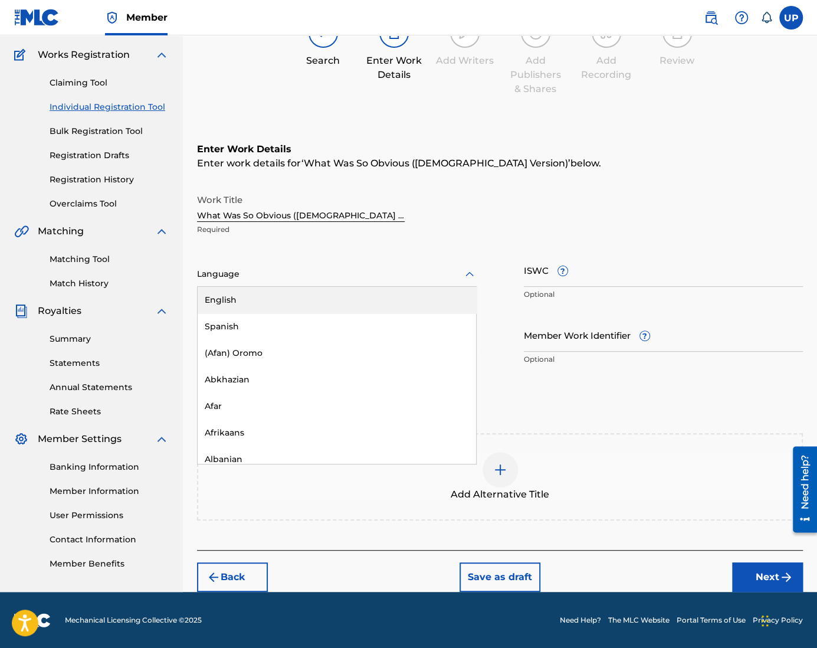
click at [314, 265] on div "Language" at bounding box center [337, 274] width 280 height 25
click at [289, 298] on div "English" at bounding box center [337, 300] width 278 height 27
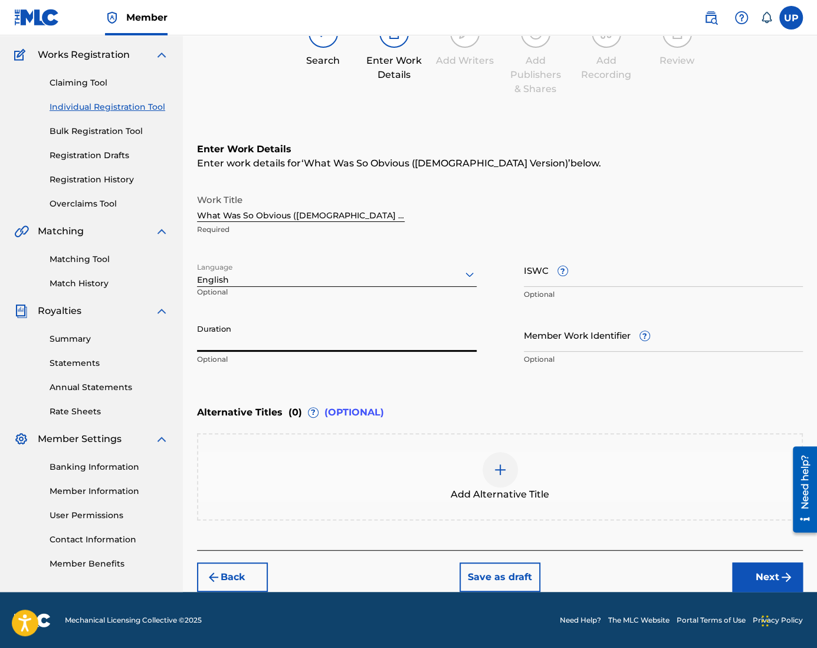
click at [289, 340] on input "Duration" at bounding box center [337, 335] width 280 height 34
click at [772, 567] on button "Next" at bounding box center [767, 576] width 71 height 29
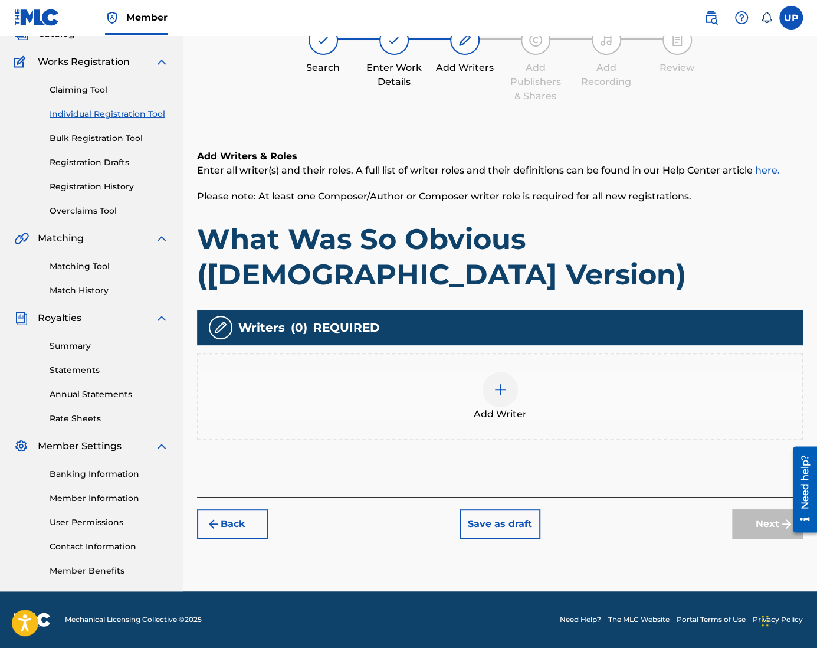
scroll to position [53, 0]
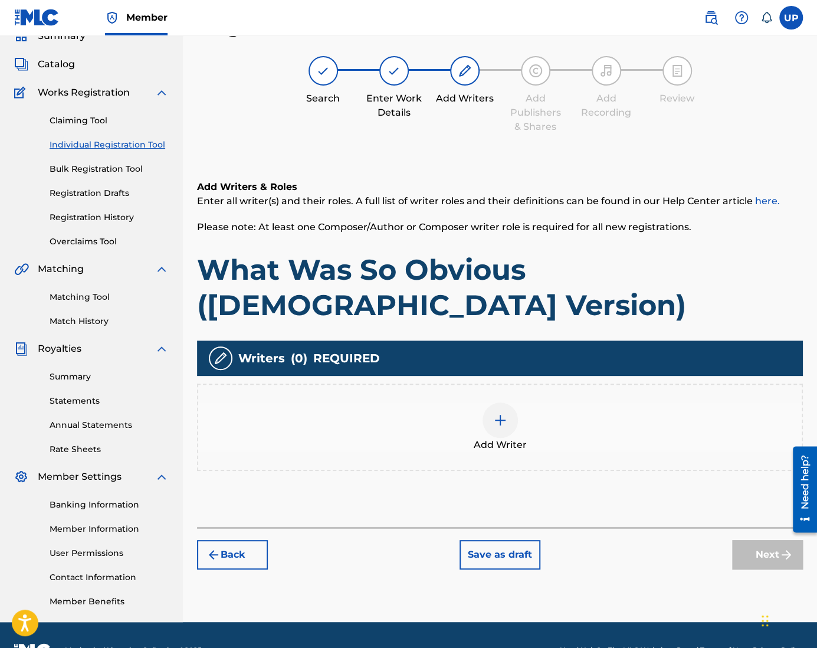
click at [501, 413] on img at bounding box center [500, 420] width 14 height 14
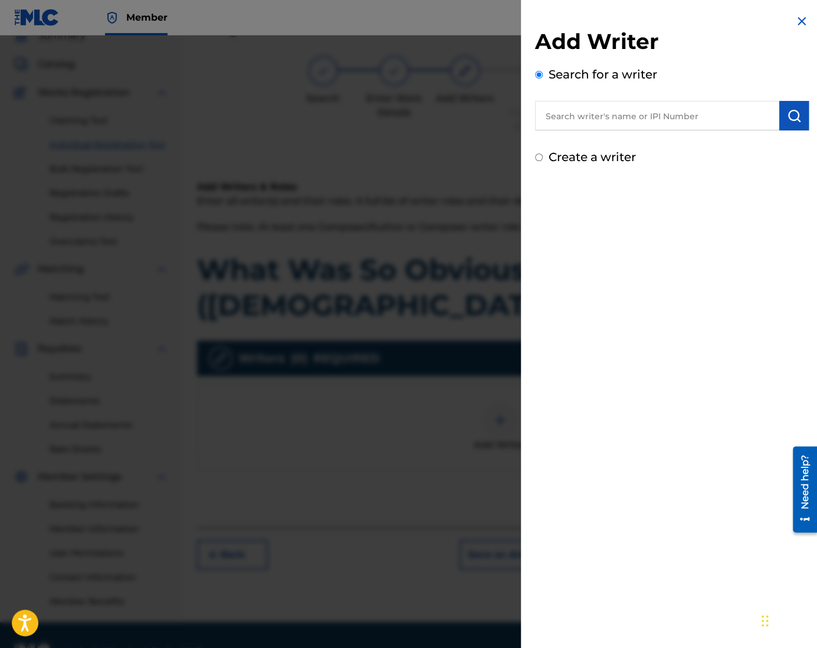
click at [569, 146] on div "Add Writer Search for a writer Create a writer" at bounding box center [672, 96] width 274 height 137
click at [570, 156] on label "Create a writer" at bounding box center [591, 157] width 87 height 14
click at [543, 156] on input "Create a writer" at bounding box center [539, 157] width 8 height 8
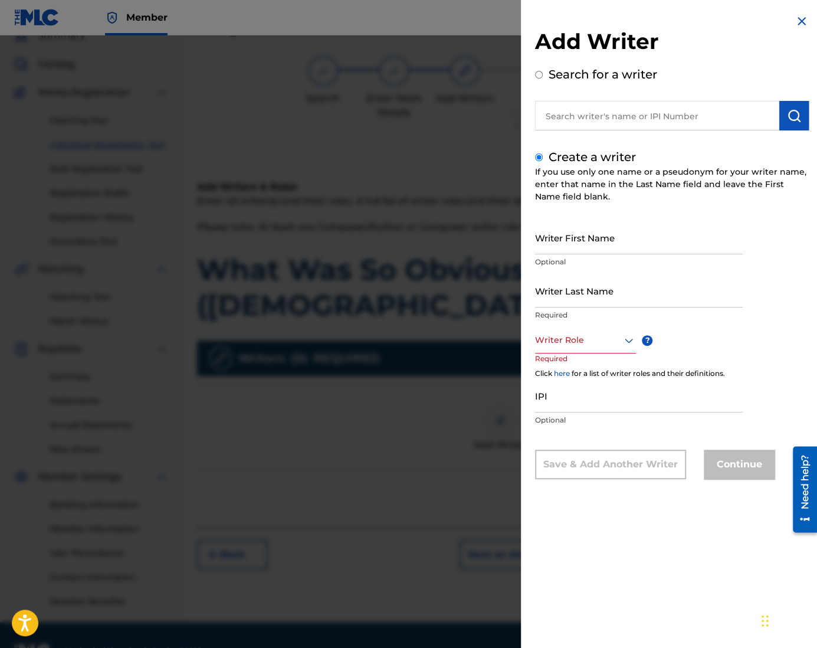
click at [591, 242] on input "Writer First Name" at bounding box center [639, 238] width 208 height 34
drag, startPoint x: 567, startPoint y: 335, endPoint x: 572, endPoint y: 341, distance: 8.4
click at [568, 337] on div at bounding box center [585, 340] width 101 height 15
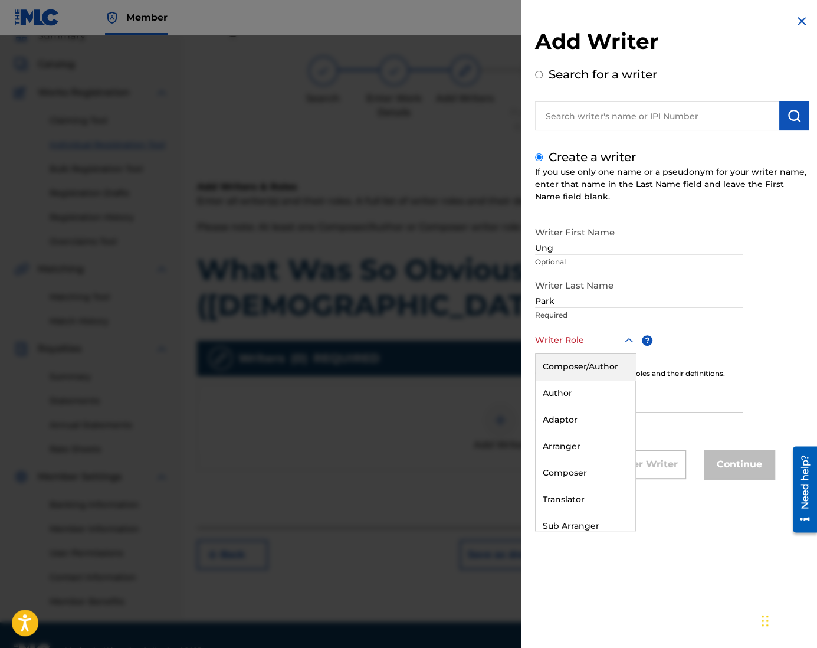
click at [594, 364] on div "Composer/Author" at bounding box center [585, 366] width 100 height 27
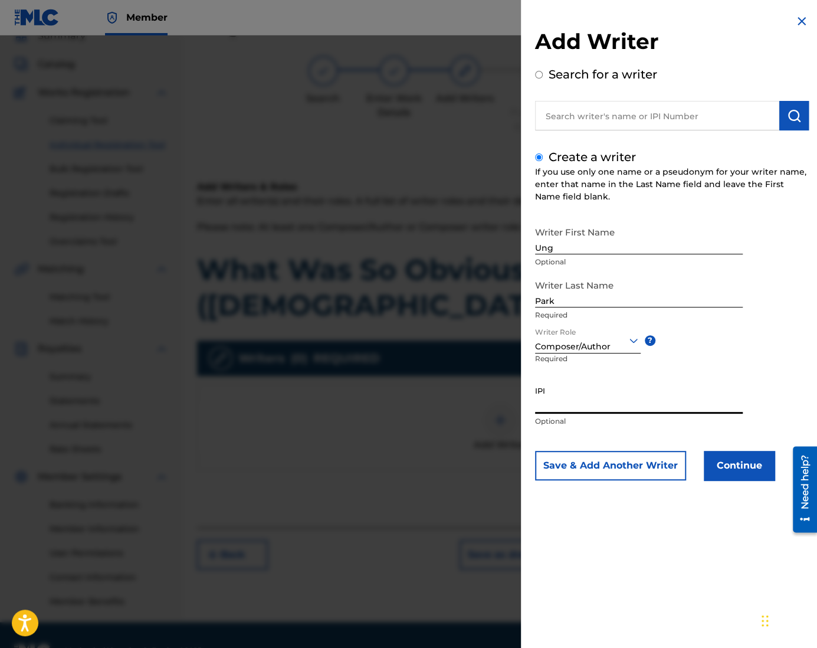
click at [580, 407] on input "IPI" at bounding box center [639, 397] width 208 height 34
click at [581, 414] on div "IPI Optional" at bounding box center [639, 406] width 208 height 53
click at [581, 410] on input "IPI" at bounding box center [639, 397] width 208 height 34
click at [750, 475] on button "Continue" at bounding box center [739, 465] width 71 height 29
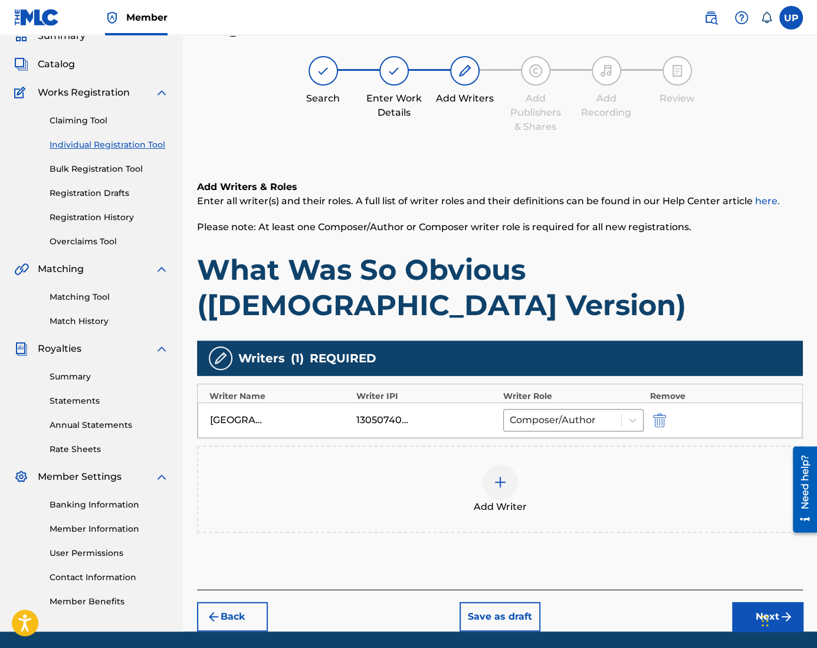
click at [755, 602] on button "Next" at bounding box center [767, 616] width 71 height 29
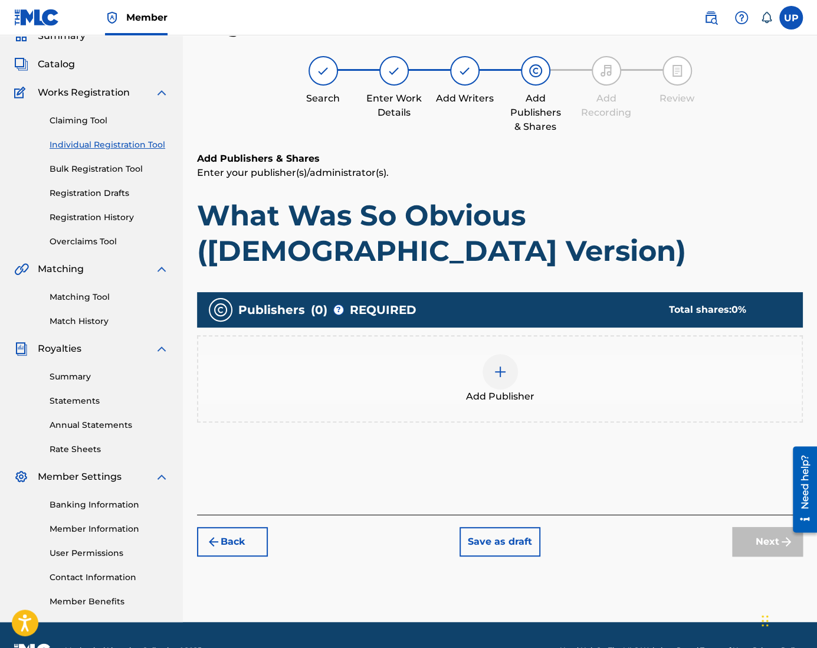
click at [492, 354] on div at bounding box center [499, 371] width 35 height 35
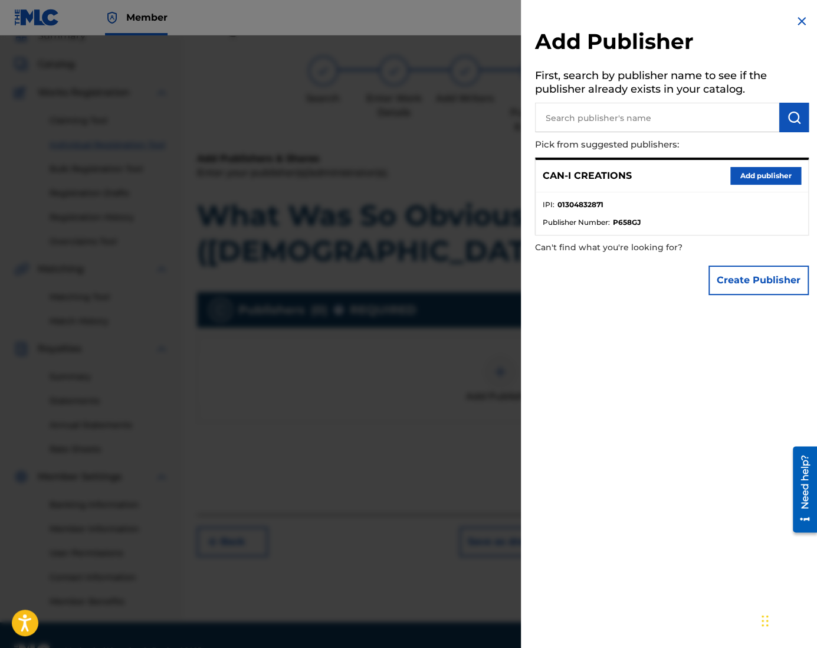
click at [747, 172] on button "Add publisher" at bounding box center [765, 176] width 71 height 18
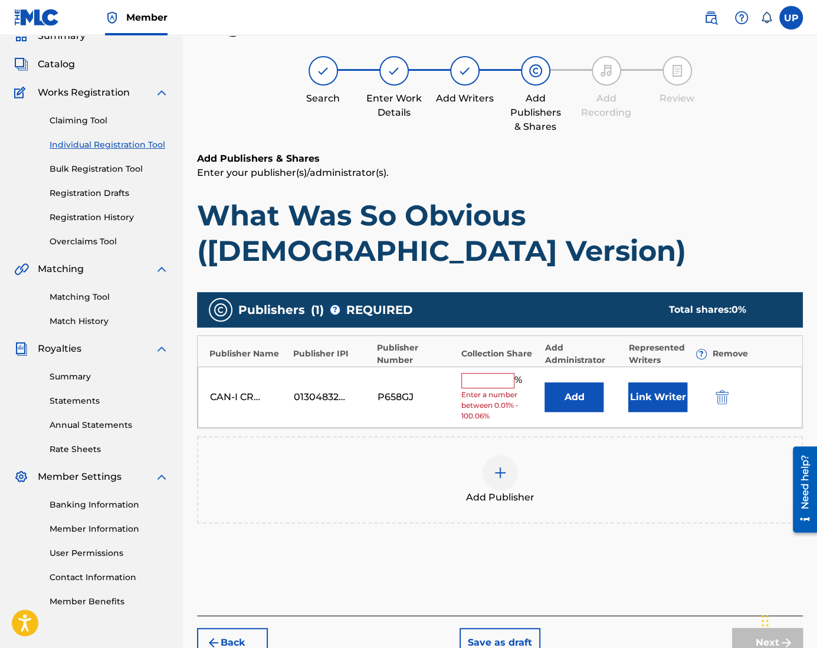
click at [507, 373] on input "text" at bounding box center [487, 380] width 53 height 15
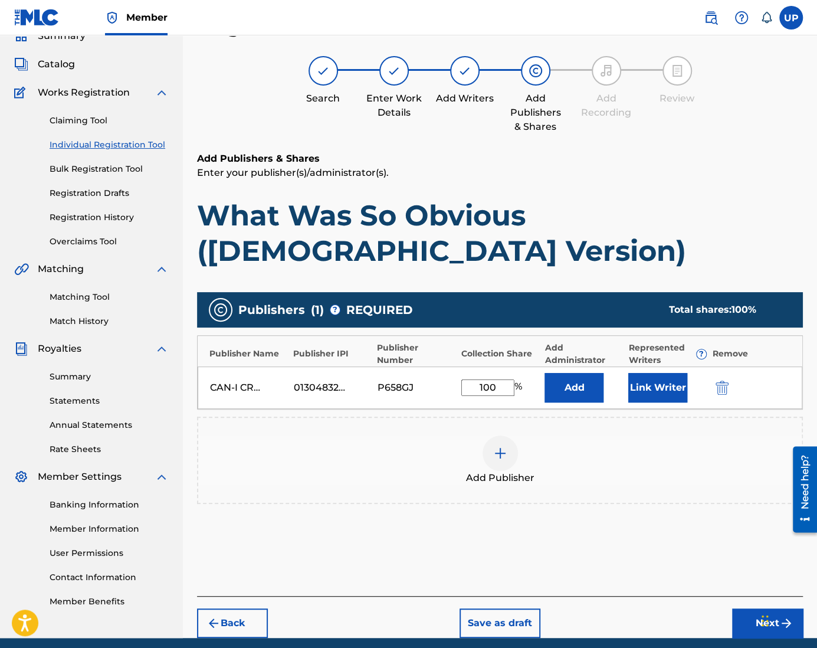
click at [651, 373] on button "Link Writer" at bounding box center [657, 387] width 59 height 29
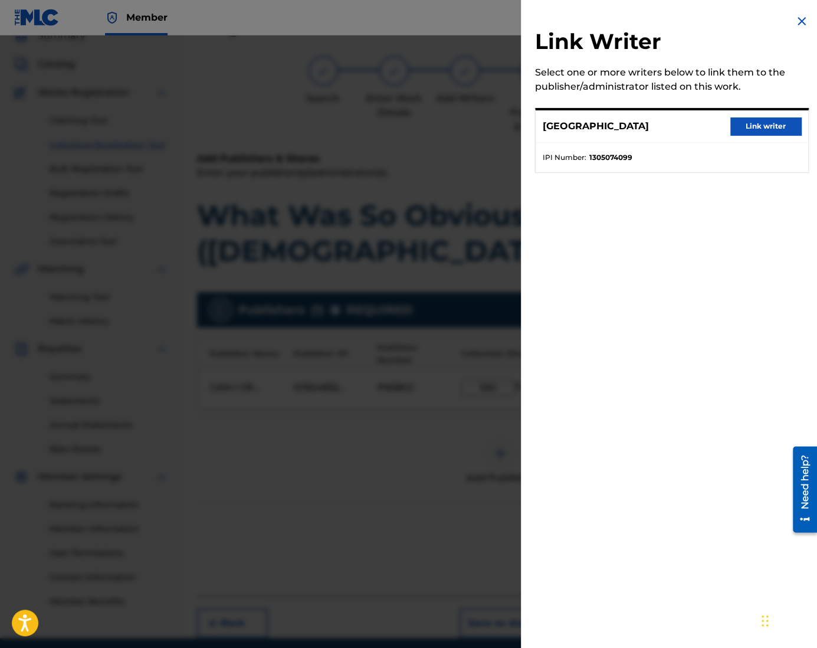
click at [750, 127] on button "Link writer" at bounding box center [765, 126] width 71 height 18
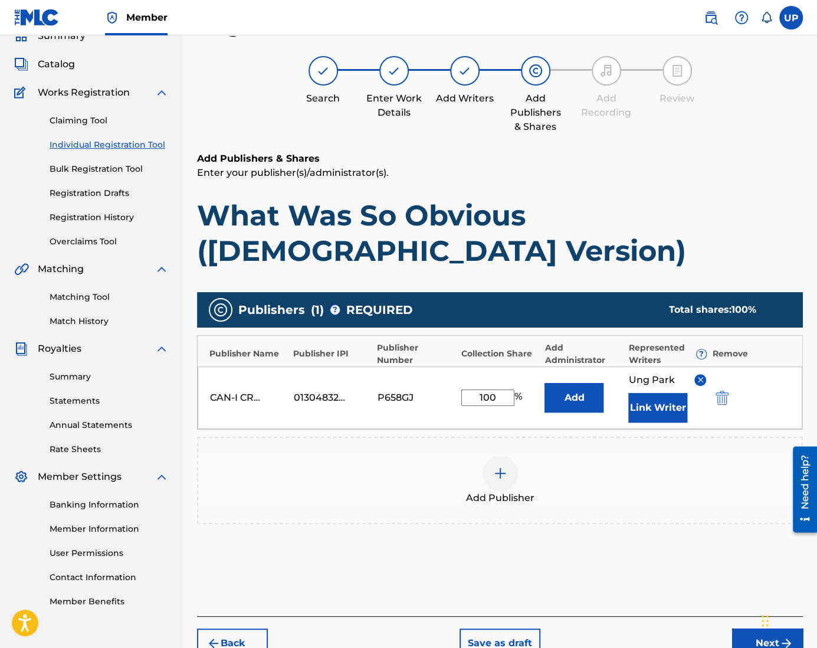
click at [750, 628] on button "Next" at bounding box center [767, 642] width 71 height 29
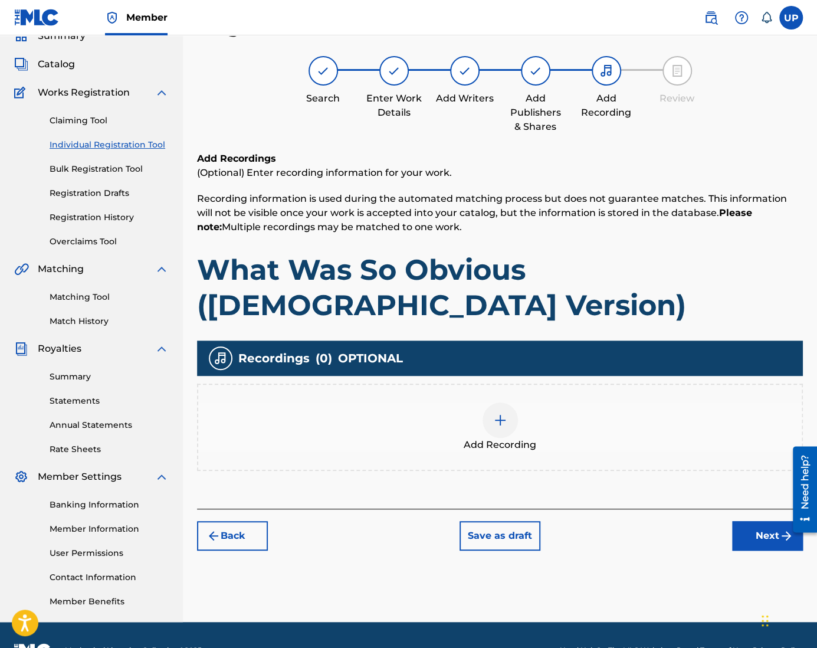
click at [488, 402] on div at bounding box center [499, 419] width 35 height 35
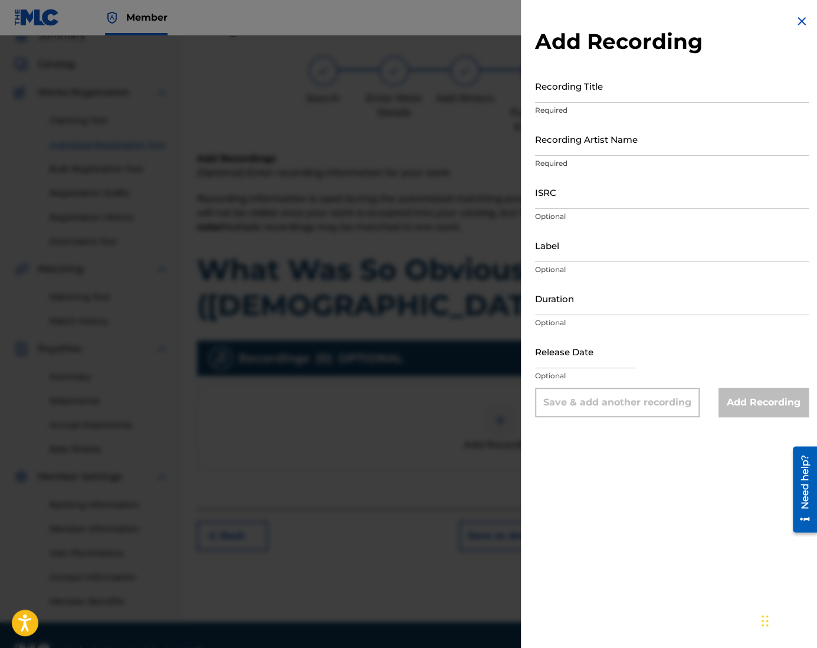
click at [642, 85] on input "Recording Title" at bounding box center [672, 86] width 274 height 34
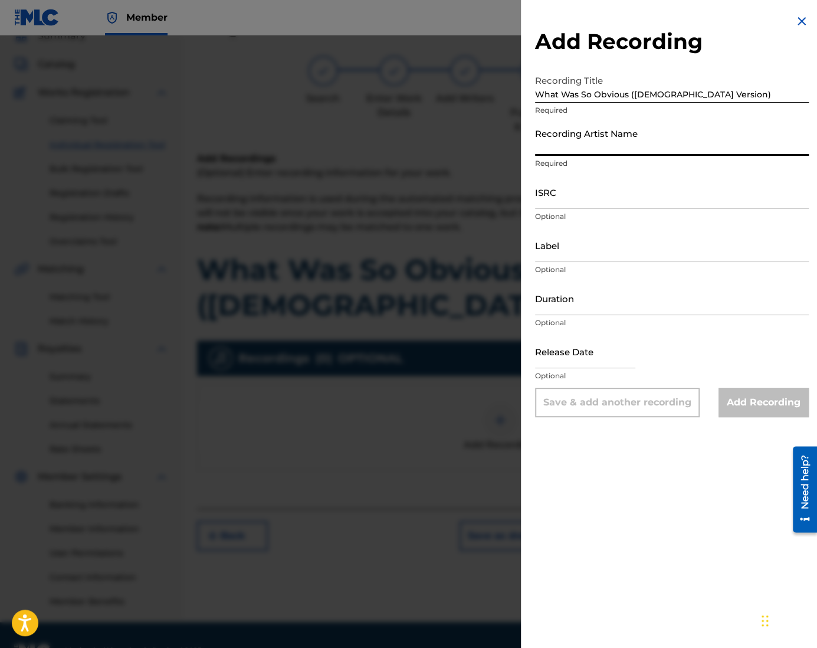
click at [629, 144] on input "Recording Artist Name" at bounding box center [672, 139] width 274 height 34
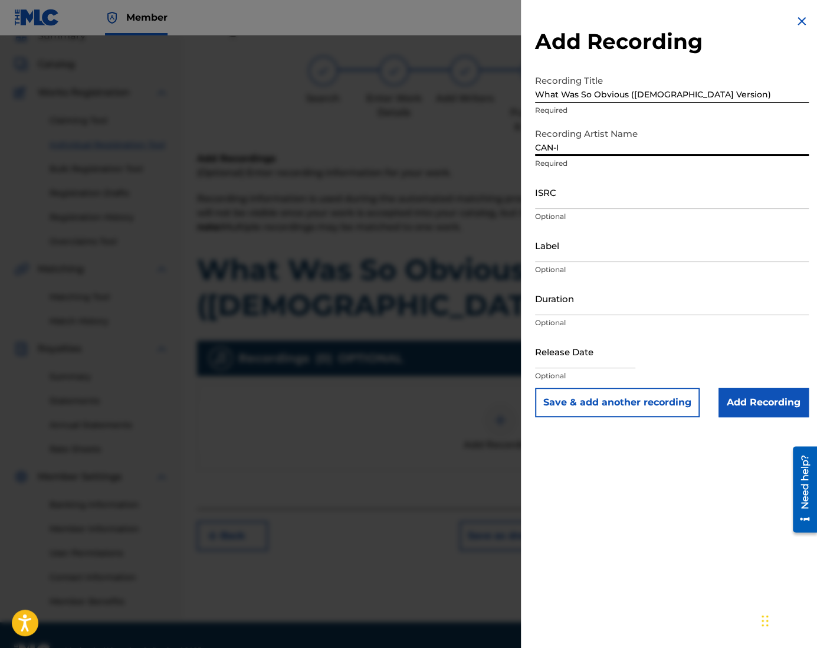
drag, startPoint x: 593, startPoint y: 201, endPoint x: 553, endPoint y: 226, distance: 47.1
click at [593, 201] on input "ISRC" at bounding box center [672, 192] width 274 height 34
click at [599, 200] on input "ISRC" at bounding box center [672, 192] width 274 height 34
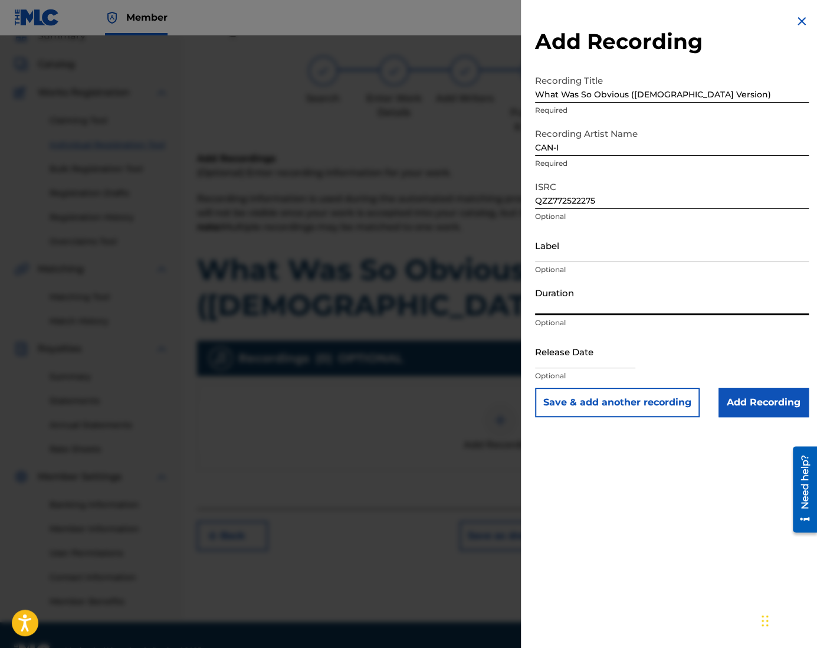
click at [565, 308] on input "Duration" at bounding box center [672, 298] width 274 height 34
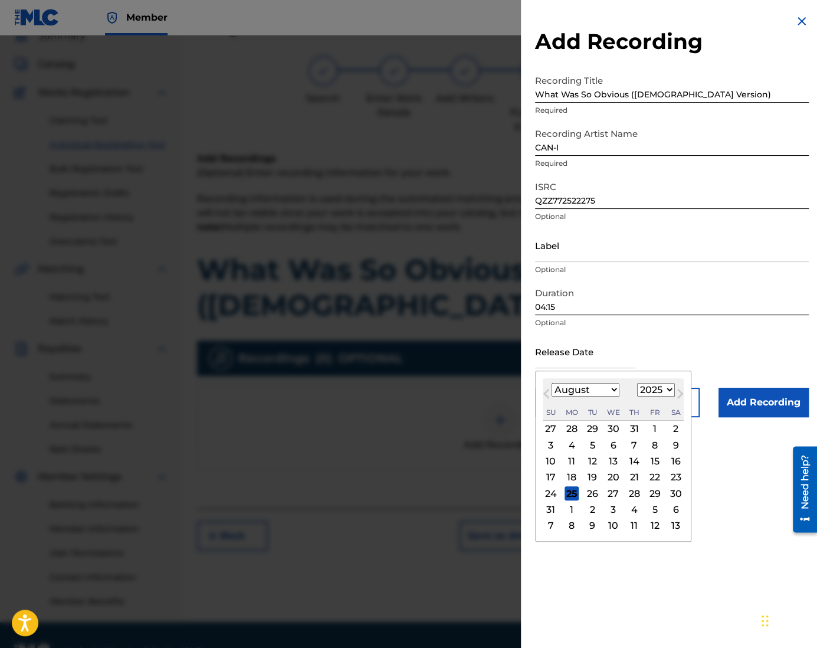
click at [566, 360] on input "text" at bounding box center [585, 351] width 100 height 34
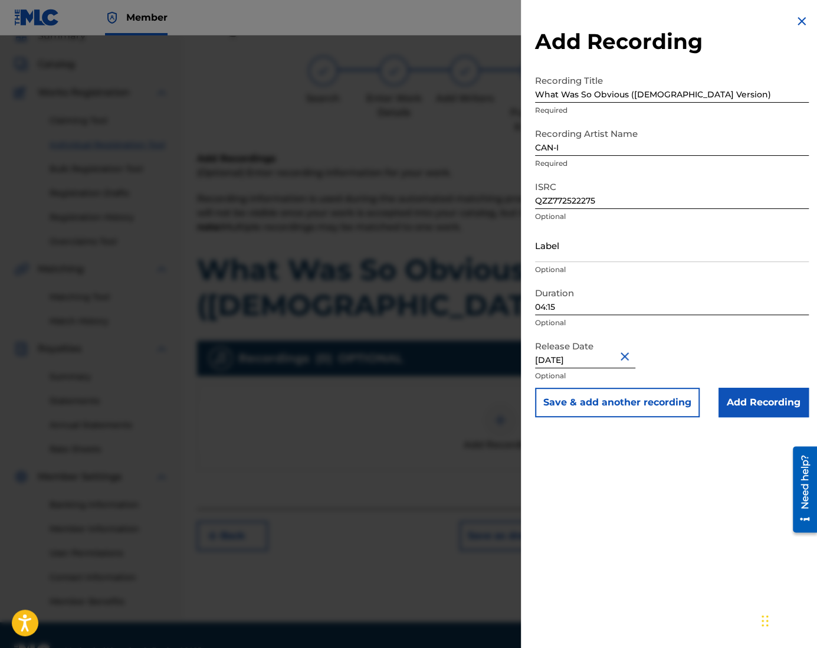
click at [773, 408] on input "Add Recording" at bounding box center [763, 401] width 90 height 29
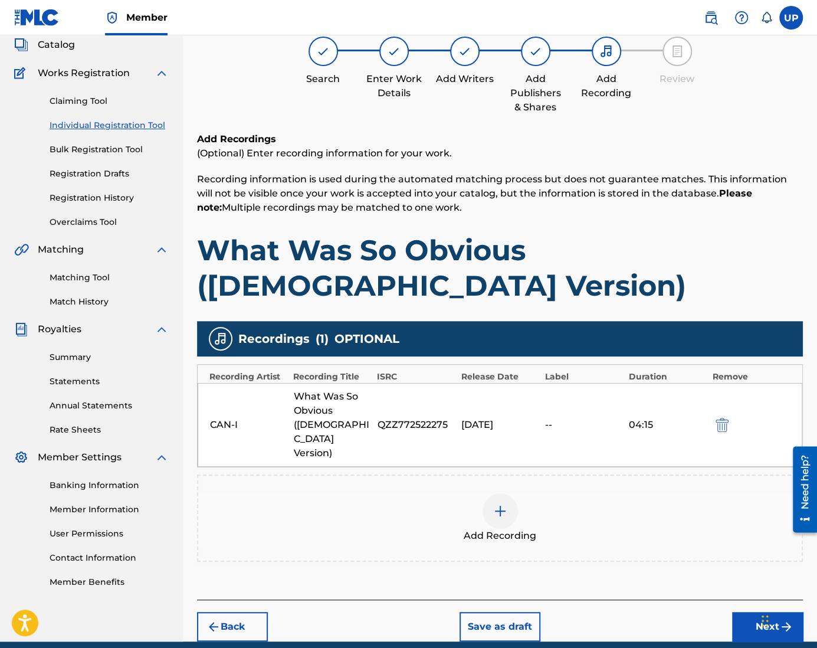
scroll to position [84, 0]
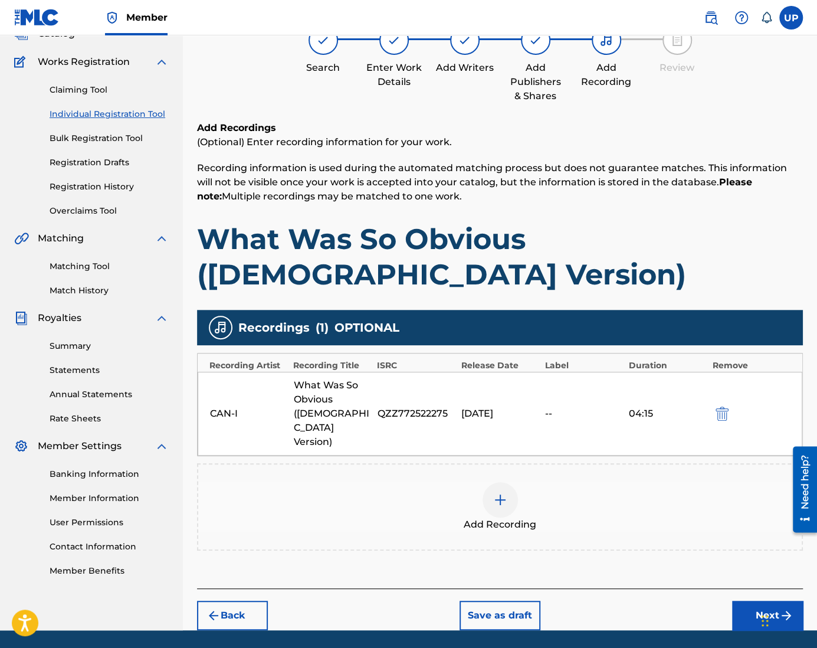
click at [752, 600] on button "Next" at bounding box center [767, 614] width 71 height 29
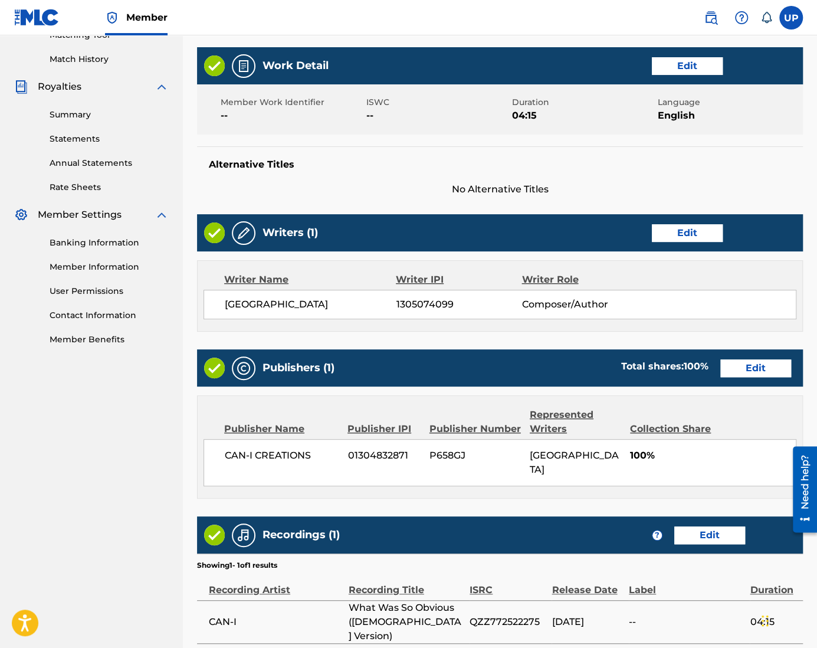
scroll to position [362, 0]
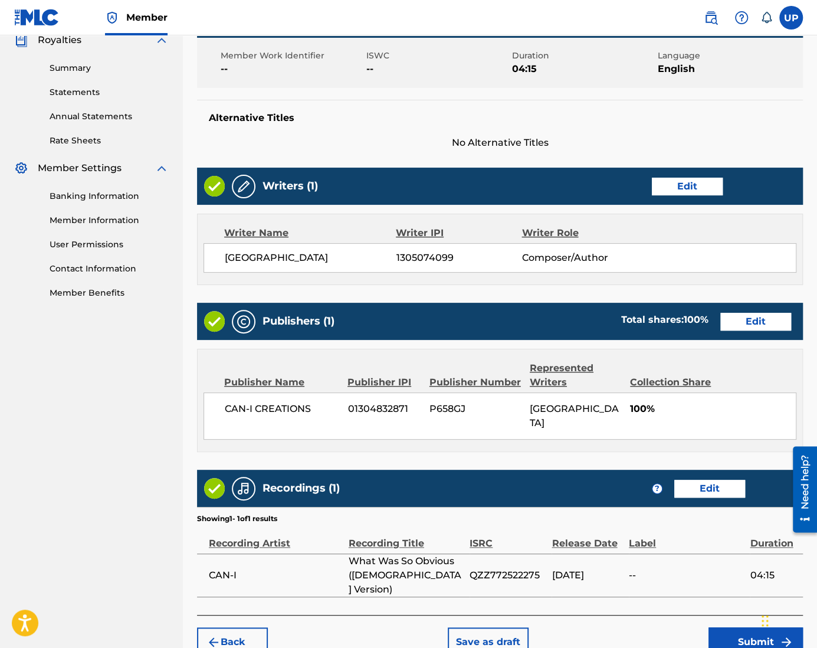
click at [730, 627] on button "Submit" at bounding box center [755, 641] width 94 height 29
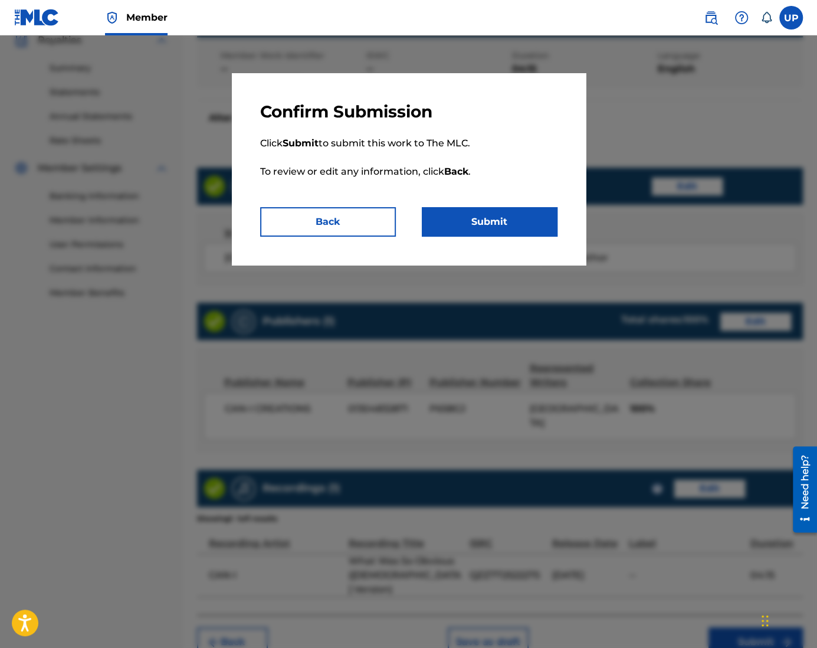
drag, startPoint x: 497, startPoint y: 218, endPoint x: 442, endPoint y: 235, distance: 56.9
click at [436, 239] on div "Confirm Submission Click Submit to submit this work to The MLC. To review or ed…" at bounding box center [409, 169] width 354 height 192
click at [473, 222] on button "Submit" at bounding box center [490, 221] width 136 height 29
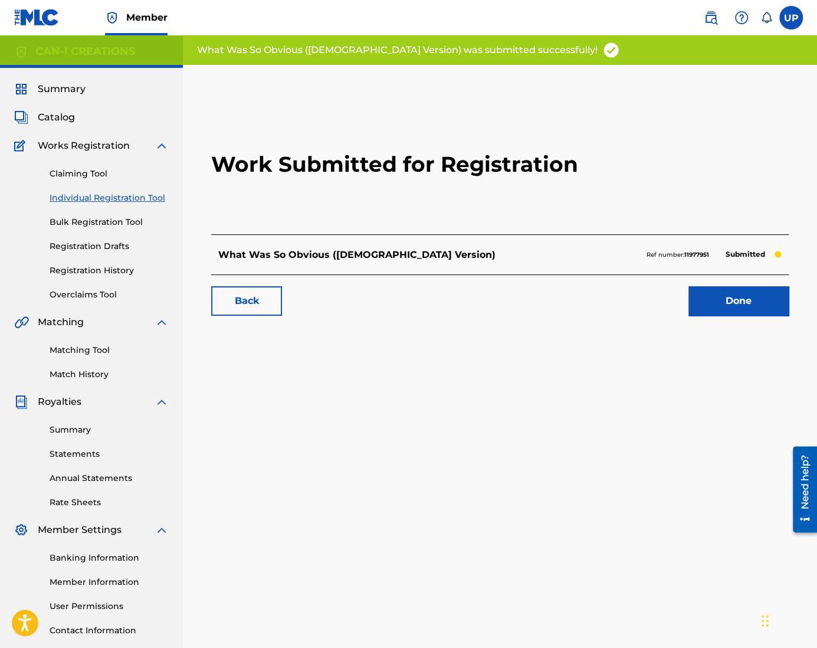
click at [743, 301] on link "Done" at bounding box center [738, 300] width 100 height 29
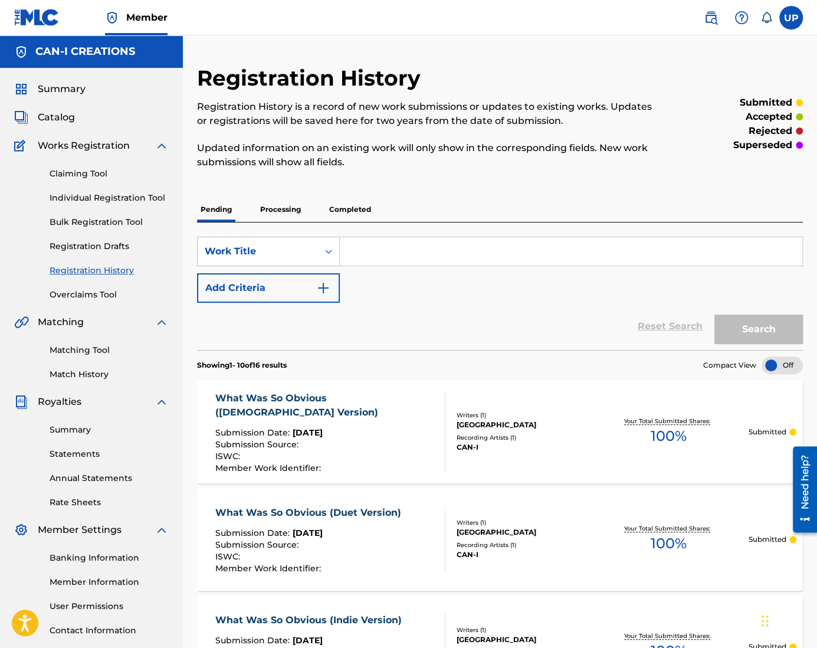
click at [85, 198] on link "Individual Registration Tool" at bounding box center [109, 198] width 119 height 12
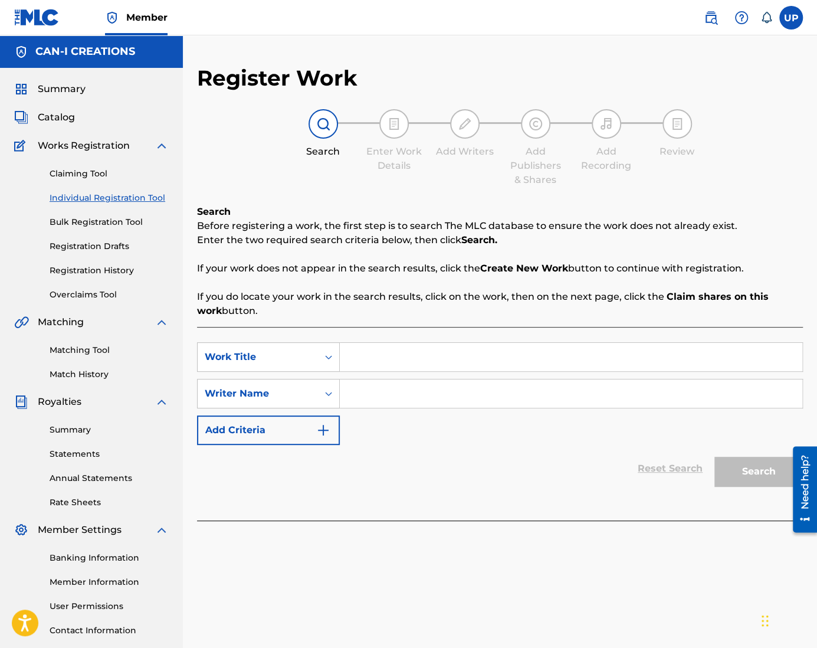
click at [385, 355] on input "Search Form" at bounding box center [571, 357] width 462 height 28
click at [415, 399] on input "Search Form" at bounding box center [571, 393] width 462 height 28
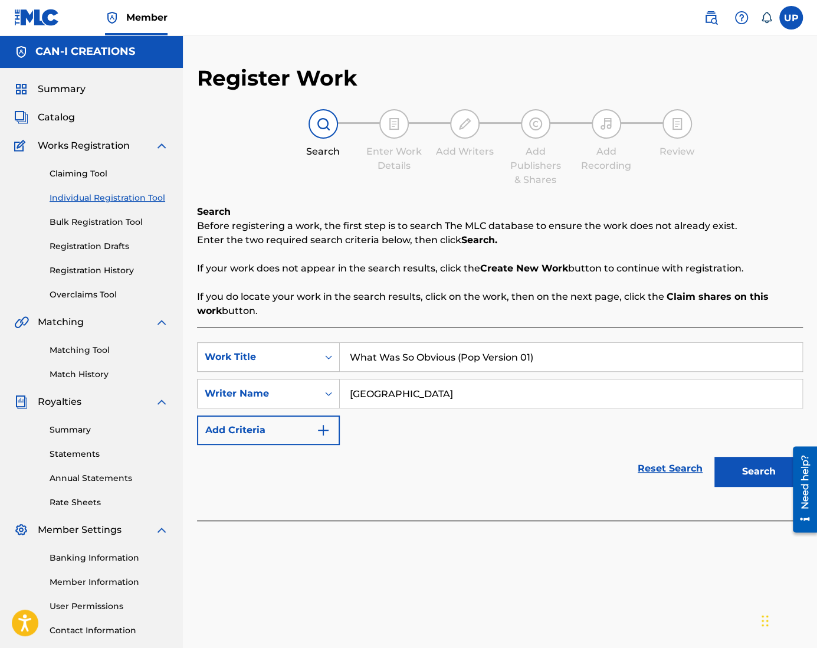
click at [744, 481] on button "Search" at bounding box center [758, 470] width 88 height 29
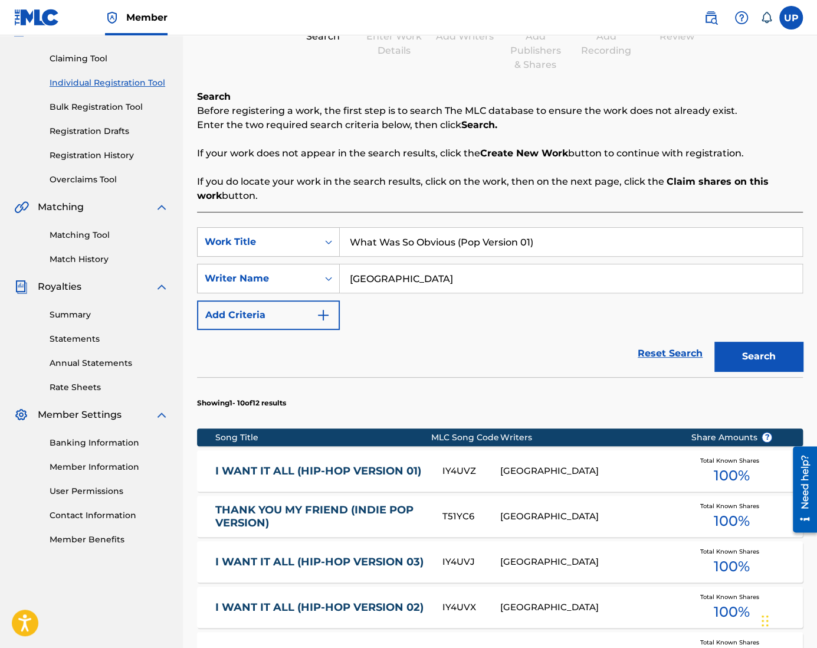
scroll to position [118, 0]
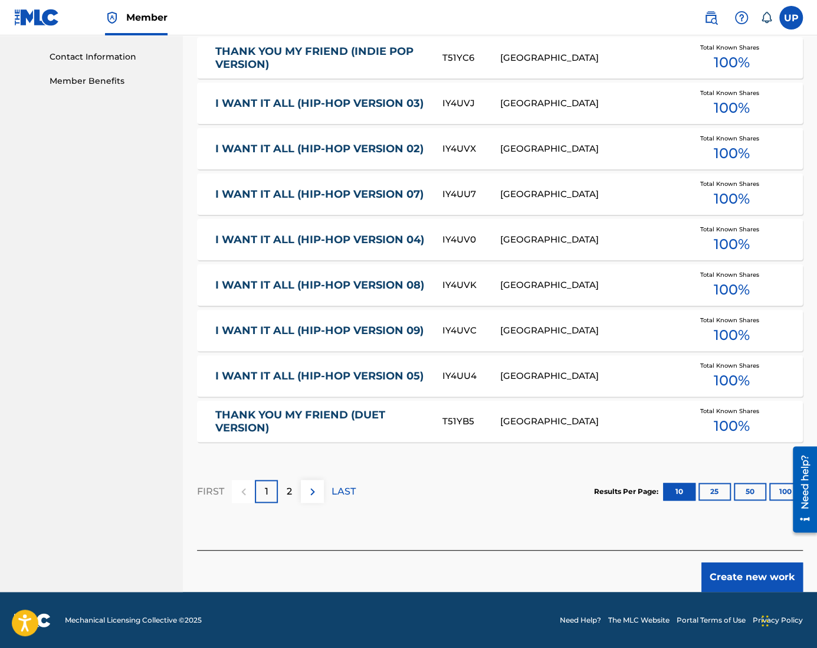
click at [763, 573] on button "Create new work" at bounding box center [751, 576] width 101 height 29
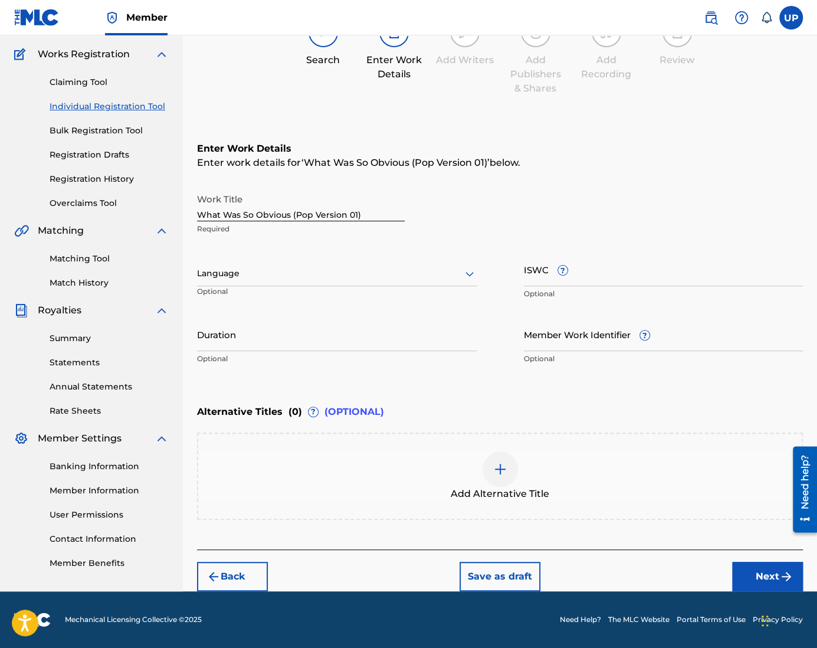
scroll to position [91, 0]
click at [268, 277] on div at bounding box center [337, 274] width 280 height 15
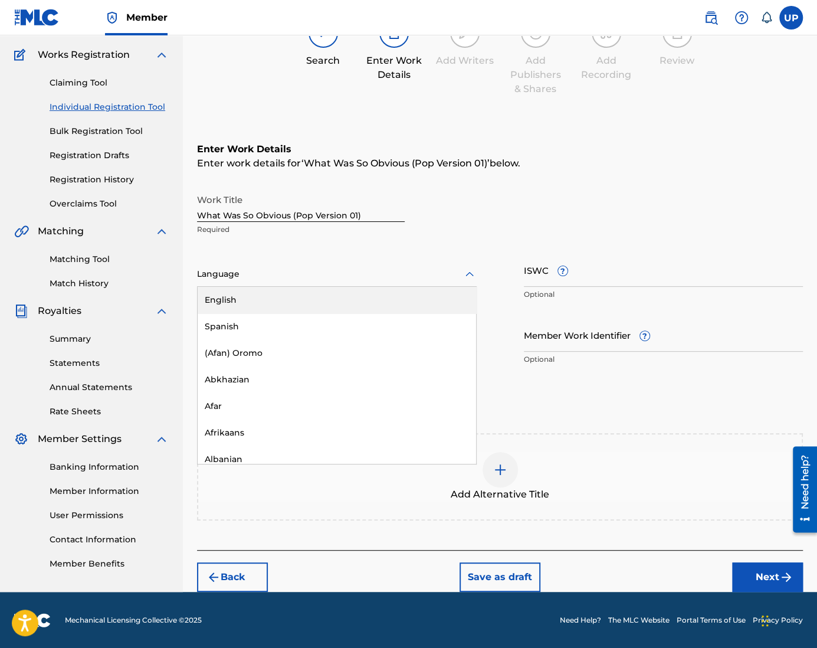
click at [264, 298] on div "English" at bounding box center [337, 300] width 278 height 27
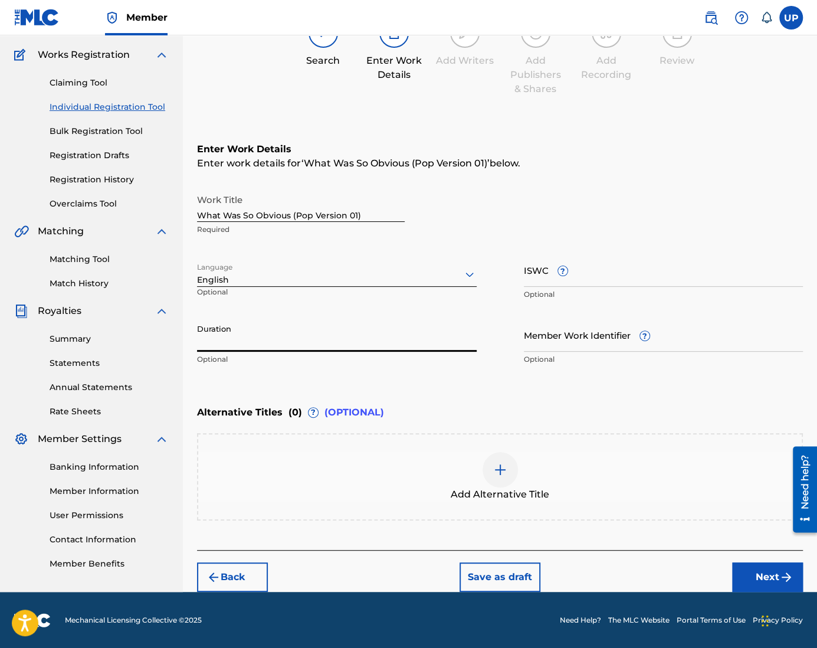
click at [327, 332] on input "Duration" at bounding box center [337, 335] width 280 height 34
click at [765, 576] on button "Next" at bounding box center [767, 576] width 71 height 29
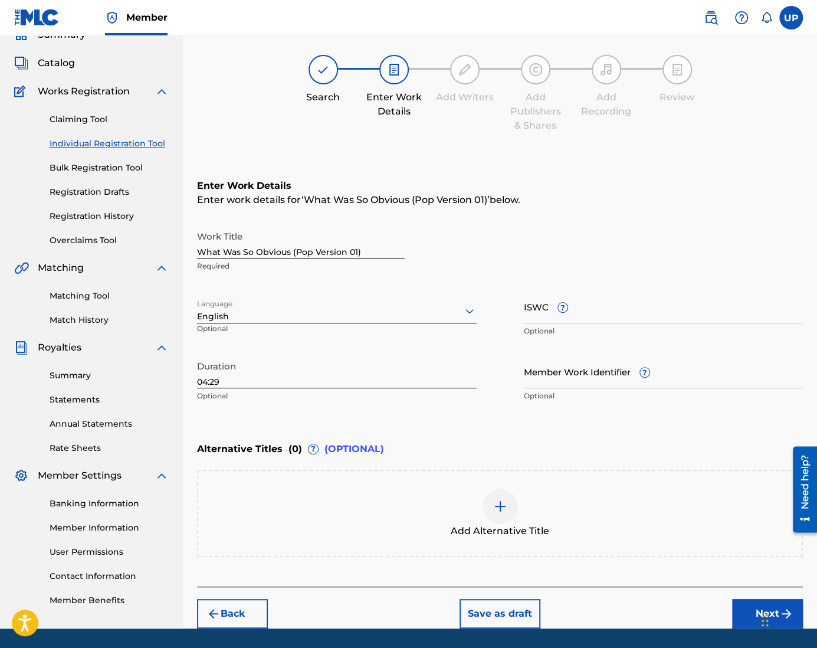
scroll to position [53, 0]
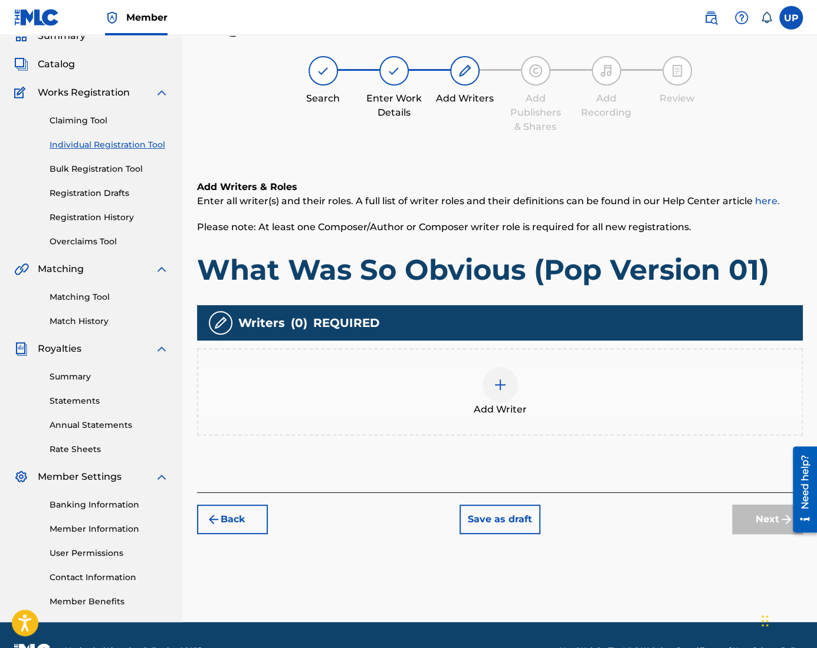
click at [503, 386] on img at bounding box center [500, 384] width 14 height 14
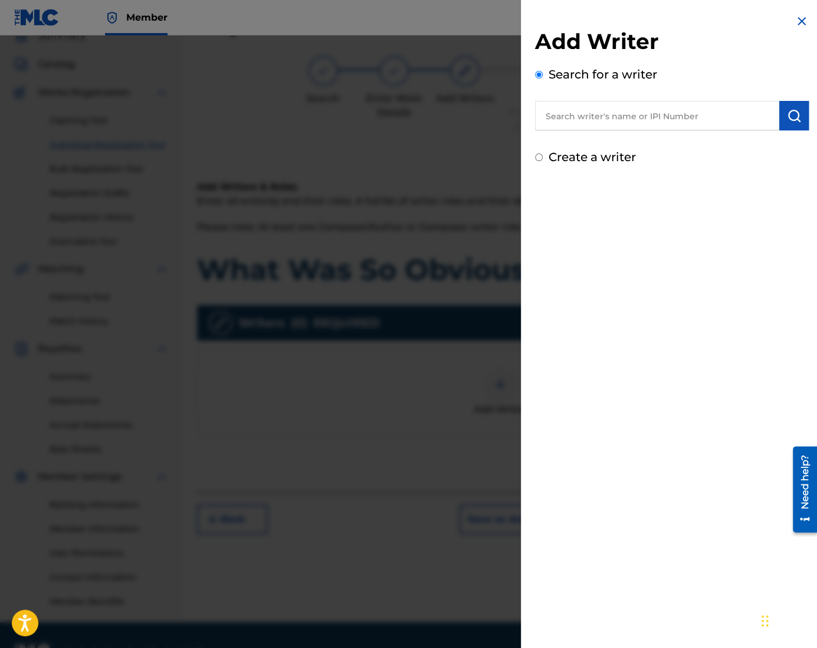
click at [565, 164] on label "Create a writer" at bounding box center [591, 157] width 87 height 14
click at [543, 161] on input "Create a writer" at bounding box center [539, 157] width 8 height 8
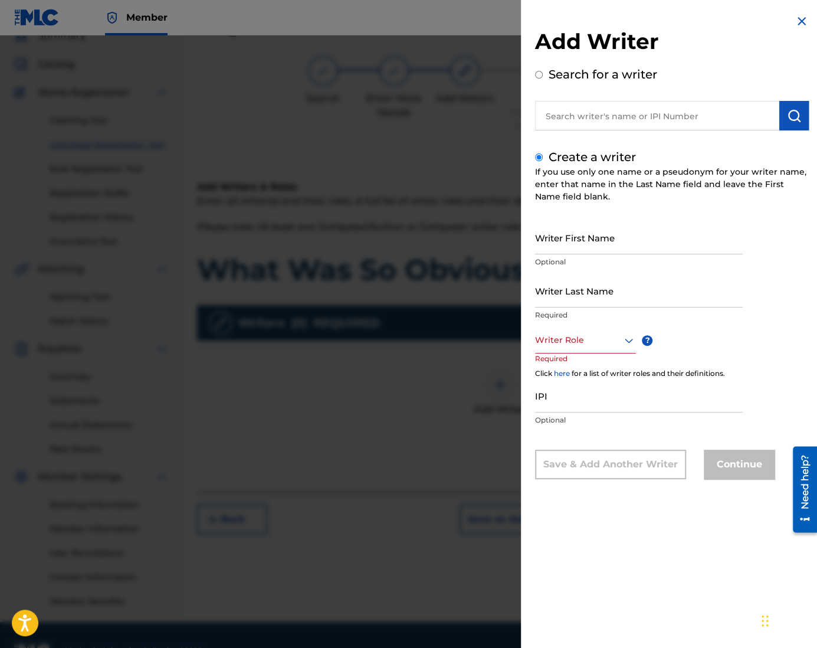
click at [607, 255] on div "Writer First Name Optional" at bounding box center [639, 247] width 208 height 53
click at [602, 247] on input "Writer First Name" at bounding box center [639, 238] width 208 height 34
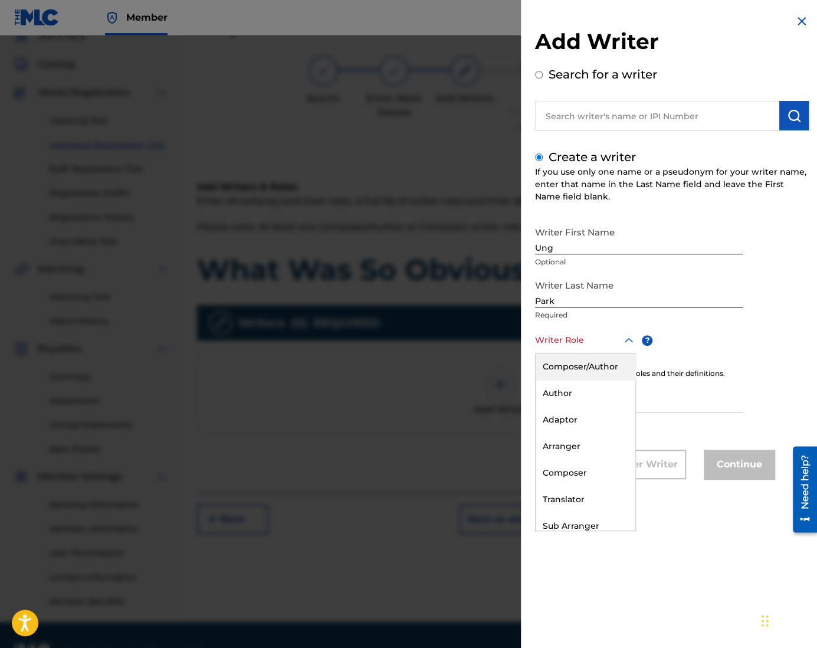
click at [575, 342] on div at bounding box center [585, 340] width 101 height 15
click at [594, 369] on div "Composer/Author" at bounding box center [585, 366] width 100 height 27
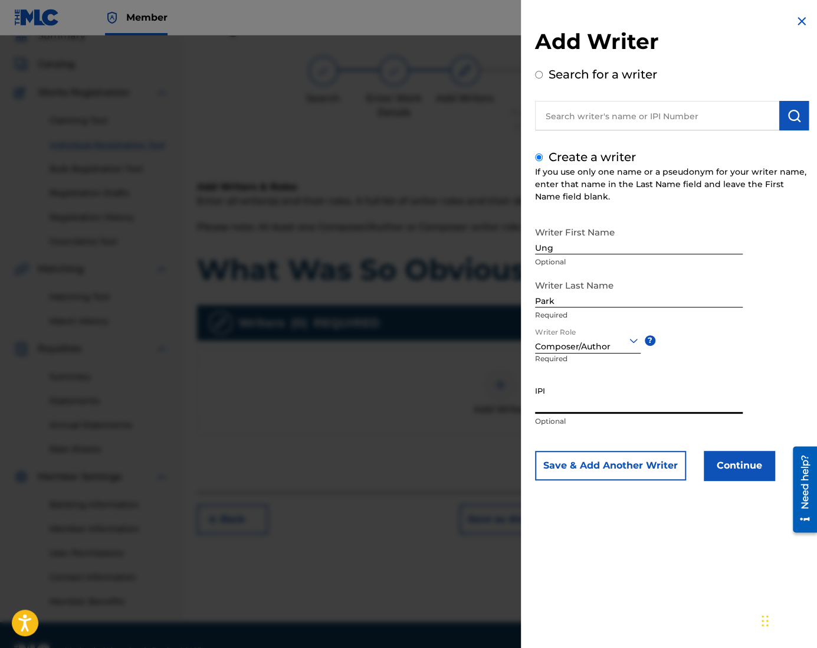
click at [581, 412] on input "IPI" at bounding box center [639, 397] width 208 height 34
click at [558, 399] on input "IPI" at bounding box center [639, 397] width 208 height 34
click at [734, 471] on button "Continue" at bounding box center [739, 465] width 71 height 29
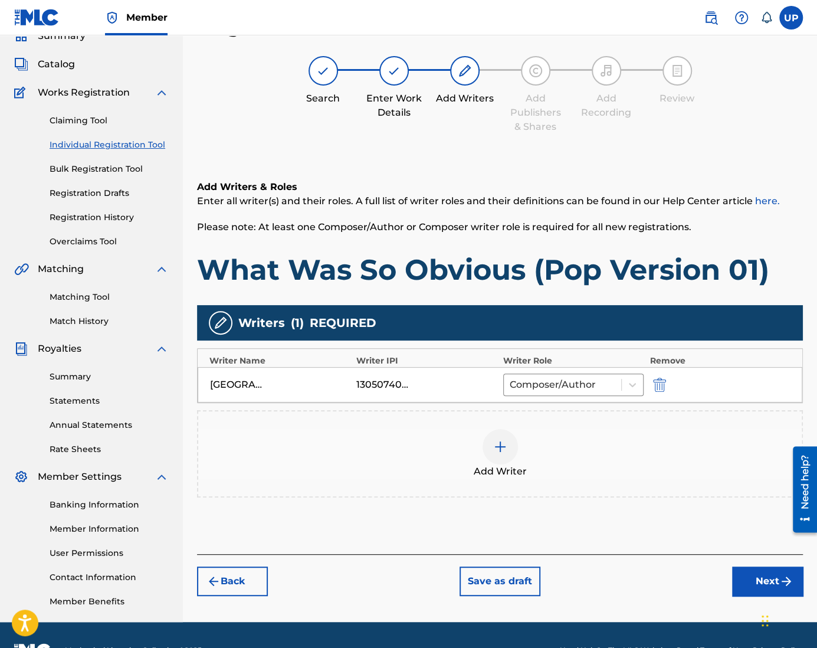
click at [764, 577] on button "Next" at bounding box center [767, 580] width 71 height 29
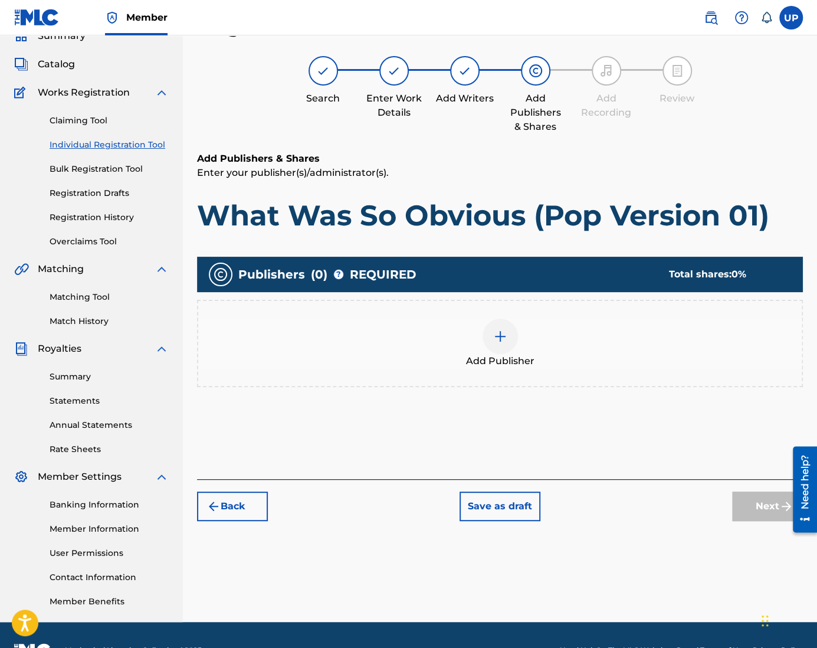
click at [497, 342] on img at bounding box center [500, 336] width 14 height 14
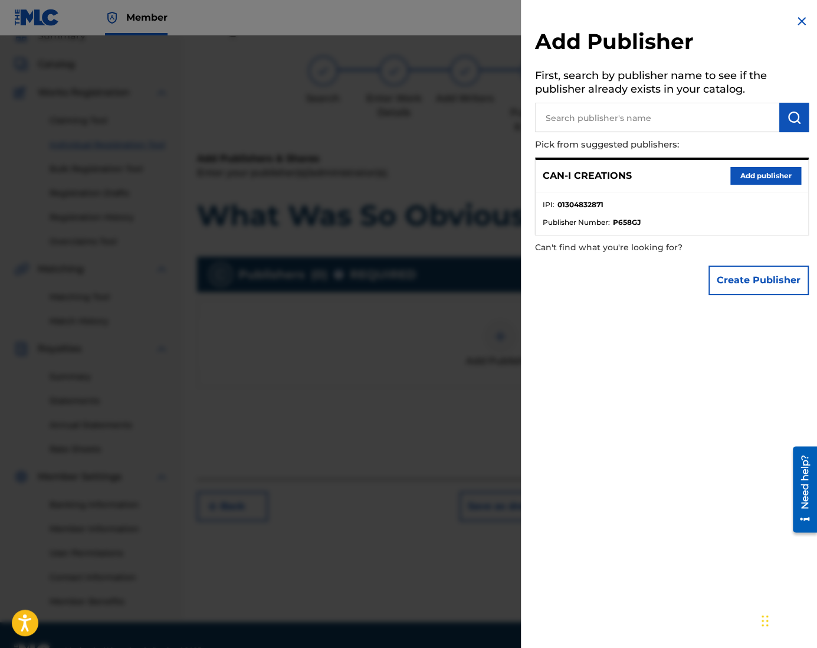
click at [744, 178] on button "Add publisher" at bounding box center [765, 176] width 71 height 18
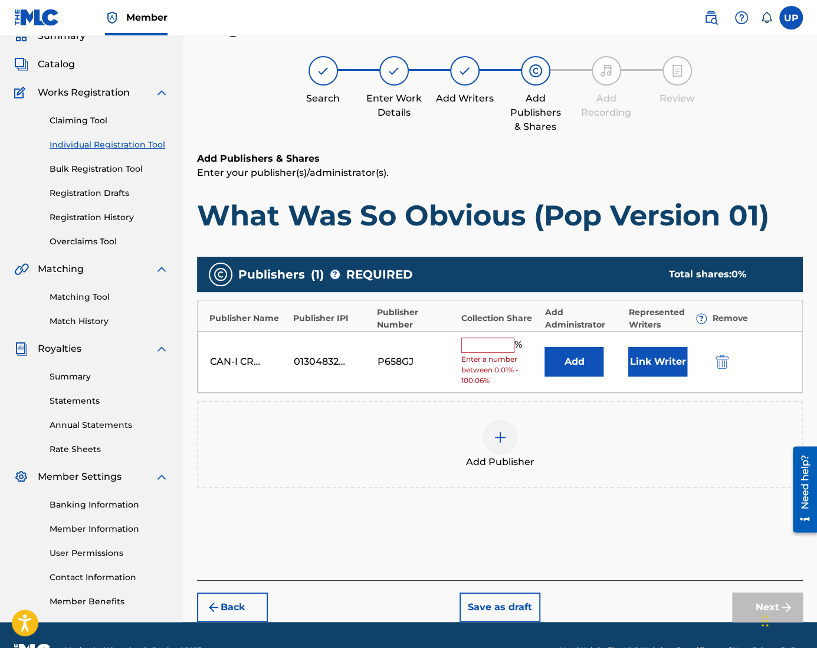
click at [477, 346] on input "text" at bounding box center [487, 344] width 53 height 15
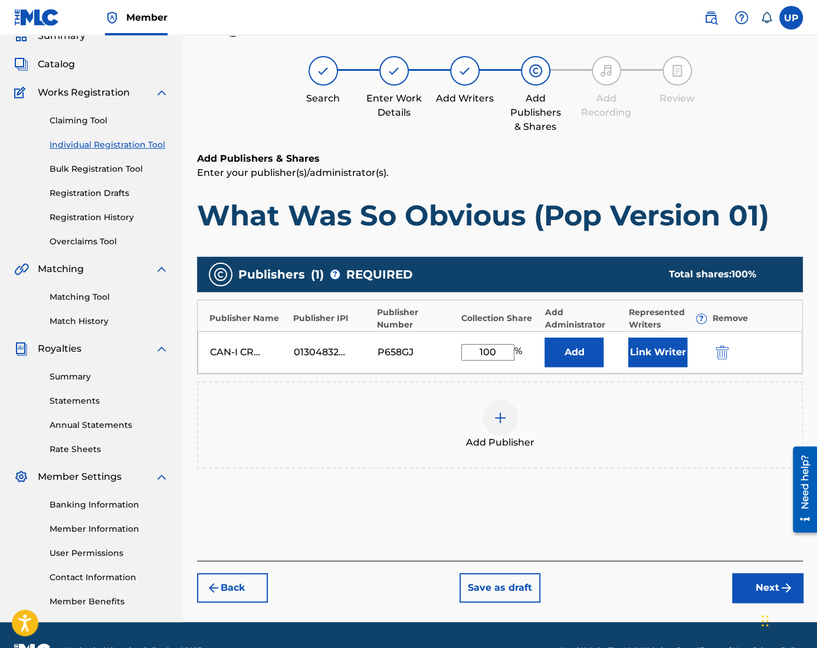
click at [666, 346] on button "Link Writer" at bounding box center [657, 351] width 59 height 29
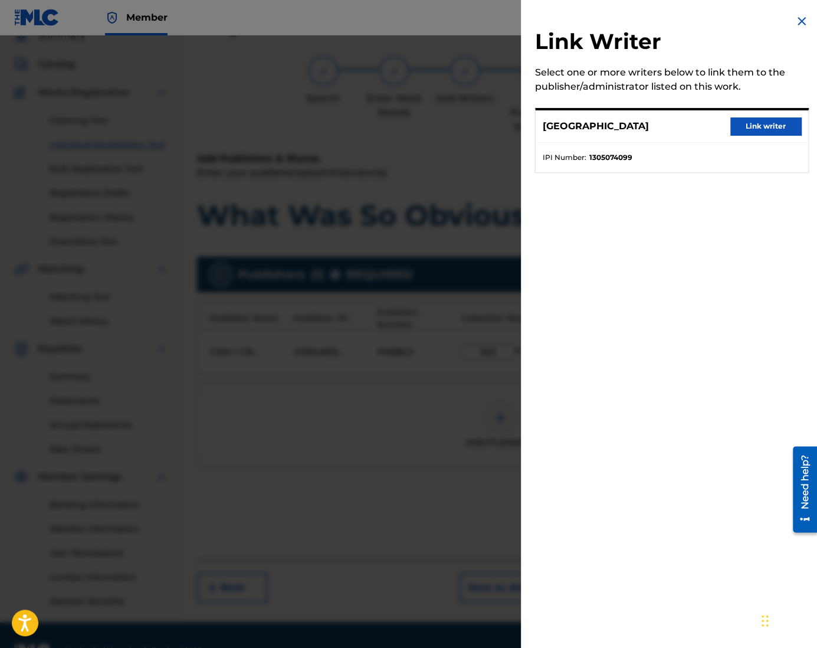
click at [769, 122] on button "Link writer" at bounding box center [765, 126] width 71 height 18
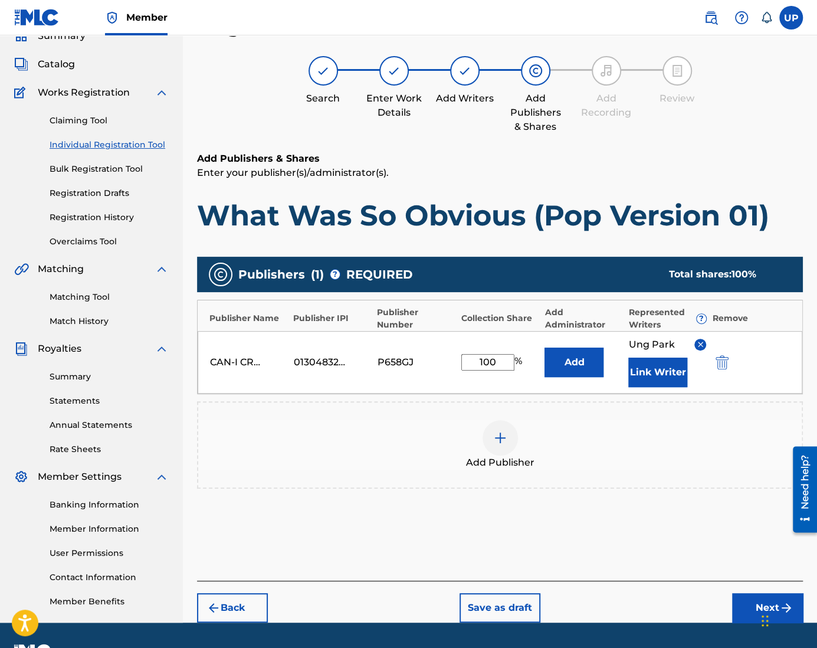
click at [753, 601] on button "Next" at bounding box center [767, 607] width 71 height 29
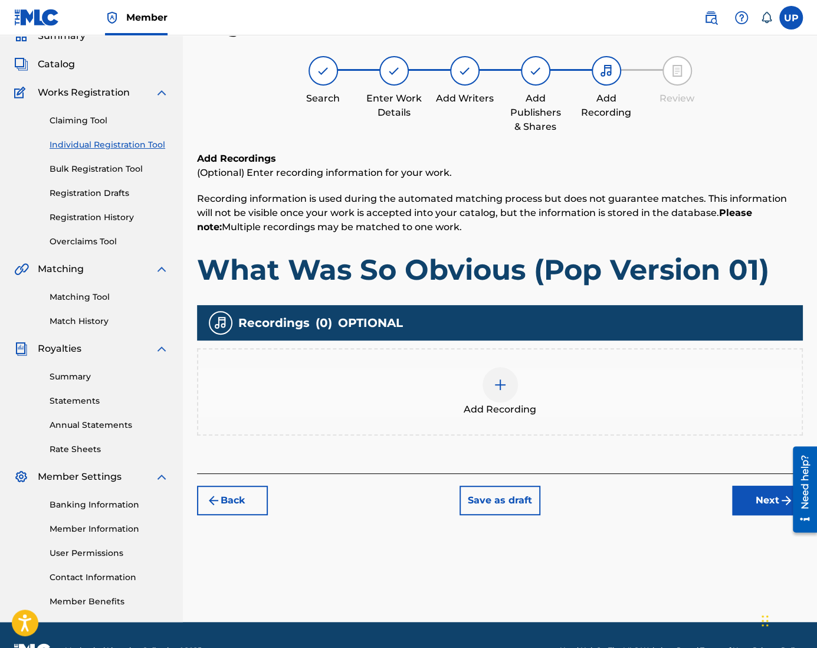
click at [493, 376] on div at bounding box center [499, 384] width 35 height 35
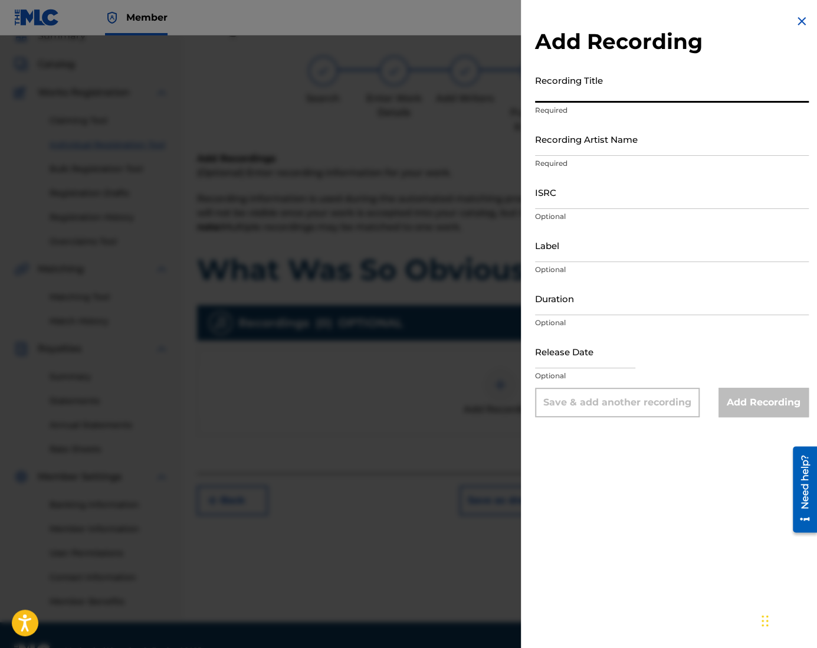
click at [618, 99] on input "Recording Title" at bounding box center [672, 86] width 274 height 34
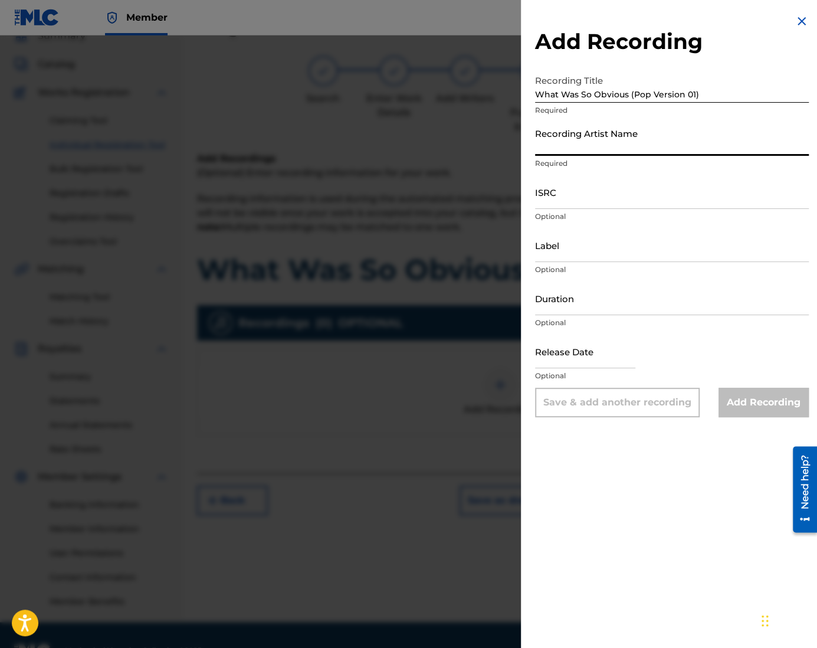
click at [567, 152] on input "Recording Artist Name" at bounding box center [672, 139] width 274 height 34
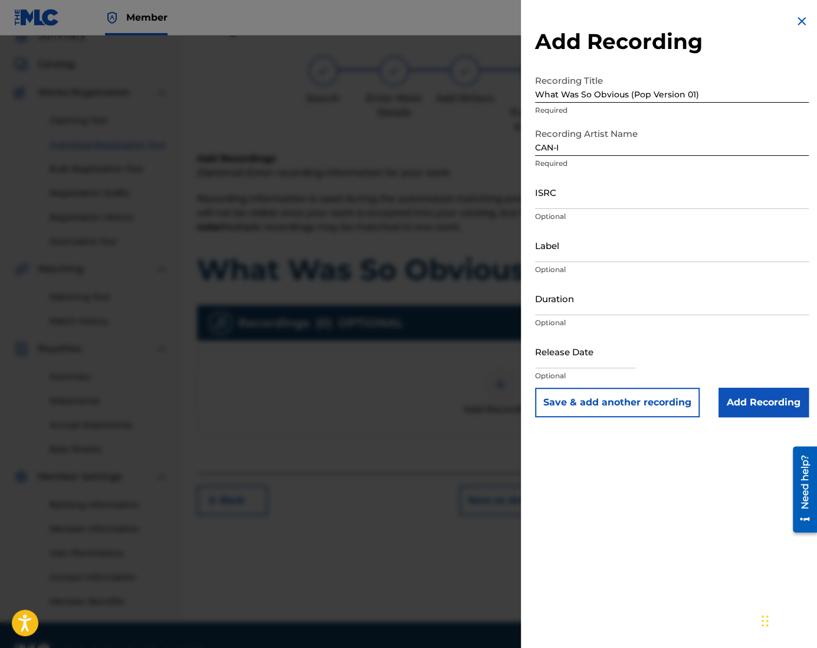
click at [574, 193] on input "ISRC" at bounding box center [672, 192] width 274 height 34
click at [562, 255] on input "Label" at bounding box center [672, 245] width 274 height 34
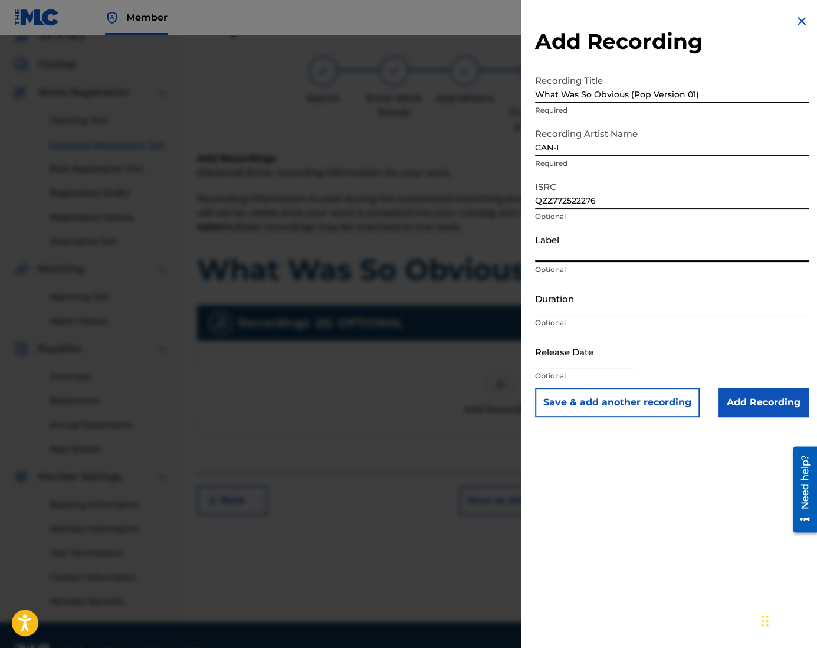
click at [572, 299] on input "Duration" at bounding box center [672, 298] width 274 height 34
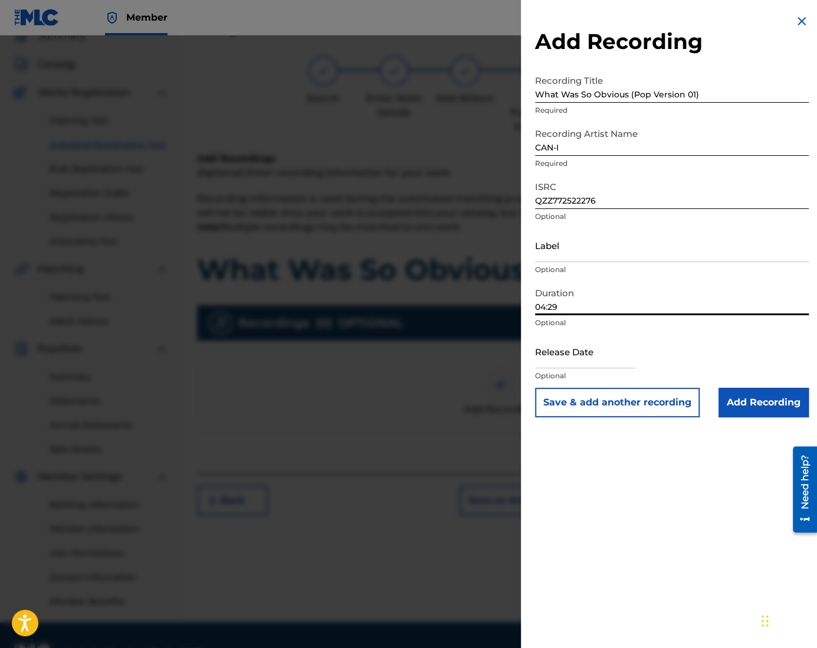
click at [634, 354] on input "text" at bounding box center [585, 351] width 100 height 34
click at [775, 408] on input "Add Recording" at bounding box center [763, 401] width 90 height 29
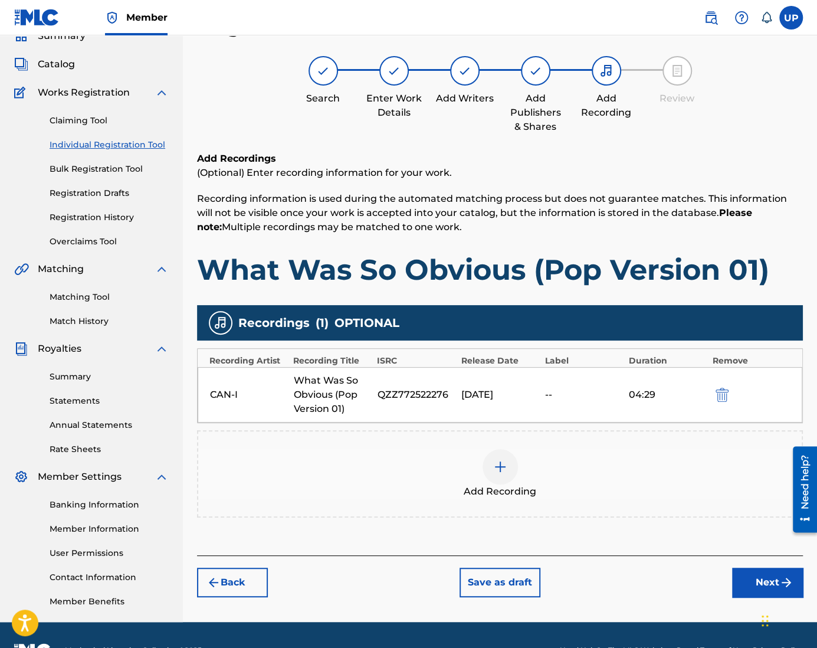
click at [774, 586] on button "Next" at bounding box center [767, 581] width 71 height 29
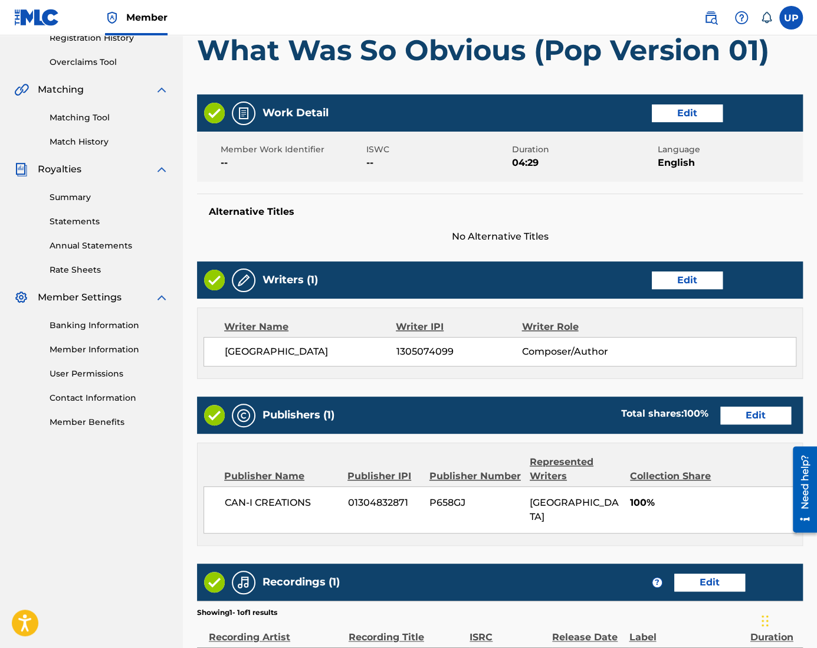
scroll to position [362, 0]
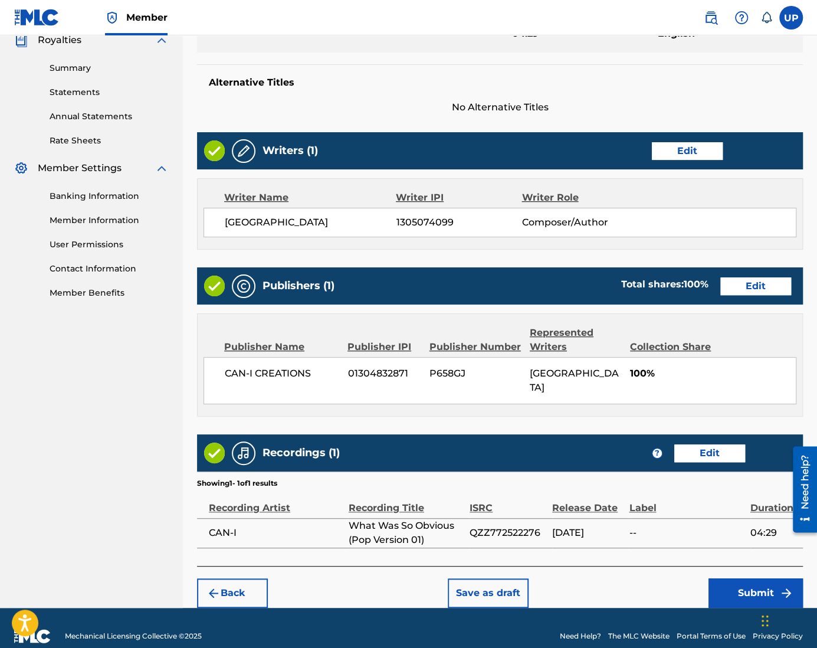
click at [755, 580] on button "Submit" at bounding box center [755, 592] width 94 height 29
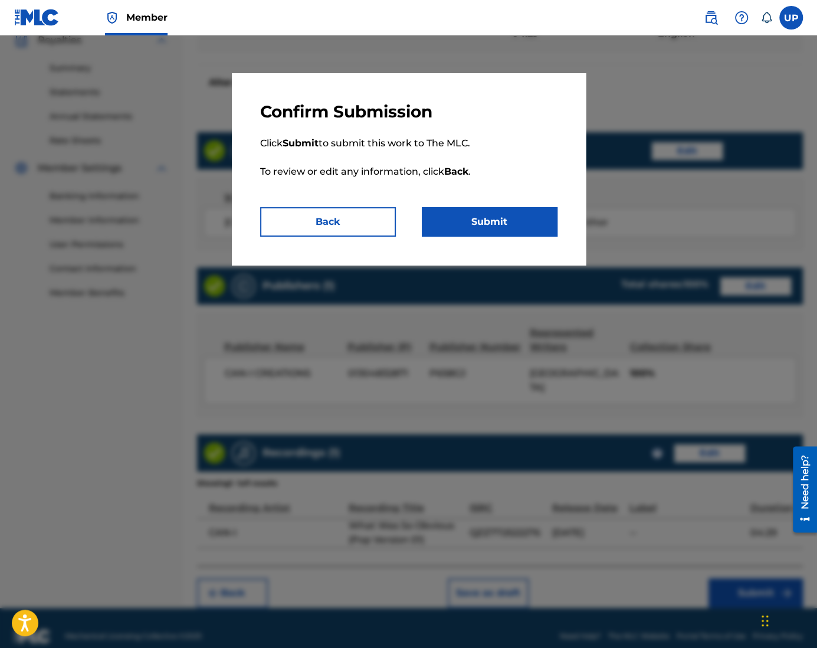
click at [487, 228] on button "Submit" at bounding box center [490, 221] width 136 height 29
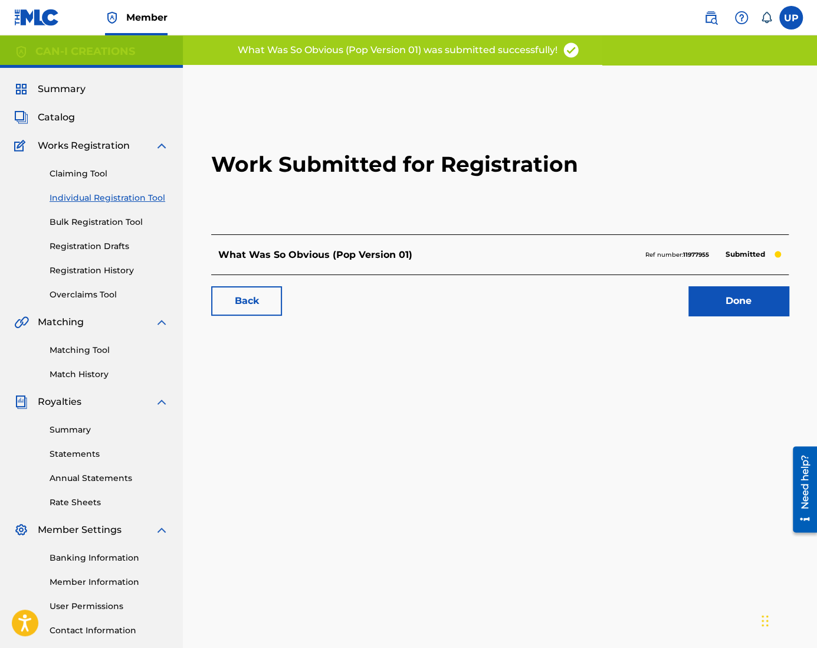
click at [729, 311] on link "Done" at bounding box center [738, 300] width 100 height 29
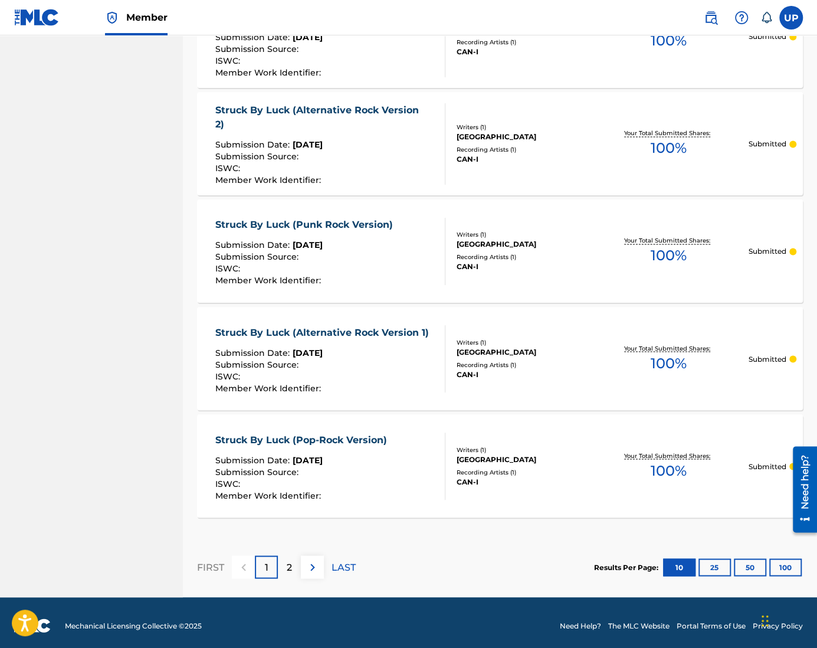
scroll to position [937, 0]
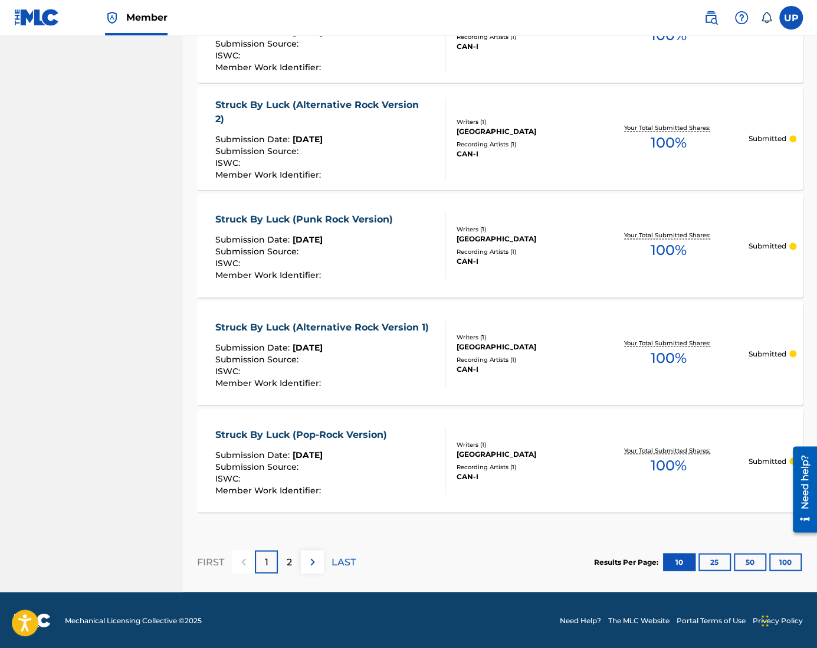
click at [287, 557] on p "2" at bounding box center [289, 561] width 5 height 14
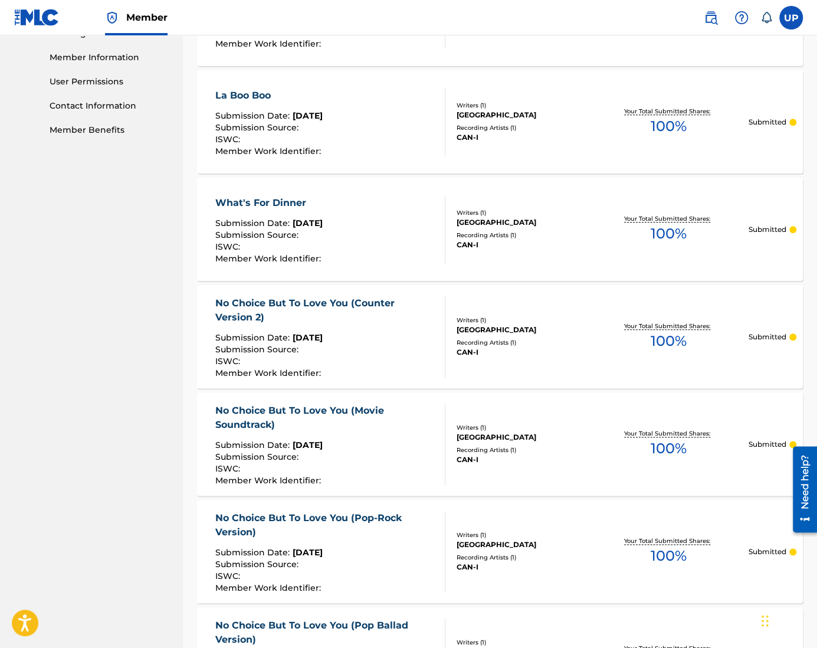
scroll to position [0, 0]
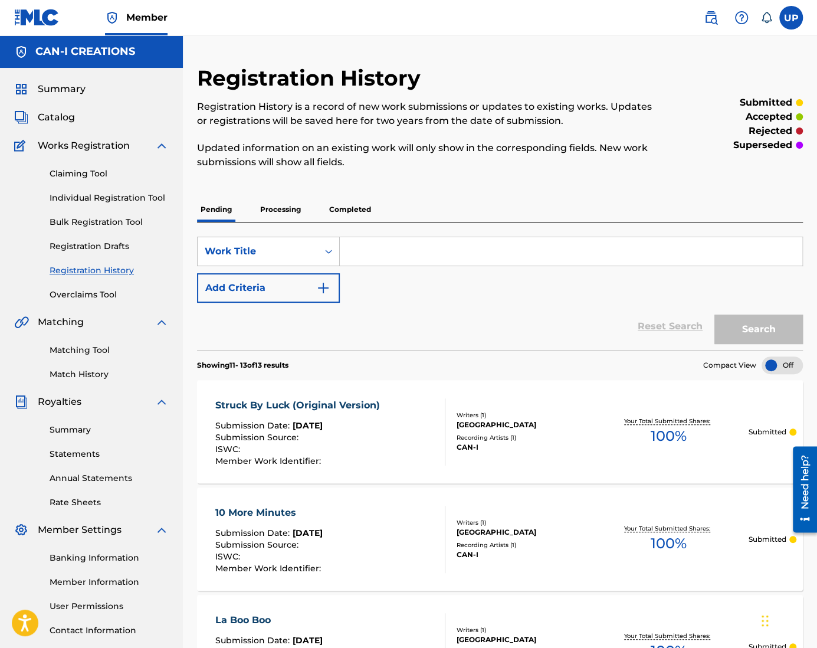
click at [104, 195] on link "Individual Registration Tool" at bounding box center [109, 198] width 119 height 12
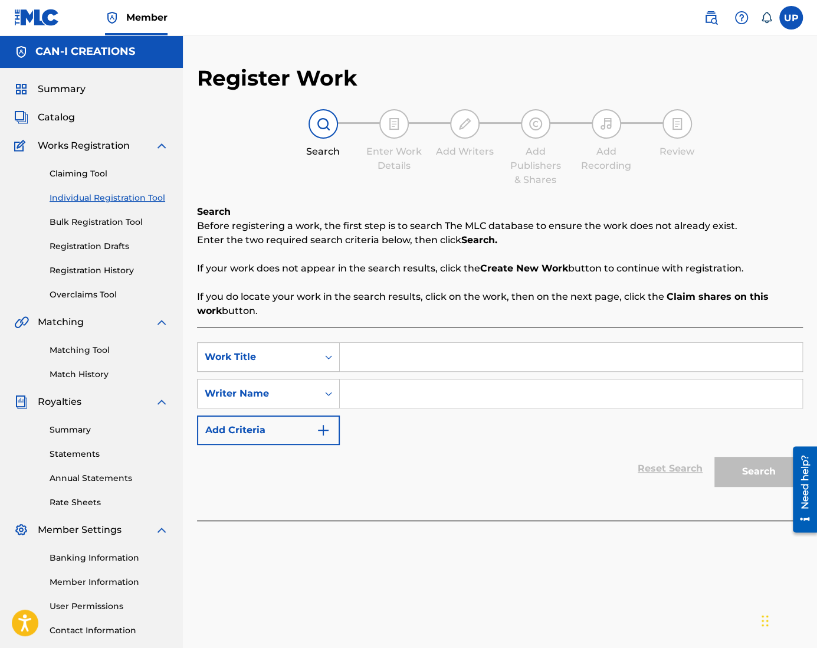
click at [396, 356] on input "Search Form" at bounding box center [571, 357] width 462 height 28
click at [388, 395] on input "Search Form" at bounding box center [571, 393] width 462 height 28
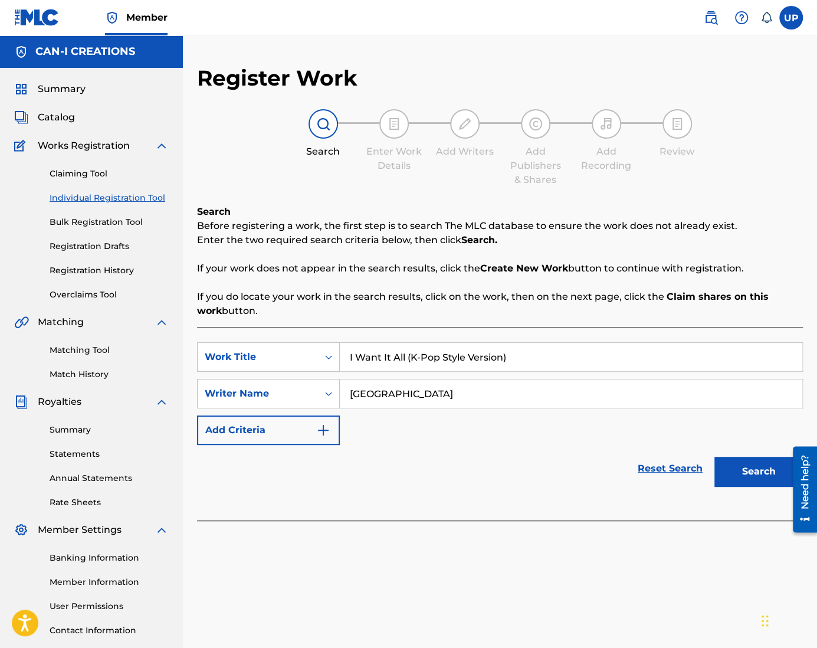
click at [714, 456] on button "Search" at bounding box center [758, 470] width 88 height 29
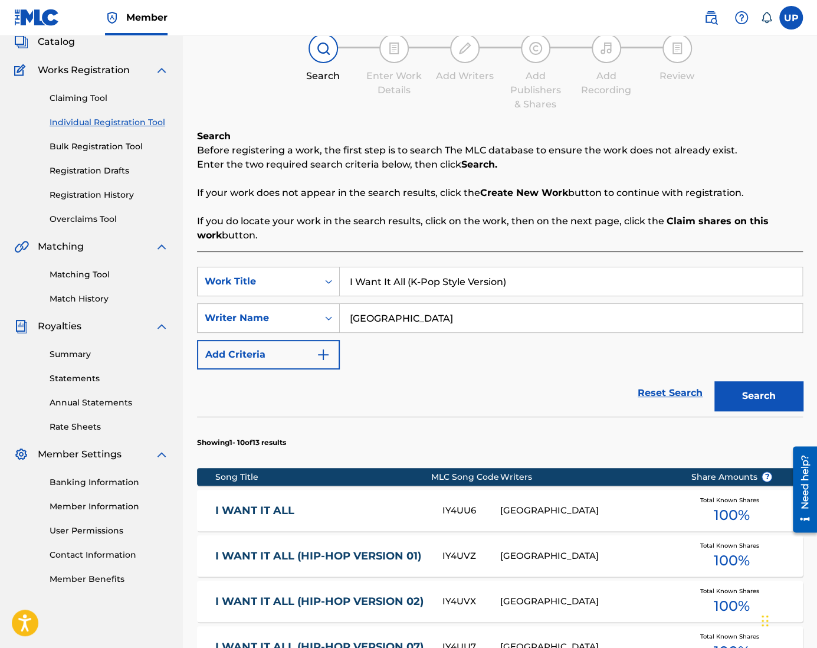
scroll to position [177, 0]
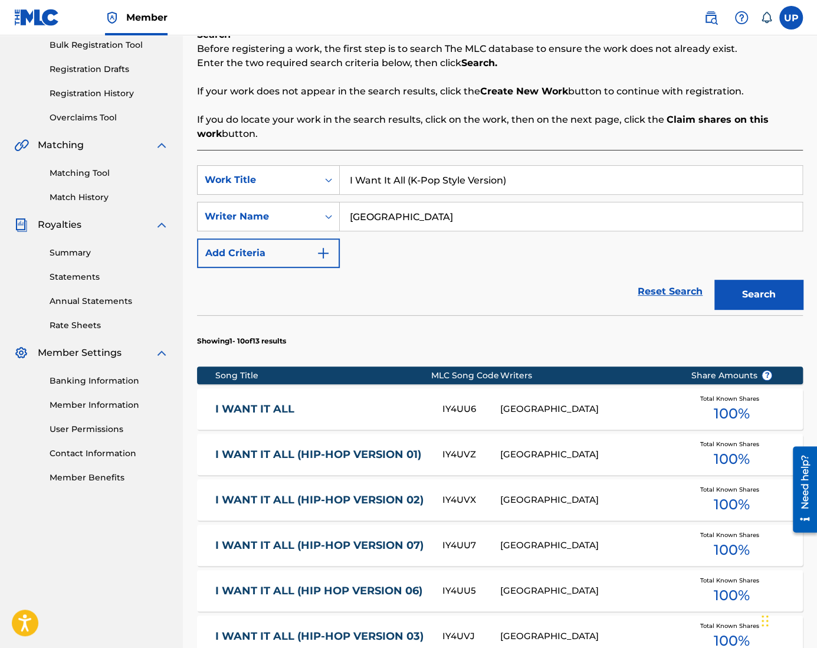
click at [277, 403] on link "I WANT IT ALL" at bounding box center [320, 409] width 211 height 14
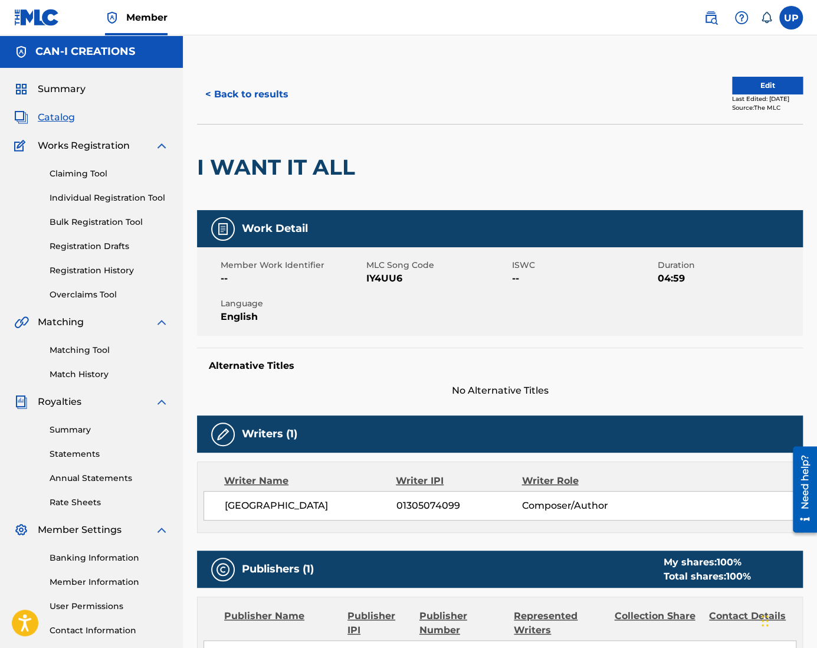
scroll to position [84, 0]
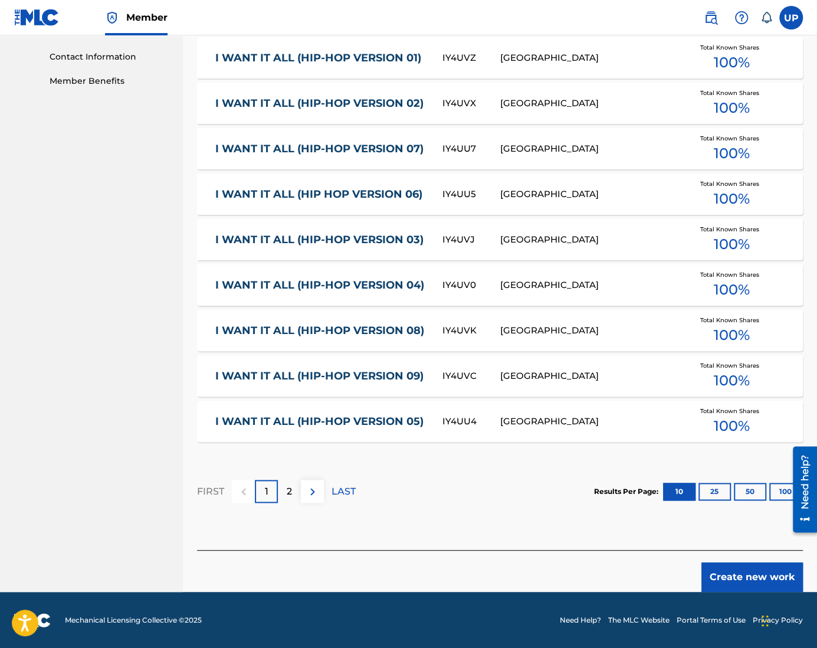
click at [732, 572] on button "Create new work" at bounding box center [751, 576] width 101 height 29
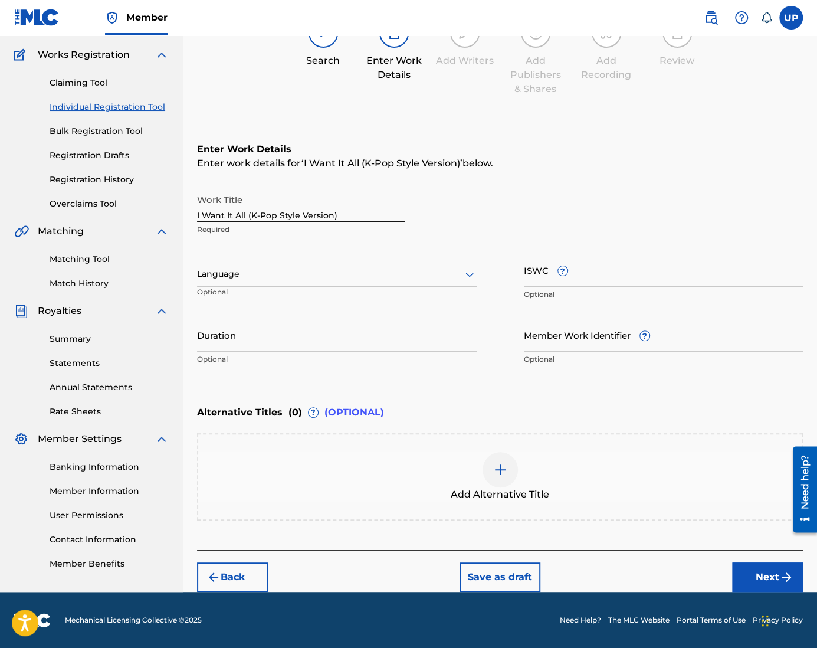
click at [242, 281] on div "Language" at bounding box center [337, 274] width 280 height 25
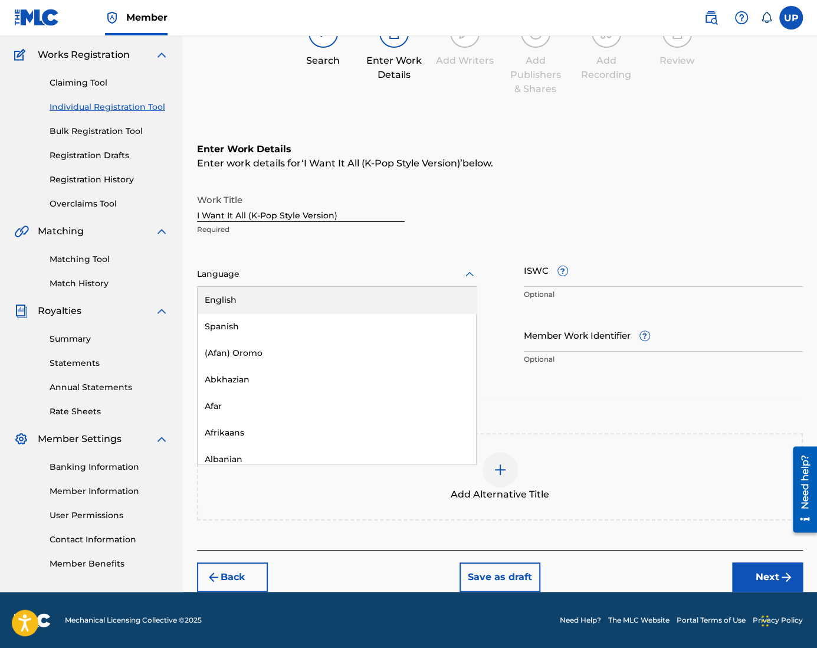
click at [238, 300] on div "English" at bounding box center [337, 300] width 278 height 27
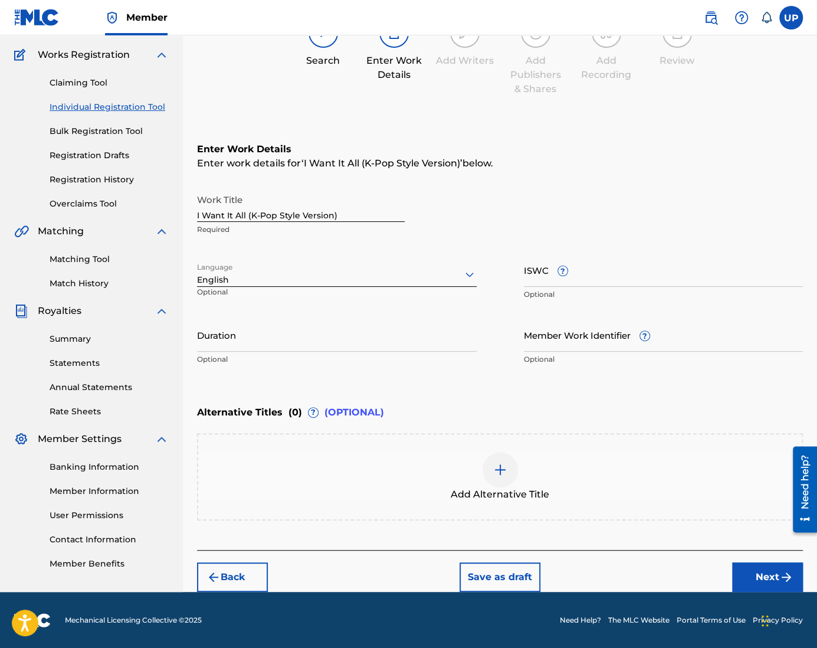
click at [243, 339] on input "Duration" at bounding box center [337, 335] width 280 height 34
click at [761, 579] on button "Next" at bounding box center [767, 576] width 71 height 29
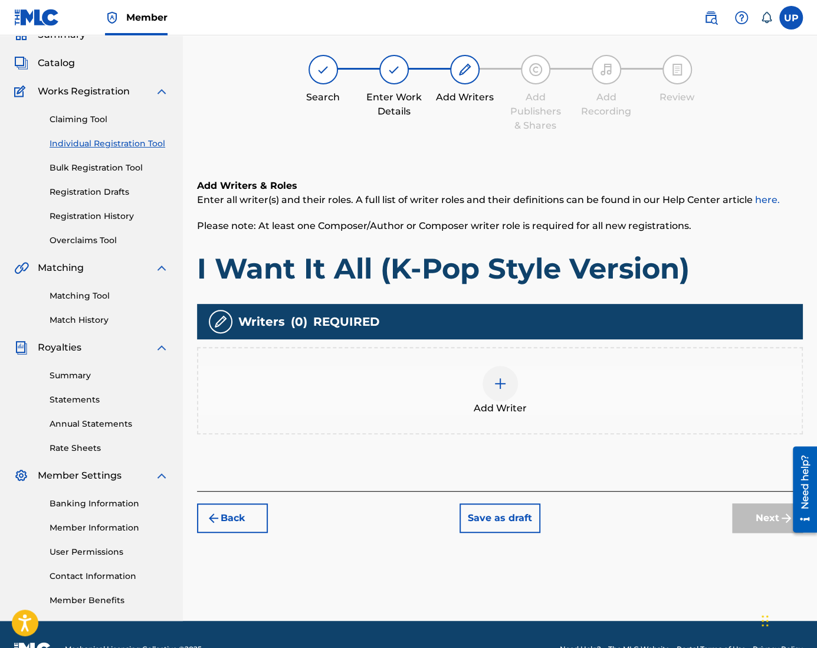
scroll to position [53, 0]
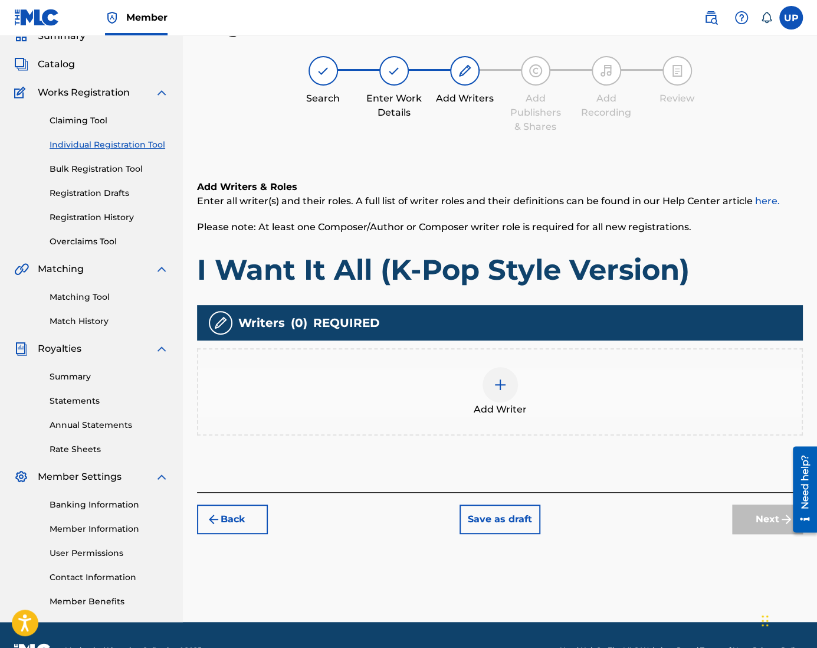
click at [501, 385] on img at bounding box center [500, 384] width 14 height 14
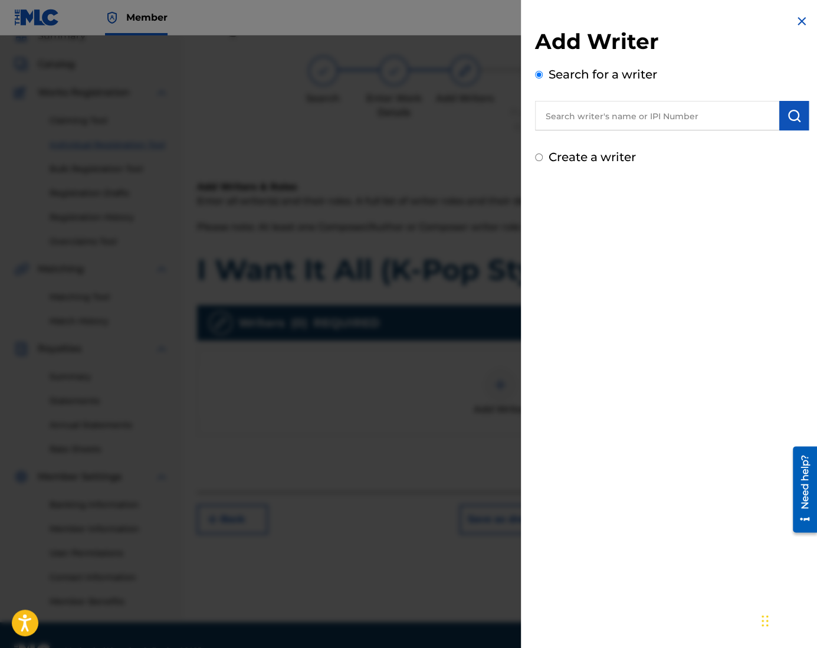
click at [592, 161] on label "Create a writer" at bounding box center [591, 157] width 87 height 14
click at [543, 161] on input "Create a writer" at bounding box center [539, 157] width 8 height 8
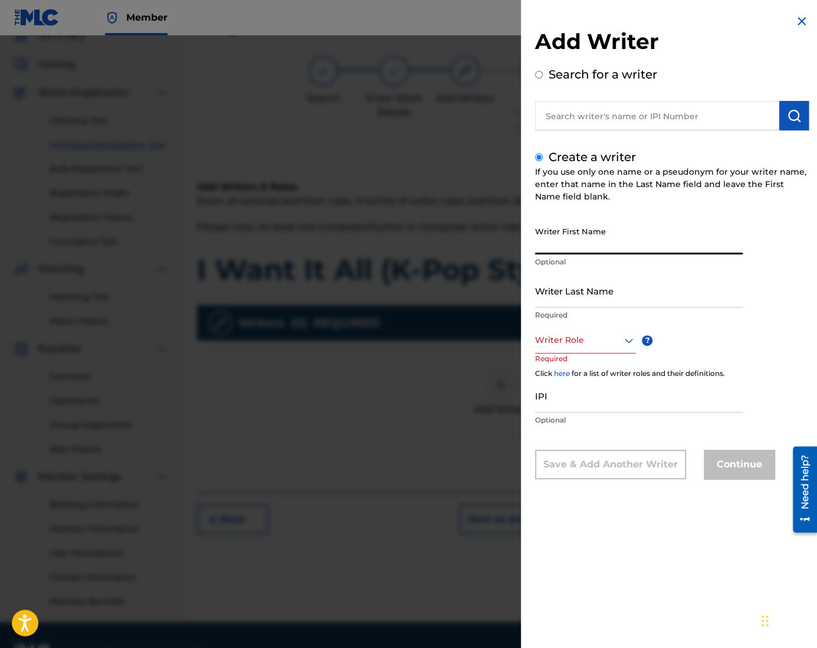
click at [586, 242] on input "Writer First Name" at bounding box center [639, 238] width 208 height 34
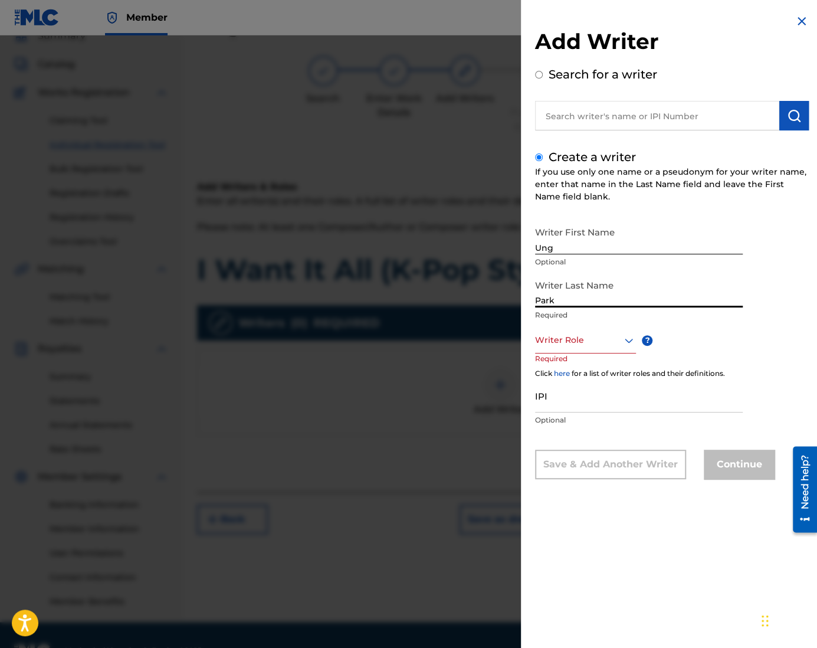
click at [566, 350] on div "Writer Role" at bounding box center [585, 340] width 101 height 27
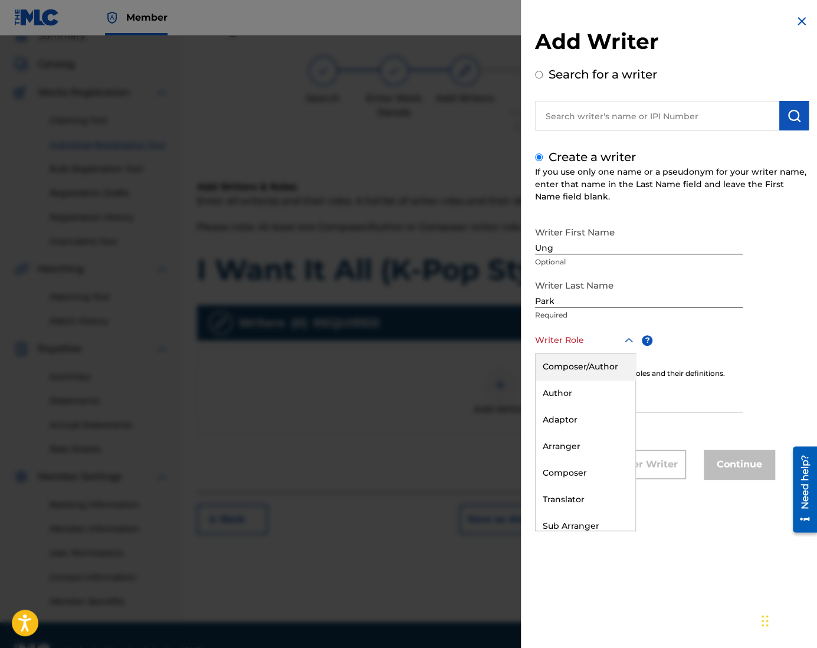
click at [577, 365] on div "Composer/Author" at bounding box center [585, 366] width 100 height 27
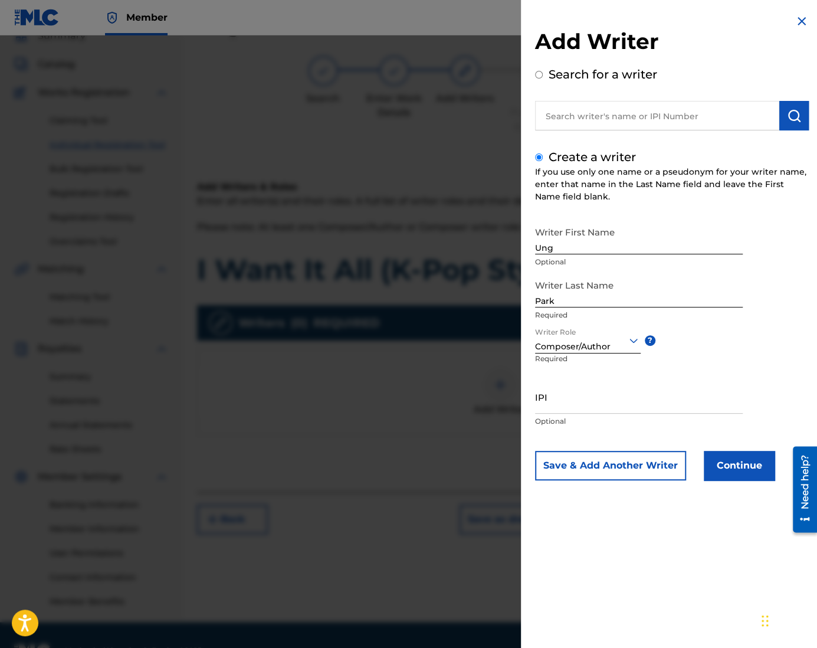
click at [576, 404] on input "IPI" at bounding box center [639, 397] width 208 height 34
click at [765, 468] on button "Continue" at bounding box center [739, 465] width 71 height 29
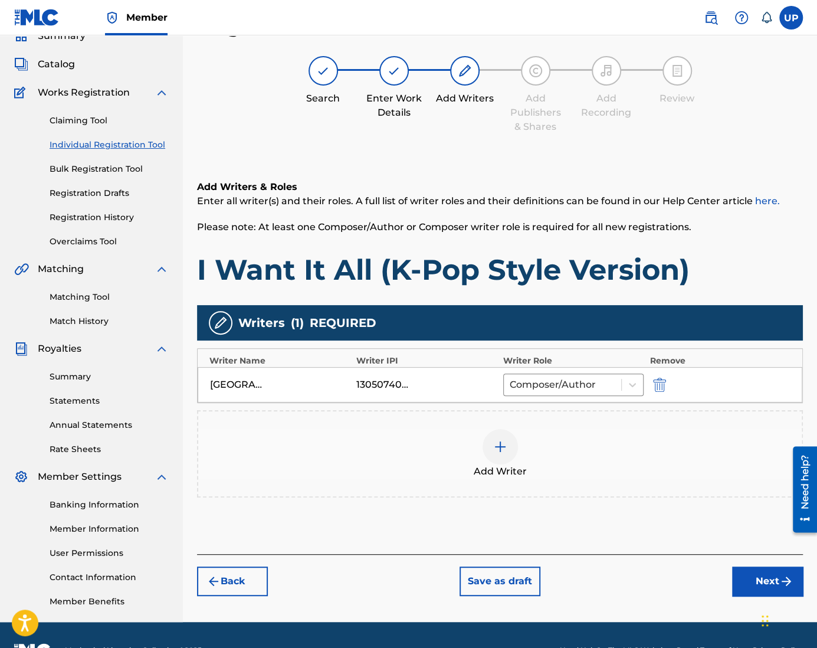
click at [762, 581] on button "Next" at bounding box center [767, 580] width 71 height 29
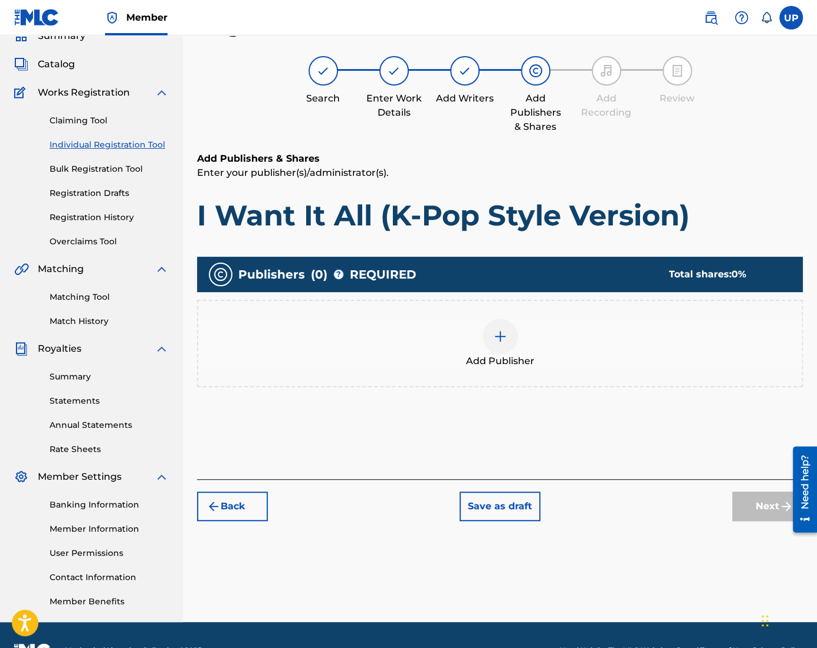
click at [500, 346] on div at bounding box center [499, 335] width 35 height 35
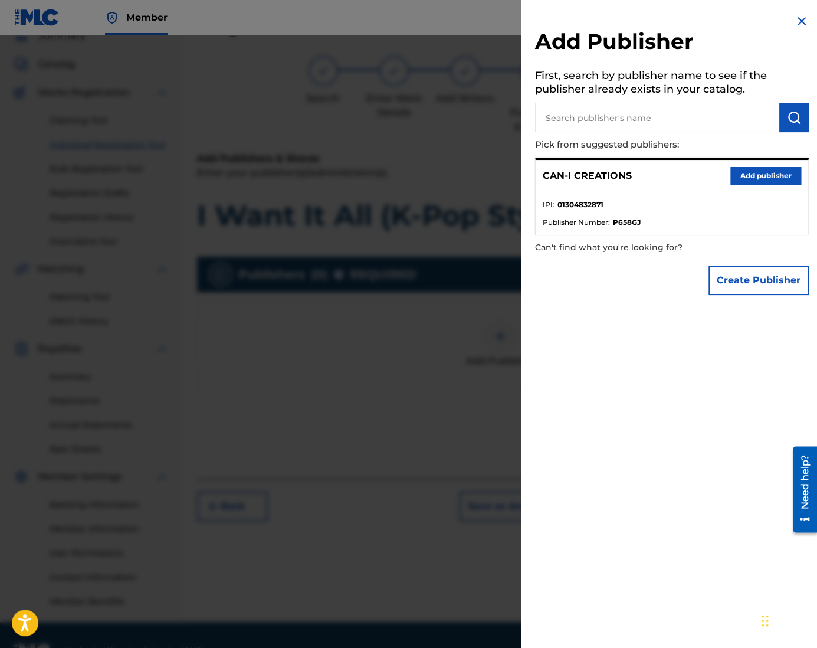
click at [747, 170] on button "Add publisher" at bounding box center [765, 176] width 71 height 18
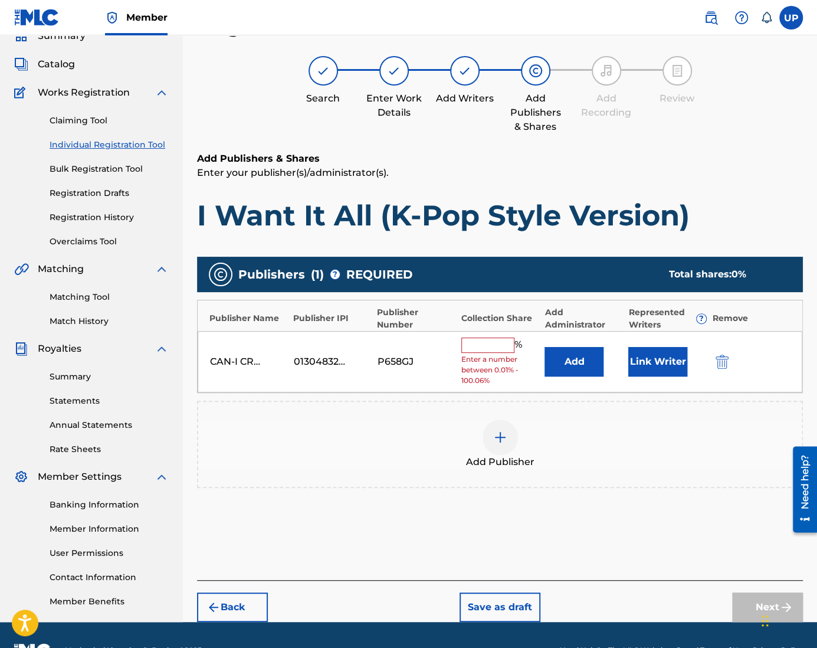
click at [497, 349] on input "text" at bounding box center [487, 344] width 53 height 15
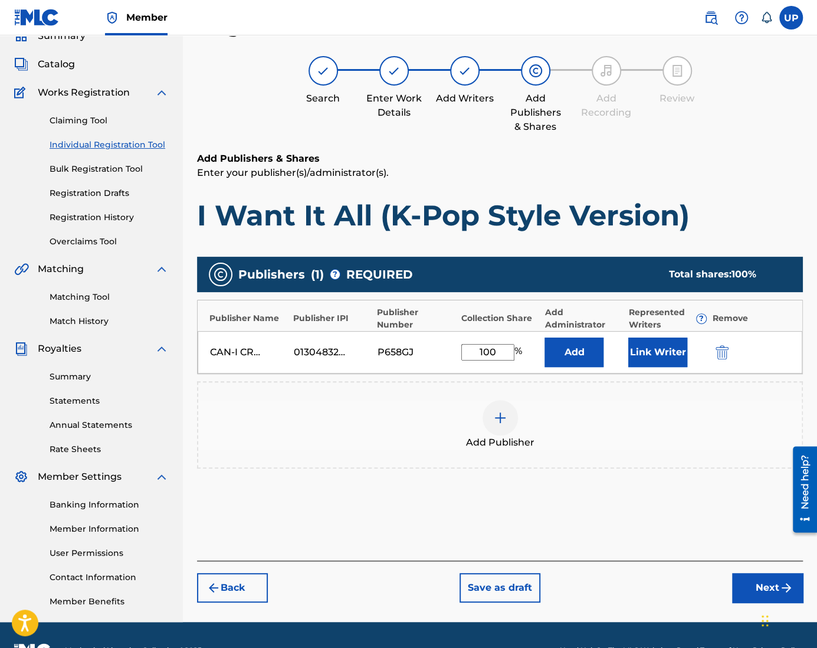
click at [650, 344] on button "Link Writer" at bounding box center [657, 351] width 59 height 29
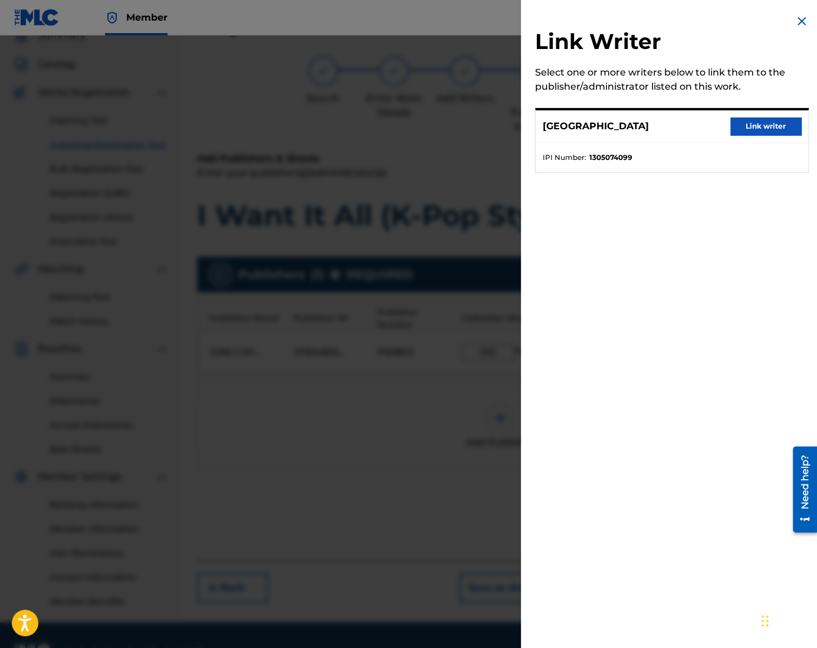
click at [734, 128] on button "Link writer" at bounding box center [765, 126] width 71 height 18
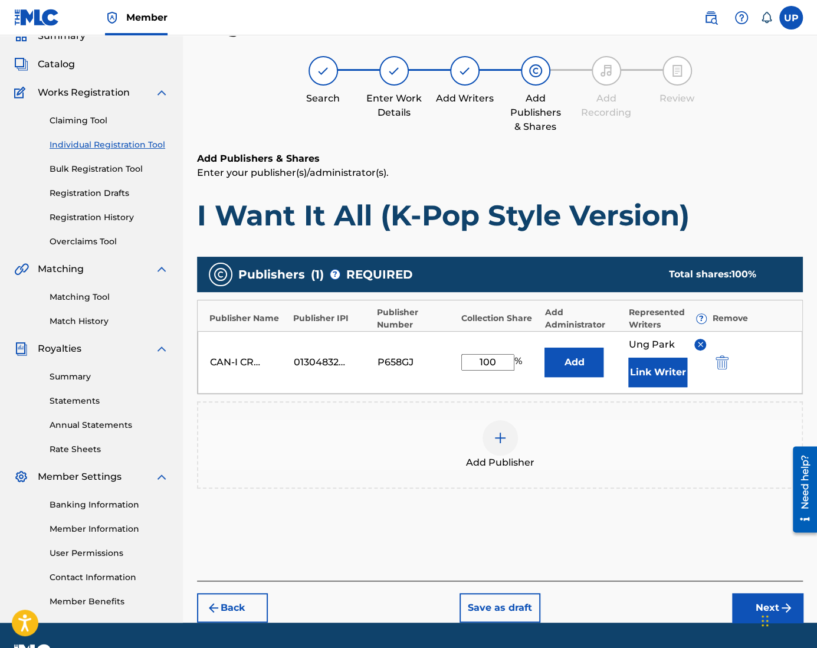
click at [743, 600] on button "Next" at bounding box center [767, 607] width 71 height 29
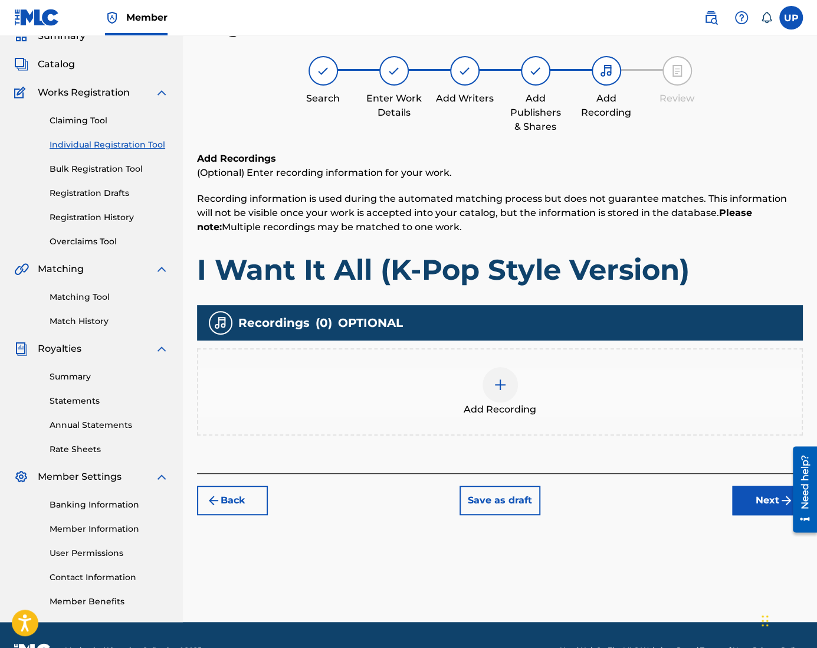
click at [502, 392] on div at bounding box center [499, 384] width 35 height 35
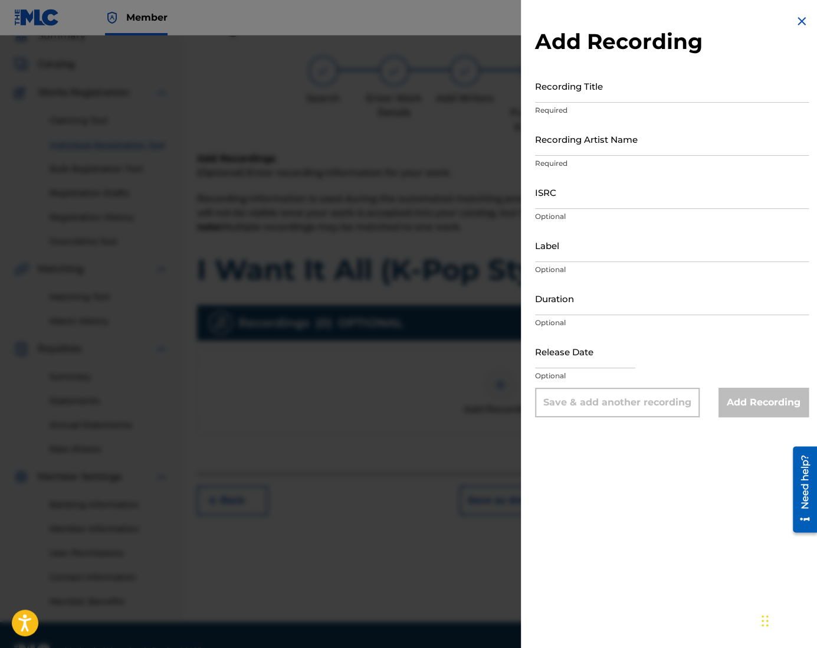
click at [612, 92] on input "Recording Title" at bounding box center [672, 86] width 274 height 34
click at [597, 143] on input "Recording Artist Name" at bounding box center [672, 139] width 274 height 34
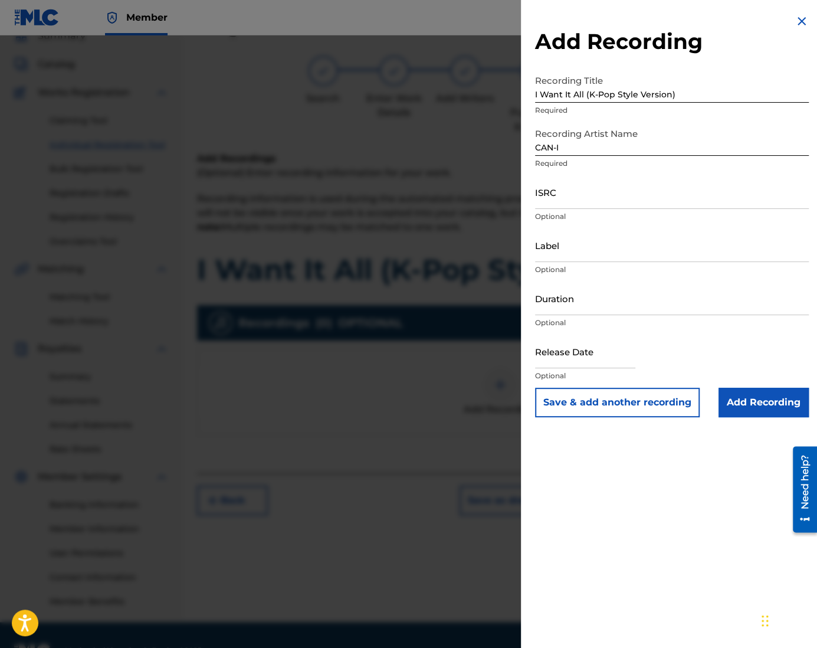
click at [592, 203] on input "ISRC" at bounding box center [672, 192] width 274 height 34
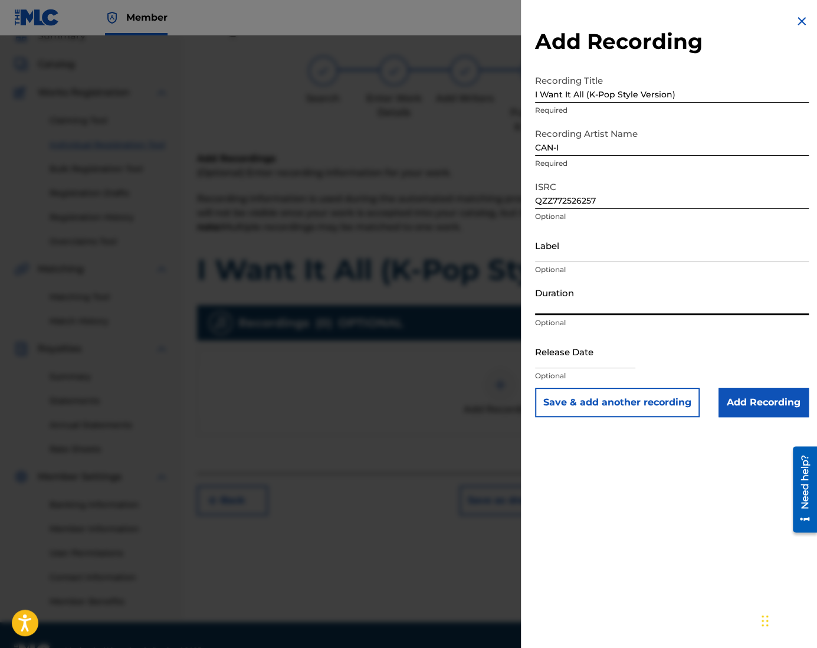
click at [563, 311] on input "Duration" at bounding box center [672, 298] width 274 height 34
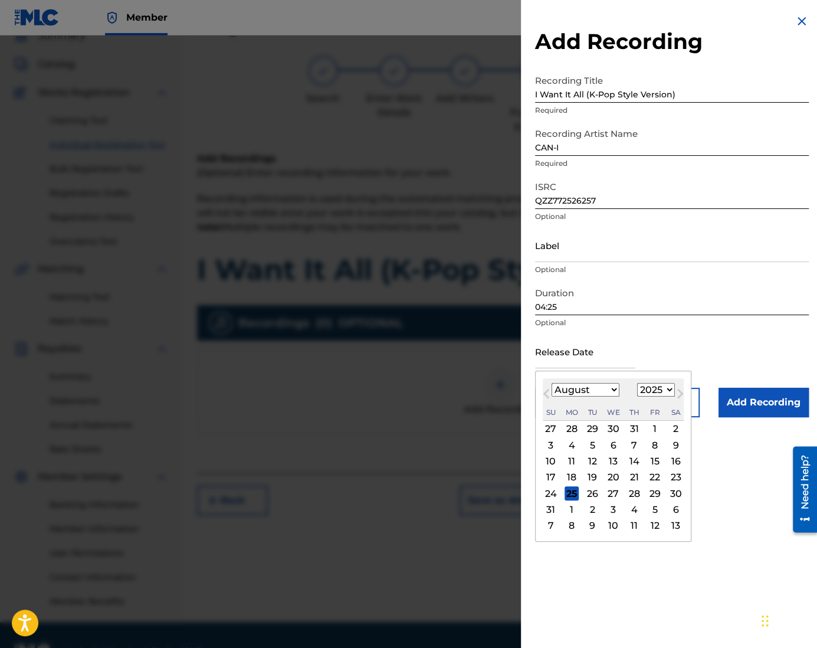
click at [574, 359] on input "text" at bounding box center [585, 351] width 100 height 34
click at [592, 474] on div "19" at bounding box center [592, 477] width 14 height 14
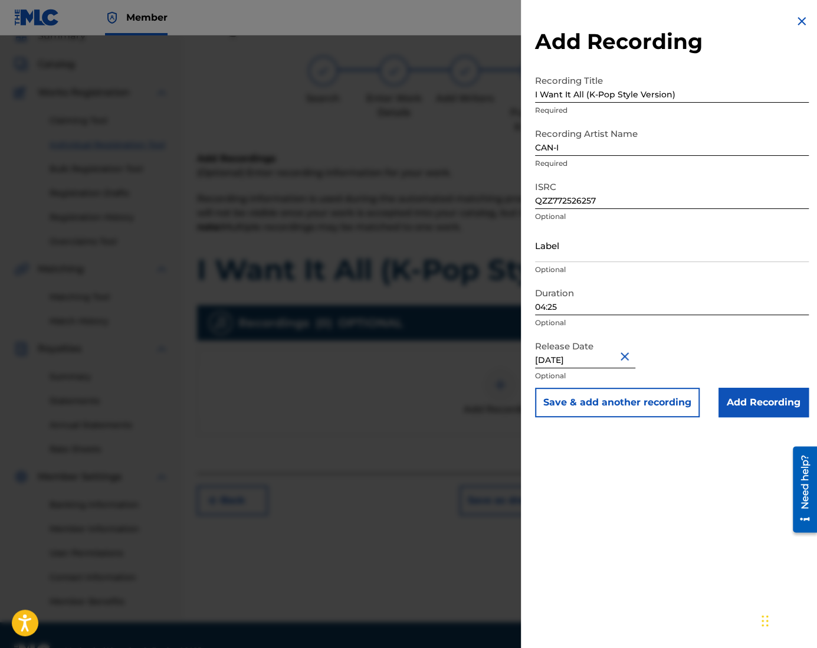
click at [786, 409] on input "Add Recording" at bounding box center [763, 401] width 90 height 29
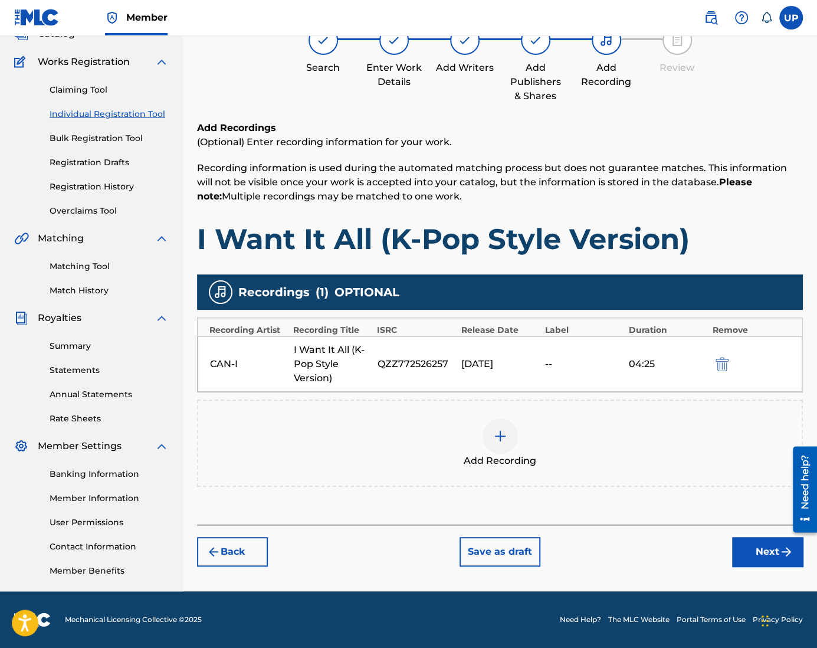
click at [773, 553] on button "Next" at bounding box center [767, 551] width 71 height 29
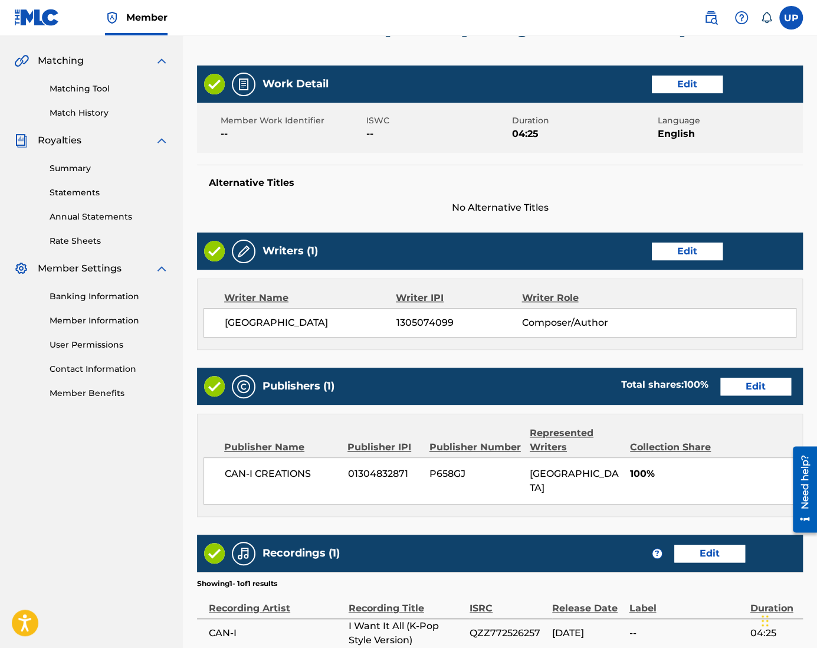
scroll to position [362, 0]
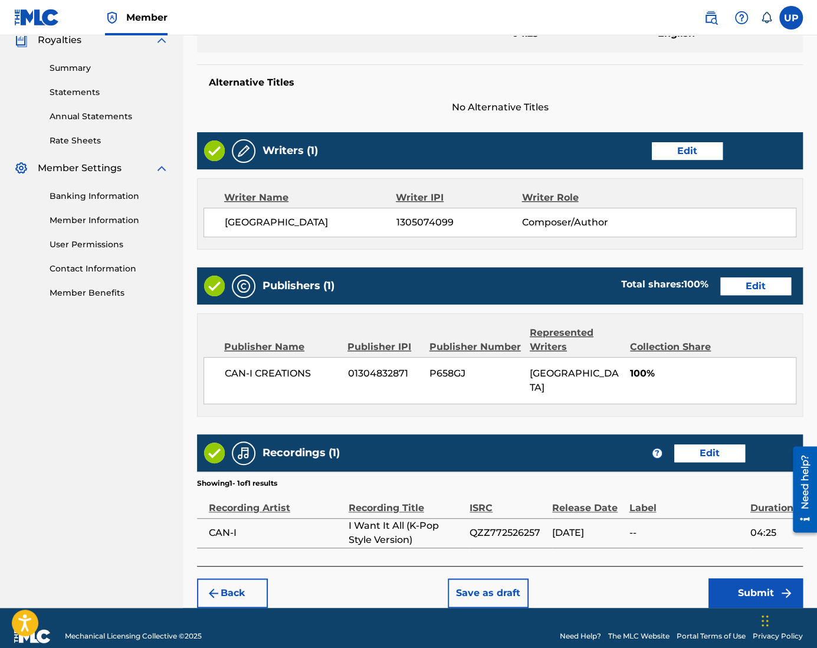
click at [755, 578] on button "Submit" at bounding box center [755, 592] width 94 height 29
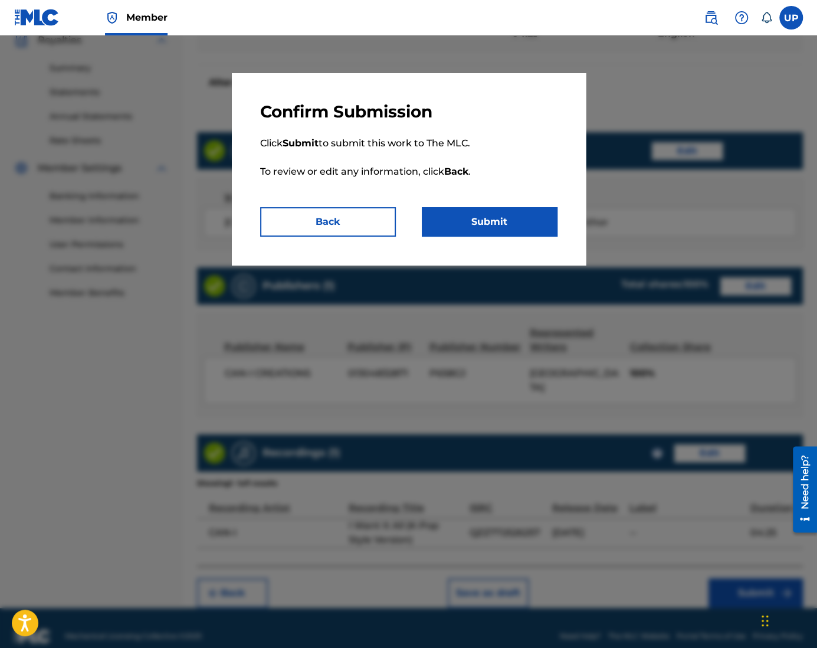
click at [494, 227] on button "Submit" at bounding box center [490, 221] width 136 height 29
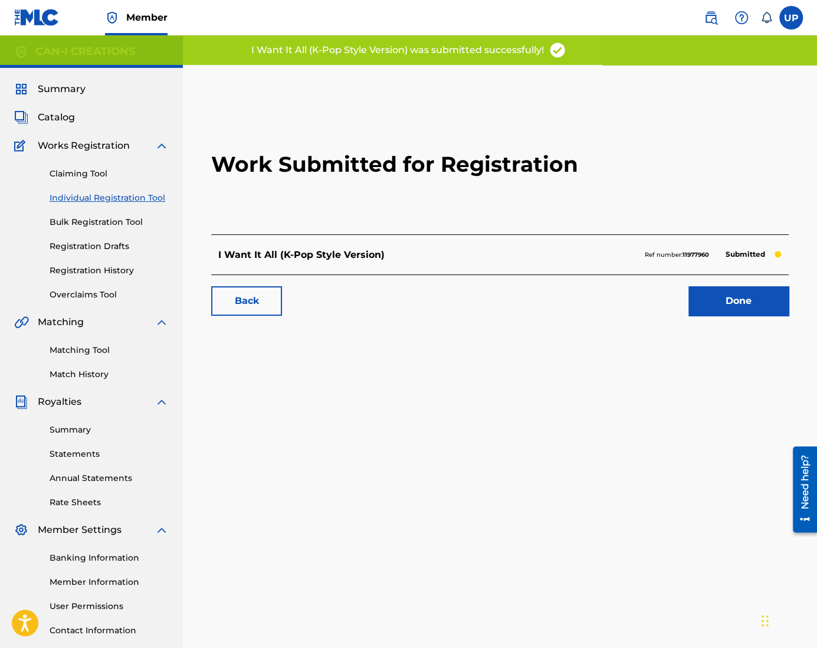
click at [751, 293] on link "Done" at bounding box center [738, 300] width 100 height 29
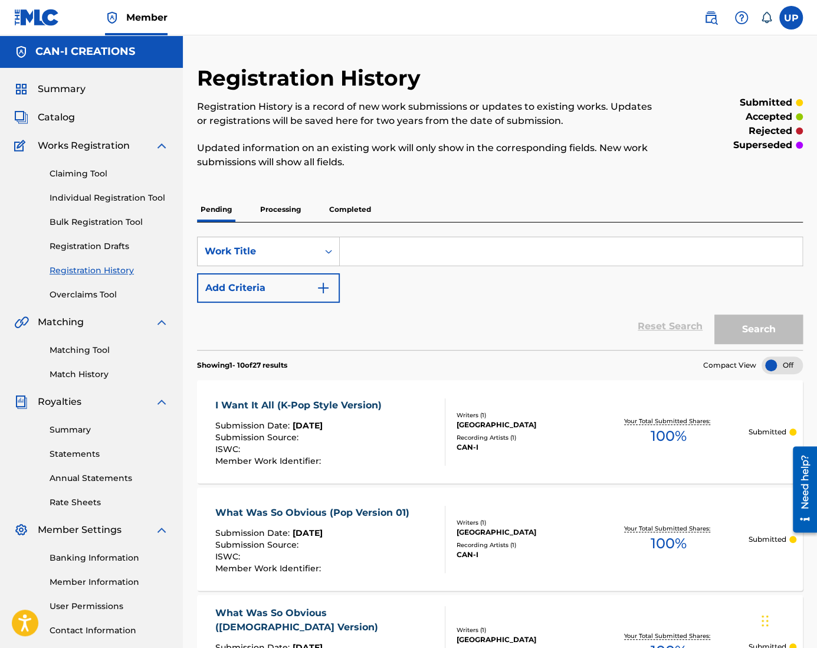
click at [106, 197] on link "Individual Registration Tool" at bounding box center [109, 198] width 119 height 12
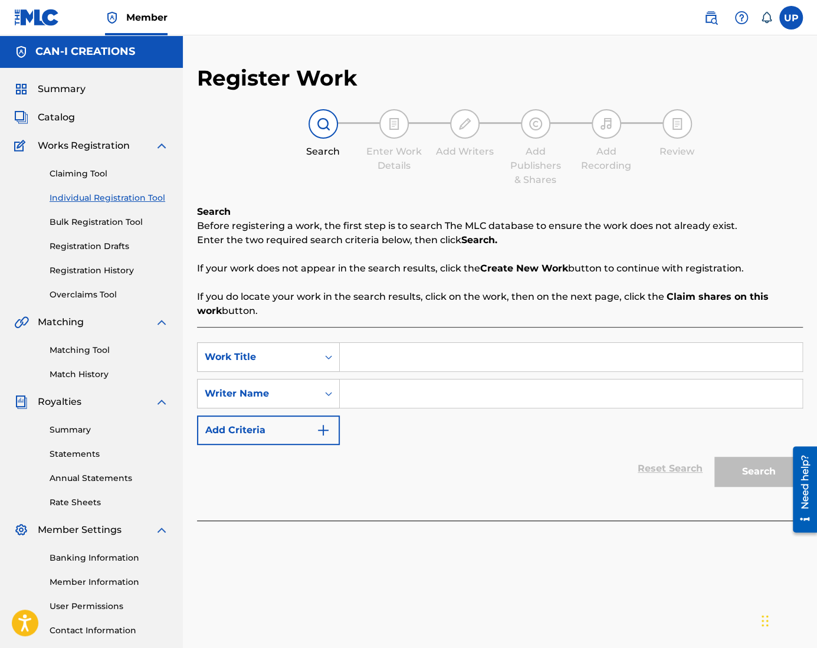
click at [397, 358] on input "Search Form" at bounding box center [571, 357] width 462 height 28
click at [393, 403] on input "Search Form" at bounding box center [571, 393] width 462 height 28
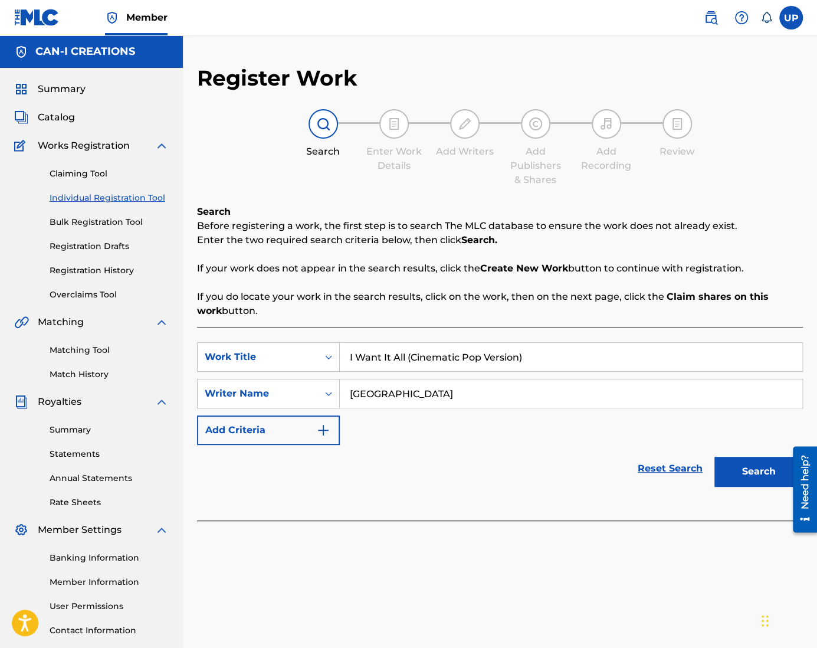
click at [774, 465] on button "Search" at bounding box center [758, 470] width 88 height 29
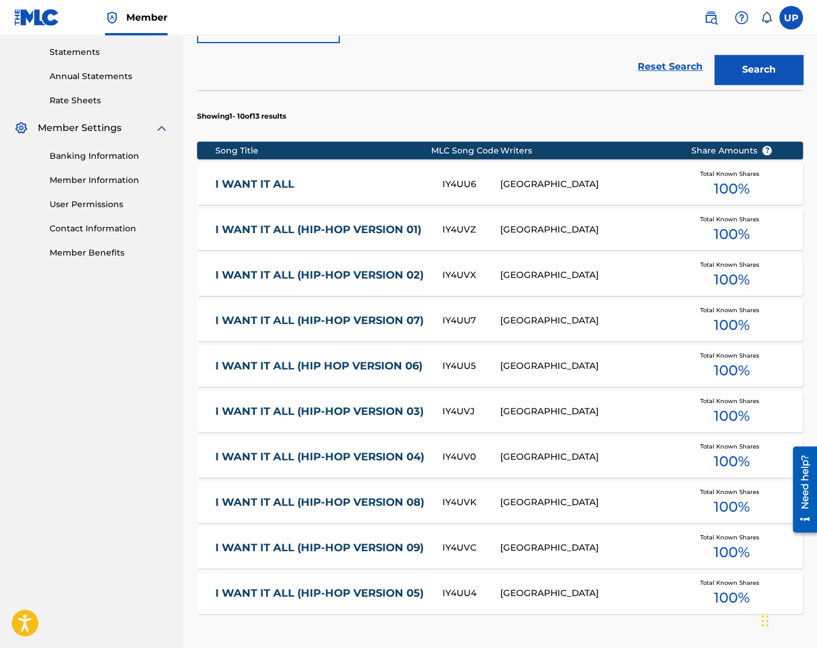
scroll to position [573, 0]
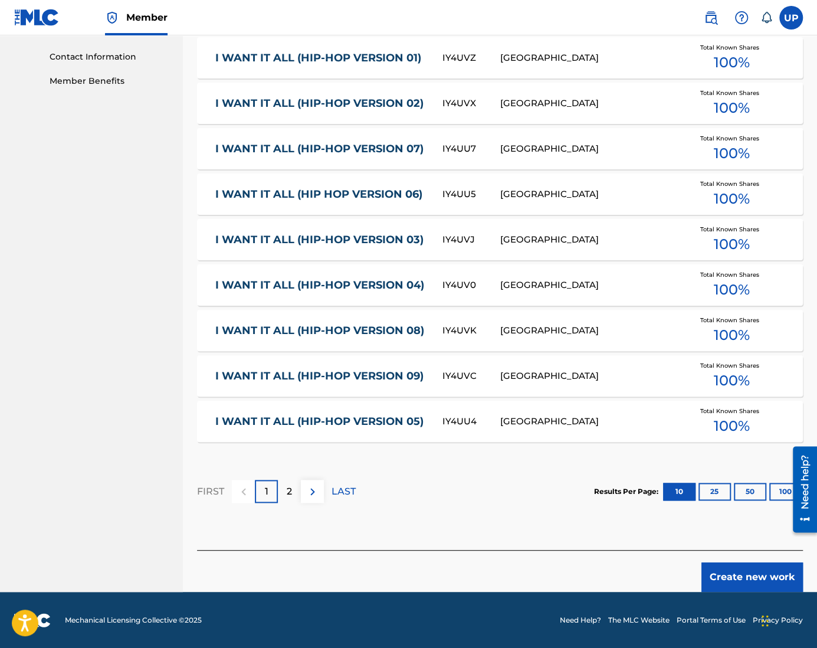
click at [748, 571] on button "Create new work" at bounding box center [751, 576] width 101 height 29
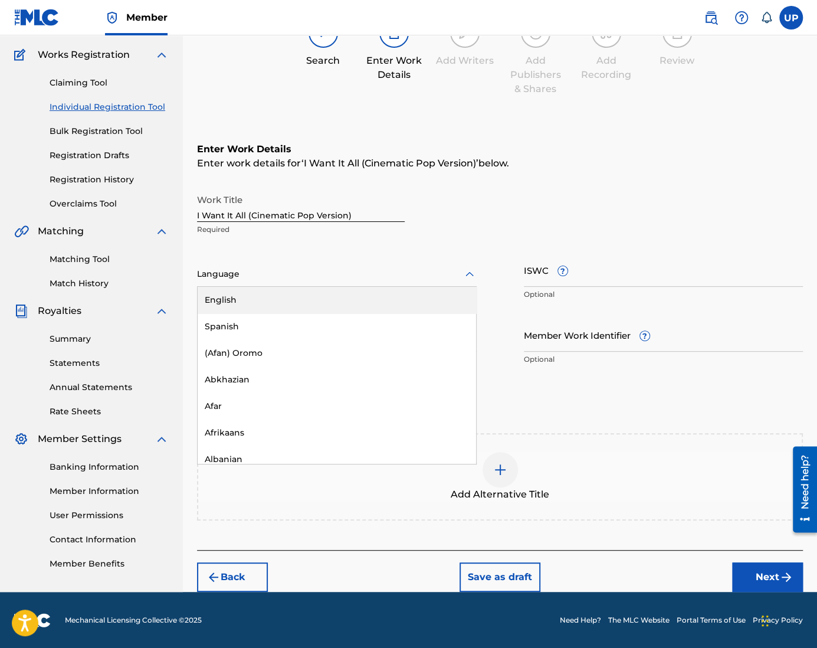
click at [322, 272] on div at bounding box center [337, 274] width 280 height 15
click at [300, 305] on div "English" at bounding box center [337, 300] width 278 height 27
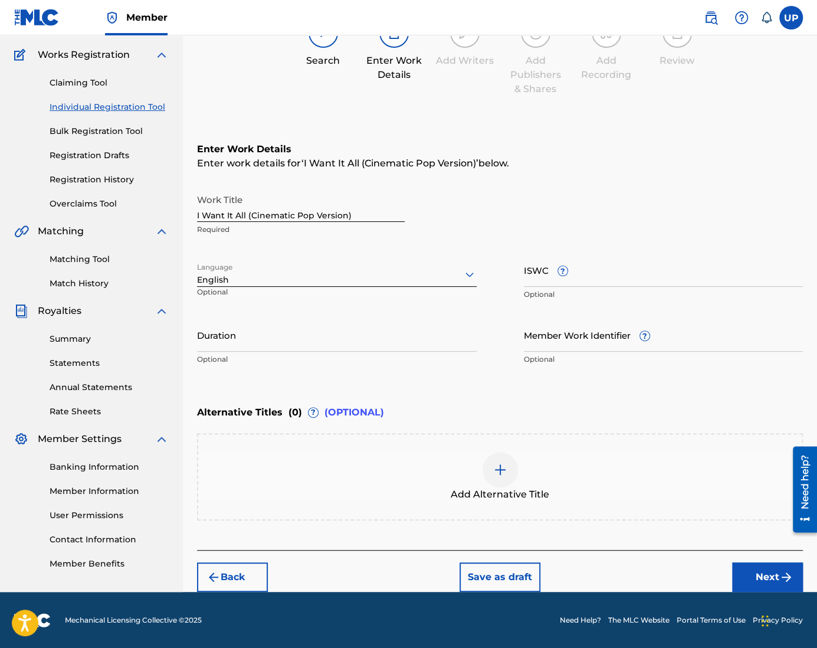
click at [259, 344] on input "Duration" at bounding box center [337, 335] width 280 height 34
click at [774, 573] on button "Next" at bounding box center [767, 576] width 71 height 29
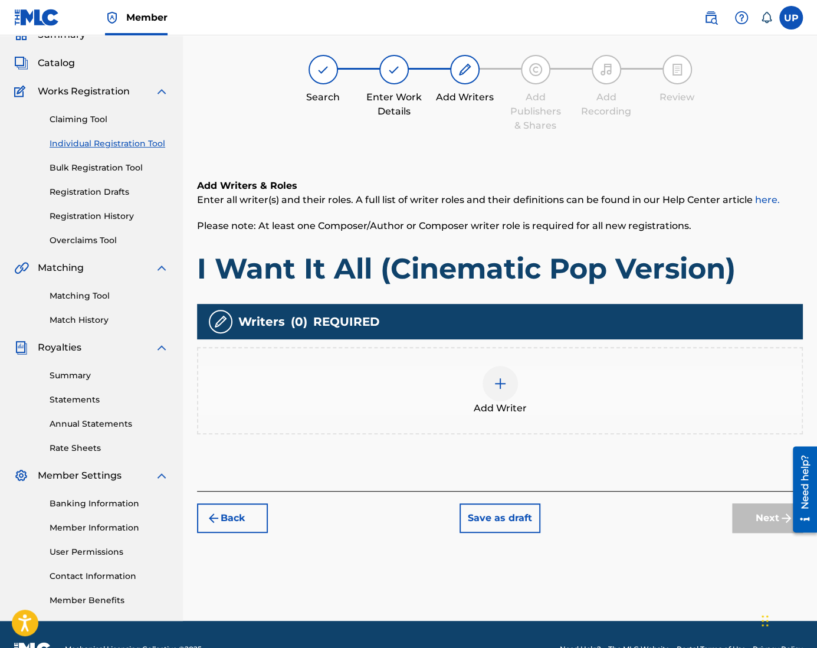
scroll to position [53, 0]
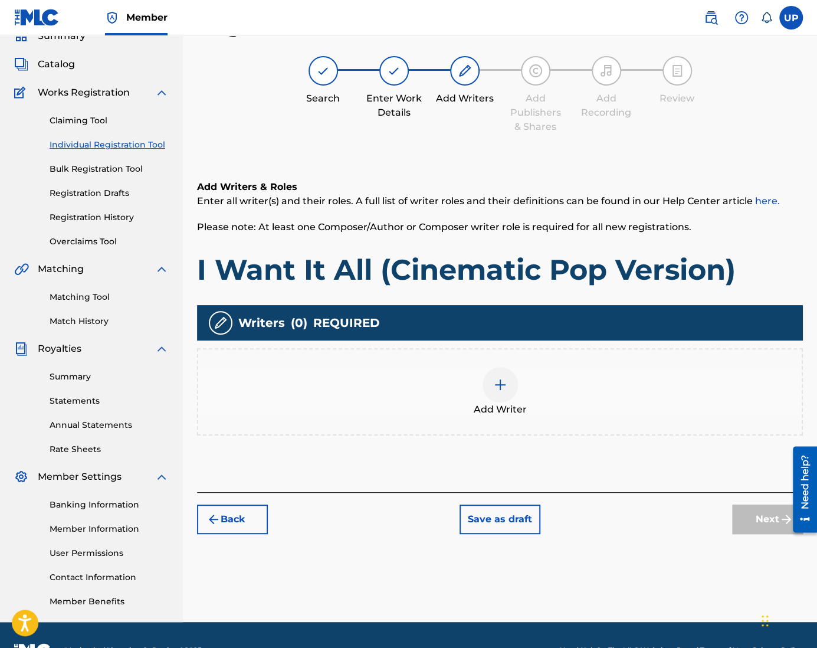
click at [508, 393] on div at bounding box center [499, 384] width 35 height 35
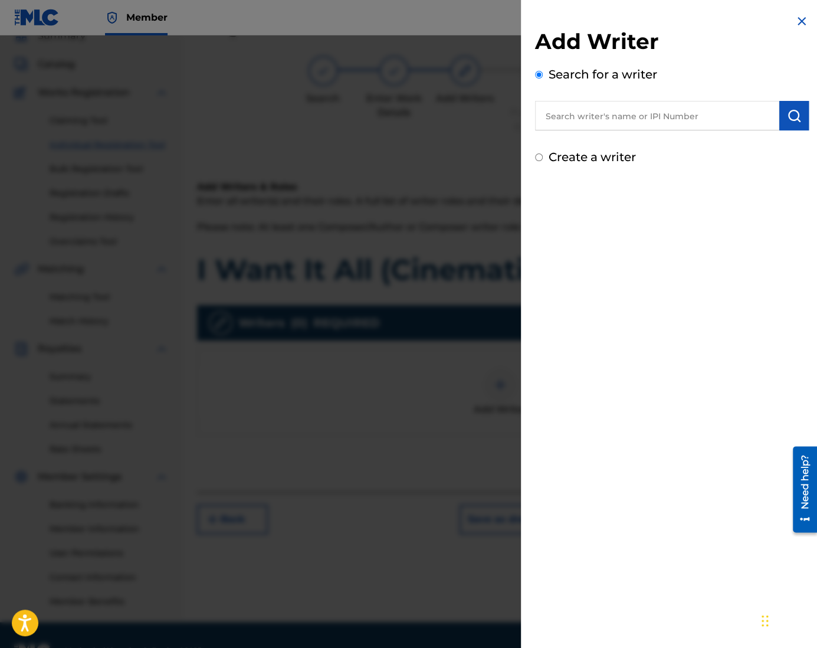
click at [583, 155] on label "Create a writer" at bounding box center [591, 157] width 87 height 14
click at [543, 155] on input "Create a writer" at bounding box center [539, 157] width 8 height 8
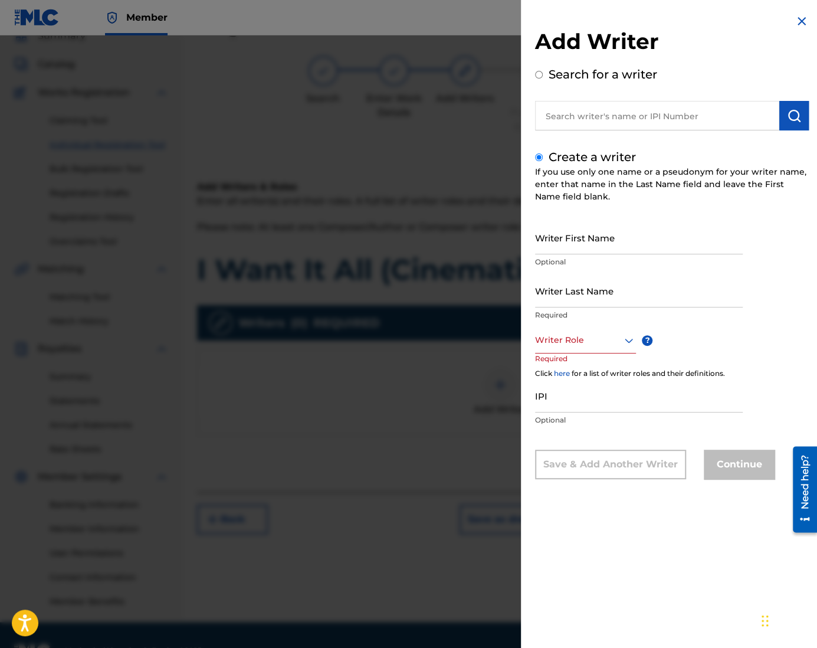
click at [599, 240] on input "Writer First Name" at bounding box center [639, 238] width 208 height 34
click at [561, 342] on div at bounding box center [585, 340] width 101 height 15
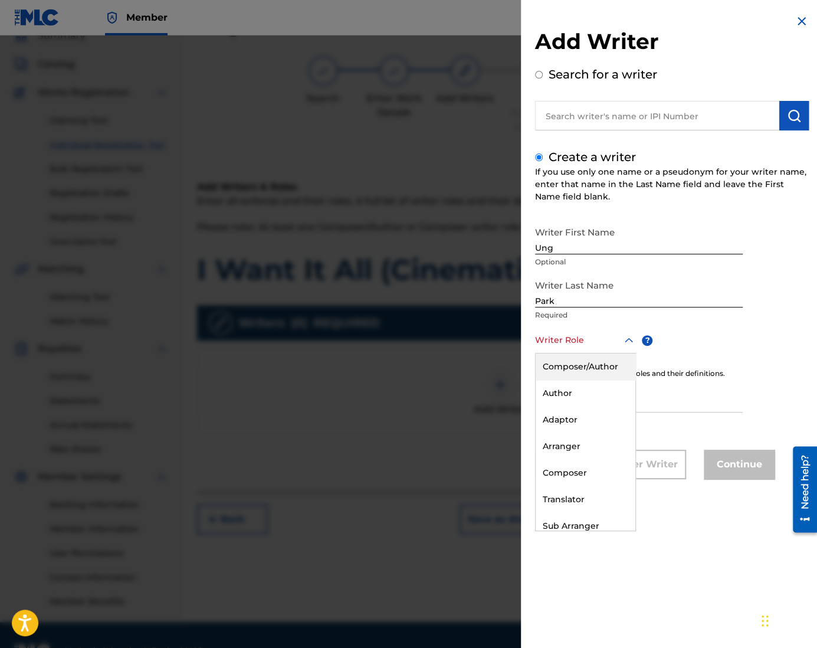
click at [599, 366] on div "Composer/Author" at bounding box center [585, 366] width 100 height 27
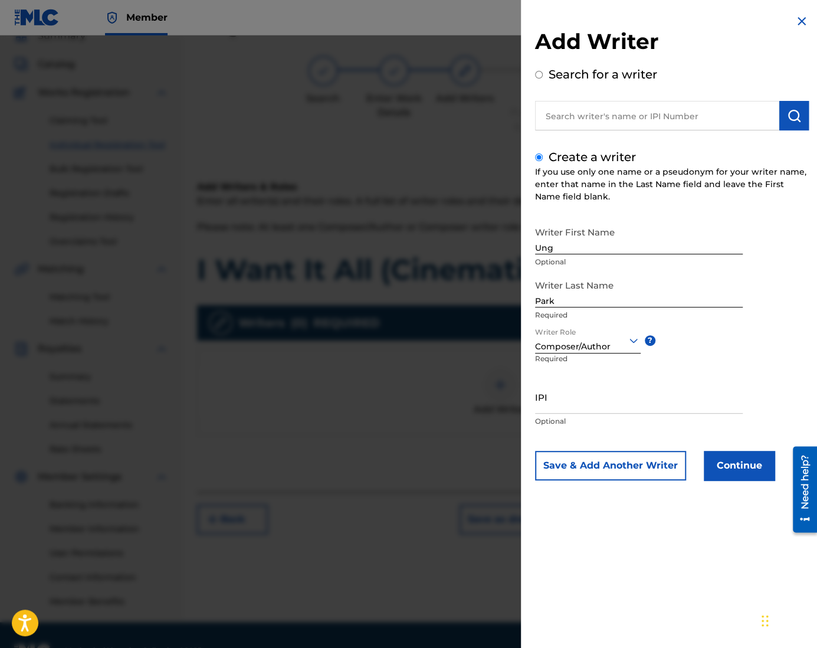
click at [617, 403] on input "IPI" at bounding box center [639, 397] width 208 height 34
click at [731, 459] on button "Continue" at bounding box center [739, 465] width 71 height 29
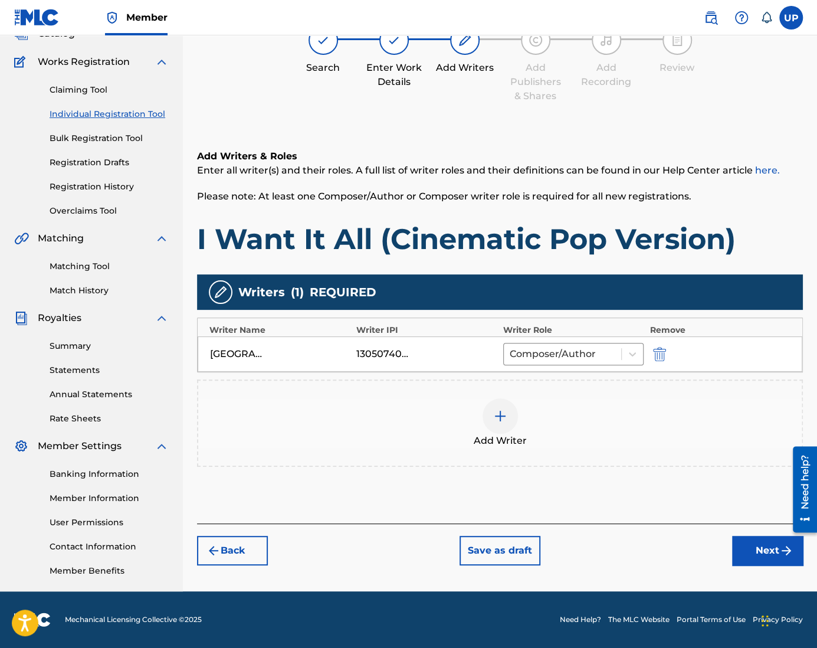
click at [760, 553] on button "Next" at bounding box center [767, 549] width 71 height 29
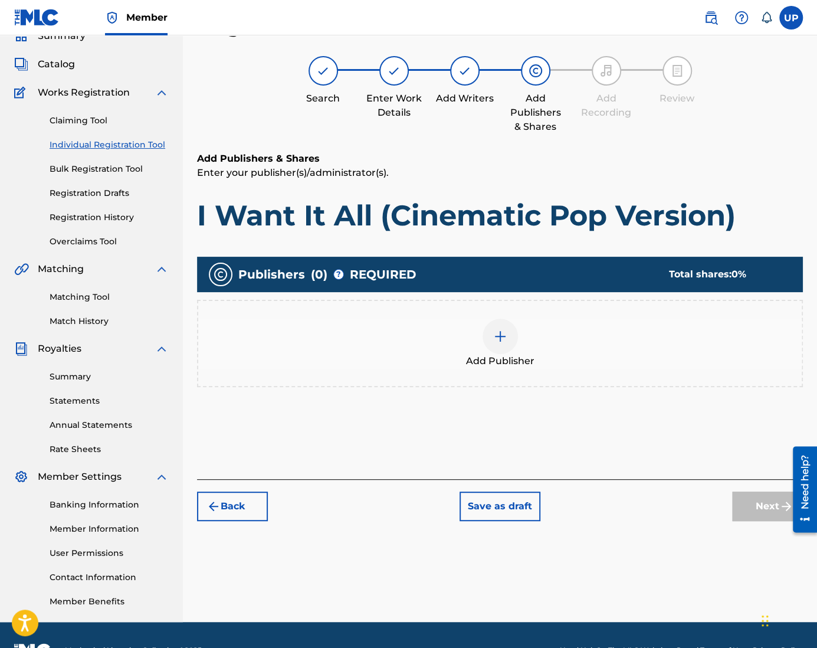
click at [492, 333] on div at bounding box center [499, 335] width 35 height 35
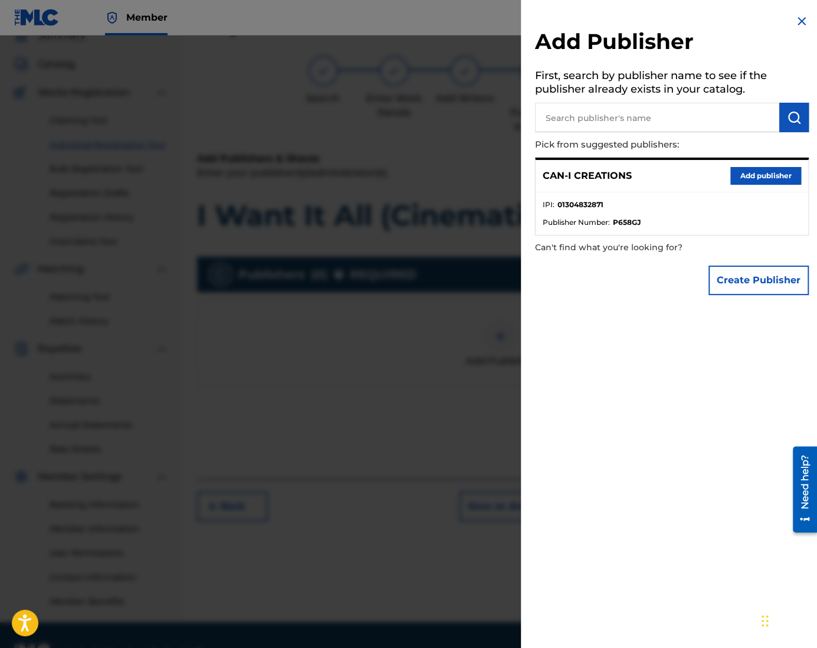
click at [750, 177] on button "Add publisher" at bounding box center [765, 176] width 71 height 18
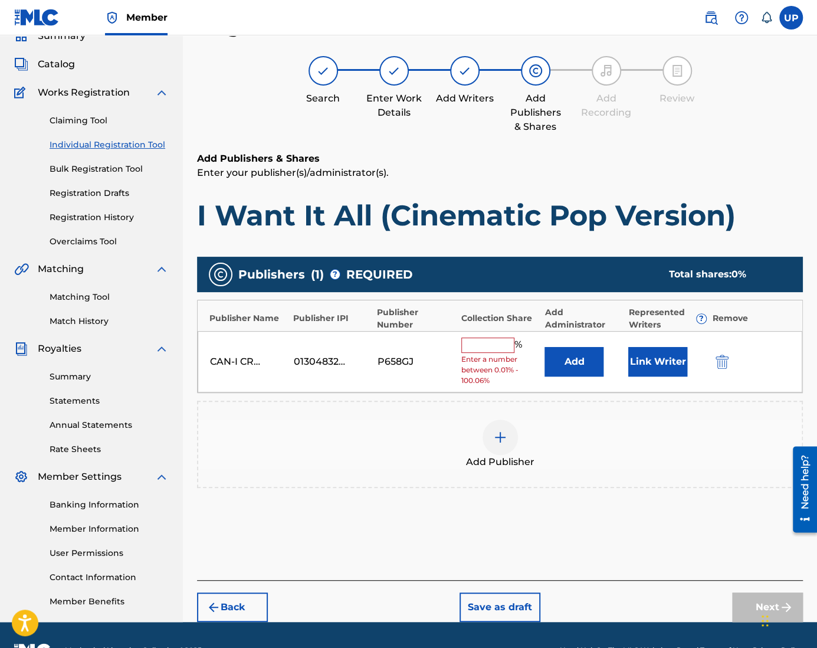
click at [497, 344] on input "text" at bounding box center [487, 344] width 53 height 15
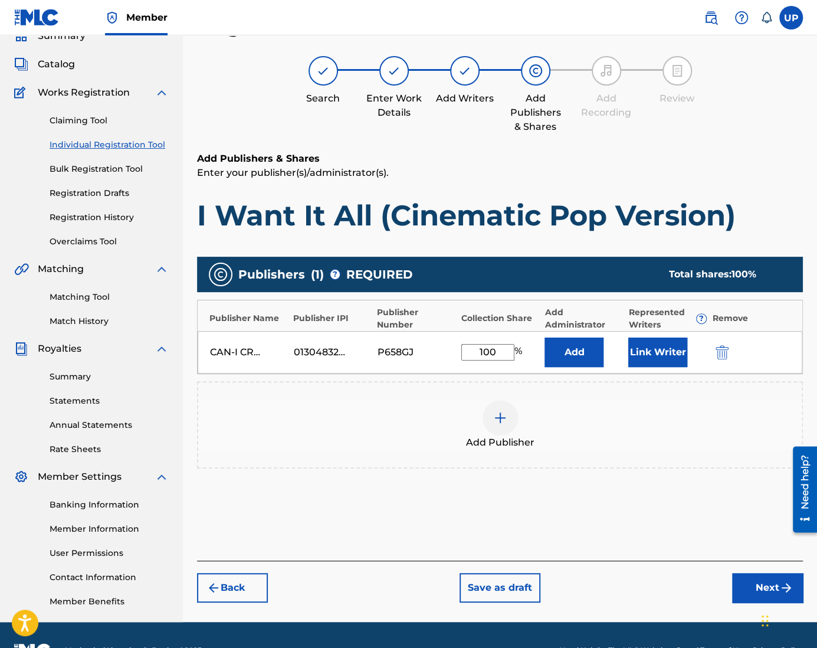
click at [656, 344] on button "Link Writer" at bounding box center [657, 351] width 59 height 29
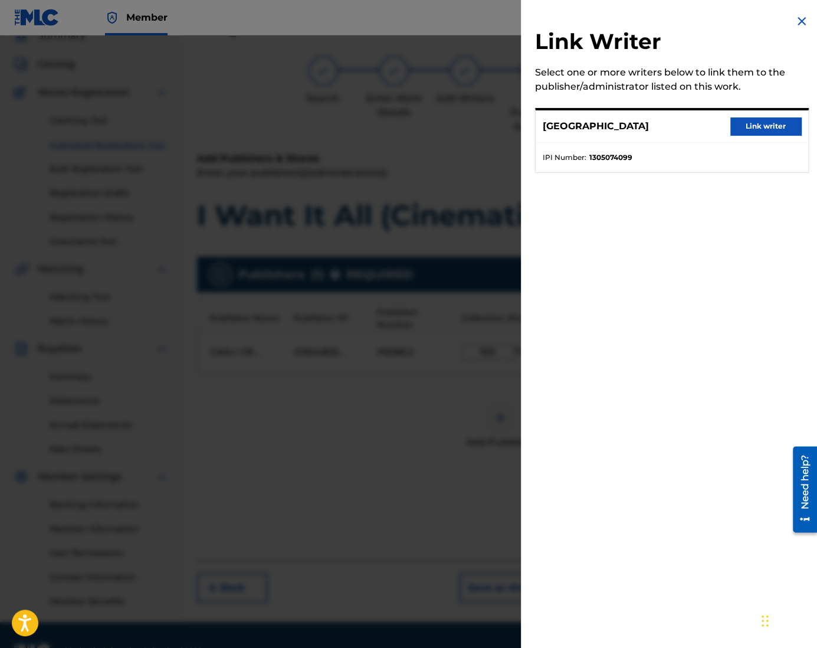
click at [624, 159] on strong "1305074099" at bounding box center [610, 157] width 43 height 11
click at [745, 122] on button "Link writer" at bounding box center [765, 126] width 71 height 18
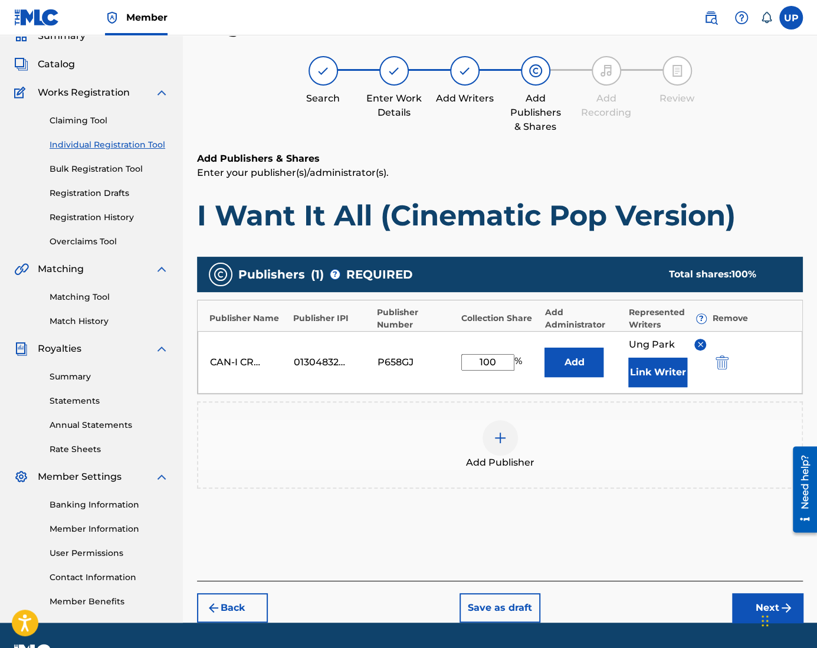
click at [748, 604] on button "Next" at bounding box center [767, 607] width 71 height 29
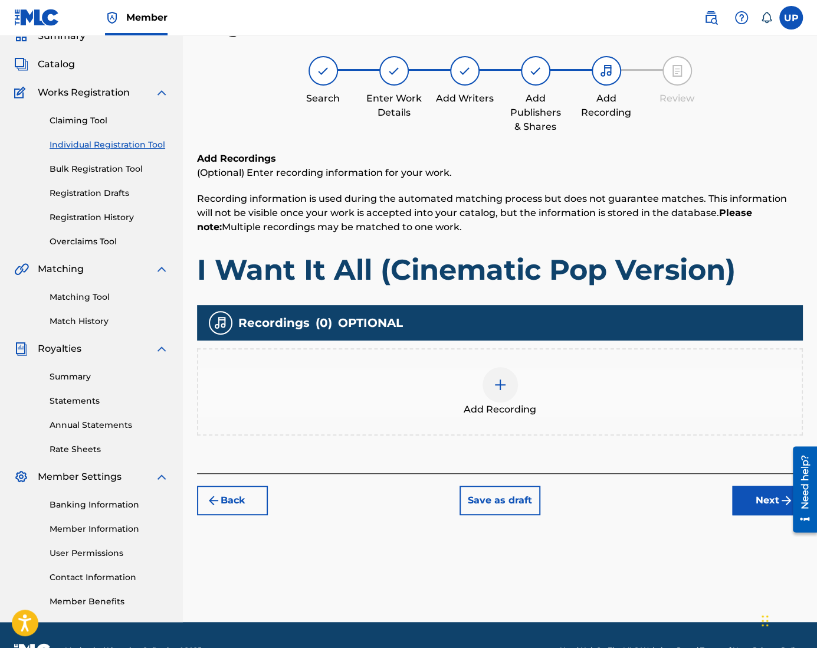
click at [496, 383] on img at bounding box center [500, 384] width 14 height 14
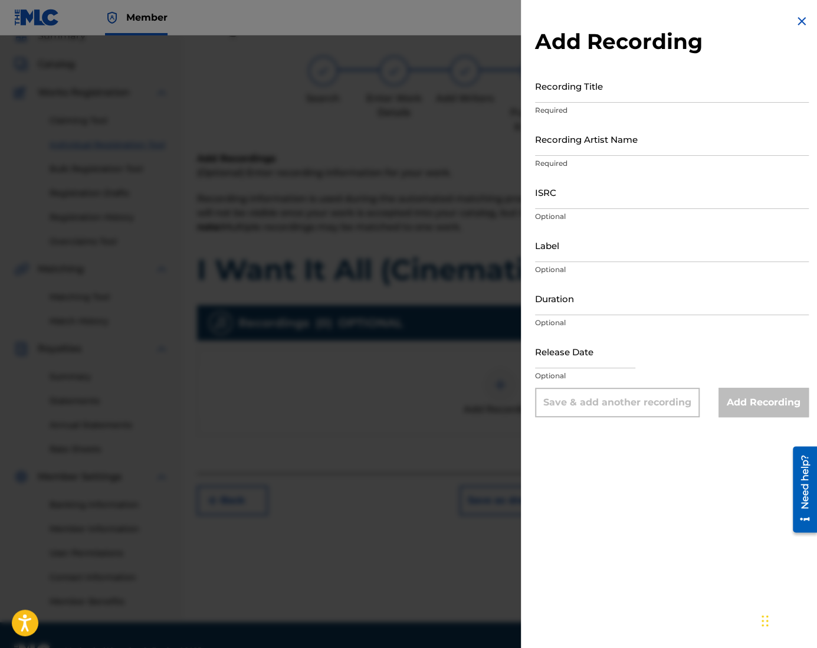
click at [579, 97] on input "Recording Title" at bounding box center [672, 86] width 274 height 34
click at [584, 150] on input "Recording Artist Name" at bounding box center [672, 139] width 274 height 34
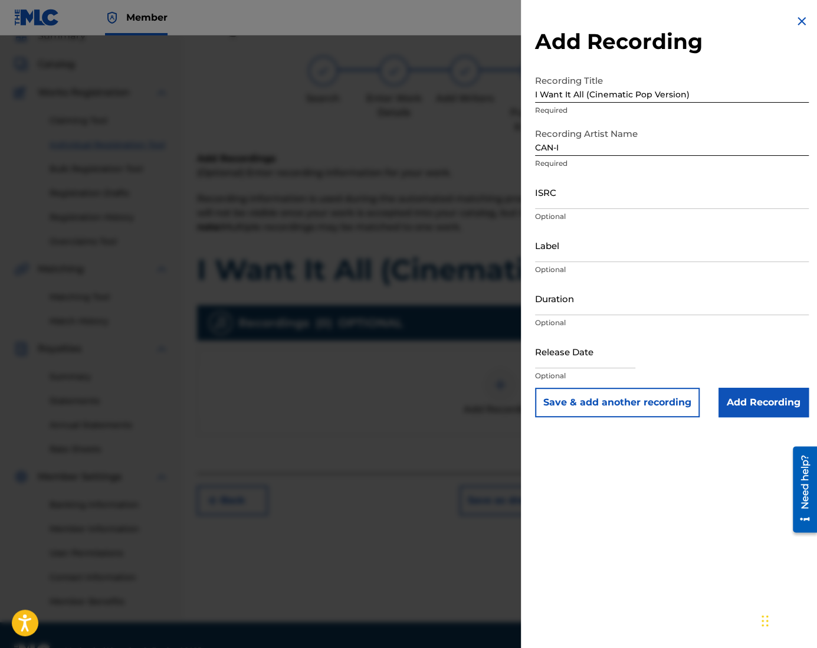
click at [557, 199] on input "ISRC" at bounding box center [672, 192] width 274 height 34
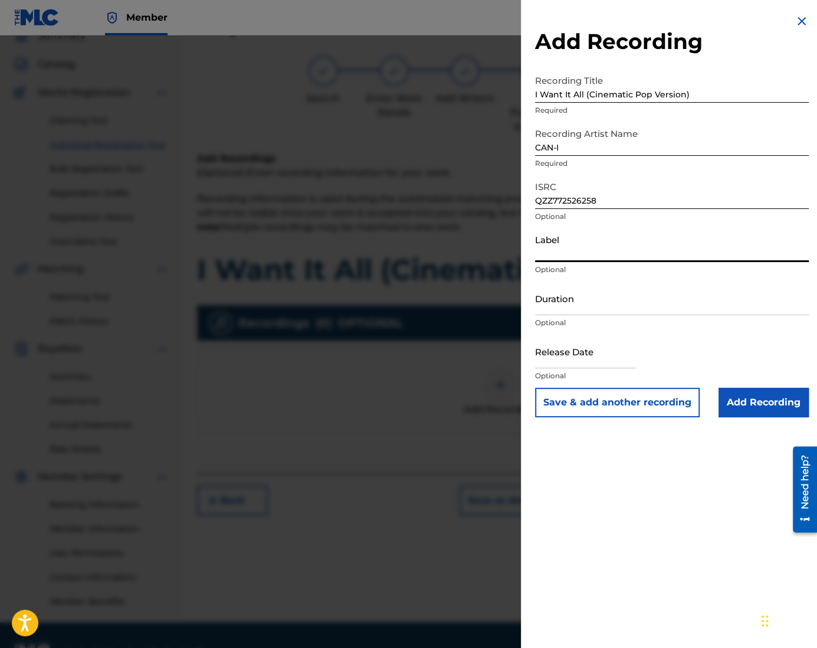
click at [573, 251] on input "Label" at bounding box center [672, 245] width 274 height 34
click at [578, 303] on input "Duration" at bounding box center [672, 298] width 274 height 34
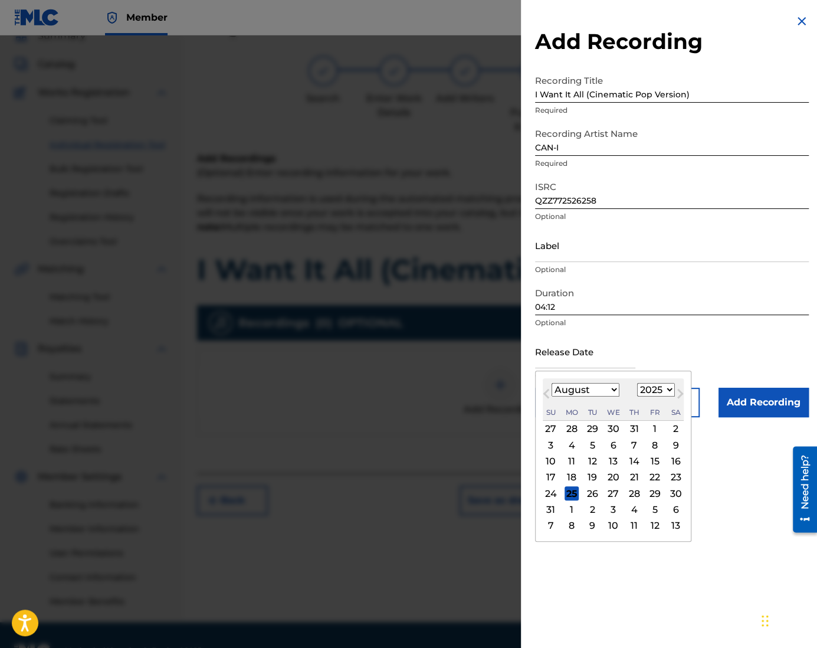
click at [589, 364] on input "text" at bounding box center [585, 351] width 100 height 34
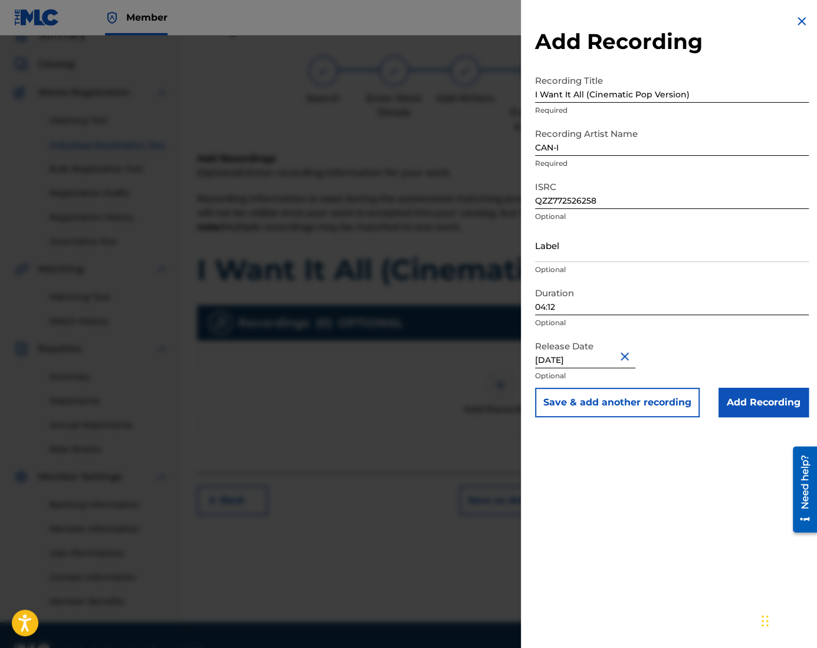
click at [766, 406] on input "Add Recording" at bounding box center [763, 401] width 90 height 29
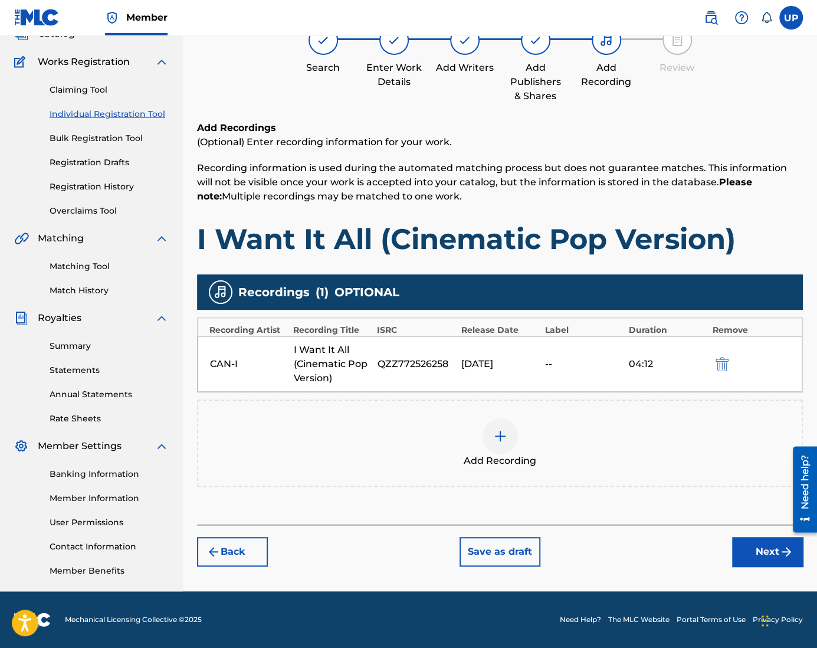
click at [760, 550] on button "Next" at bounding box center [767, 551] width 71 height 29
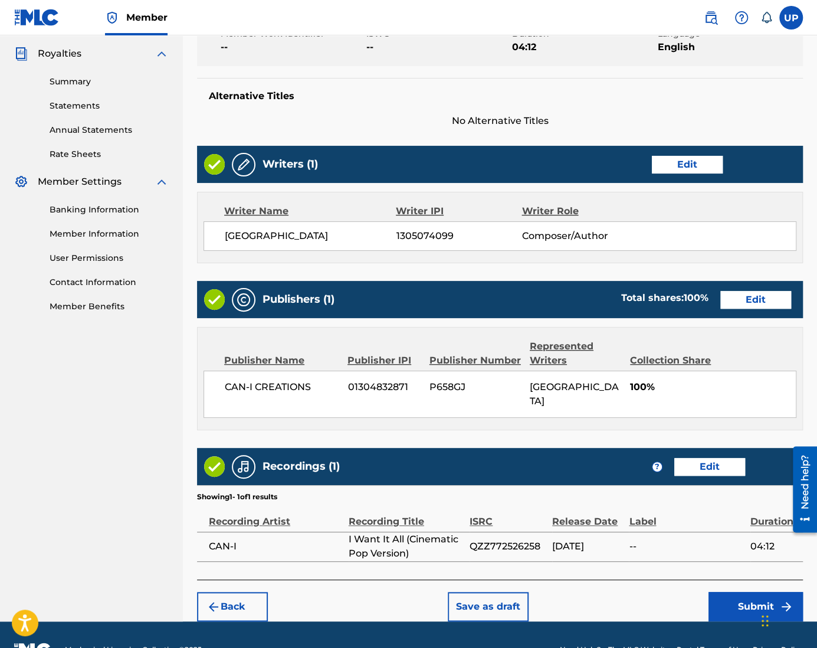
scroll to position [362, 0]
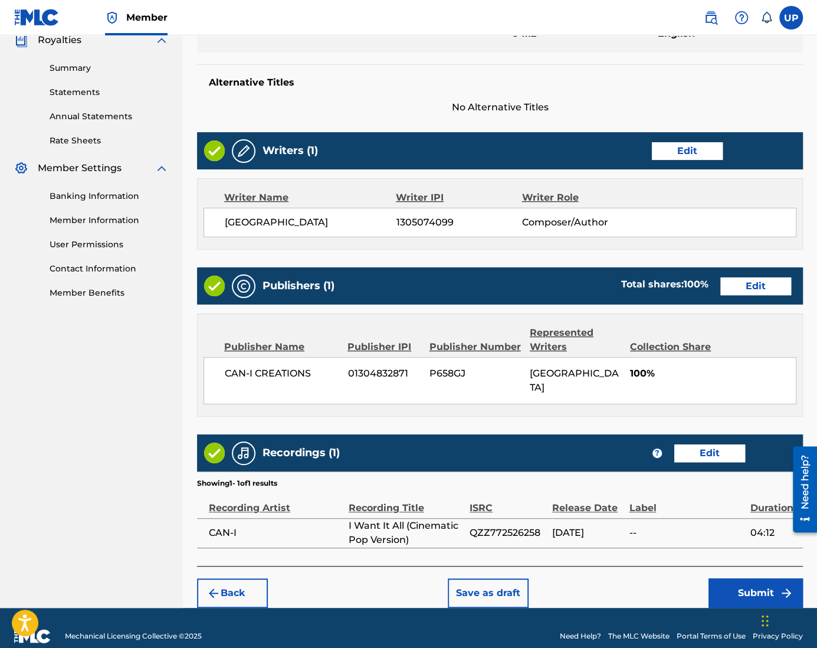
click at [735, 578] on button "Submit" at bounding box center [755, 592] width 94 height 29
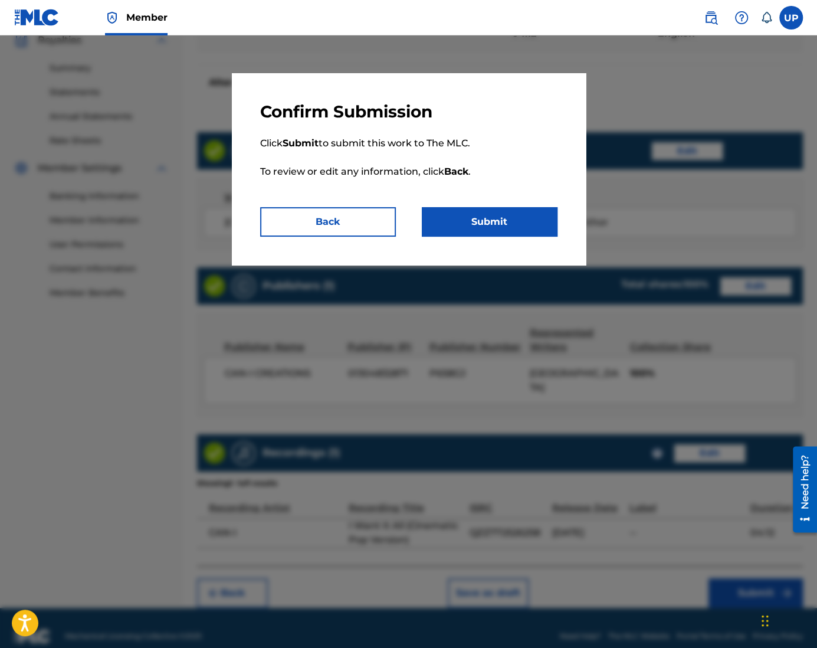
click at [484, 224] on button "Submit" at bounding box center [490, 221] width 136 height 29
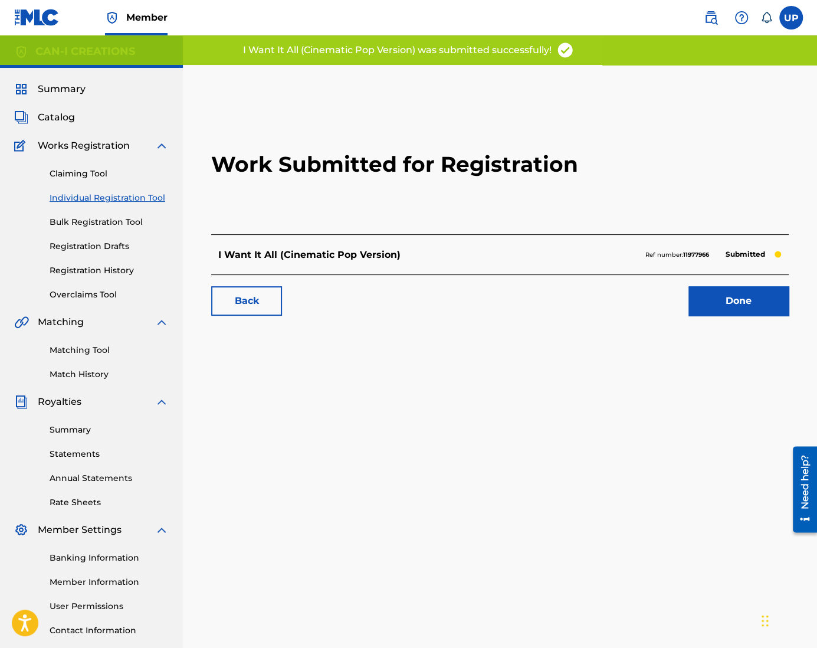
click at [754, 295] on link "Done" at bounding box center [738, 300] width 100 height 29
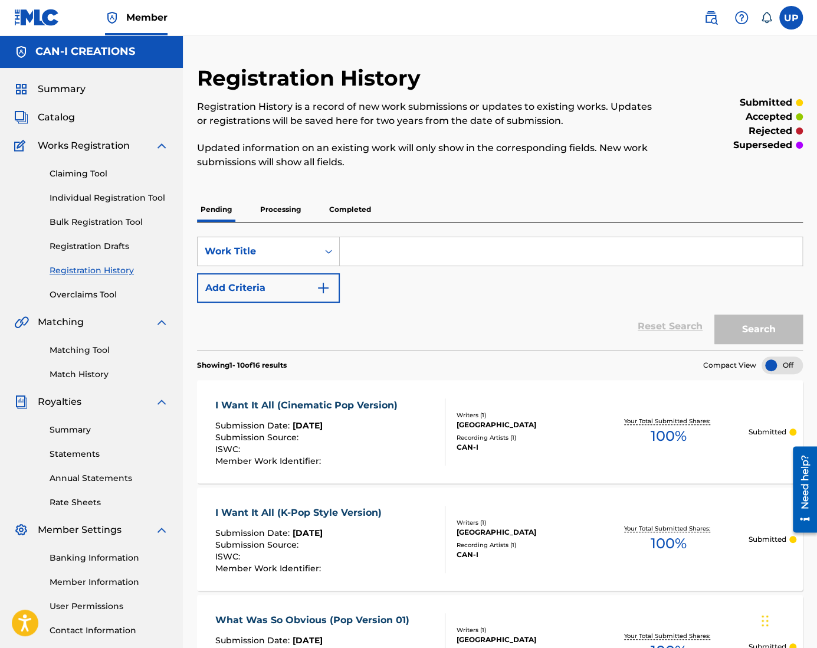
click at [494, 295] on div "SearchWithCriteria97689cc6-13fe-4014-82fd-e444d22518bb Work Title Add Criteria" at bounding box center [500, 269] width 606 height 66
click at [88, 193] on link "Individual Registration Tool" at bounding box center [109, 198] width 119 height 12
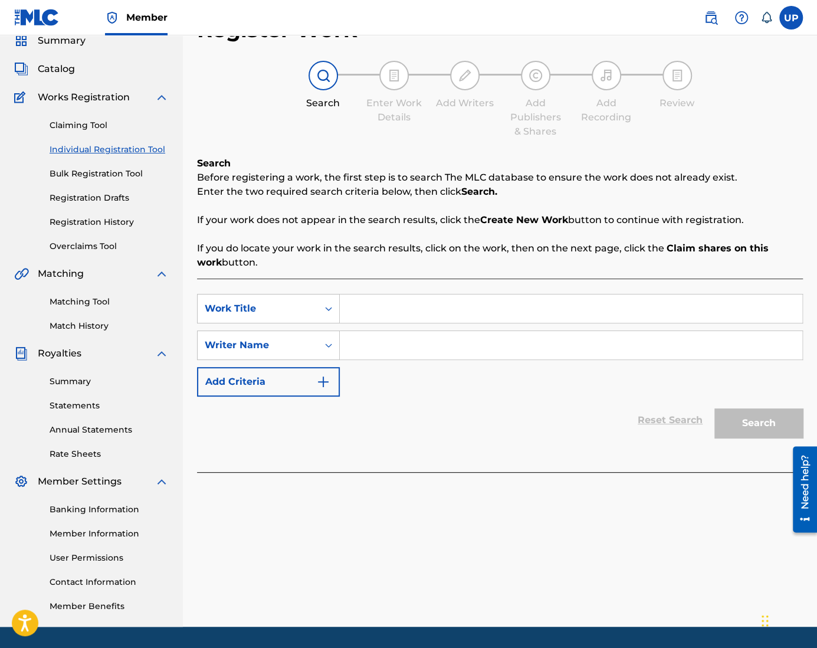
scroll to position [84, 0]
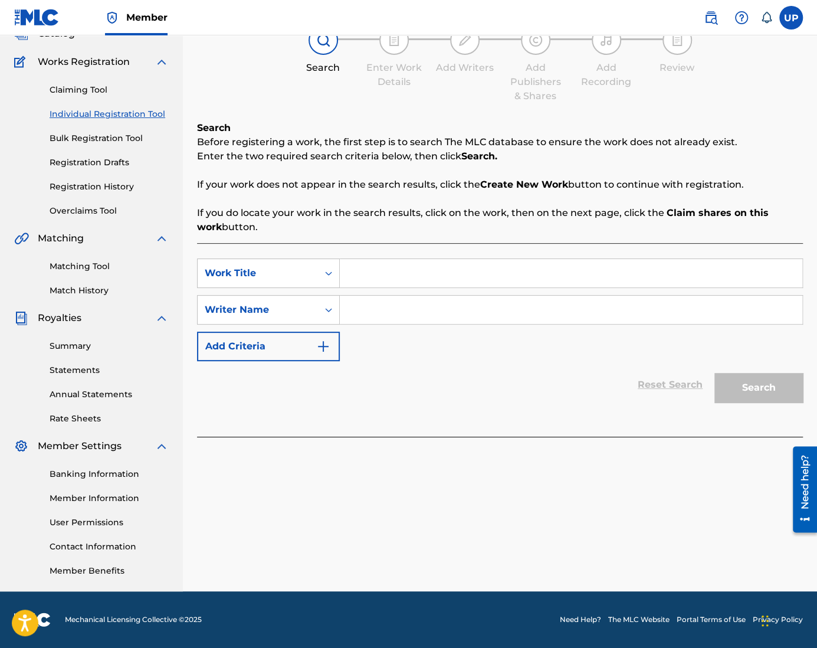
click at [538, 424] on div "SearchWithCriteriaa9550974-2ca7-4d47-8ca1-e6254a932c23 Work Title SearchWithCri…" at bounding box center [500, 339] width 606 height 193
click at [77, 89] on link "Claiming Tool" at bounding box center [109, 90] width 119 height 12
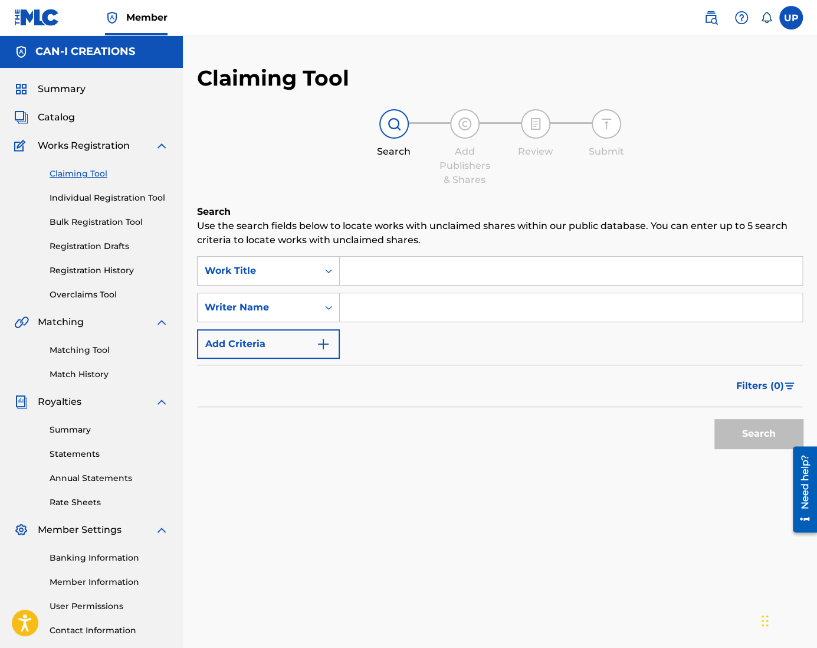
click at [374, 271] on input "Search Form" at bounding box center [571, 271] width 462 height 28
click at [369, 313] on input "Search Form" at bounding box center [571, 307] width 462 height 28
click at [447, 286] on div "SearchWithCriteria9ea59700-647c-4721-85ea-77498f4025d6 Work Title SearchWithCri…" at bounding box center [500, 307] width 606 height 103
click at [427, 275] on input "Search Form" at bounding box center [571, 271] width 462 height 28
drag, startPoint x: 447, startPoint y: 269, endPoint x: 339, endPoint y: 274, distance: 108.6
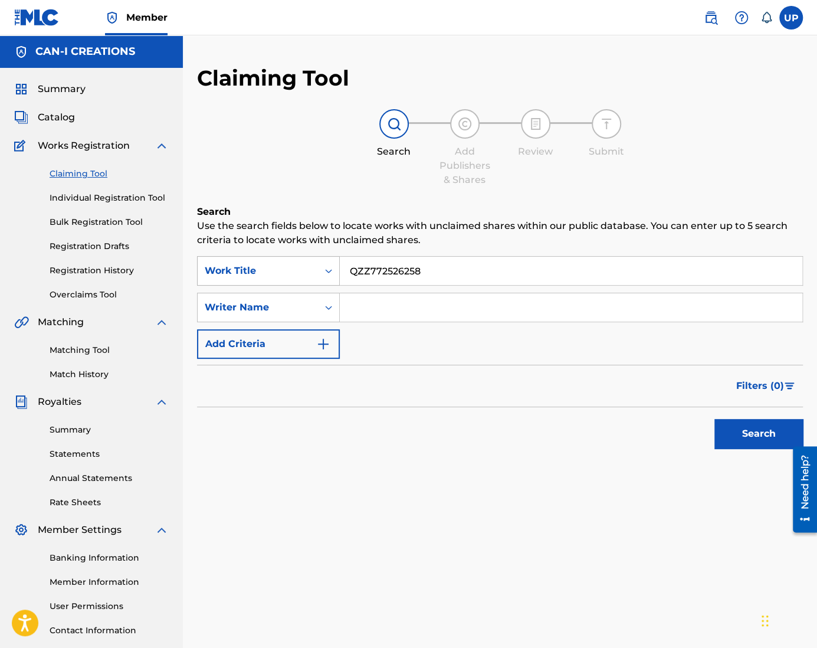
click at [339, 274] on div "SearchWithCriteria9ea59700-647c-4721-85ea-77498f4025d6 Work Title QZZ772526258" at bounding box center [500, 270] width 606 height 29
click at [358, 314] on input "Search Form" at bounding box center [571, 307] width 462 height 28
click at [760, 436] on button "Search" at bounding box center [758, 433] width 88 height 29
drag, startPoint x: 474, startPoint y: 268, endPoint x: 269, endPoint y: 283, distance: 205.8
click at [269, 283] on div "SearchWithCriteria9ea59700-647c-4721-85ea-77498f4025d6 Work Title What we can c…" at bounding box center [500, 270] width 606 height 29
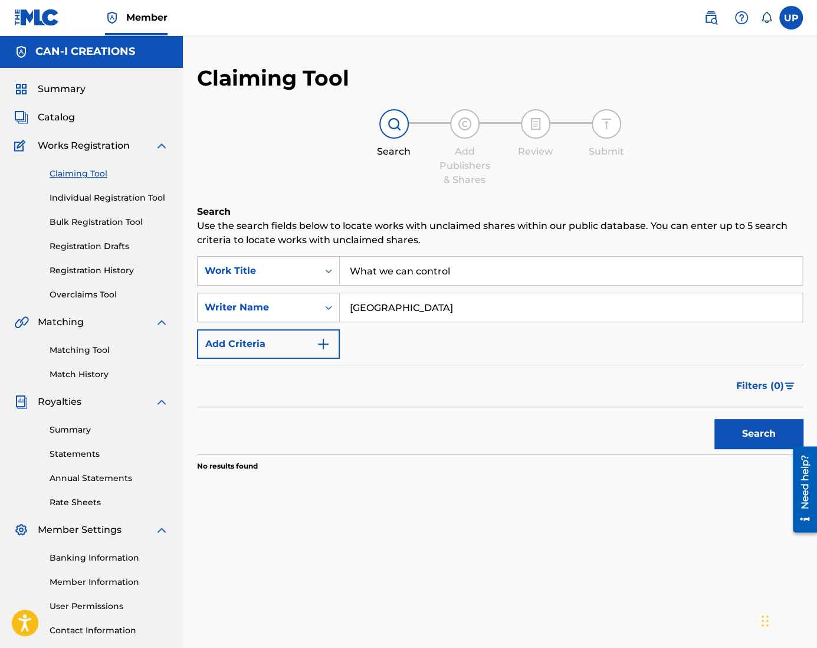
click at [406, 313] on input "[GEOGRAPHIC_DATA]" at bounding box center [571, 307] width 462 height 28
drag, startPoint x: 468, startPoint y: 264, endPoint x: 209, endPoint y: 259, distance: 258.9
click at [209, 259] on div "SearchWithCriteria9ea59700-647c-4721-85ea-77498f4025d6 Work Title What we can c…" at bounding box center [500, 270] width 606 height 29
click at [398, 317] on input "[GEOGRAPHIC_DATA]" at bounding box center [571, 307] width 462 height 28
drag, startPoint x: 333, startPoint y: 307, endPoint x: 245, endPoint y: 306, distance: 87.9
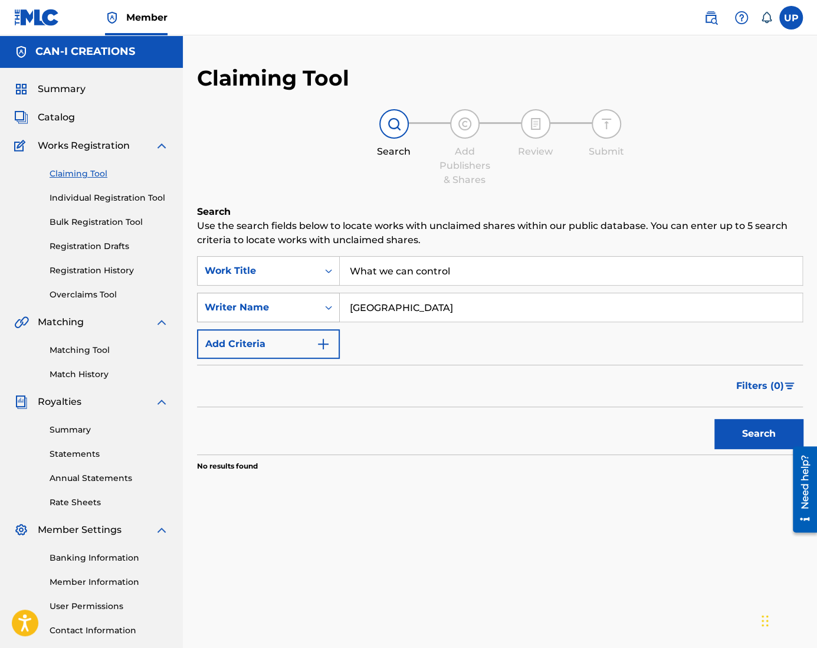
click at [245, 306] on div "SearchWithCriteria1619f801-0827-4394-b8e2-c90761105540 Writer Name Ung Park" at bounding box center [500, 307] width 606 height 29
drag, startPoint x: 469, startPoint y: 270, endPoint x: 111, endPoint y: 273, distance: 358.0
click at [125, 274] on main "CAN-I CREATIONS Summary Catalog Works Registration Claiming Tool Individual Reg…" at bounding box center [408, 354] width 817 height 639
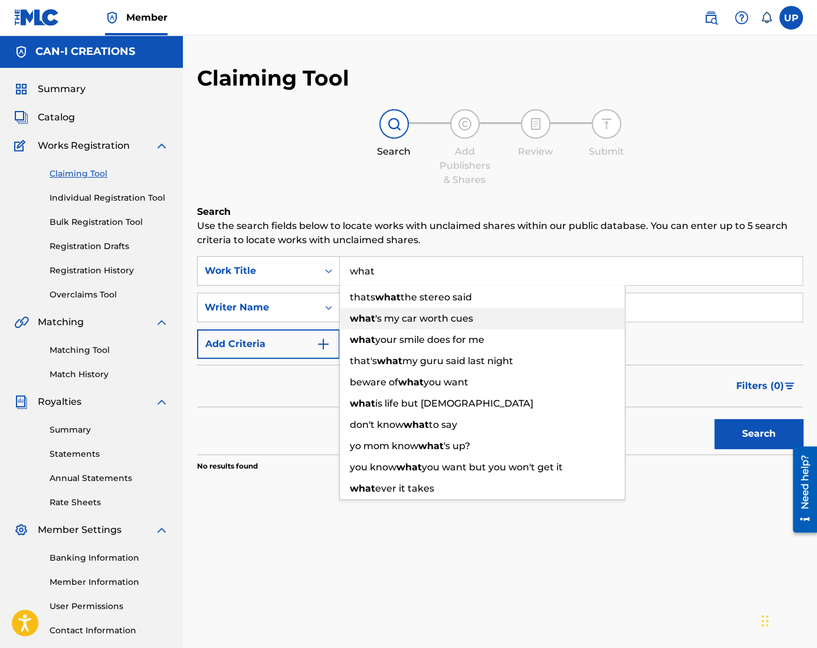
click at [429, 324] on div "what 's my car worth cues" at bounding box center [482, 318] width 285 height 21
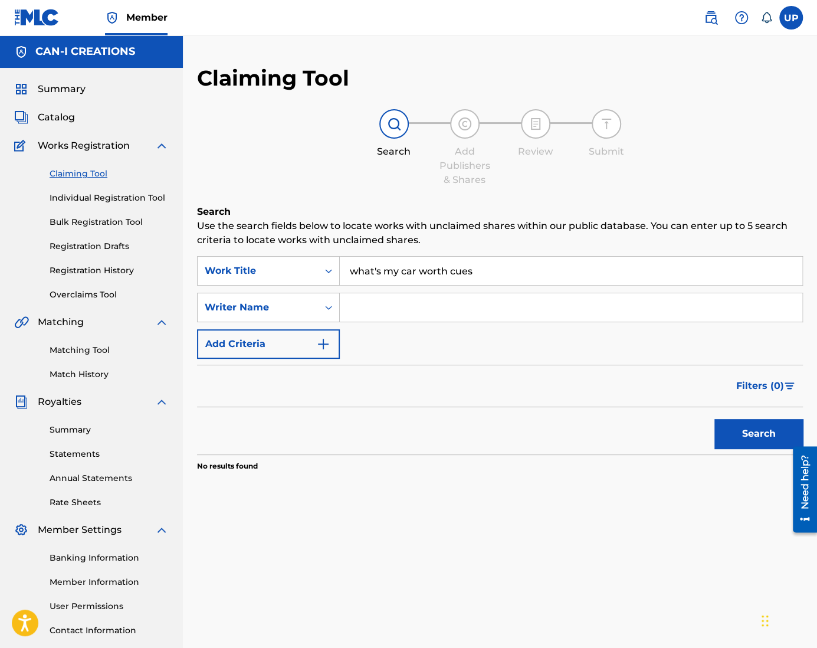
click at [727, 431] on button "Search" at bounding box center [758, 433] width 88 height 29
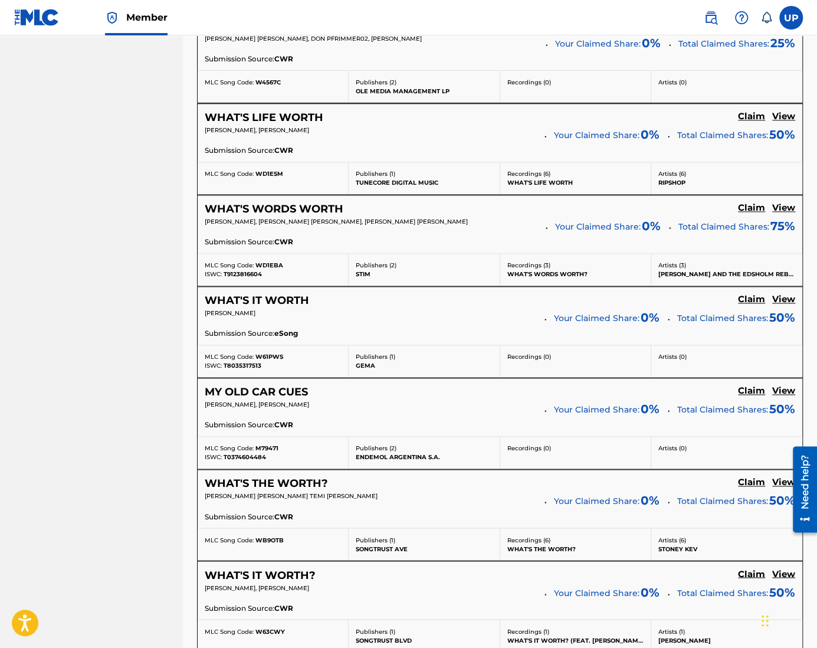
scroll to position [882, 0]
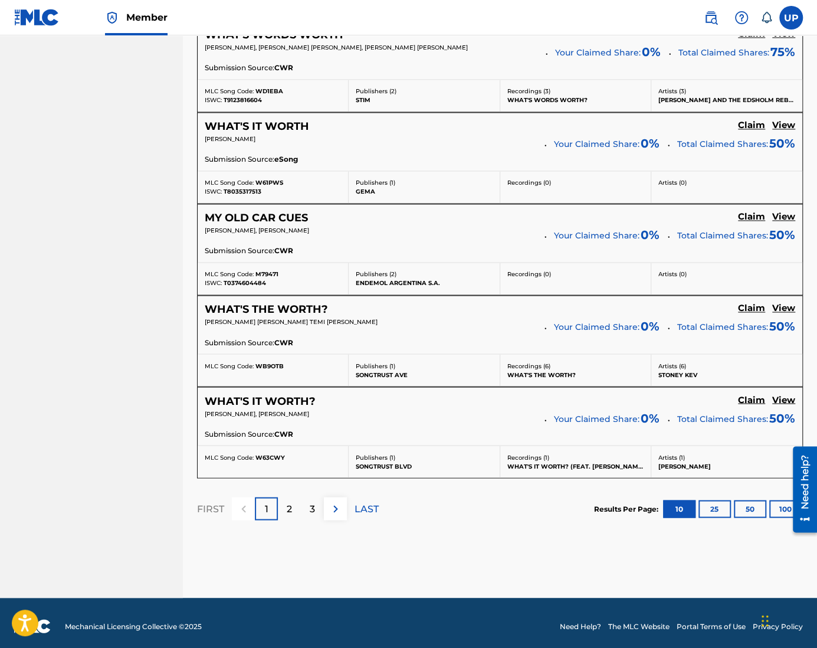
click at [294, 507] on div "2" at bounding box center [289, 508] width 23 height 23
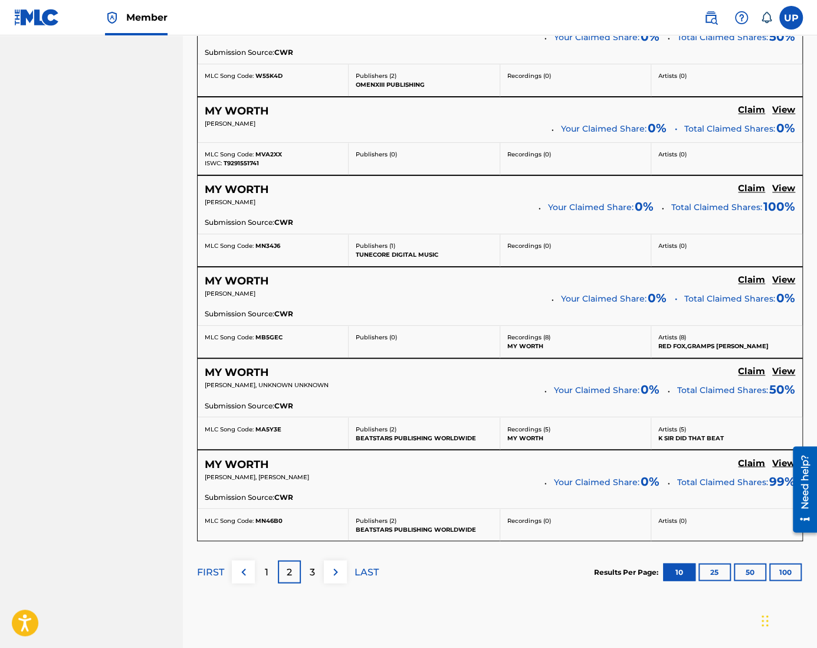
scroll to position [886, 0]
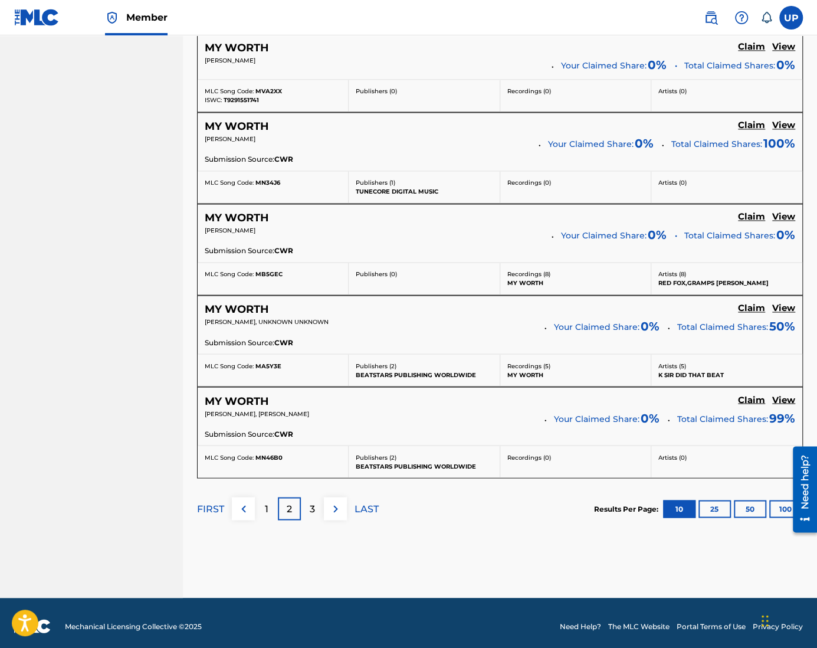
click at [257, 394] on h5 "MY WORTH" at bounding box center [237, 401] width 64 height 14
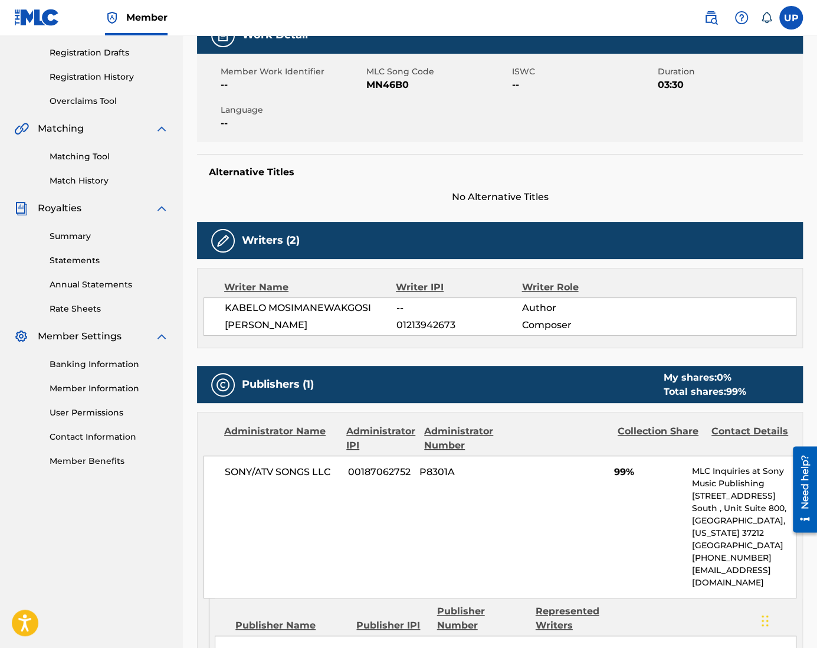
scroll to position [89, 0]
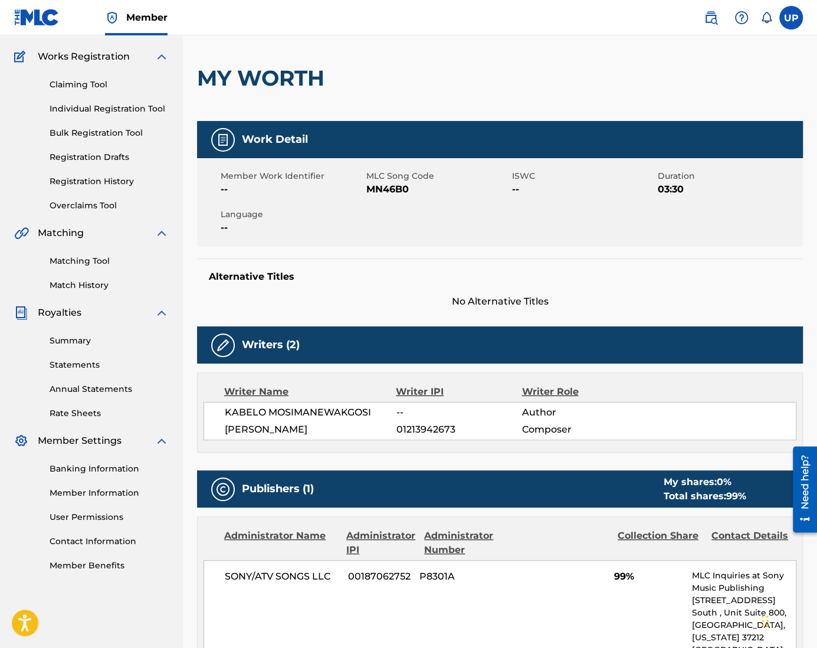
drag, startPoint x: 74, startPoint y: 57, endPoint x: 71, endPoint y: 69, distance: 12.7
click at [74, 57] on span "Works Registration" at bounding box center [84, 57] width 92 height 14
click at [71, 105] on link "Individual Registration Tool" at bounding box center [109, 109] width 119 height 12
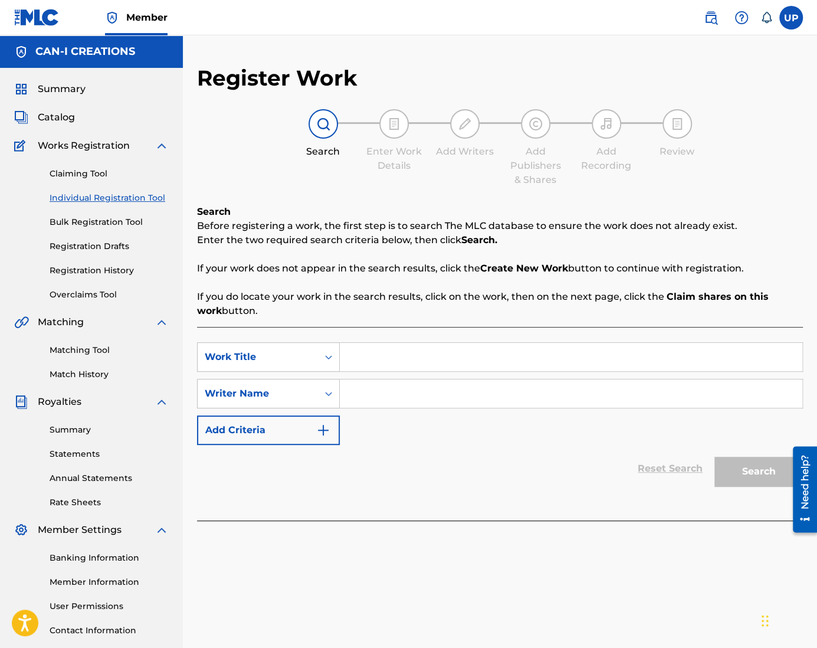
click at [74, 194] on link "Individual Registration Tool" at bounding box center [109, 198] width 119 height 12
click at [78, 170] on link "Claiming Tool" at bounding box center [109, 173] width 119 height 12
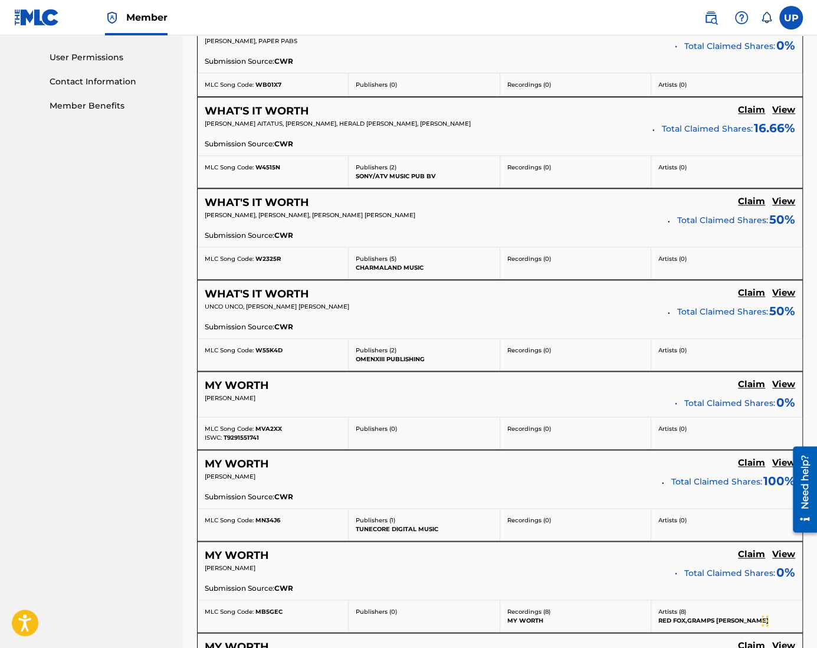
scroll to position [886, 0]
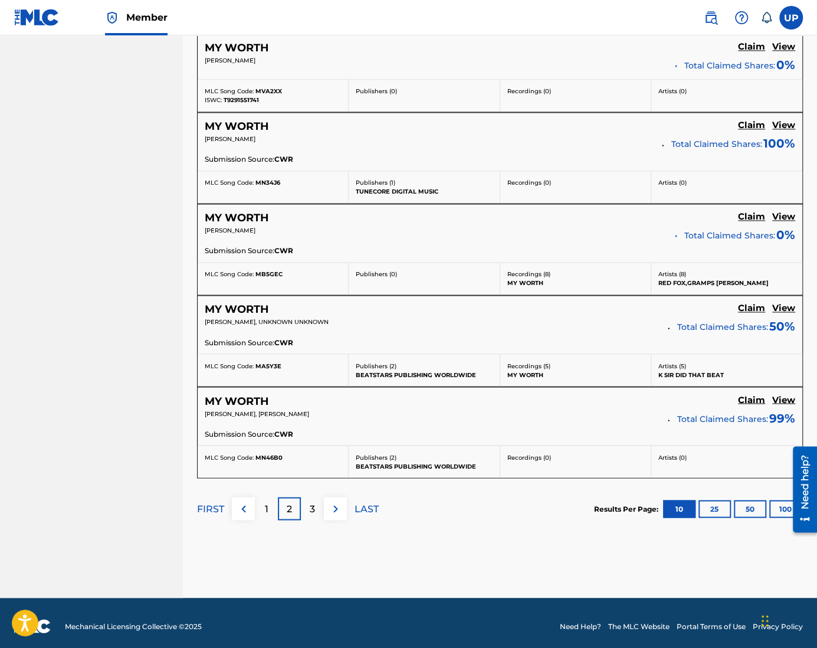
click at [311, 502] on p "3" at bounding box center [312, 508] width 5 height 14
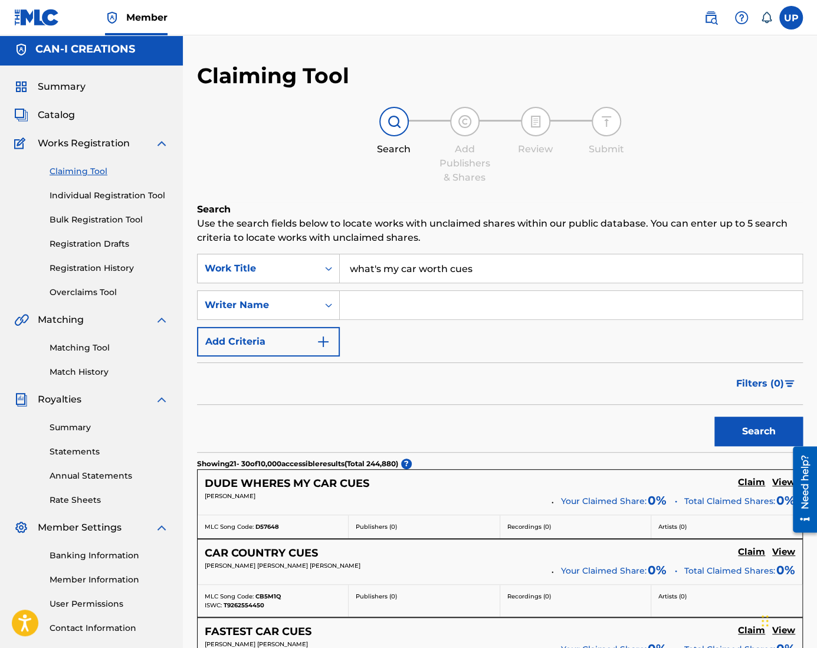
scroll to position [0, 0]
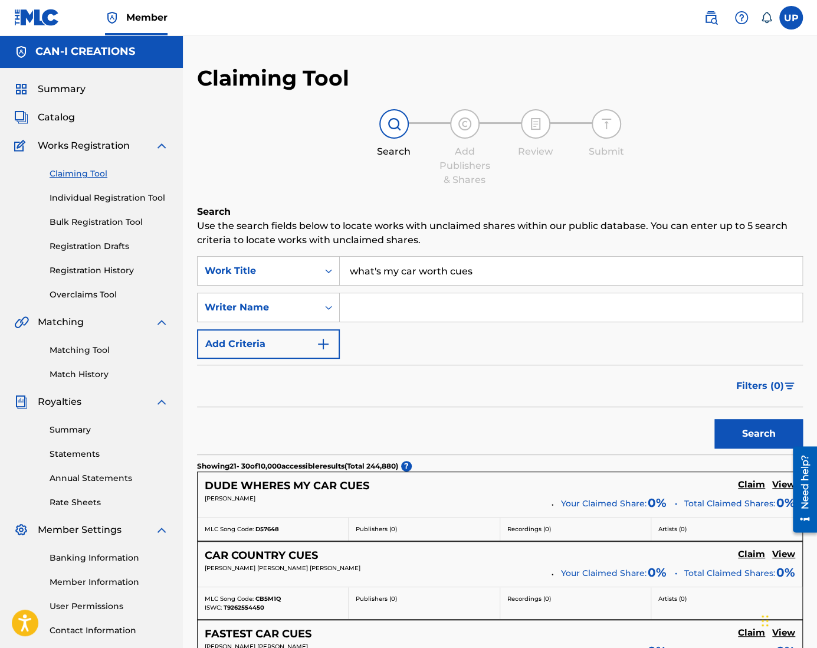
click at [309, 490] on h5 "DUDE WHERES MY CAR CUES" at bounding box center [287, 486] width 165 height 14
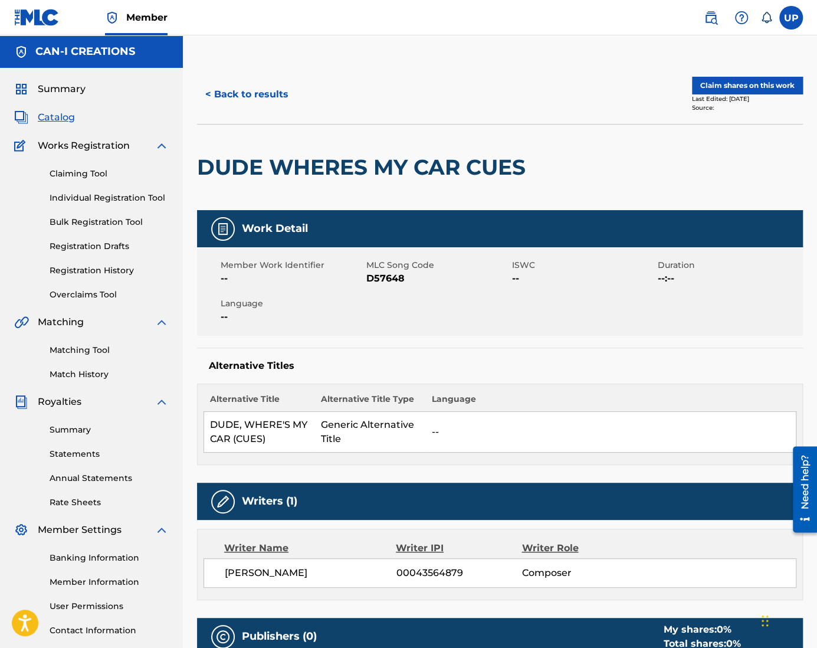
drag, startPoint x: 85, startPoint y: 86, endPoint x: 74, endPoint y: 91, distance: 12.7
click at [83, 87] on div "Summary" at bounding box center [91, 89] width 155 height 14
click at [74, 91] on span "Summary" at bounding box center [62, 89] width 48 height 14
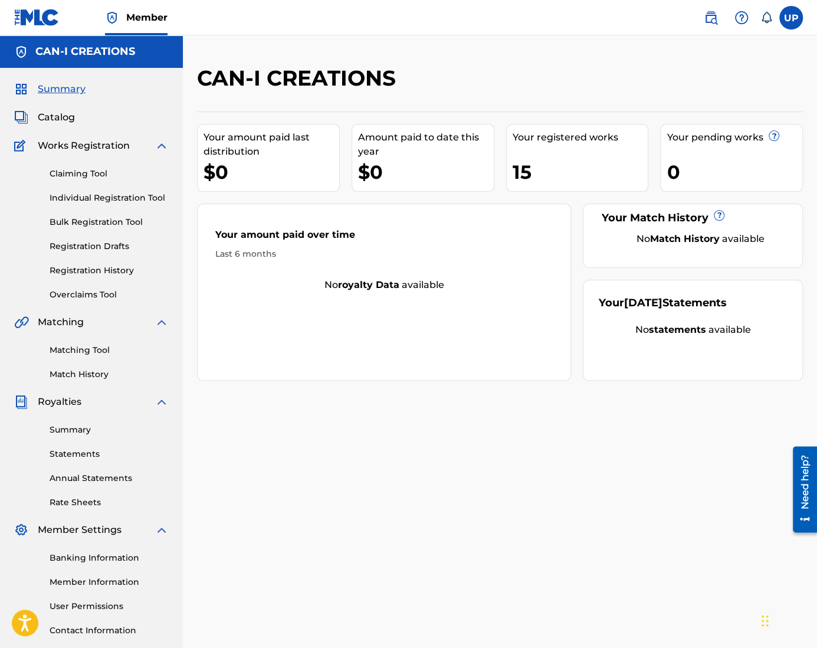
click at [60, 116] on span "Catalog" at bounding box center [56, 117] width 37 height 14
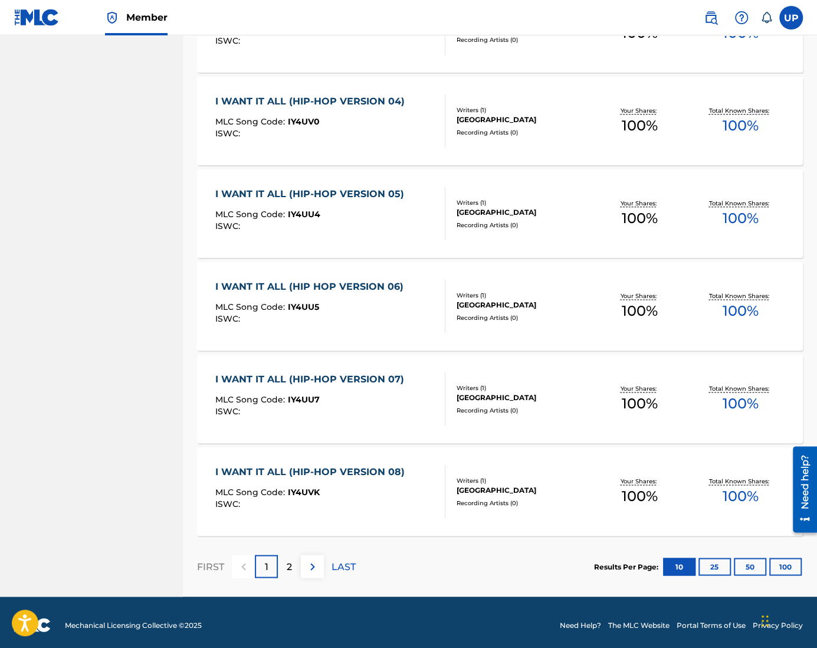
scroll to position [702, 0]
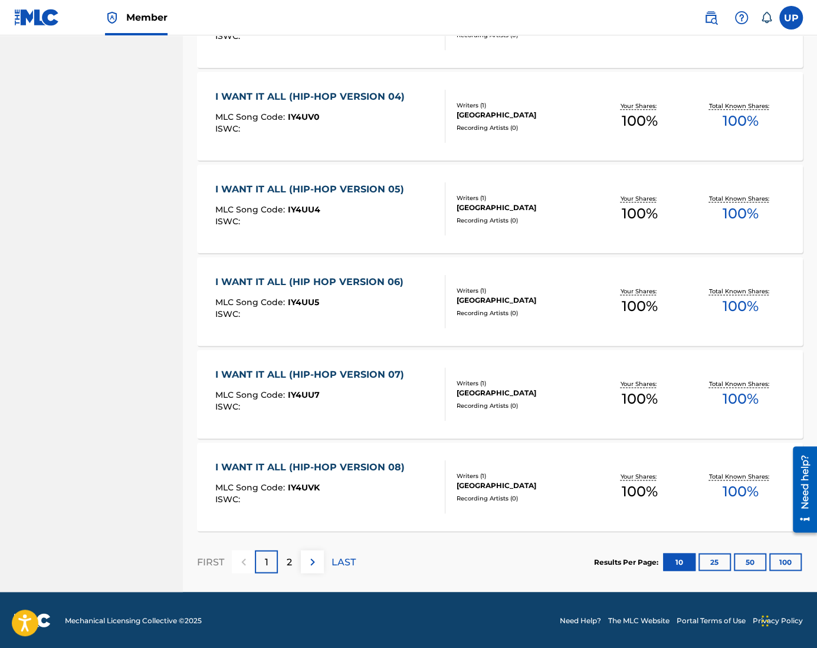
click at [284, 558] on div "2" at bounding box center [289, 561] width 23 height 23
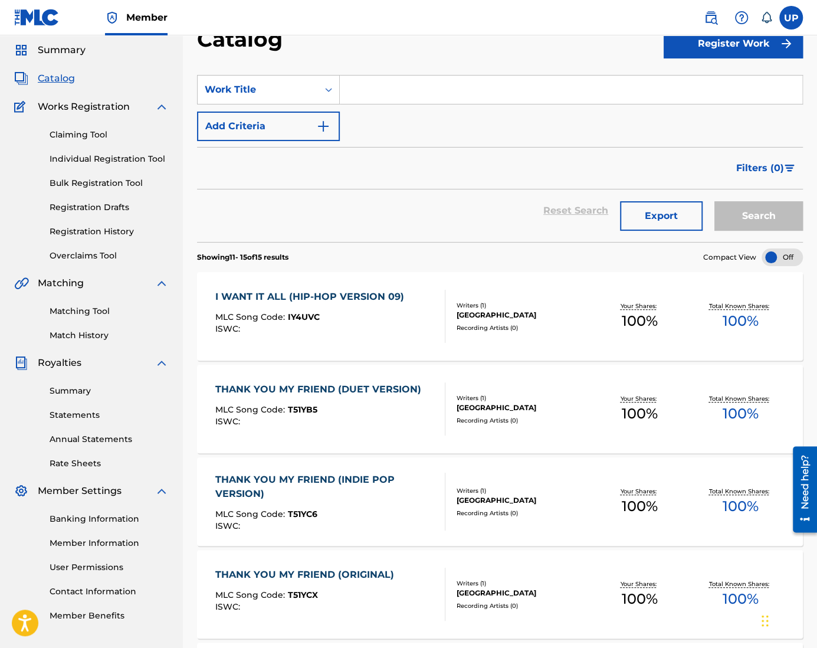
scroll to position [0, 0]
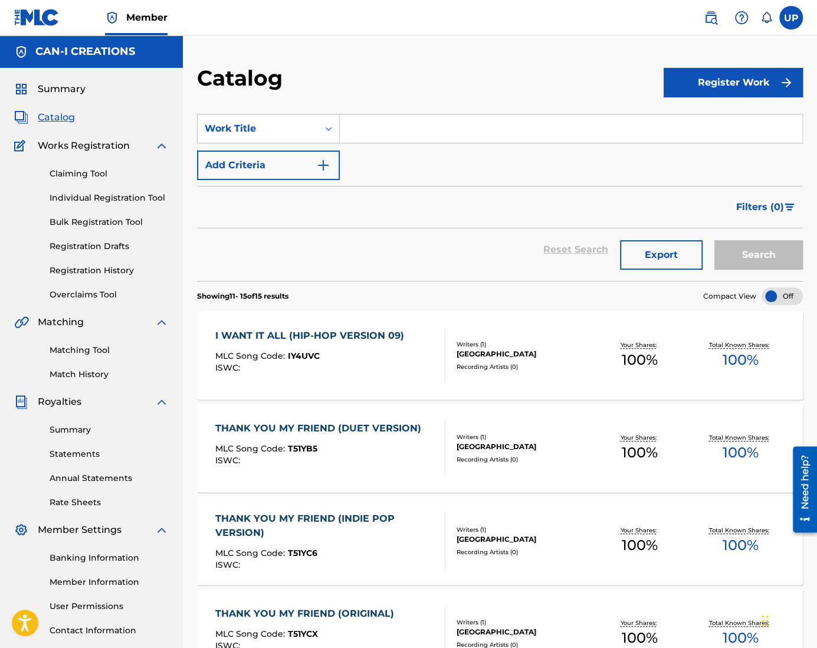
click at [105, 295] on link "Overclaims Tool" at bounding box center [109, 294] width 119 height 12
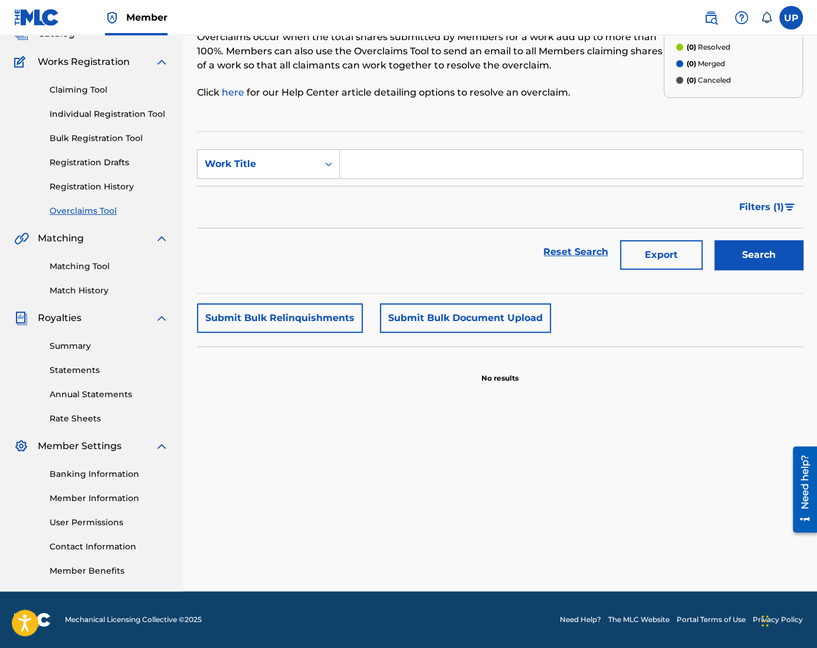
scroll to position [25, 0]
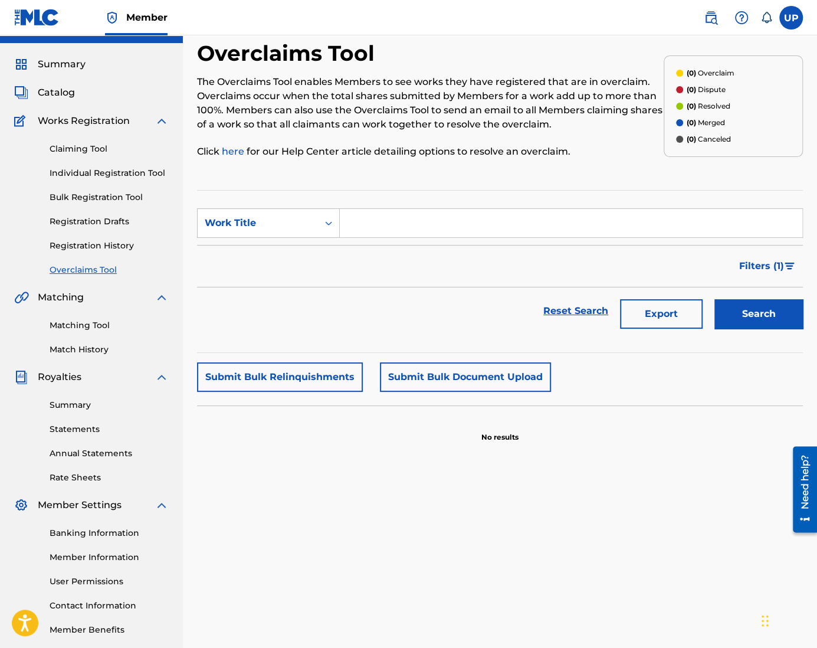
click at [86, 157] on div "Claiming Tool Individual Registration Tool Bulk Registration Tool Registration …" at bounding box center [91, 202] width 155 height 148
click at [91, 147] on link "Claiming Tool" at bounding box center [109, 149] width 119 height 12
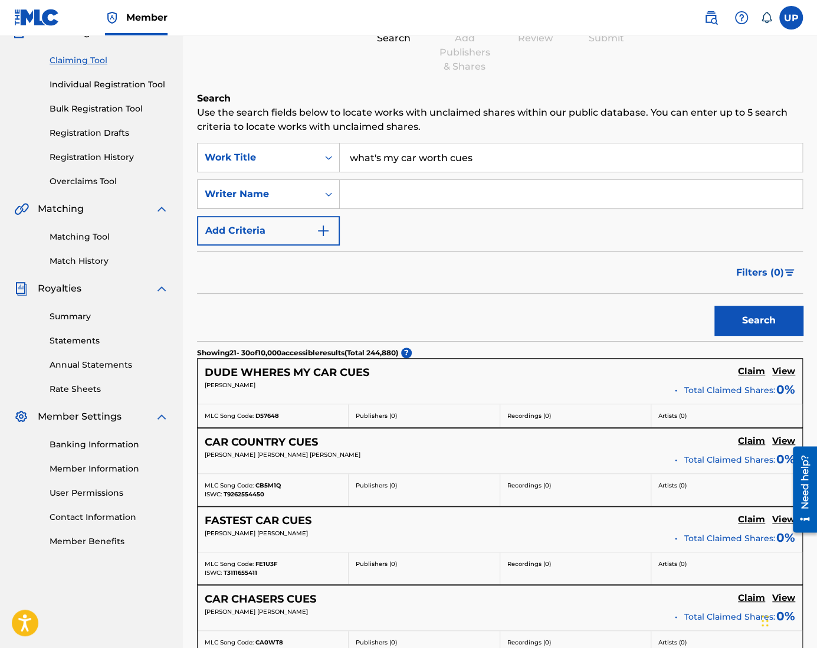
scroll to position [118, 0]
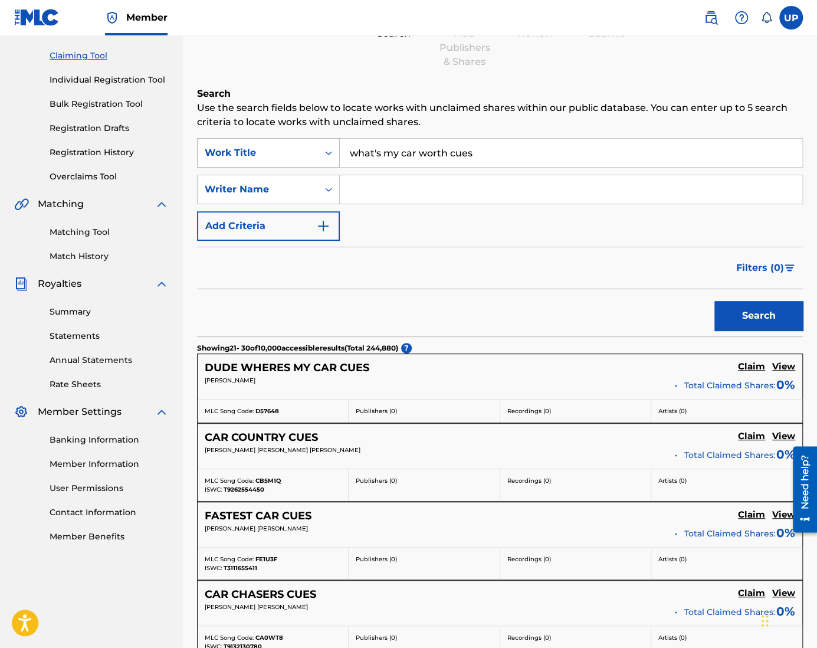
drag, startPoint x: 481, startPoint y: 149, endPoint x: 321, endPoint y: 152, distance: 160.4
click at [321, 152] on div "SearchWithCriteria9ea59700-647c-4721-85ea-77498f4025d6 Work Title what's my car…" at bounding box center [500, 152] width 606 height 29
click at [71, 234] on link "Matching Tool" at bounding box center [109, 232] width 119 height 12
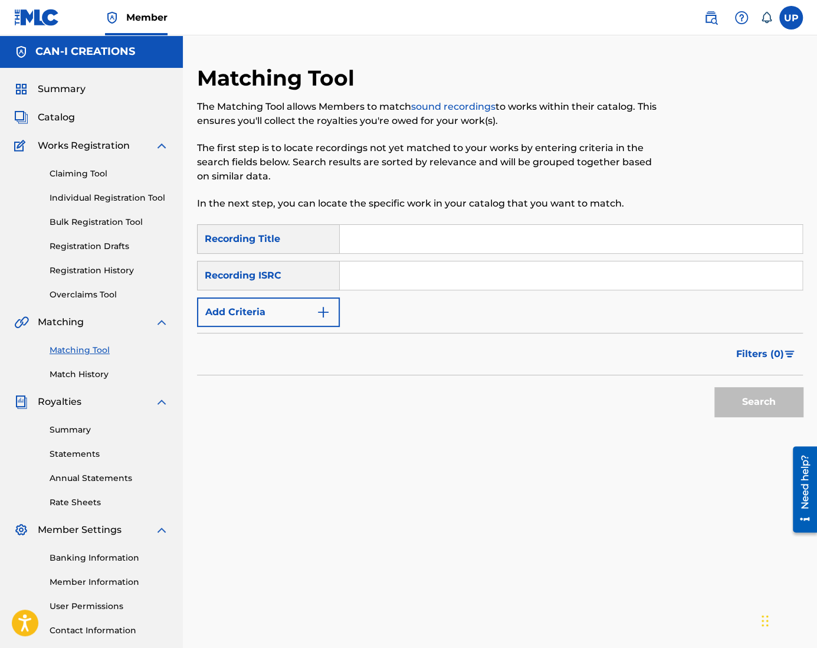
click at [392, 232] on input "Search Form" at bounding box center [571, 239] width 462 height 28
click at [514, 236] on input "Thank You My Friend (Original)" at bounding box center [571, 239] width 462 height 28
click at [758, 397] on button "Search" at bounding box center [758, 401] width 88 height 29
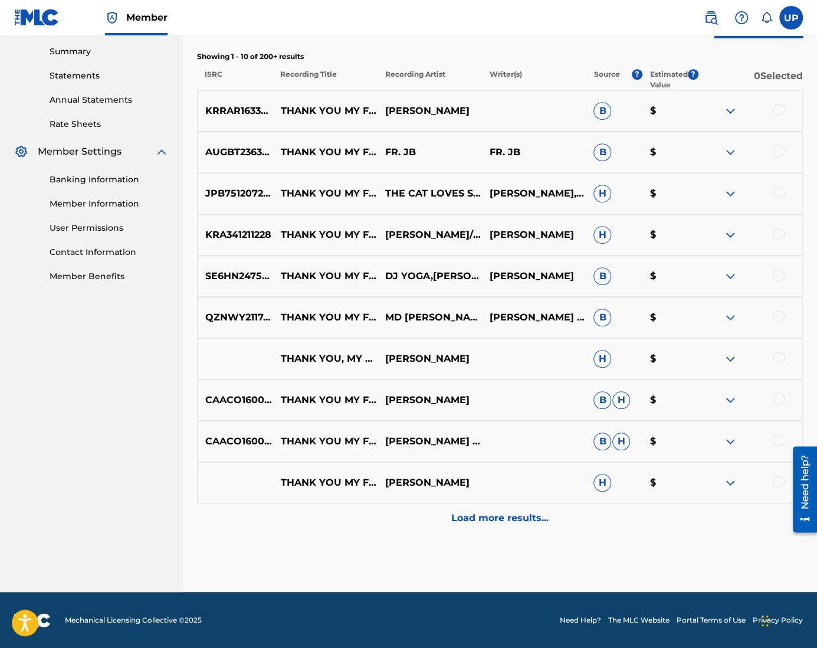
scroll to position [319, 0]
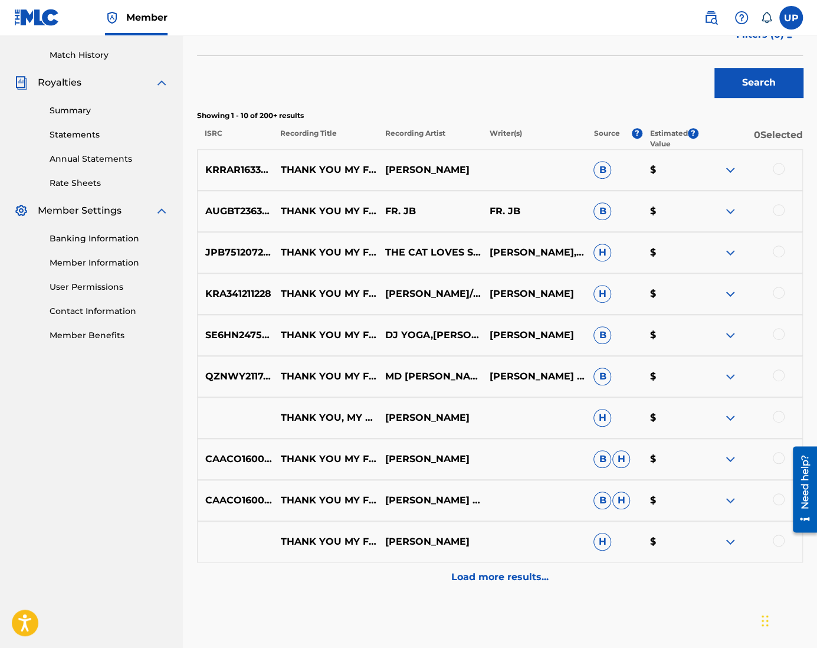
click at [324, 206] on p "THANK YOU MY FRIEND" at bounding box center [325, 211] width 104 height 14
click at [738, 211] on div at bounding box center [750, 211] width 104 height 14
click at [728, 211] on img at bounding box center [730, 211] width 14 height 14
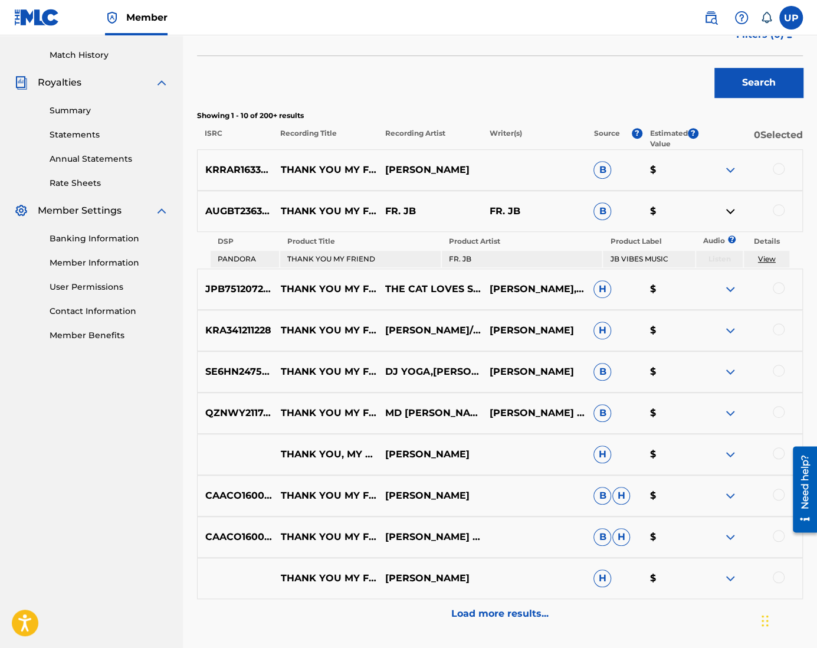
click at [316, 211] on p "THANK YOU MY FRIEND" at bounding box center [325, 211] width 104 height 14
click at [247, 211] on p "AUGBT2363031" at bounding box center [235, 211] width 75 height 14
click at [247, 210] on p "AUGBT2363031" at bounding box center [235, 211] width 75 height 14
click at [607, 213] on span "B" at bounding box center [602, 211] width 18 height 18
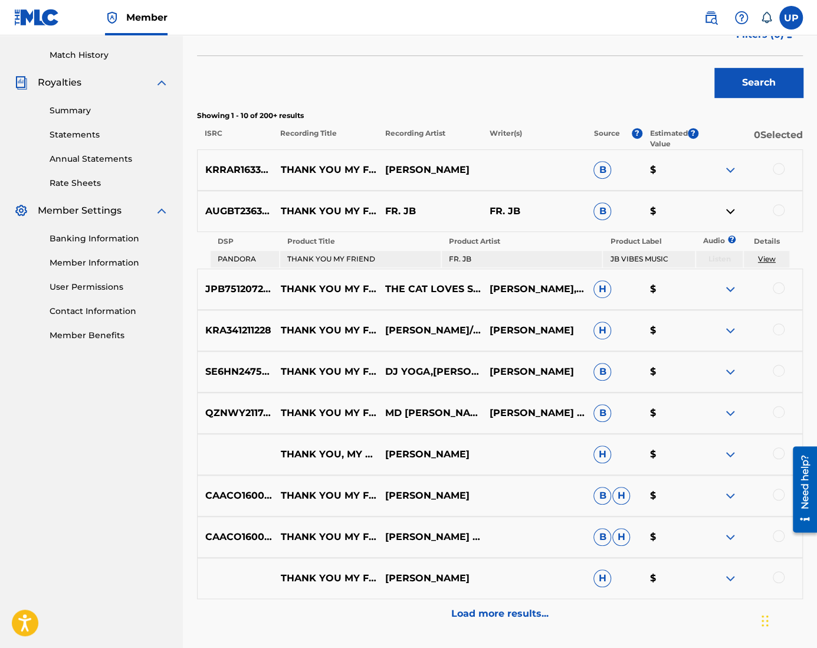
drag, startPoint x: 669, startPoint y: 209, endPoint x: 731, endPoint y: 208, distance: 61.9
click at [670, 210] on p "$" at bounding box center [670, 211] width 56 height 14
click at [747, 208] on div at bounding box center [750, 211] width 104 height 14
click at [724, 214] on img at bounding box center [730, 211] width 14 height 14
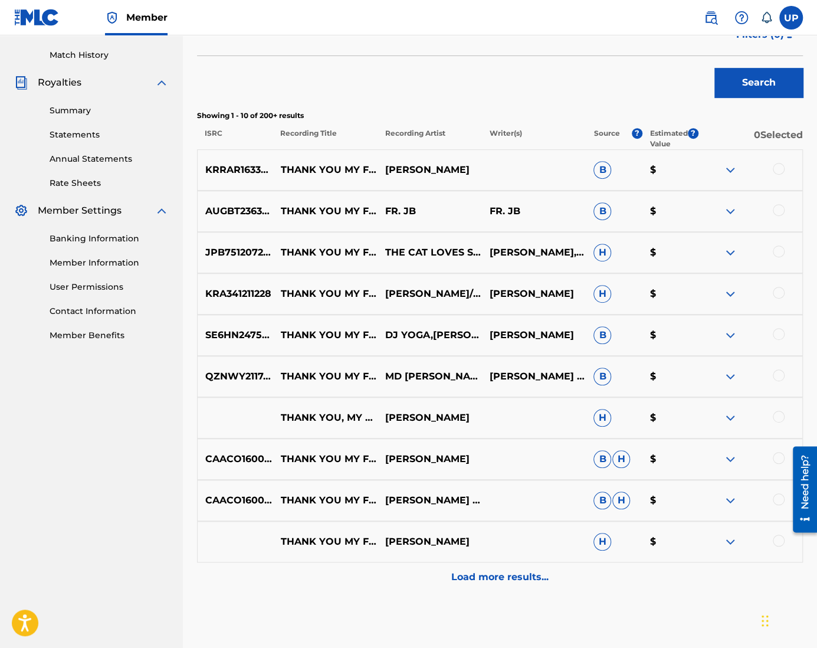
click at [732, 211] on img at bounding box center [730, 211] width 14 height 14
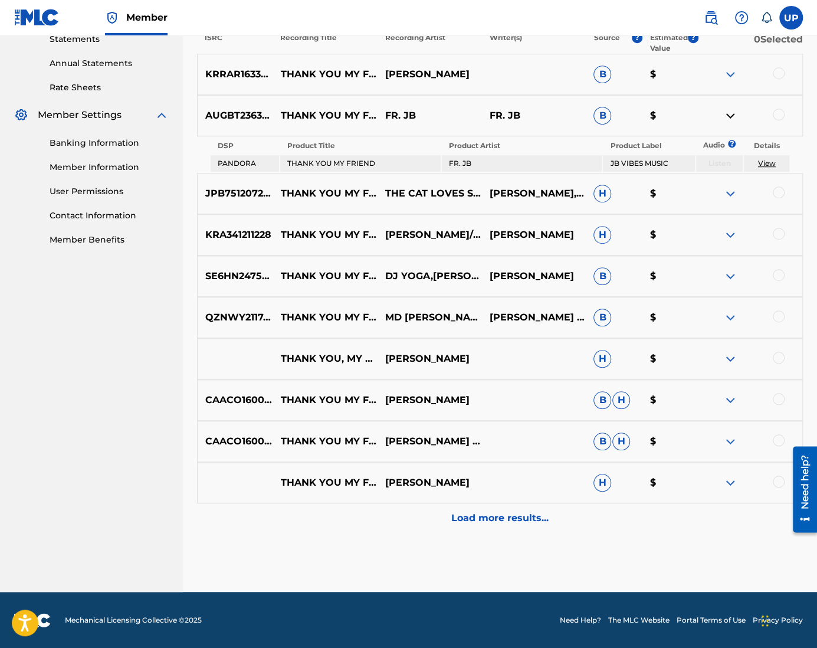
click at [544, 517] on p "Load more results..." at bounding box center [499, 518] width 97 height 14
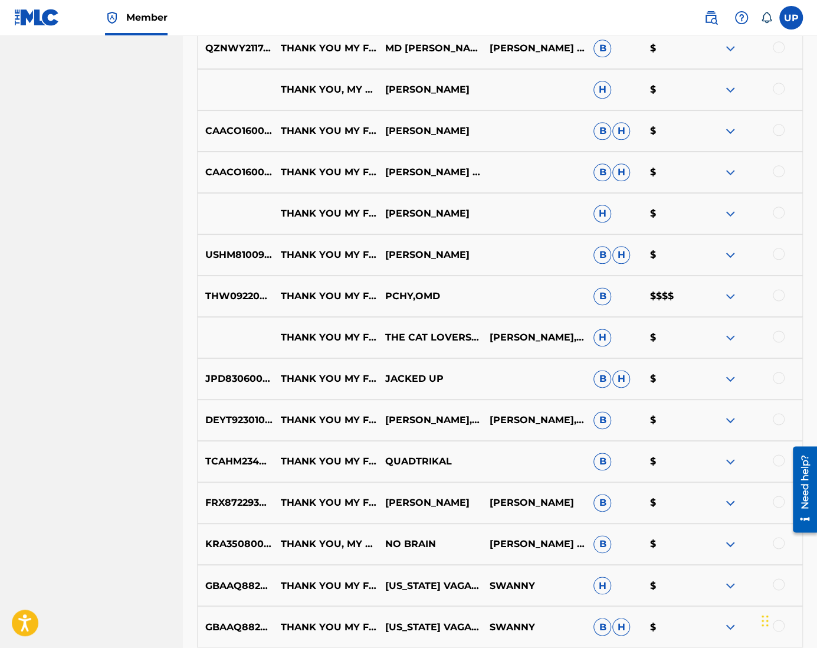
scroll to position [650, 0]
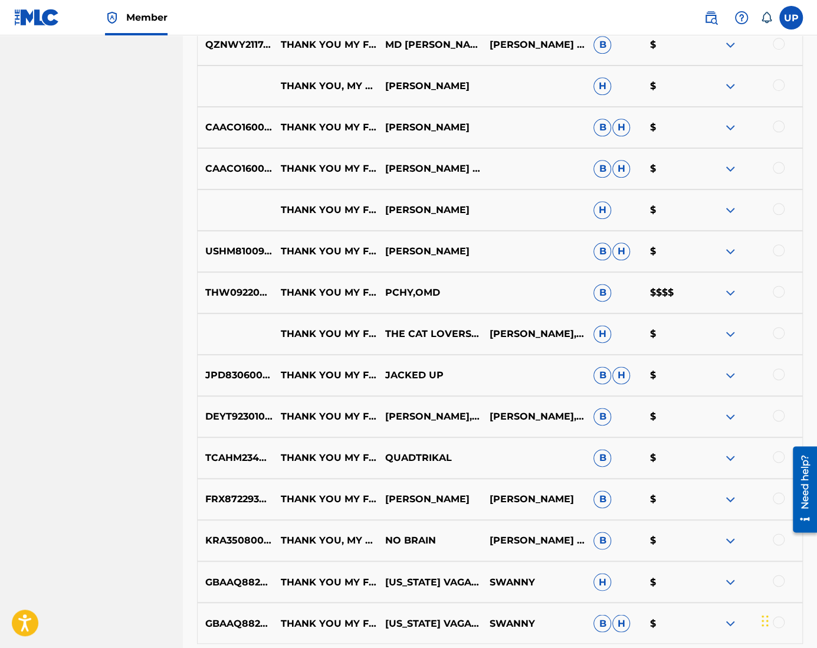
click at [663, 296] on p "$$$$" at bounding box center [670, 292] width 56 height 14
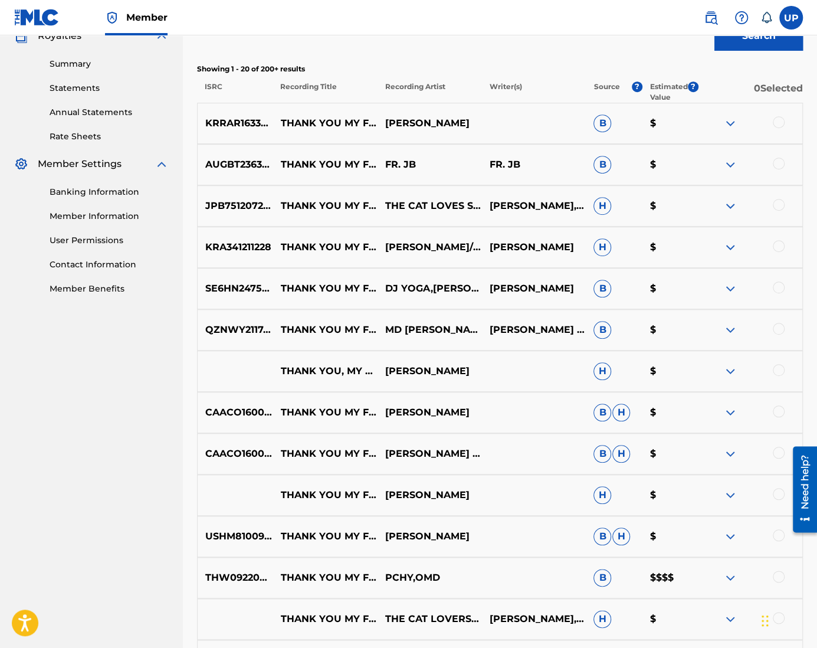
scroll to position [591, 0]
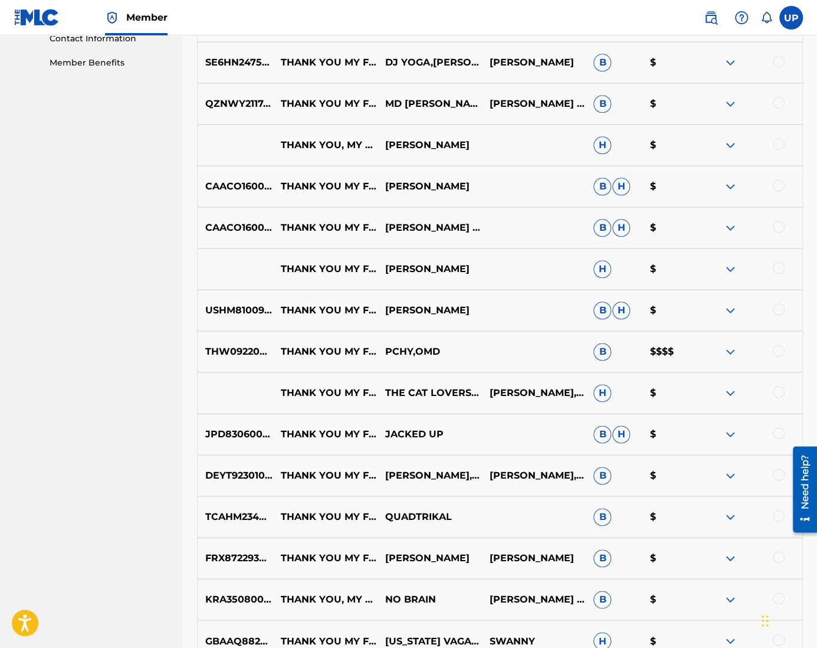
drag, startPoint x: 685, startPoint y: 340, endPoint x: 689, endPoint y: 346, distance: 7.2
click at [685, 340] on div "THW092200058 THANK YOU MY FRIEND PCHY,OMD B $$$$" at bounding box center [500, 351] width 606 height 41
click at [742, 347] on div at bounding box center [750, 351] width 104 height 14
click at [734, 352] on img at bounding box center [730, 351] width 14 height 14
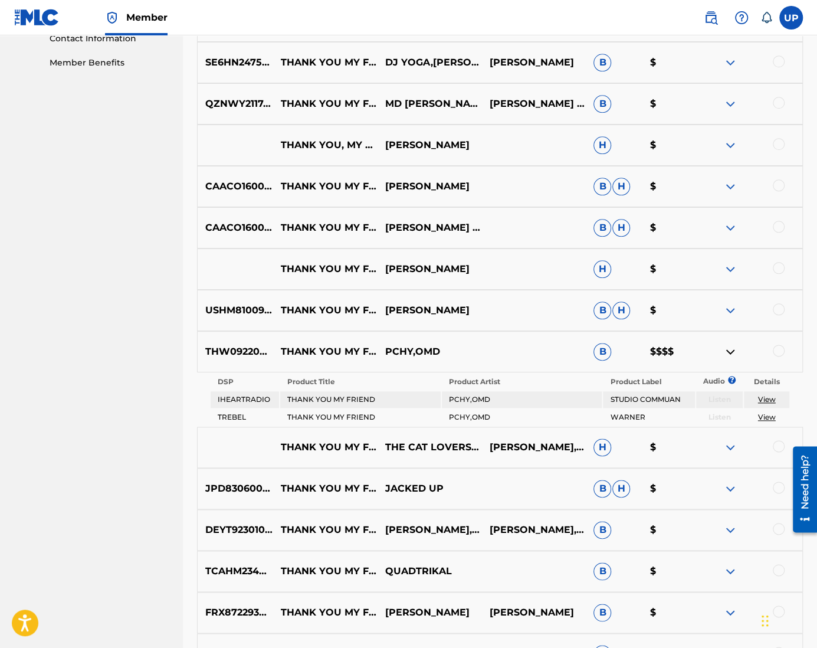
click at [523, 422] on td "PCHY,OMD" at bounding box center [522, 417] width 160 height 17
click at [416, 418] on td "THANK YOU MY FRIEND" at bounding box center [360, 417] width 160 height 17
click at [491, 408] on table "DSP Product Title Product Artist Product Label Audio ? Details IHEARTRADIO THAN…" at bounding box center [499, 399] width 581 height 54
click at [511, 396] on td "PCHY,OMD" at bounding box center [522, 399] width 160 height 17
click at [511, 413] on td "PCHY,OMD" at bounding box center [522, 417] width 160 height 17
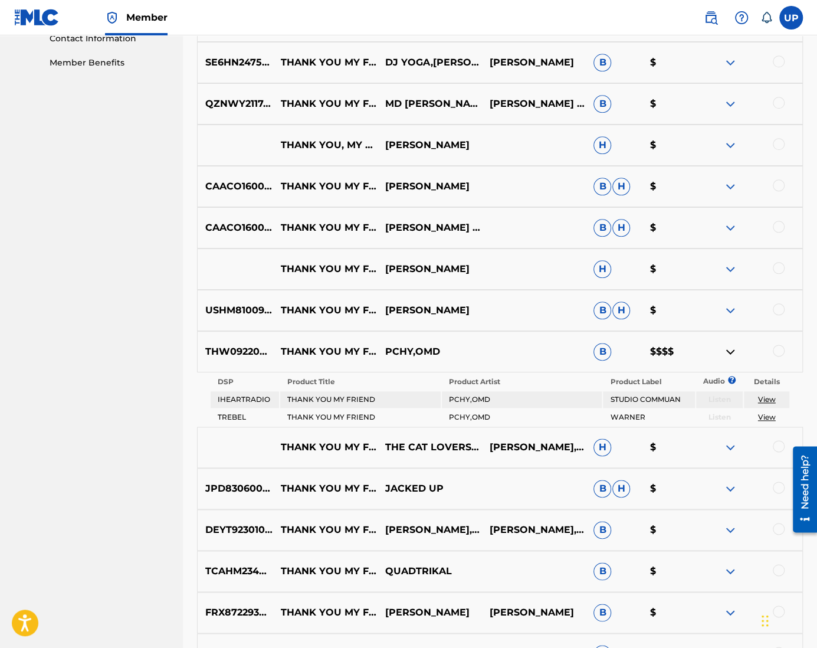
click at [525, 413] on td "PCHY,OMD" at bounding box center [522, 417] width 160 height 17
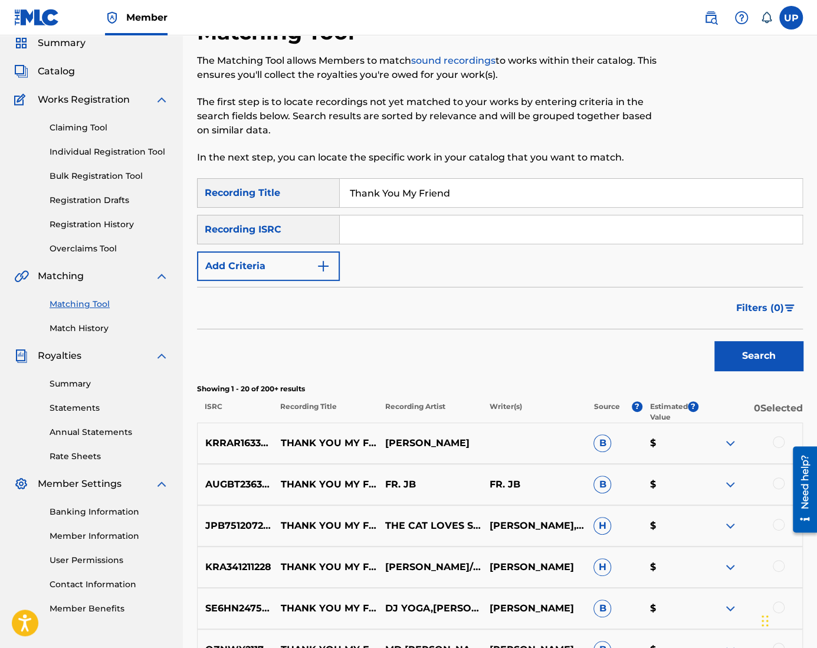
scroll to position [0, 0]
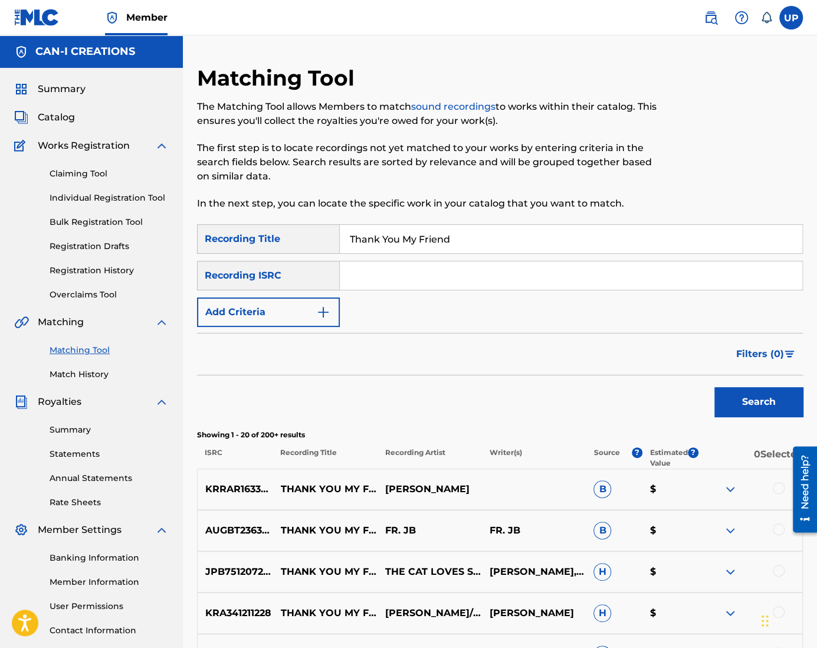
click at [388, 285] on input "Search Form" at bounding box center [571, 275] width 462 height 28
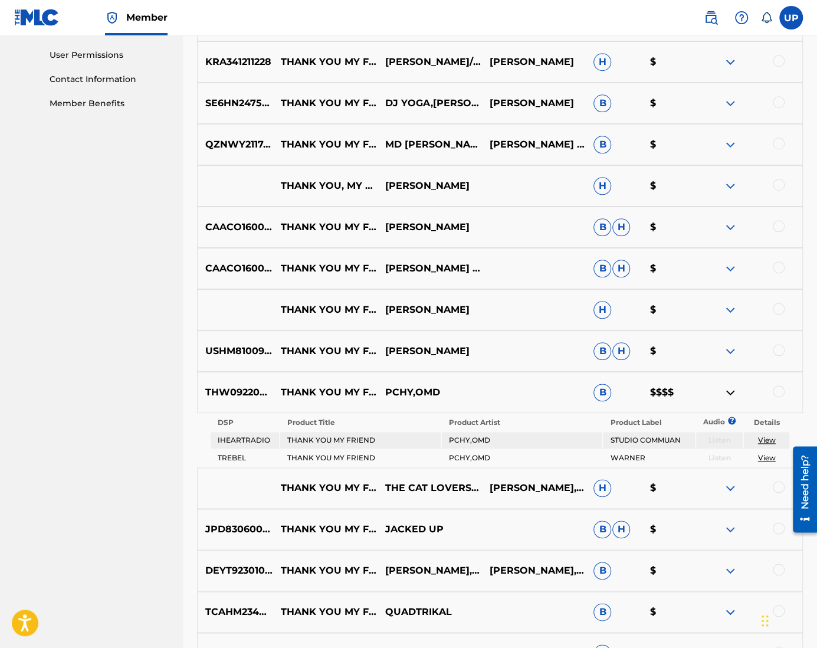
scroll to position [590, 0]
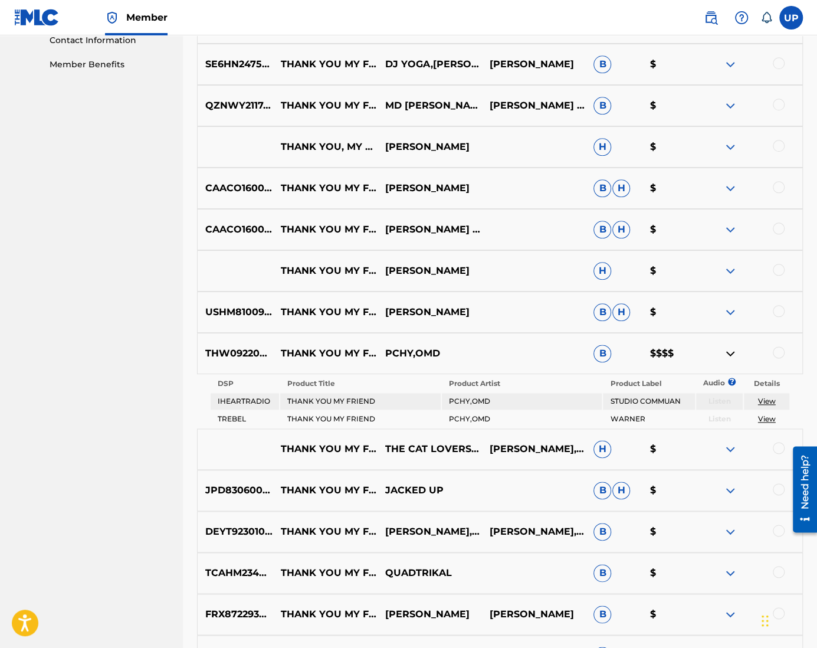
drag, startPoint x: 266, startPoint y: 431, endPoint x: 255, endPoint y: 412, distance: 22.5
click at [266, 431] on div "THANK YOU MY FRIEND! THE CAT LOVERS STRAWBERRIES [PERSON_NAME], [PERSON_NAME], …" at bounding box center [500, 448] width 606 height 41
click at [244, 399] on td "IHEARTRADIO" at bounding box center [245, 401] width 69 height 17
click at [229, 338] on div "THW092200058 THANK YOU MY FRIEND PCHY,OMD B $$$$" at bounding box center [500, 353] width 606 height 41
click at [225, 349] on p "THW092200058" at bounding box center [235, 353] width 75 height 14
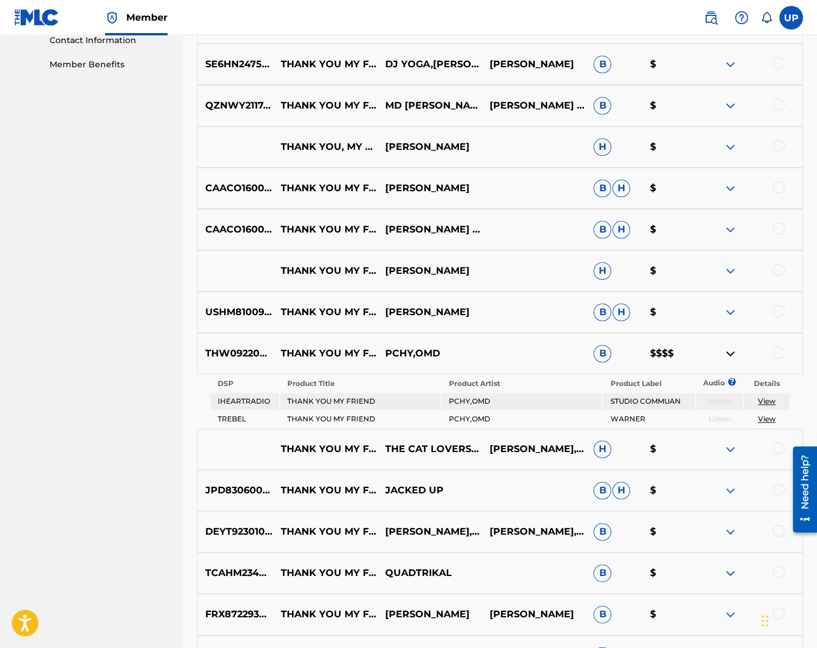
click at [225, 351] on p "THW092200058" at bounding box center [235, 353] width 75 height 14
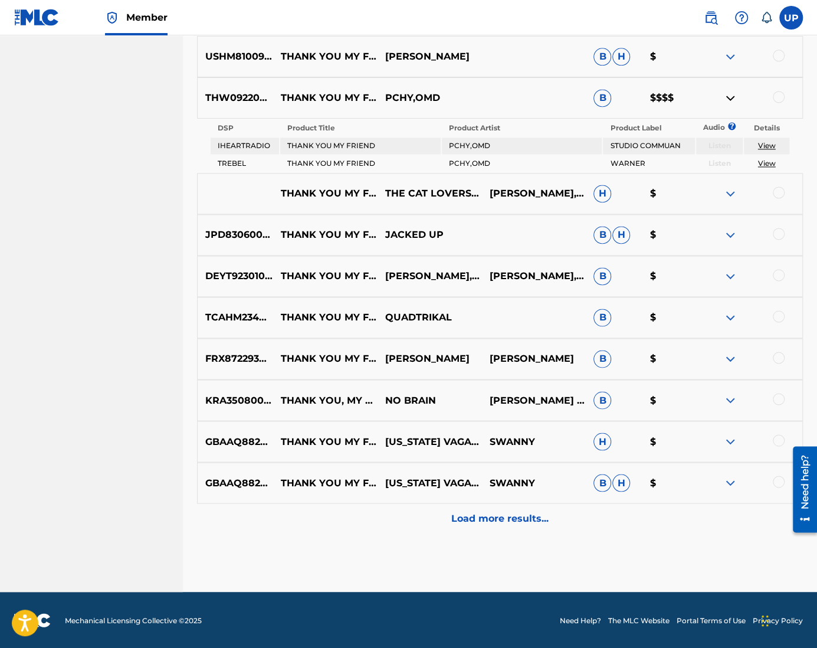
click at [512, 517] on p "Load more results..." at bounding box center [499, 518] width 97 height 14
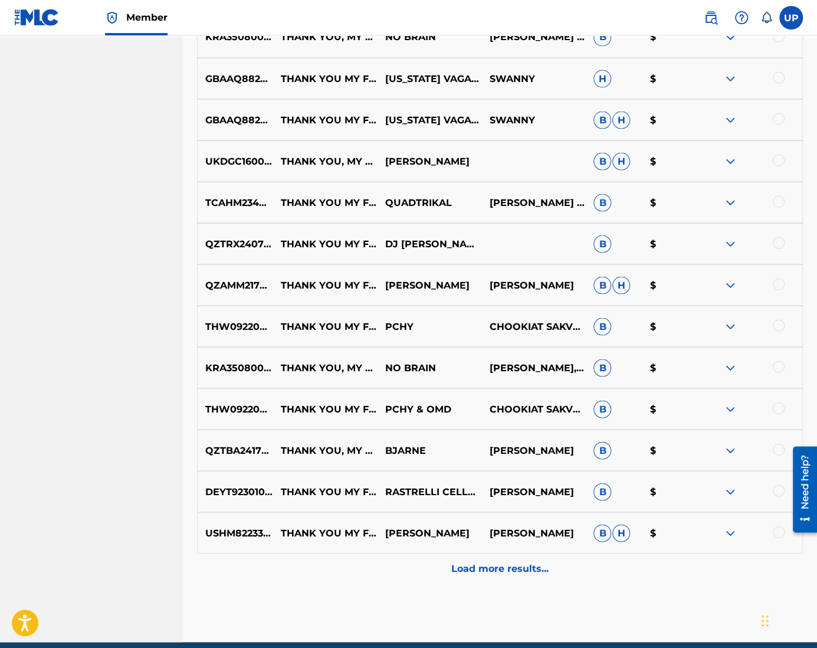
scroll to position [1204, 0]
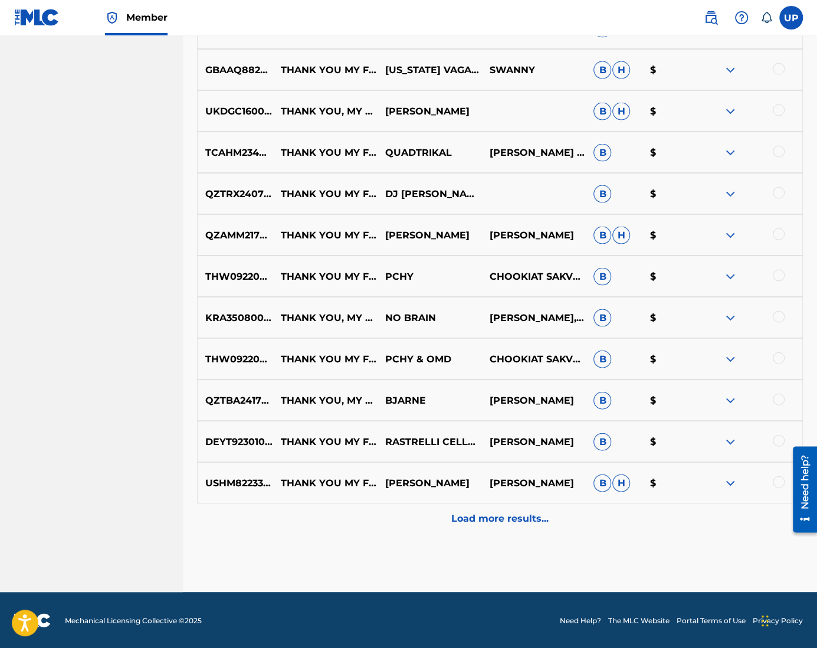
drag, startPoint x: 440, startPoint y: 429, endPoint x: 422, endPoint y: 438, distance: 19.8
click at [439, 430] on div "DEYT92301092 THANK YOU MY FRIEND [PERSON_NAME] CELLO QUARTETT|[PERSON_NAME] [PE…" at bounding box center [500, 440] width 606 height 41
click at [350, 448] on p "THANK YOU MY FRIEND" at bounding box center [325, 441] width 104 height 14
click at [238, 443] on p "DEYT92301092" at bounding box center [235, 441] width 75 height 14
click at [224, 441] on p "DEYT92301092" at bounding box center [235, 441] width 75 height 14
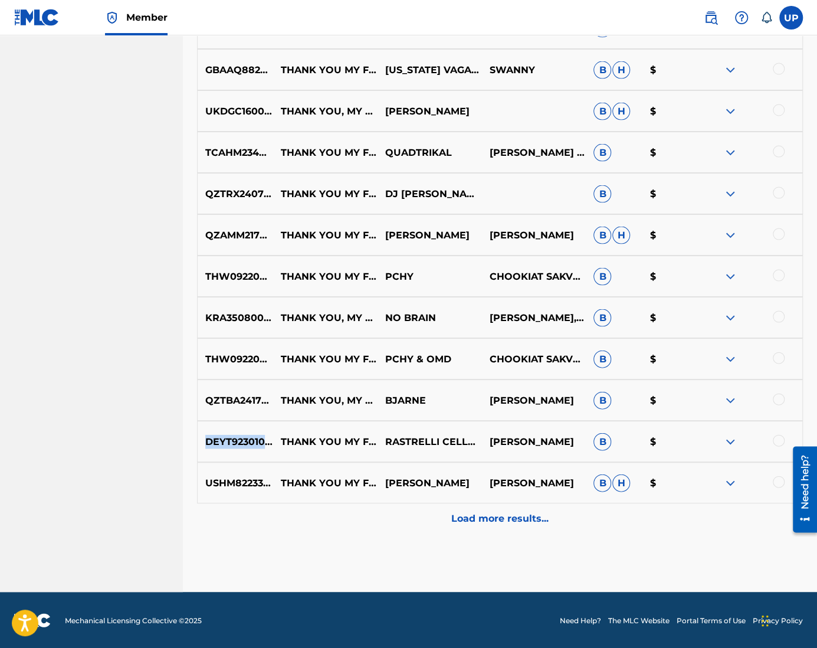
drag, startPoint x: 224, startPoint y: 438, endPoint x: 252, endPoint y: 393, distance: 53.0
click at [226, 435] on p "DEYT92301092" at bounding box center [235, 441] width 75 height 14
click at [263, 366] on div "THW092200058 THANK YOU MY FRIEND [PERSON_NAME] & [PERSON_NAME] SAKVEERAKUL B $" at bounding box center [500, 358] width 606 height 41
click at [248, 359] on p "THW092200058" at bounding box center [235, 358] width 75 height 14
click at [248, 358] on p "THW092200058" at bounding box center [235, 358] width 75 height 14
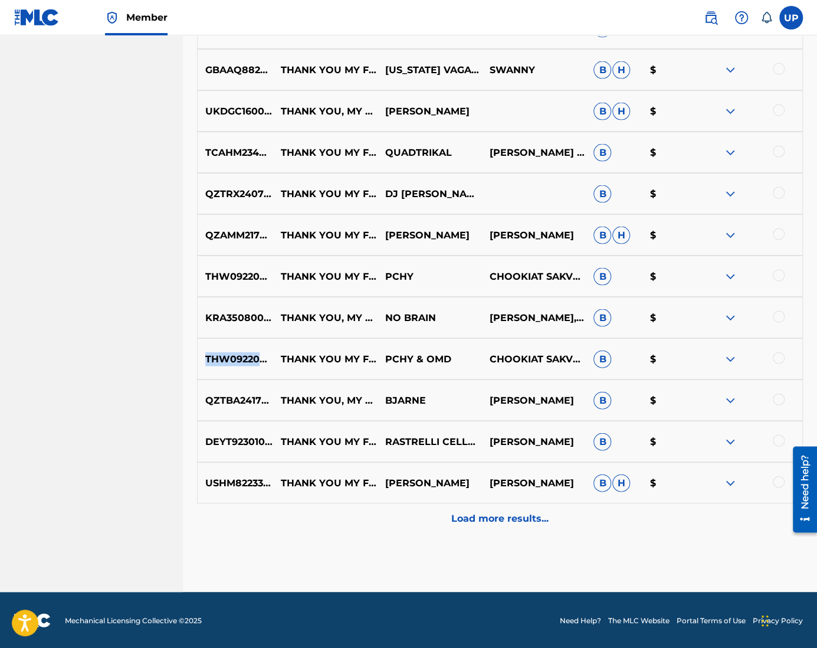
click at [248, 358] on p "THW092200058" at bounding box center [235, 358] width 75 height 14
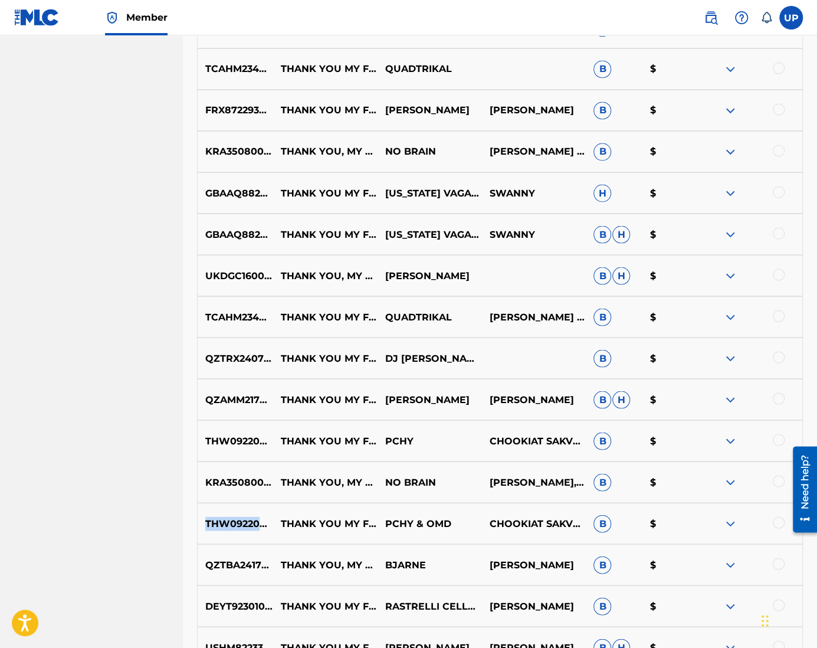
scroll to position [968, 0]
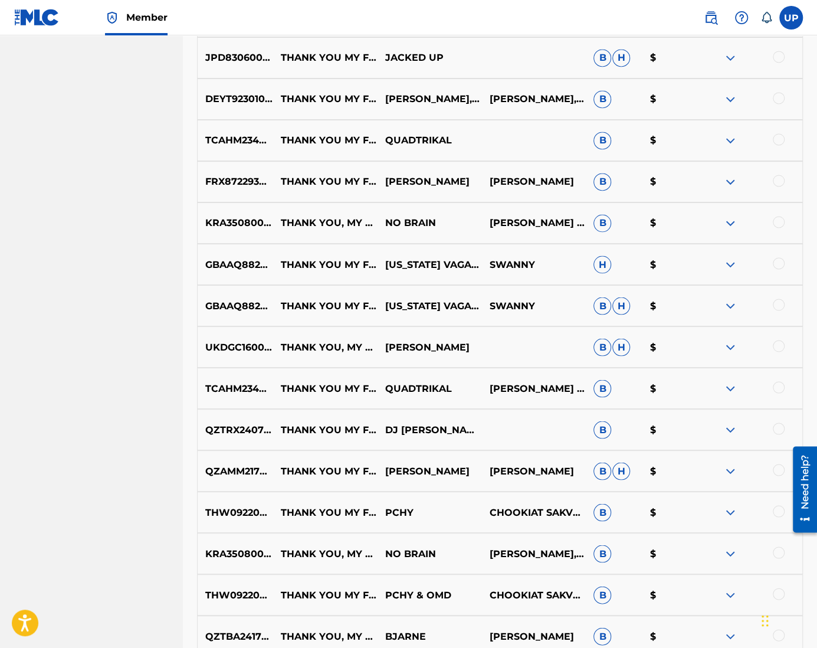
click at [422, 351] on p "[PERSON_NAME]" at bounding box center [429, 347] width 104 height 14
drag, startPoint x: 422, startPoint y: 351, endPoint x: 419, endPoint y: 343, distance: 8.2
click at [419, 343] on p "[PERSON_NAME]" at bounding box center [429, 347] width 104 height 14
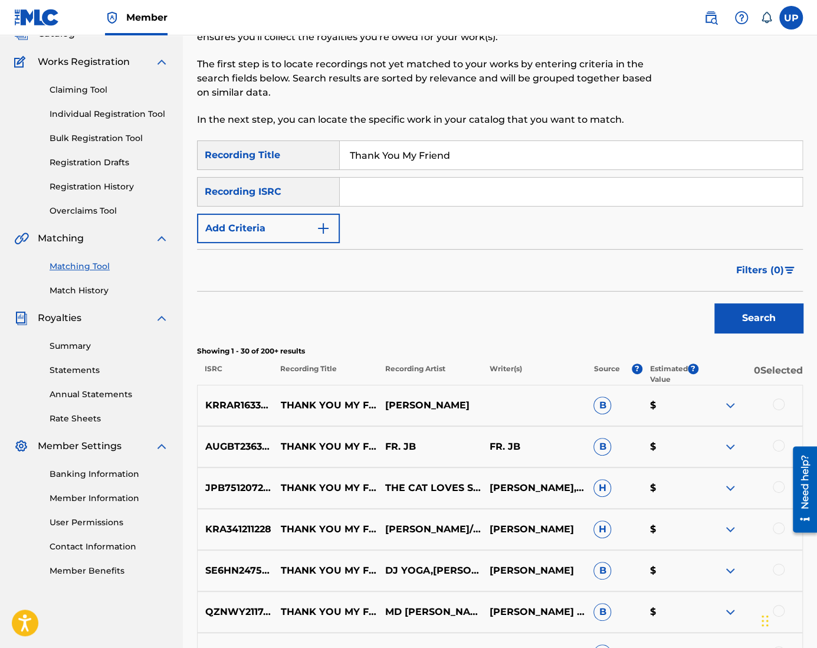
scroll to position [83, 0]
click at [401, 189] on input "Search Form" at bounding box center [571, 192] width 462 height 28
click at [365, 189] on input "Search Form" at bounding box center [571, 192] width 462 height 28
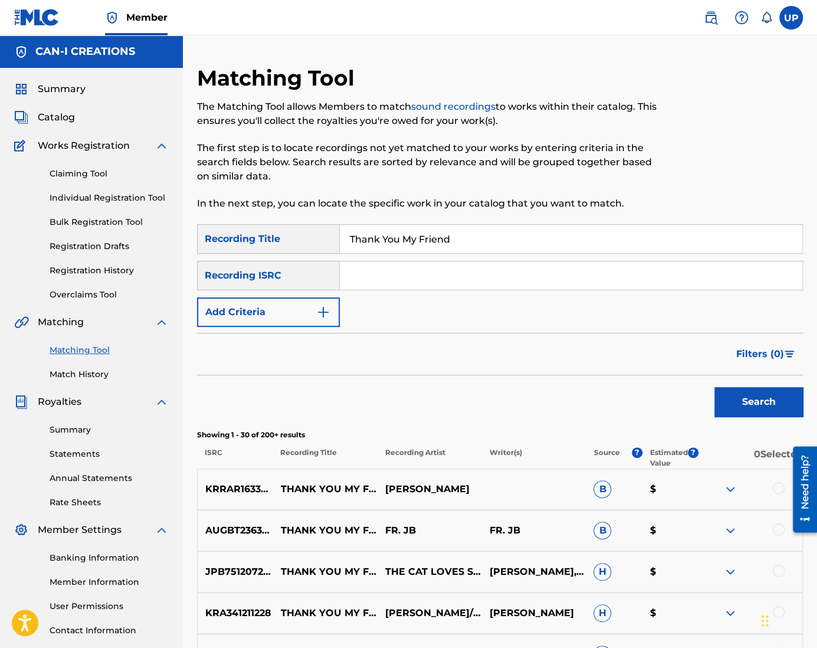
click at [312, 484] on p "THANK YOU MY FRIEND THANK YOU MY FRIEND" at bounding box center [325, 489] width 104 height 14
drag, startPoint x: 348, startPoint y: 494, endPoint x: 414, endPoint y: 490, distance: 66.1
click at [371, 494] on p "THANK YOU MY FRIEND THANK YOU MY FRIEND" at bounding box center [325, 489] width 104 height 14
click at [428, 491] on p "[PERSON_NAME]" at bounding box center [429, 489] width 104 height 14
click at [421, 493] on p "[PERSON_NAME]" at bounding box center [429, 489] width 104 height 14
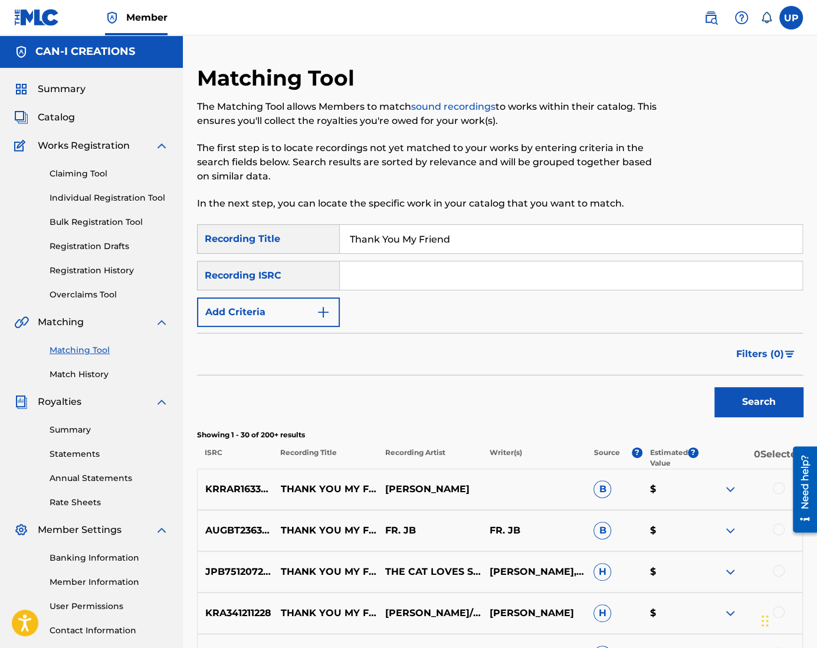
click at [610, 489] on span "B" at bounding box center [602, 489] width 18 height 18
drag, startPoint x: 606, startPoint y: 489, endPoint x: 652, endPoint y: 470, distance: 49.7
click at [619, 487] on p "B" at bounding box center [614, 489] width 56 height 18
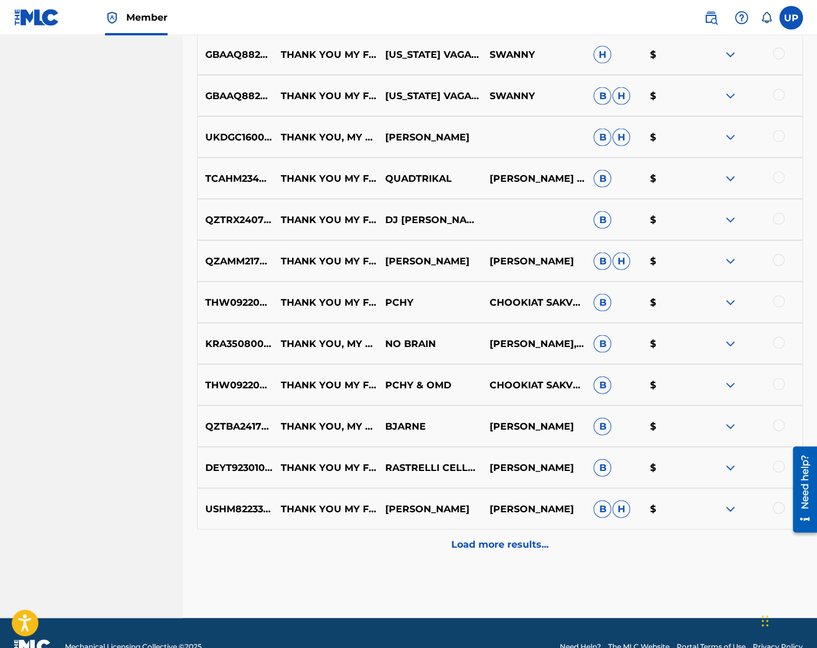
scroll to position [1204, 0]
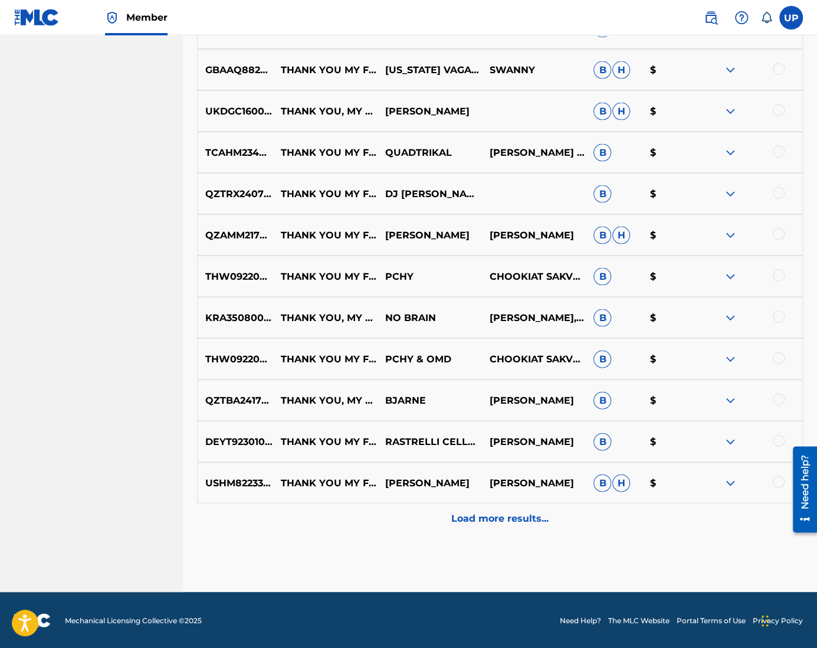
drag, startPoint x: 289, startPoint y: 413, endPoint x: 245, endPoint y: 418, distance: 44.5
click at [274, 419] on div "QZTBA2417034 THANK YOU, MY FRIEND [PERSON_NAME] [PERSON_NAME] B $" at bounding box center [500, 399] width 606 height 41
click at [229, 433] on div "DEYT92301092 THANK YOU MY FRIEND [PERSON_NAME] CELLO QUARTETT|[PERSON_NAME] [PE…" at bounding box center [500, 440] width 606 height 41
click at [228, 438] on p "DEYT92301092" at bounding box center [235, 441] width 75 height 14
drag, startPoint x: 228, startPoint y: 438, endPoint x: 253, endPoint y: 442, distance: 25.6
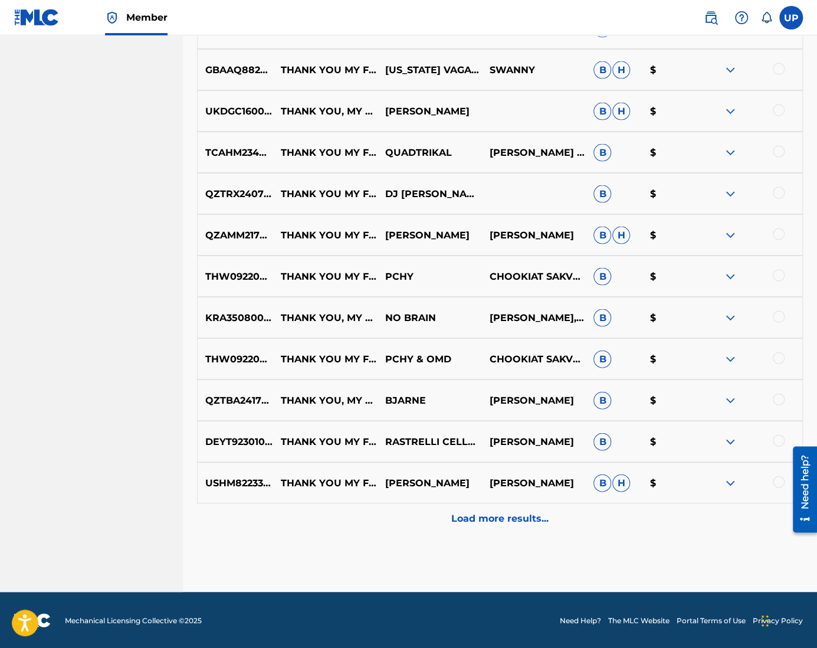
click at [228, 439] on p "DEYT92301092" at bounding box center [235, 441] width 75 height 14
click at [622, 483] on span "H" at bounding box center [621, 483] width 18 height 18
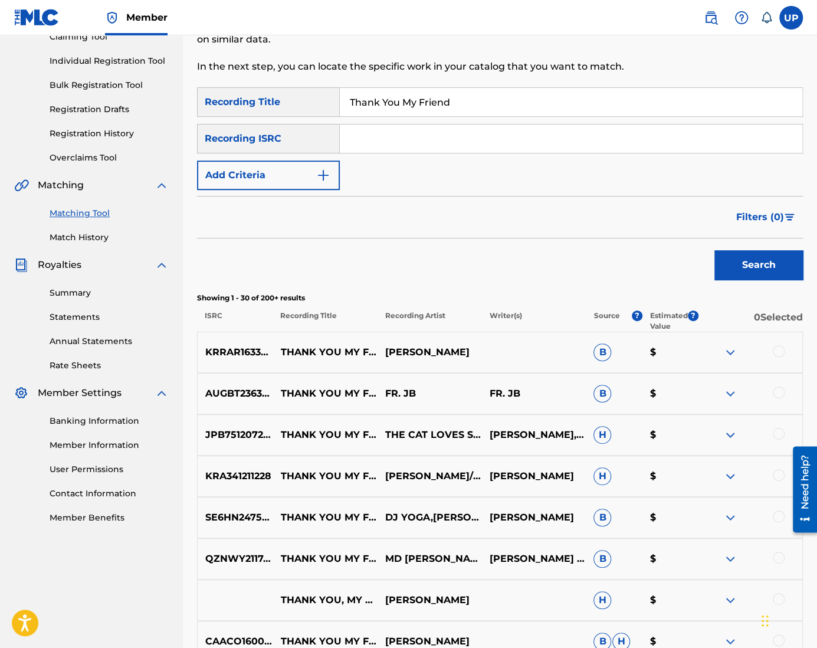
scroll to position [0, 0]
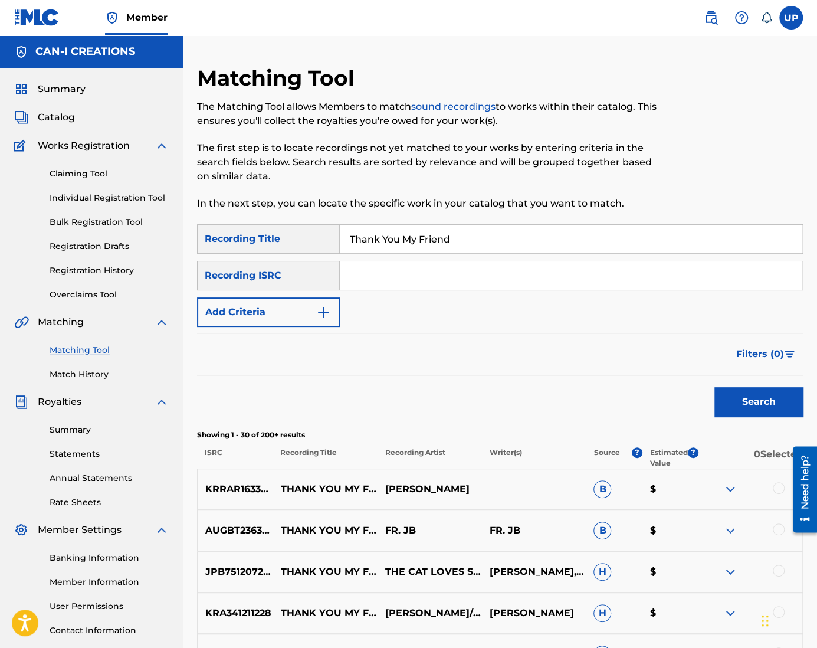
click at [304, 310] on button "Add Criteria" at bounding box center [268, 311] width 143 height 29
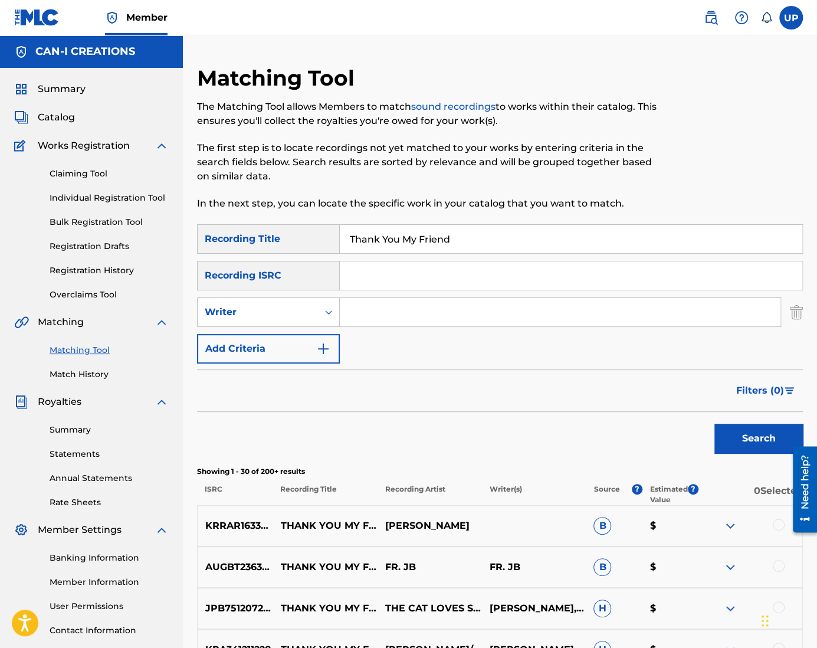
click at [361, 311] on input "Search Form" at bounding box center [560, 312] width 441 height 28
click at [71, 96] on div "Summary Catalog Works Registration Claiming Tool Individual Registration Tool B…" at bounding box center [91, 371] width 183 height 607
click at [69, 115] on span "Catalog" at bounding box center [56, 117] width 37 height 14
